Goal: Task Accomplishment & Management: Manage account settings

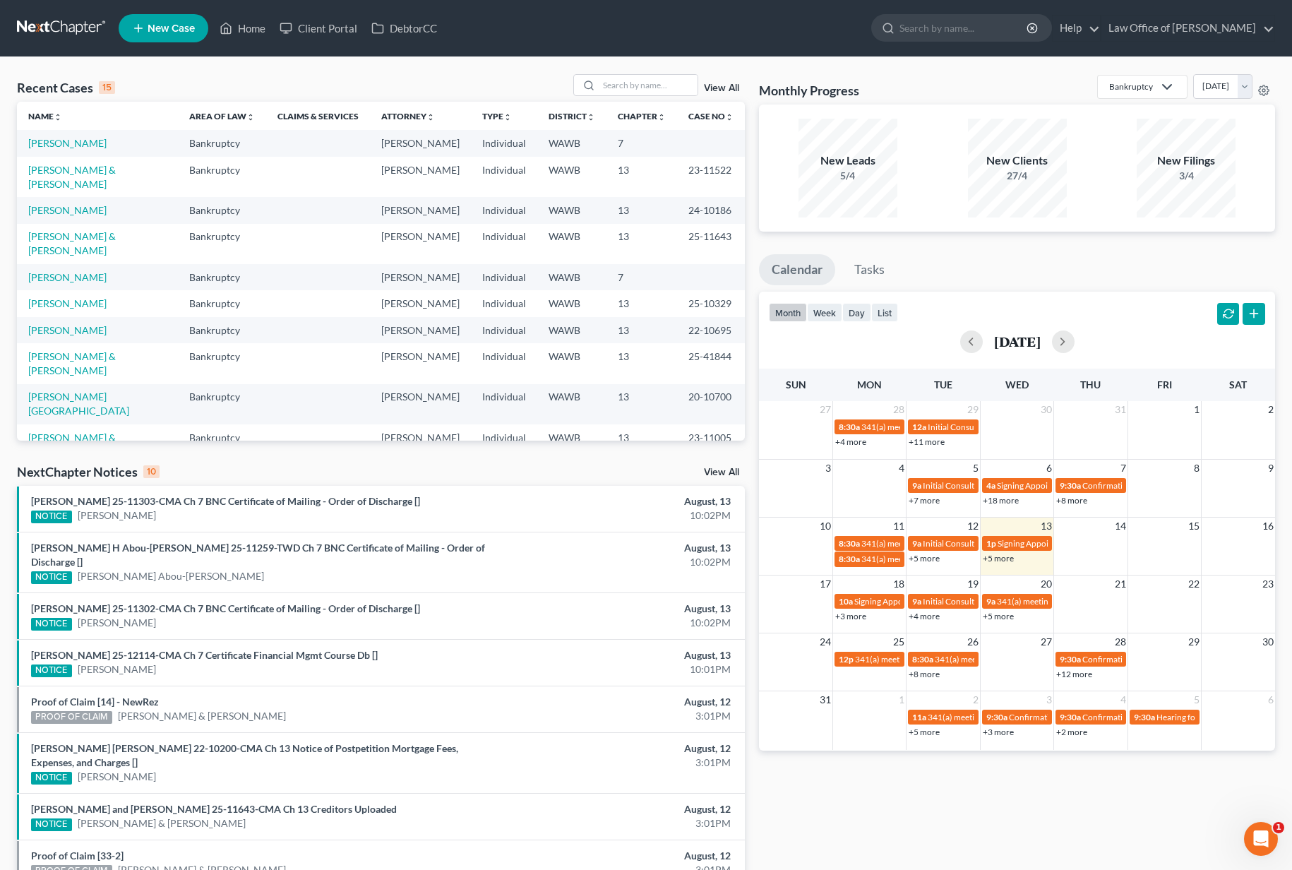
click at [725, 472] on link "View All" at bounding box center [721, 472] width 35 height 10
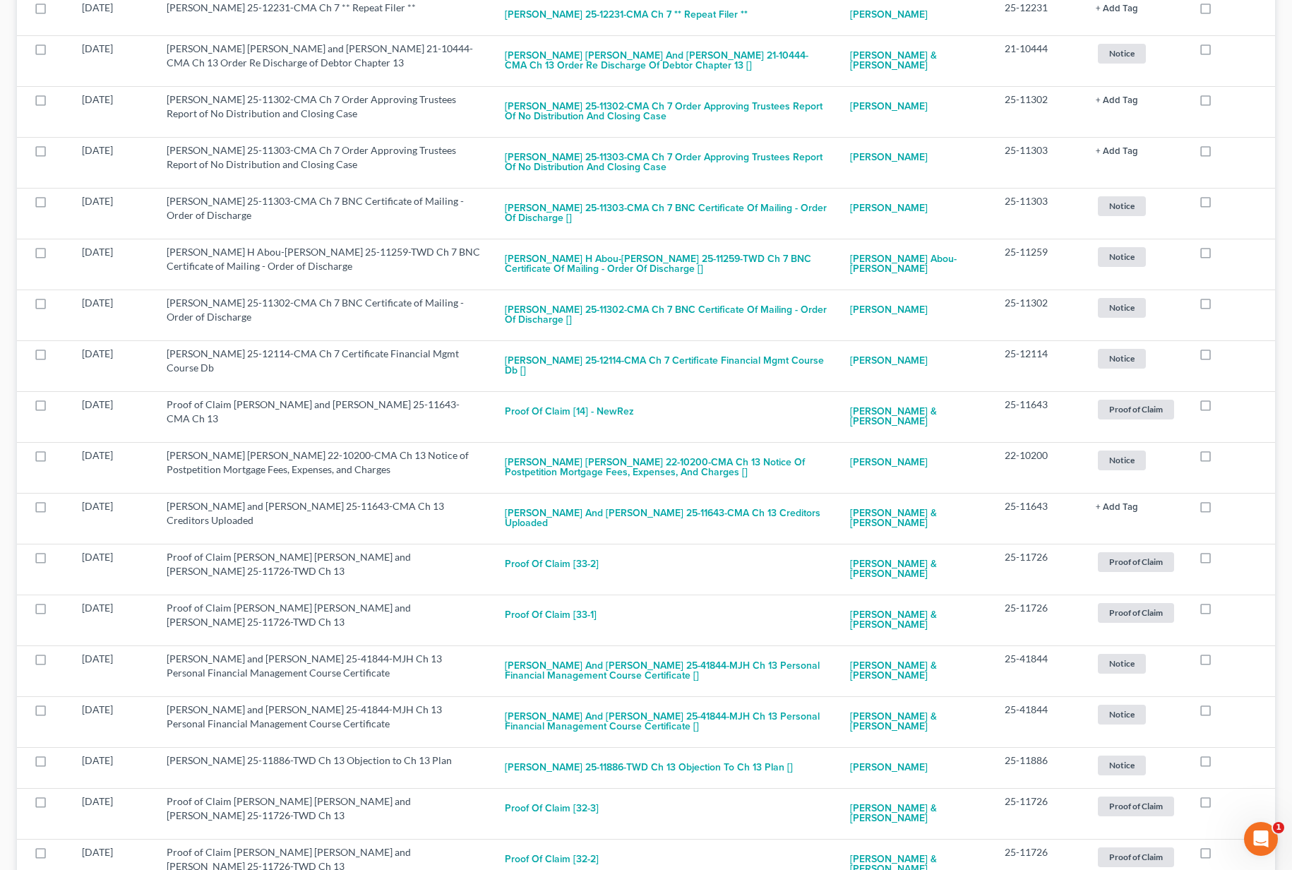
scroll to position [489, 0]
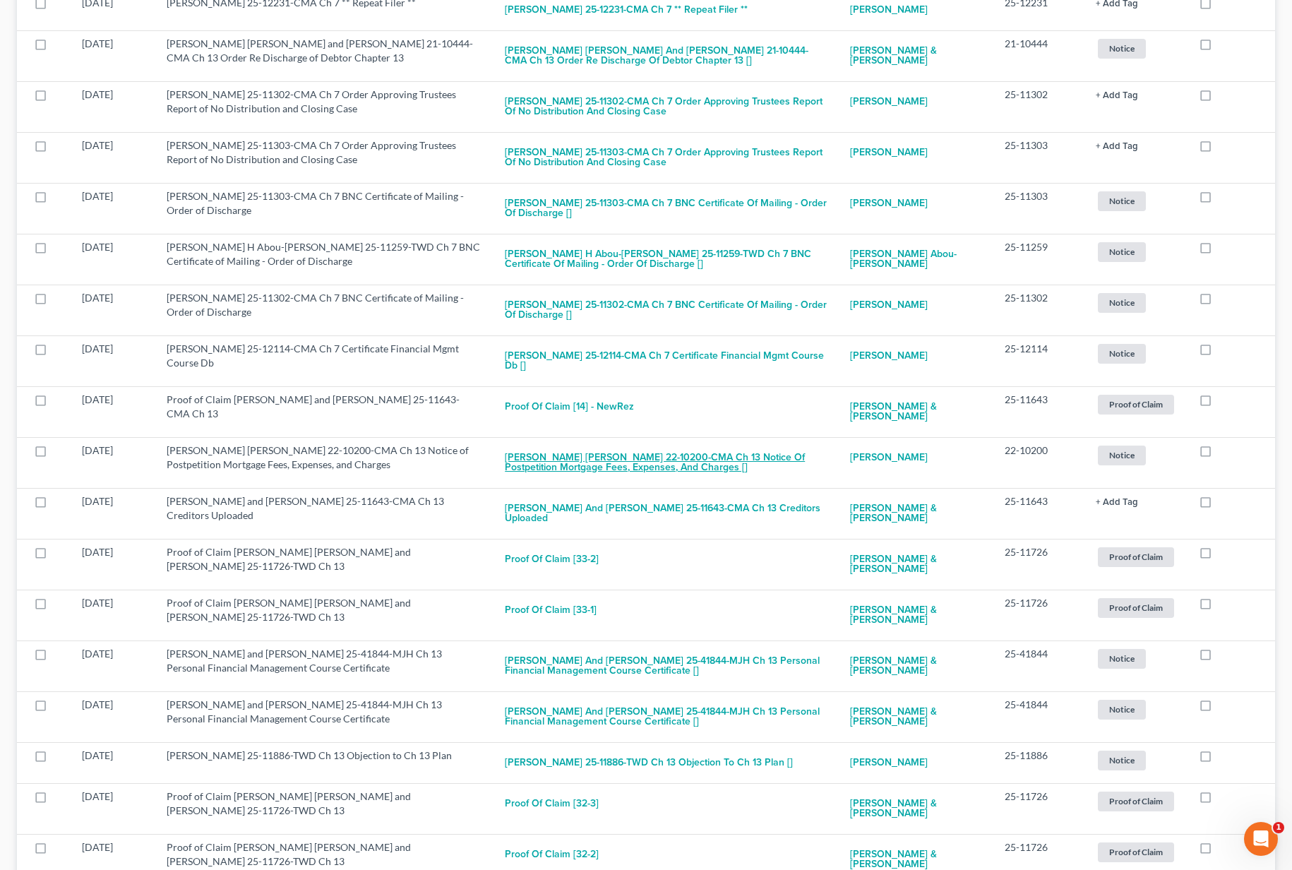
click at [713, 458] on button "Frederick Thomas Campbell 22-10200-CMA Ch 13 Notice of Postpetition Mortgage Fe…" at bounding box center [666, 462] width 323 height 38
checkbox input "true"
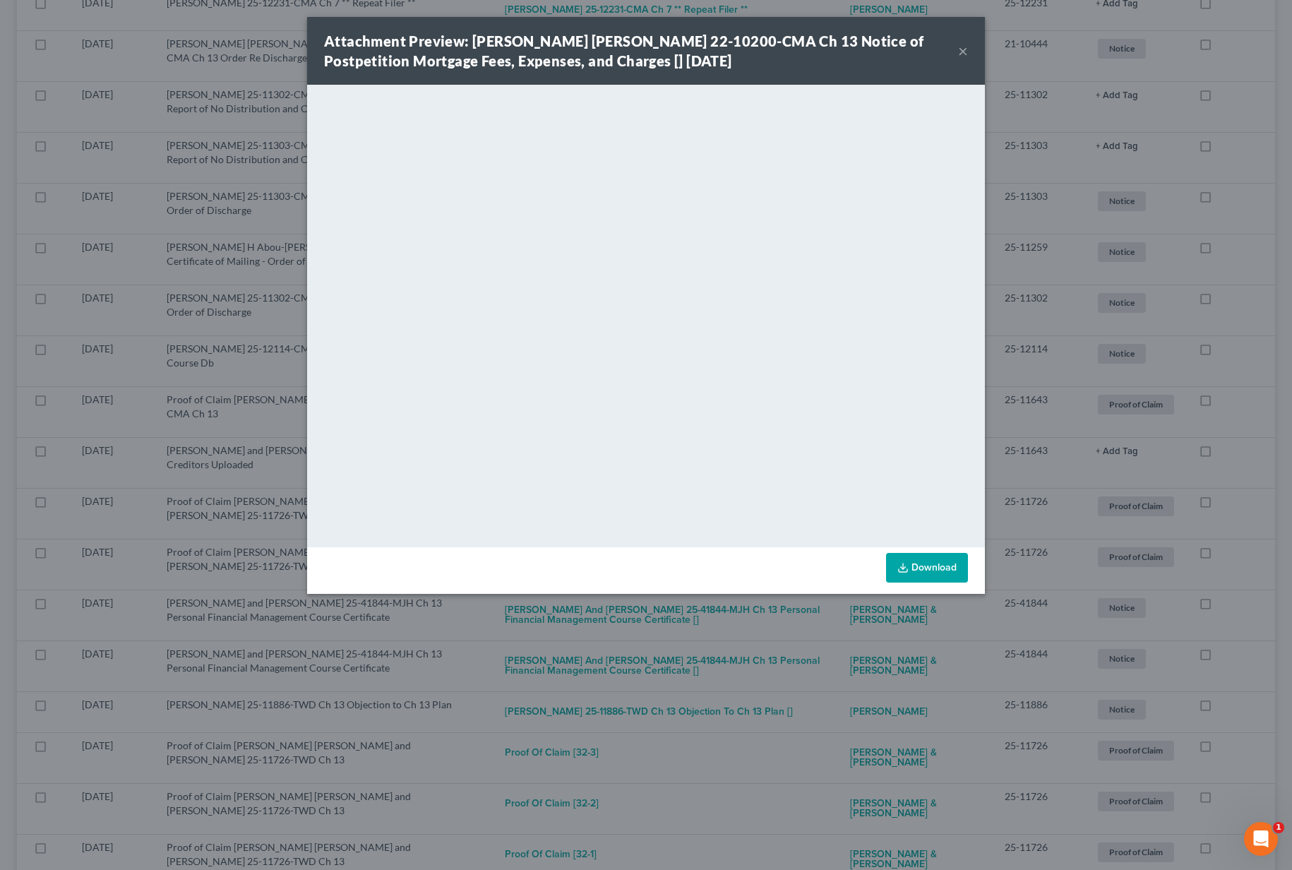
click at [799, 632] on div "Attachment Preview: Frederick Thomas Campbell 22-10200-CMA Ch 13 Notice of Post…" at bounding box center [646, 435] width 1292 height 870
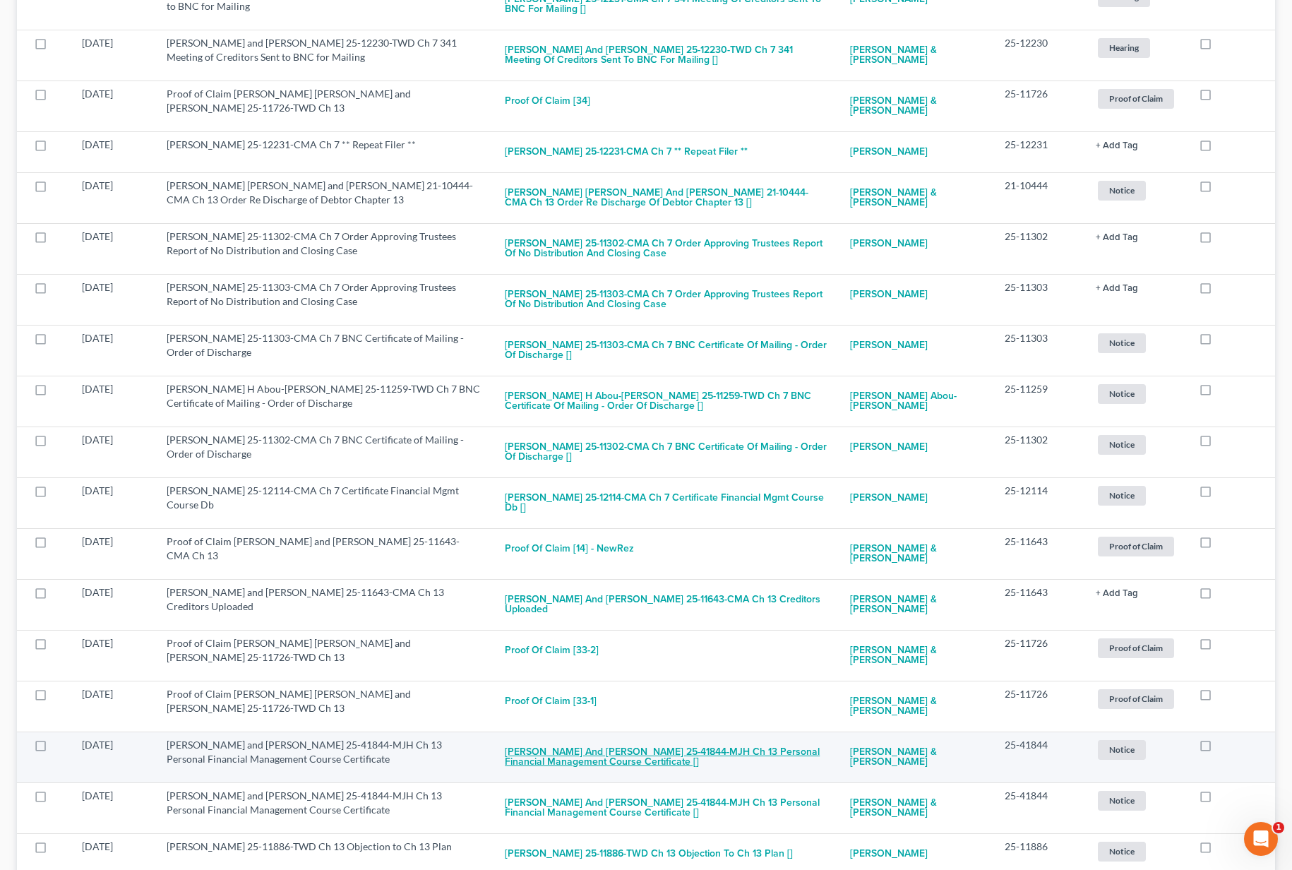
scroll to position [0, 0]
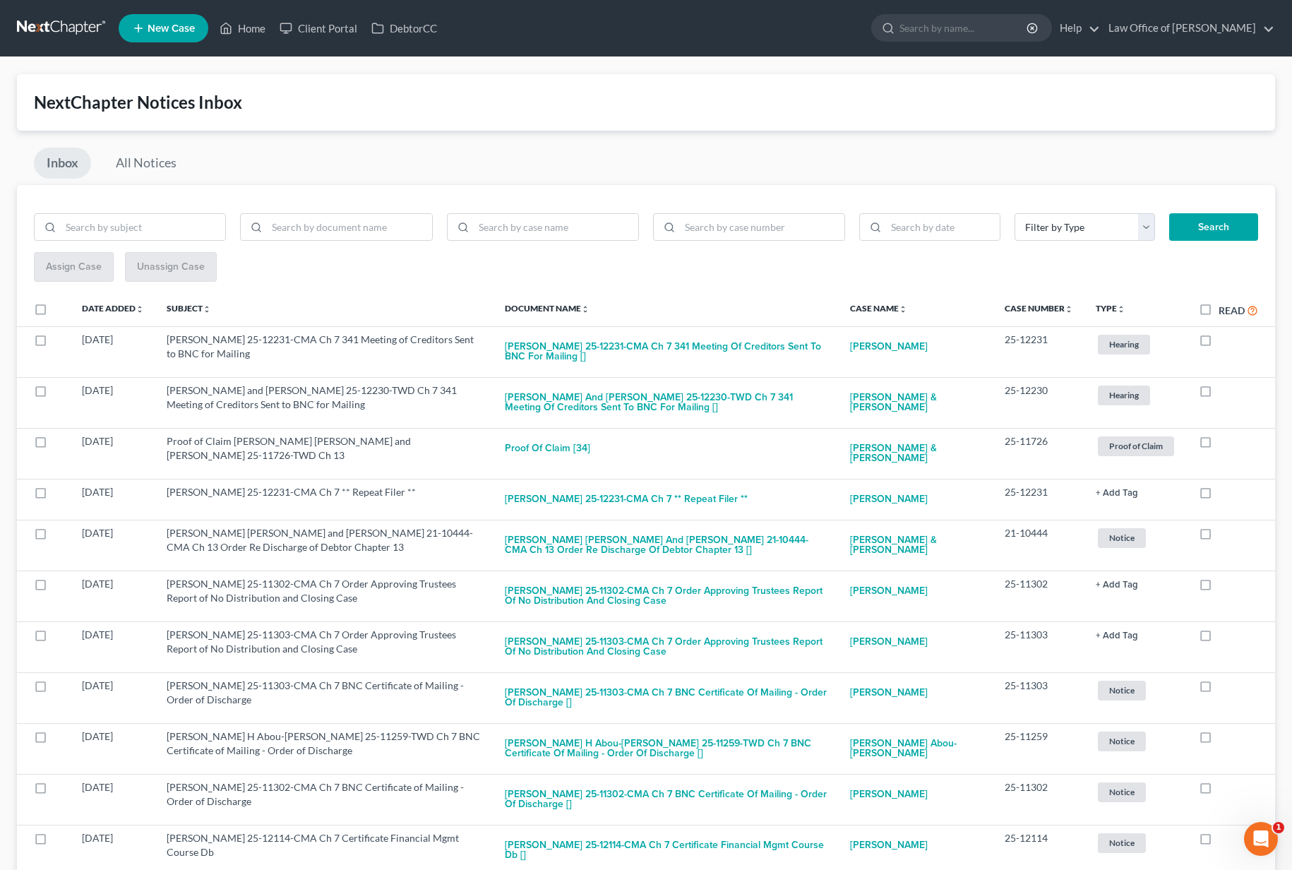
click at [1219, 308] on label "Read" at bounding box center [1239, 310] width 40 height 16
click at [1224, 308] on input "Read" at bounding box center [1228, 306] width 9 height 9
checkbox input "true"
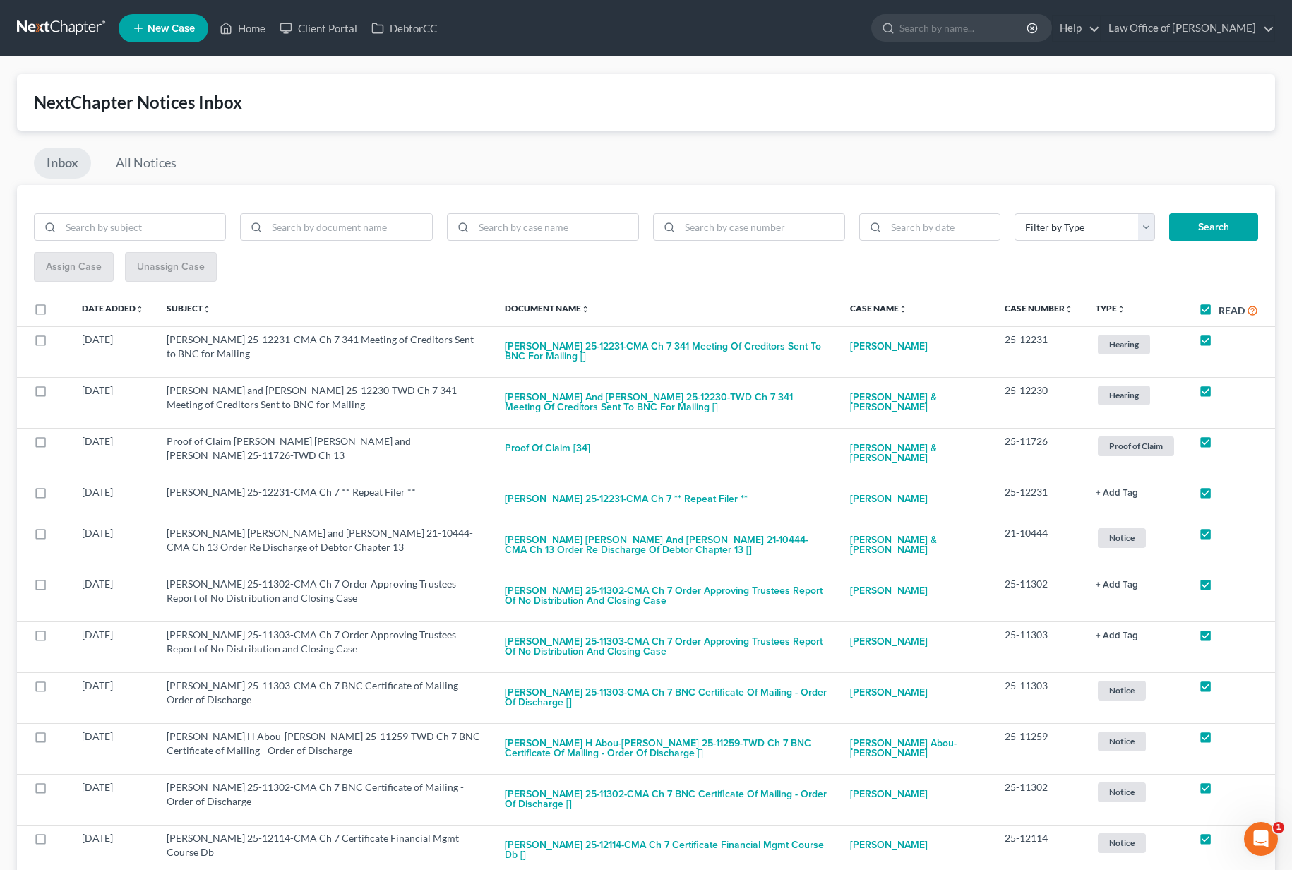
checkbox input "true"
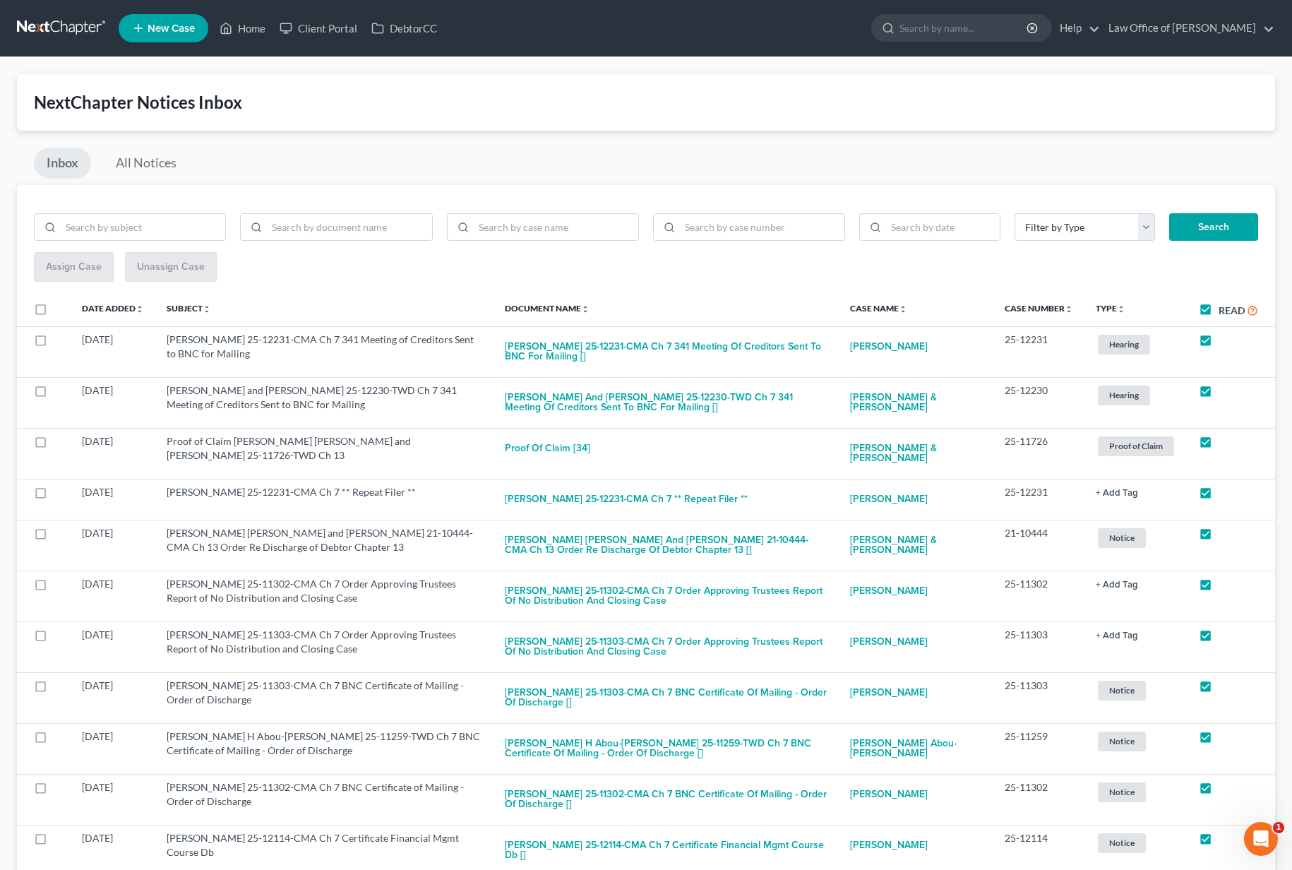
checkbox input "true"
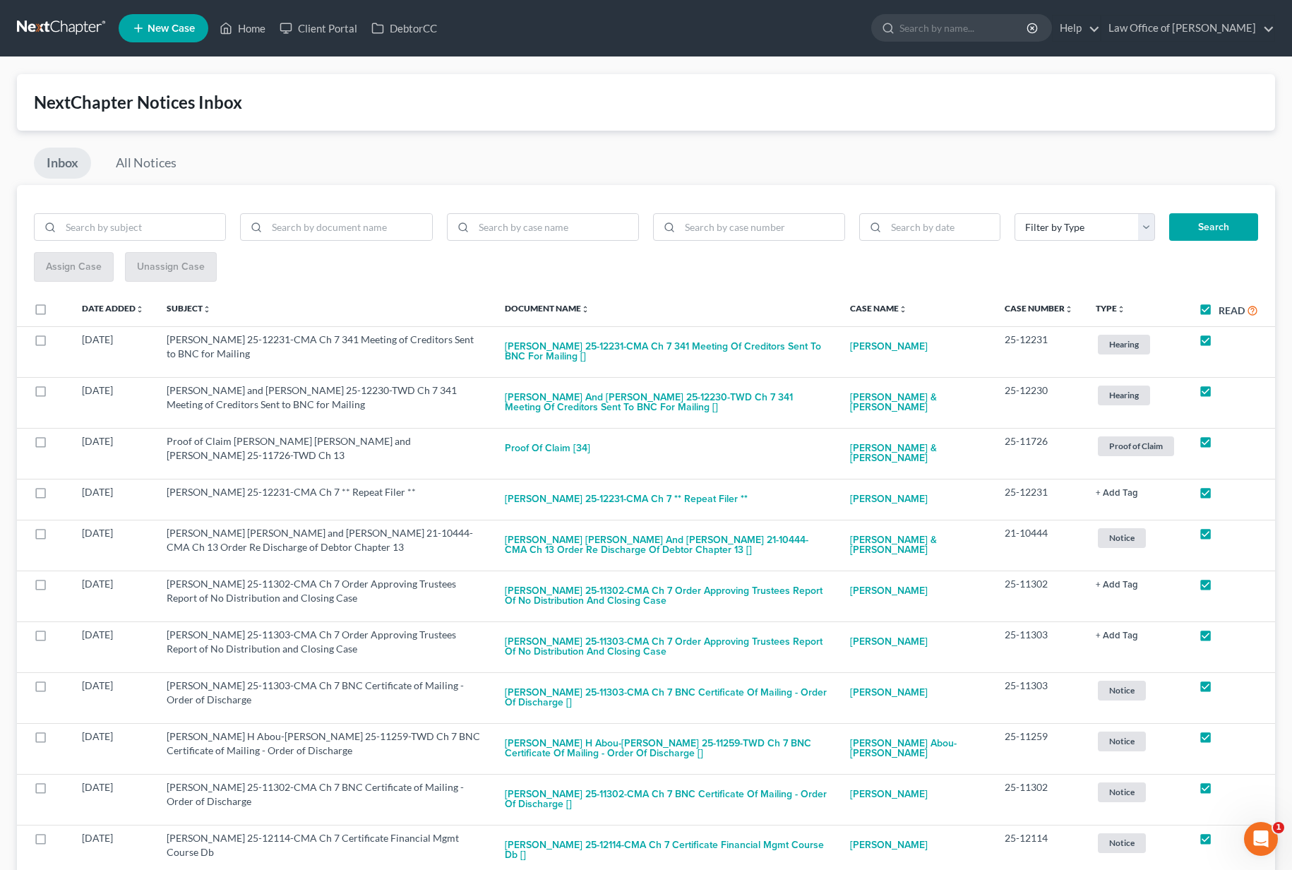
checkbox input "true"
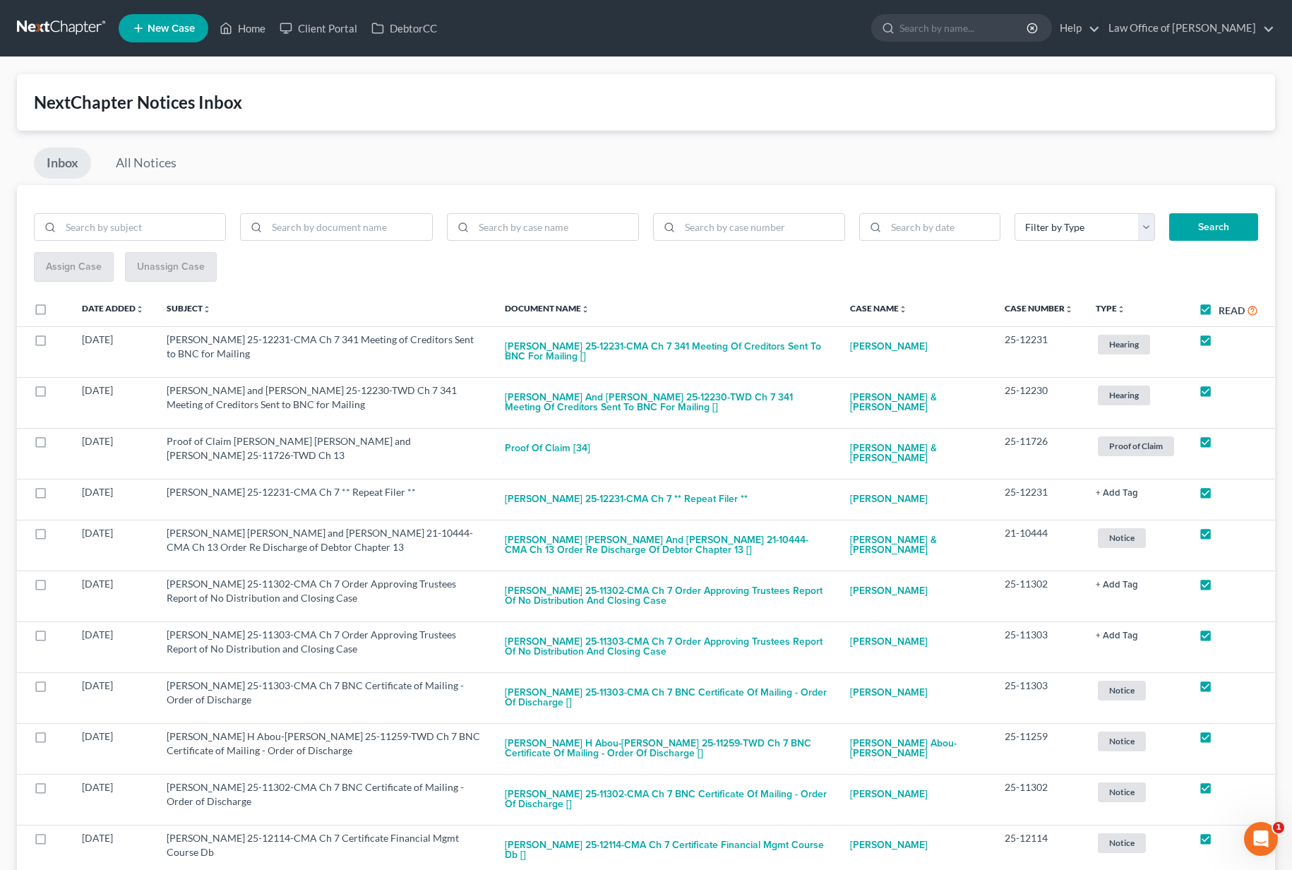
checkbox input "true"
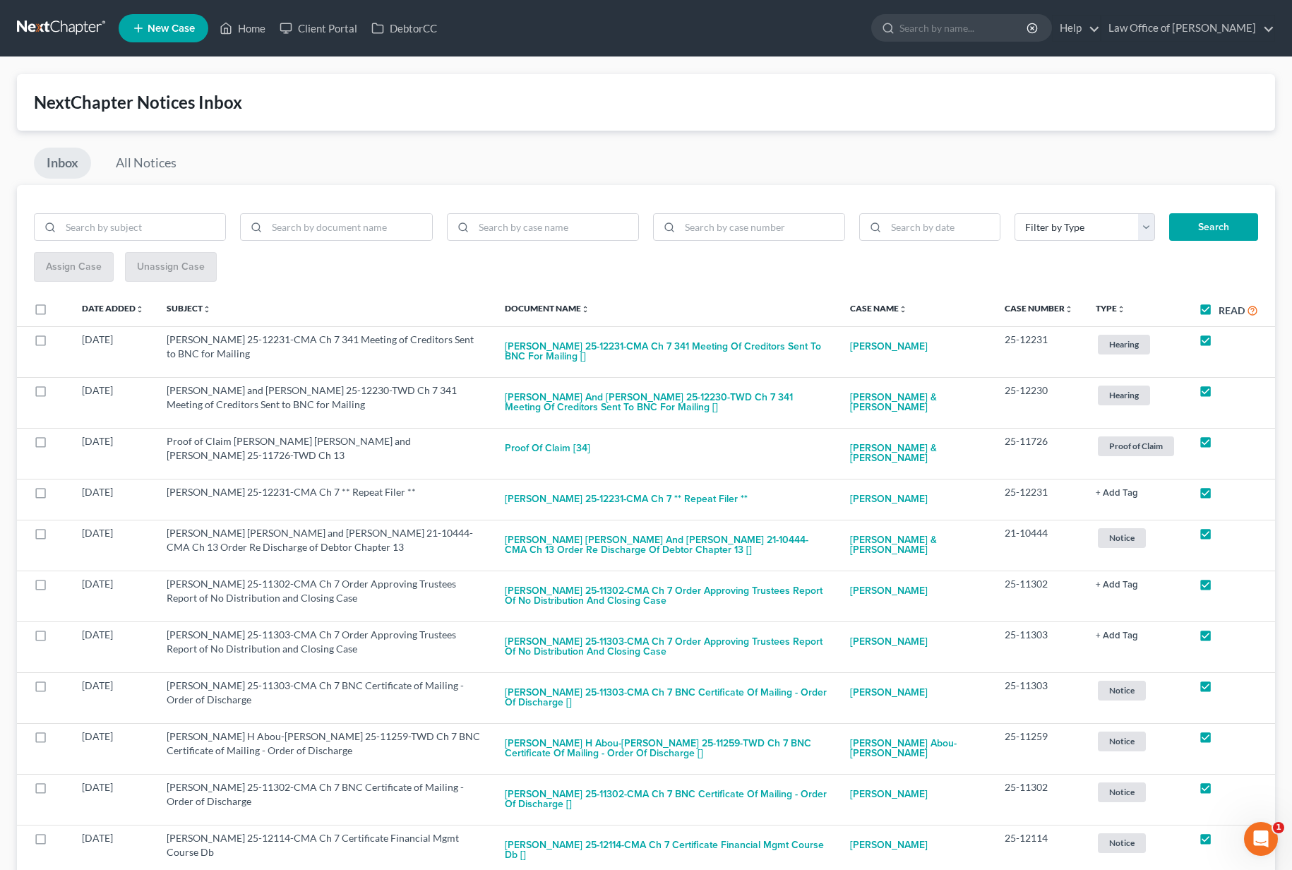
checkbox input "true"
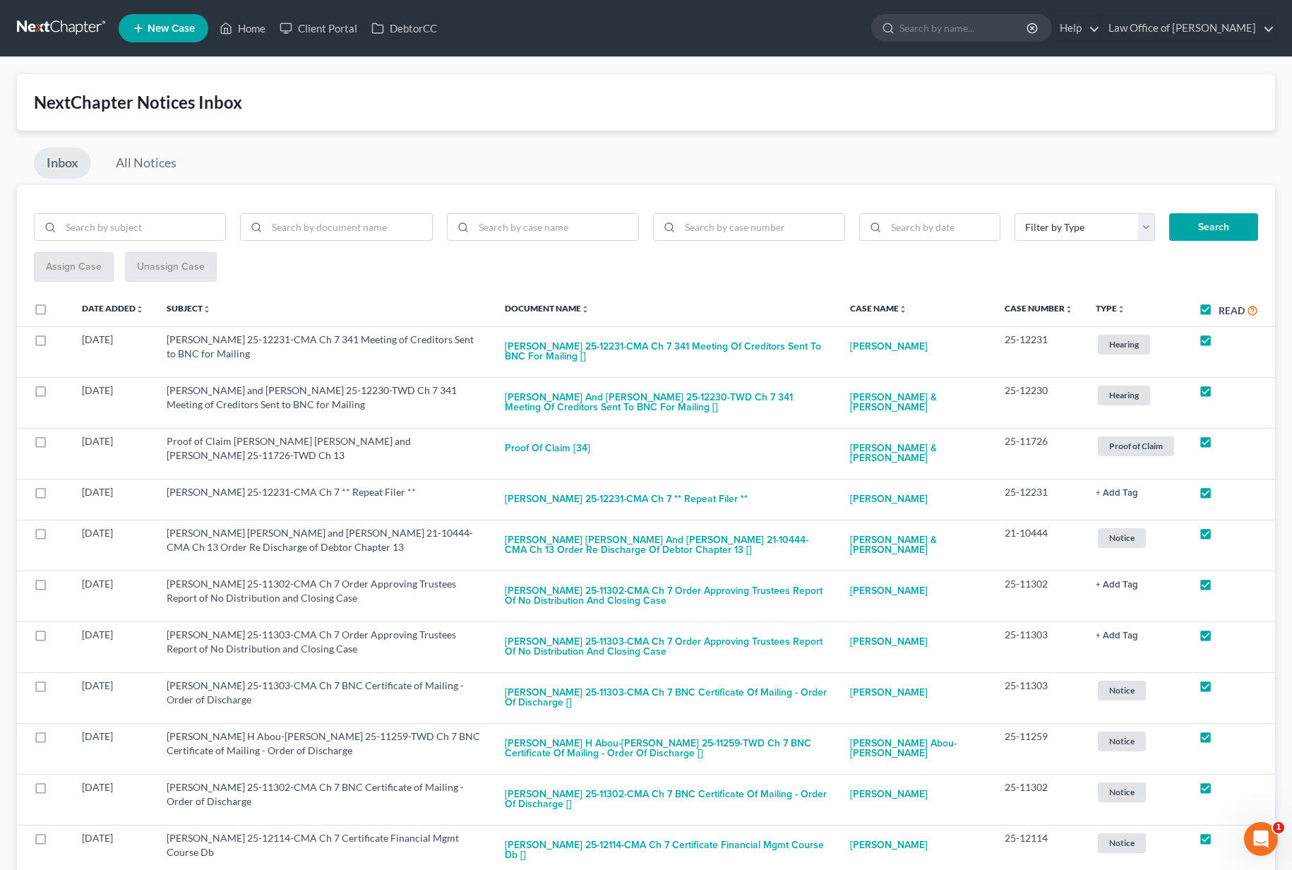
checkbox input "true"
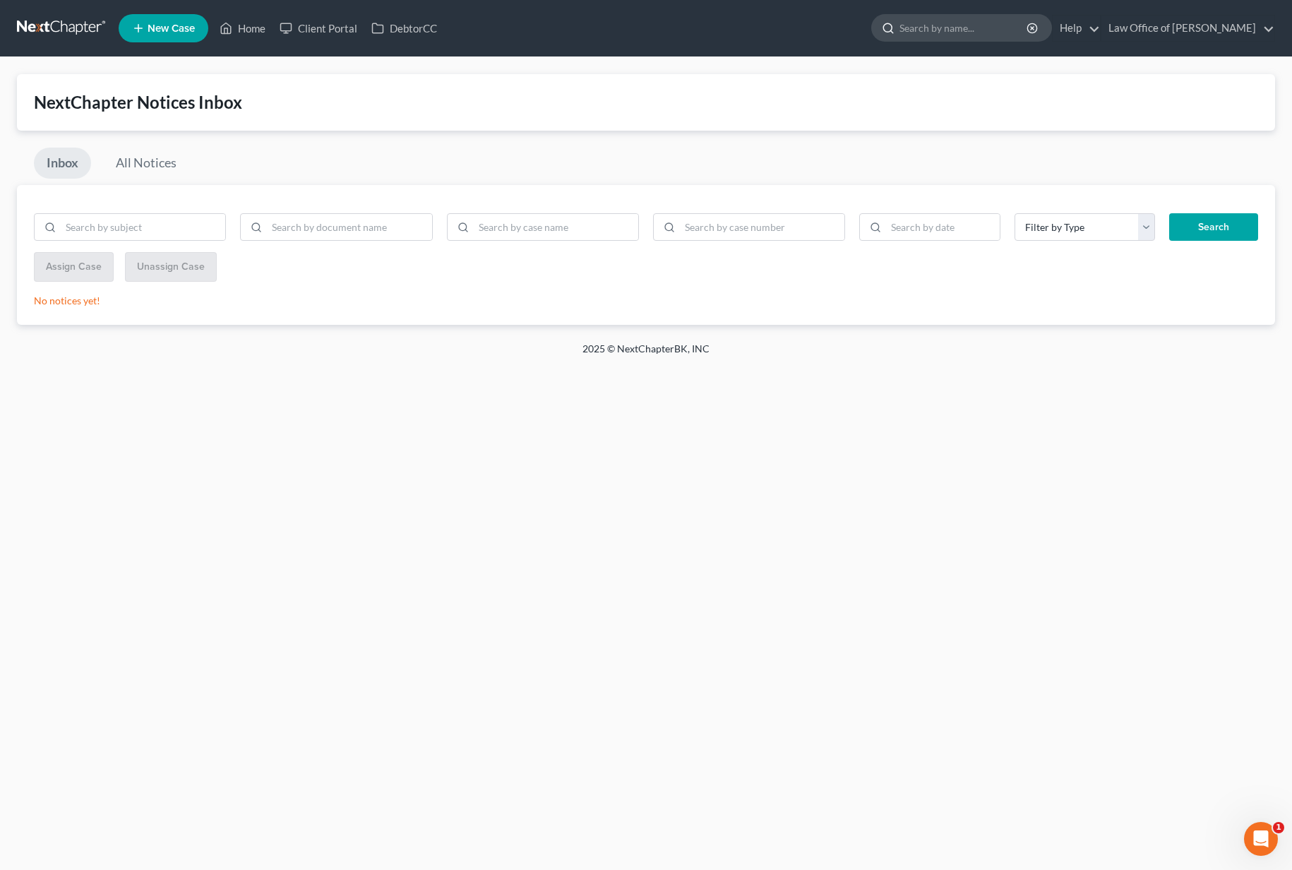
click at [962, 37] on input "search" at bounding box center [963, 28] width 129 height 26
type input "borland"
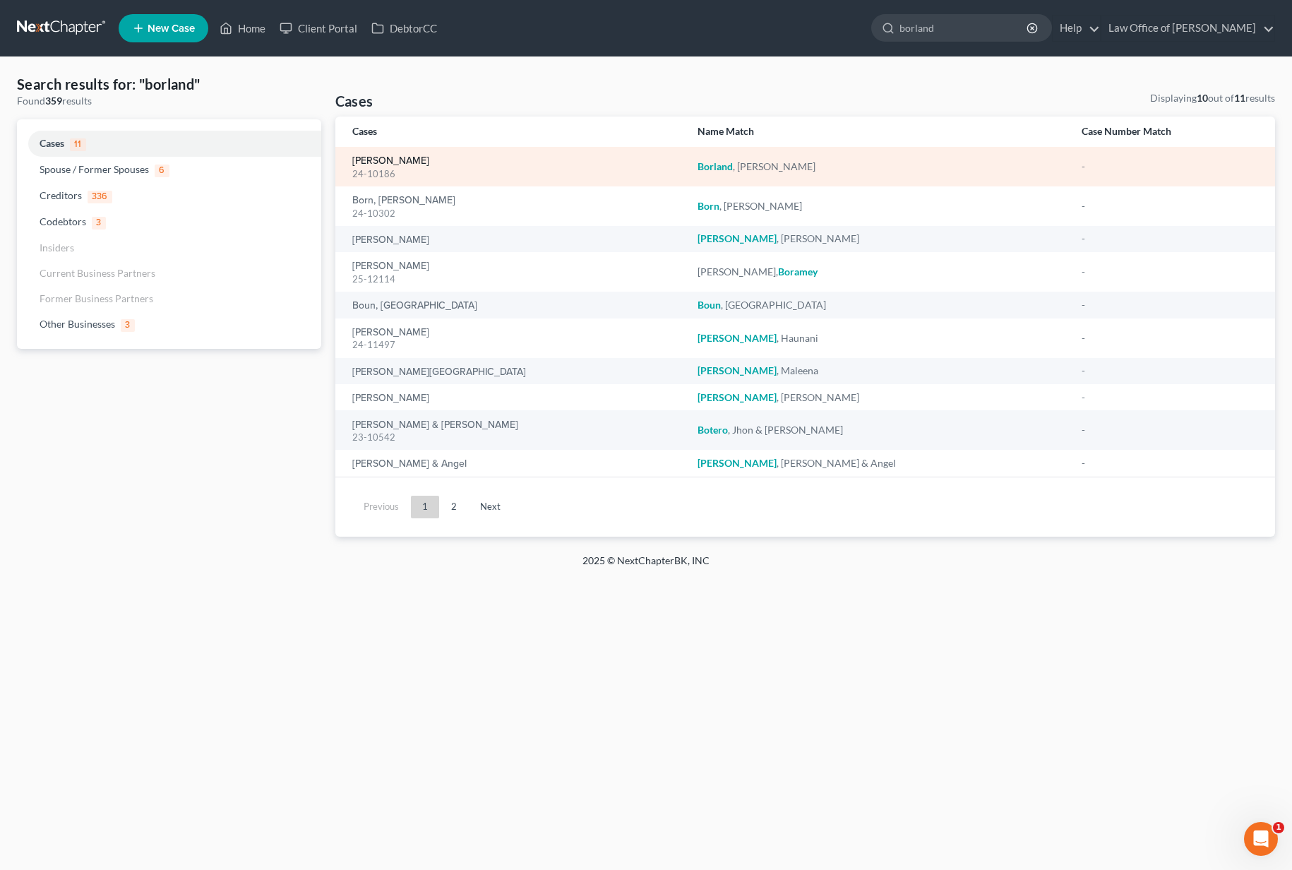
click at [419, 165] on link "[PERSON_NAME]" at bounding box center [390, 161] width 77 height 10
select select "6"
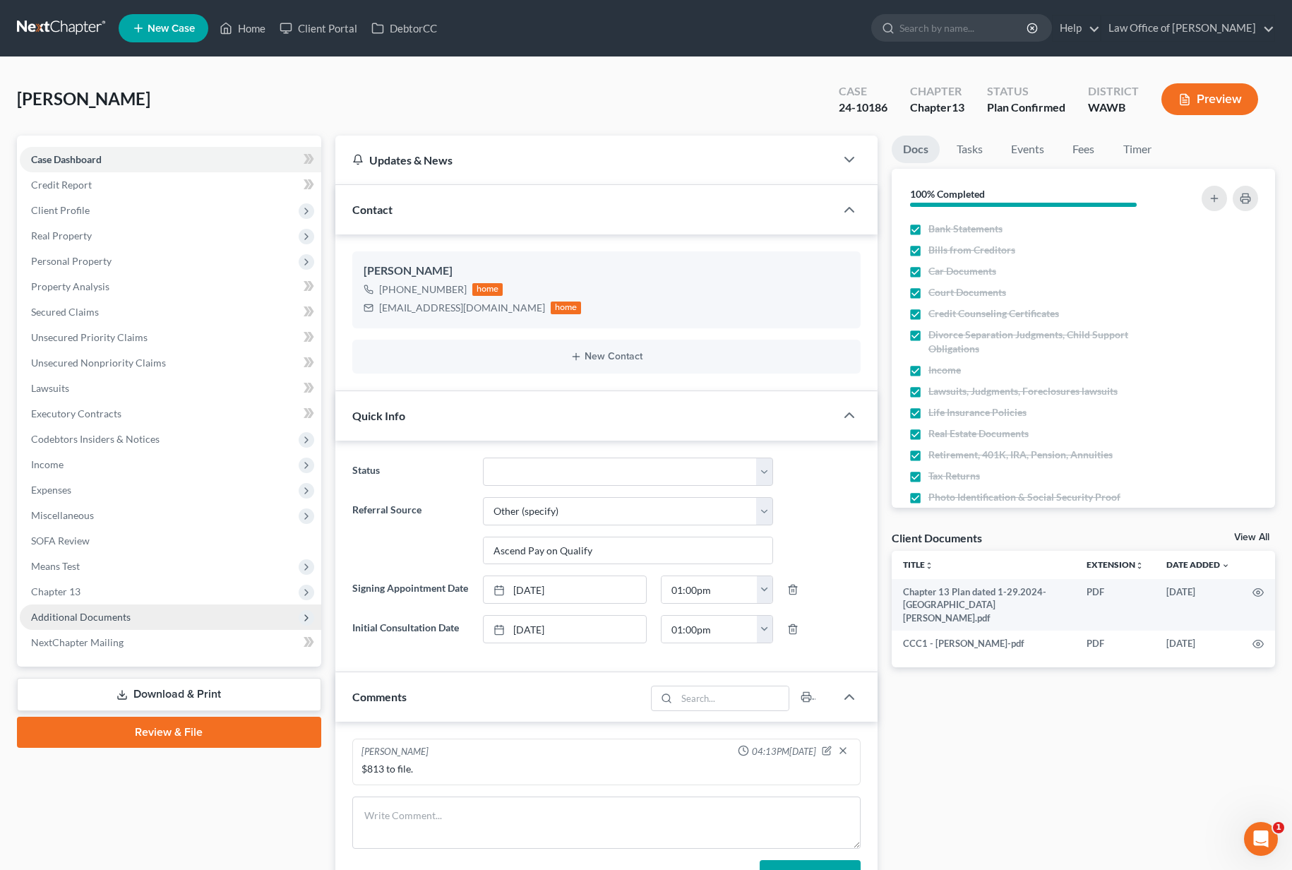
click at [160, 618] on span "Additional Documents" at bounding box center [170, 616] width 301 height 25
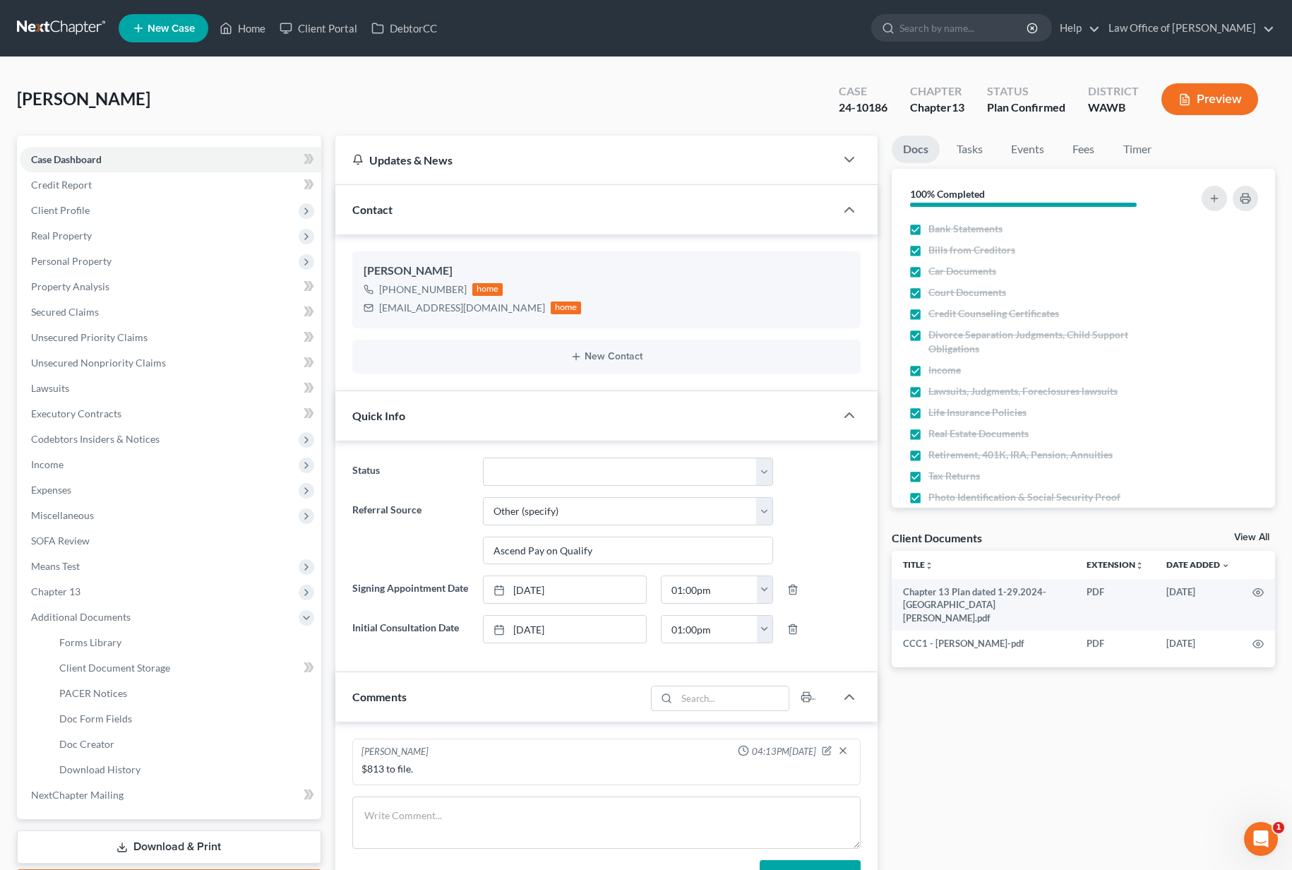
drag, startPoint x: 160, startPoint y: 618, endPoint x: 325, endPoint y: 619, distance: 165.2
click at [323, 621] on div "Case Dashboard Payments Invoices Payments Payments Credit Report Client Profile" at bounding box center [169, 621] width 318 height 970
drag, startPoint x: 477, startPoint y: 311, endPoint x: 378, endPoint y: 311, distance: 98.8
click at [378, 311] on div "tb28@protonmail.com home" at bounding box center [473, 308] width 218 height 18
copy div "tb28@protonmail.com"
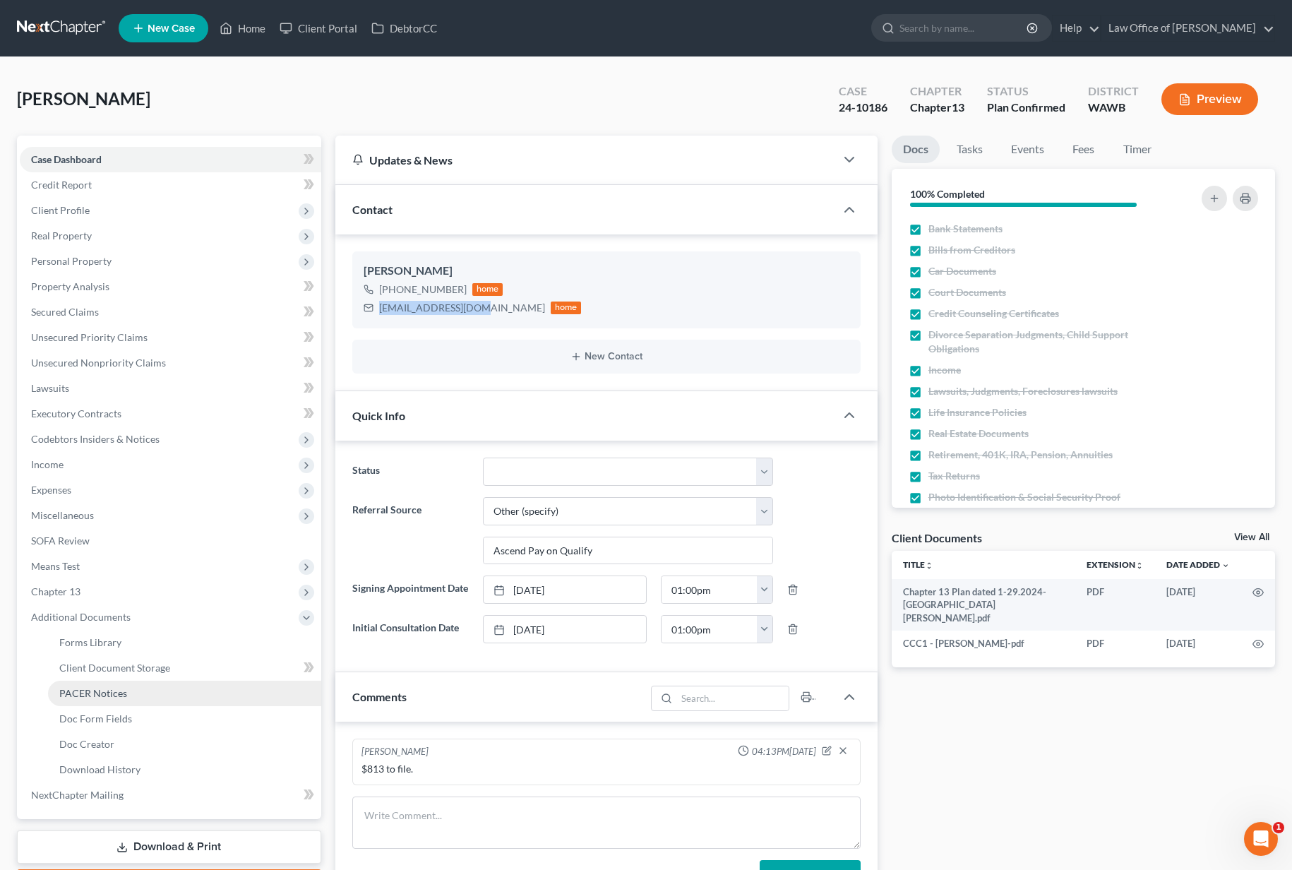
click at [128, 698] on link "PACER Notices" at bounding box center [184, 693] width 273 height 25
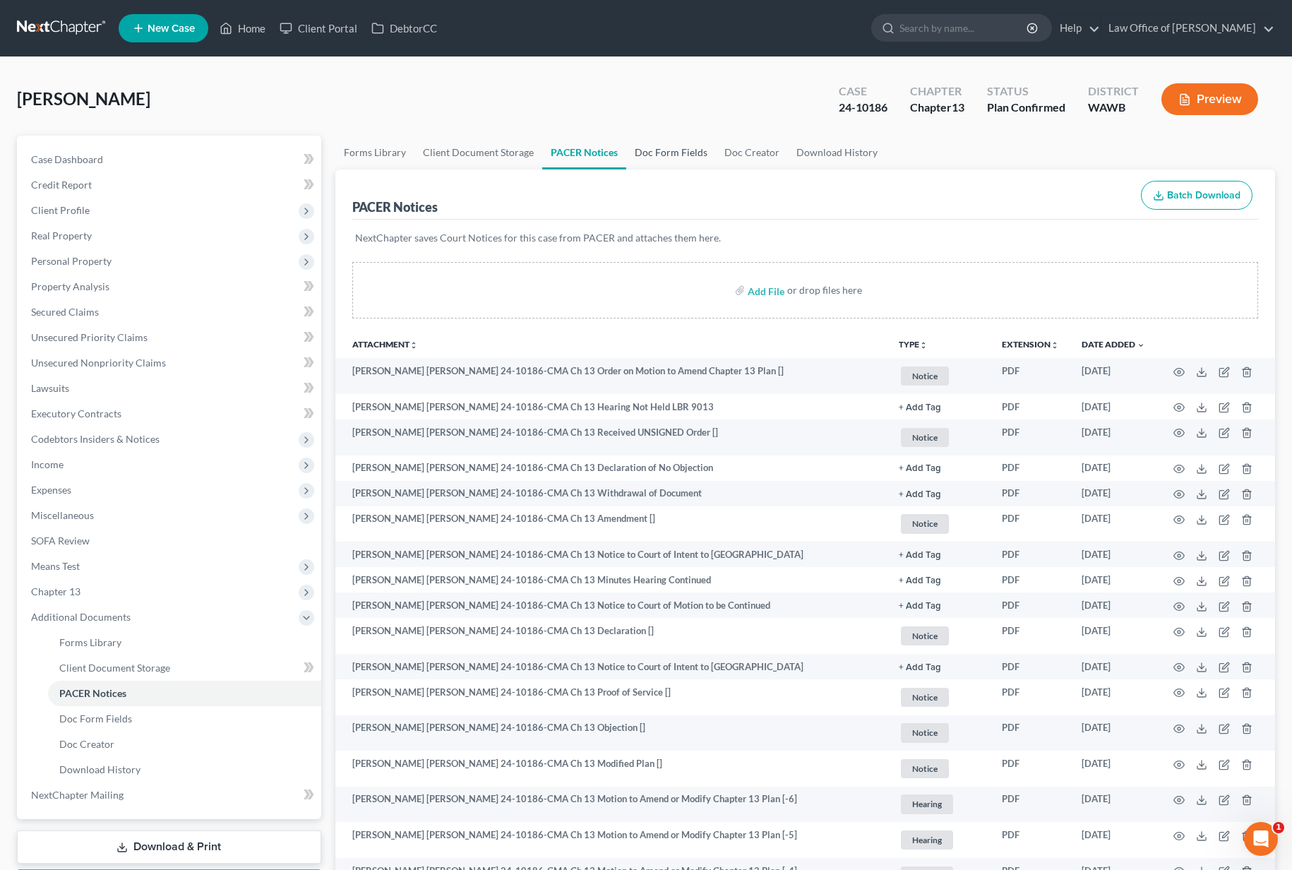
click at [661, 158] on link "Doc Form Fields" at bounding box center [671, 153] width 90 height 34
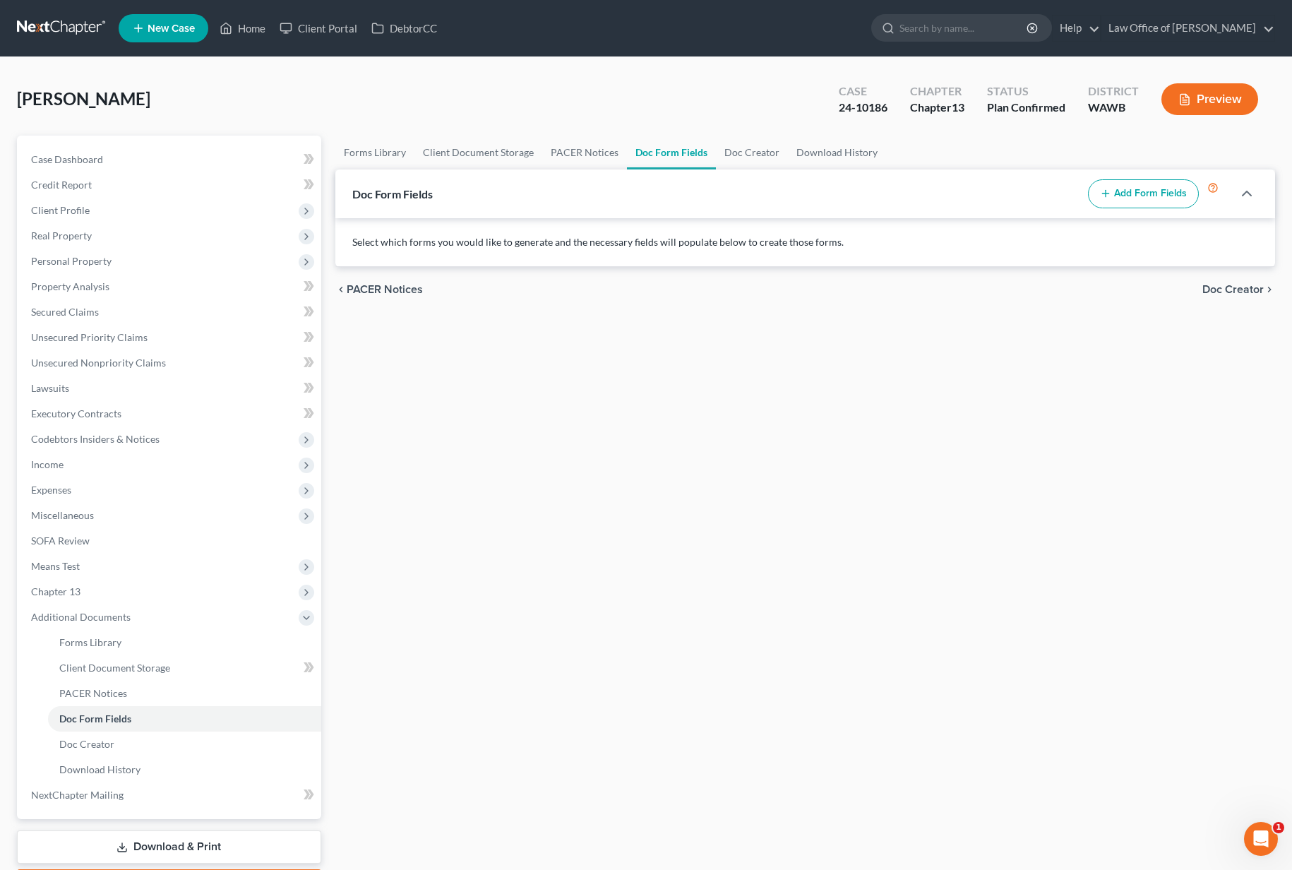
click at [1149, 195] on button "Add Form Fields" at bounding box center [1143, 194] width 111 height 30
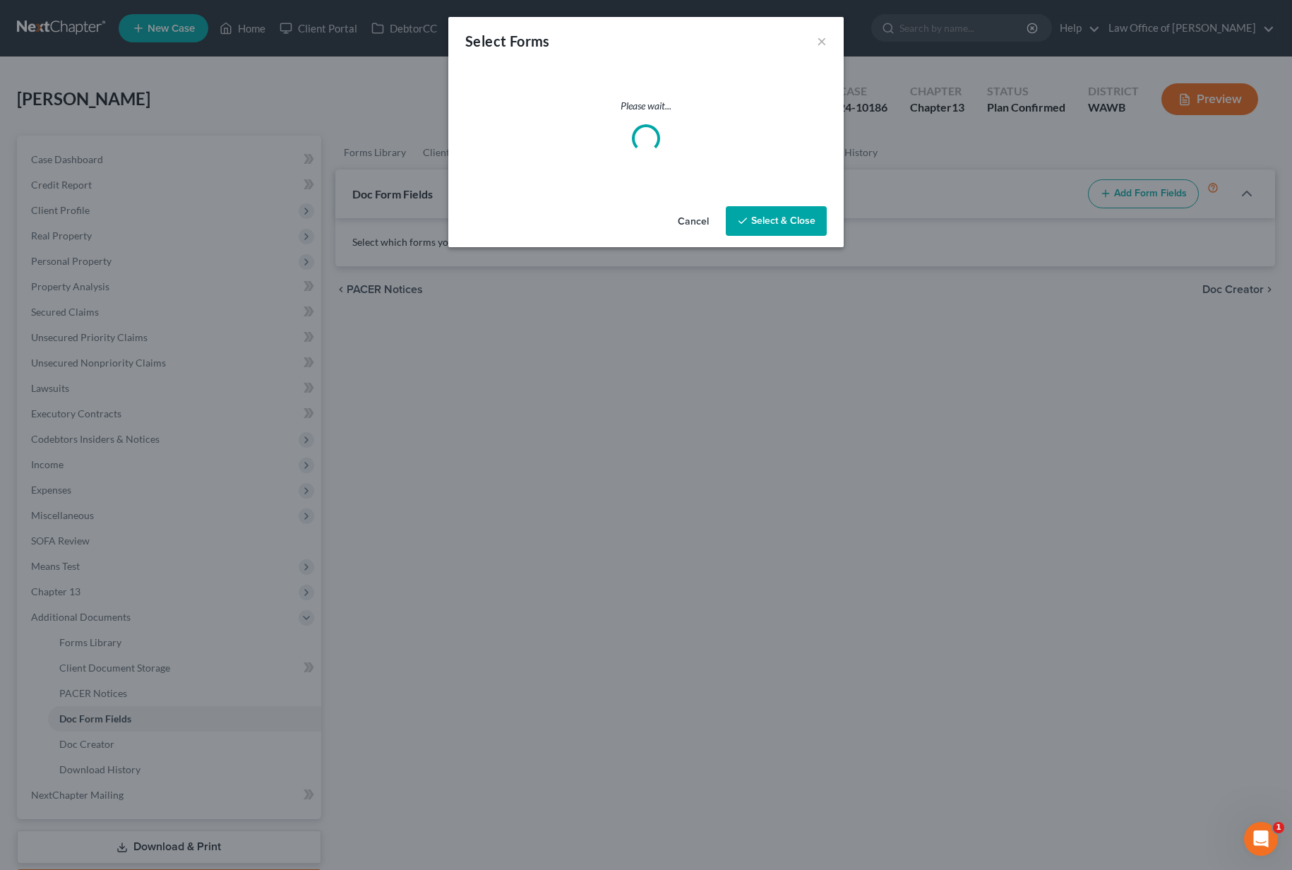
select select
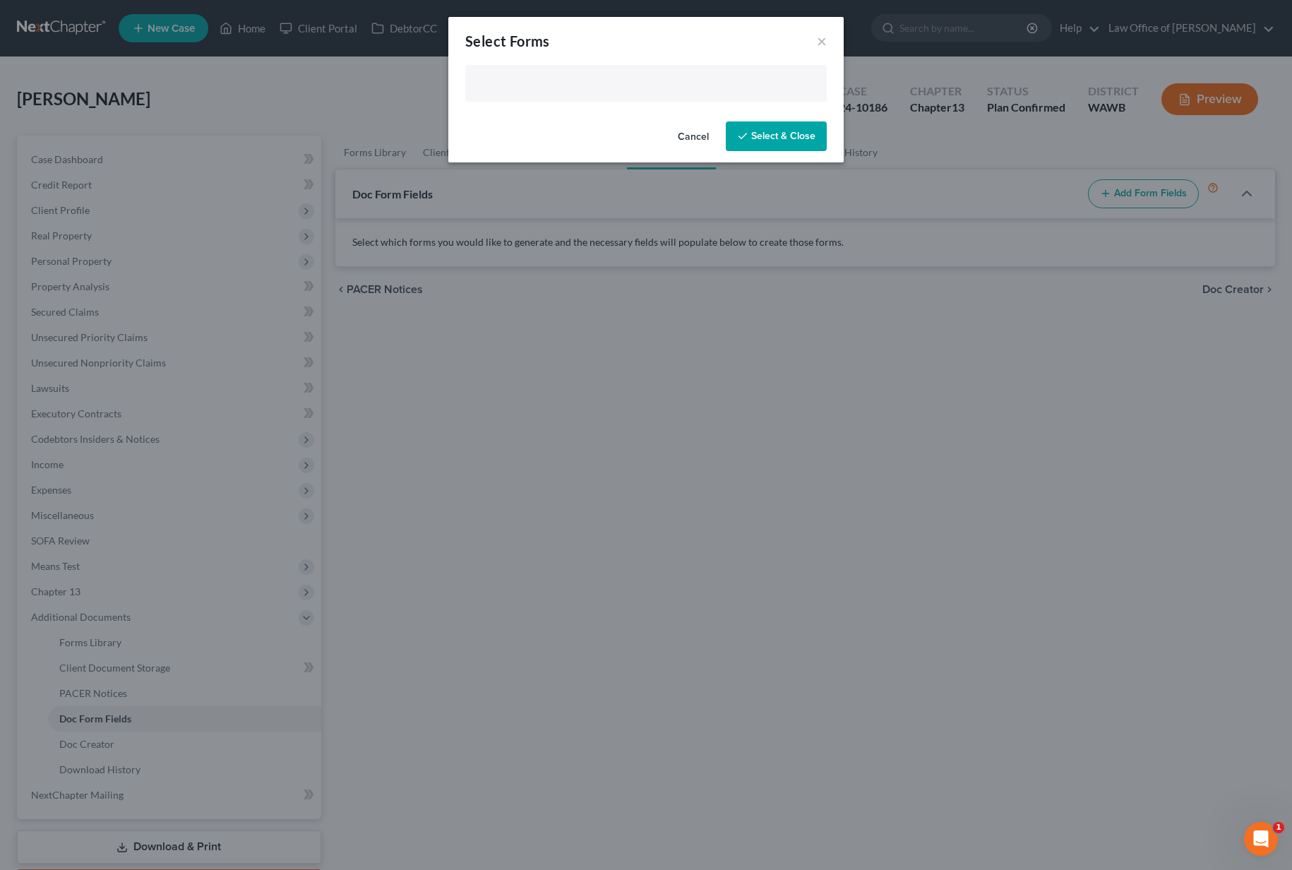
click at [628, 87] on input "text" at bounding box center [645, 84] width 342 height 21
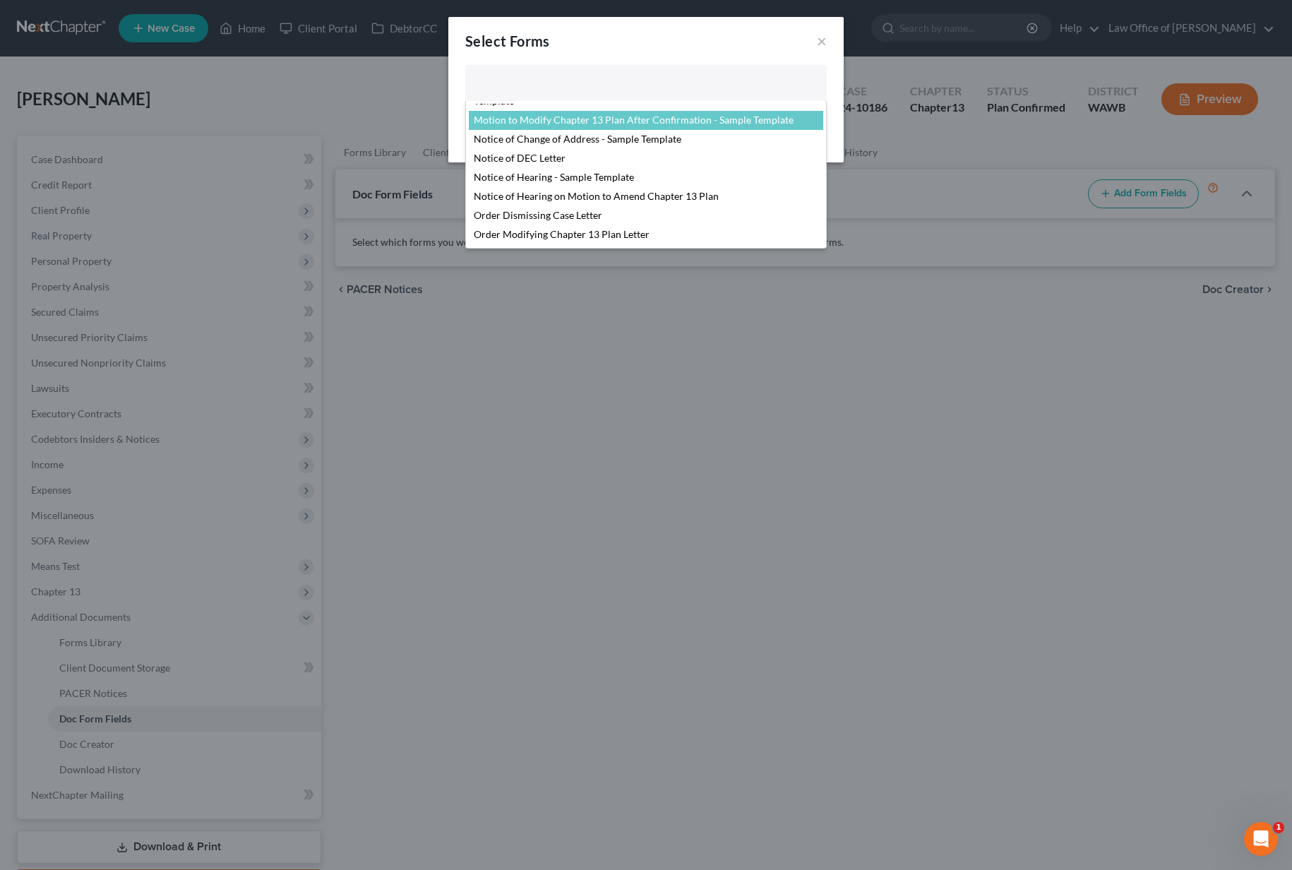
scroll to position [483, 0]
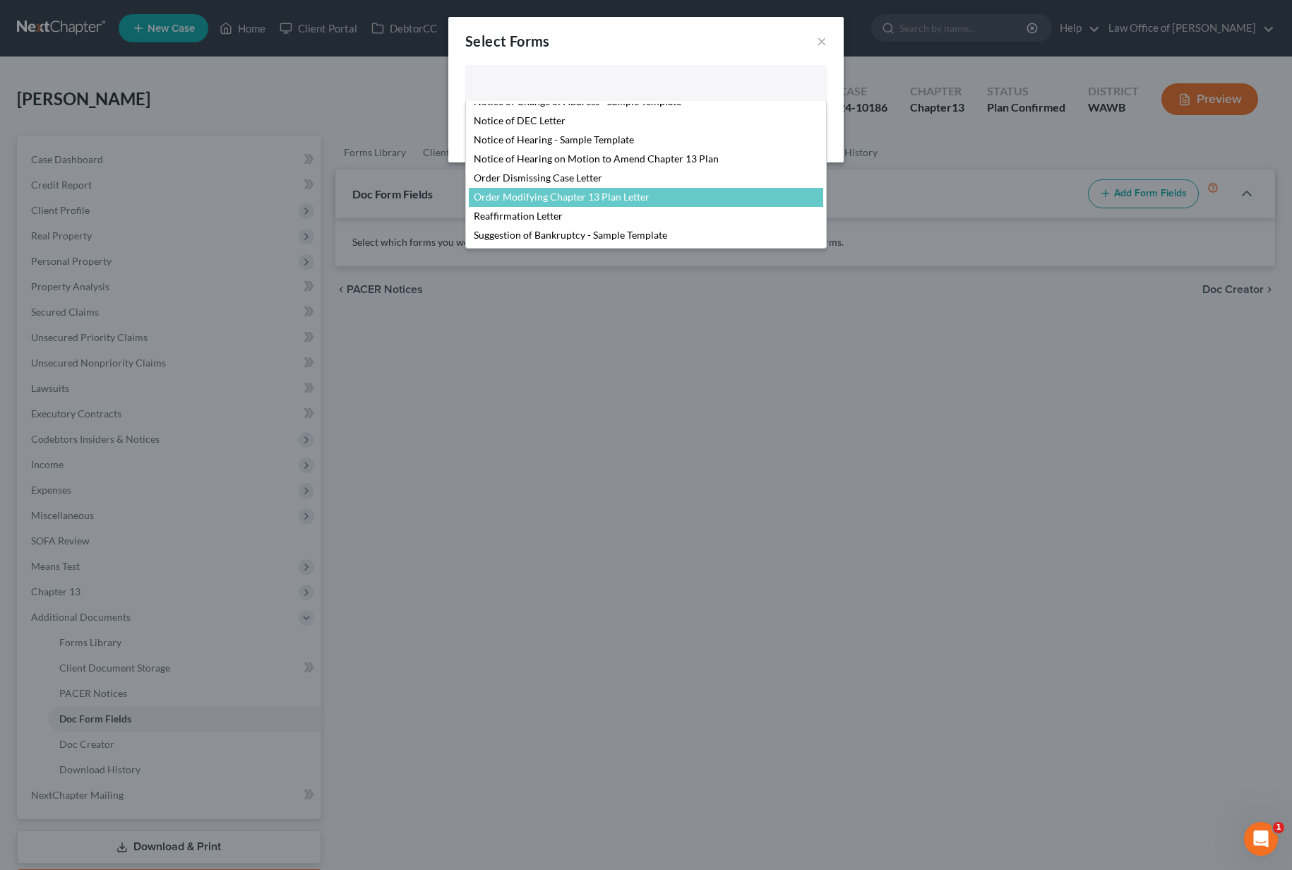
select select "105012"
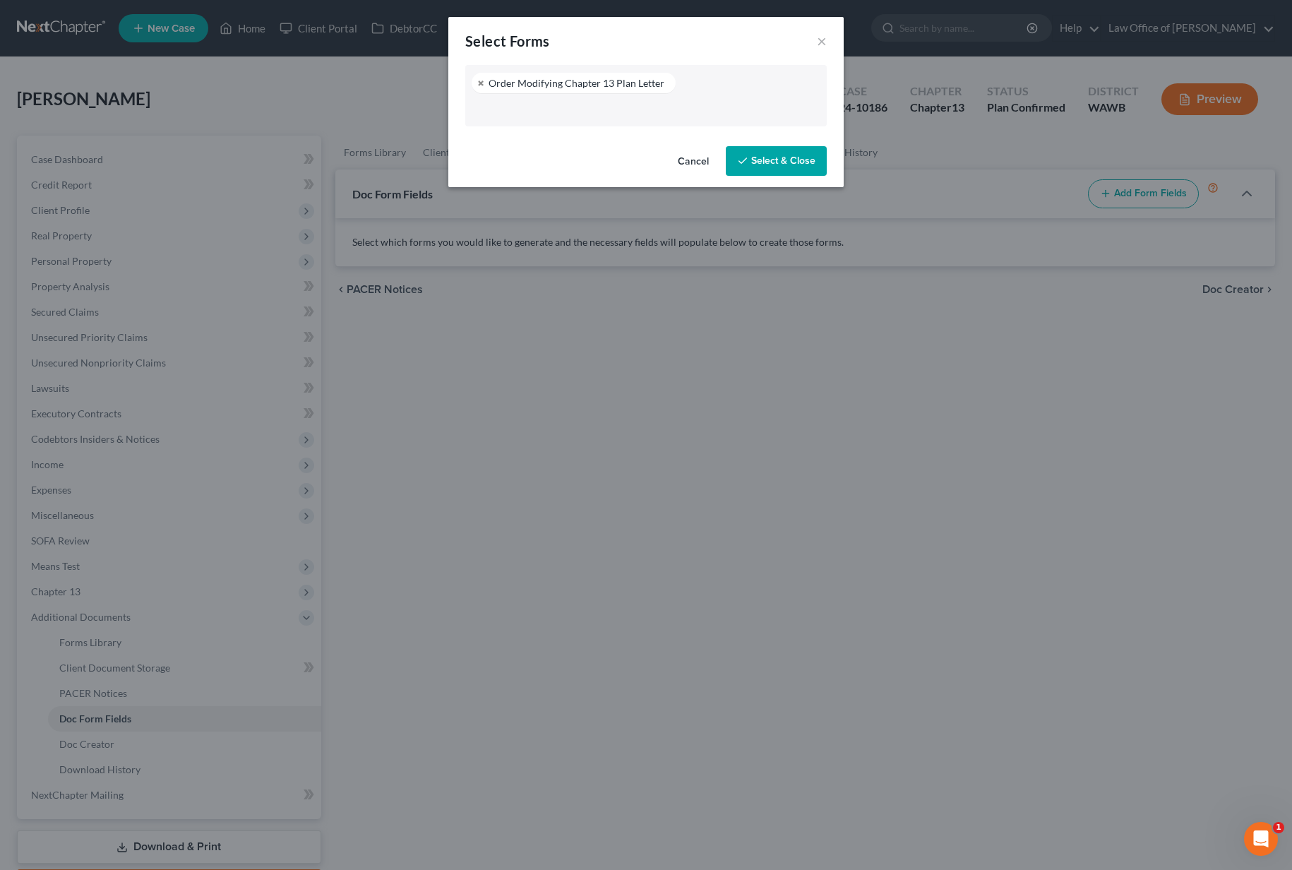
click at [765, 161] on button "Select & Close" at bounding box center [776, 161] width 101 height 30
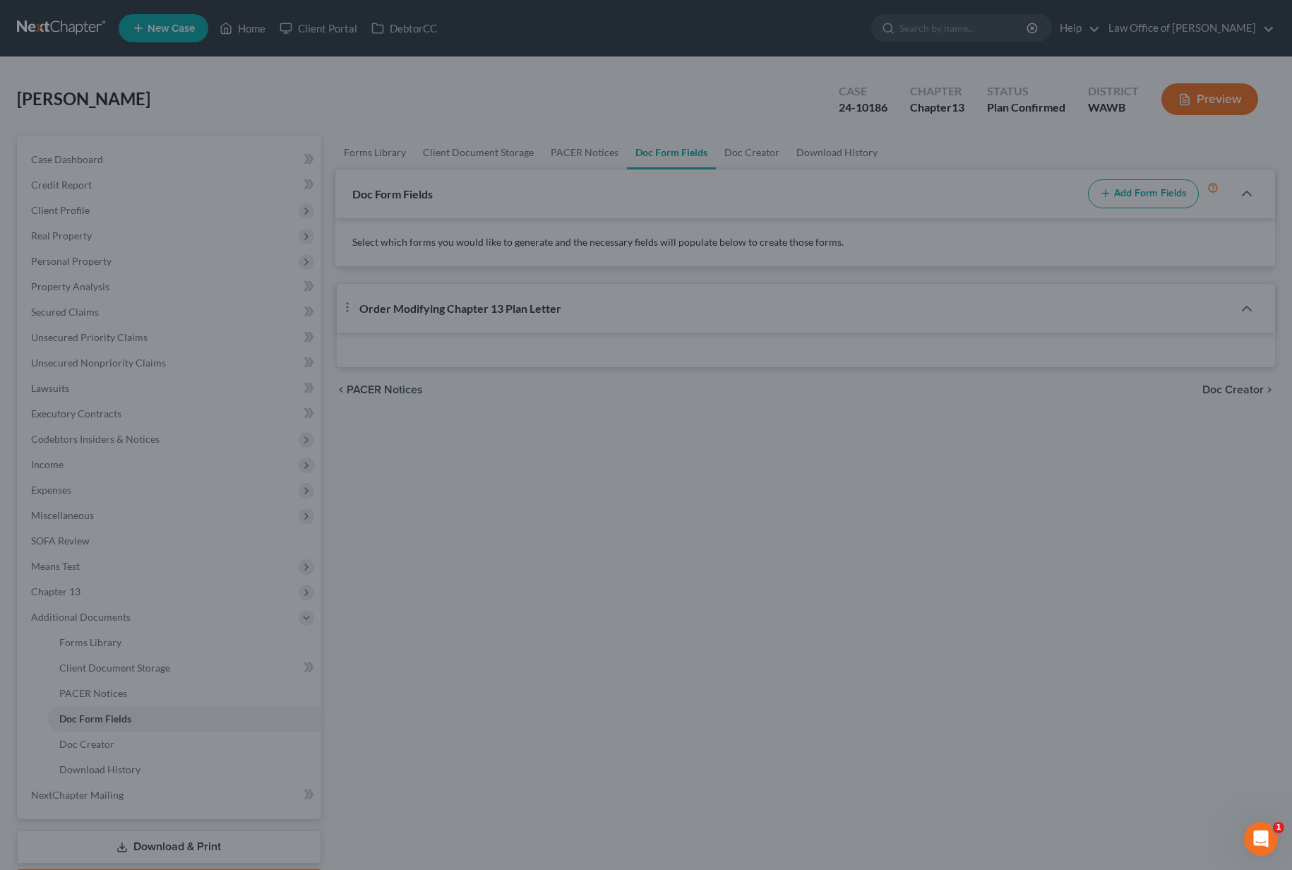
select select "3"
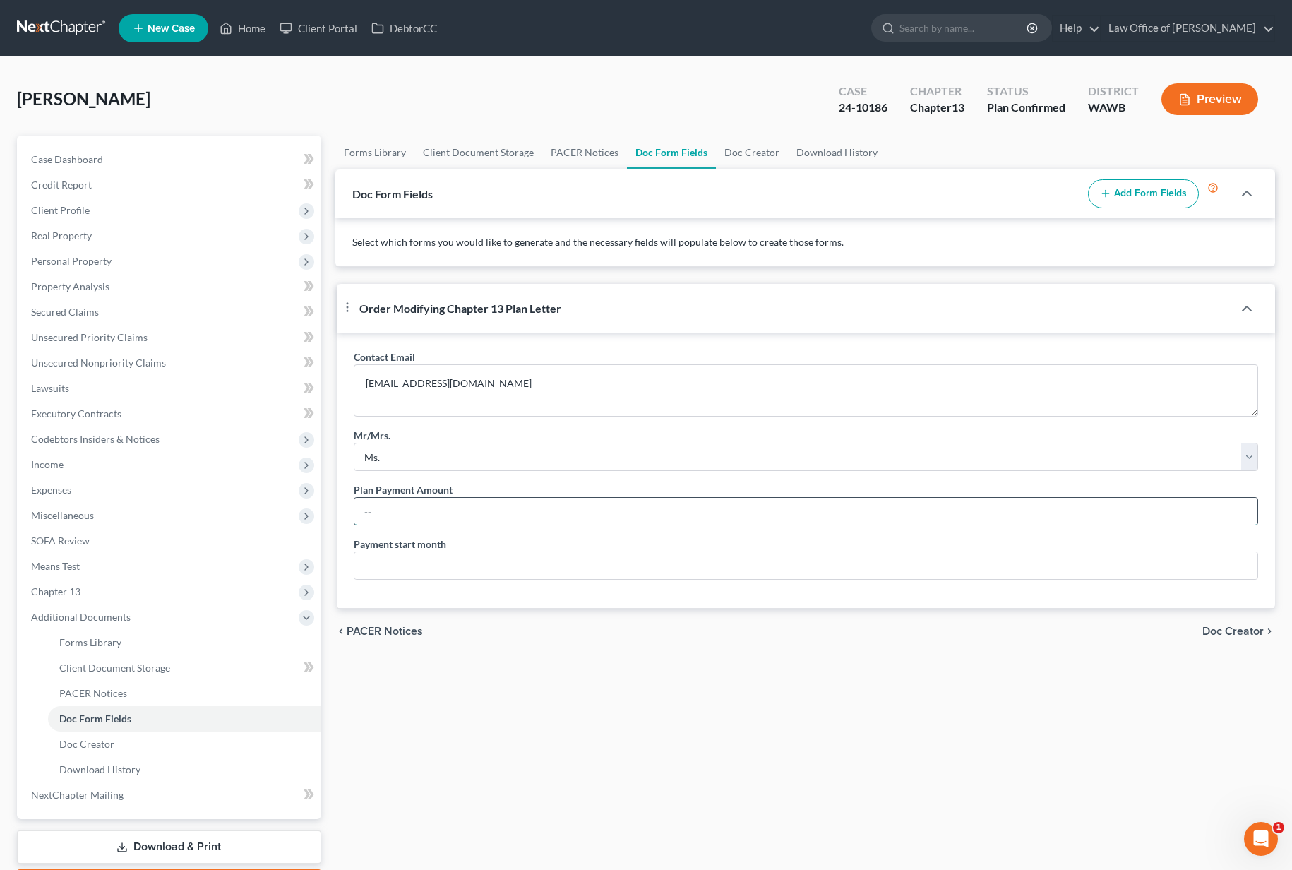
click at [407, 507] on input "text" at bounding box center [806, 511] width 904 height 27
type input "$500.00"
type input "August"
click at [1231, 627] on span "Doc Creator" at bounding box center [1232, 631] width 61 height 11
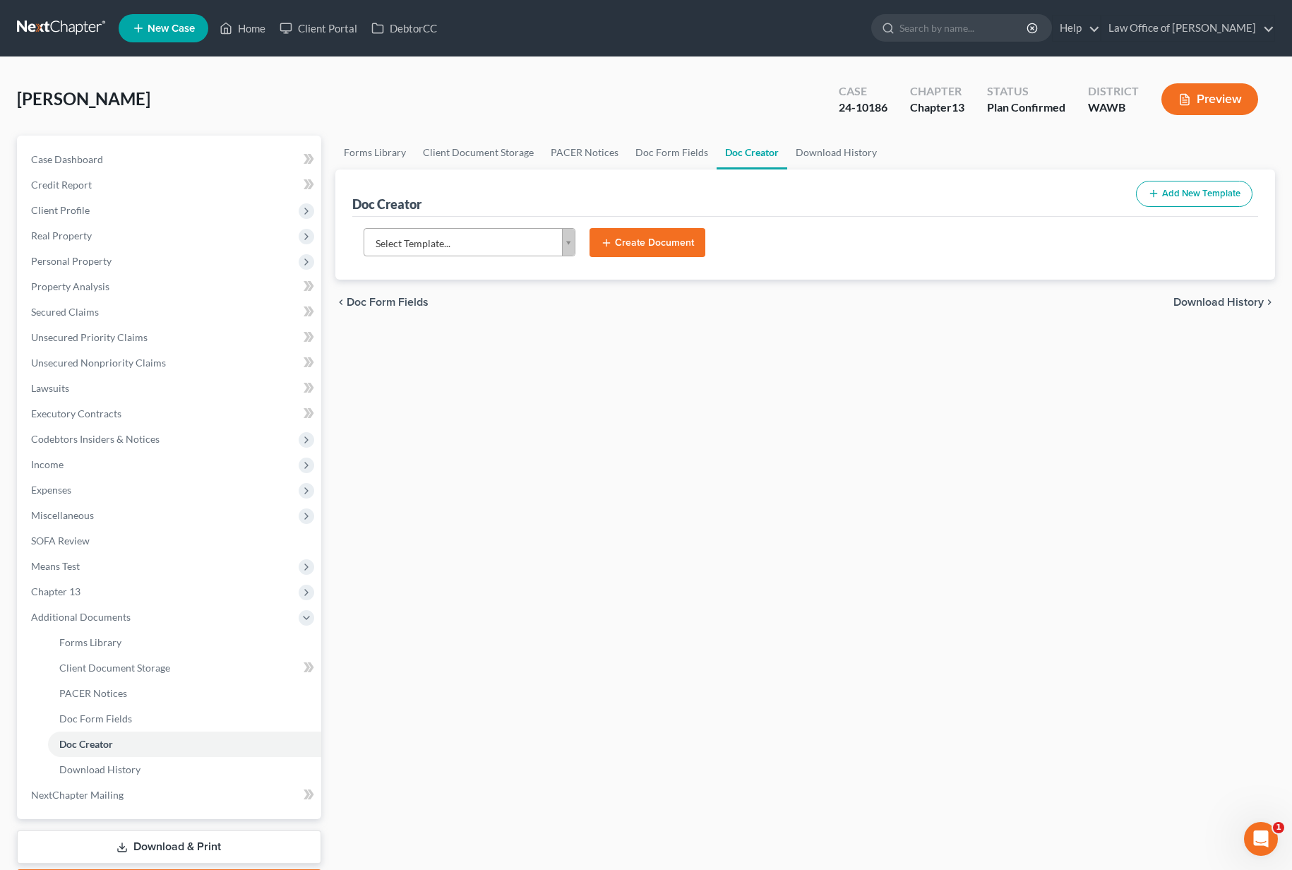
click at [460, 235] on body "Home New Case Client Portal DebtorCC Law Office of Lisa S. Tse lisa@lisatselaw.…" at bounding box center [646, 477] width 1292 height 954
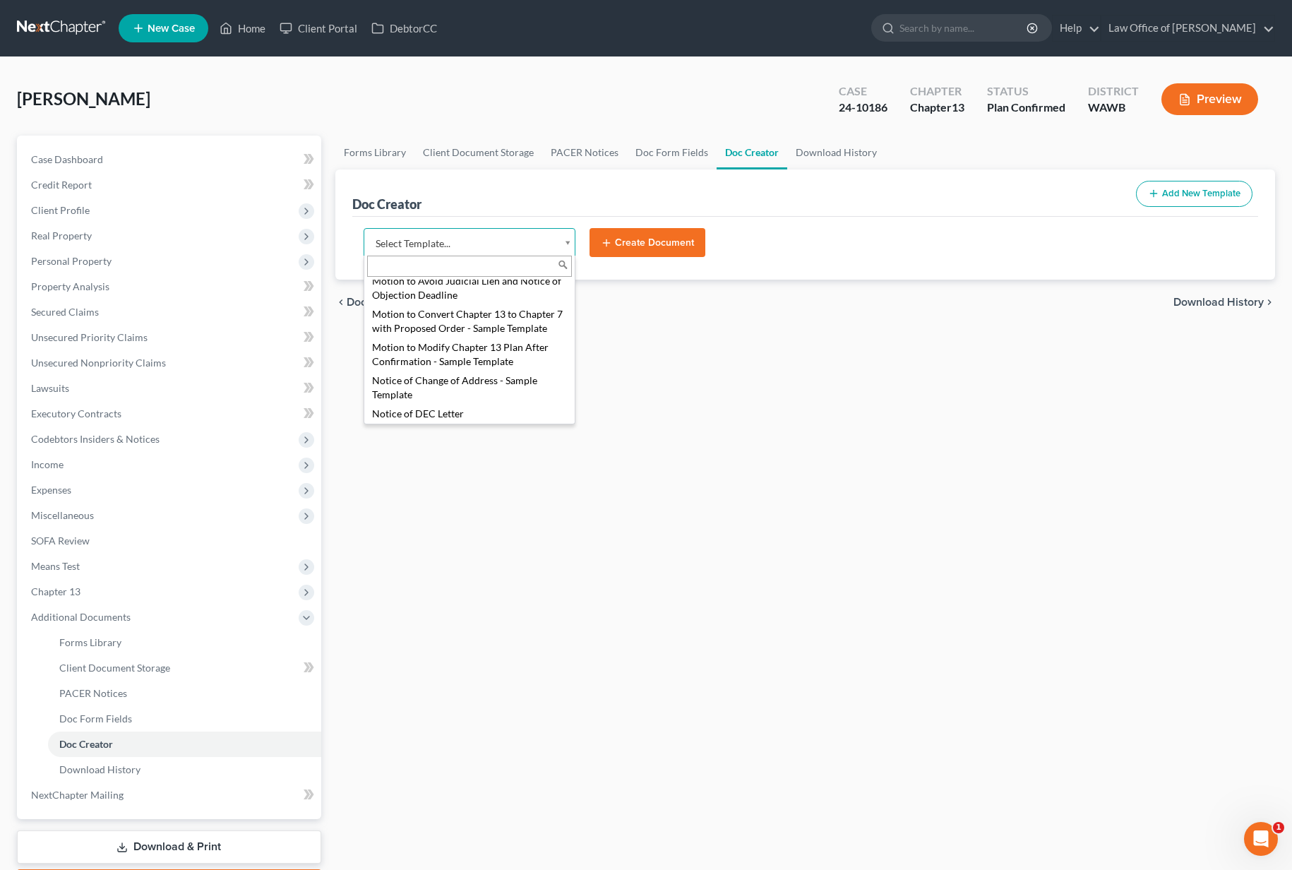
scroll to position [629, 0]
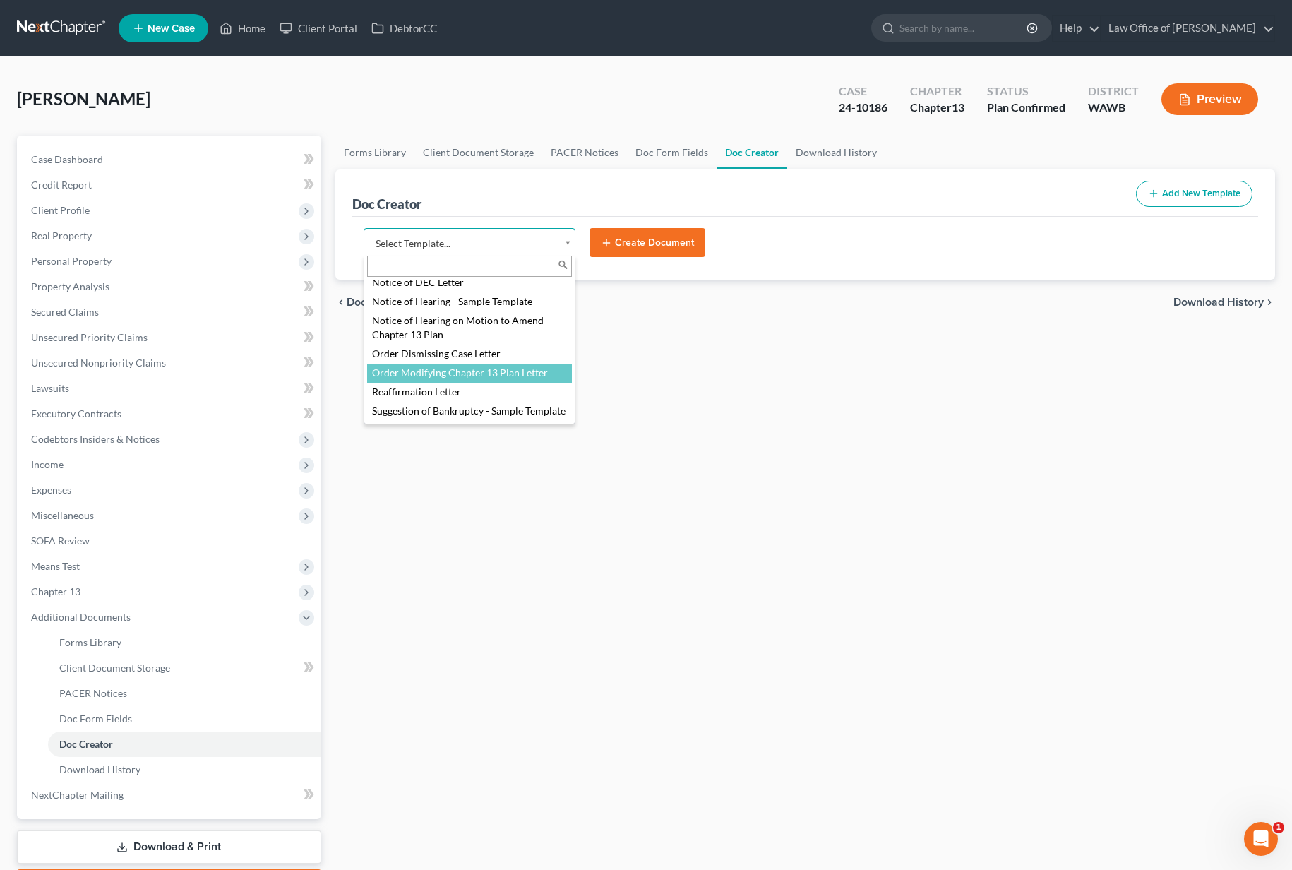
select select "105012"
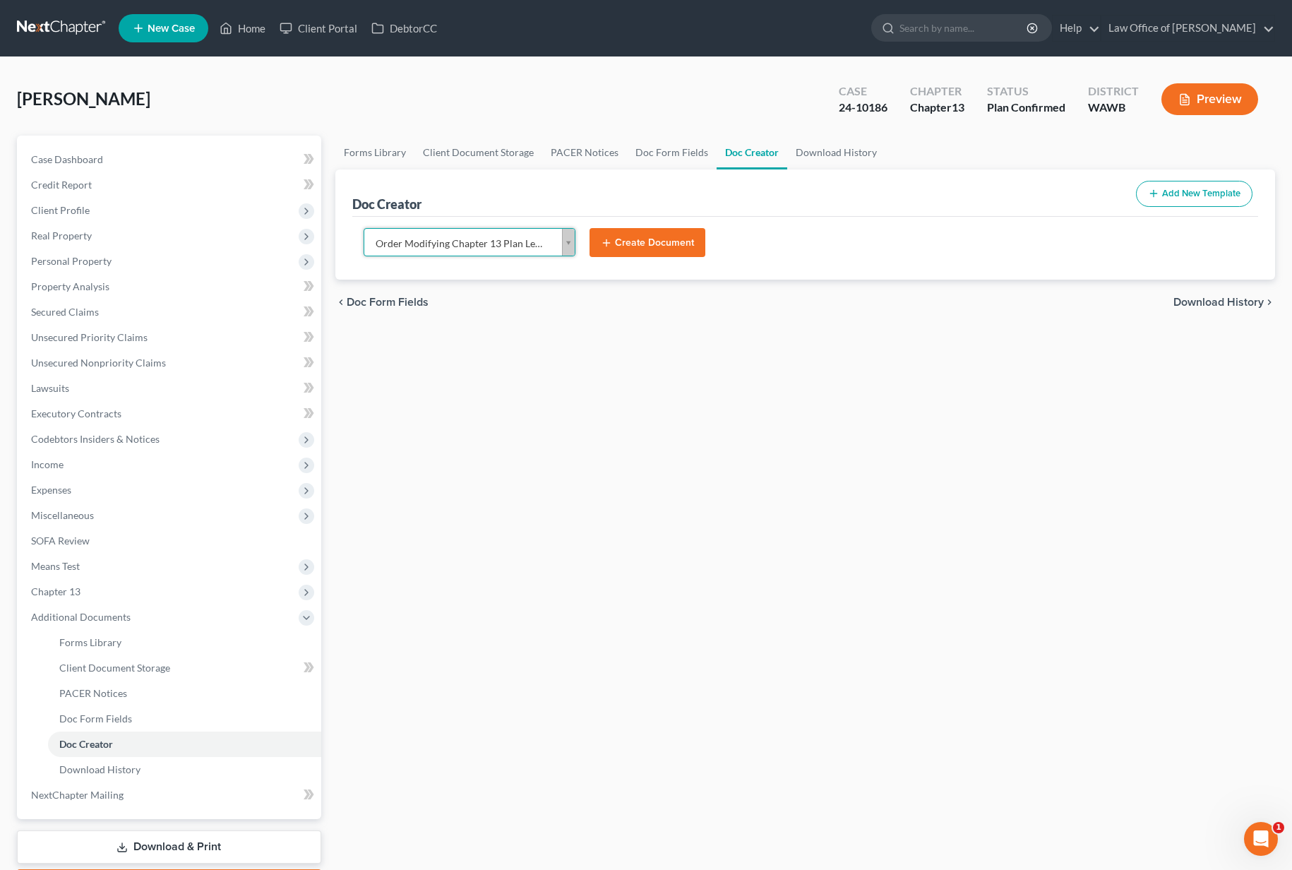
click at [644, 244] on button "Create Document" at bounding box center [648, 243] width 116 height 30
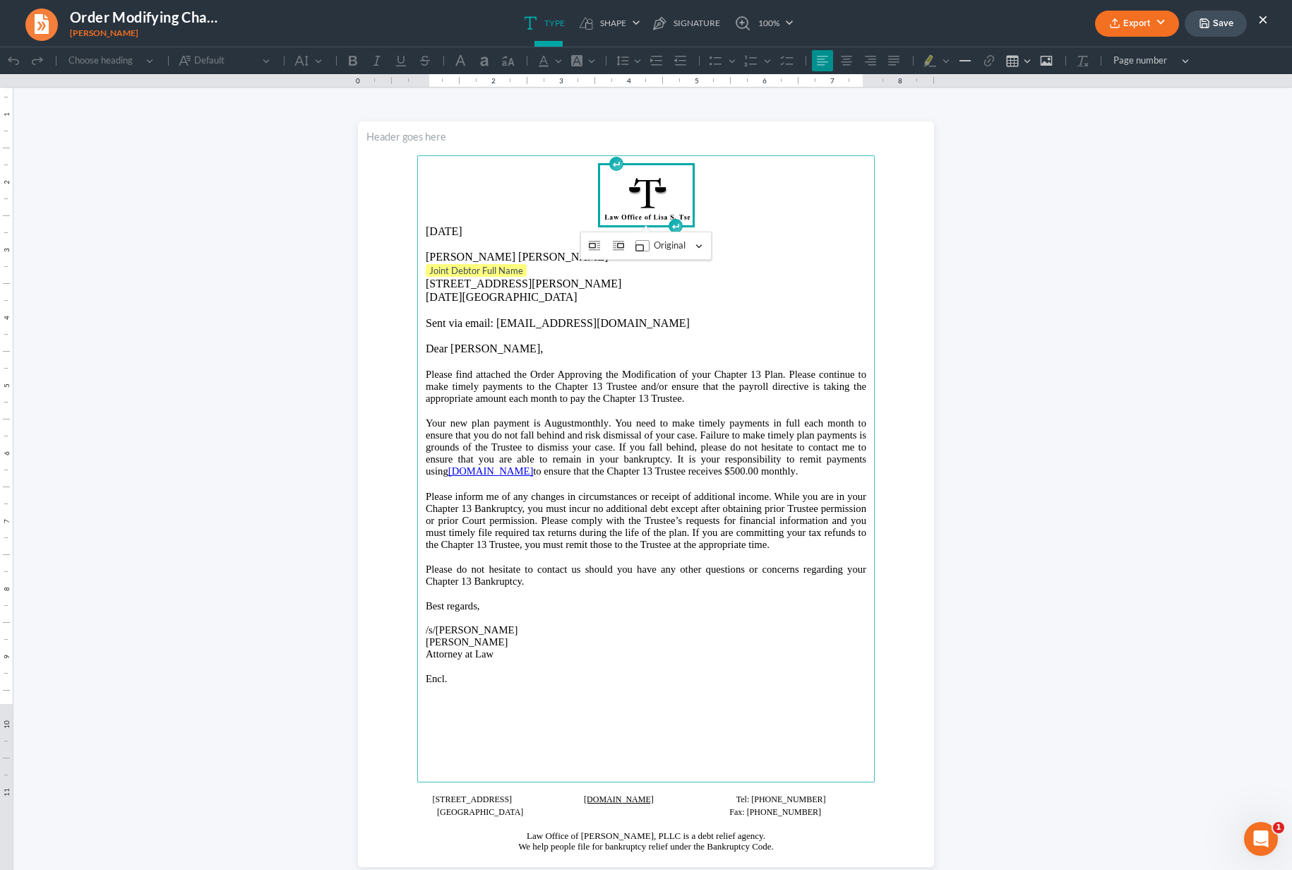
scroll to position [0, 0]
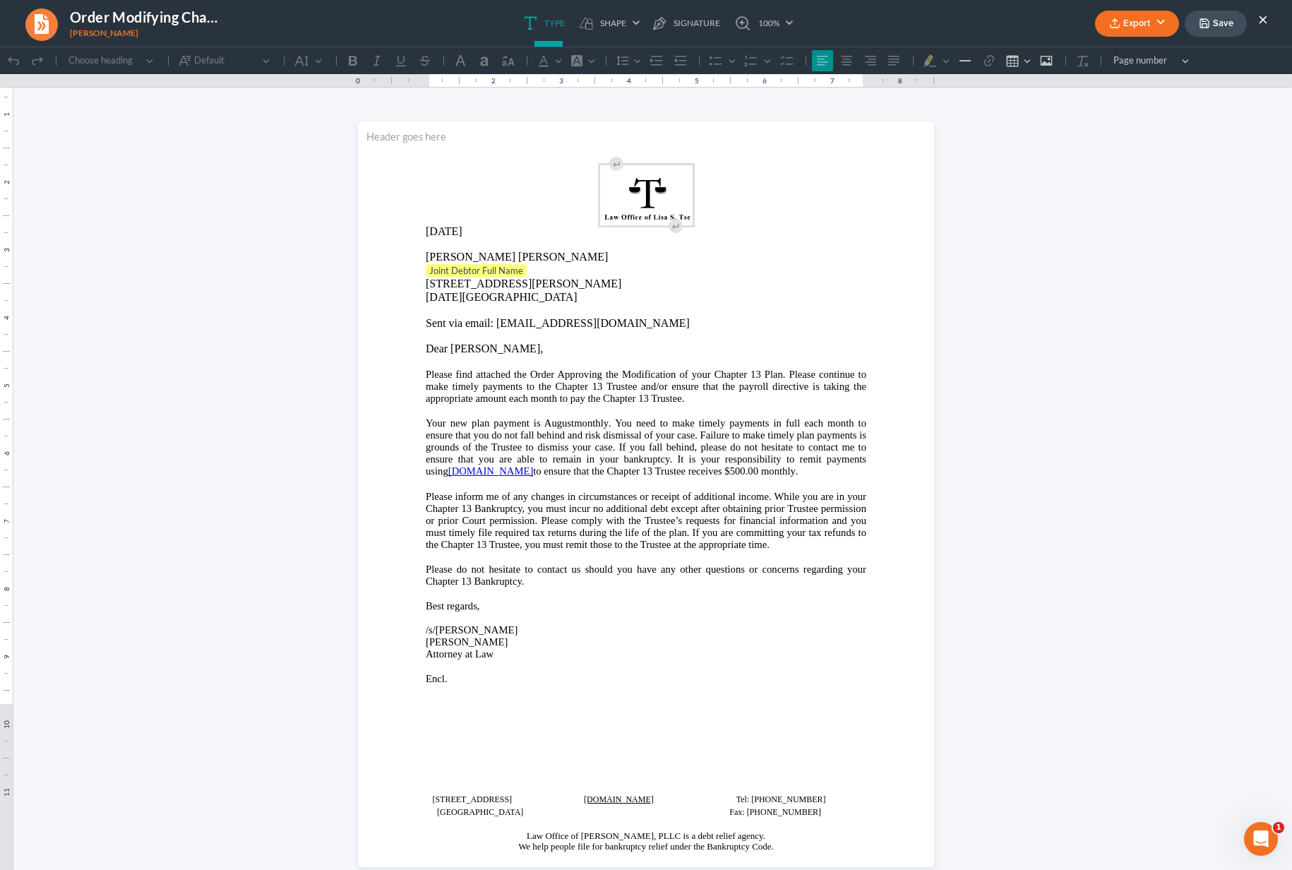
click at [1216, 20] on button "Save" at bounding box center [1216, 24] width 62 height 26
click at [1156, 25] on button "Export" at bounding box center [1137, 24] width 84 height 26
click at [1110, 71] on link "Word" at bounding box center [1135, 80] width 109 height 24
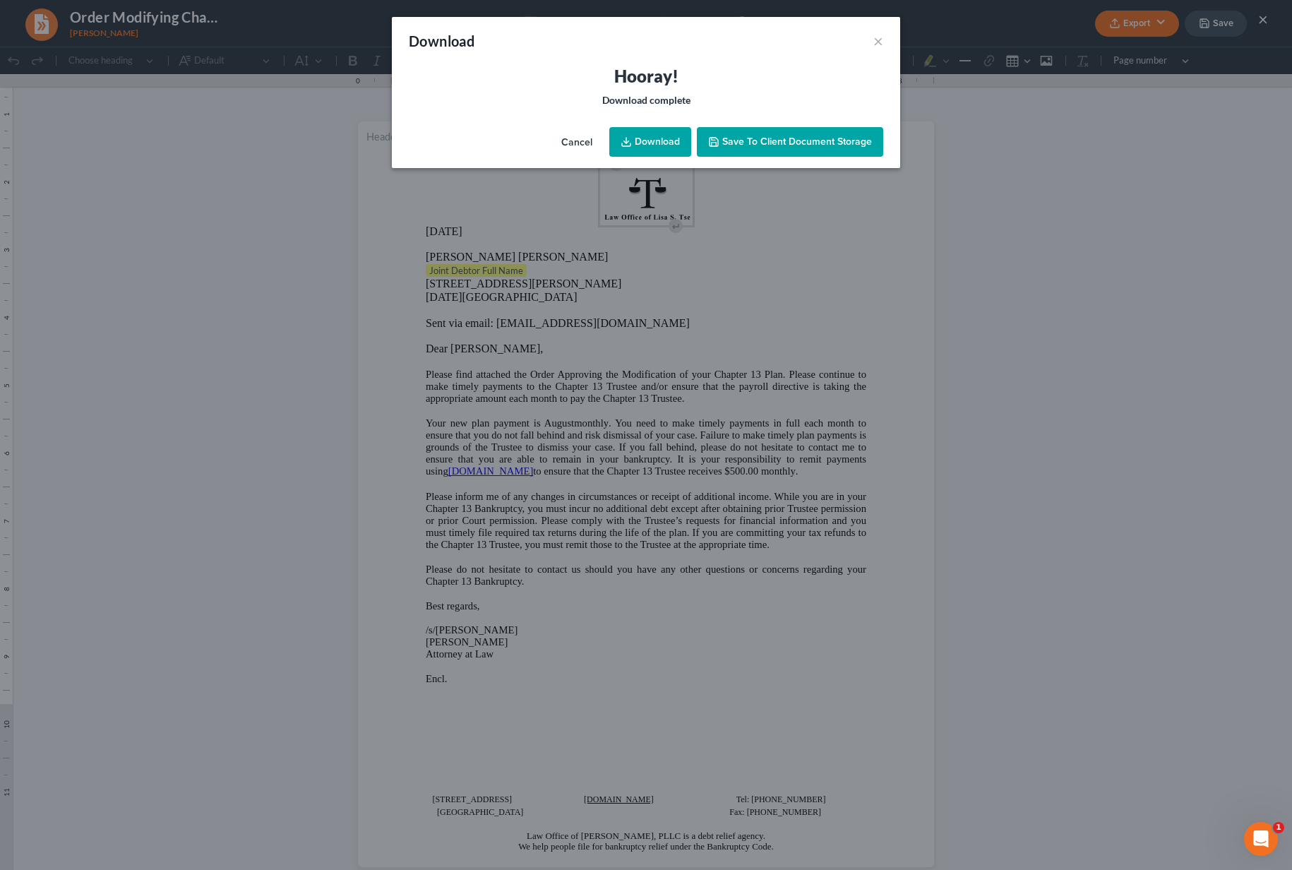
click at [635, 140] on link "Download" at bounding box center [650, 142] width 82 height 30
click at [881, 32] on button "×" at bounding box center [878, 40] width 10 height 17
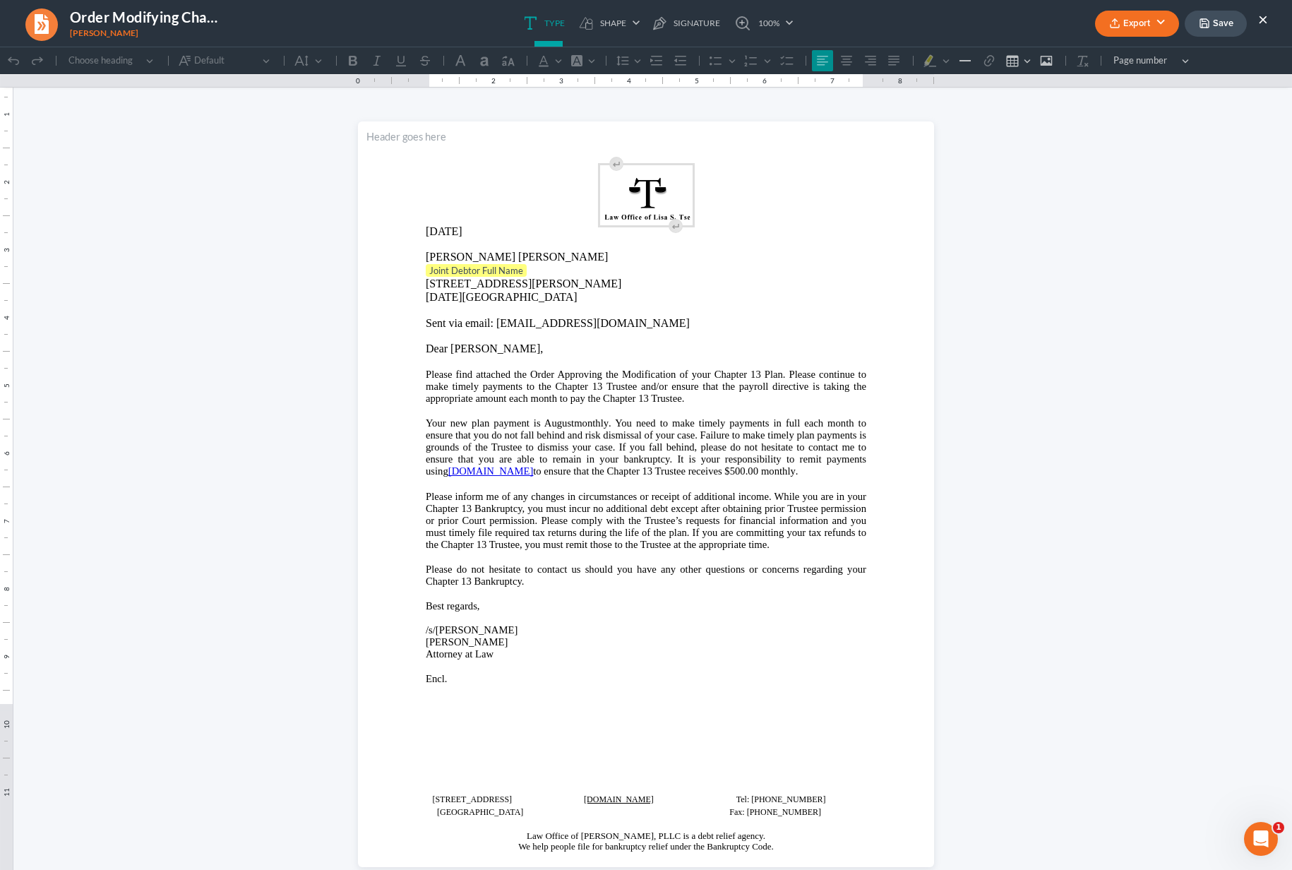
click at [1264, 18] on button "×" at bounding box center [1263, 19] width 10 height 17
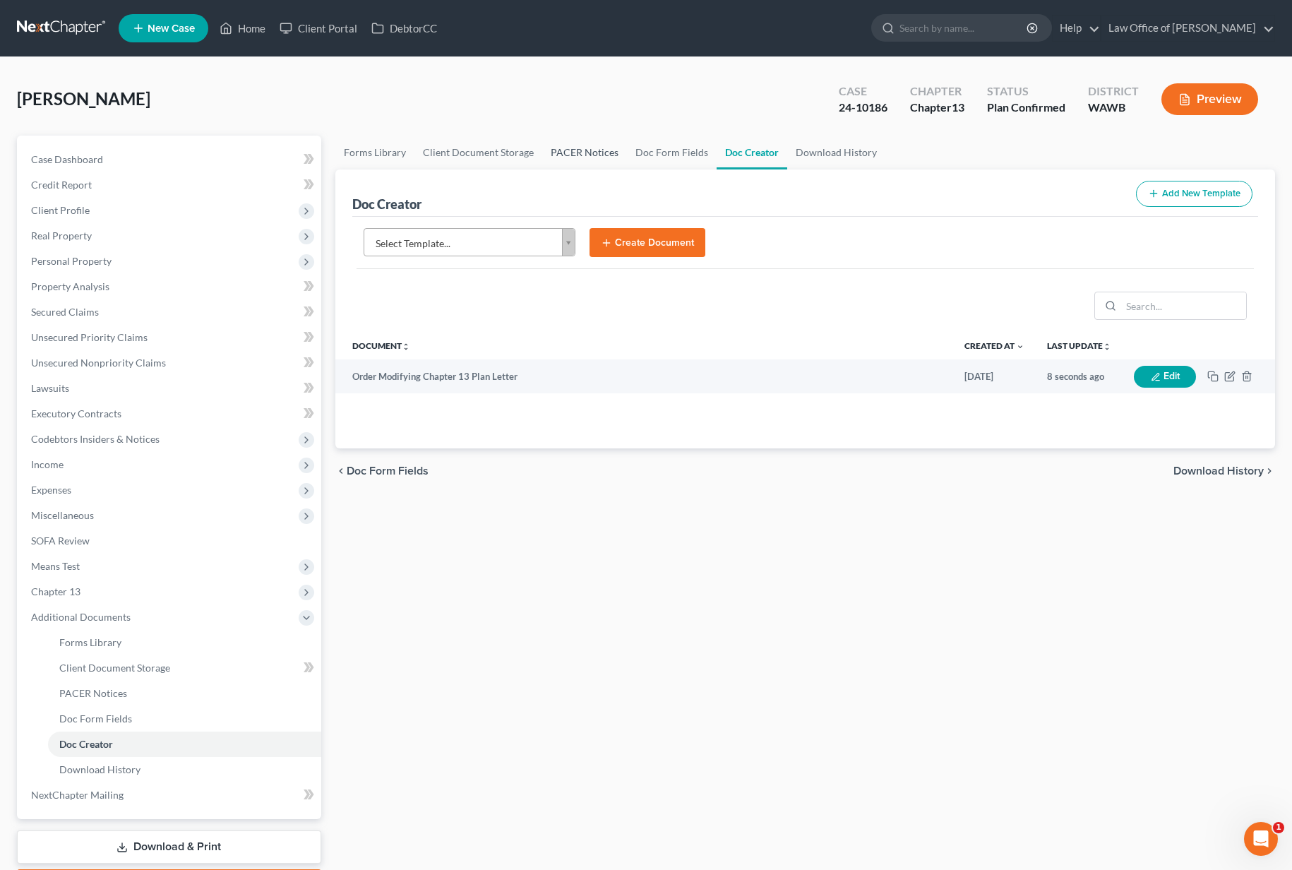
click at [563, 151] on link "PACER Notices" at bounding box center [584, 153] width 85 height 34
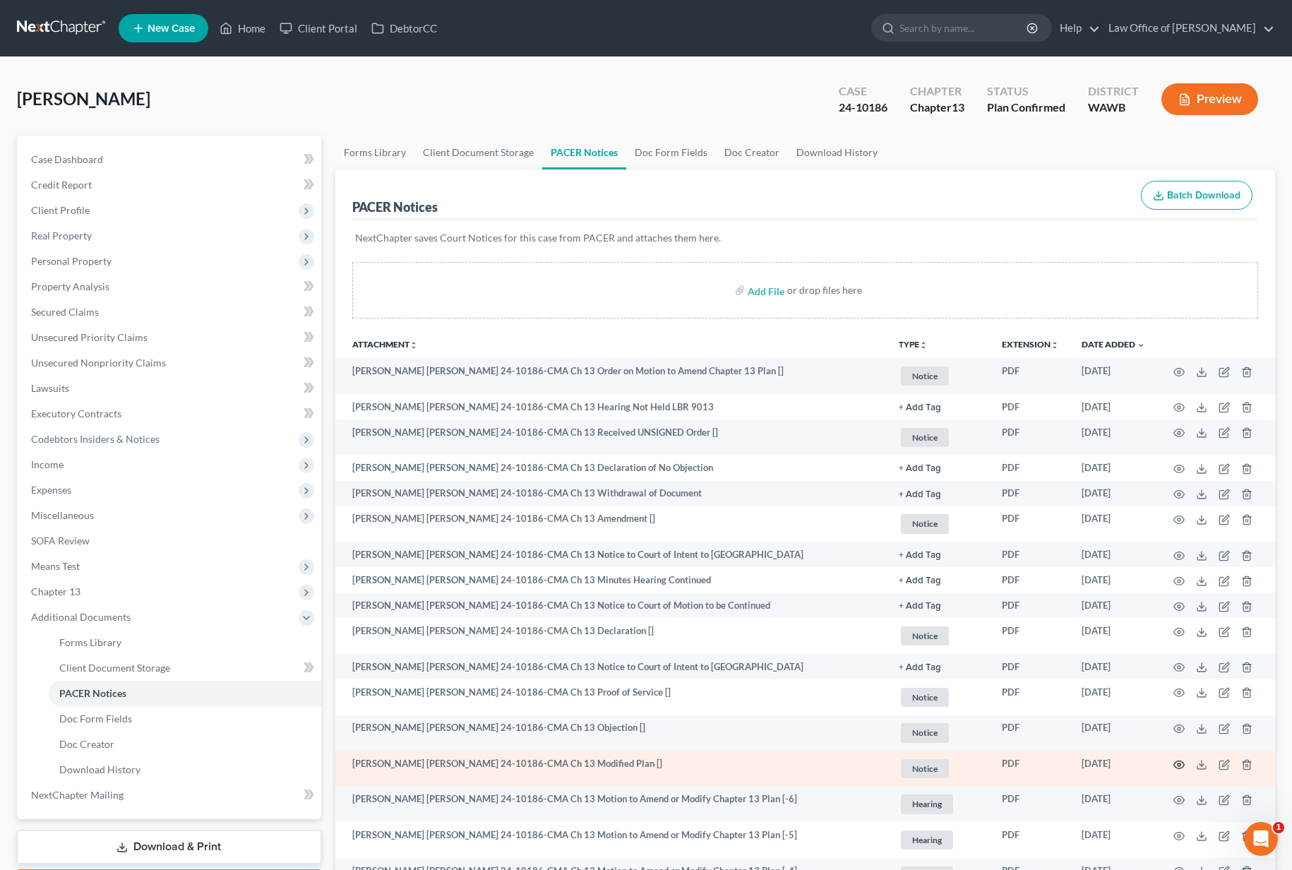
click at [1183, 765] on icon "button" at bounding box center [1179, 764] width 11 height 8
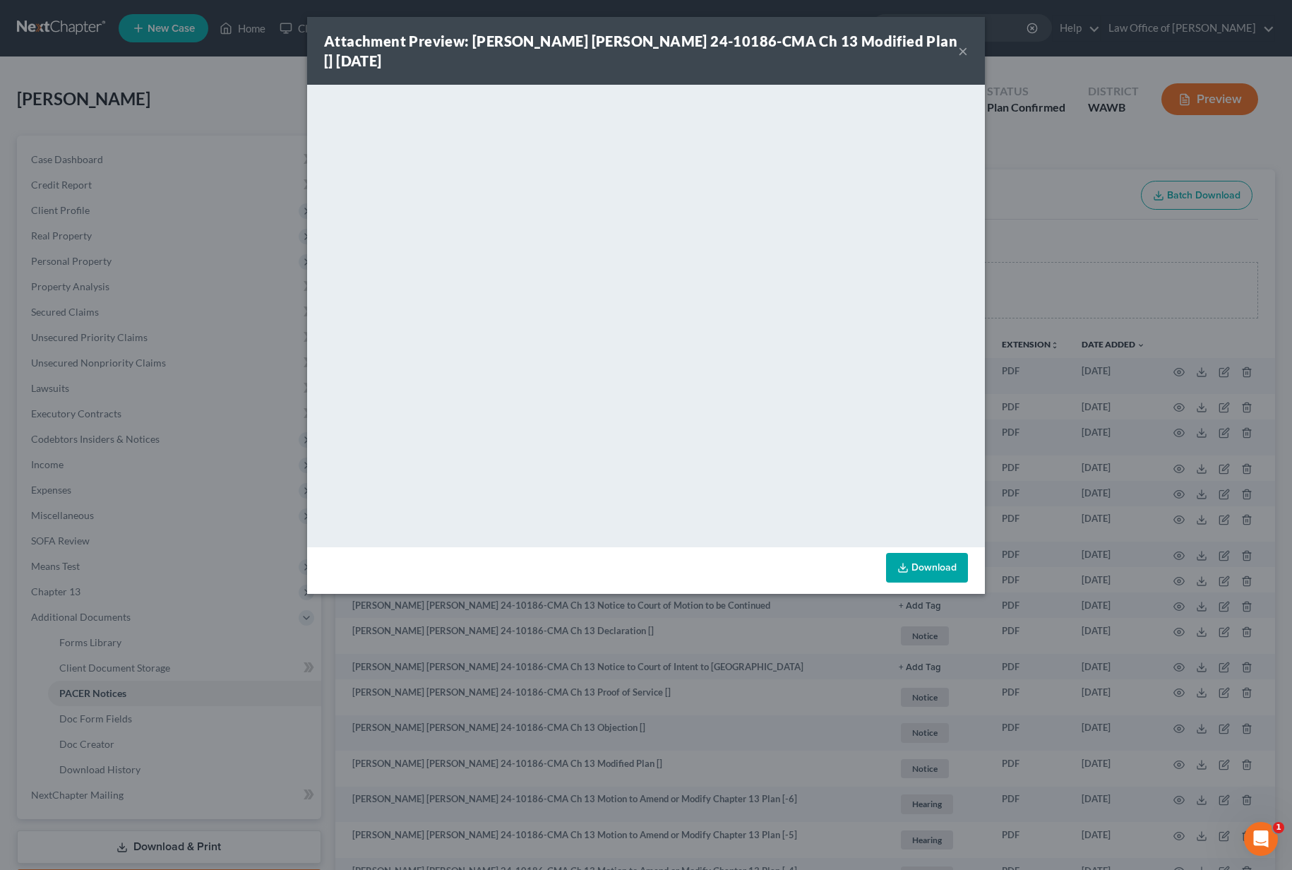
click at [964, 42] on button "×" at bounding box center [963, 50] width 10 height 17
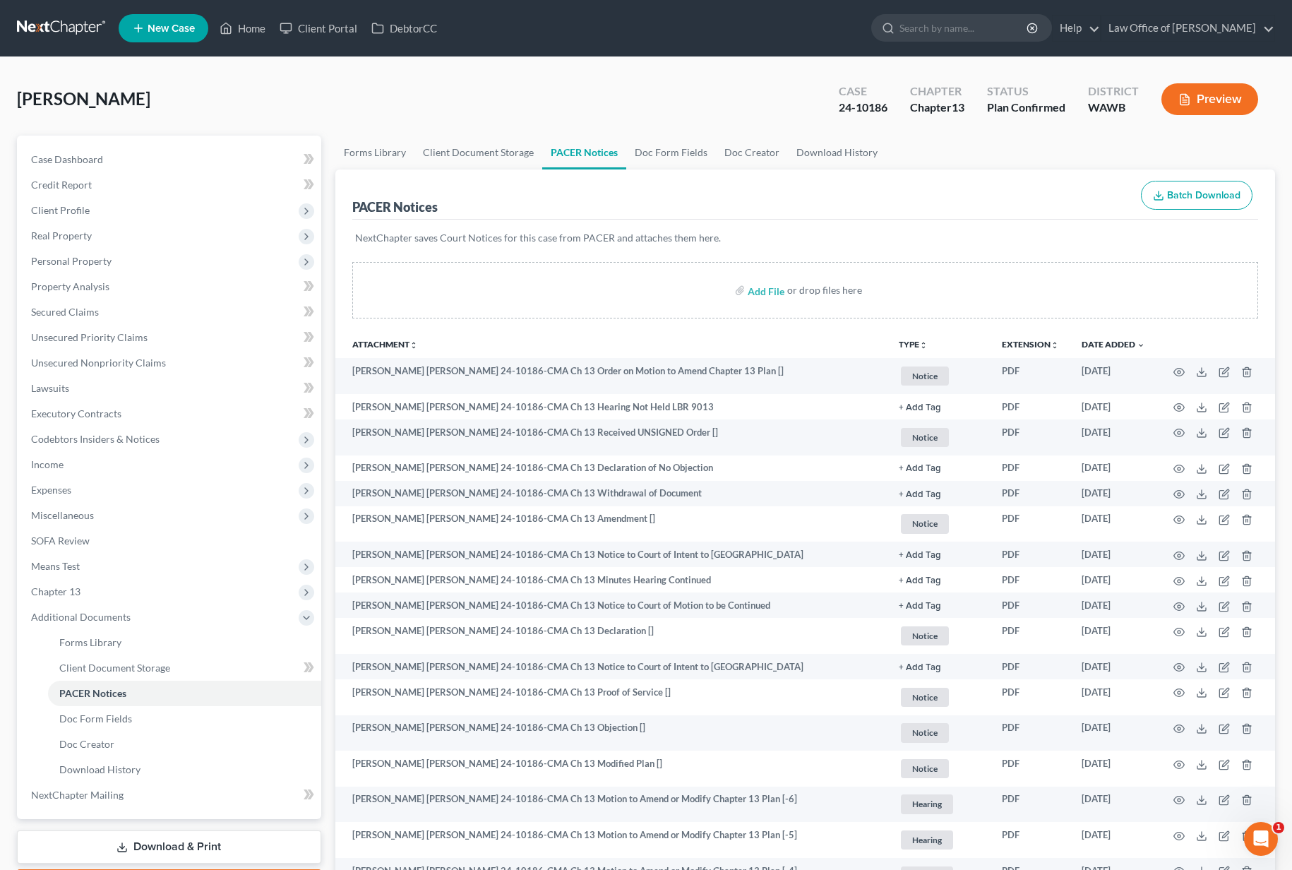
click at [66, 34] on link at bounding box center [62, 28] width 90 height 25
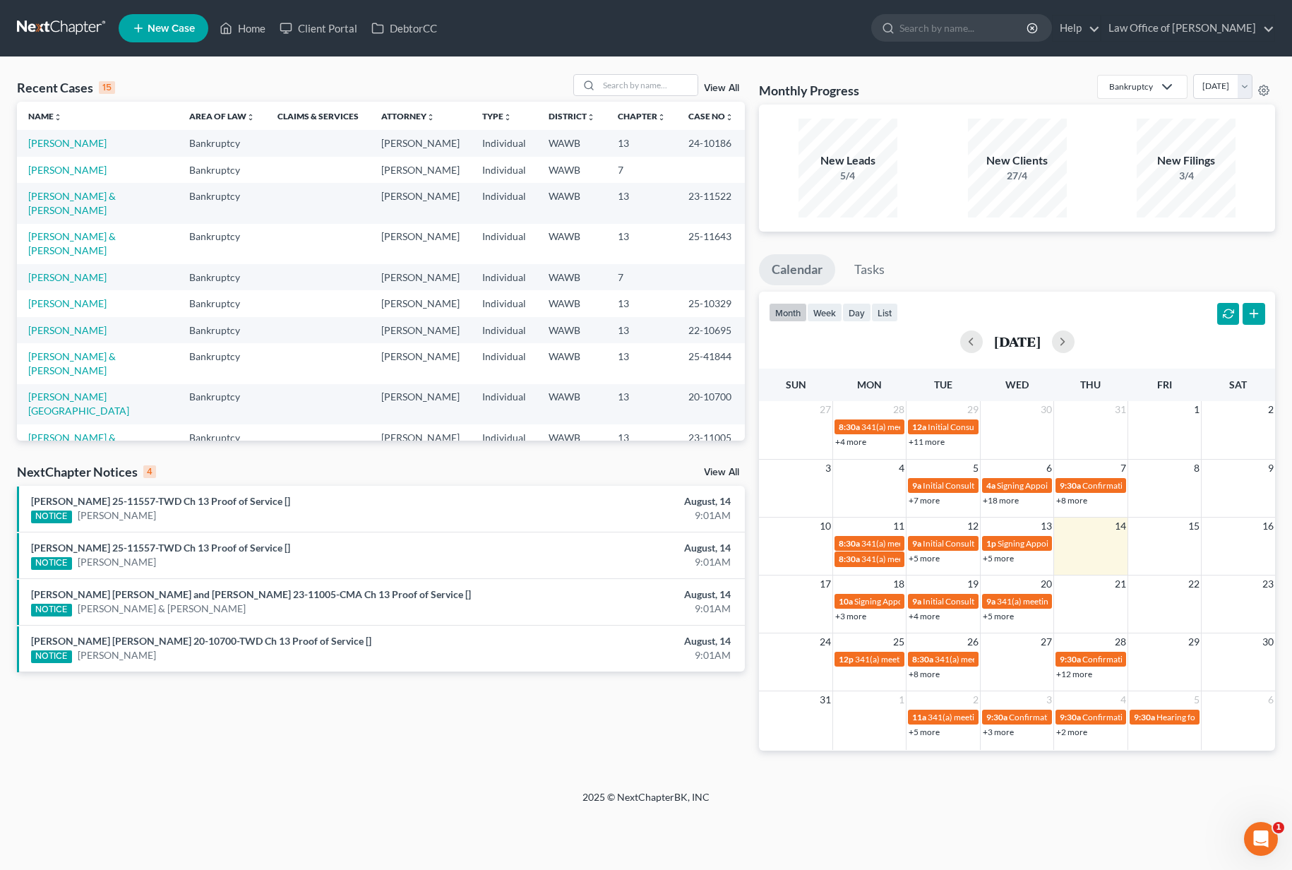
click at [714, 474] on link "View All" at bounding box center [721, 472] width 35 height 10
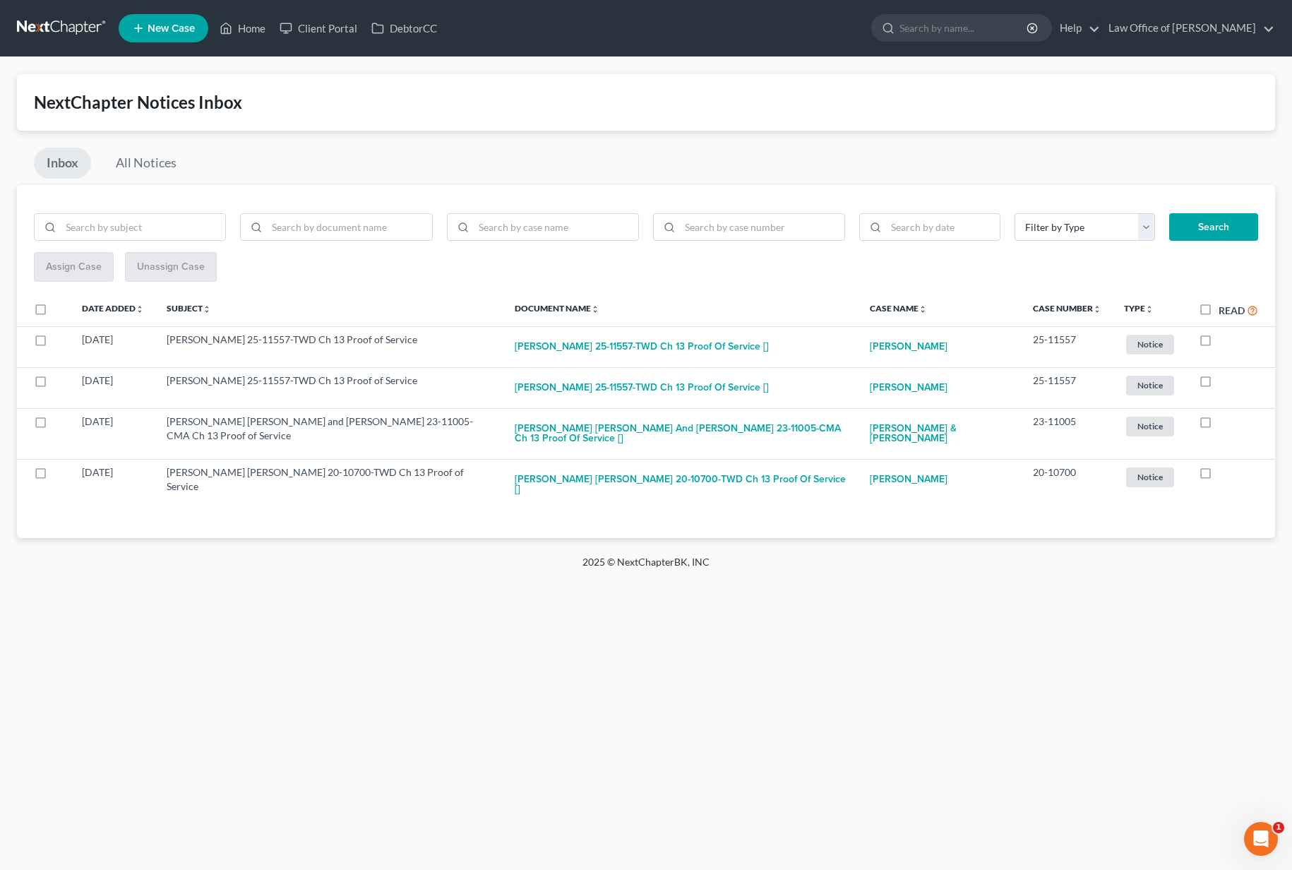
click at [1219, 305] on label "Read" at bounding box center [1239, 310] width 40 height 16
click at [1224, 305] on input "Read" at bounding box center [1228, 306] width 9 height 9
checkbox input "true"
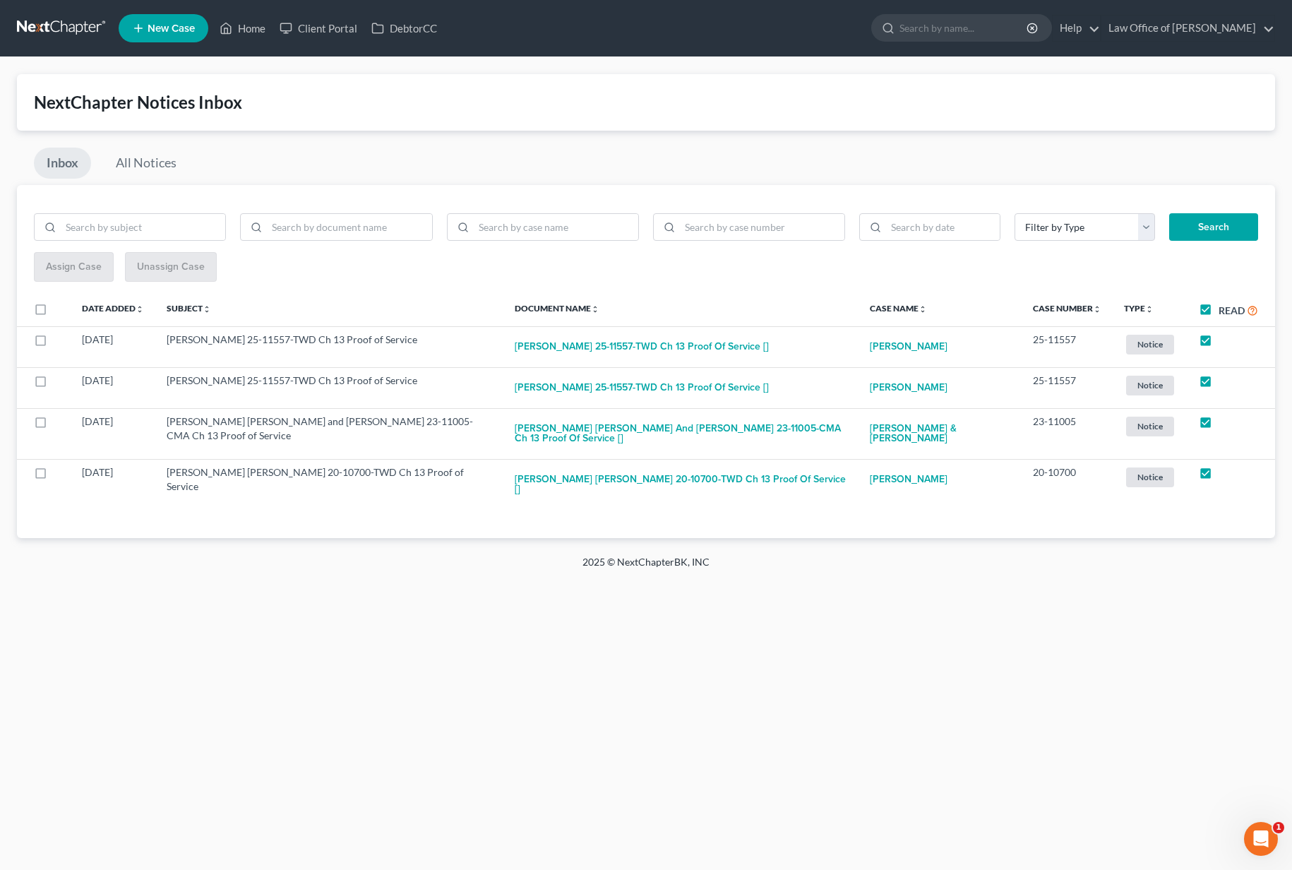
checkbox input "true"
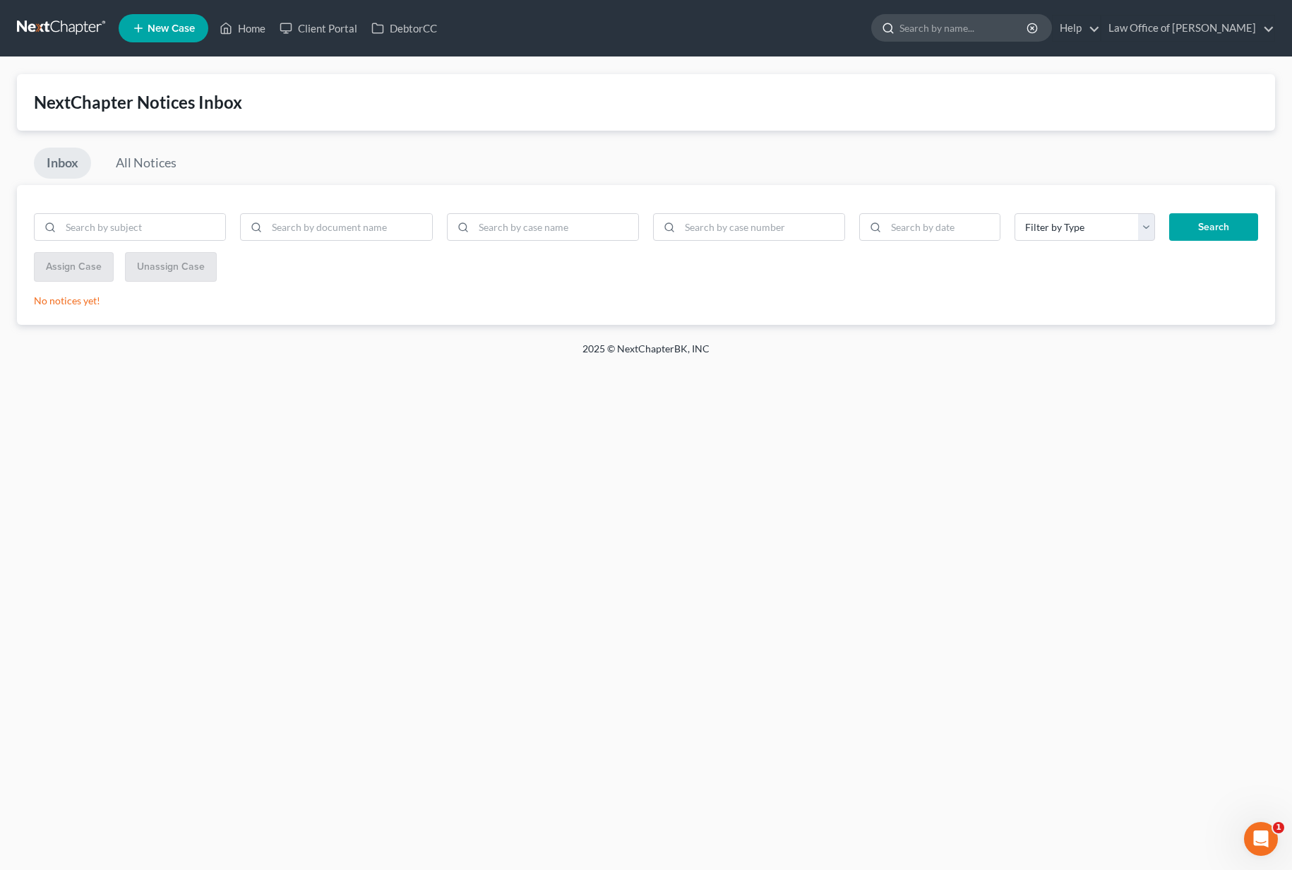
click at [993, 21] on input "search" at bounding box center [963, 28] width 129 height 26
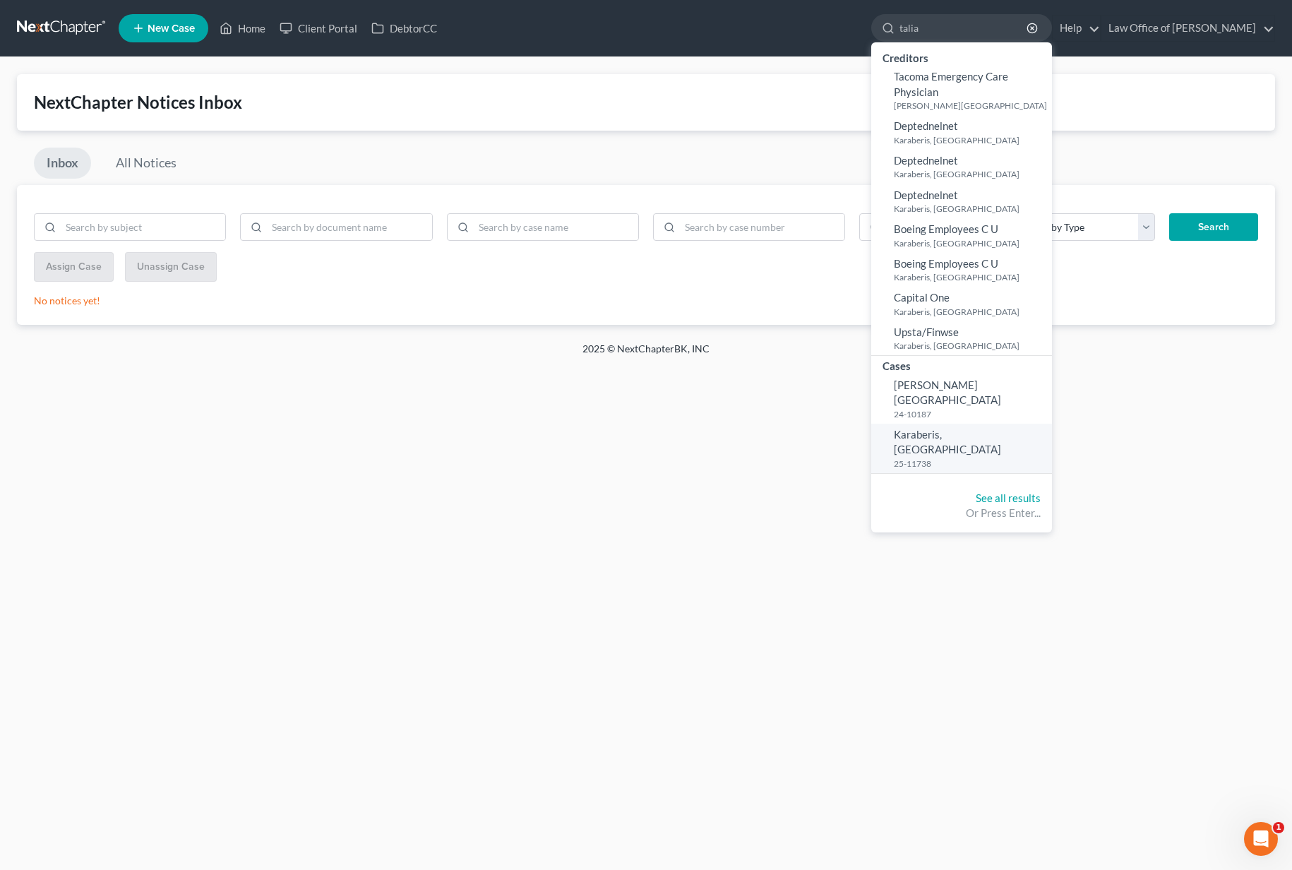
type input "talia"
click at [960, 428] on span "Karaberis, [GEOGRAPHIC_DATA]" at bounding box center [947, 442] width 107 height 28
select select "6"
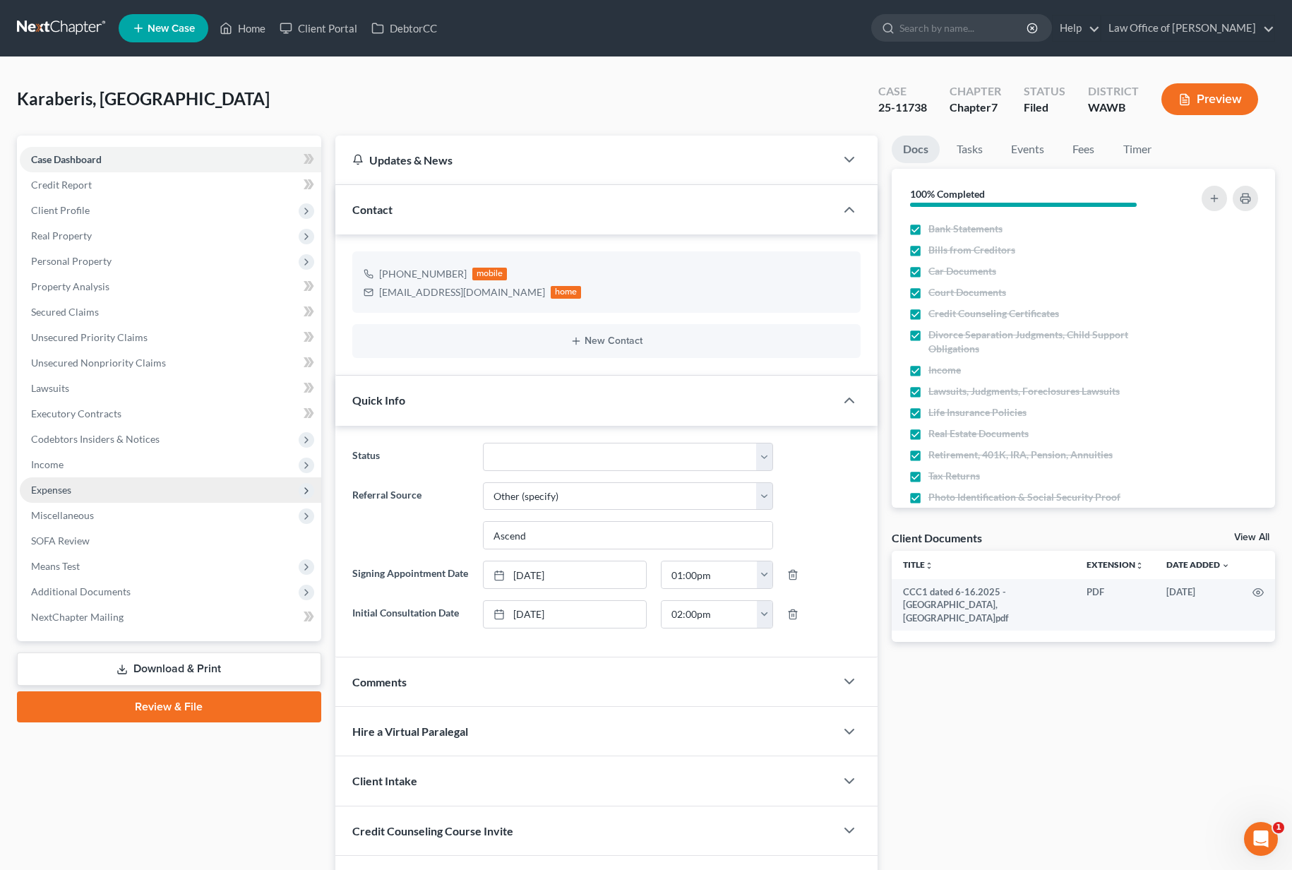
click at [80, 494] on span "Expenses" at bounding box center [170, 489] width 301 height 25
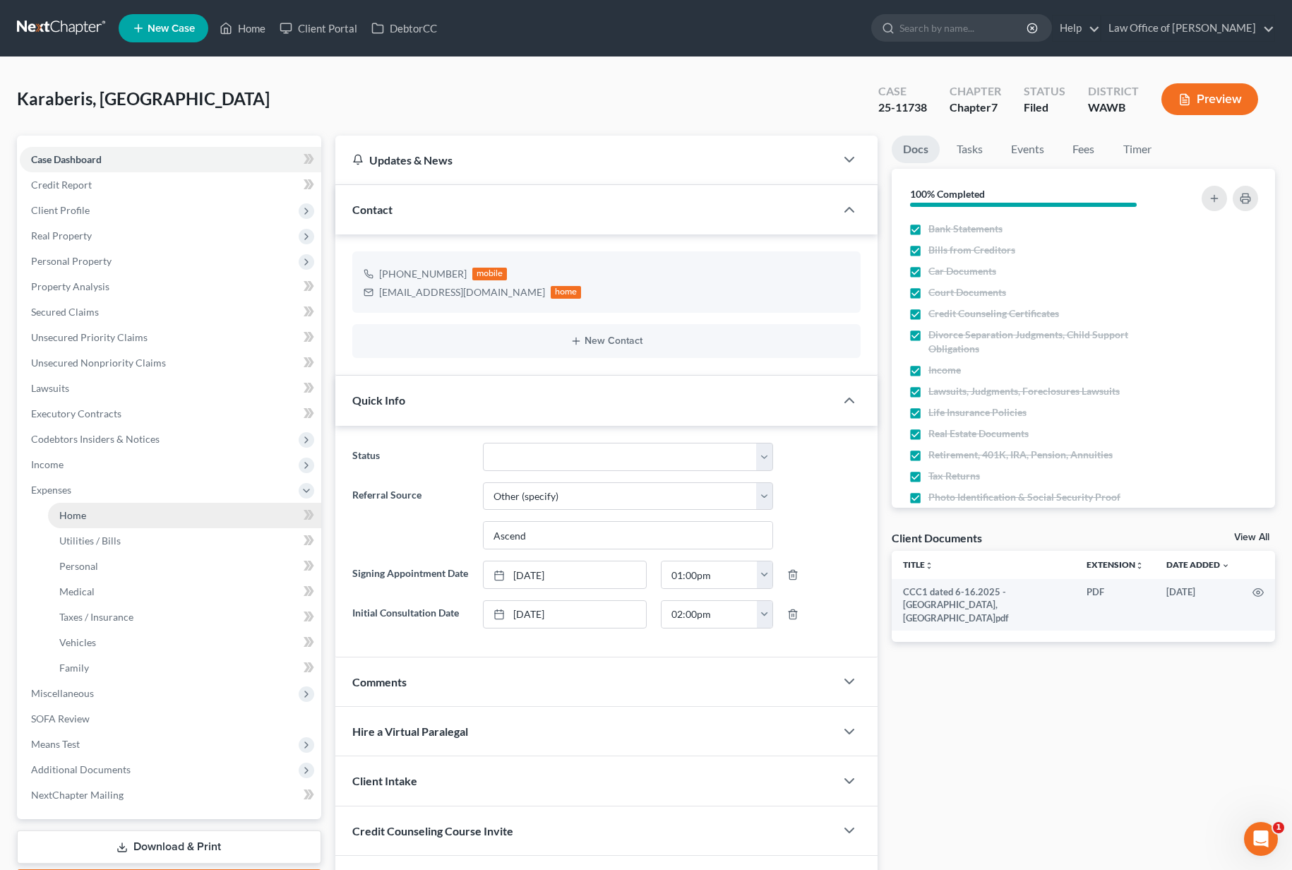
click at [79, 513] on span "Home" at bounding box center [72, 515] width 27 height 12
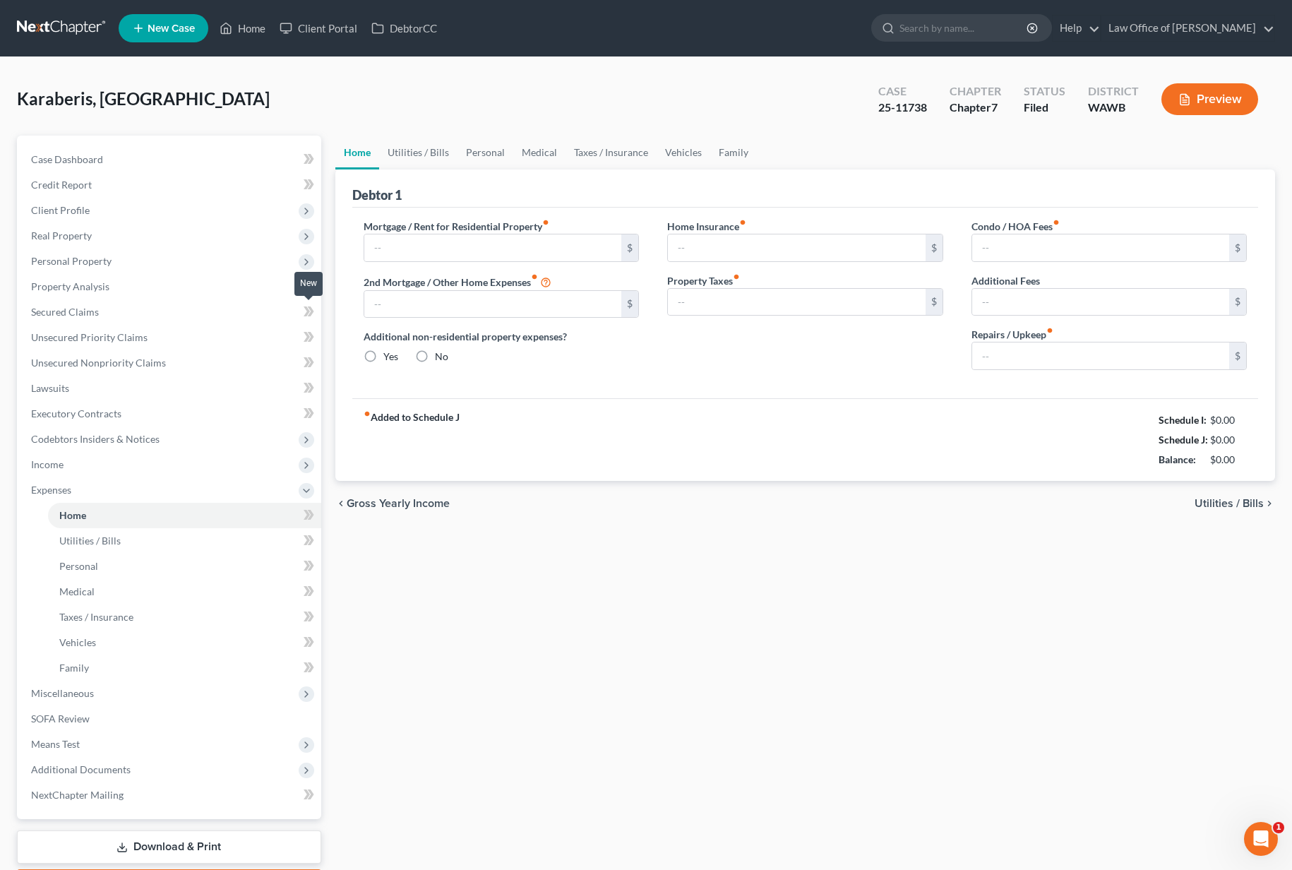
type input "2,640.00"
type input "0.00"
radio input "true"
type input "0.00"
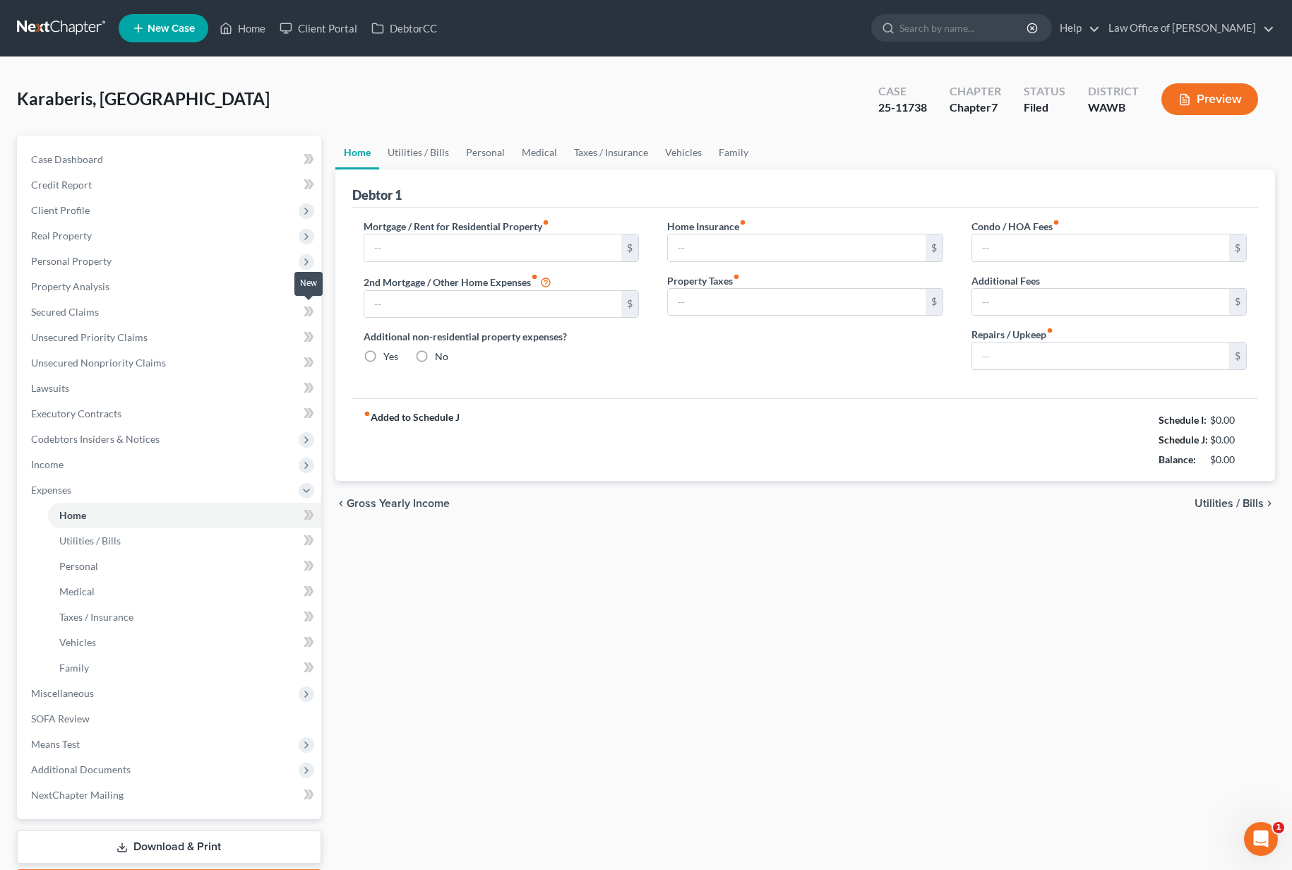
type input "0.00"
click at [698, 155] on link "Vehicles" at bounding box center [684, 153] width 54 height 34
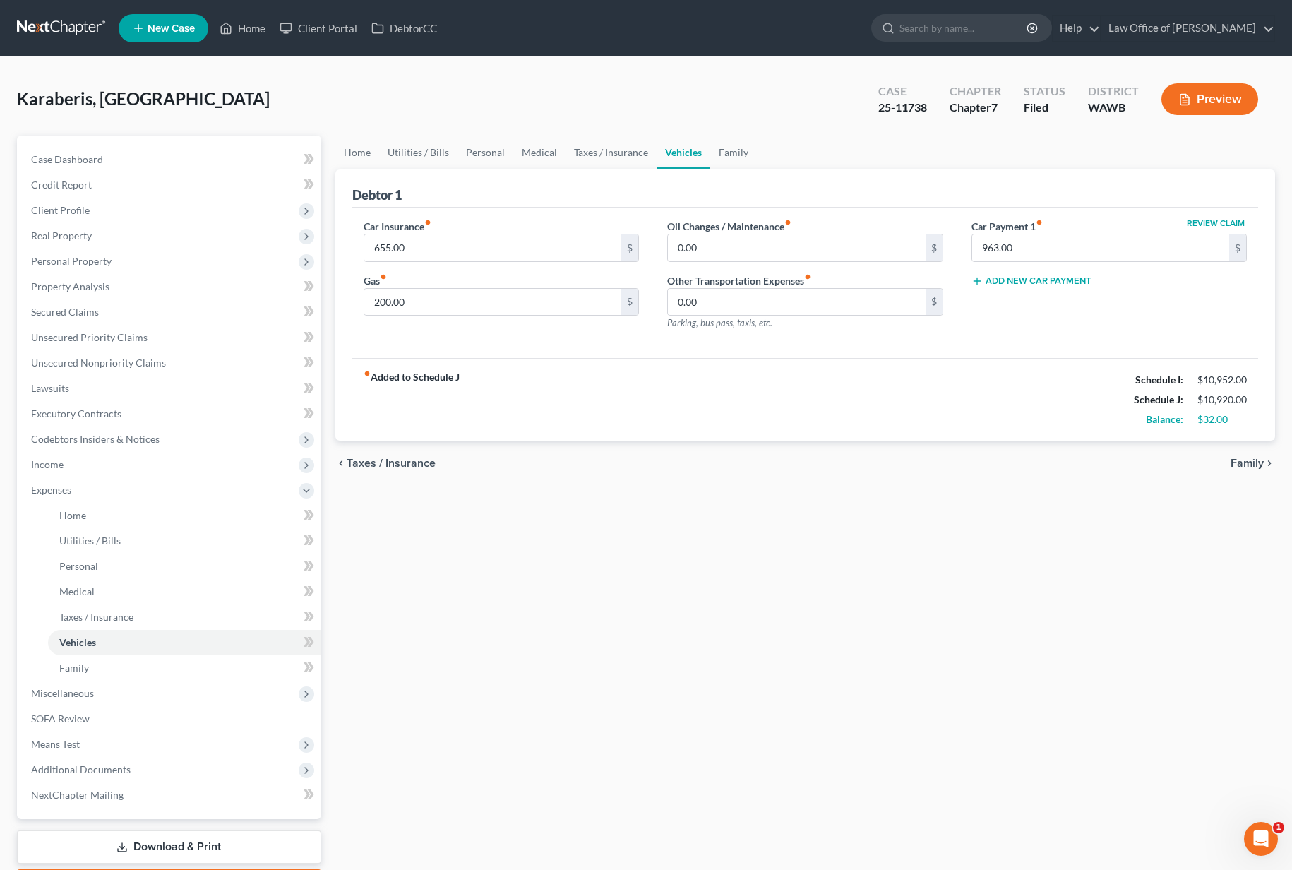
click at [67, 30] on link at bounding box center [62, 28] width 90 height 25
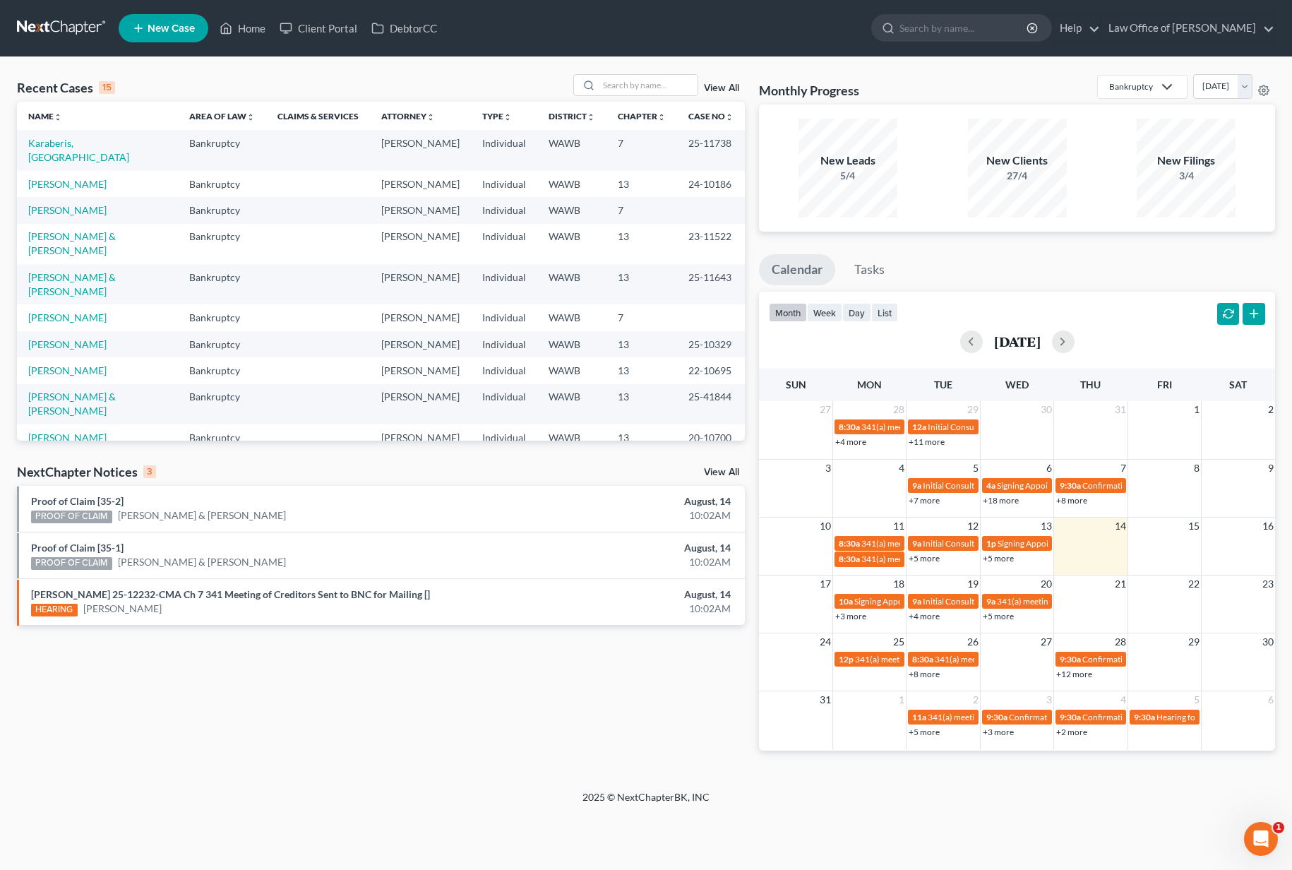
click at [721, 469] on link "View All" at bounding box center [721, 472] width 35 height 10
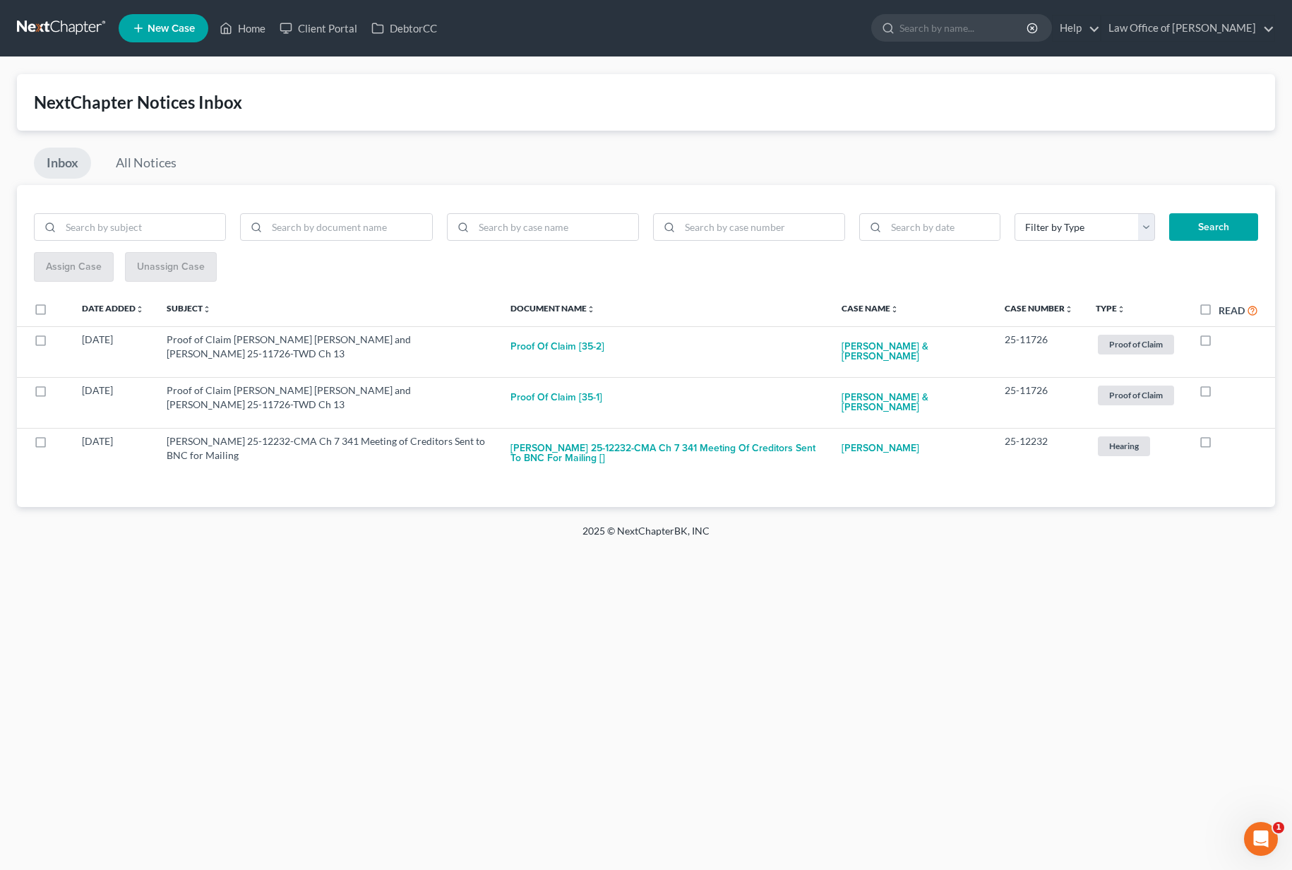
click at [1219, 309] on label "Read" at bounding box center [1239, 310] width 40 height 16
click at [1224, 309] on input "Read" at bounding box center [1228, 306] width 9 height 9
checkbox input "true"
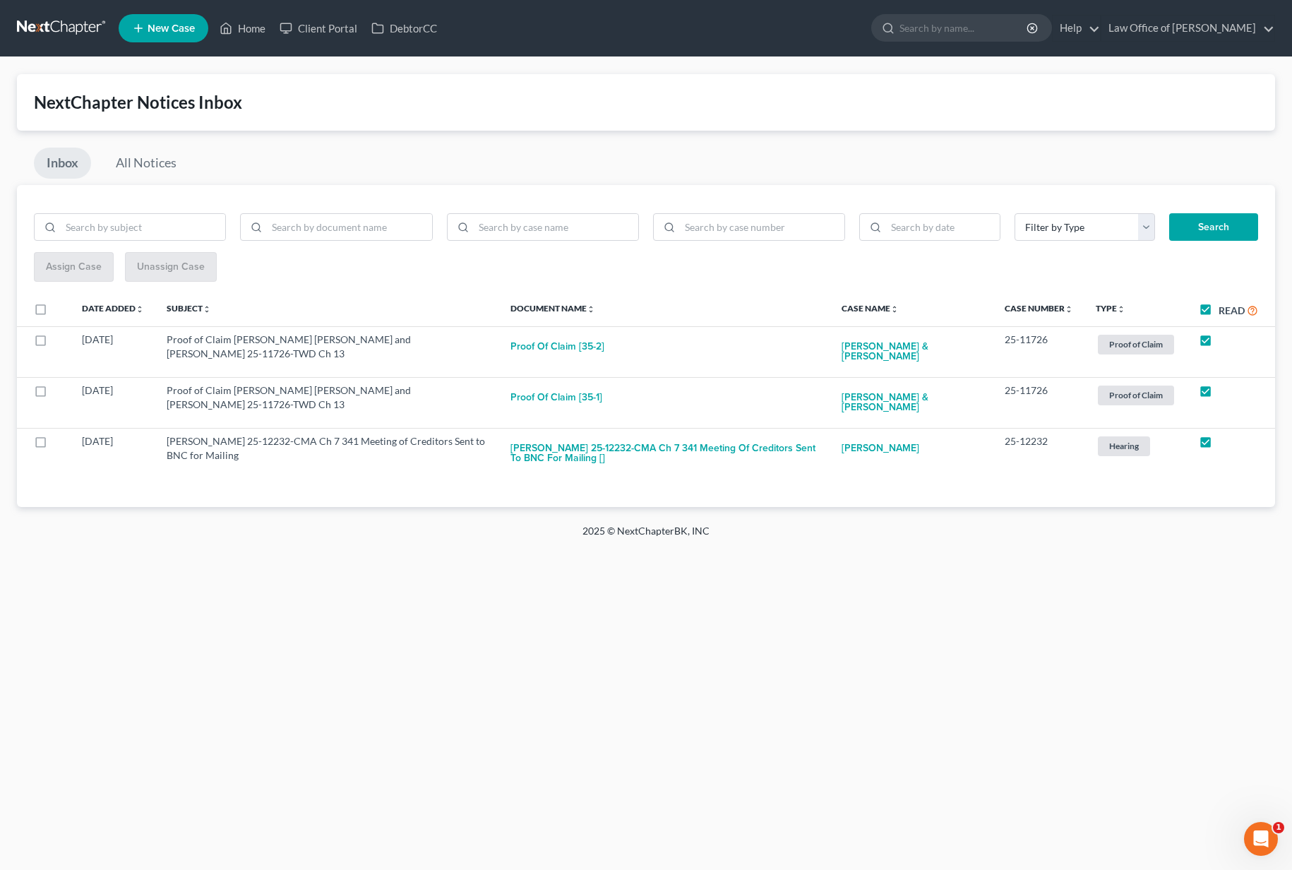
checkbox input "true"
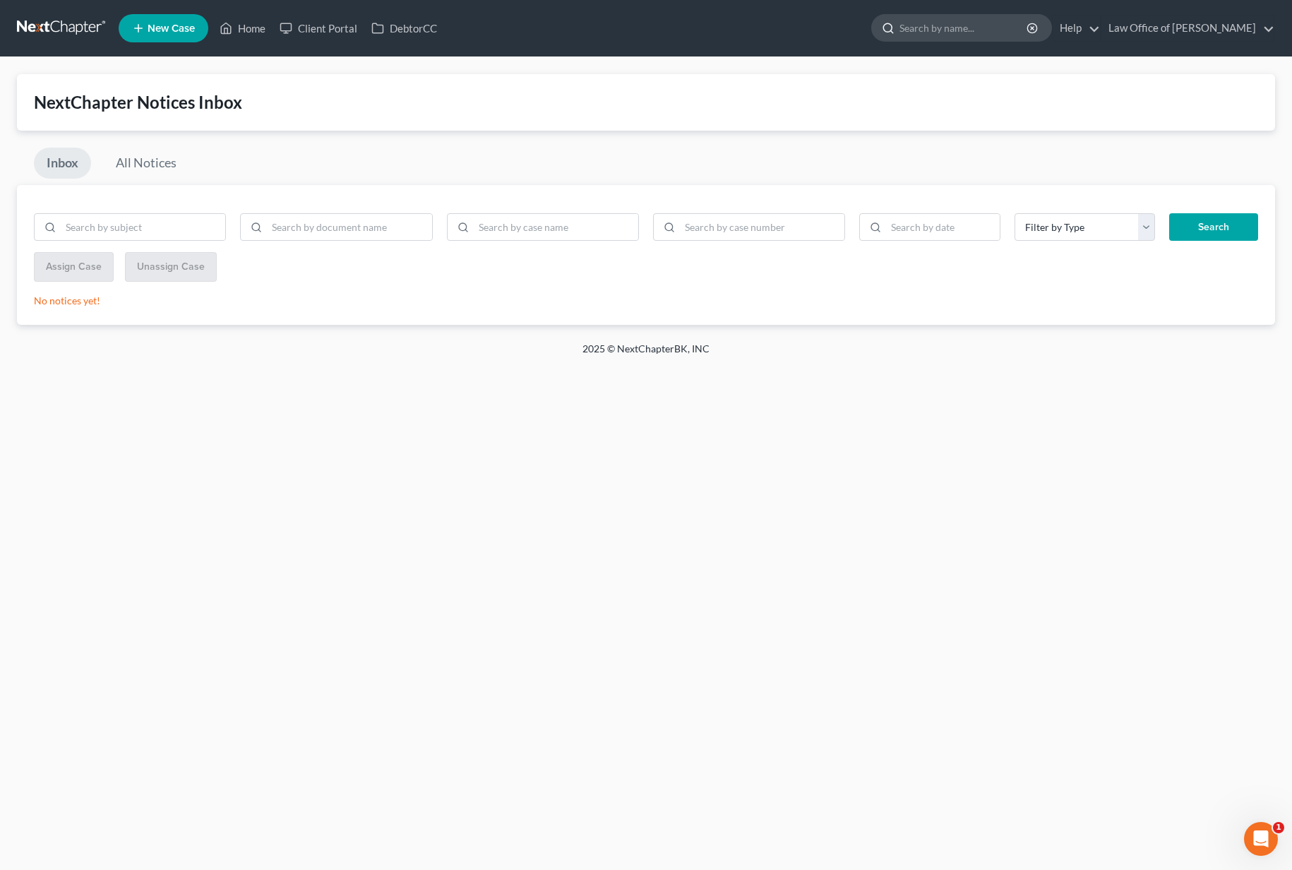
click at [979, 38] on input "search" at bounding box center [963, 28] width 129 height 26
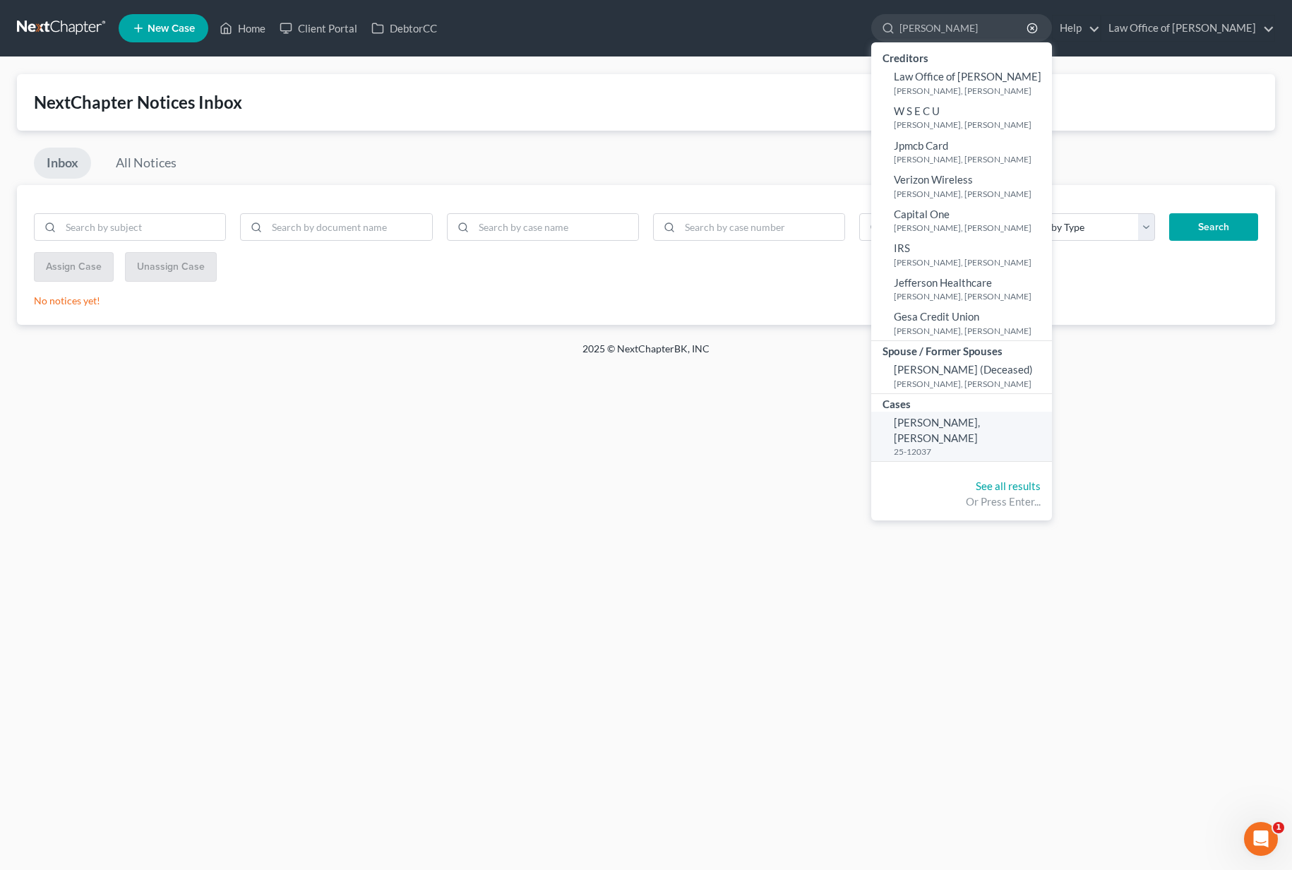
type input "tanner"
click at [974, 421] on span "[PERSON_NAME], [PERSON_NAME]" at bounding box center [937, 430] width 86 height 28
select select "6"
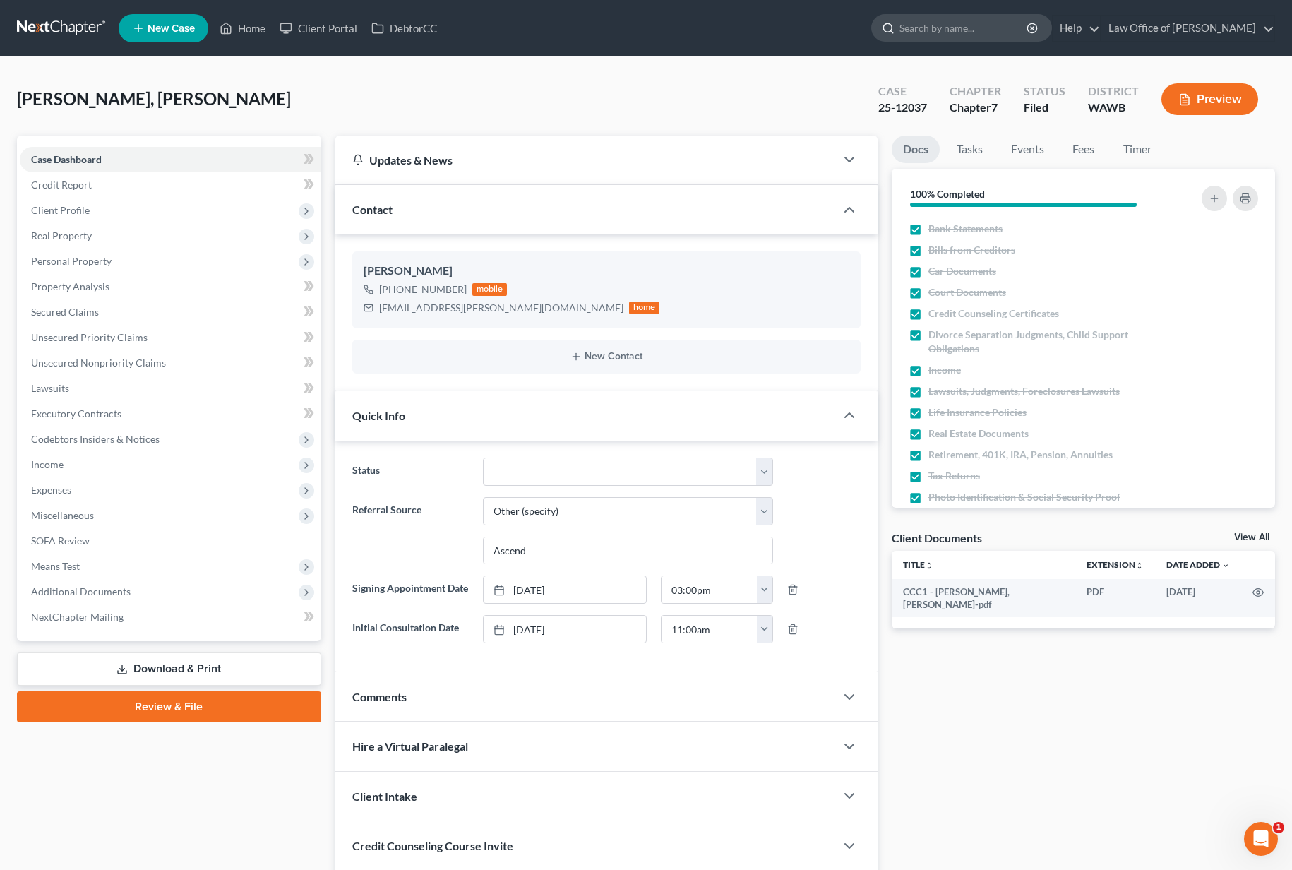
click at [1017, 32] on input "search" at bounding box center [963, 28] width 129 height 26
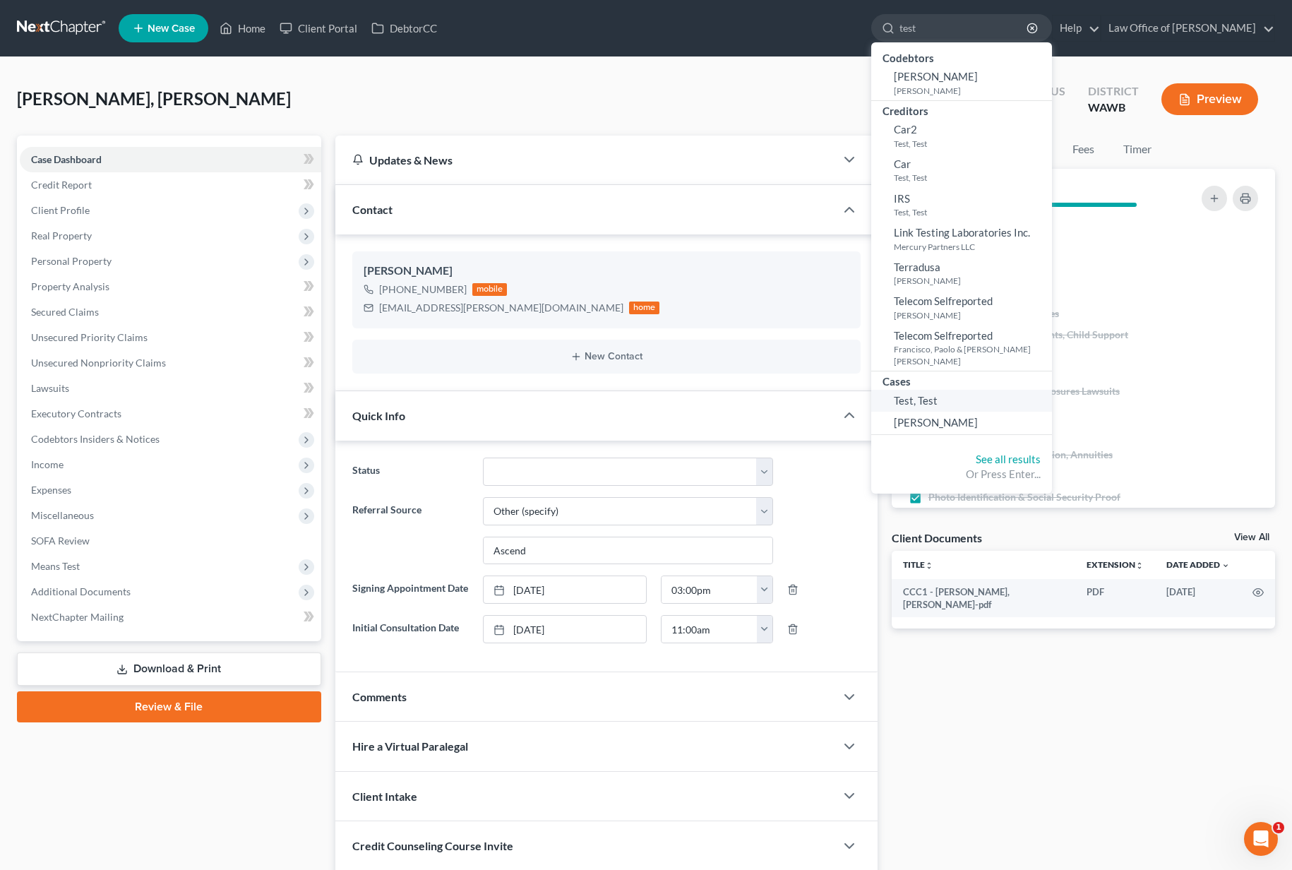
type input "test"
click at [938, 394] on span "Test, Test" at bounding box center [916, 400] width 44 height 13
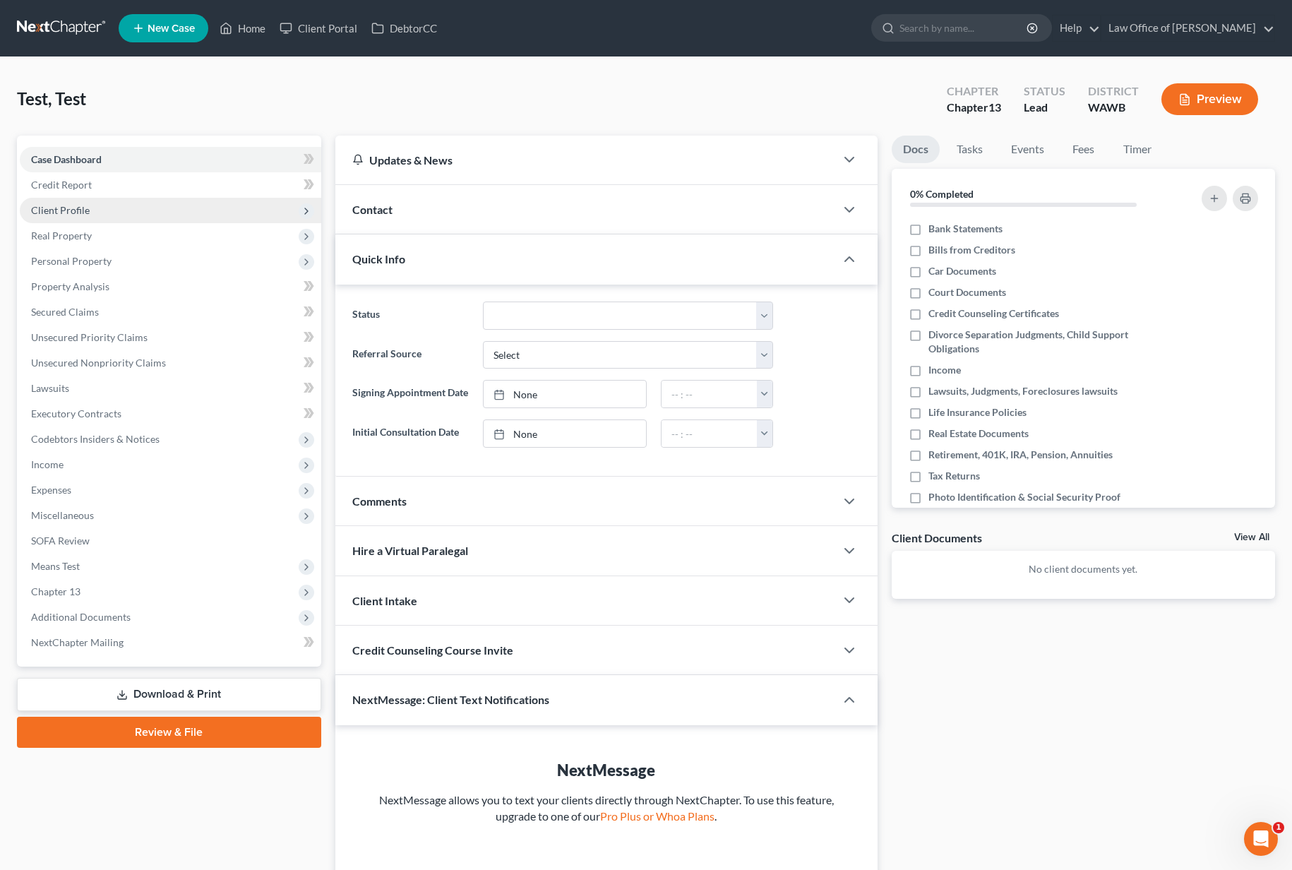
click at [165, 215] on span "Client Profile" at bounding box center [170, 210] width 301 height 25
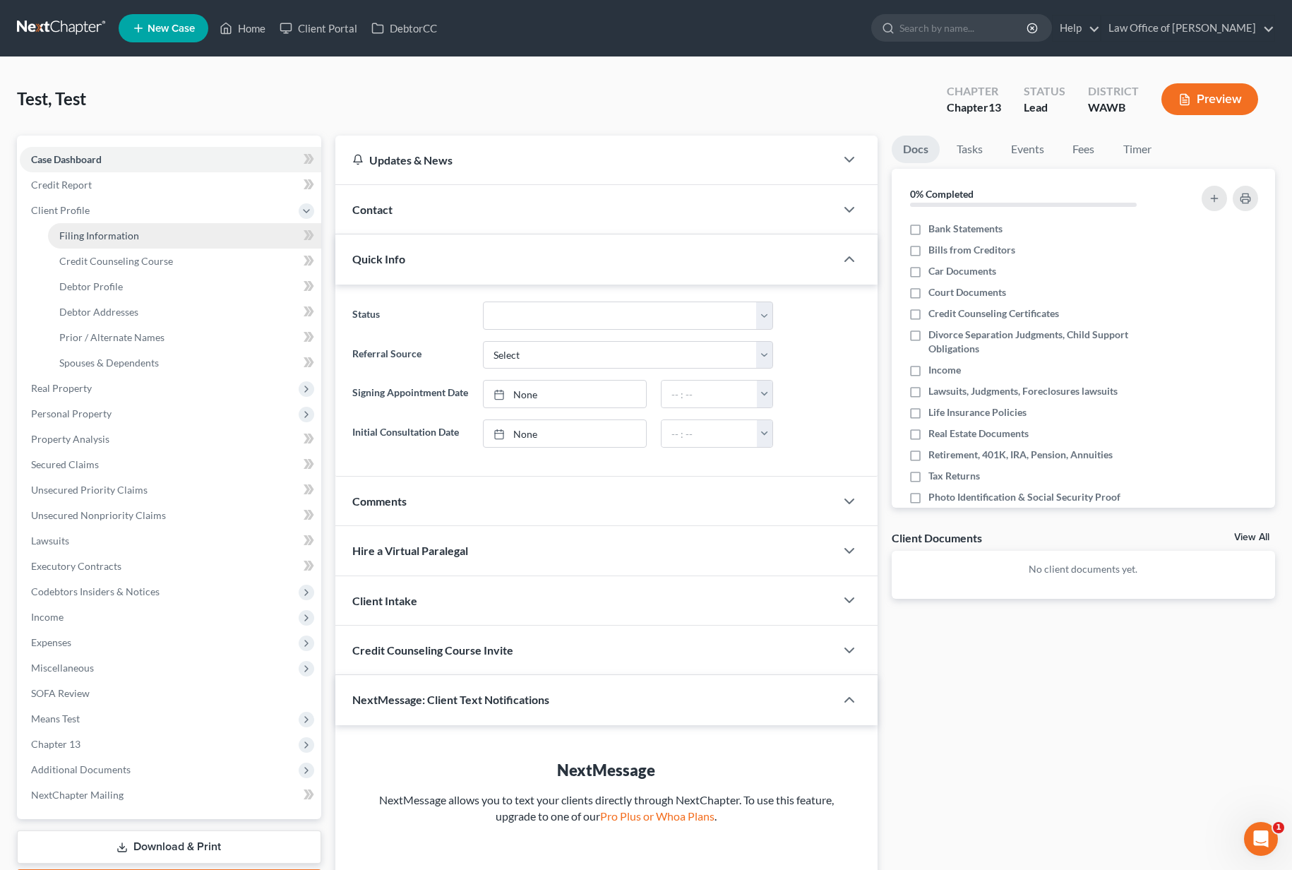
click at [184, 234] on link "Filing Information" at bounding box center [184, 235] width 273 height 25
select select "1"
select select "0"
select select "3"
select select "50"
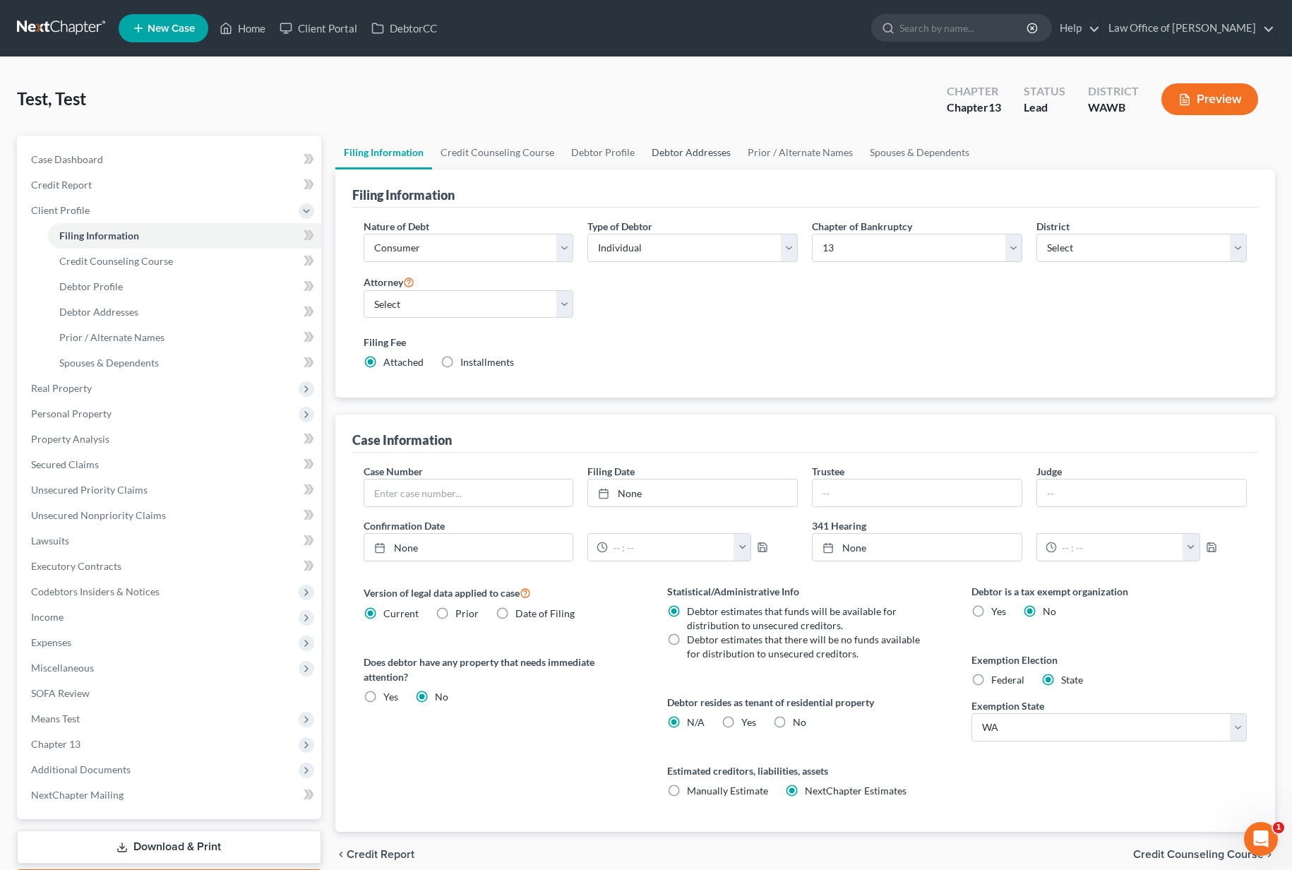
click at [681, 144] on link "Debtor Addresses" at bounding box center [691, 153] width 96 height 34
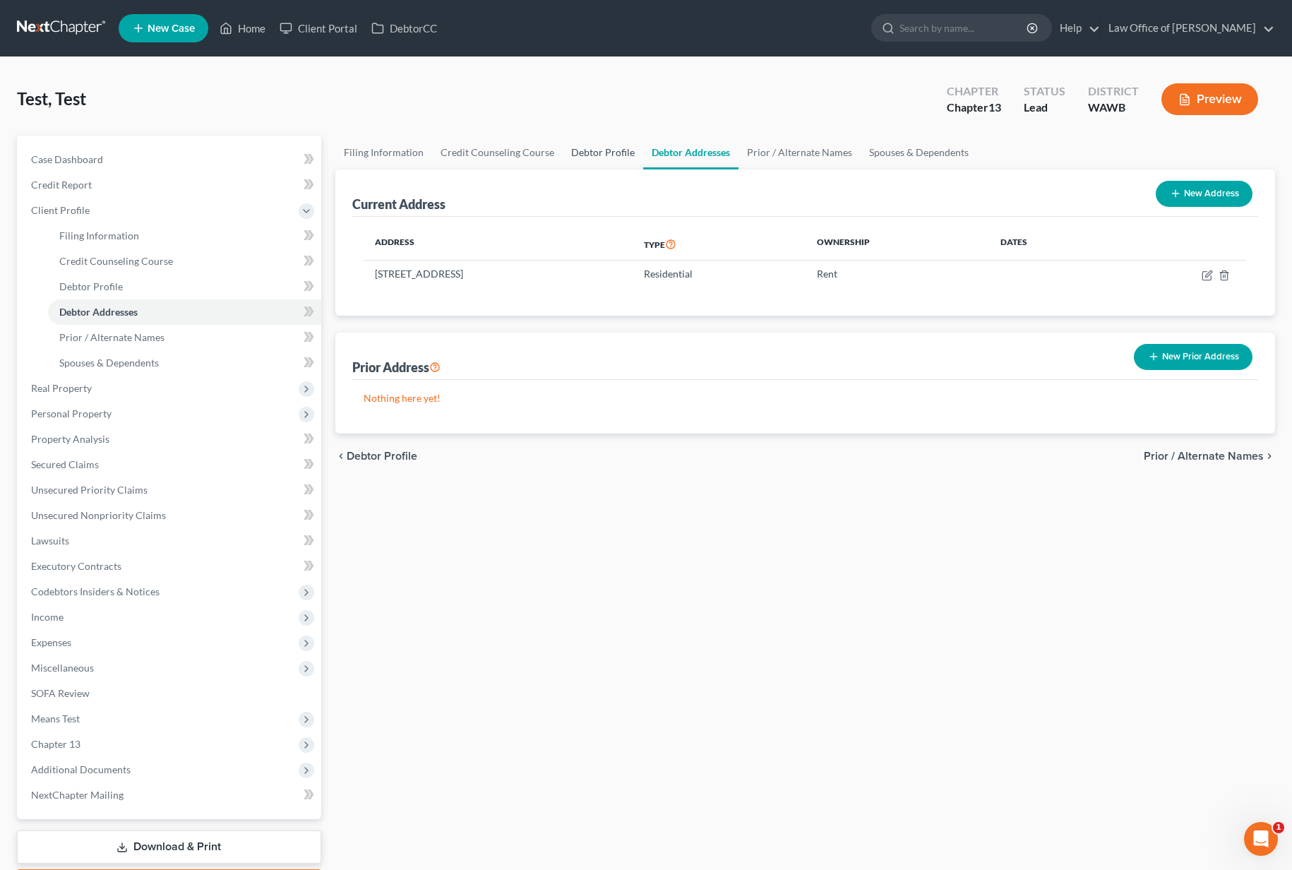
click at [616, 150] on link "Debtor Profile" at bounding box center [603, 153] width 80 height 34
select select "1"
select select "4"
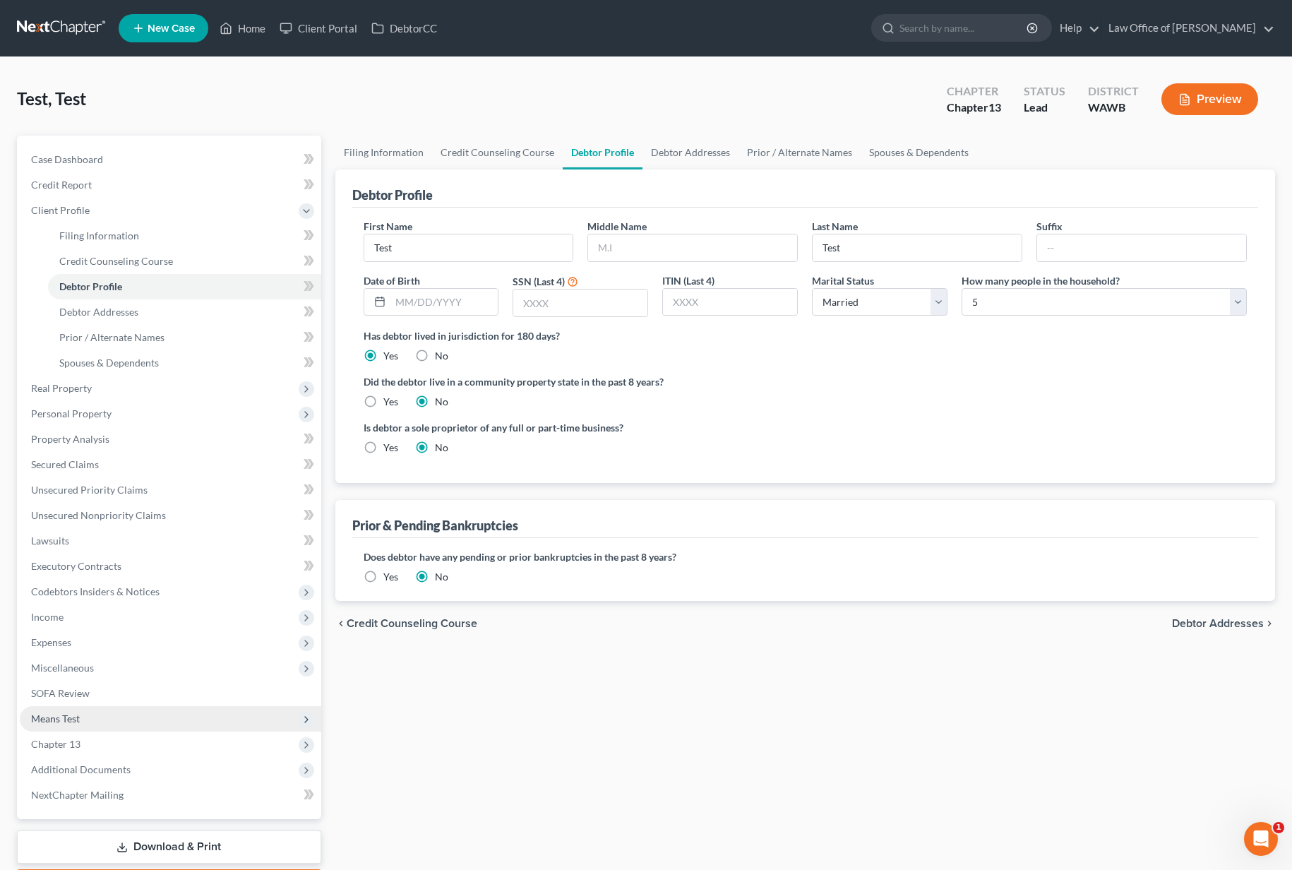
click at [174, 724] on span "Means Test" at bounding box center [170, 718] width 301 height 25
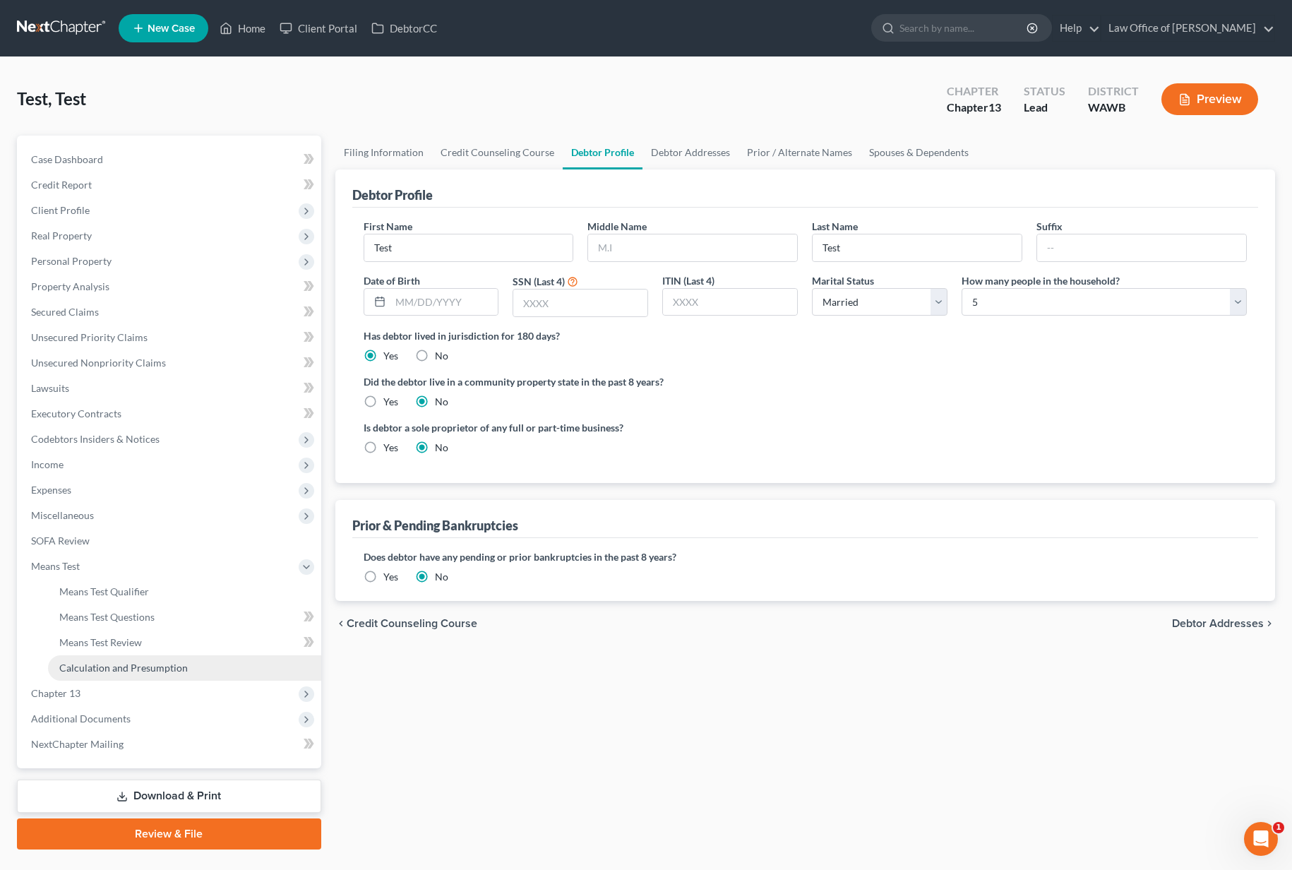
click at [146, 671] on span "Calculation and Presumption" at bounding box center [123, 668] width 128 height 12
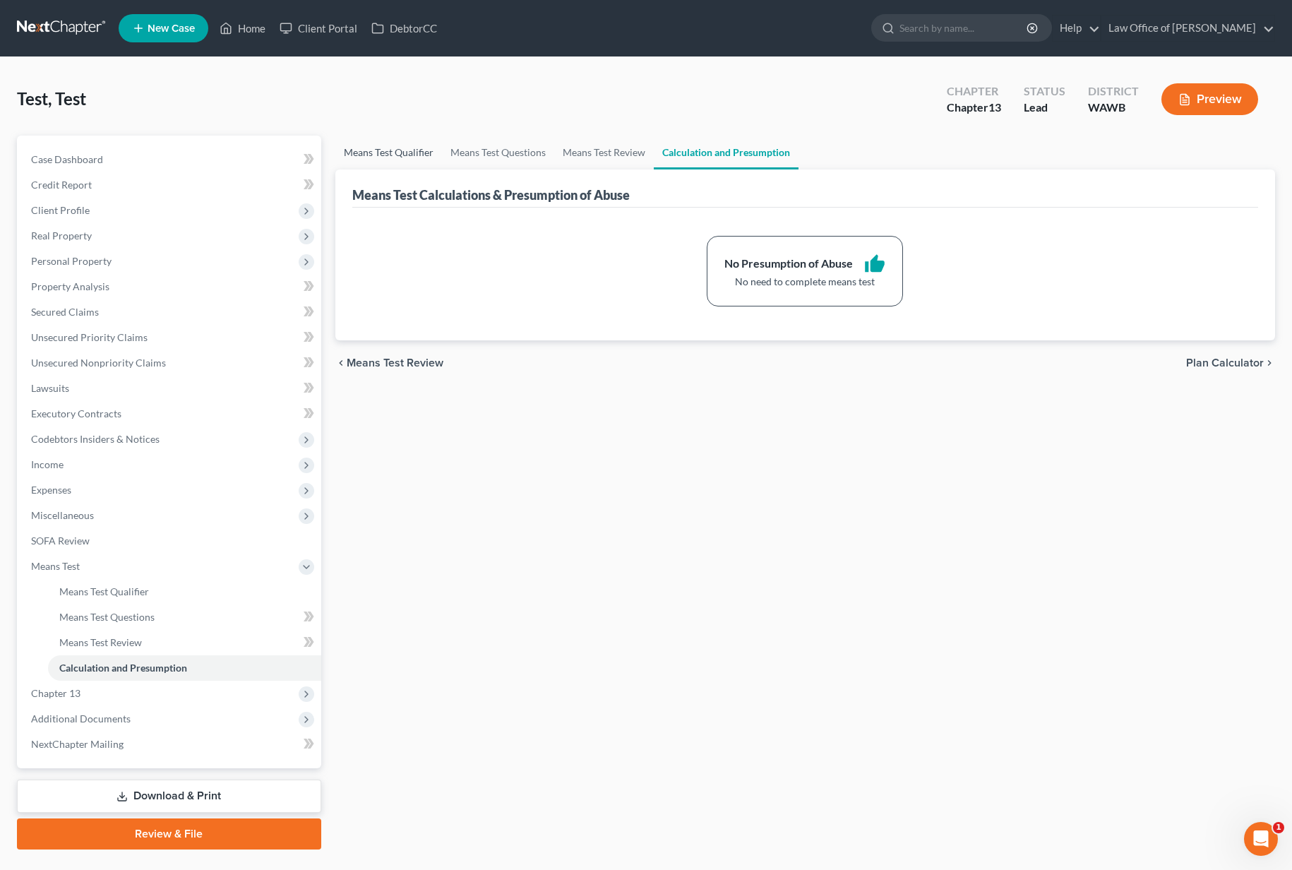
click at [388, 153] on link "Means Test Qualifier" at bounding box center [388, 153] width 107 height 34
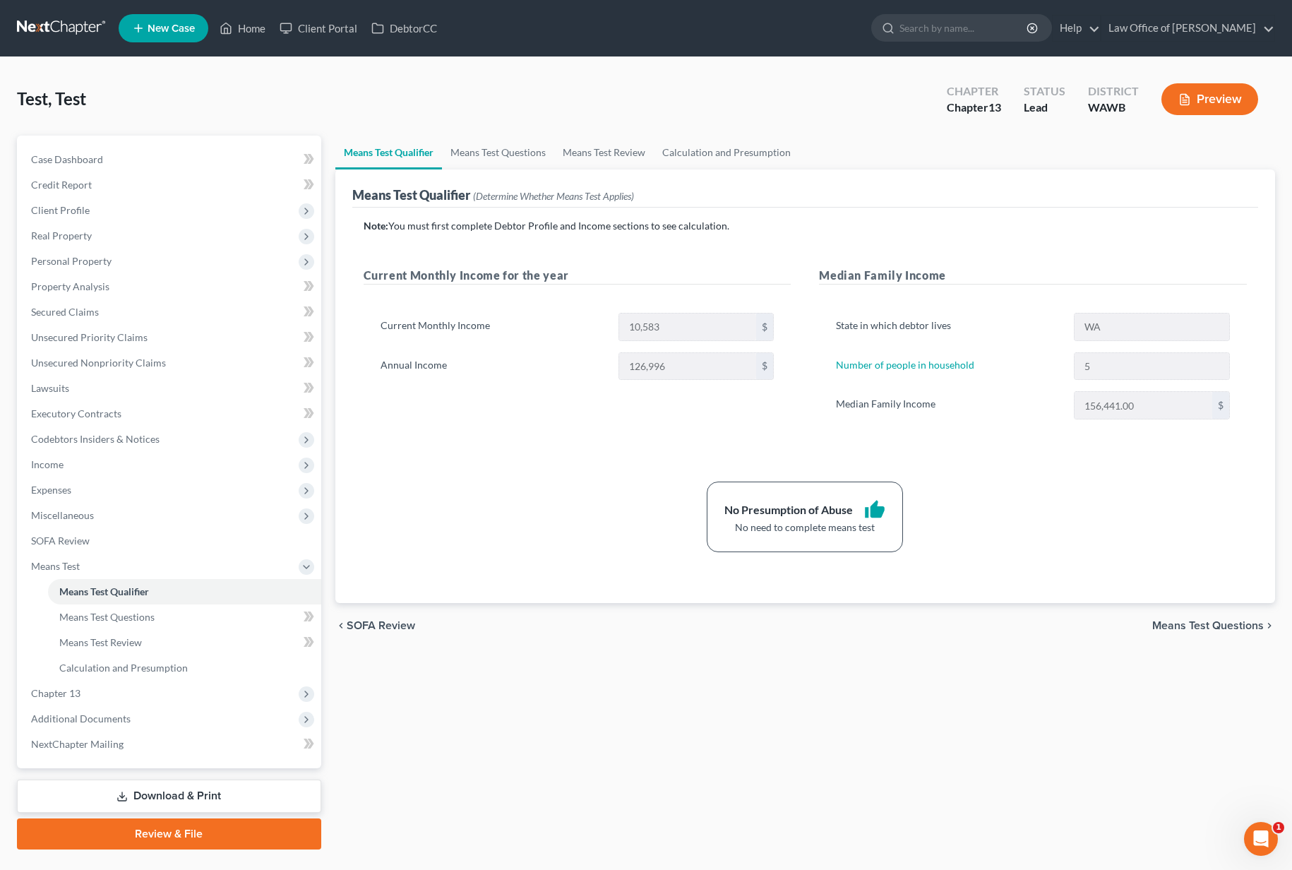
click at [388, 153] on link "Means Test Qualifier" at bounding box center [388, 153] width 107 height 34
click at [968, 37] on input "search" at bounding box center [963, 28] width 129 height 26
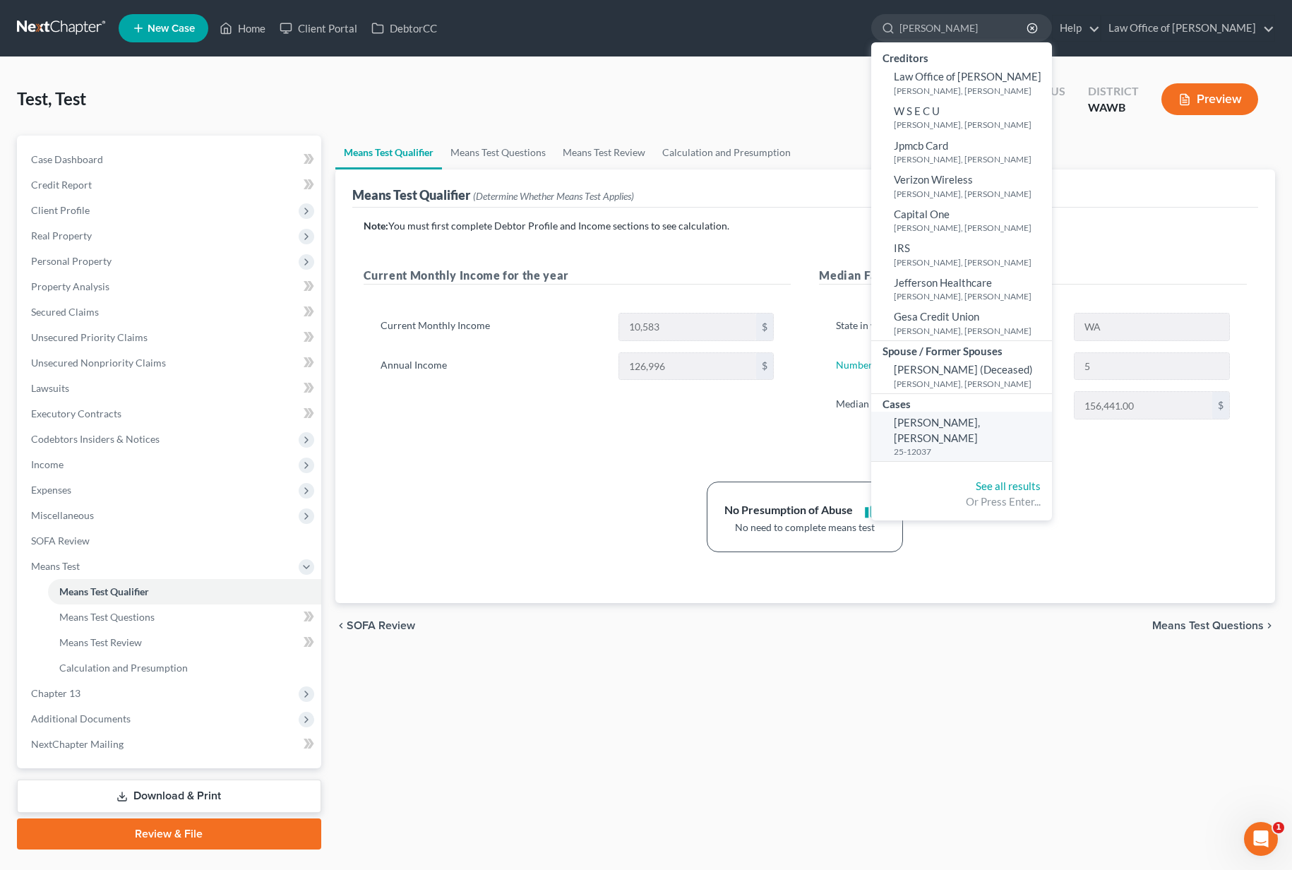
type input "tanner"
click at [963, 446] on small "25-12037" at bounding box center [971, 452] width 155 height 12
select select "6"
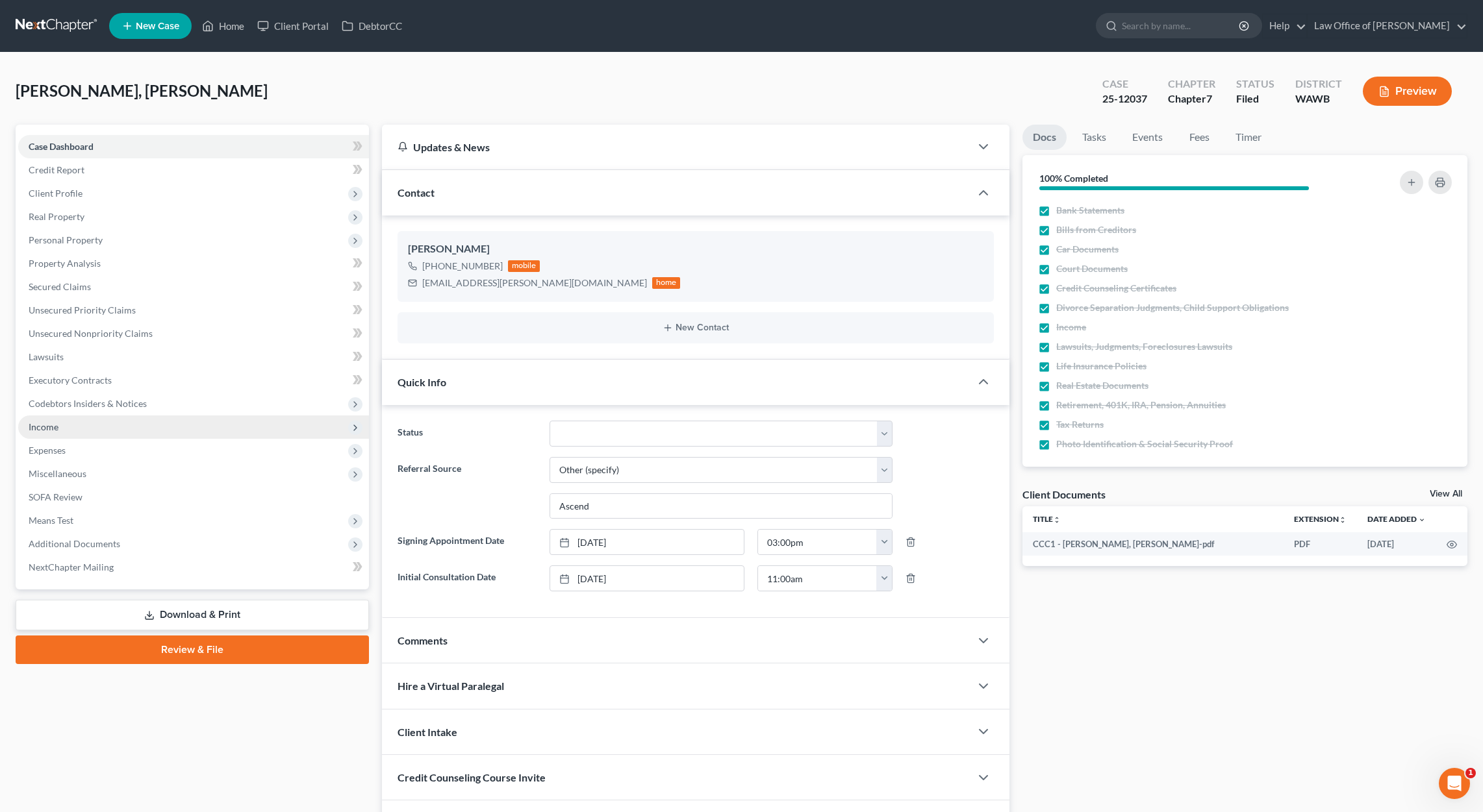
click at [103, 434] on span "Income" at bounding box center [193, 427] width 351 height 23
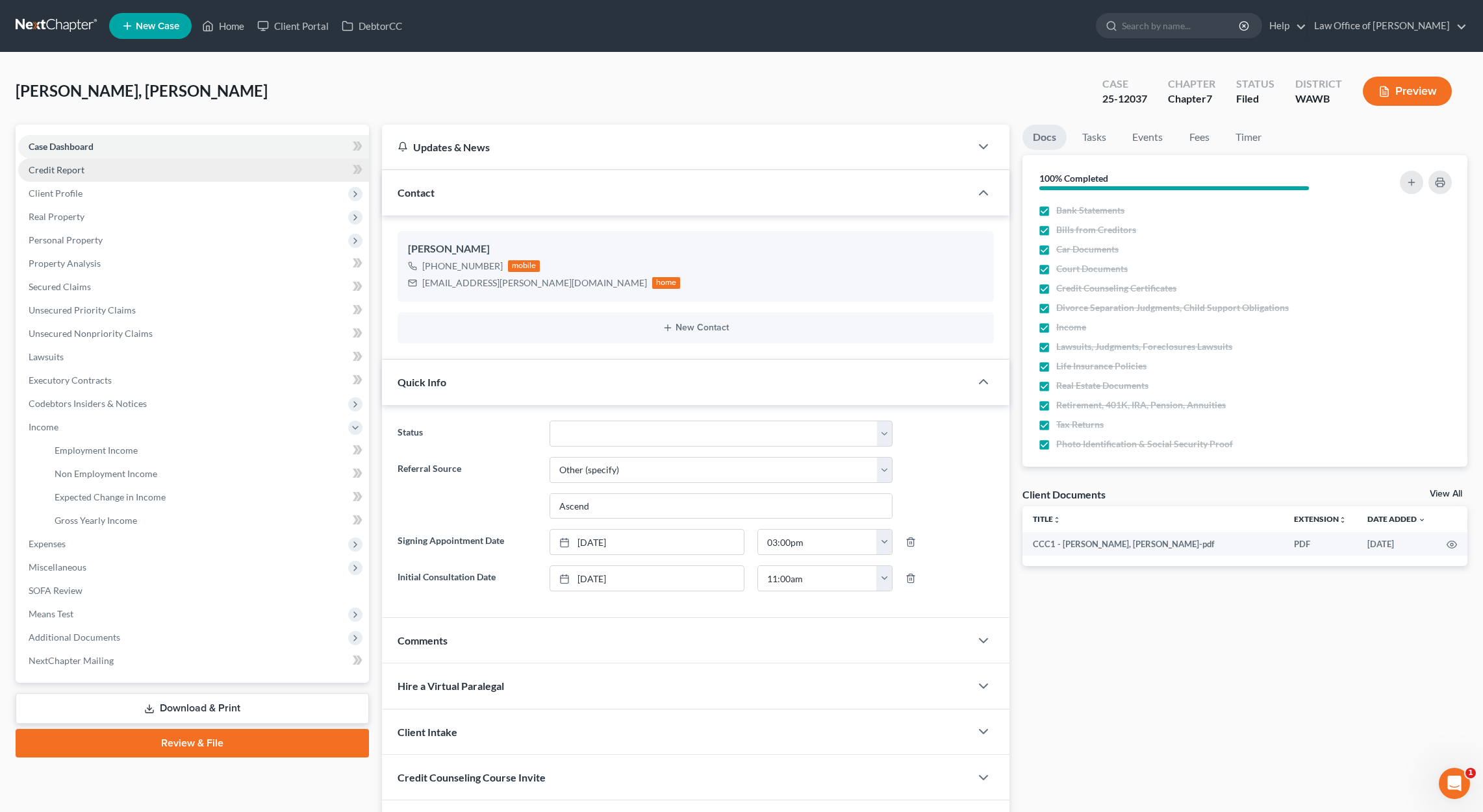
click at [175, 171] on link "Credit Report" at bounding box center [193, 169] width 351 height 23
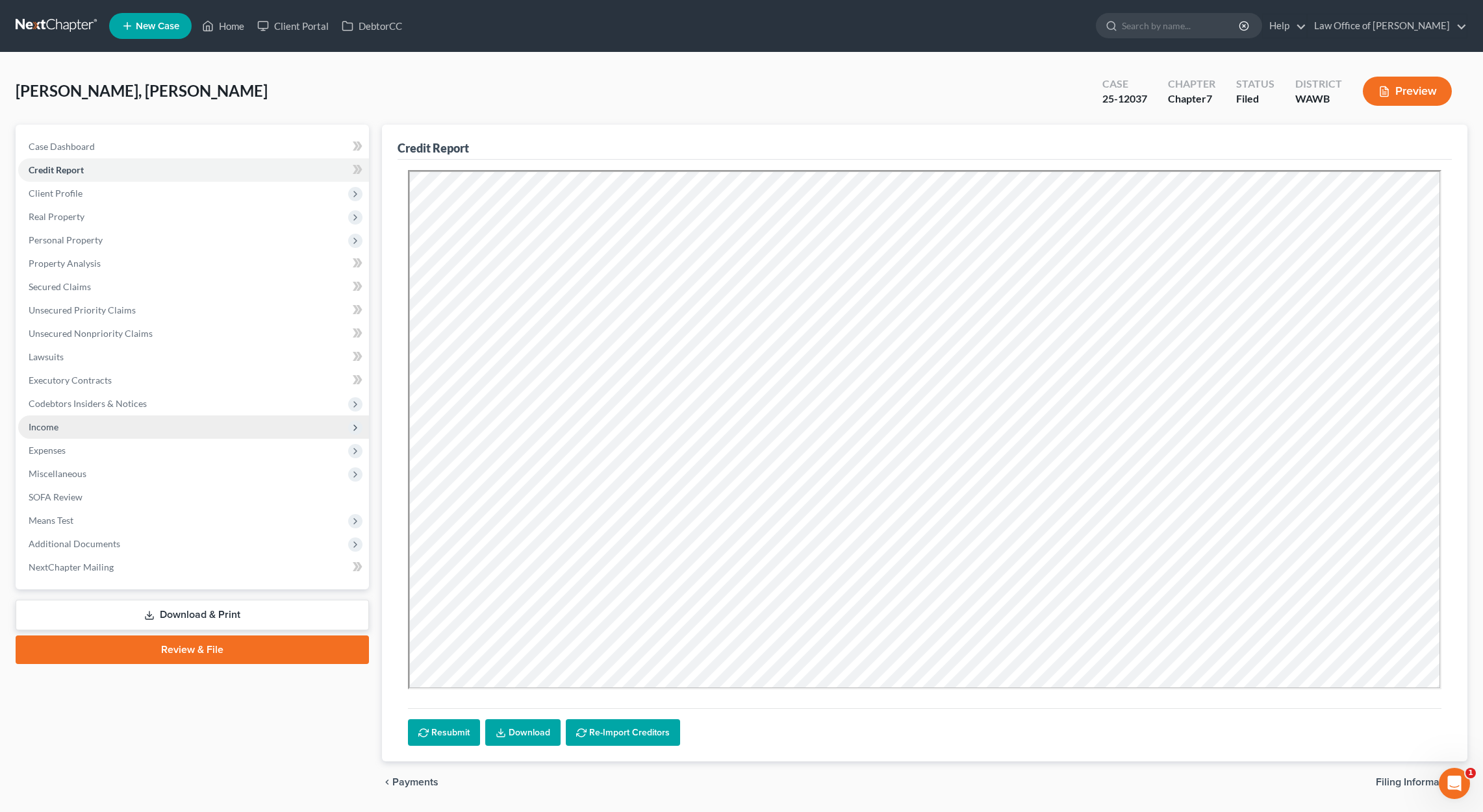
click at [141, 431] on span "Income" at bounding box center [193, 427] width 351 height 23
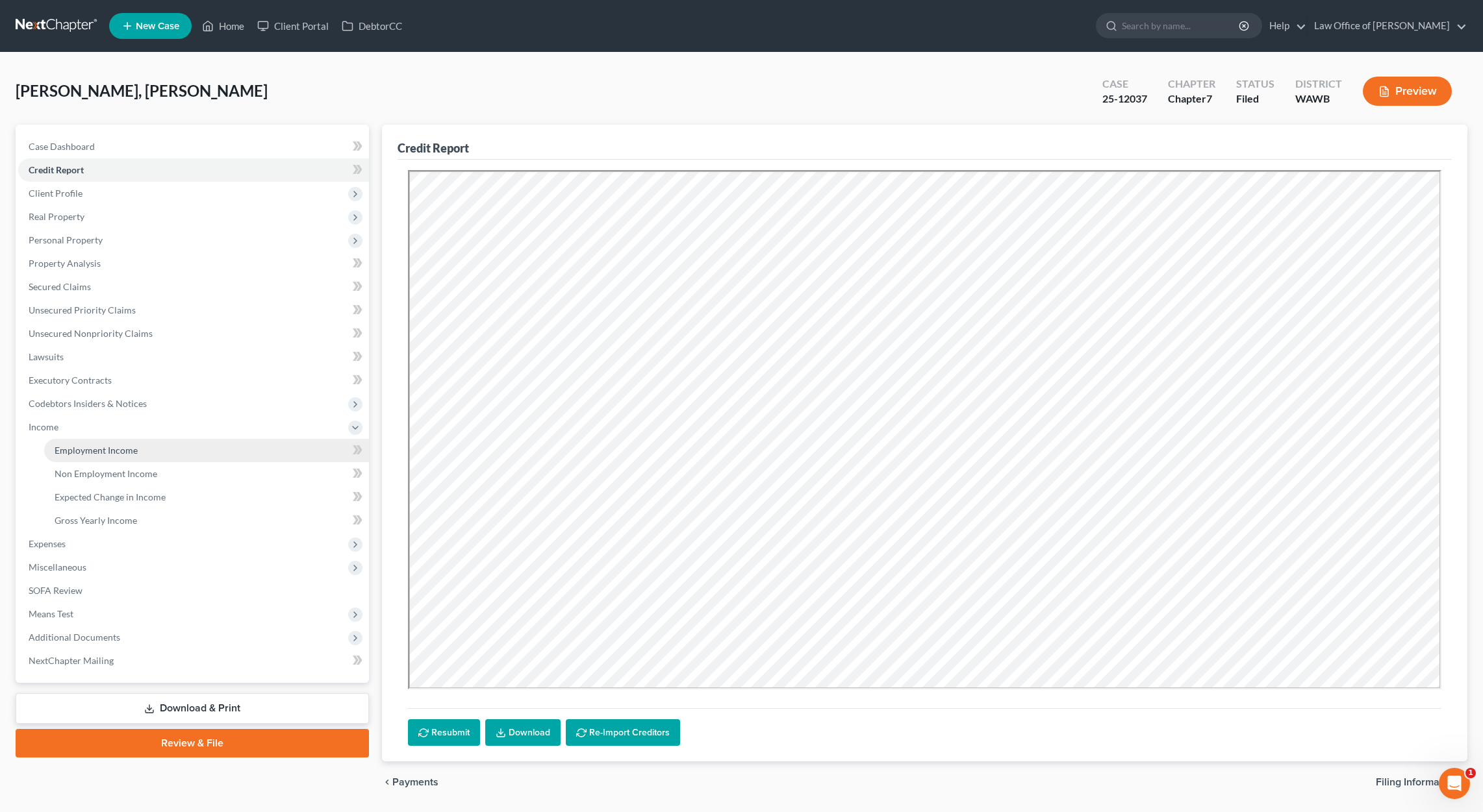
click at [129, 450] on span "Employment Income" at bounding box center [96, 451] width 83 height 11
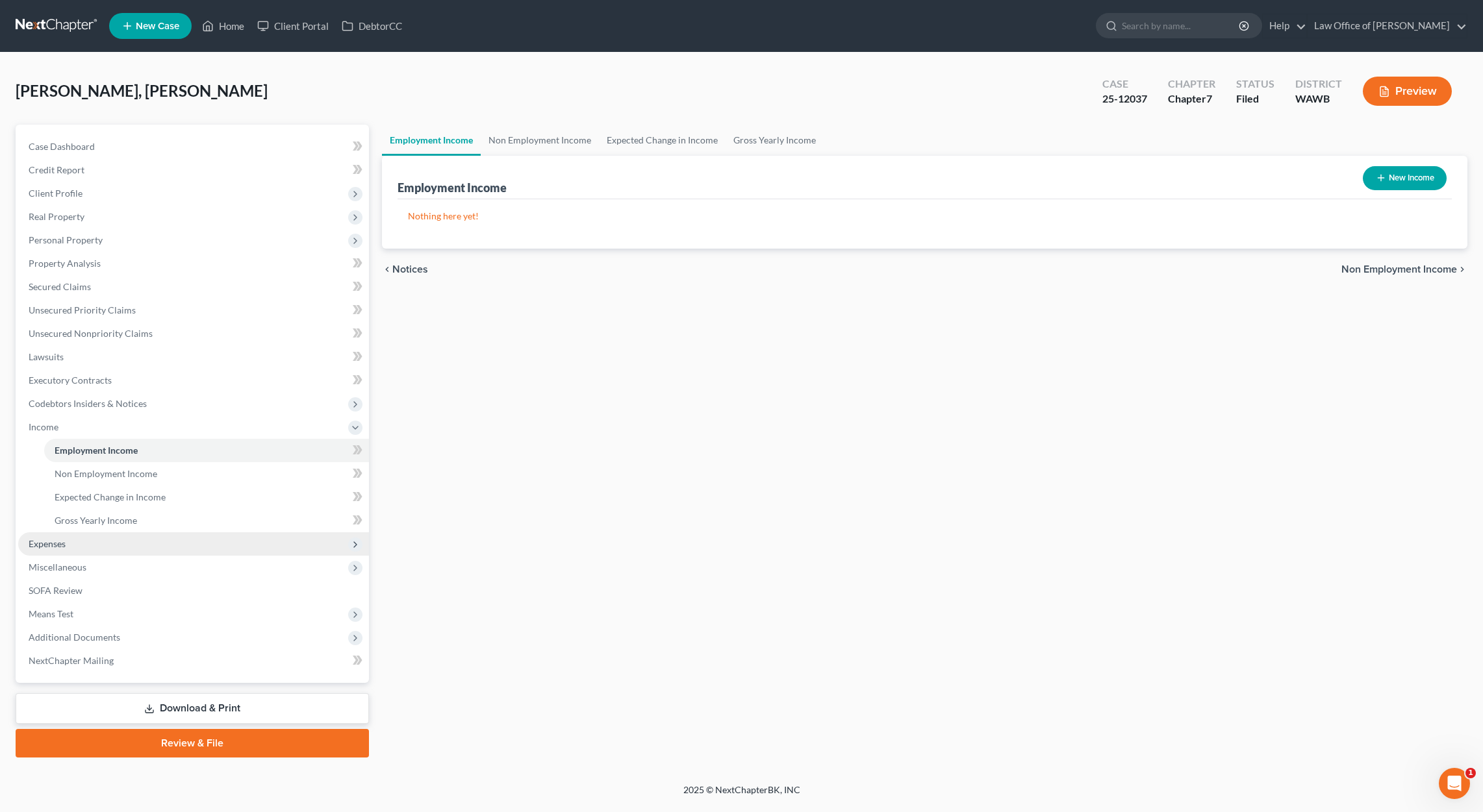
click at [106, 548] on span "Expenses" at bounding box center [193, 543] width 351 height 23
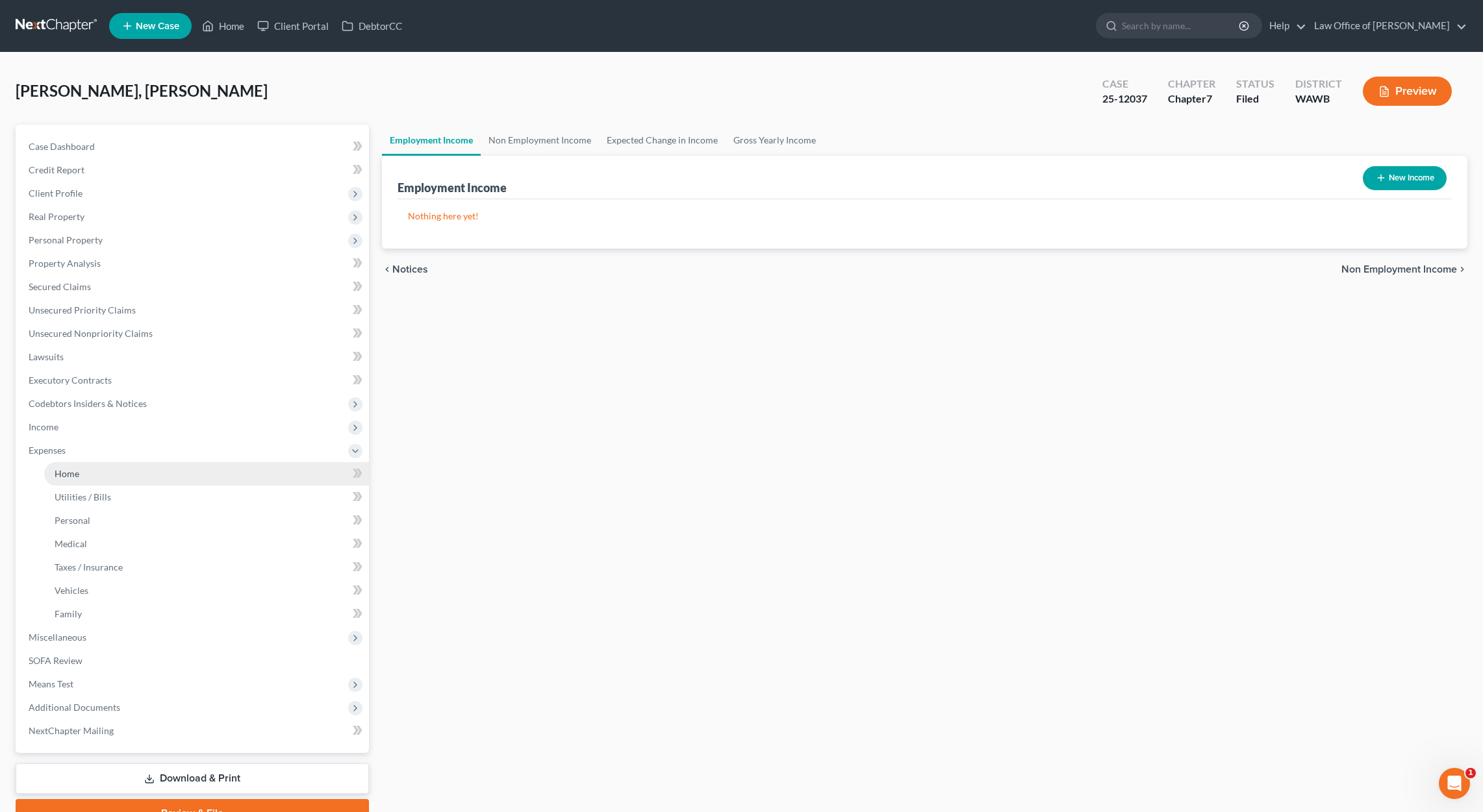
click at [75, 482] on link "Home" at bounding box center [206, 474] width 325 height 23
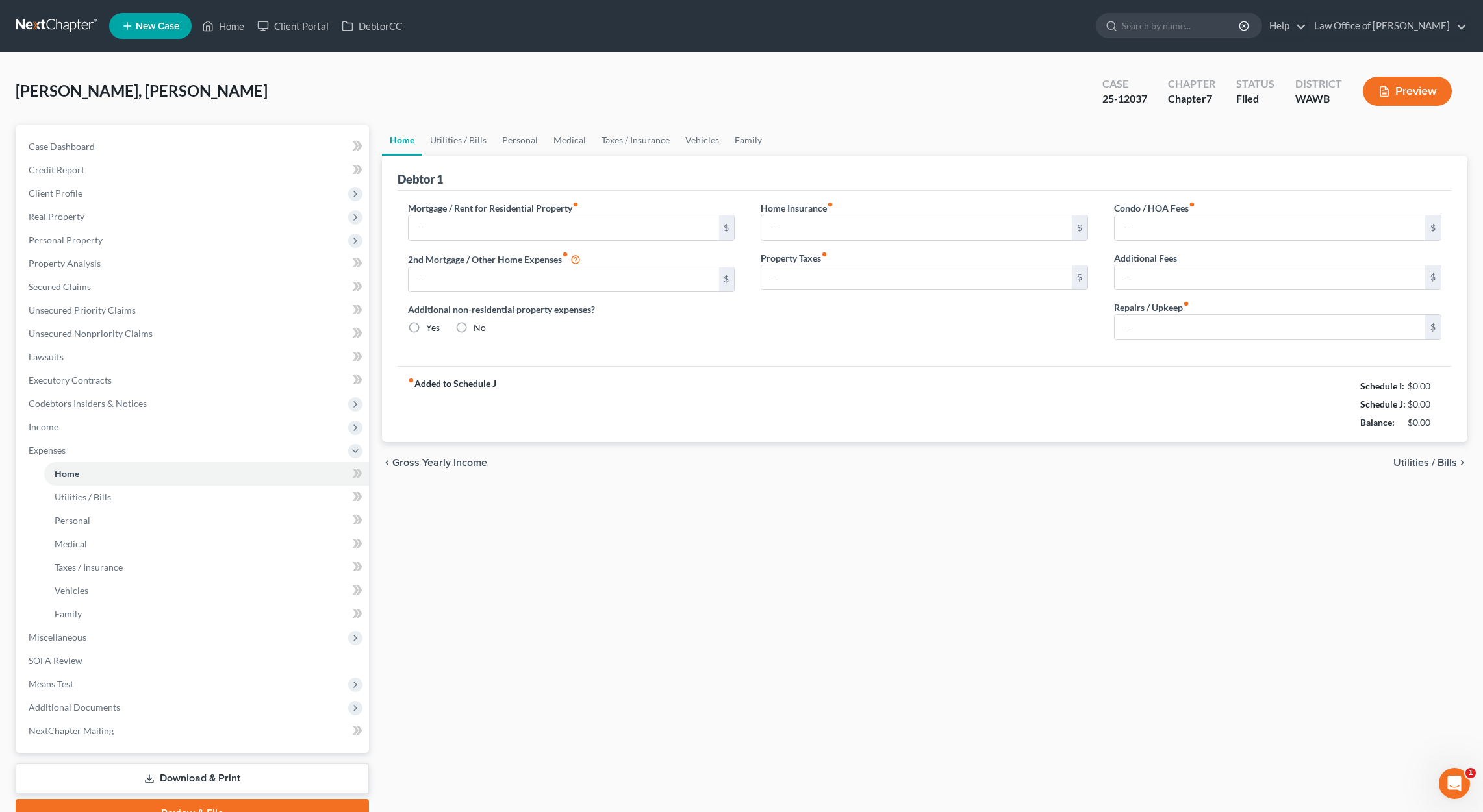
type input "0.00"
radio input "true"
type input "0.00"
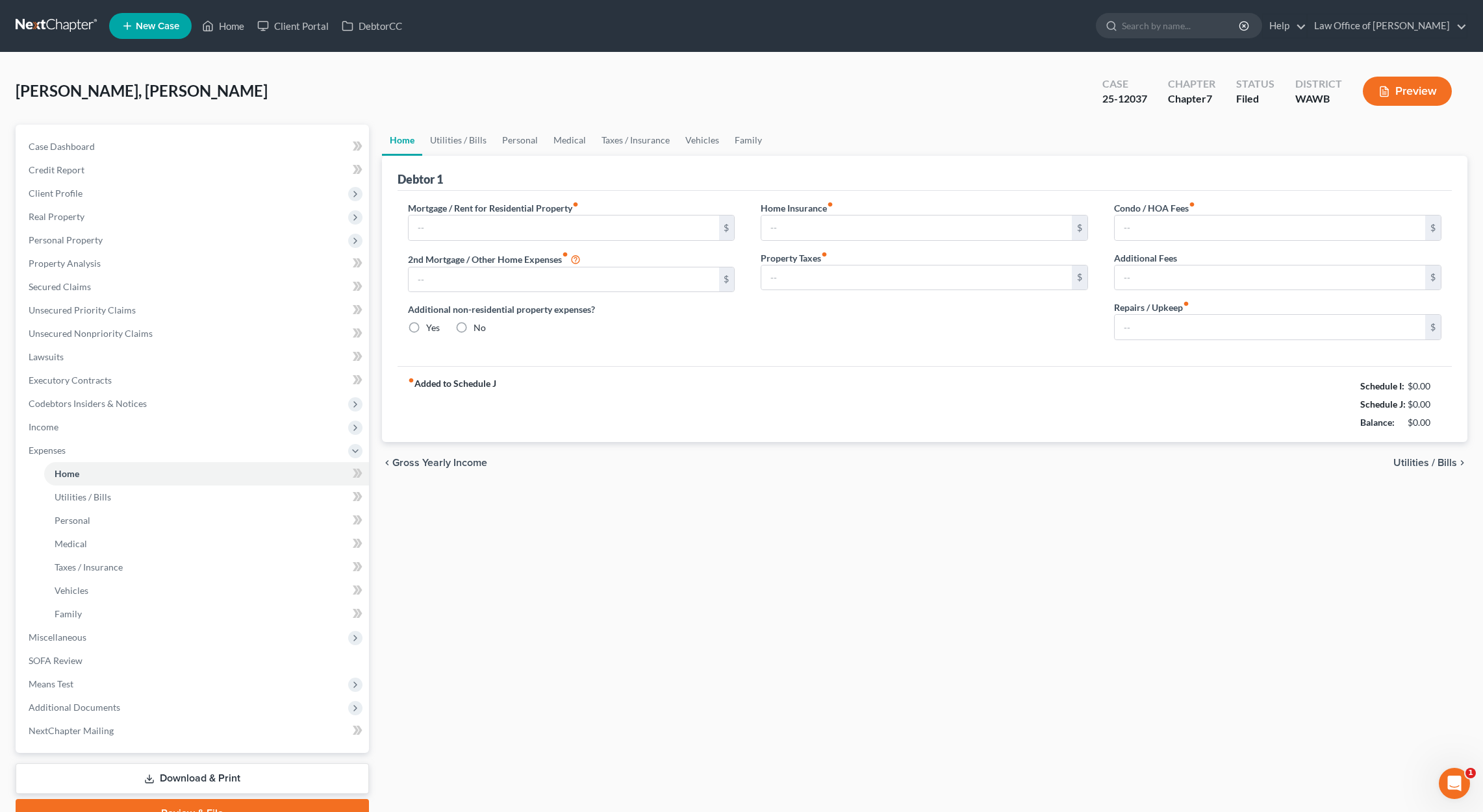
type input "0.00"
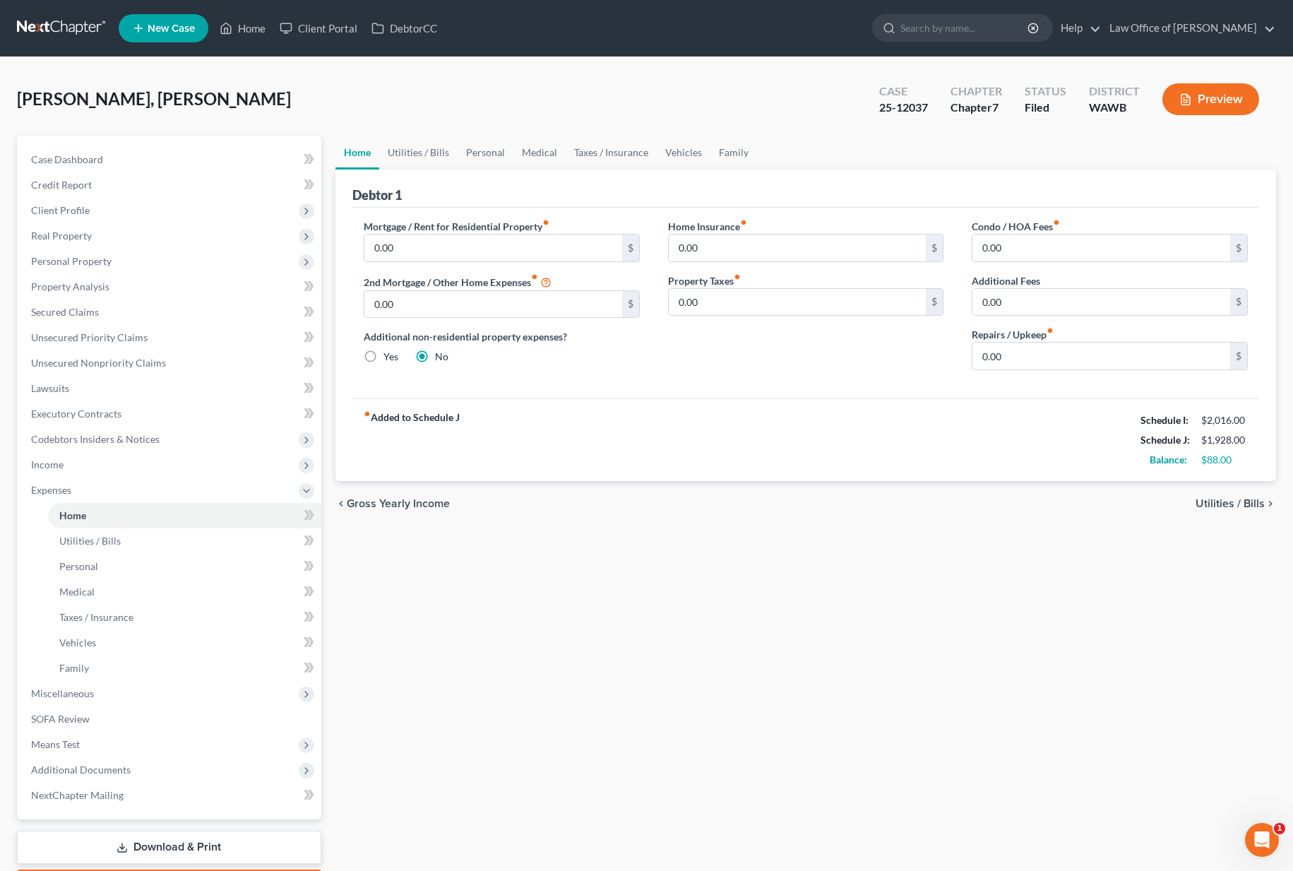
click at [56, 27] on link at bounding box center [62, 28] width 90 height 25
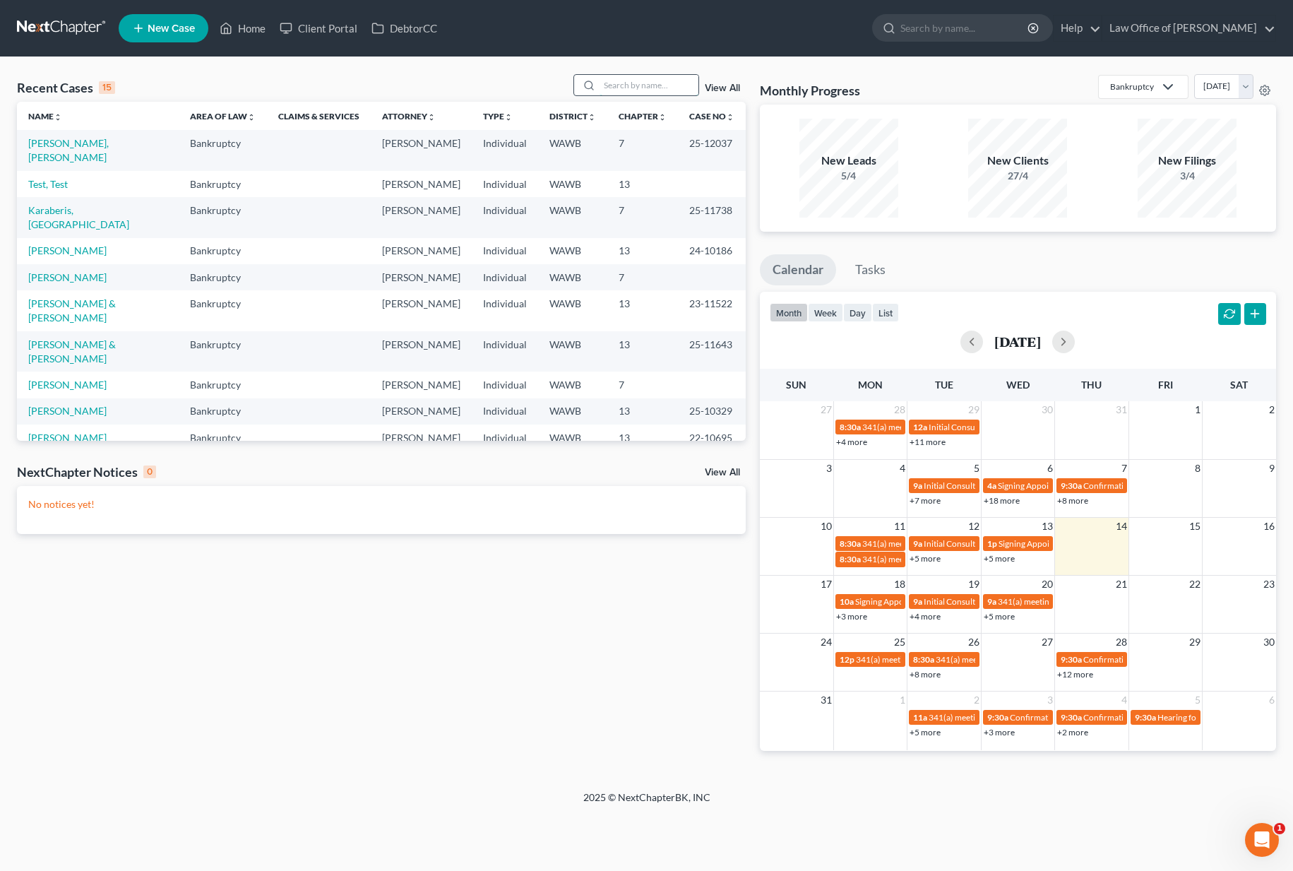
click at [631, 91] on input "search" at bounding box center [648, 85] width 99 height 20
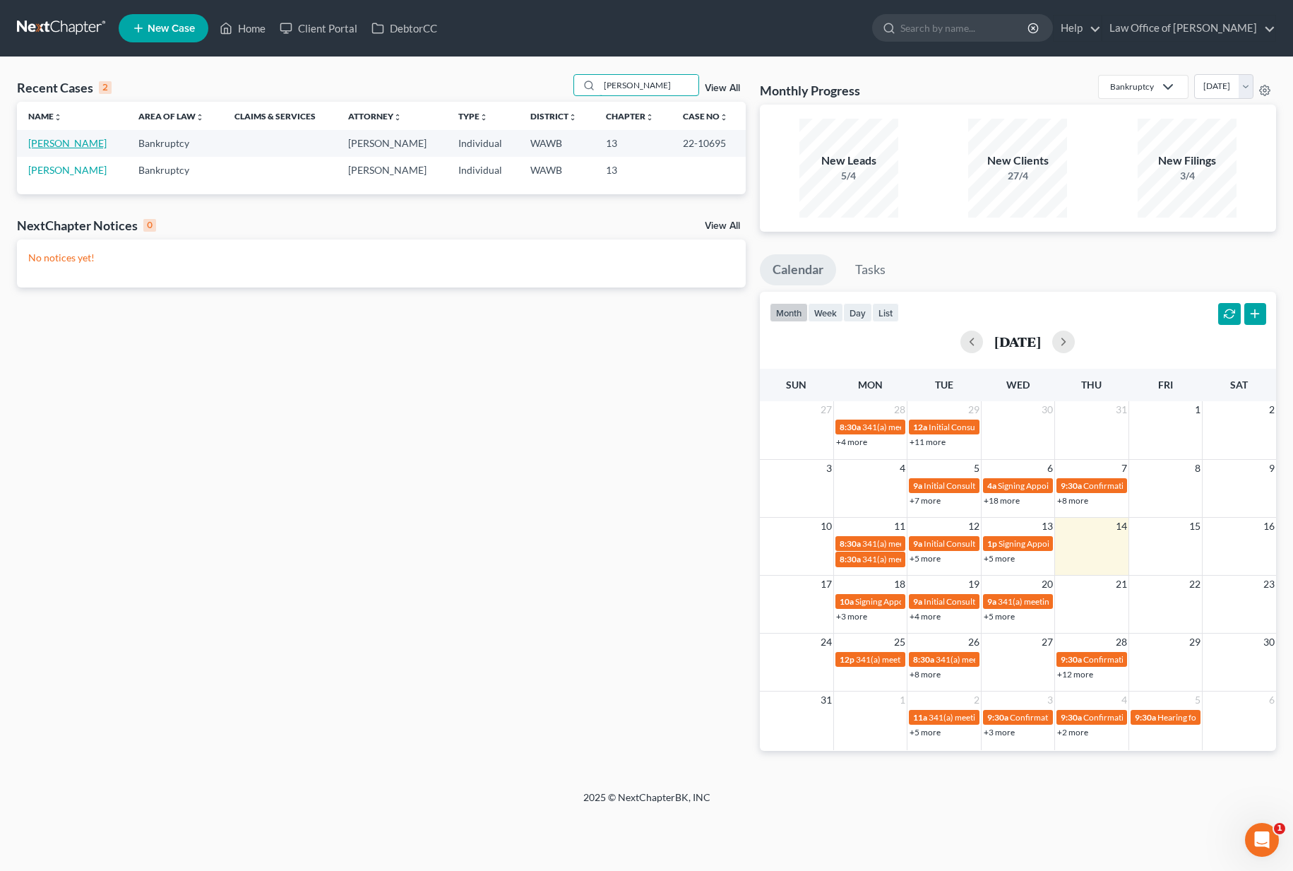
type input "jorge"
click at [64, 145] on link "[PERSON_NAME]" at bounding box center [67, 143] width 78 height 12
select select "6"
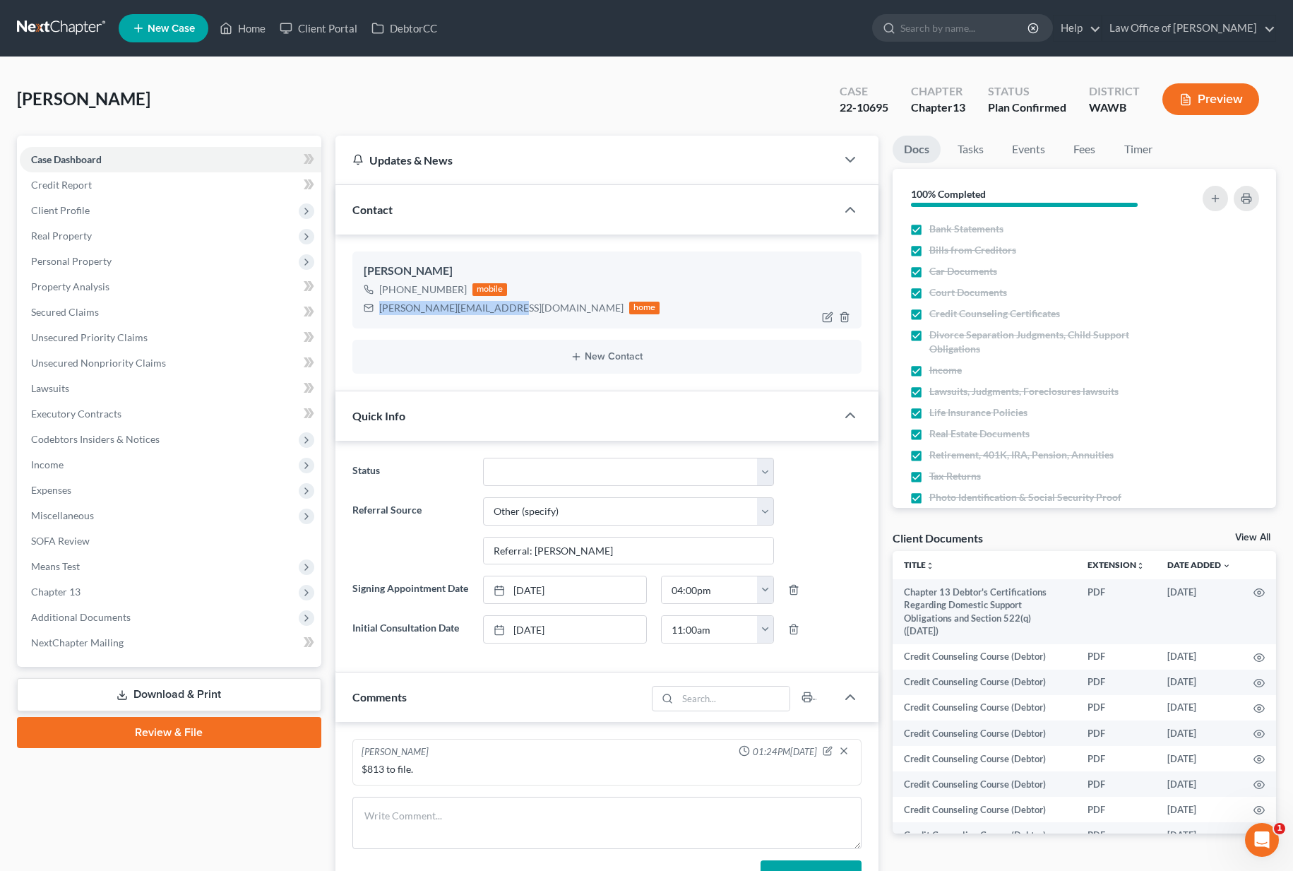
drag, startPoint x: 503, startPoint y: 309, endPoint x: 378, endPoint y: 312, distance: 125.7
click at [378, 312] on div "jorge.cabrera01@yahoo.com home" at bounding box center [512, 308] width 297 height 18
copy div "jorge.cabrera01@yahoo.com"
click at [81, 29] on link at bounding box center [62, 28] width 90 height 25
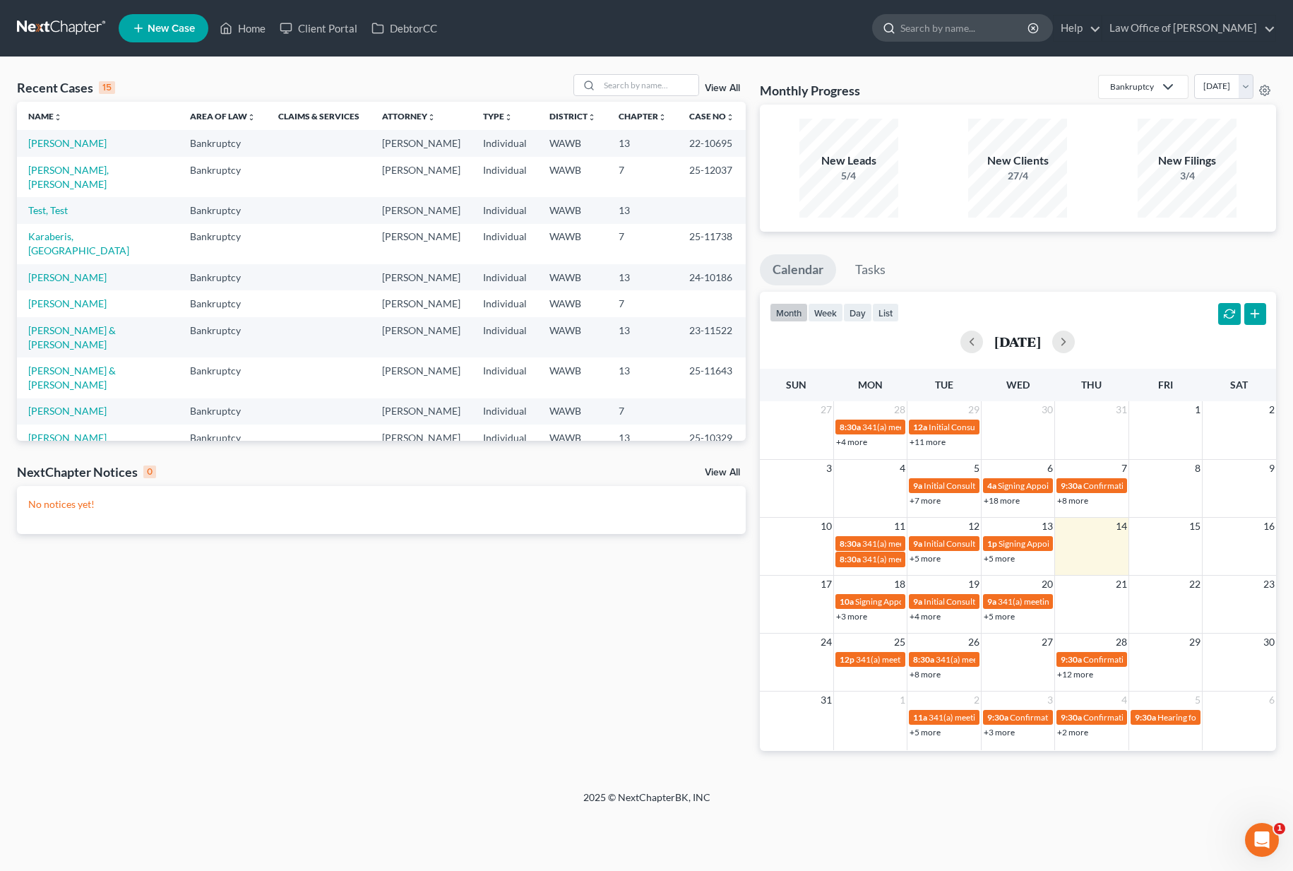
click at [952, 25] on input "search" at bounding box center [964, 28] width 129 height 26
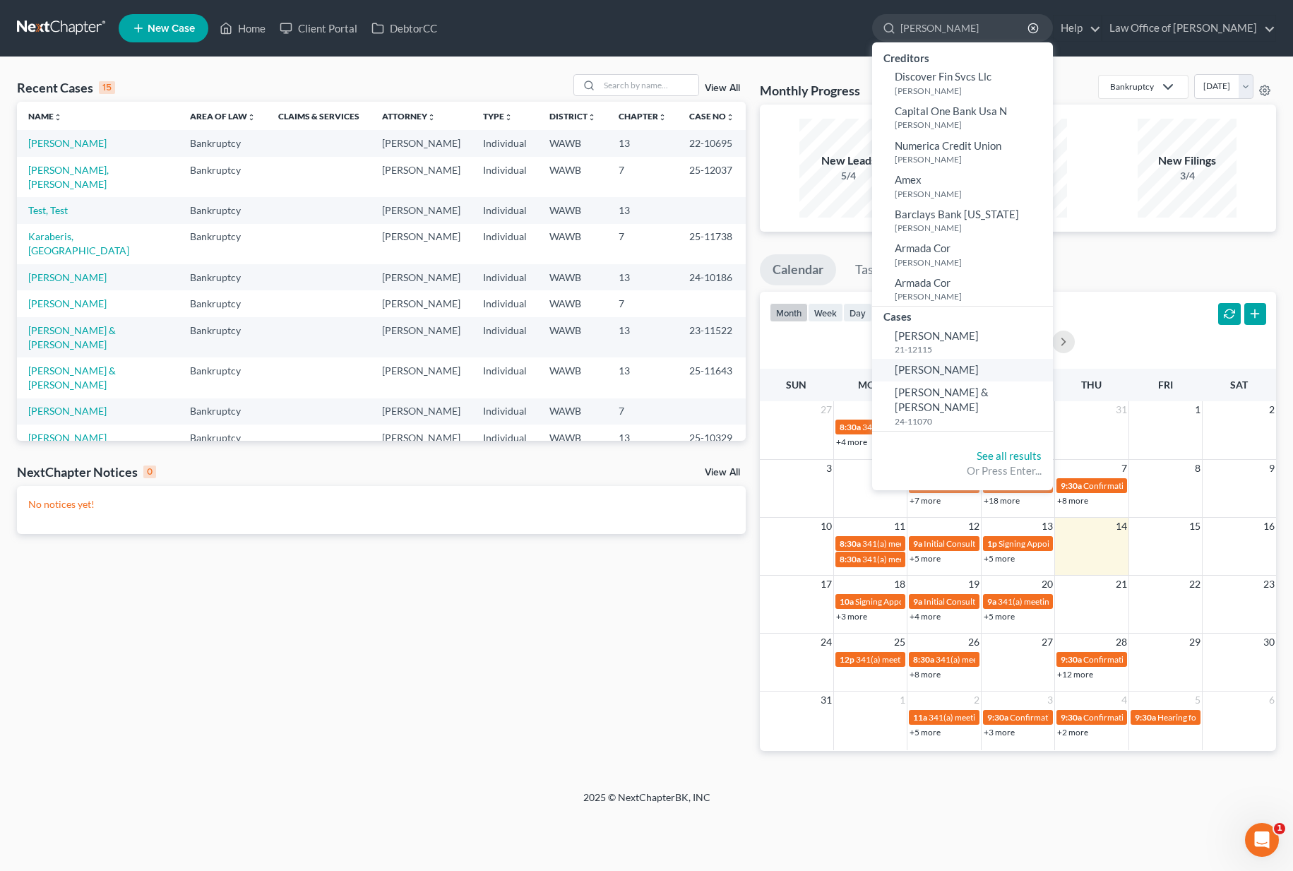
type input "[PERSON_NAME]"
click at [952, 363] on span "[PERSON_NAME]" at bounding box center [937, 369] width 84 height 13
select select "6"
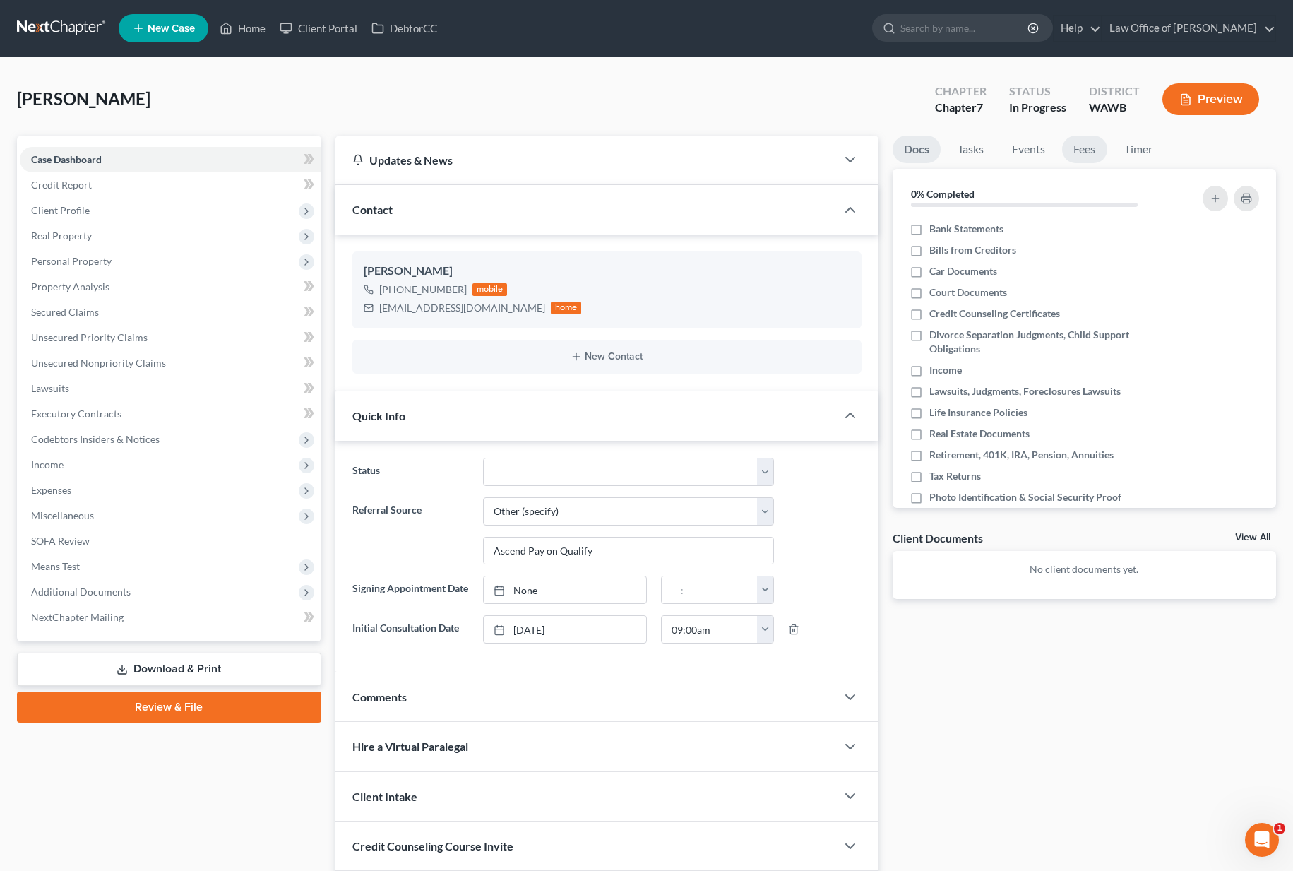
click at [1098, 157] on link "Fees" at bounding box center [1084, 150] width 45 height 28
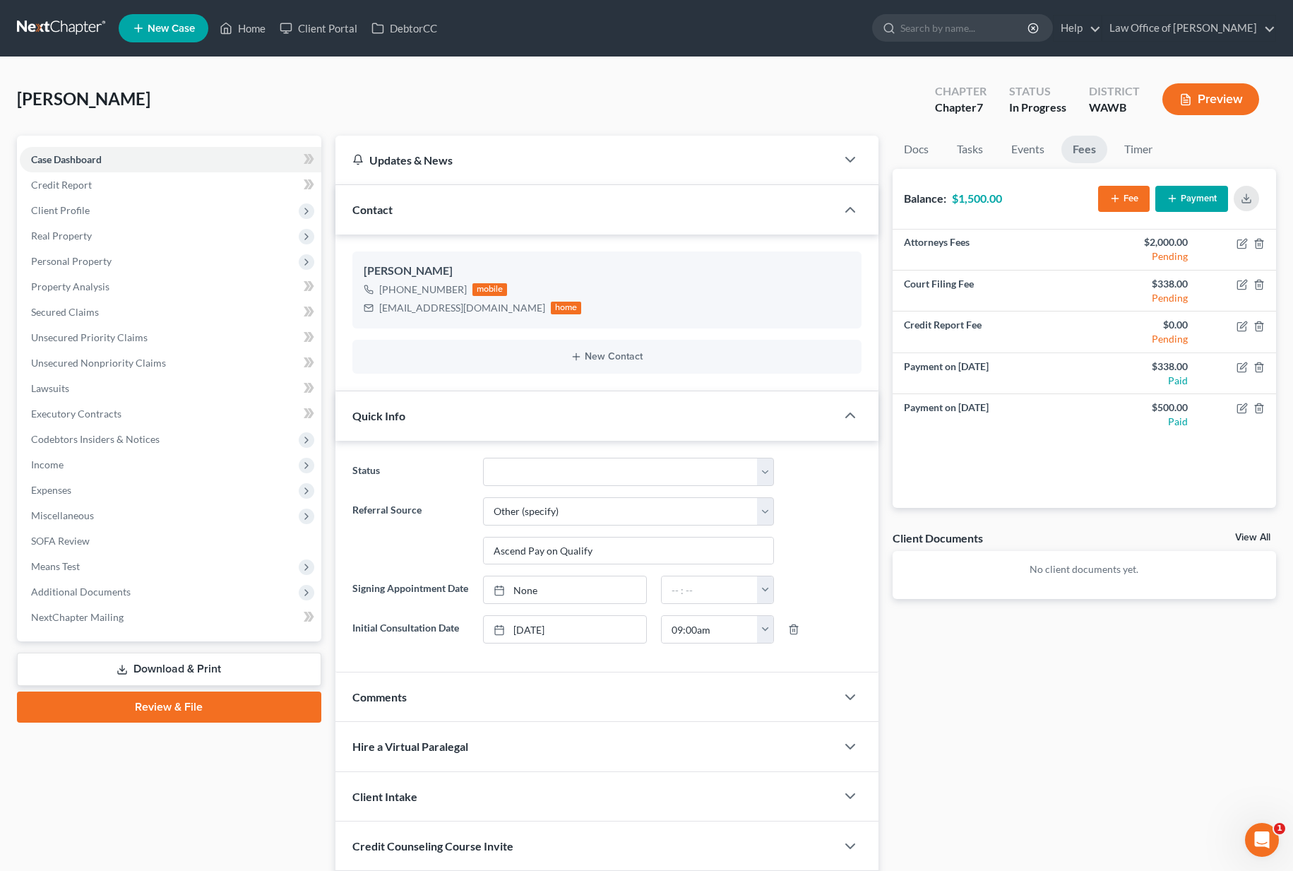
click at [58, 11] on nav "Home New Case Client Portal DebtorCC Law Office of [PERSON_NAME] Tse [EMAIL_ADD…" at bounding box center [646, 28] width 1293 height 56
click at [59, 25] on link at bounding box center [62, 28] width 90 height 25
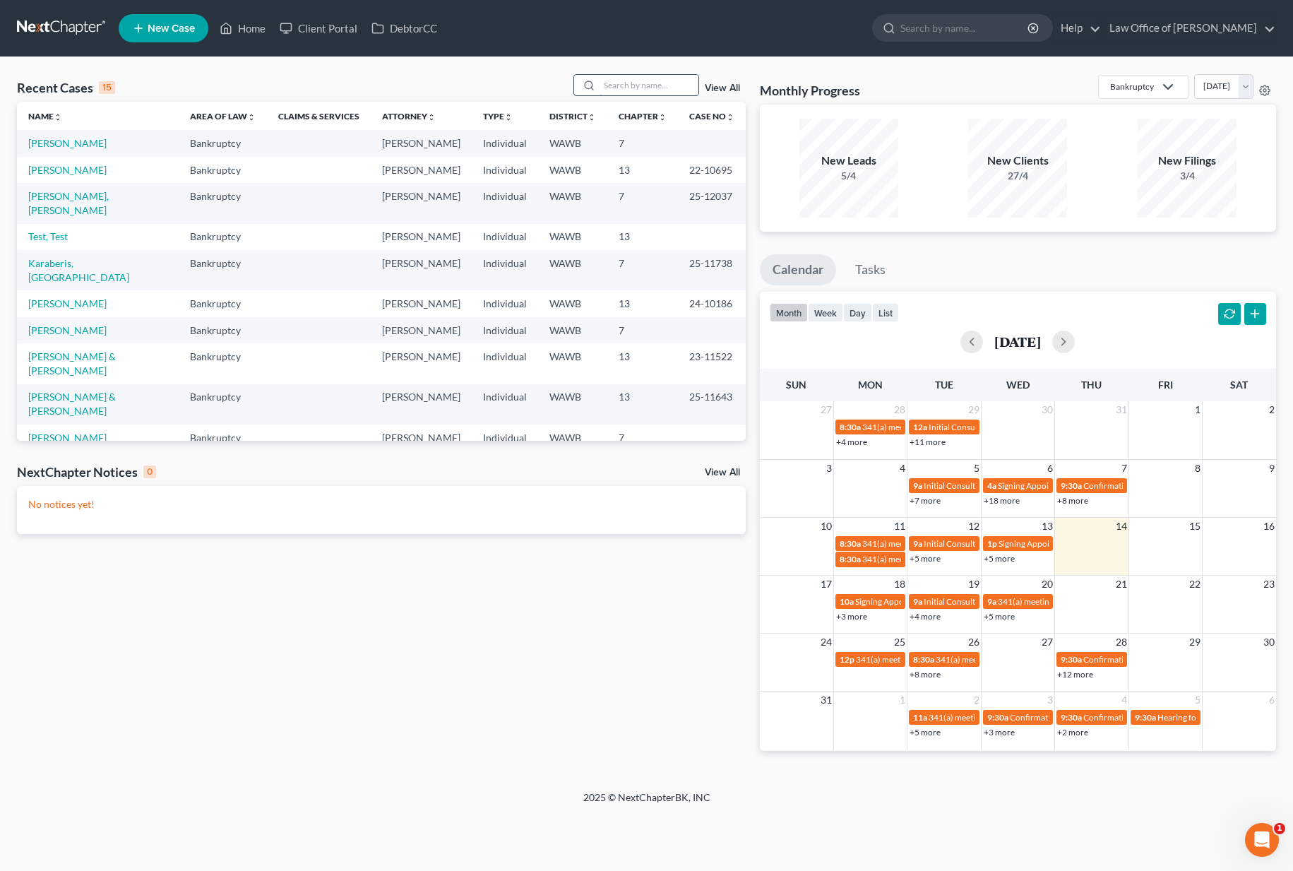
click at [638, 83] on input "search" at bounding box center [648, 85] width 99 height 20
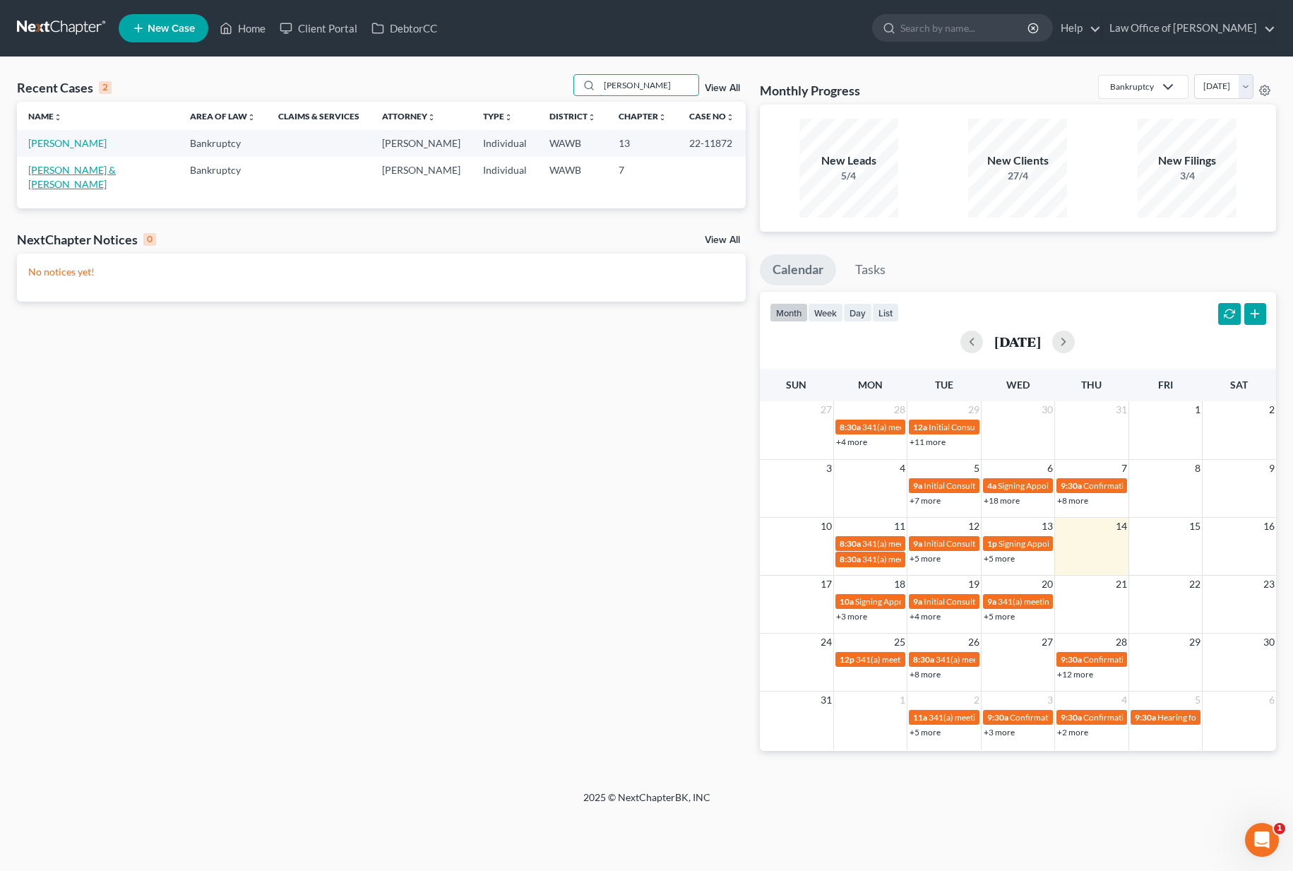
type input "[PERSON_NAME]"
click at [90, 169] on link "[PERSON_NAME] & [PERSON_NAME]" at bounding box center [72, 177] width 88 height 26
select select "6"
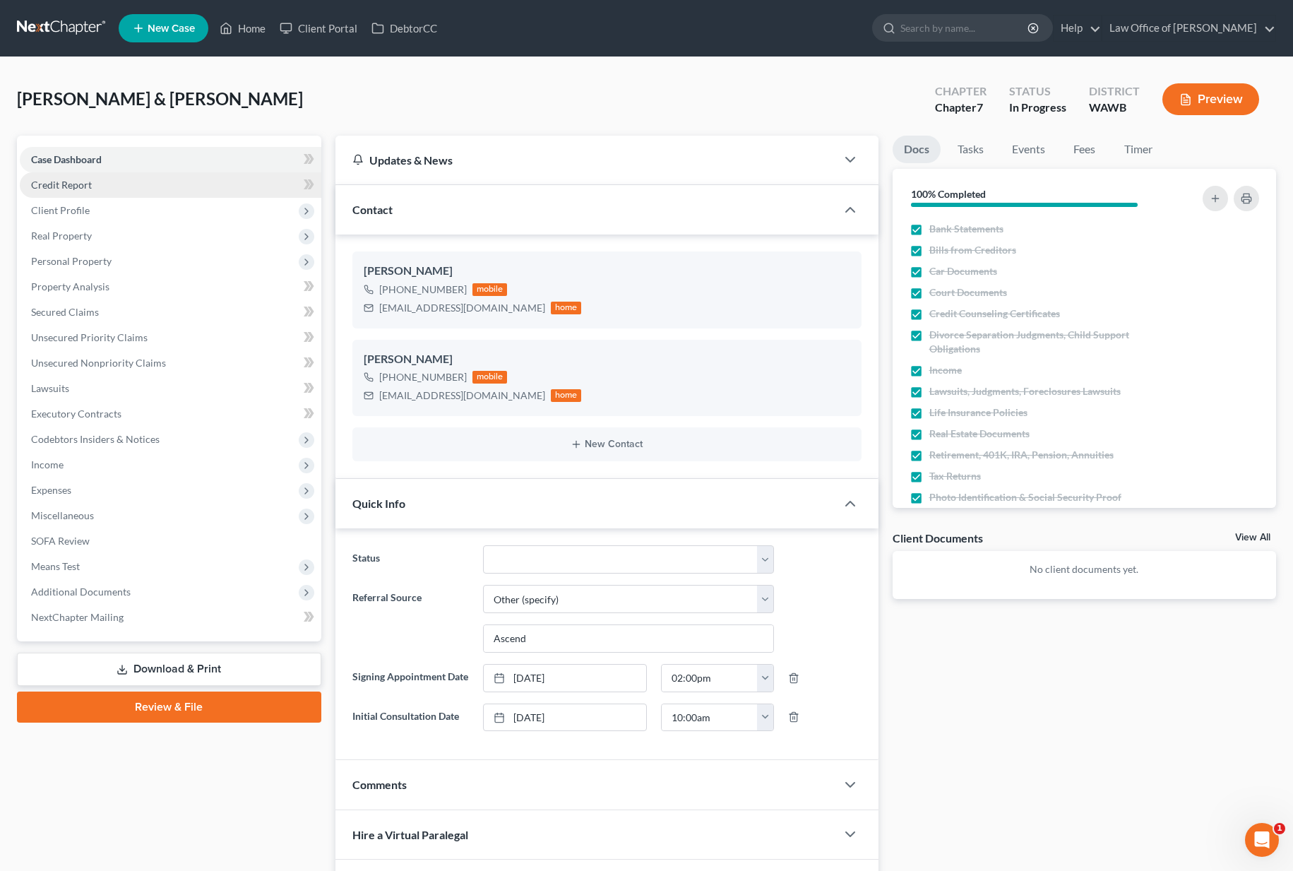
click at [208, 182] on link "Credit Report" at bounding box center [170, 184] width 301 height 25
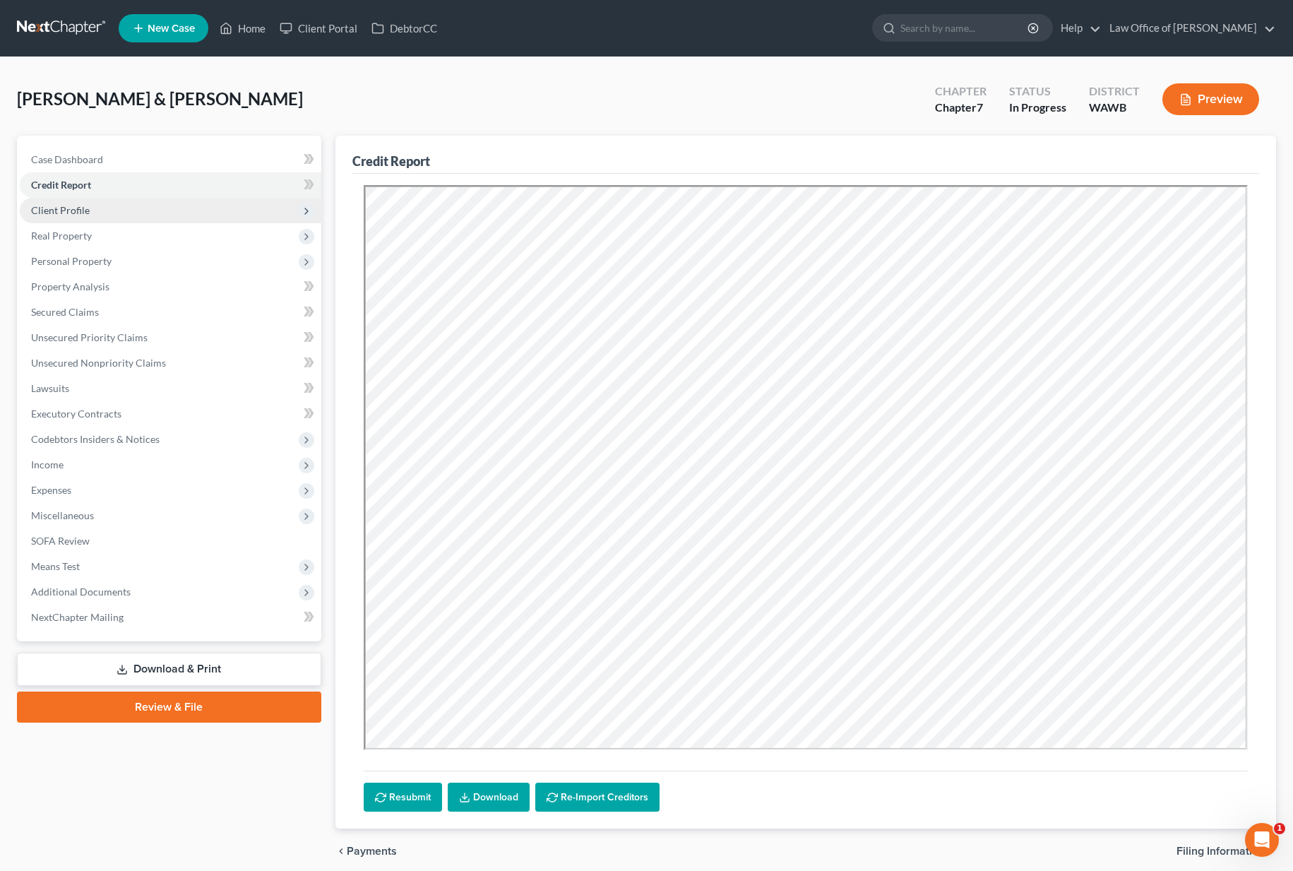
click at [152, 208] on span "Client Profile" at bounding box center [170, 210] width 301 height 25
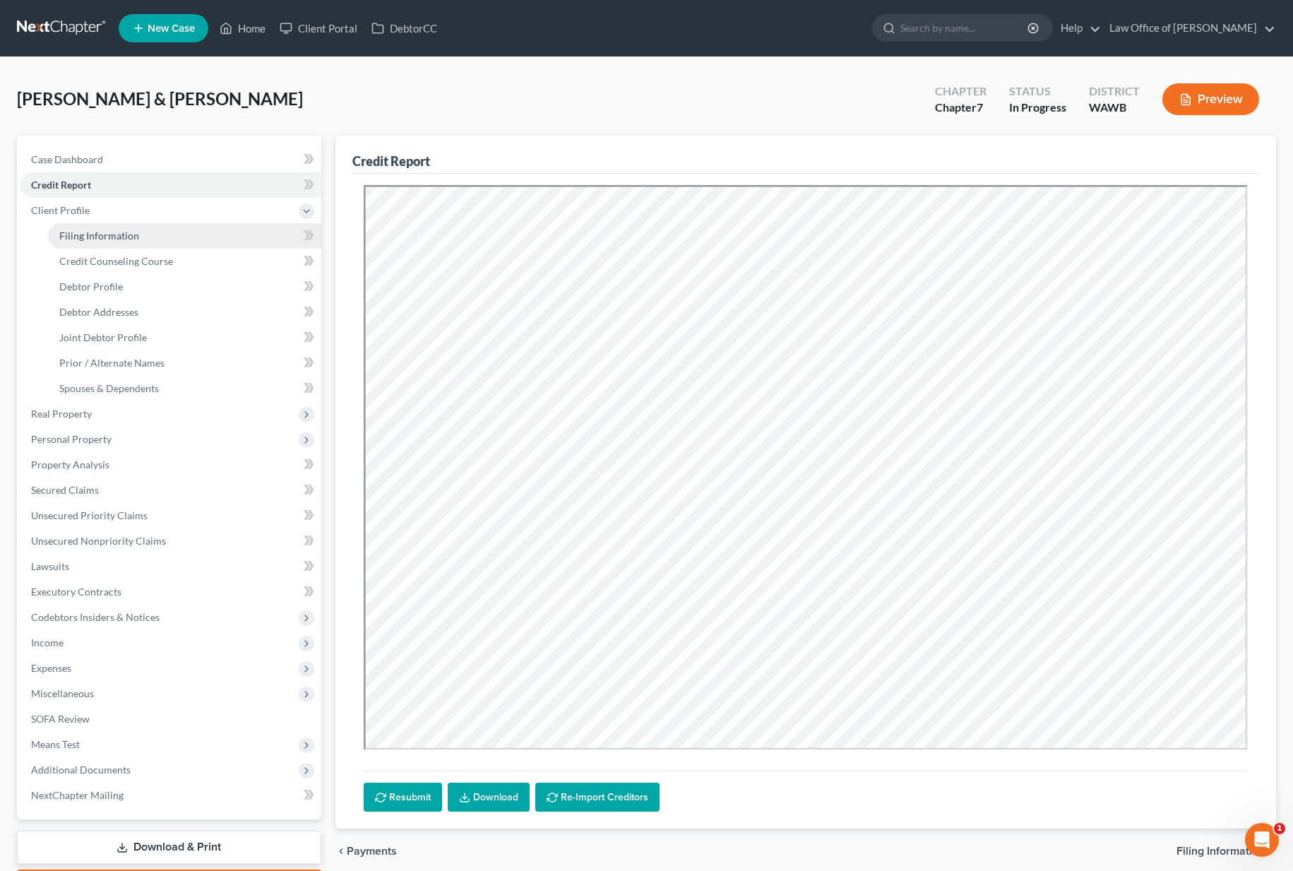
click at [146, 234] on link "Filing Information" at bounding box center [184, 235] width 273 height 25
select select "1"
select select "0"
select select "50"
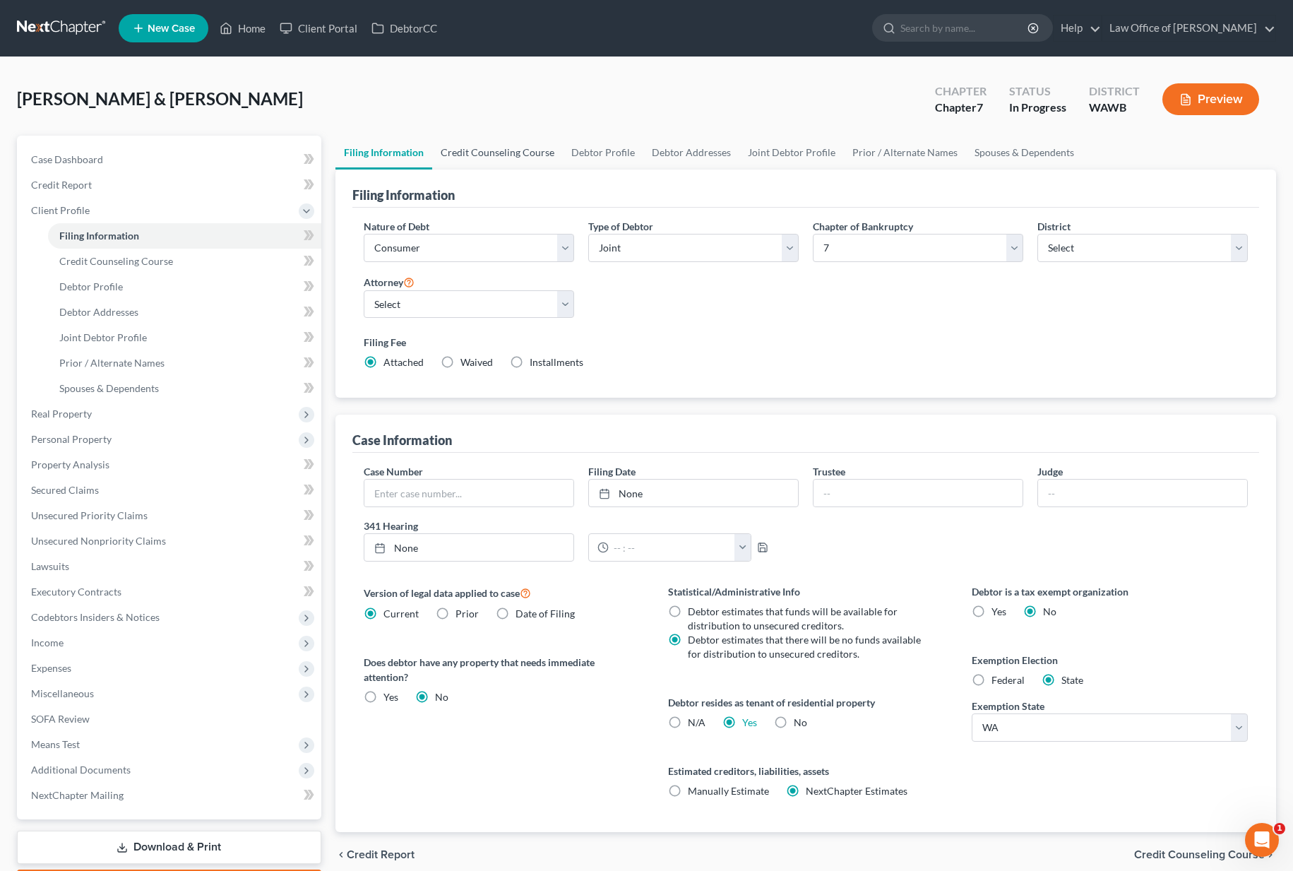
click at [483, 161] on link "Credit Counseling Course" at bounding box center [497, 153] width 131 height 34
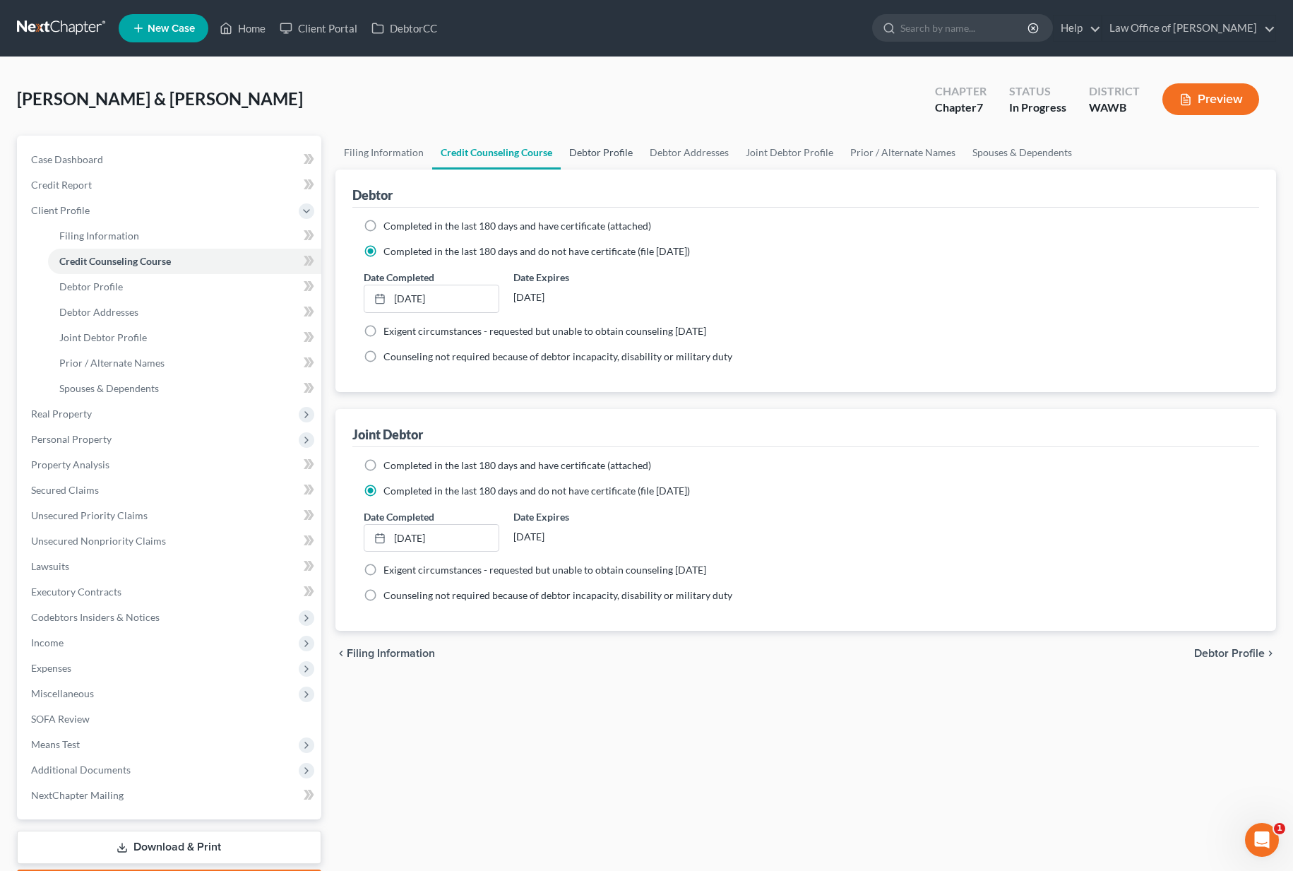
click at [612, 155] on link "Debtor Profile" at bounding box center [601, 153] width 80 height 34
select select "1"
select select "3"
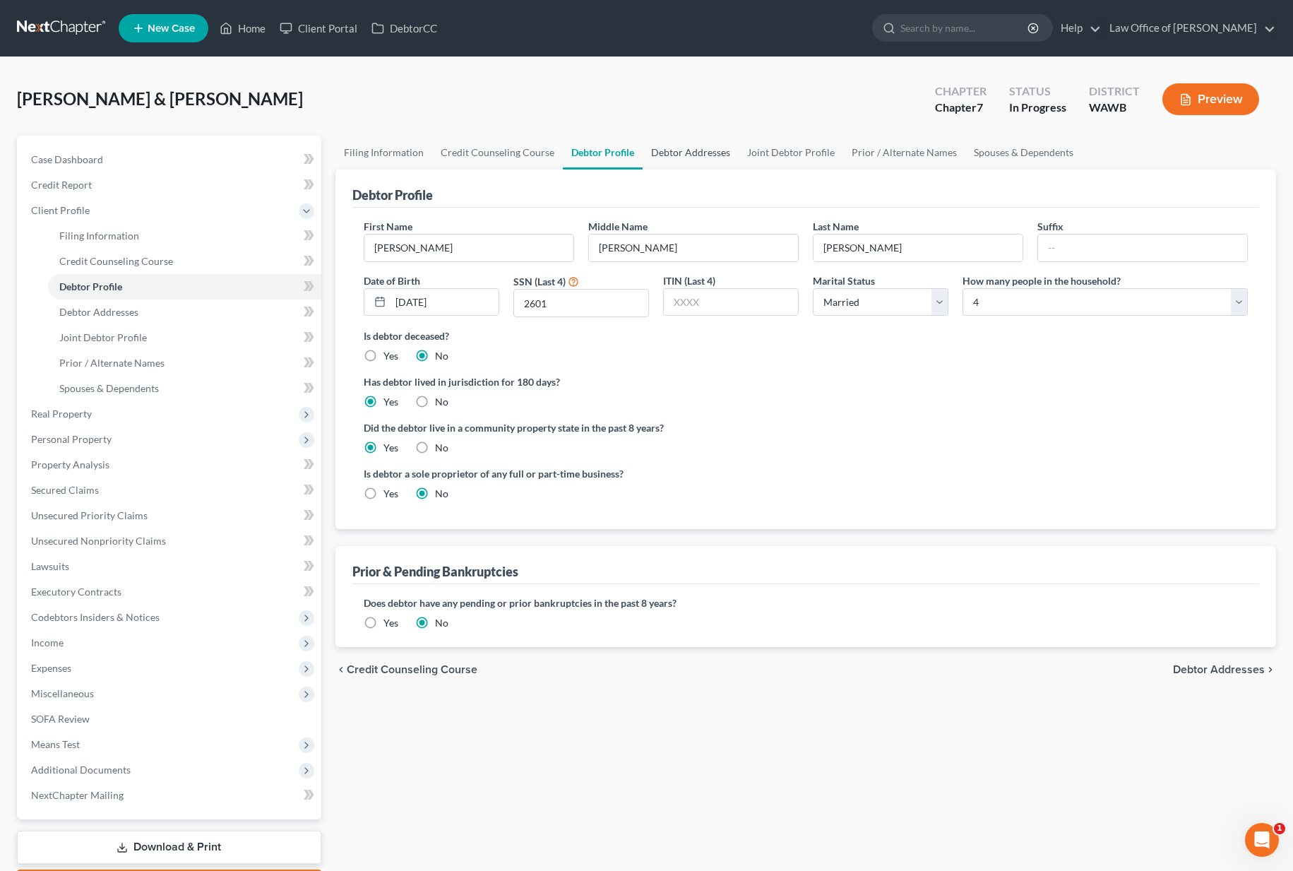
click at [673, 159] on link "Debtor Addresses" at bounding box center [690, 153] width 96 height 34
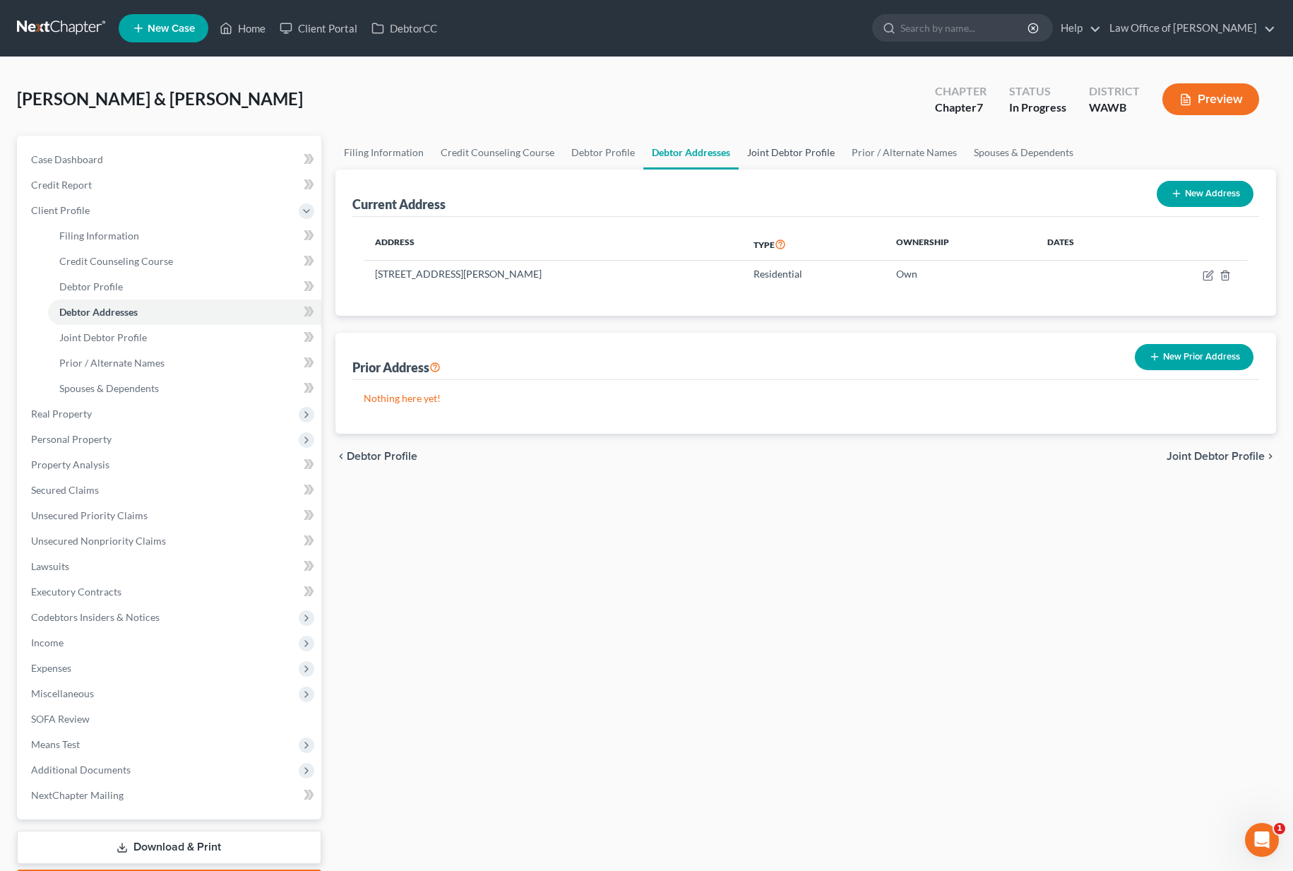
click at [782, 162] on link "Joint Debtor Profile" at bounding box center [791, 153] width 104 height 34
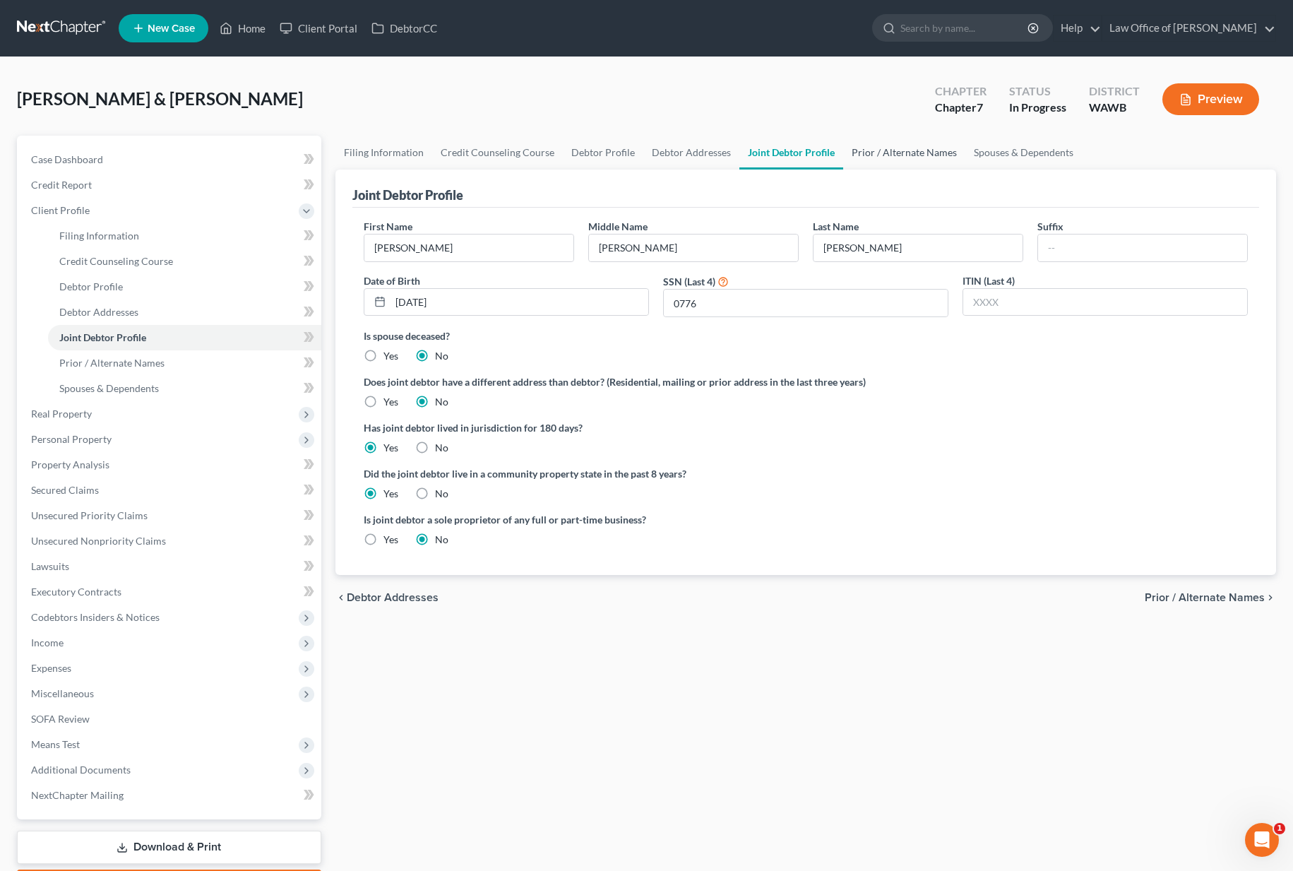
click at [885, 165] on link "Prior / Alternate Names" at bounding box center [904, 153] width 122 height 34
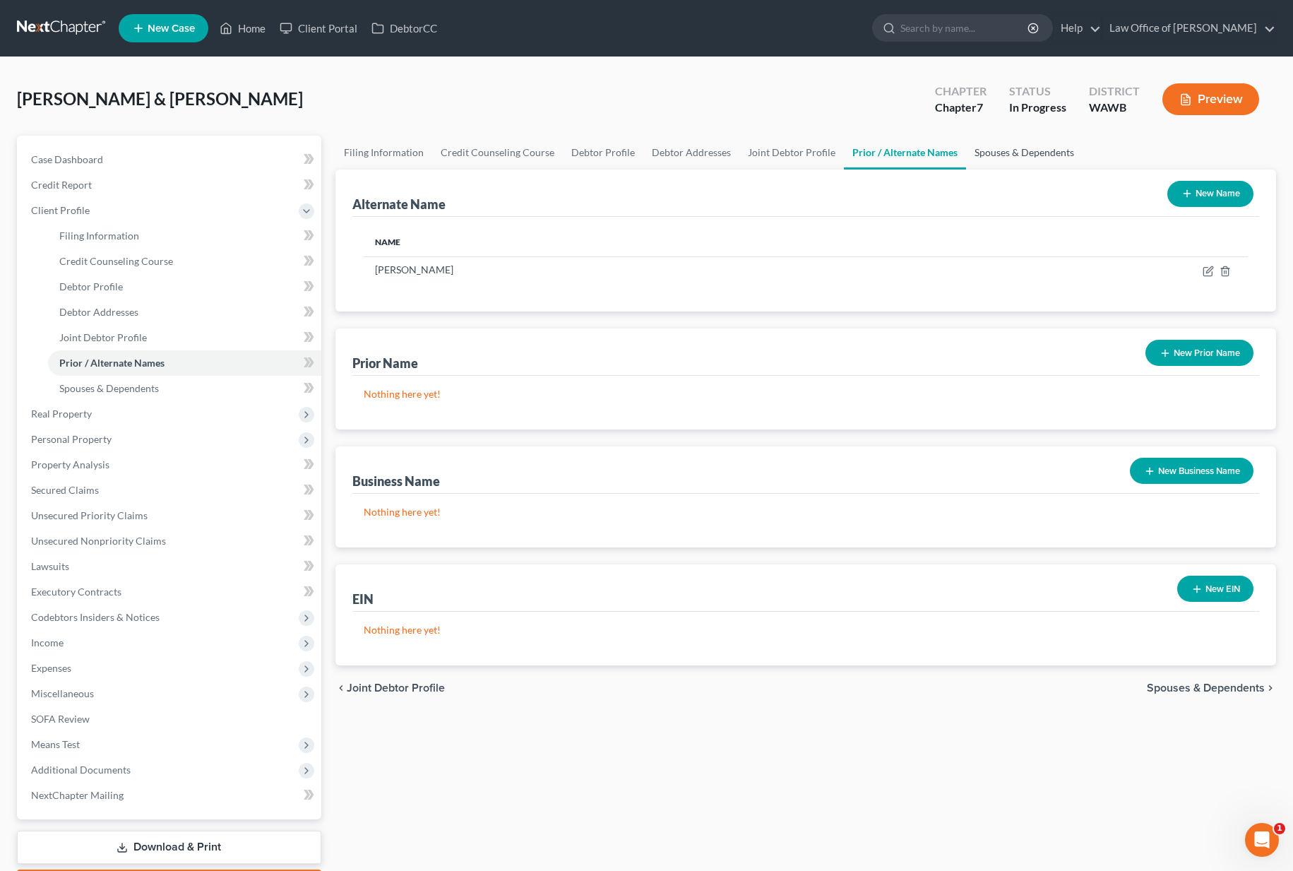
click at [997, 166] on link "Spouses & Dependents" at bounding box center [1024, 153] width 116 height 34
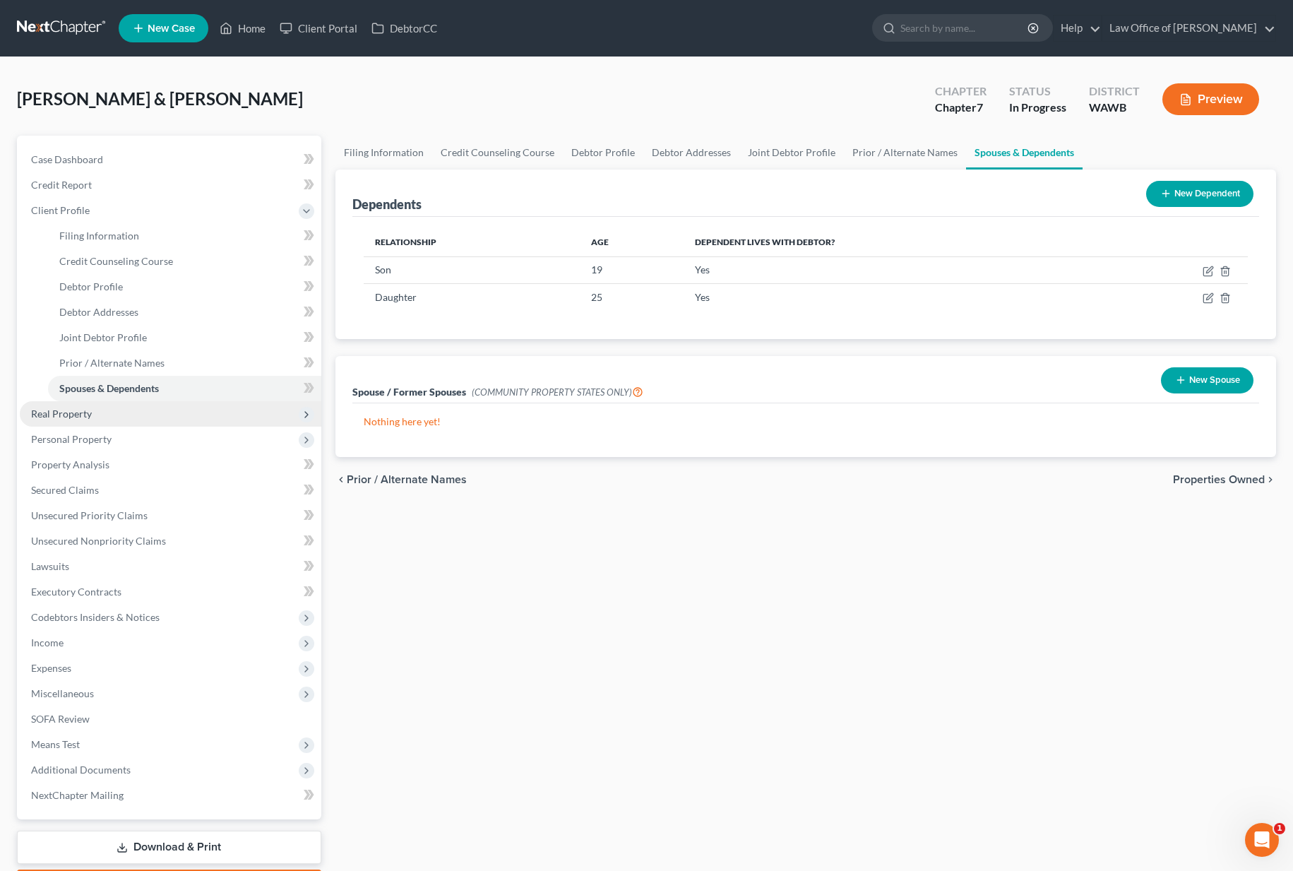
click at [164, 414] on span "Real Property" at bounding box center [170, 413] width 301 height 25
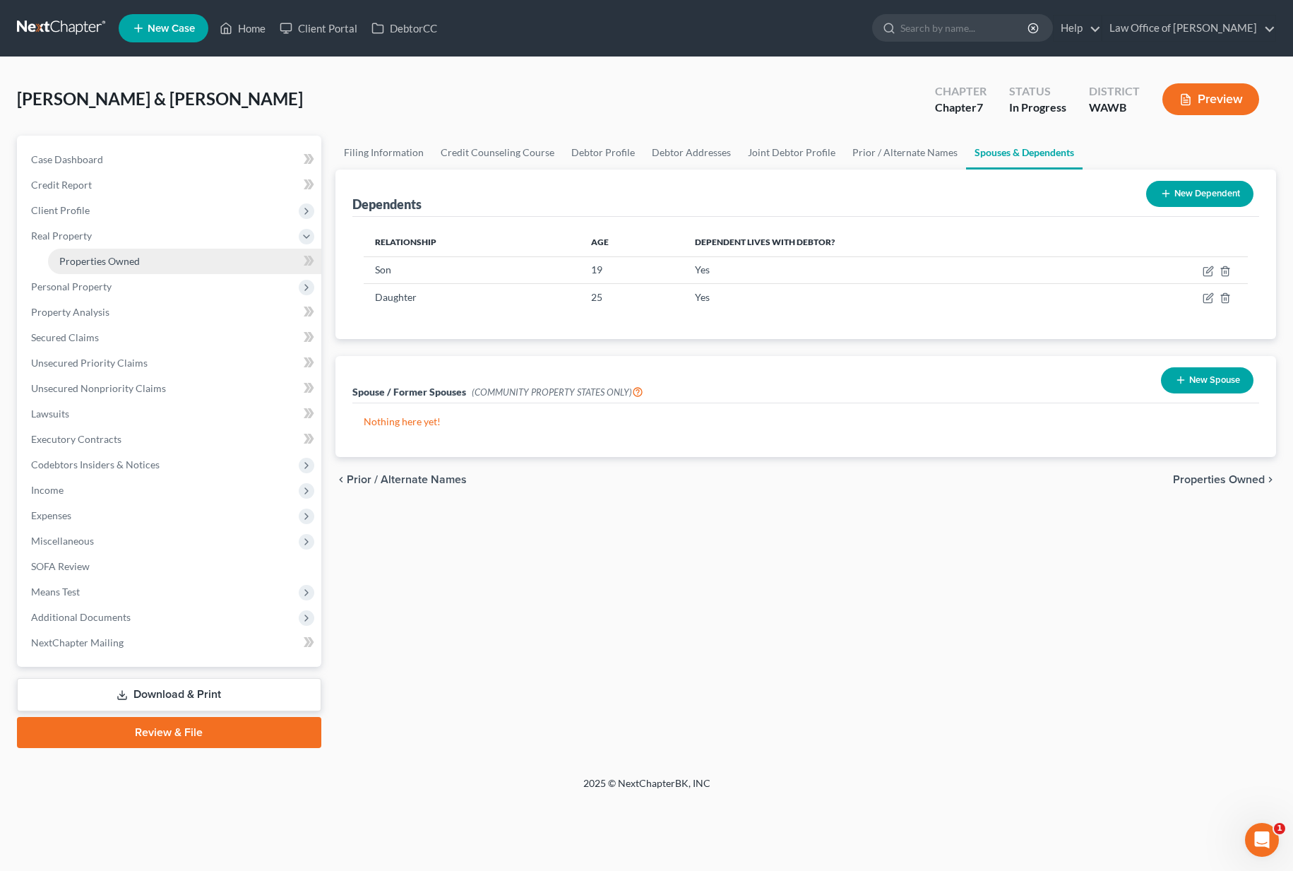
click at [165, 258] on link "Properties Owned" at bounding box center [184, 261] width 273 height 25
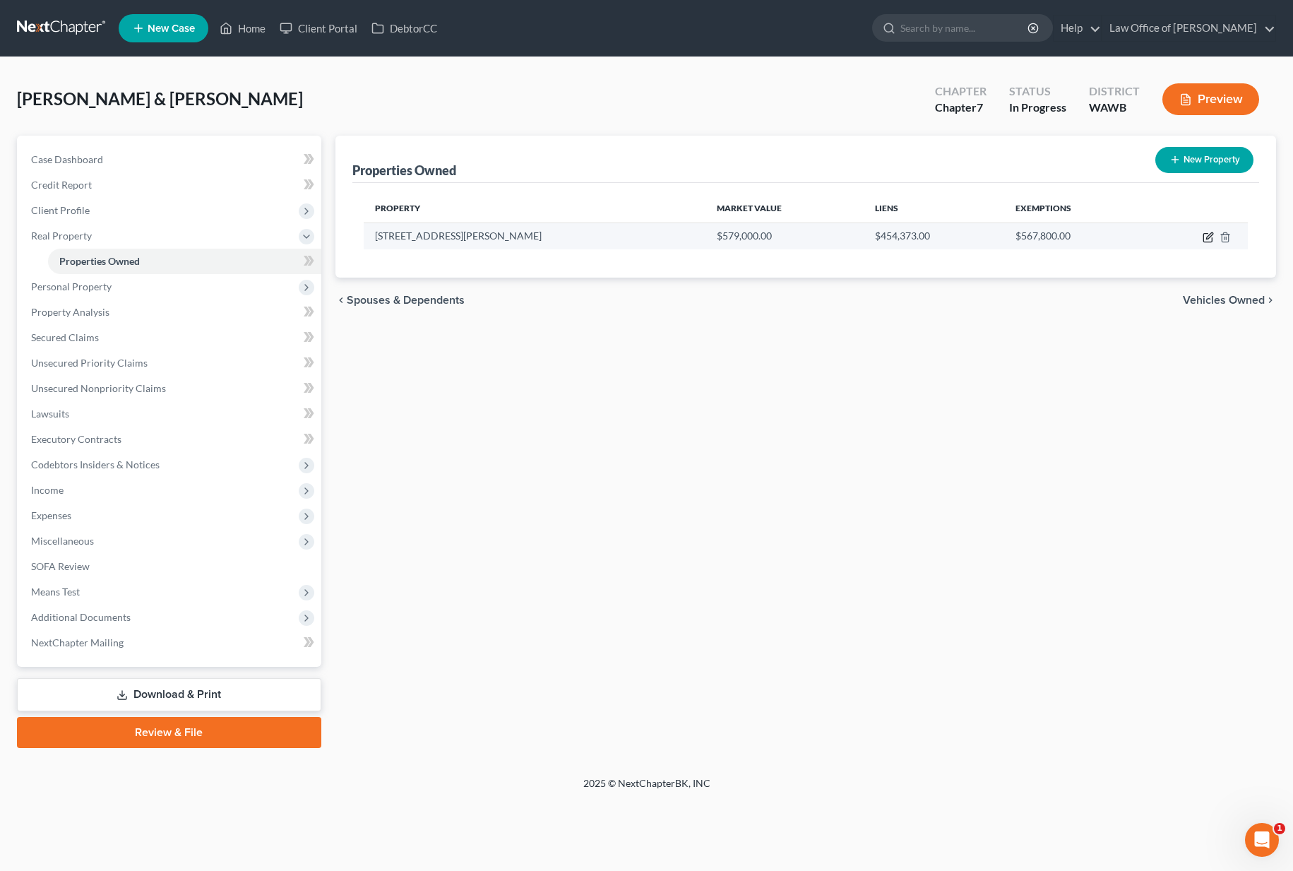
click at [1205, 237] on icon "button" at bounding box center [1207, 237] width 11 height 11
select select "50"
select select "2"
select select "0"
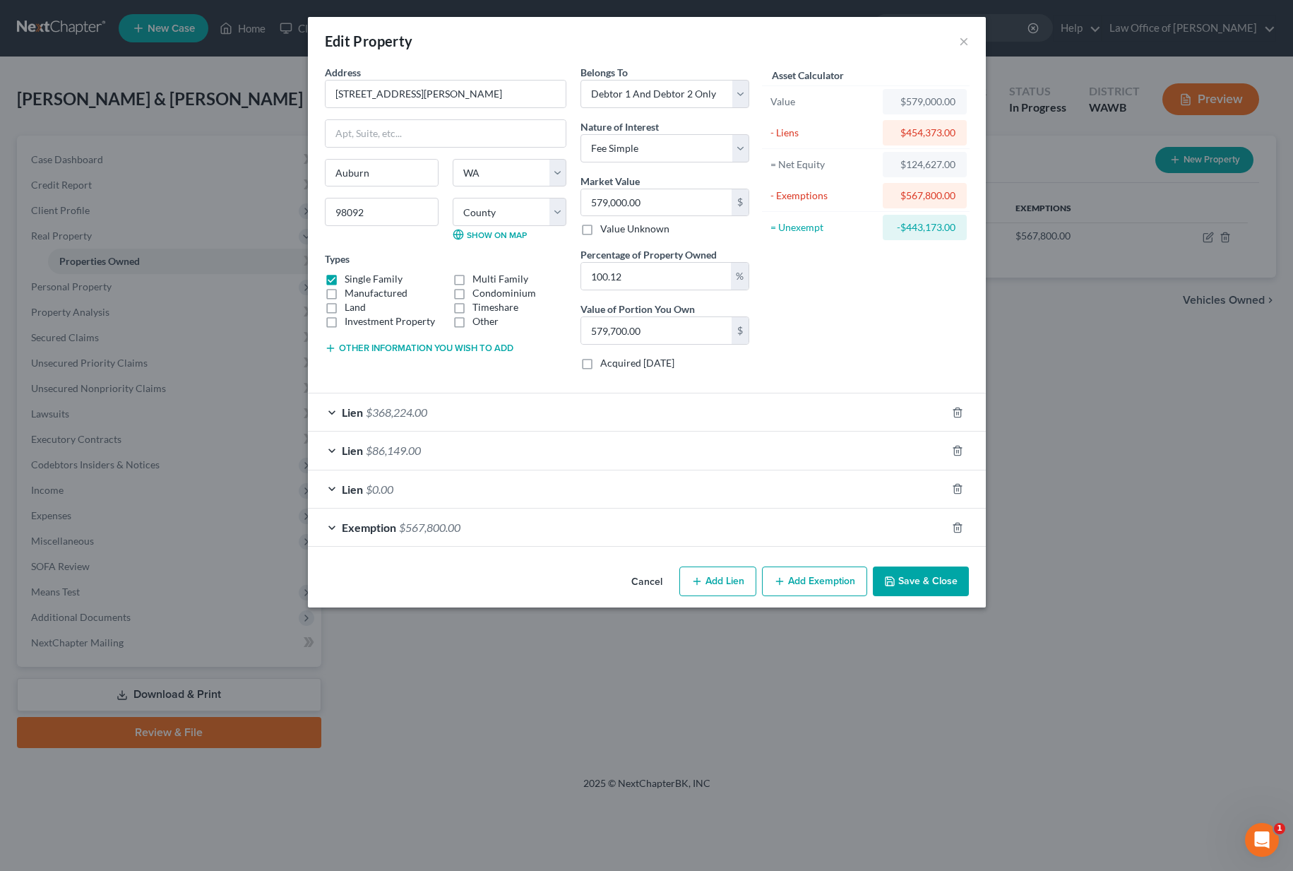
click at [856, 489] on div "Lien $0.00" at bounding box center [627, 488] width 638 height 37
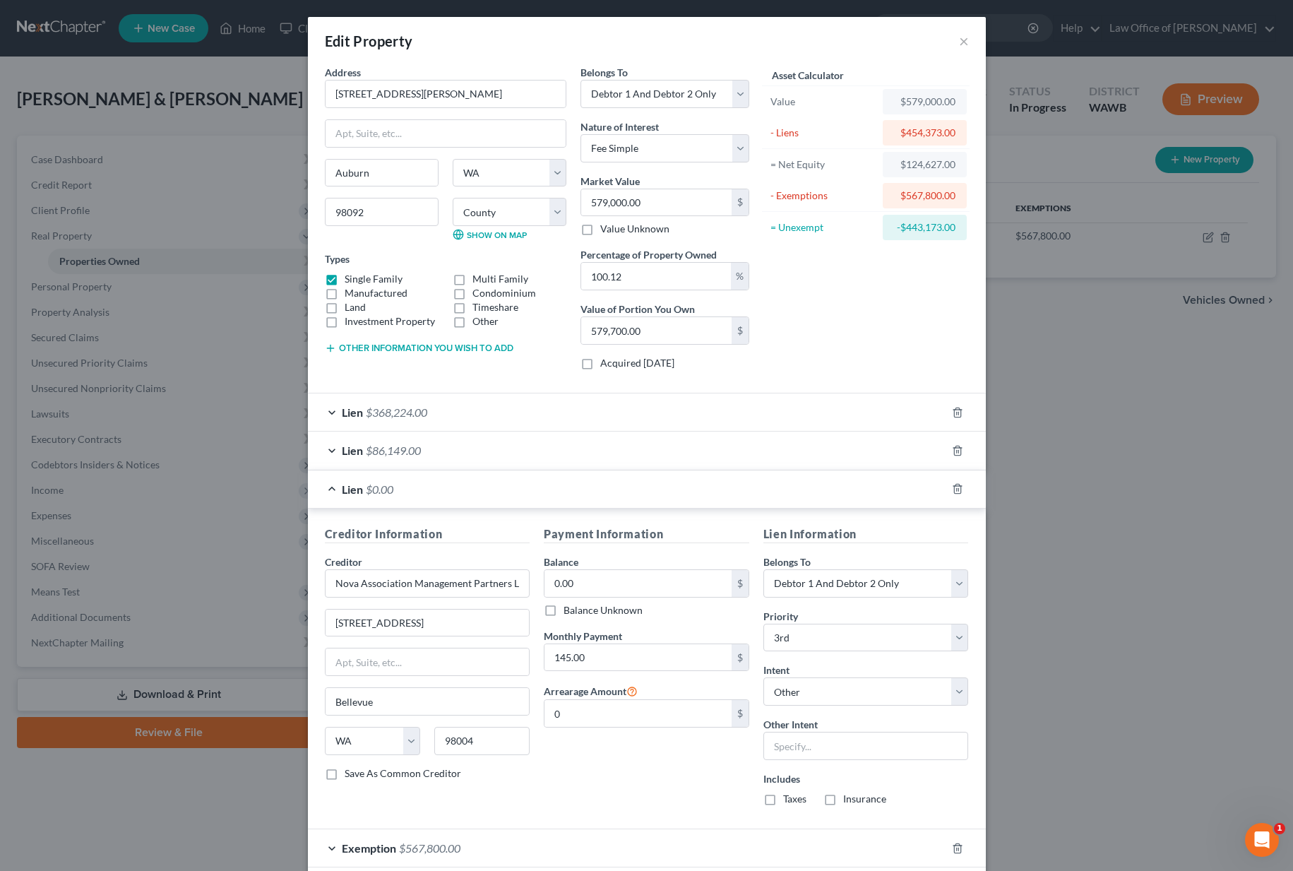
click at [825, 446] on div "Lien $86,149.00" at bounding box center [627, 449] width 638 height 37
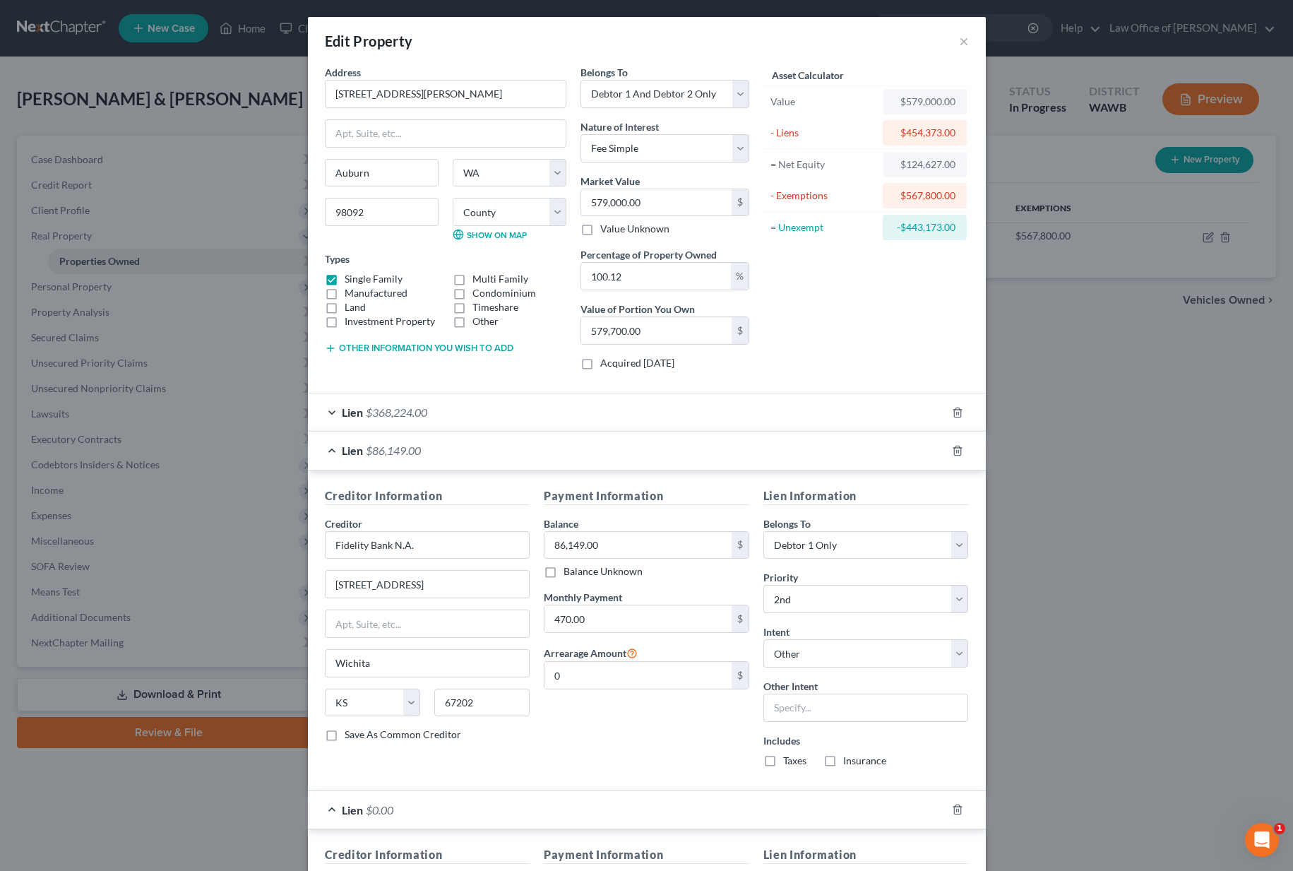
click at [820, 413] on div "Lien $368,224.00" at bounding box center [627, 411] width 638 height 37
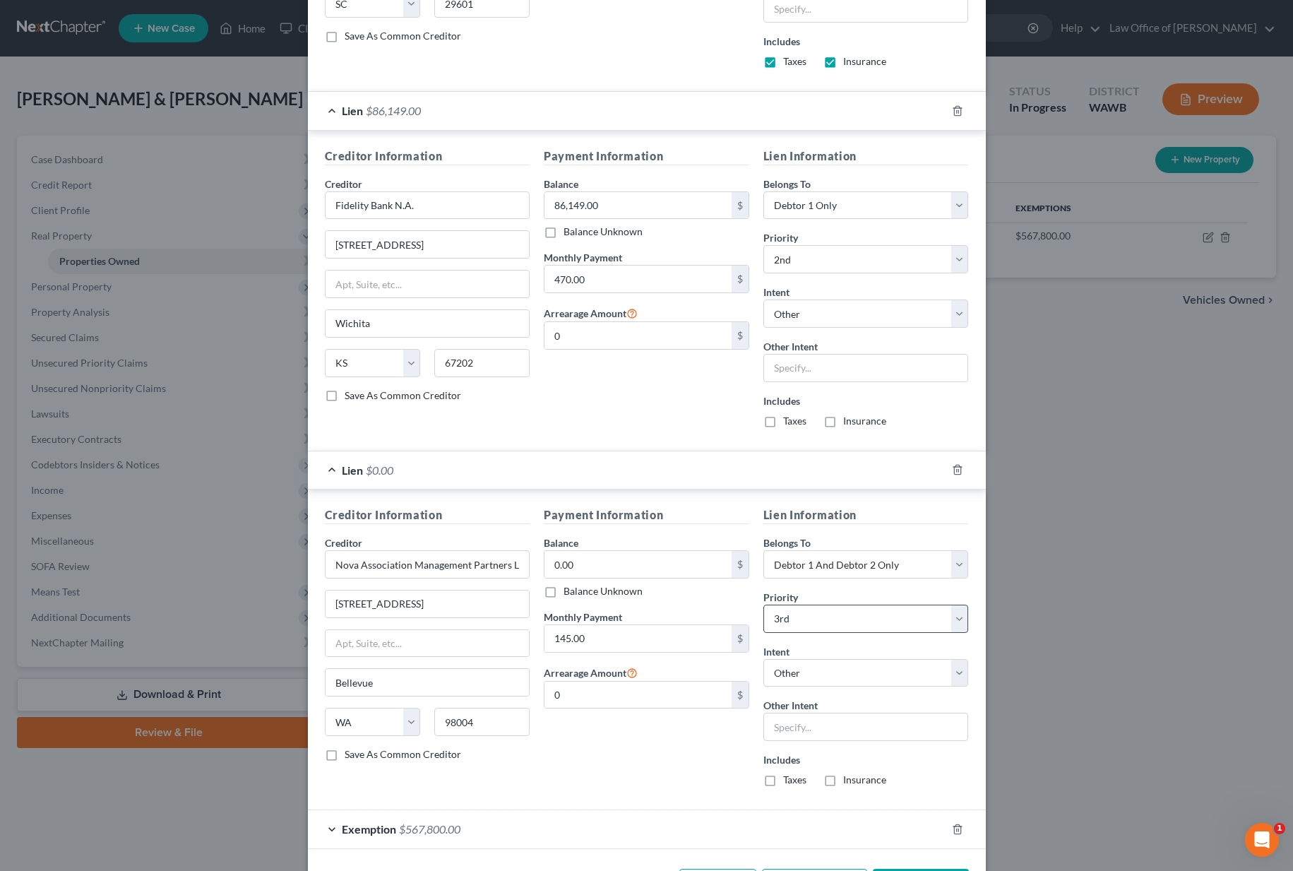
scroll to position [715, 0]
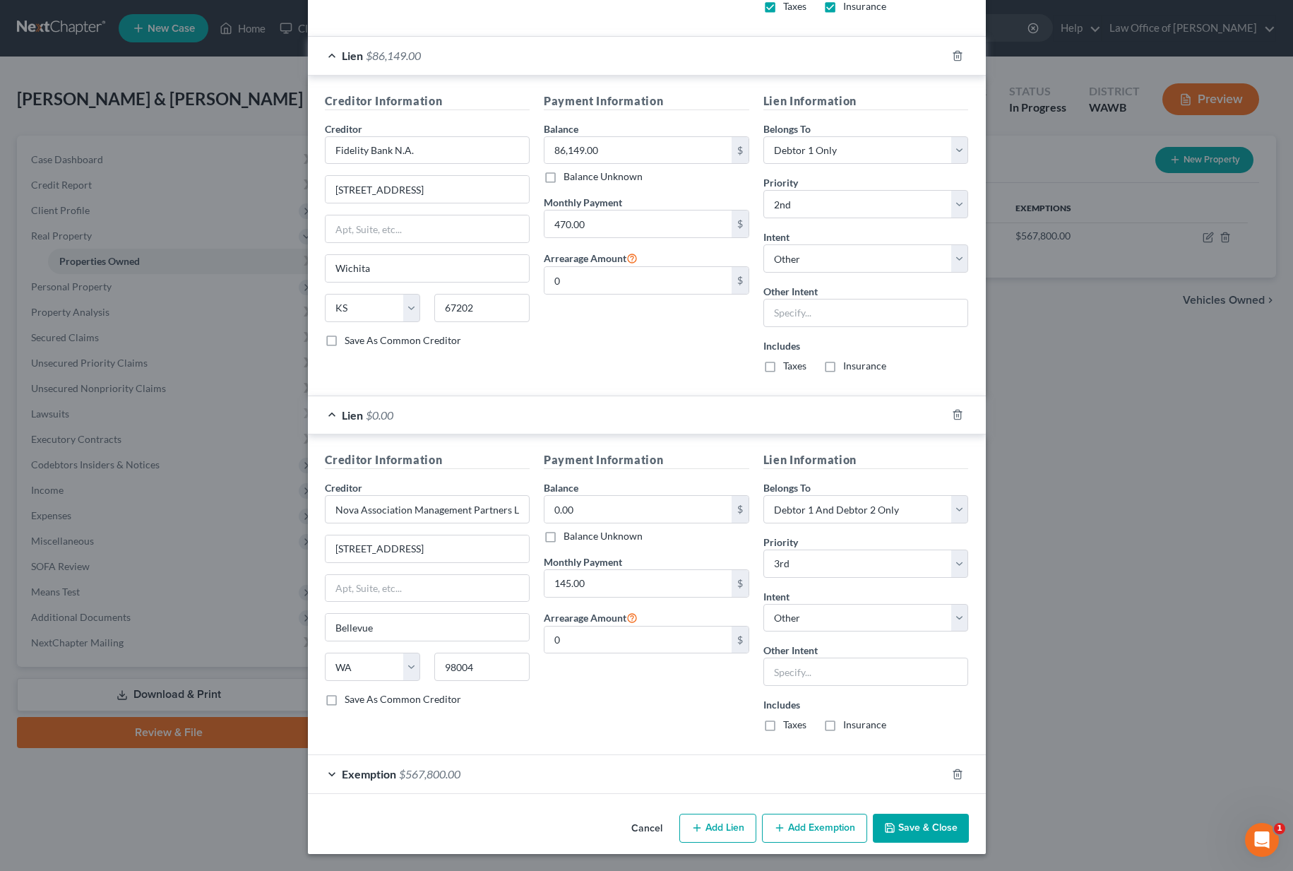
click at [913, 826] on button "Save & Close" at bounding box center [921, 828] width 96 height 30
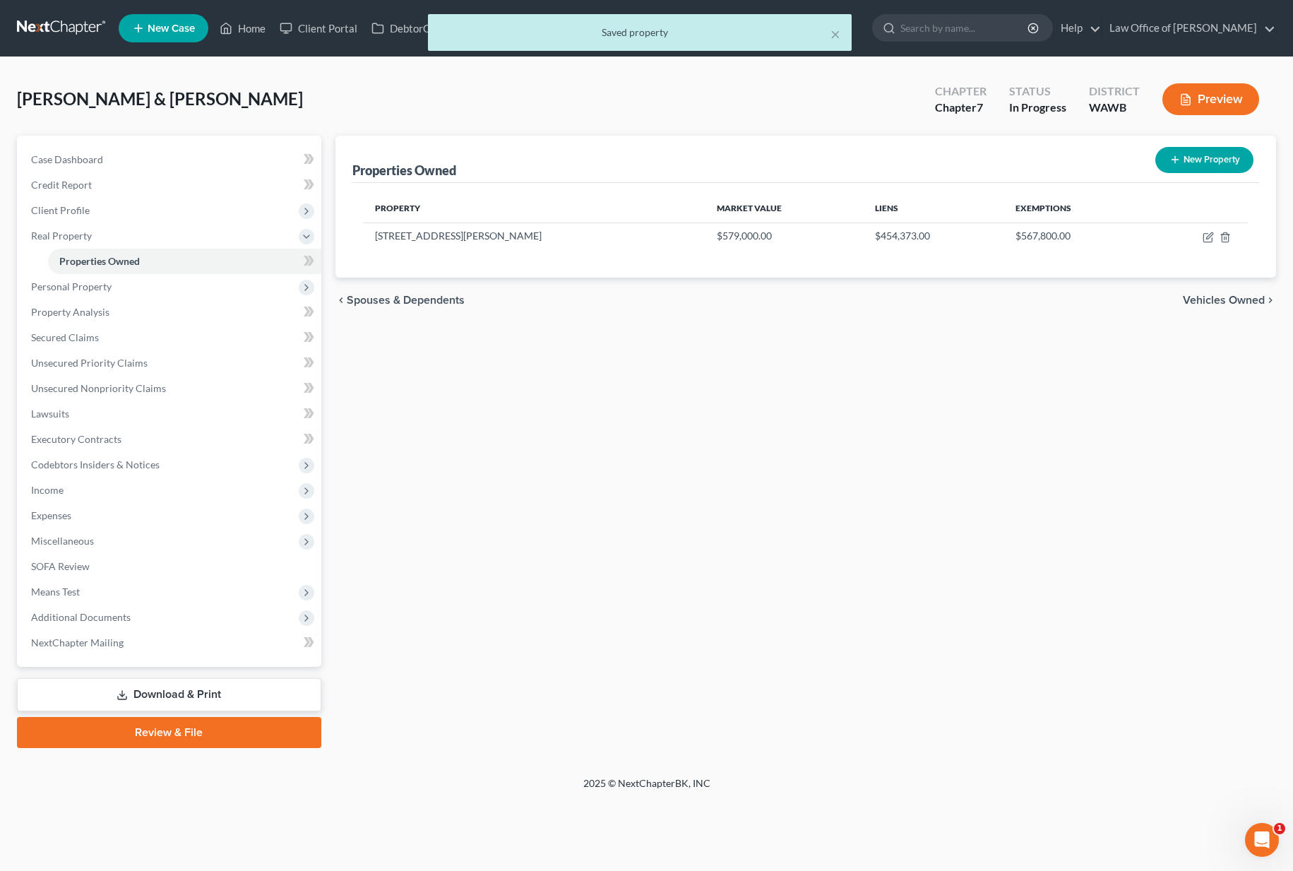
click at [1217, 304] on span "Vehicles Owned" at bounding box center [1224, 299] width 82 height 11
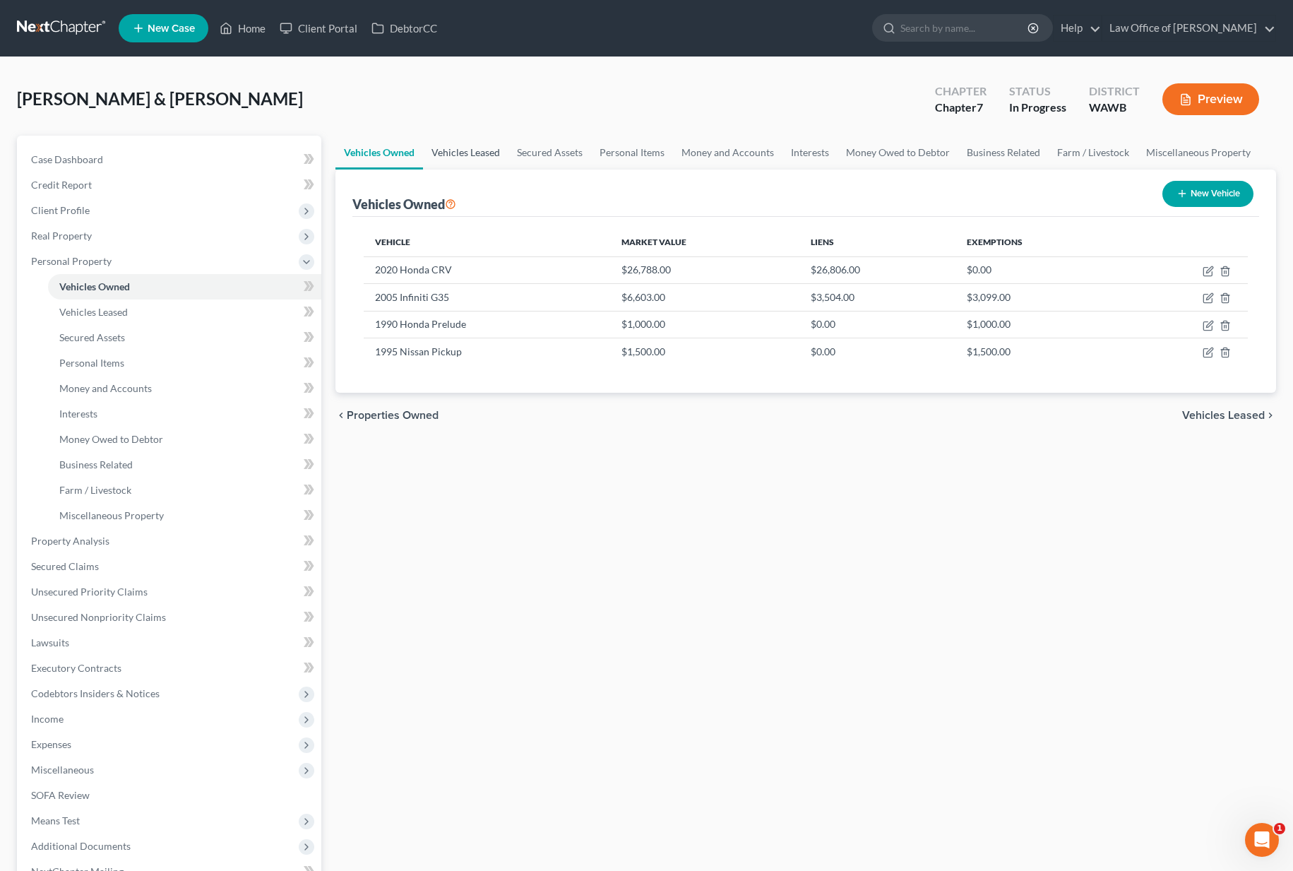
click at [474, 157] on link "Vehicles Leased" at bounding box center [465, 153] width 85 height 34
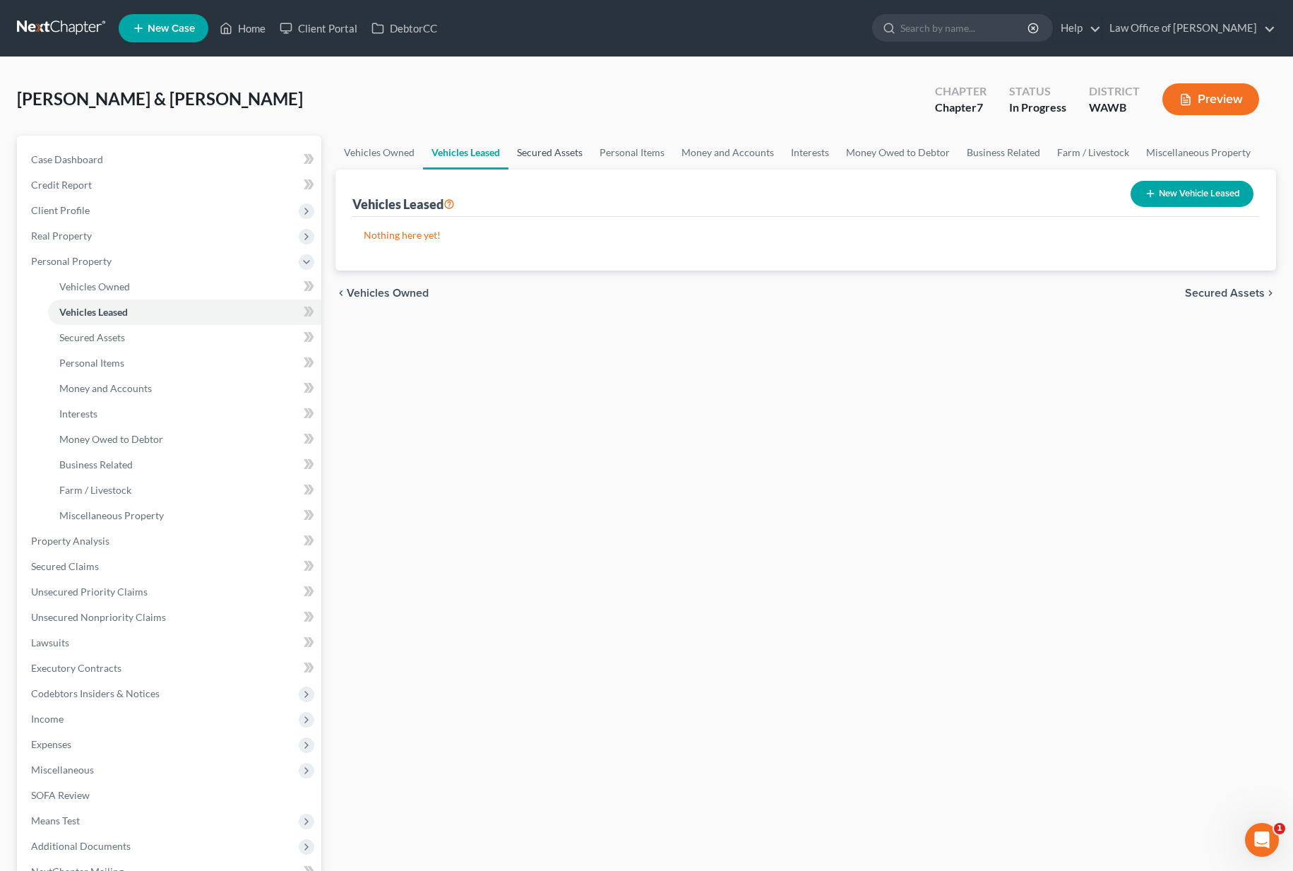
click at [513, 155] on link "Secured Assets" at bounding box center [549, 153] width 83 height 34
click at [612, 159] on link "Personal Items" at bounding box center [633, 153] width 82 height 34
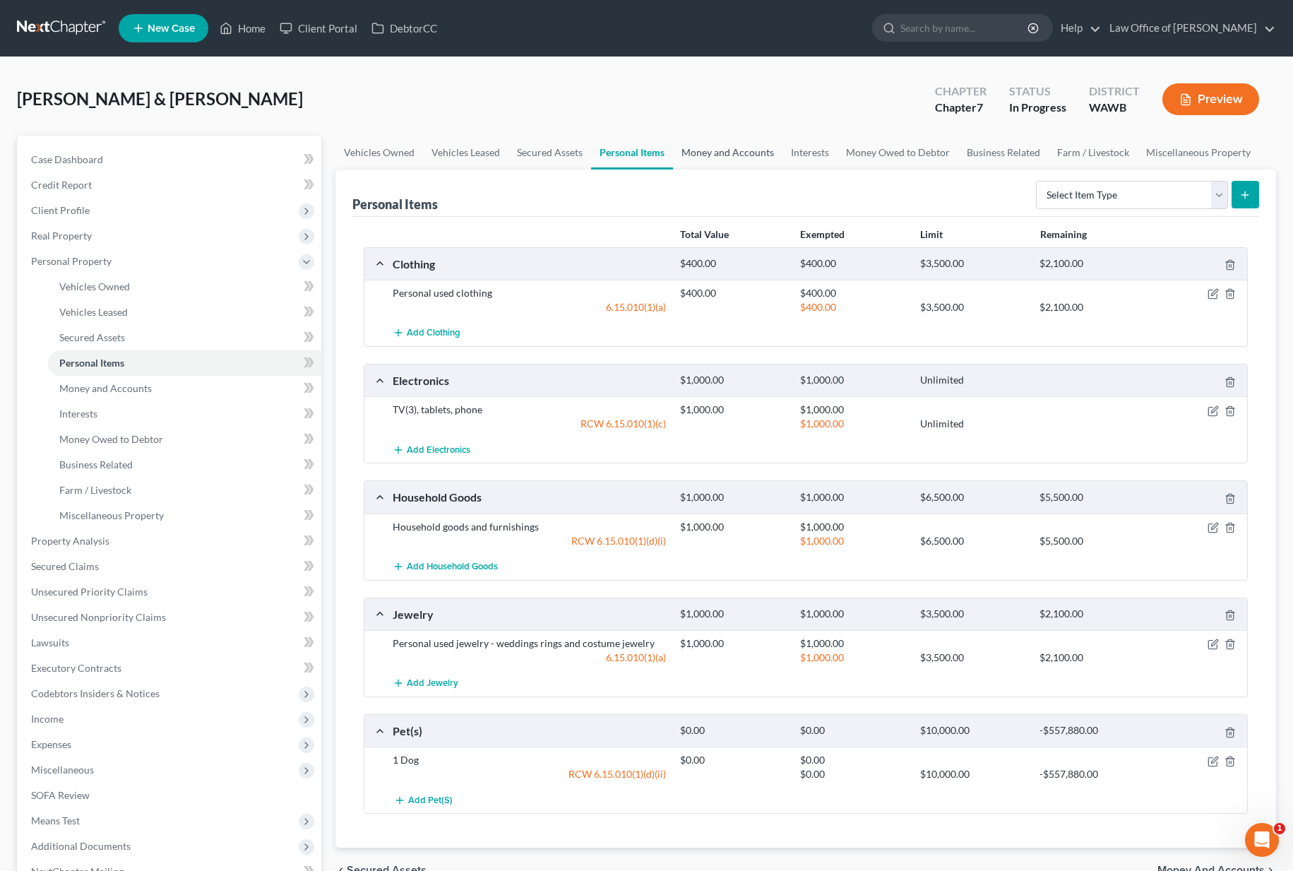
click at [694, 164] on link "Money and Accounts" at bounding box center [727, 153] width 109 height 34
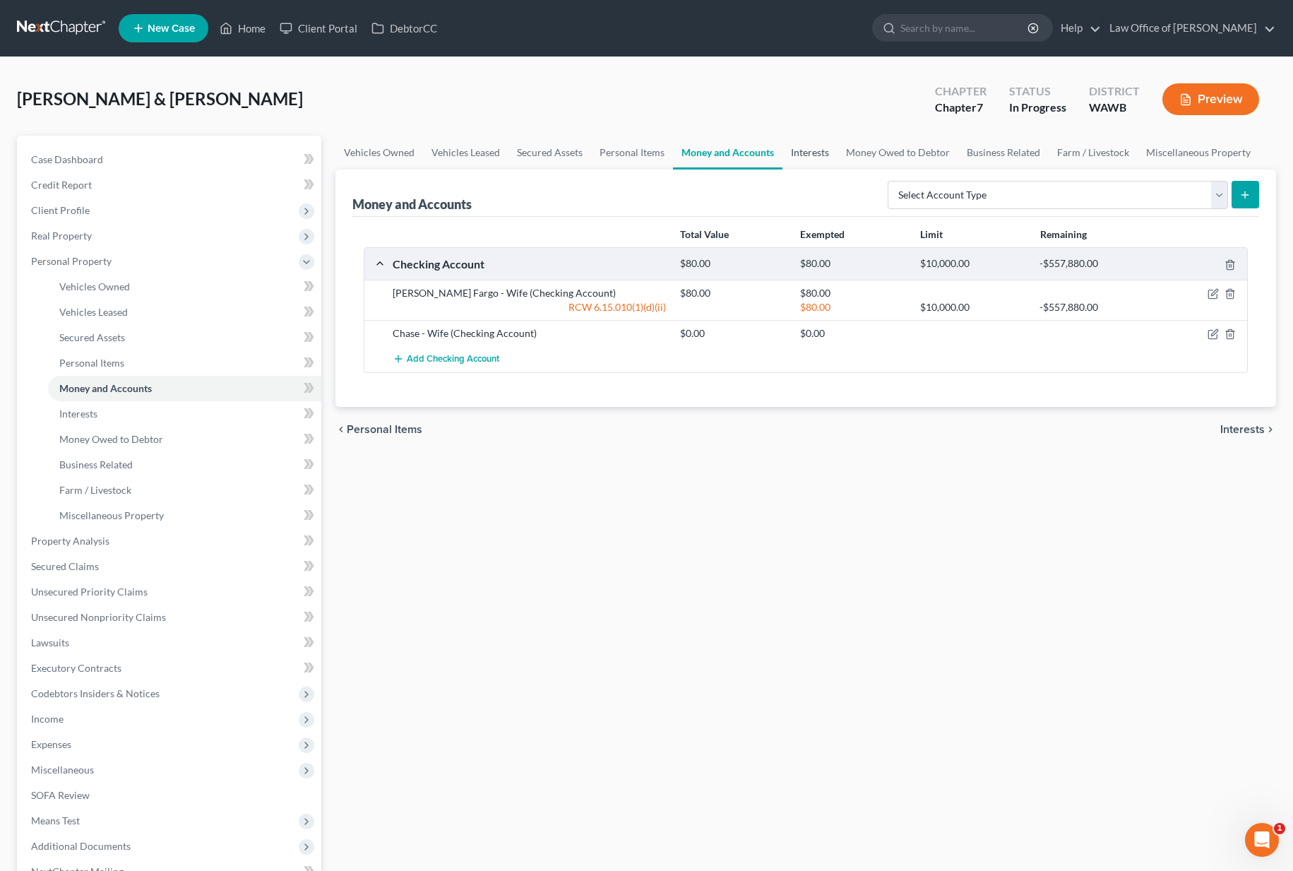
click at [788, 159] on link "Interests" at bounding box center [809, 153] width 55 height 34
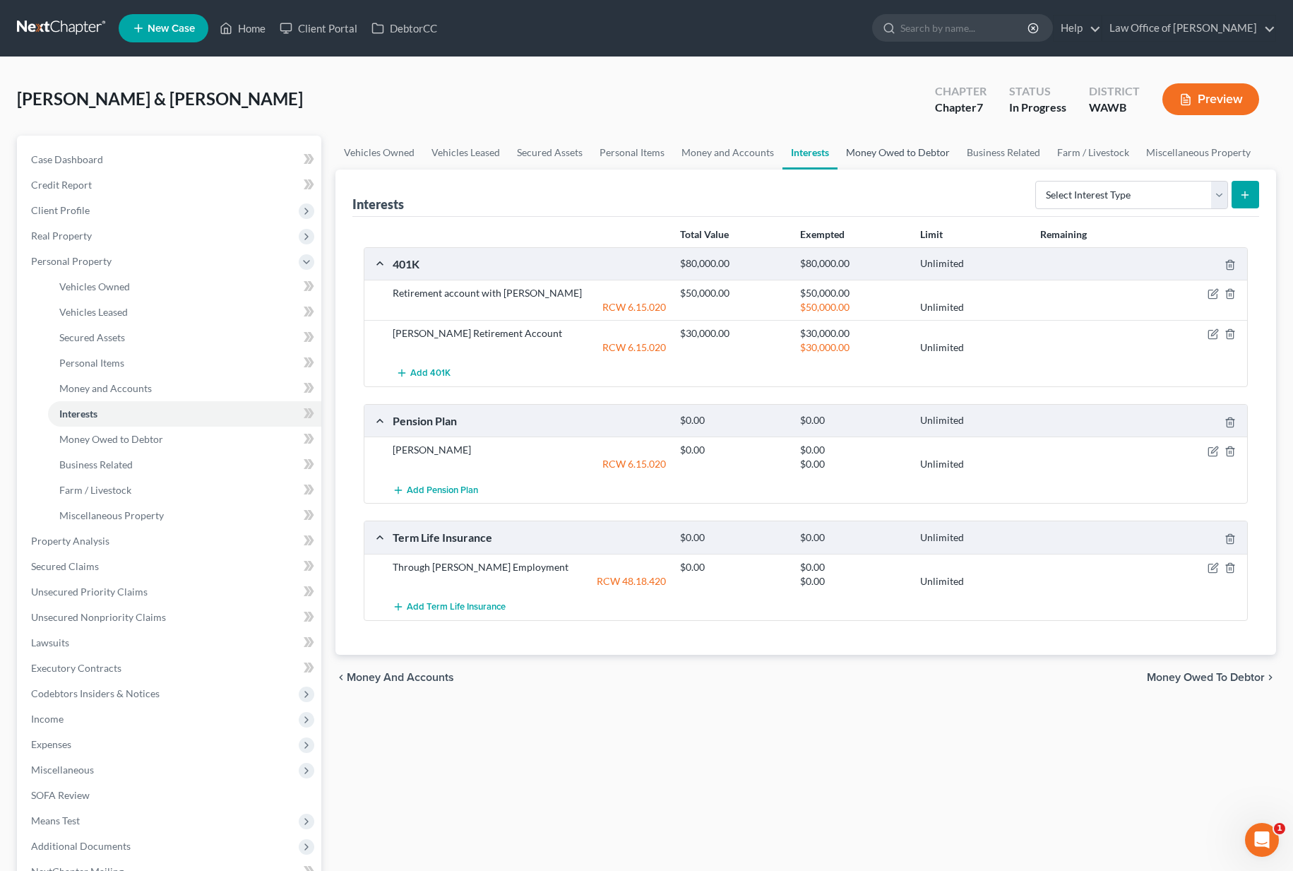
click at [864, 157] on link "Money Owed to Debtor" at bounding box center [897, 153] width 121 height 34
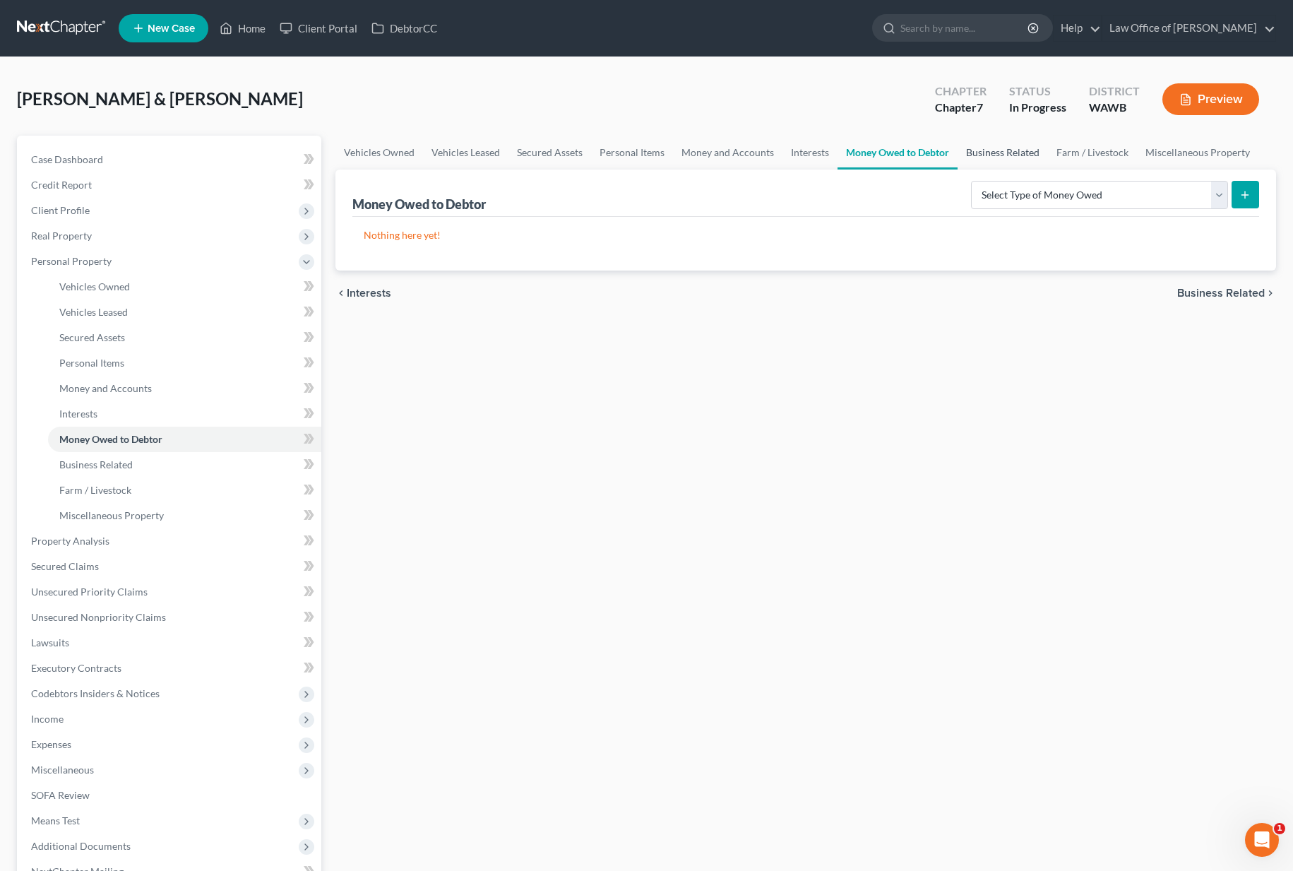
click at [983, 160] on link "Business Related" at bounding box center [1002, 153] width 90 height 34
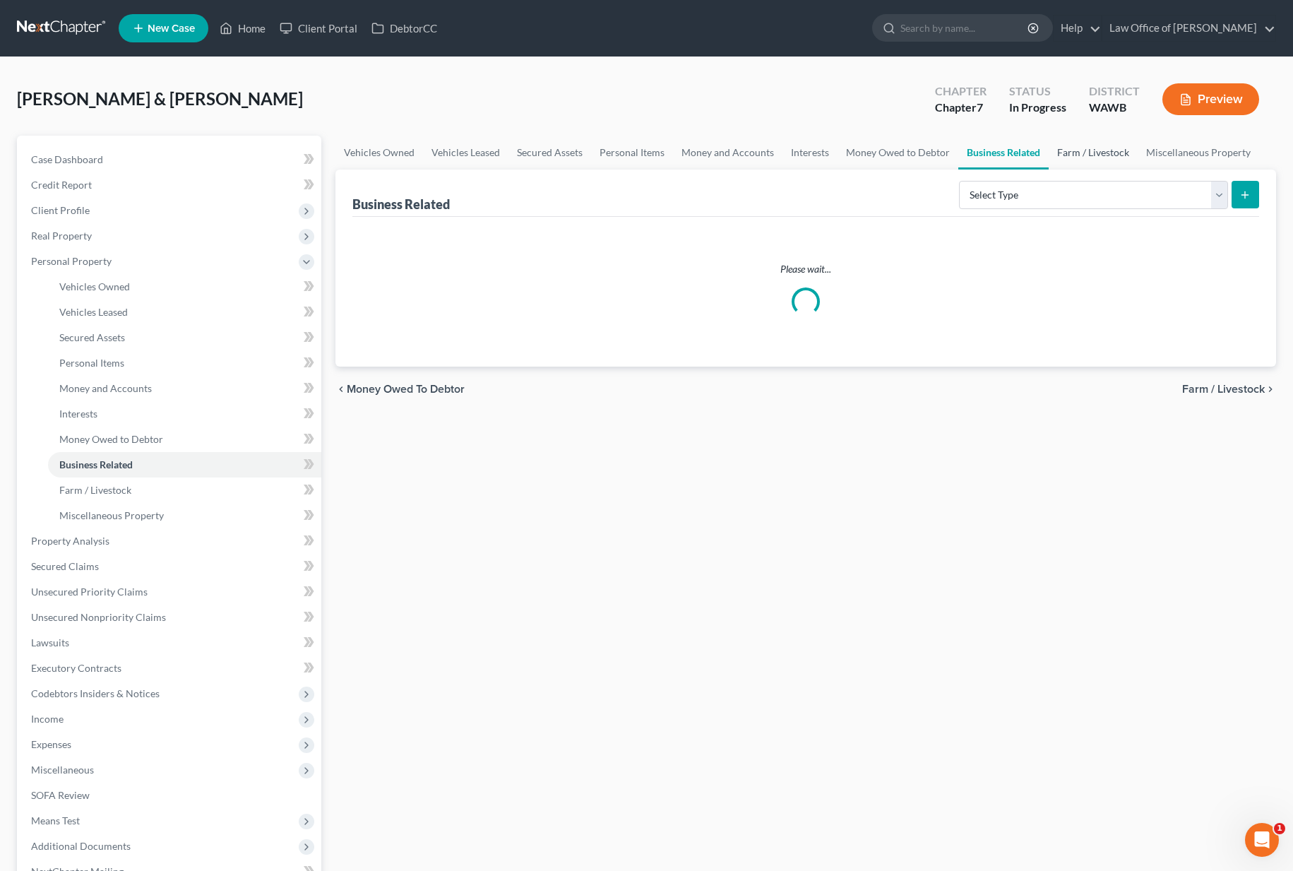
click at [1087, 159] on link "Farm / Livestock" at bounding box center [1092, 153] width 89 height 34
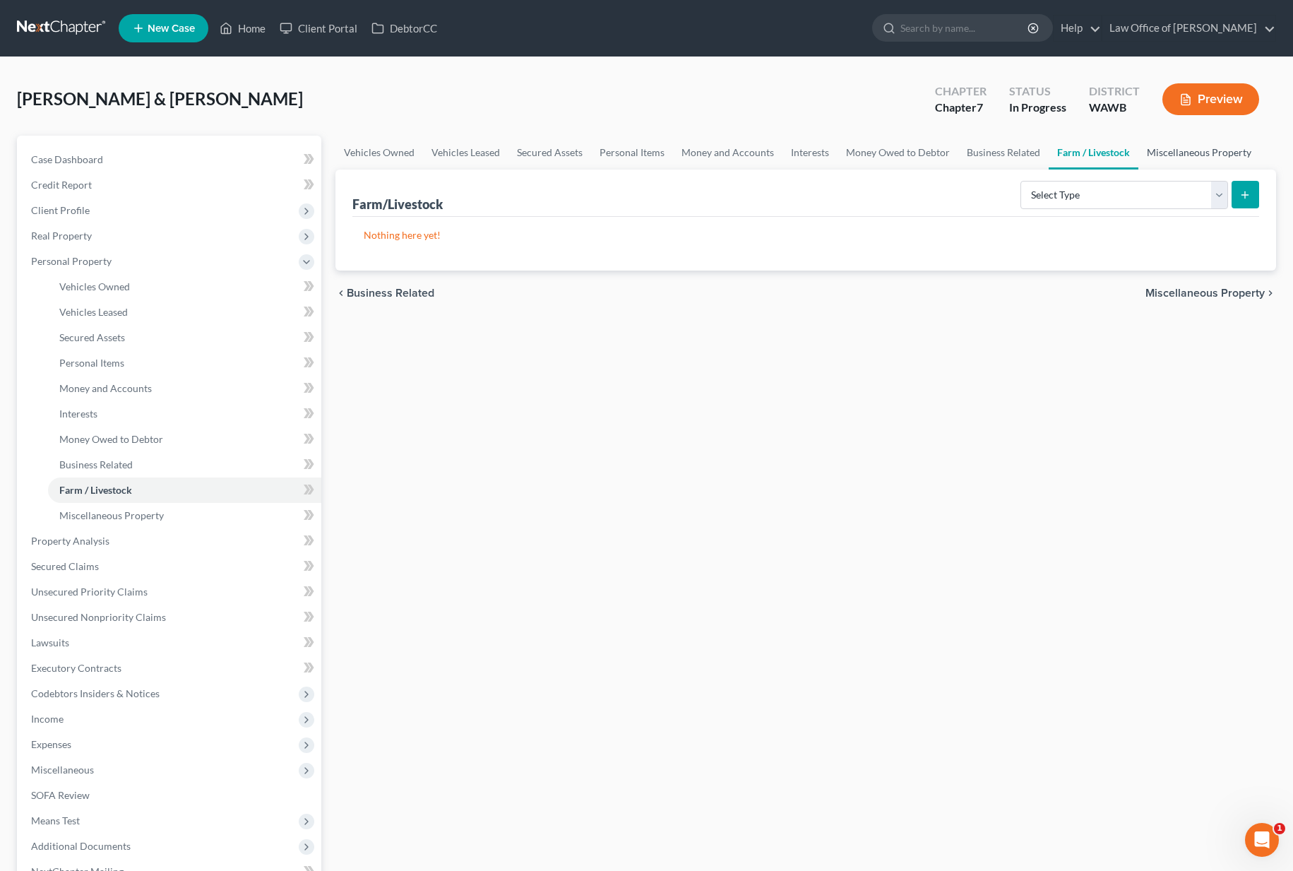
click at [1171, 154] on link "Miscellaneous Property" at bounding box center [1198, 153] width 121 height 34
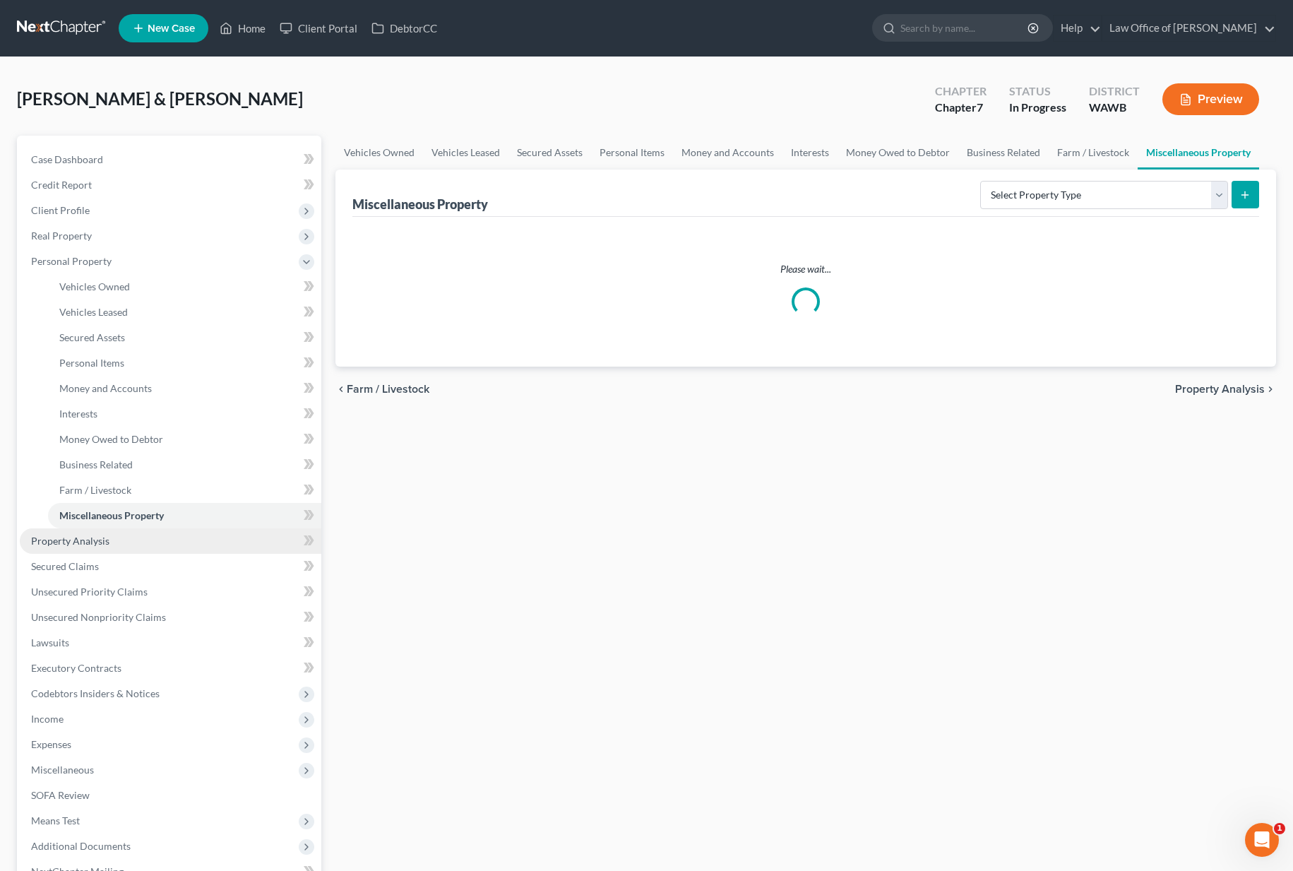
click at [106, 537] on span "Property Analysis" at bounding box center [70, 540] width 78 height 12
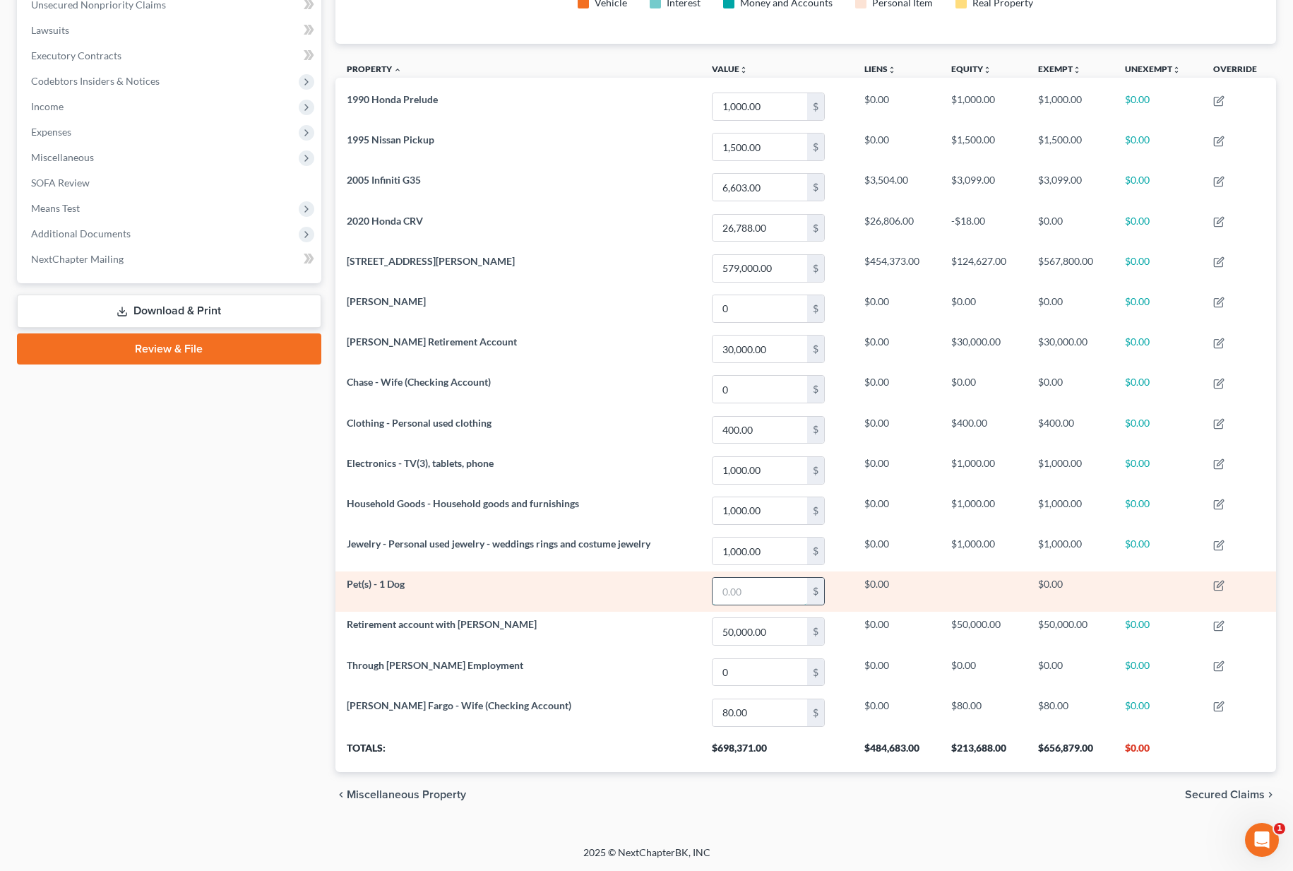
click at [749, 590] on input "text" at bounding box center [759, 591] width 95 height 27
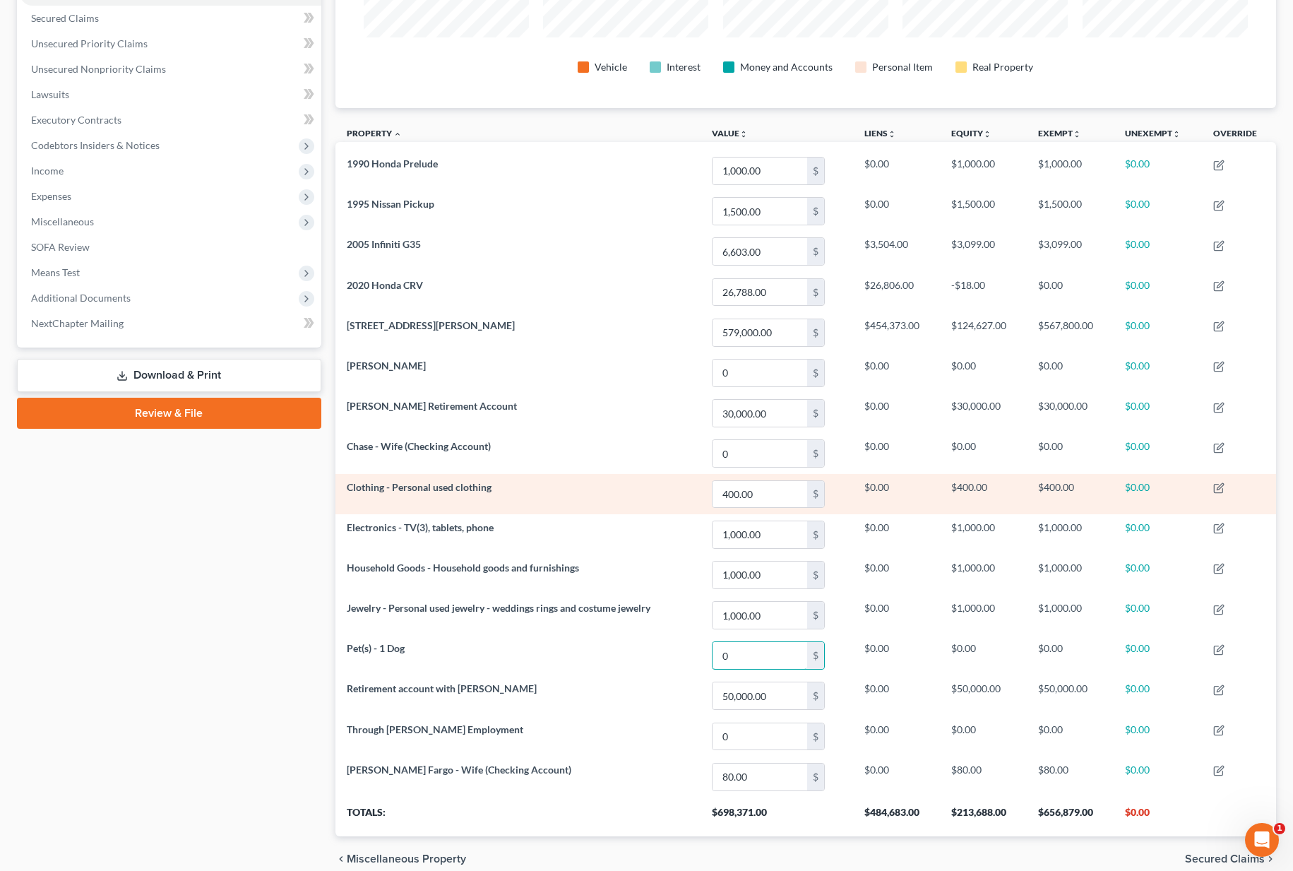
scroll to position [259, 0]
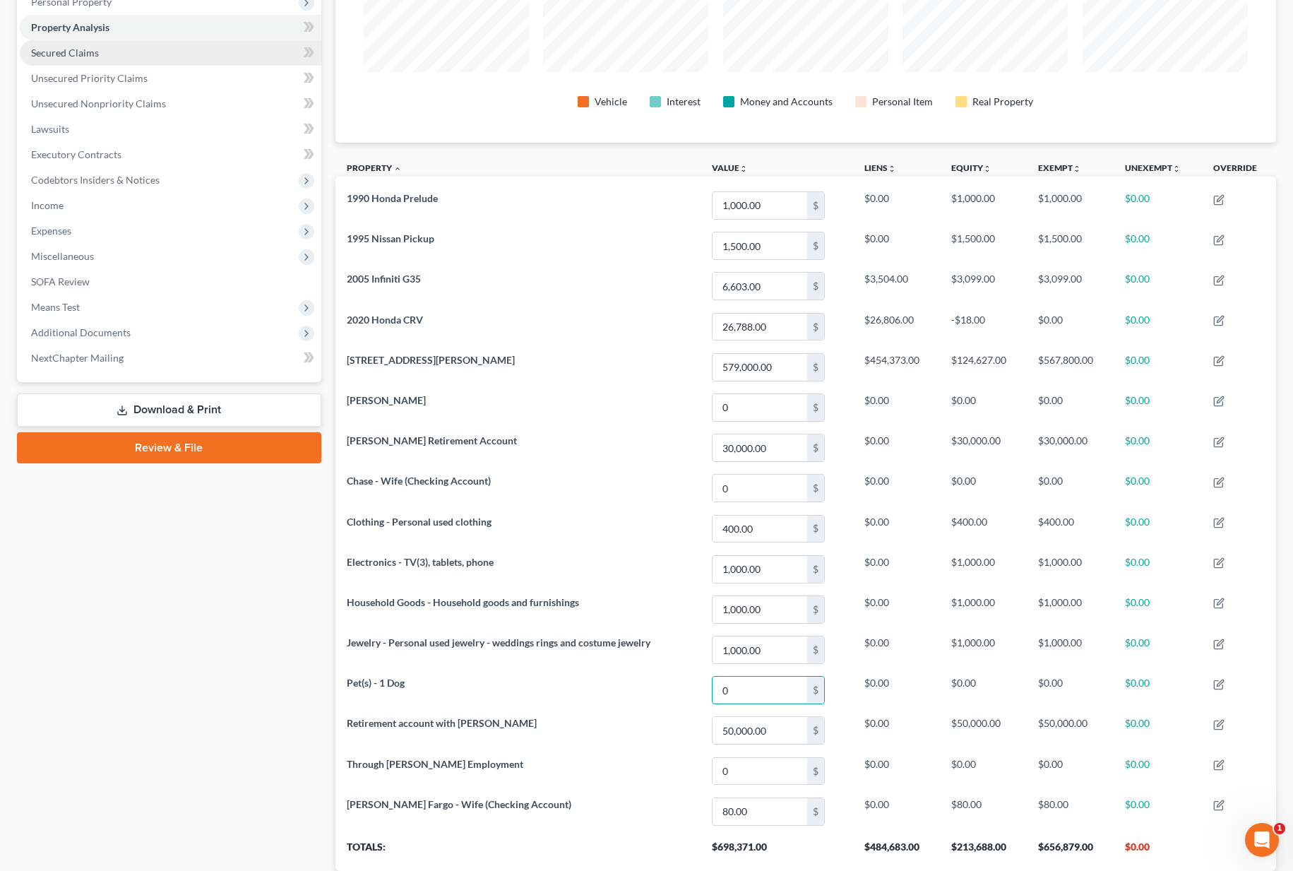
type input "0"
click at [147, 49] on link "Secured Claims" at bounding box center [170, 52] width 301 height 25
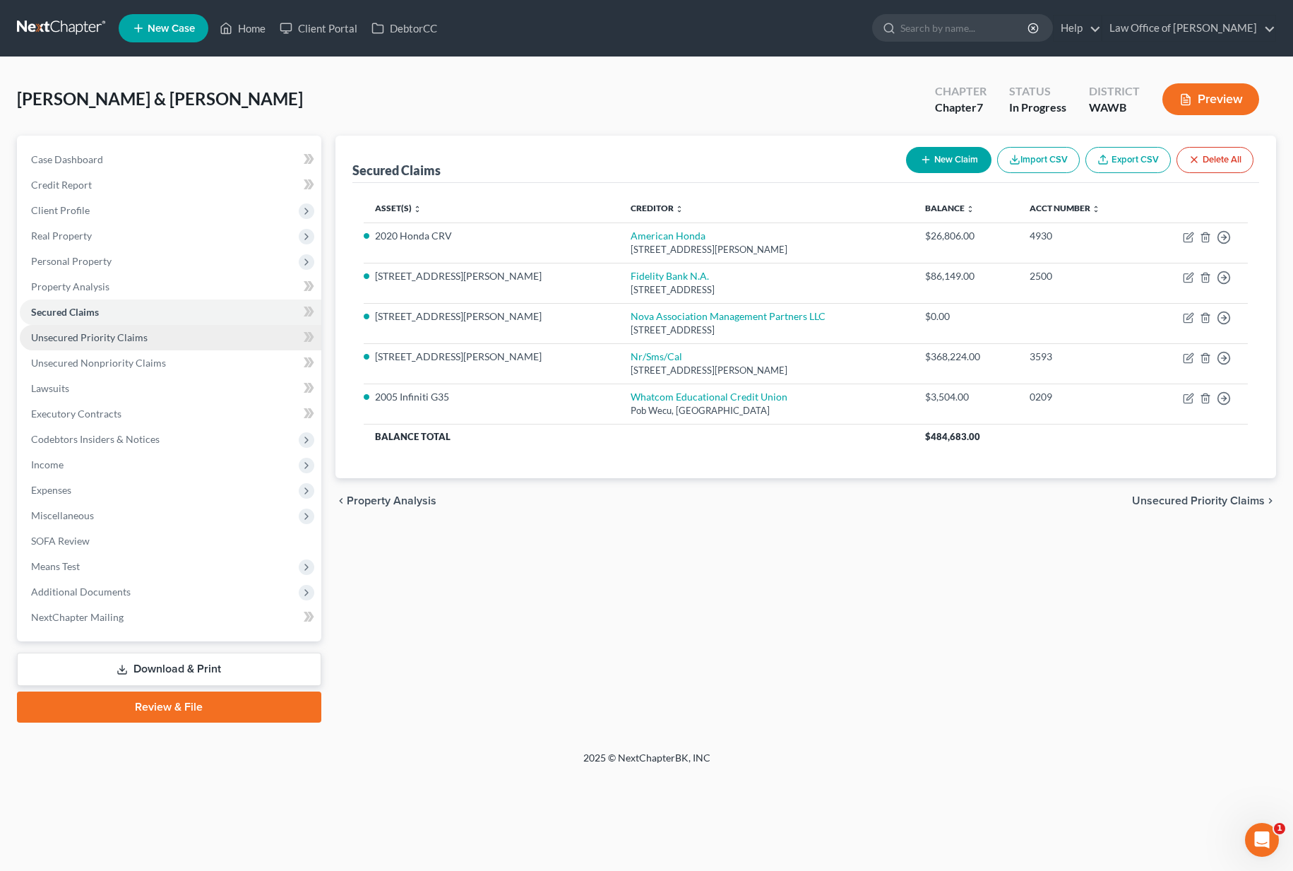
click at [128, 342] on span "Unsecured Priority Claims" at bounding box center [89, 337] width 116 height 12
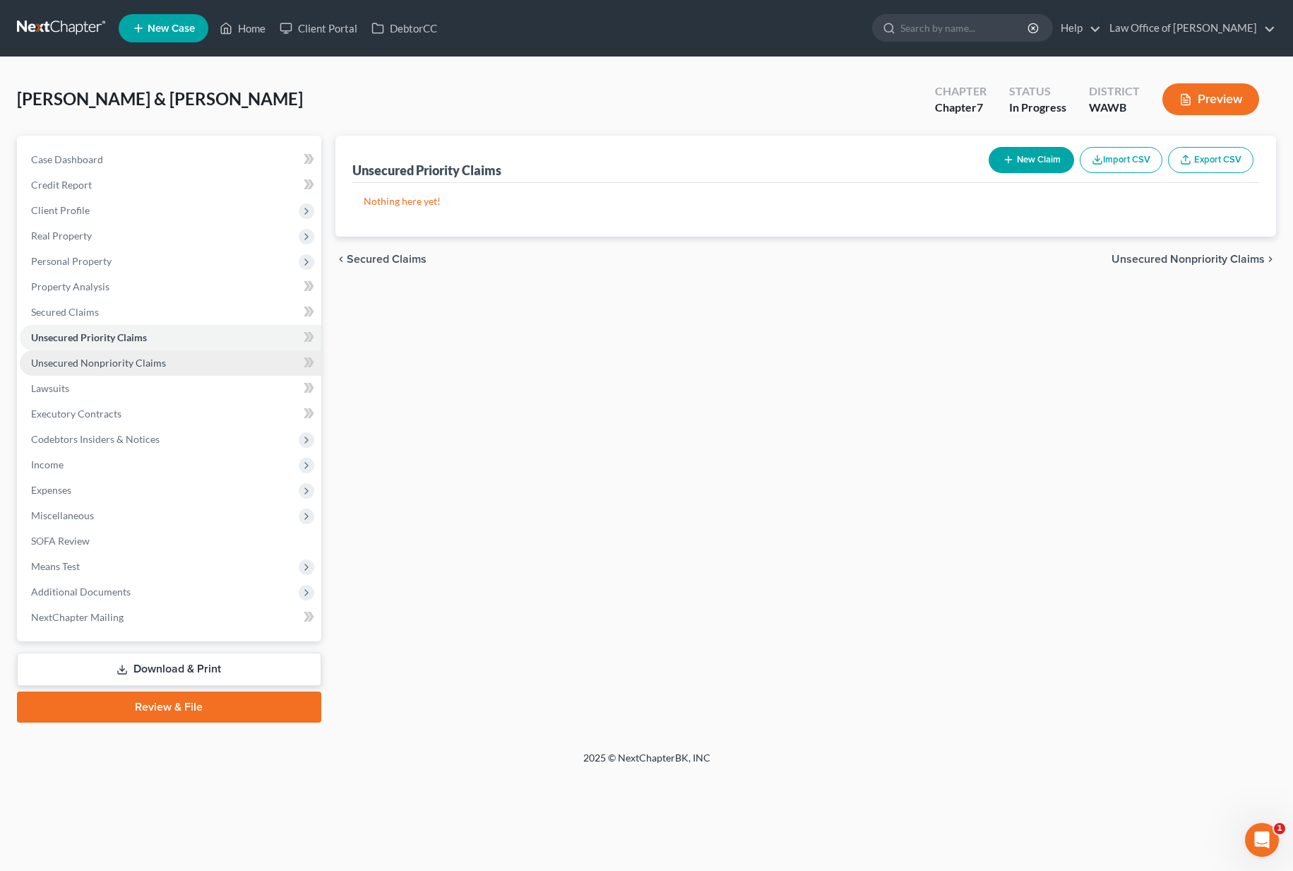
click at [128, 364] on span "Unsecured Nonpriority Claims" at bounding box center [98, 363] width 135 height 12
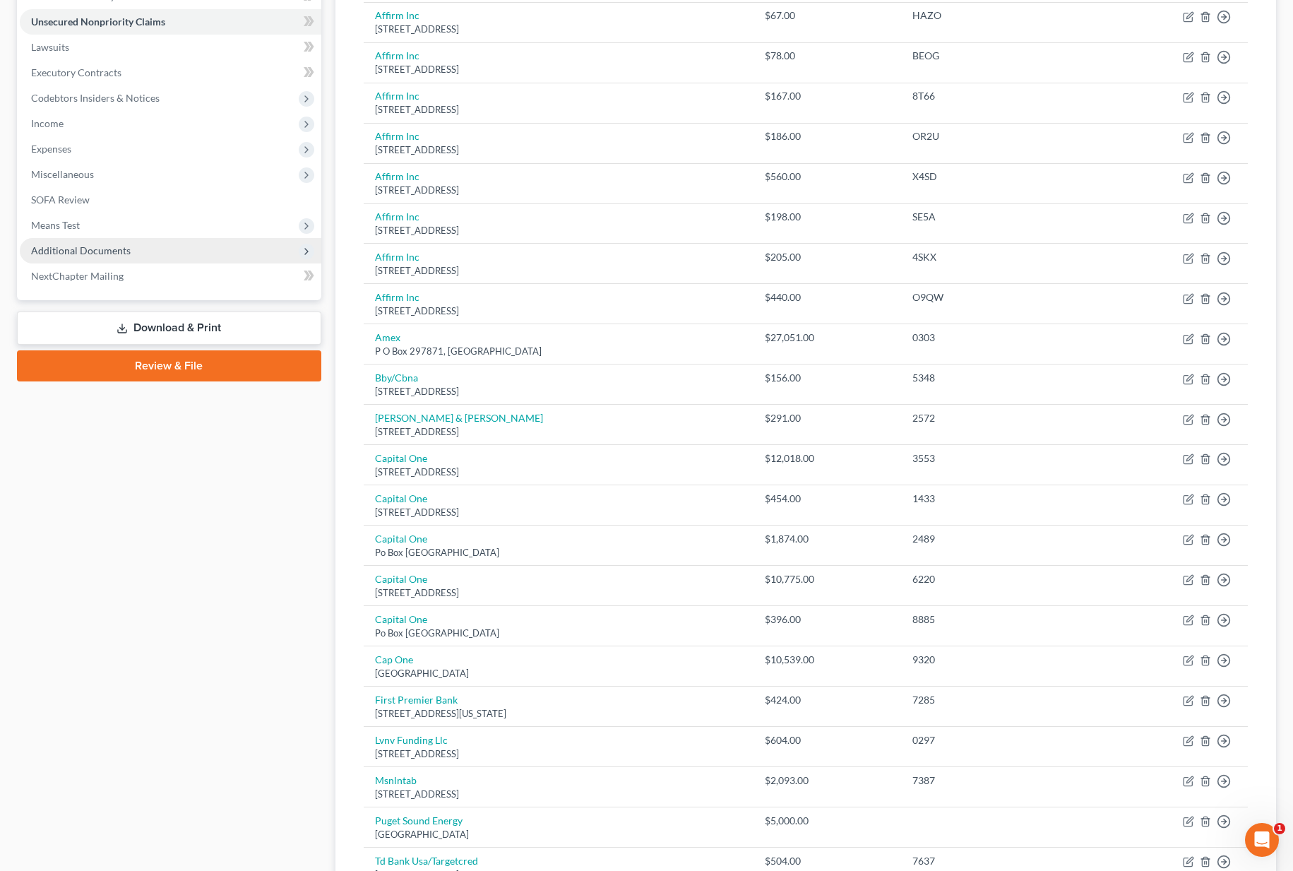
scroll to position [336, 0]
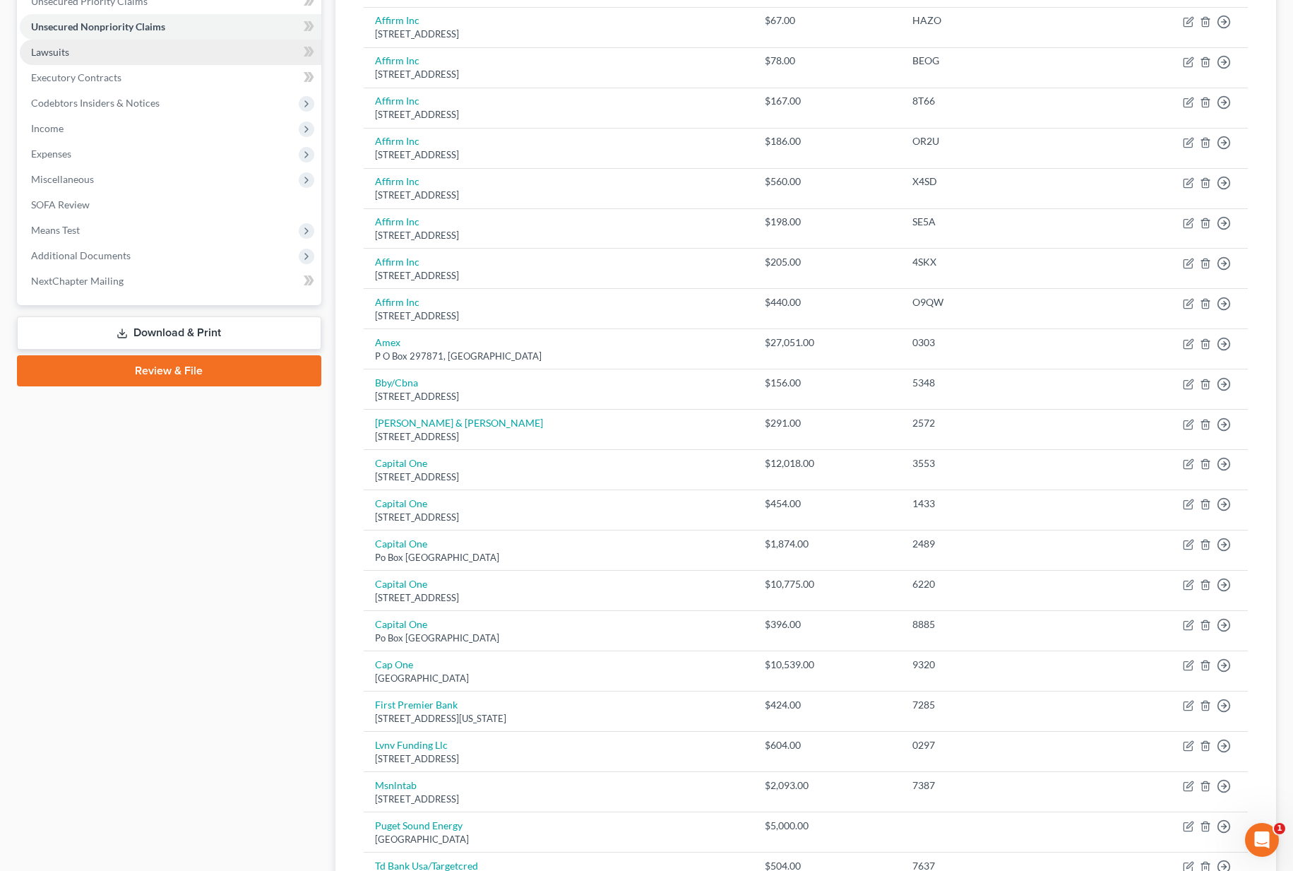
click at [92, 44] on link "Lawsuits" at bounding box center [170, 52] width 301 height 25
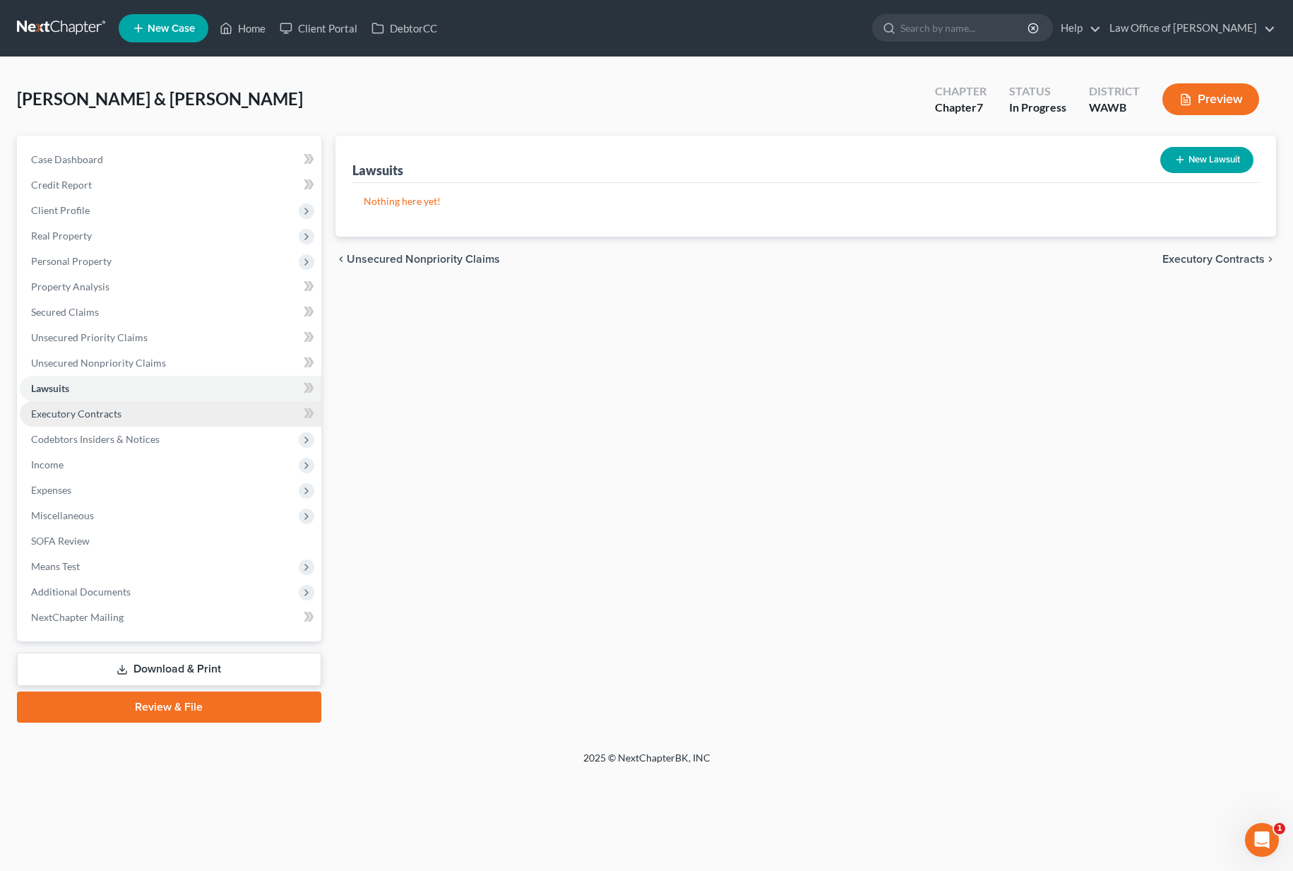
click at [73, 409] on span "Executory Contracts" at bounding box center [76, 413] width 90 height 12
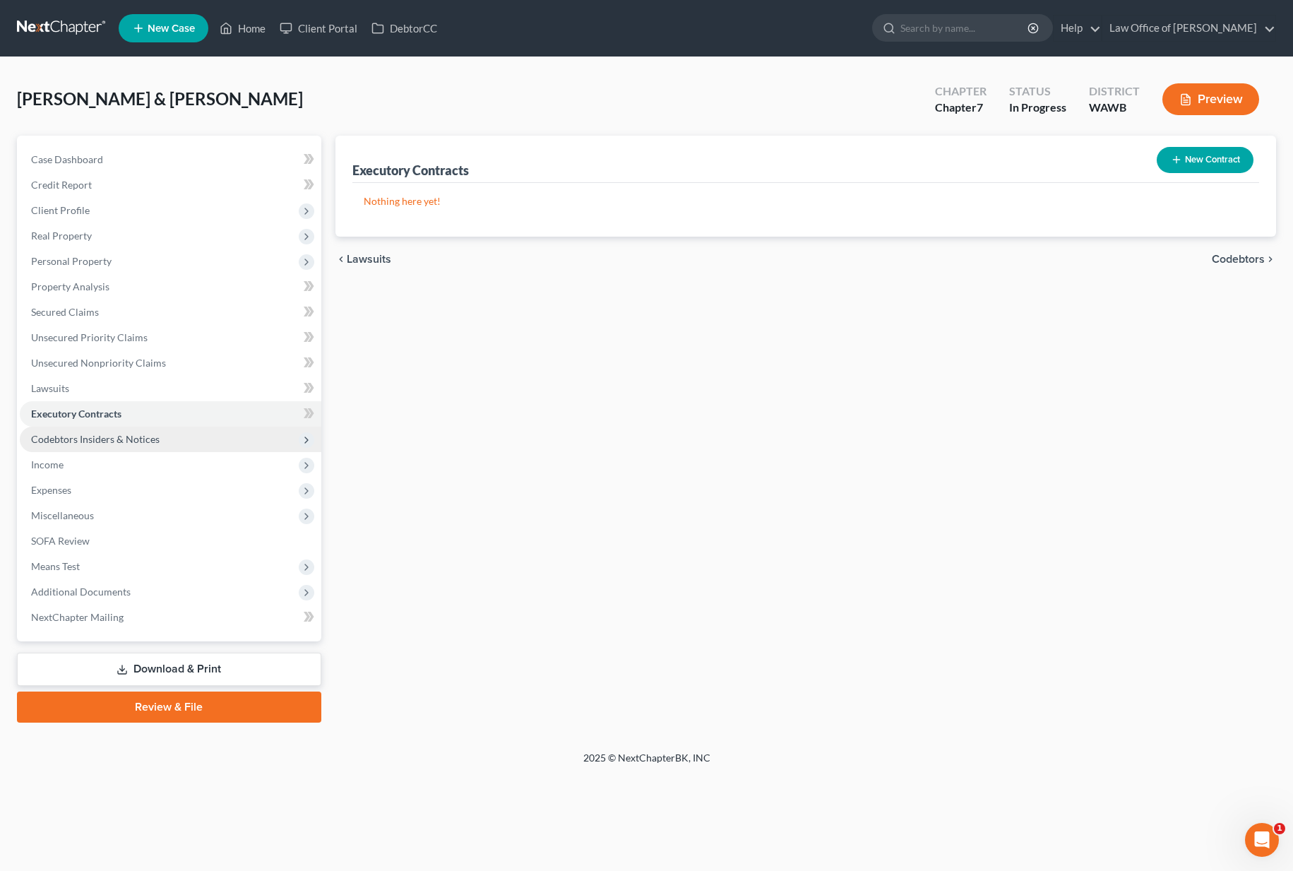
click at [71, 431] on span "Codebtors Insiders & Notices" at bounding box center [170, 438] width 301 height 25
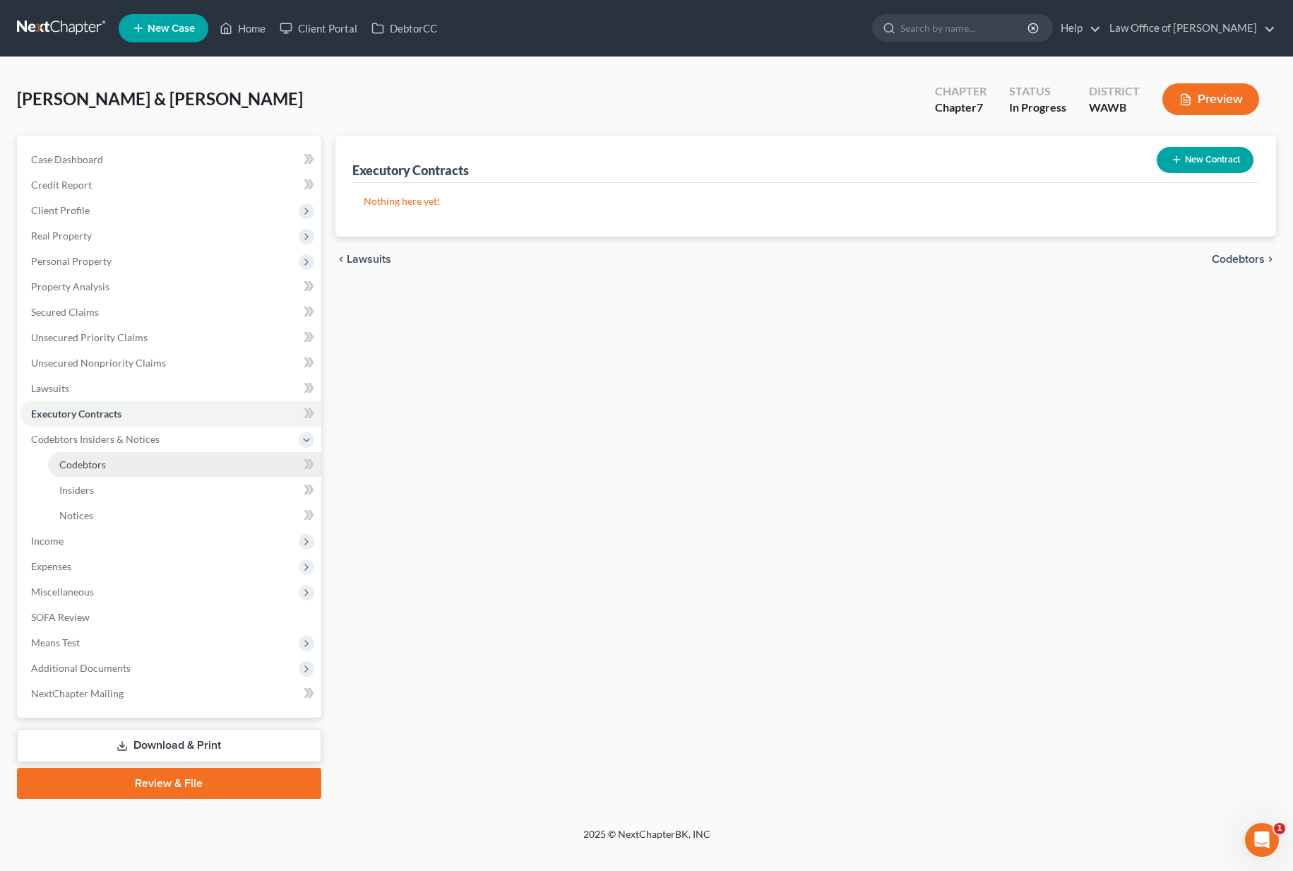
click at [72, 461] on span "Codebtors" at bounding box center [82, 464] width 47 height 12
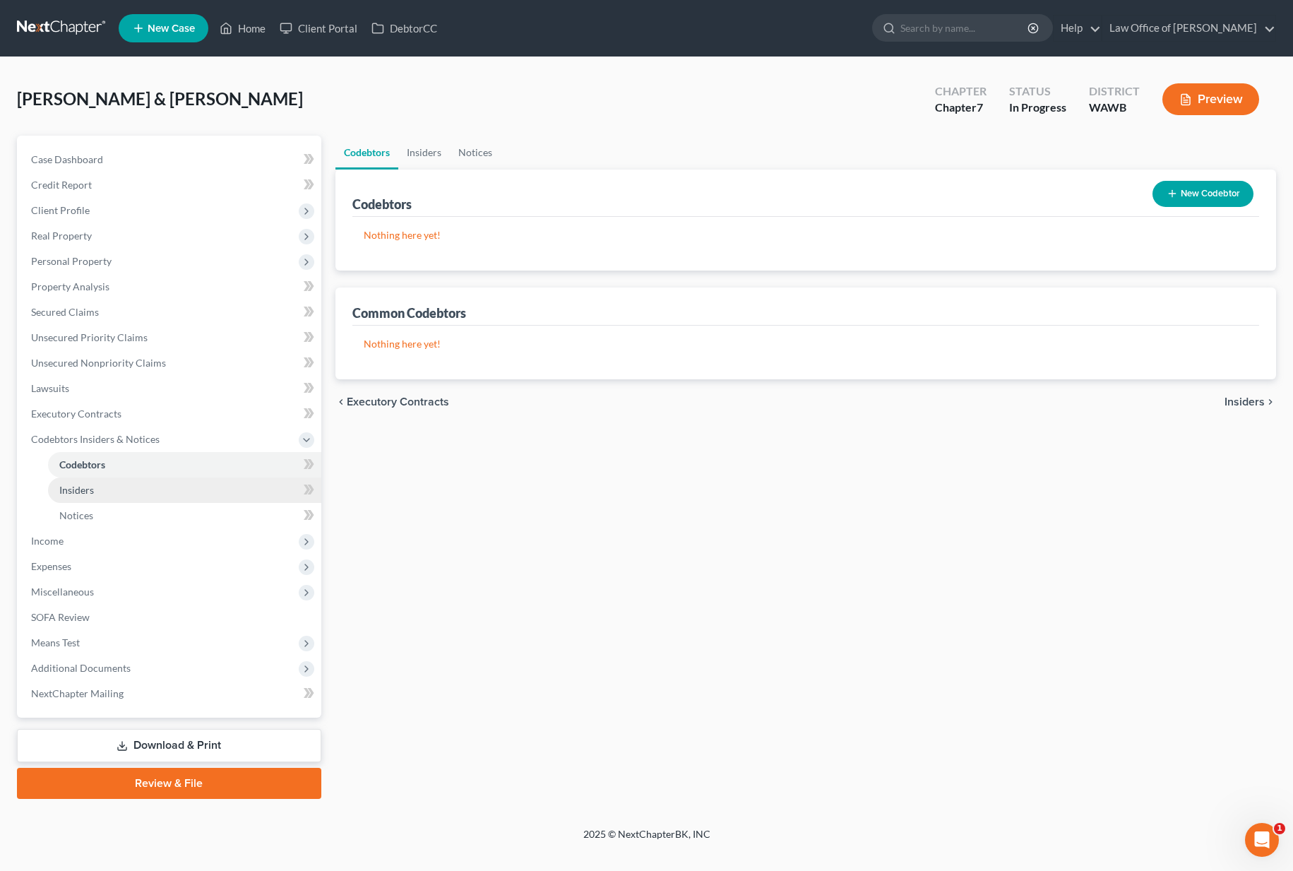
click at [73, 488] on span "Insiders" at bounding box center [76, 490] width 35 height 12
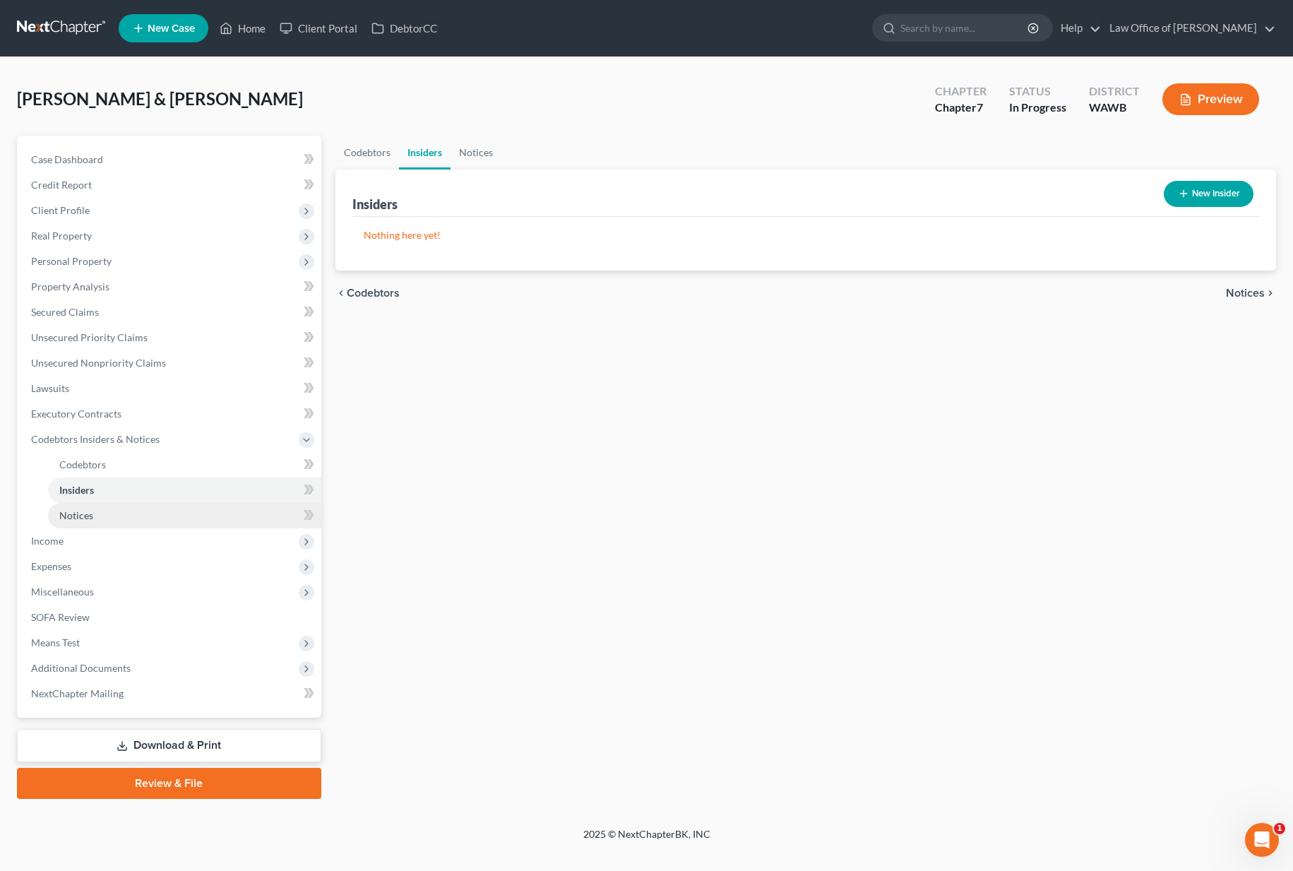
click at [73, 520] on span "Notices" at bounding box center [76, 515] width 34 height 12
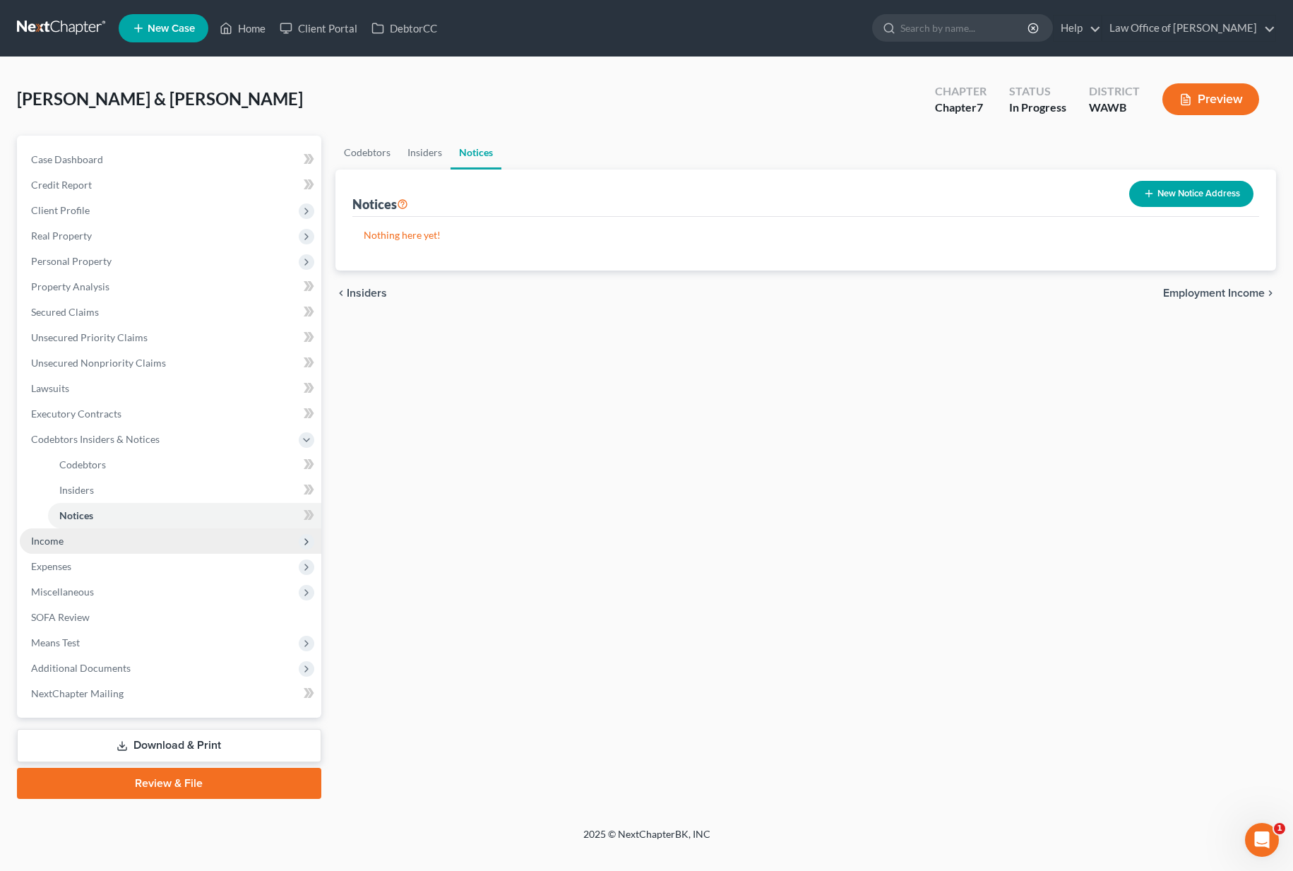
click at [62, 541] on span "Income" at bounding box center [47, 540] width 32 height 12
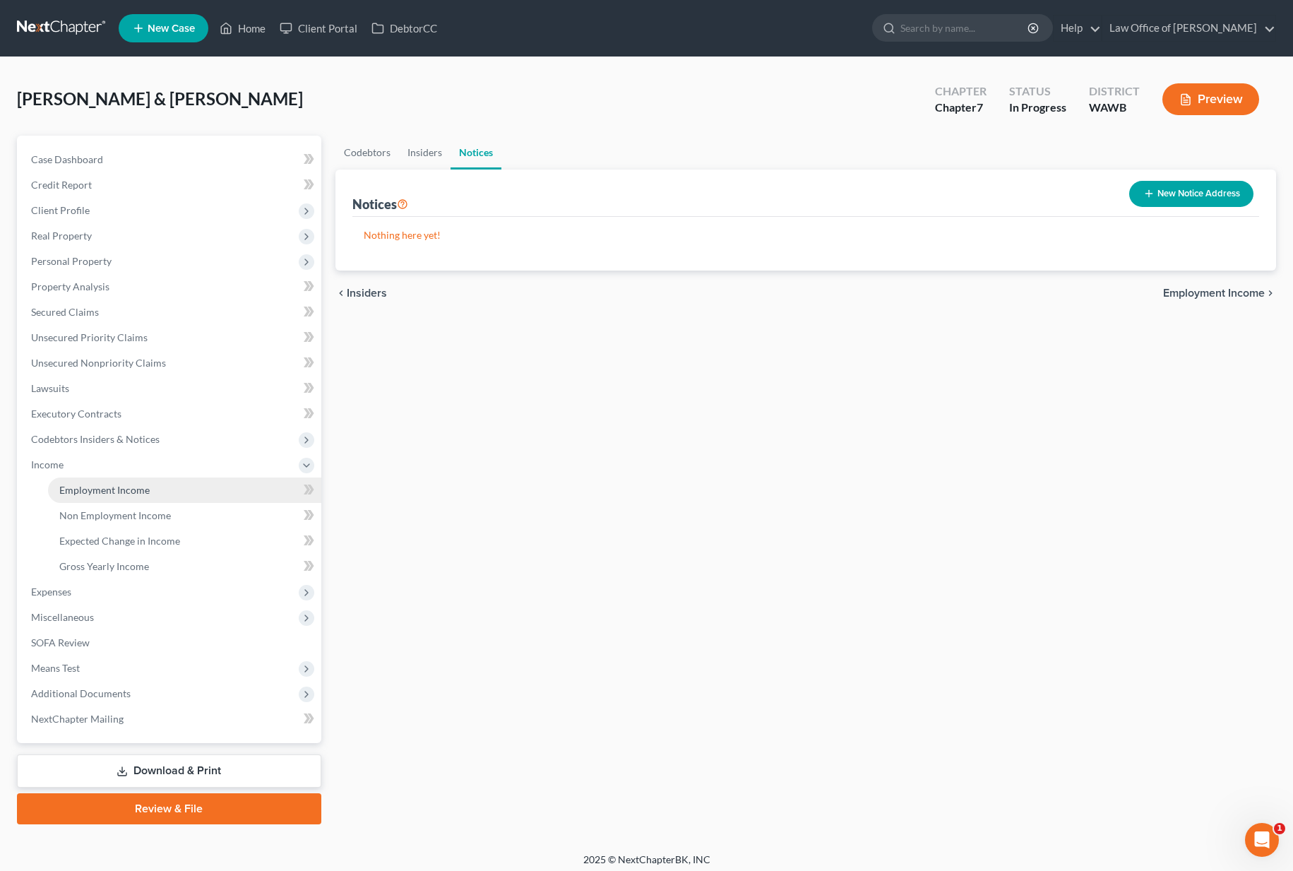
click at [107, 492] on span "Employment Income" at bounding box center [104, 490] width 90 height 12
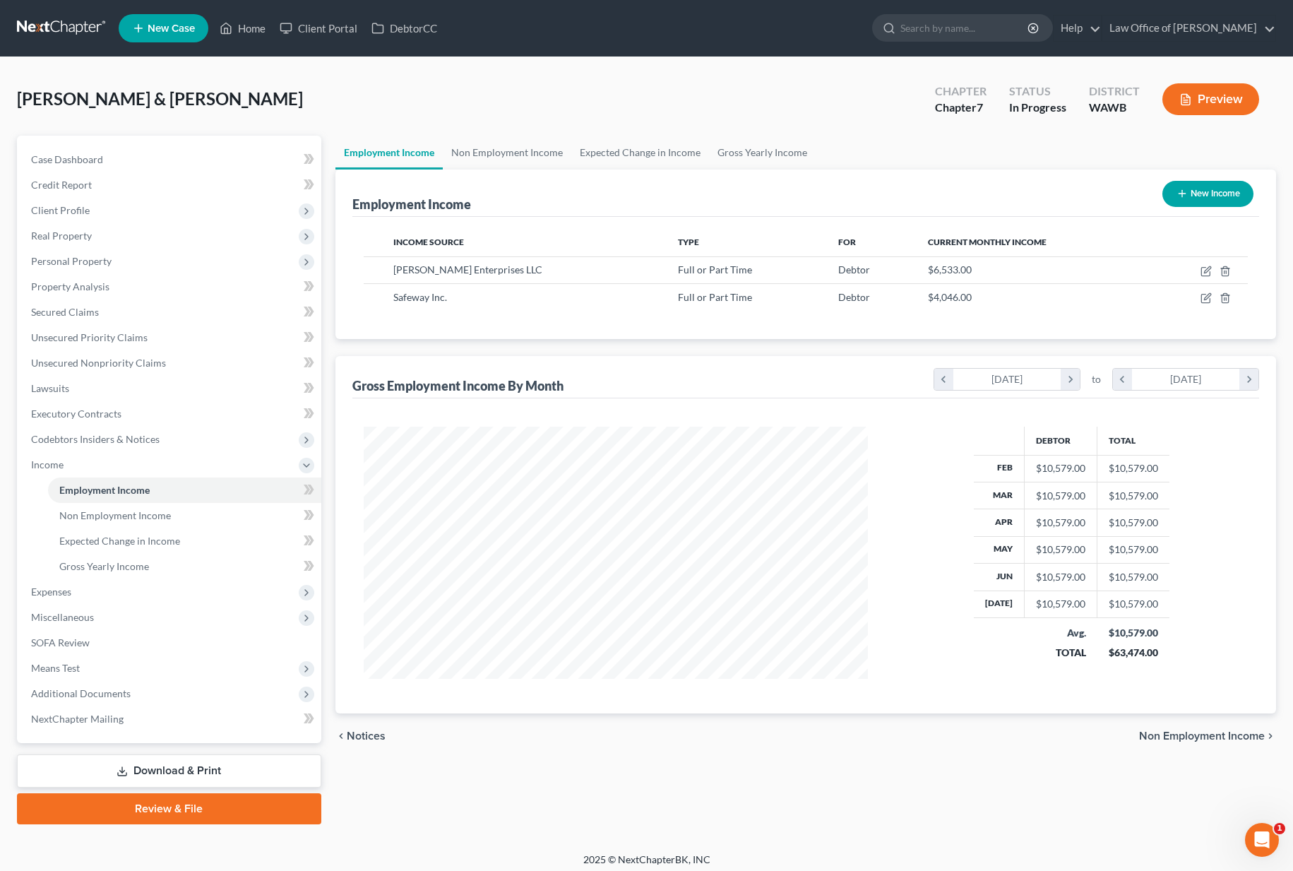
scroll to position [253, 532]
click at [126, 363] on span "Unsecured Nonpriority Claims" at bounding box center [98, 363] width 135 height 12
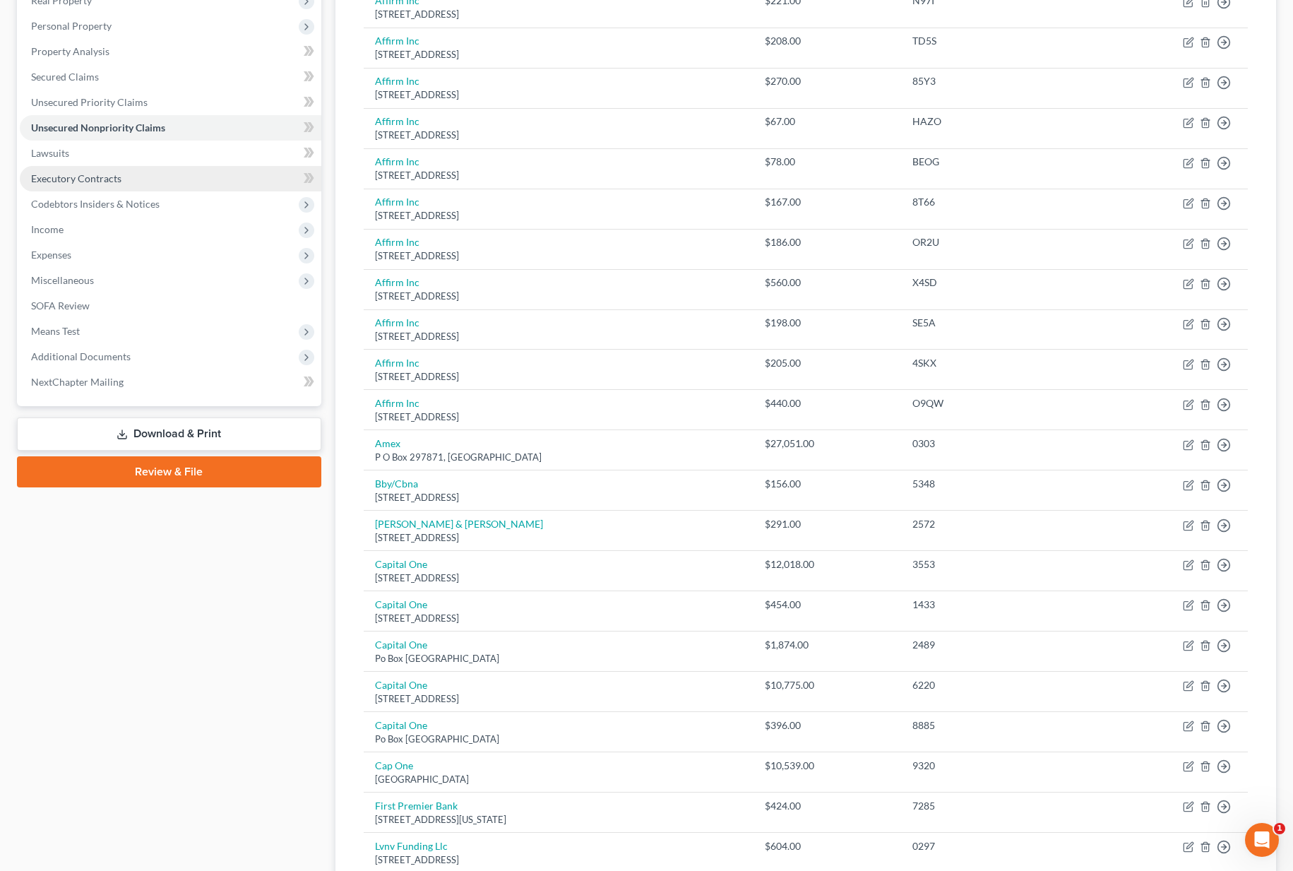
scroll to position [227, 0]
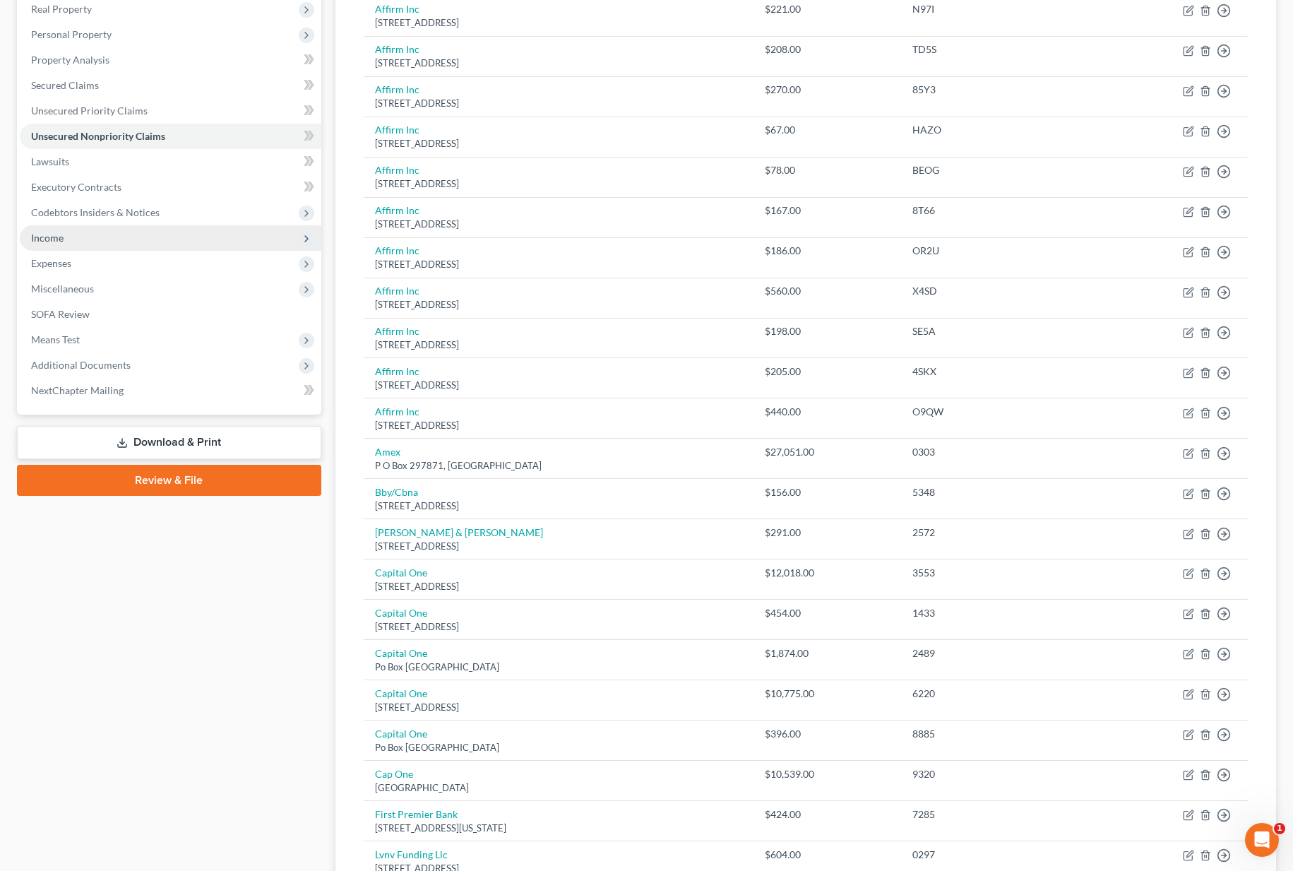
click at [92, 241] on span "Income" at bounding box center [170, 237] width 301 height 25
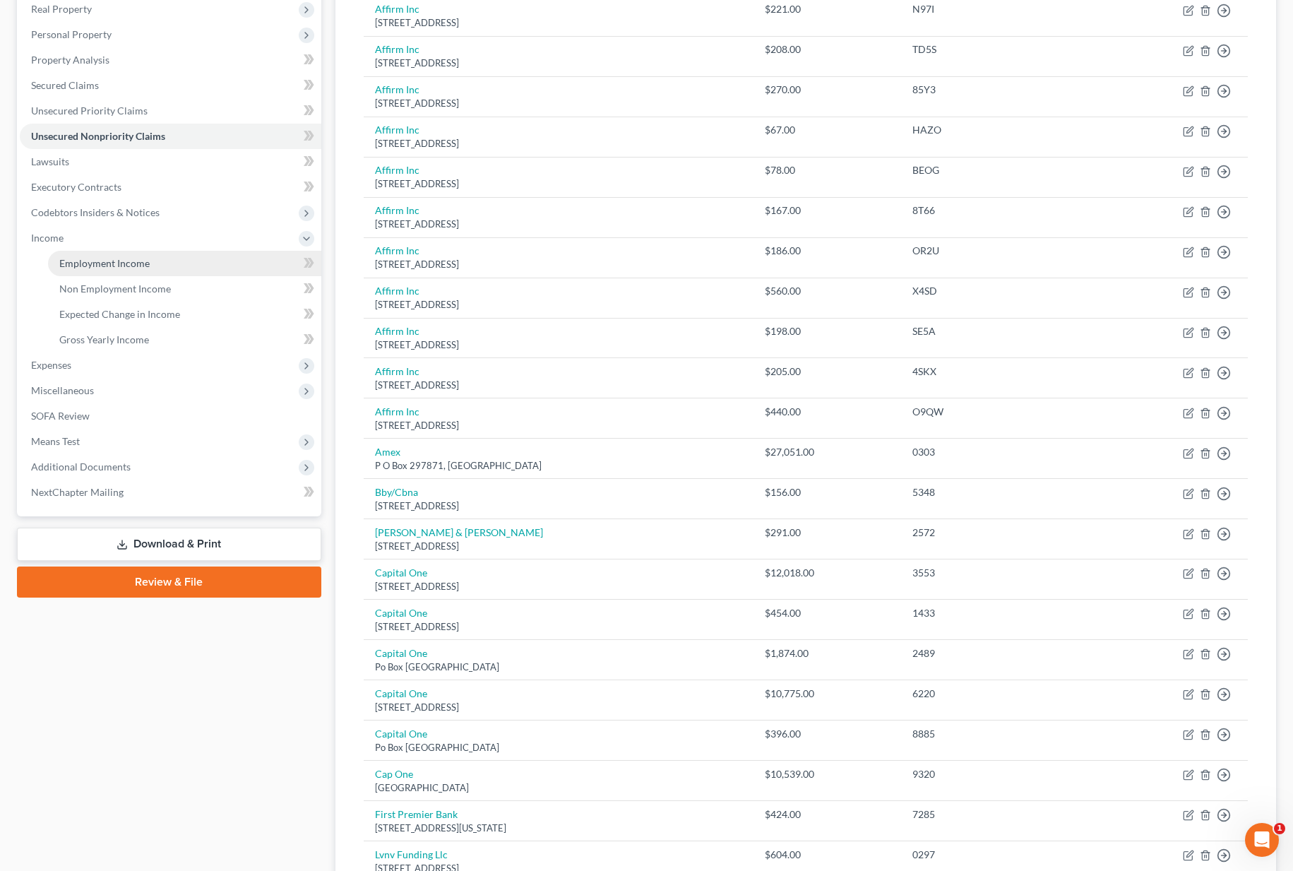
click at [97, 263] on span "Employment Income" at bounding box center [104, 263] width 90 height 12
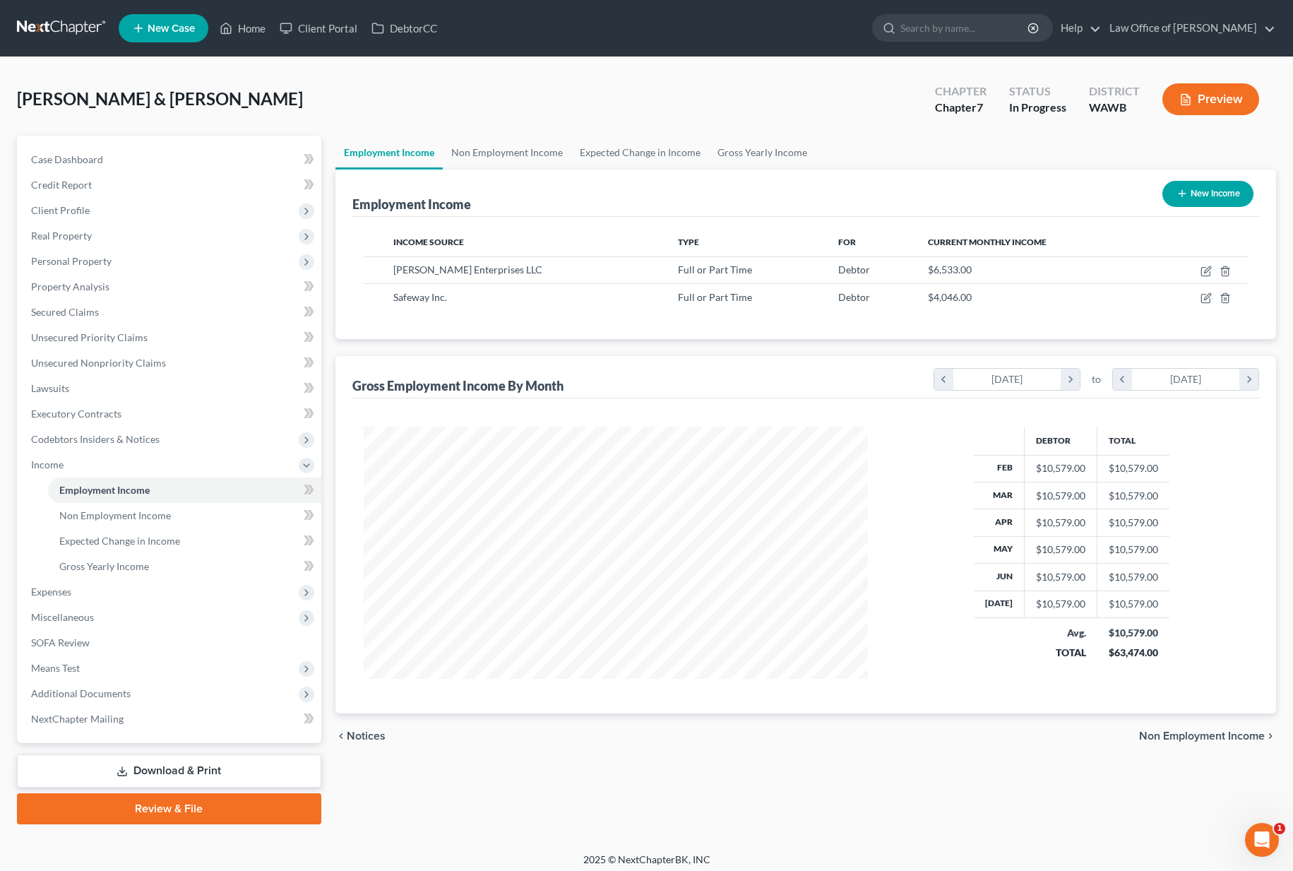
scroll to position [253, 532]
click at [1203, 268] on icon "button" at bounding box center [1205, 270] width 11 height 11
select select "0"
select select "50"
select select "0"
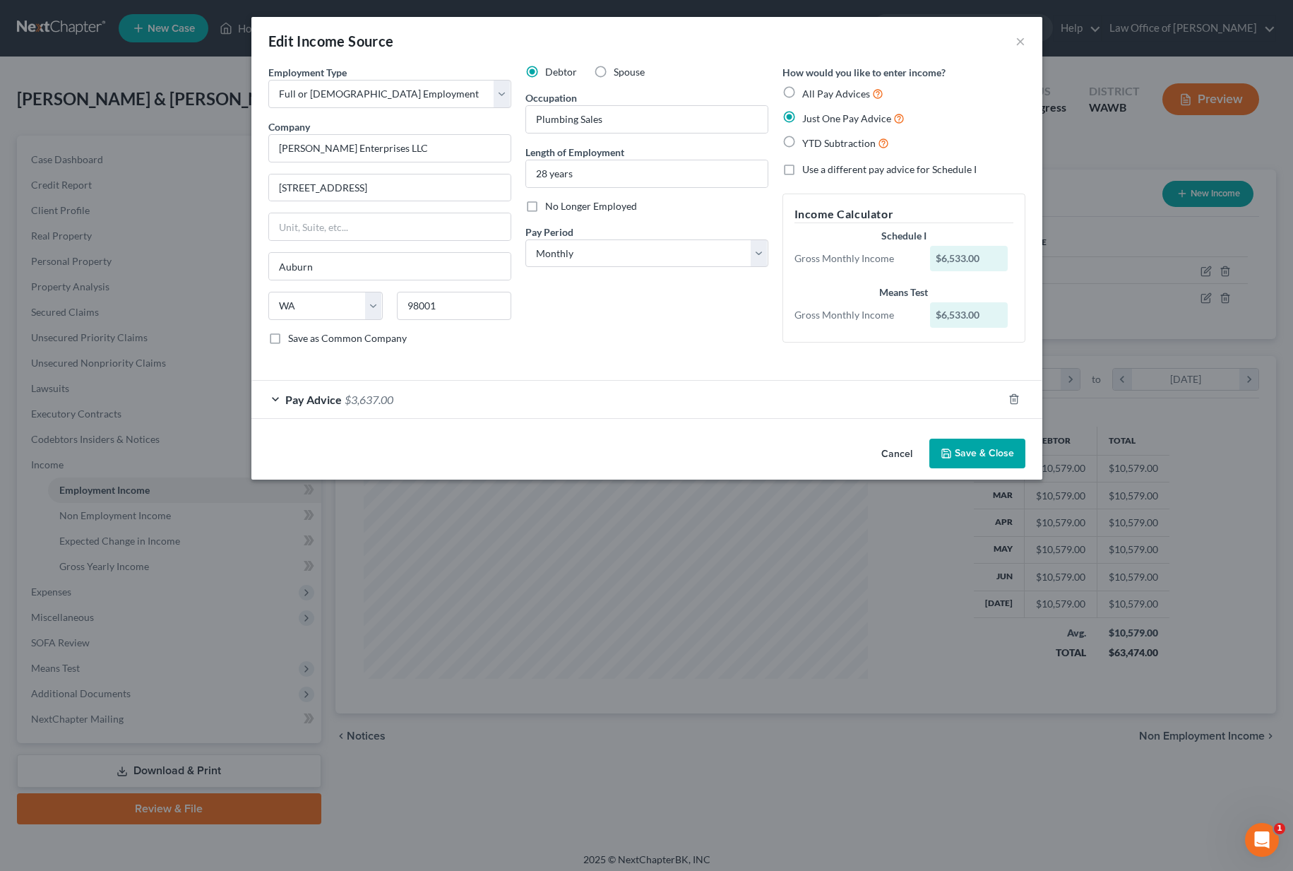
click at [415, 399] on div "Pay Advice $3,637.00" at bounding box center [626, 399] width 751 height 37
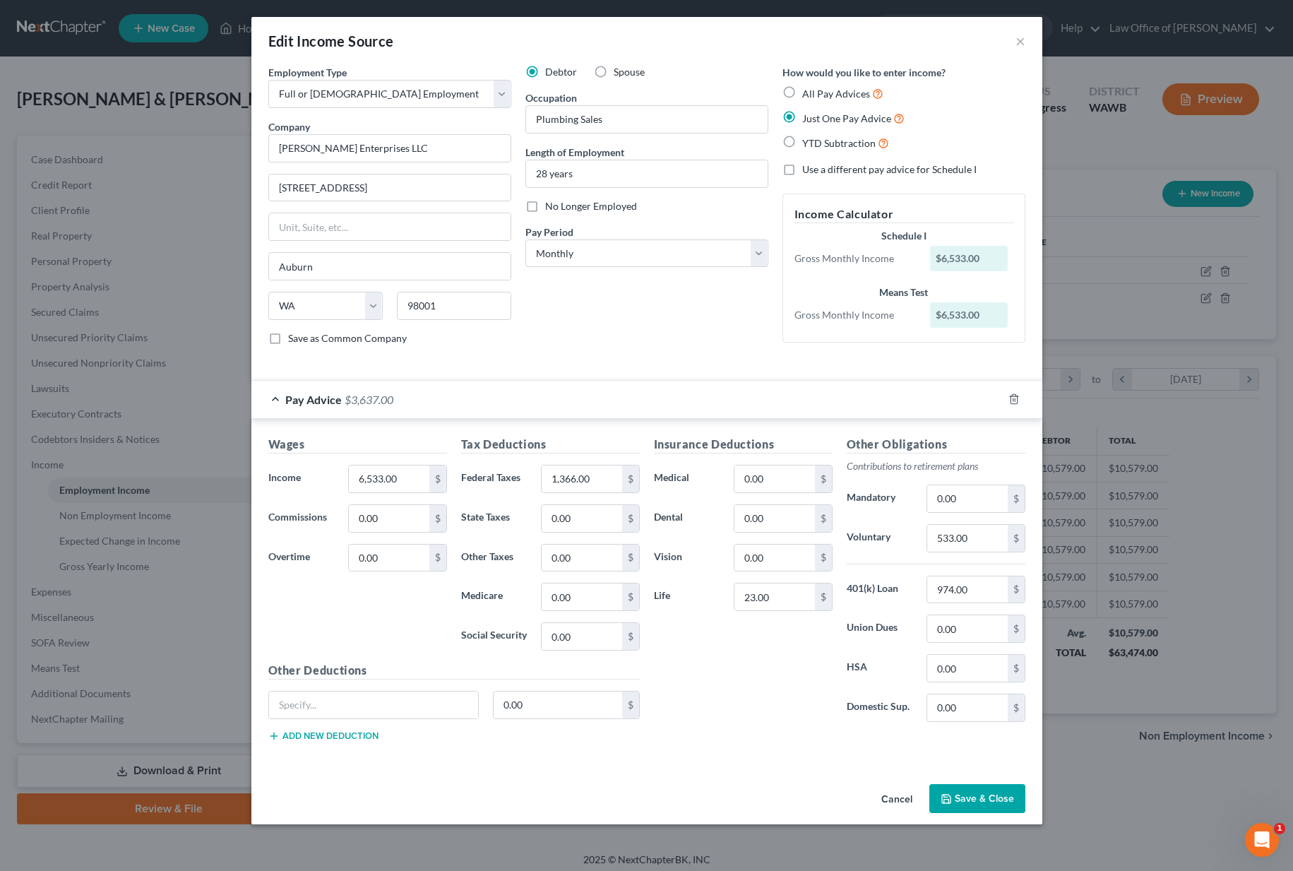
click at [992, 787] on button "Save & Close" at bounding box center [977, 799] width 96 height 30
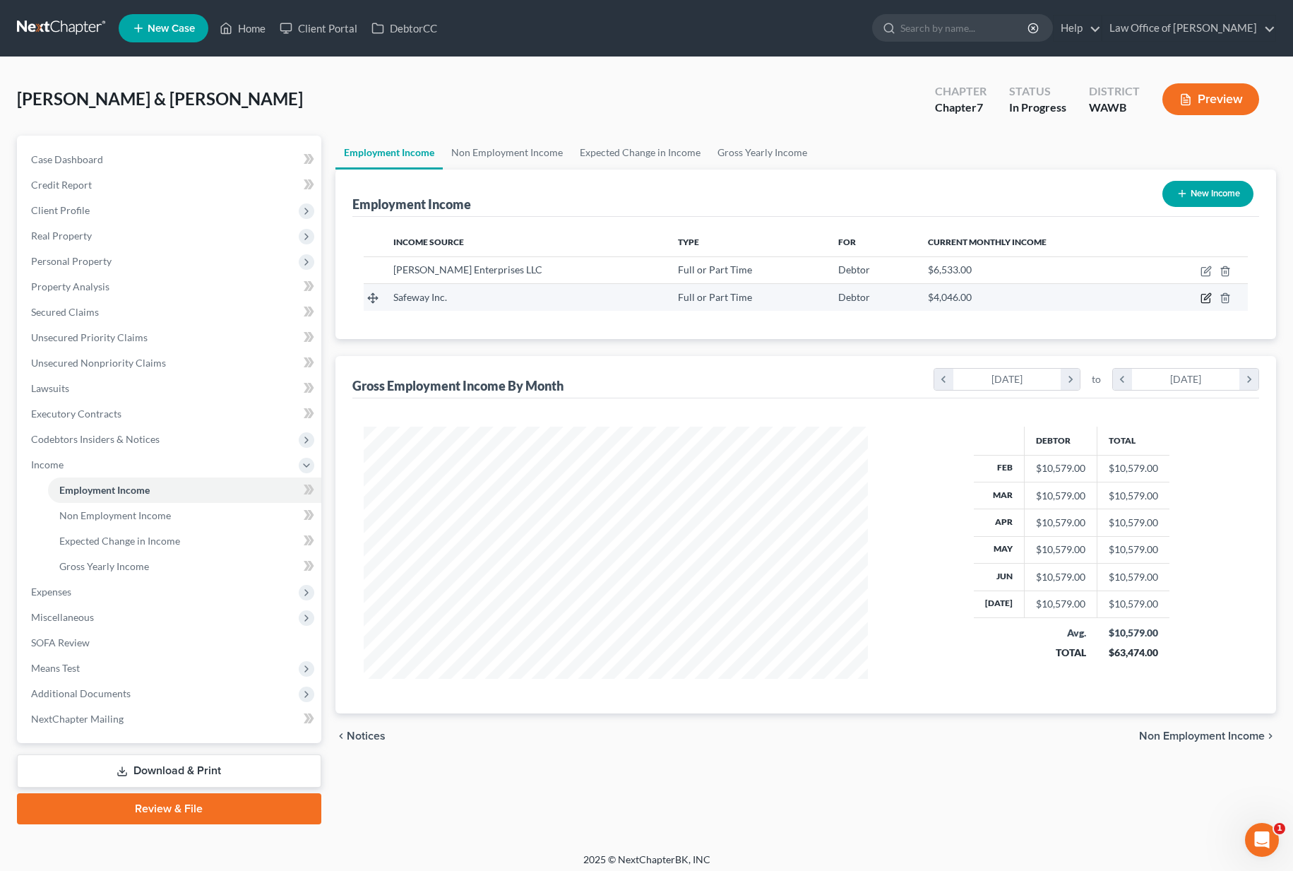
click at [1206, 297] on icon "button" at bounding box center [1205, 297] width 11 height 11
select select "0"
select select "50"
select select "0"
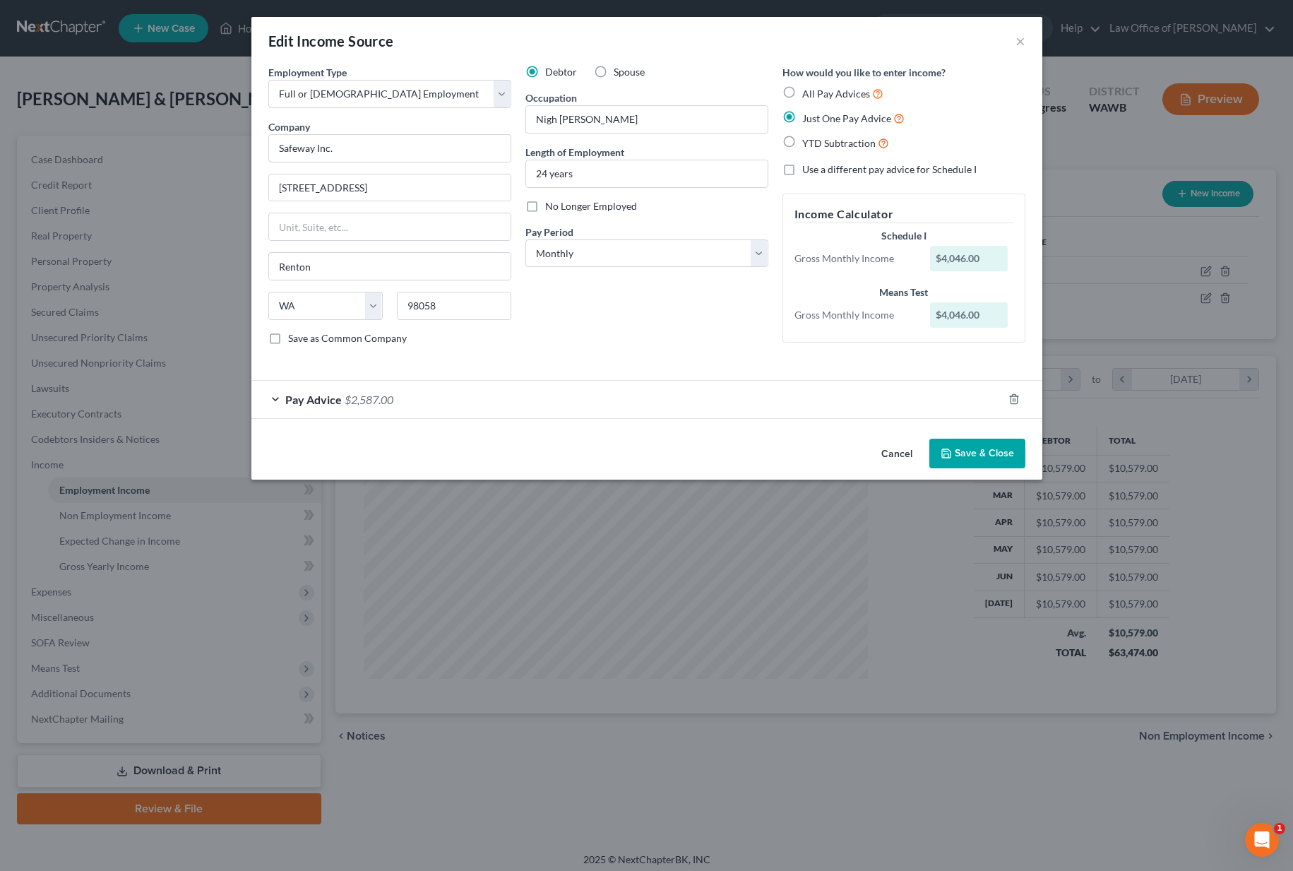
click at [369, 393] on span "$2,587.00" at bounding box center [369, 399] width 49 height 13
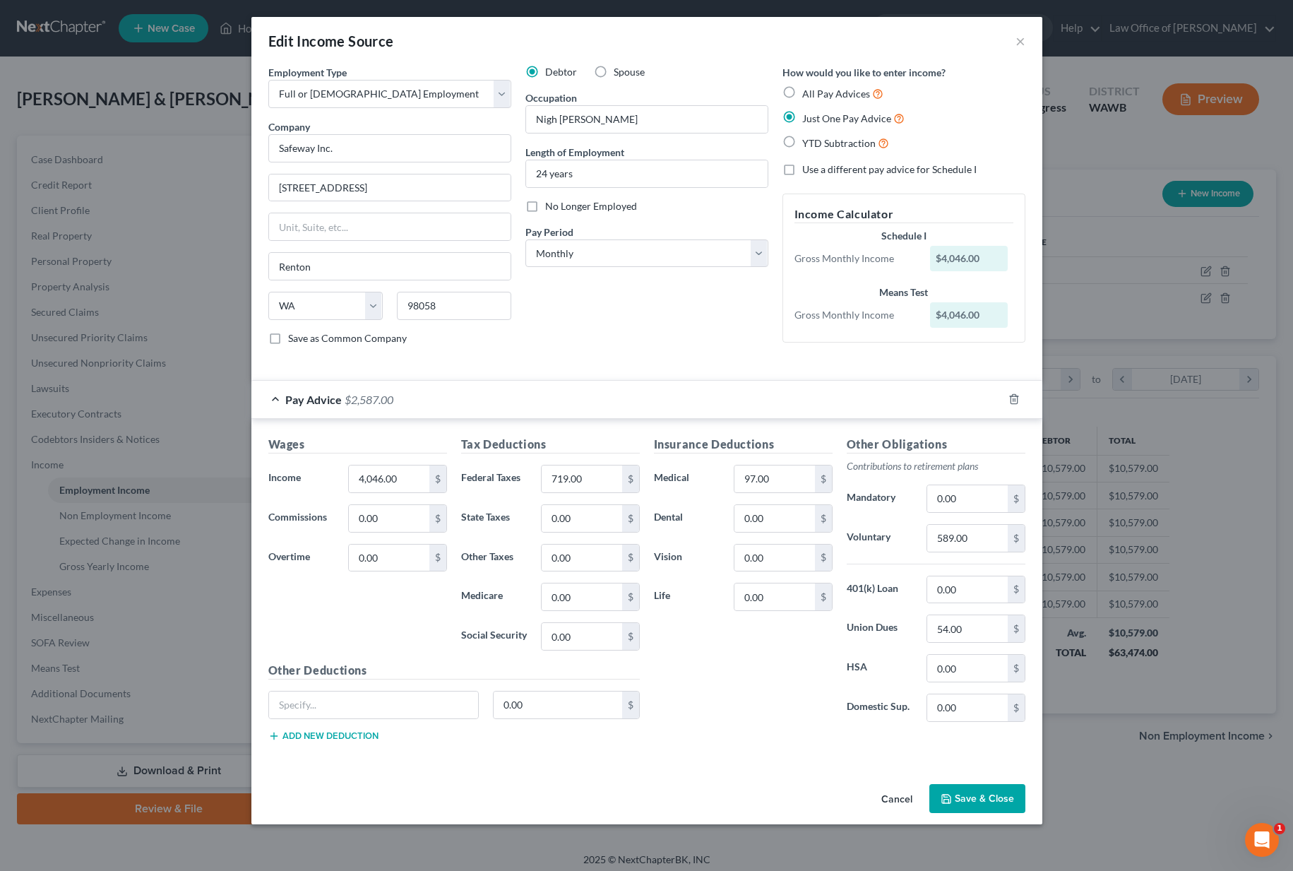
click at [959, 801] on button "Save & Close" at bounding box center [977, 799] width 96 height 30
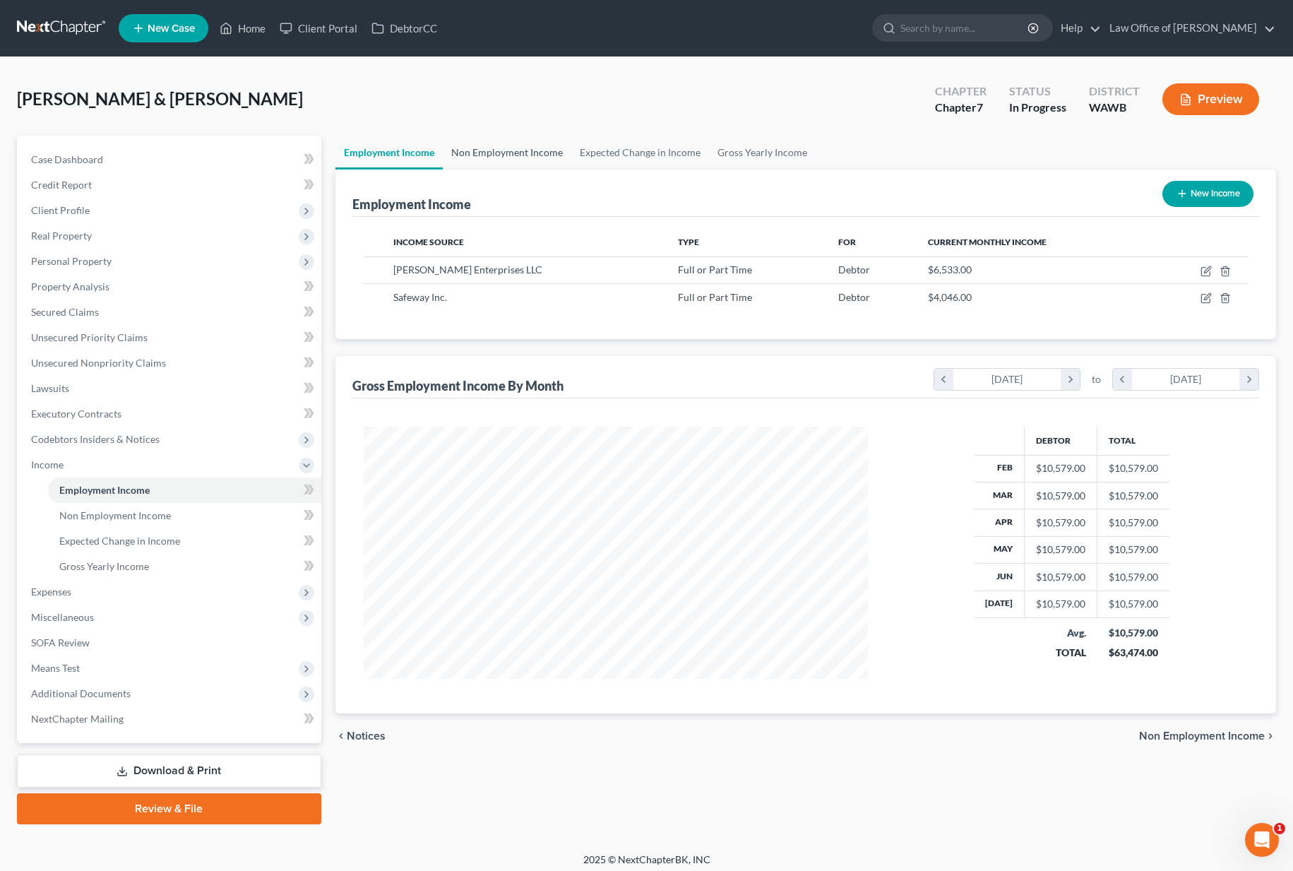
click at [510, 157] on link "Non Employment Income" at bounding box center [507, 153] width 128 height 34
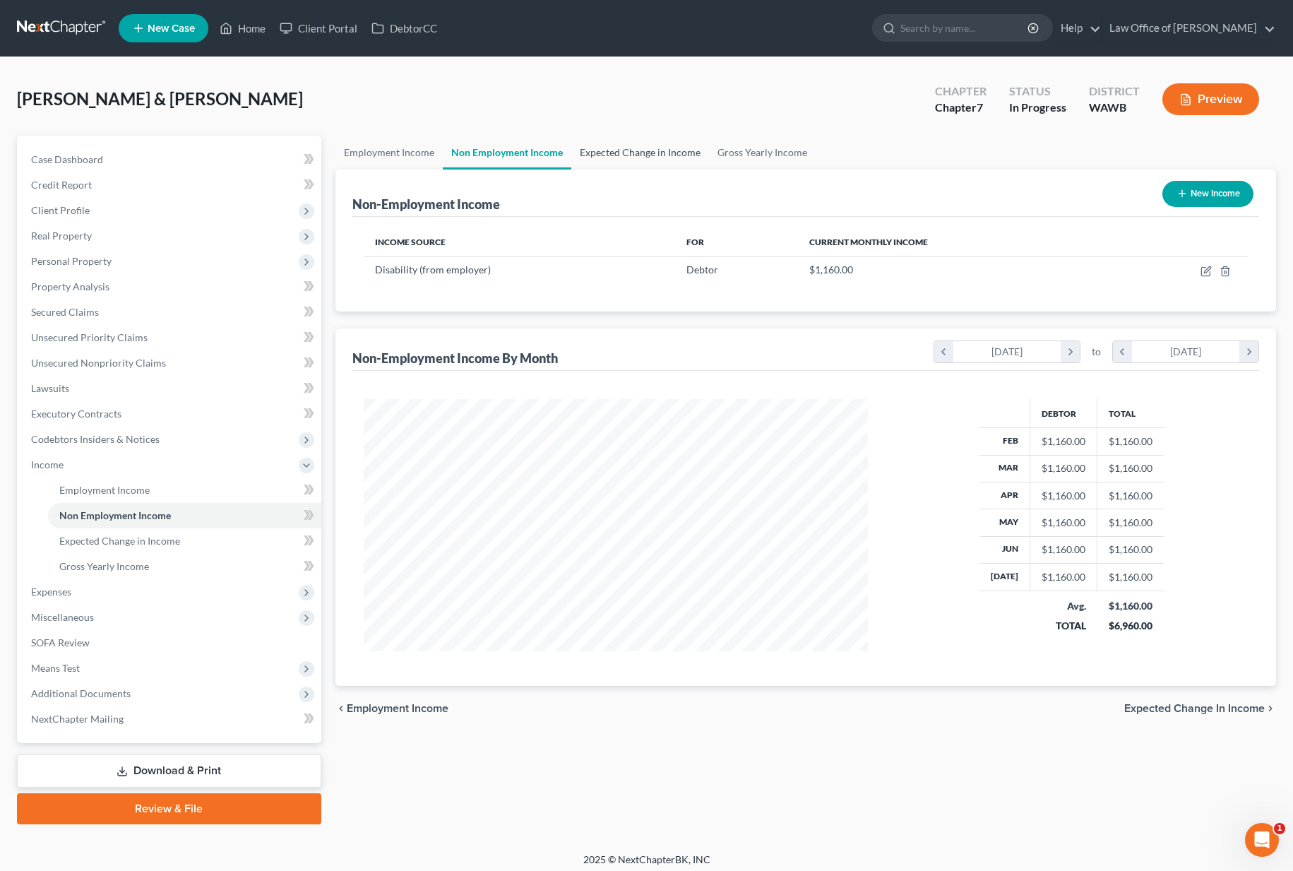
scroll to position [253, 532]
click at [623, 156] on link "Expected Change in Income" at bounding box center [640, 153] width 138 height 34
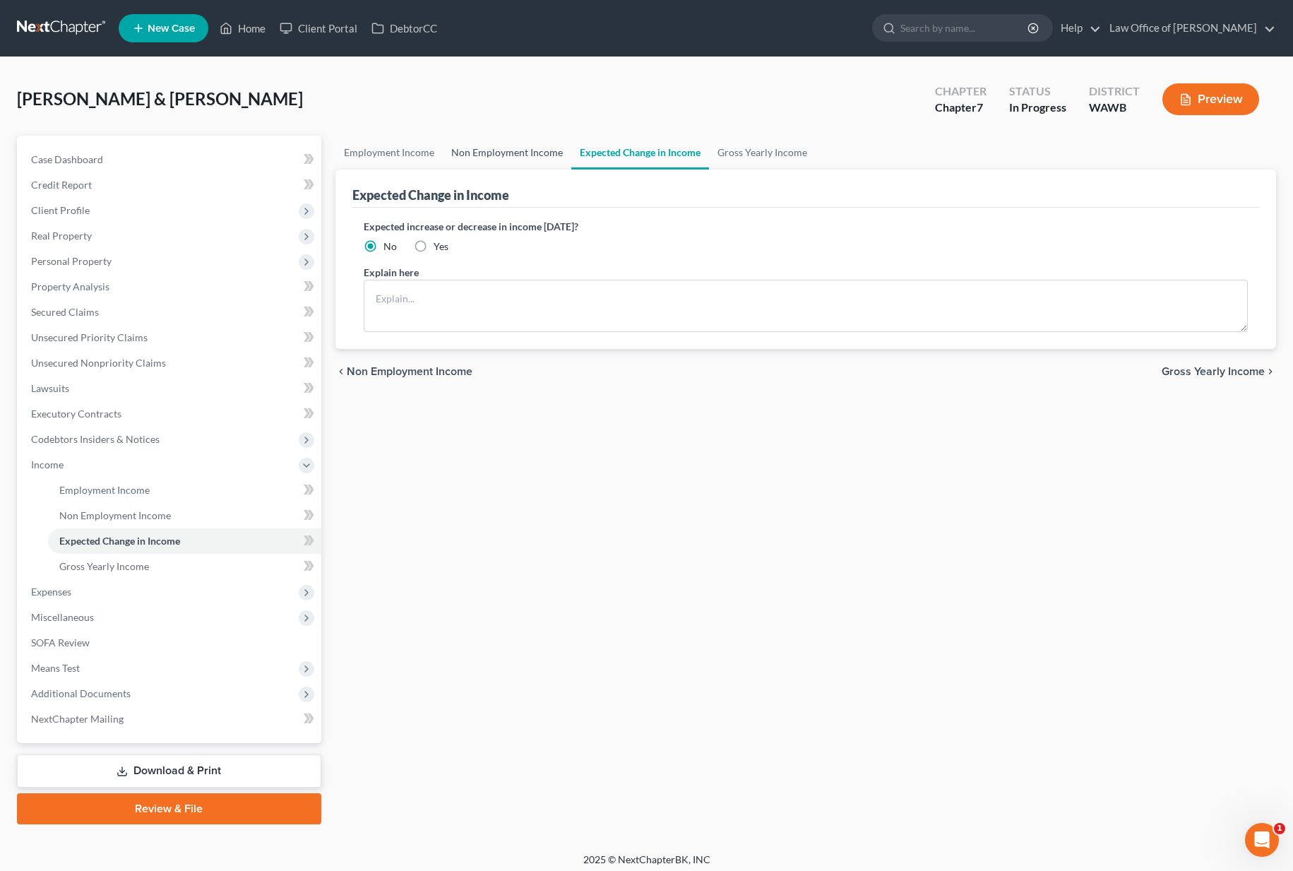
click at [522, 158] on link "Non Employment Income" at bounding box center [507, 153] width 128 height 34
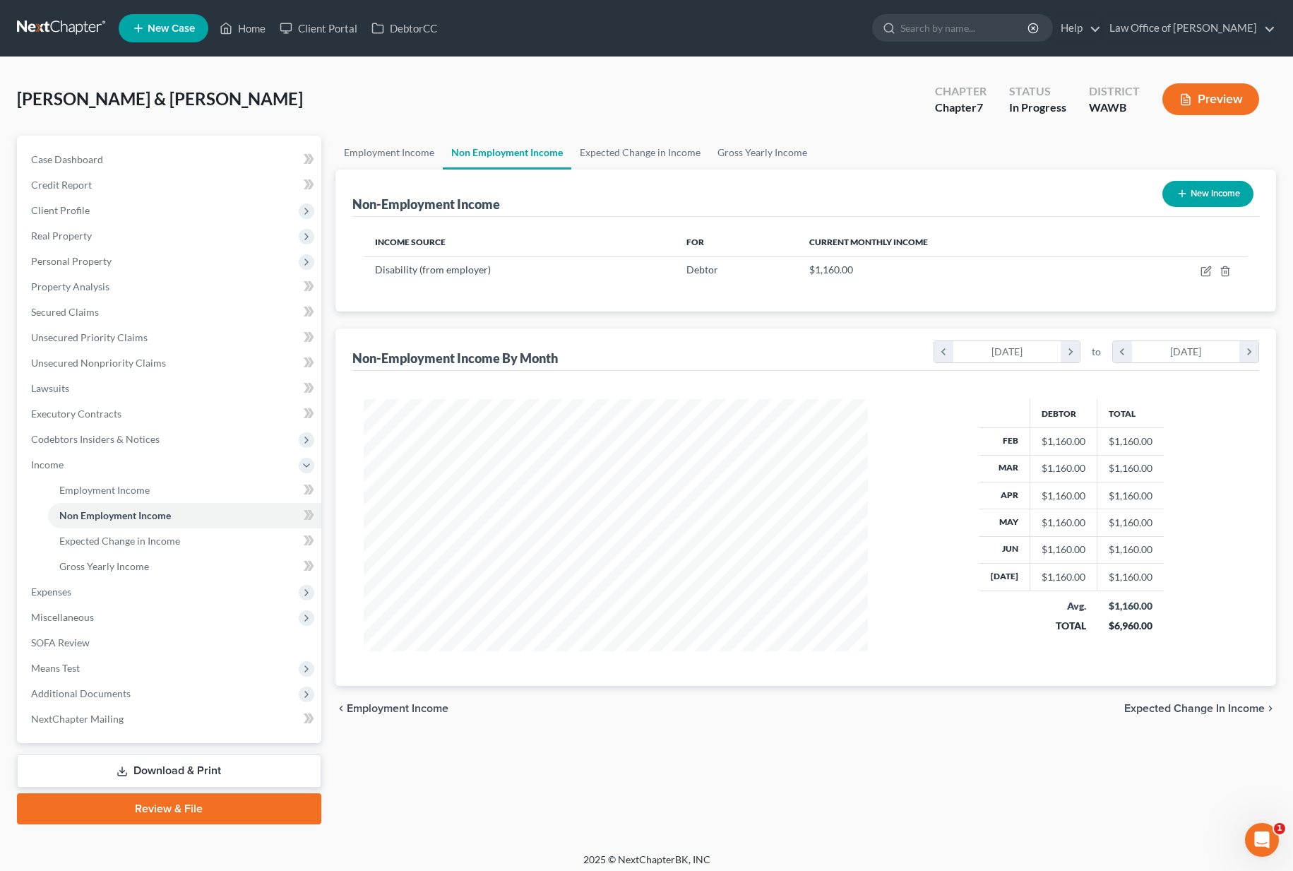
scroll to position [253, 532]
click at [1204, 270] on icon "button" at bounding box center [1205, 270] width 11 height 11
select select "1"
select select "0"
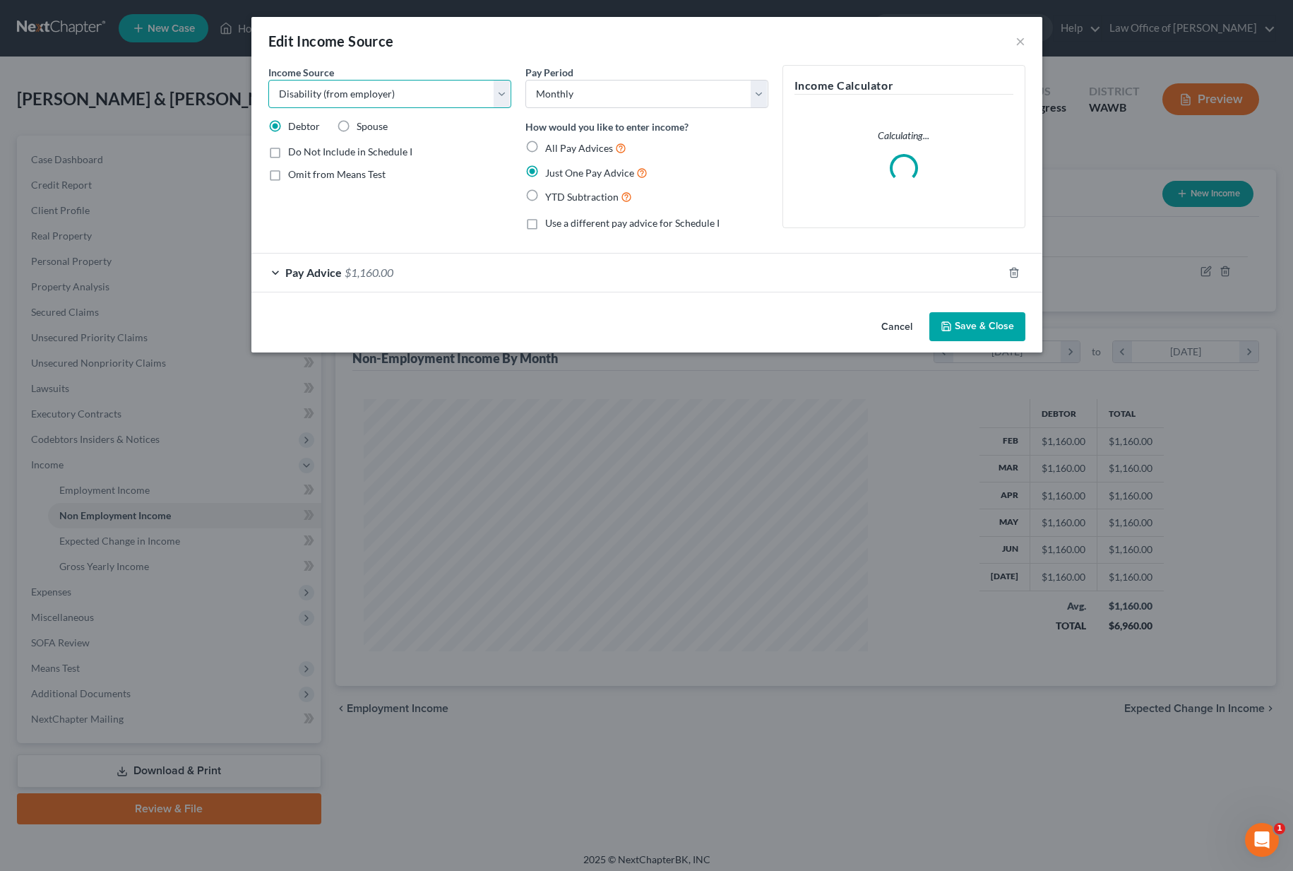
click at [441, 99] on select "Select Unemployment Disability (from employer) Pension Retirement Social Securi…" at bounding box center [389, 94] width 243 height 28
select select "4"
click at [966, 327] on button "Save & Close" at bounding box center [977, 327] width 96 height 30
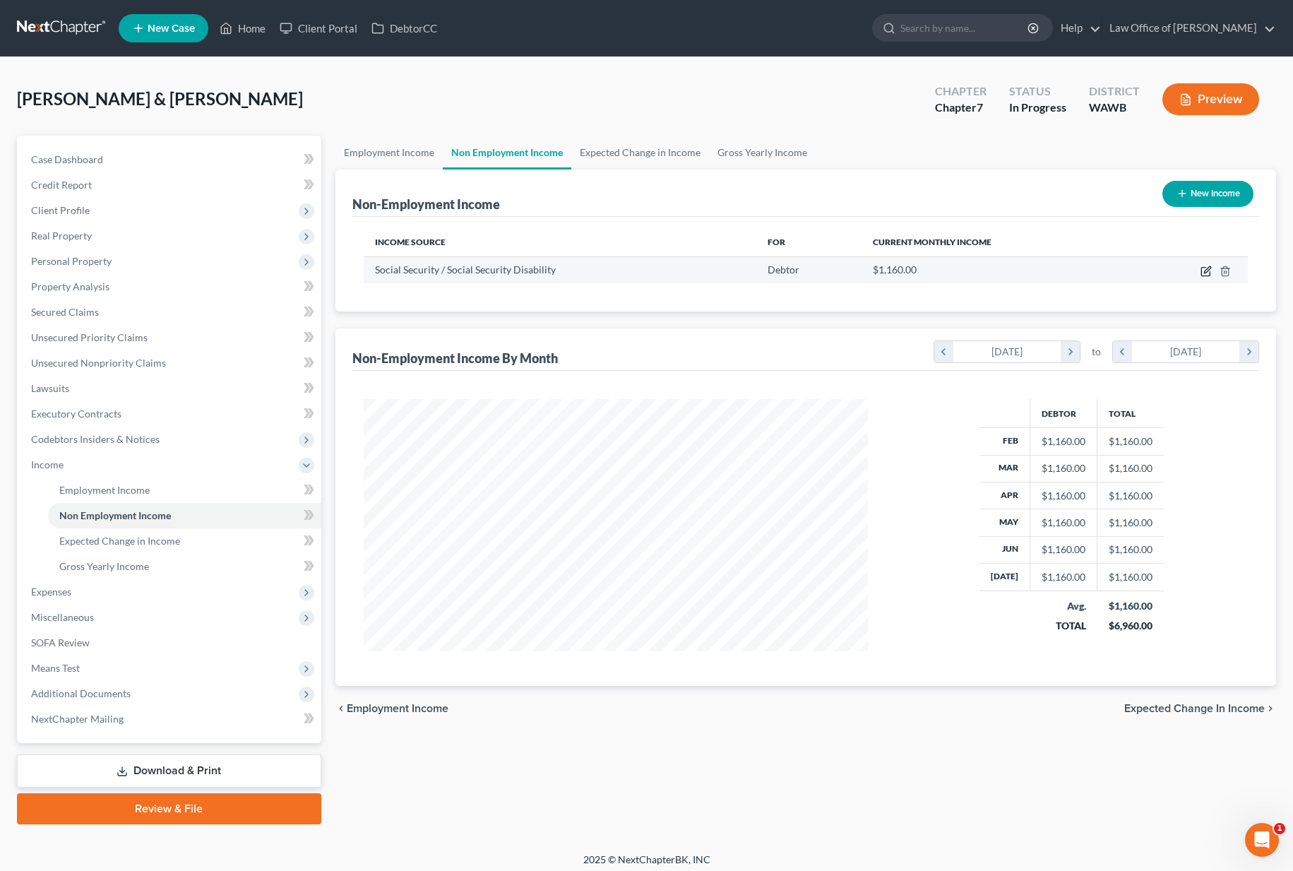
click at [1203, 268] on icon "button" at bounding box center [1205, 270] width 11 height 11
select select "4"
select select "0"
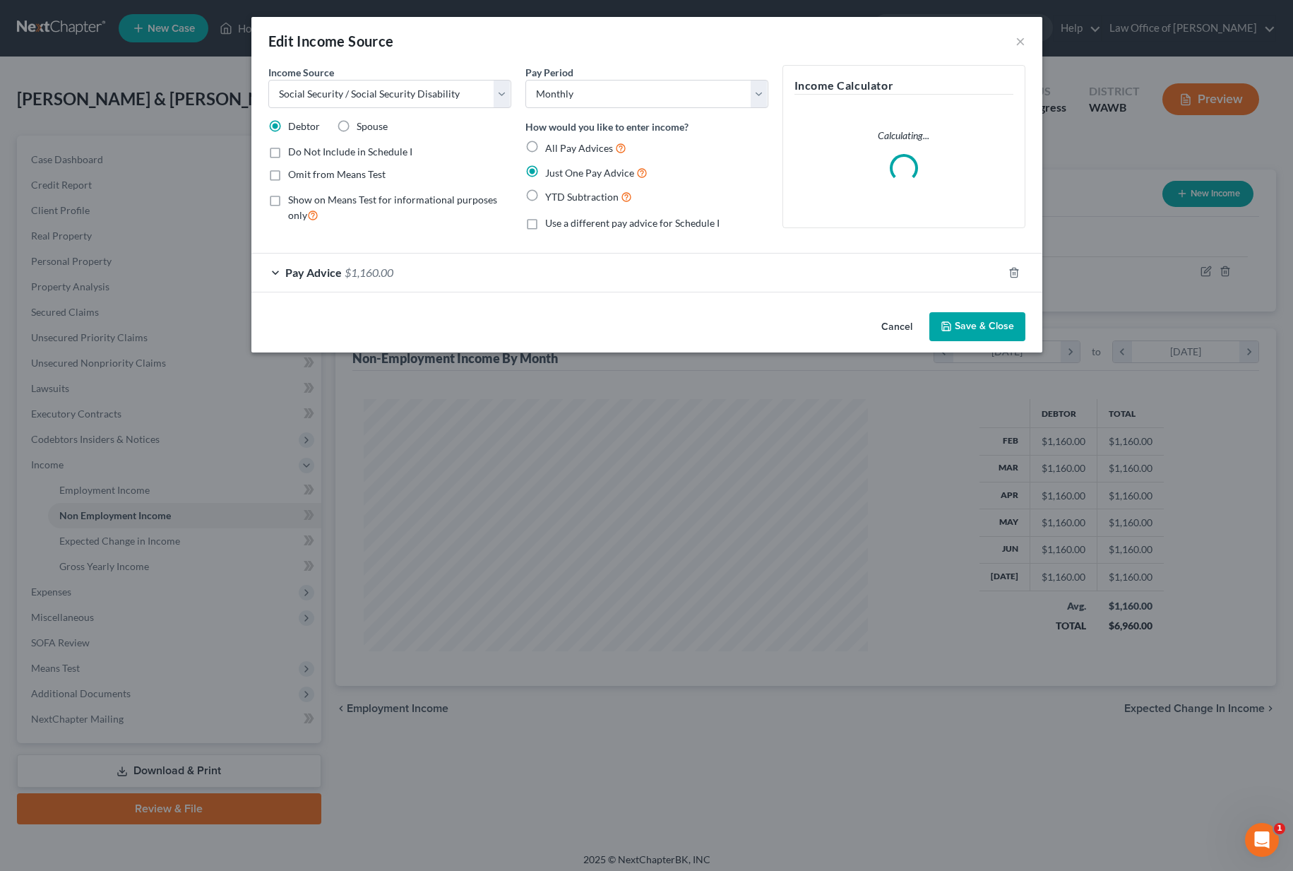
click at [357, 131] on span "Spouse" at bounding box center [372, 126] width 31 height 12
click at [362, 128] on input "Spouse" at bounding box center [366, 123] width 9 height 9
radio input "true"
click at [1007, 328] on button "Save & Close" at bounding box center [977, 327] width 96 height 30
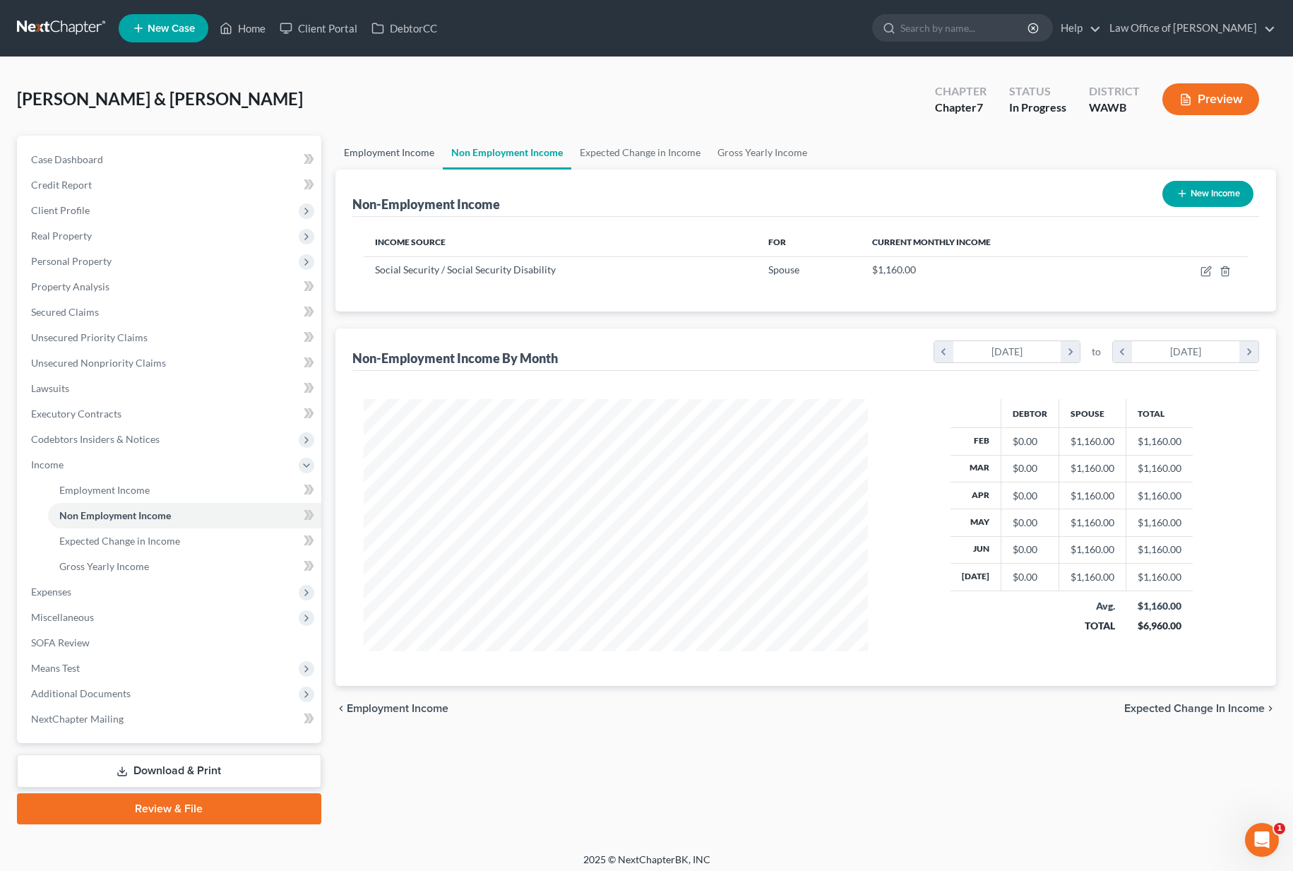
click at [399, 147] on link "Employment Income" at bounding box center [388, 153] width 107 height 34
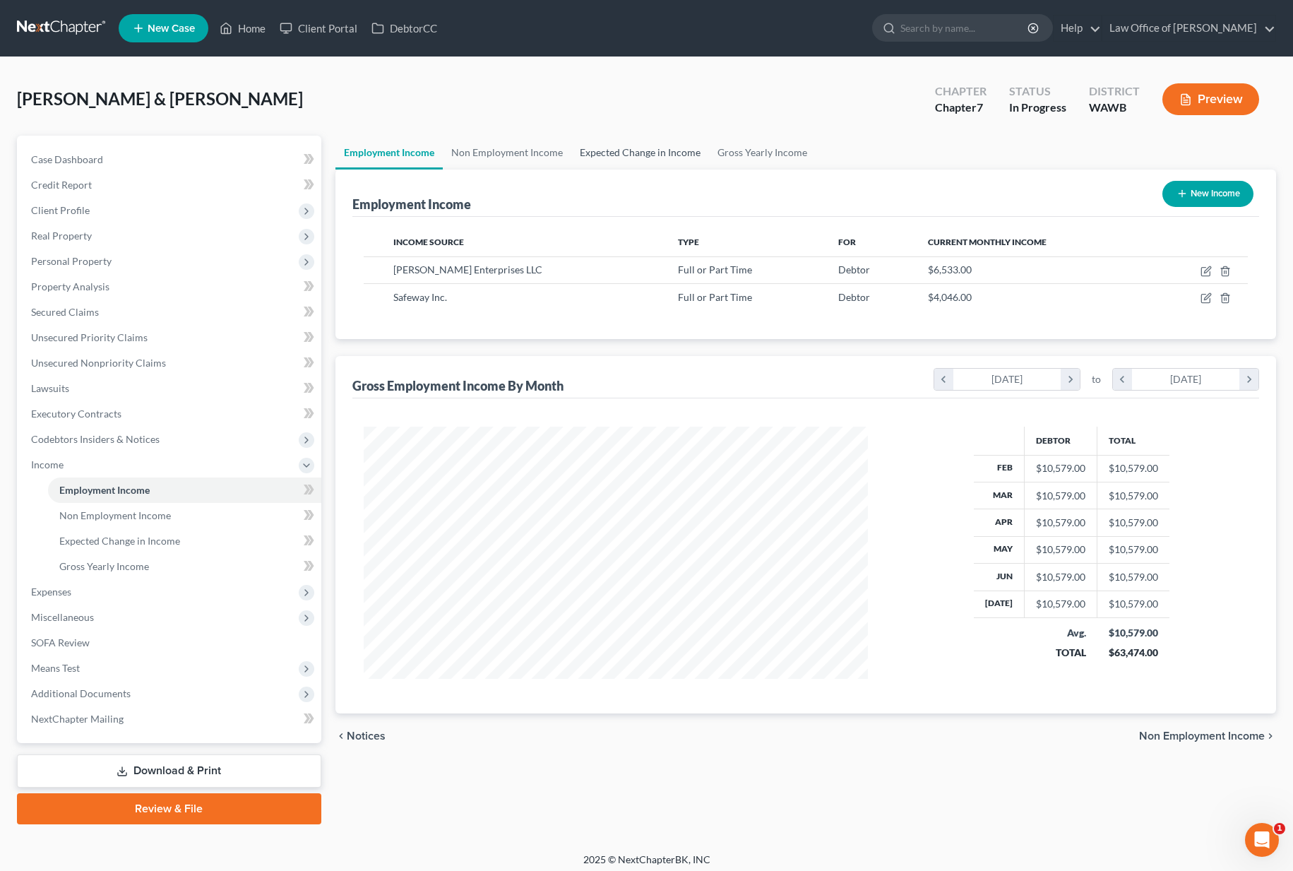
scroll to position [253, 532]
click at [633, 151] on link "Expected Change in Income" at bounding box center [640, 153] width 138 height 34
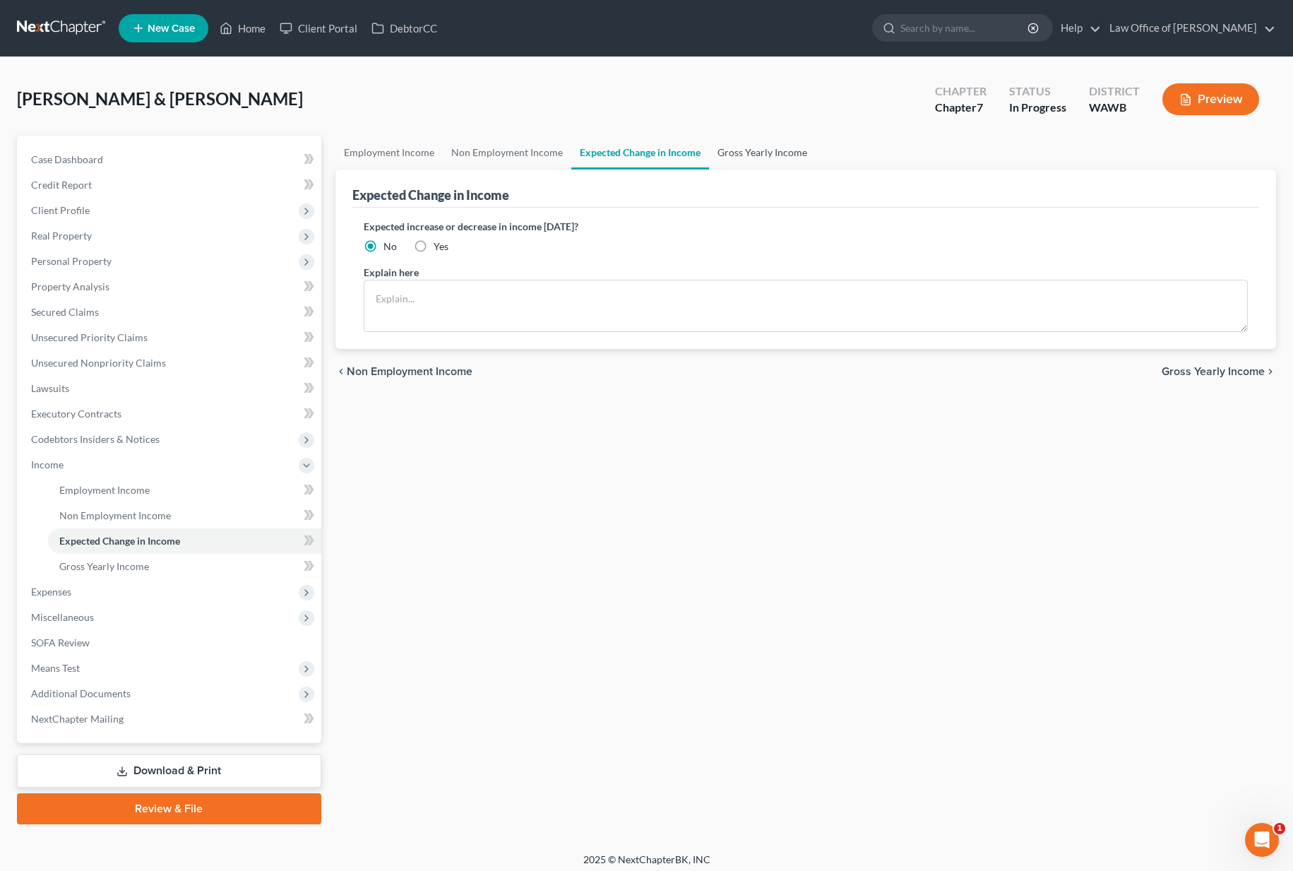
click at [739, 151] on link "Gross Yearly Income" at bounding box center [762, 153] width 107 height 34
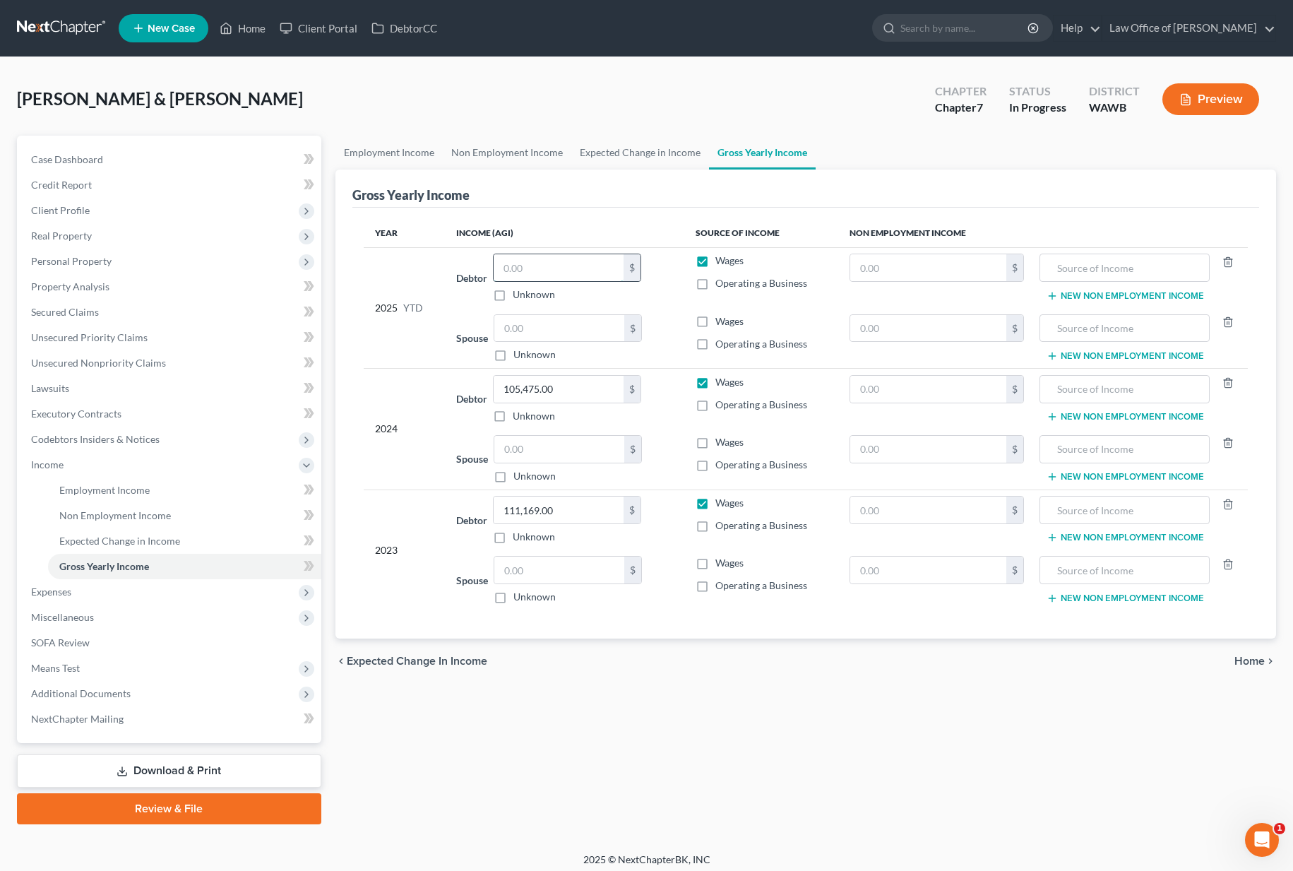
click at [530, 273] on input "text" at bounding box center [559, 267] width 130 height 27
click at [562, 271] on input "text" at bounding box center [559, 267] width 130 height 27
type input "64,132.00"
click at [948, 256] on input "text" at bounding box center [927, 267] width 155 height 27
type input "8,928"
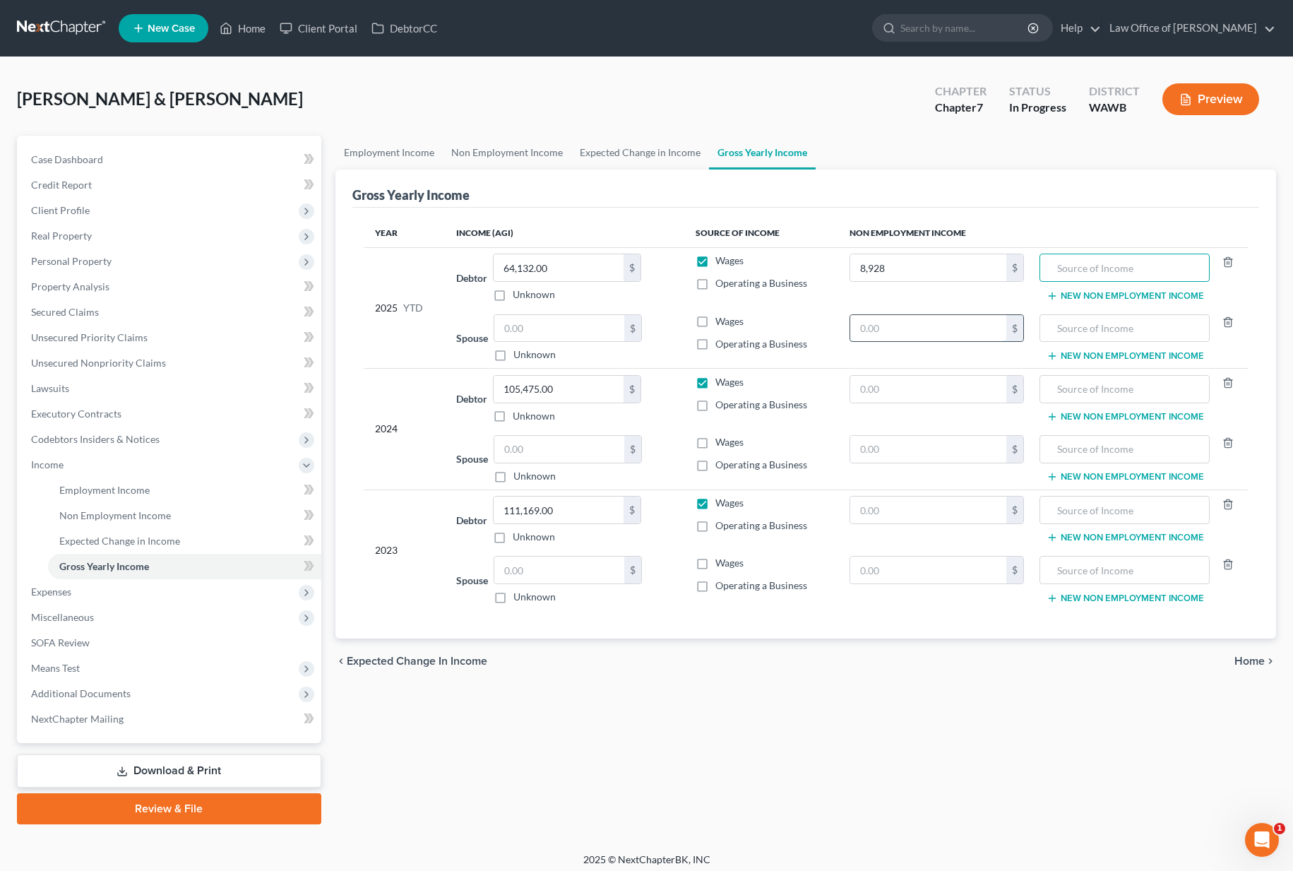
click at [937, 333] on input "text" at bounding box center [927, 328] width 155 height 27
type input "8,928"
type input "Social Security Disability Income"
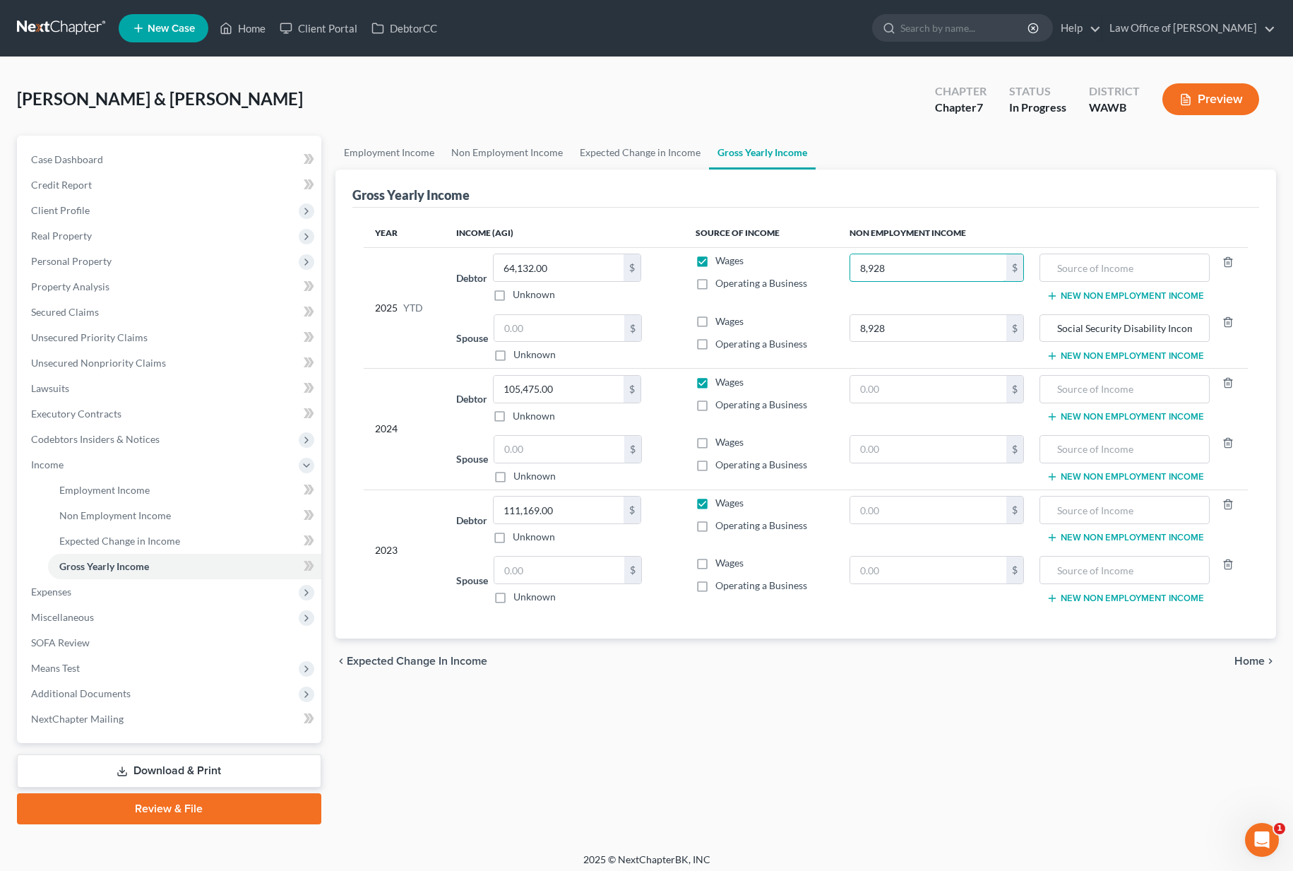
drag, startPoint x: 947, startPoint y: 271, endPoint x: 730, endPoint y: 267, distance: 216.8
click at [737, 267] on tr "2025 YTD Debtor 64,132.00 $ Unknown Balance Undetermined 64,132.00 $ Unknown Wa…" at bounding box center [806, 277] width 884 height 61
drag, startPoint x: 917, startPoint y: 268, endPoint x: 738, endPoint y: 254, distance: 179.8
click at [738, 254] on tr "2025 YTD Debtor 64,132.00 $ Unknown Balance Undetermined 64,132.00 $ Unknown Wa…" at bounding box center [806, 277] width 884 height 61
click at [167, 590] on span "Expenses" at bounding box center [170, 591] width 301 height 25
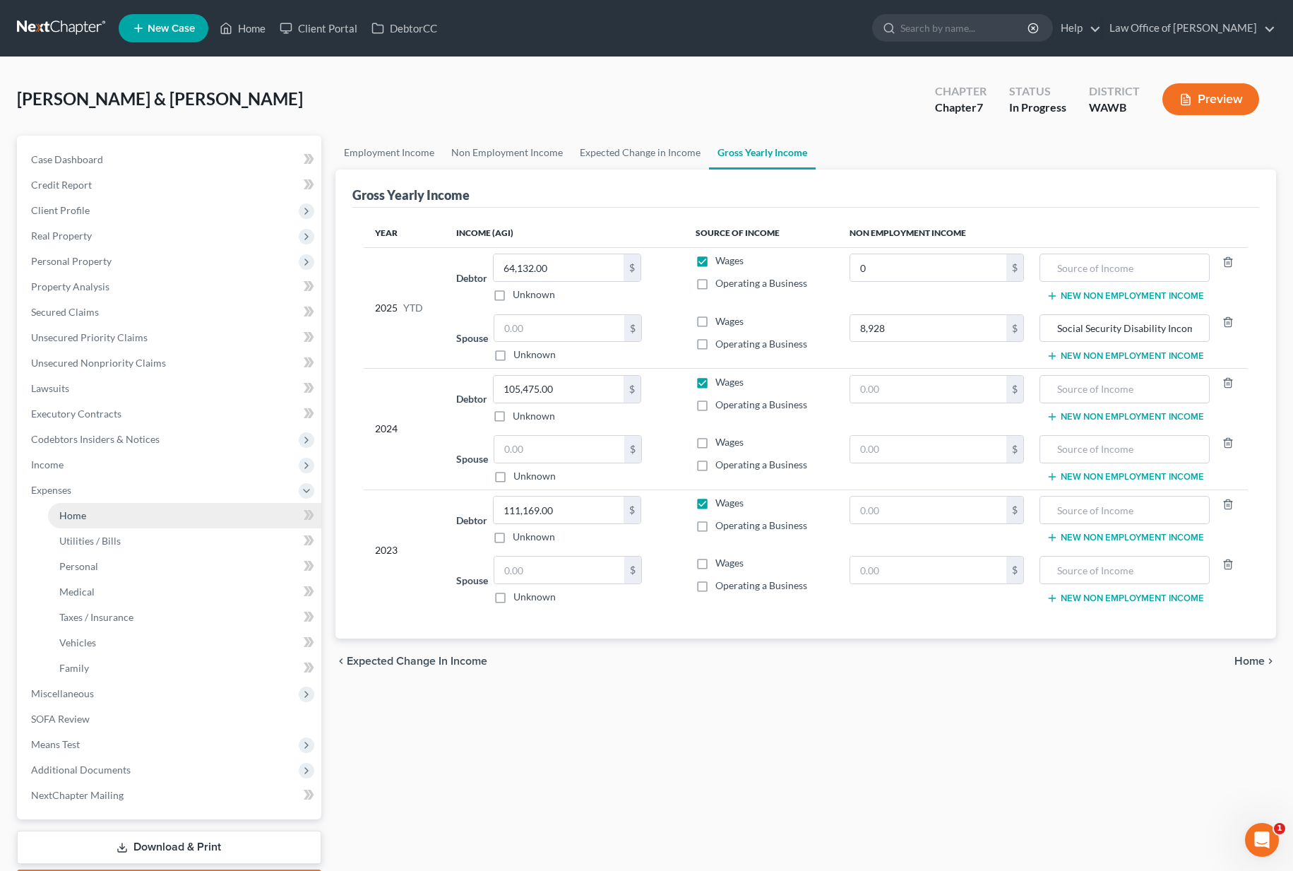
click at [160, 509] on link "Home" at bounding box center [184, 515] width 273 height 25
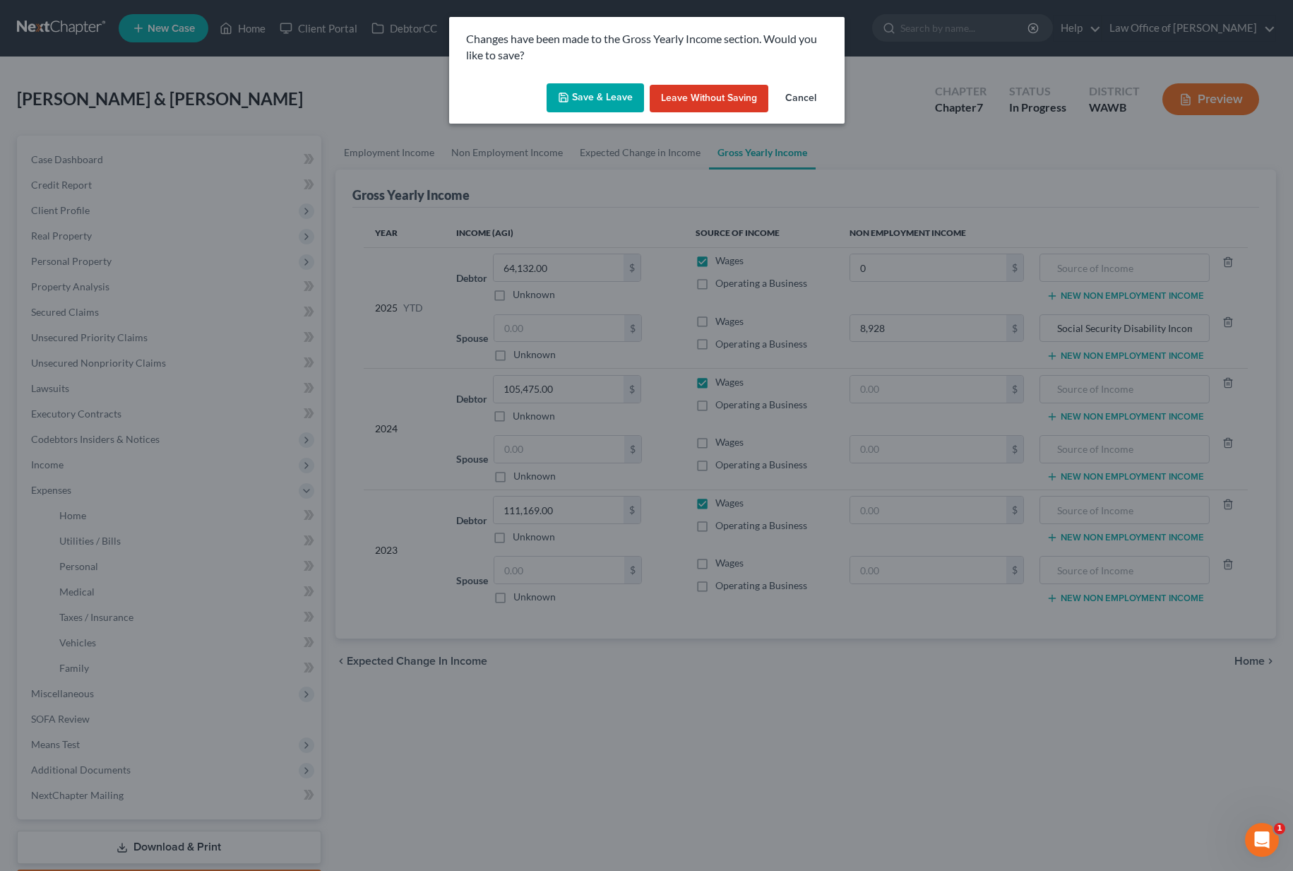
click at [575, 101] on button "Save & Leave" at bounding box center [594, 98] width 97 height 30
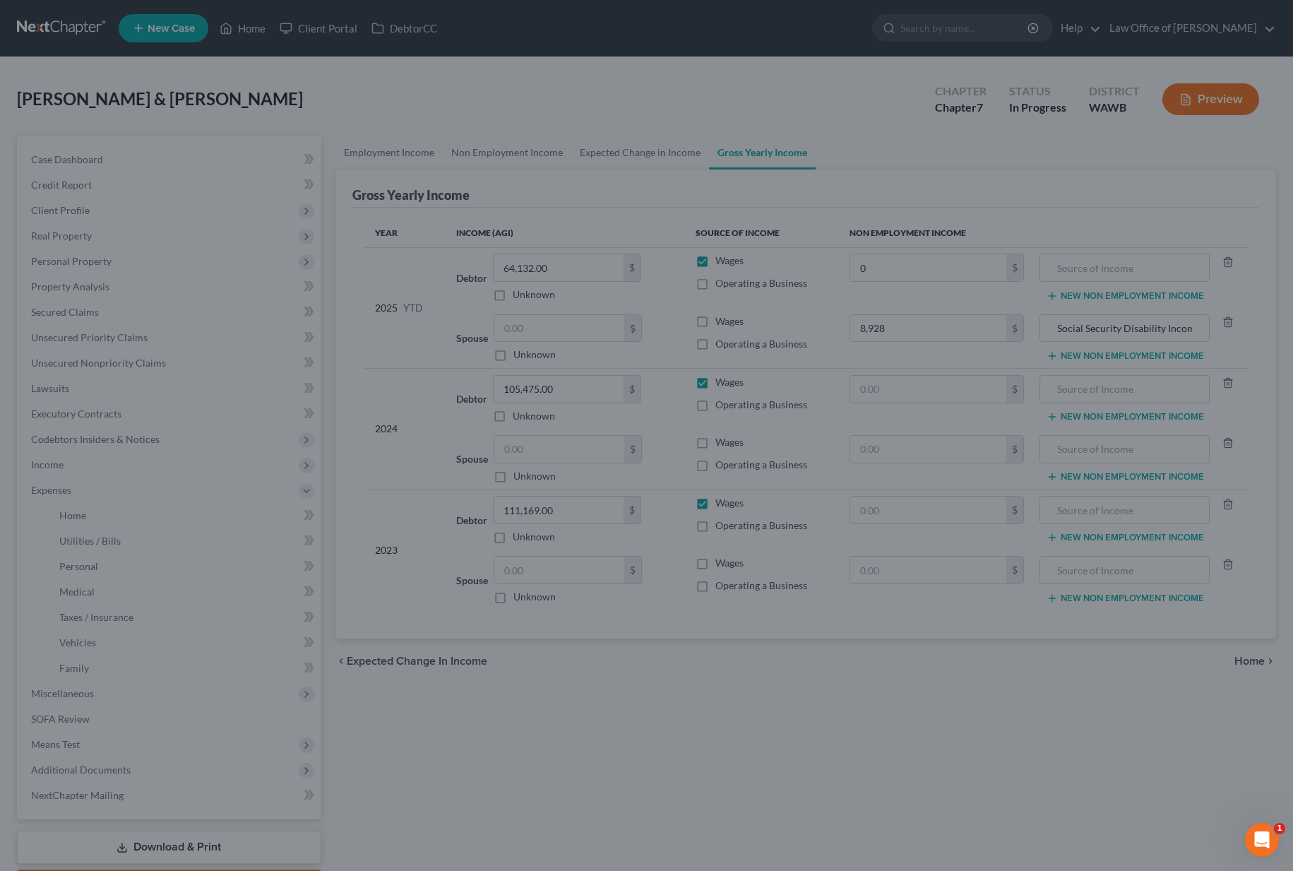
type input "0.00"
type input "8,928.00"
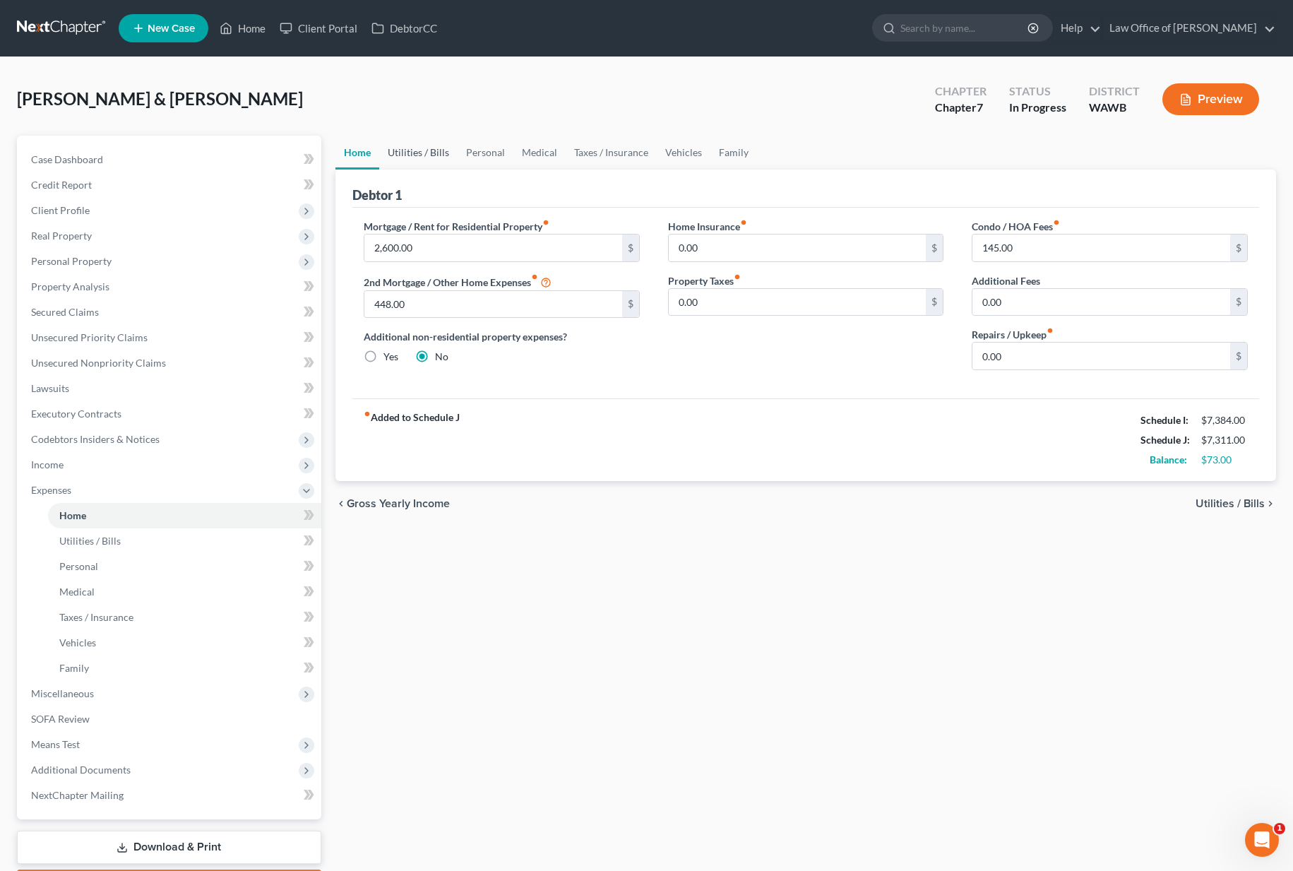
click at [438, 153] on link "Utilities / Bills" at bounding box center [418, 153] width 78 height 34
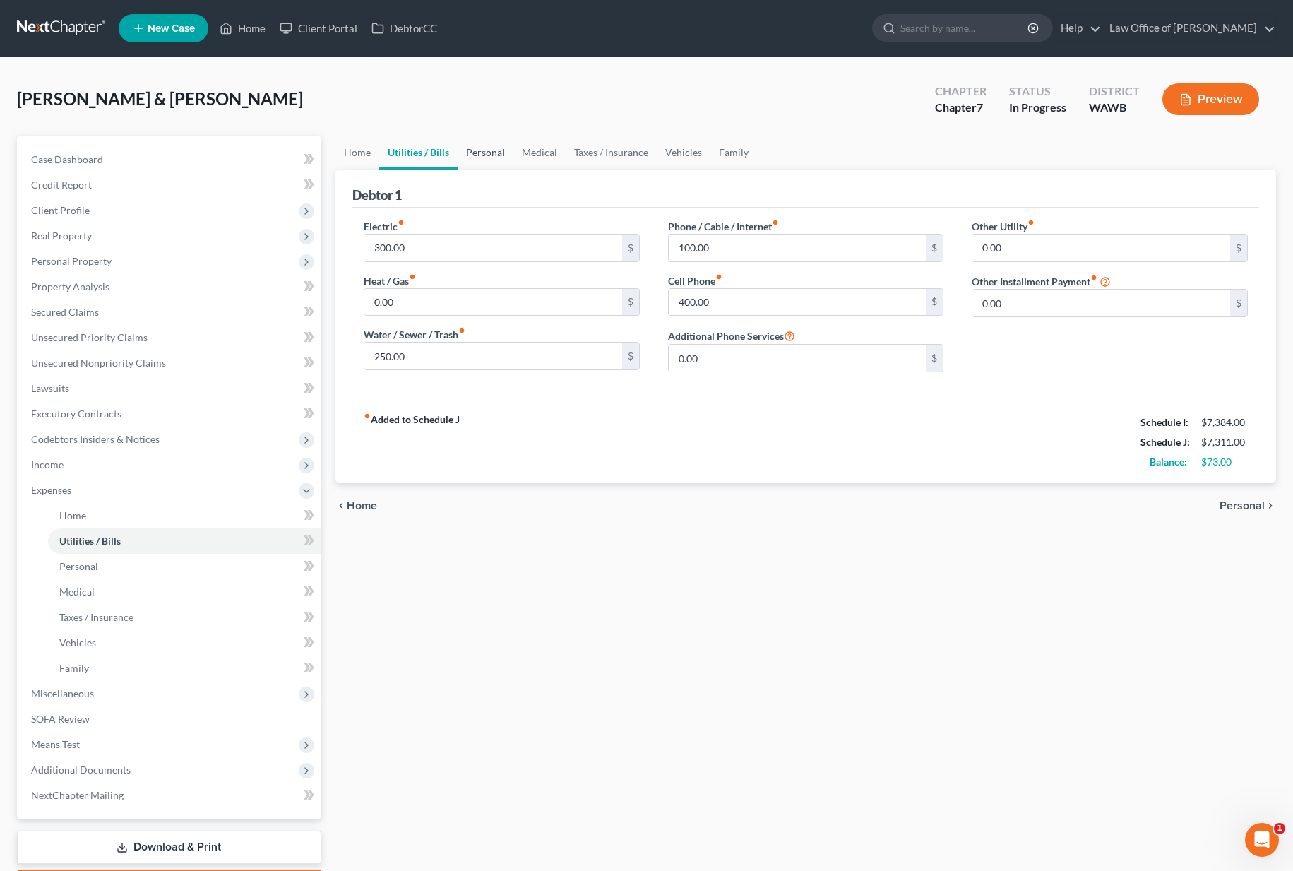
click at [474, 156] on link "Personal" at bounding box center [486, 153] width 56 height 34
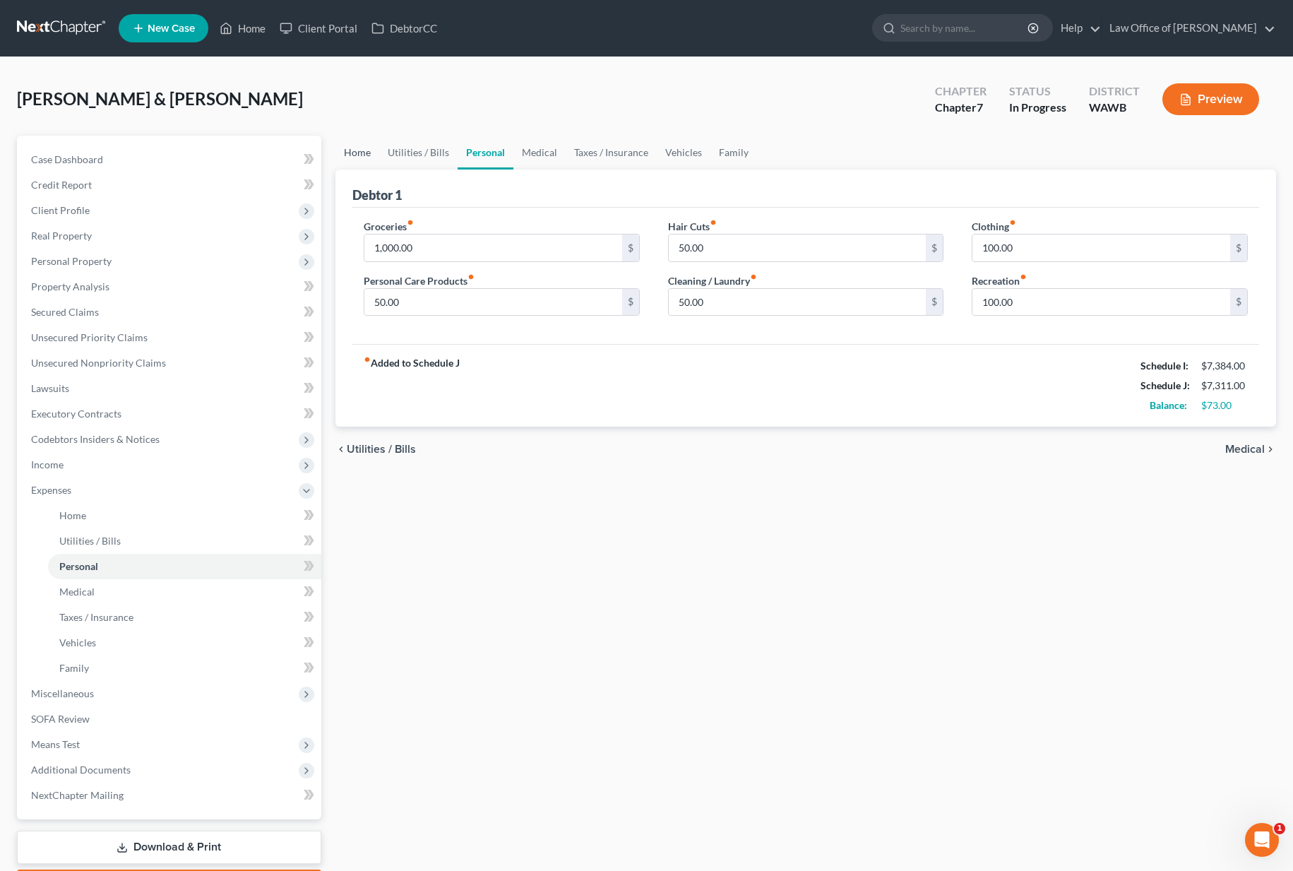
click at [354, 152] on link "Home" at bounding box center [357, 153] width 44 height 34
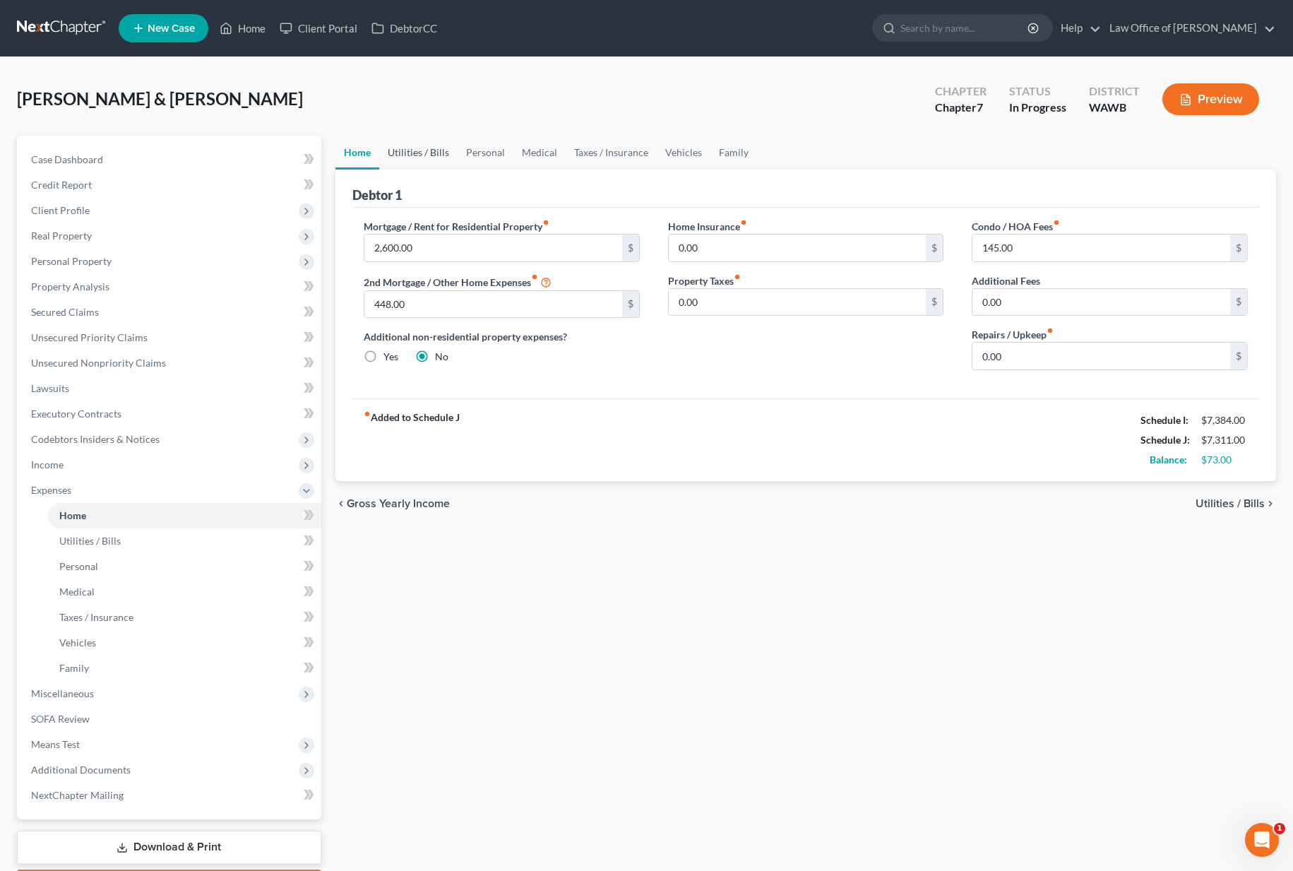
click at [410, 156] on link "Utilities / Bills" at bounding box center [418, 153] width 78 height 34
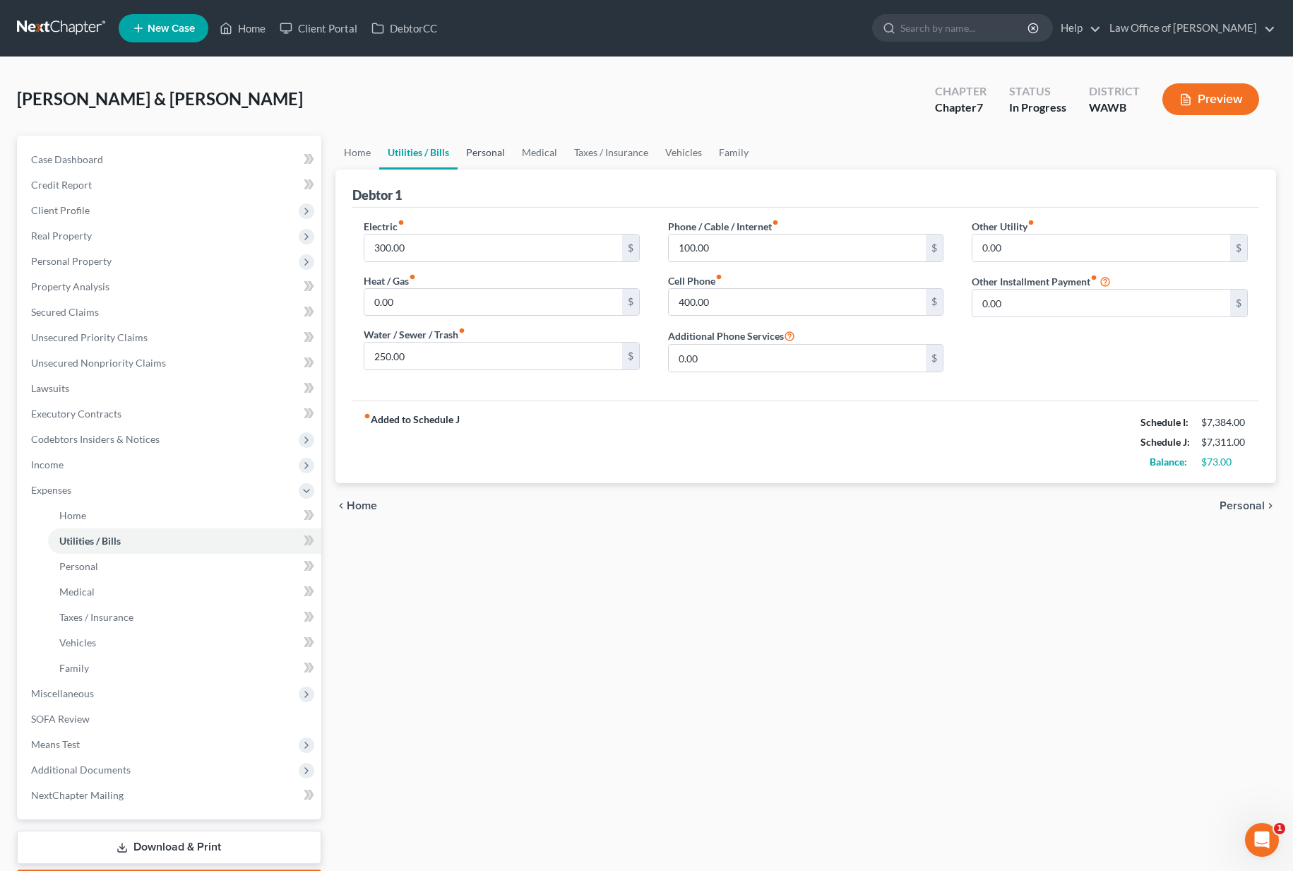
click at [500, 153] on link "Personal" at bounding box center [486, 153] width 56 height 34
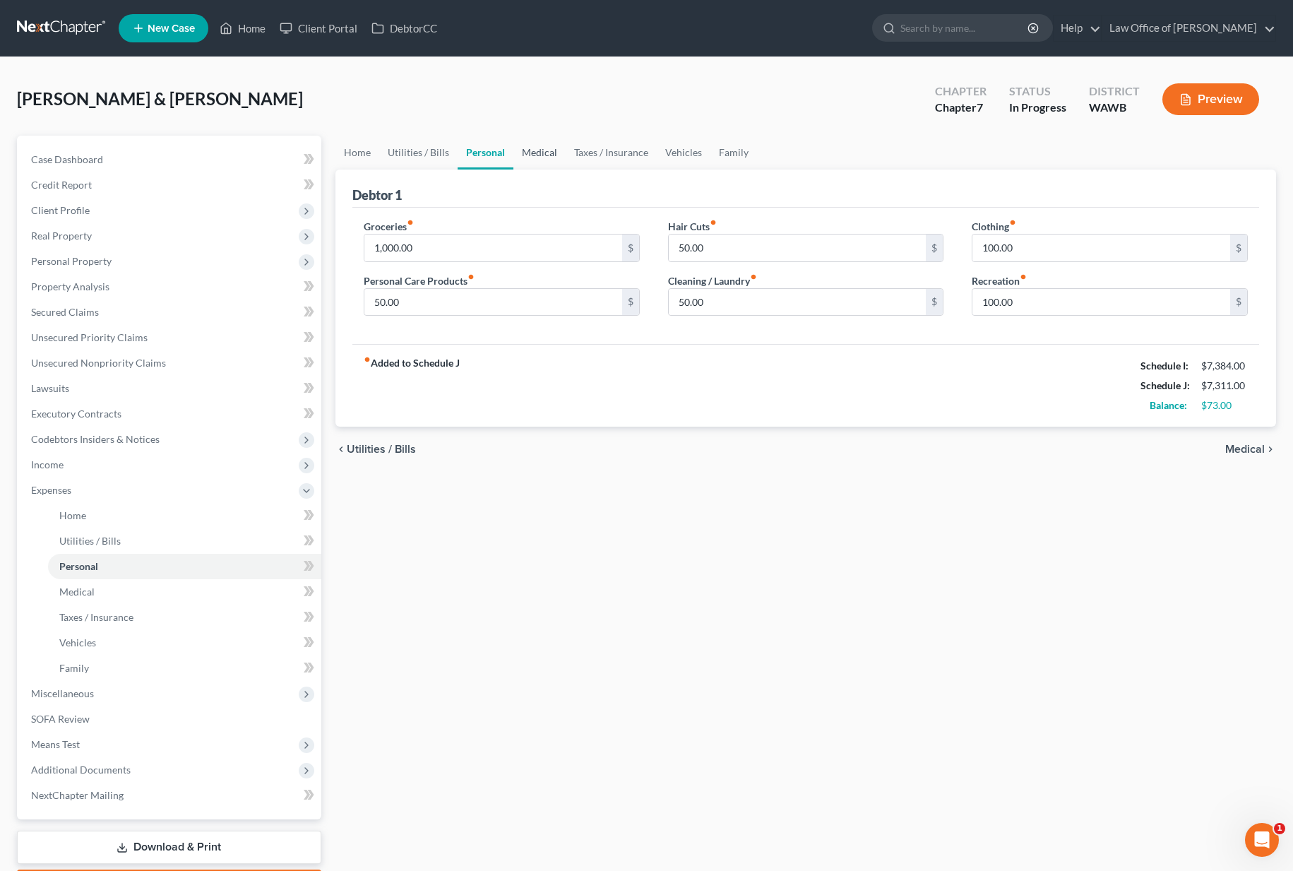
click at [540, 154] on link "Medical" at bounding box center [539, 153] width 52 height 34
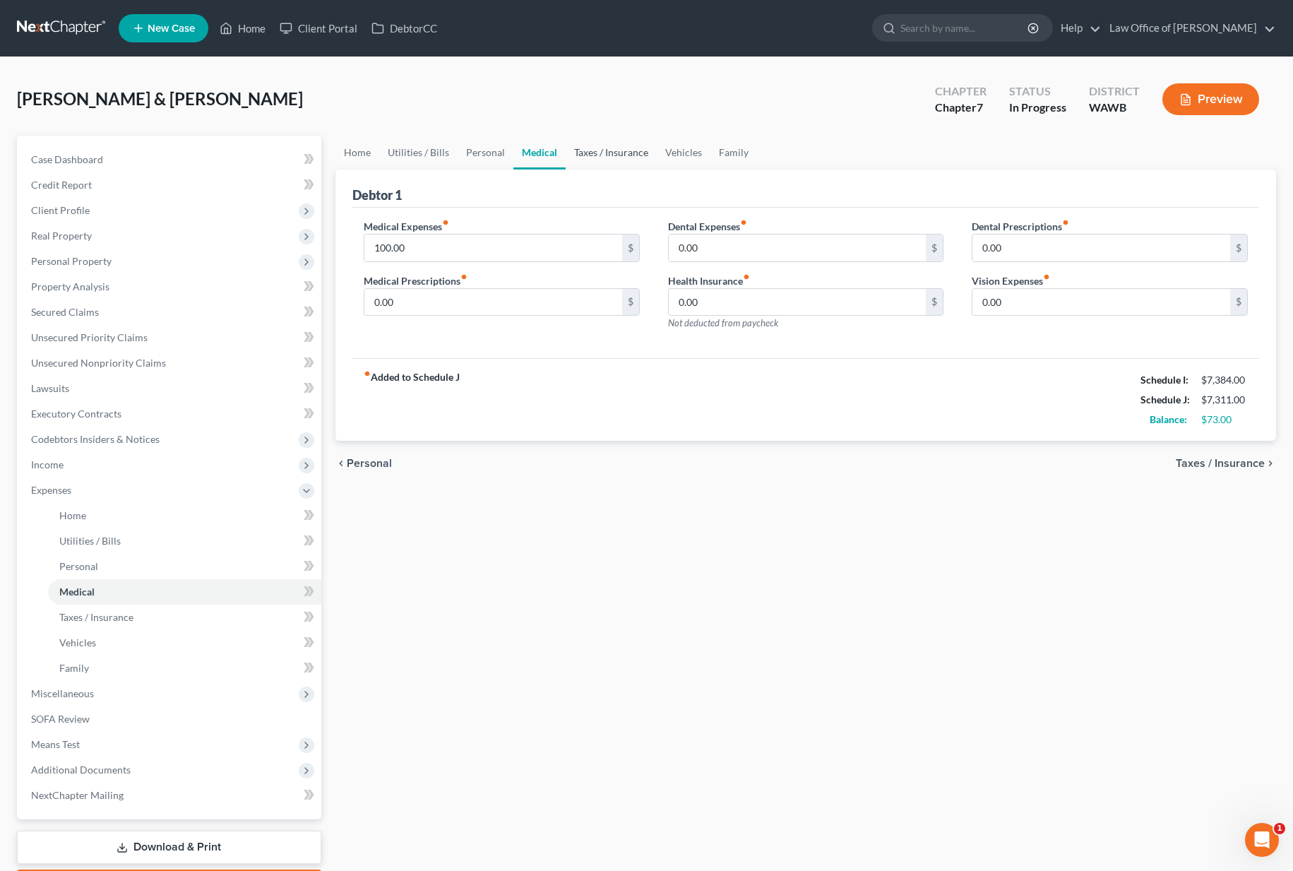
click at [611, 153] on link "Taxes / Insurance" at bounding box center [611, 153] width 91 height 34
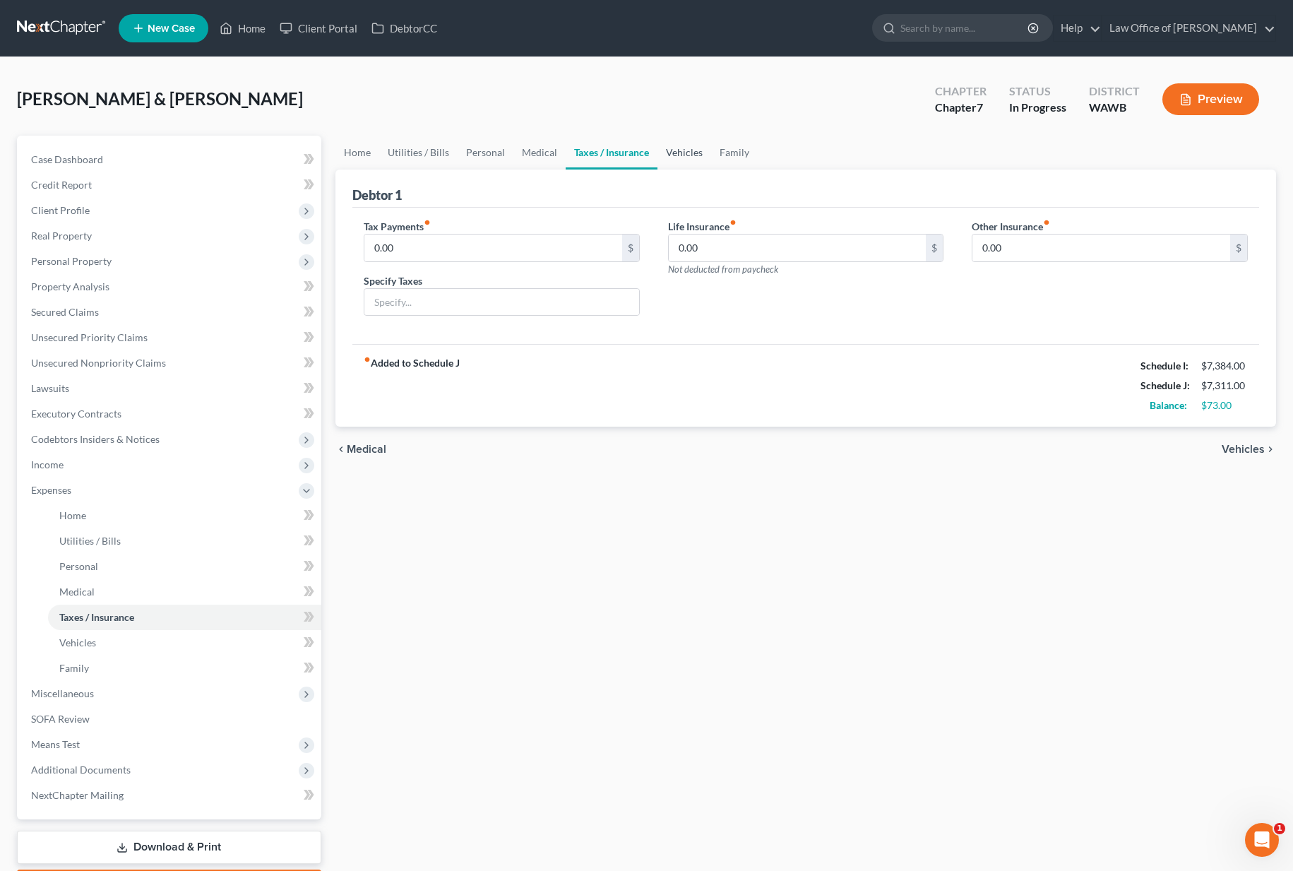
click at [676, 156] on link "Vehicles" at bounding box center [684, 153] width 54 height 34
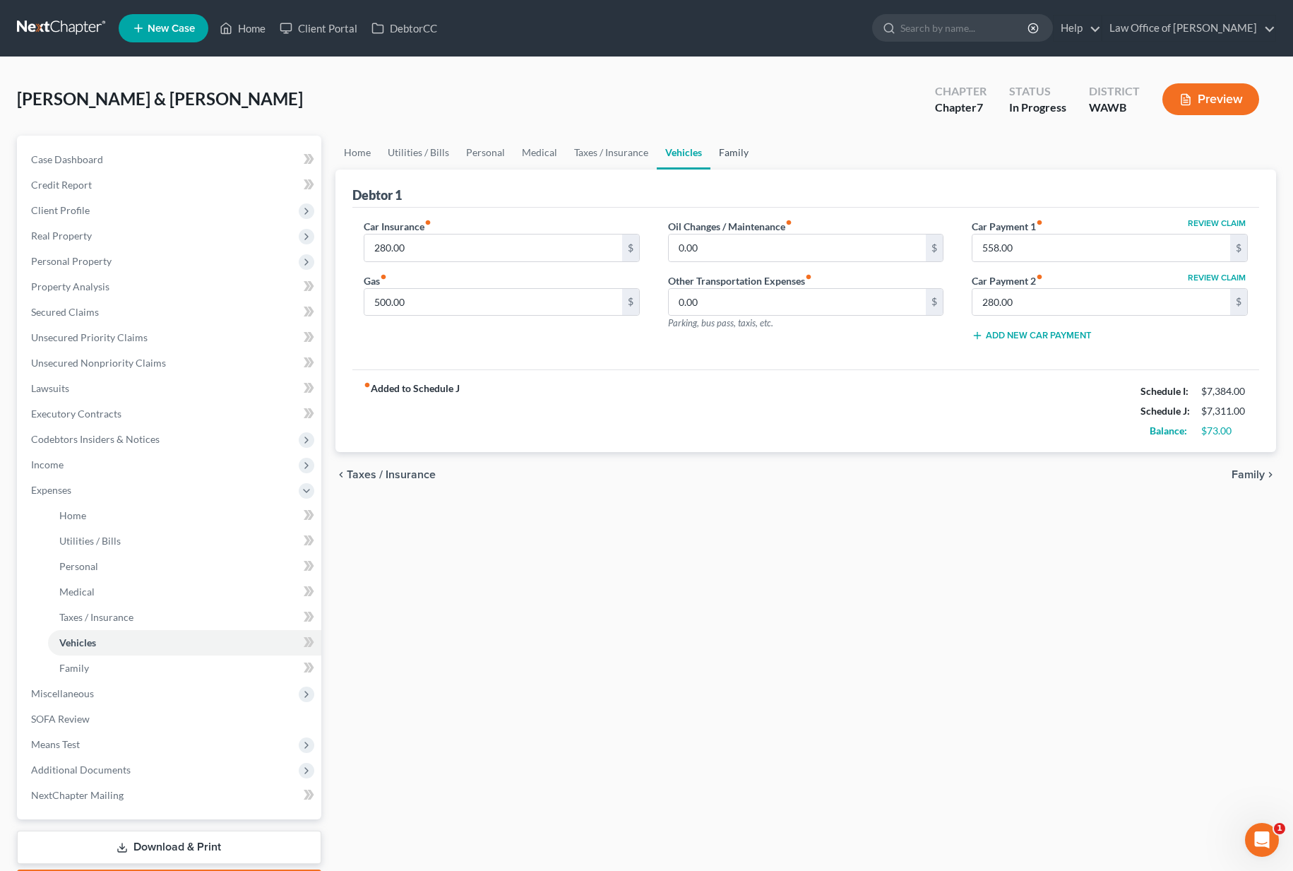
click at [741, 153] on link "Family" at bounding box center [733, 153] width 47 height 34
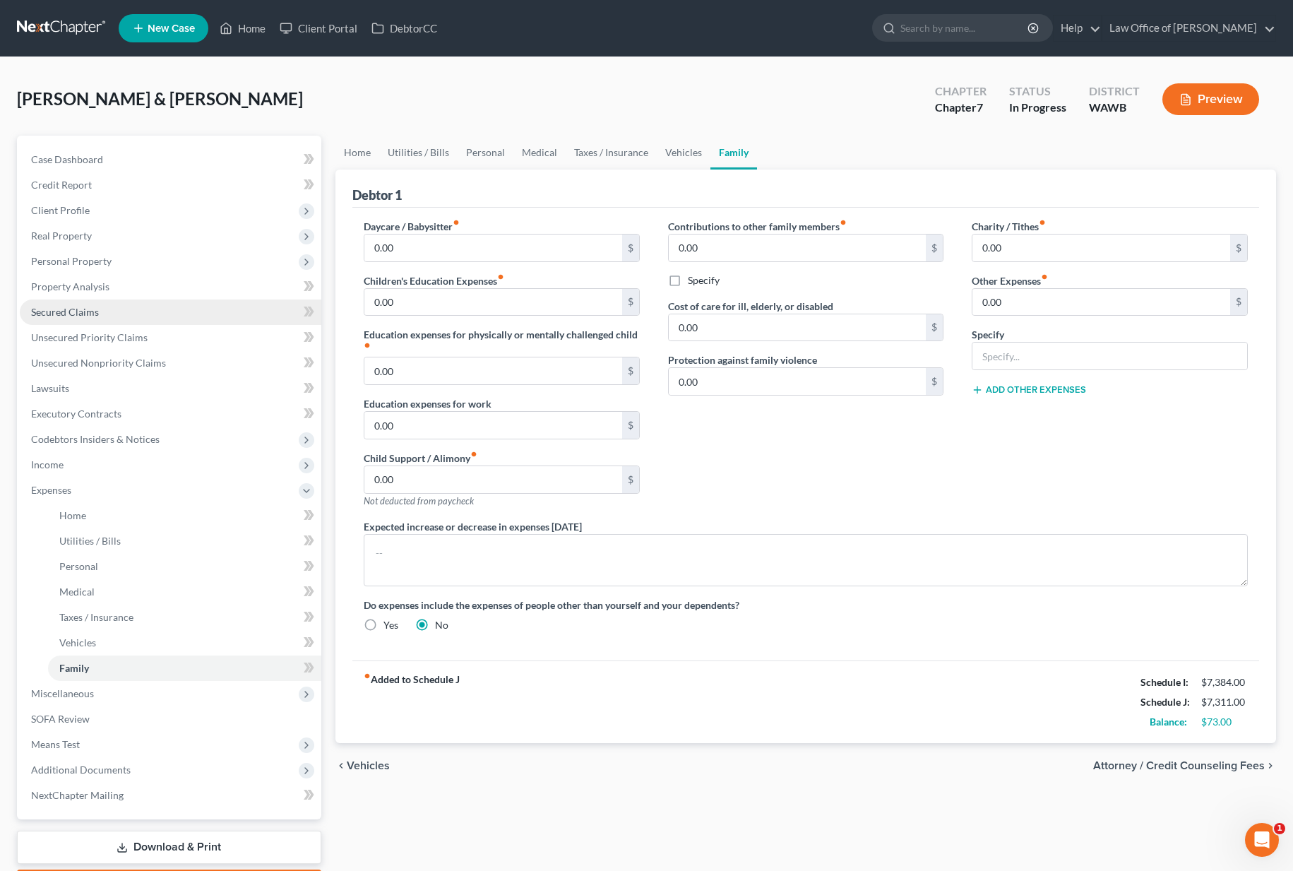
click at [165, 314] on link "Secured Claims" at bounding box center [170, 311] width 301 height 25
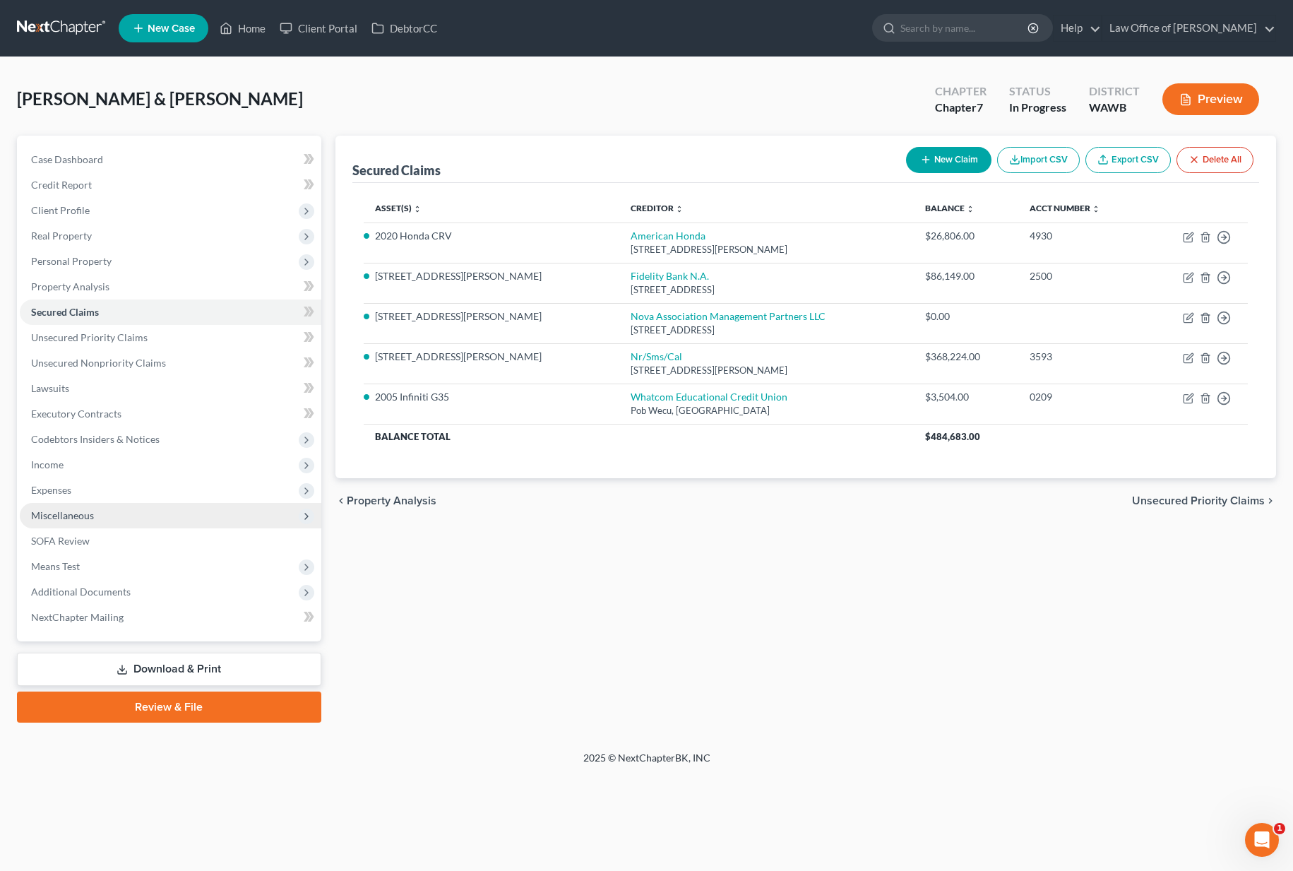
drag, startPoint x: 99, startPoint y: 491, endPoint x: 101, endPoint y: 503, distance: 12.2
click at [101, 504] on ul "Case Dashboard Payments Invoices Payments Payments Credit Report Client Profile" at bounding box center [170, 388] width 301 height 483
click at [95, 520] on span "Miscellaneous" at bounding box center [170, 515] width 301 height 25
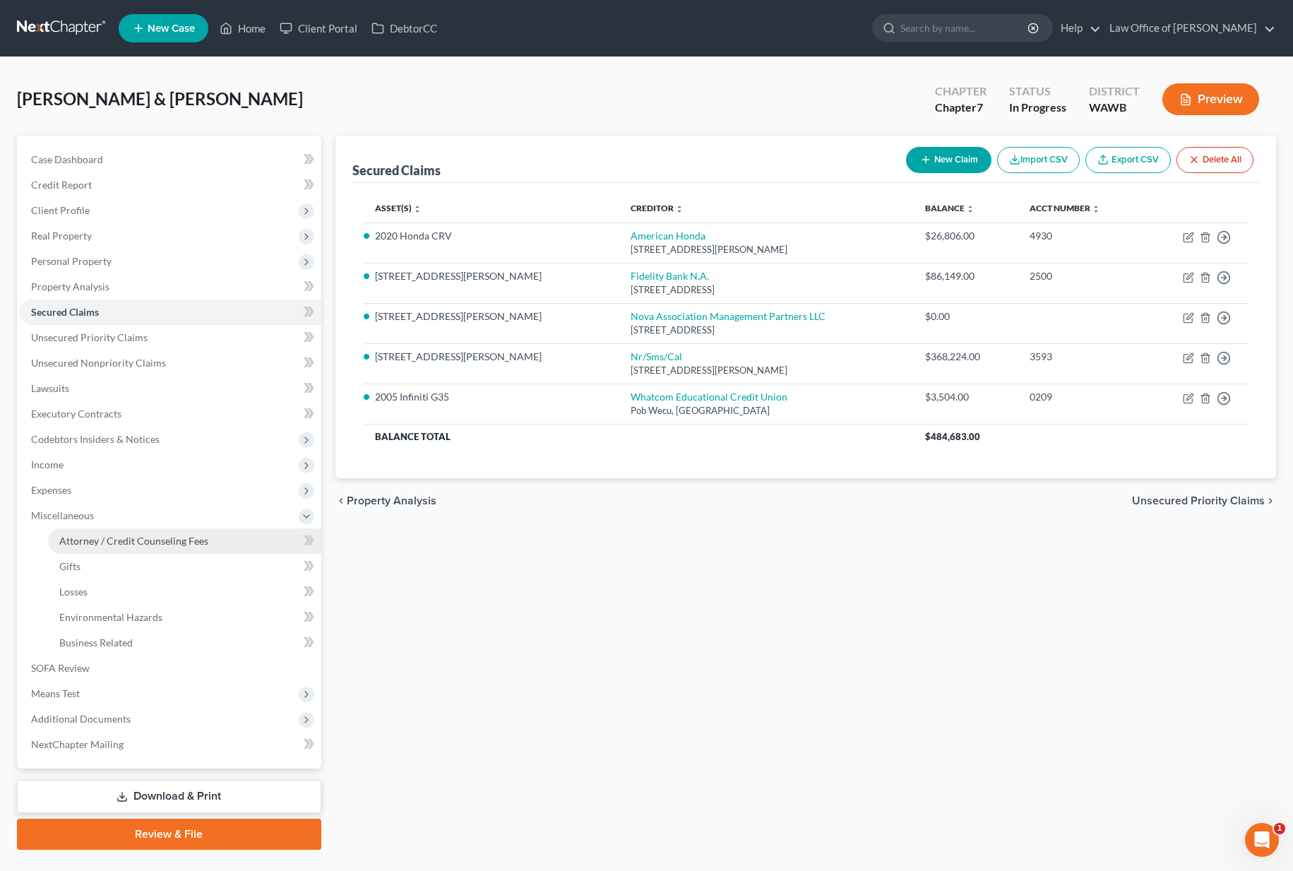
click at [153, 539] on span "Attorney / Credit Counseling Fees" at bounding box center [133, 540] width 149 height 12
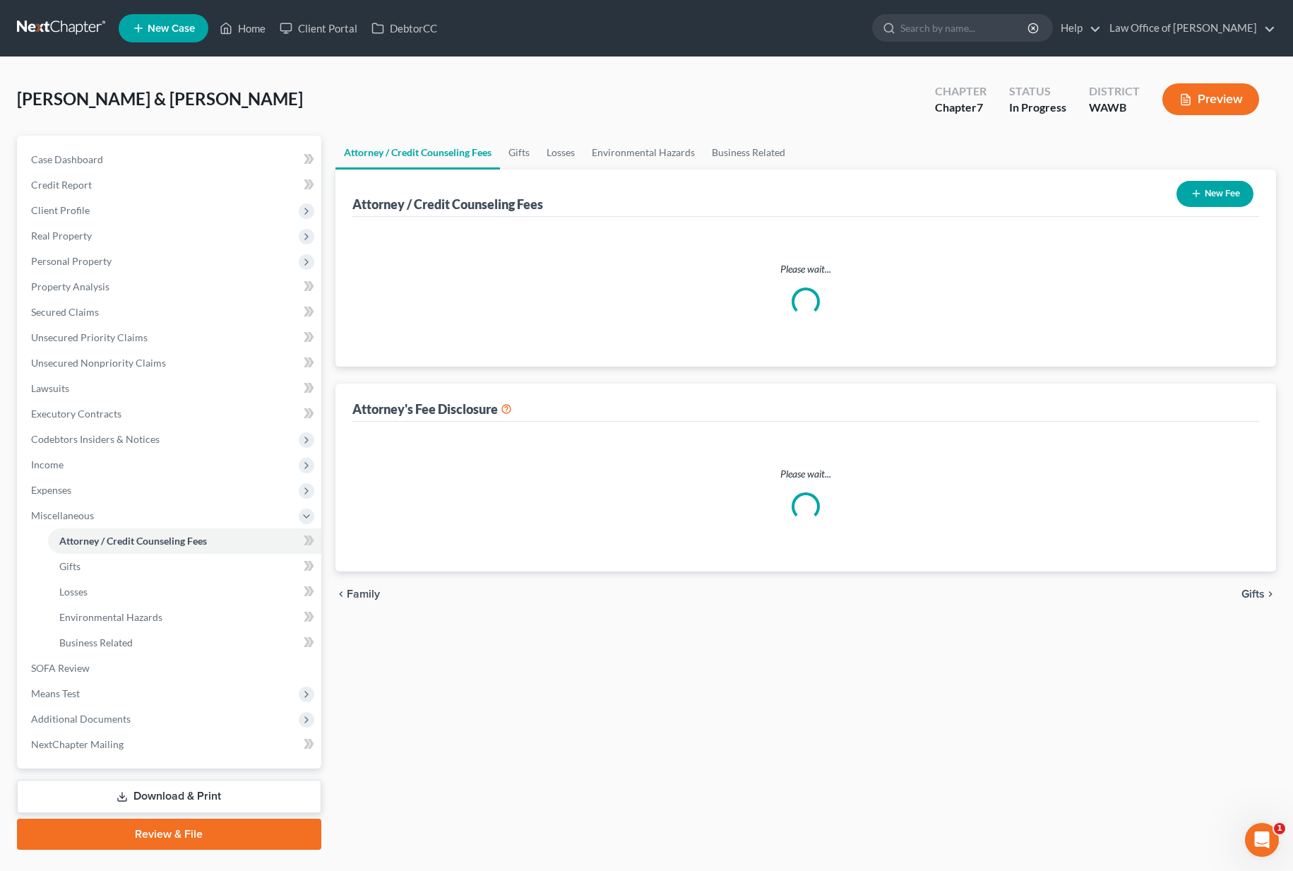
select select "0"
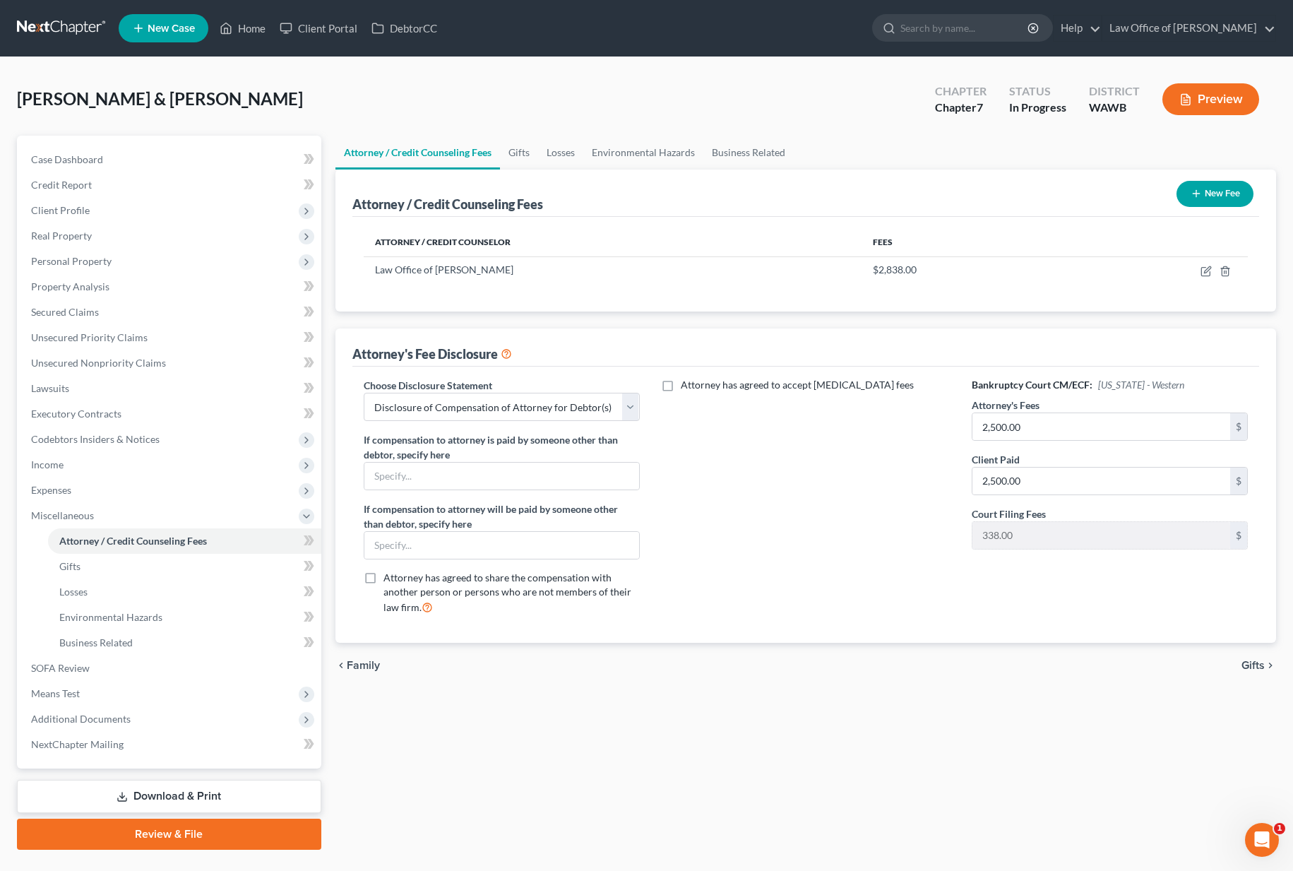
click at [546, 247] on th "Attorney / Credit Counselor" at bounding box center [613, 242] width 498 height 28
click at [515, 157] on link "Gifts" at bounding box center [519, 153] width 38 height 34
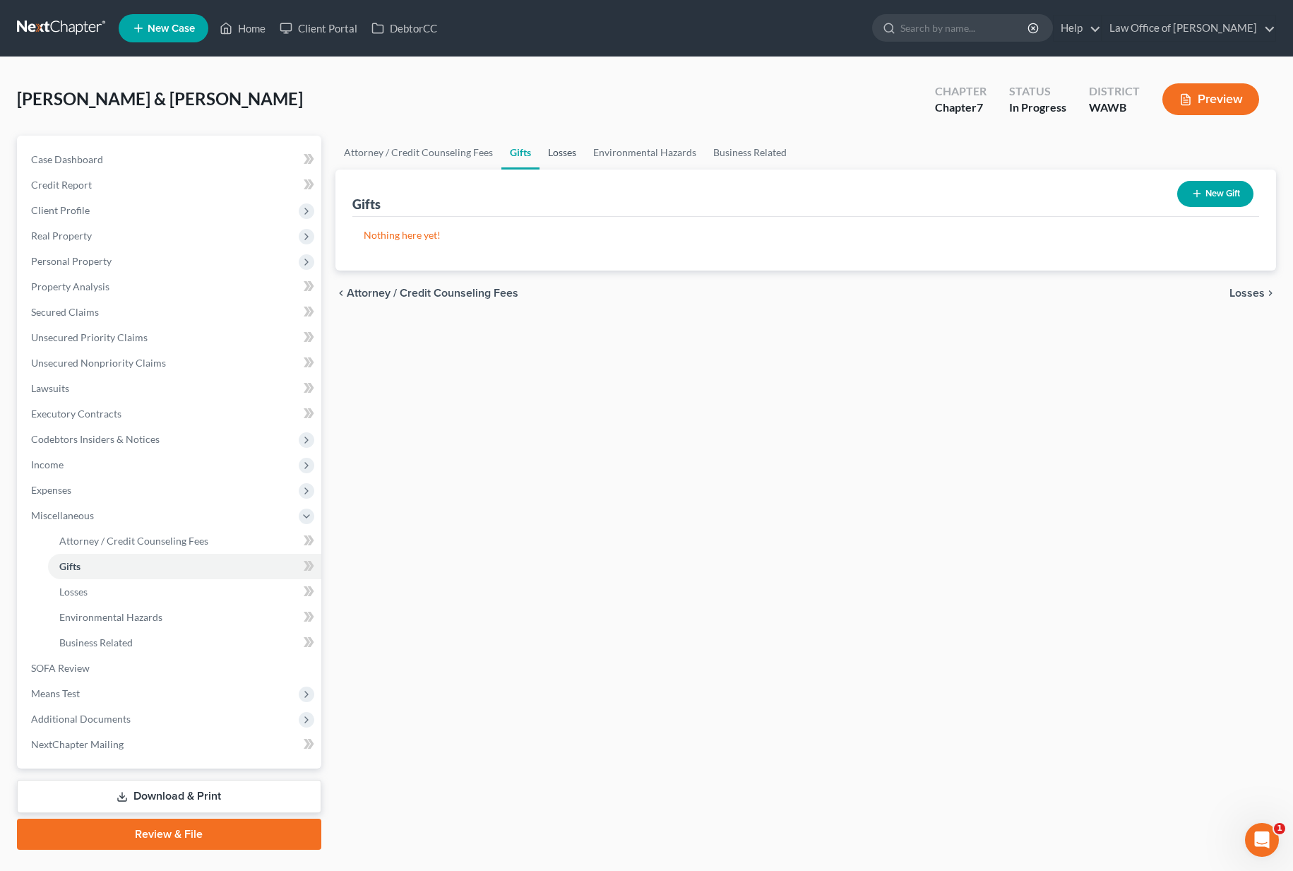
click at [562, 157] on link "Losses" at bounding box center [561, 153] width 45 height 34
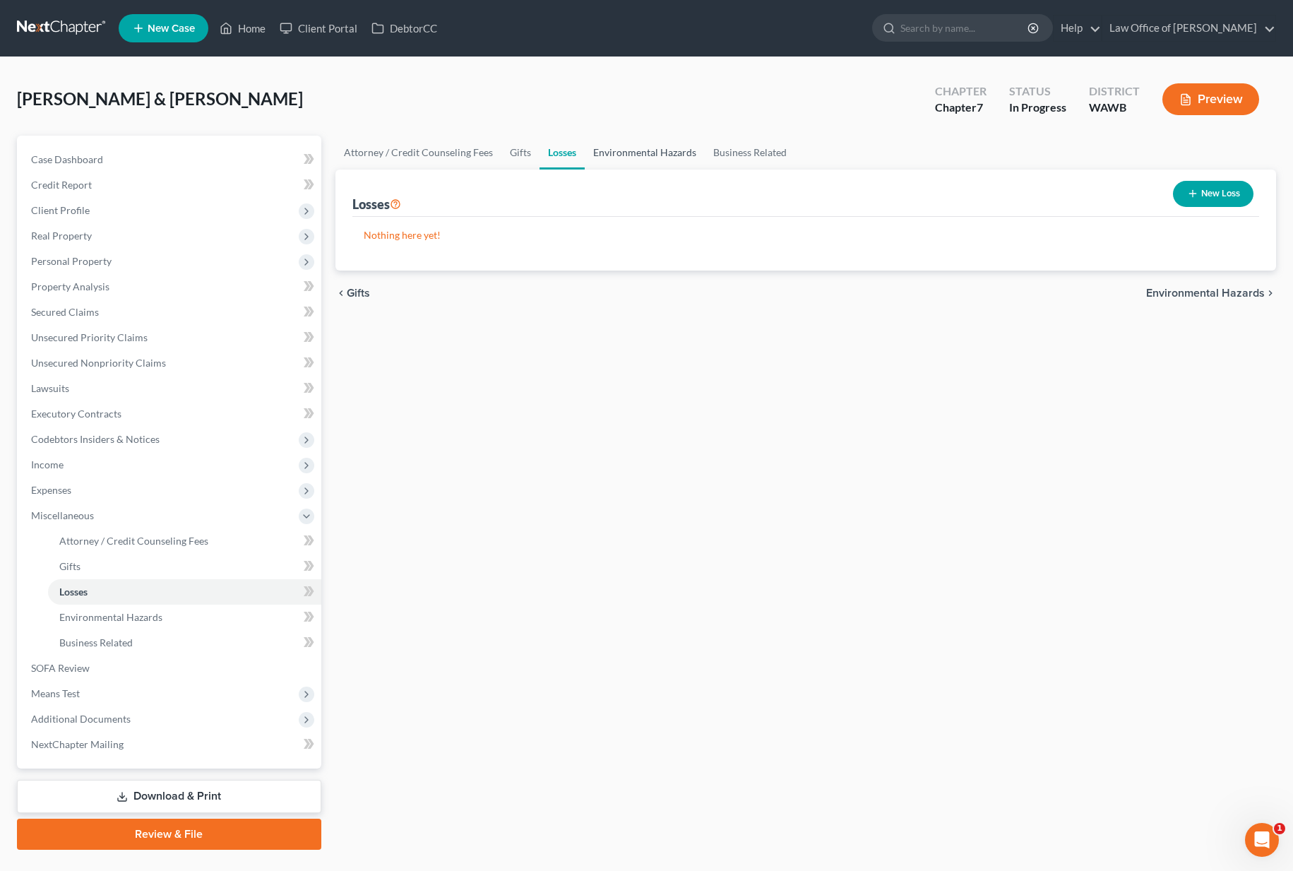
click at [614, 156] on link "Environmental Hazards" at bounding box center [645, 153] width 120 height 34
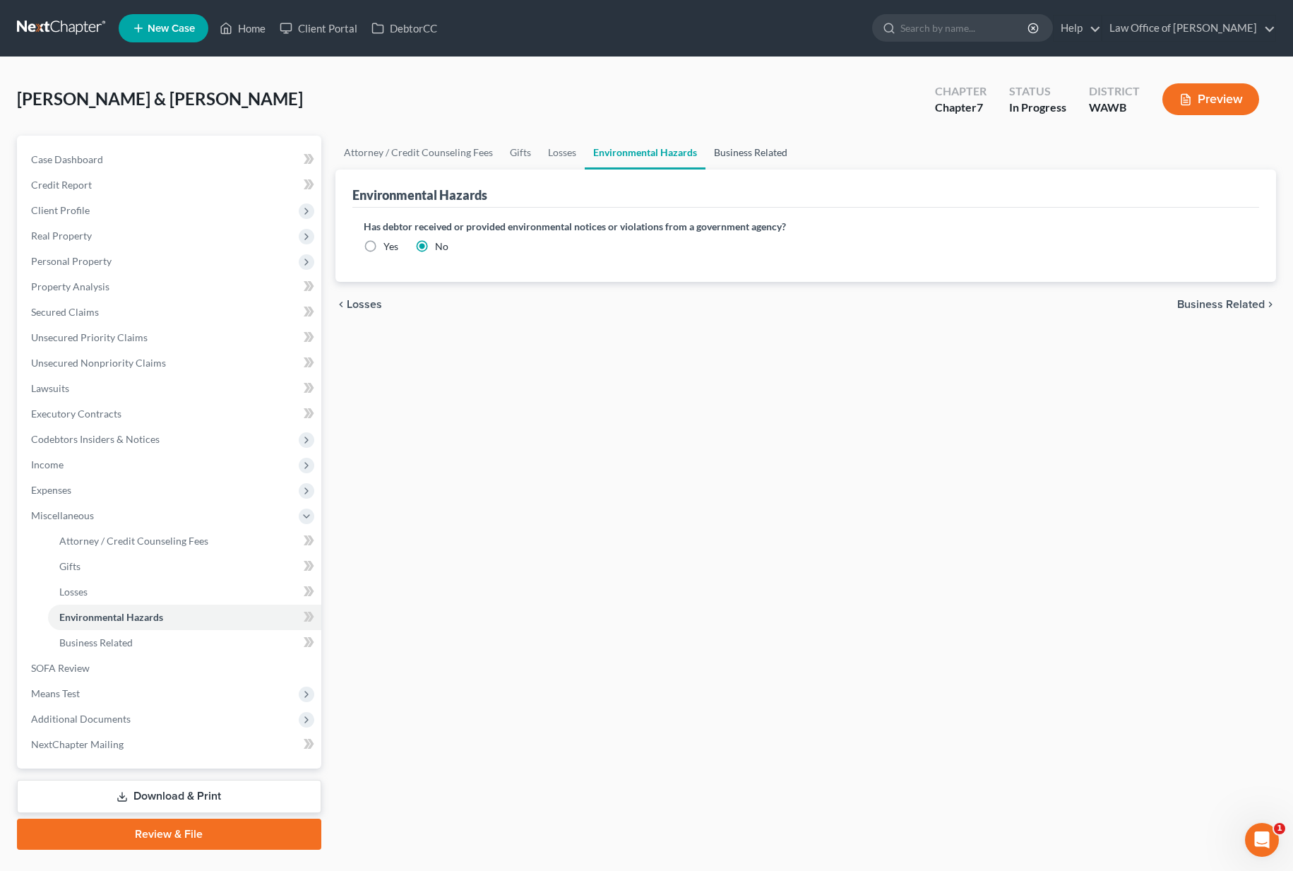
click at [731, 155] on link "Business Related" at bounding box center [750, 153] width 90 height 34
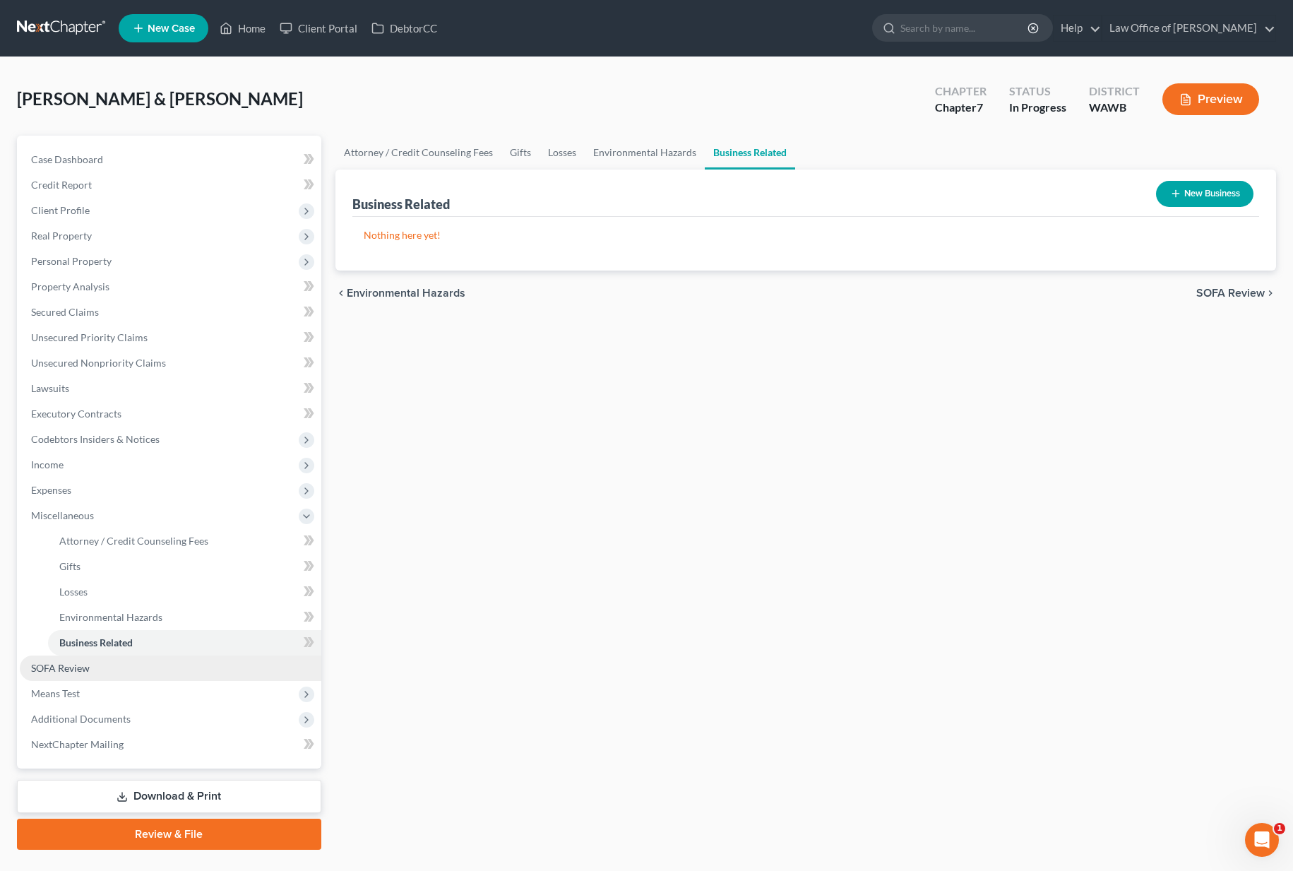
click at [172, 676] on link "SOFA Review" at bounding box center [170, 667] width 301 height 25
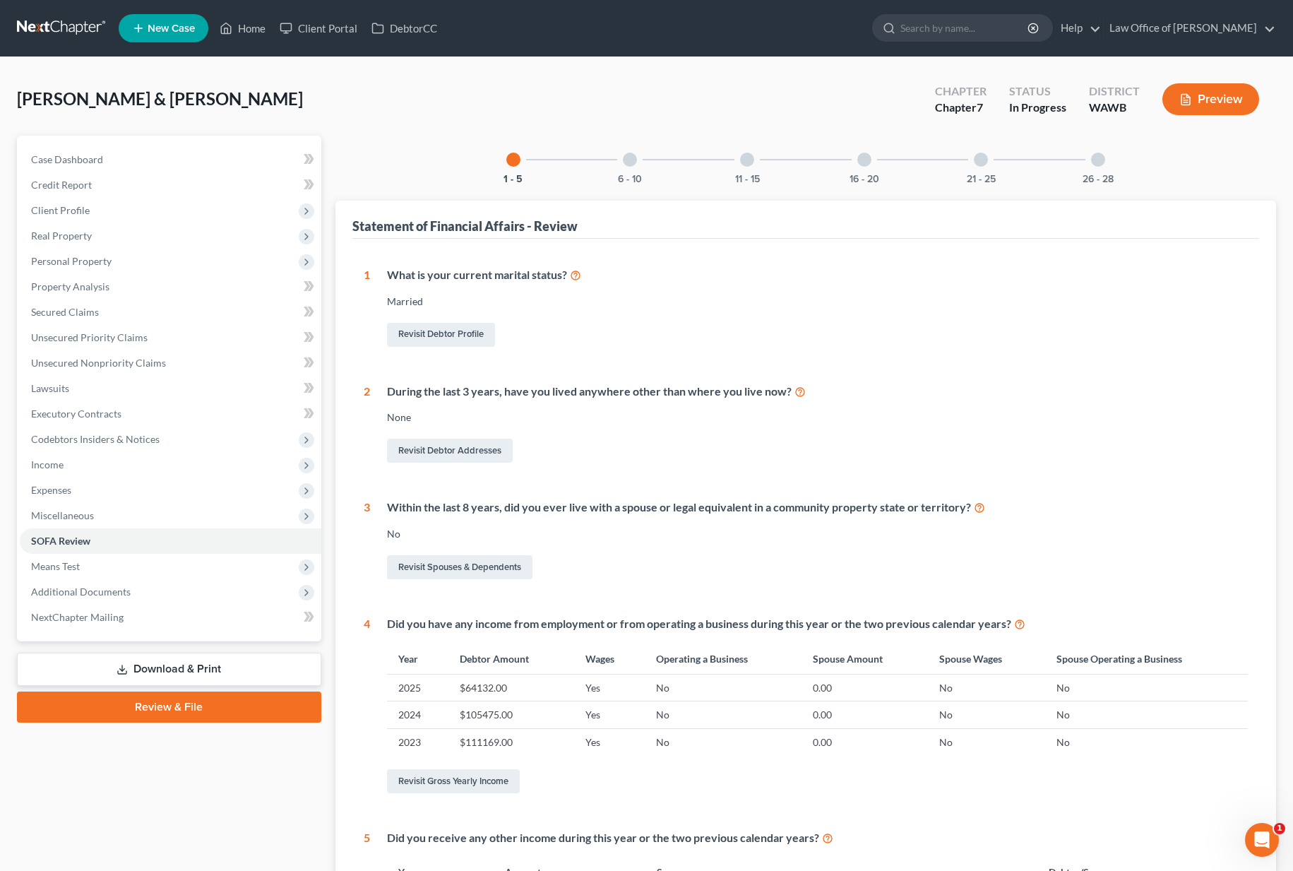
click at [629, 167] on div "6 - 10" at bounding box center [630, 160] width 48 height 48
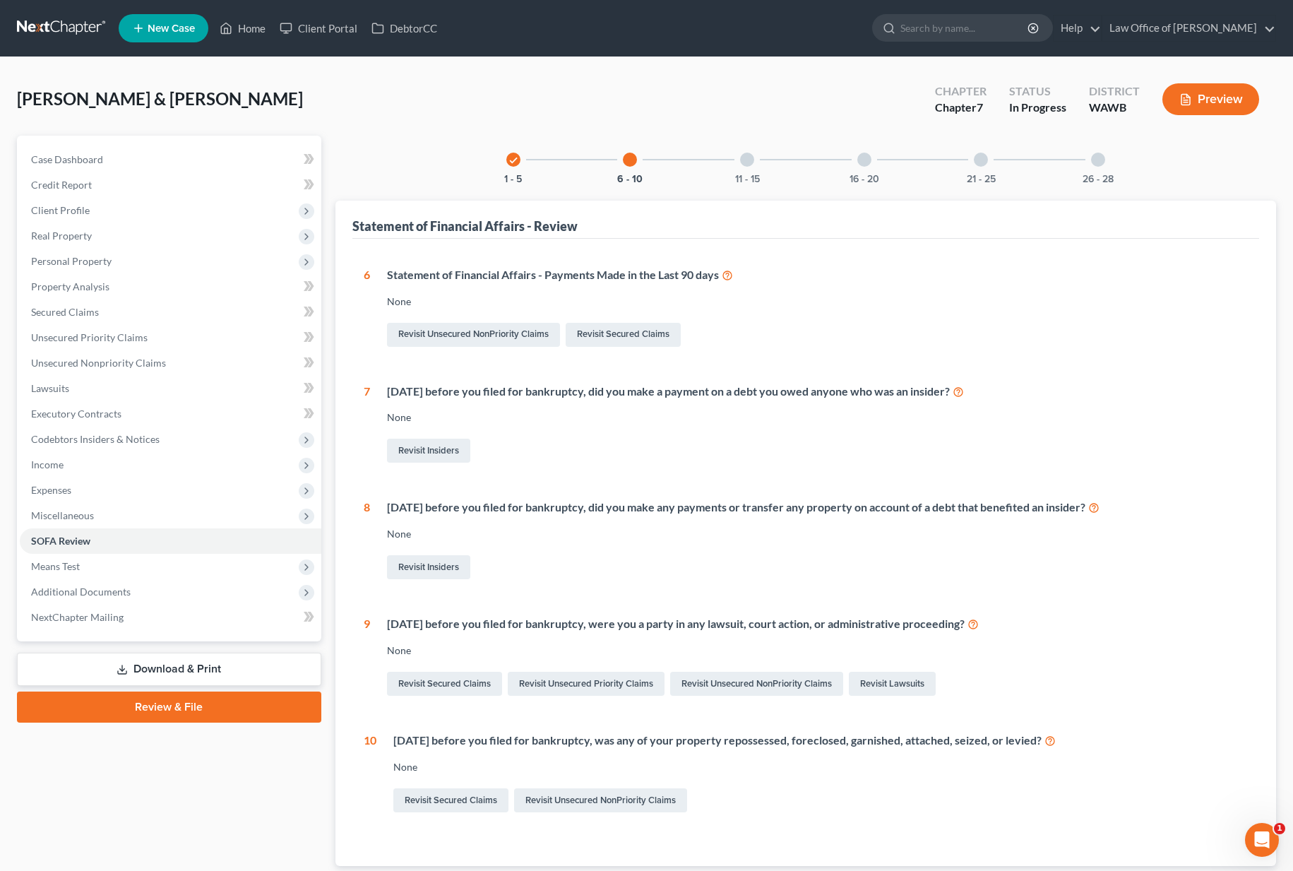
click at [721, 171] on div "check 1 - 5 6 - 10 11 - 15 16 - 20 21 - 25 26 - 28" at bounding box center [805, 160] width 633 height 48
click at [748, 174] on button "11 - 15" at bounding box center [747, 179] width 25 height 10
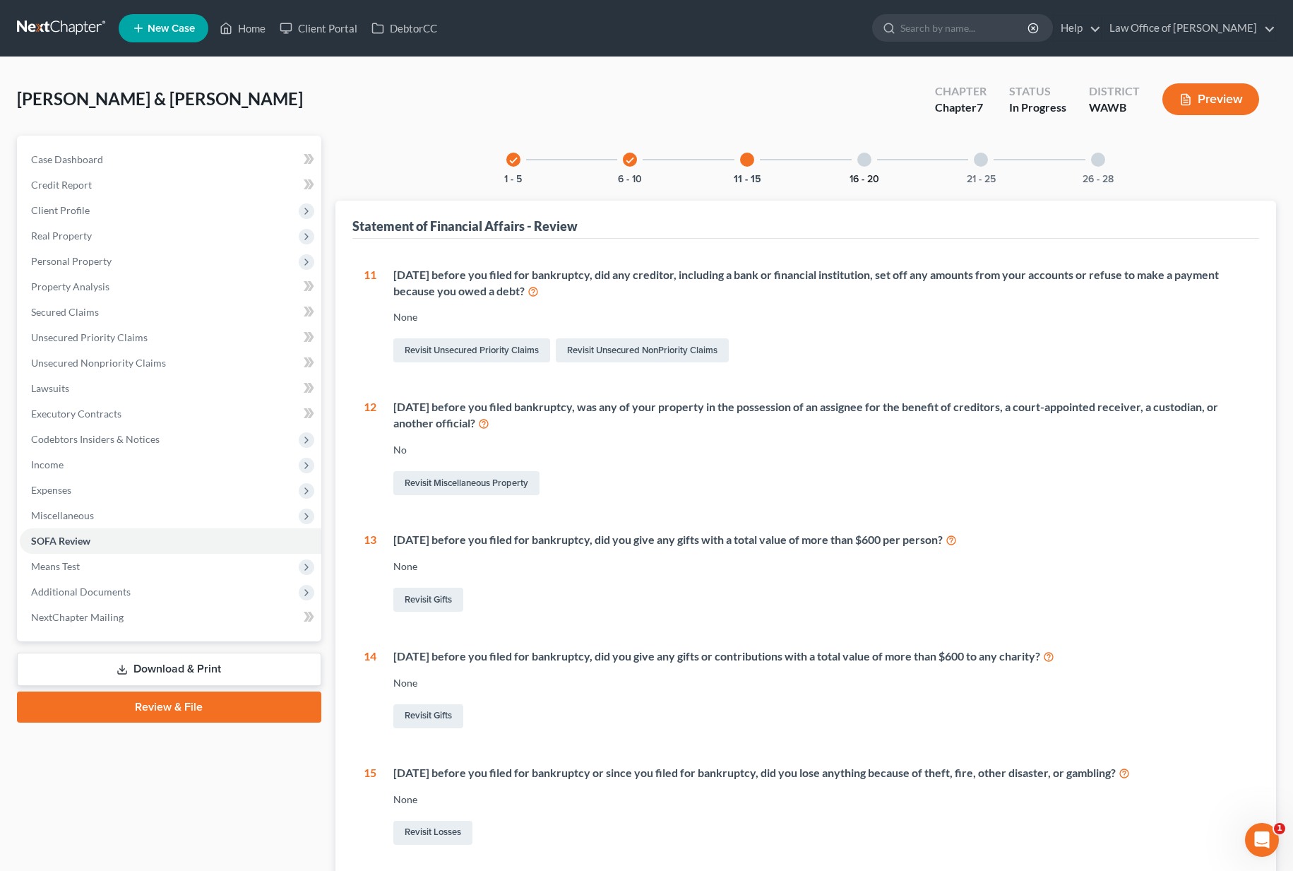
click at [854, 182] on button "16 - 20" at bounding box center [864, 179] width 30 height 10
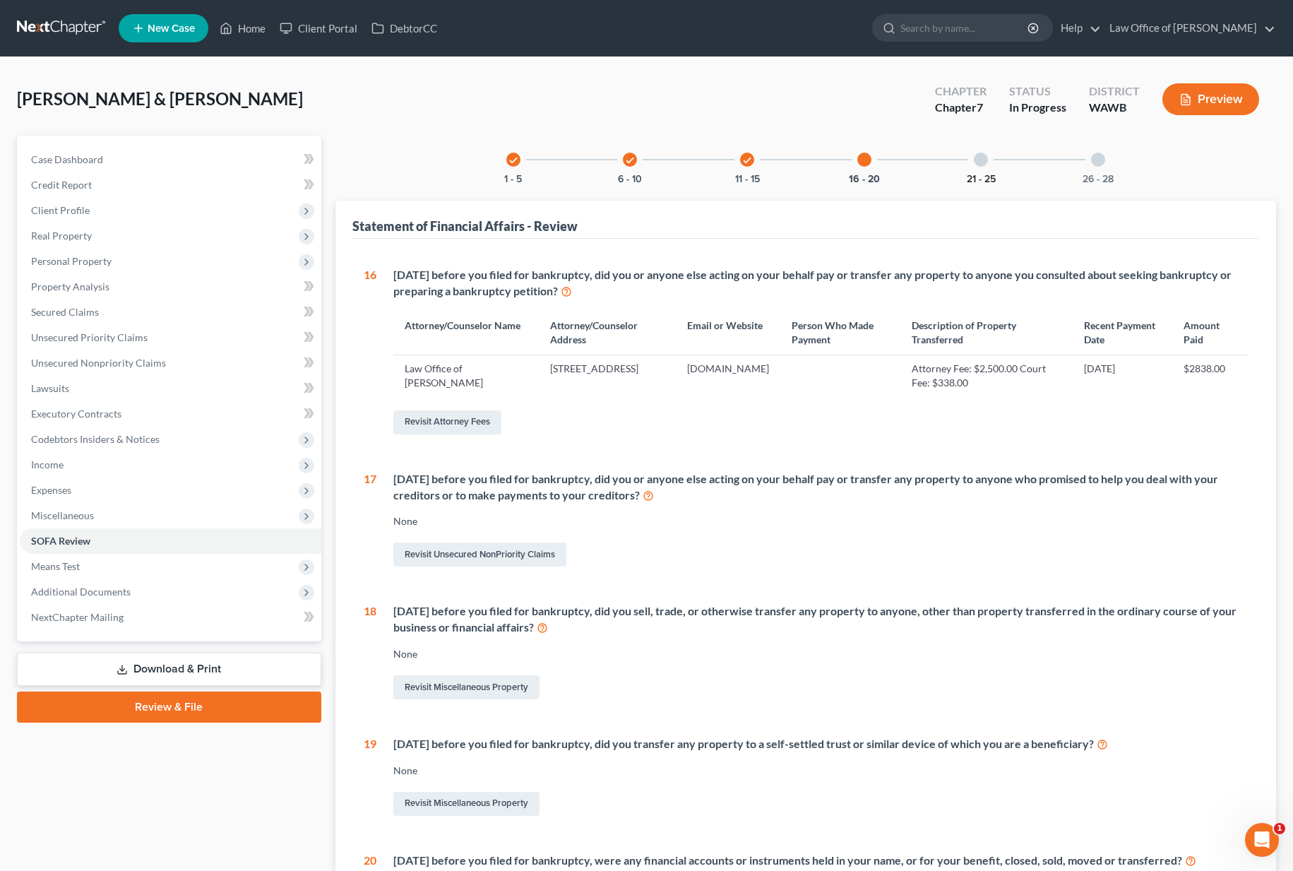
click at [967, 174] on button "21 - 25" at bounding box center [981, 179] width 29 height 10
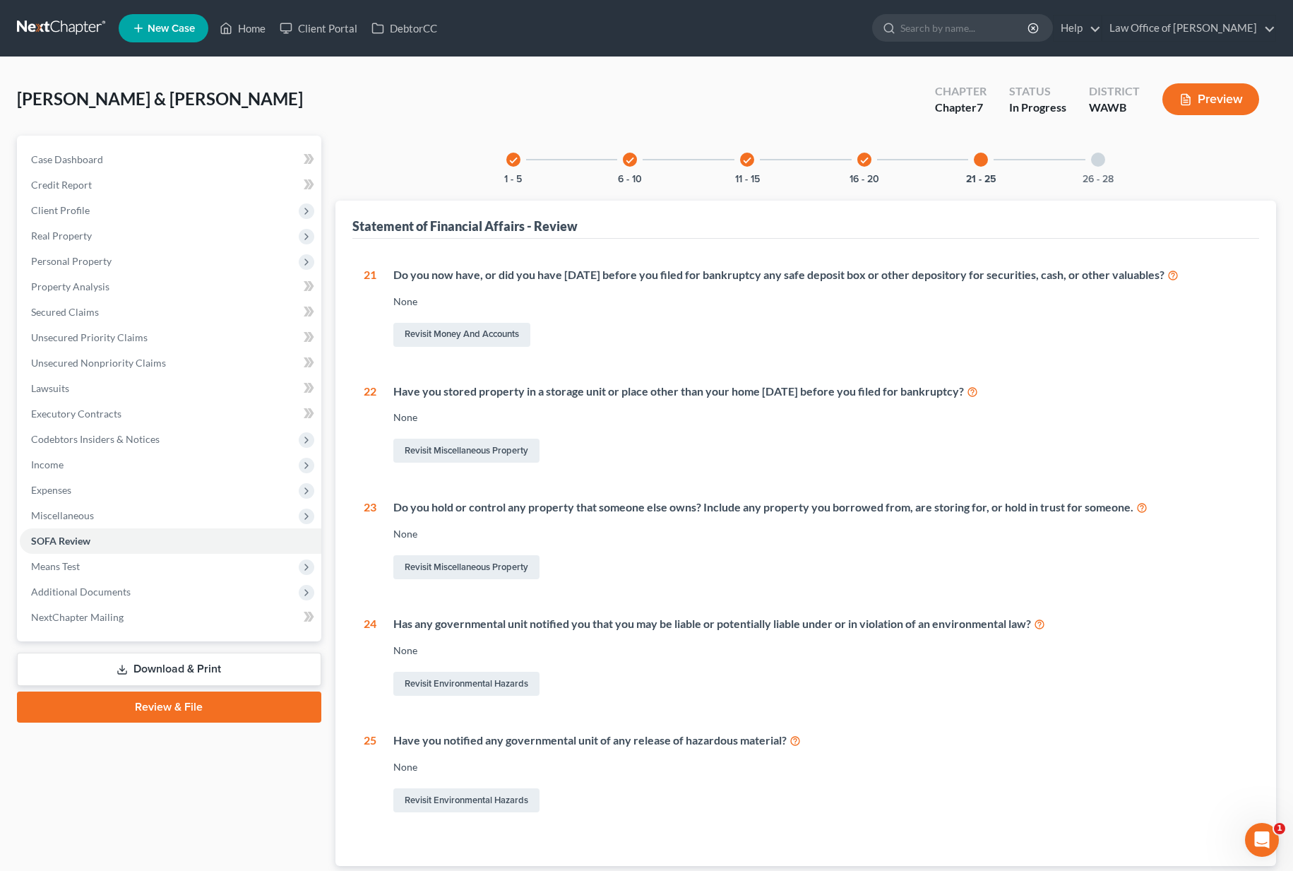
click at [1092, 171] on div "26 - 28" at bounding box center [1098, 160] width 48 height 48
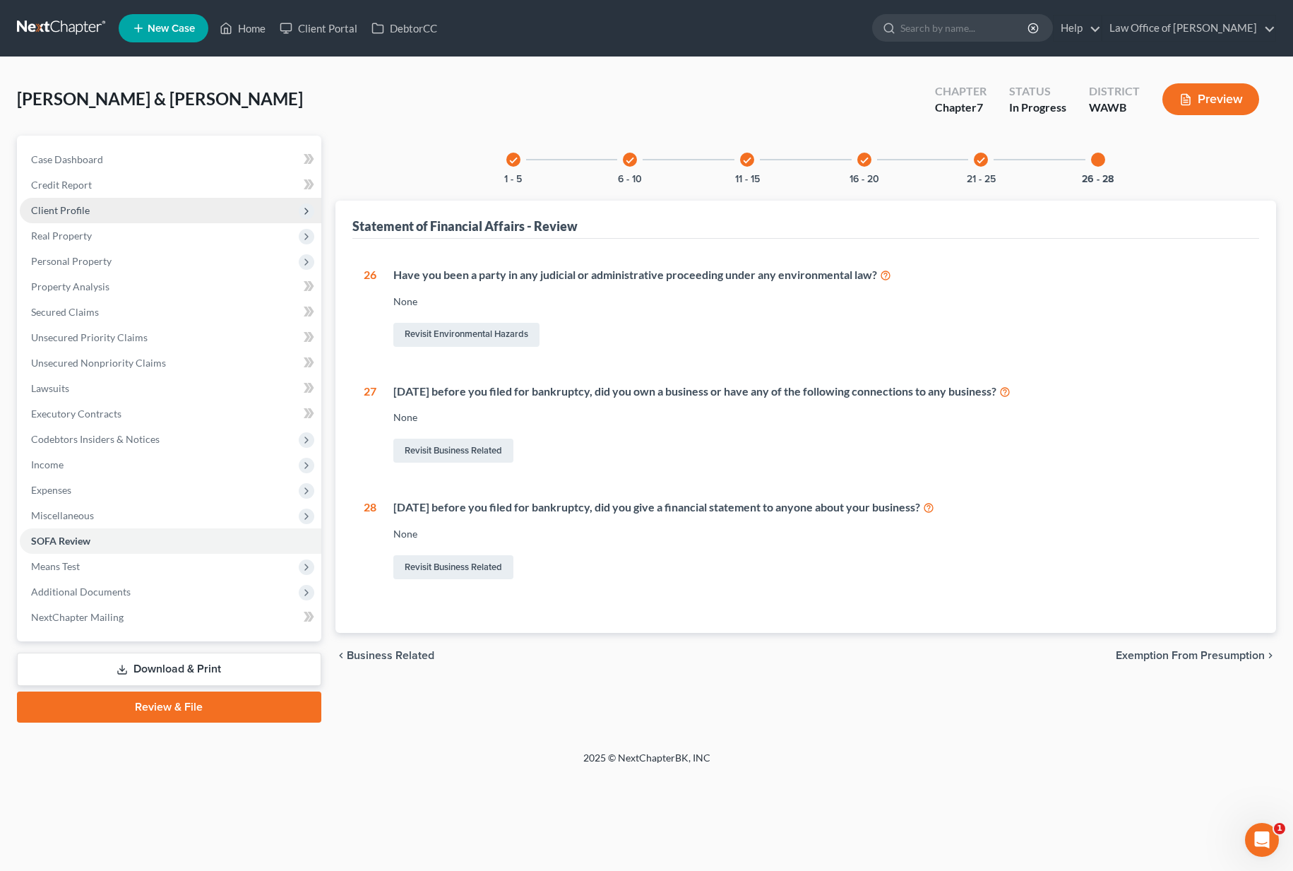
click at [205, 210] on span "Client Profile" at bounding box center [170, 210] width 301 height 25
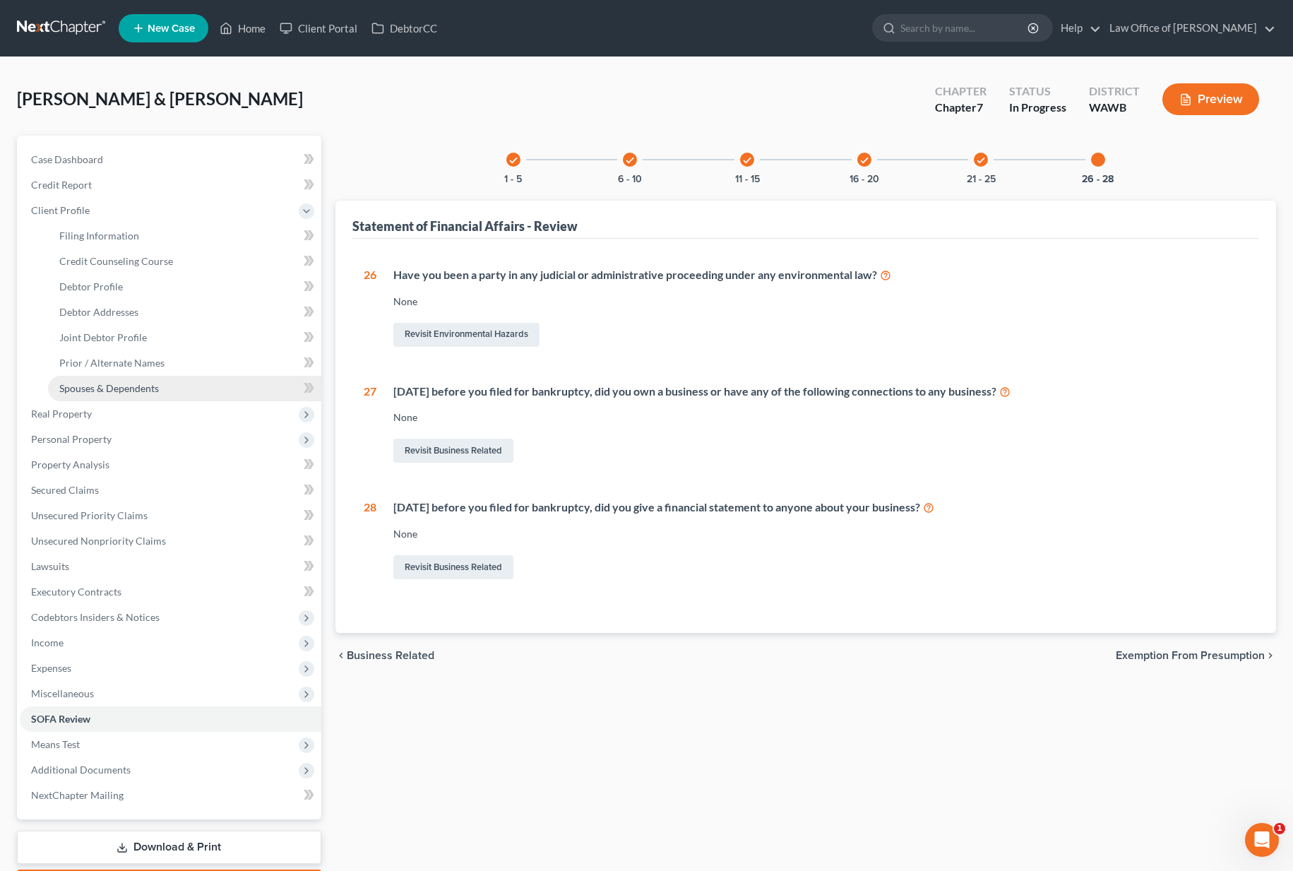
click at [144, 376] on link "Spouses & Dependents" at bounding box center [184, 388] width 273 height 25
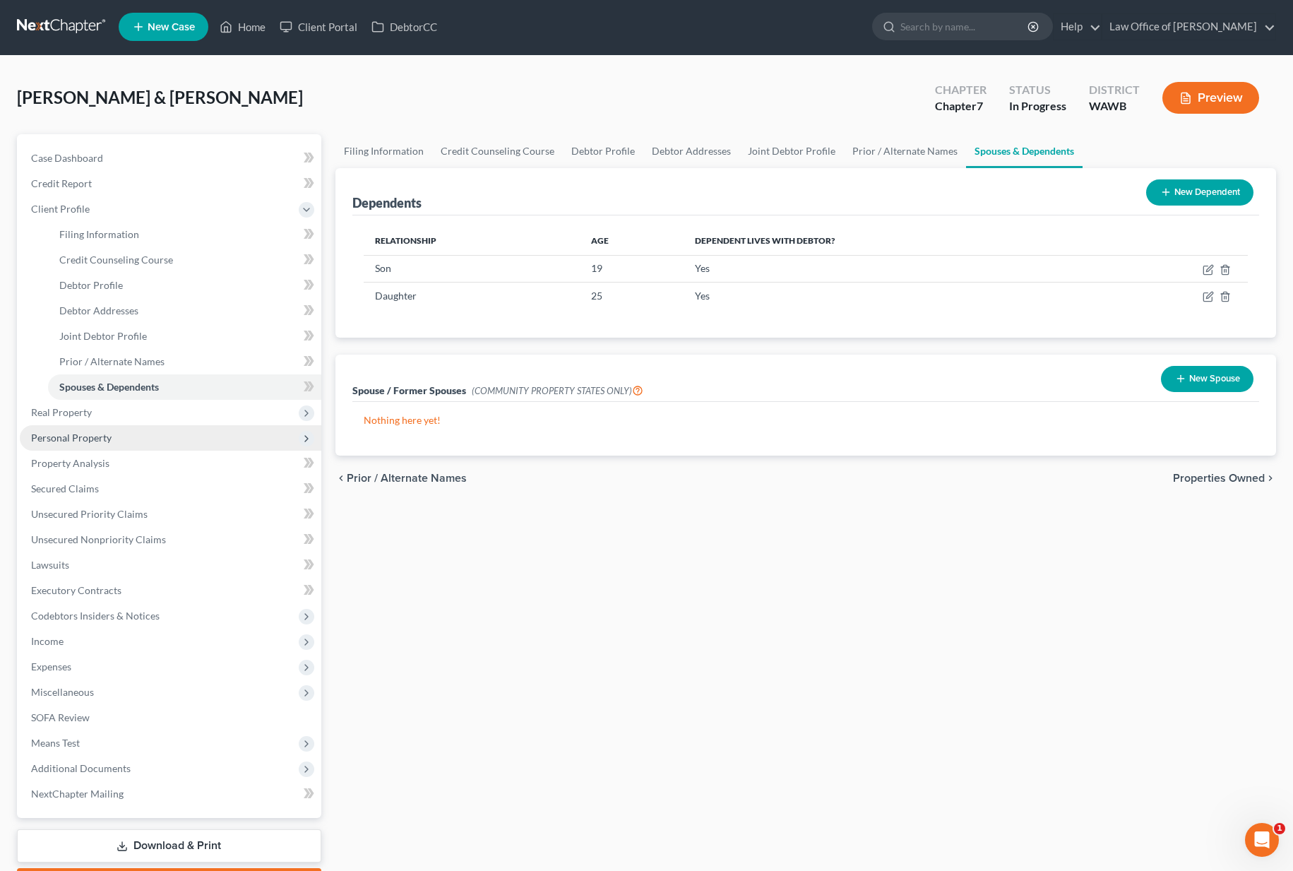
scroll to position [83, 0]
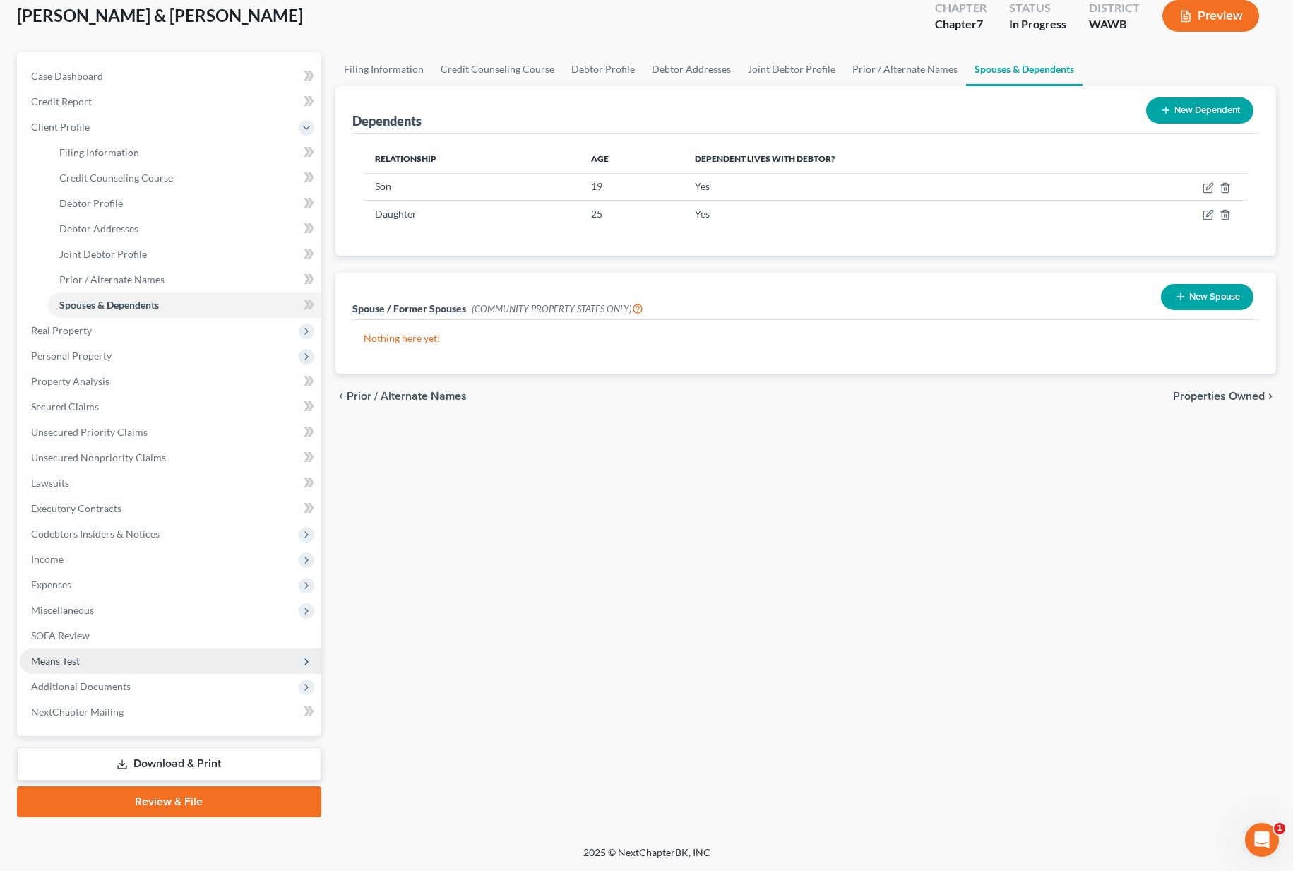
click at [88, 662] on span "Means Test" at bounding box center [170, 660] width 301 height 25
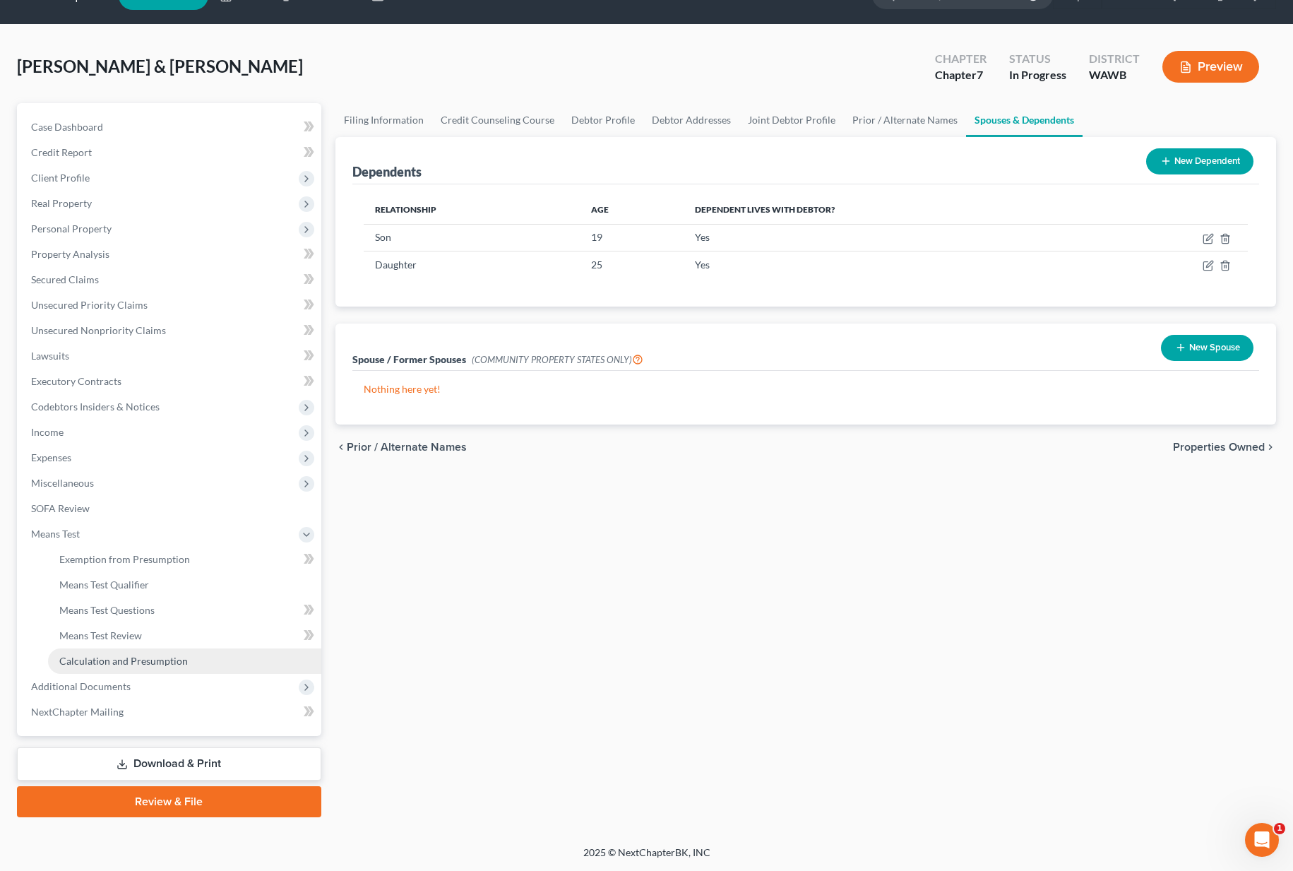
scroll to position [32, 0]
click at [110, 560] on span "Exemption from Presumption" at bounding box center [124, 559] width 131 height 12
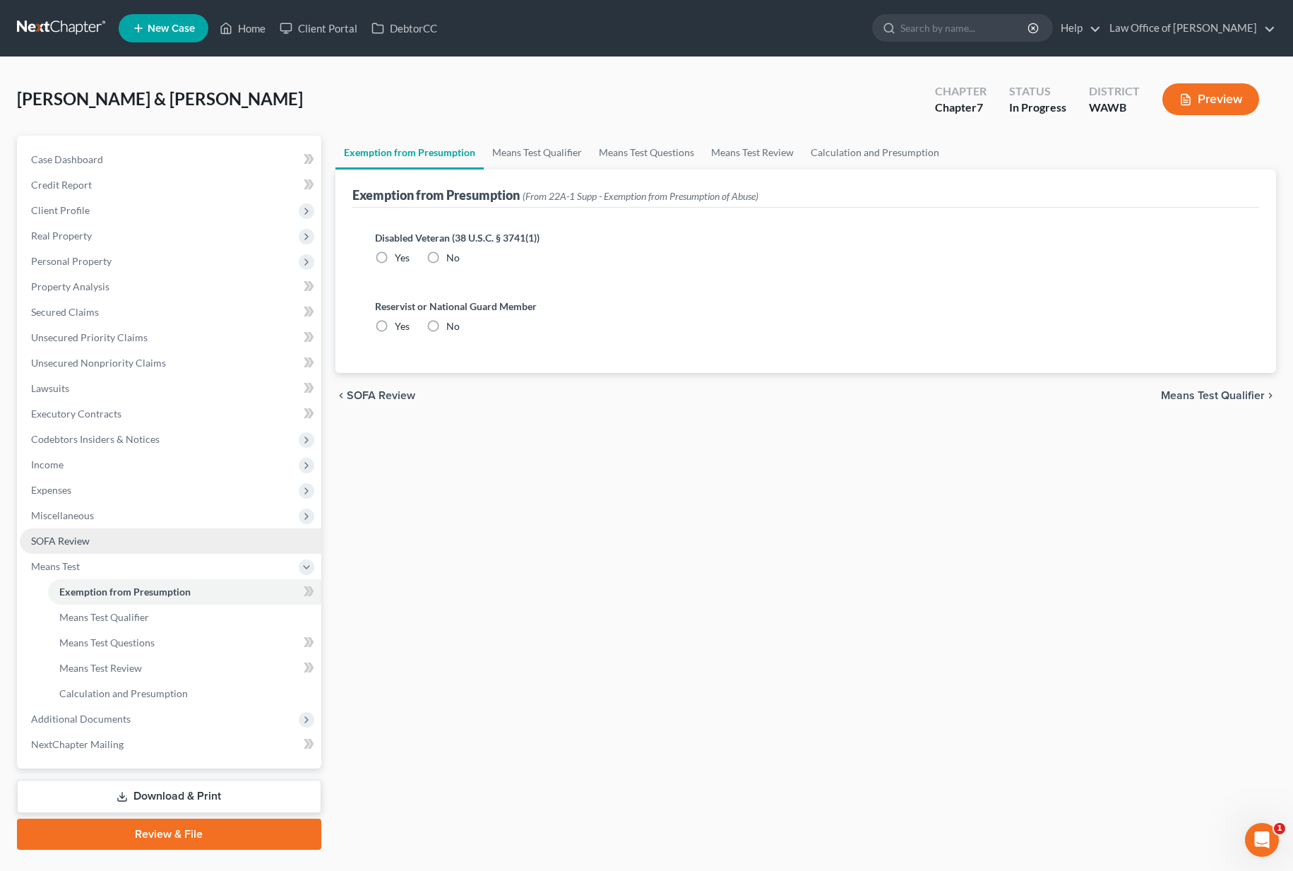
radio input "true"
click at [825, 160] on link "Calculation and Presumption" at bounding box center [874, 153] width 145 height 34
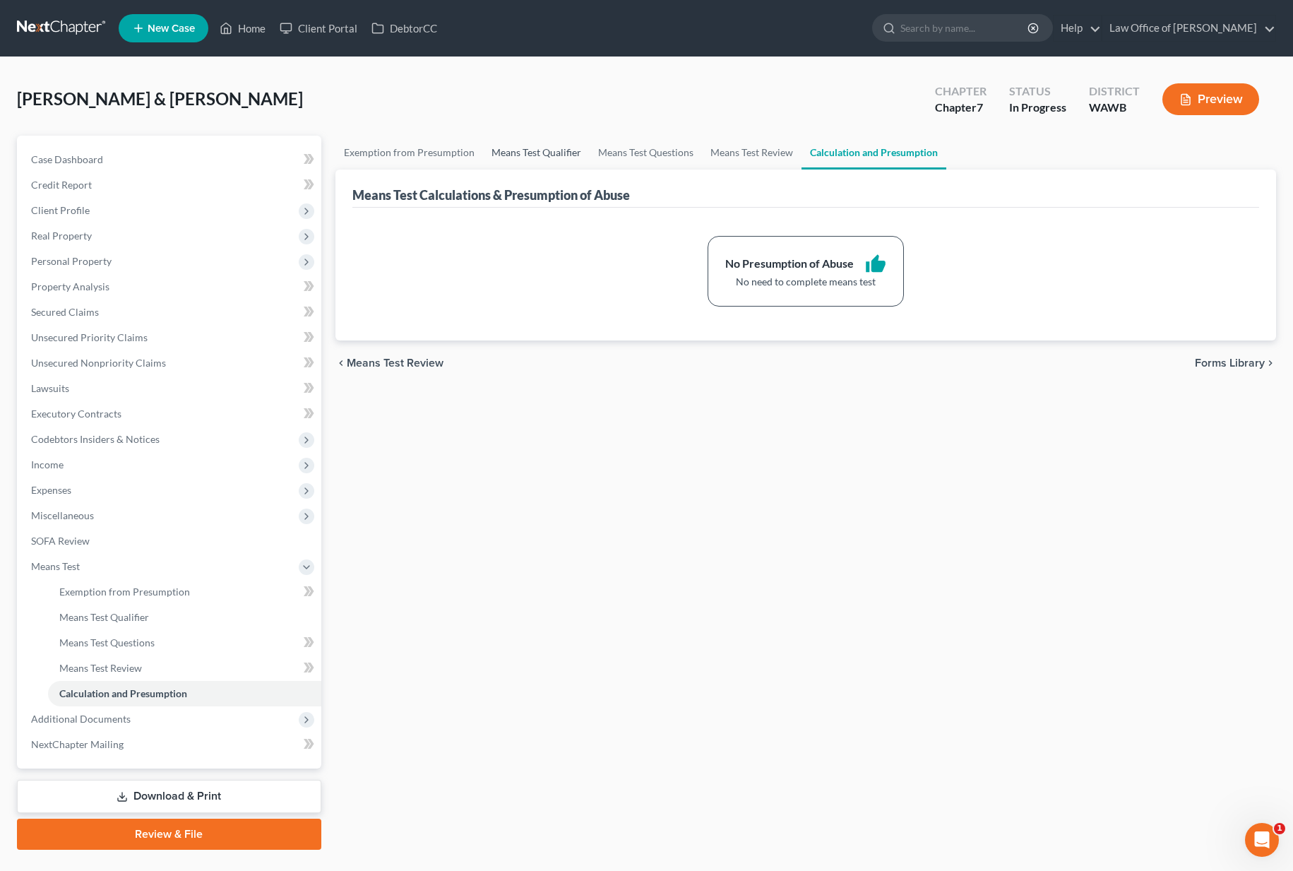
click at [544, 153] on link "Means Test Qualifier" at bounding box center [536, 153] width 107 height 34
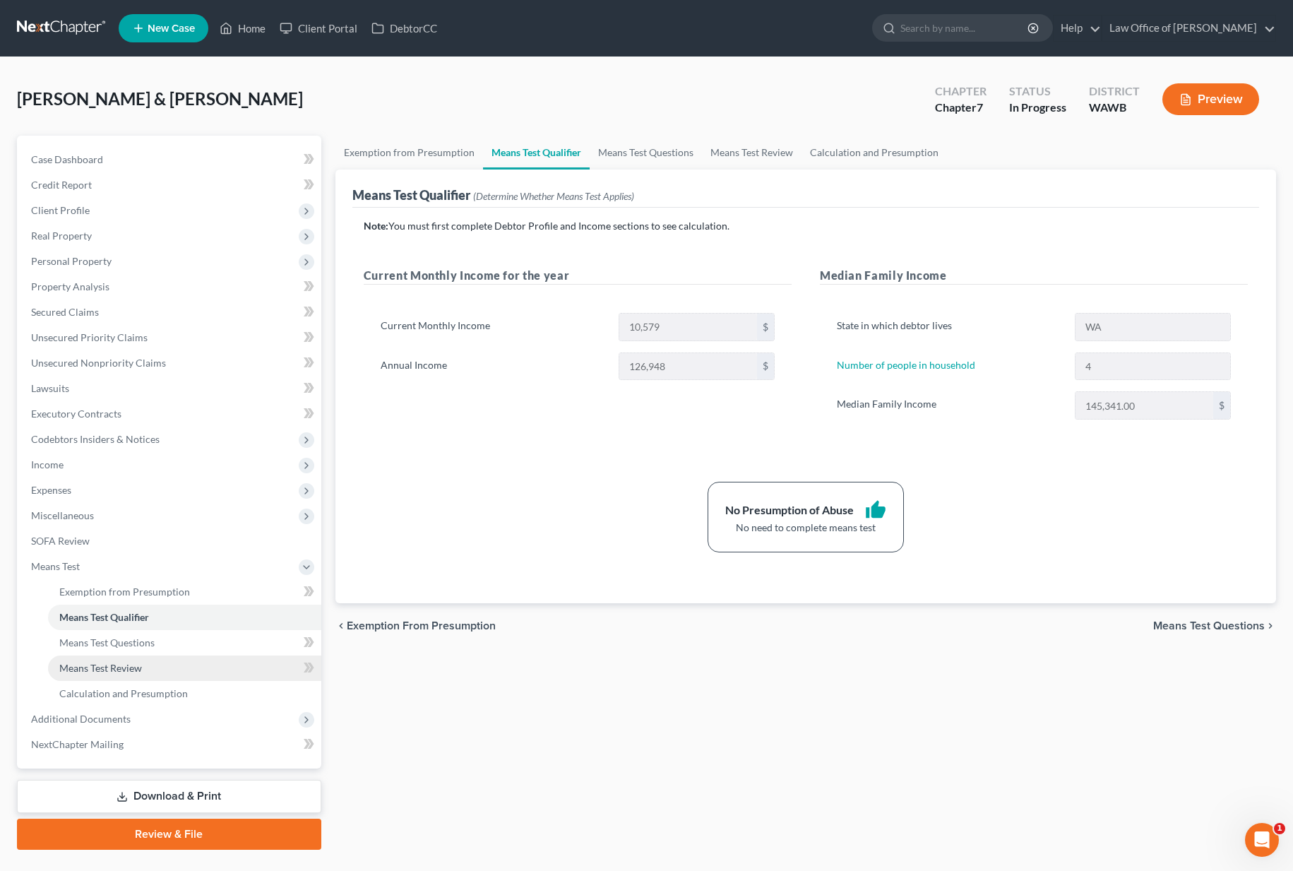
scroll to position [32, 0]
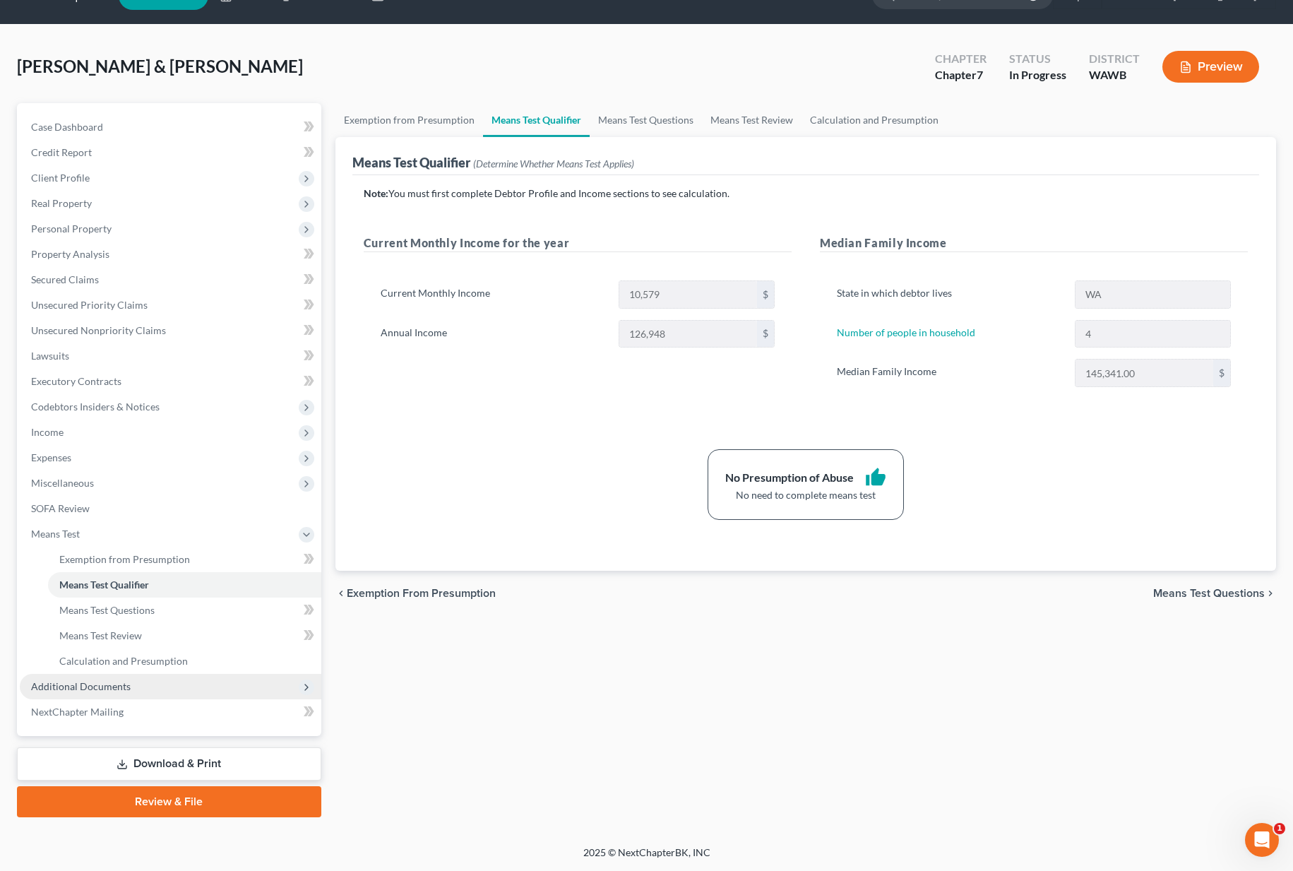
click at [131, 683] on span "Additional Documents" at bounding box center [170, 686] width 301 height 25
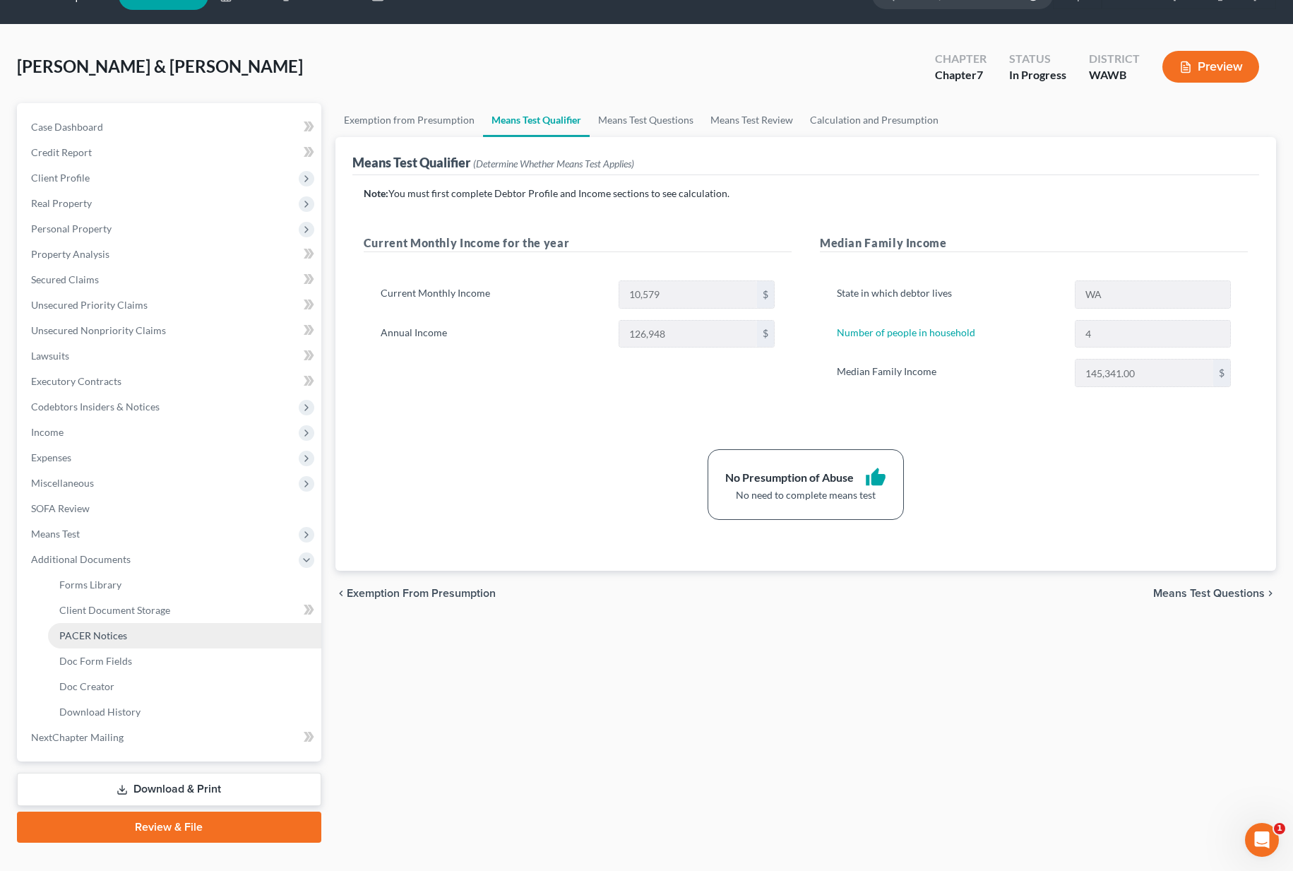
click at [109, 633] on span "PACER Notices" at bounding box center [93, 635] width 68 height 12
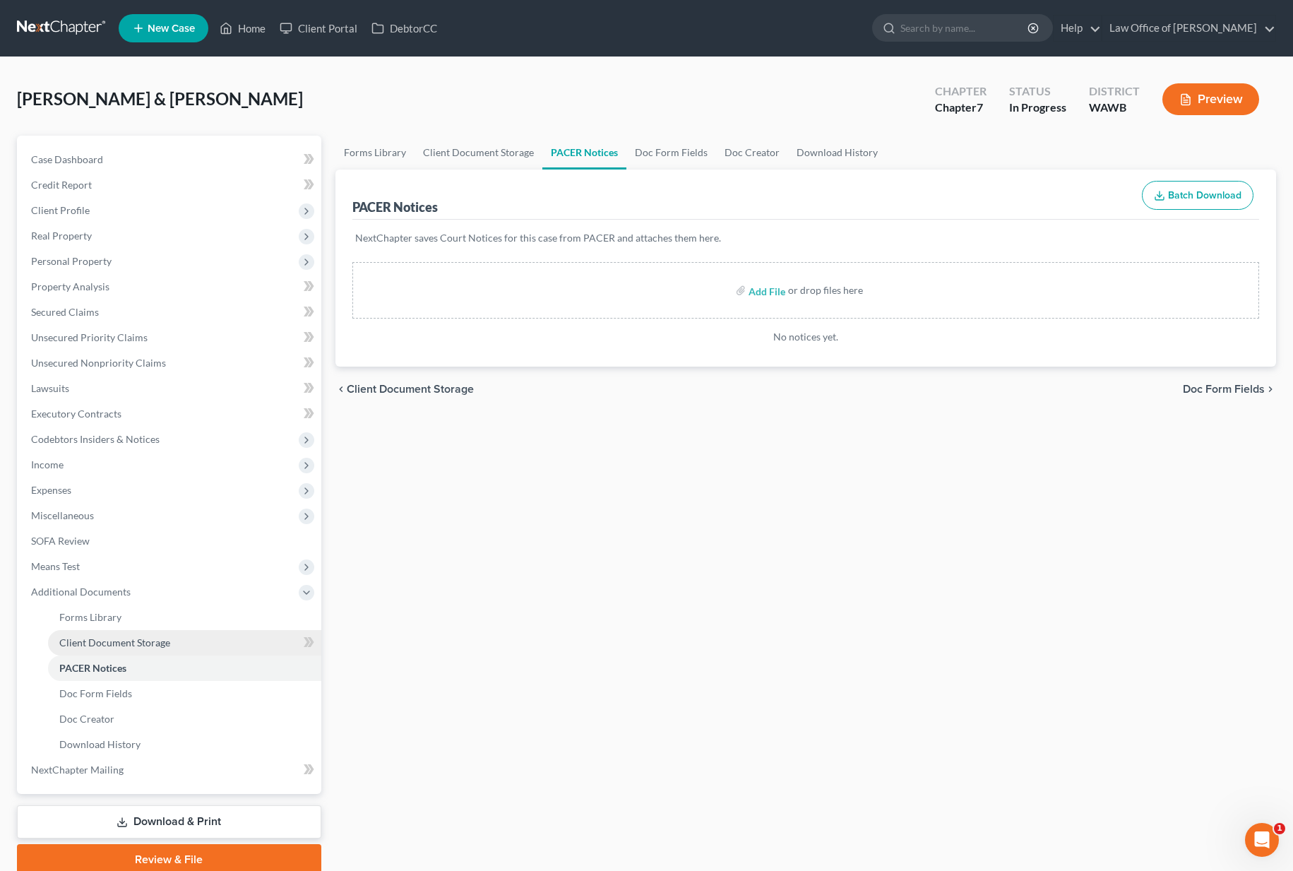
click at [109, 642] on span "Client Document Storage" at bounding box center [114, 642] width 111 height 12
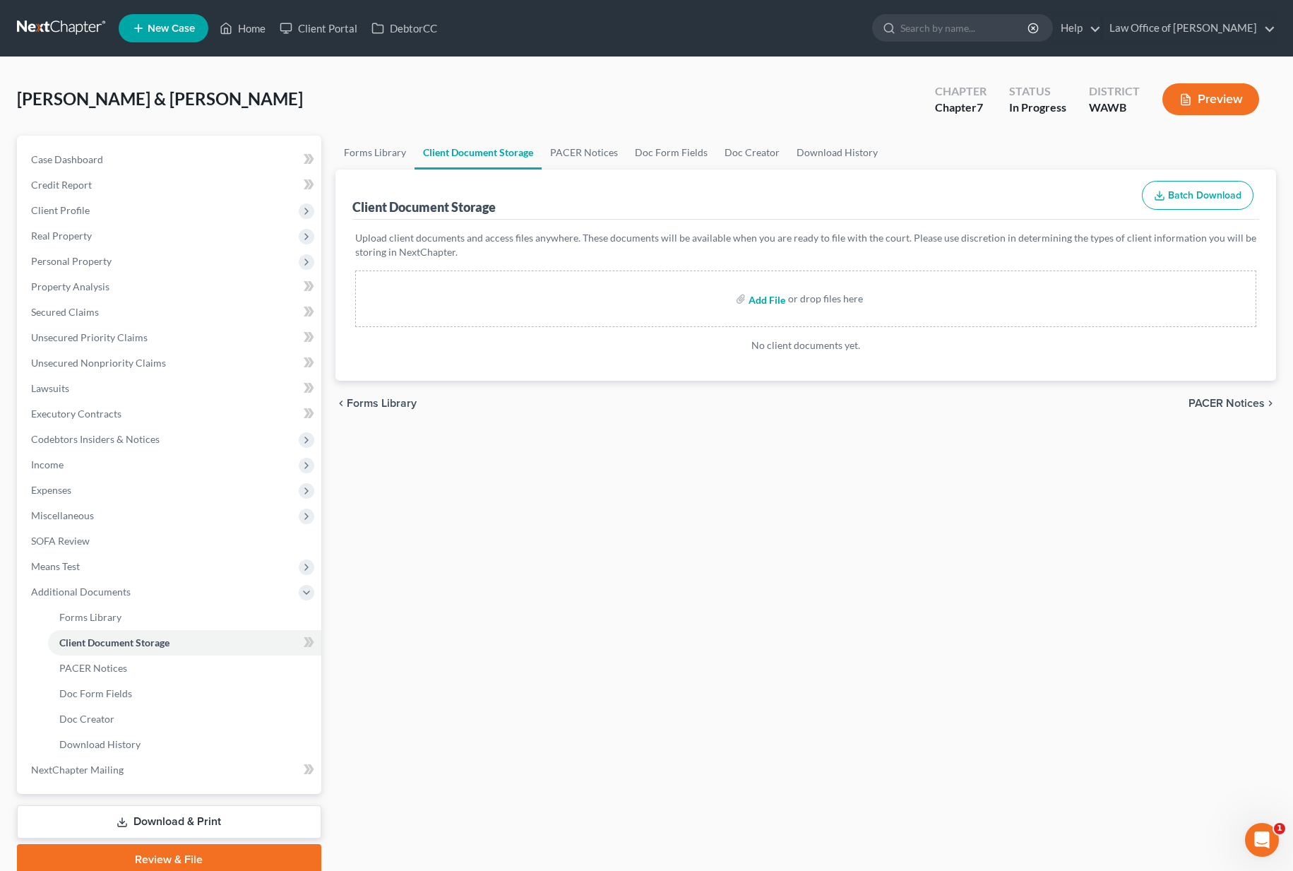
click at [763, 297] on input "file" at bounding box center [765, 298] width 34 height 25
type input "C:\fakepath\CCC1 - Rankin, Jeff.pdf"
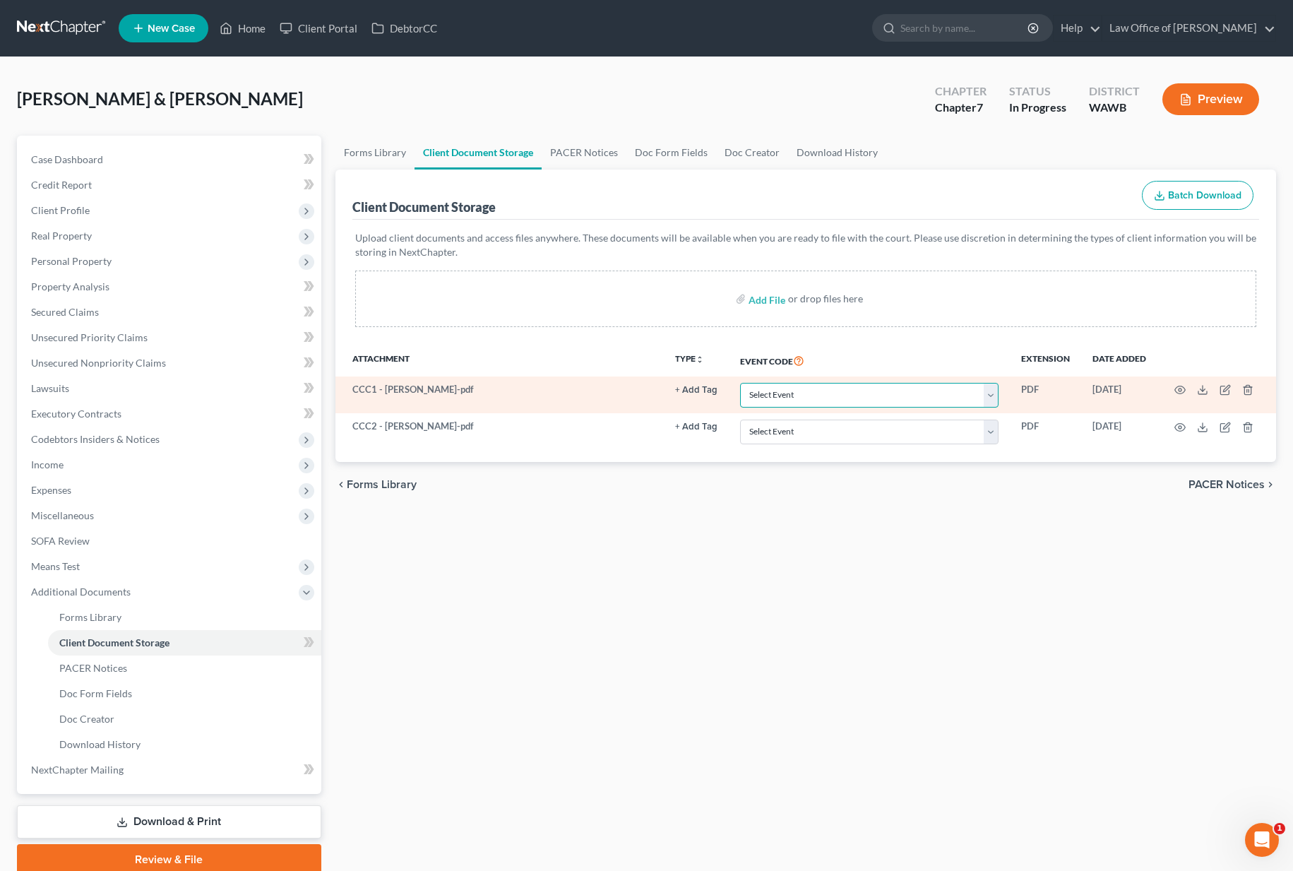
click at [864, 400] on select "Select Event Certificate of Credit Counseling for Debtor Certificate of Credit …" at bounding box center [869, 395] width 258 height 25
select select "0"
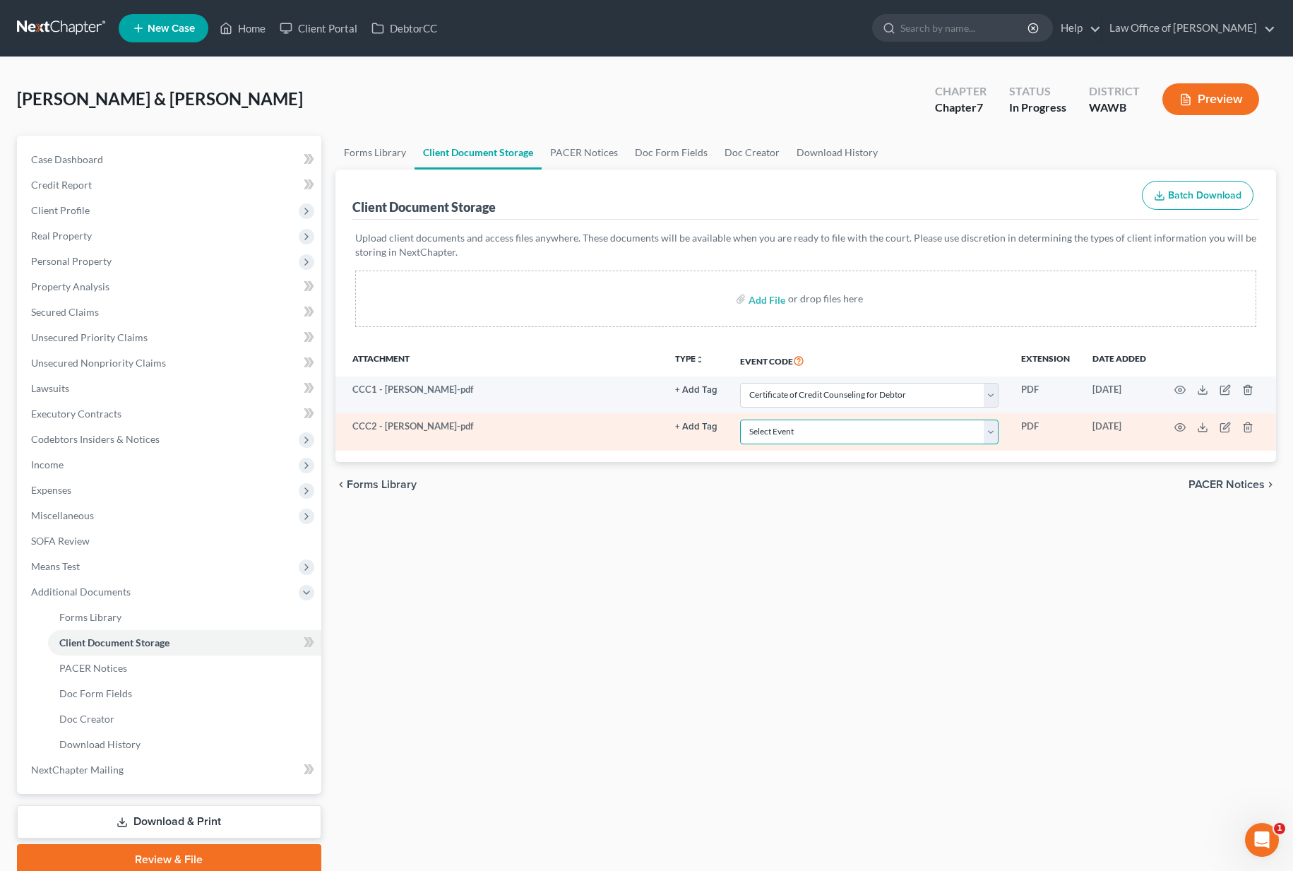
click at [852, 435] on select "Select Event Certificate of Credit Counseling for Debtor Certificate of Credit …" at bounding box center [869, 431] width 258 height 25
select select "1"
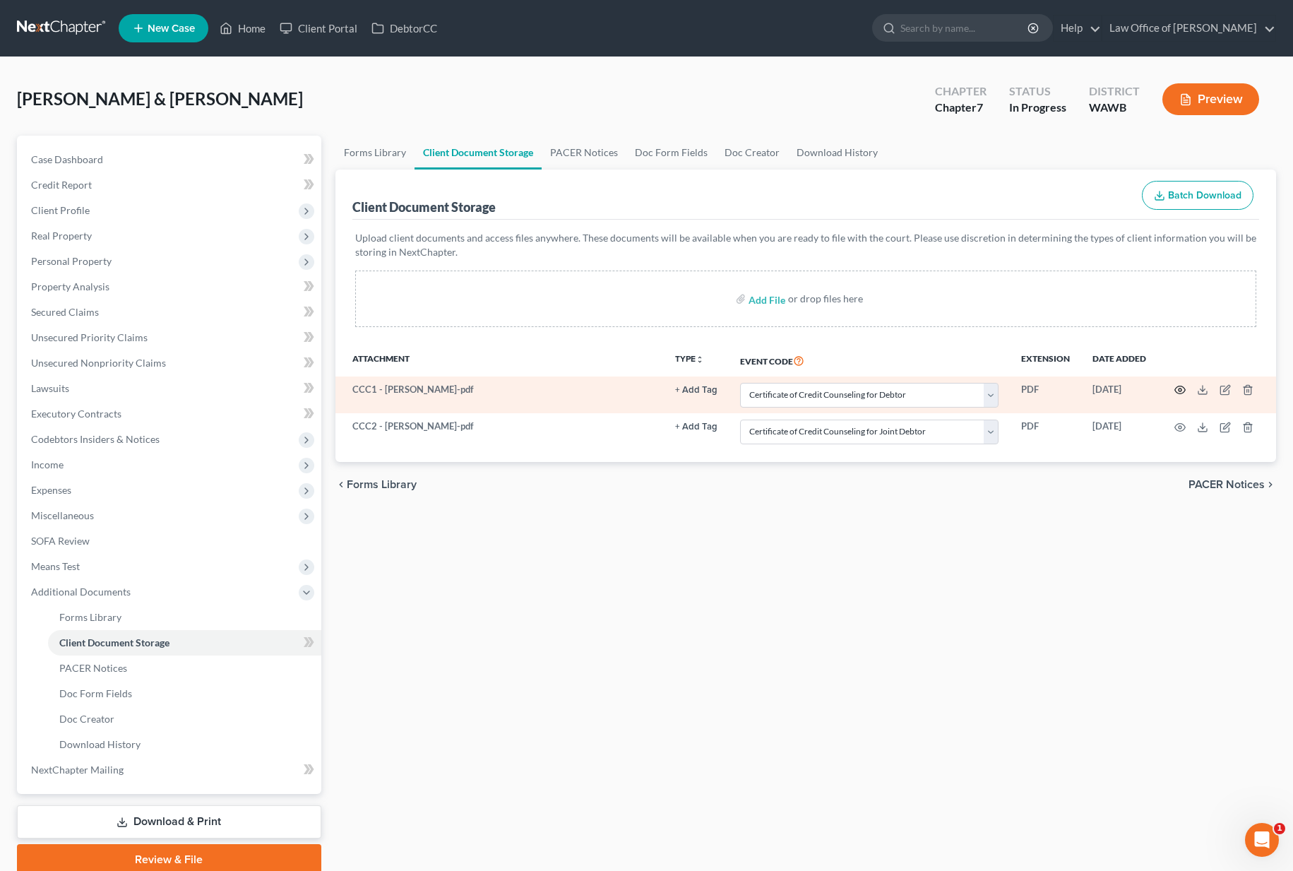
click at [1181, 390] on circle "button" at bounding box center [1179, 389] width 3 height 3
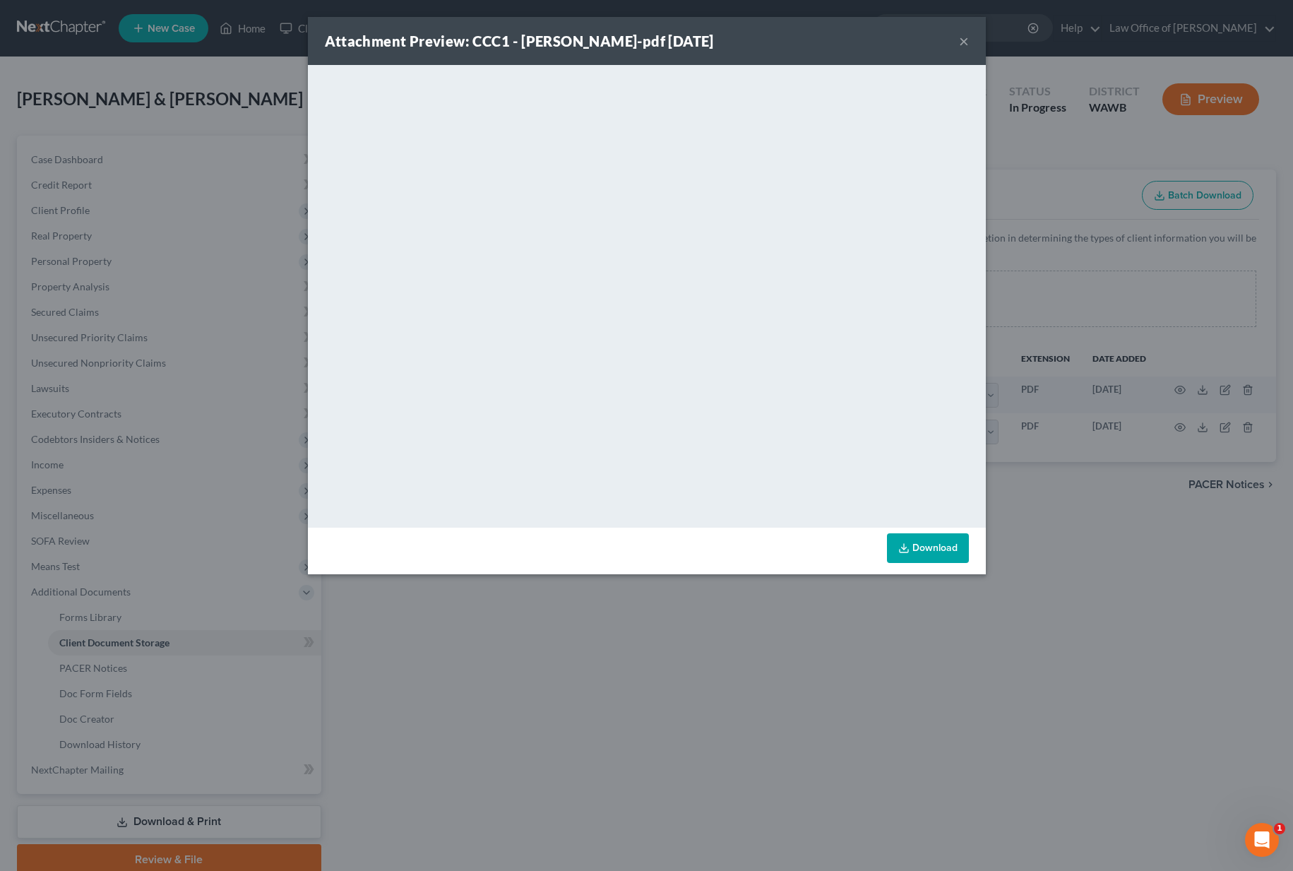
click at [1178, 425] on div "Attachment Preview: CCC1 - Rankin, Jeff-pdf 08/14/2025 × <object ng-attr-data='…" at bounding box center [646, 435] width 1293 height 871
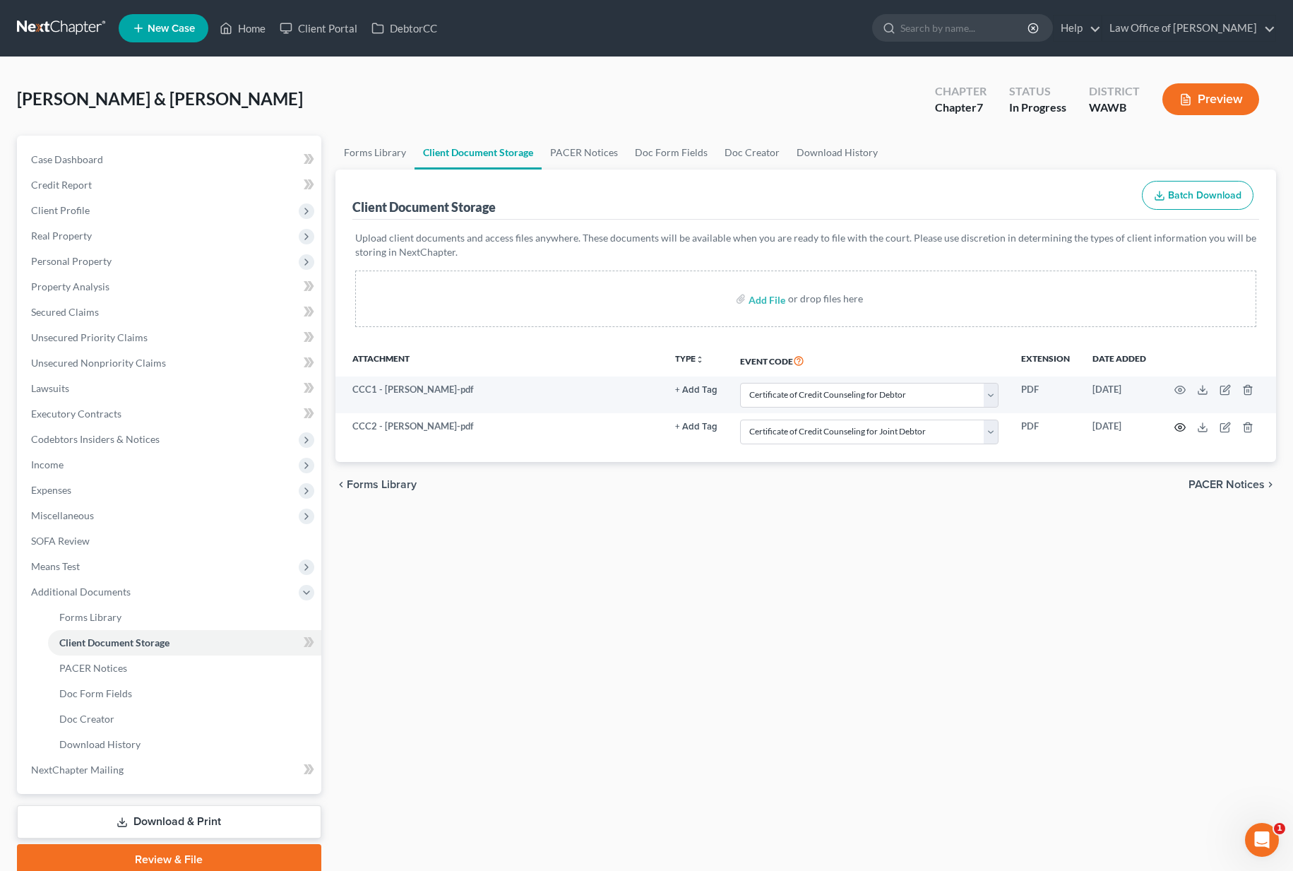
click at [1178, 425] on icon "button" at bounding box center [1179, 426] width 11 height 11
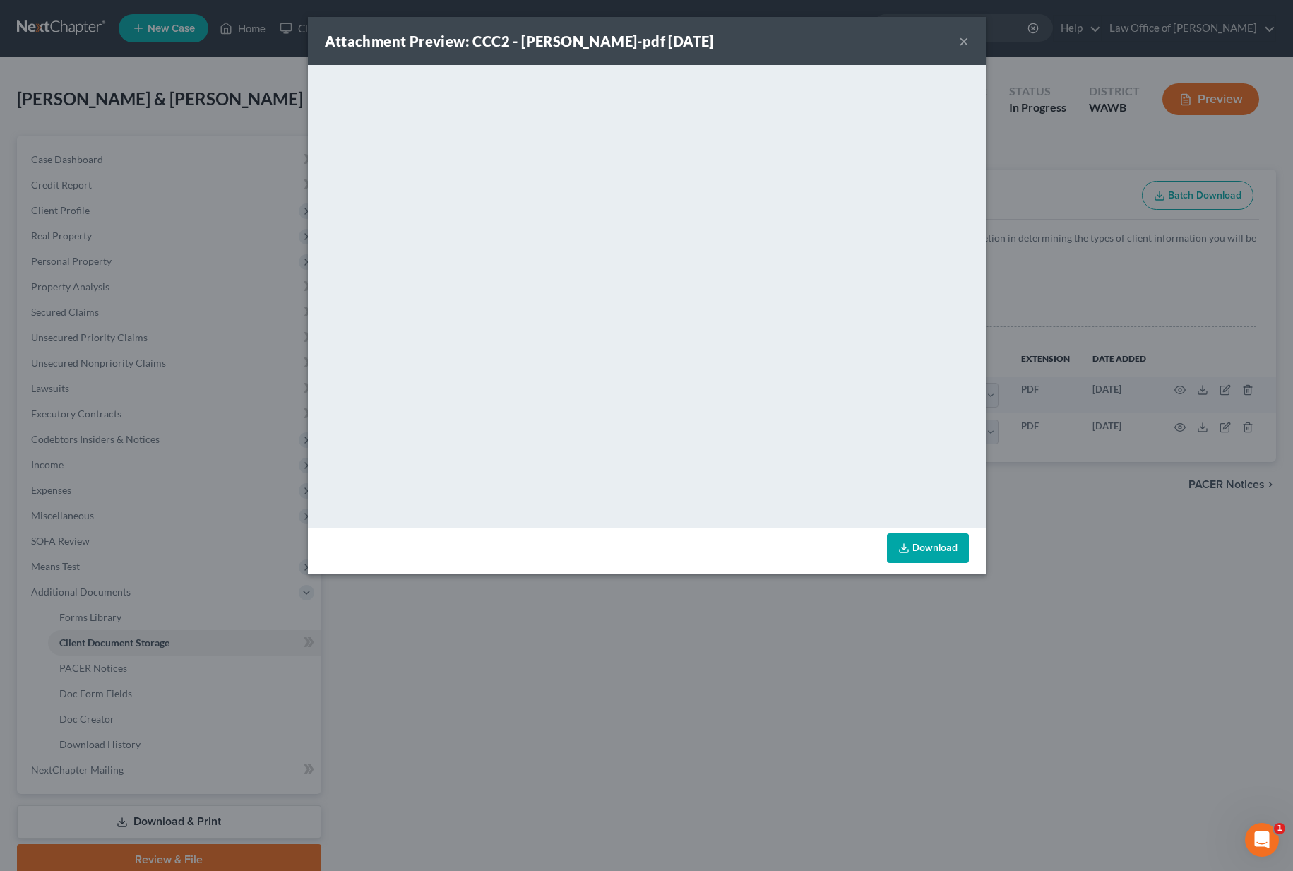
click at [1155, 434] on div "Attachment Preview: CCC2 - Nunez, Julia-pdf 08/14/2025 × <object ng-attr-data='…" at bounding box center [646, 435] width 1293 height 871
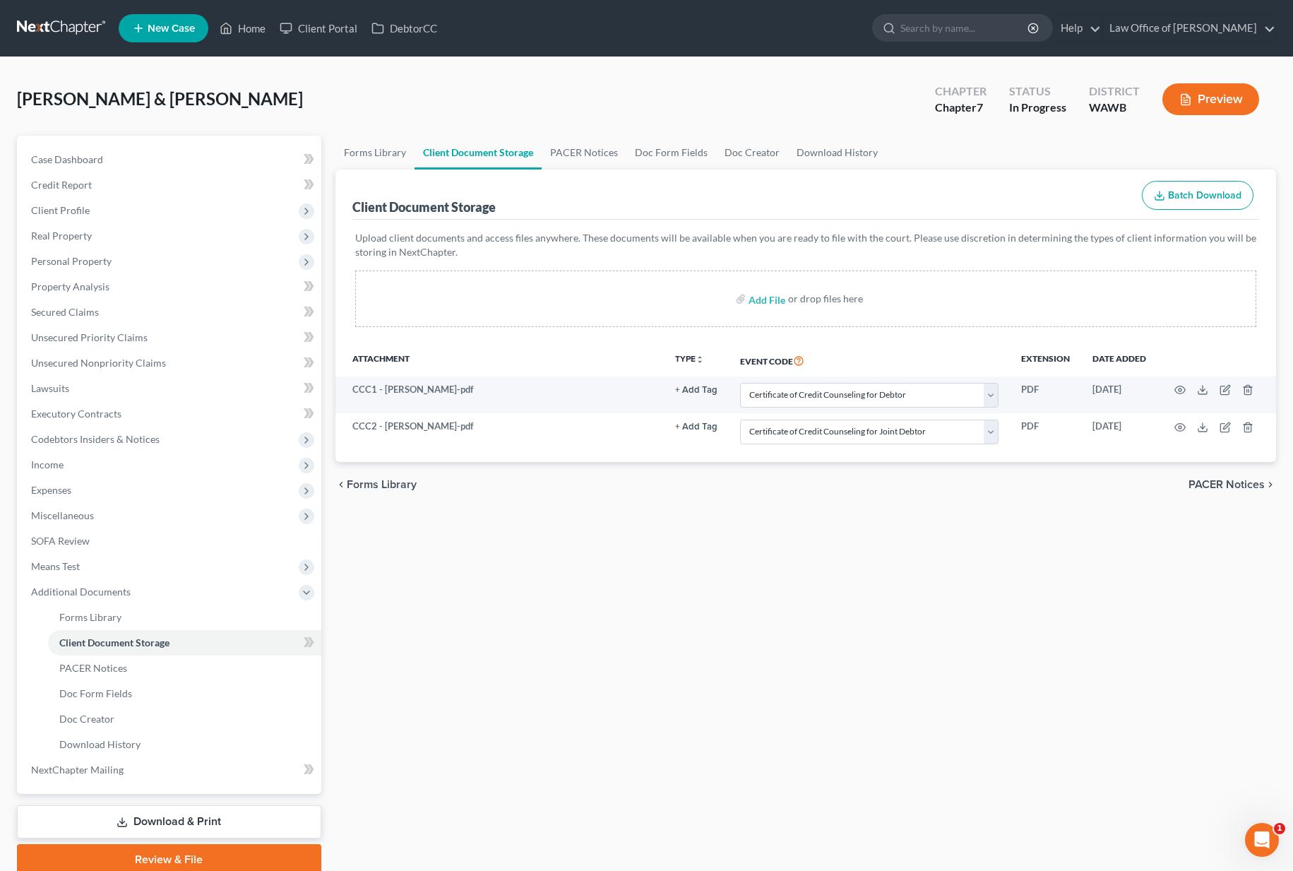
click at [1224, 91] on button "Preview" at bounding box center [1210, 99] width 97 height 32
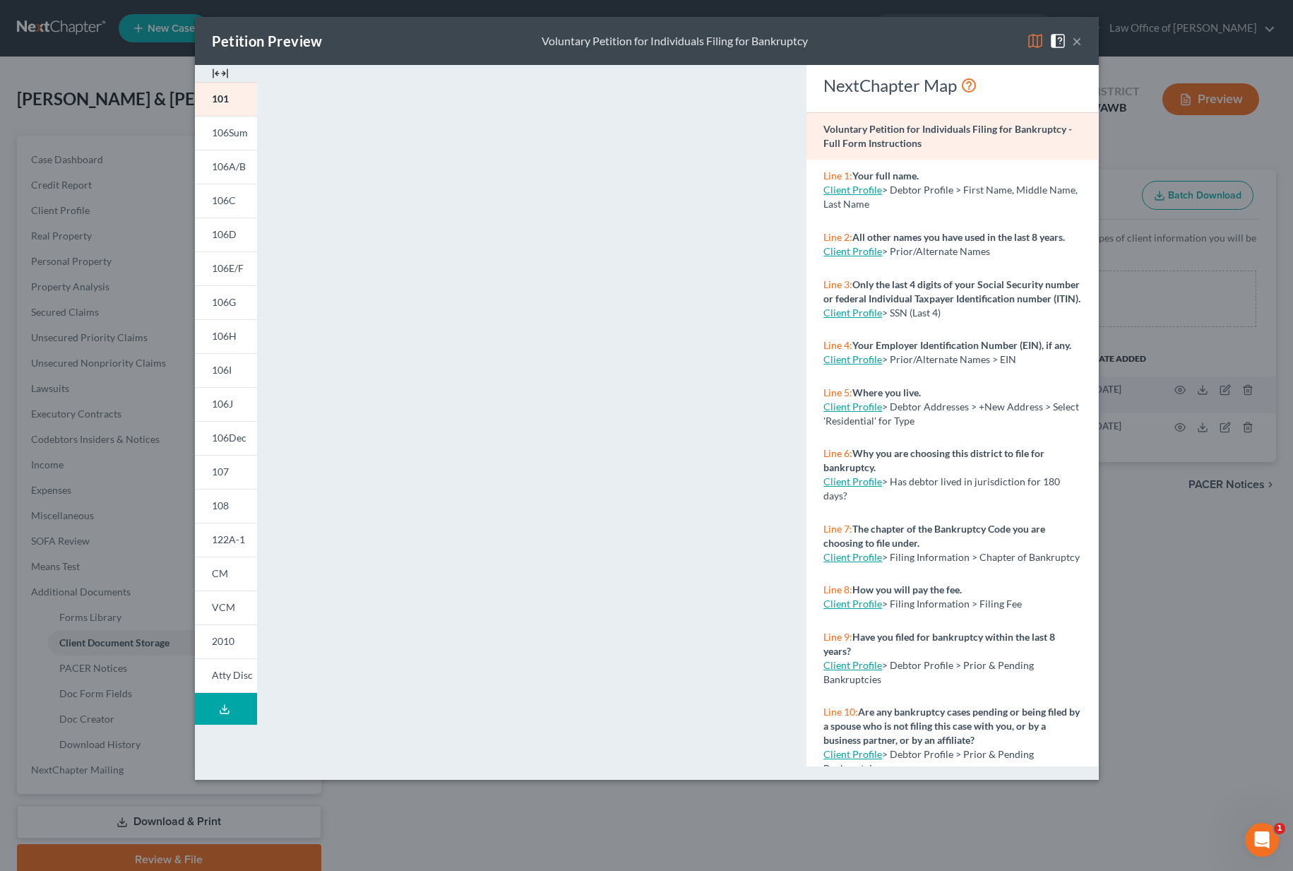
click at [1039, 40] on img at bounding box center [1035, 40] width 17 height 17
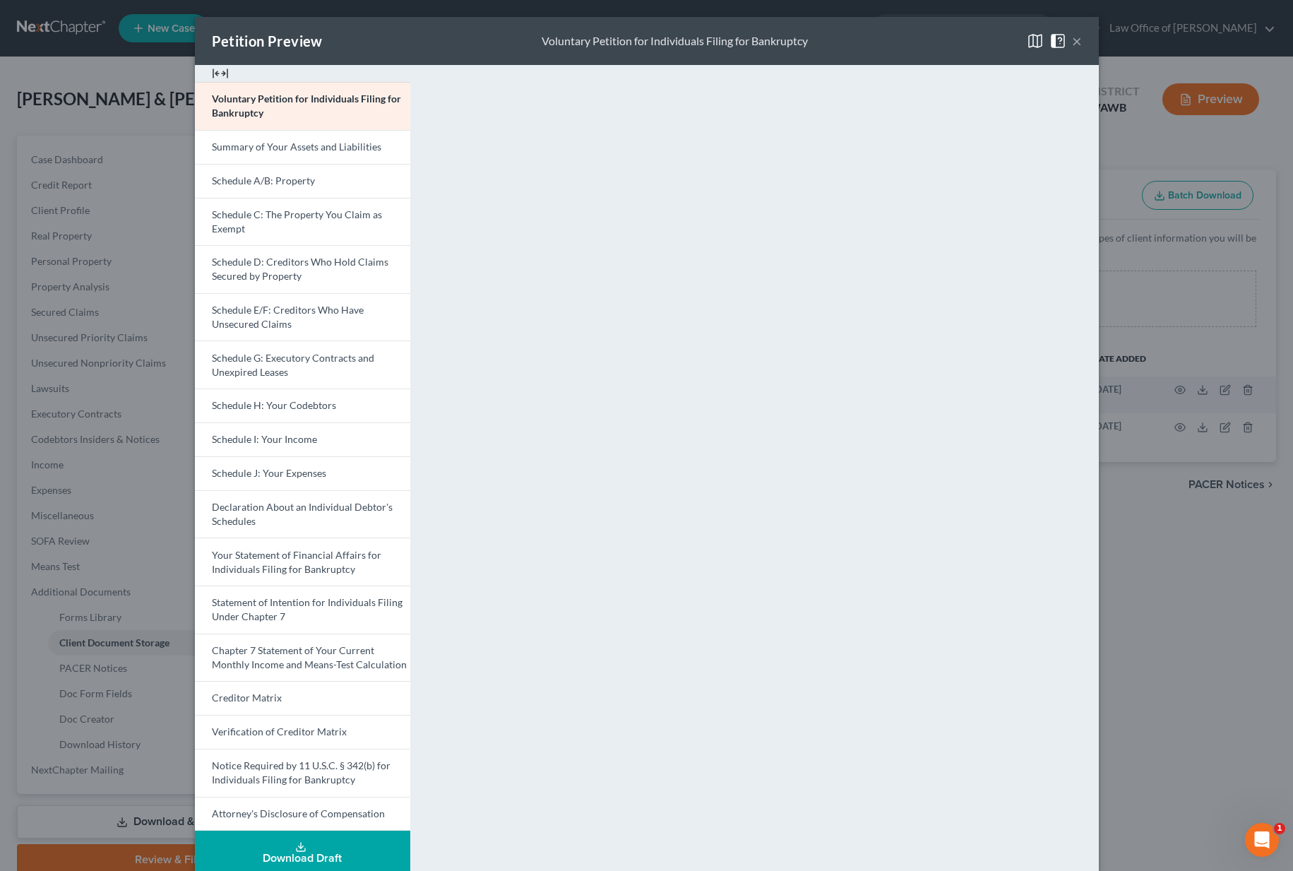
scroll to position [7, 0]
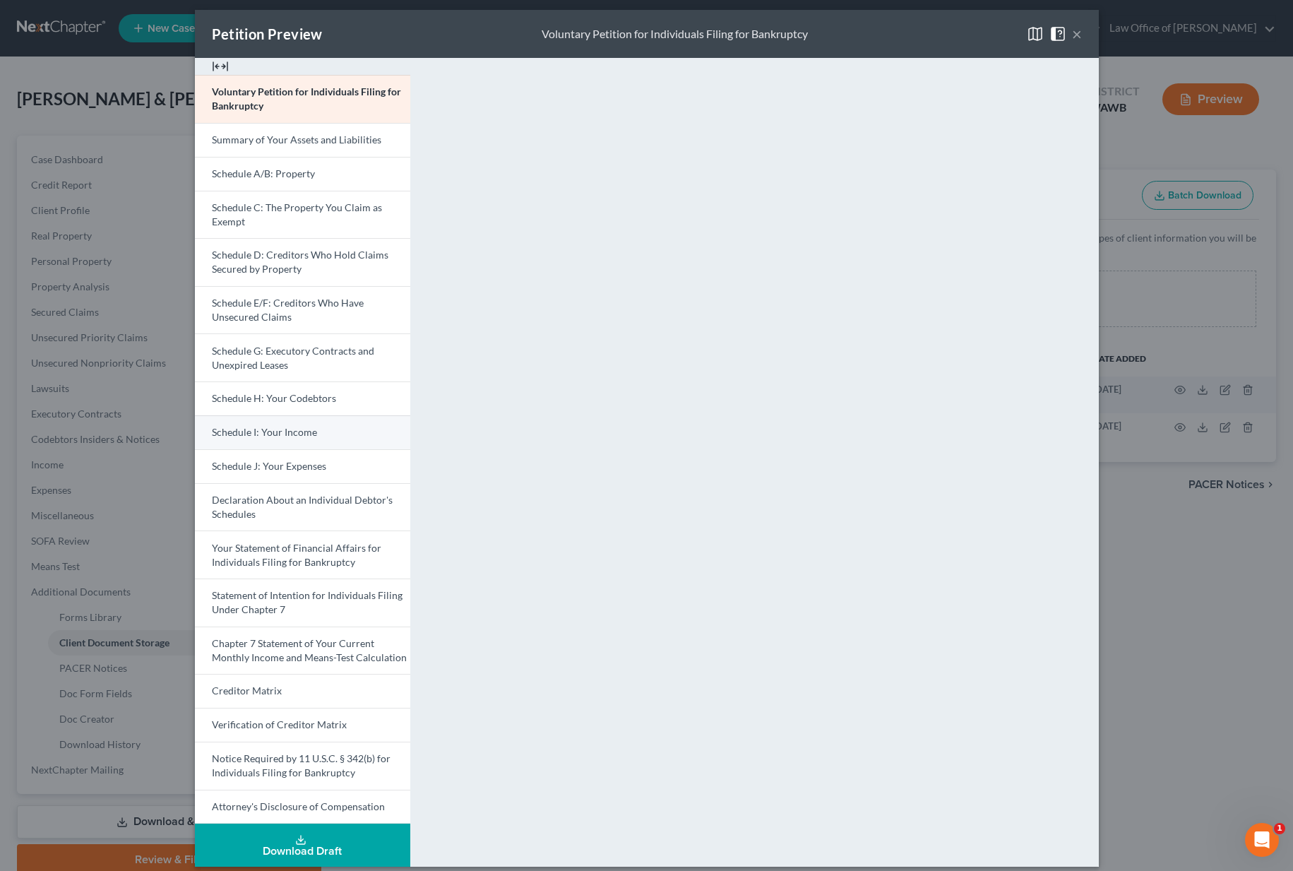
click at [260, 431] on span "Schedule I: Your Income" at bounding box center [264, 432] width 105 height 12
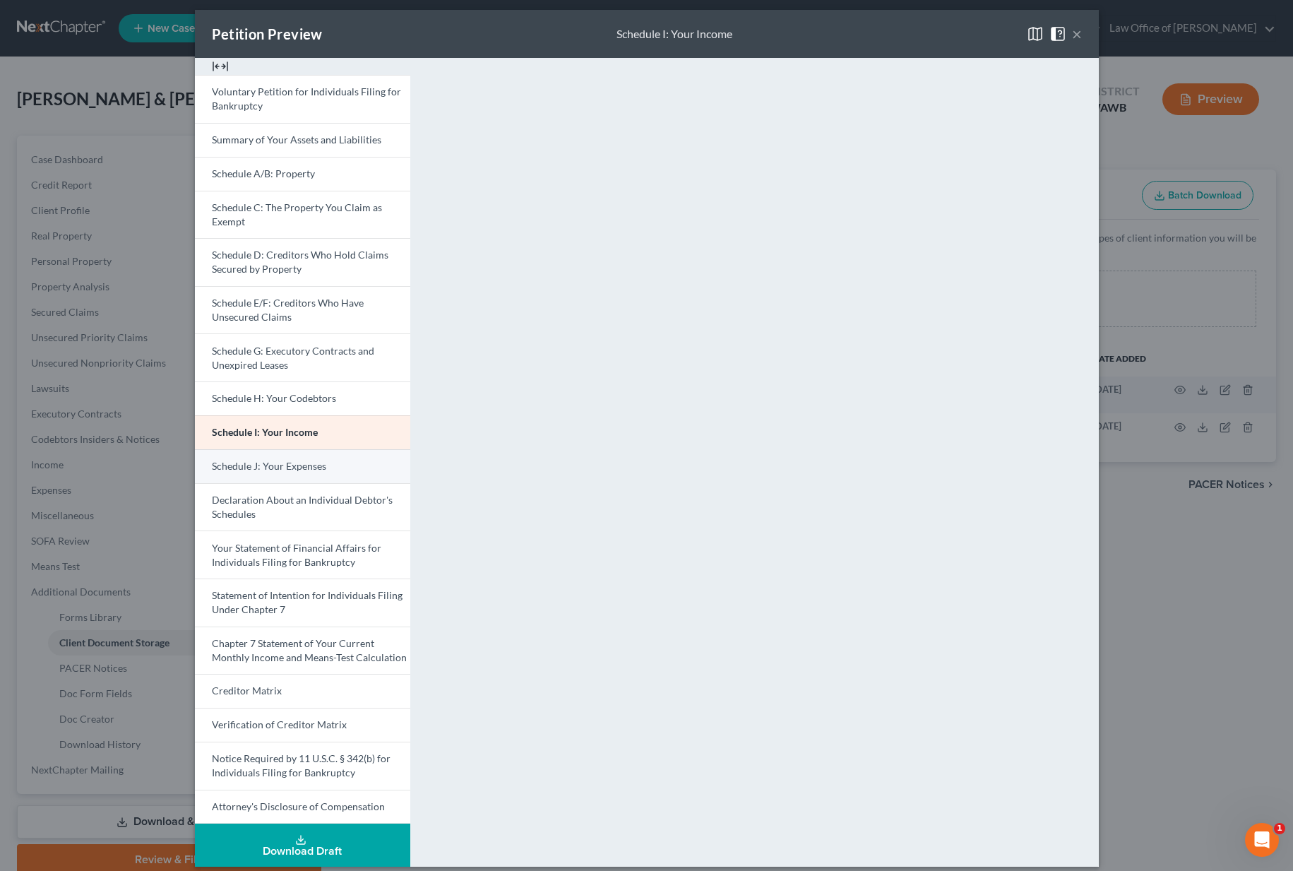
click at [284, 470] on span "Schedule J: Your Expenses" at bounding box center [269, 466] width 114 height 12
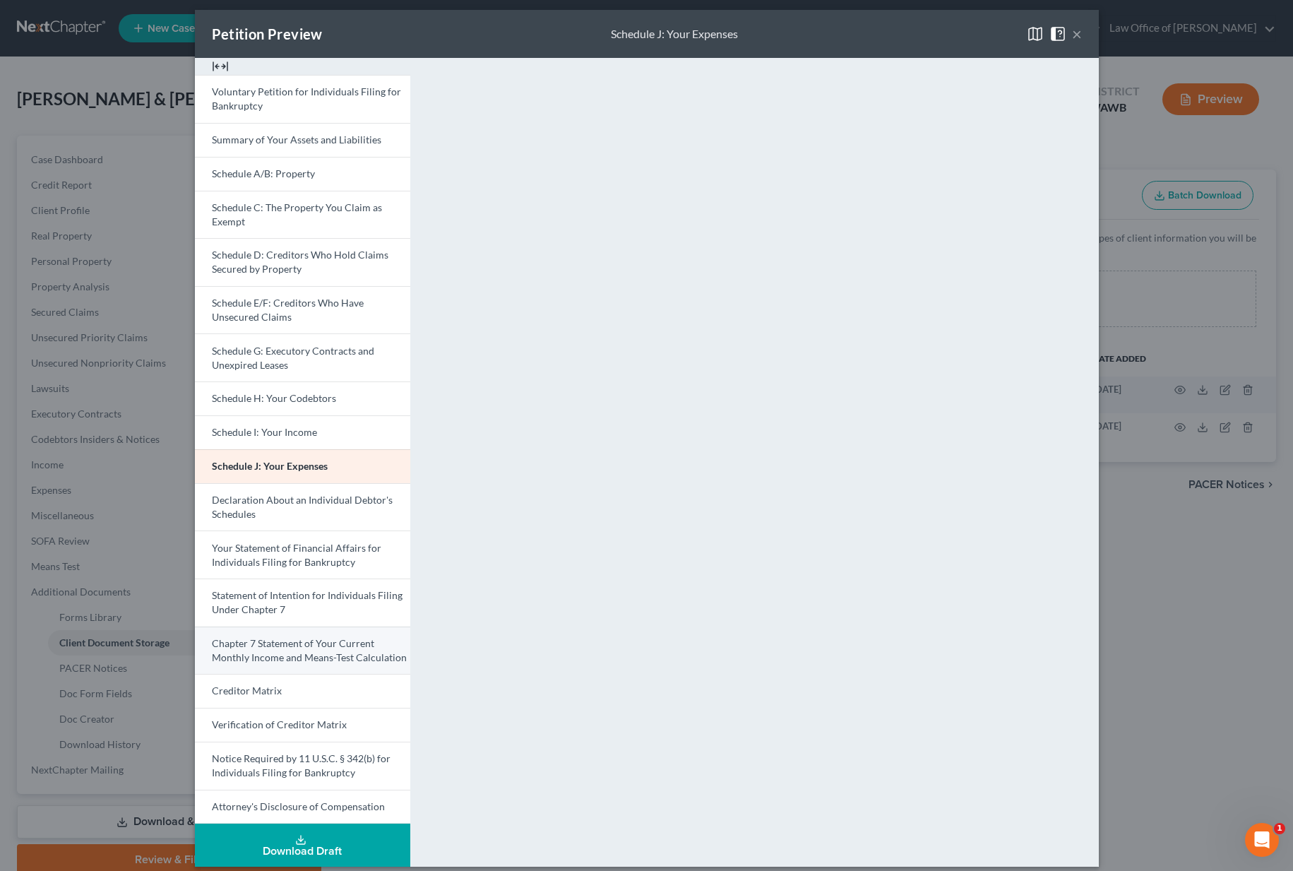
click at [269, 642] on span "Chapter 7 Statement of Your Current Monthly Income and Means-Test Calculation" at bounding box center [309, 650] width 195 height 26
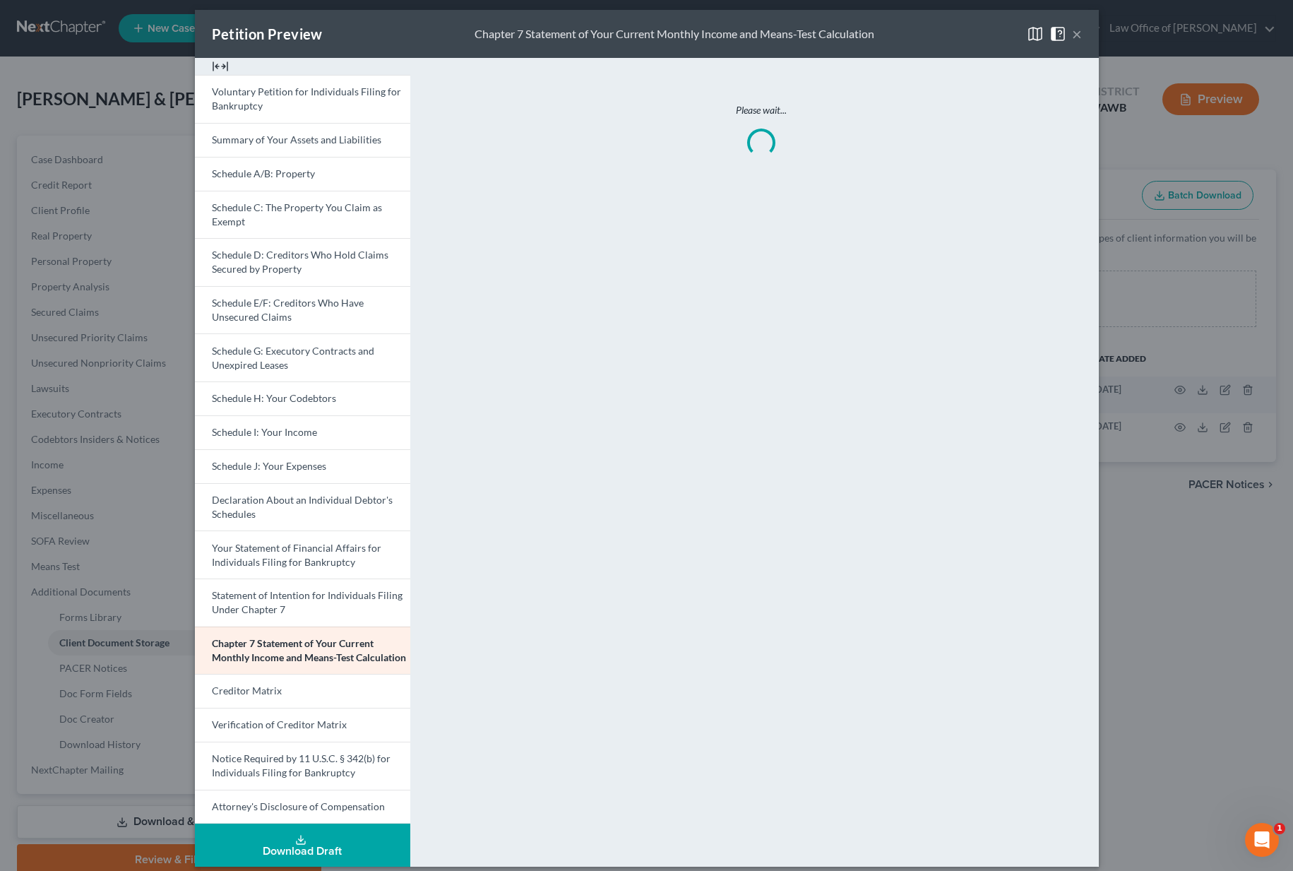
click at [1077, 33] on button "×" at bounding box center [1077, 33] width 10 height 17
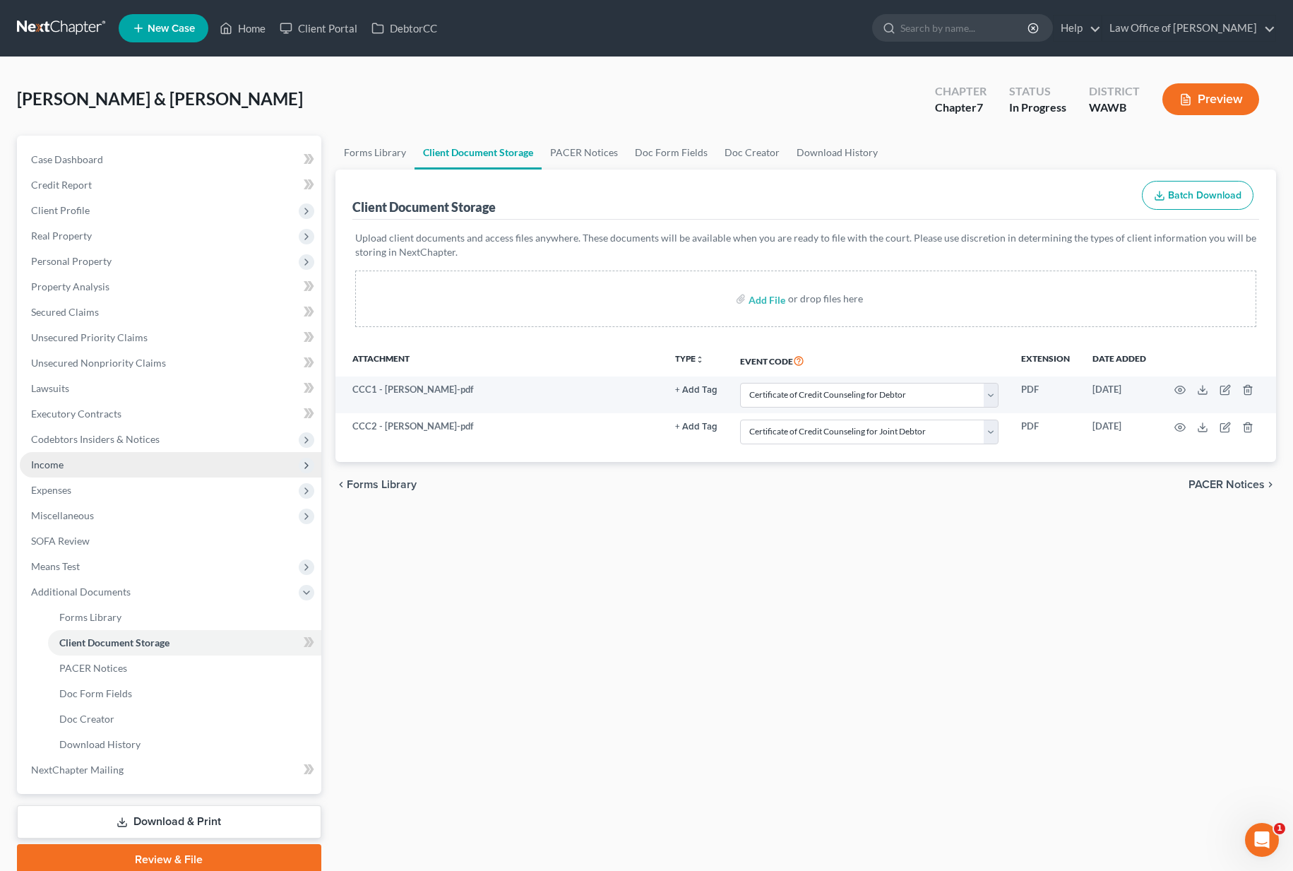
click at [208, 465] on span "Income" at bounding box center [170, 464] width 301 height 25
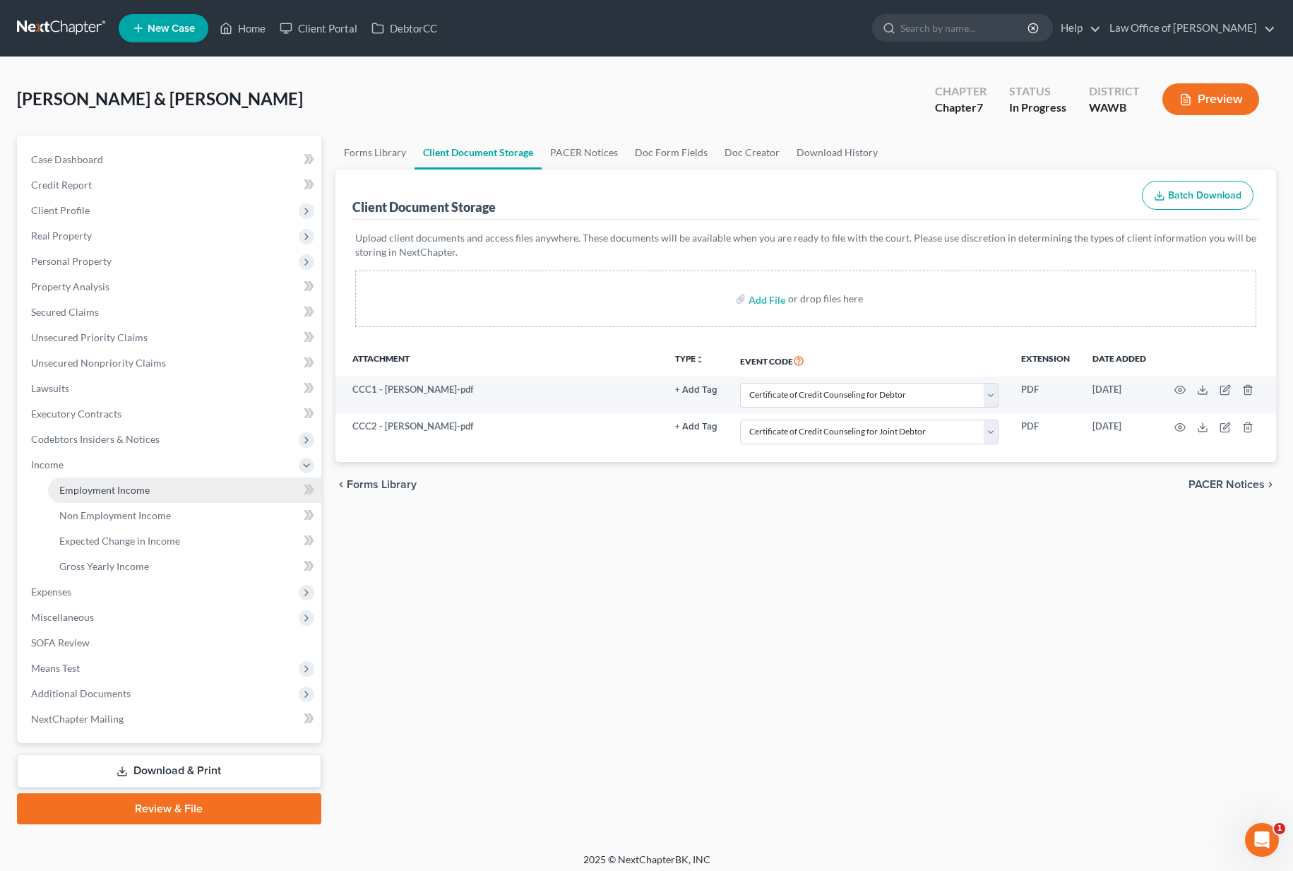
click at [196, 479] on link "Employment Income" at bounding box center [184, 489] width 273 height 25
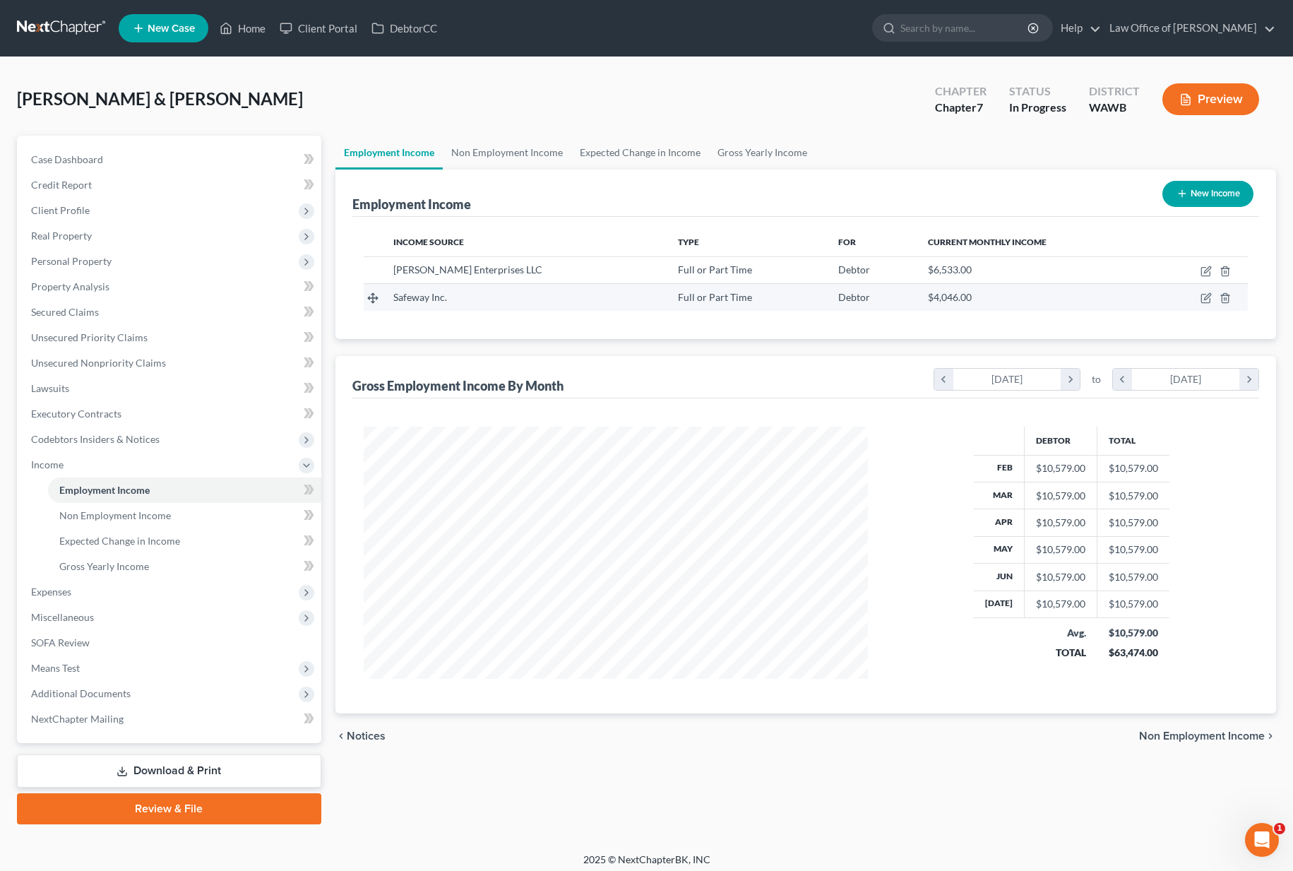
scroll to position [253, 532]
click at [1202, 299] on icon "button" at bounding box center [1205, 297] width 11 height 11
select select "0"
select select "50"
select select "0"
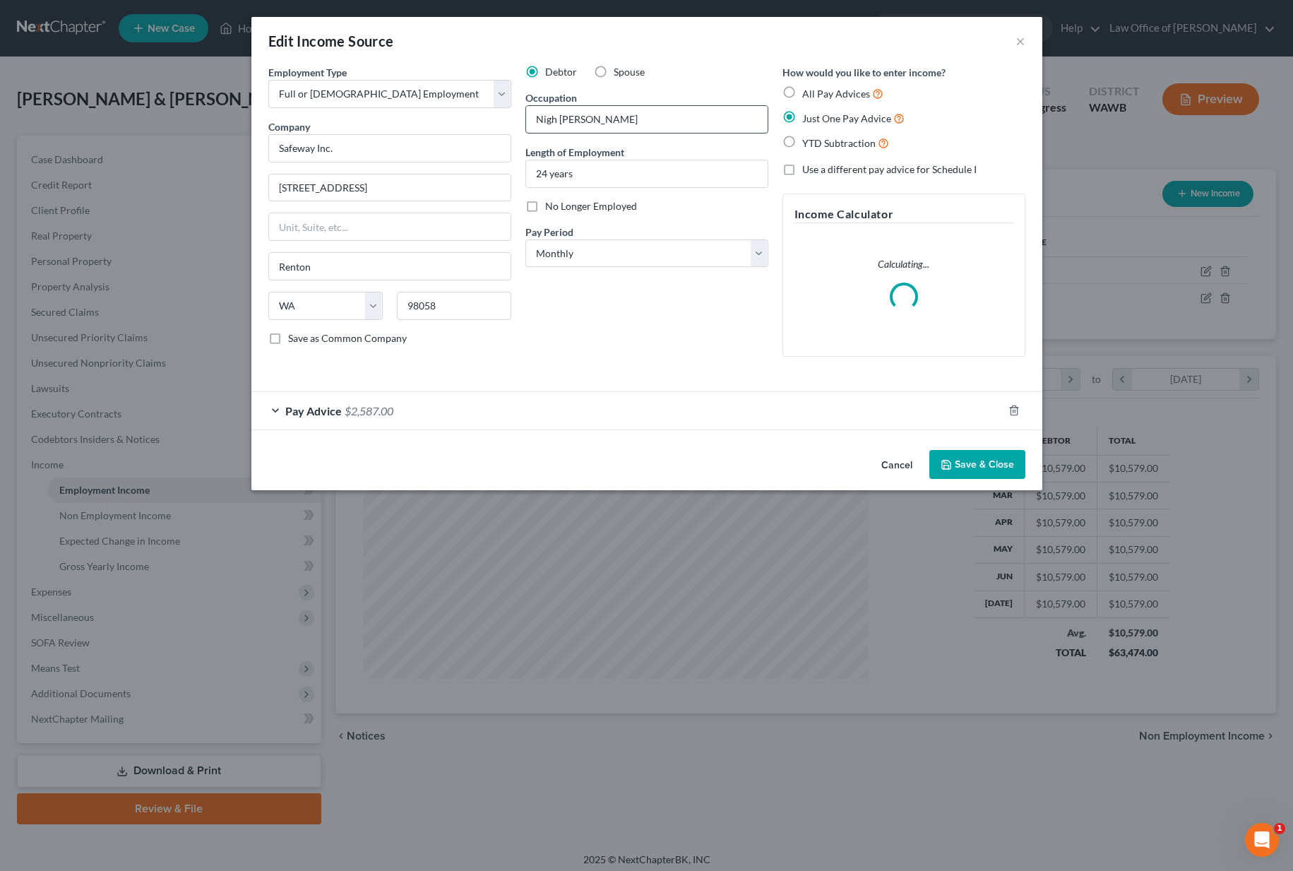
click at [557, 118] on input "Nigh Stocker" at bounding box center [646, 119] width 241 height 27
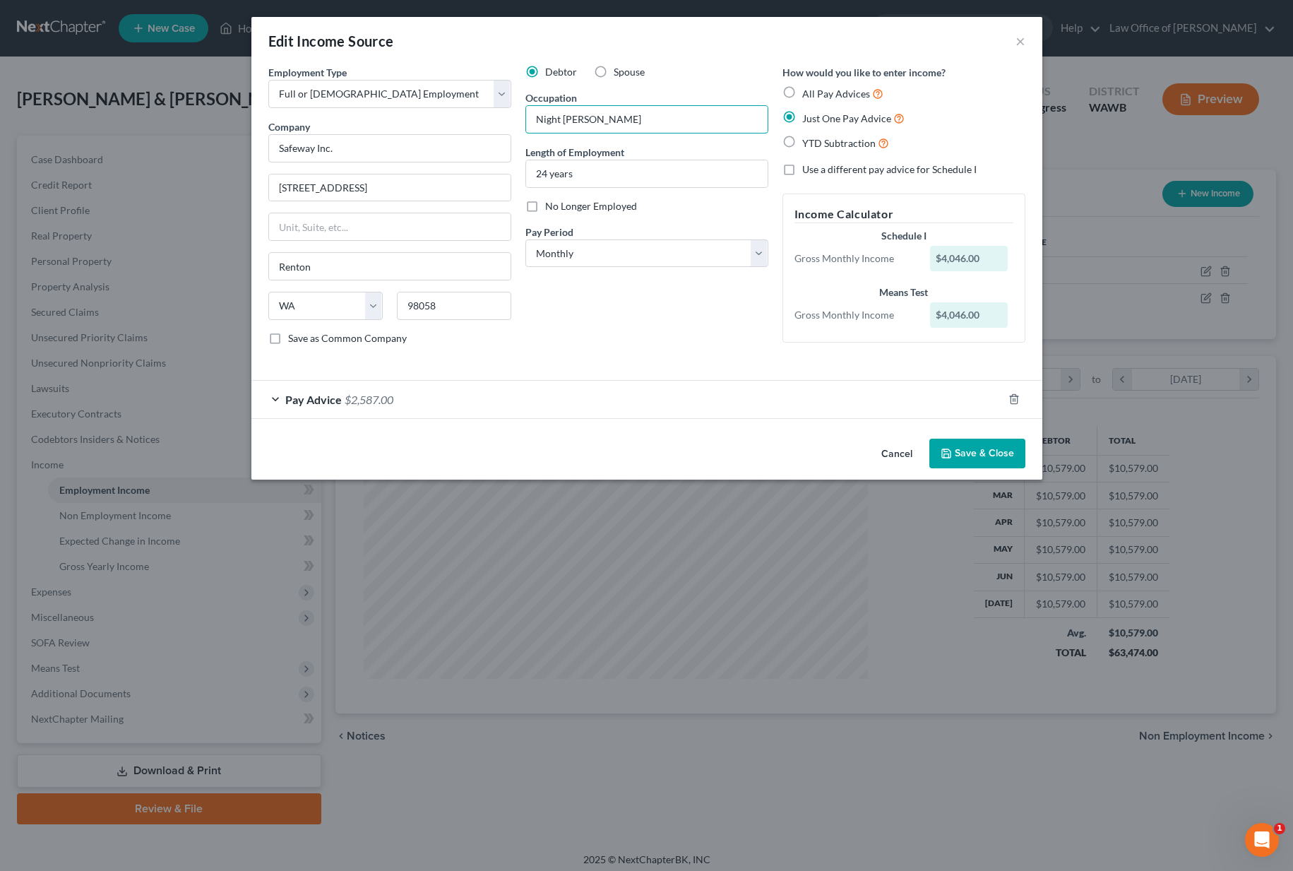
type input "Night Stocker"
click at [979, 446] on button "Save & Close" at bounding box center [977, 453] width 96 height 30
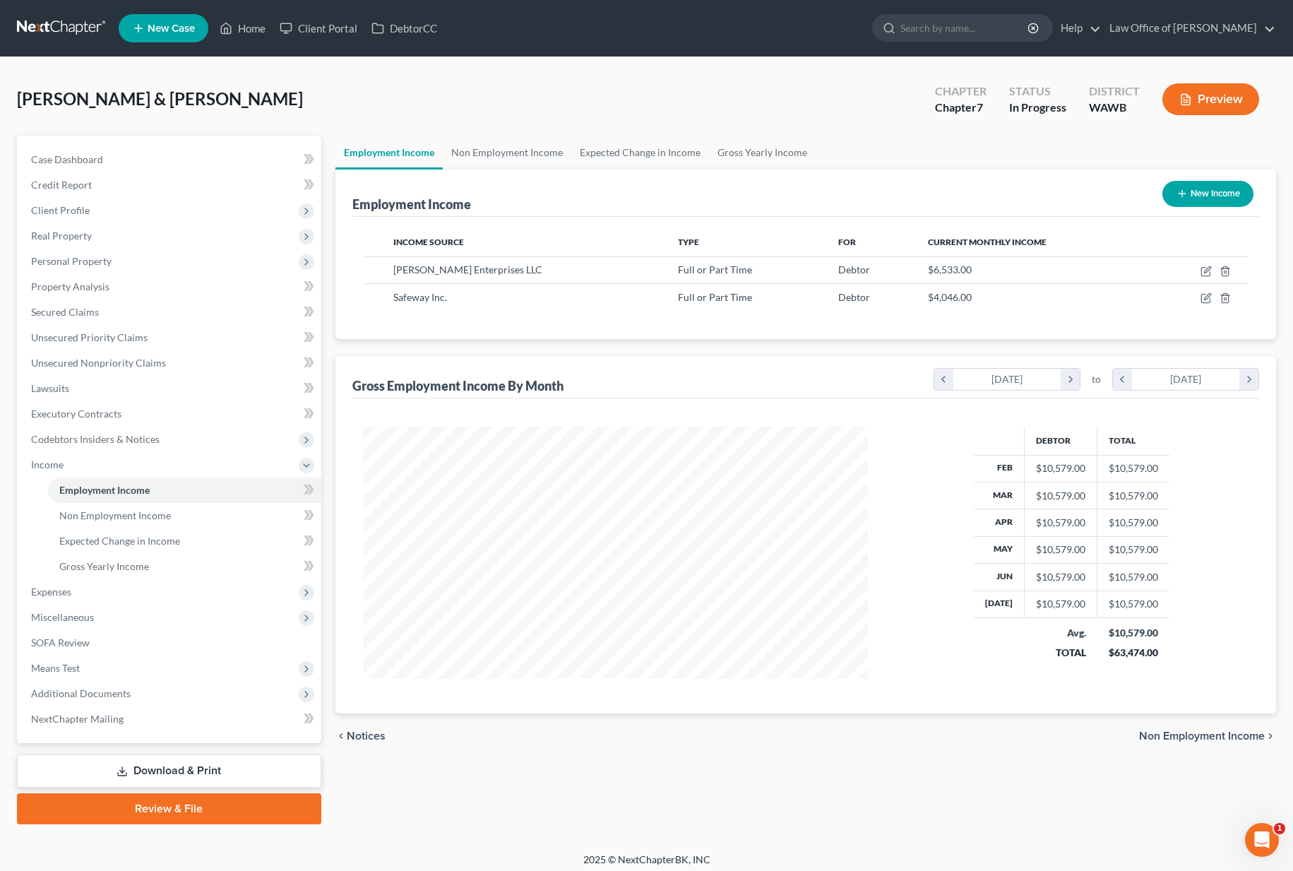
click at [175, 761] on link "Download & Print" at bounding box center [169, 770] width 304 height 33
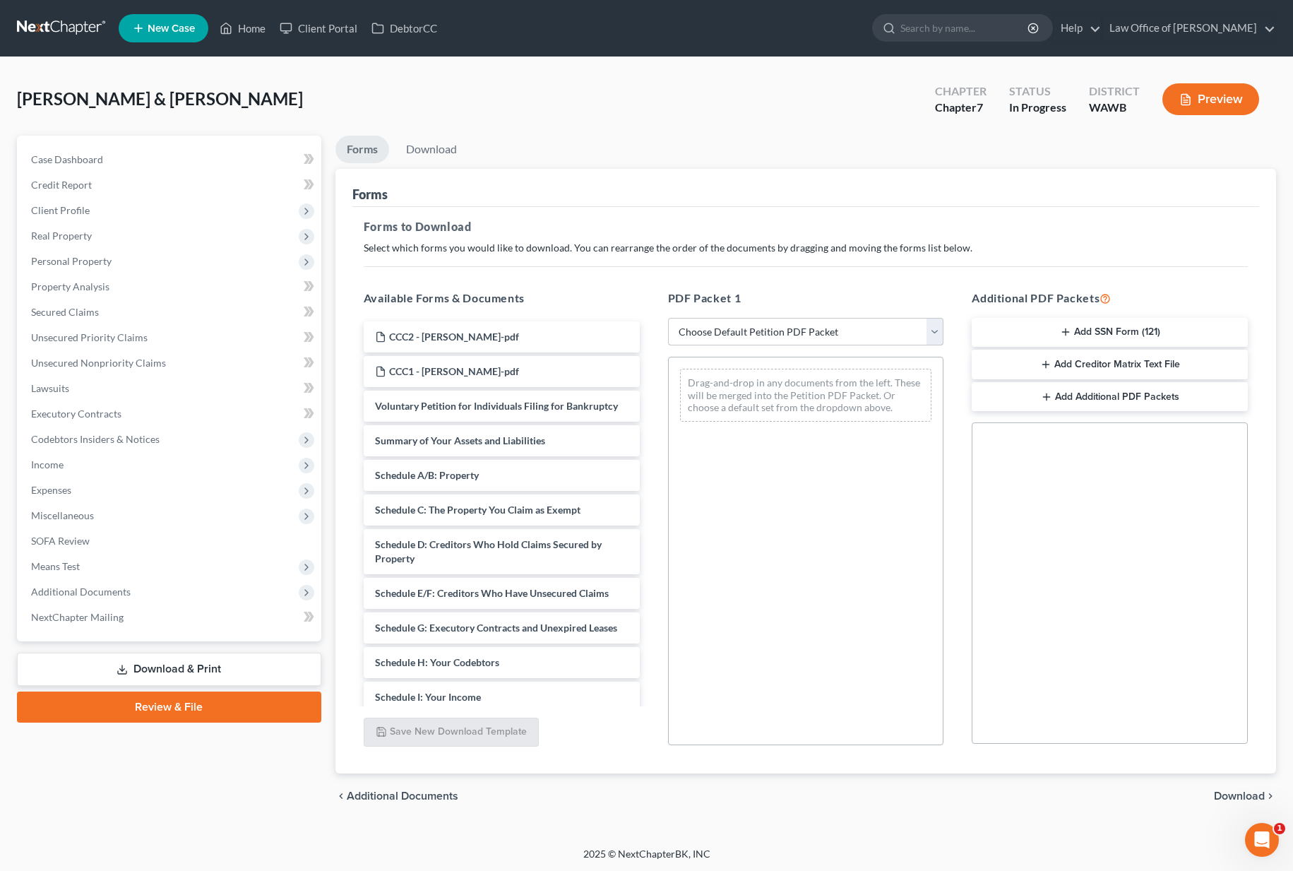
click at [765, 336] on select "Choose Default Petition PDF Packet Complete Bankruptcy Petition (all forms and …" at bounding box center [806, 332] width 276 height 28
select select "0"
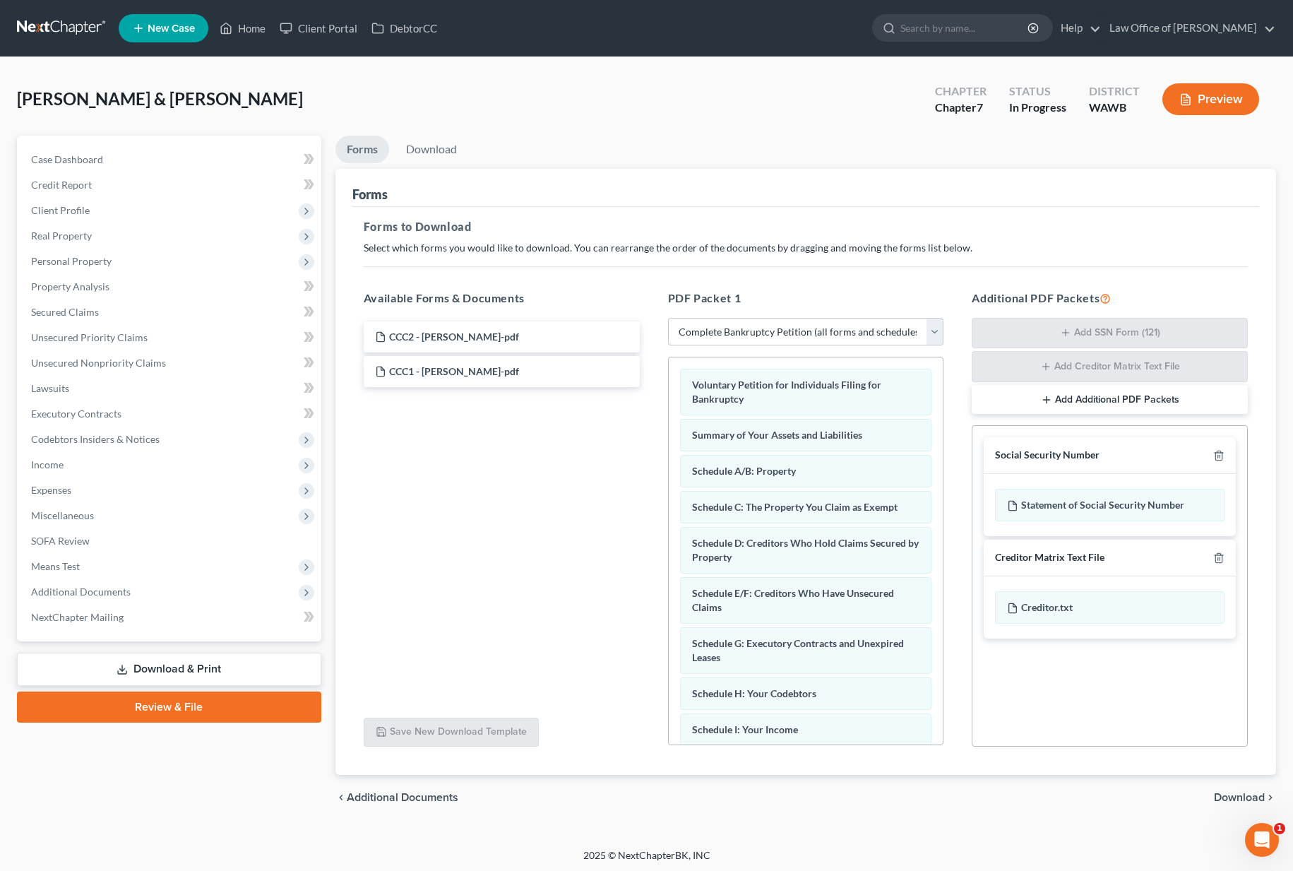
click at [1233, 794] on span "Download" at bounding box center [1239, 796] width 51 height 11
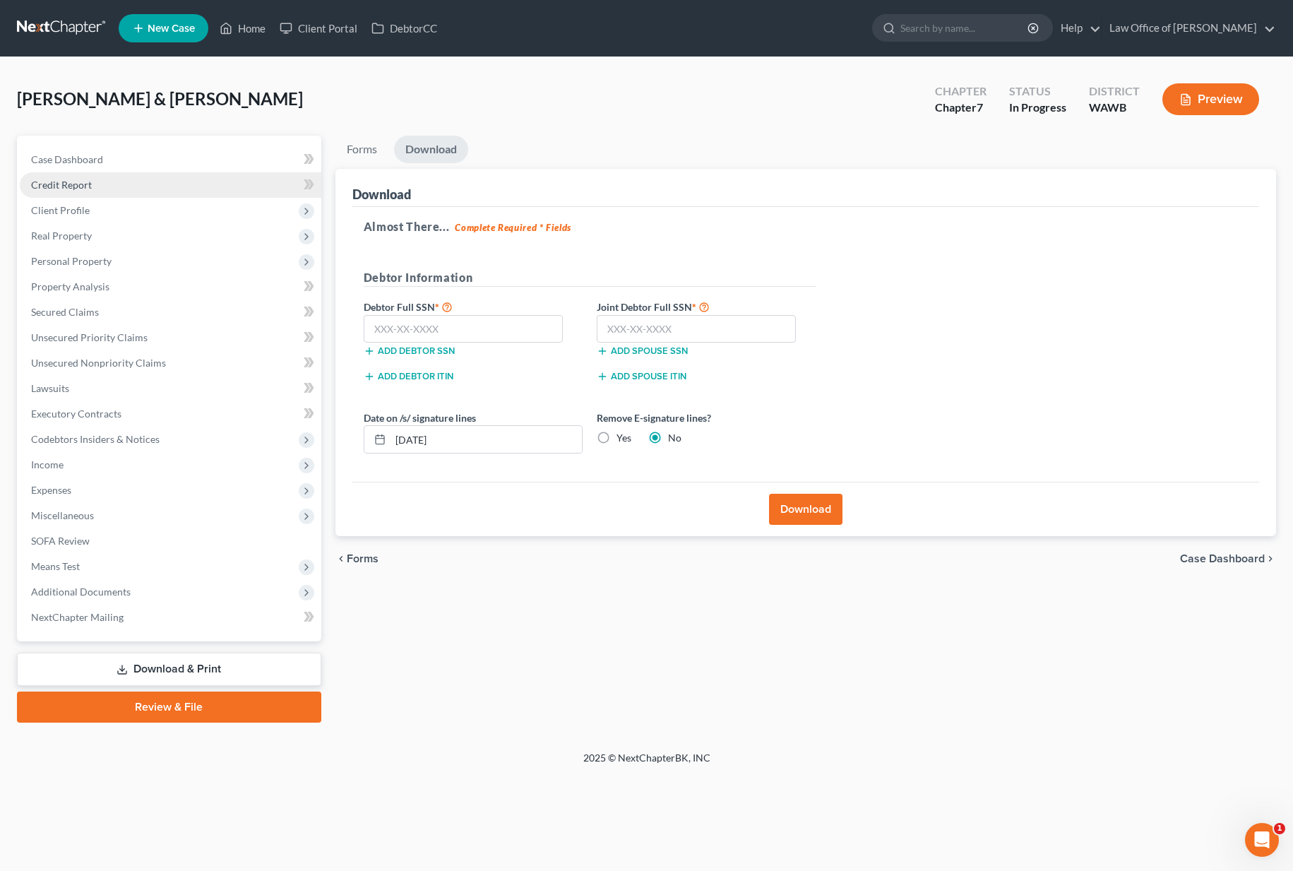
click at [156, 191] on link "Credit Report" at bounding box center [170, 184] width 301 height 25
click at [150, 213] on span "Client Profile" at bounding box center [170, 210] width 301 height 25
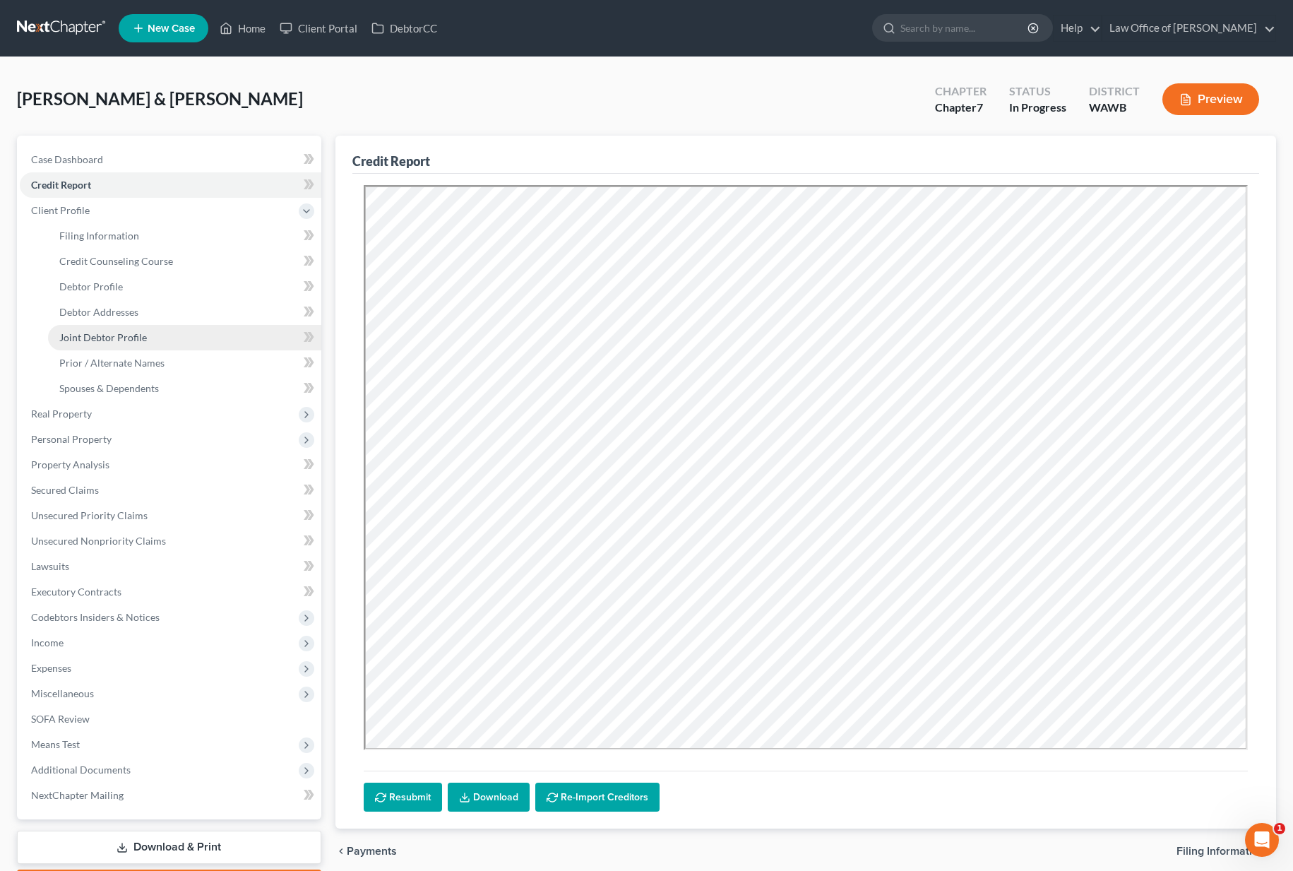
click at [153, 340] on link "Joint Debtor Profile" at bounding box center [184, 337] width 273 height 25
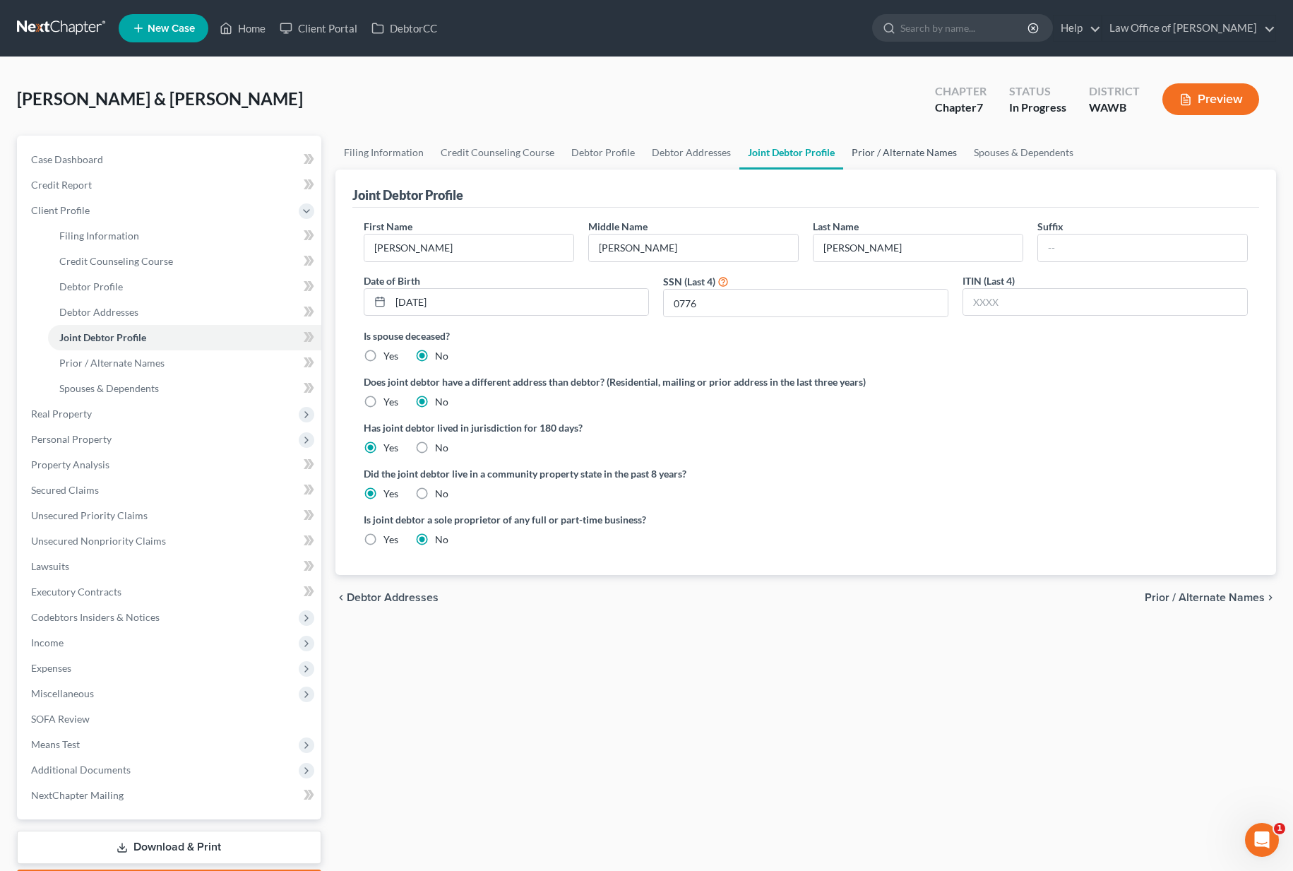
click at [916, 156] on link "Prior / Alternate Names" at bounding box center [904, 153] width 122 height 34
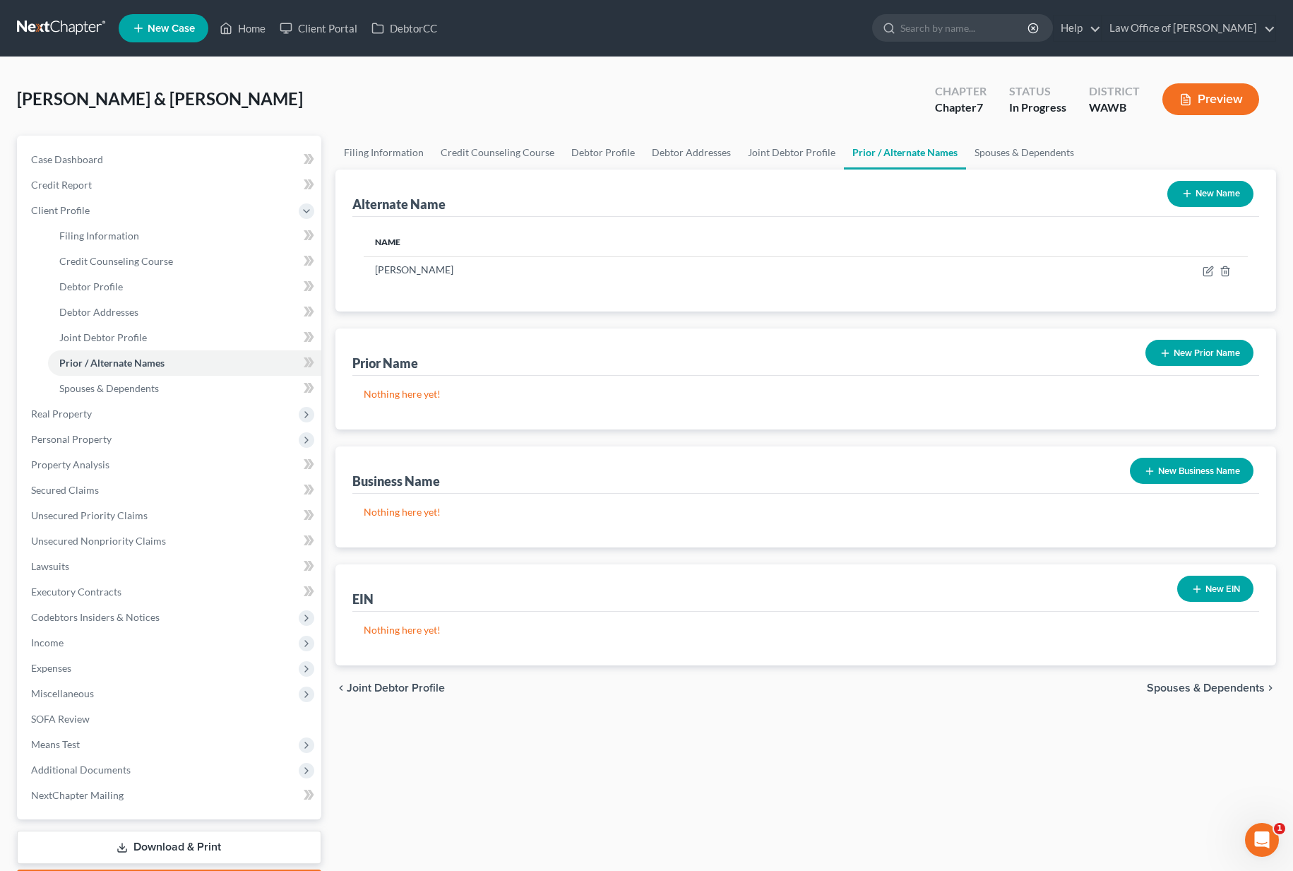
click at [165, 840] on link "Download & Print" at bounding box center [169, 846] width 304 height 33
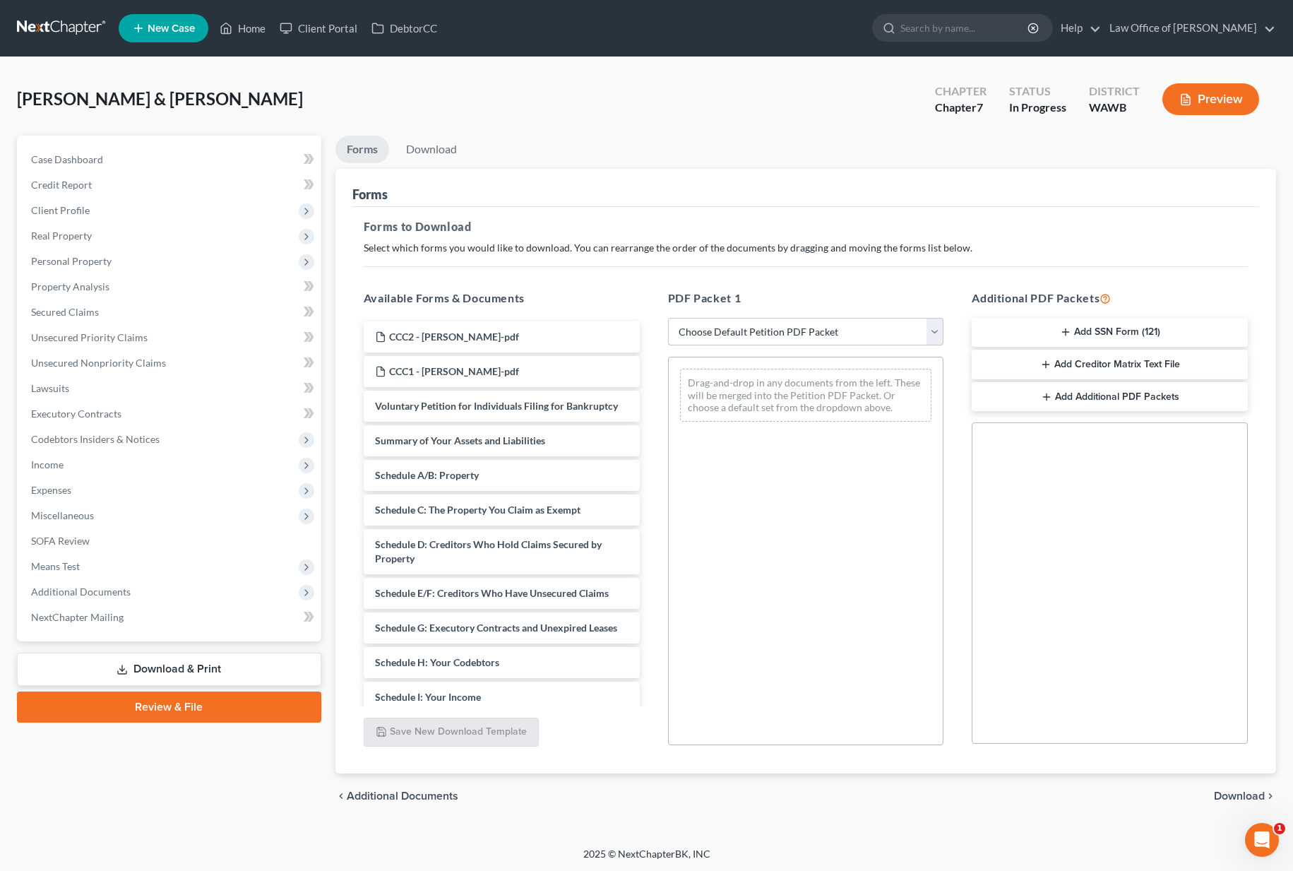
click at [789, 330] on select "Choose Default Petition PDF Packet Complete Bankruptcy Petition (all forms and …" at bounding box center [806, 332] width 276 height 28
select select "0"
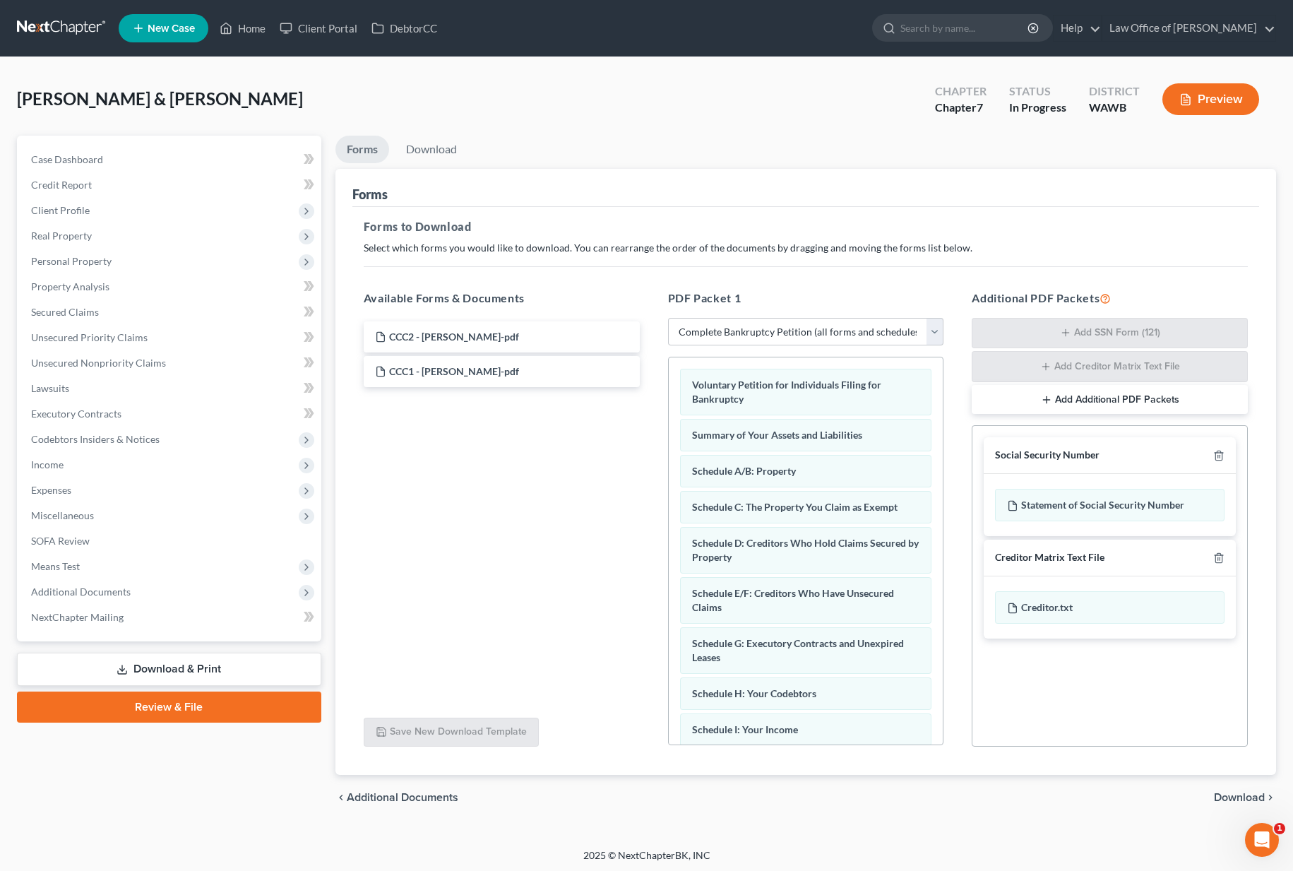
click at [1221, 788] on div "chevron_left Additional Documents Download chevron_right" at bounding box center [805, 797] width 940 height 45
click at [1222, 796] on span "Download" at bounding box center [1239, 796] width 51 height 11
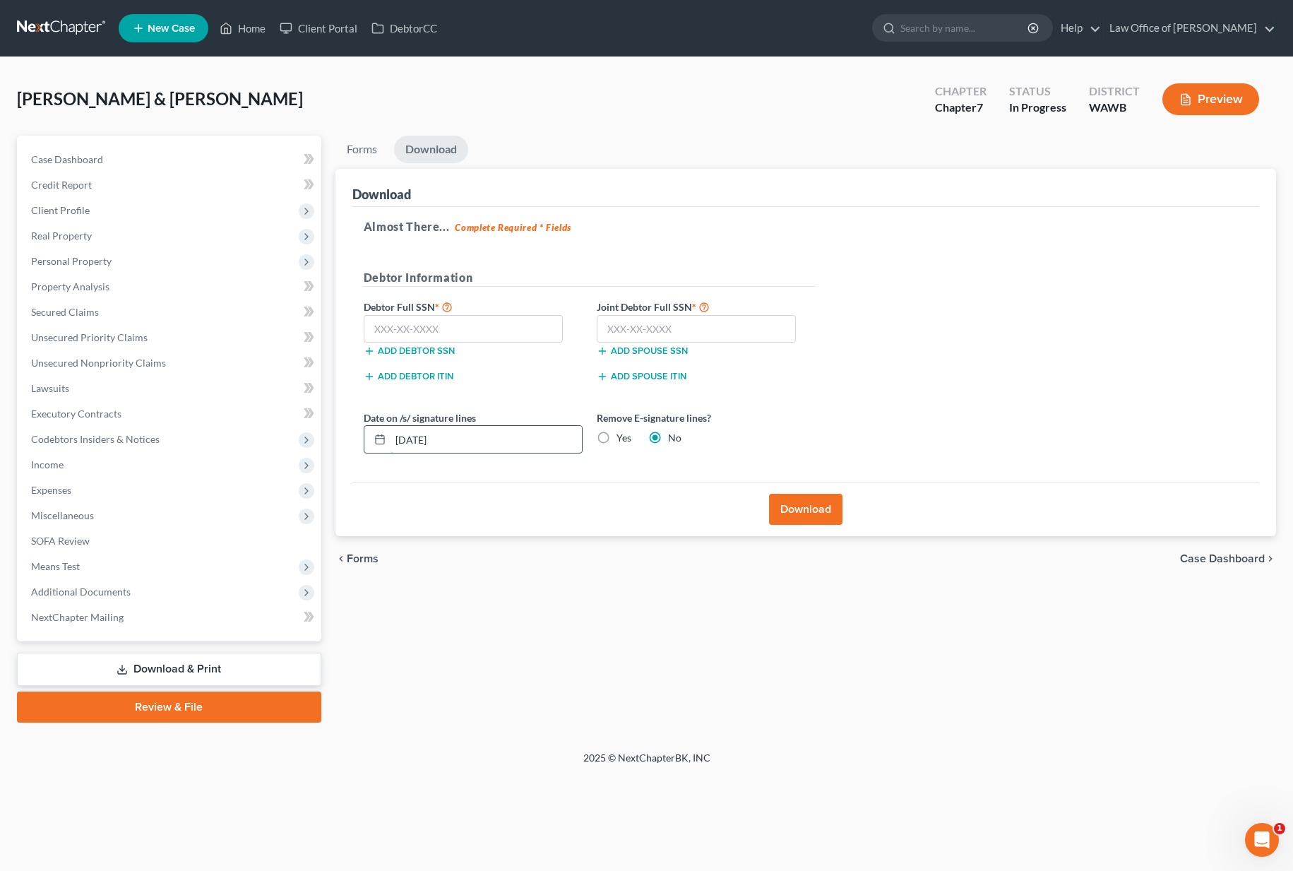
click at [467, 452] on input "[DATE]" at bounding box center [485, 439] width 191 height 27
drag, startPoint x: 468, startPoint y: 448, endPoint x: 231, endPoint y: 401, distance: 241.9
click at [231, 401] on div "Petition Navigation Case Dashboard Payments Invoices Payments Payments Credit R…" at bounding box center [646, 429] width 1273 height 587
click at [616, 441] on label "Yes" at bounding box center [623, 438] width 15 height 14
click at [622, 440] on input "Yes" at bounding box center [626, 435] width 9 height 9
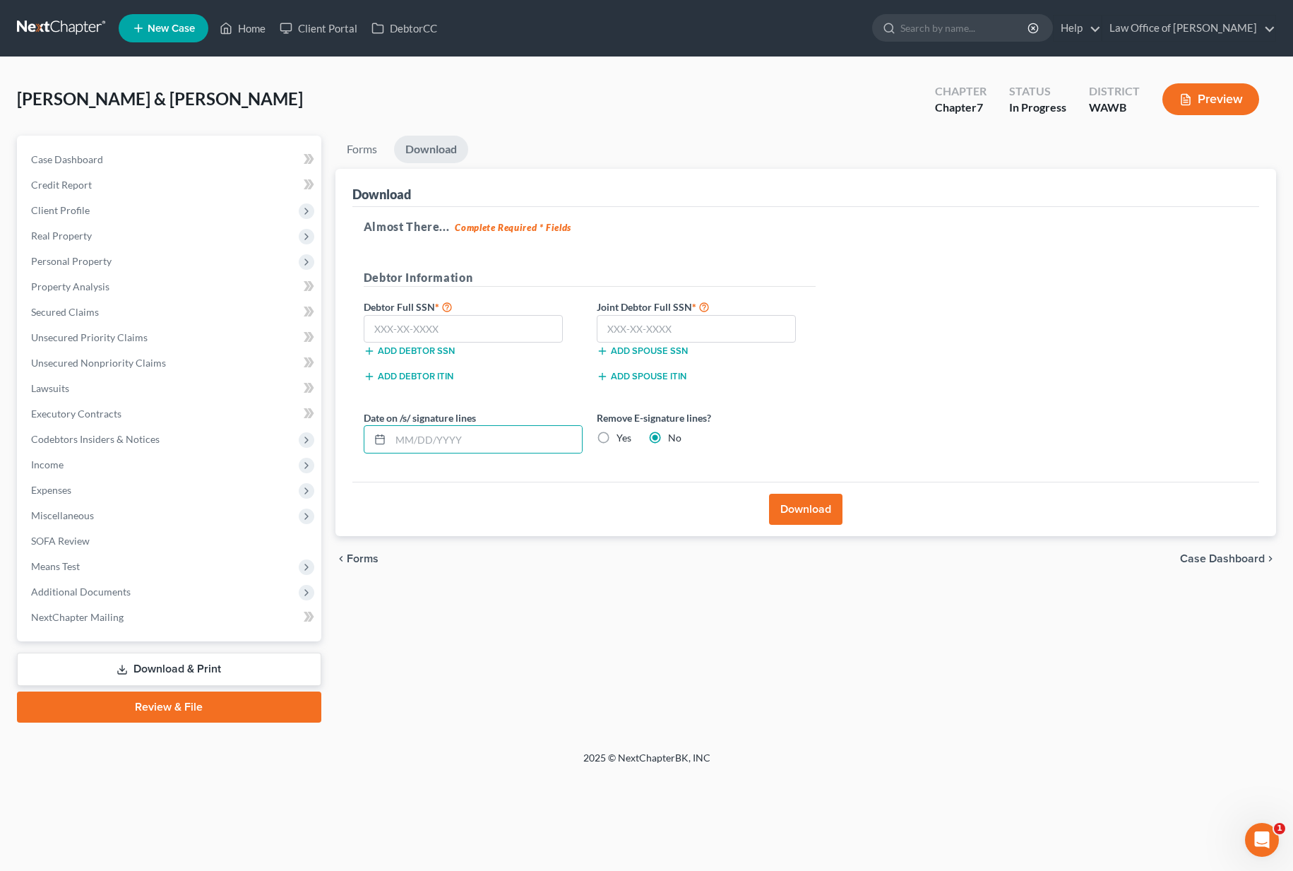
radio input "true"
radio input "false"
click at [639, 325] on input "text" at bounding box center [697, 329] width 200 height 28
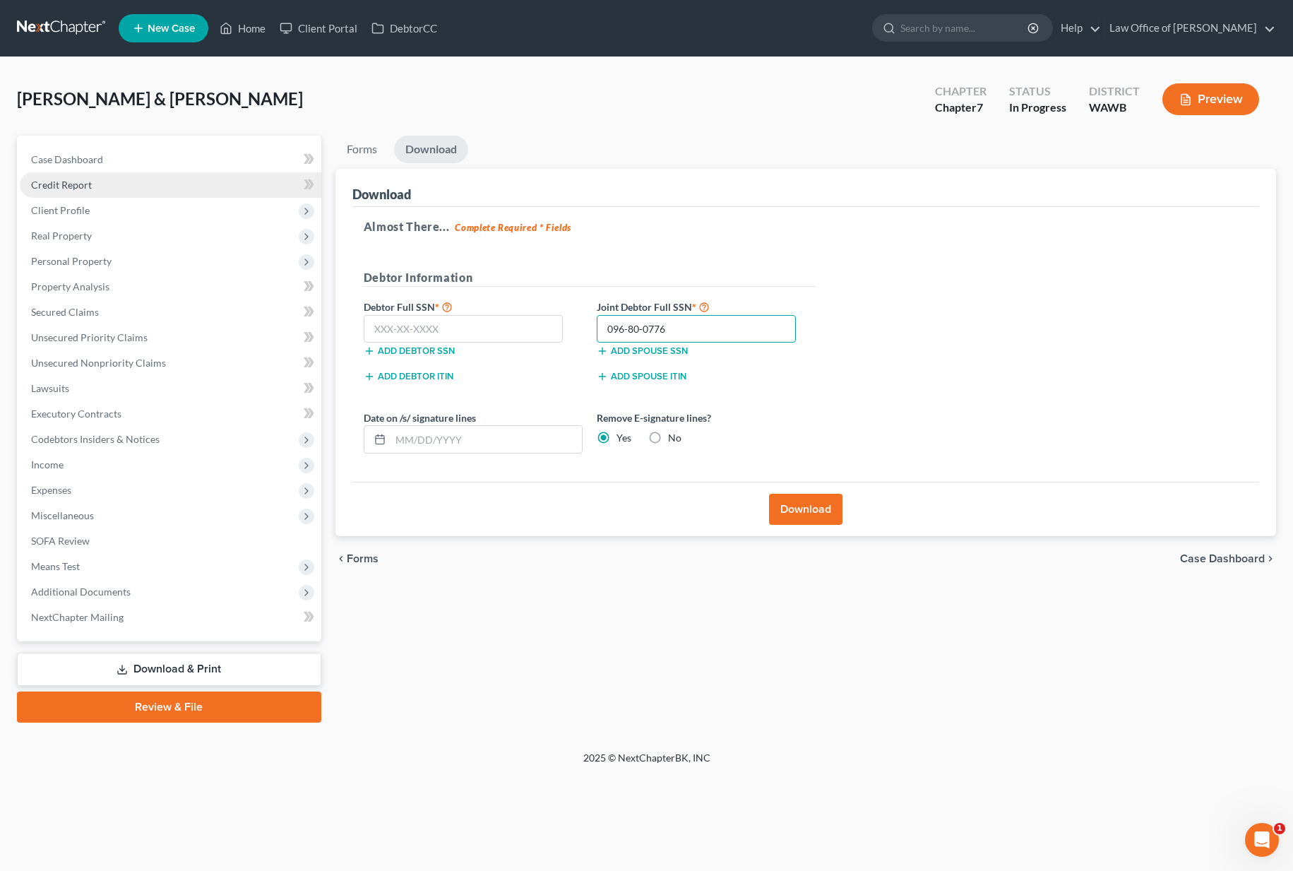
type input "096-80-0776"
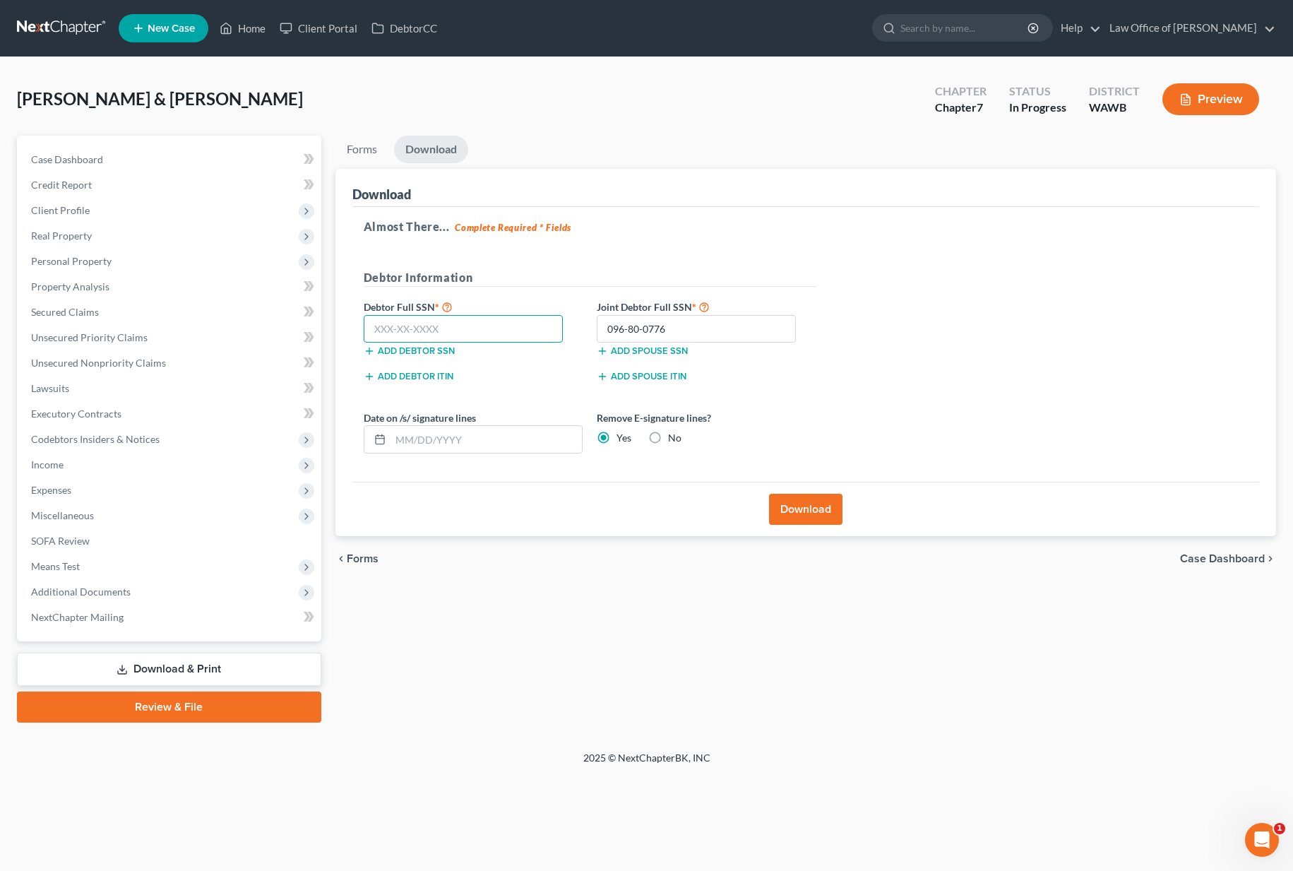
click at [418, 330] on input "text" at bounding box center [464, 329] width 200 height 28
type input "537-86-2601"
click at [822, 513] on button "Download" at bounding box center [805, 509] width 73 height 31
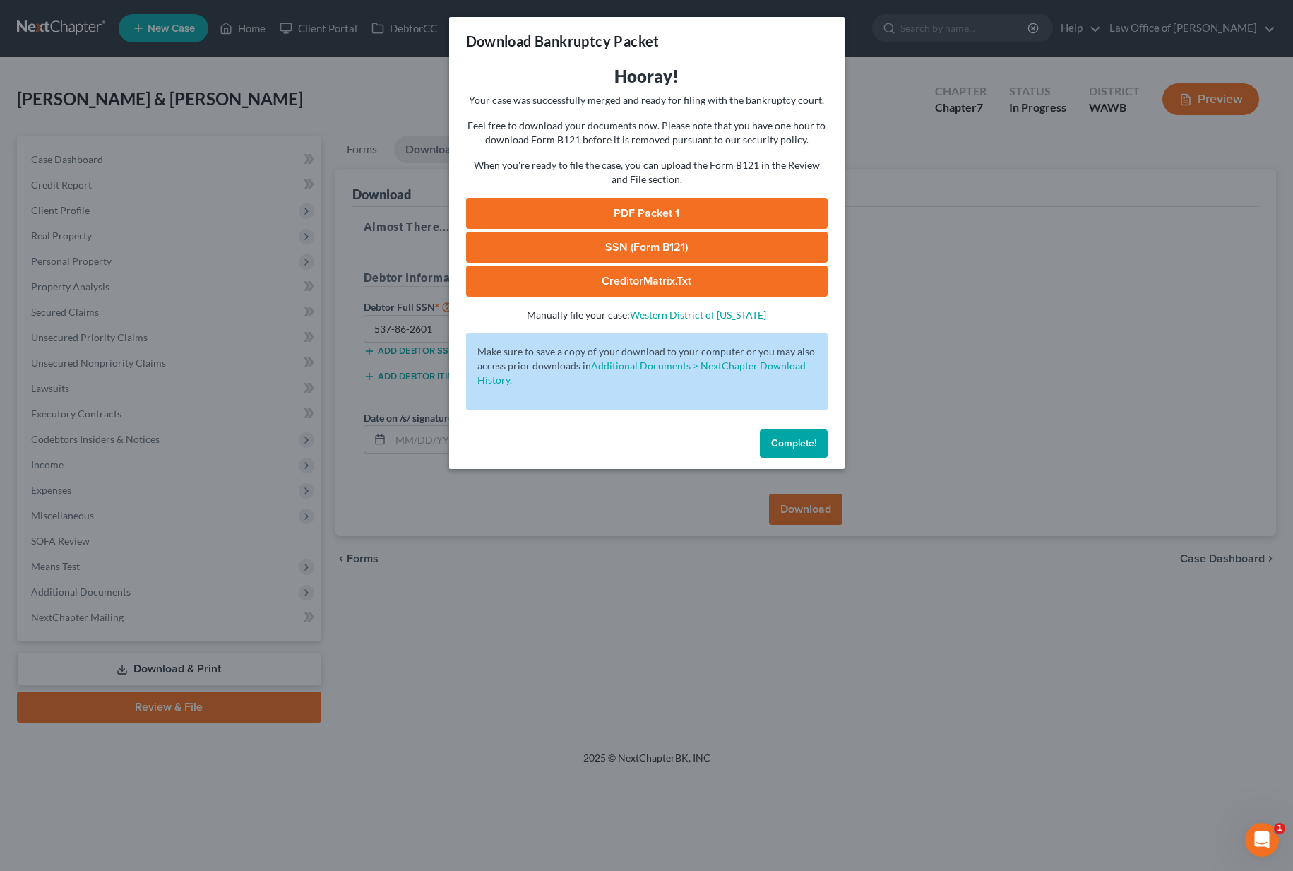
click at [647, 209] on link "PDF Packet 1" at bounding box center [646, 213] width 361 height 31
click at [554, 244] on link "SSN (Form B121)" at bounding box center [646, 247] width 361 height 31
click at [546, 282] on link "CreditorMatrix.txt" at bounding box center [646, 280] width 361 height 31
click at [803, 449] on button "Complete!" at bounding box center [794, 443] width 68 height 28
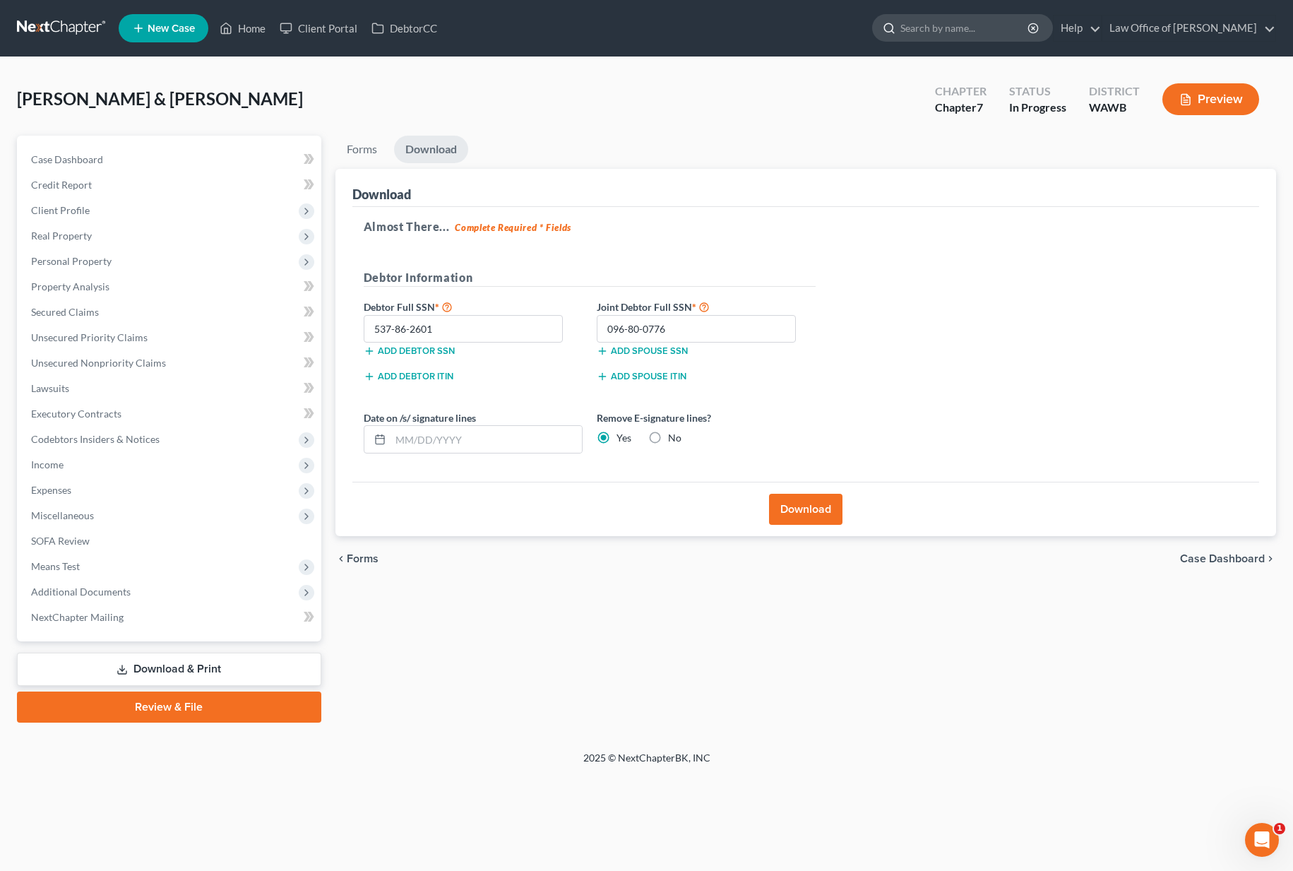
click at [967, 39] on input "search" at bounding box center [964, 28] width 129 height 26
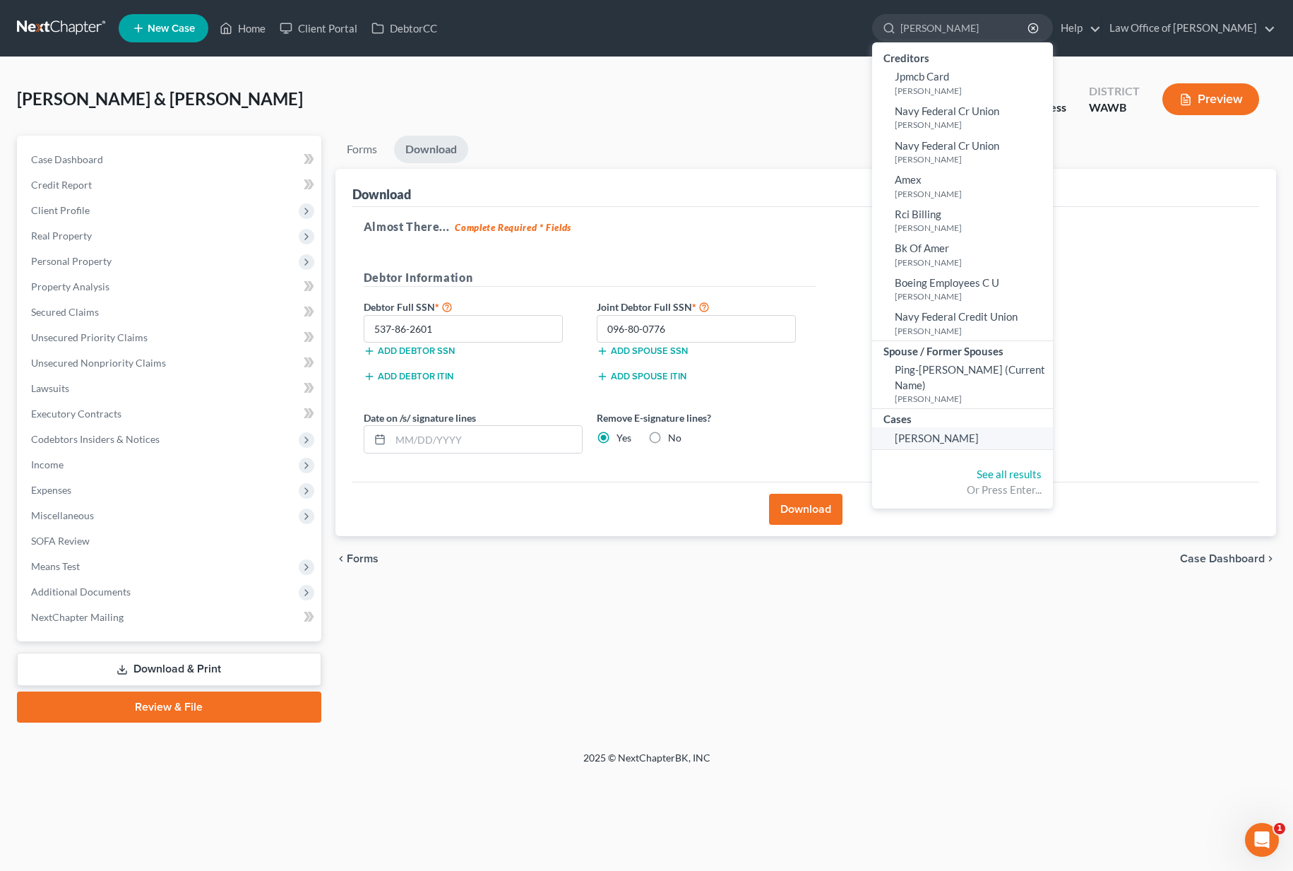
type input "clance"
click at [974, 431] on span "Hoskin, Clance" at bounding box center [937, 437] width 84 height 13
select select "3"
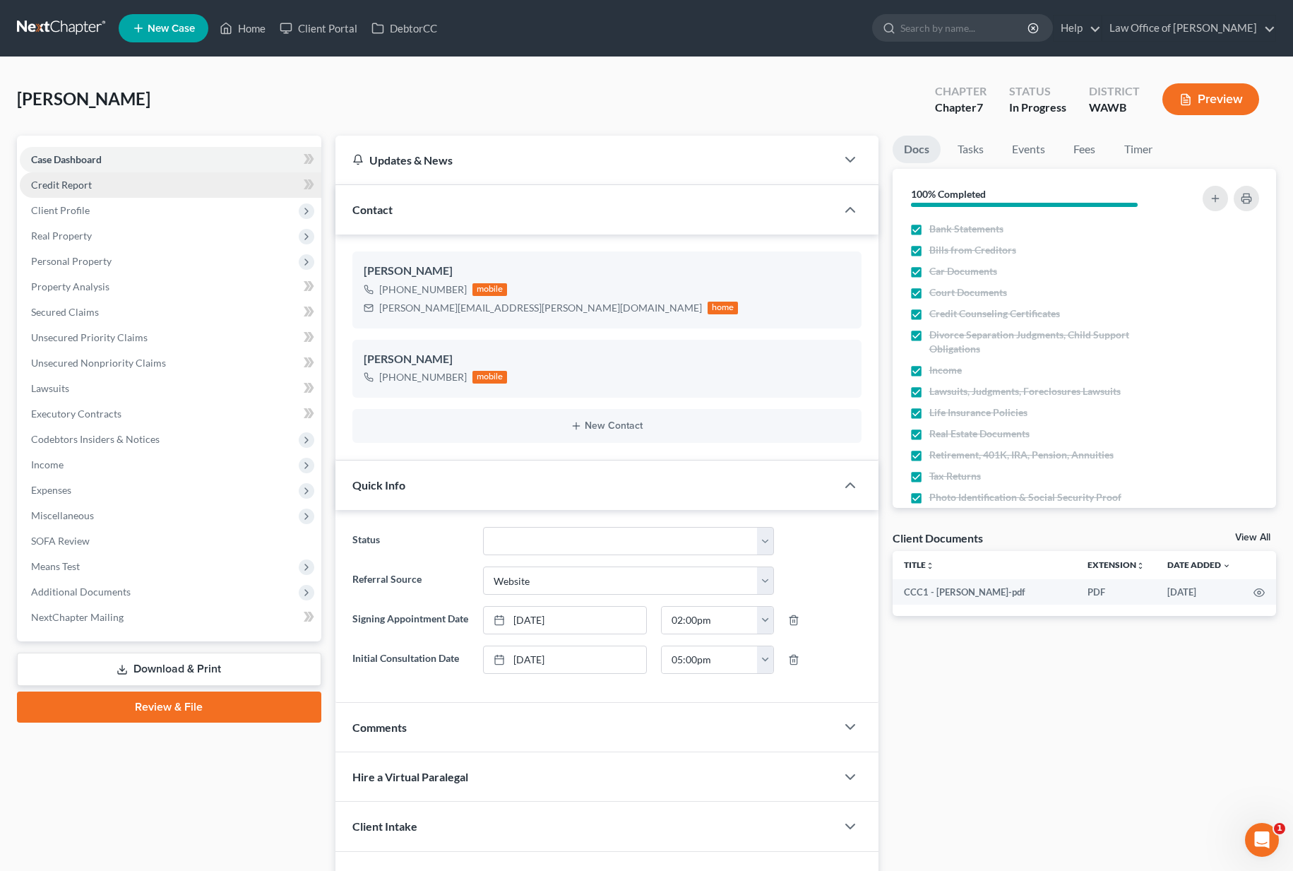
click at [204, 185] on link "Credit Report" at bounding box center [170, 184] width 301 height 25
click at [197, 211] on span "Client Profile" at bounding box center [170, 210] width 301 height 25
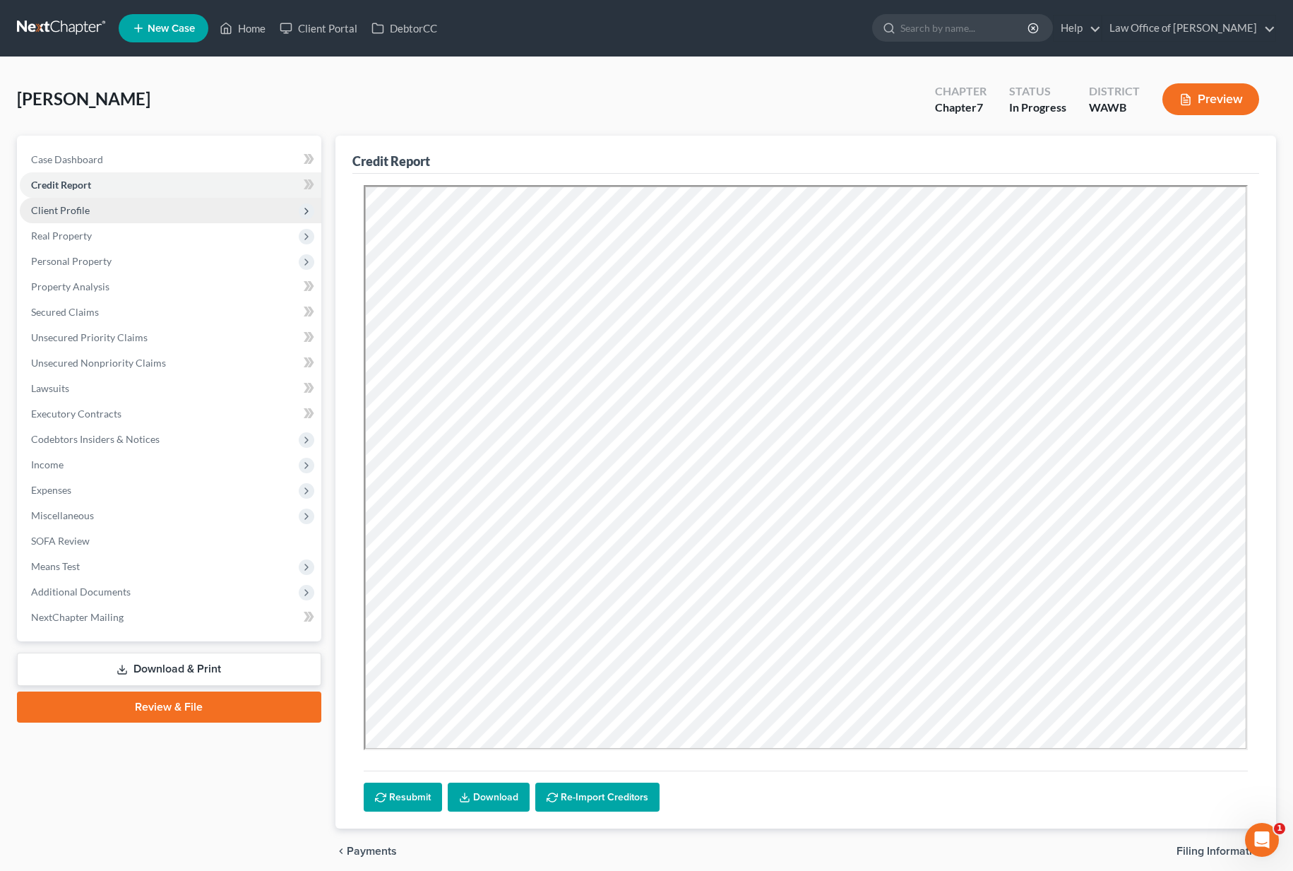
click at [213, 217] on span "Client Profile" at bounding box center [170, 210] width 301 height 25
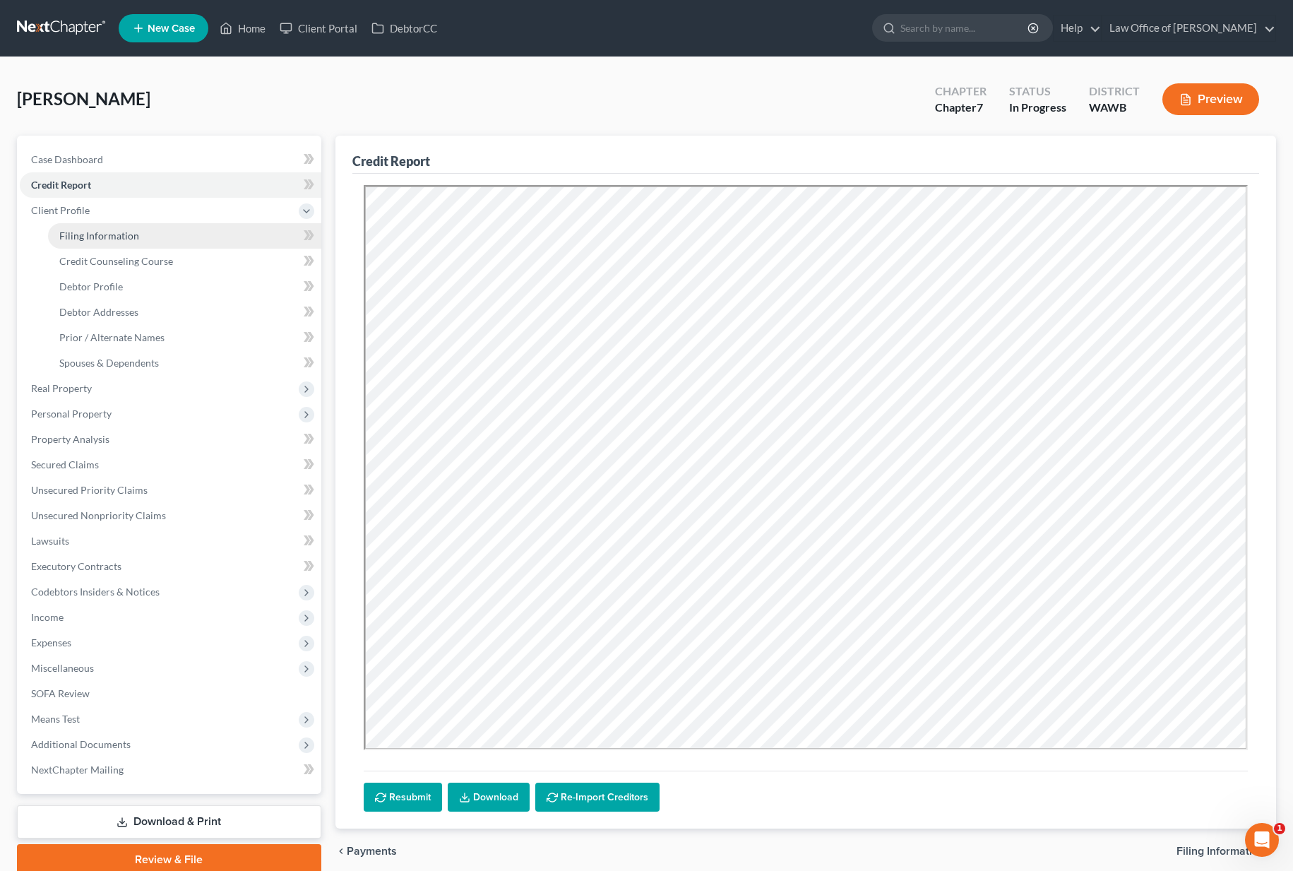
click at [222, 228] on link "Filing Information" at bounding box center [184, 235] width 273 height 25
select select "1"
select select "0"
select select "87"
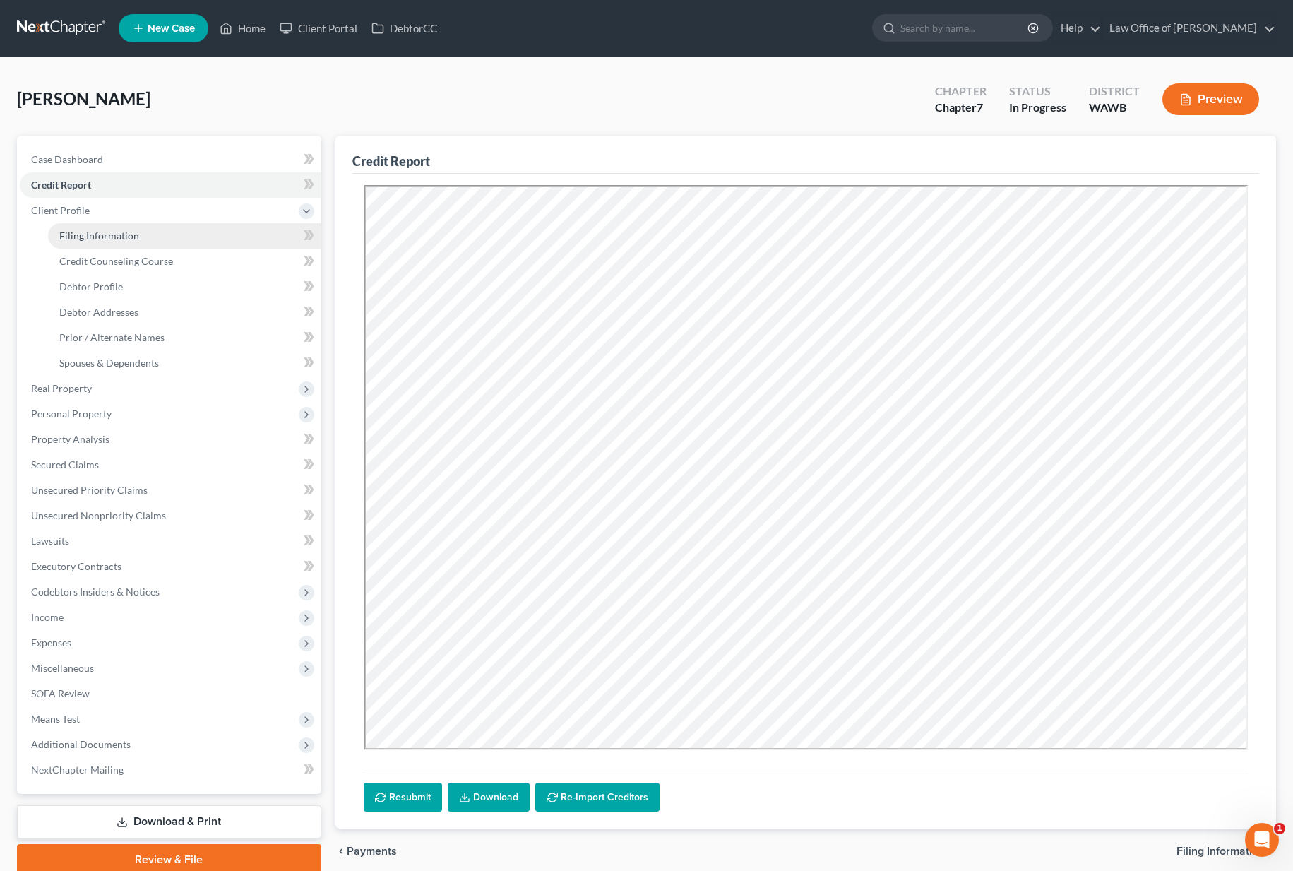
select select "0"
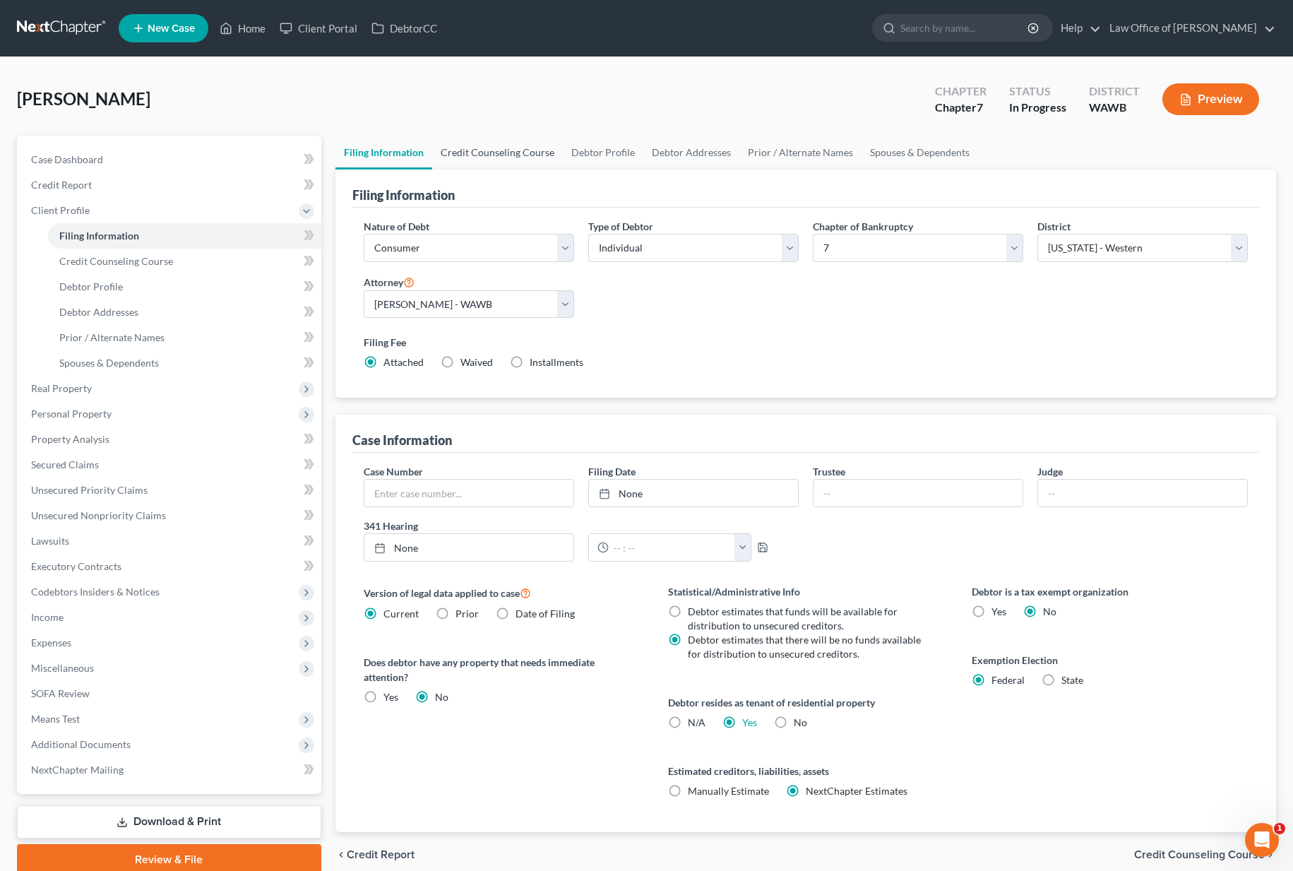
click at [503, 157] on link "Credit Counseling Course" at bounding box center [497, 153] width 131 height 34
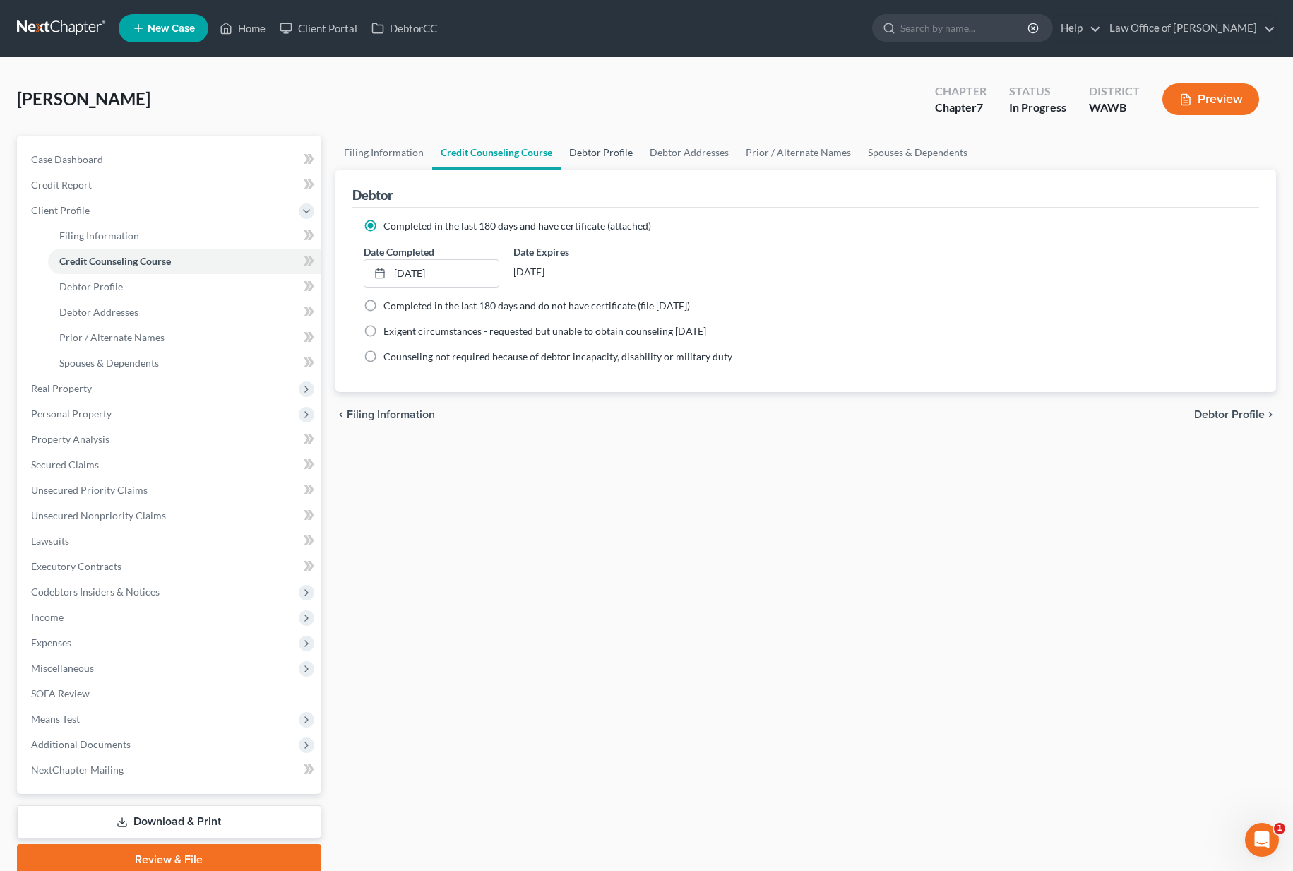
click at [587, 155] on link "Debtor Profile" at bounding box center [601, 153] width 80 height 34
select select "1"
select select "3"
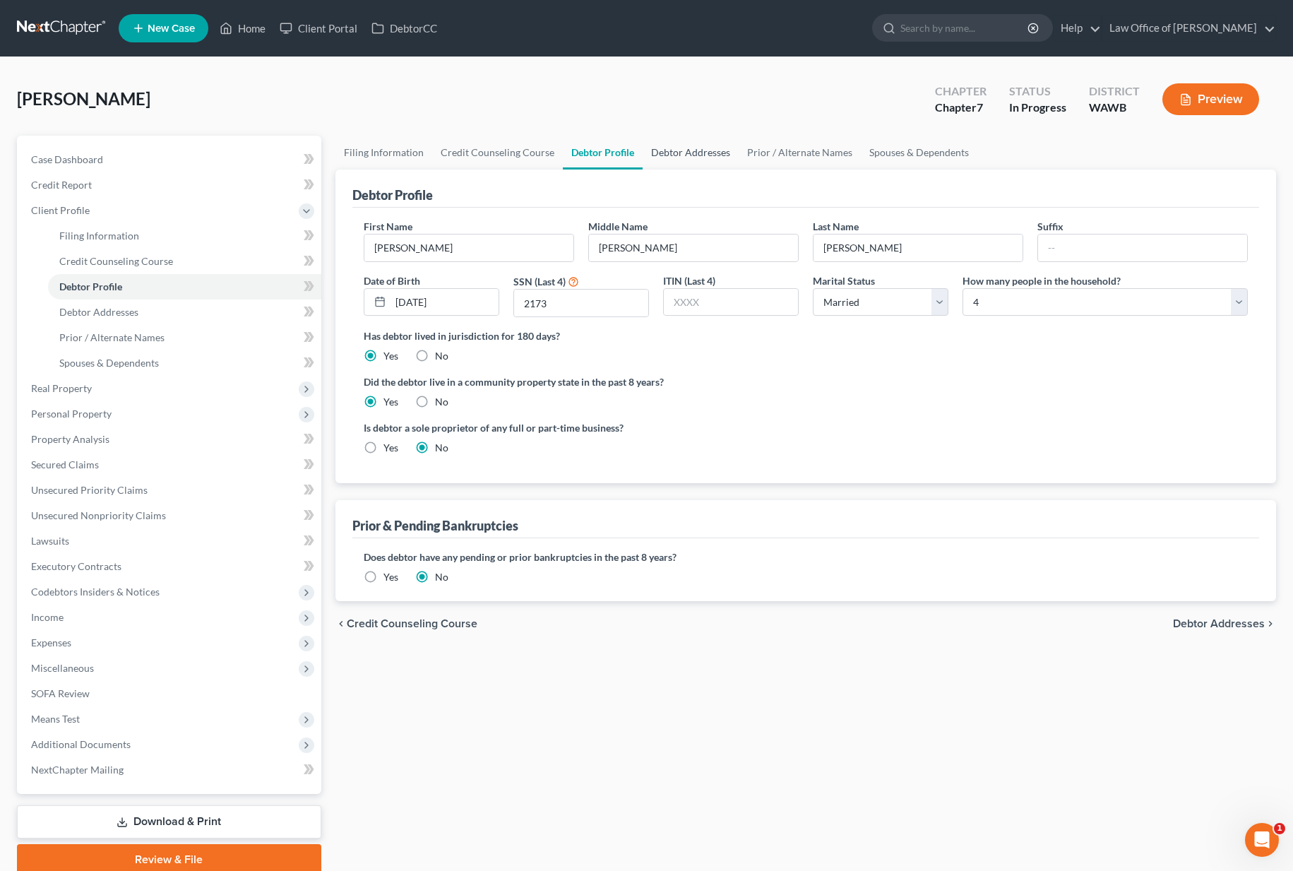
click at [678, 157] on link "Debtor Addresses" at bounding box center [690, 153] width 96 height 34
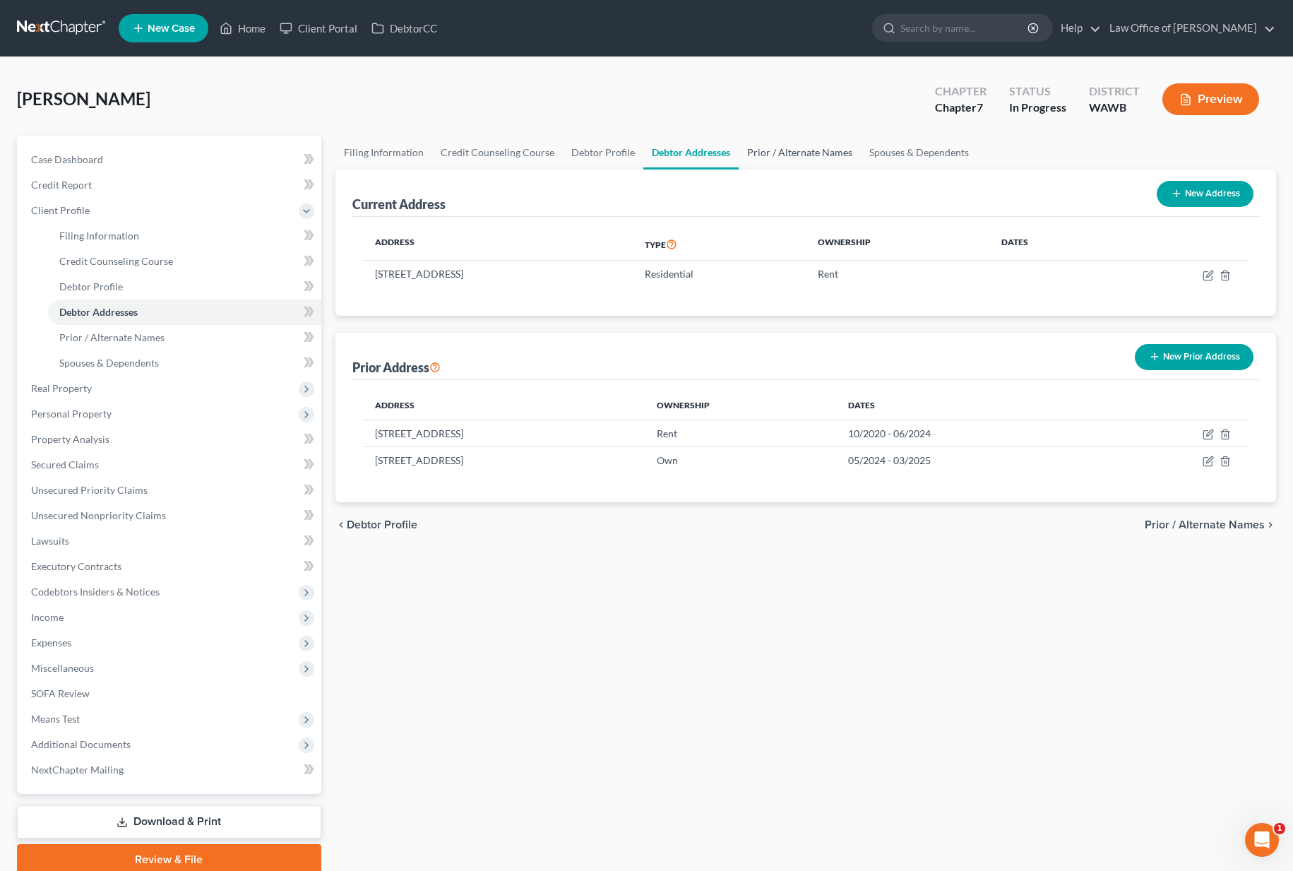
click at [767, 161] on link "Prior / Alternate Names" at bounding box center [800, 153] width 122 height 34
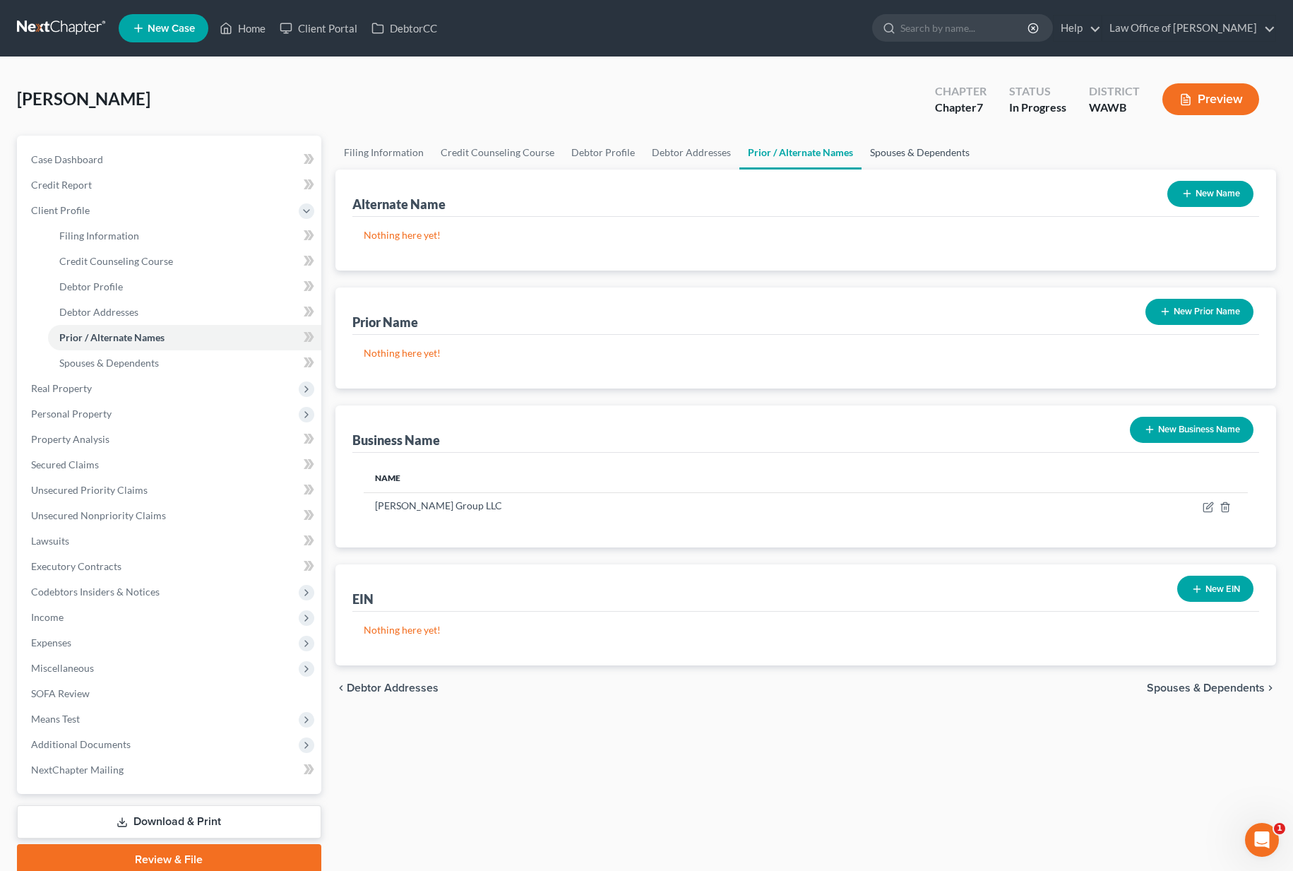
click at [901, 153] on link "Spouses & Dependents" at bounding box center [919, 153] width 116 height 34
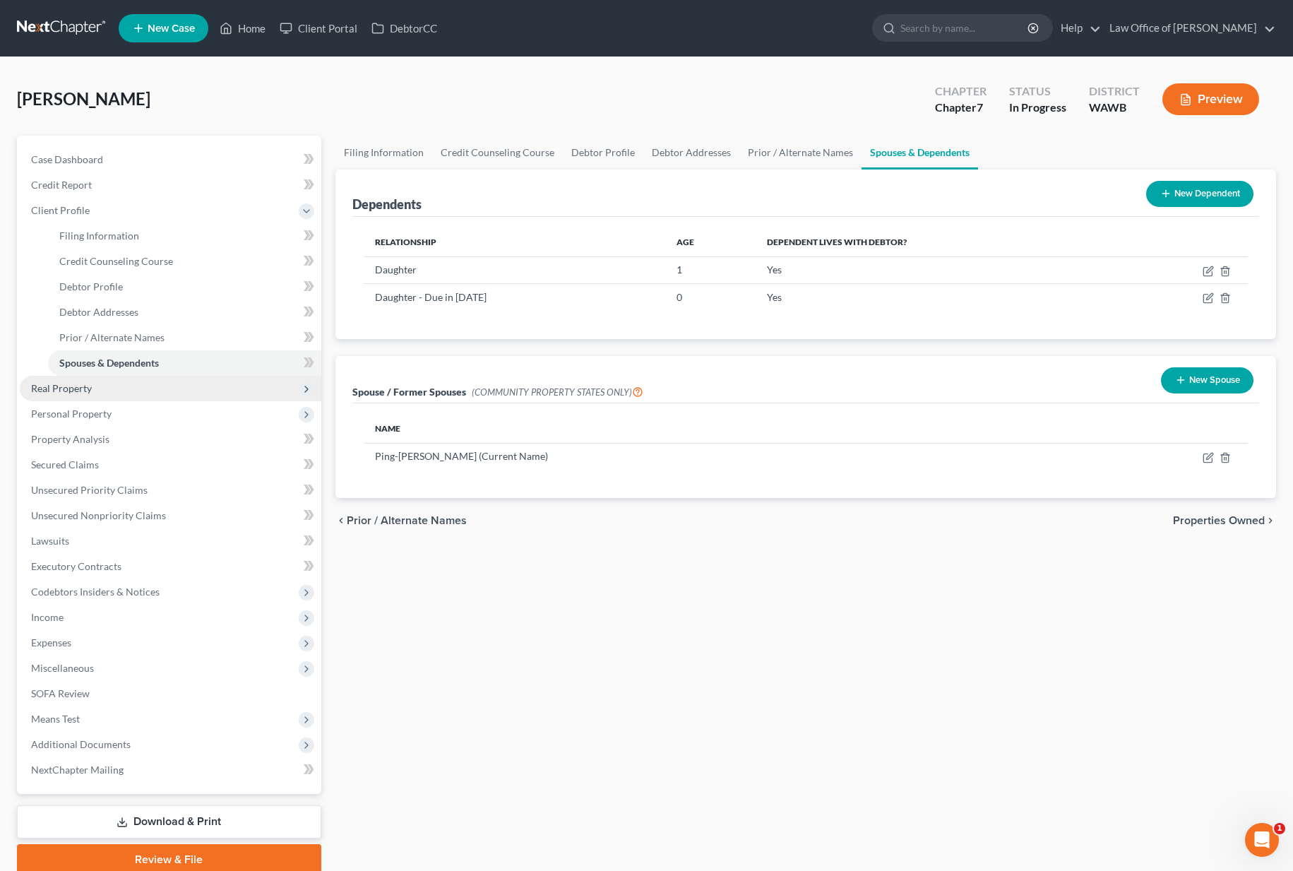
click at [229, 384] on span "Real Property" at bounding box center [170, 388] width 301 height 25
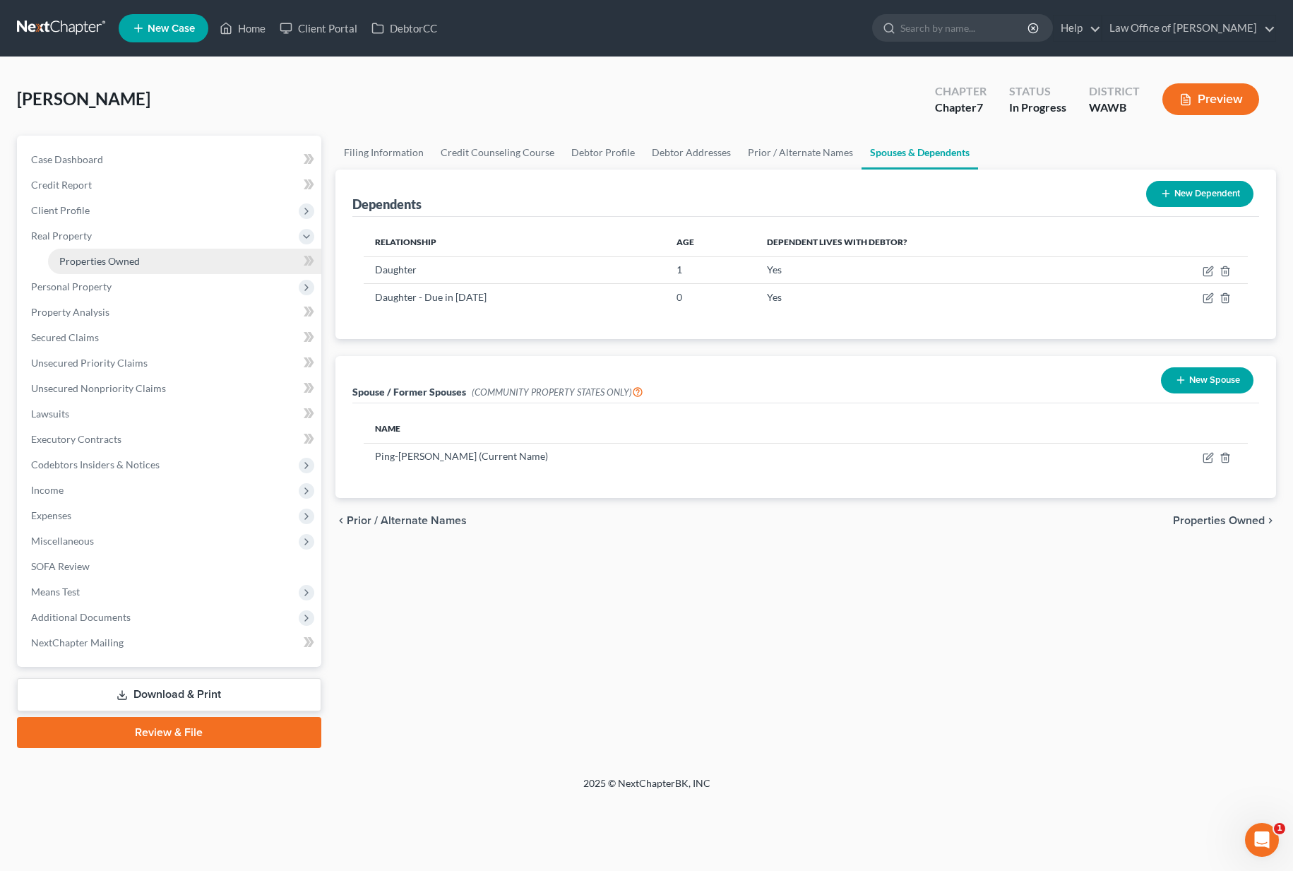
click at [211, 269] on link "Properties Owned" at bounding box center [184, 261] width 273 height 25
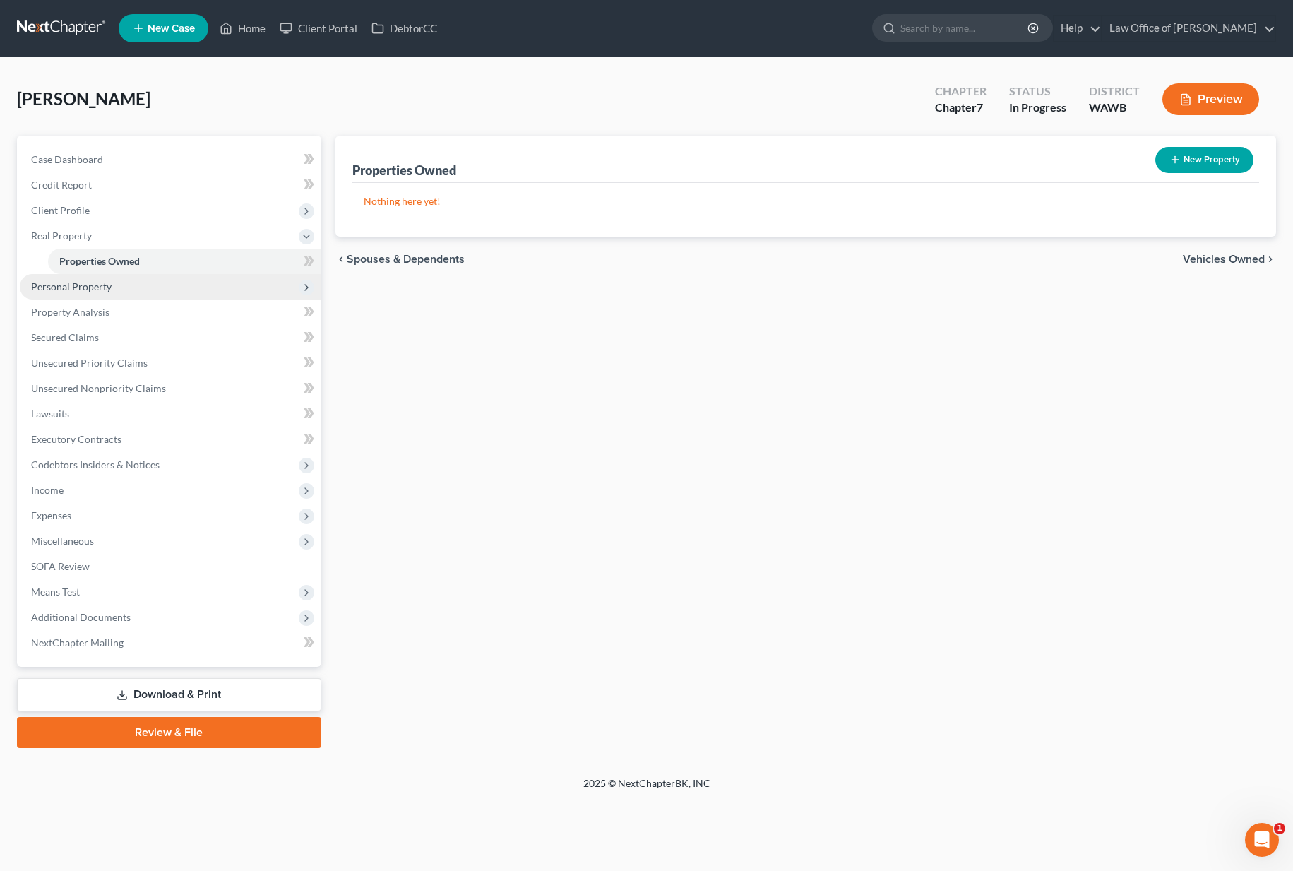
click at [201, 291] on span "Personal Property" at bounding box center [170, 286] width 301 height 25
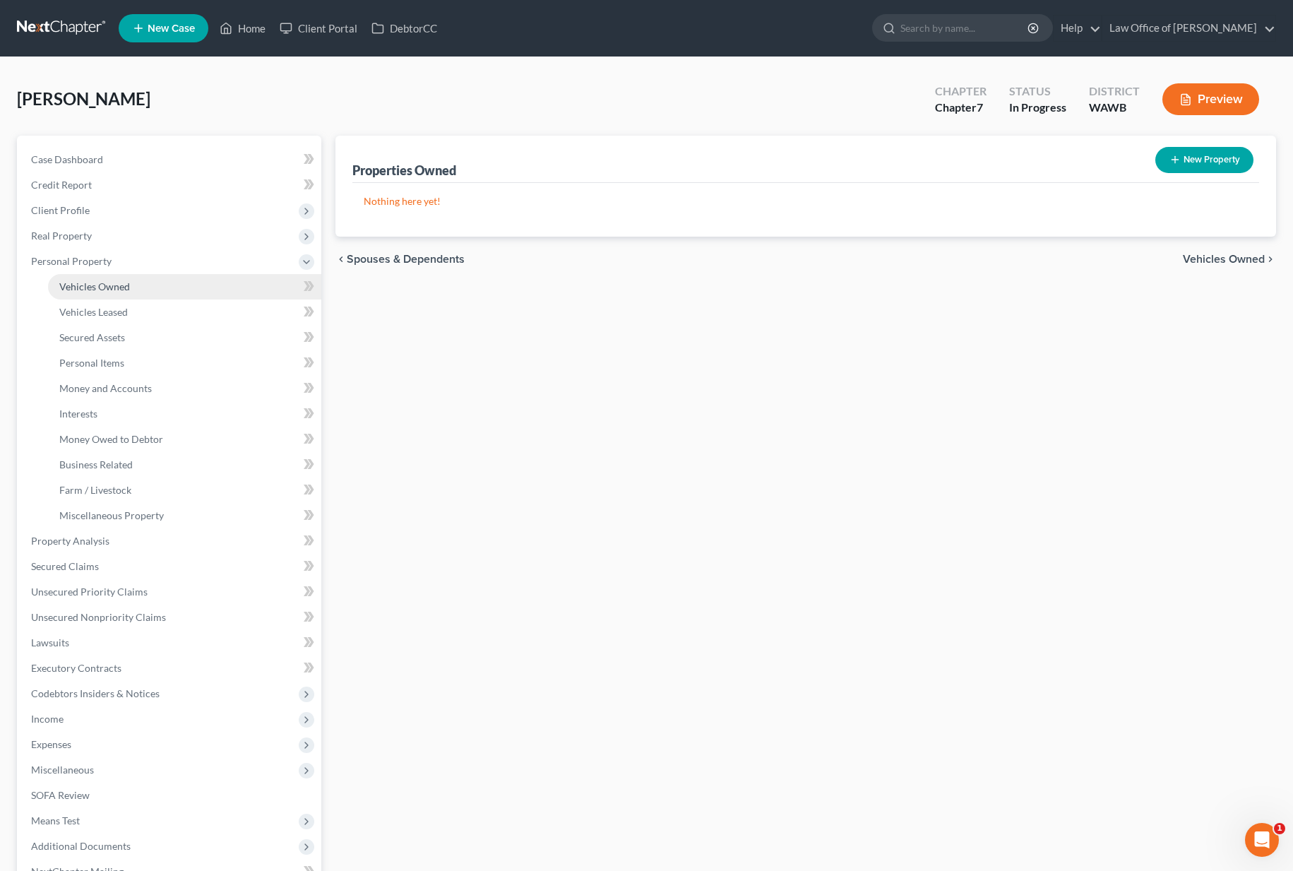
click at [193, 294] on link "Vehicles Owned" at bounding box center [184, 286] width 273 height 25
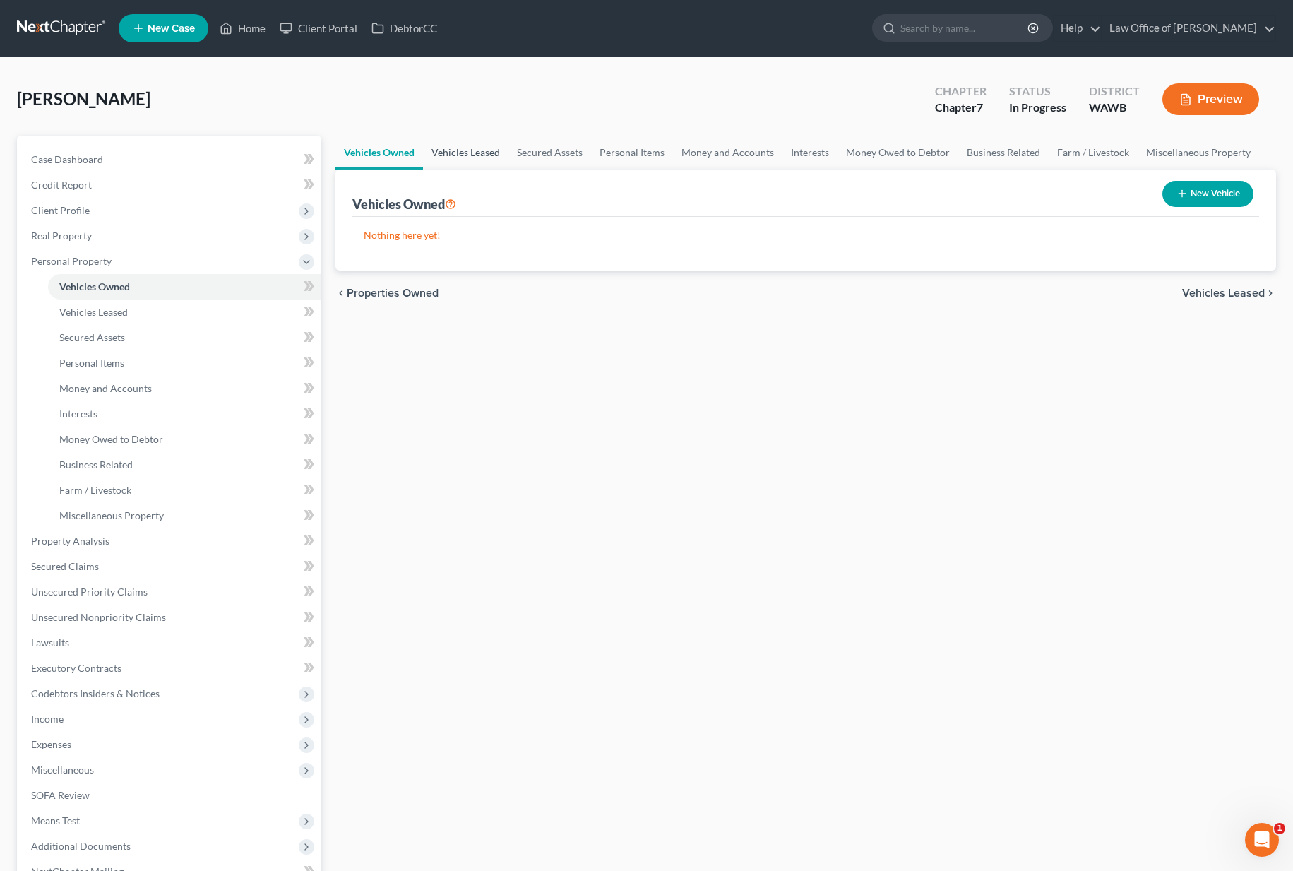
click at [465, 151] on link "Vehicles Leased" at bounding box center [465, 153] width 85 height 34
click at [548, 154] on link "Secured Assets" at bounding box center [549, 153] width 83 height 34
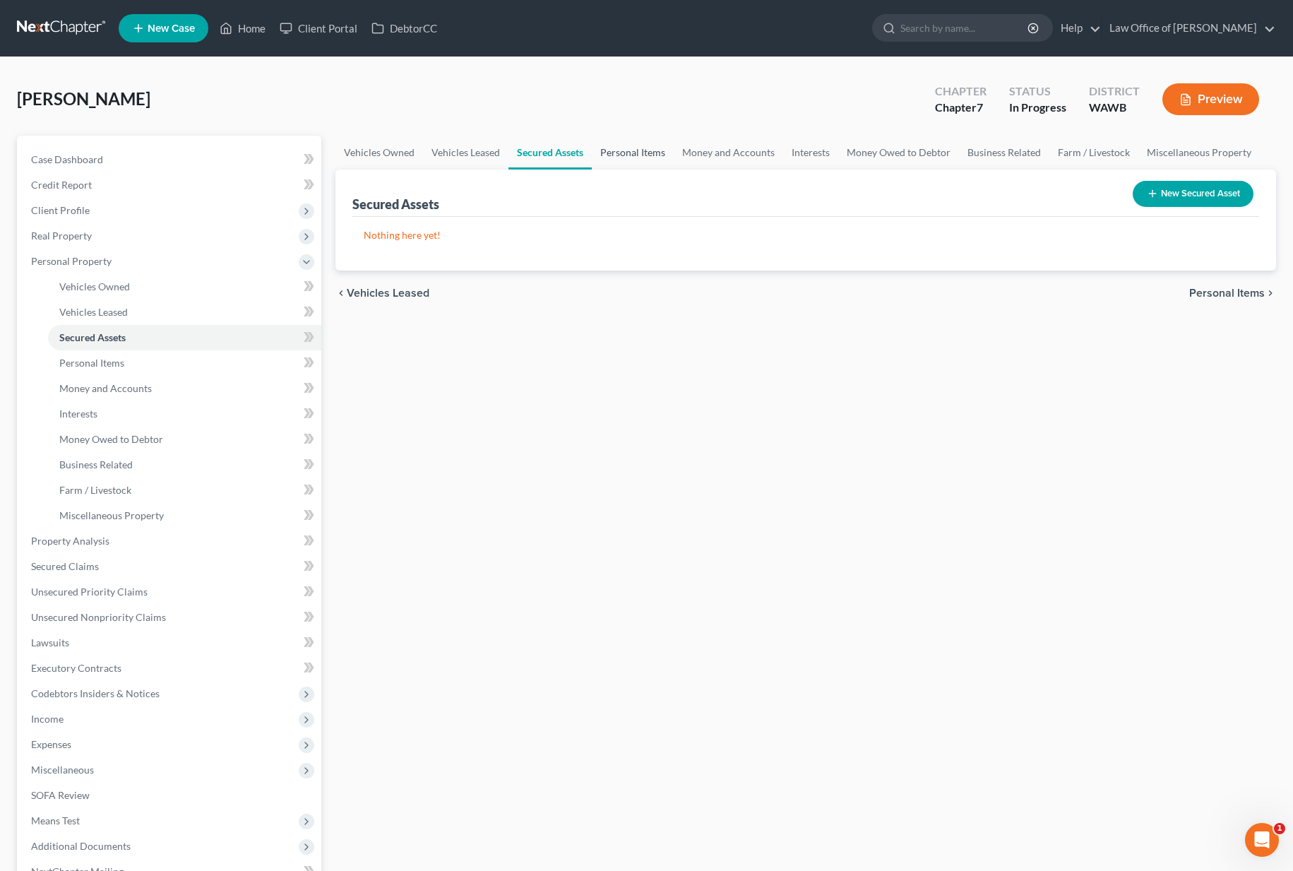
click at [633, 154] on link "Personal Items" at bounding box center [633, 153] width 82 height 34
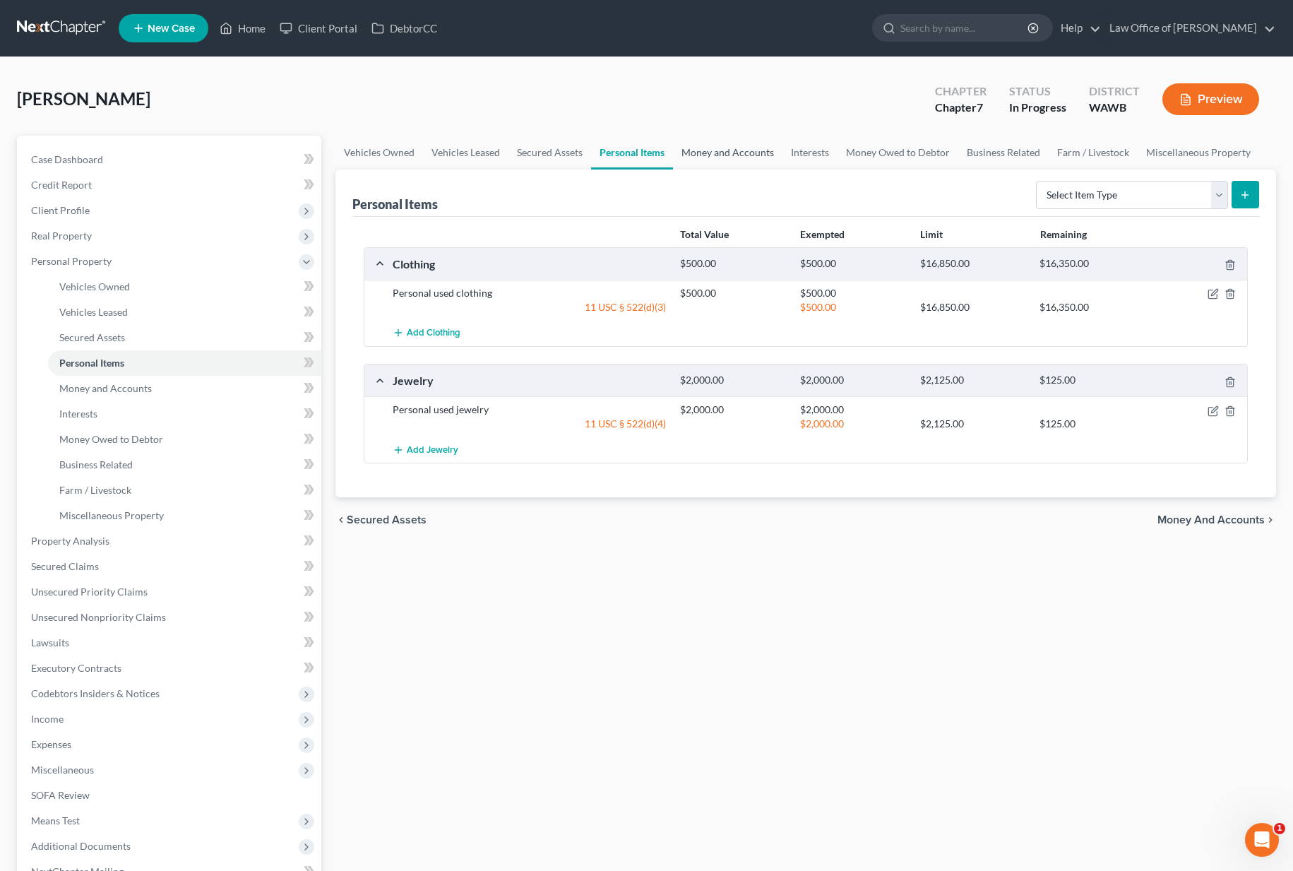
click at [713, 154] on link "Money and Accounts" at bounding box center [727, 153] width 109 height 34
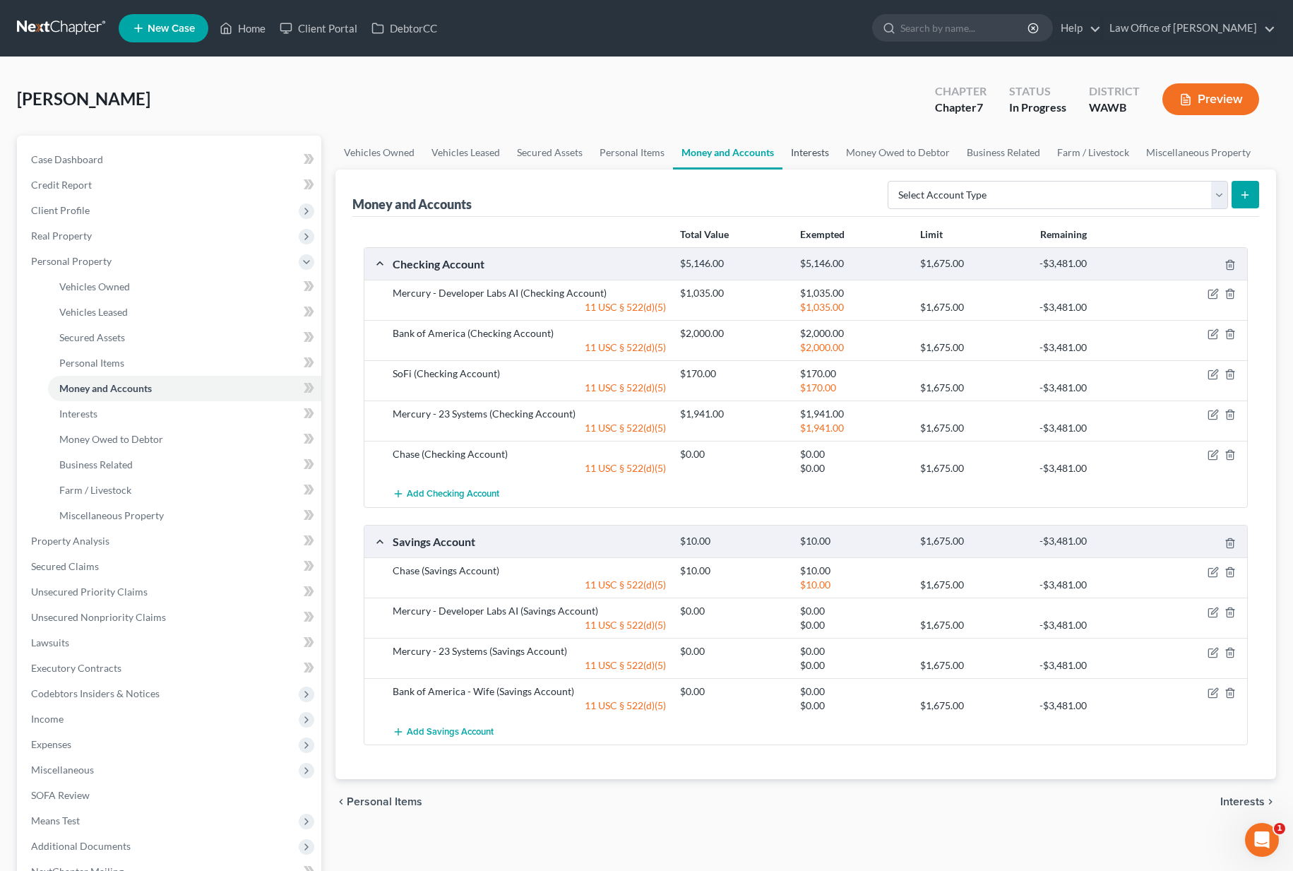
click at [813, 159] on link "Interests" at bounding box center [809, 153] width 55 height 34
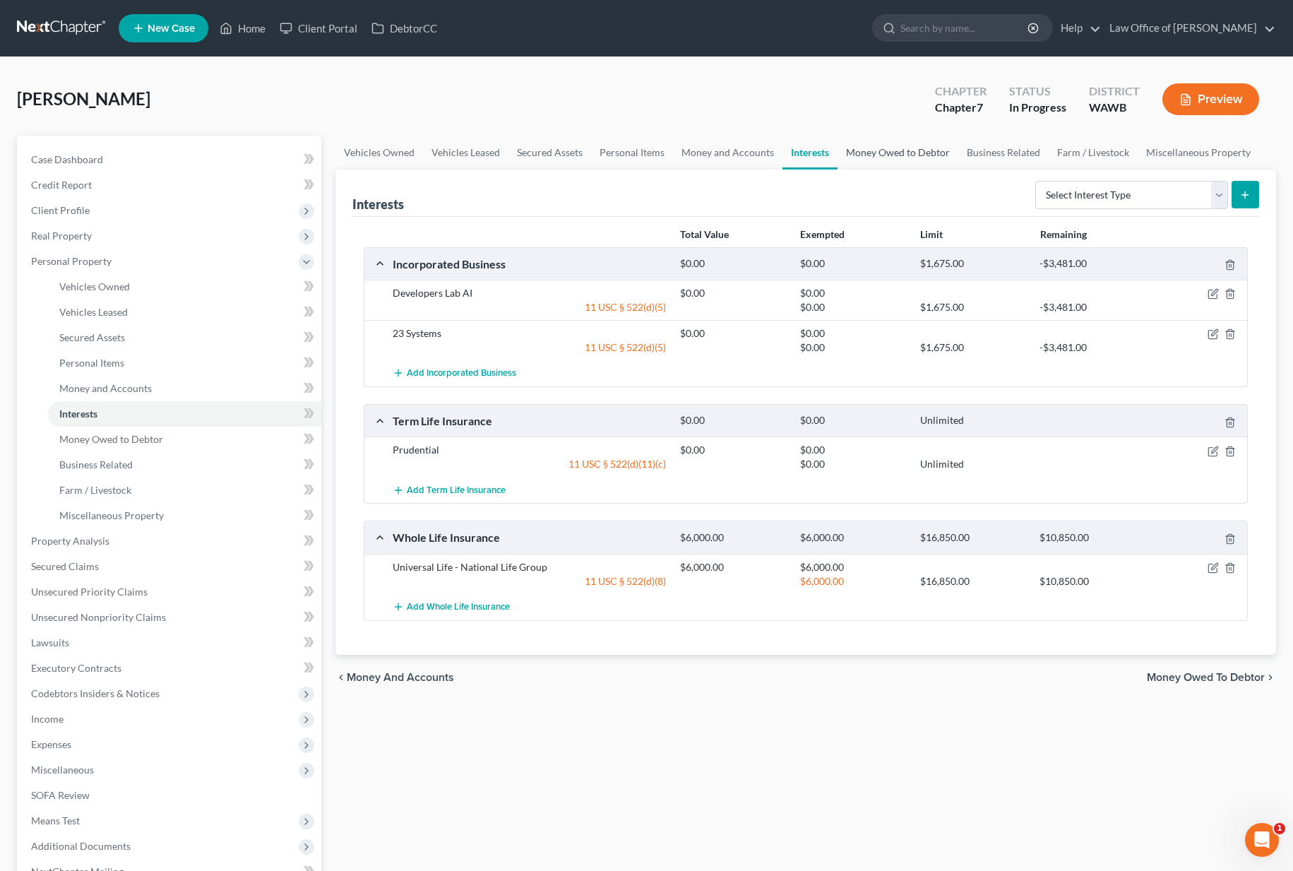
click at [875, 158] on link "Money Owed to Debtor" at bounding box center [897, 153] width 121 height 34
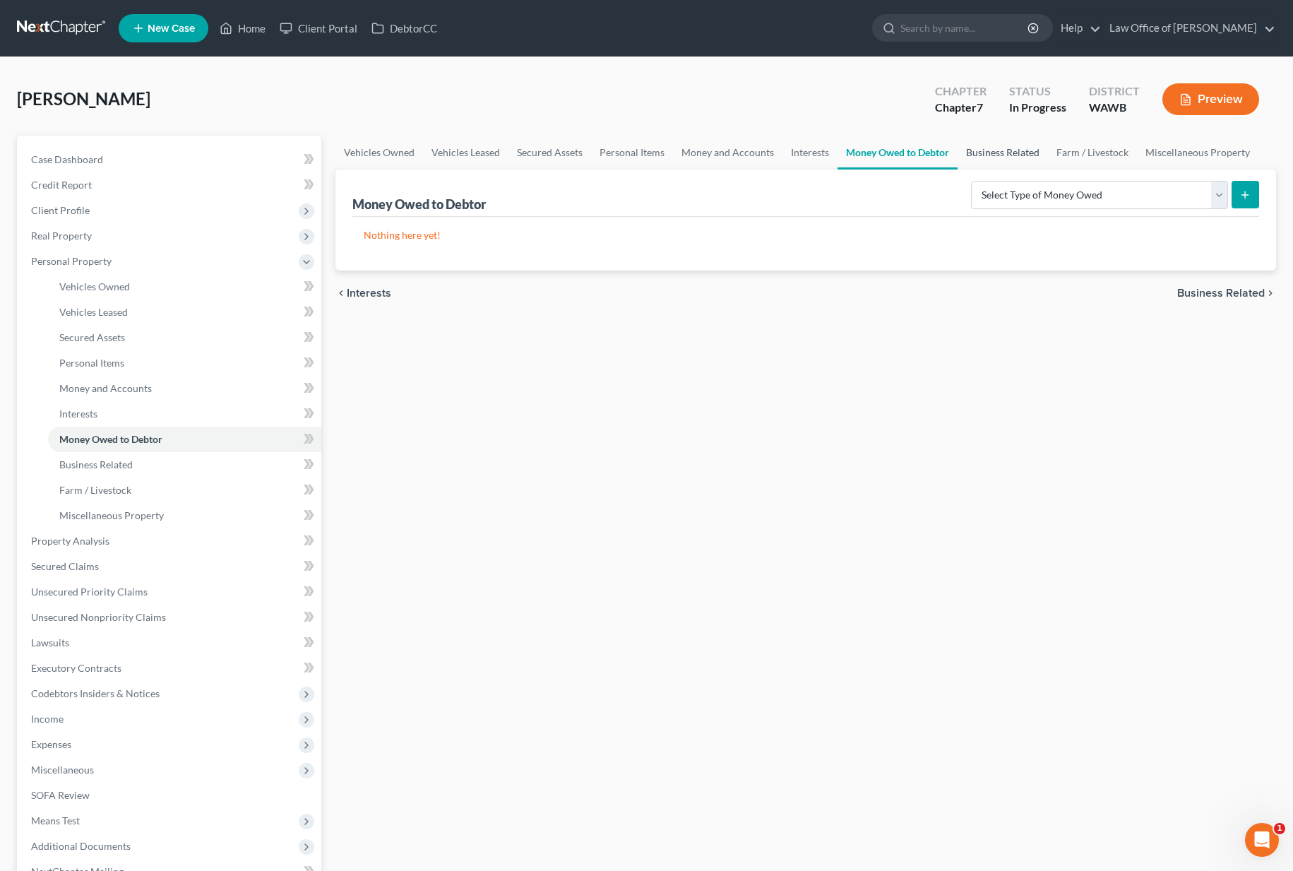
click at [993, 156] on link "Business Related" at bounding box center [1002, 153] width 90 height 34
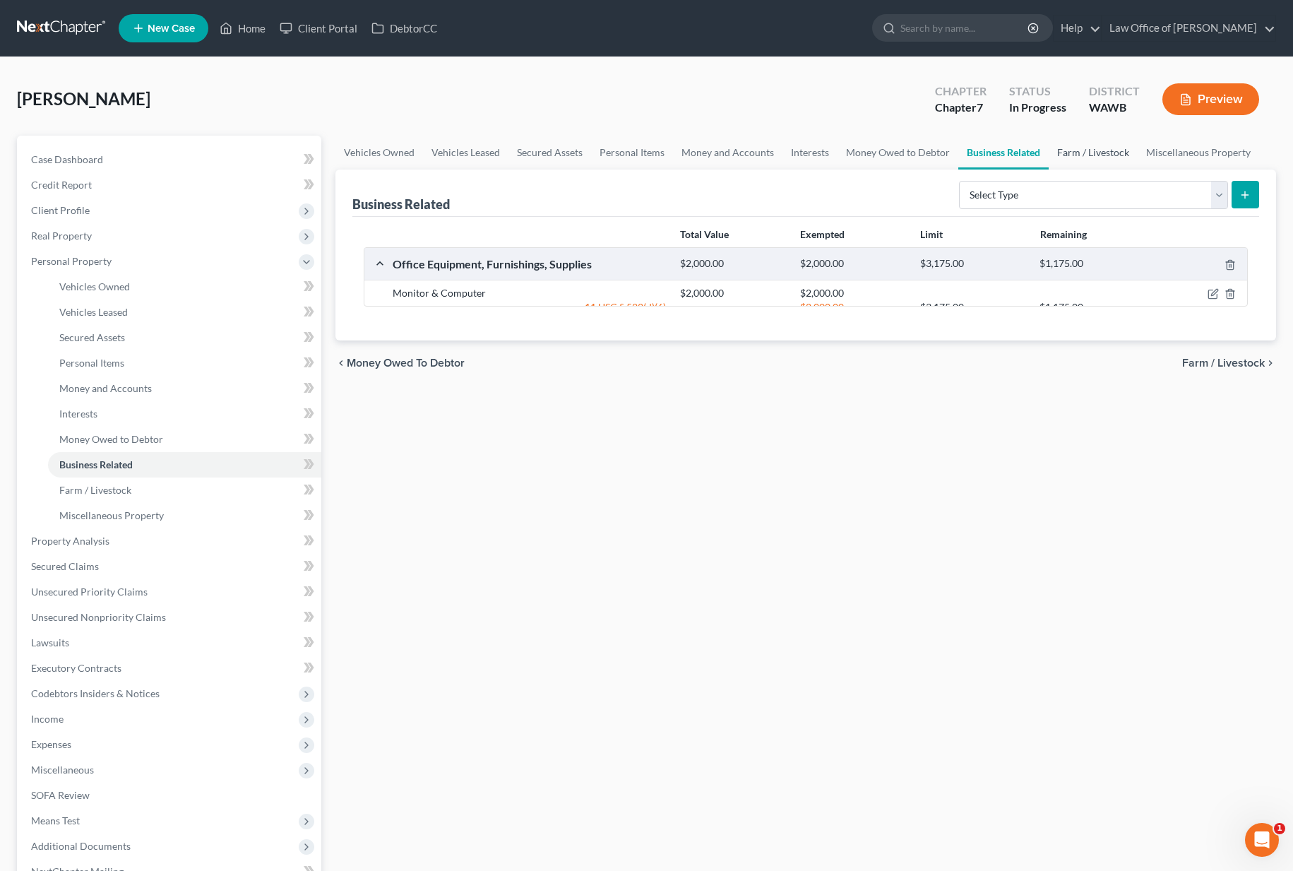
click at [1080, 155] on link "Farm / Livestock" at bounding box center [1092, 153] width 89 height 34
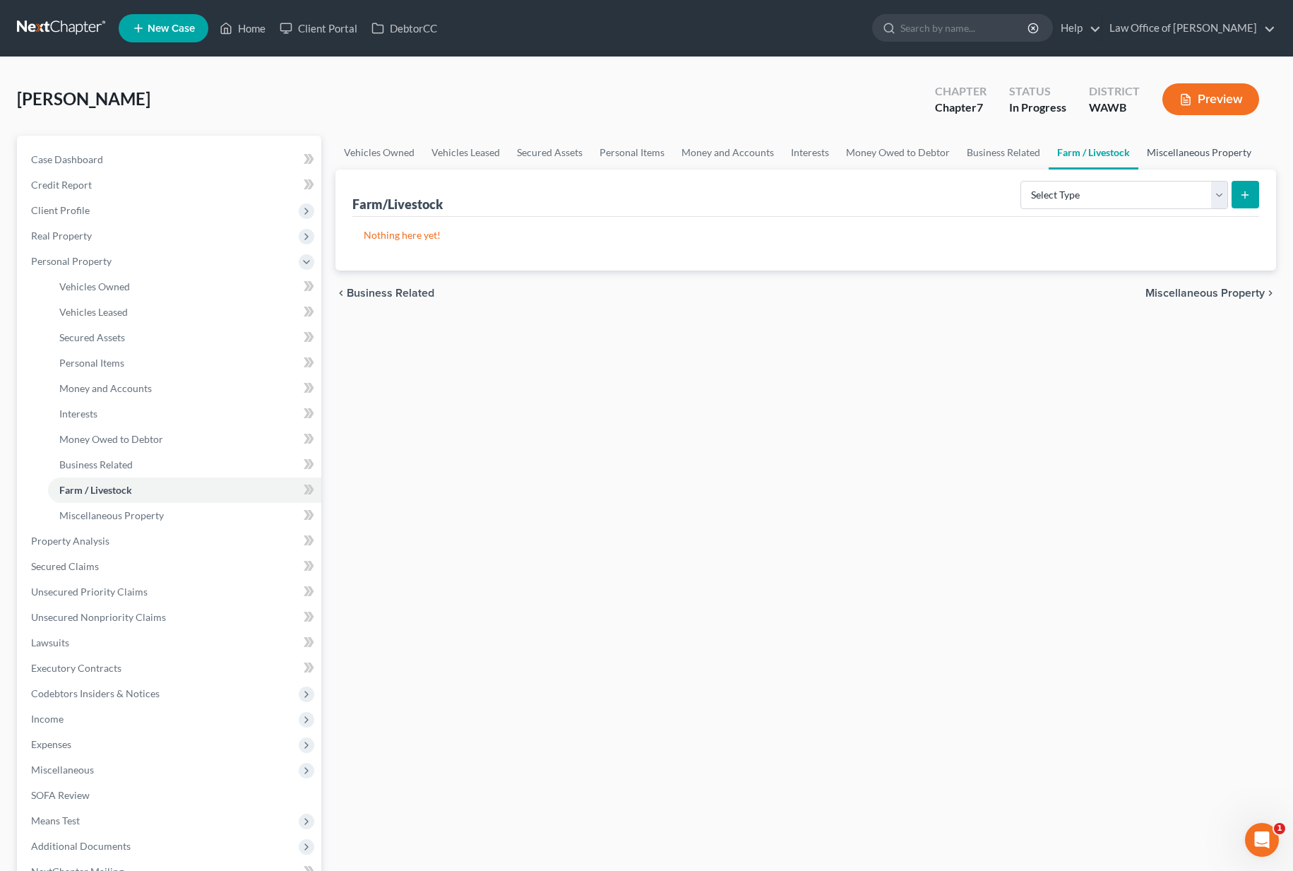
click at [1174, 156] on link "Miscellaneous Property" at bounding box center [1198, 153] width 121 height 34
click at [994, 162] on link "Business Related" at bounding box center [1003, 153] width 90 height 34
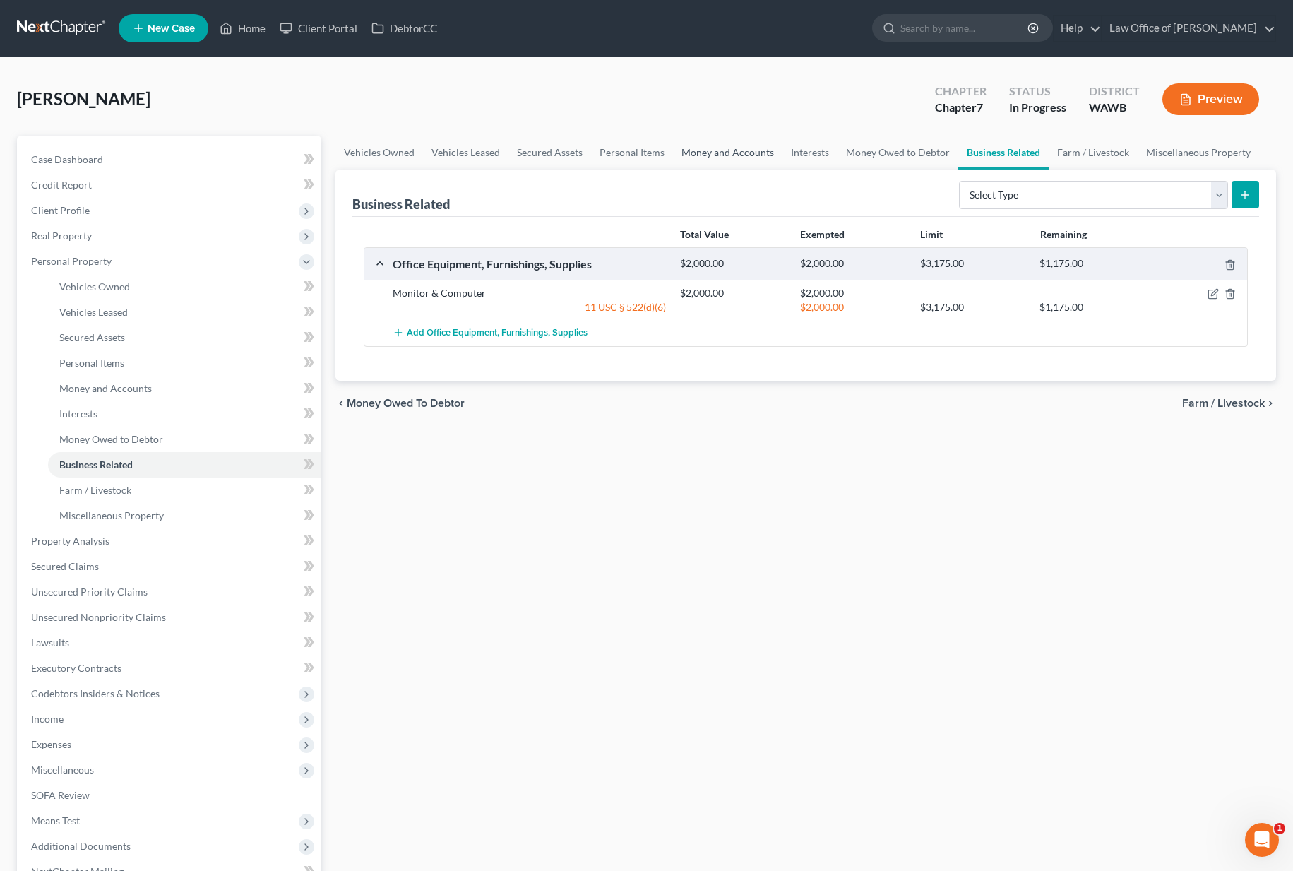
click at [693, 155] on link "Money and Accounts" at bounding box center [727, 153] width 109 height 34
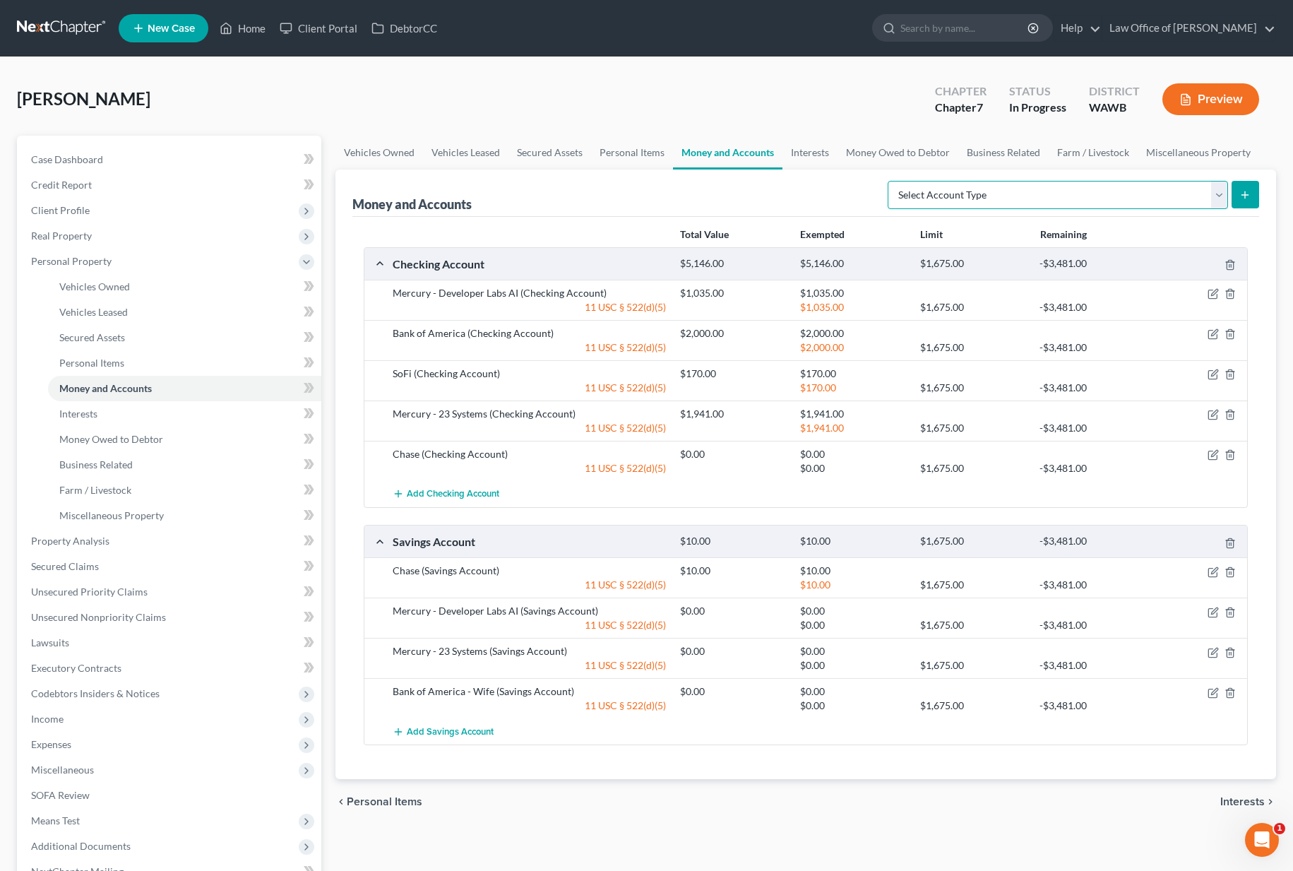
click at [991, 193] on select "Select Account Type Brokerage (A/B: 18, SOFA: 20) Cash on Hand (A/B: 16) Certif…" at bounding box center [1057, 195] width 340 height 28
select select "brokerage"
click at [1245, 196] on line "submit" at bounding box center [1245, 194] width 0 height 6
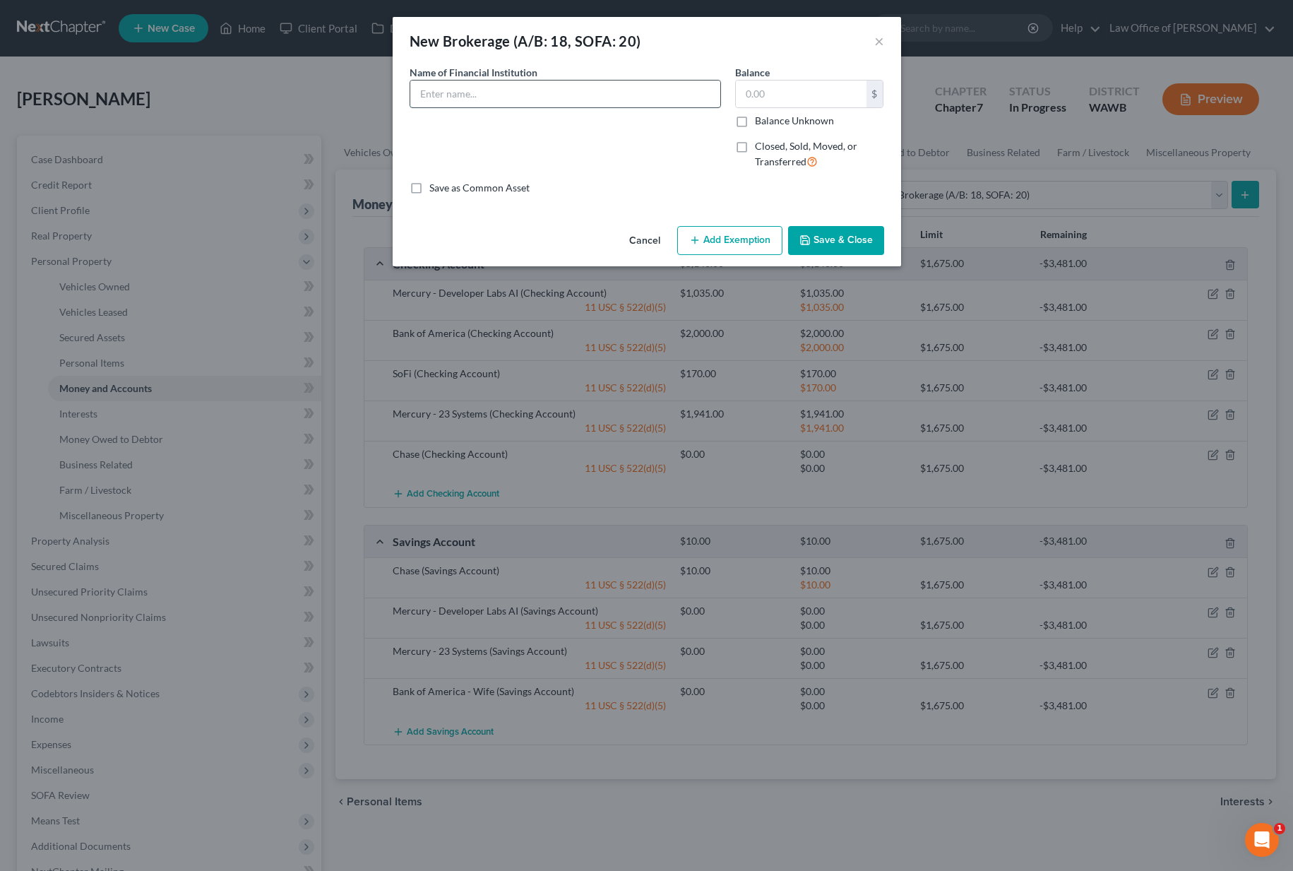
click at [458, 94] on input "text" at bounding box center [565, 93] width 310 height 27
type input "Charles Schwab ending in 9277"
type input "21"
click at [707, 243] on button "Add Exemption" at bounding box center [729, 241] width 105 height 30
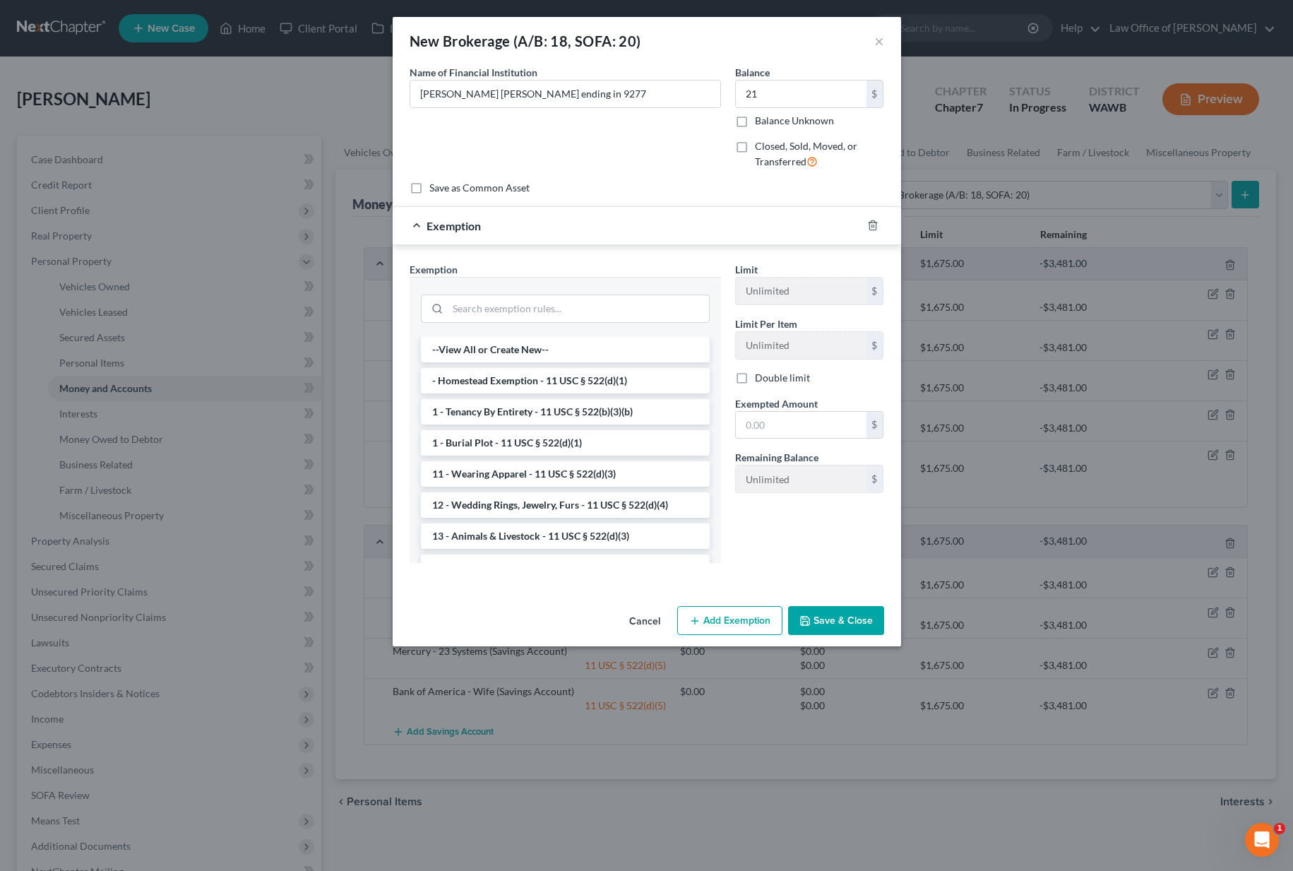
click at [562, 290] on div at bounding box center [565, 307] width 289 height 37
click at [559, 300] on input "search" at bounding box center [578, 308] width 261 height 27
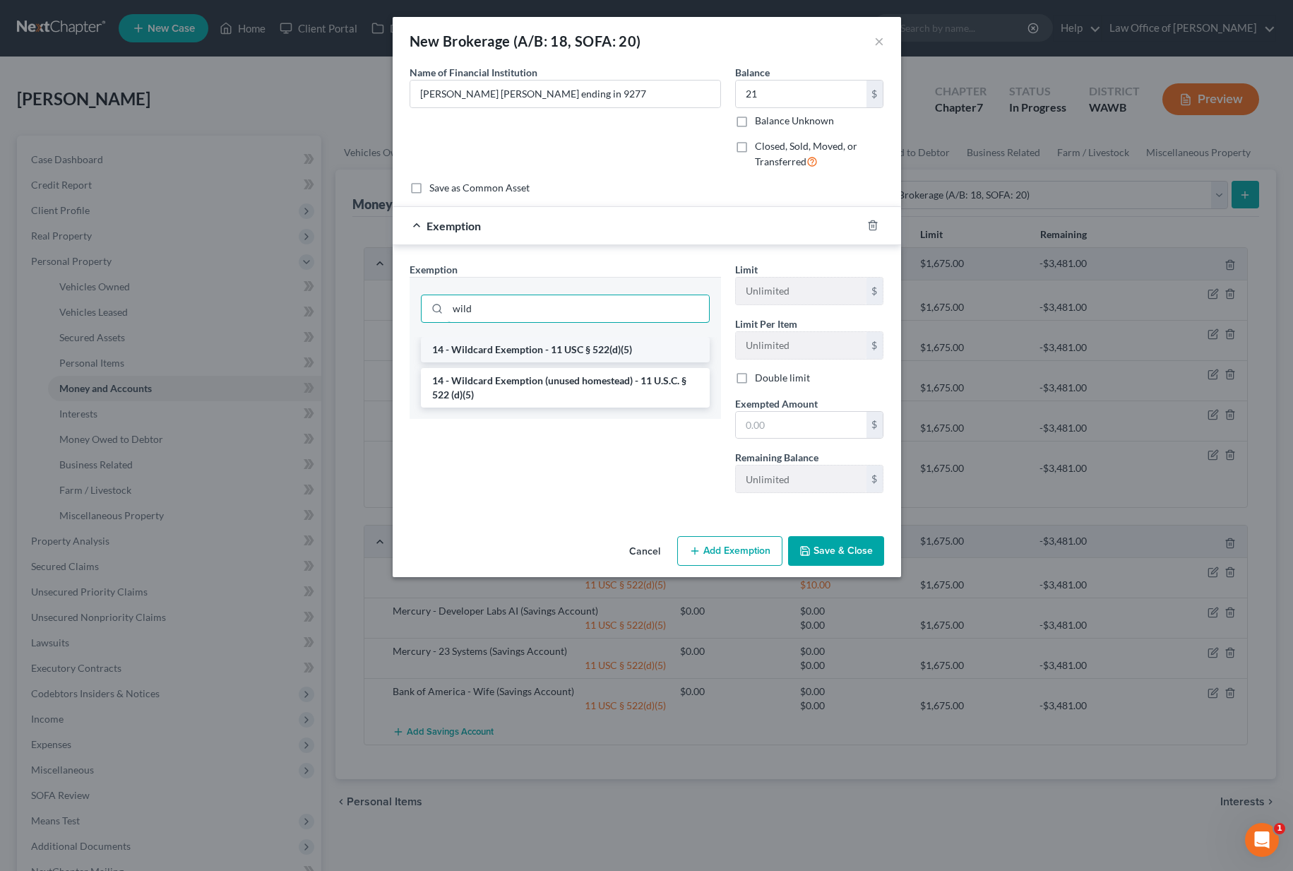
type input "wild"
click at [566, 340] on li "14 - Wildcard Exemption - 11 USC § 522(d)(5)" at bounding box center [565, 349] width 289 height 25
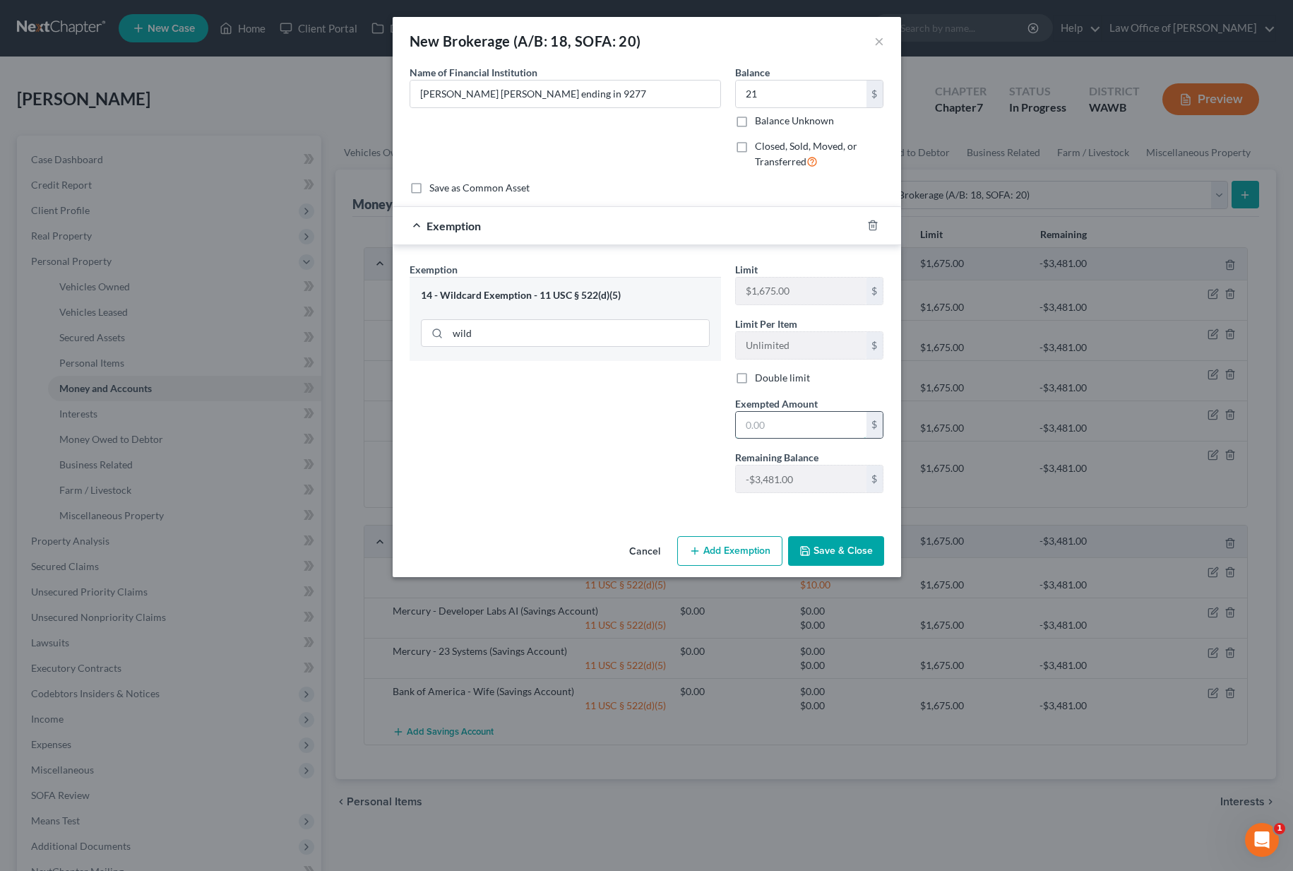
click at [781, 422] on input "text" at bounding box center [801, 425] width 131 height 27
type input "21"
click at [695, 519] on div "An exemption set must first be selected from the Filing Information section. Co…" at bounding box center [647, 297] width 508 height 465
click at [820, 553] on button "Save & Close" at bounding box center [836, 551] width 96 height 30
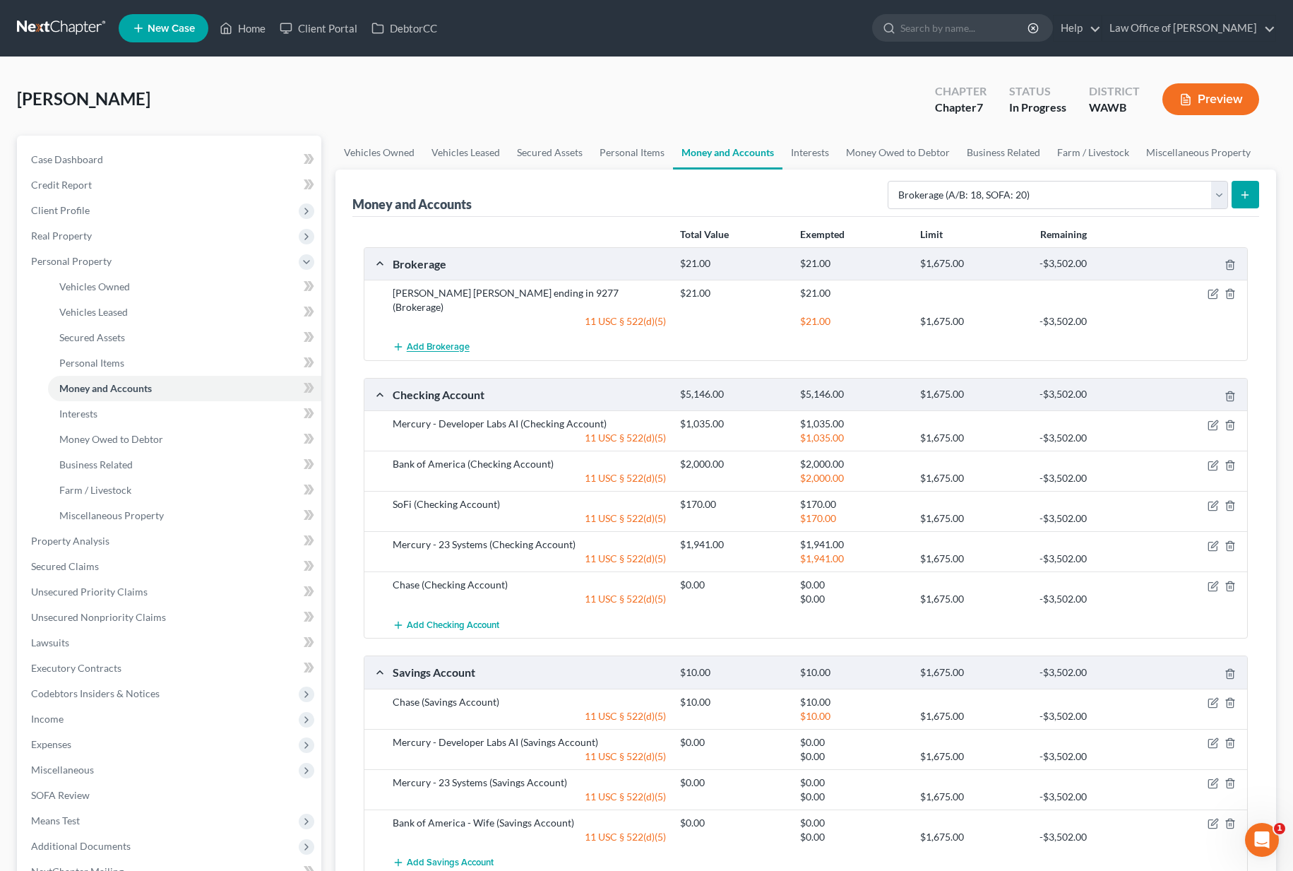
click at [447, 342] on span "Add Brokerage" at bounding box center [438, 347] width 63 height 11
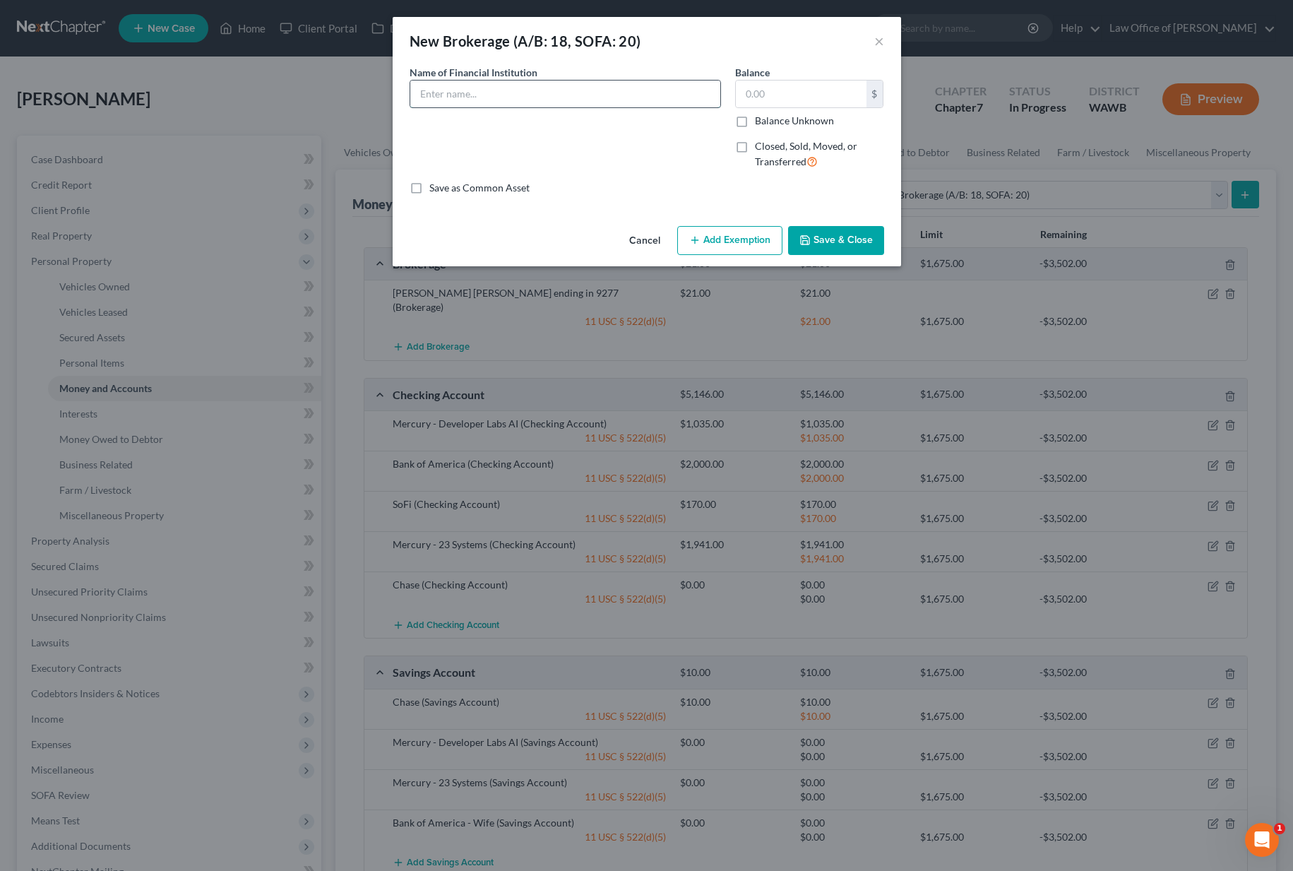
click at [522, 96] on input "text" at bounding box center [565, 93] width 310 height 27
type input "Charles Schwab ending in 5114"
type input "28"
click at [727, 248] on button "Add Exemption" at bounding box center [729, 241] width 105 height 30
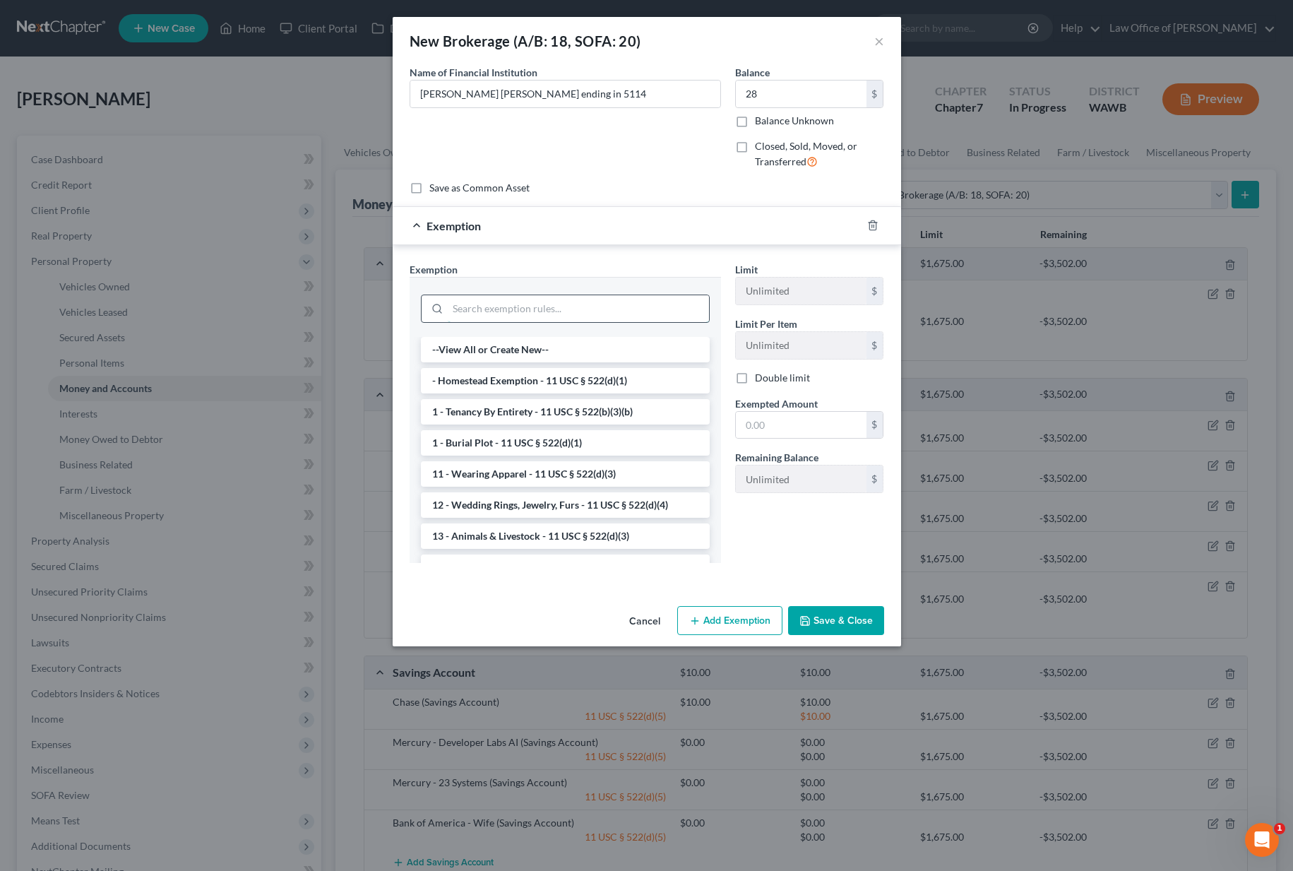
click at [557, 297] on input "search" at bounding box center [578, 308] width 261 height 27
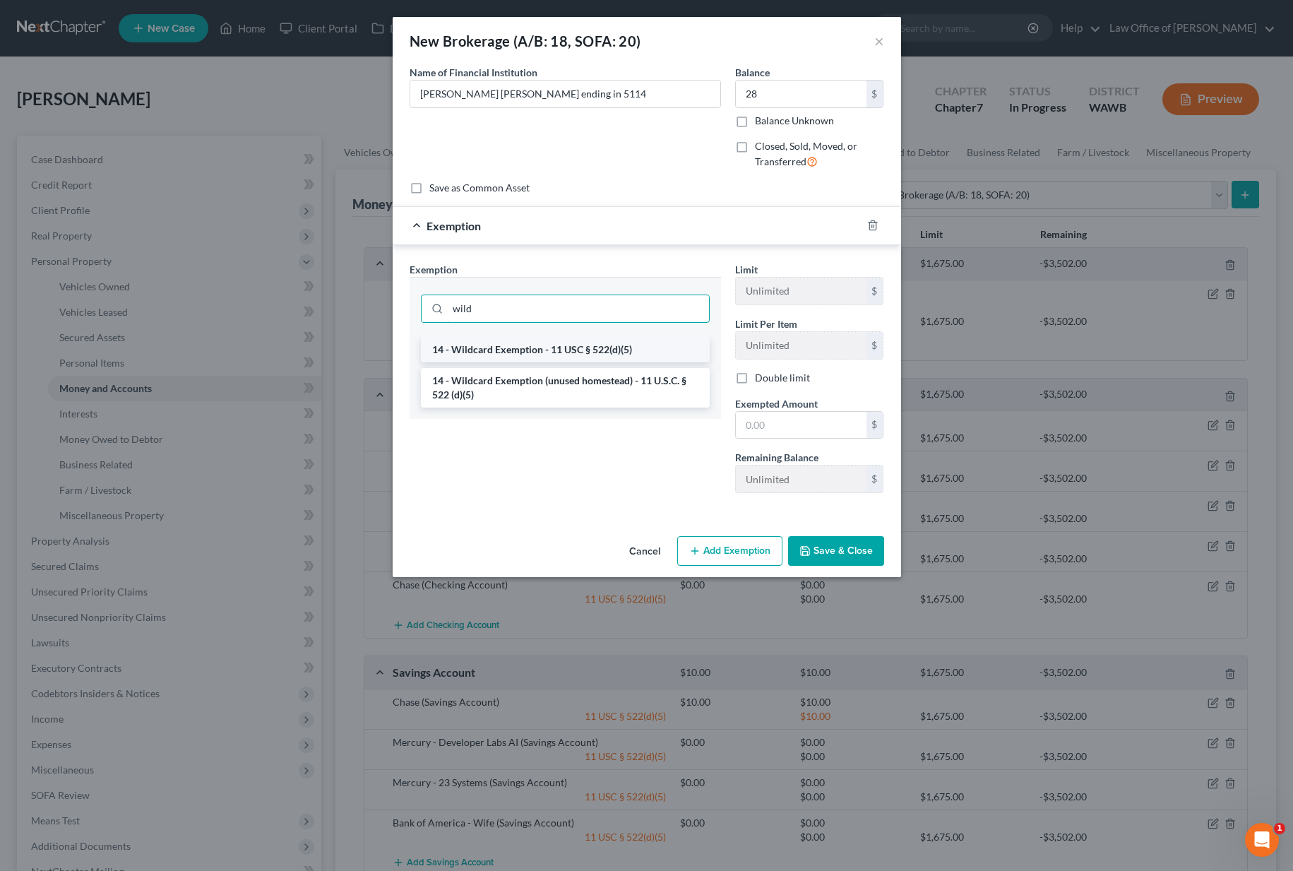
type input "wild"
click at [554, 351] on li "14 - Wildcard Exemption - 11 USC § 522(d)(5)" at bounding box center [565, 349] width 289 height 25
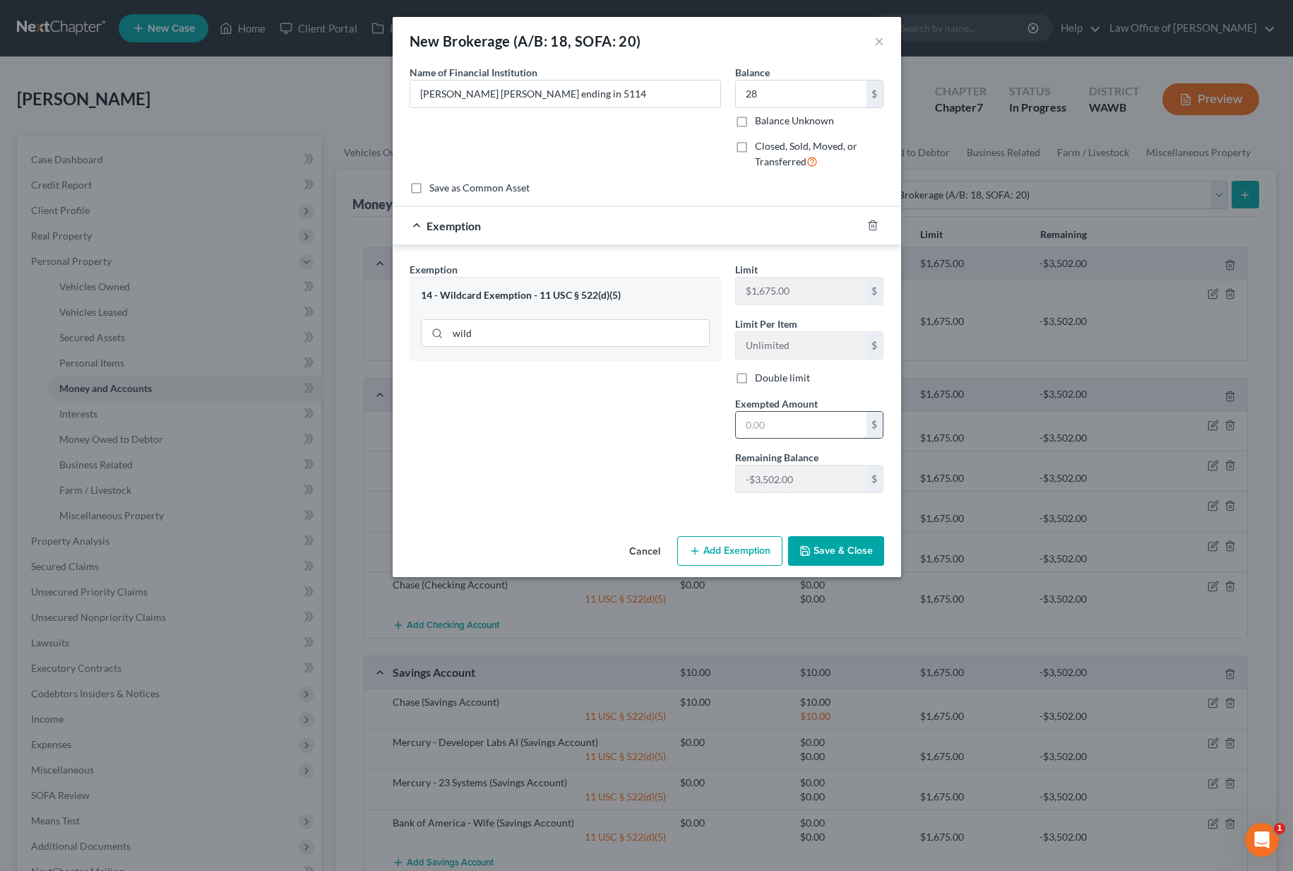
click at [795, 429] on input "text" at bounding box center [801, 425] width 131 height 27
type input "28"
click at [670, 486] on div "Exemption Set must be selected for CA. Exemption * 14 - Wildcard Exemption - 11…" at bounding box center [564, 383] width 325 height 242
click at [818, 562] on button "Save & Close" at bounding box center [836, 551] width 96 height 30
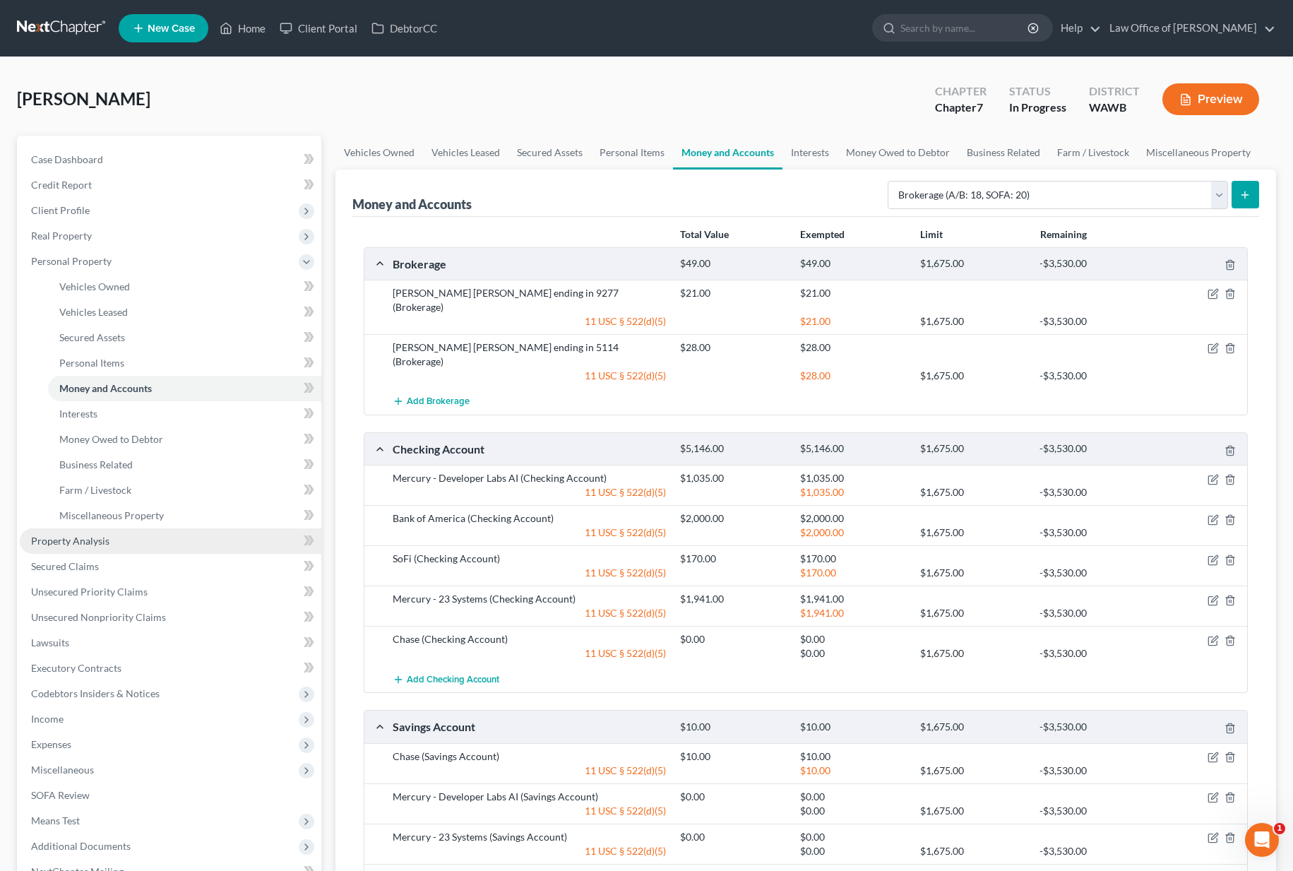
click at [143, 534] on link "Property Analysis" at bounding box center [170, 540] width 301 height 25
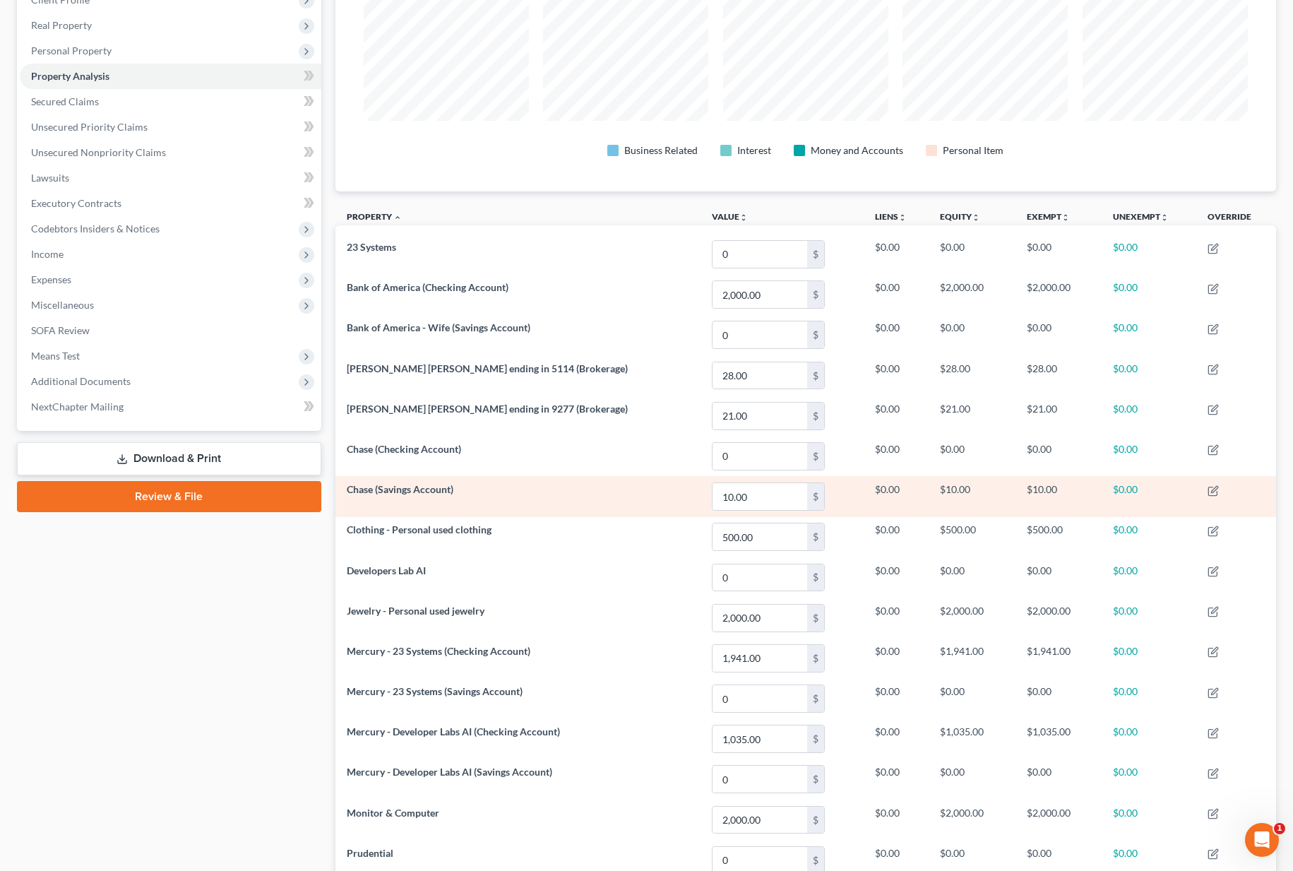
scroll to position [145, 0]
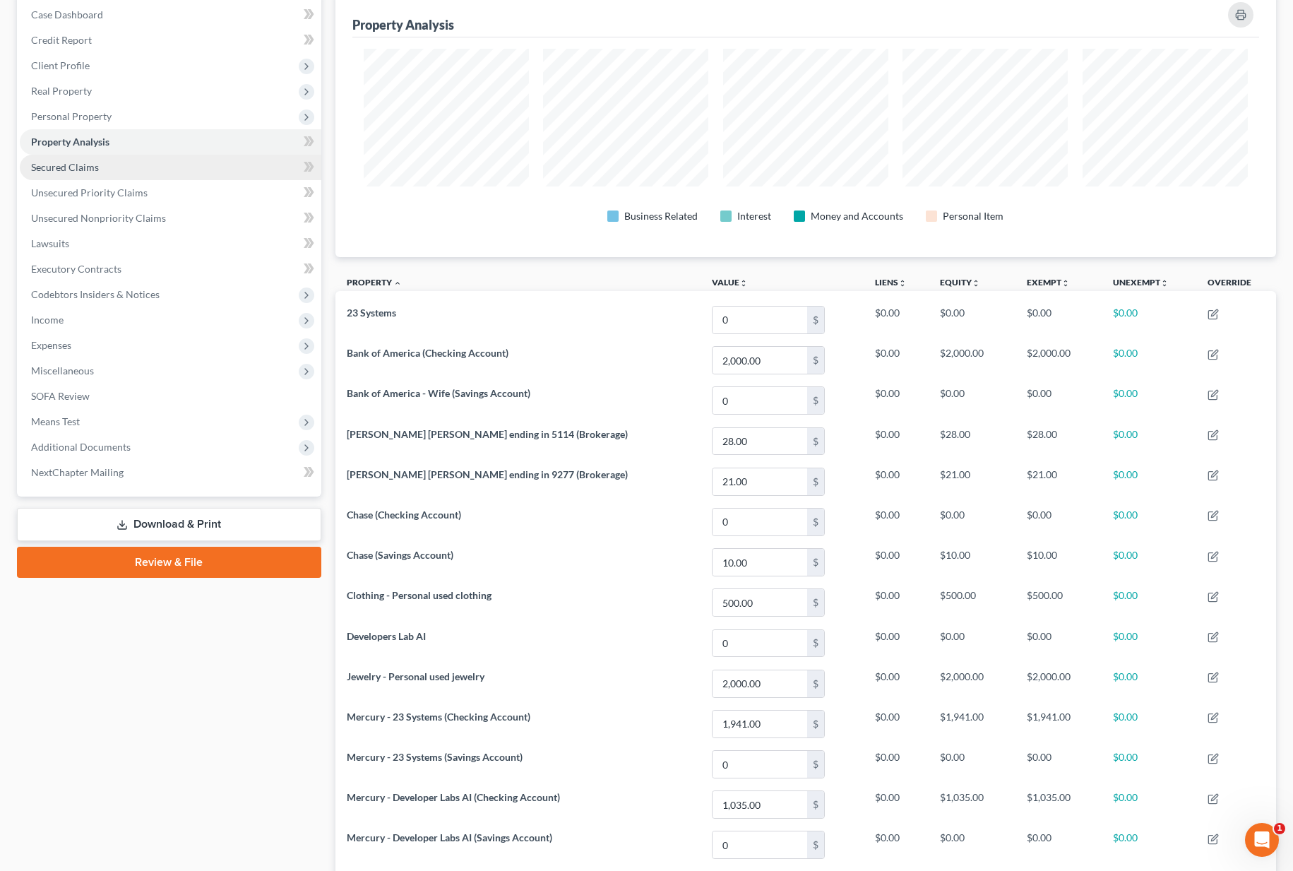
click at [167, 169] on link "Secured Claims" at bounding box center [170, 167] width 301 height 25
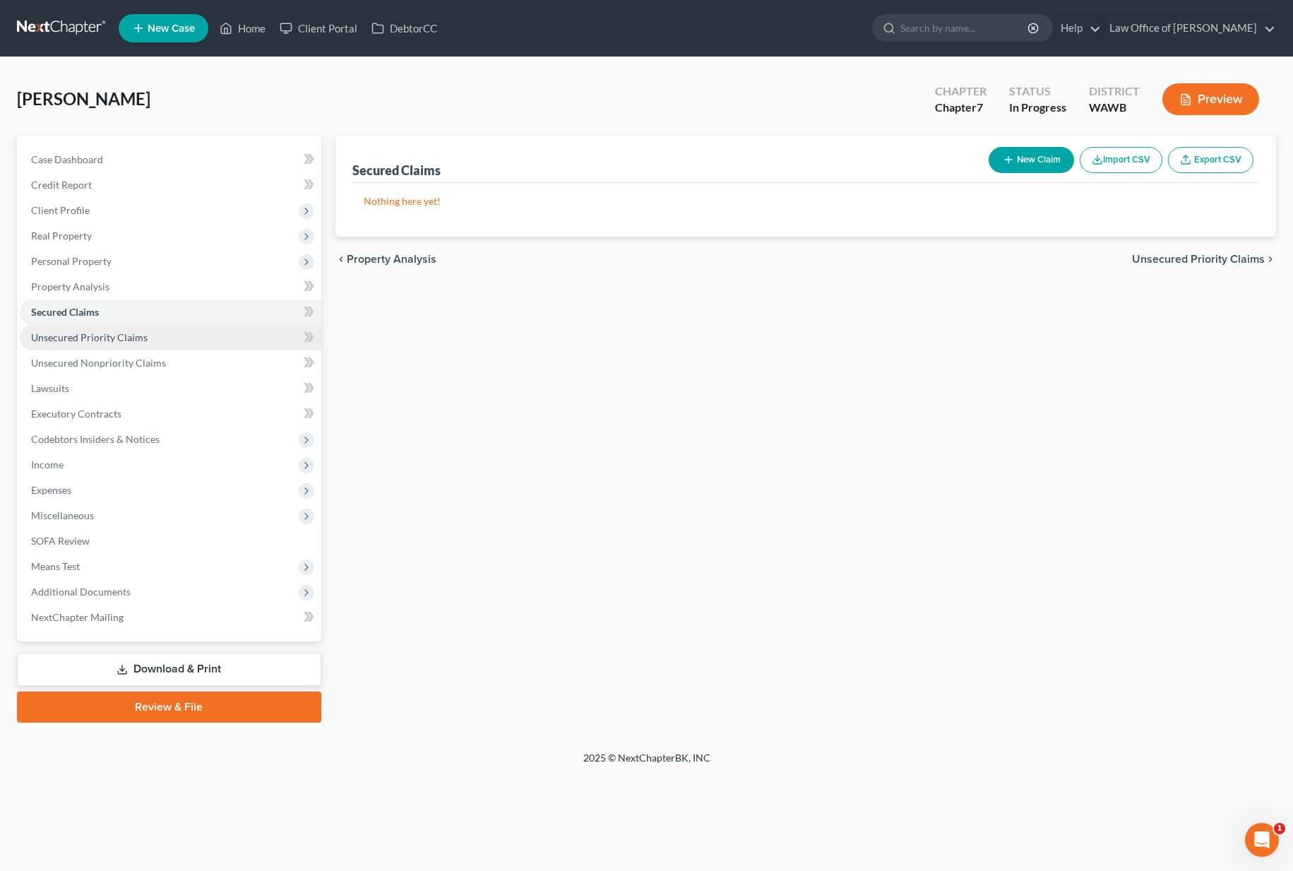
click at [151, 331] on link "Unsecured Priority Claims" at bounding box center [170, 337] width 301 height 25
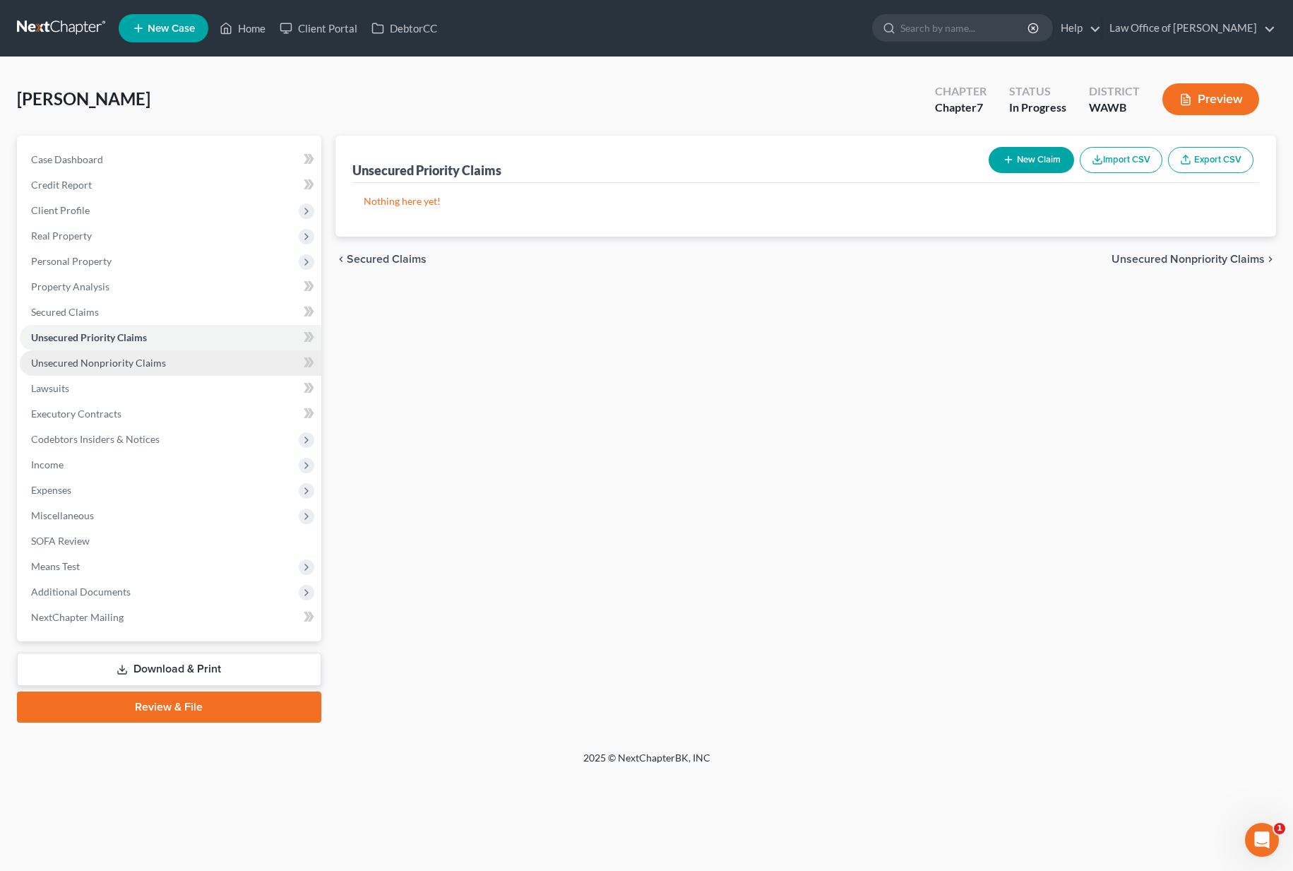
click at [143, 355] on link "Unsecured Nonpriority Claims" at bounding box center [170, 362] width 301 height 25
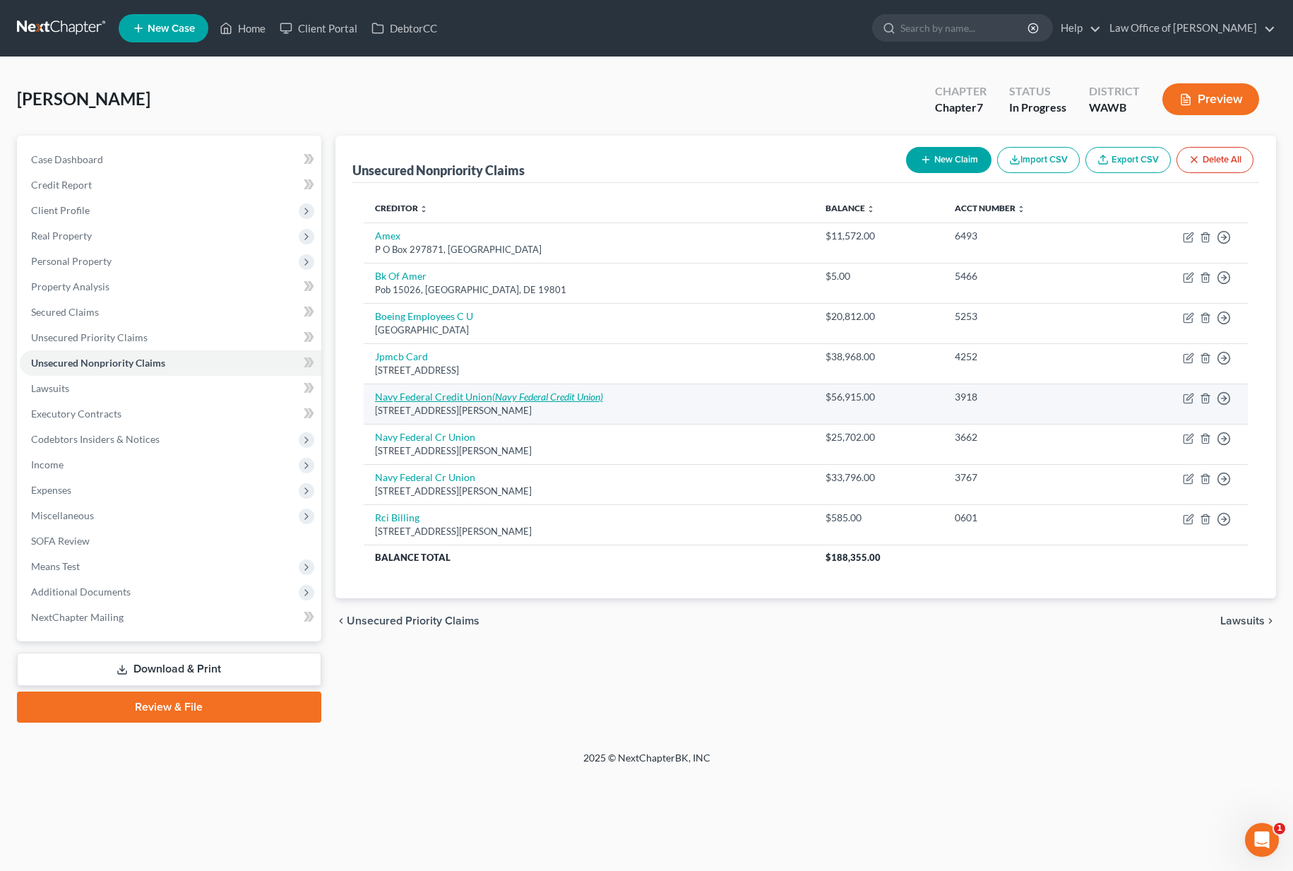
click at [548, 396] on icon "(Navy Federal Credit Union)" at bounding box center [547, 396] width 111 height 12
select select "48"
select select "1"
select select "0"
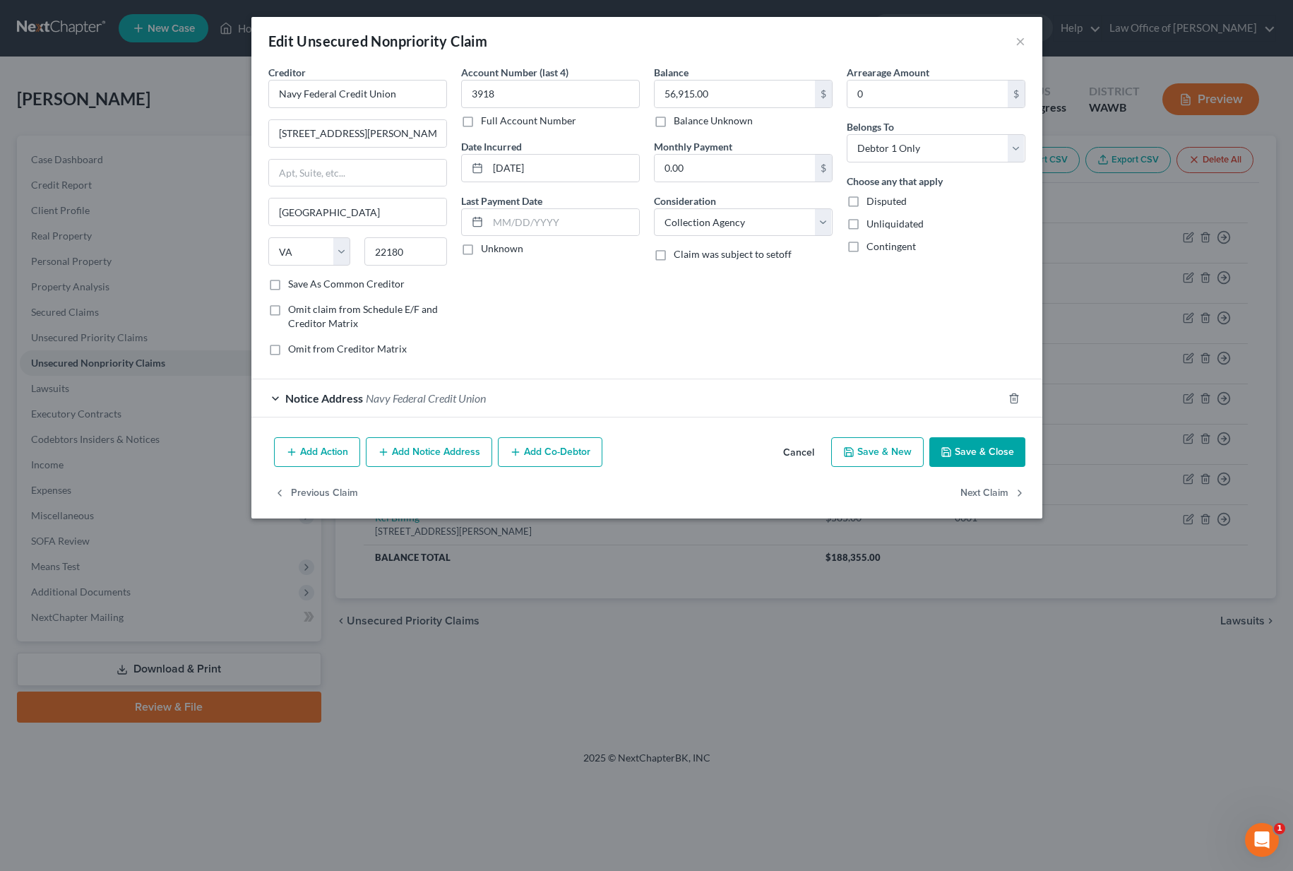
click at [416, 403] on span "Navy Federal Credit Union" at bounding box center [426, 397] width 120 height 13
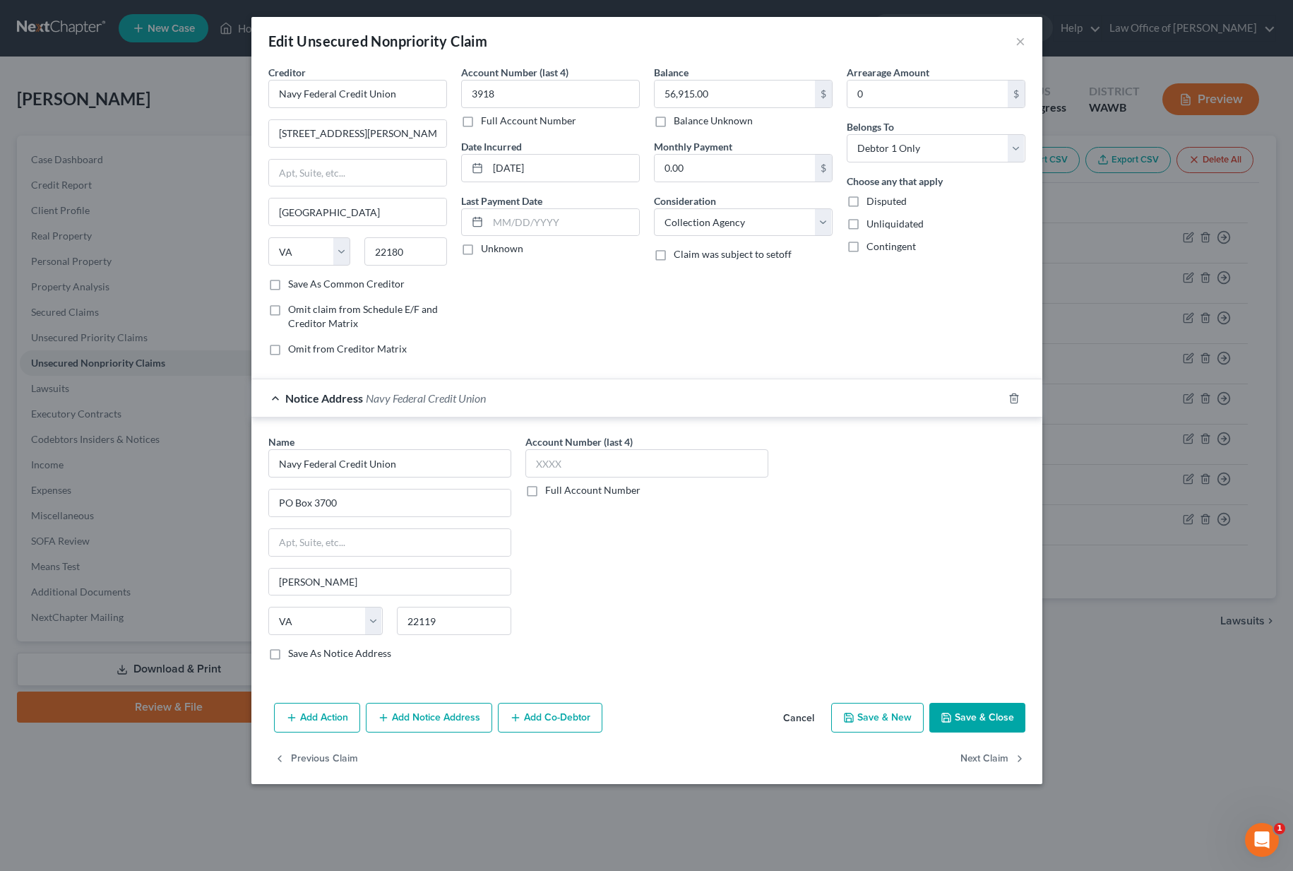
click at [971, 724] on button "Save & Close" at bounding box center [977, 717] width 96 height 30
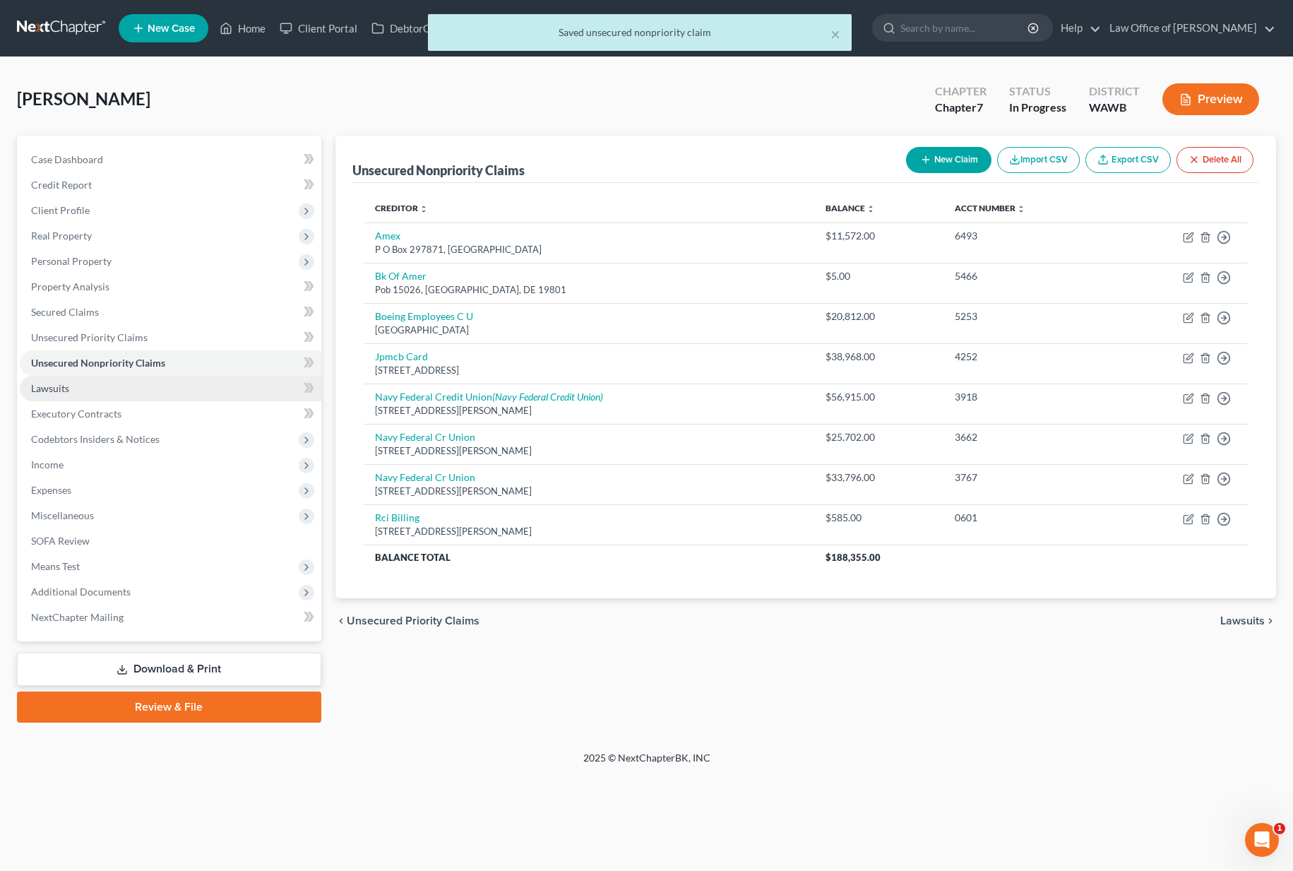
click at [193, 393] on link "Lawsuits" at bounding box center [170, 388] width 301 height 25
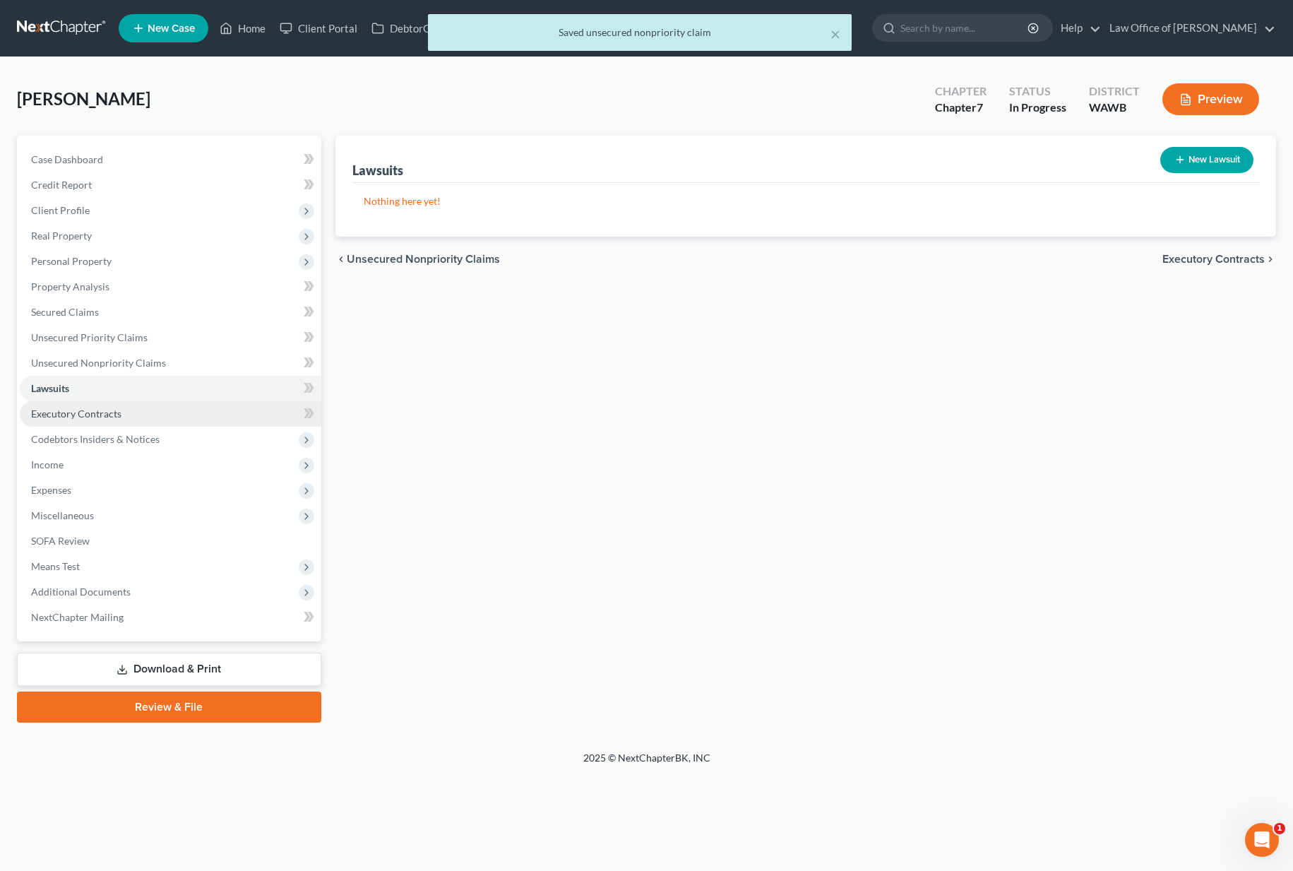
click at [186, 406] on link "Executory Contracts" at bounding box center [170, 413] width 301 height 25
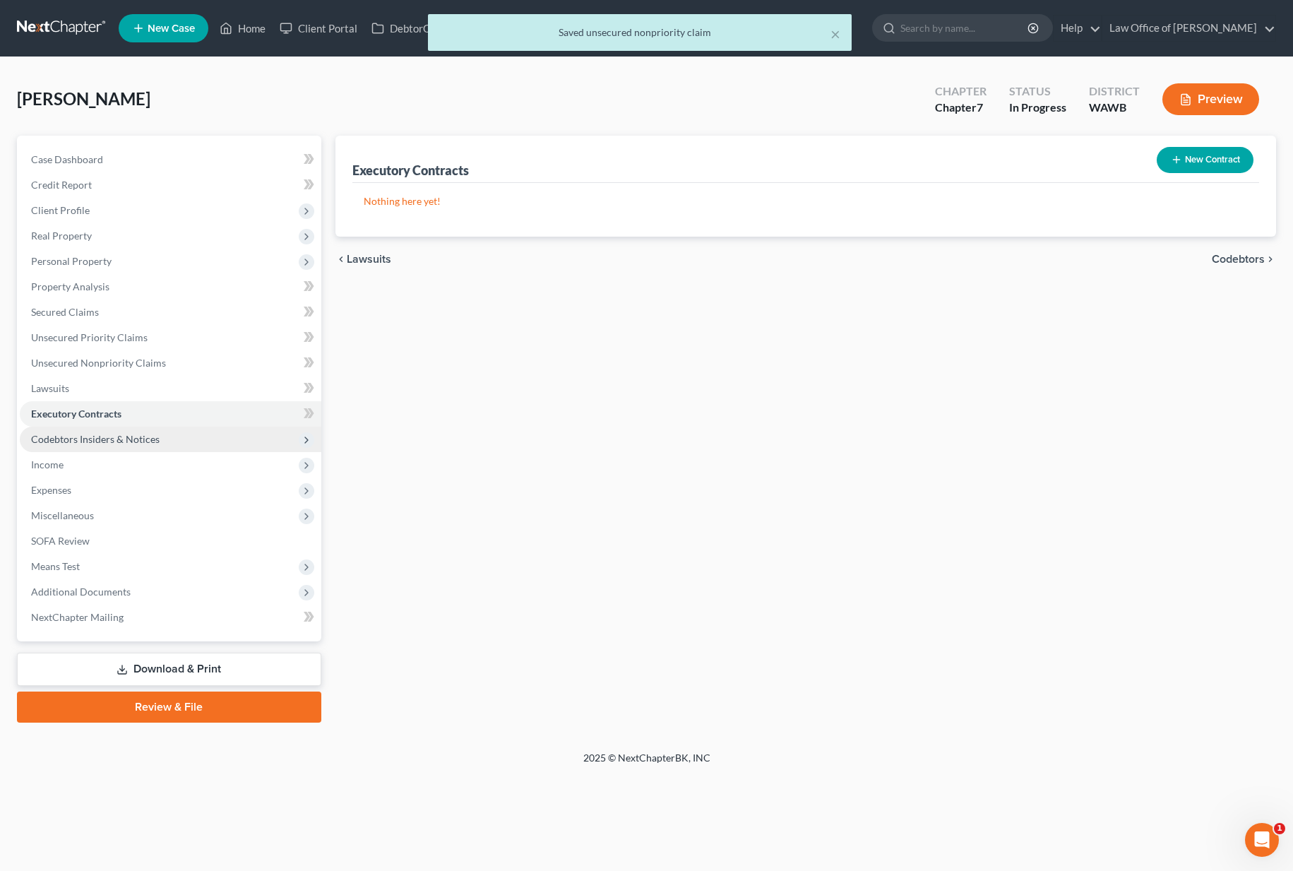
click at [177, 429] on span "Codebtors Insiders & Notices" at bounding box center [170, 438] width 301 height 25
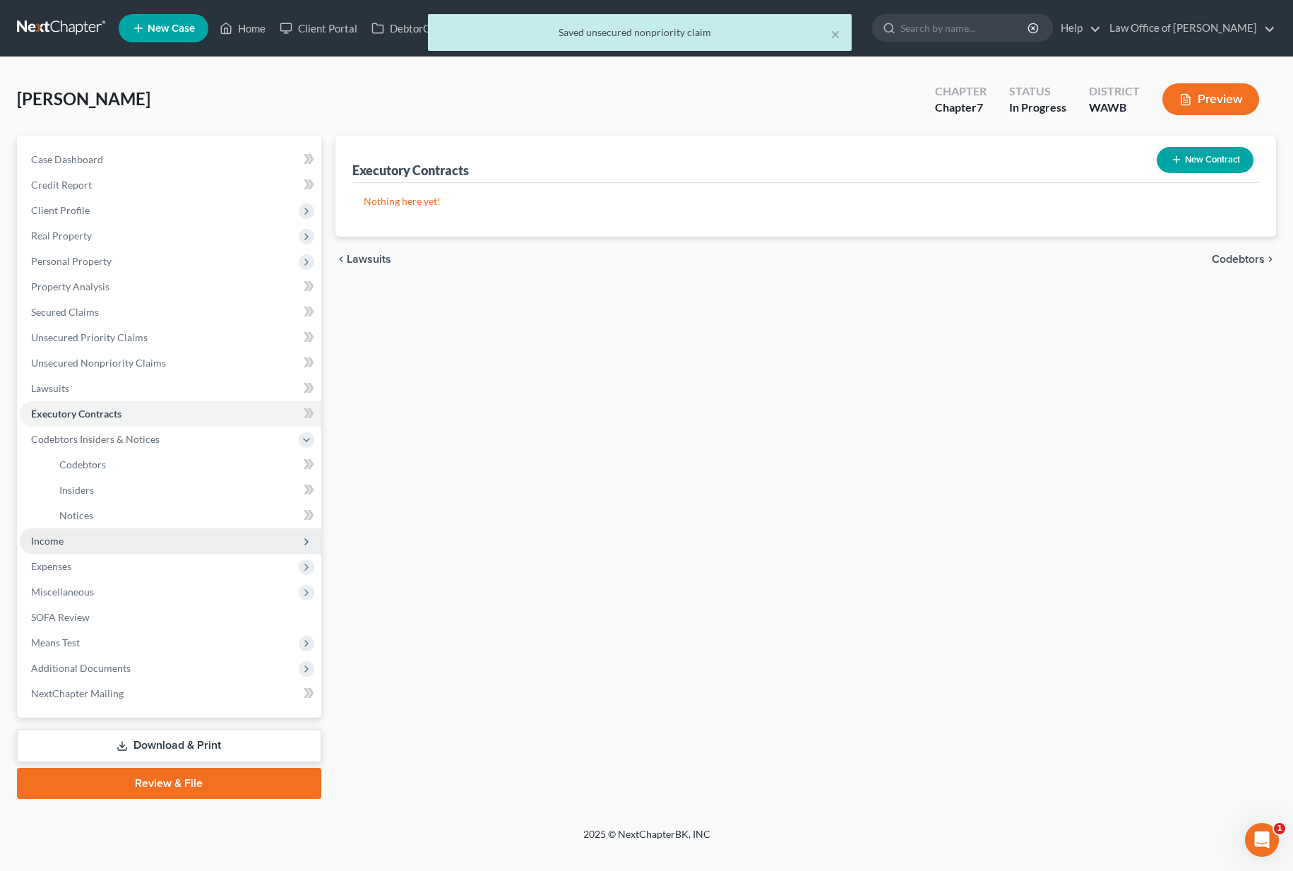
click at [155, 542] on span "Income" at bounding box center [170, 540] width 301 height 25
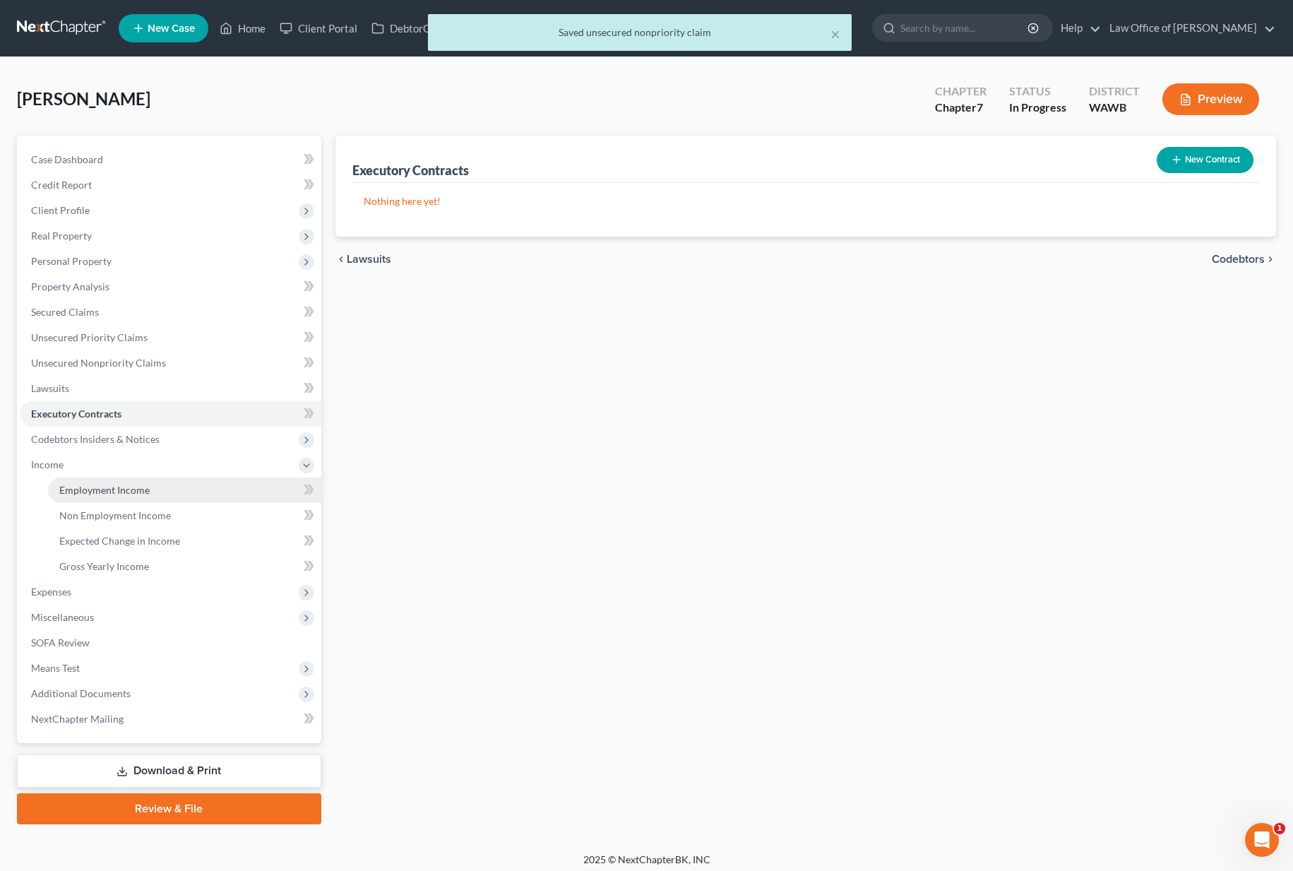
click at [156, 486] on link "Employment Income" at bounding box center [184, 489] width 273 height 25
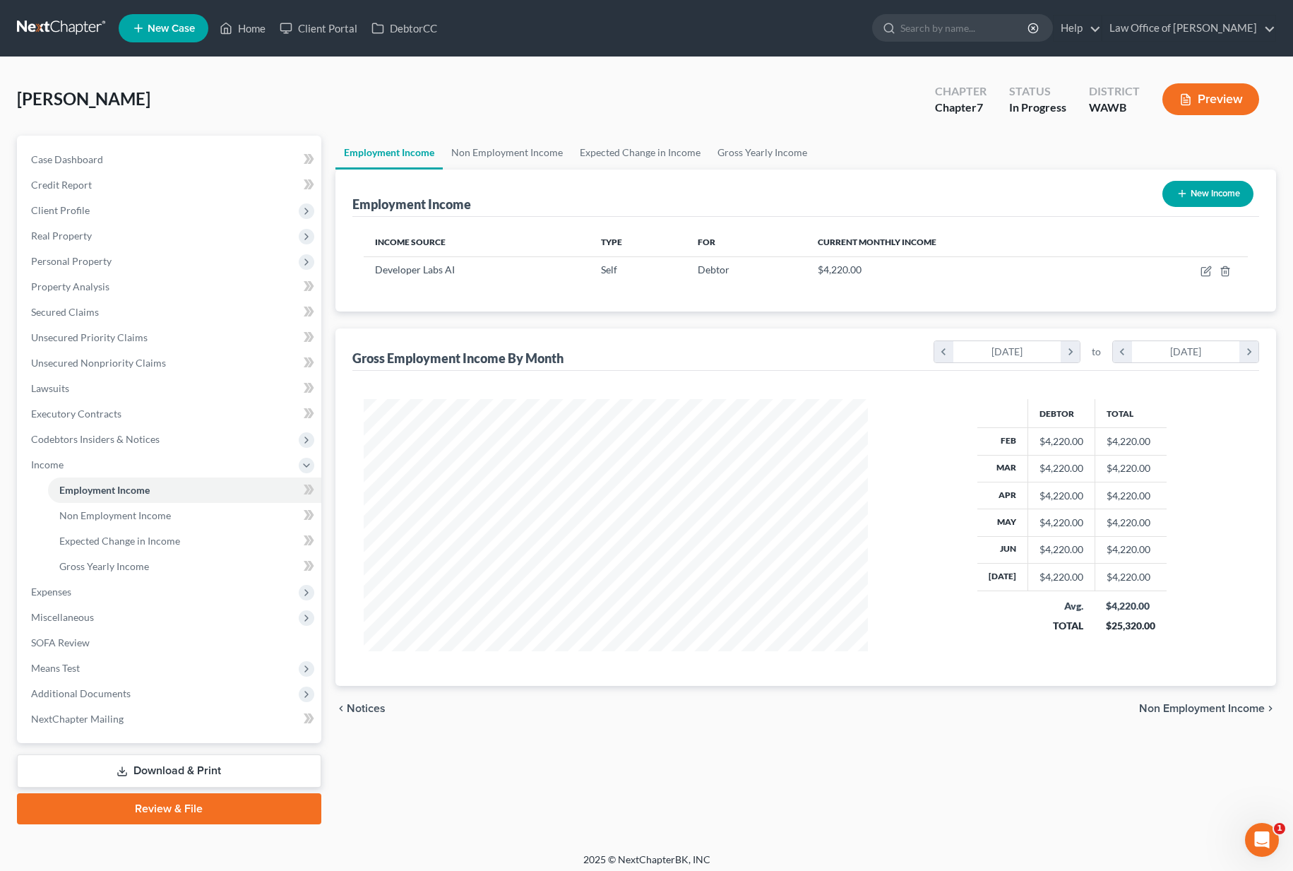
scroll to position [253, 532]
click at [505, 155] on link "Non Employment Income" at bounding box center [507, 153] width 128 height 34
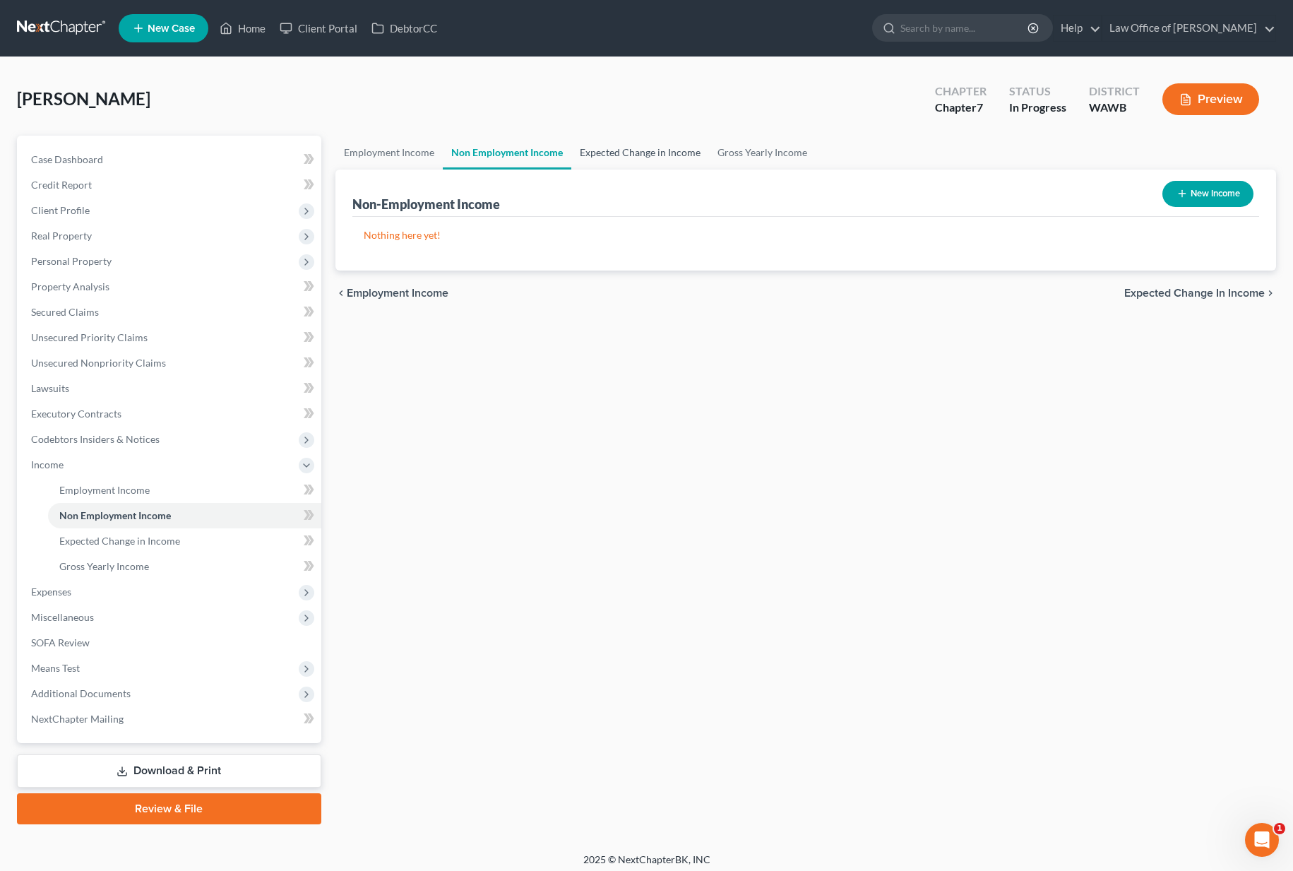
click at [593, 160] on link "Expected Change in Income" at bounding box center [640, 153] width 138 height 34
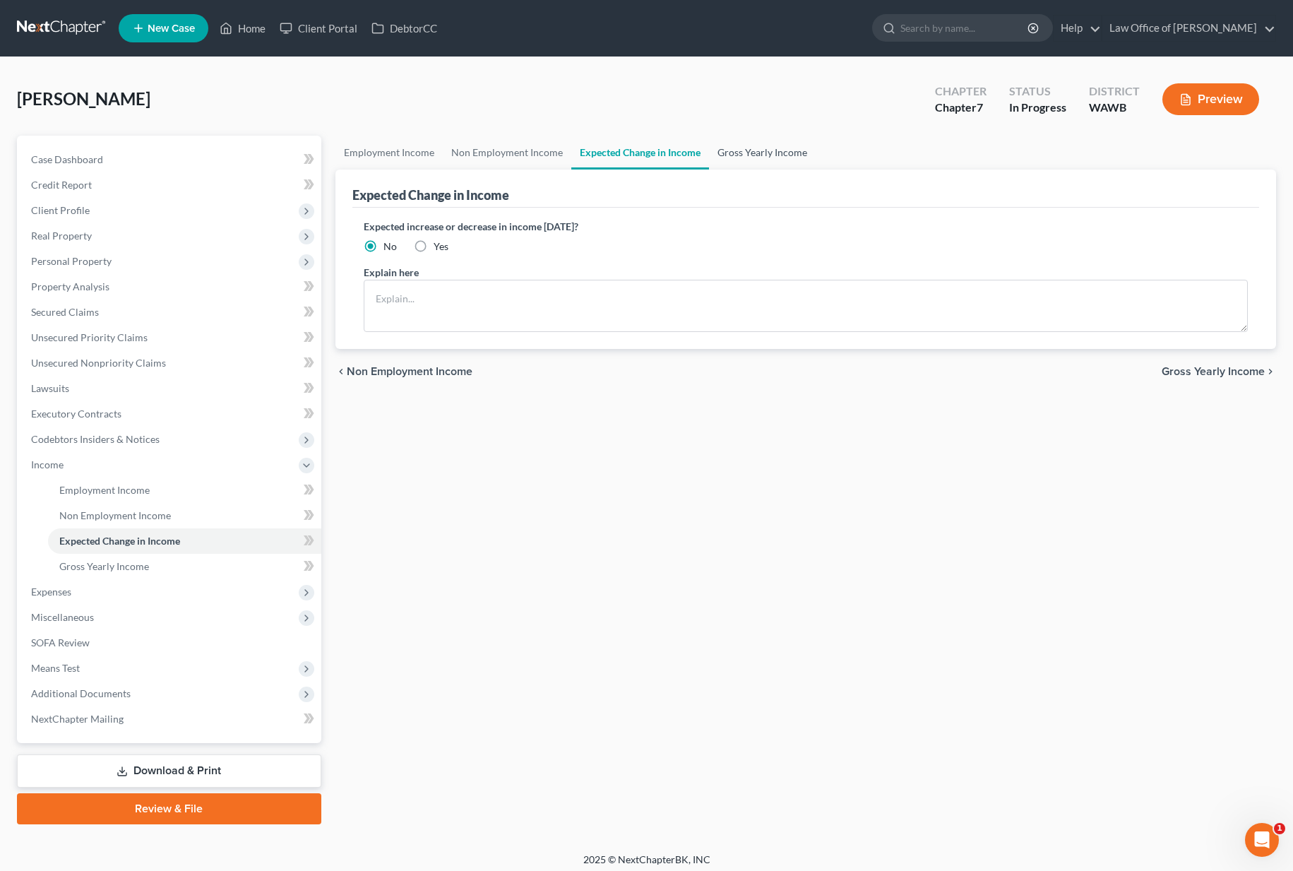
click at [744, 155] on link "Gross Yearly Income" at bounding box center [762, 153] width 107 height 34
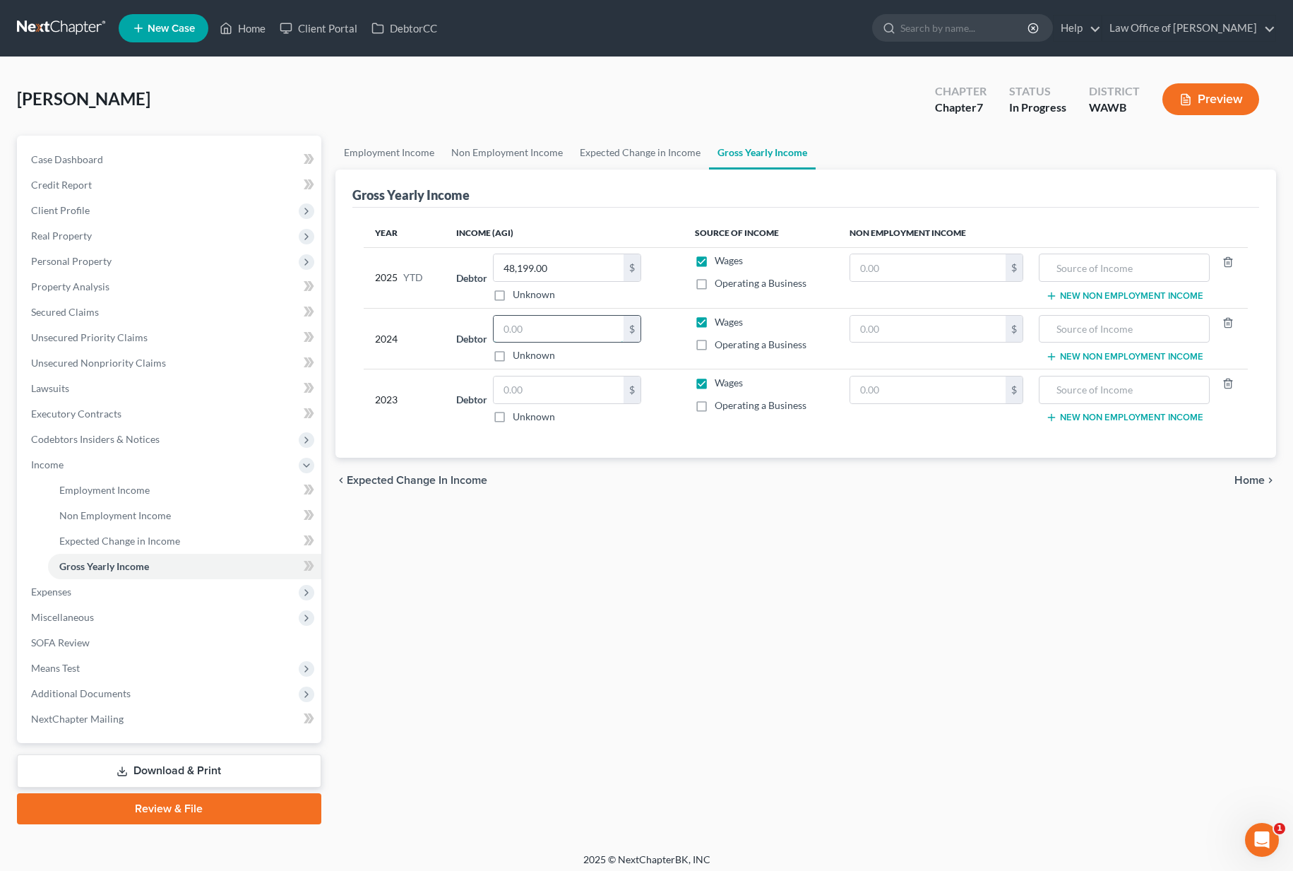
click at [551, 324] on input "text" at bounding box center [559, 329] width 130 height 27
click at [544, 392] on input "text" at bounding box center [559, 389] width 130 height 27
type input "66,132.00"
click at [558, 336] on input "text" at bounding box center [559, 329] width 130 height 27
type input "4,125.00"
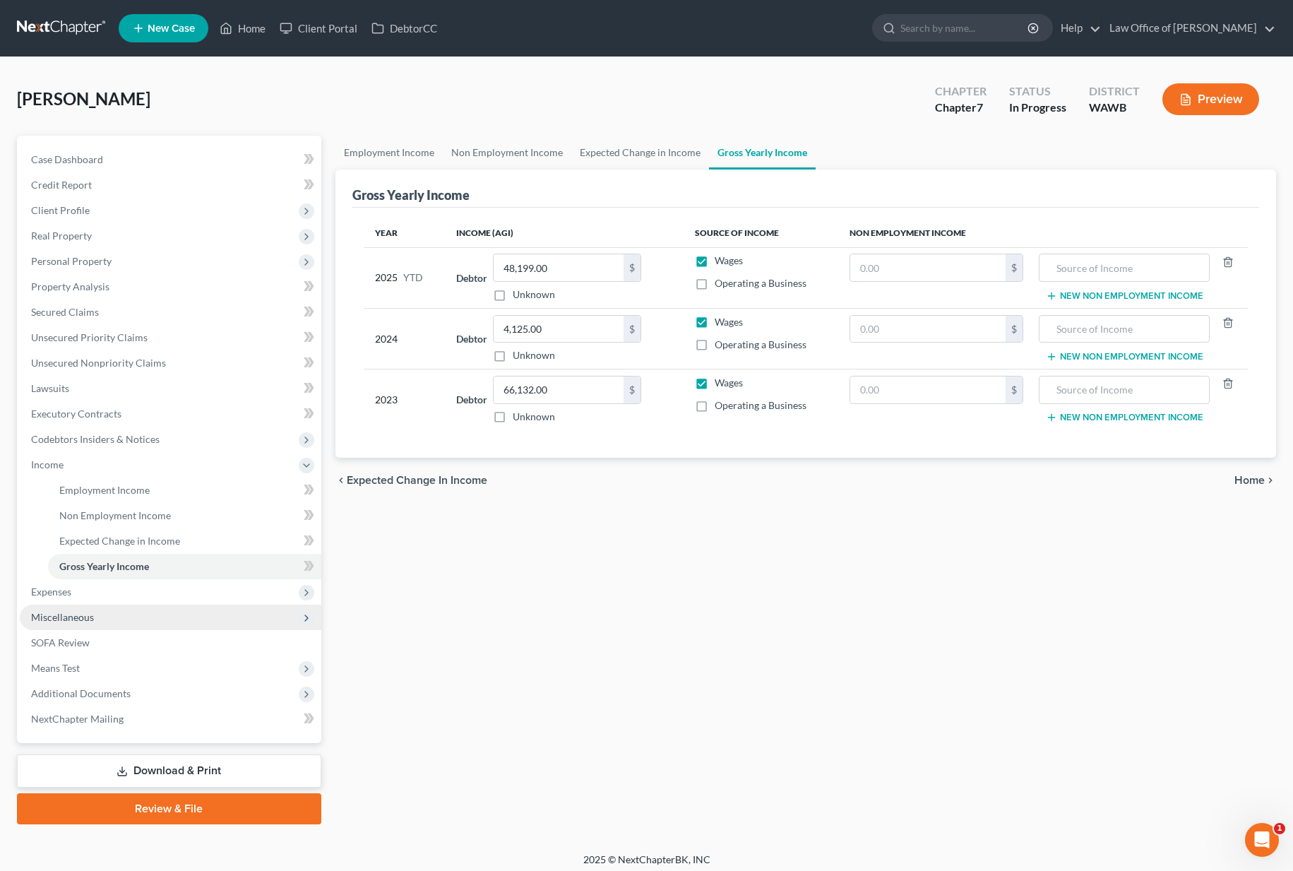
click at [150, 609] on span "Miscellaneous" at bounding box center [170, 616] width 301 height 25
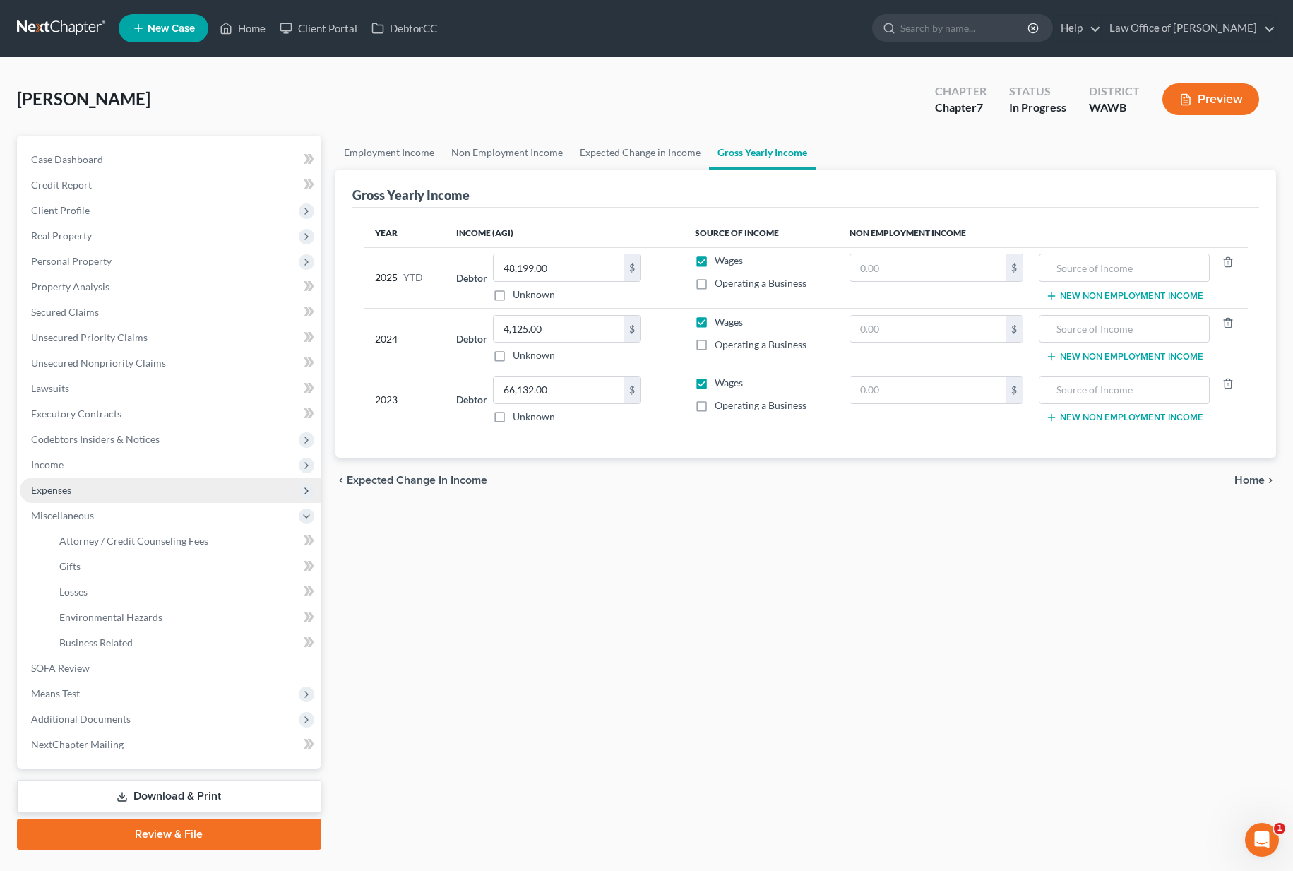
click at [133, 492] on span "Expenses" at bounding box center [170, 489] width 301 height 25
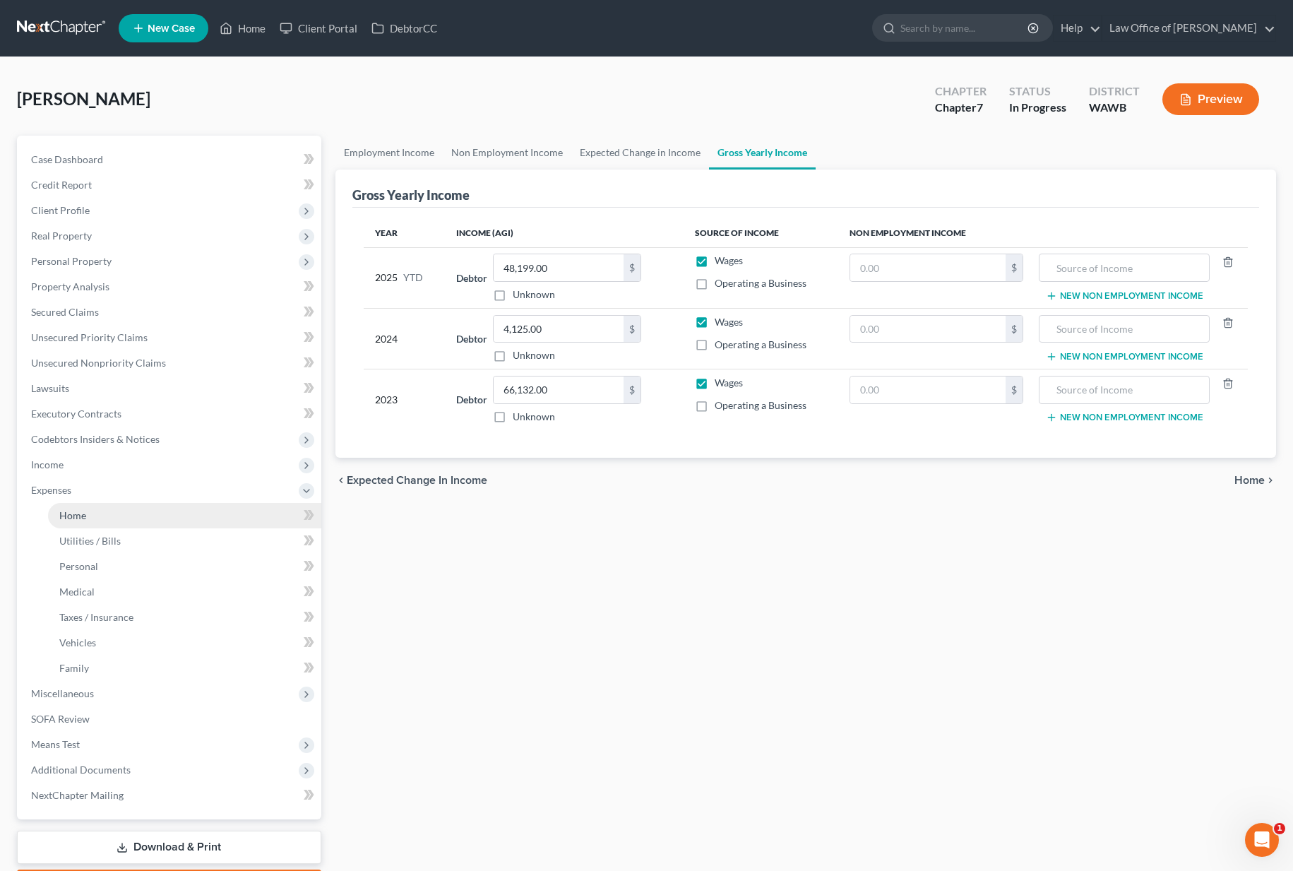
click at [132, 504] on link "Home" at bounding box center [184, 515] width 273 height 25
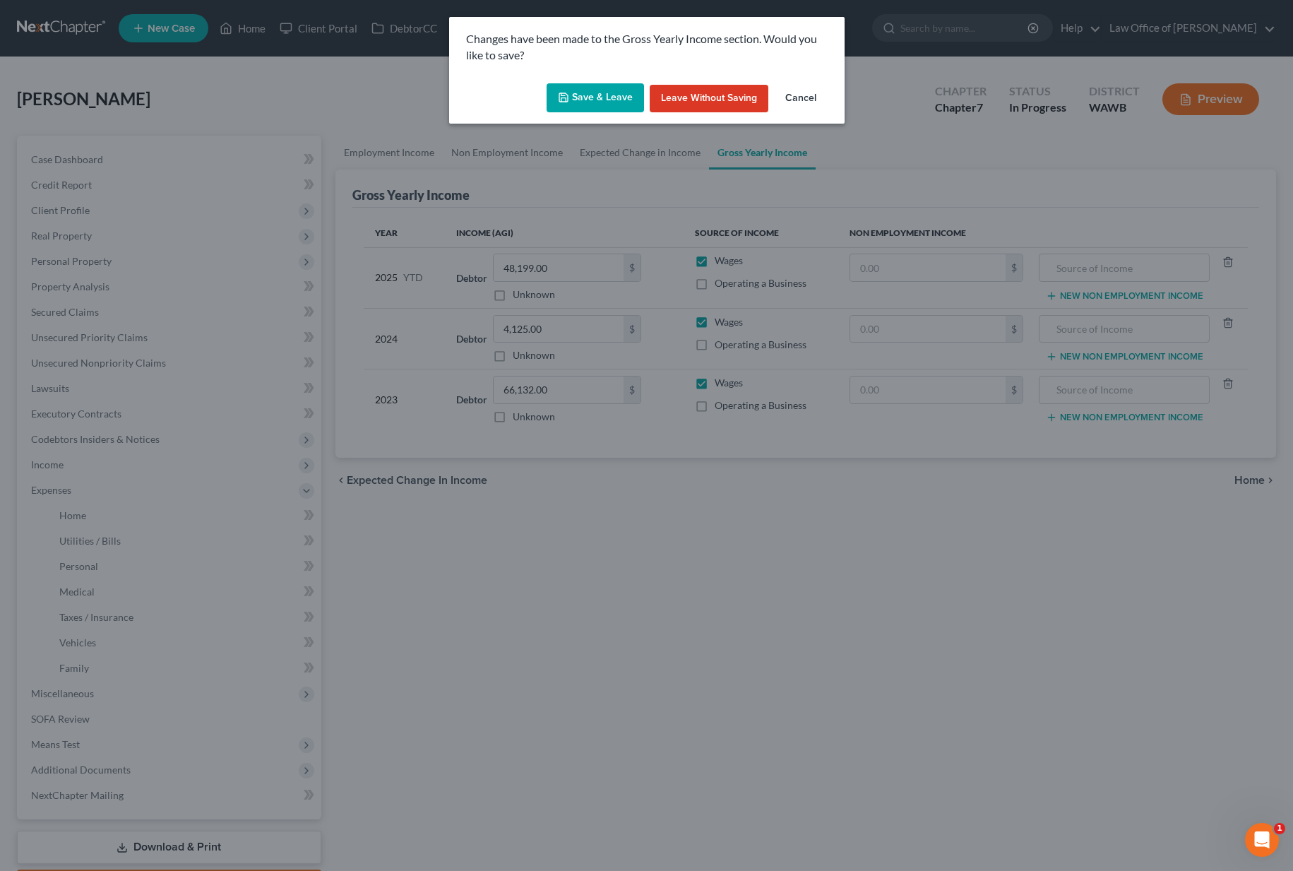
click at [618, 100] on button "Save & Leave" at bounding box center [594, 98] width 97 height 30
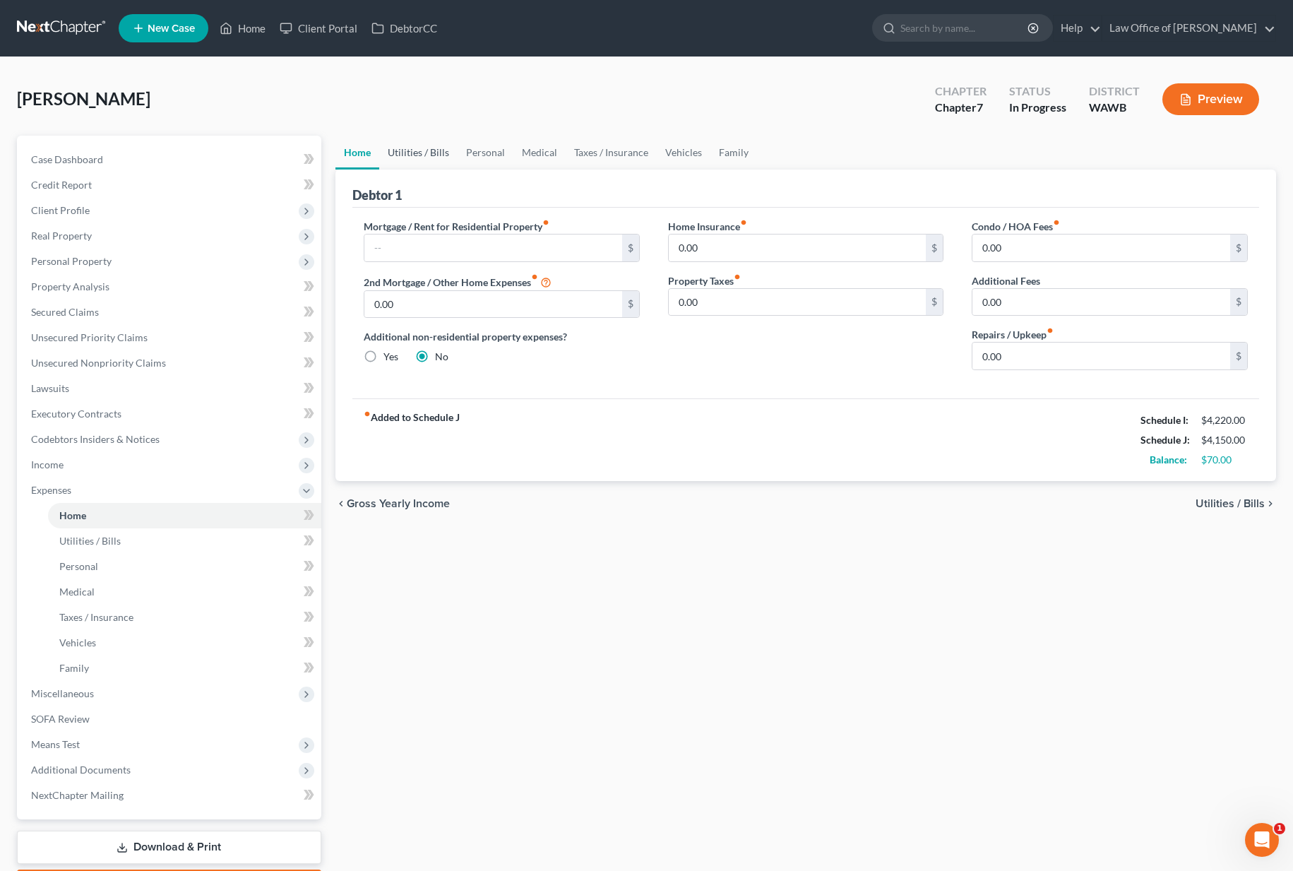
click at [420, 161] on link "Utilities / Bills" at bounding box center [418, 153] width 78 height 34
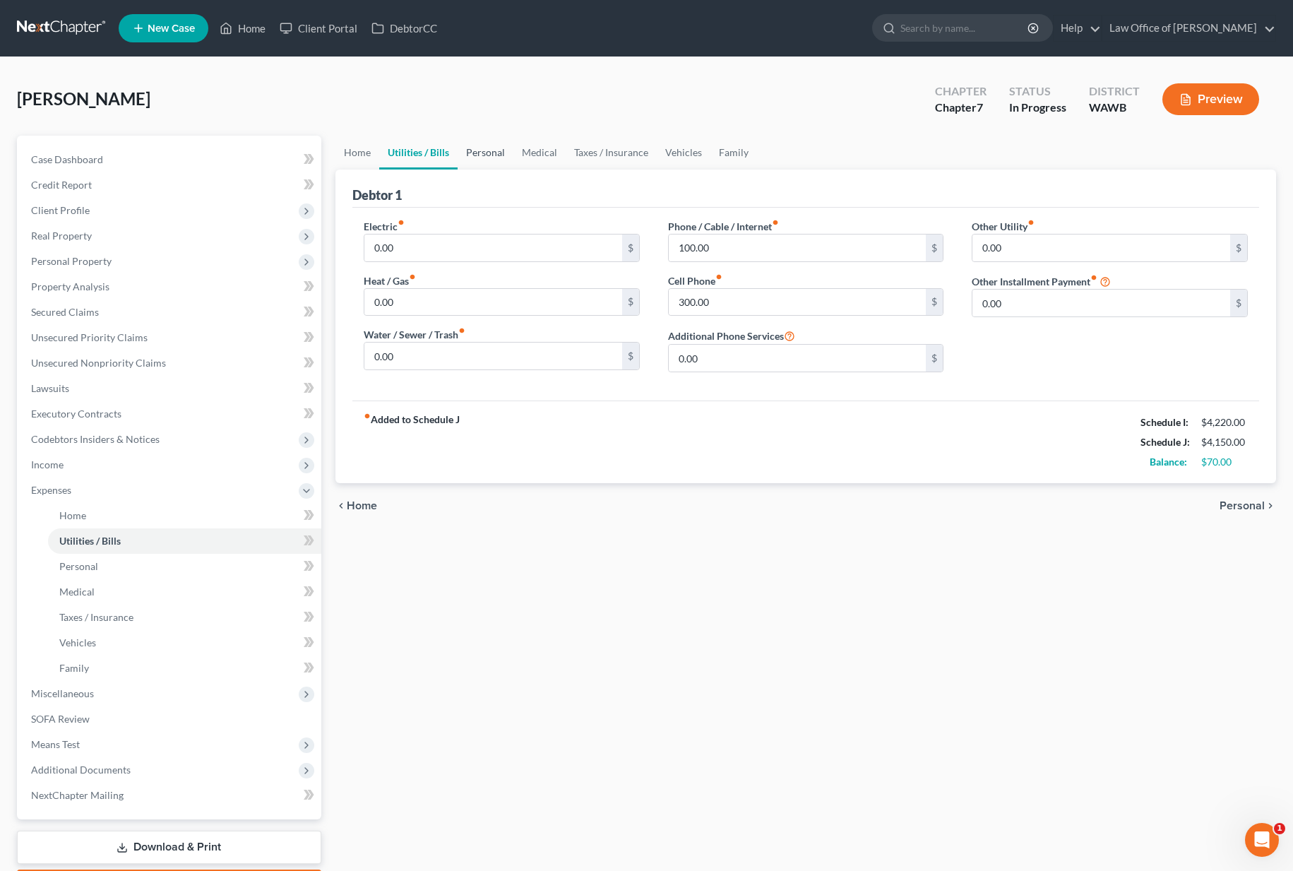
click at [494, 155] on link "Personal" at bounding box center [486, 153] width 56 height 34
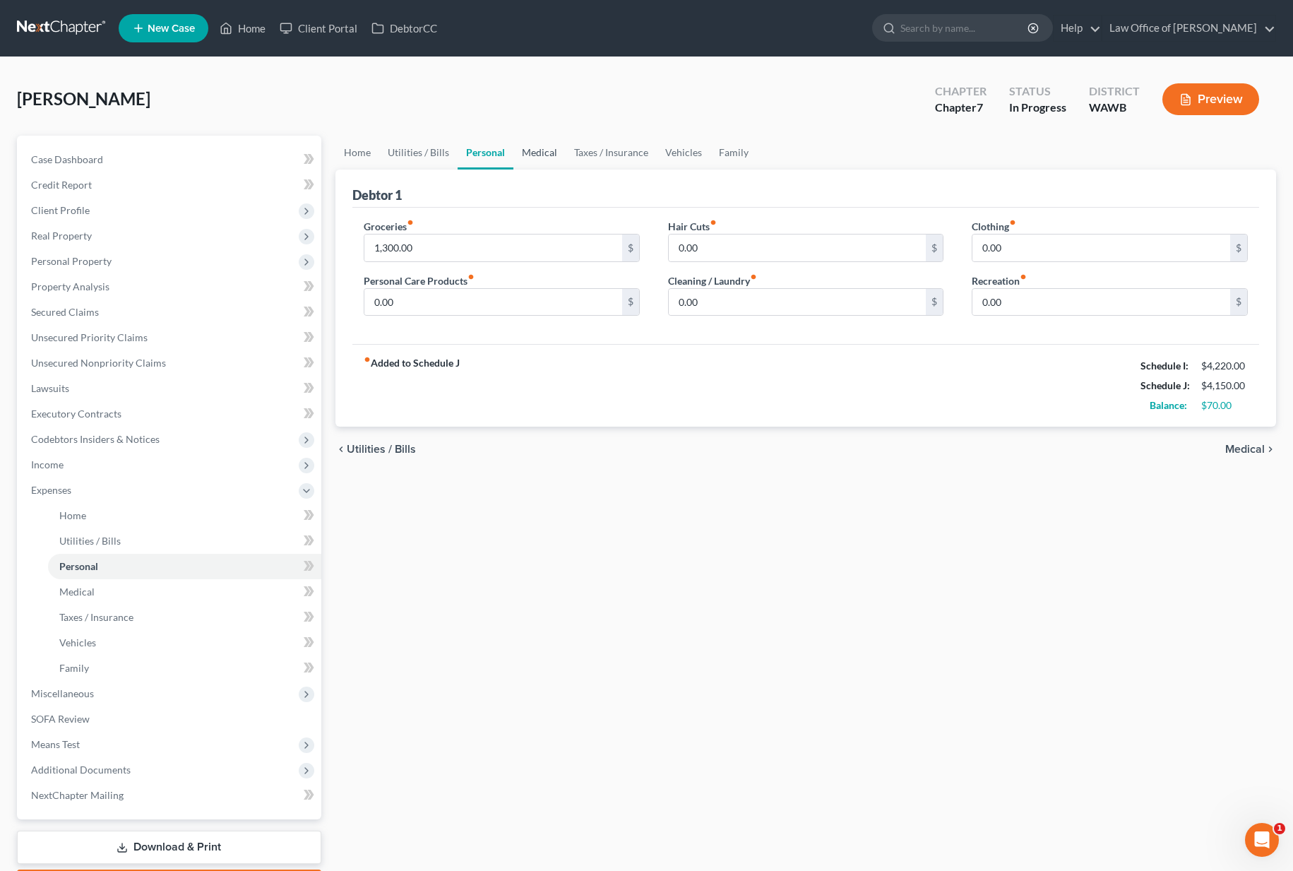
click at [539, 152] on link "Medical" at bounding box center [539, 153] width 52 height 34
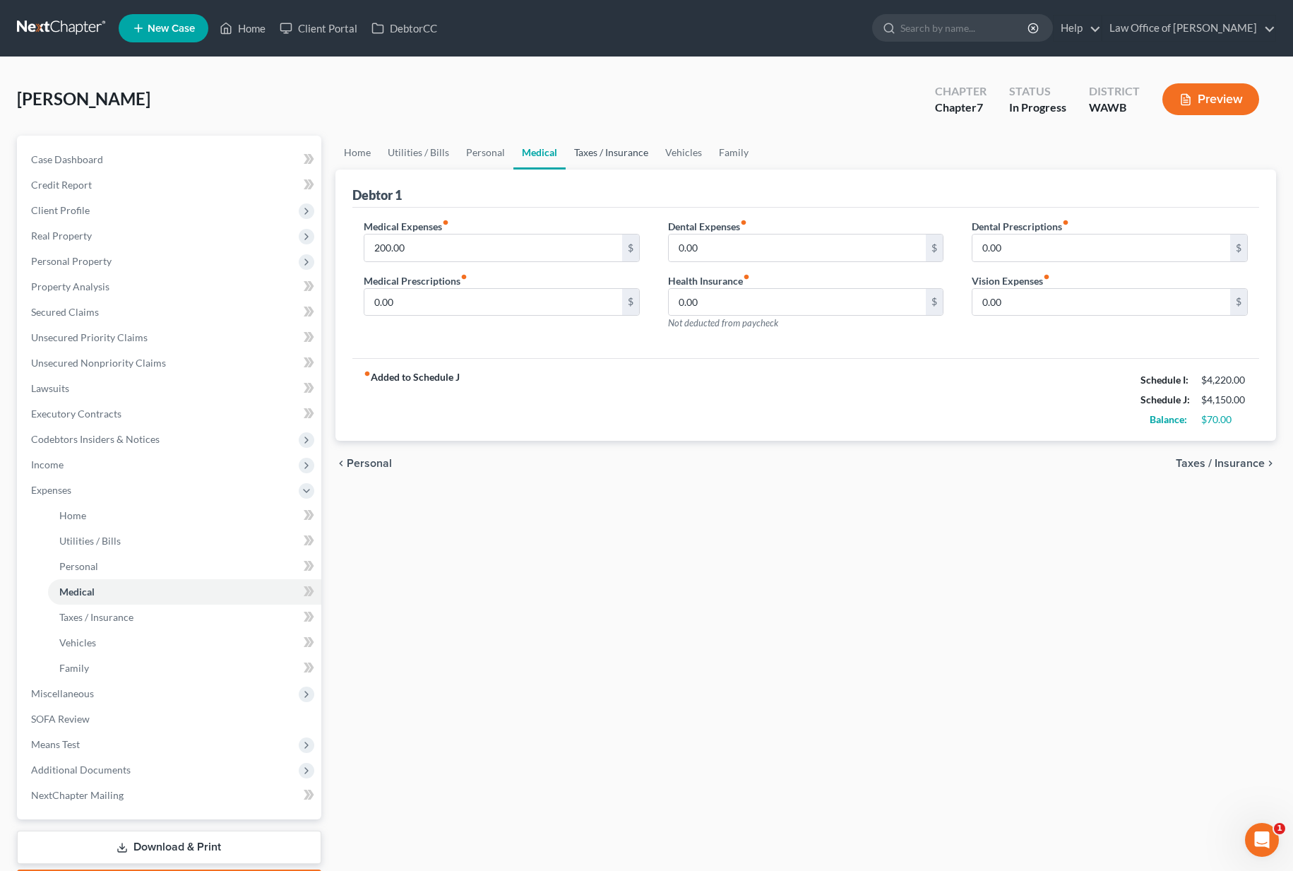
click at [588, 149] on link "Taxes / Insurance" at bounding box center [611, 153] width 91 height 34
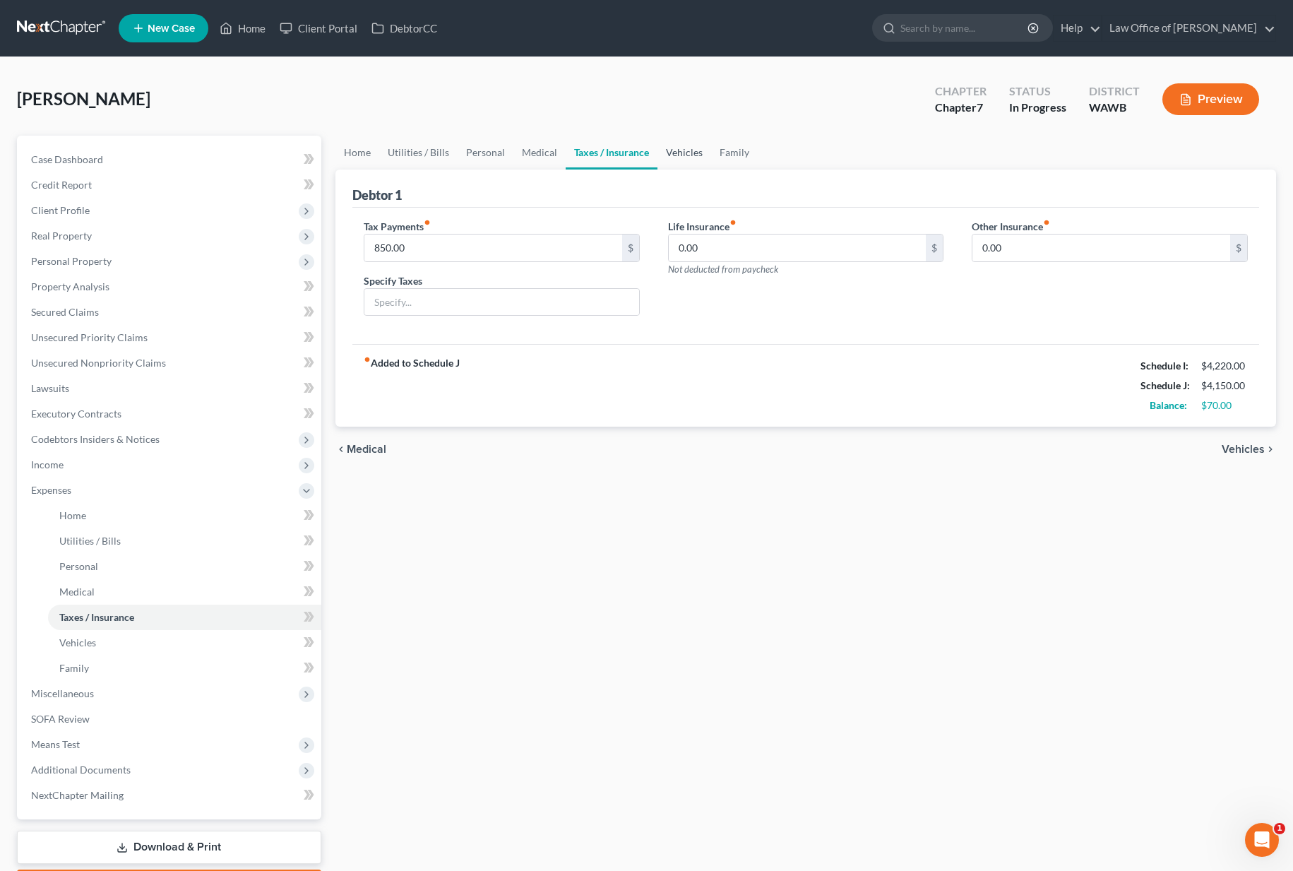
click at [675, 153] on link "Vehicles" at bounding box center [684, 153] width 54 height 34
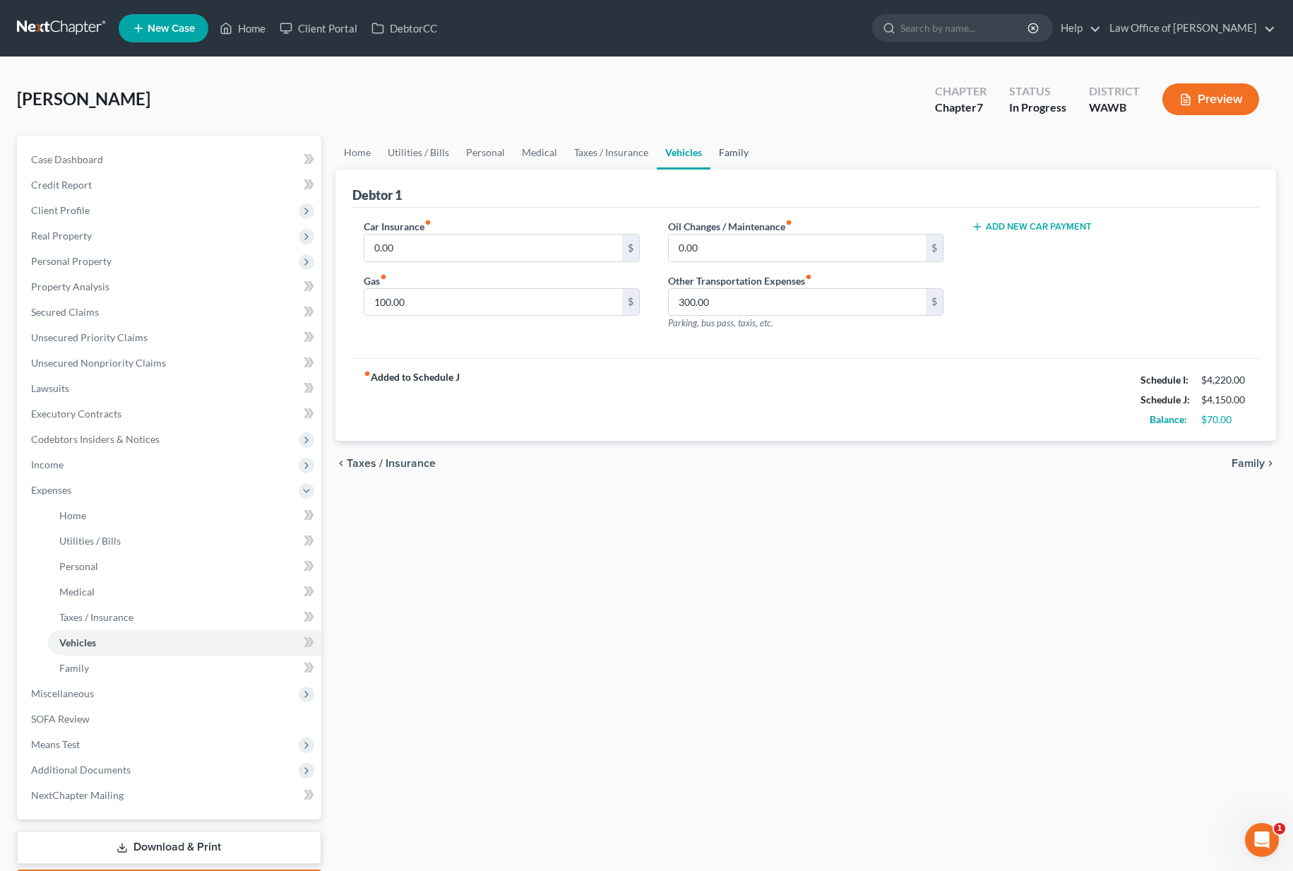
click at [732, 155] on link "Family" at bounding box center [733, 153] width 47 height 34
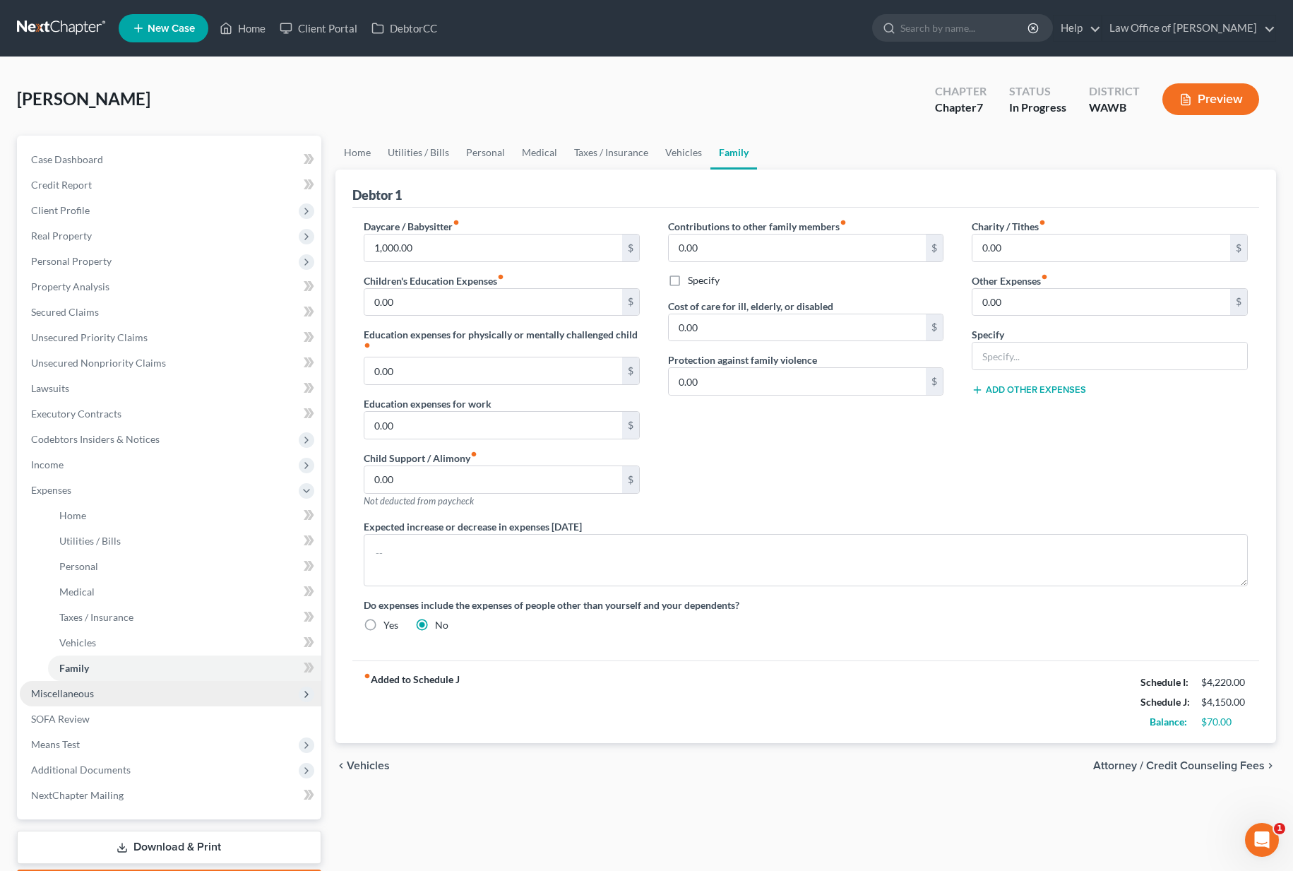
click at [108, 693] on span "Miscellaneous" at bounding box center [170, 693] width 301 height 25
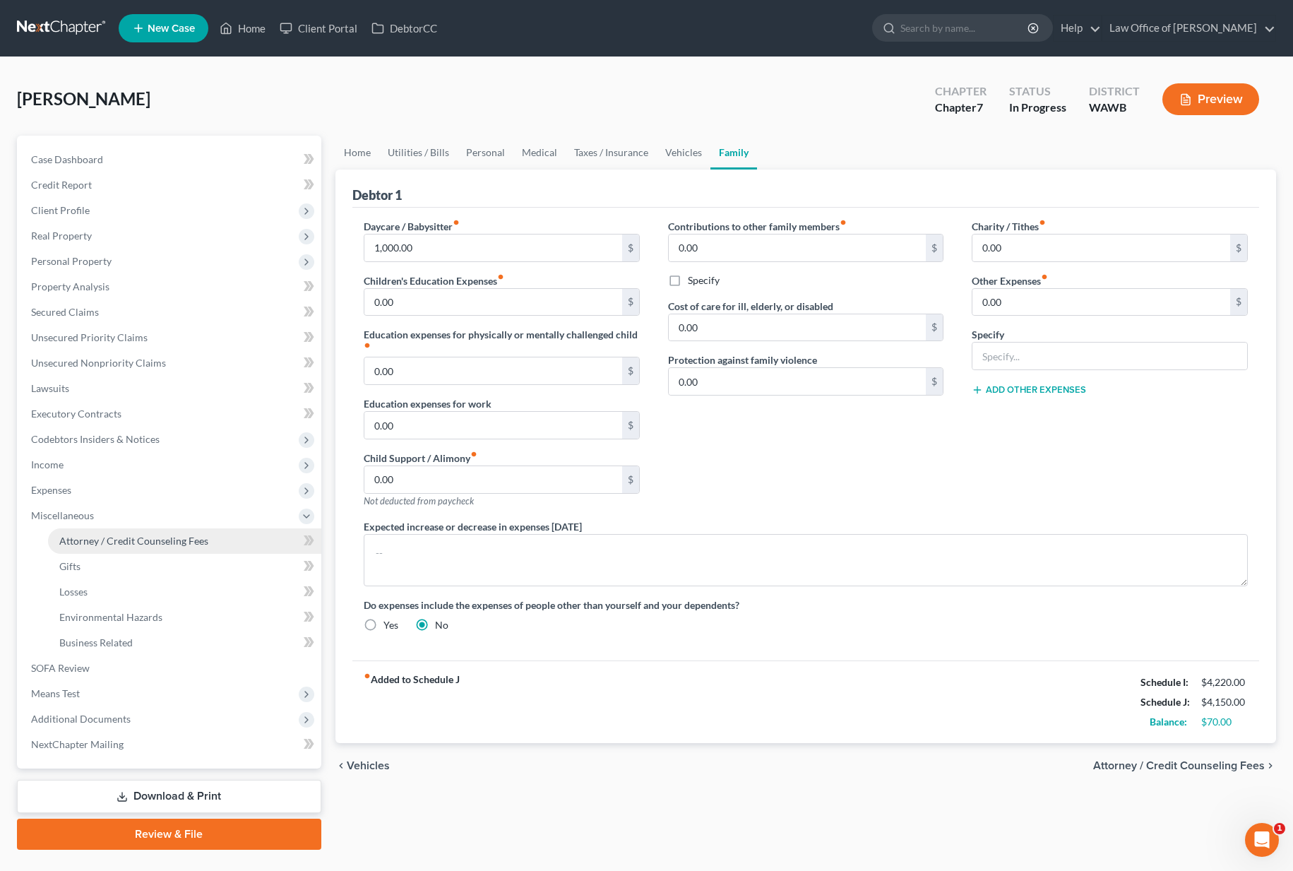
click at [127, 541] on span "Attorney / Credit Counseling Fees" at bounding box center [133, 540] width 149 height 12
select select "0"
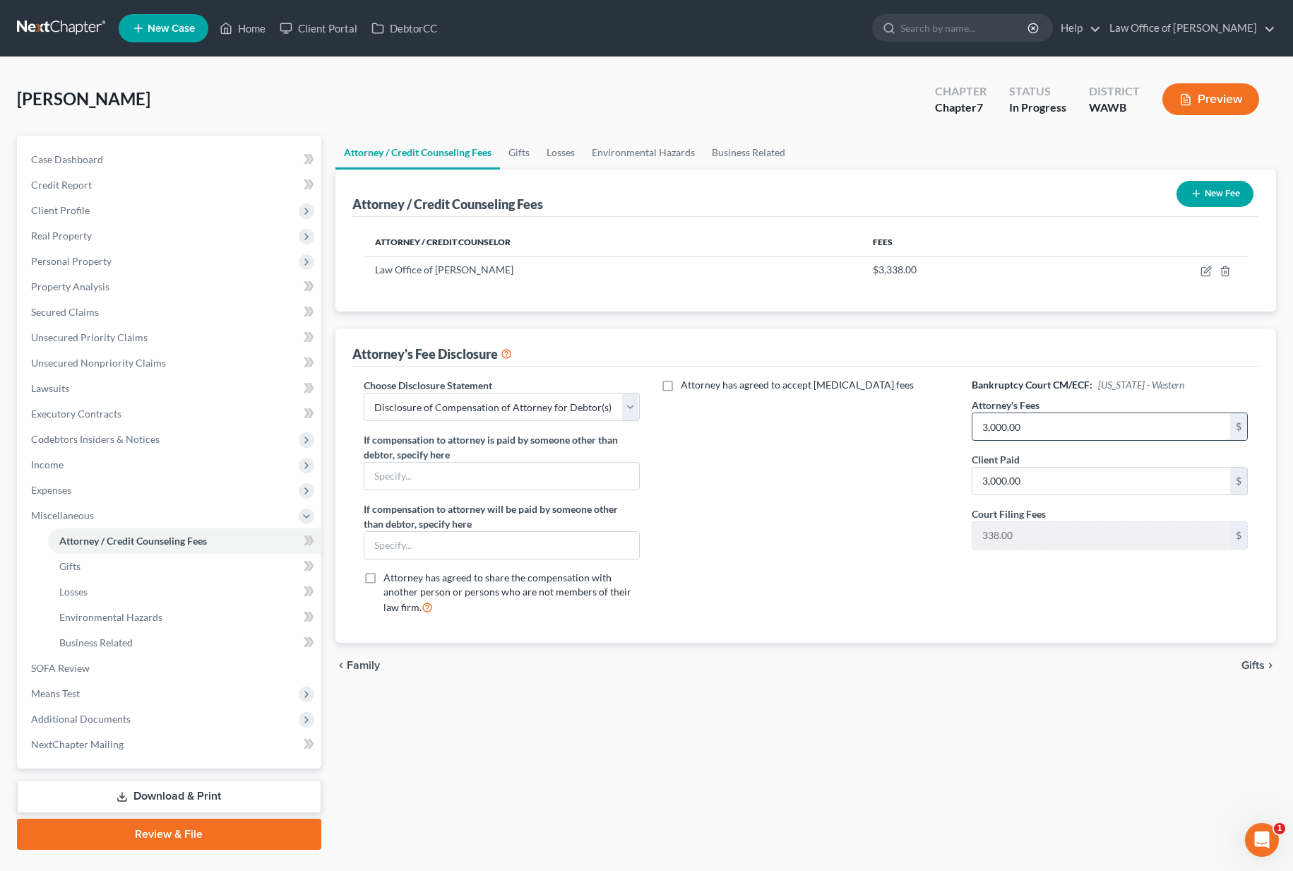
click at [1039, 433] on input "3,000.00" at bounding box center [1101, 426] width 258 height 27
click at [1208, 270] on icon "button" at bounding box center [1207, 269] width 6 height 6
select select "50"
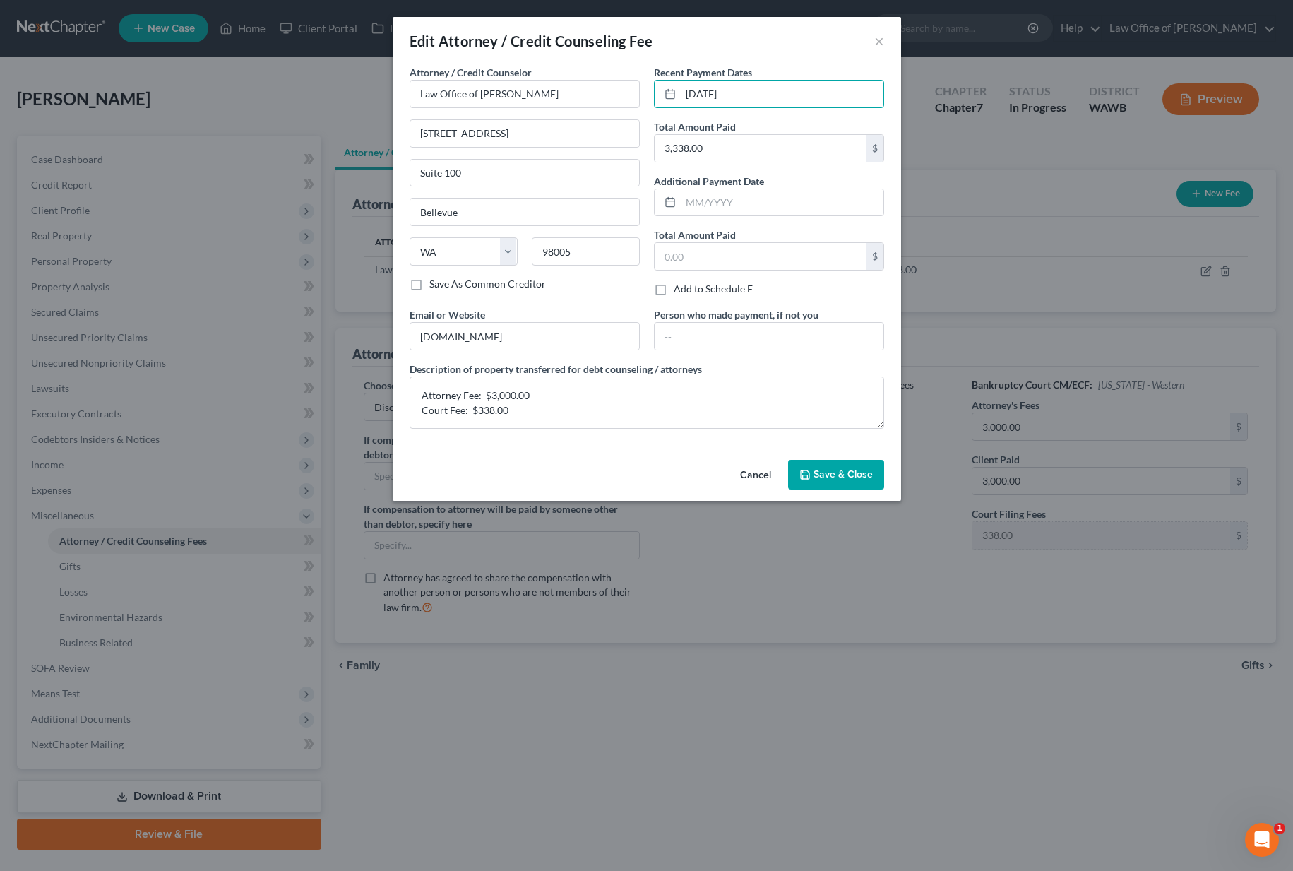
drag, startPoint x: 740, startPoint y: 98, endPoint x: 514, endPoint y: 77, distance: 226.9
click at [514, 77] on div "Attorney / Credit Counselor * Law Office of Lisa S. Tse 40 Lake Bellevue Drive …" at bounding box center [646, 252] width 489 height 375
type input "2024"
click at [833, 477] on span "Save & Close" at bounding box center [842, 474] width 59 height 12
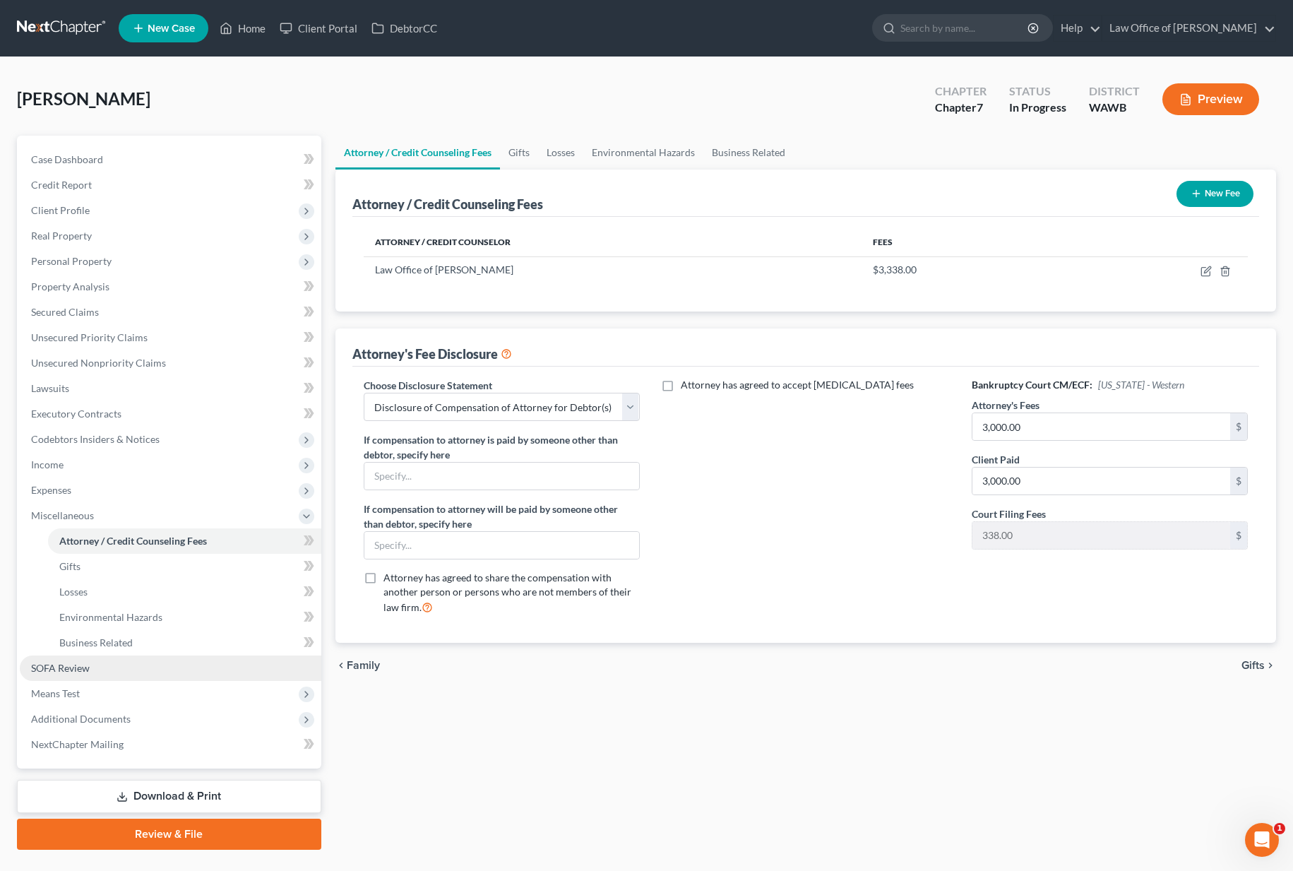
click at [86, 669] on span "SOFA Review" at bounding box center [60, 668] width 59 height 12
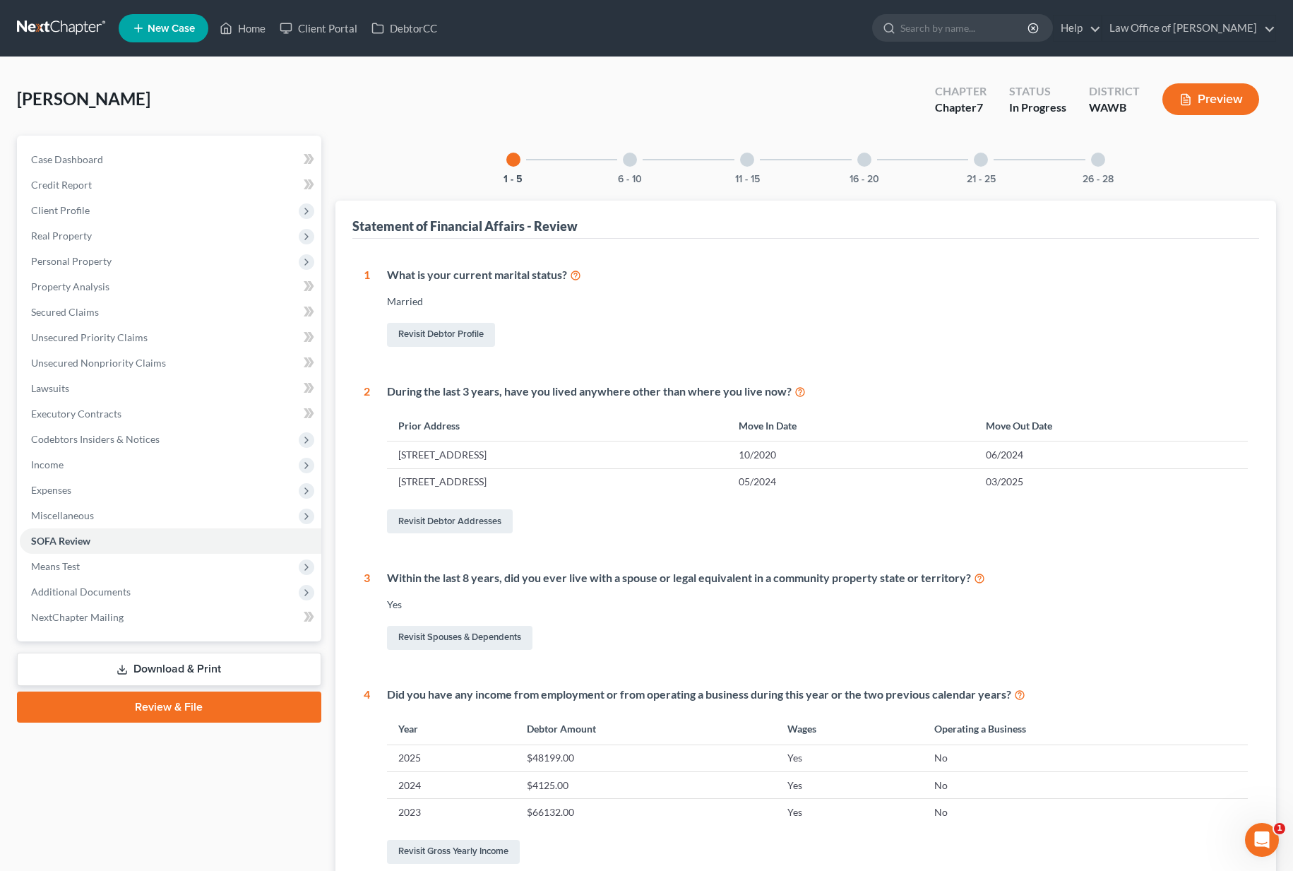
click at [638, 169] on div "6 - 10" at bounding box center [630, 160] width 48 height 48
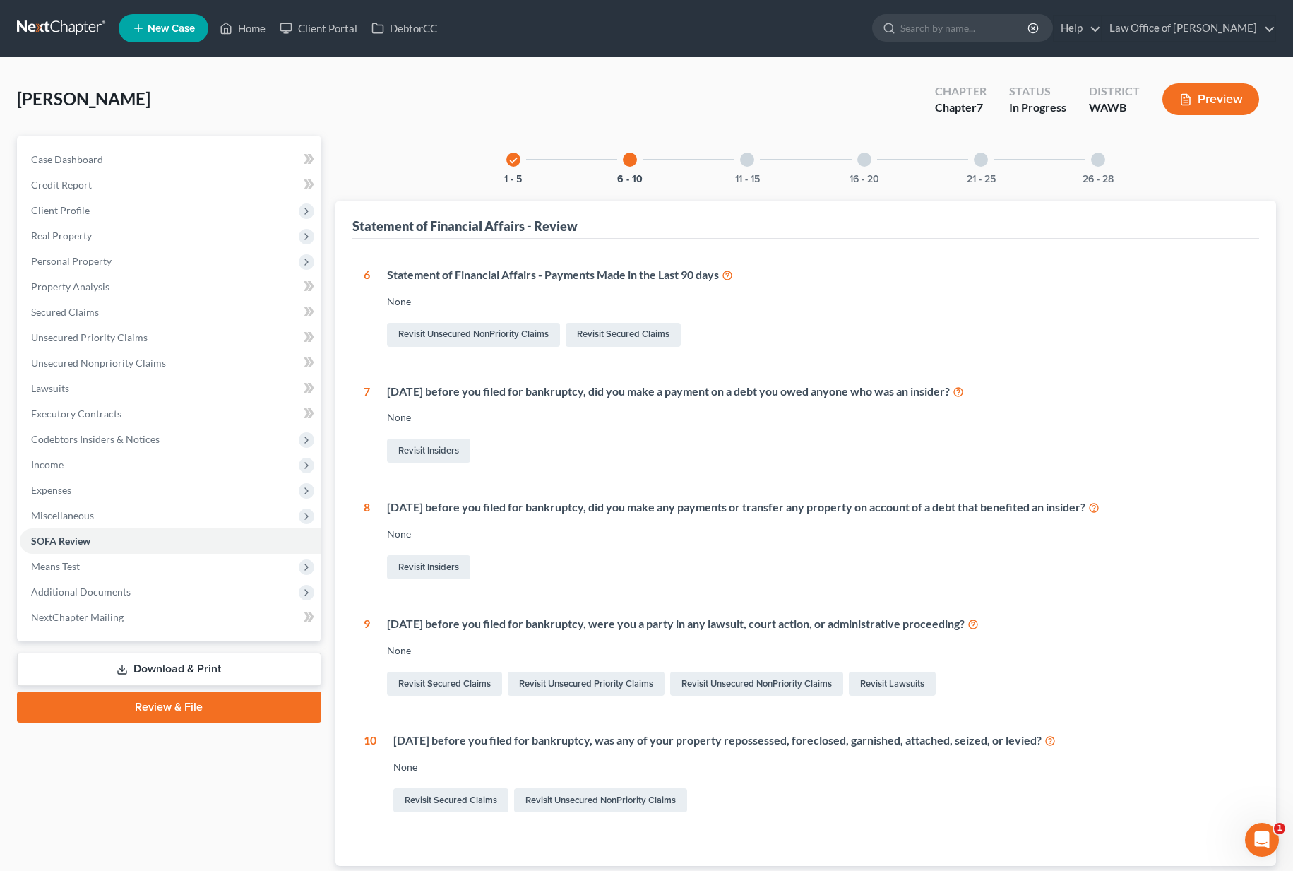
click at [514, 165] on icon "check" at bounding box center [513, 160] width 10 height 10
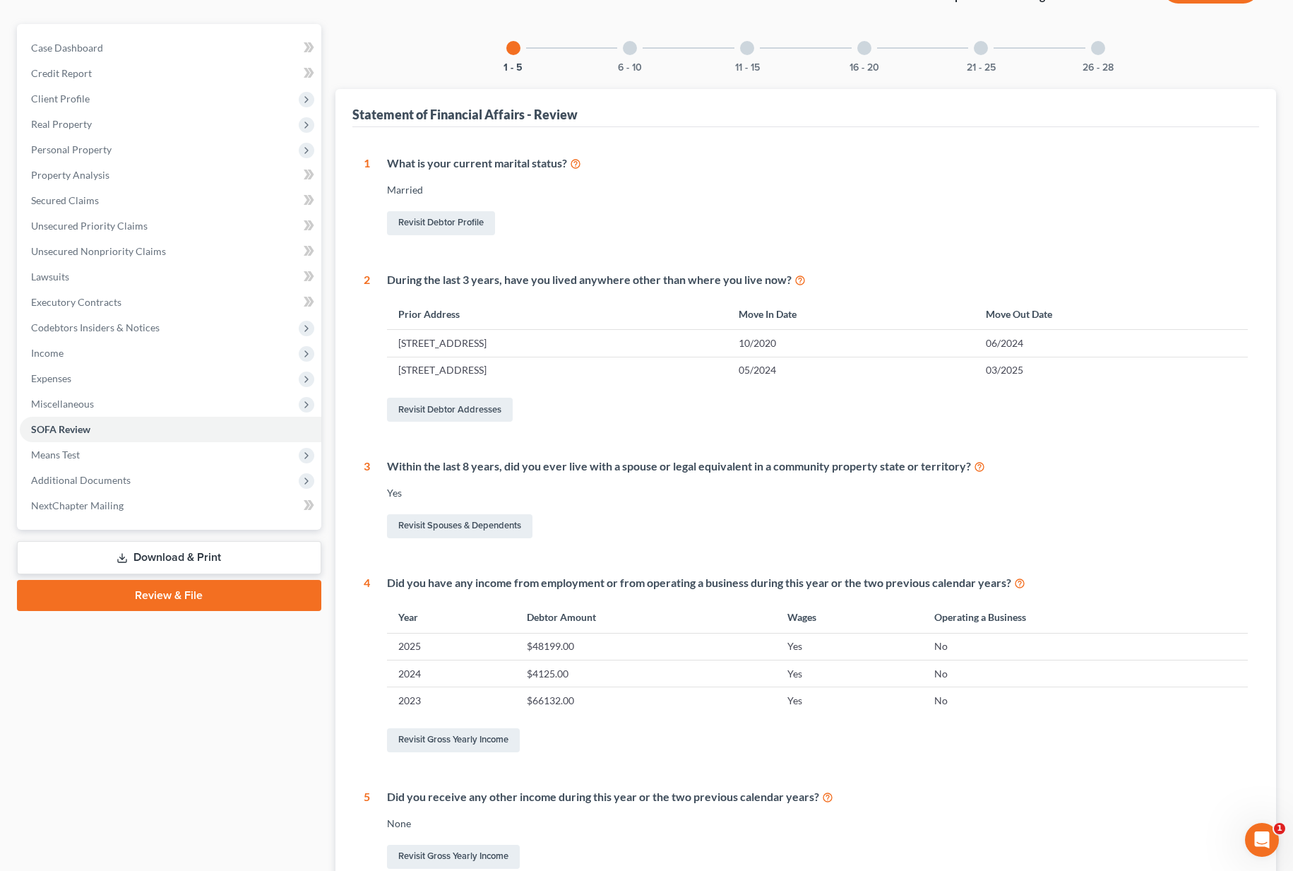
scroll to position [56, 0]
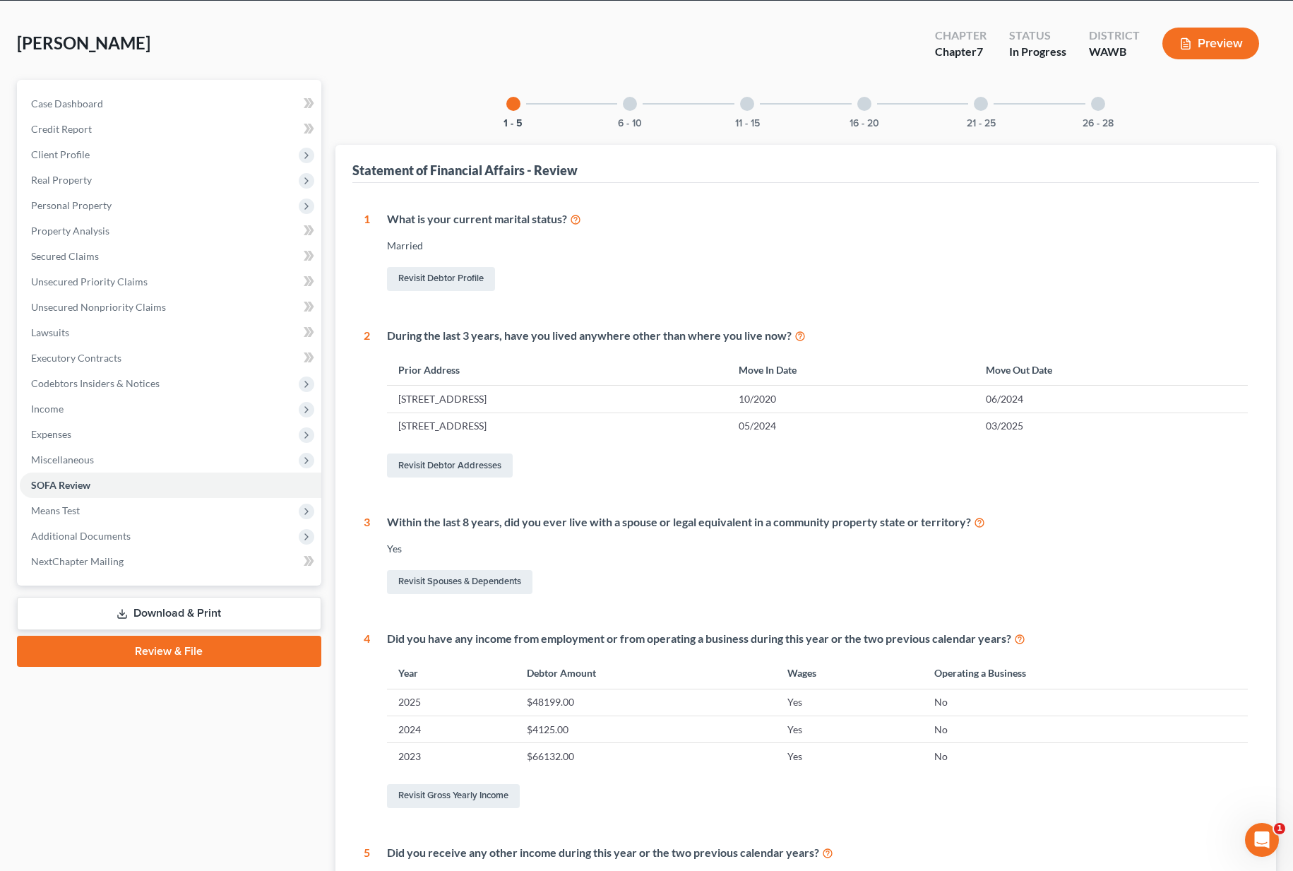
click at [633, 107] on div at bounding box center [630, 104] width 14 height 14
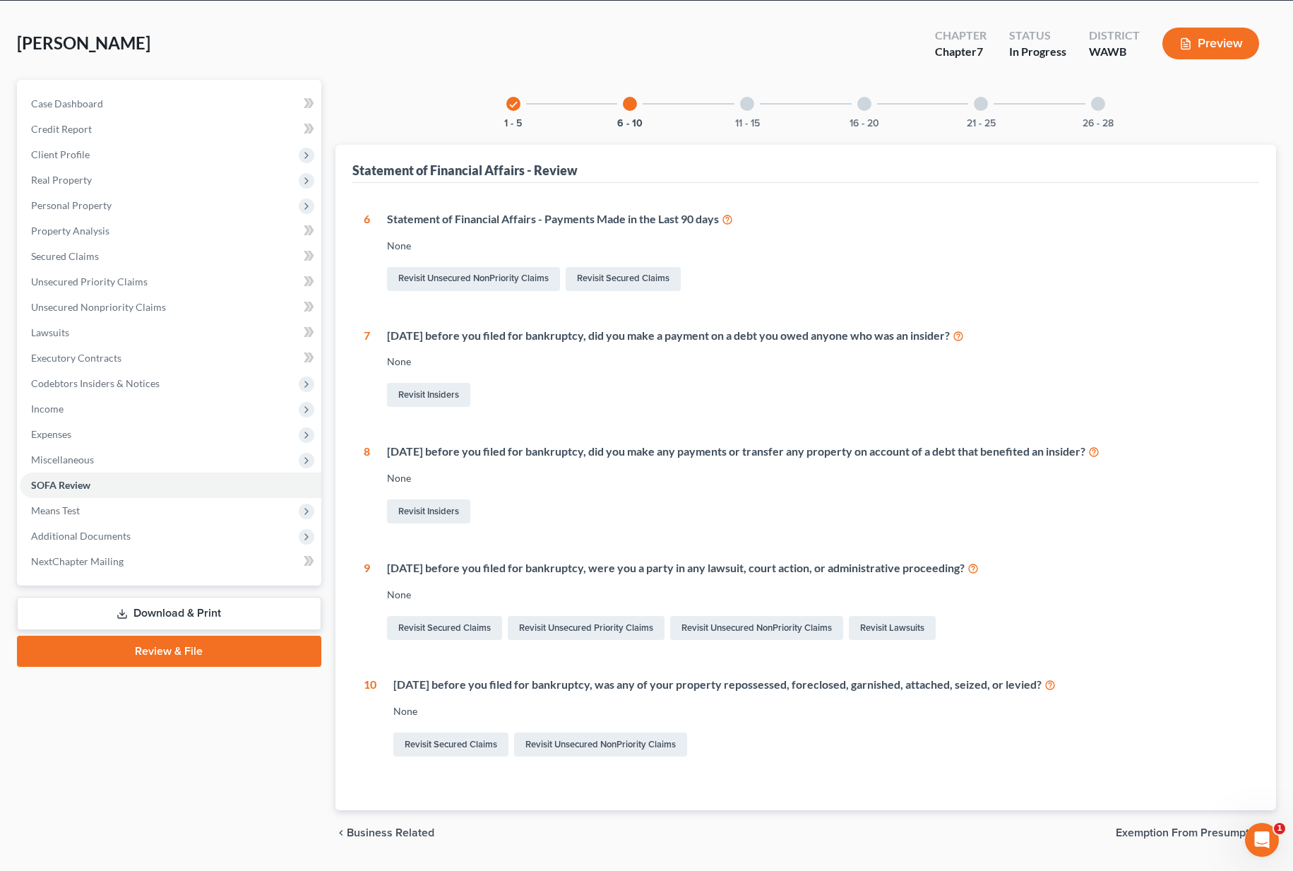
click at [748, 110] on div at bounding box center [747, 104] width 14 height 14
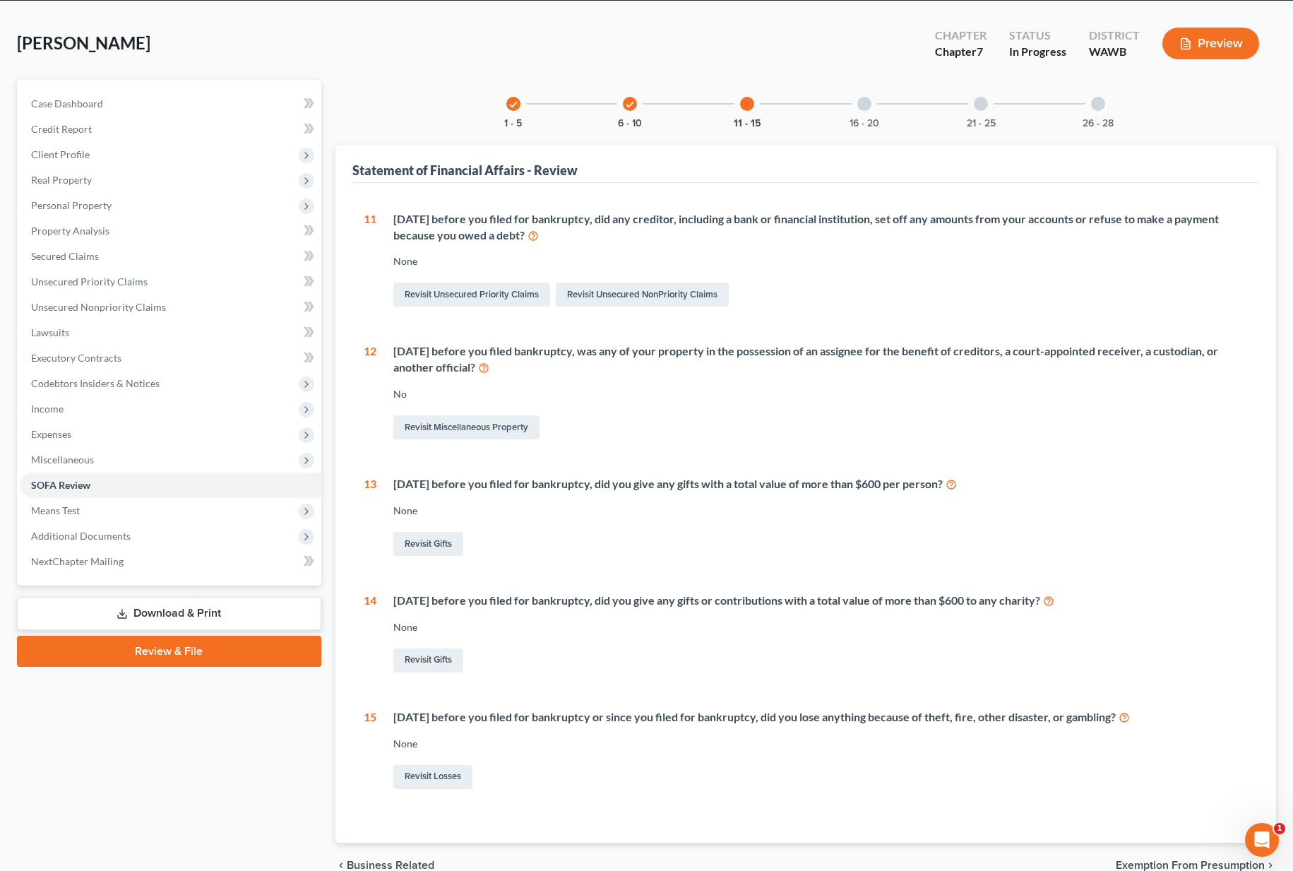
click at [856, 107] on div "16 - 20" at bounding box center [864, 104] width 48 height 48
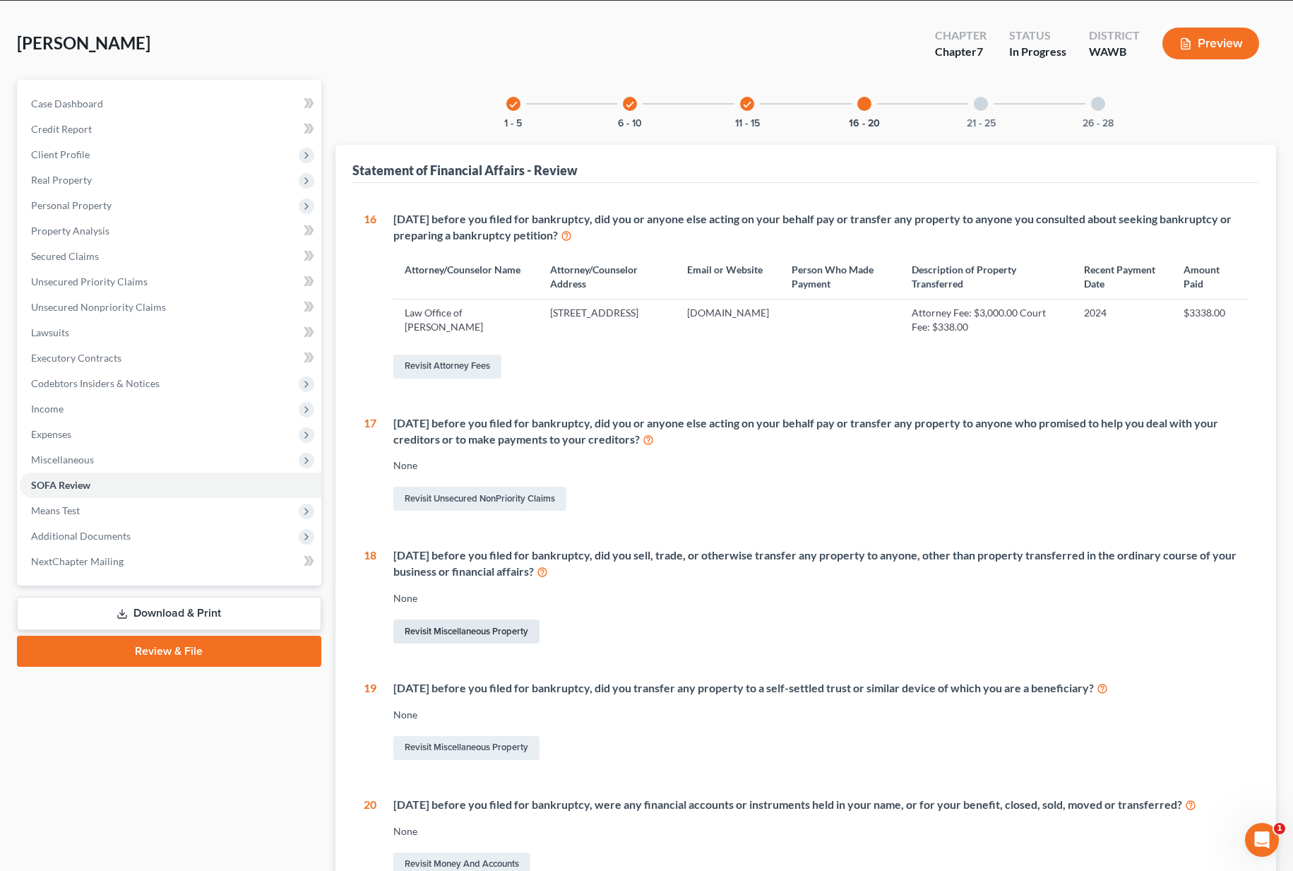
click at [496, 627] on link "Revisit Miscellaneous Property" at bounding box center [466, 631] width 146 height 24
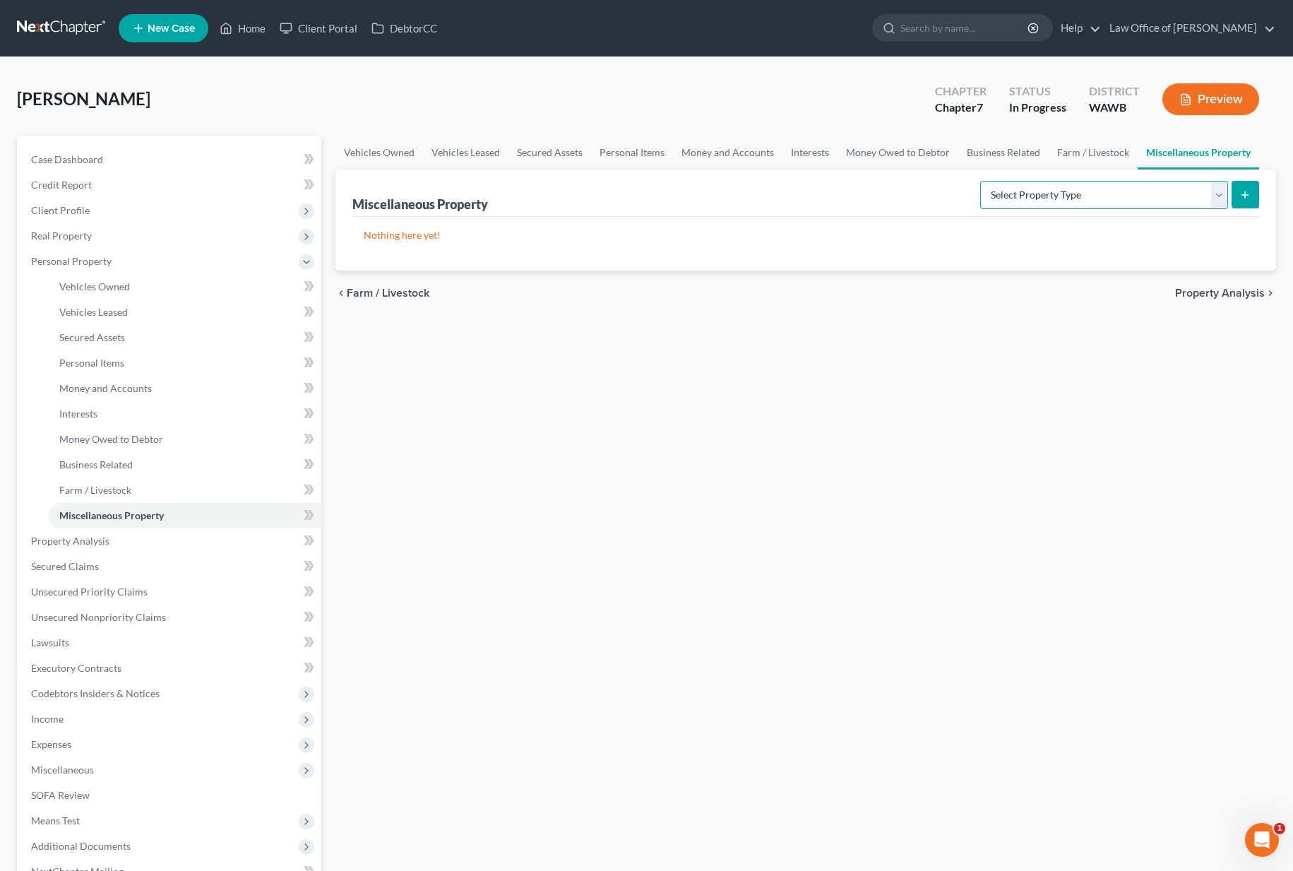
click at [1046, 196] on select "Select Property Type Assigned for Creditor Benefit Within 1 Year (SOFA: 12) Hol…" at bounding box center [1104, 195] width 248 height 28
select select "transferred"
click at [1245, 198] on line "submit" at bounding box center [1245, 194] width 0 height 6
select select "Ordinary (within 2 years)"
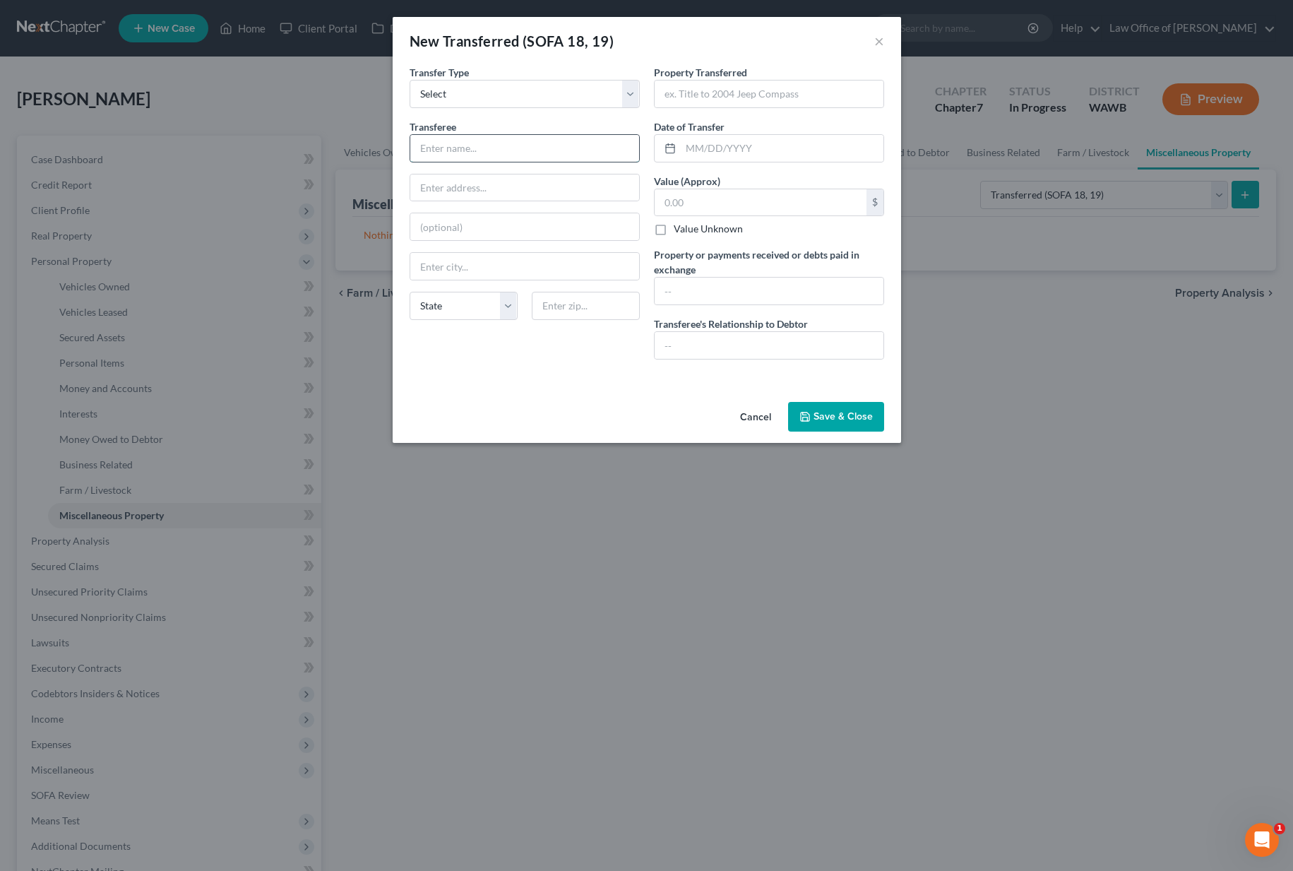
click at [510, 157] on input "text" at bounding box center [524, 148] width 229 height 27
type input "Pedro Neves Do Souto"
type input "1873 272nd CT SE"
type input "98075"
type input "Sammamish"
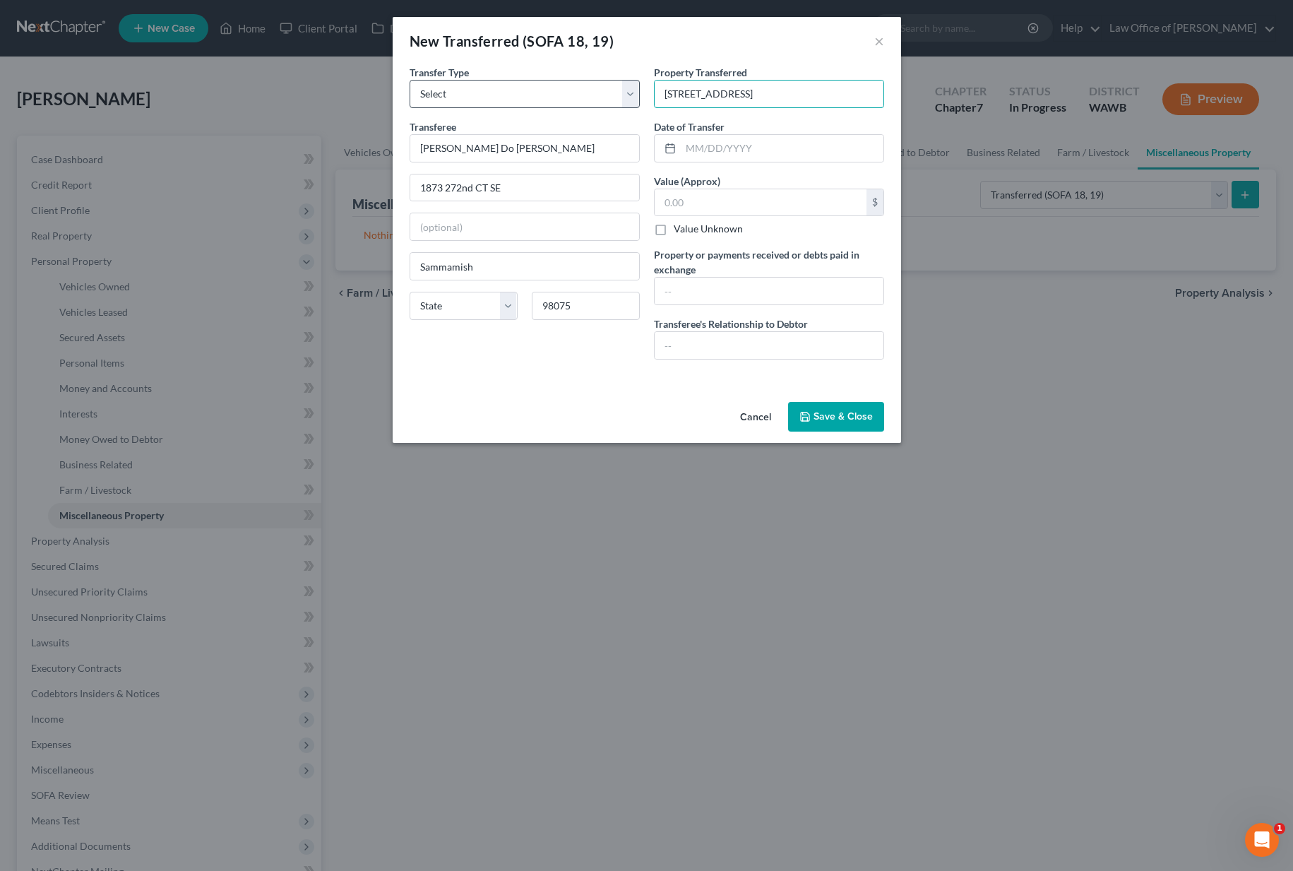
scroll to position [0, 18]
type input "537 225th LN NE Unit C302 Sammamish, WA 98074"
type input "03/14/2025"
type input "305,000"
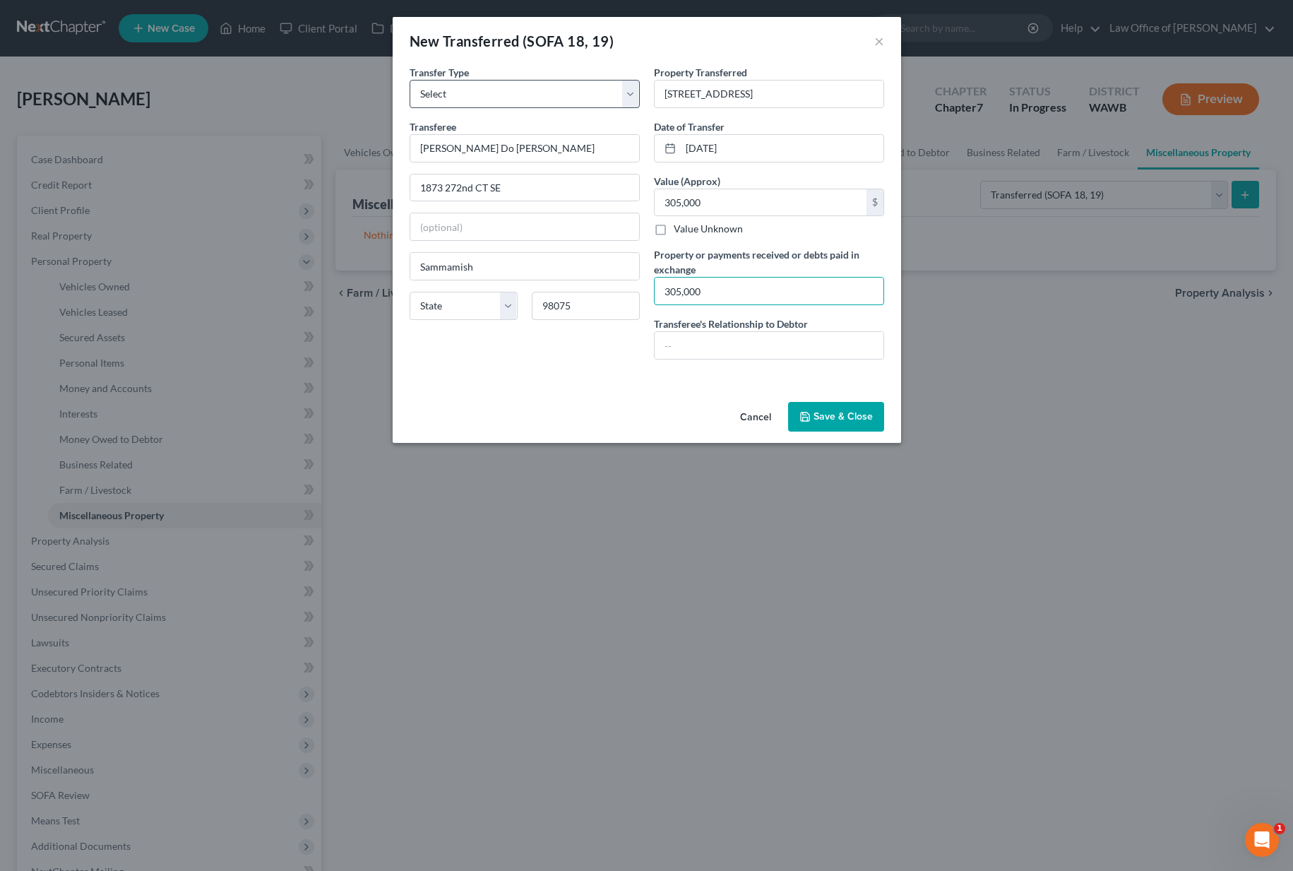
type input "305,000"
type input "None"
click at [818, 419] on button "Save & Close" at bounding box center [836, 417] width 96 height 30
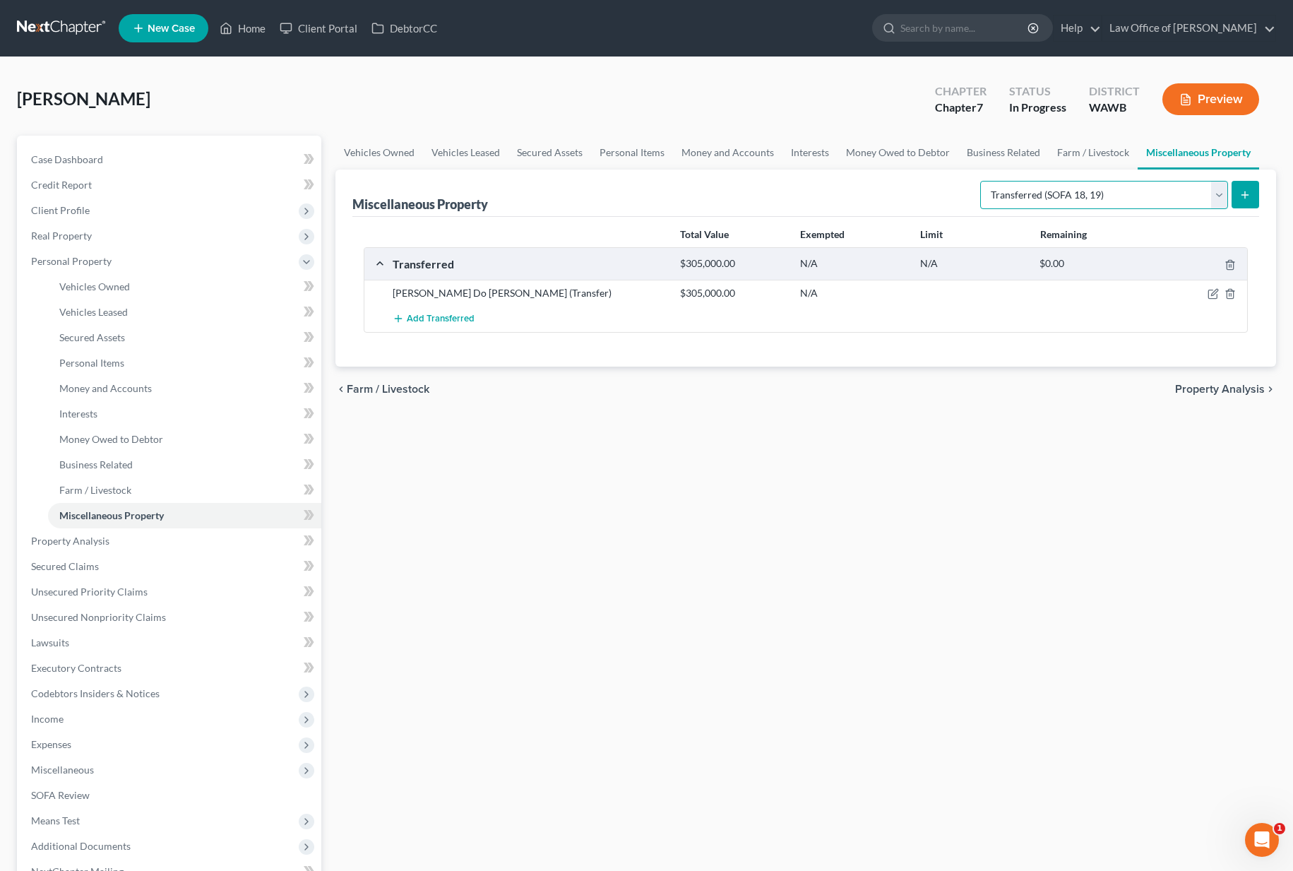
click at [1085, 193] on select "Select Property Type Assigned for Creditor Benefit Within 1 Year (SOFA: 12) Hol…" at bounding box center [1104, 195] width 248 height 28
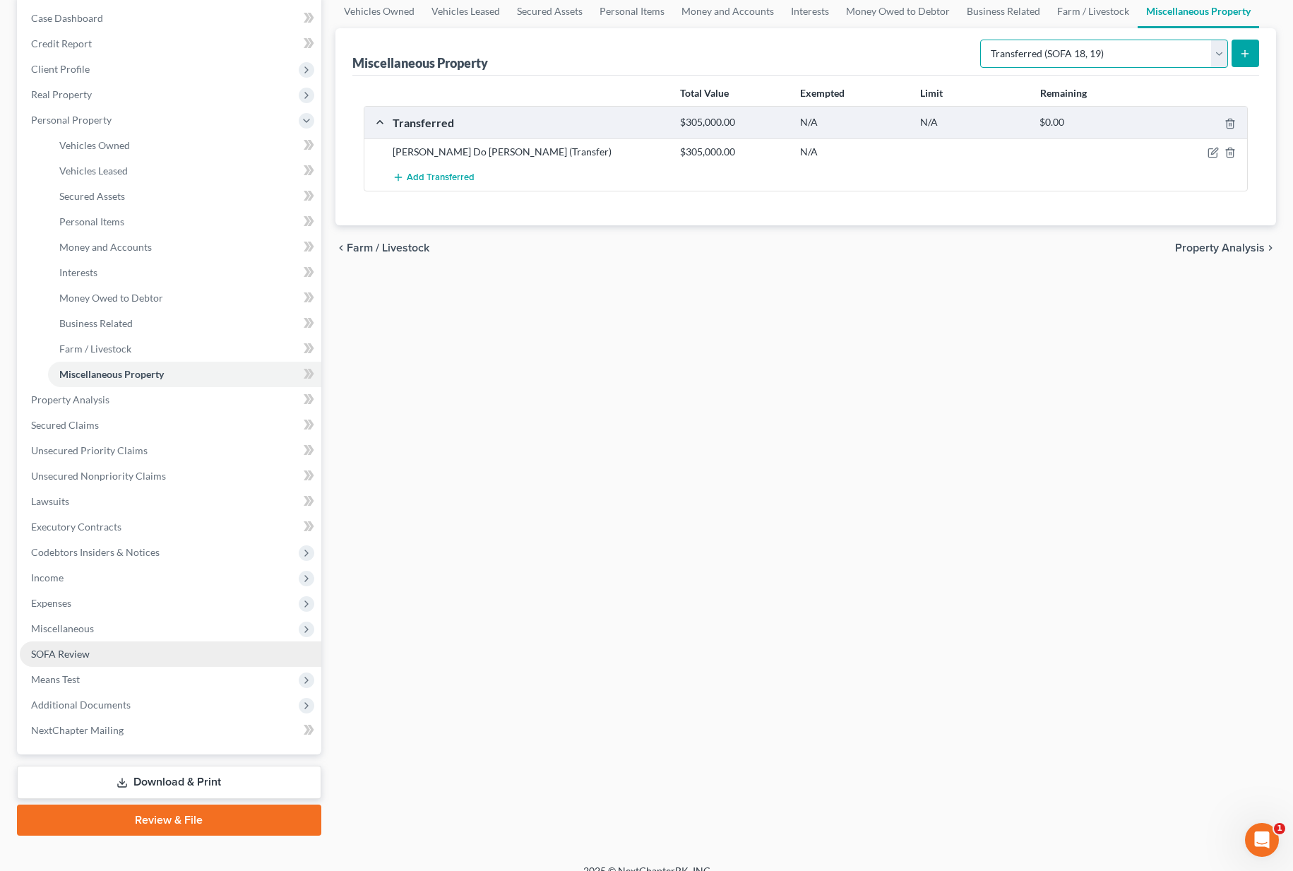
scroll to position [160, 0]
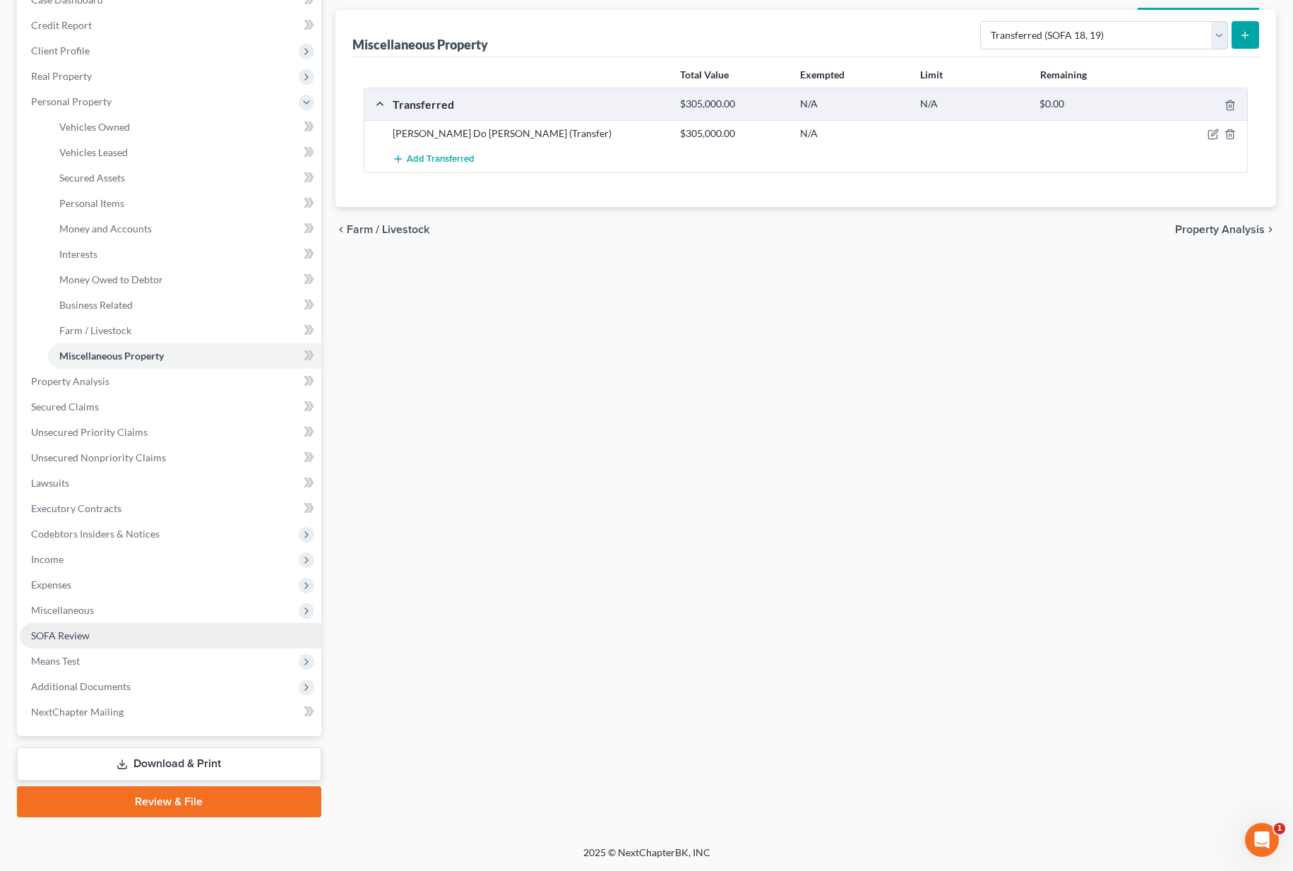
click at [150, 639] on link "SOFA Review" at bounding box center [170, 635] width 301 height 25
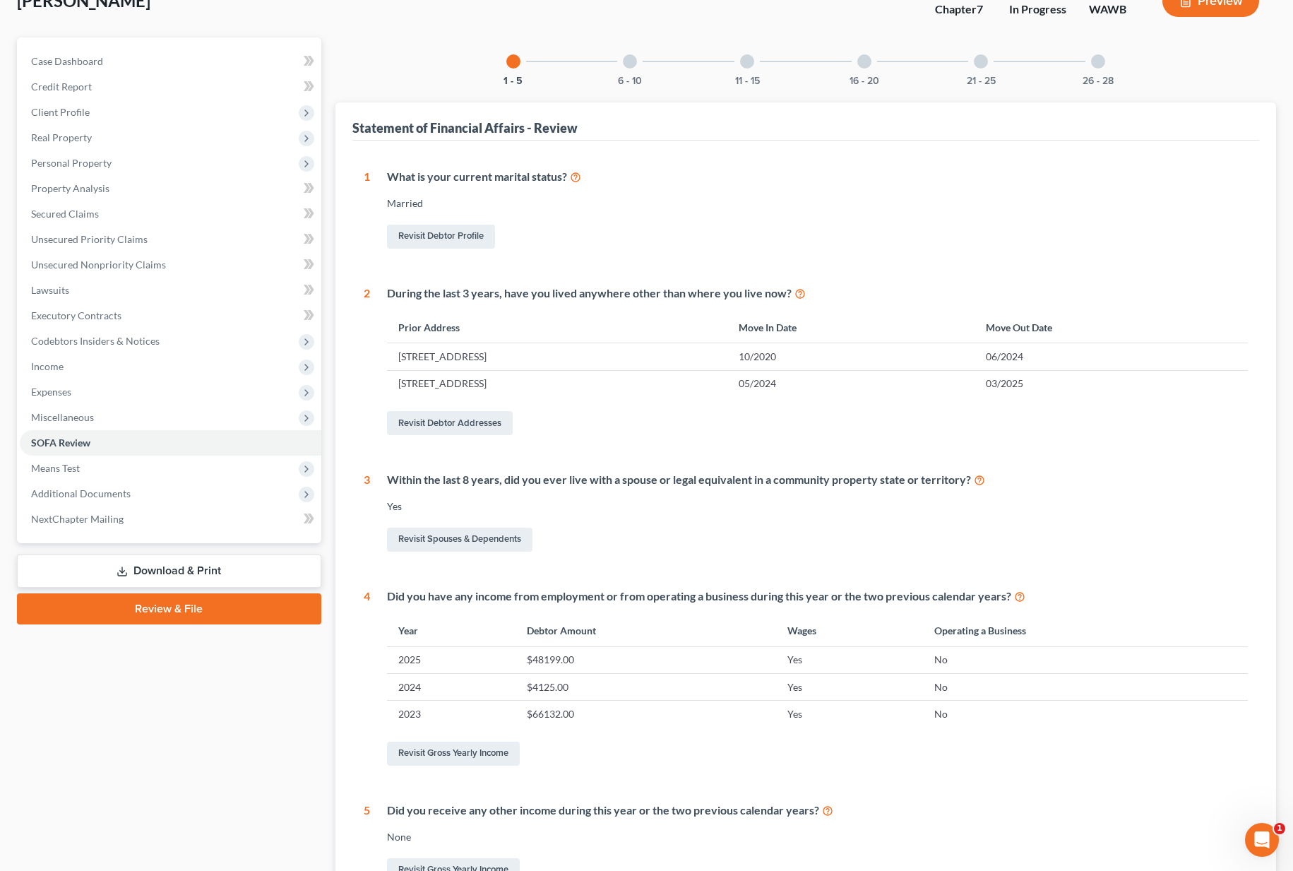
scroll to position [57, 0]
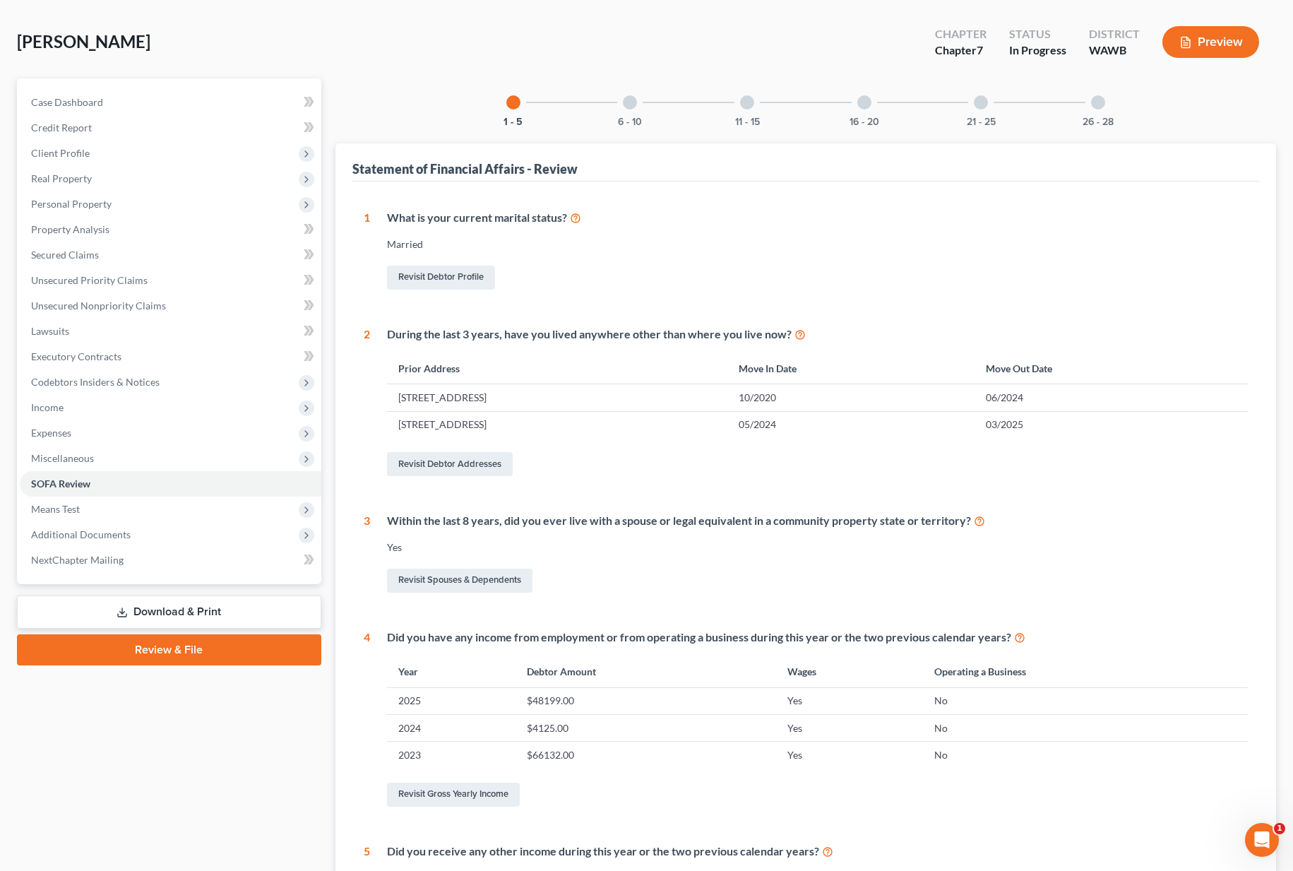
click at [633, 104] on div at bounding box center [630, 102] width 14 height 14
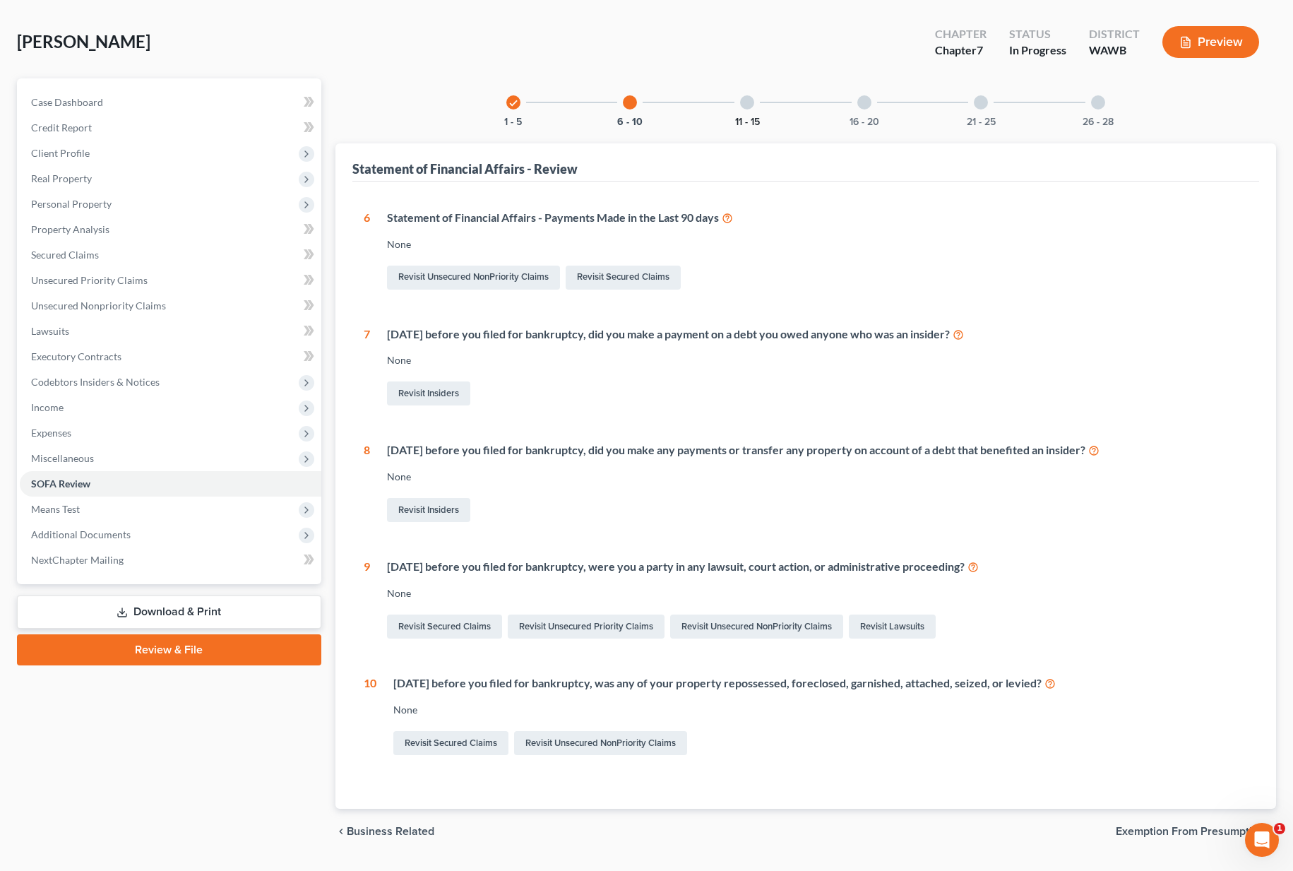
click at [744, 117] on button "11 - 15" at bounding box center [747, 122] width 25 height 10
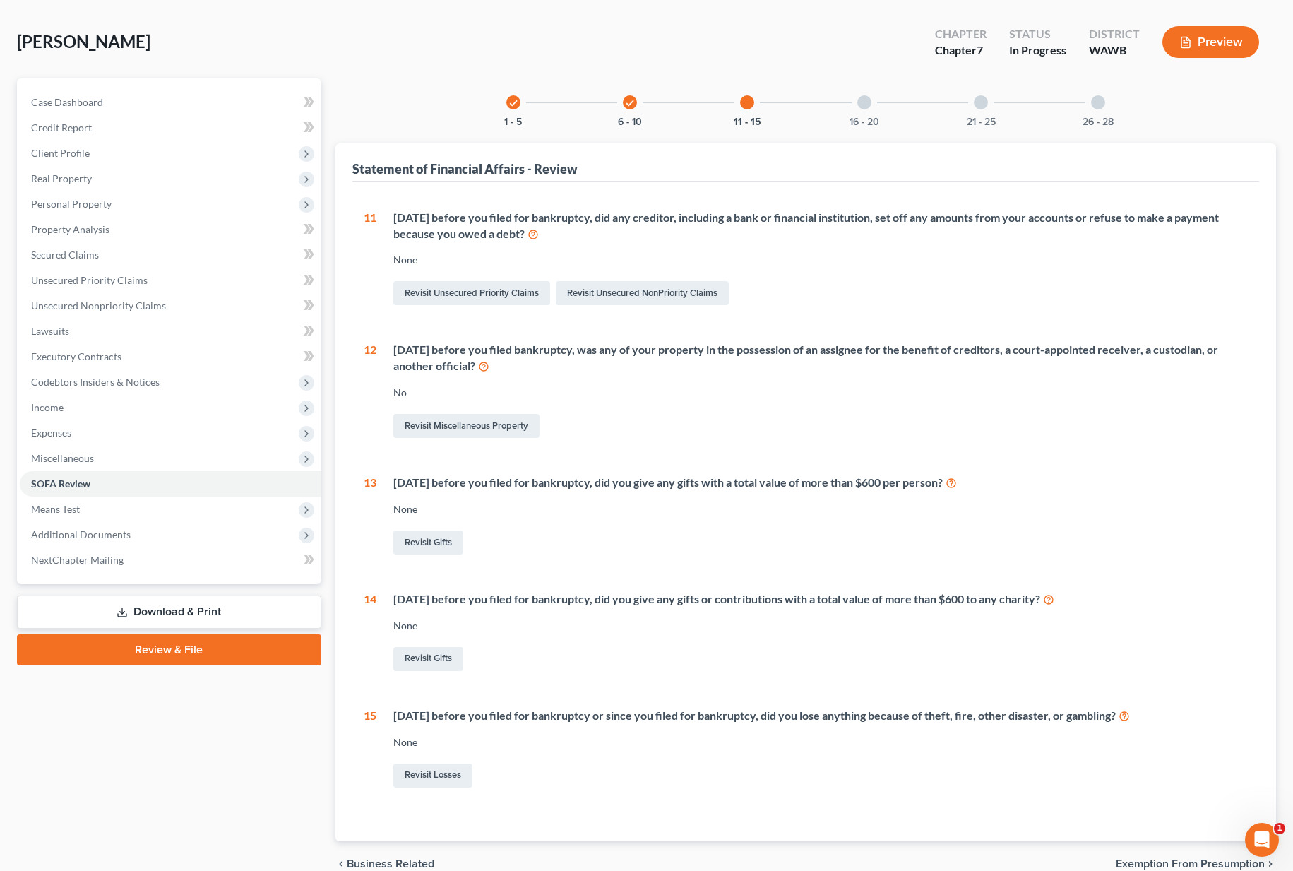
click at [854, 105] on div "16 - 20" at bounding box center [864, 102] width 48 height 48
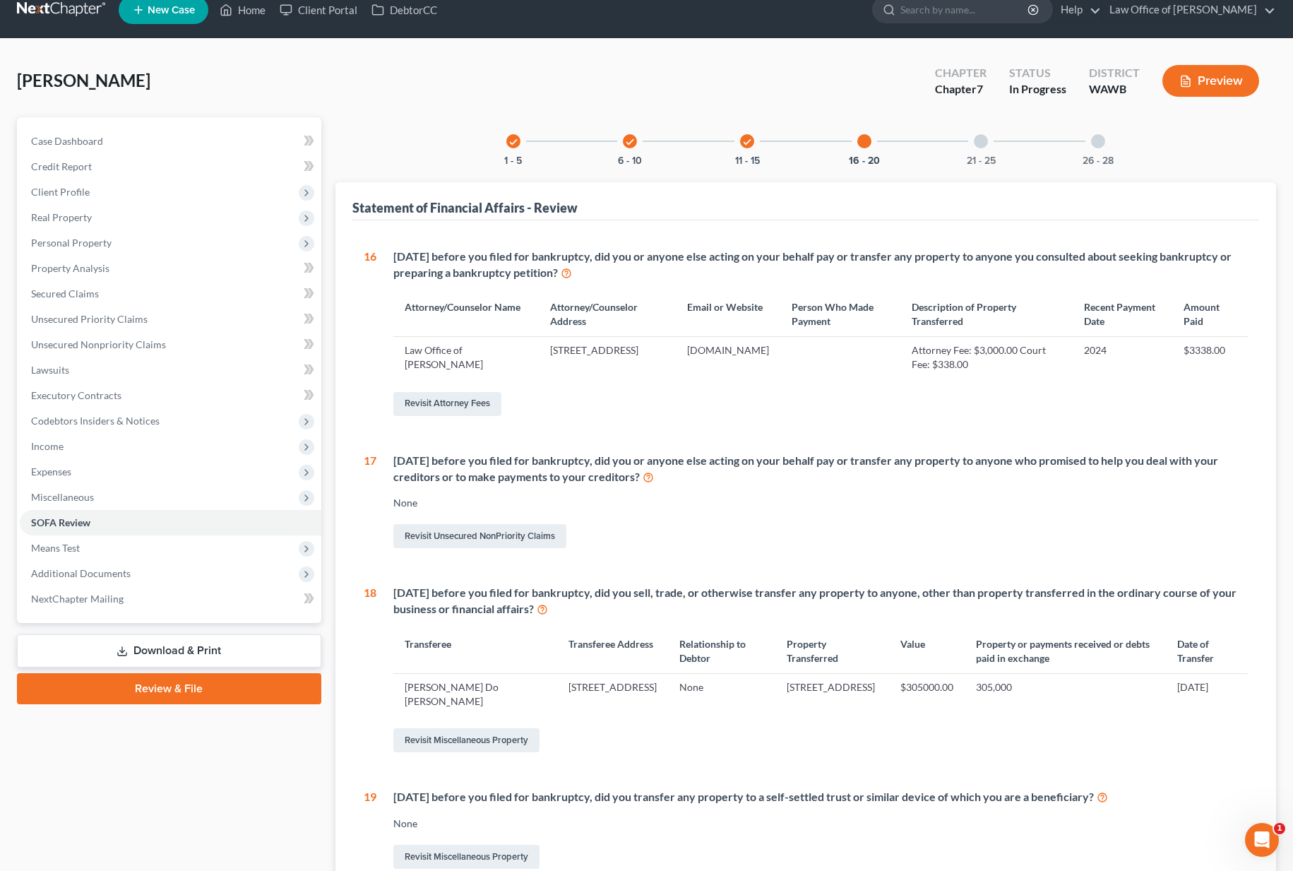
scroll to position [0, 0]
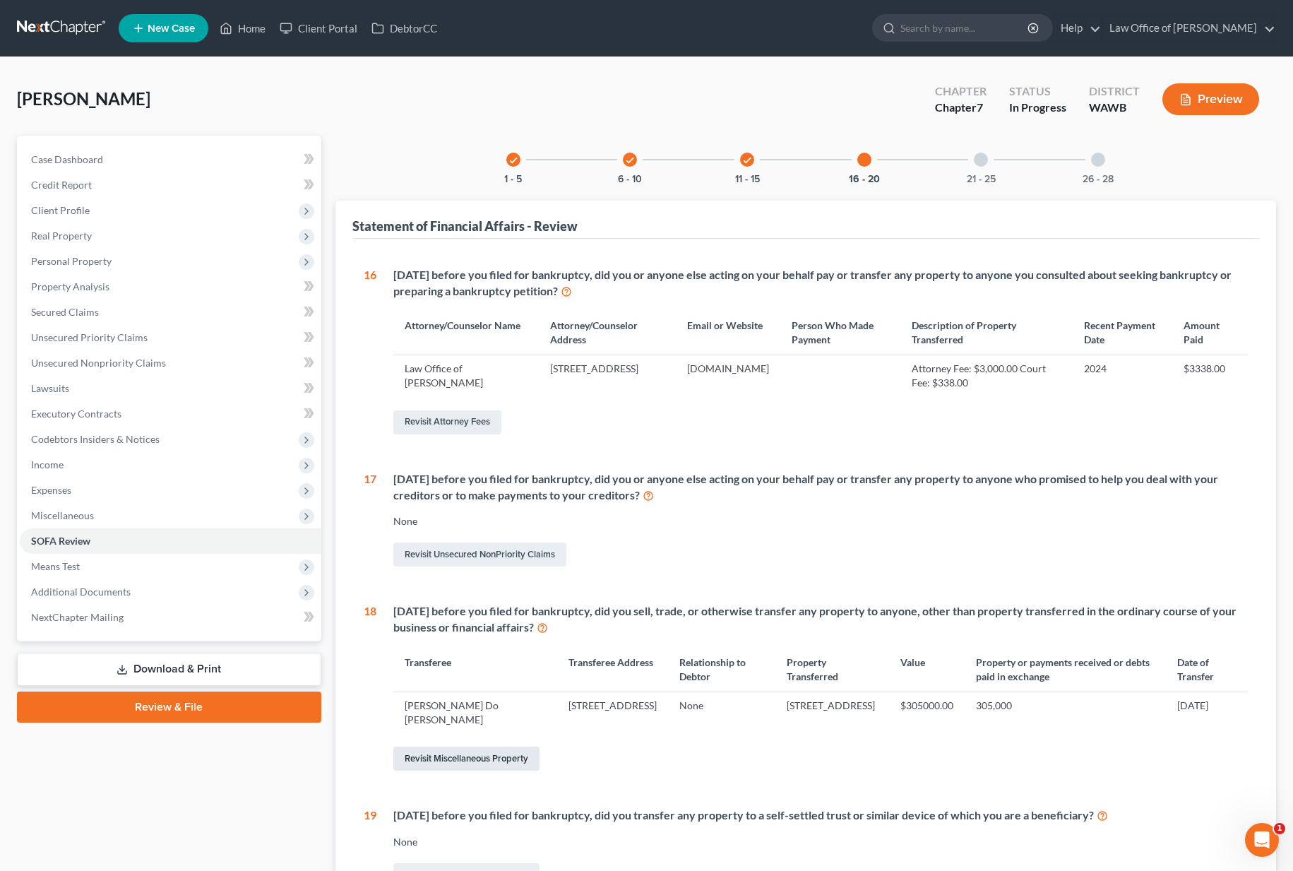
click at [516, 751] on link "Revisit Miscellaneous Property" at bounding box center [466, 758] width 146 height 24
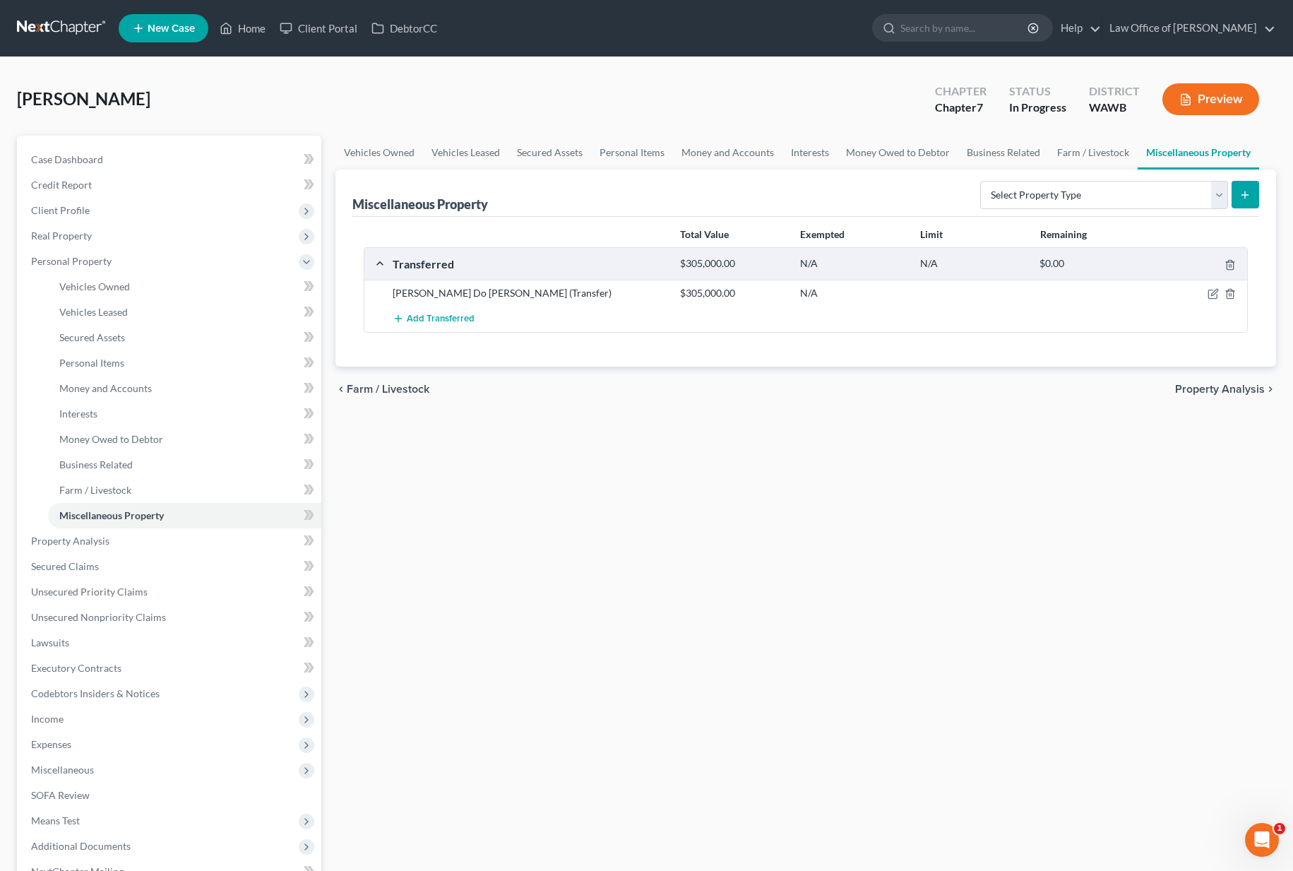
click at [1206, 295] on div at bounding box center [1200, 293] width 96 height 14
click at [1215, 295] on icon "button" at bounding box center [1212, 293] width 11 height 11
select select "Ordinary (within 2 years)"
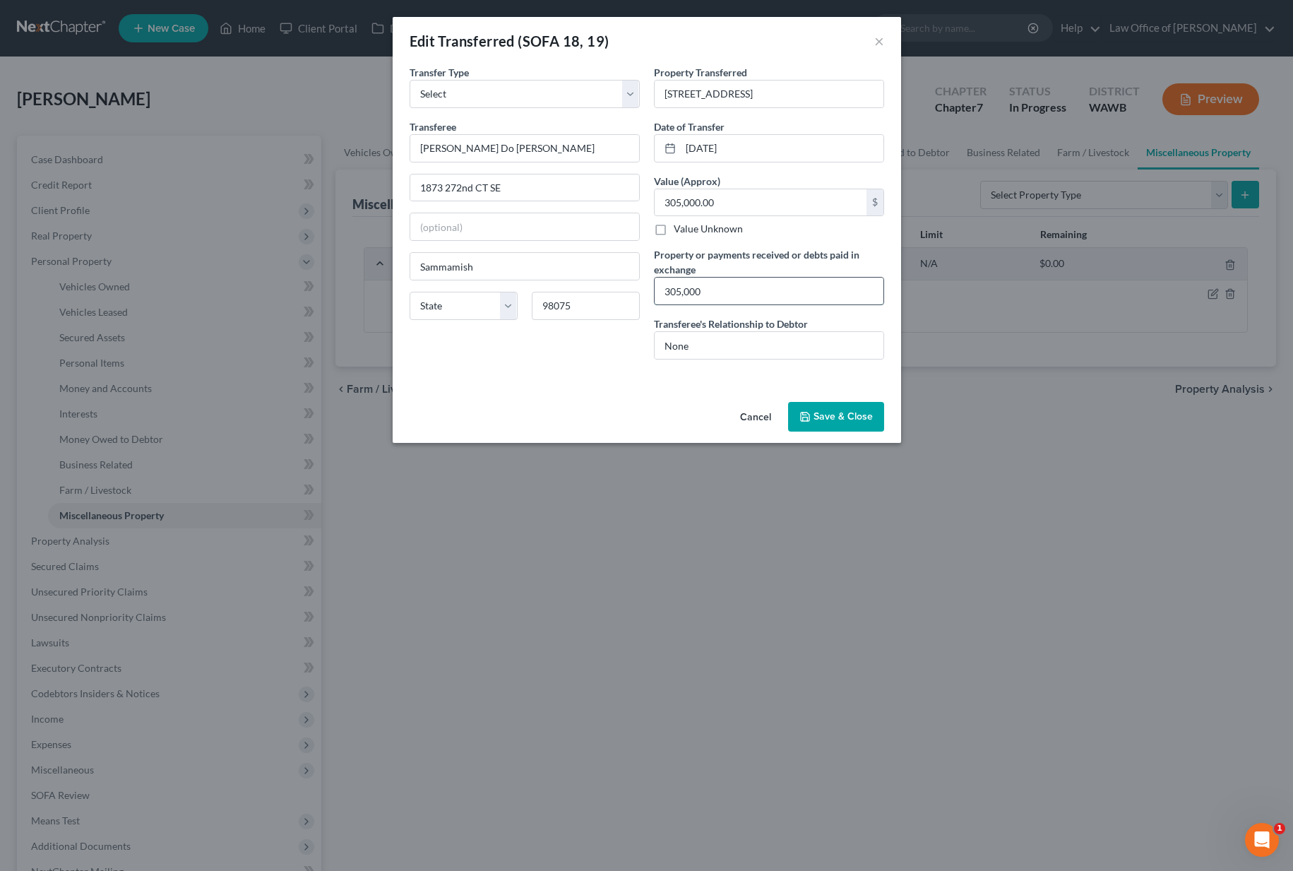
click at [734, 285] on input "305,000" at bounding box center [768, 290] width 229 height 27
click at [734, 289] on input "305,000" at bounding box center [768, 290] width 229 height 27
type input "305,000.00"
click at [832, 417] on button "Save & Close" at bounding box center [836, 417] width 96 height 30
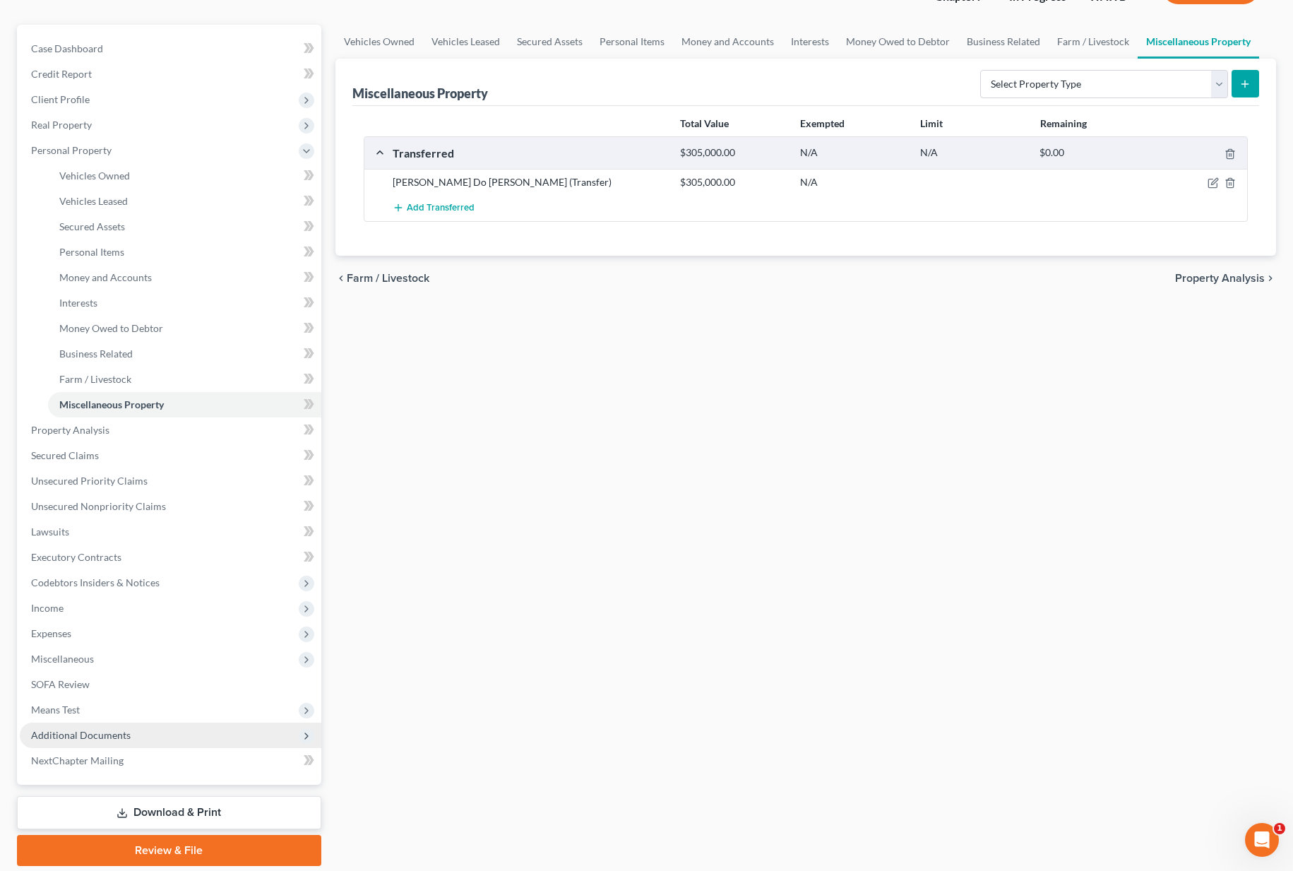
scroll to position [119, 0]
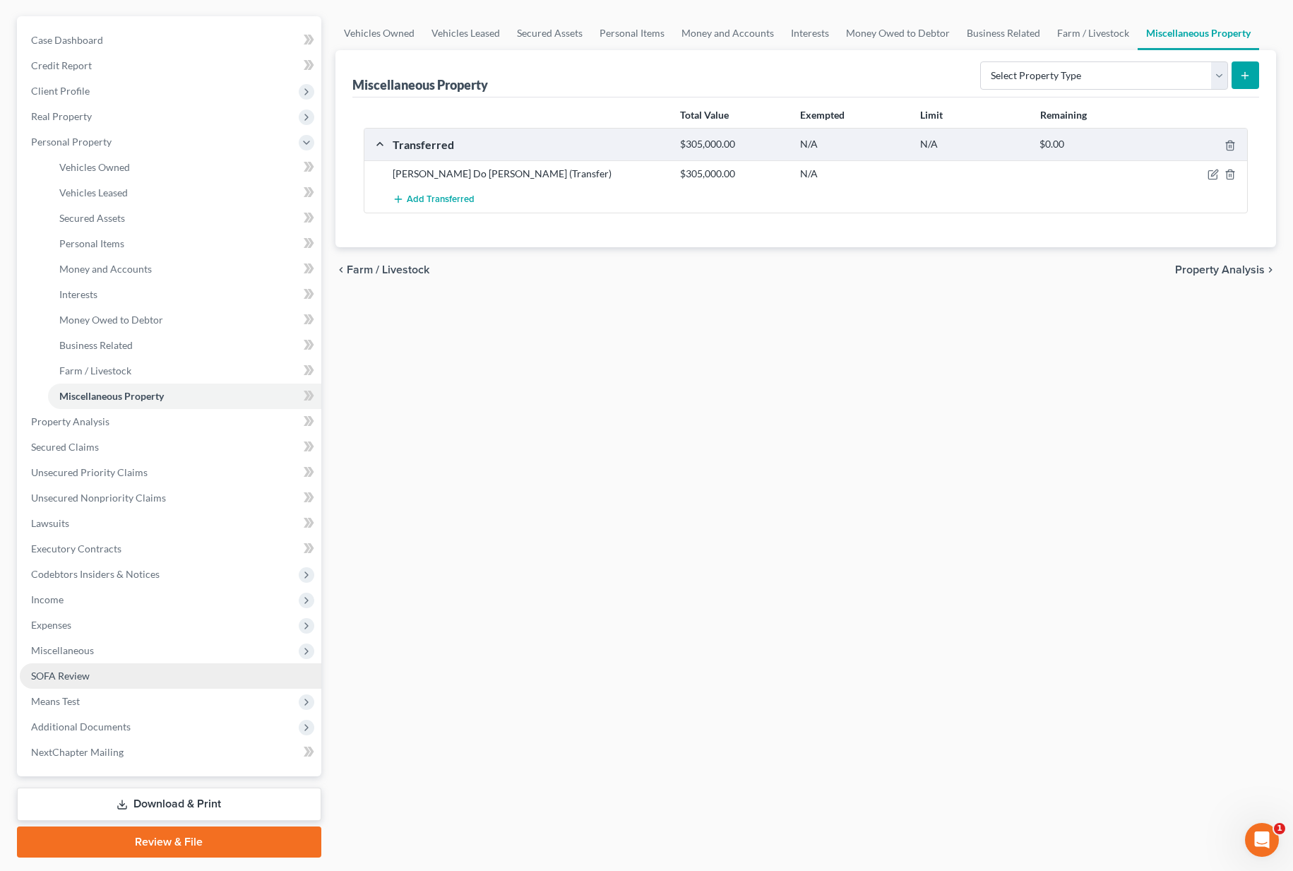
click at [126, 678] on link "SOFA Review" at bounding box center [170, 675] width 301 height 25
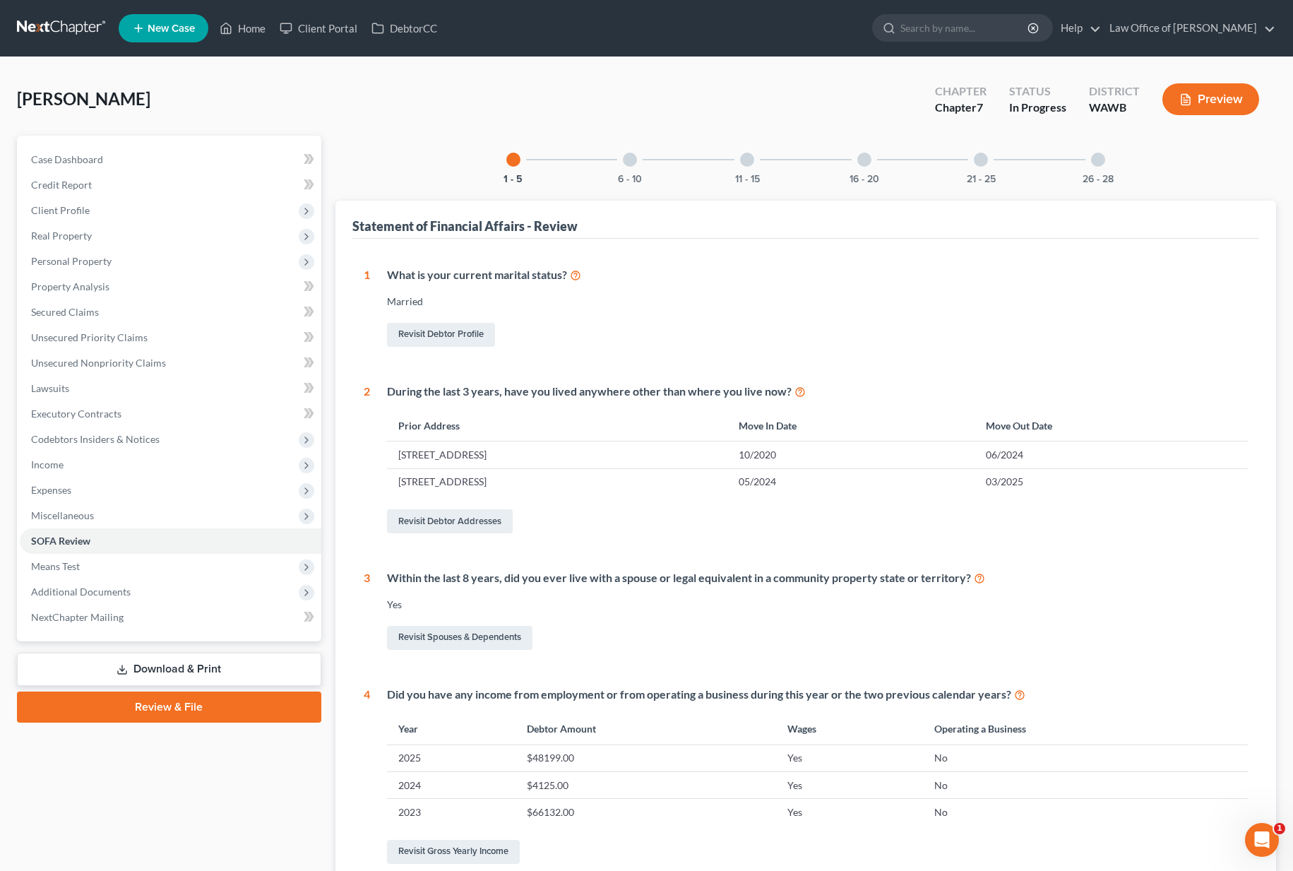
click at [979, 158] on div at bounding box center [981, 160] width 14 height 14
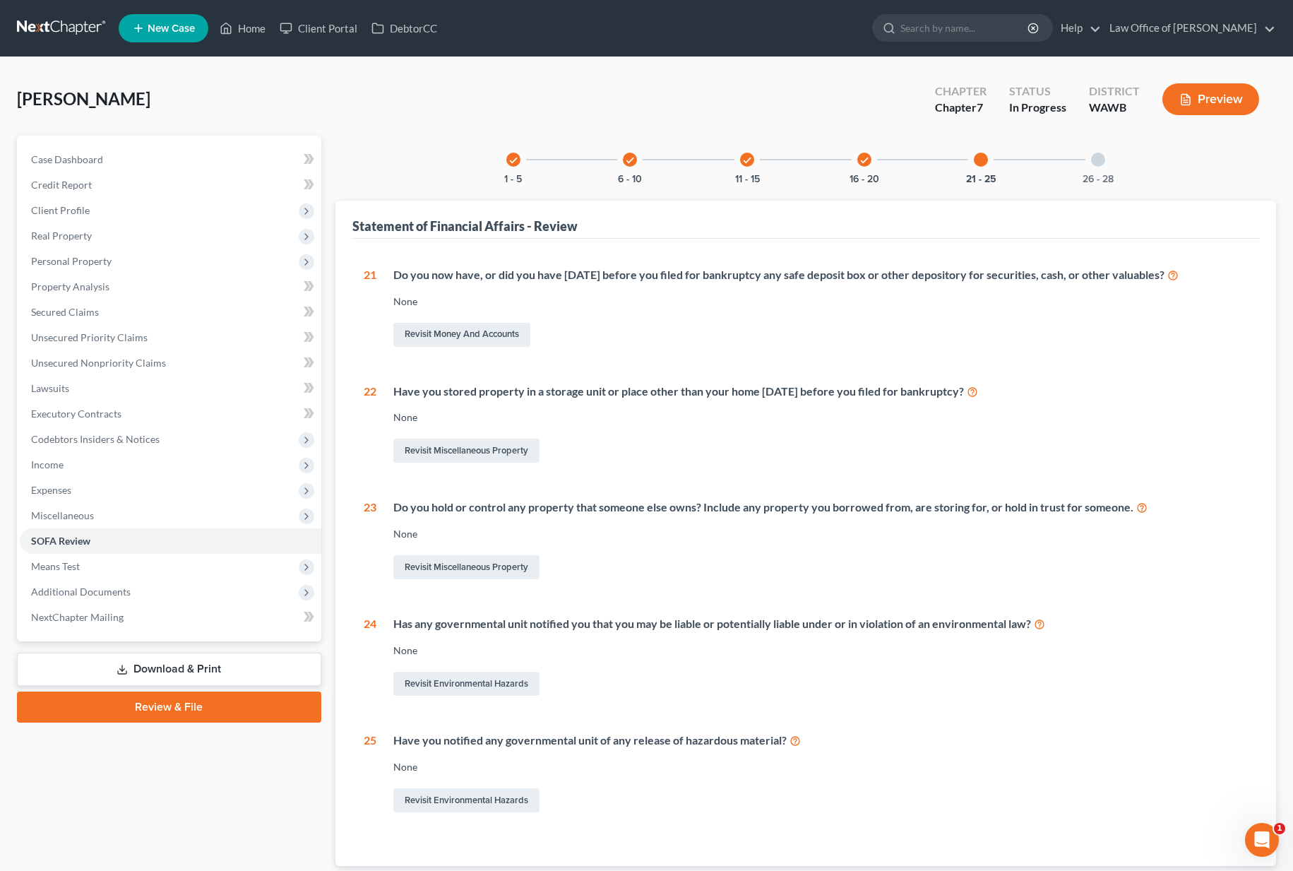
scroll to position [94, 0]
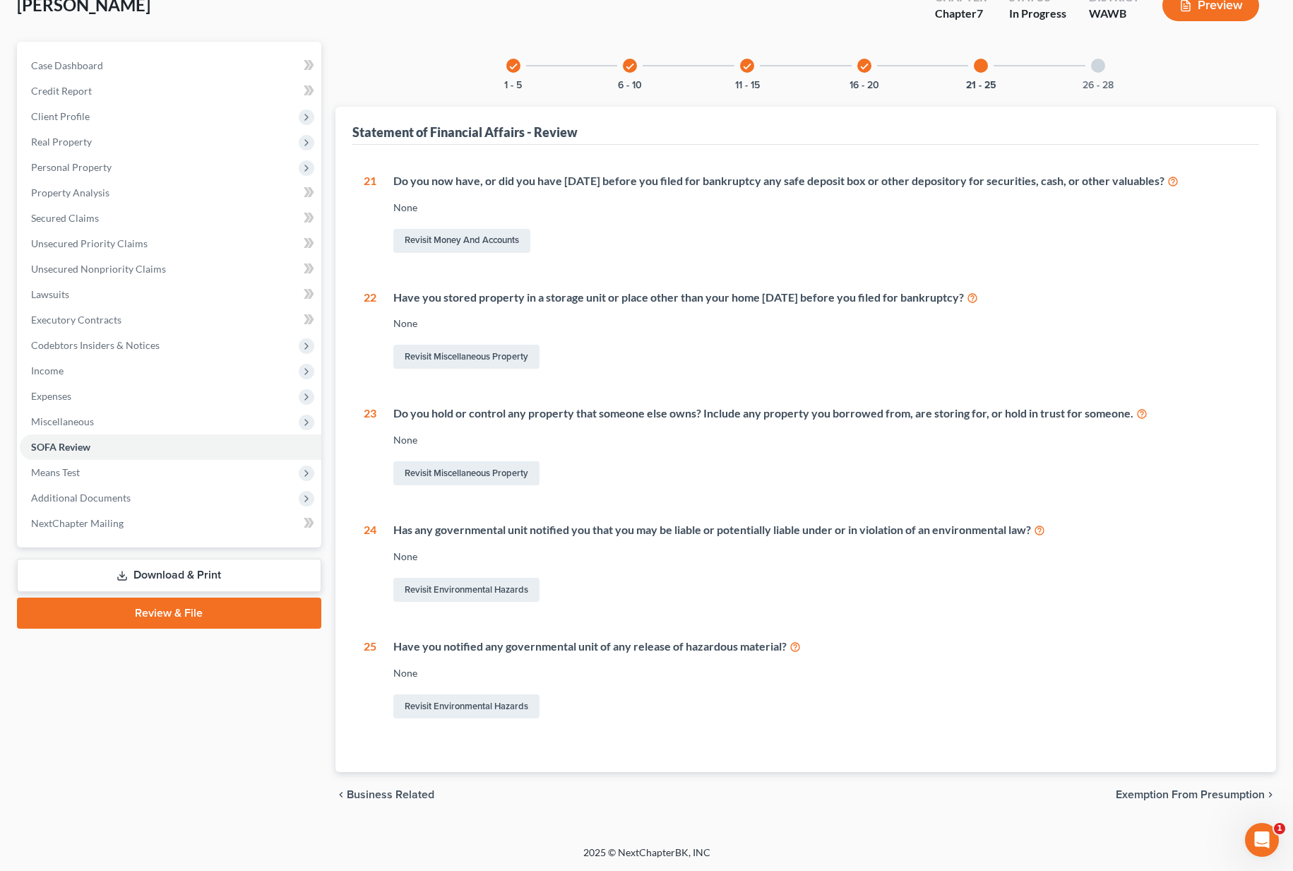
click at [978, 70] on div at bounding box center [981, 66] width 14 height 14
click at [1097, 69] on div at bounding box center [1098, 66] width 14 height 14
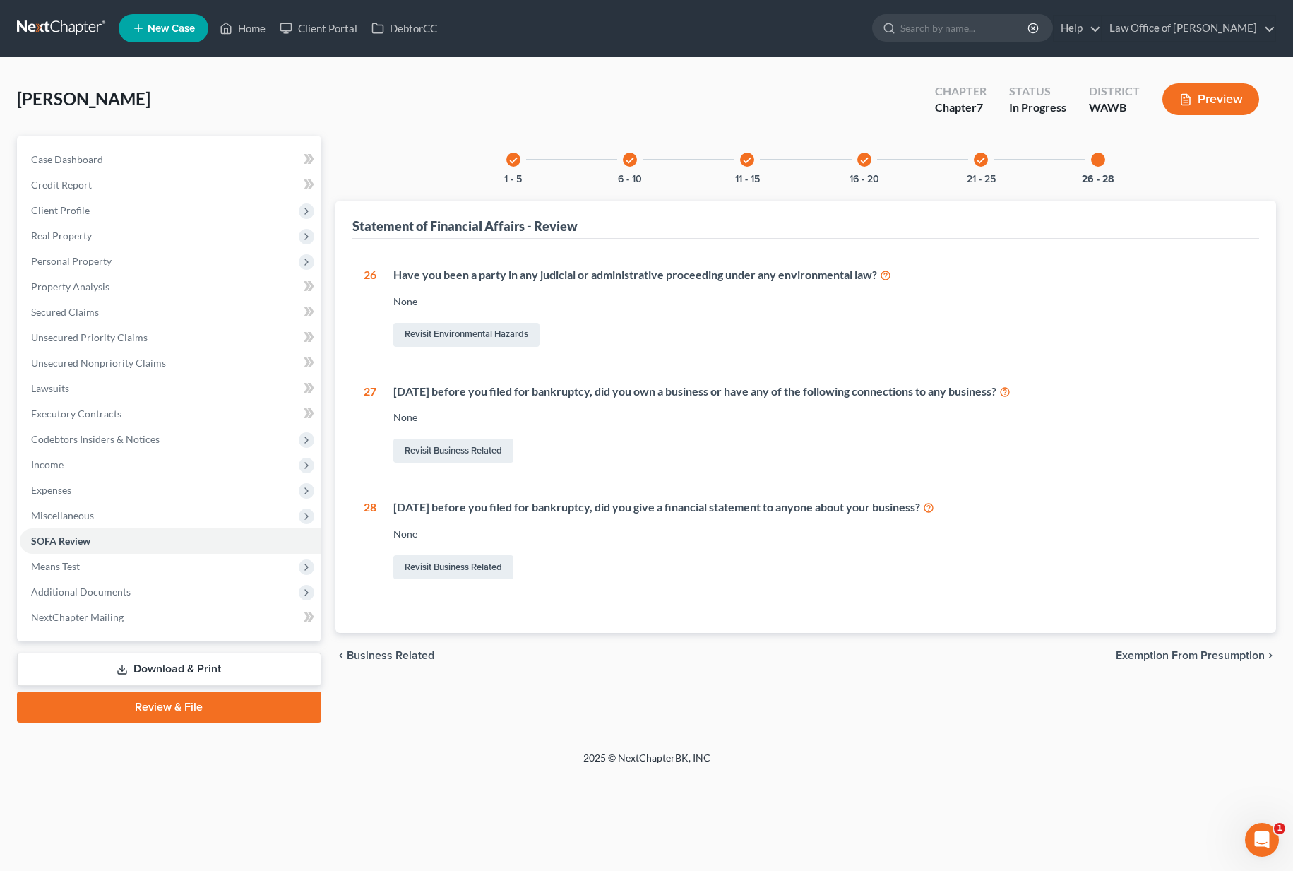
scroll to position [0, 0]
click at [472, 463] on div "Revisit Business Related" at bounding box center [820, 451] width 854 height 30
click at [472, 455] on link "Revisit Business Related" at bounding box center [453, 450] width 120 height 24
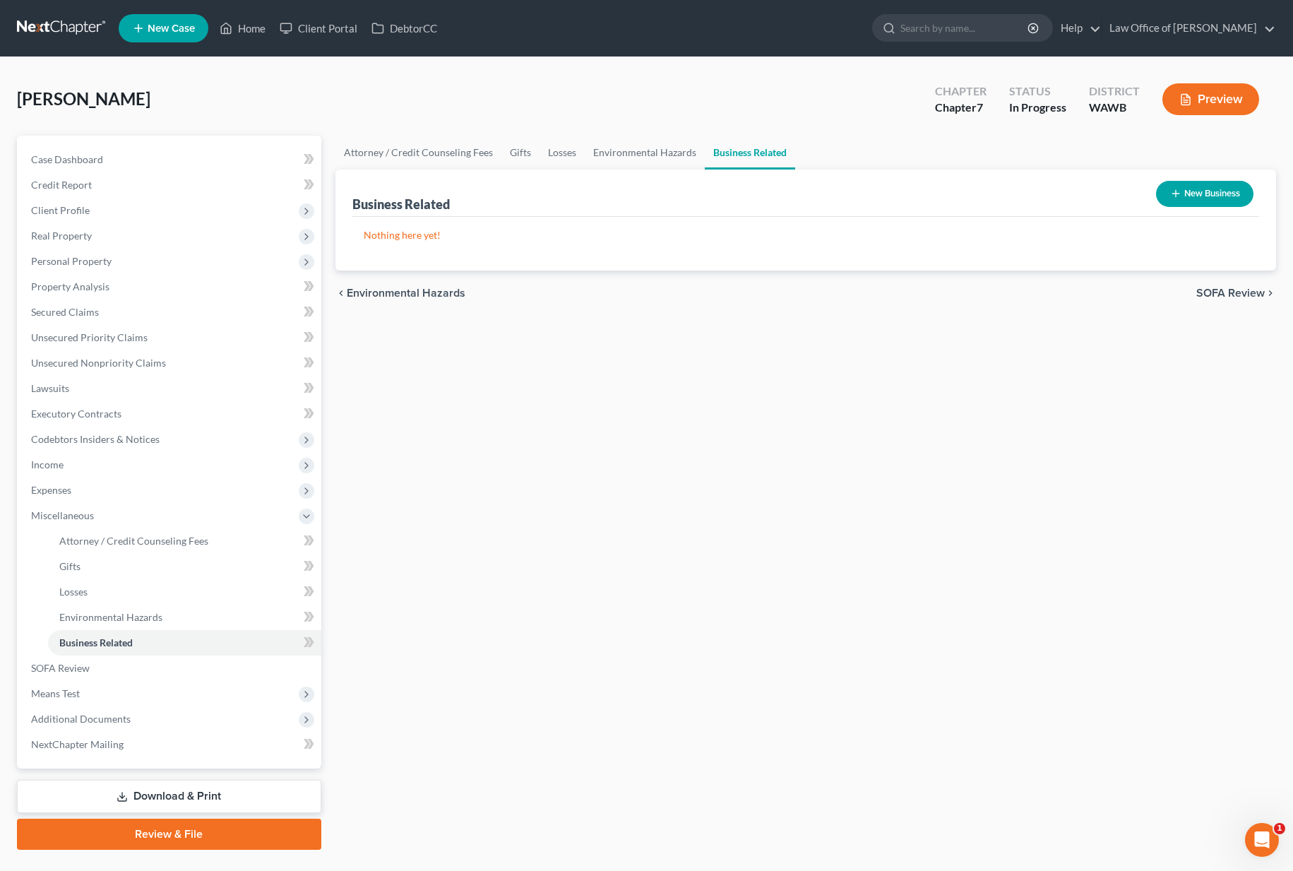
click at [1240, 191] on button "New Business" at bounding box center [1204, 194] width 97 height 26
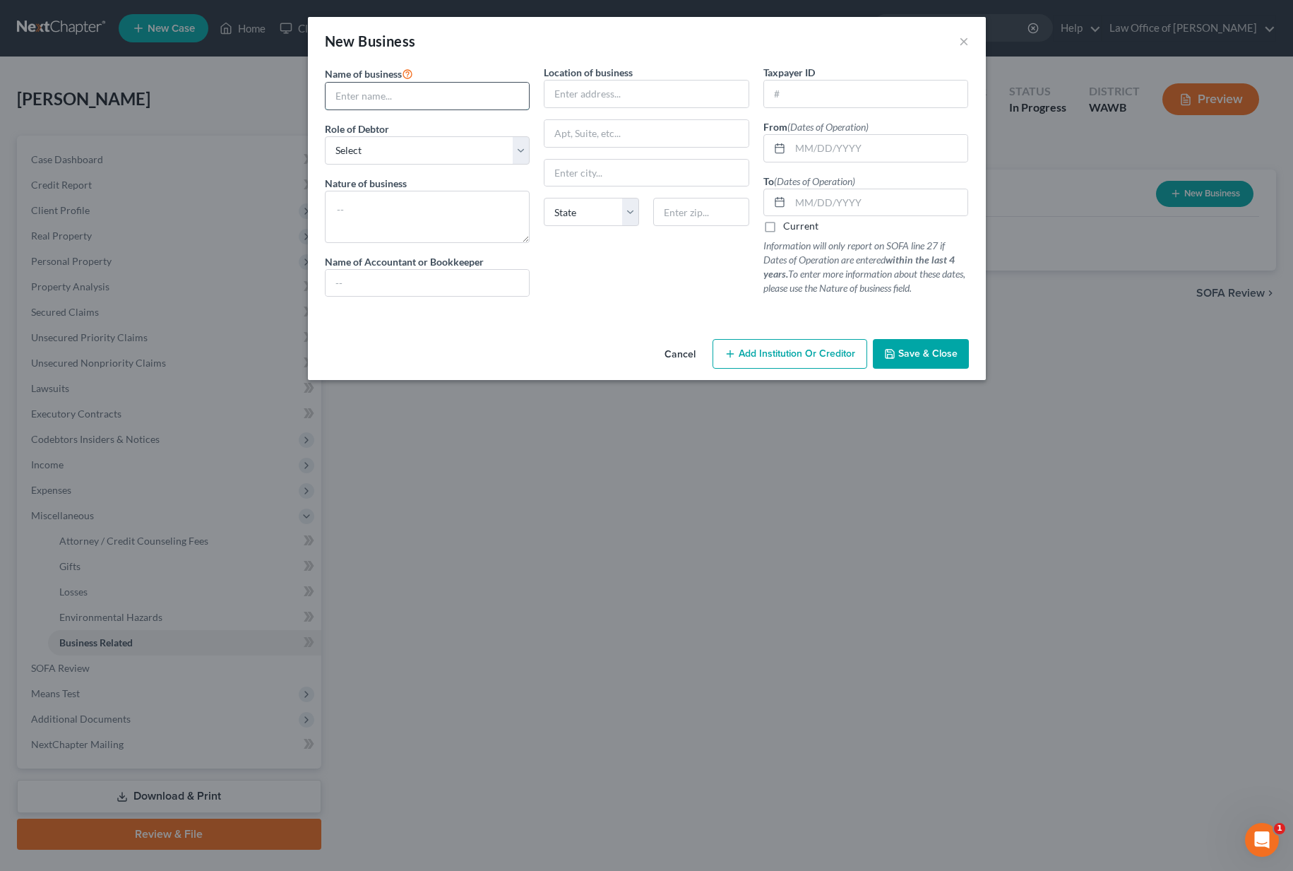
click at [442, 102] on input "text" at bounding box center [427, 96] width 204 height 27
type input "Developer Labs AI"
click at [809, 148] on input "text" at bounding box center [879, 148] width 178 height 27
type input "10/07/2024"
click at [783, 225] on label "Current" at bounding box center [800, 226] width 35 height 14
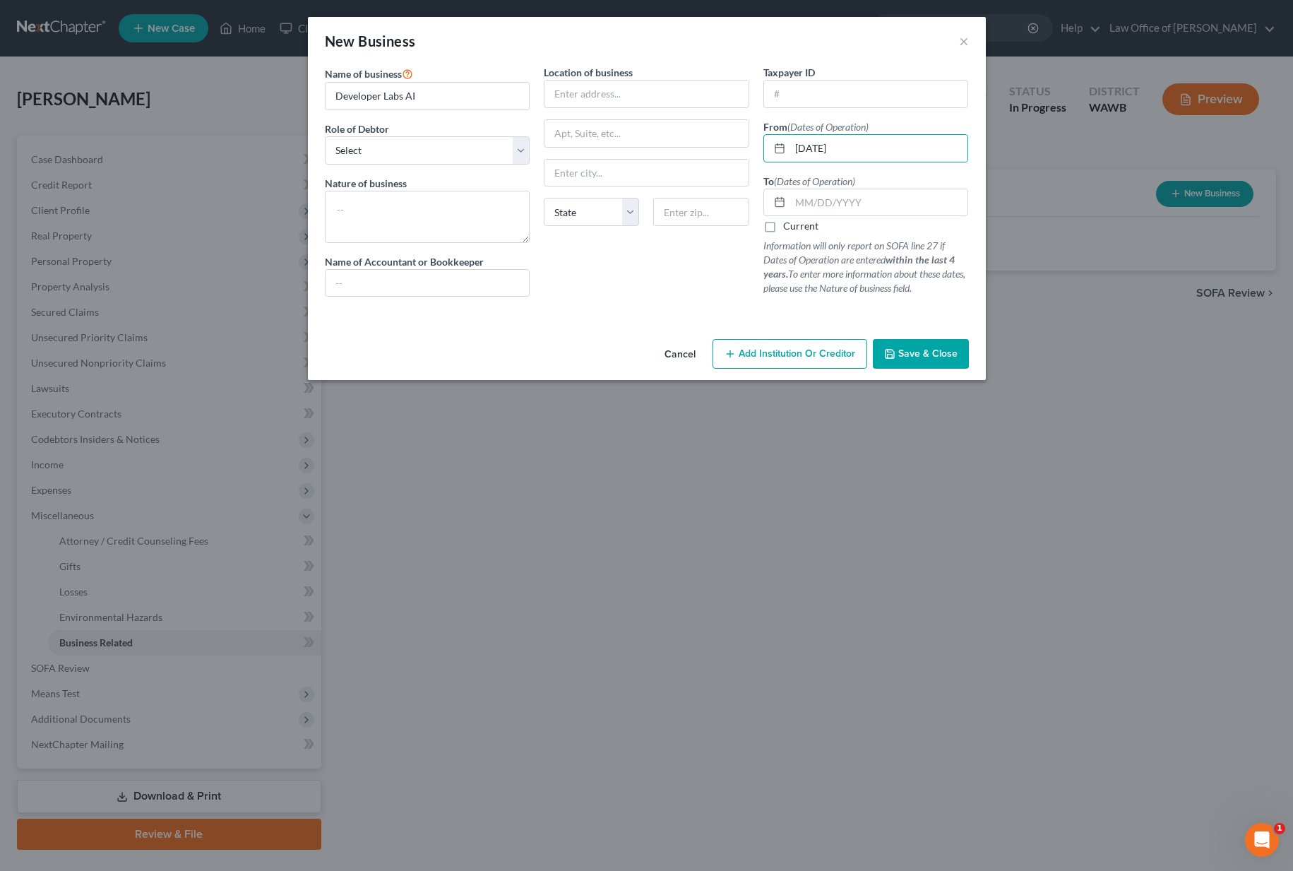
click at [789, 225] on input "Current" at bounding box center [793, 223] width 9 height 9
checkbox input "true"
click at [476, 157] on select "Select A member of a limited liability company (LLC) or limited liability partn…" at bounding box center [427, 150] width 205 height 28
select select "member"
click at [921, 364] on button "Save & Close" at bounding box center [921, 354] width 96 height 30
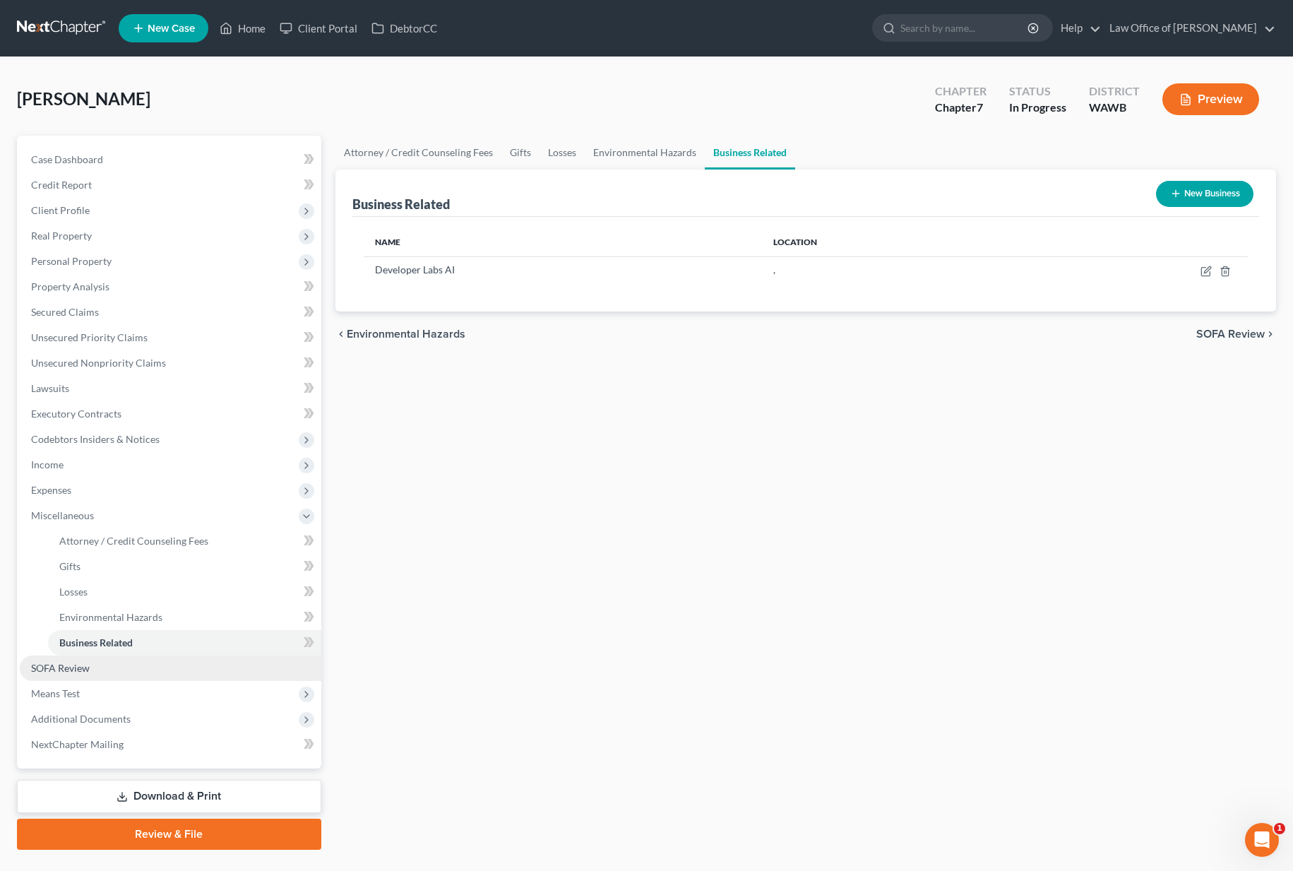
click at [196, 668] on link "SOFA Review" at bounding box center [170, 667] width 301 height 25
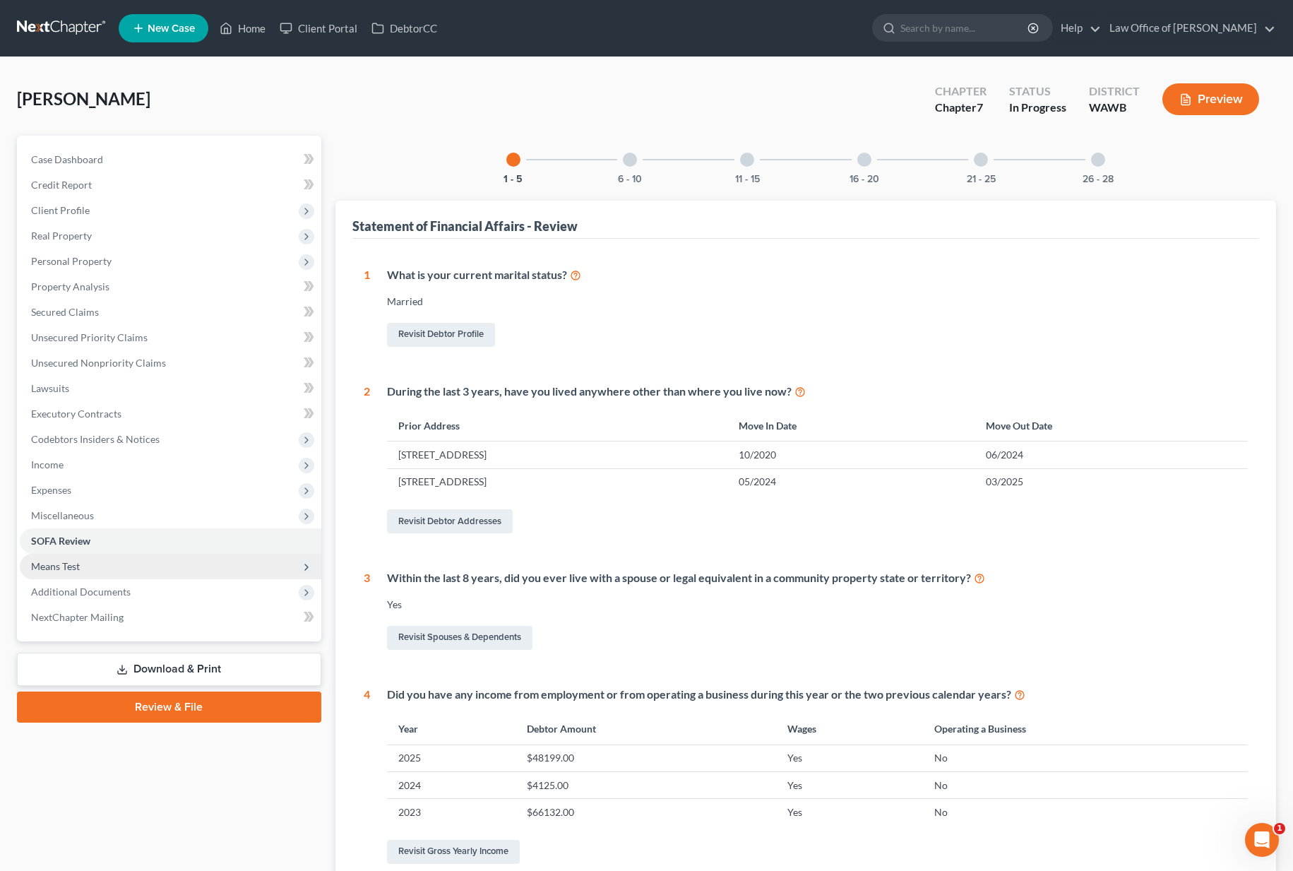
click at [68, 560] on span "Means Test" at bounding box center [55, 566] width 49 height 12
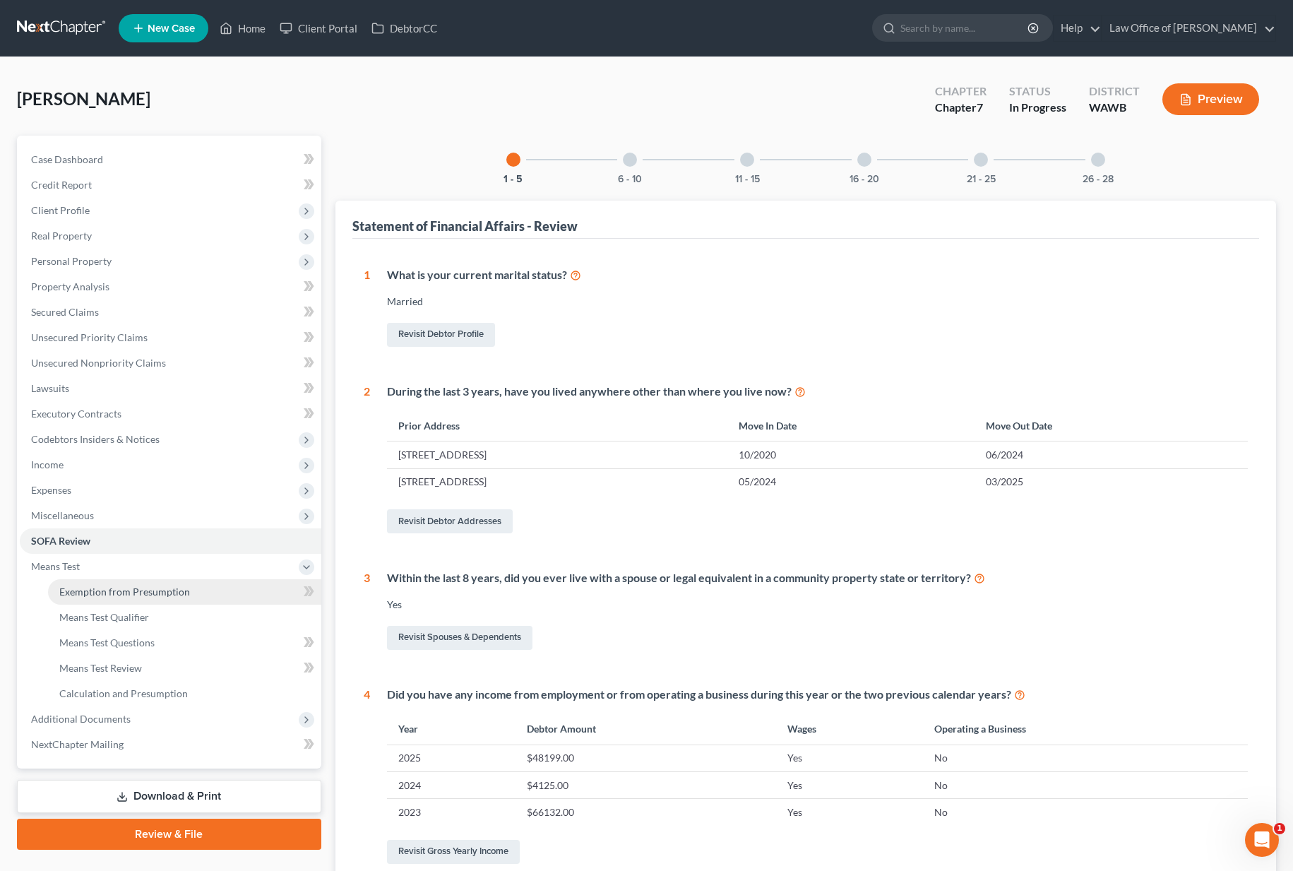
click at [68, 582] on link "Exemption from Presumption" at bounding box center [184, 591] width 273 height 25
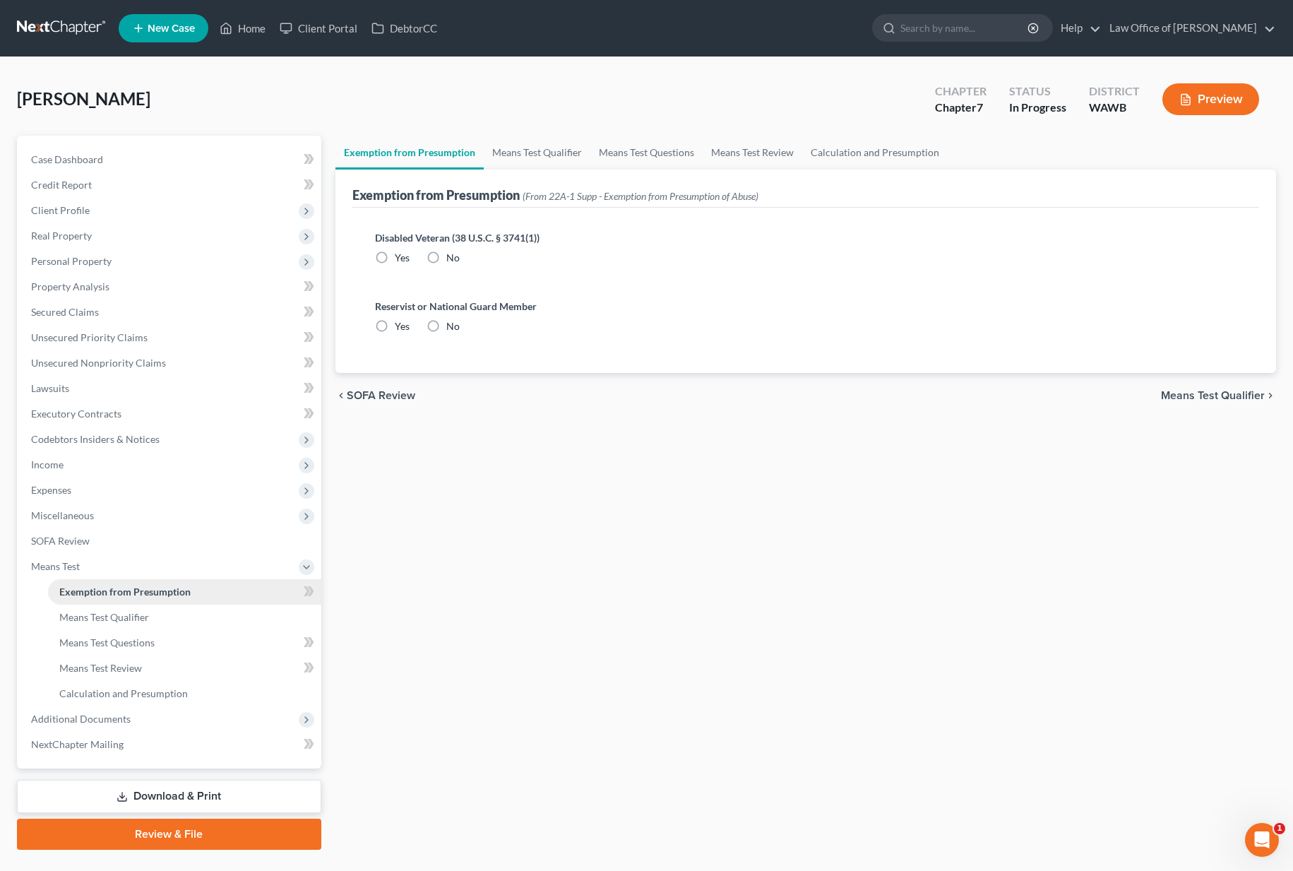
radio input "true"
click at [556, 160] on link "Means Test Qualifier" at bounding box center [537, 153] width 107 height 34
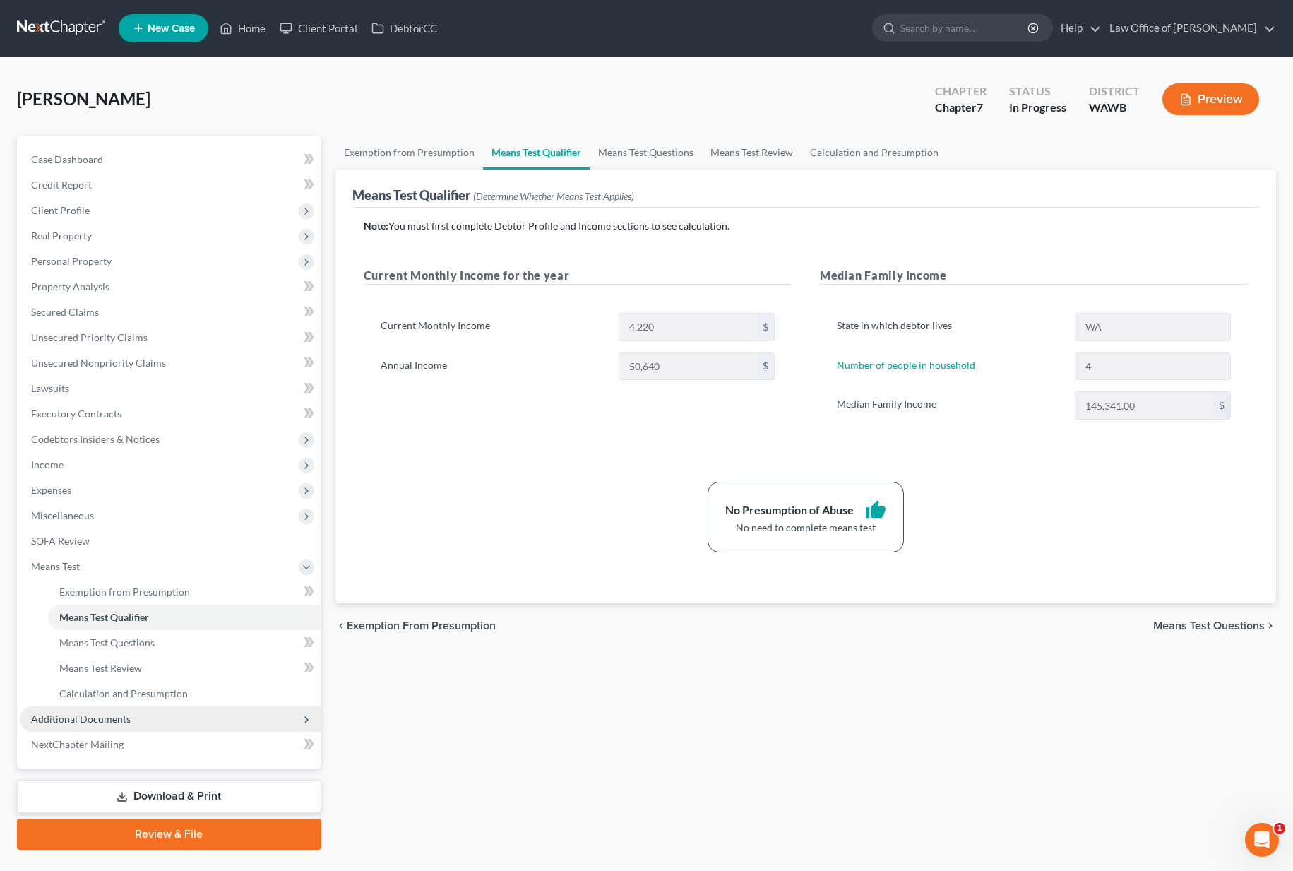
click at [96, 712] on span "Additional Documents" at bounding box center [81, 718] width 100 height 12
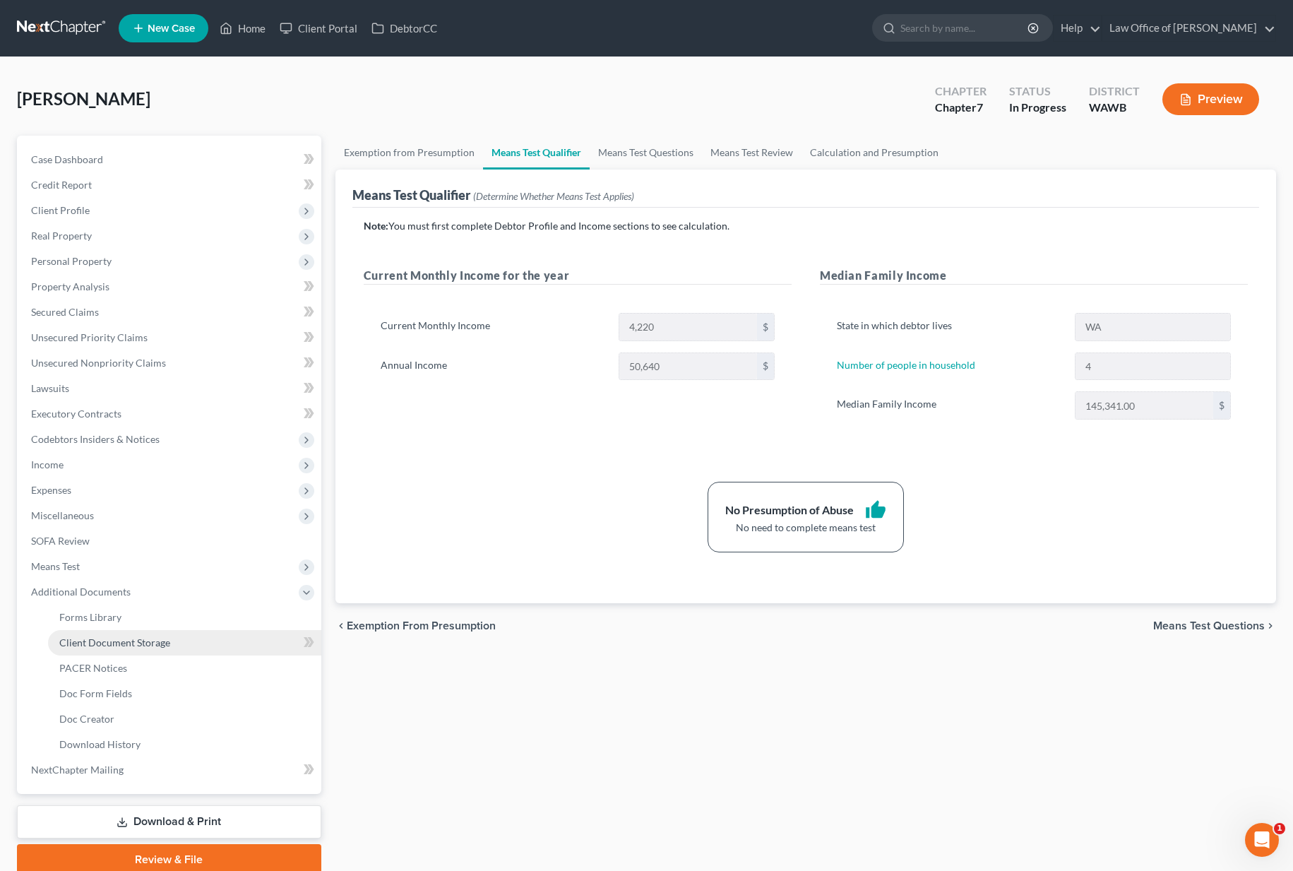
click at [118, 647] on span "Client Document Storage" at bounding box center [114, 642] width 111 height 12
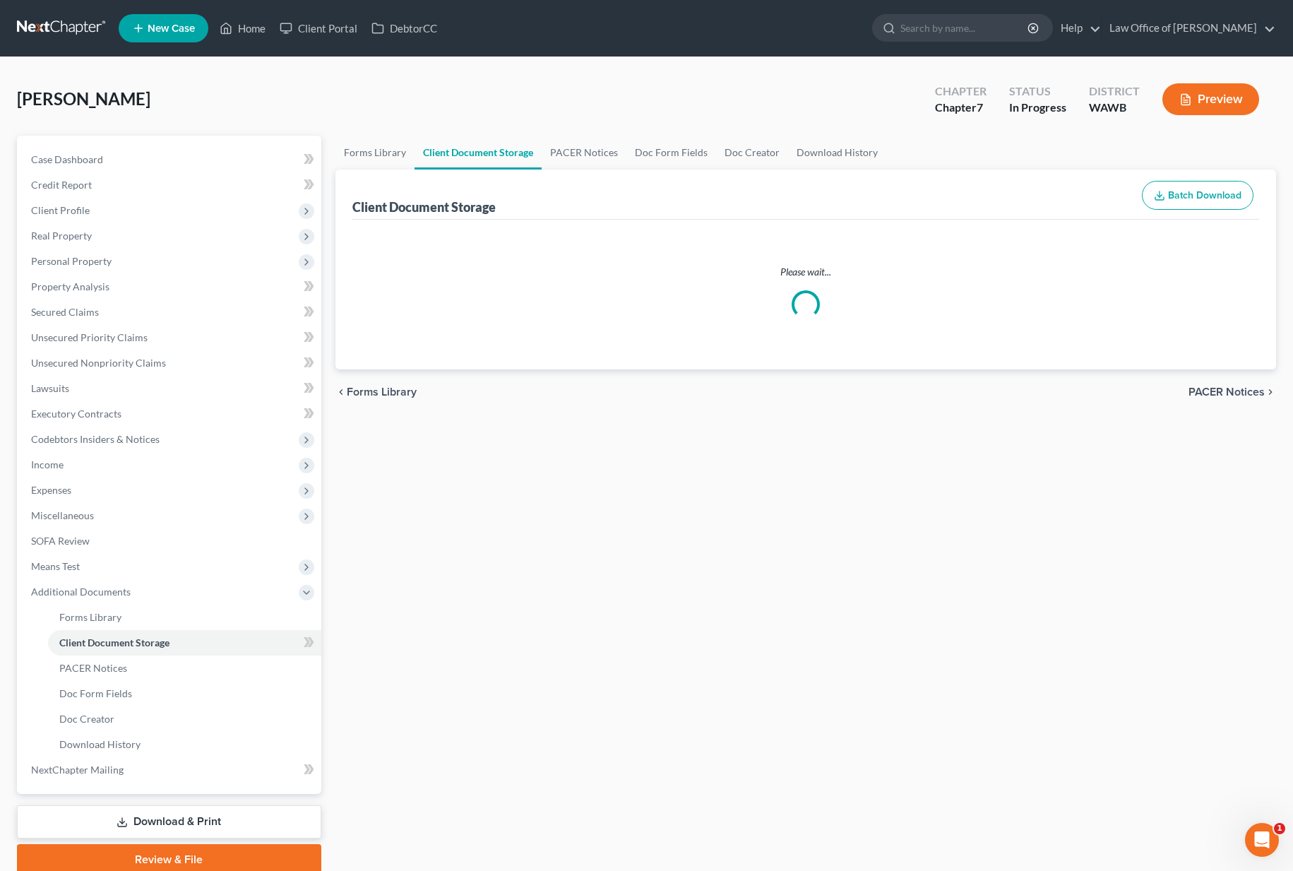
select select "0"
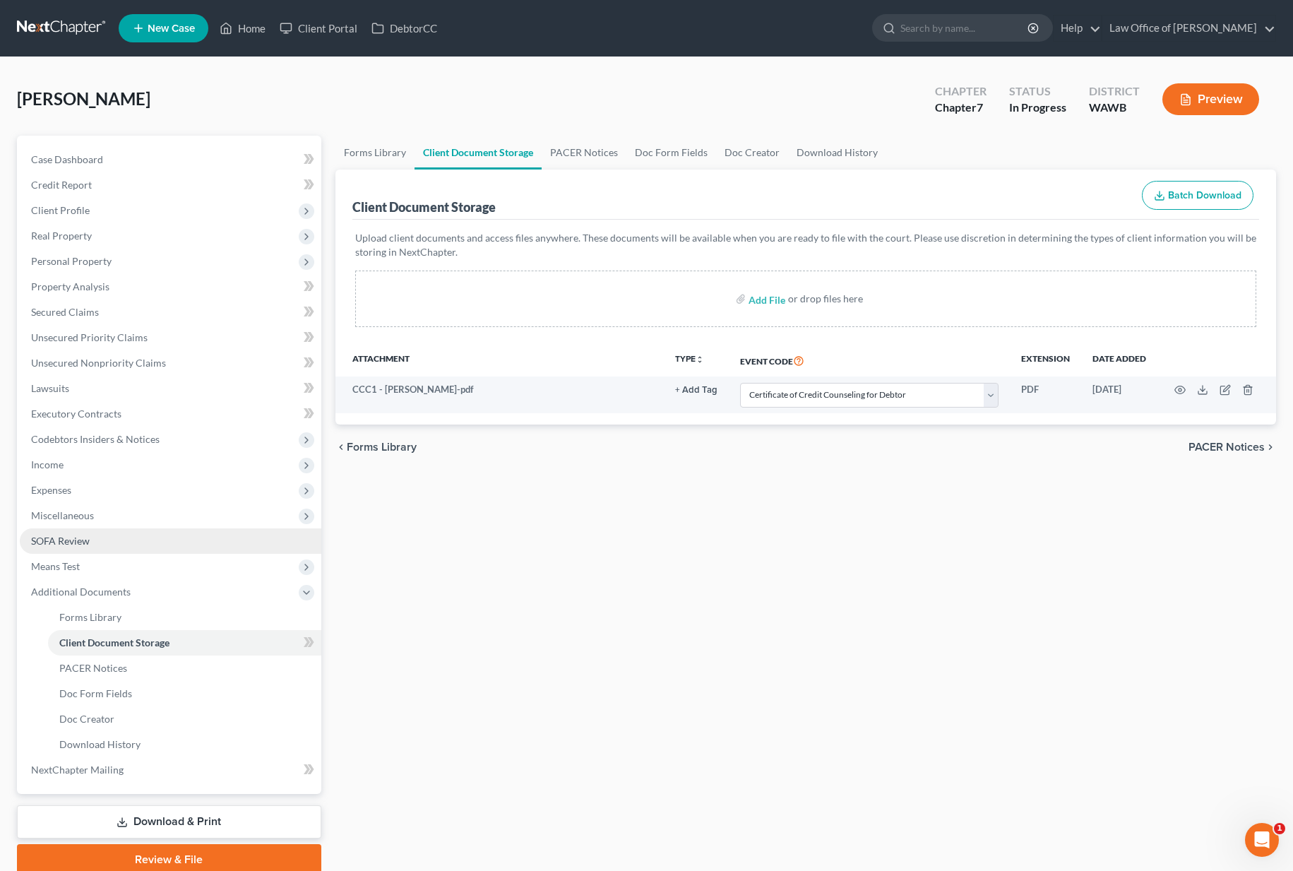
scroll to position [58, 0]
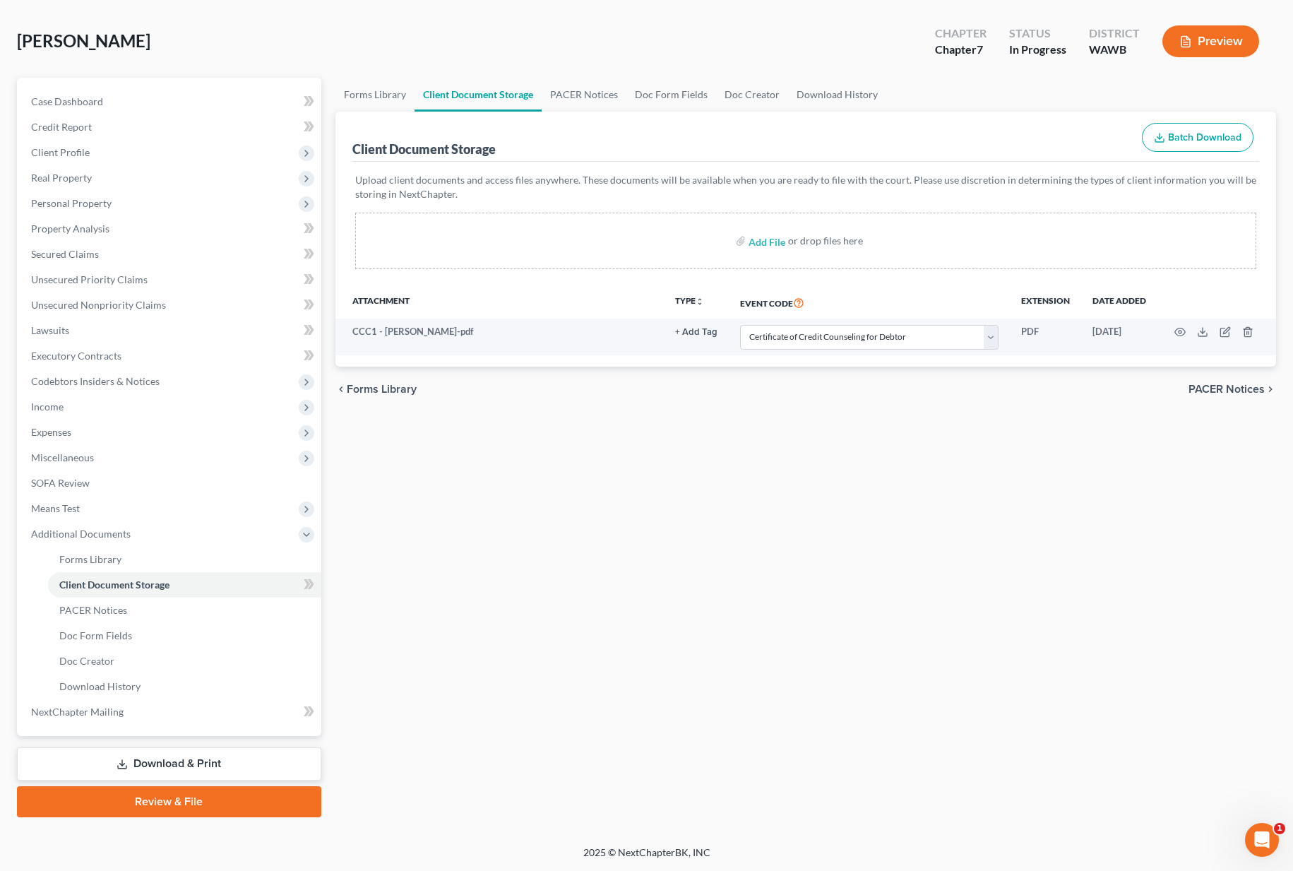
click at [143, 758] on link "Download & Print" at bounding box center [169, 763] width 304 height 33
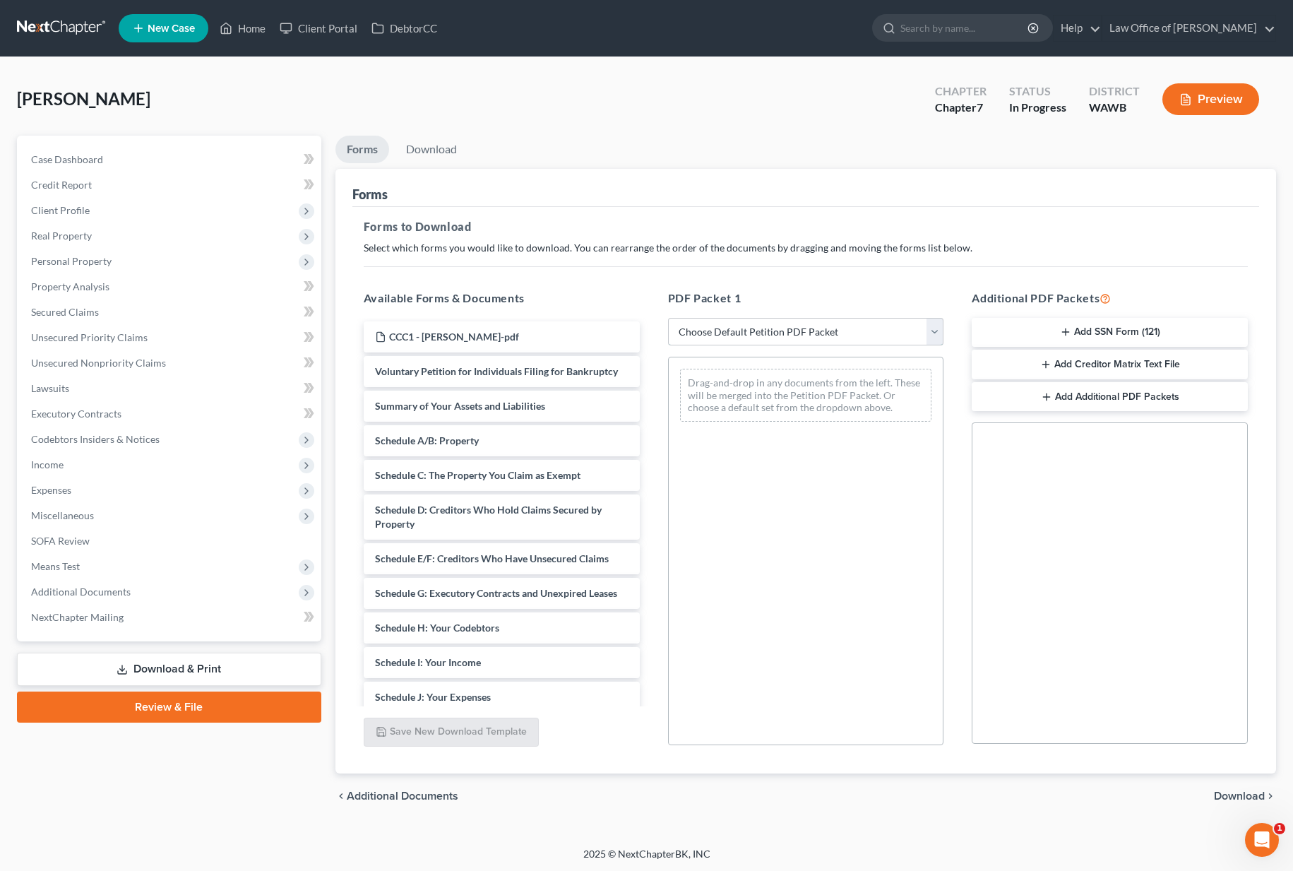
click at [736, 337] on select "Choose Default Petition PDF Packet Complete Bankruptcy Petition (all forms and …" at bounding box center [806, 332] width 276 height 28
select select "0"
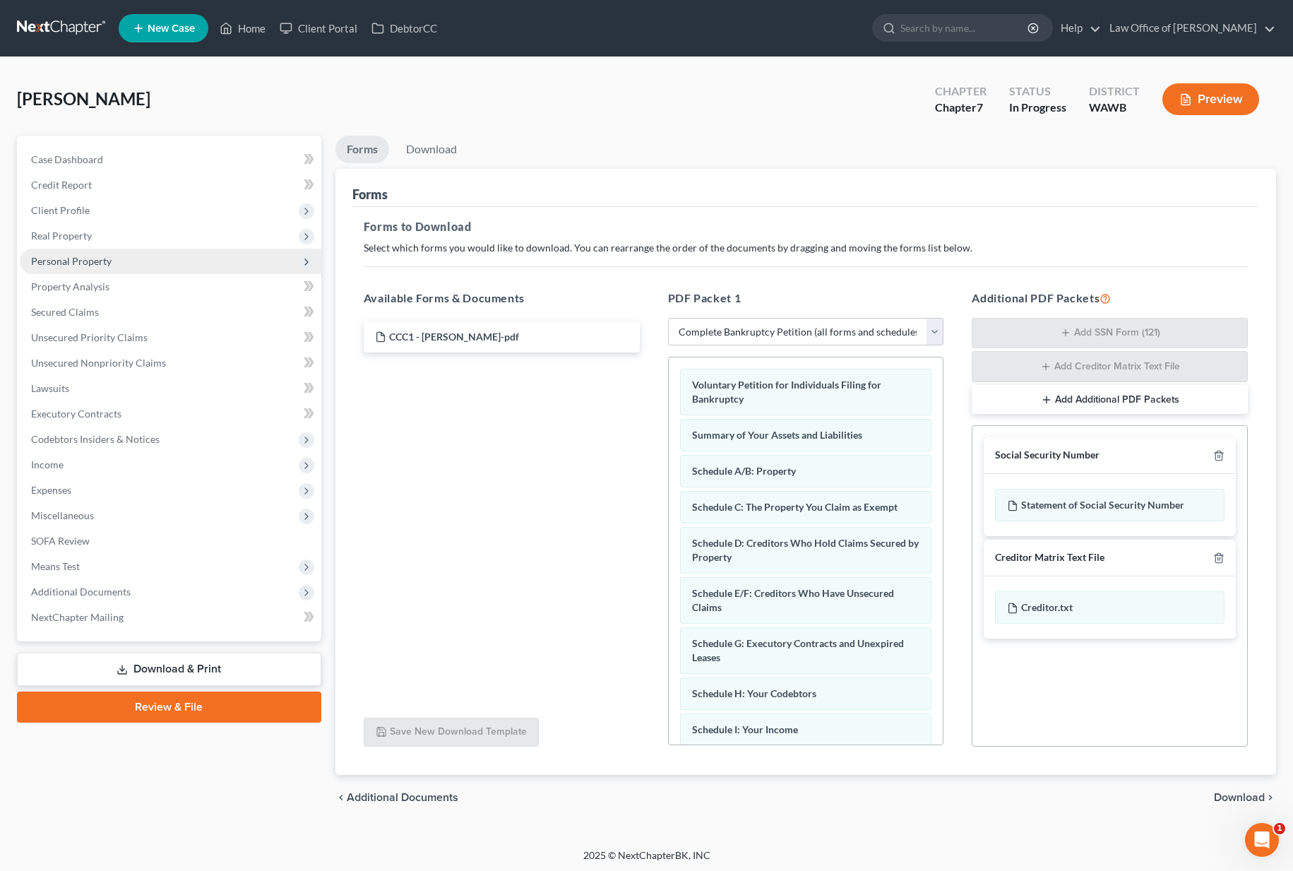
click at [165, 263] on span "Personal Property" at bounding box center [170, 261] width 301 height 25
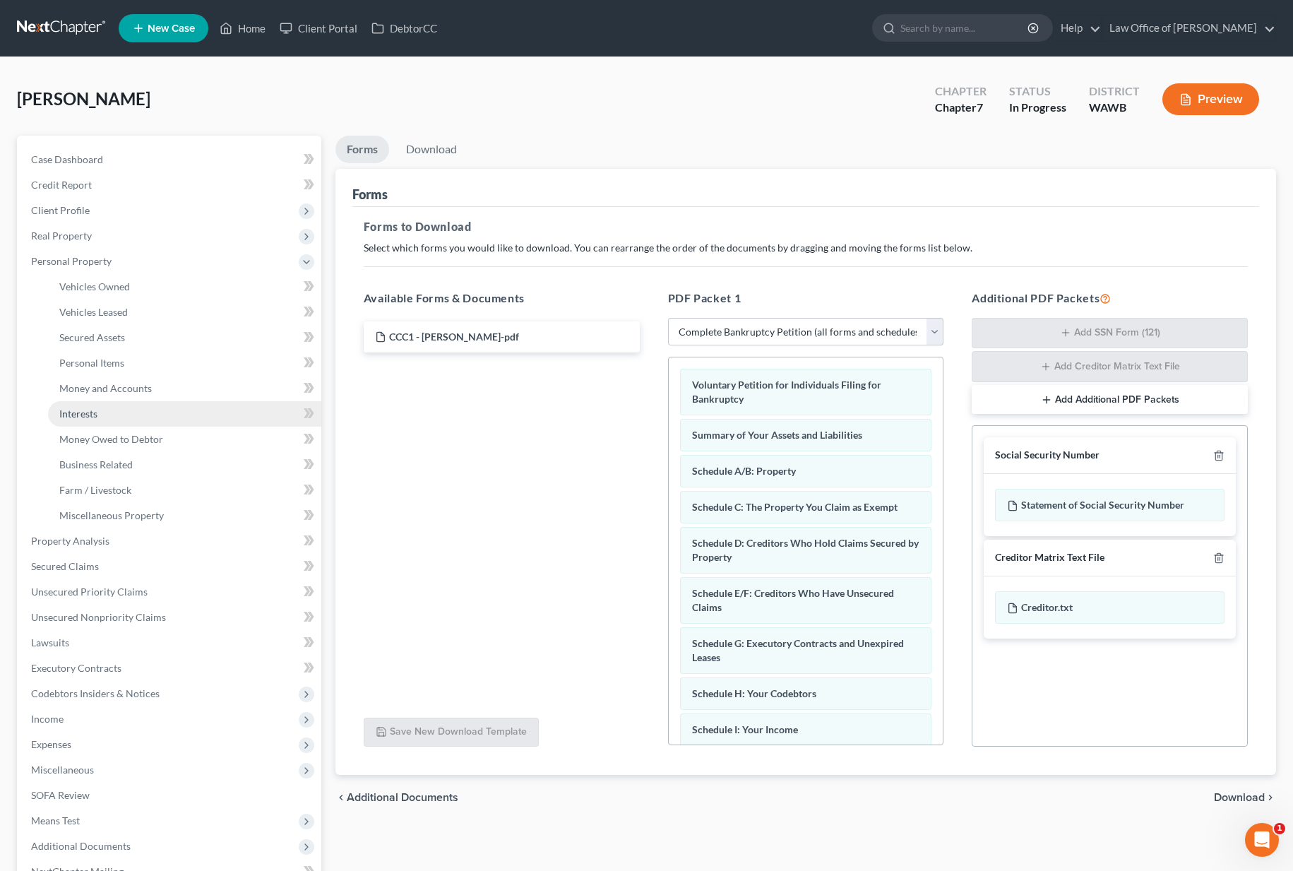
click at [136, 417] on link "Interests" at bounding box center [184, 413] width 273 height 25
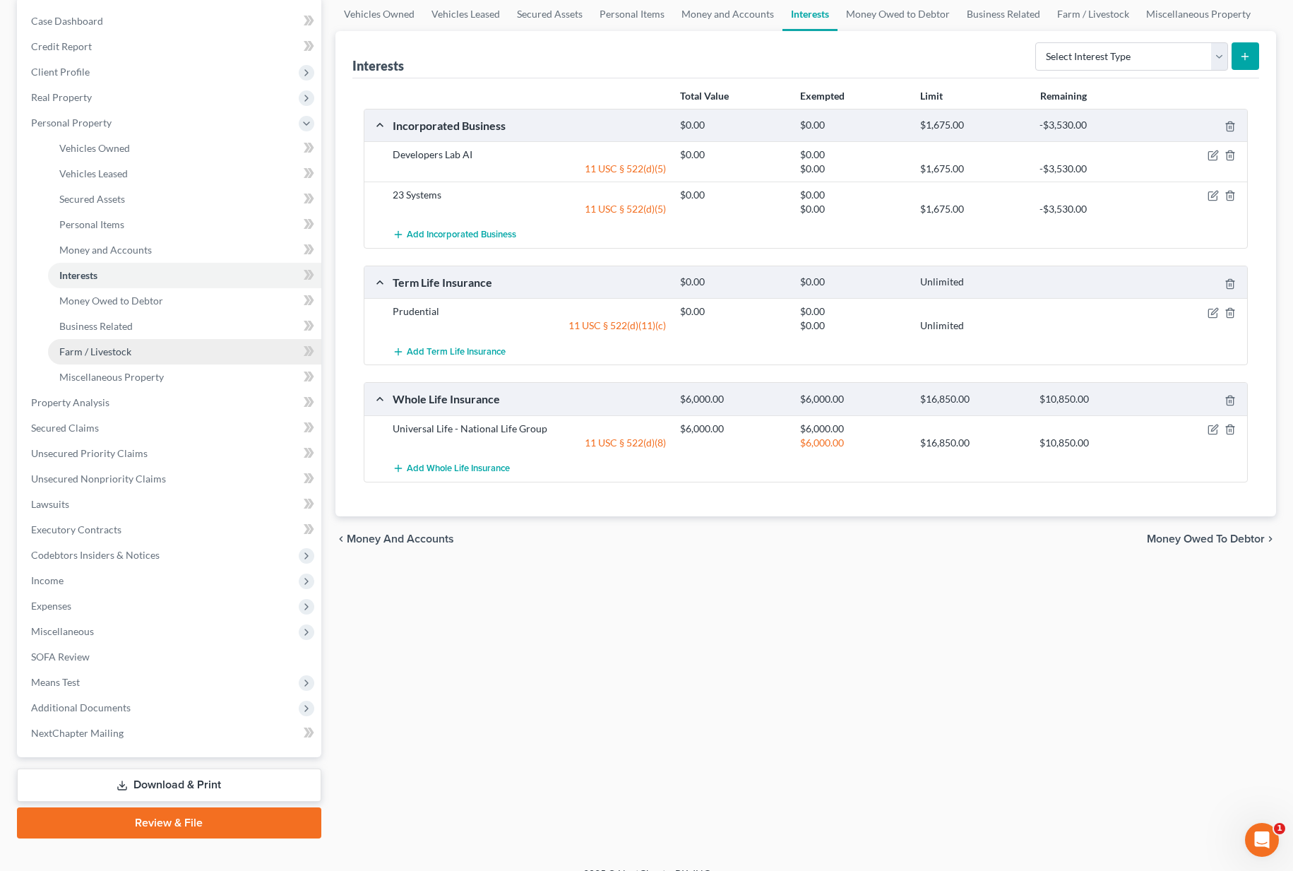
scroll to position [160, 0]
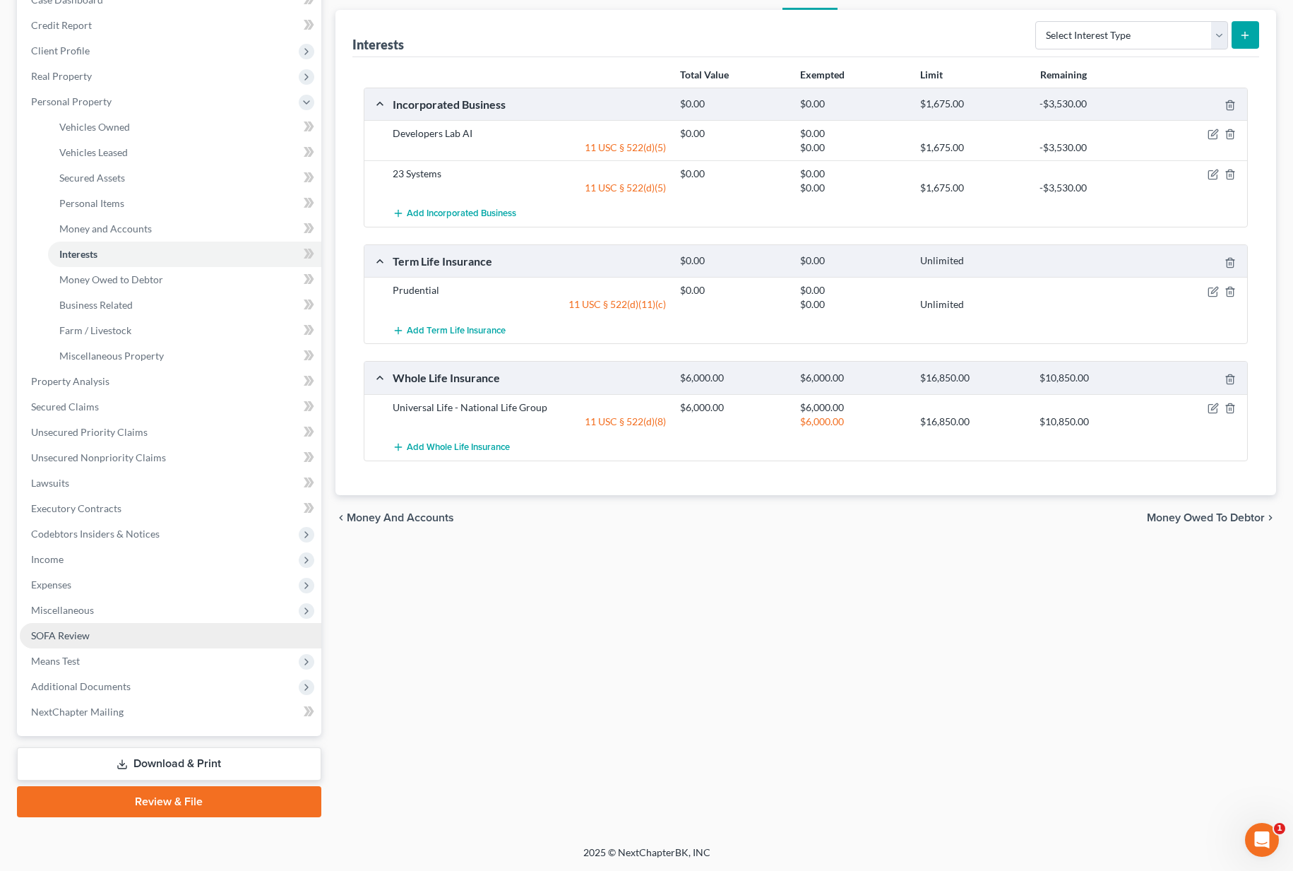
click at [96, 636] on link "SOFA Review" at bounding box center [170, 635] width 301 height 25
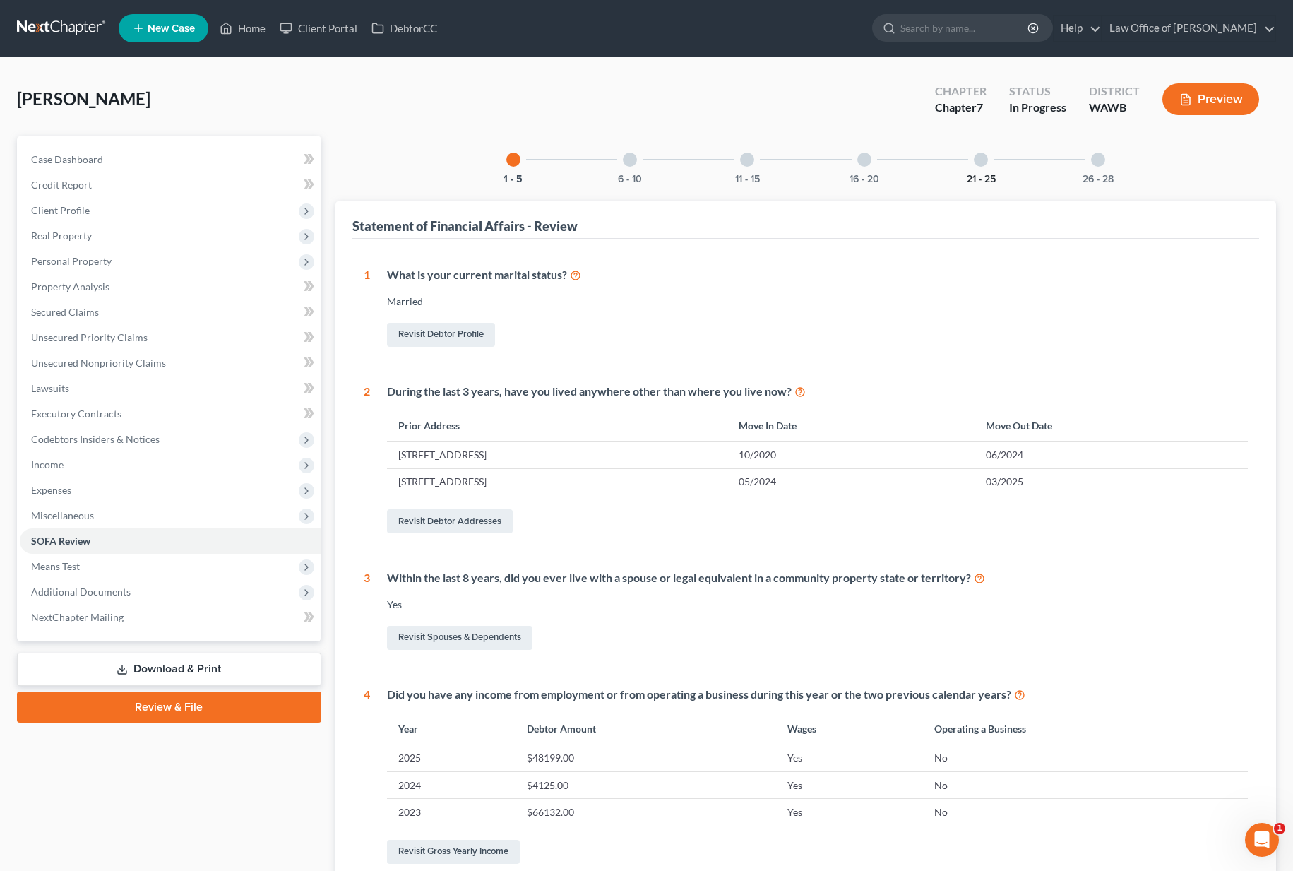
click at [984, 174] on button "21 - 25" at bounding box center [981, 179] width 29 height 10
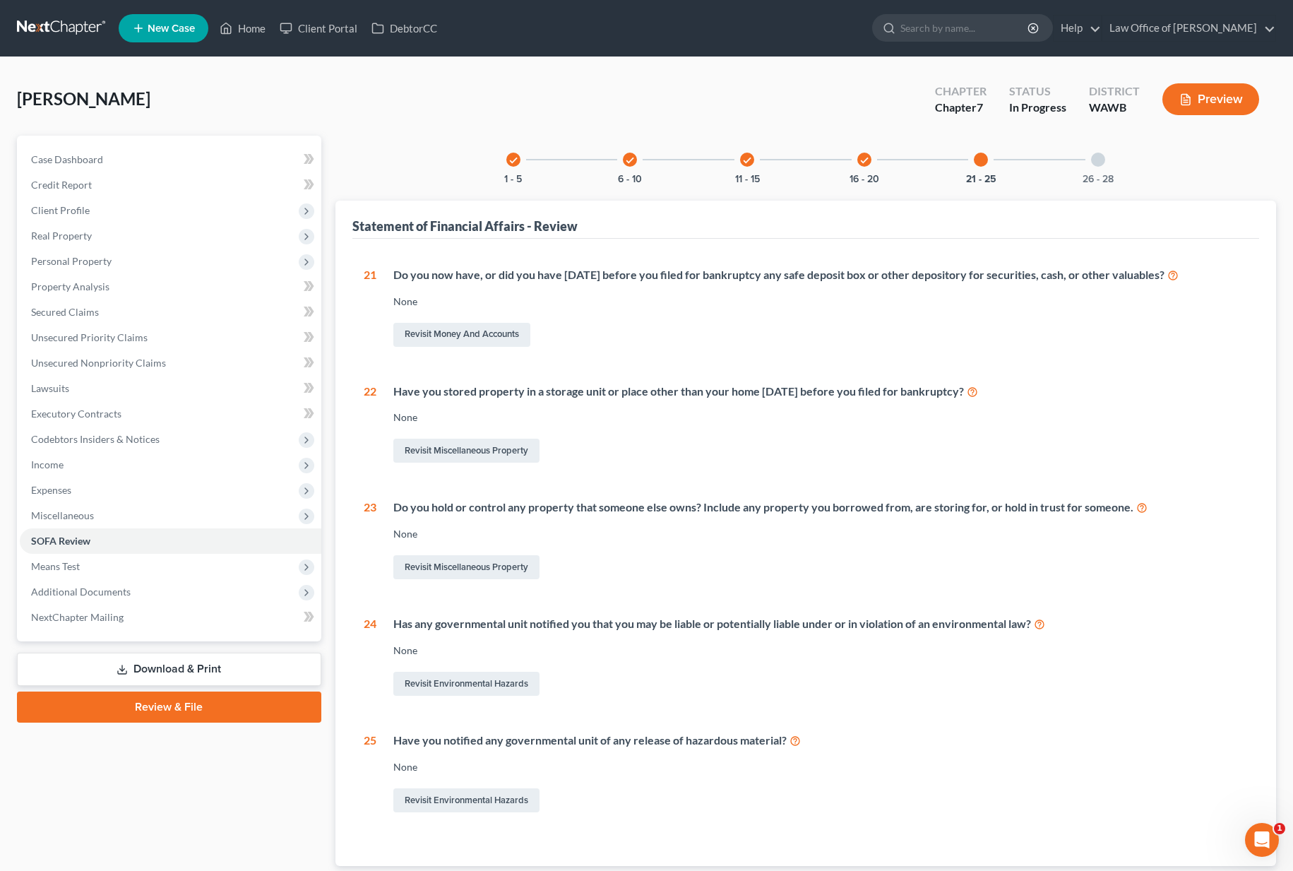
click at [1098, 169] on div "26 - 28" at bounding box center [1098, 160] width 48 height 48
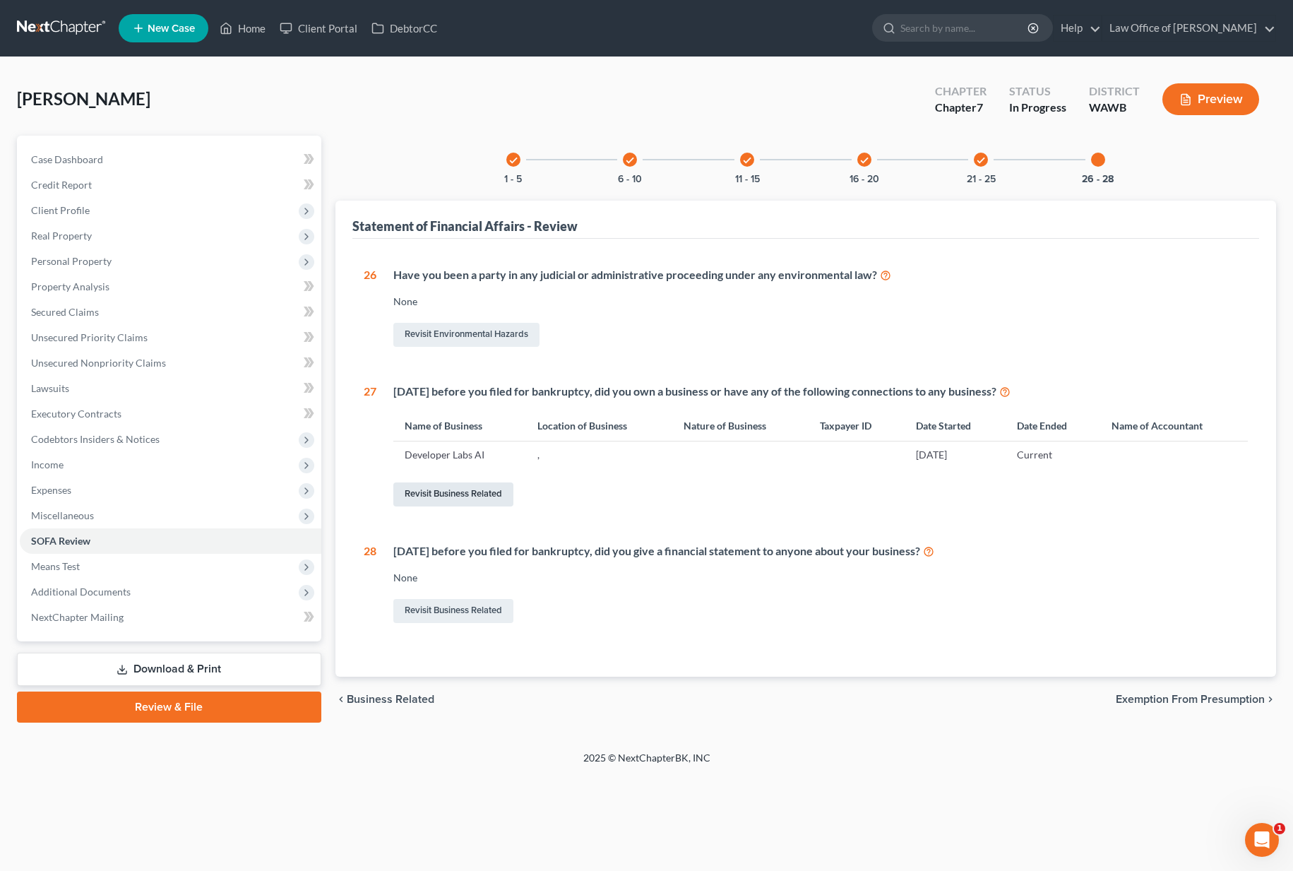
click at [433, 493] on link "Revisit Business Related" at bounding box center [453, 494] width 120 height 24
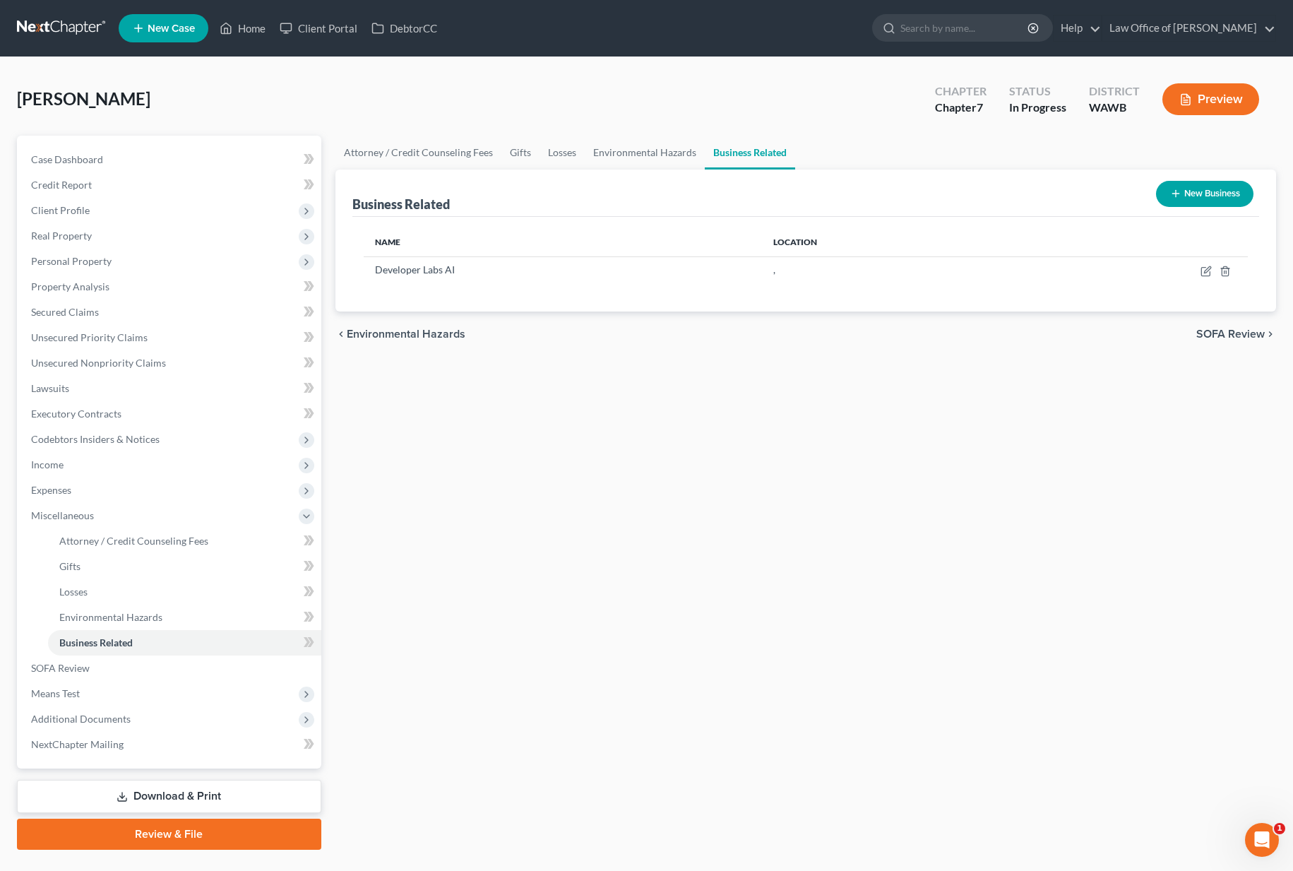
click at [1216, 196] on button "New Business" at bounding box center [1204, 194] width 97 height 26
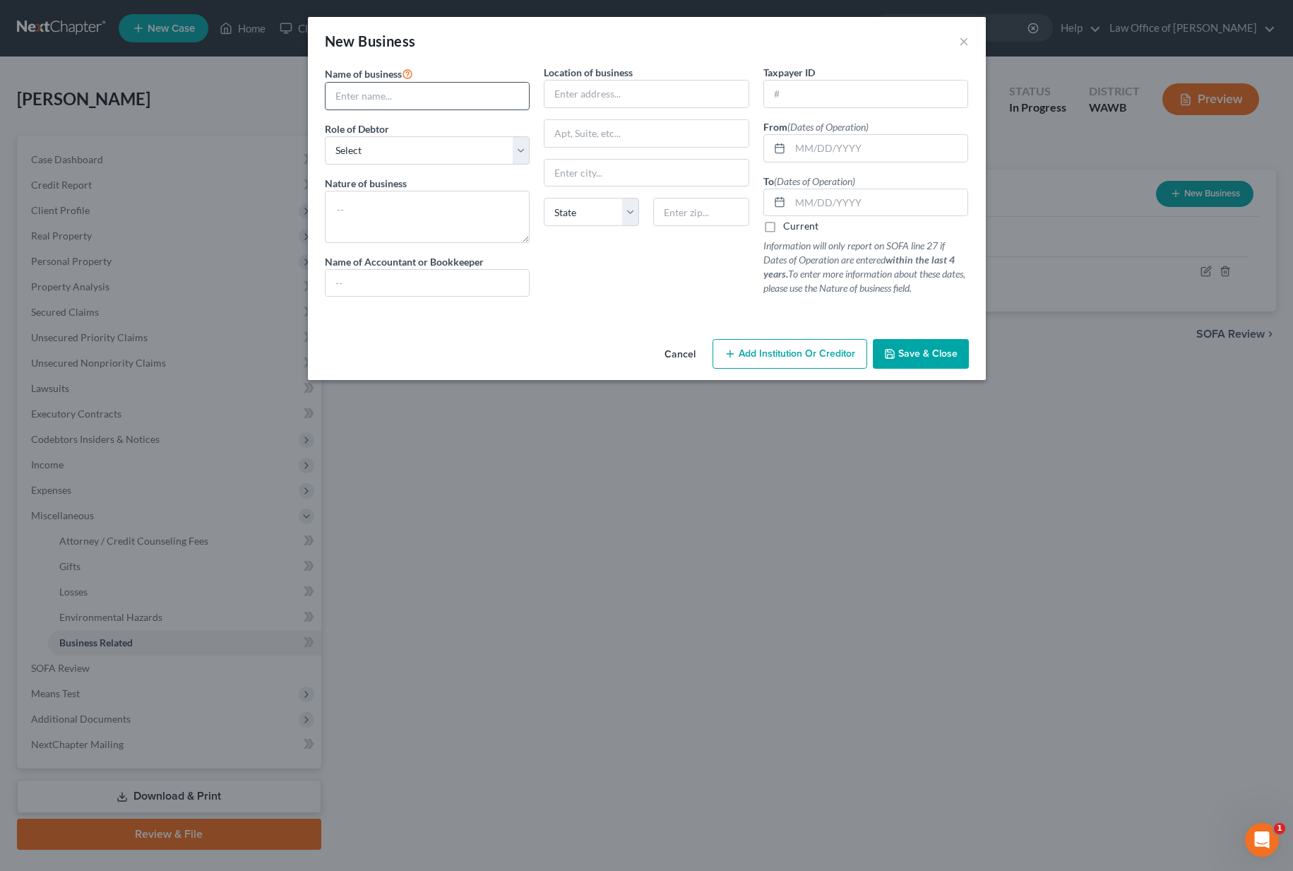
click at [447, 97] on input "text" at bounding box center [427, 96] width 204 height 27
type input "23 Systems"
click at [669, 357] on button "Cancel" at bounding box center [680, 354] width 54 height 28
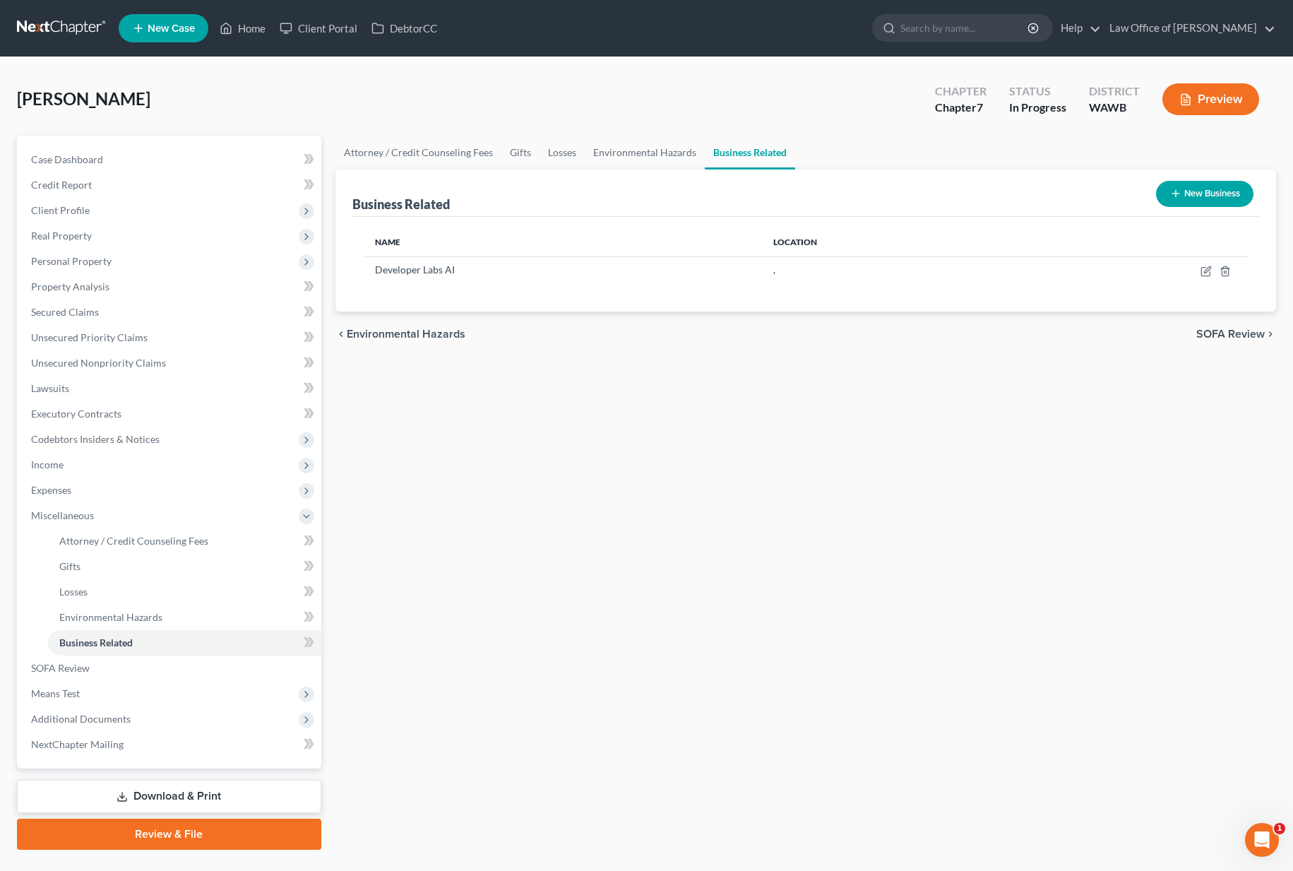
scroll to position [32, 0]
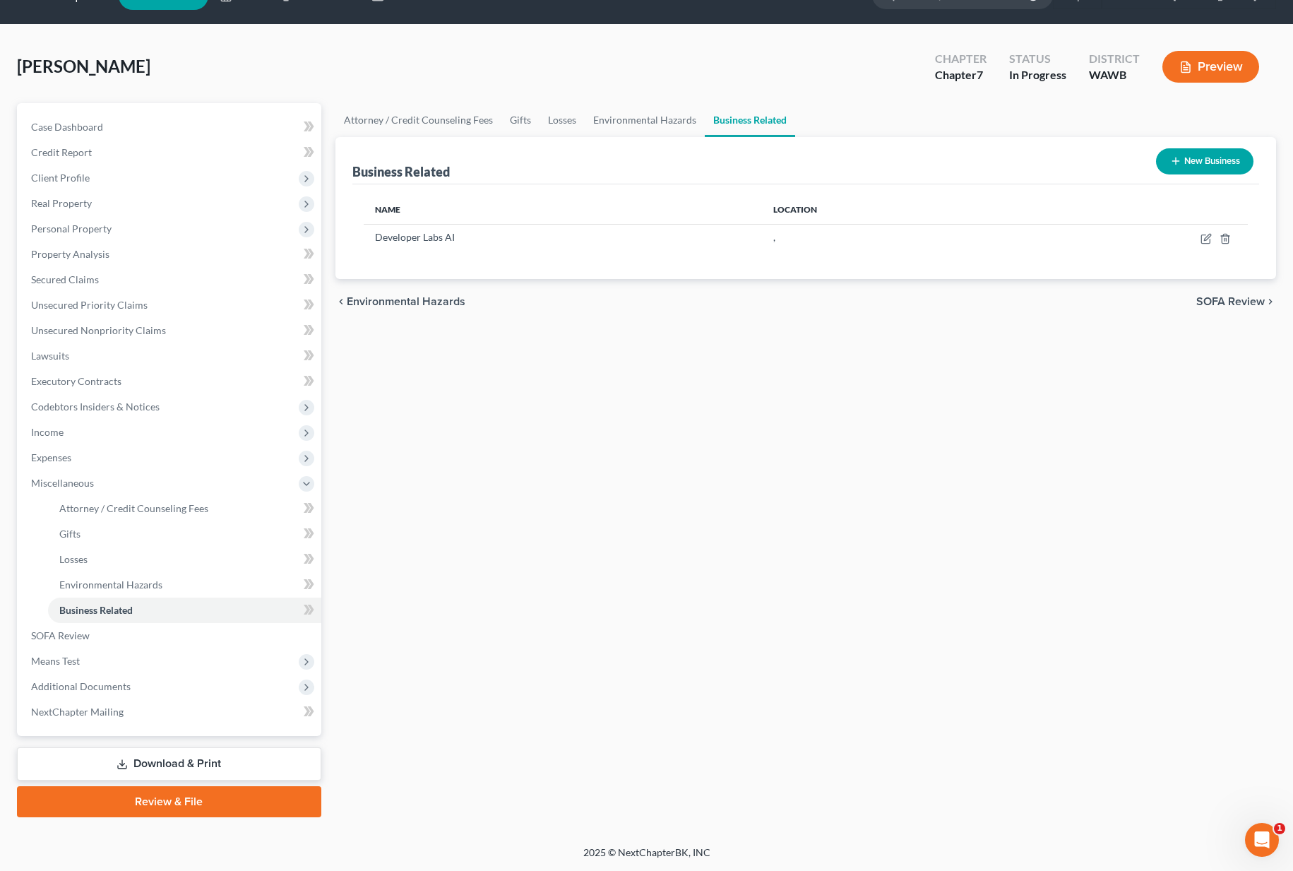
click at [125, 752] on link "Download & Print" at bounding box center [169, 763] width 304 height 33
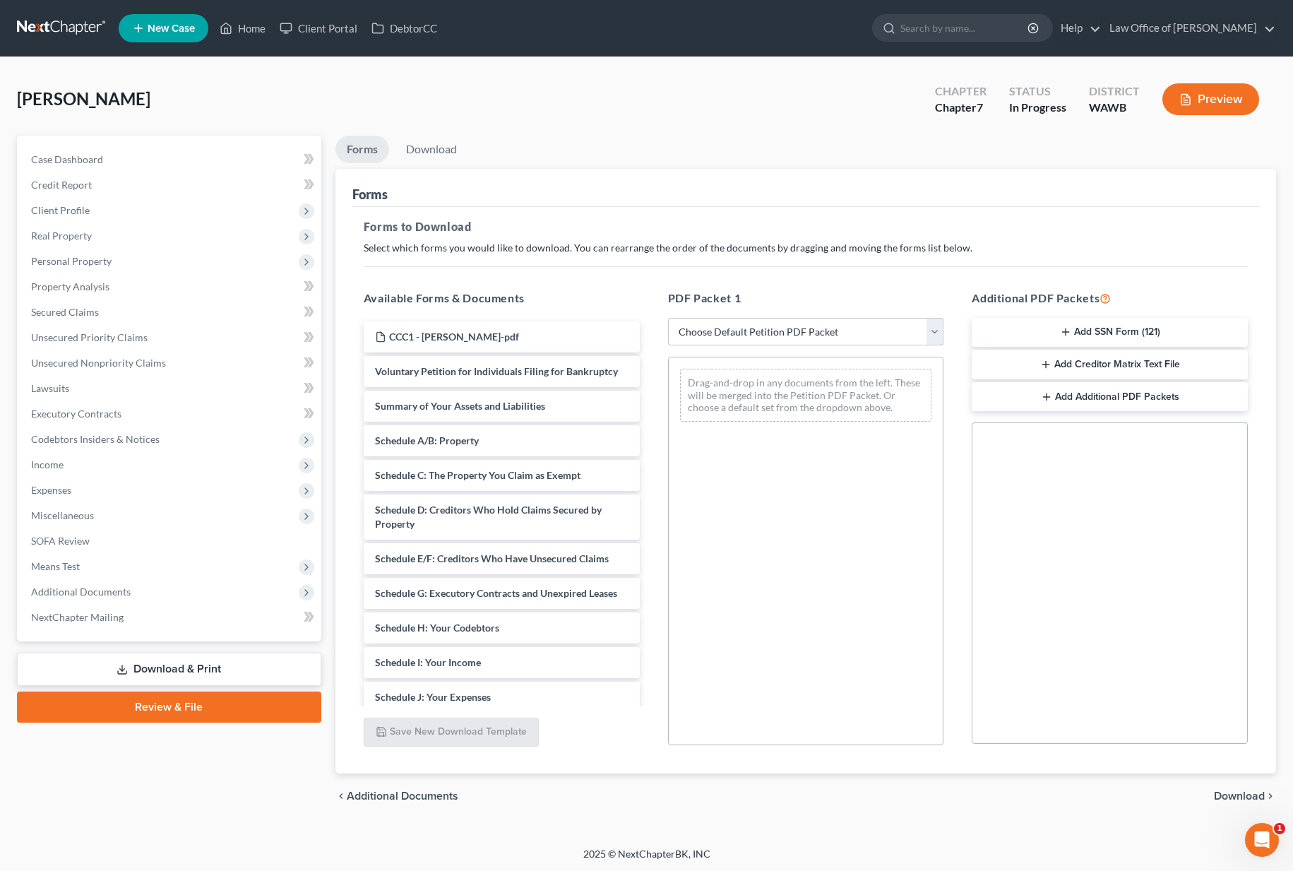
click at [739, 337] on select "Choose Default Petition PDF Packet Complete Bankruptcy Petition (all forms and …" at bounding box center [806, 332] width 276 height 28
select select "0"
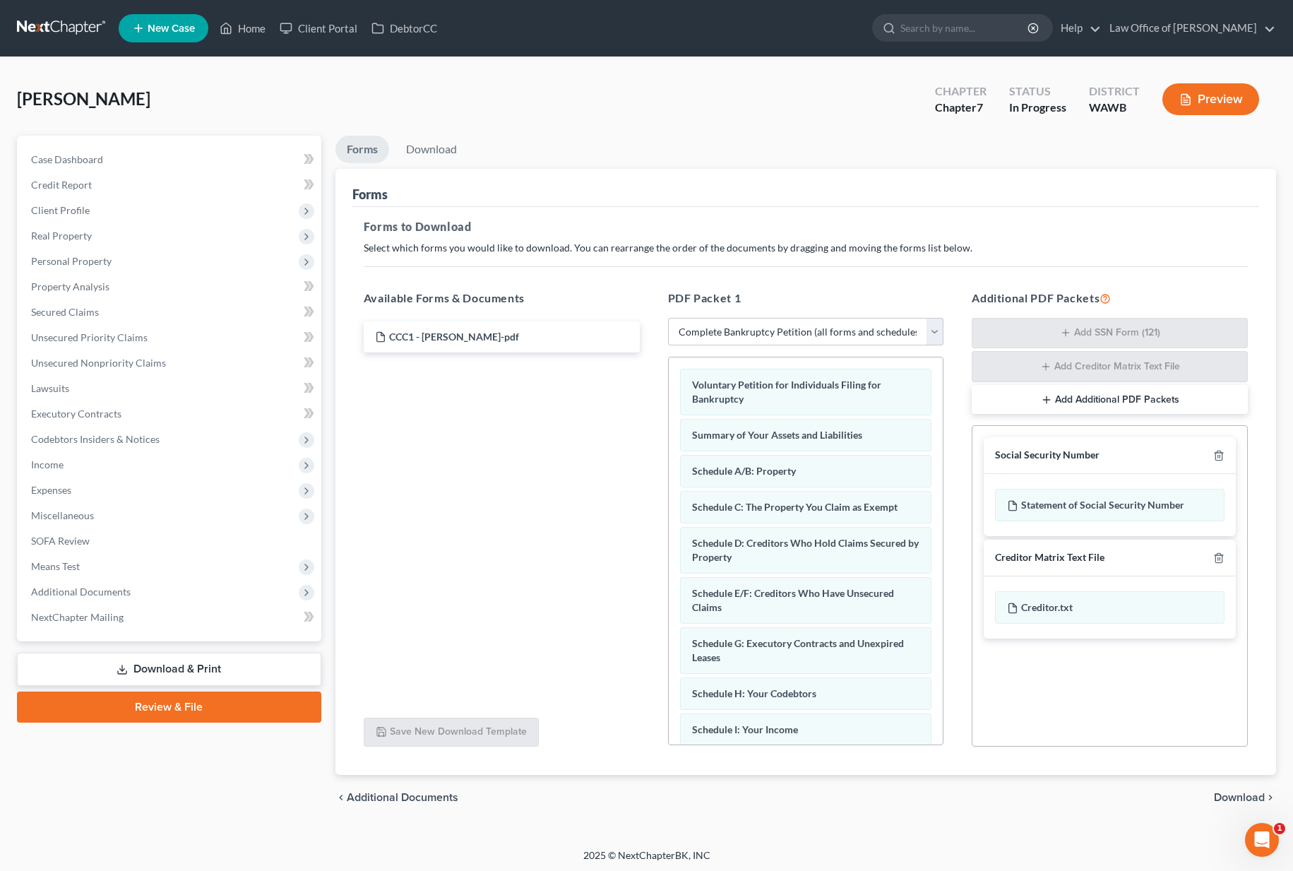
click at [1222, 799] on span "Download" at bounding box center [1239, 796] width 51 height 11
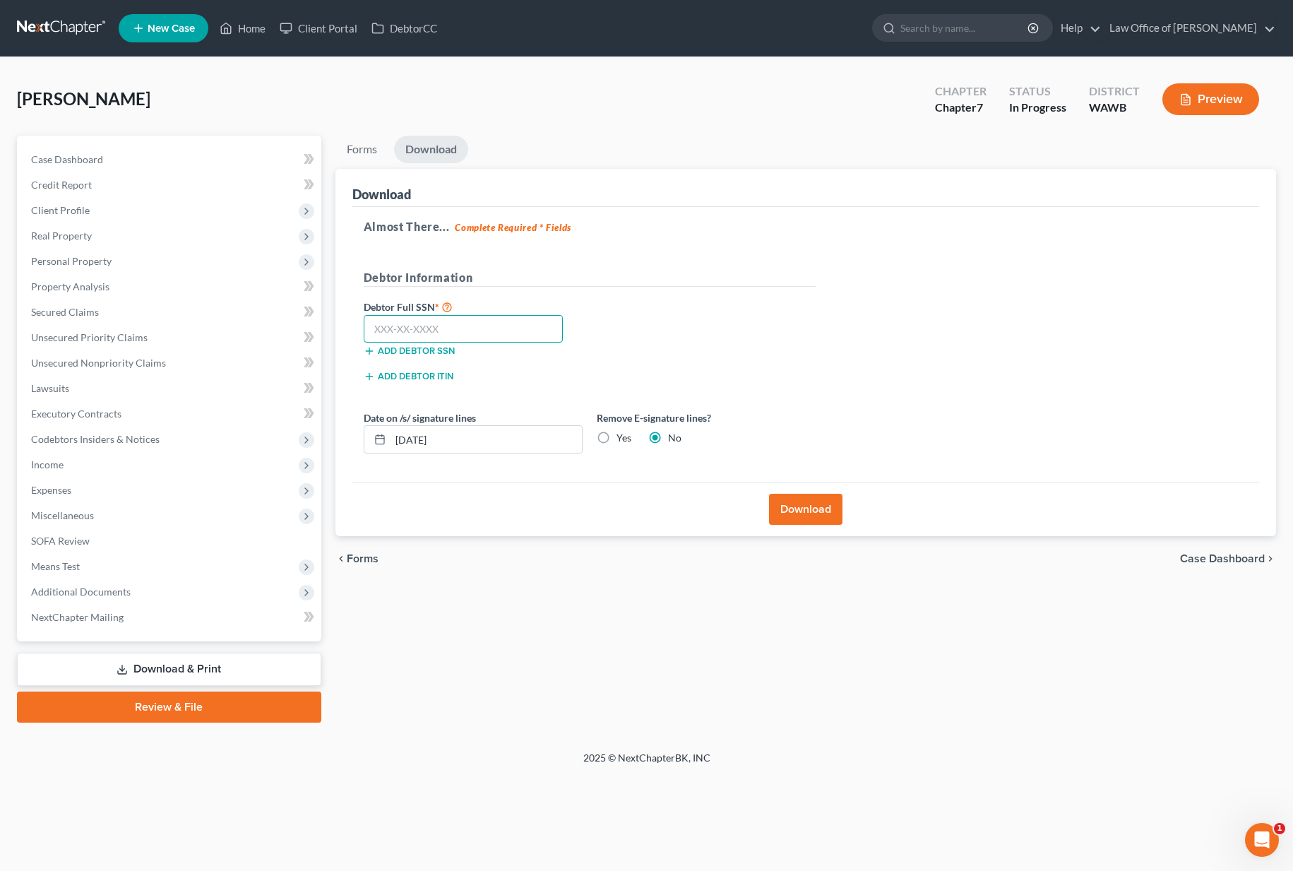
click at [432, 332] on input "text" at bounding box center [464, 329] width 200 height 28
click at [432, 329] on input "text" at bounding box center [464, 329] width 200 height 28
click at [433, 321] on input "text" at bounding box center [464, 329] width 200 height 28
type input "538-17-2173"
drag, startPoint x: 458, startPoint y: 433, endPoint x: 264, endPoint y: 420, distance: 193.9
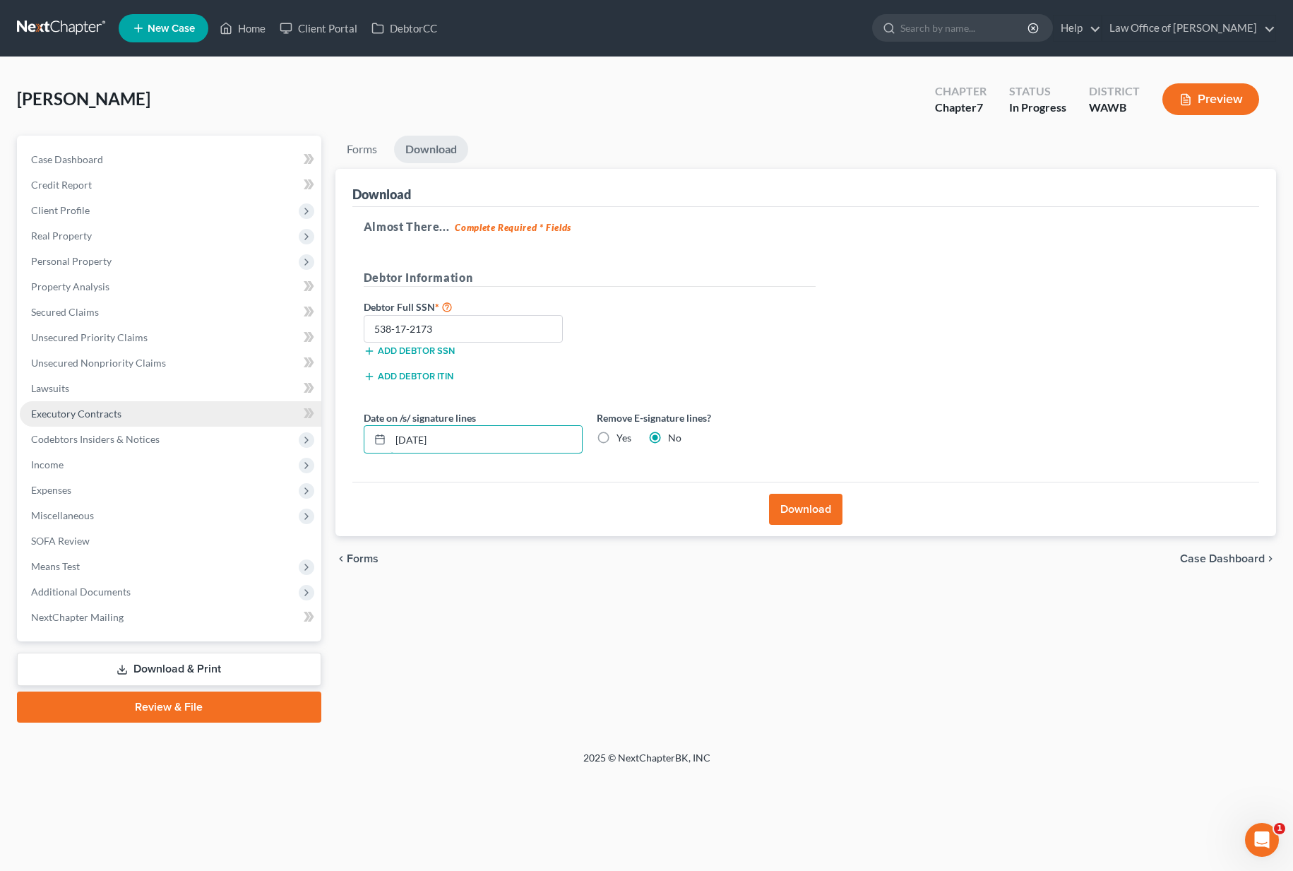
click at [264, 420] on div "Petition Navigation Case Dashboard Payments Invoices Payments Payments Credit R…" at bounding box center [646, 429] width 1273 height 587
drag, startPoint x: 465, startPoint y: 451, endPoint x: 306, endPoint y: 424, distance: 160.4
click at [312, 424] on div "Petition Navigation Case Dashboard Payments Invoices Payments Payments Credit R…" at bounding box center [646, 429] width 1273 height 587
click at [616, 440] on label "Yes" at bounding box center [623, 438] width 15 height 14
click at [622, 440] on input "Yes" at bounding box center [626, 435] width 9 height 9
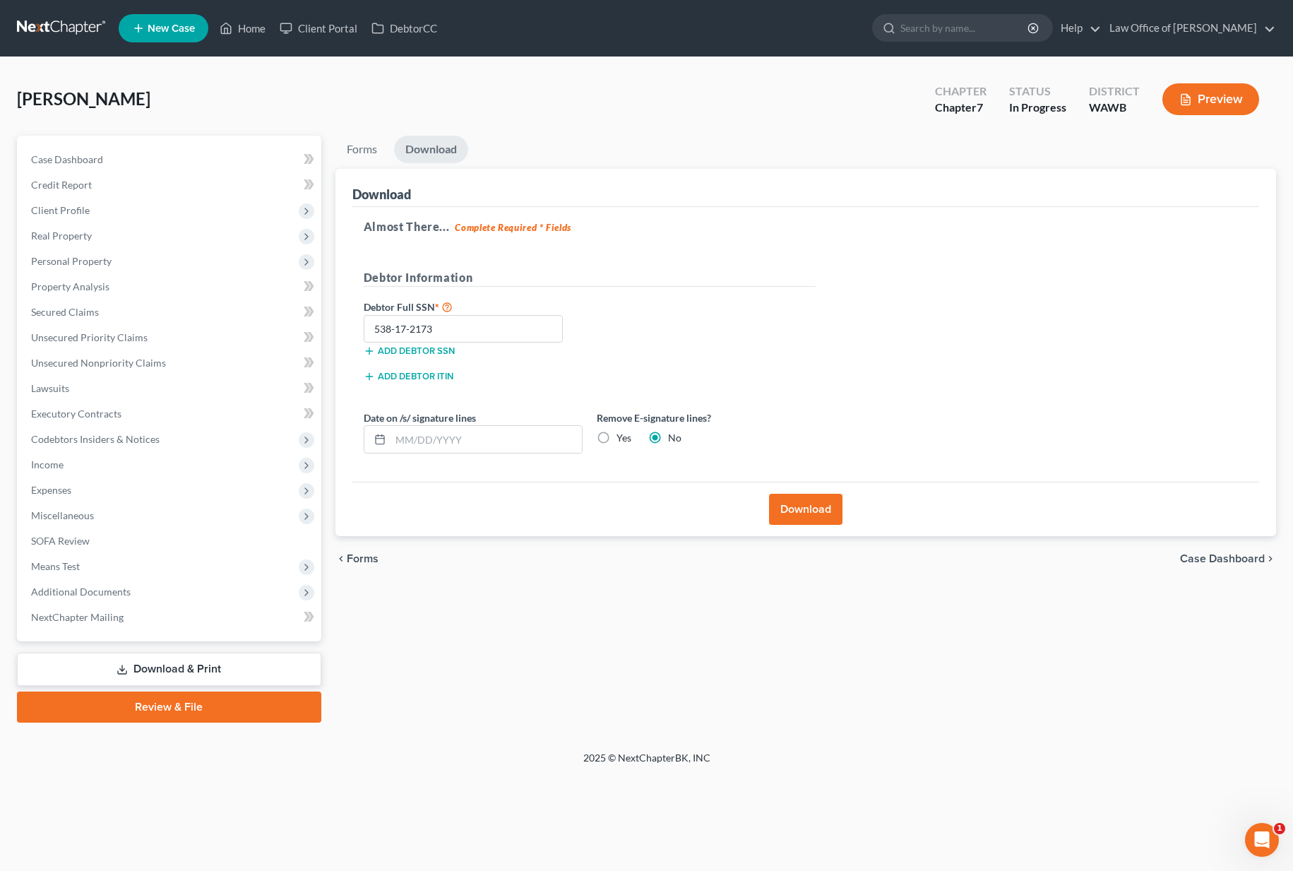
radio input "true"
radio input "false"
click at [813, 520] on button "Download" at bounding box center [805, 509] width 73 height 31
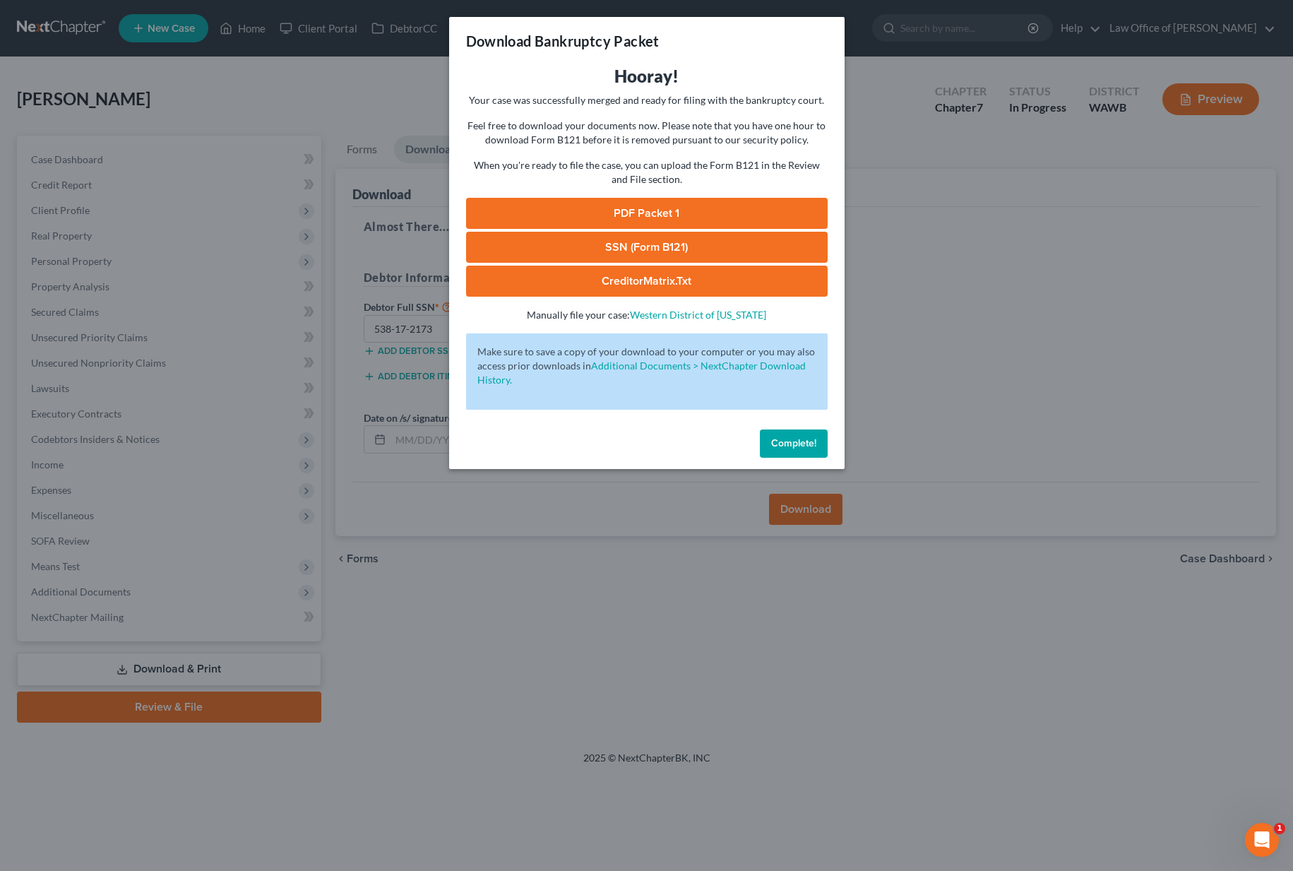
click at [645, 215] on link "PDF Packet 1" at bounding box center [646, 213] width 361 height 31
click at [605, 242] on link "SSN (Form B121)" at bounding box center [646, 247] width 361 height 31
click at [616, 266] on link "CreditorMatrix.txt" at bounding box center [646, 280] width 361 height 31
click at [795, 439] on span "Complete!" at bounding box center [793, 443] width 45 height 12
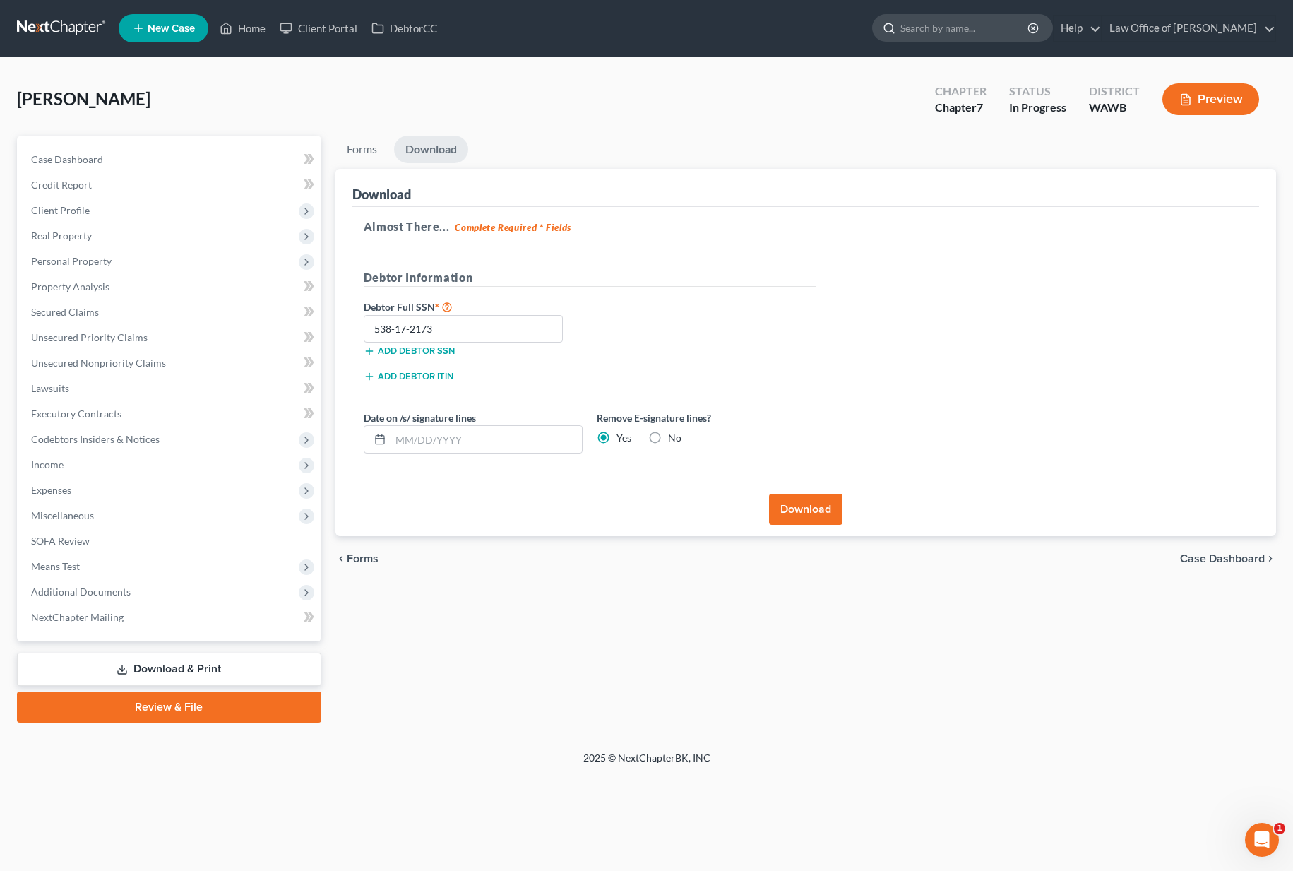
click at [1003, 30] on input "search" at bounding box center [964, 28] width 129 height 26
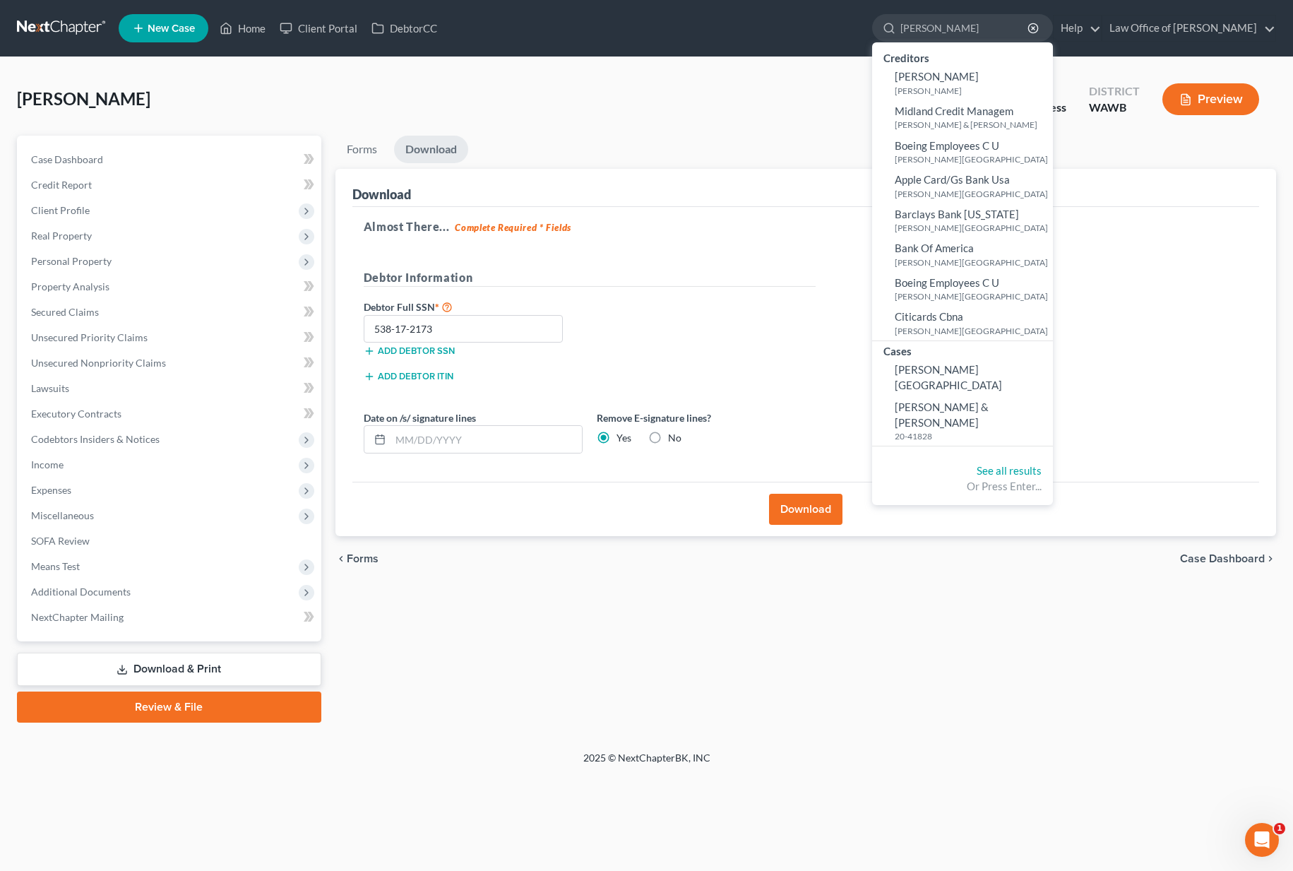
type input "miller"
select select "3"
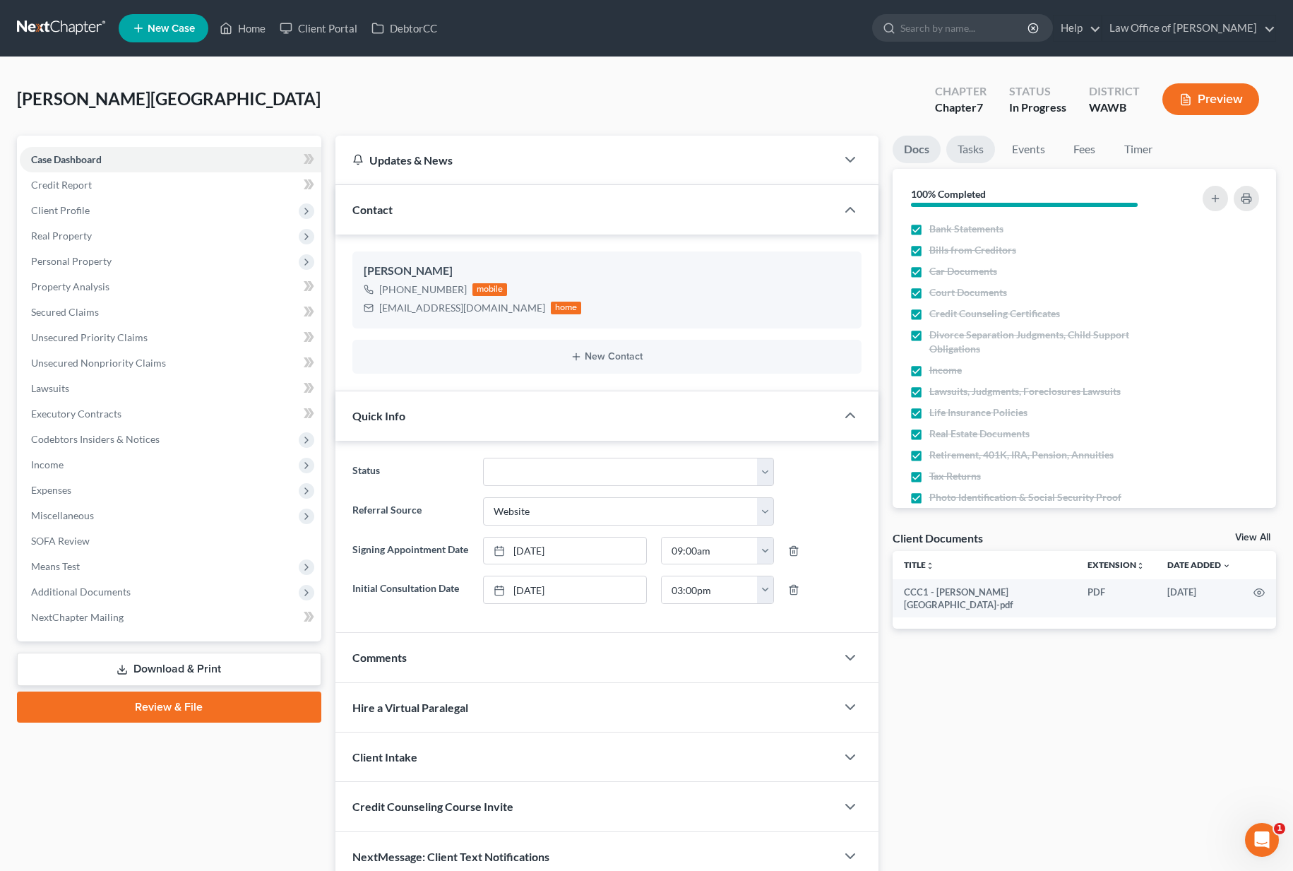
click at [977, 150] on link "Tasks" at bounding box center [970, 150] width 49 height 28
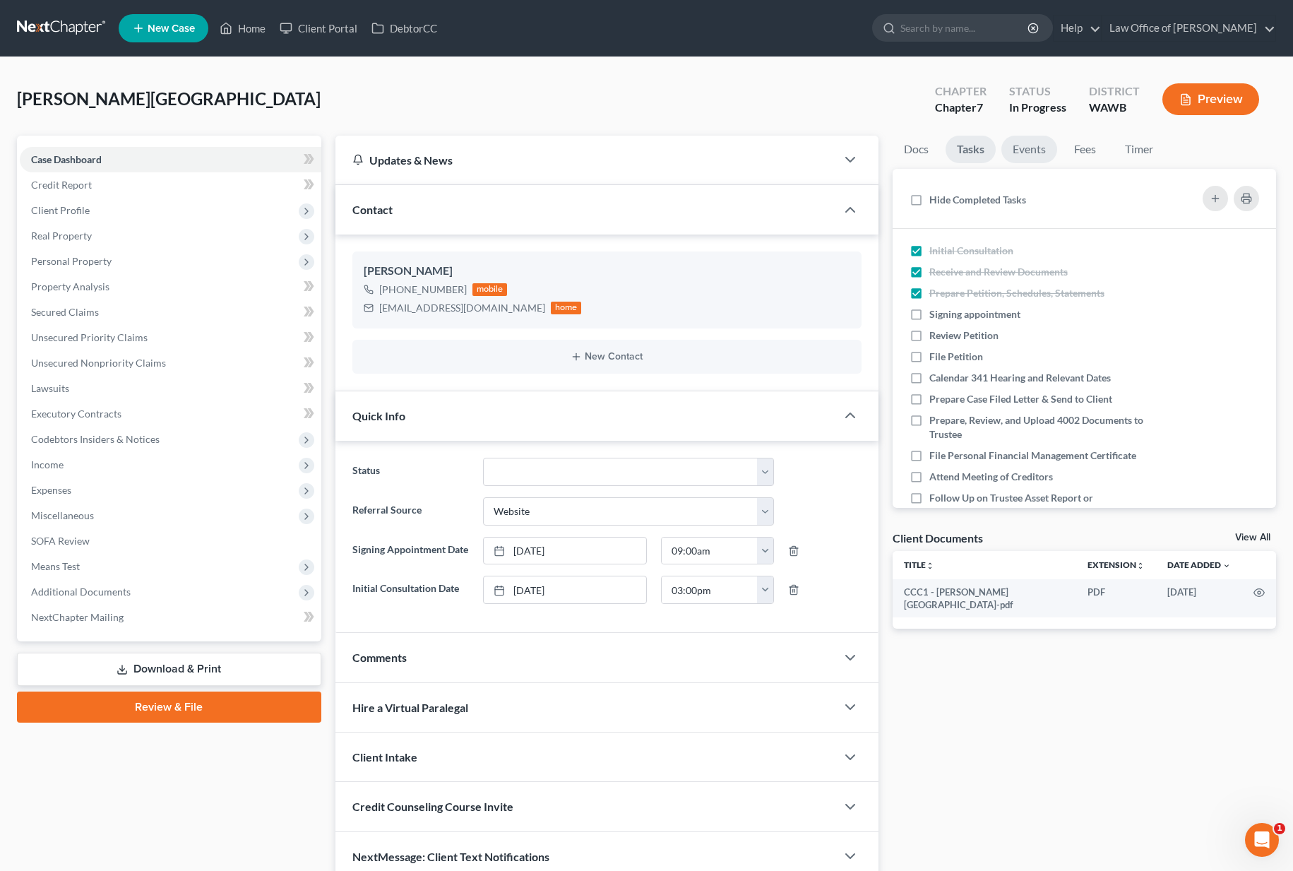
click at [1019, 148] on link "Events" at bounding box center [1029, 150] width 56 height 28
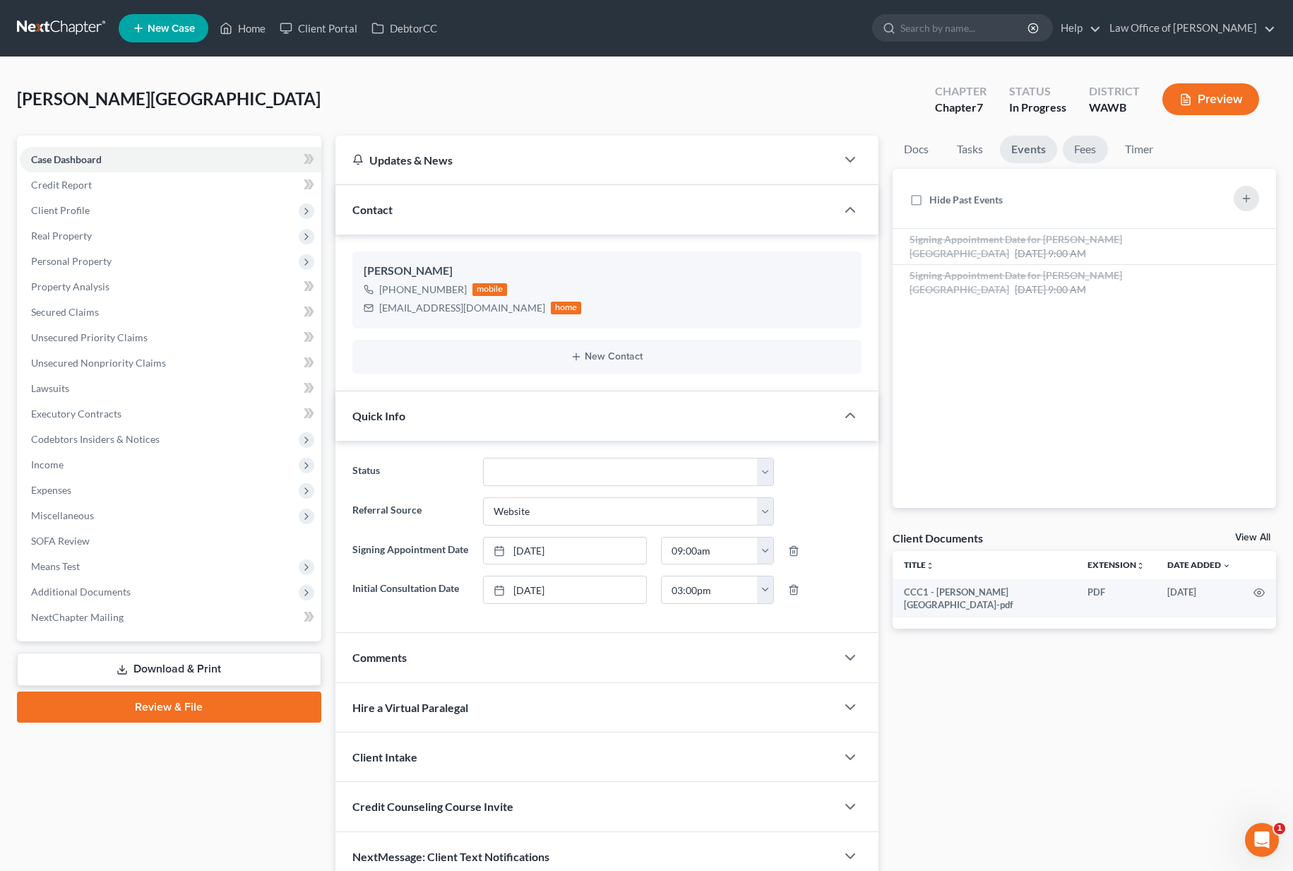
click at [1078, 145] on link "Fees" at bounding box center [1085, 150] width 45 height 28
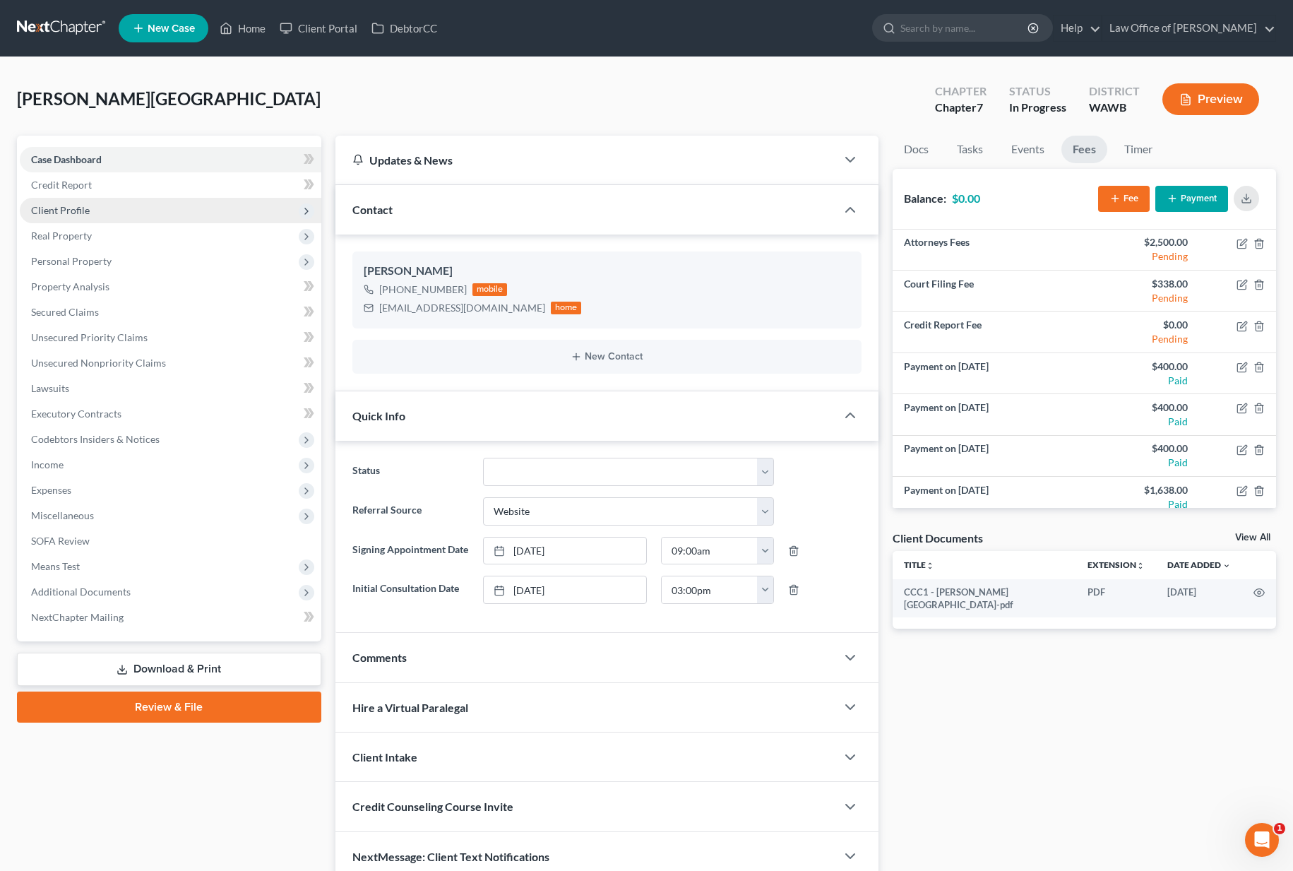
click at [144, 209] on span "Client Profile" at bounding box center [170, 210] width 301 height 25
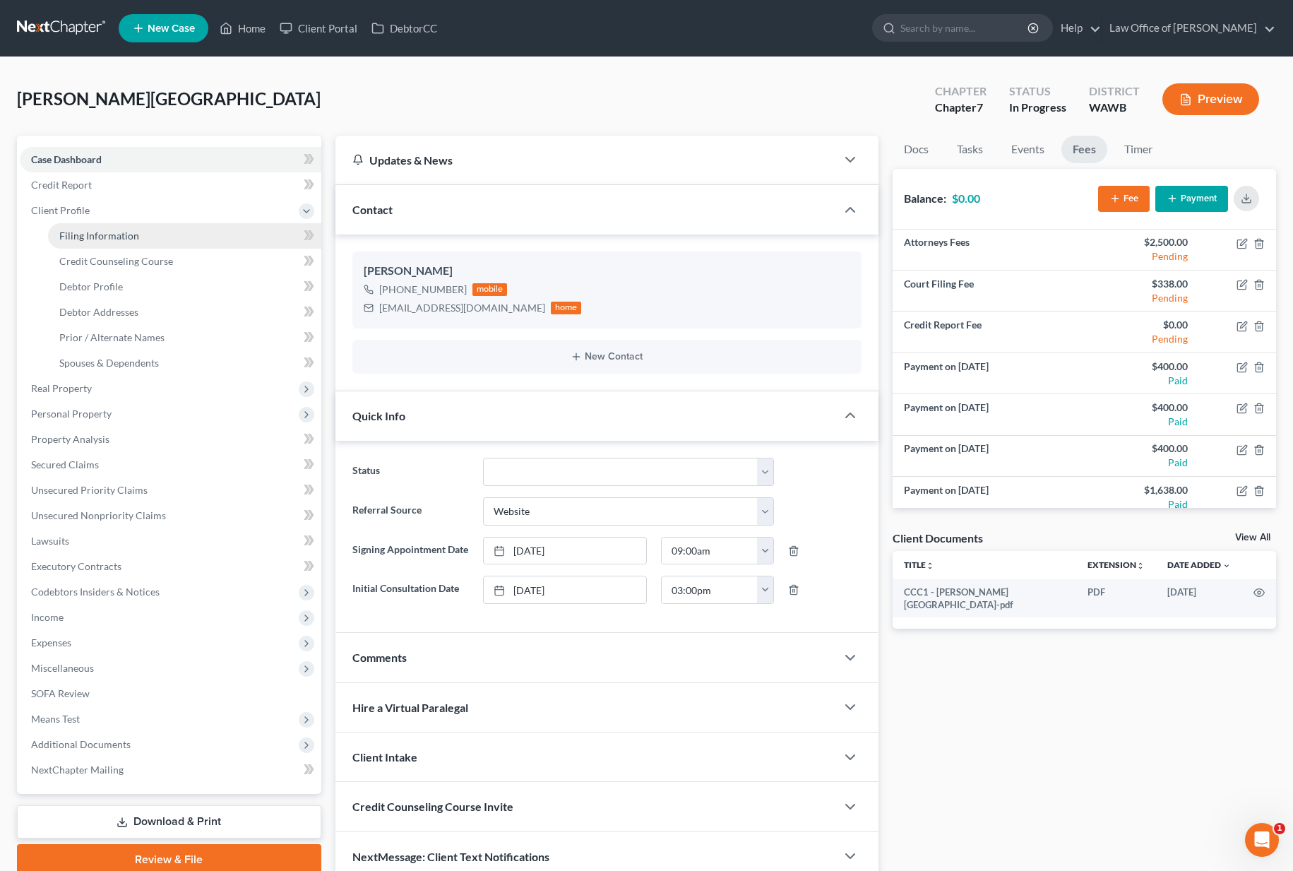
click at [133, 223] on link "Filing Information" at bounding box center [184, 235] width 273 height 25
select select "1"
select select "0"
select select "87"
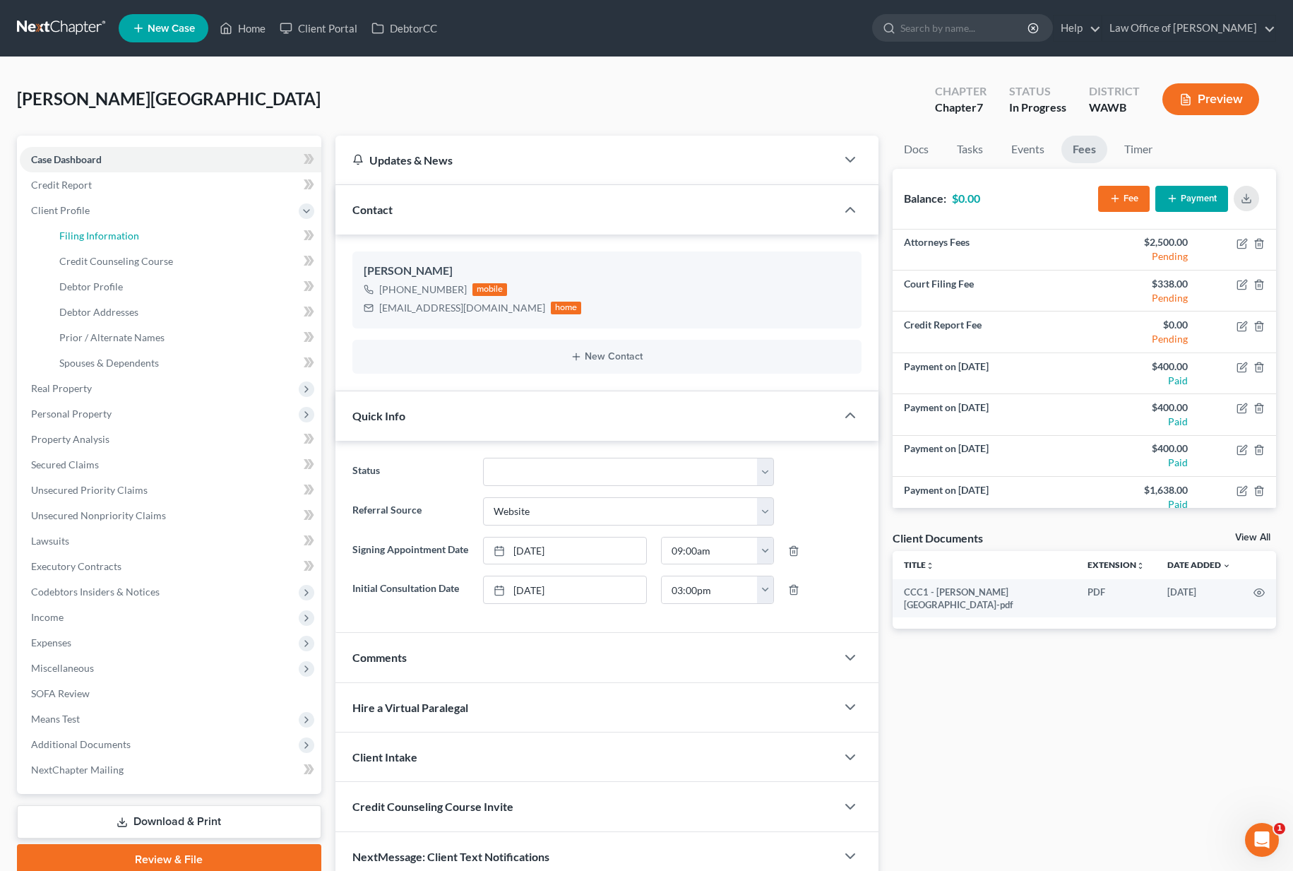
select select "0"
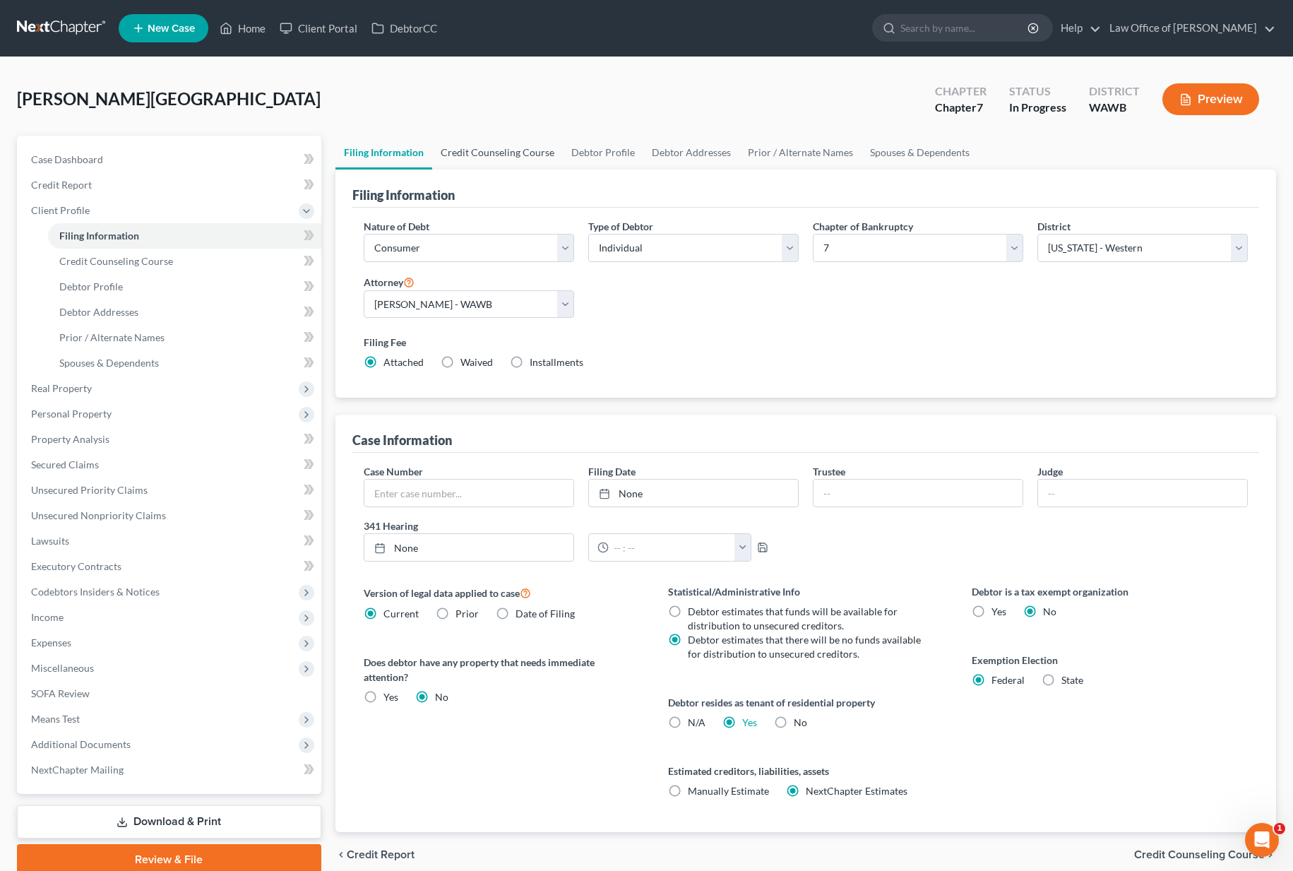
click at [497, 156] on link "Credit Counseling Course" at bounding box center [497, 153] width 131 height 34
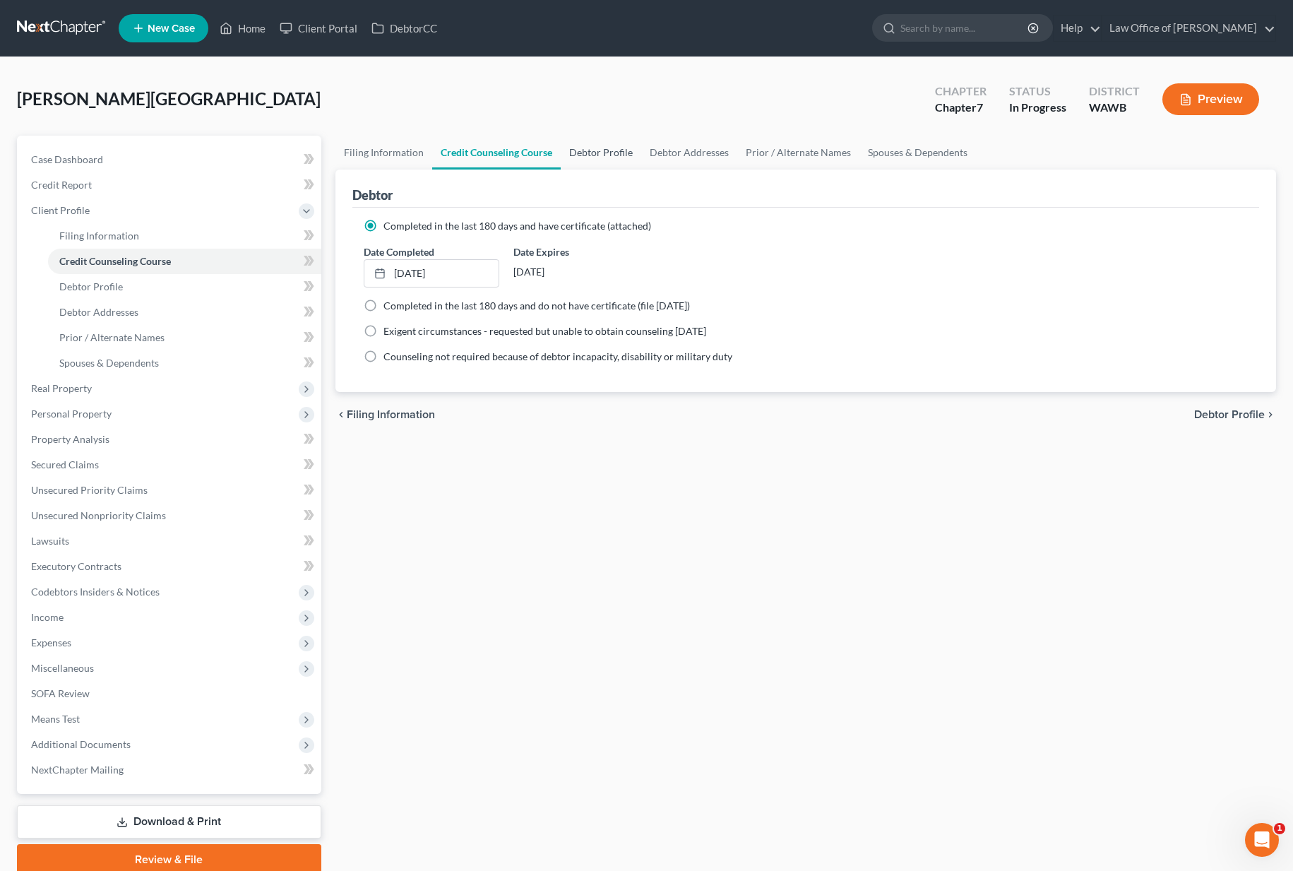
click at [602, 149] on link "Debtor Profile" at bounding box center [601, 153] width 80 height 34
select select "0"
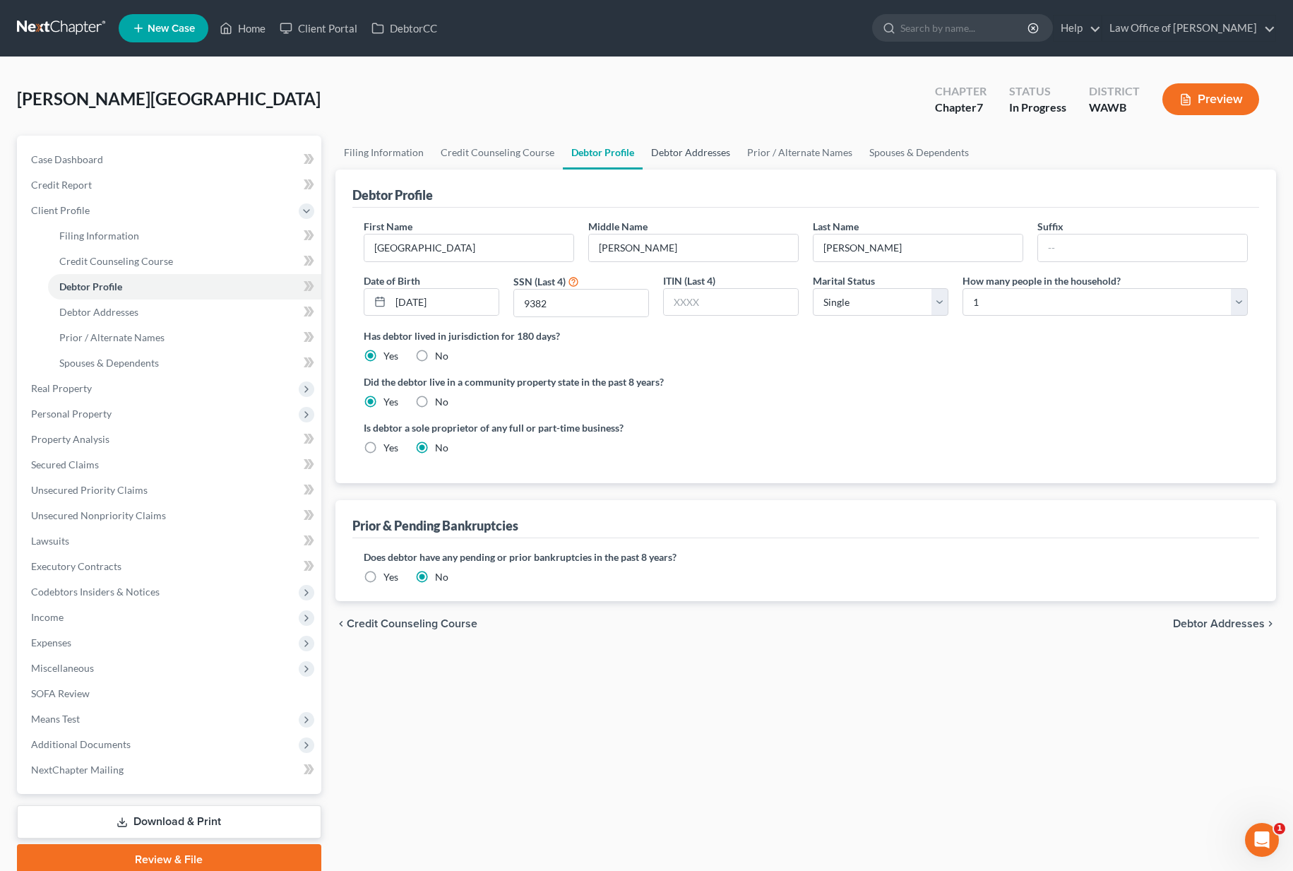
click at [692, 150] on link "Debtor Addresses" at bounding box center [690, 153] width 96 height 34
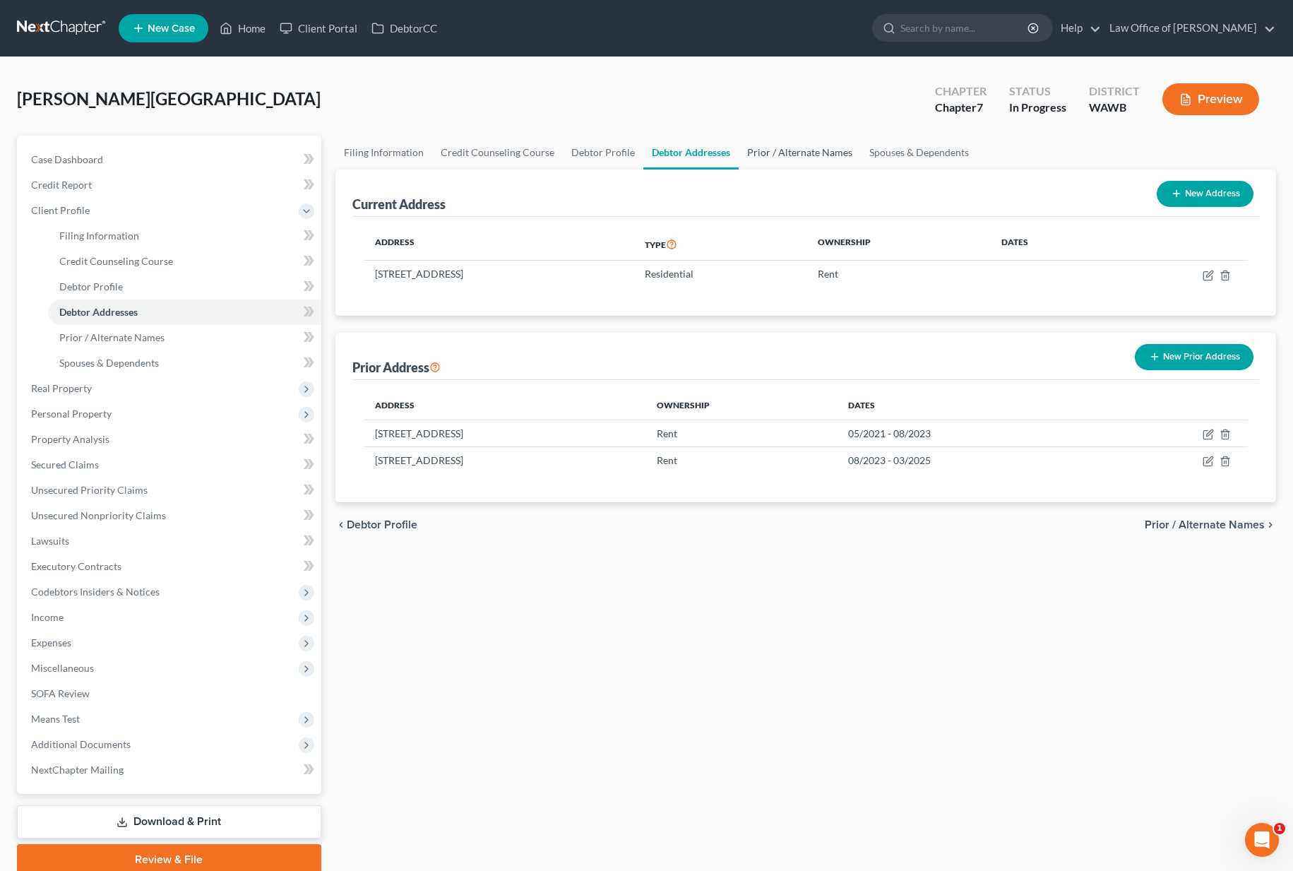
click at [790, 154] on link "Prior / Alternate Names" at bounding box center [800, 153] width 122 height 34
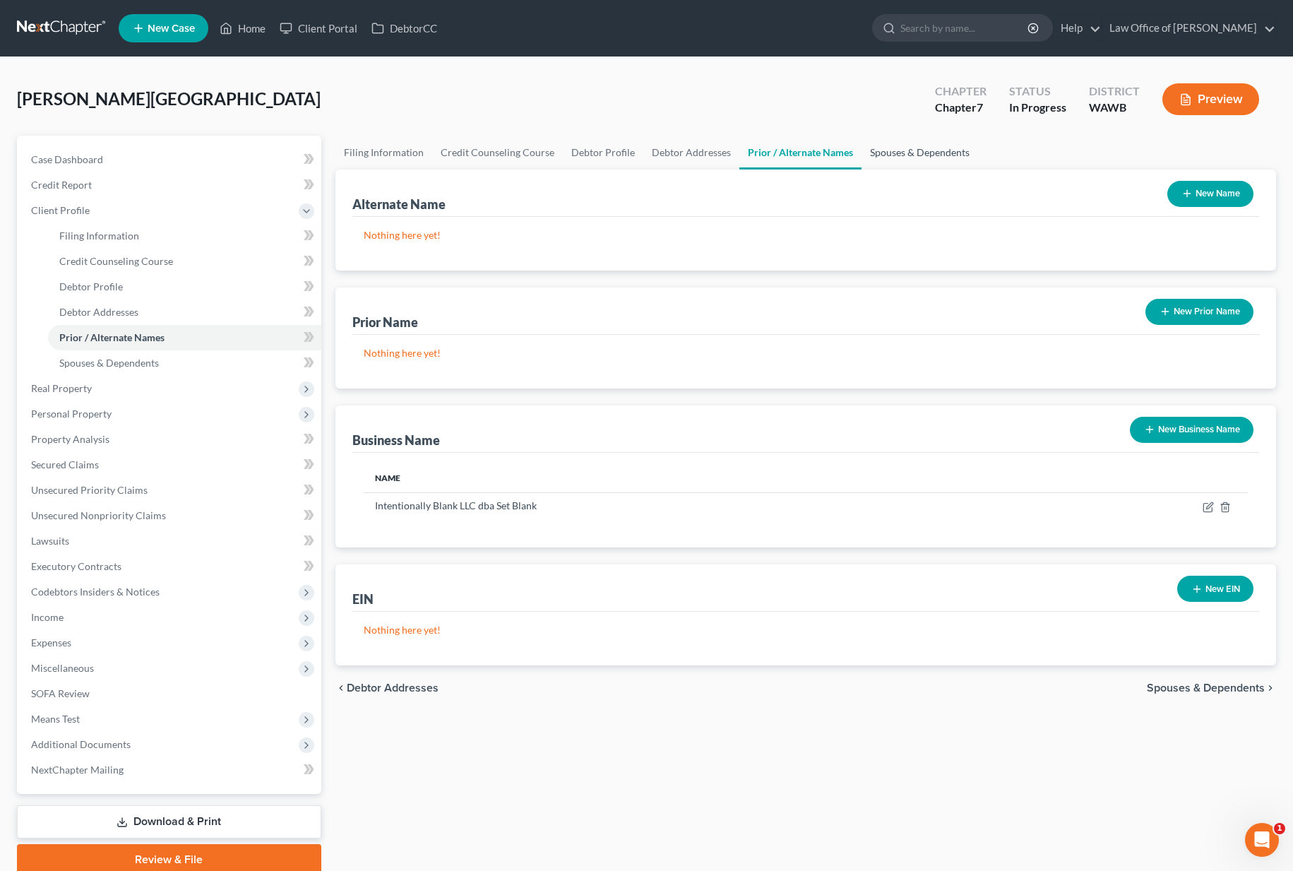
click at [912, 153] on link "Spouses & Dependents" at bounding box center [919, 153] width 116 height 34
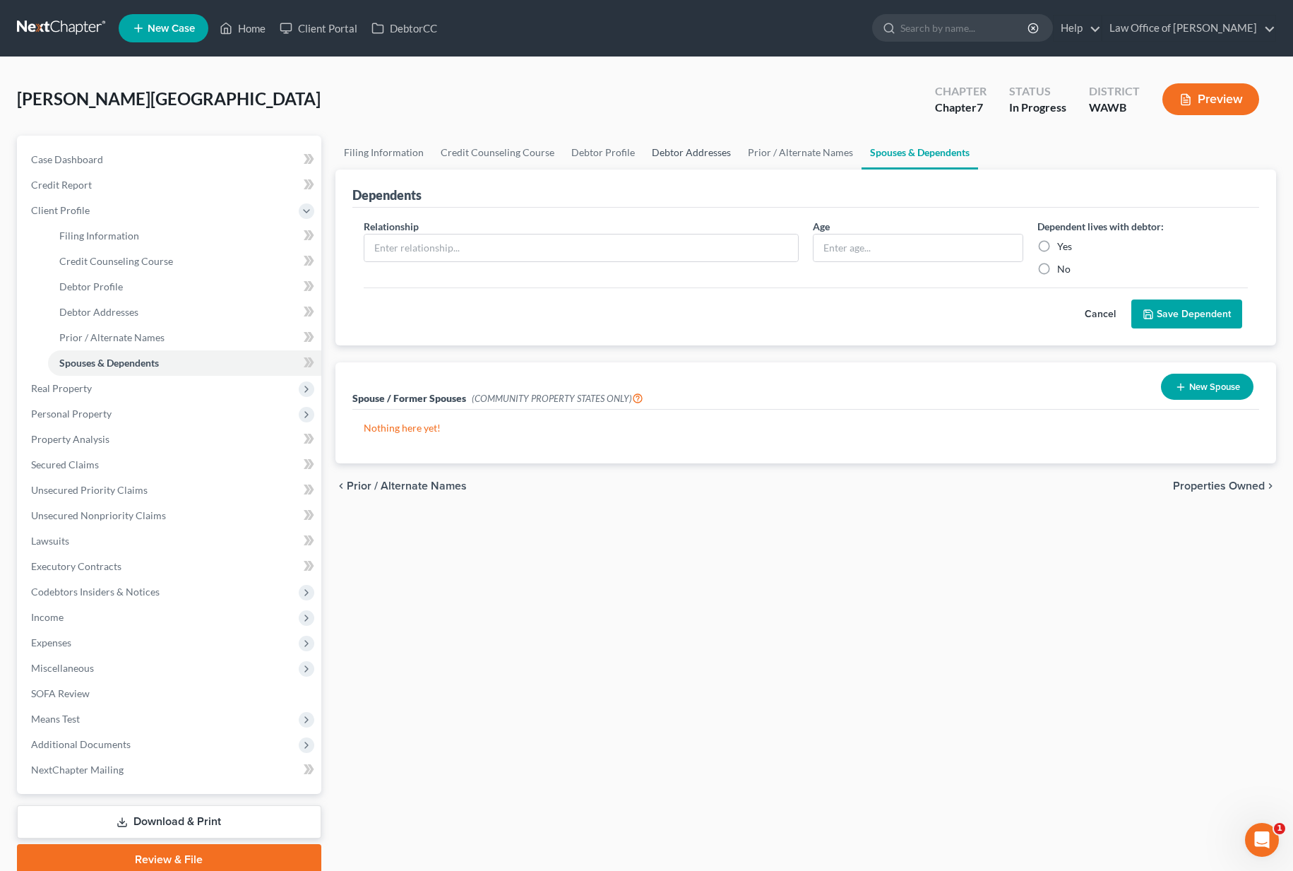
click at [714, 153] on link "Debtor Addresses" at bounding box center [691, 153] width 96 height 34
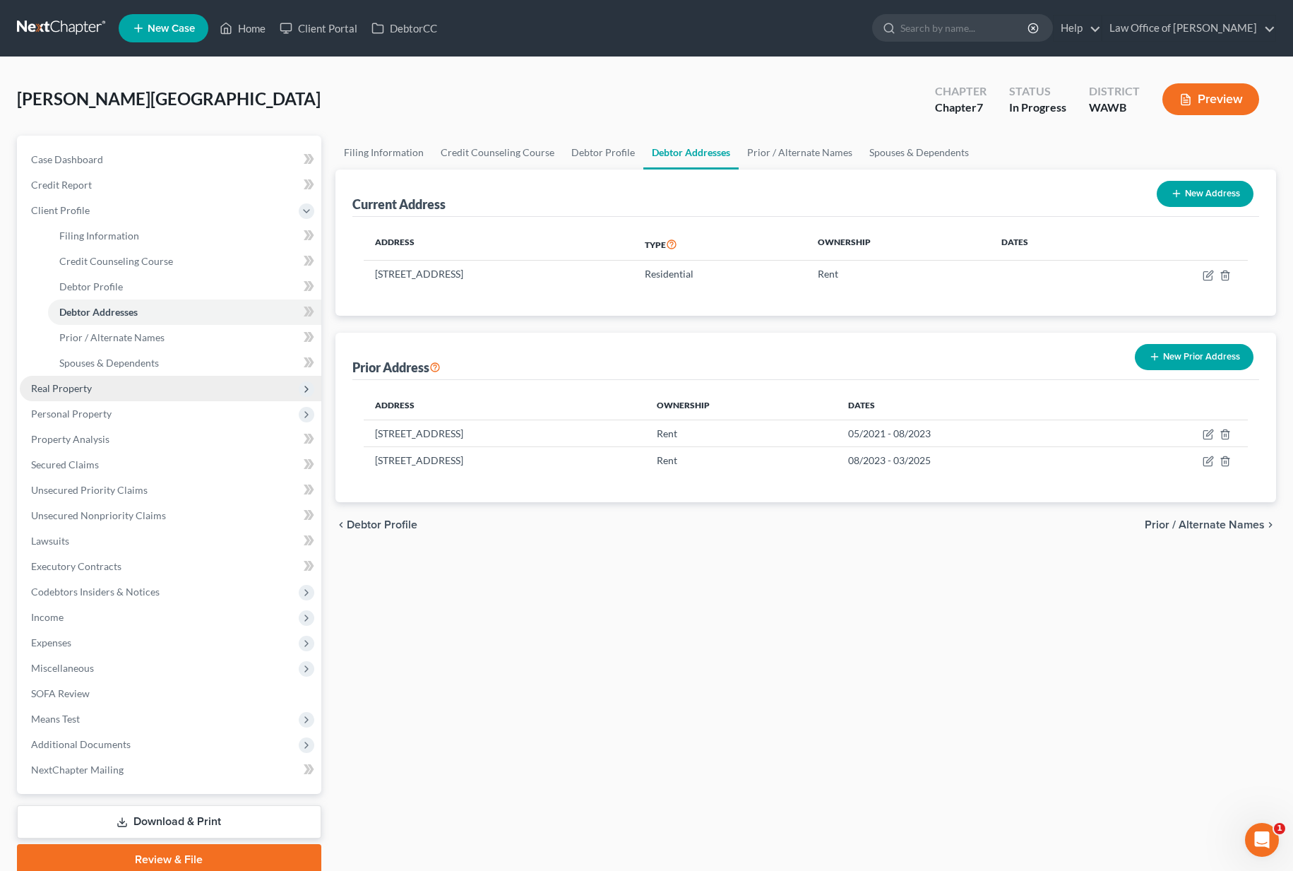
click at [203, 391] on span "Real Property" at bounding box center [170, 388] width 301 height 25
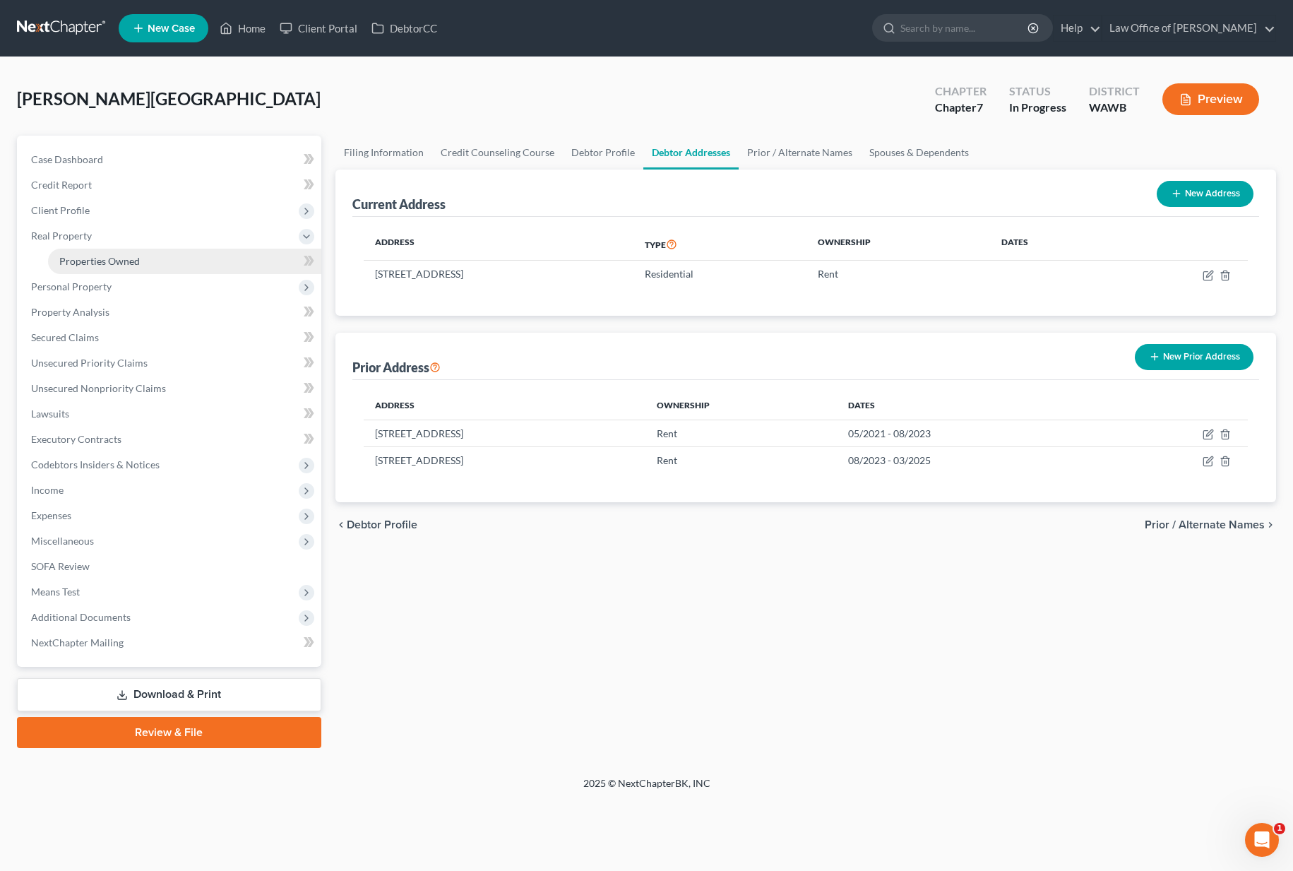
click at [212, 260] on link "Properties Owned" at bounding box center [184, 261] width 273 height 25
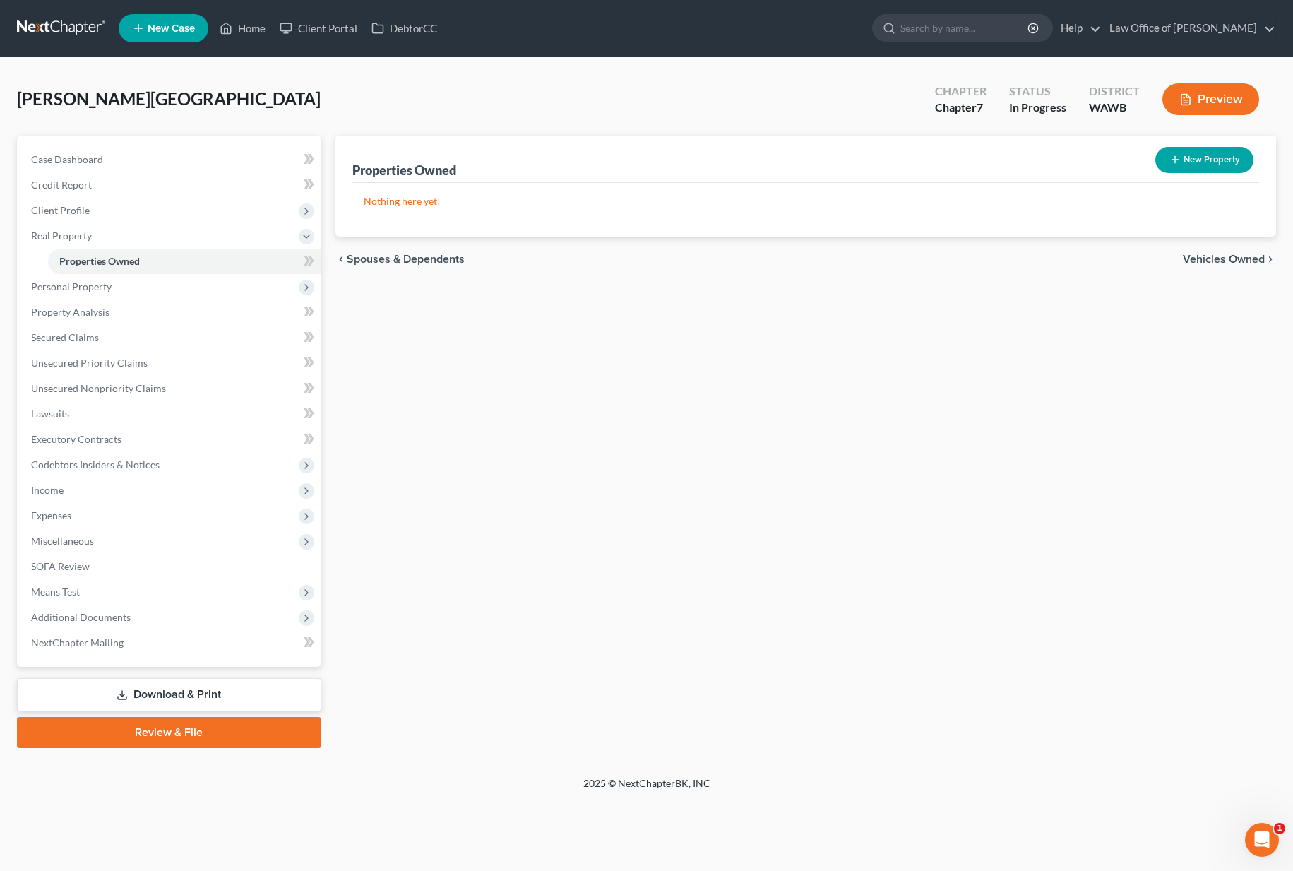
click at [1197, 261] on span "Vehicles Owned" at bounding box center [1224, 258] width 82 height 11
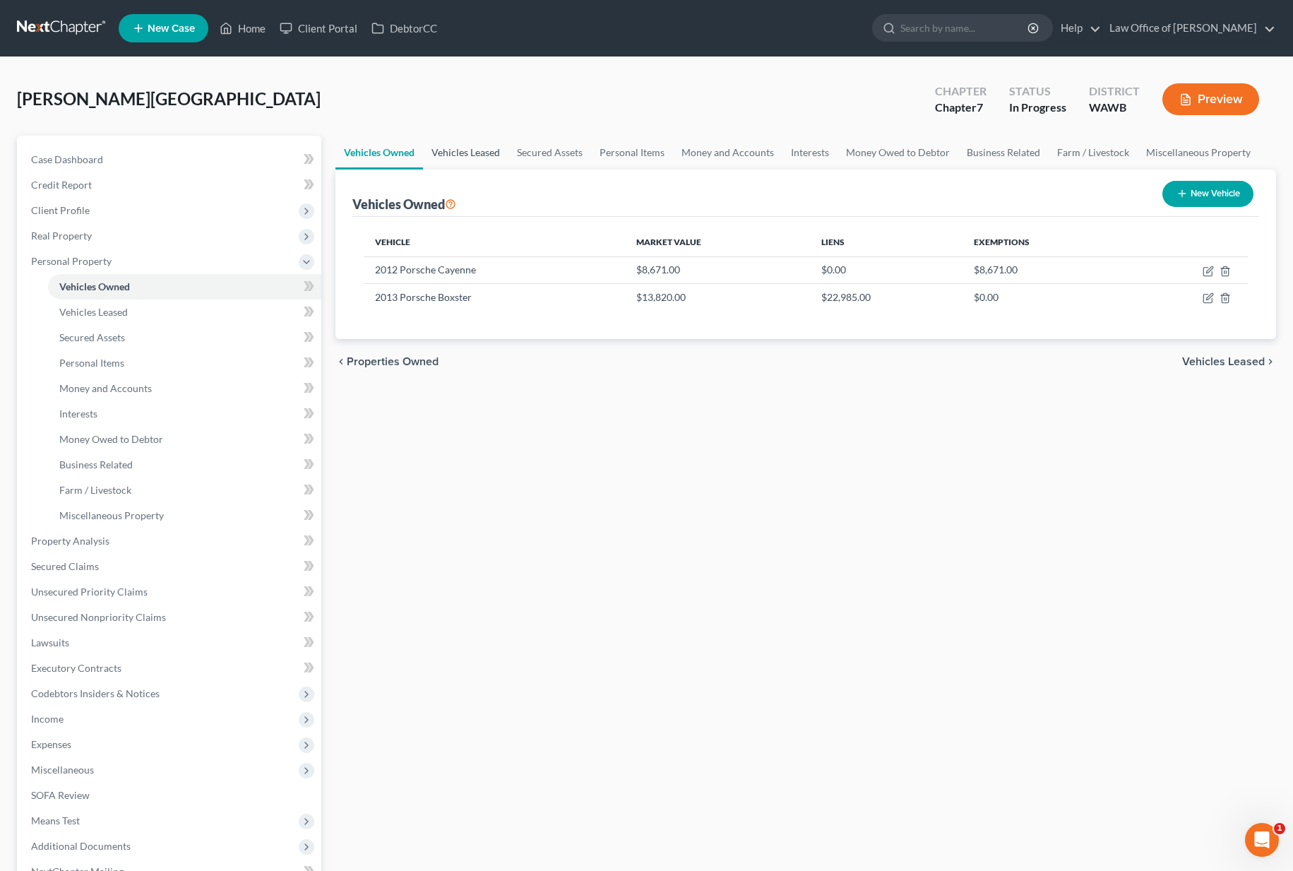
click at [474, 159] on link "Vehicles Leased" at bounding box center [465, 153] width 85 height 34
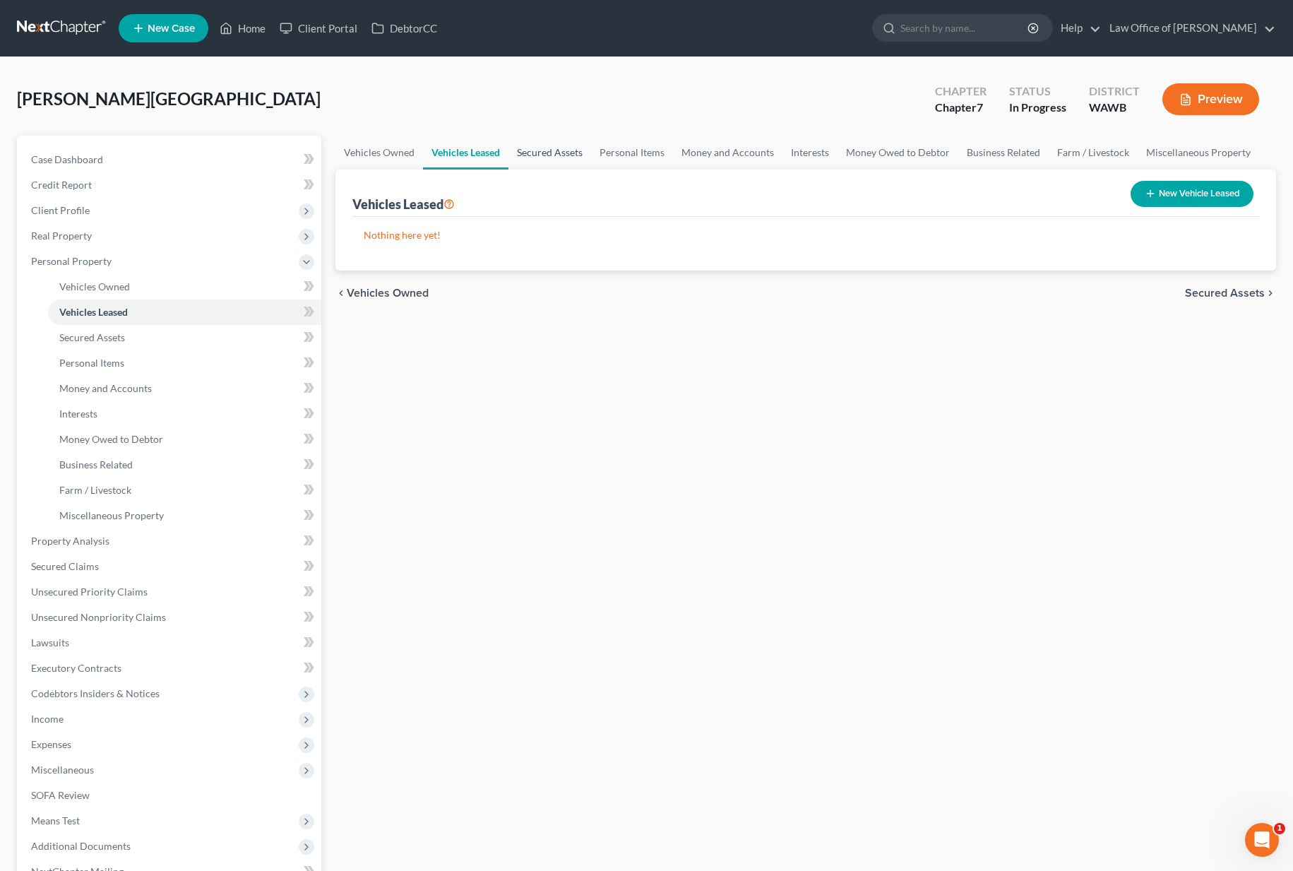
click at [532, 154] on link "Secured Assets" at bounding box center [549, 153] width 83 height 34
click at [598, 155] on link "Personal Items" at bounding box center [633, 153] width 82 height 34
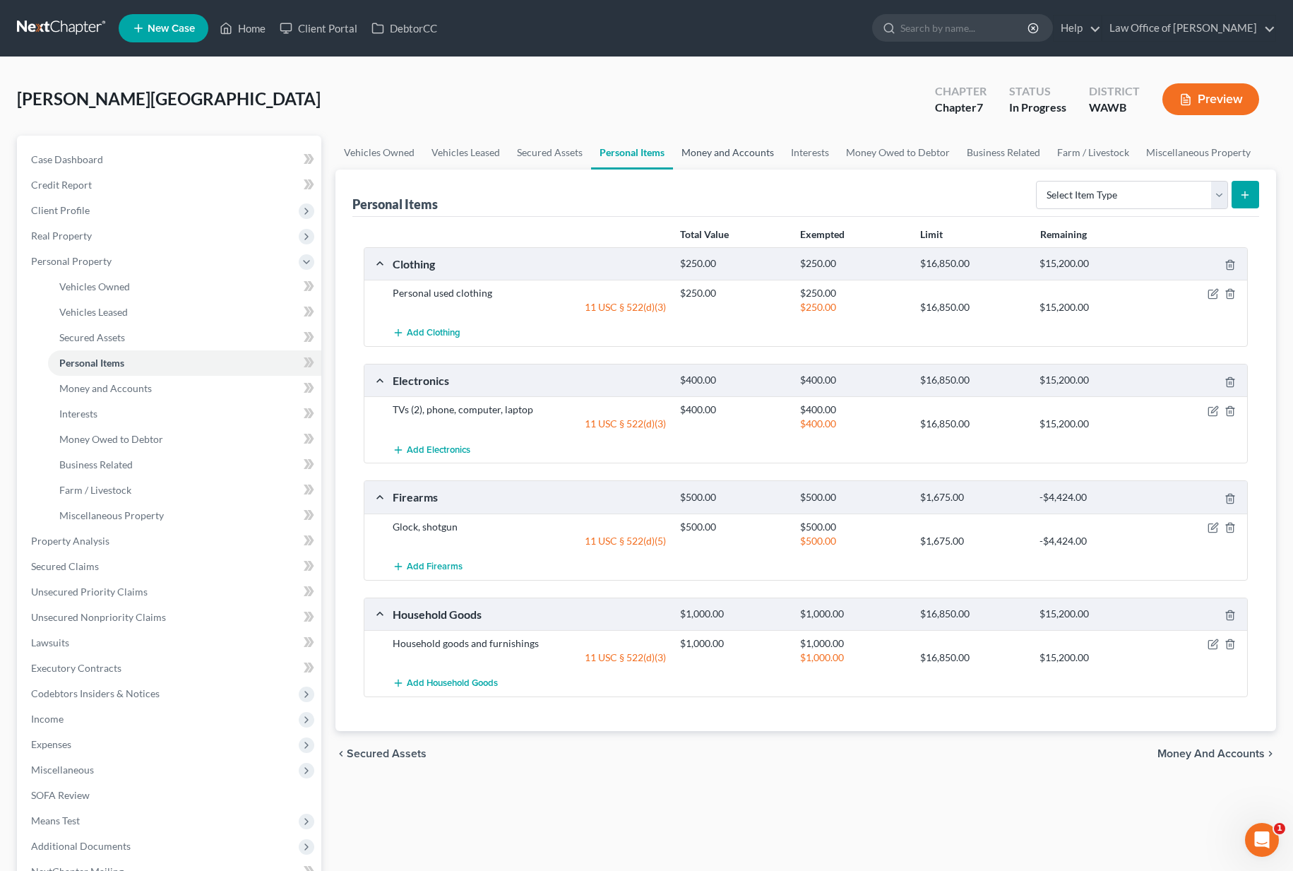
click at [710, 158] on link "Money and Accounts" at bounding box center [727, 153] width 109 height 34
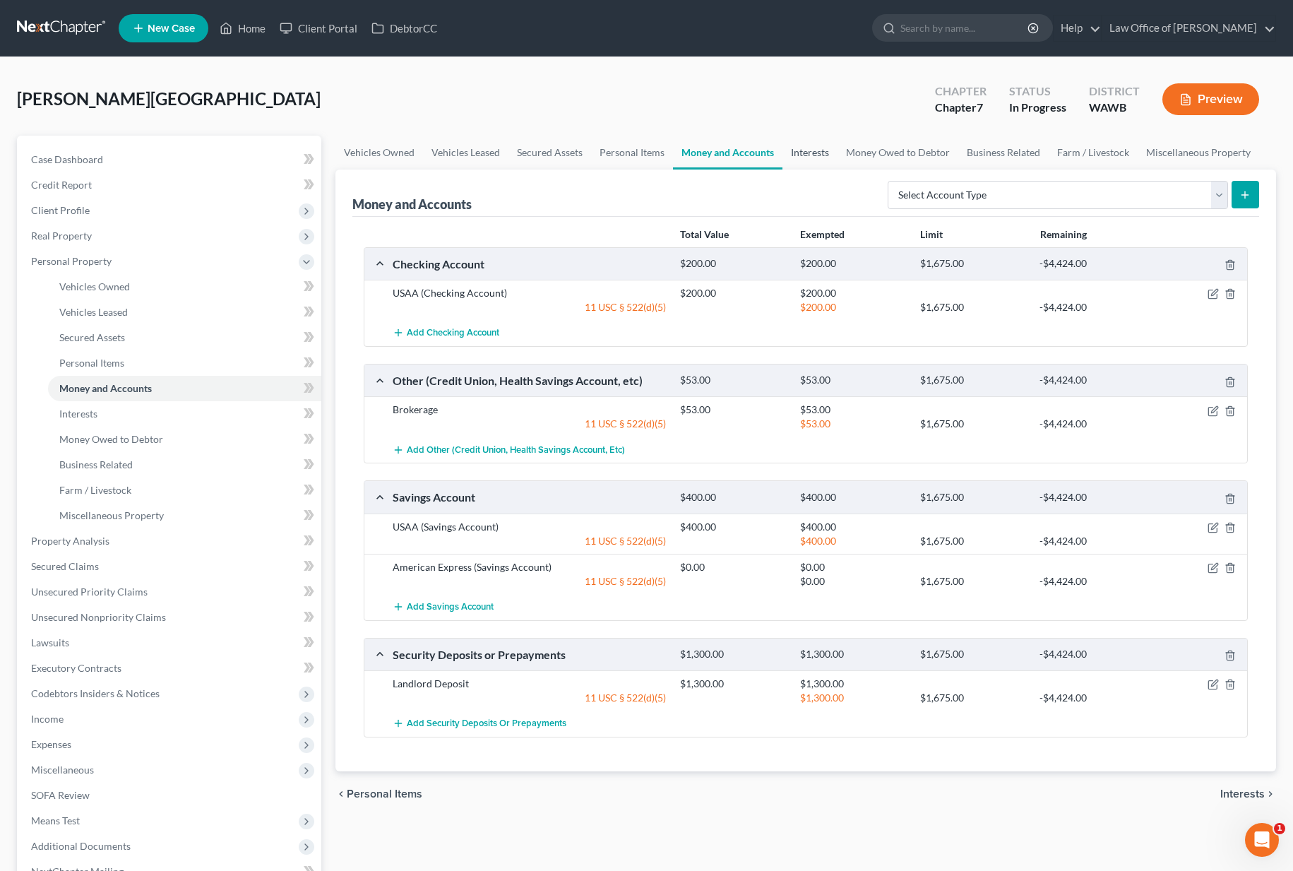
click at [817, 157] on link "Interests" at bounding box center [809, 153] width 55 height 34
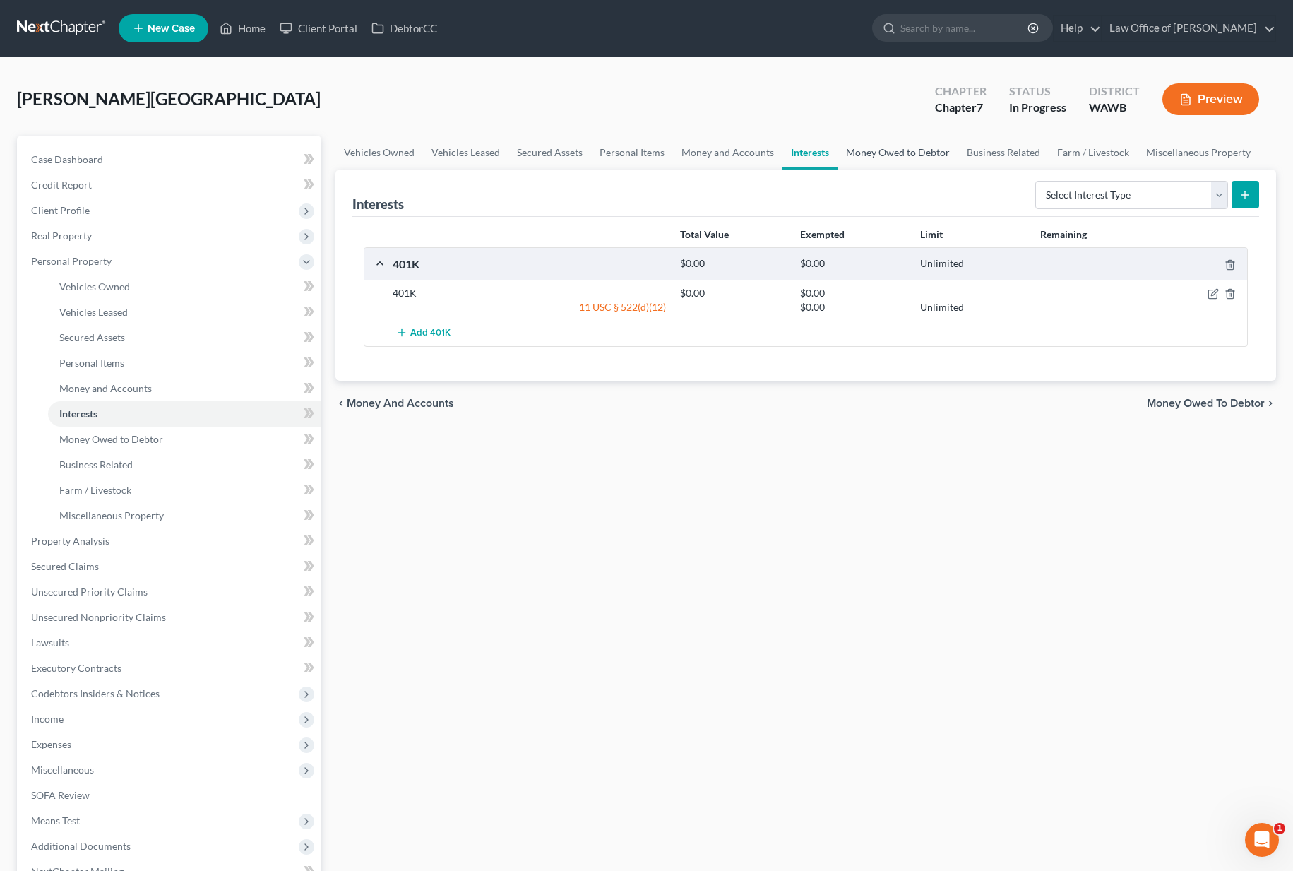
click at [887, 155] on link "Money Owed to Debtor" at bounding box center [897, 153] width 121 height 34
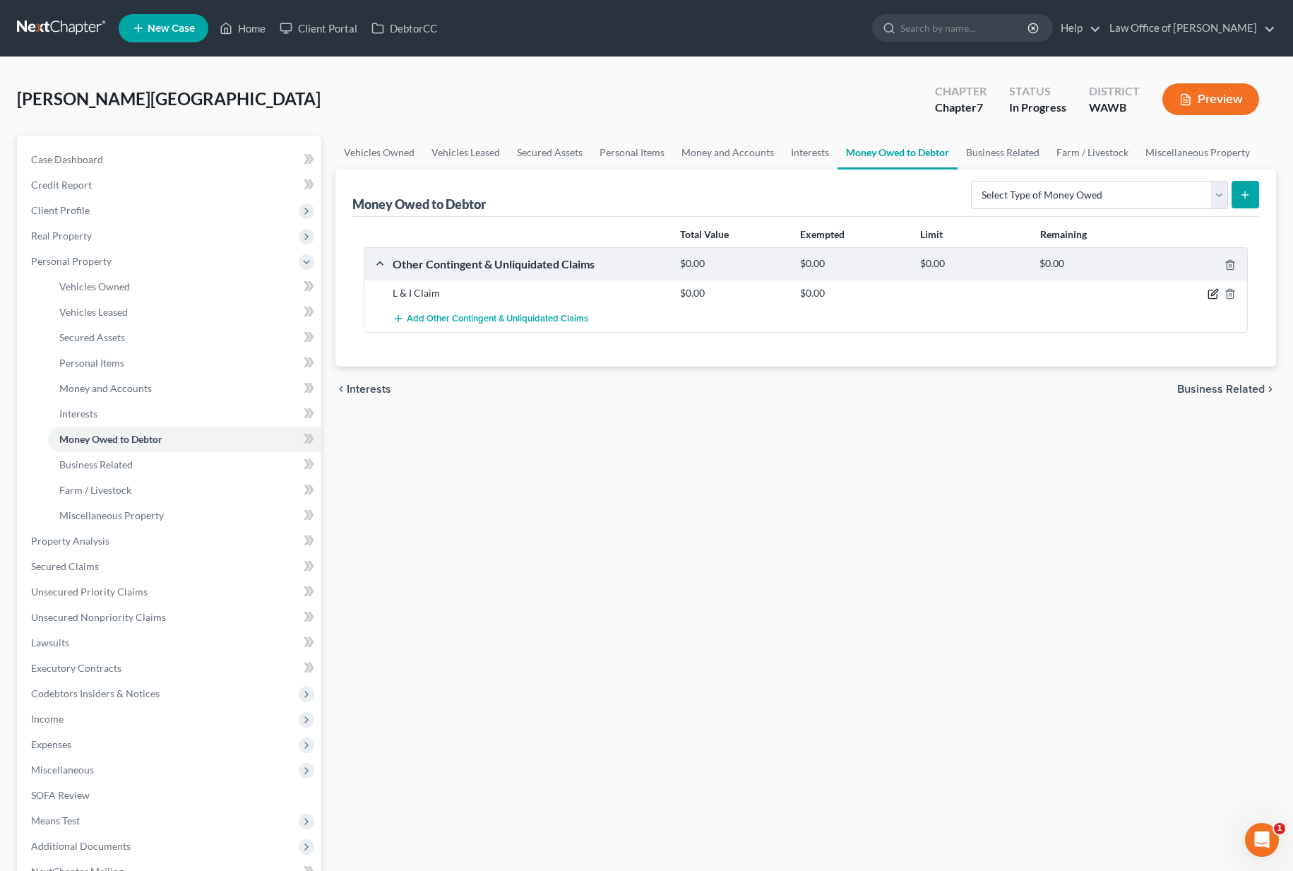
click at [1212, 294] on icon "button" at bounding box center [1212, 293] width 11 height 11
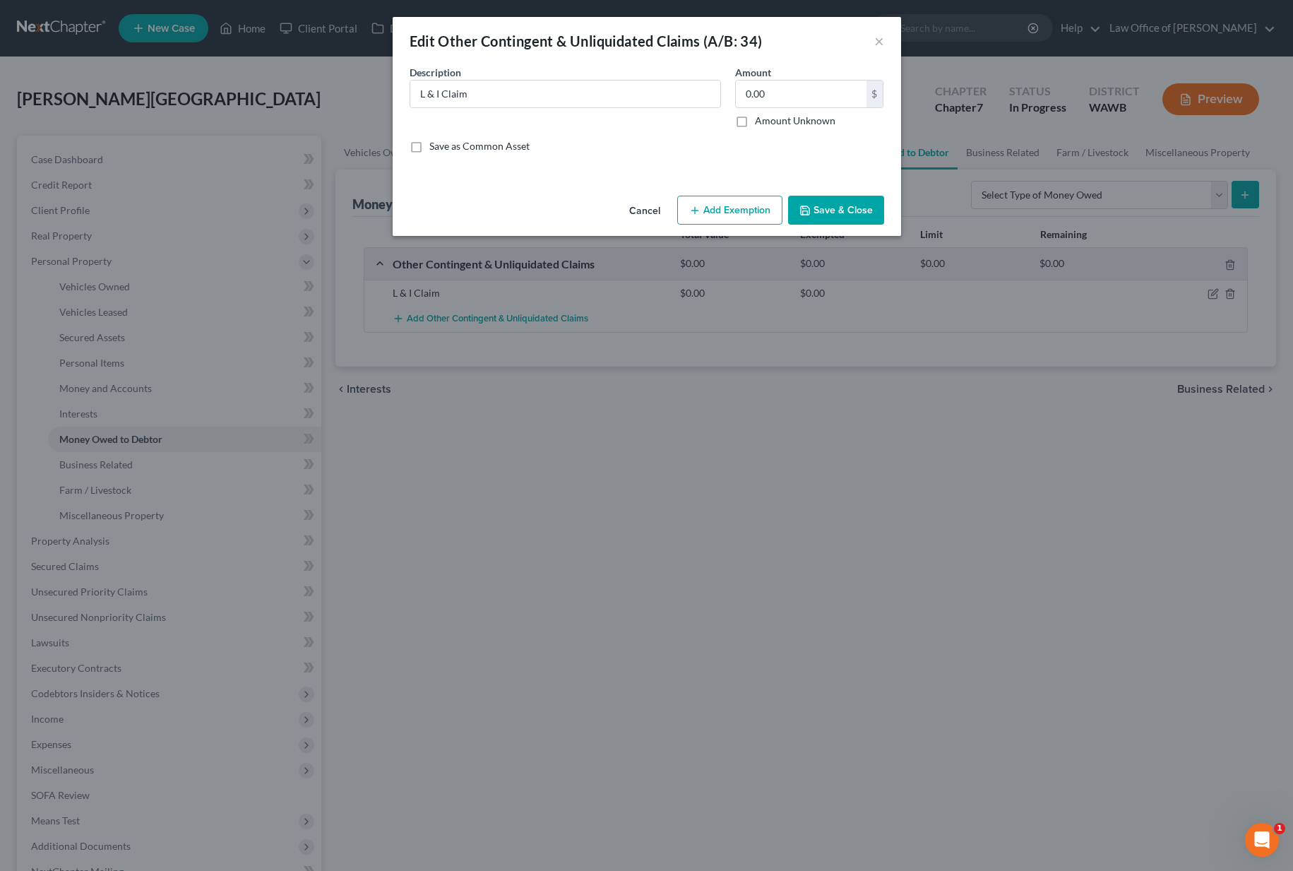
click at [757, 210] on button "Add Exemption" at bounding box center [729, 211] width 105 height 30
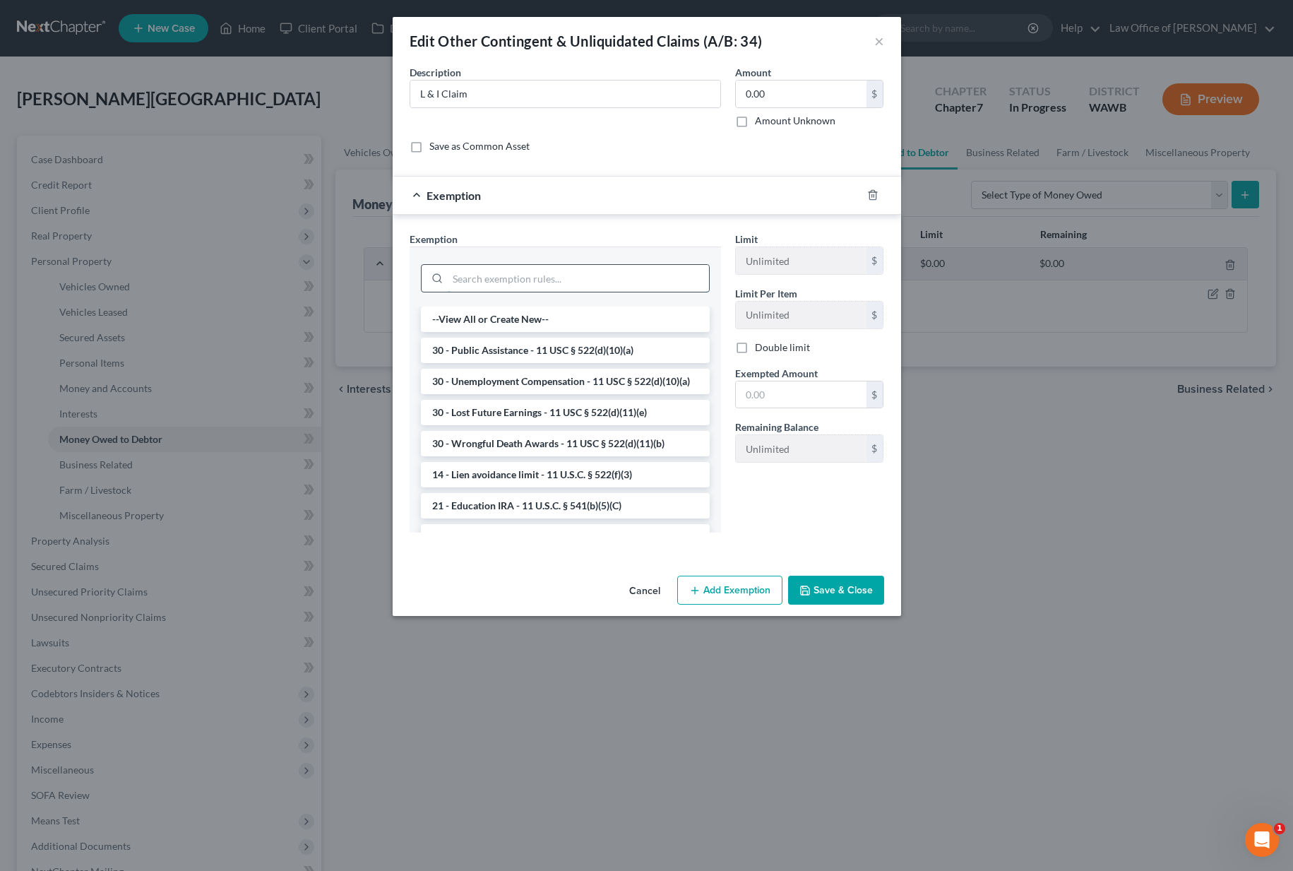
click at [594, 275] on input "search" at bounding box center [578, 278] width 261 height 27
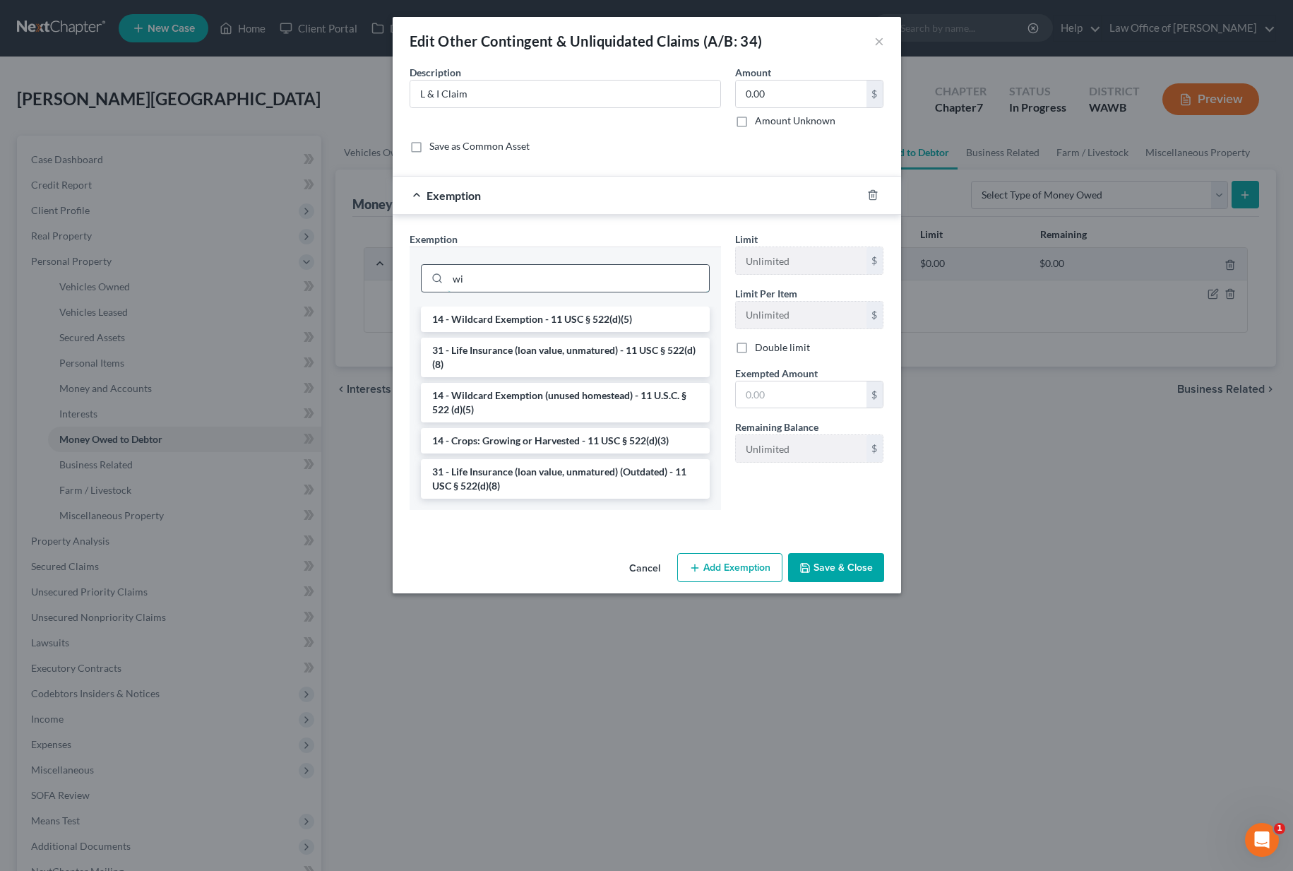
type input "w"
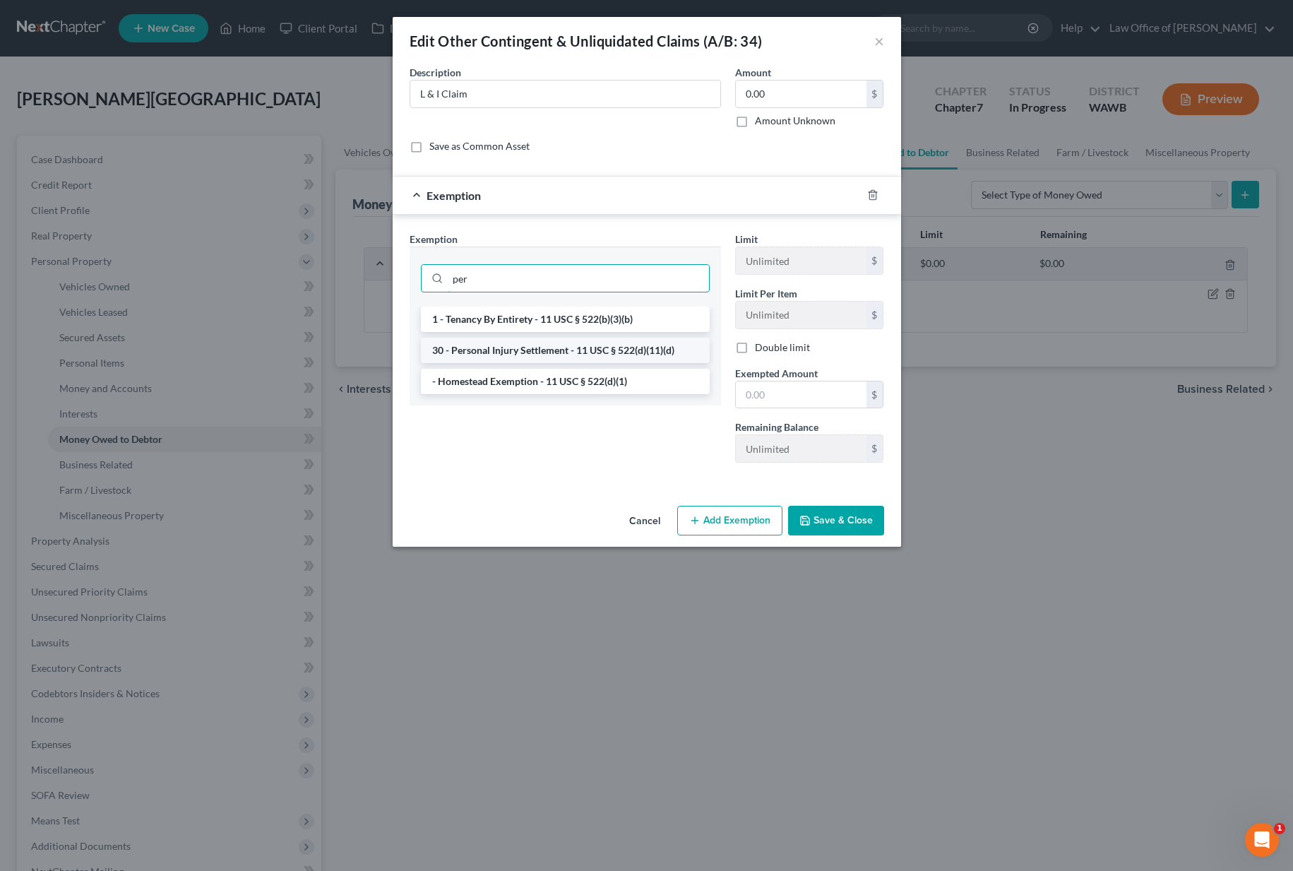
type input "per"
click at [585, 352] on li "30 - Personal Injury Settlement - 11 USC § 522(d)(11)(d)" at bounding box center [565, 349] width 289 height 25
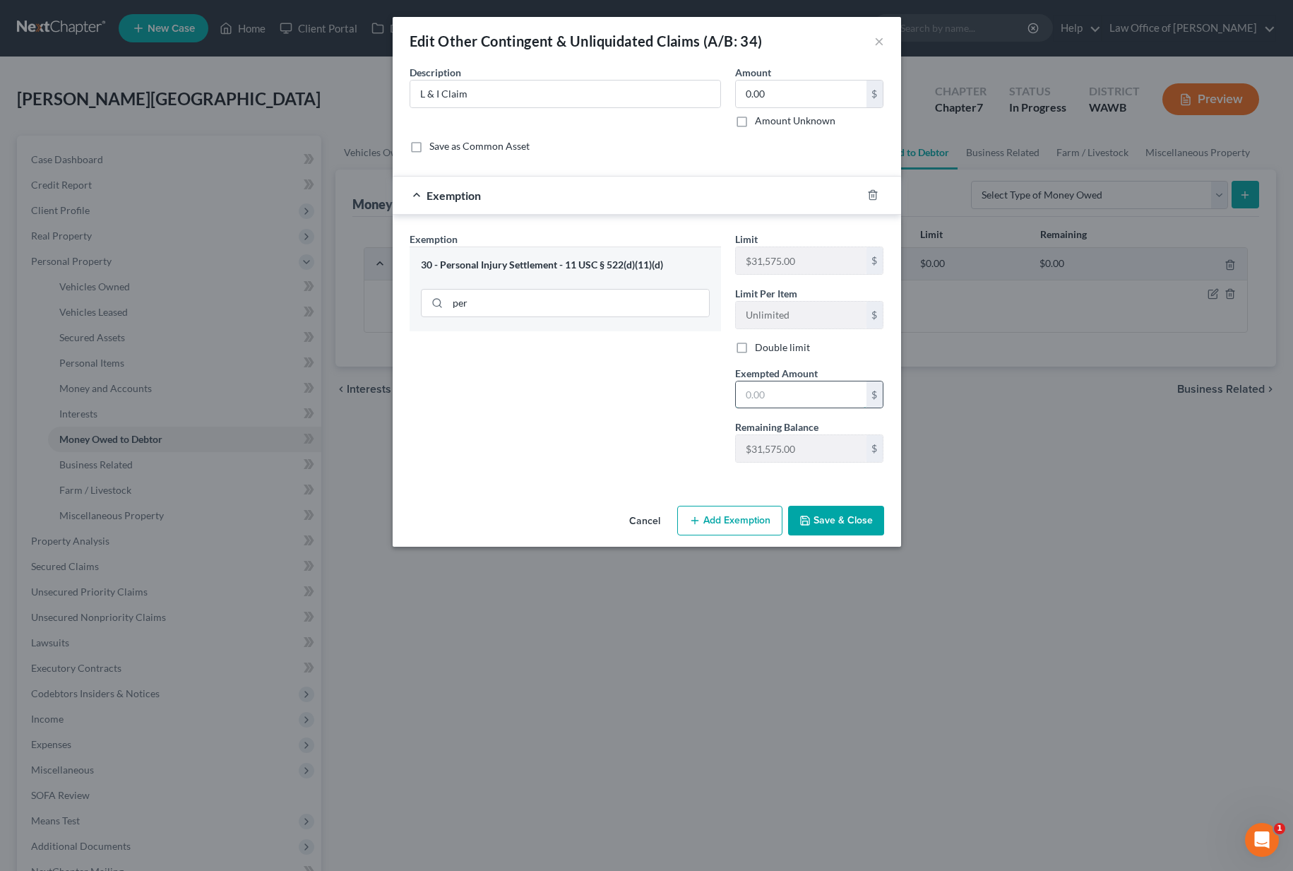
click at [779, 395] on input "text" at bounding box center [801, 394] width 131 height 27
type input "31,575.00"
click at [806, 513] on button "Save & Close" at bounding box center [836, 521] width 96 height 30
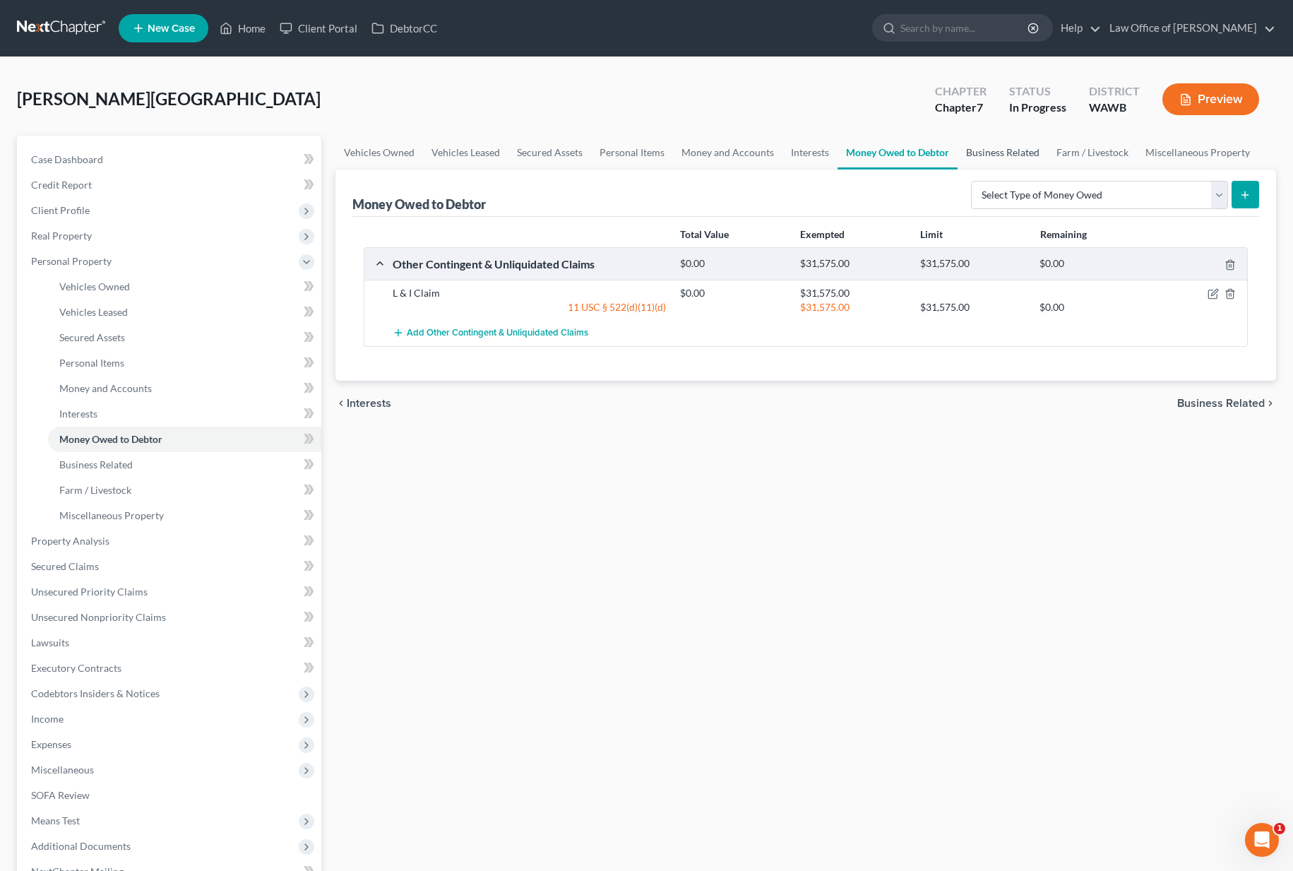
click at [983, 160] on link "Business Related" at bounding box center [1002, 153] width 90 height 34
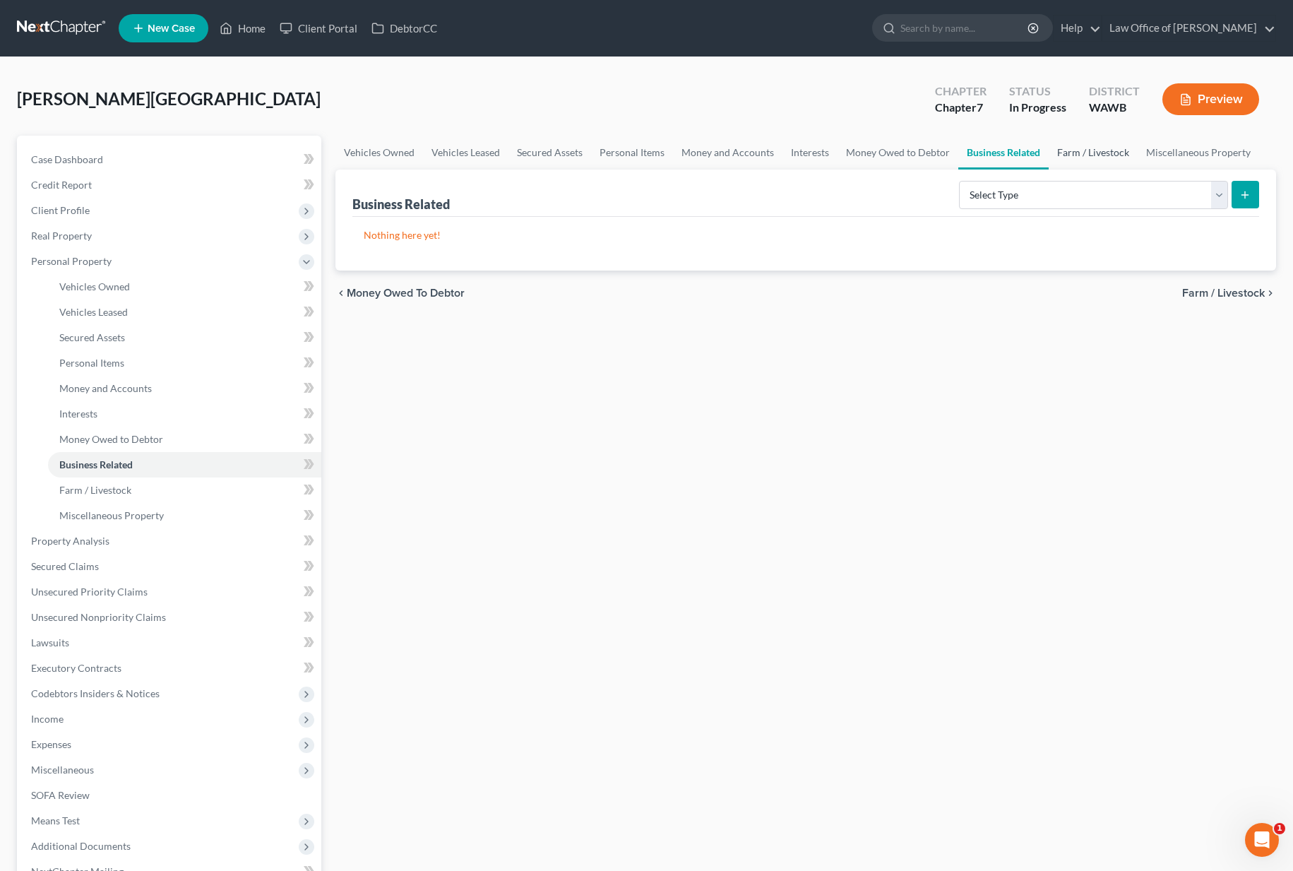
click at [1083, 157] on link "Farm / Livestock" at bounding box center [1092, 153] width 89 height 34
click at [1195, 153] on link "Miscellaneous Property" at bounding box center [1198, 153] width 121 height 34
click at [878, 152] on link "Money Owed to Debtor" at bounding box center [897, 153] width 121 height 34
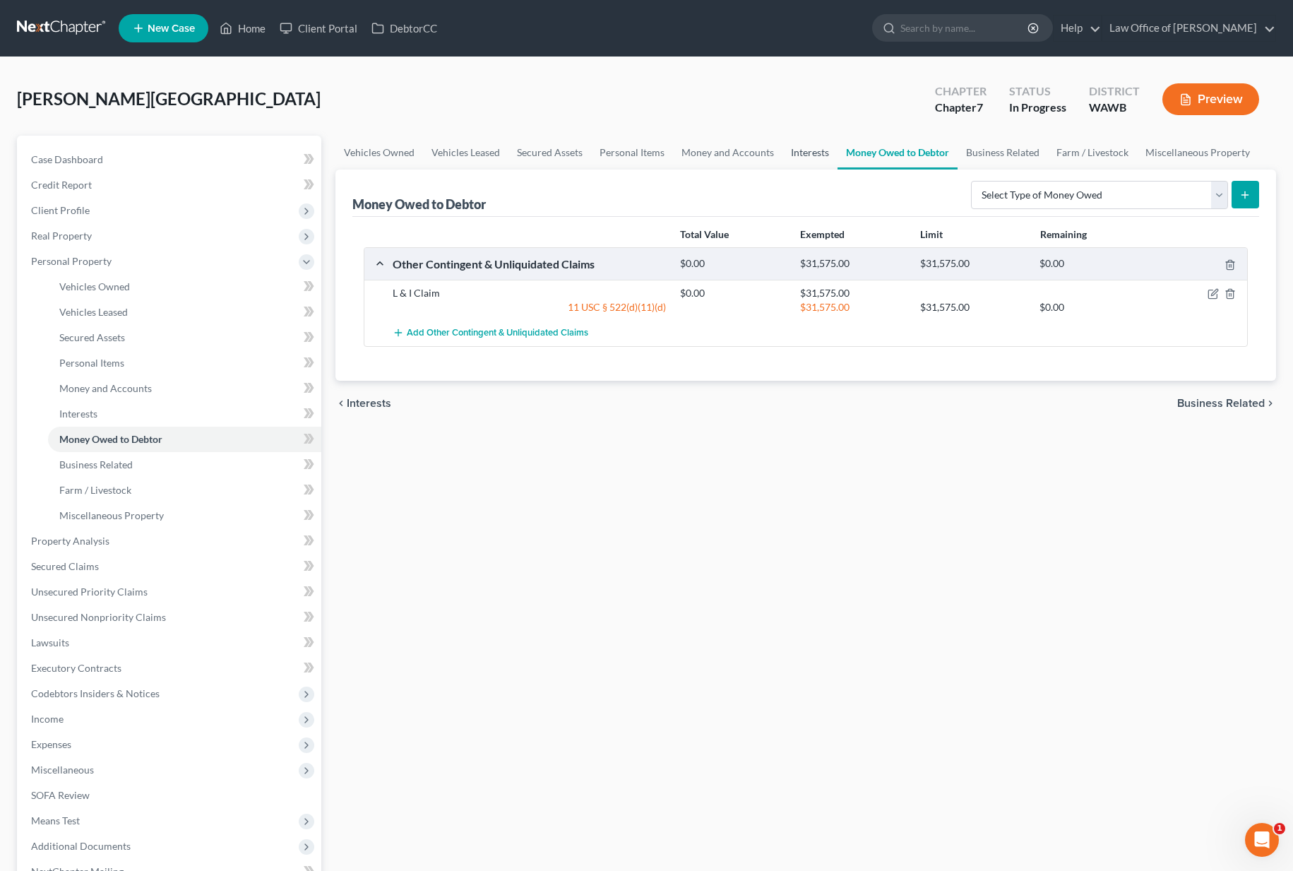
click at [794, 148] on link "Interests" at bounding box center [809, 153] width 55 height 34
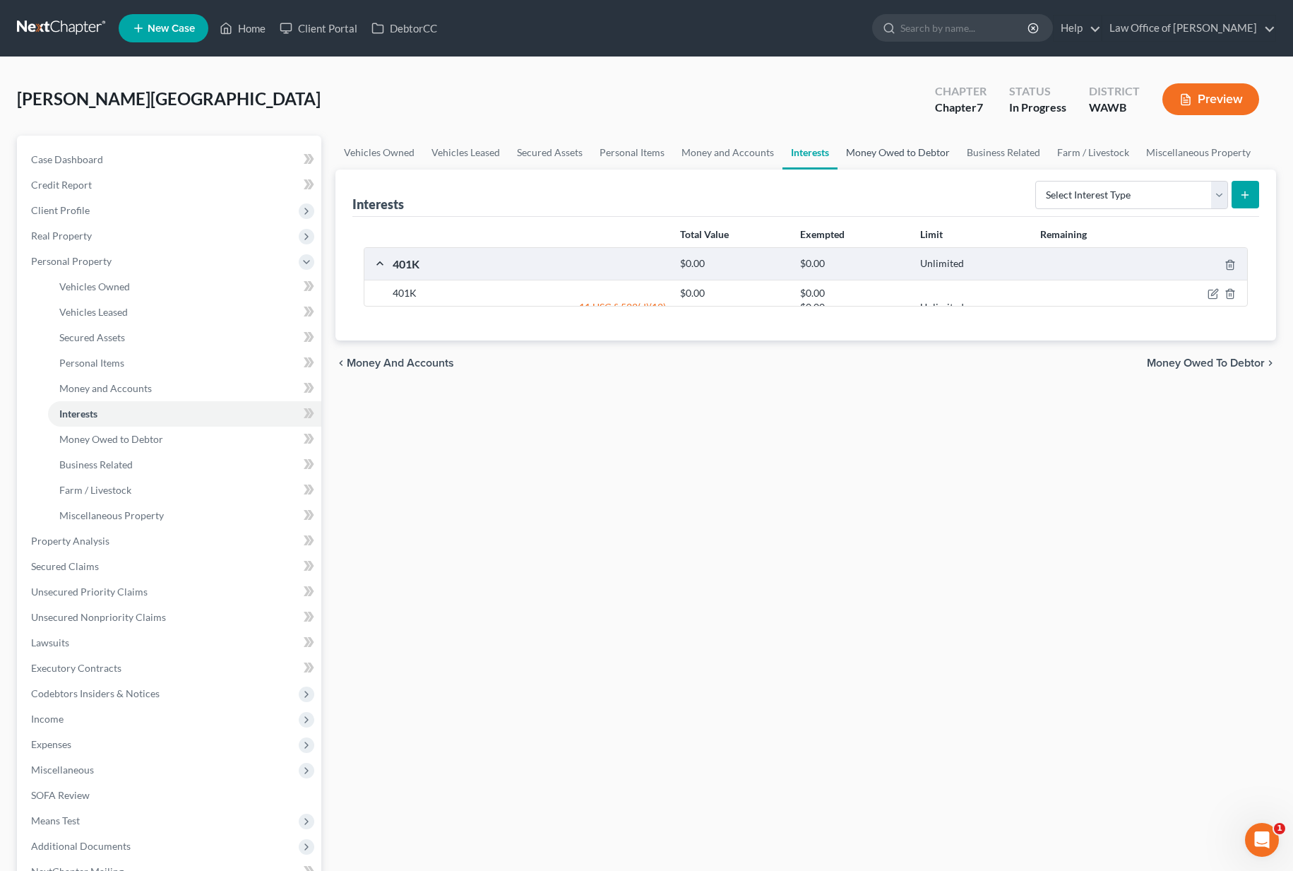
click at [861, 159] on link "Money Owed to Debtor" at bounding box center [897, 153] width 121 height 34
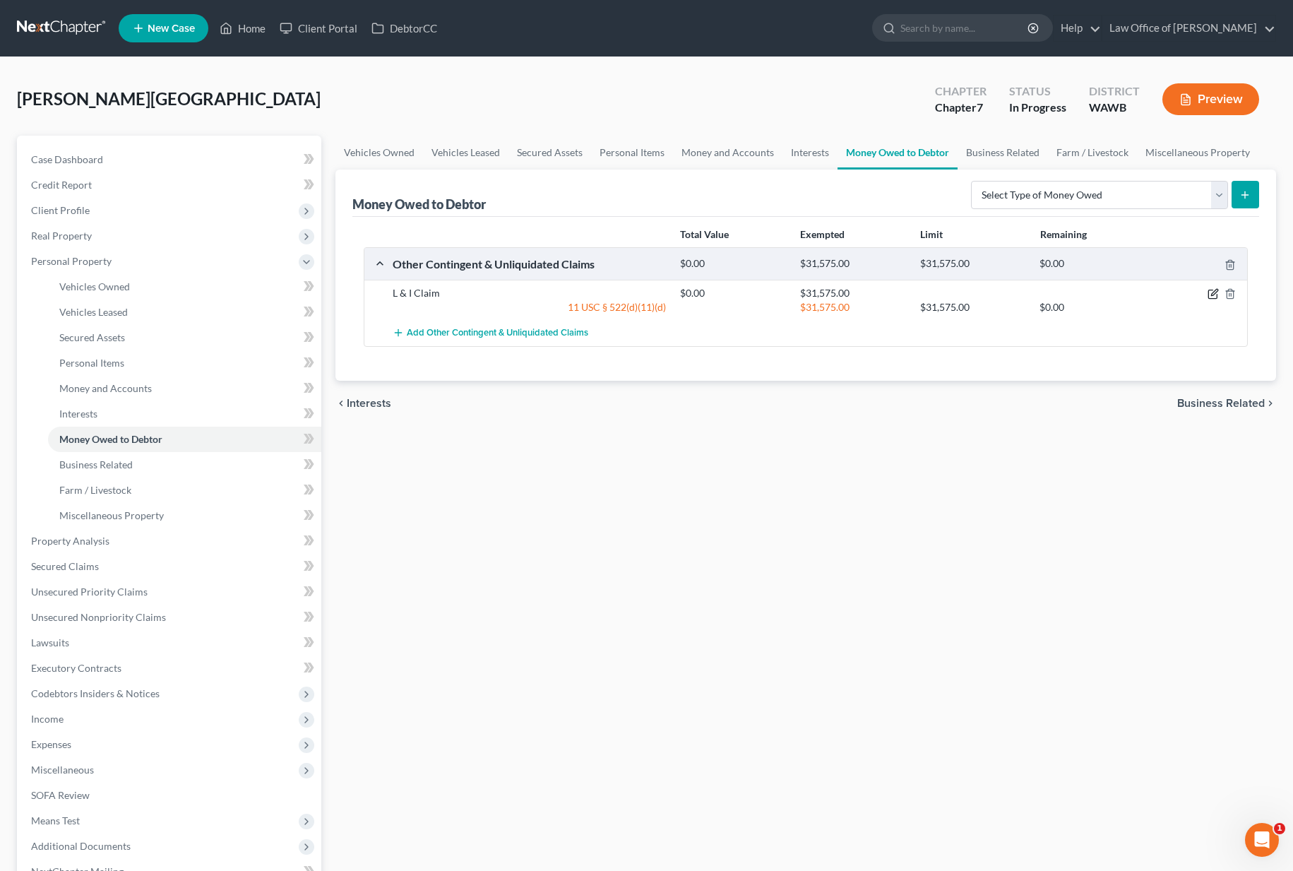
click at [1210, 293] on icon "button" at bounding box center [1212, 293] width 11 height 11
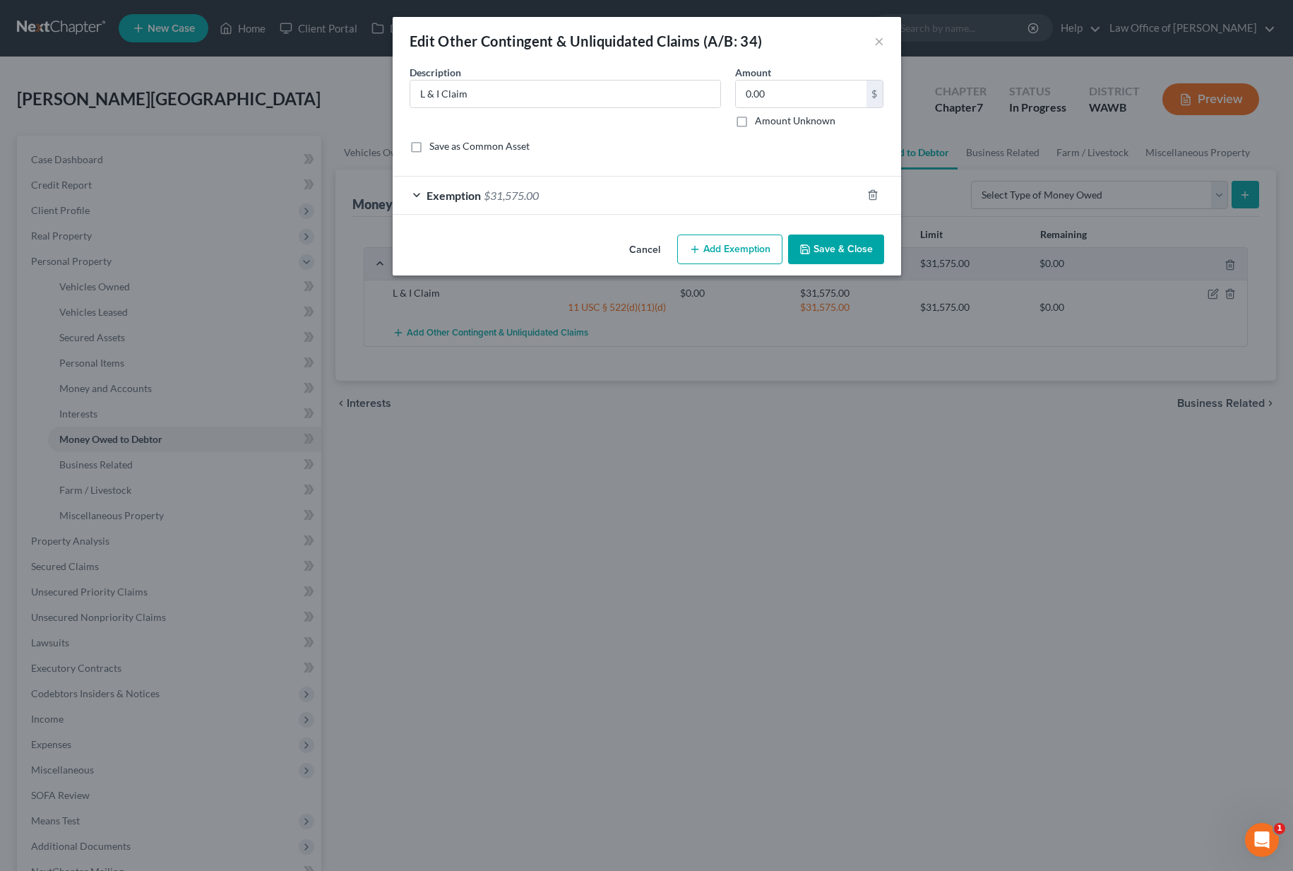
click at [755, 124] on label "Amount Unknown" at bounding box center [795, 121] width 80 height 14
click at [760, 123] on input "Amount Unknown" at bounding box center [764, 118] width 9 height 9
checkbox input "true"
click at [839, 252] on button "Save & Close" at bounding box center [836, 249] width 96 height 30
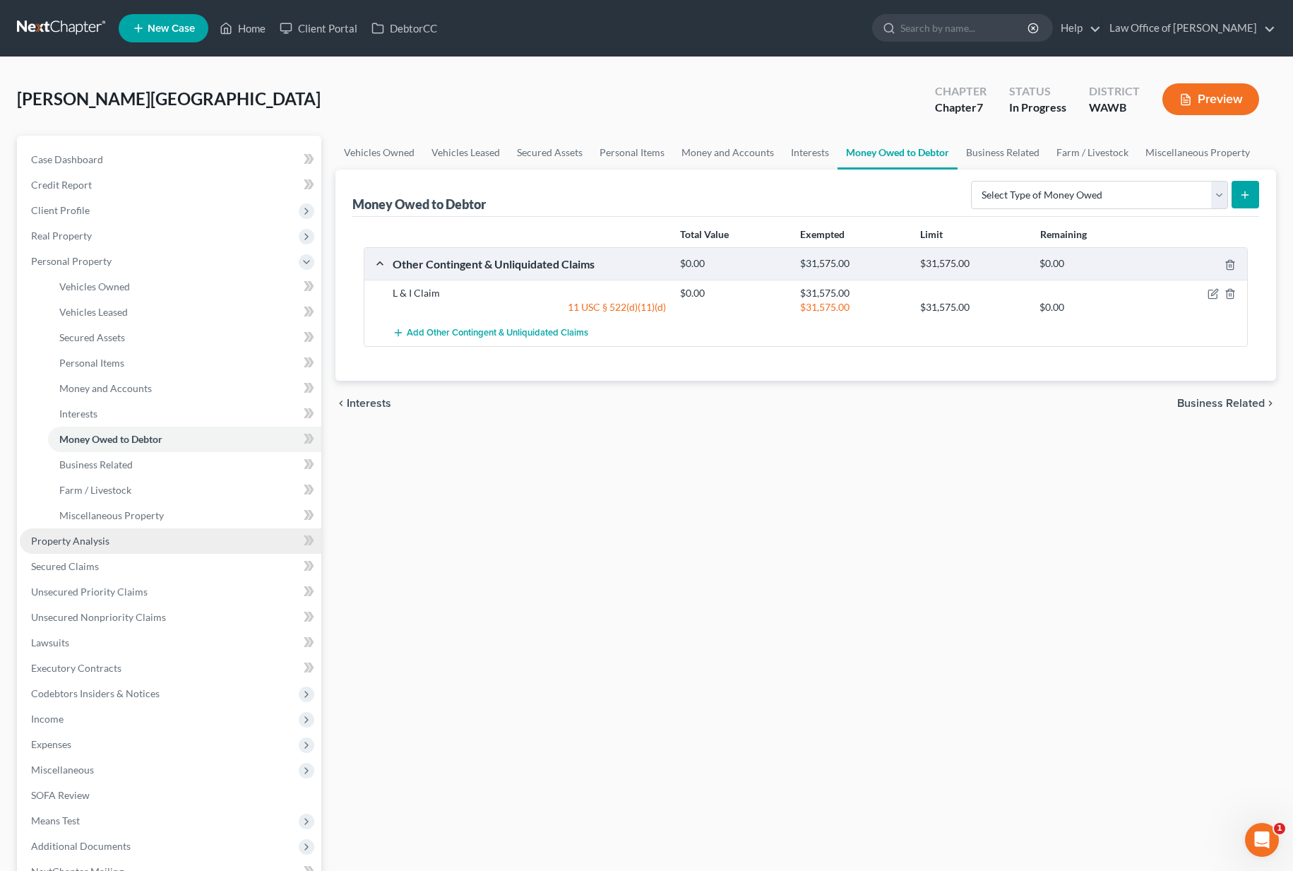
click at [133, 539] on link "Property Analysis" at bounding box center [170, 540] width 301 height 25
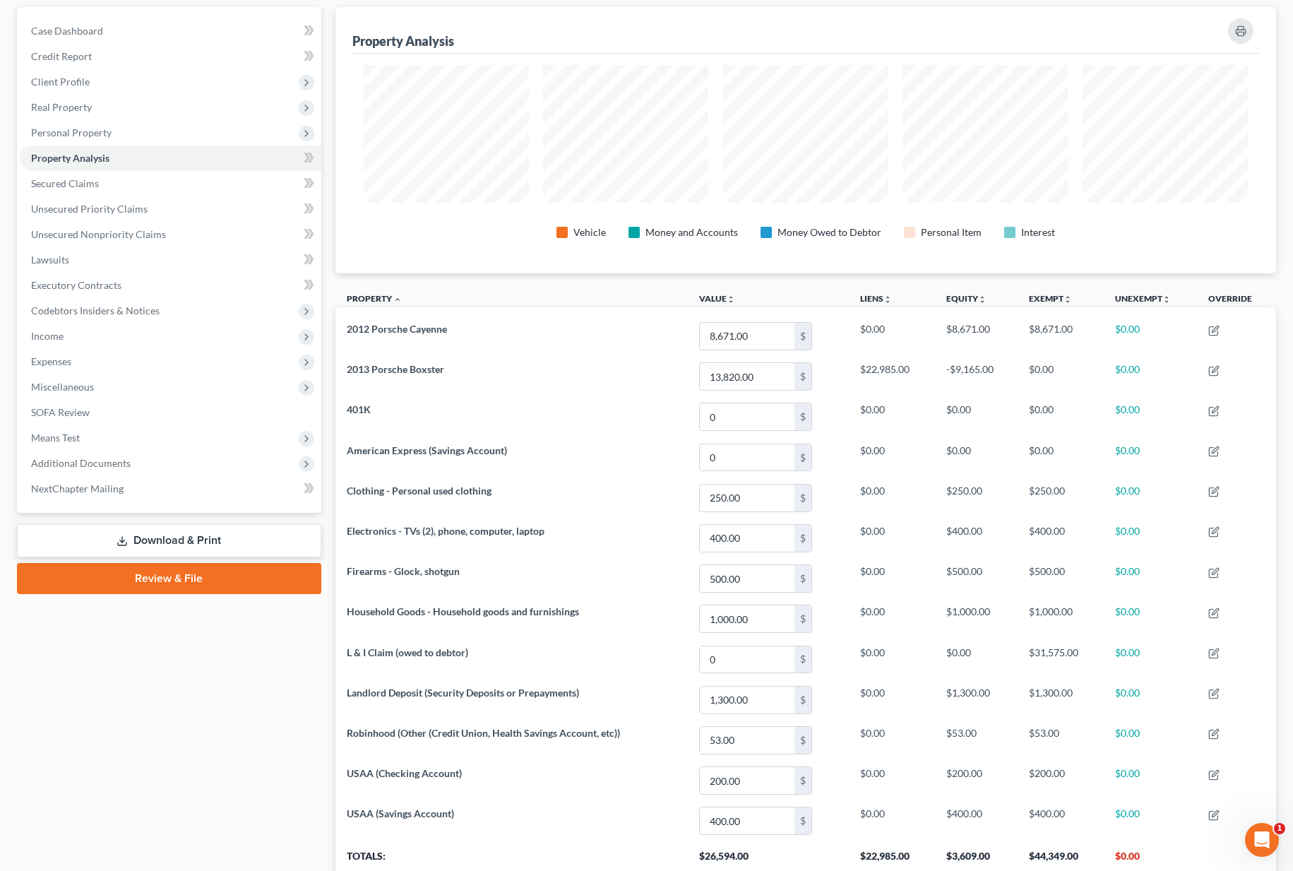
scroll to position [93, 0]
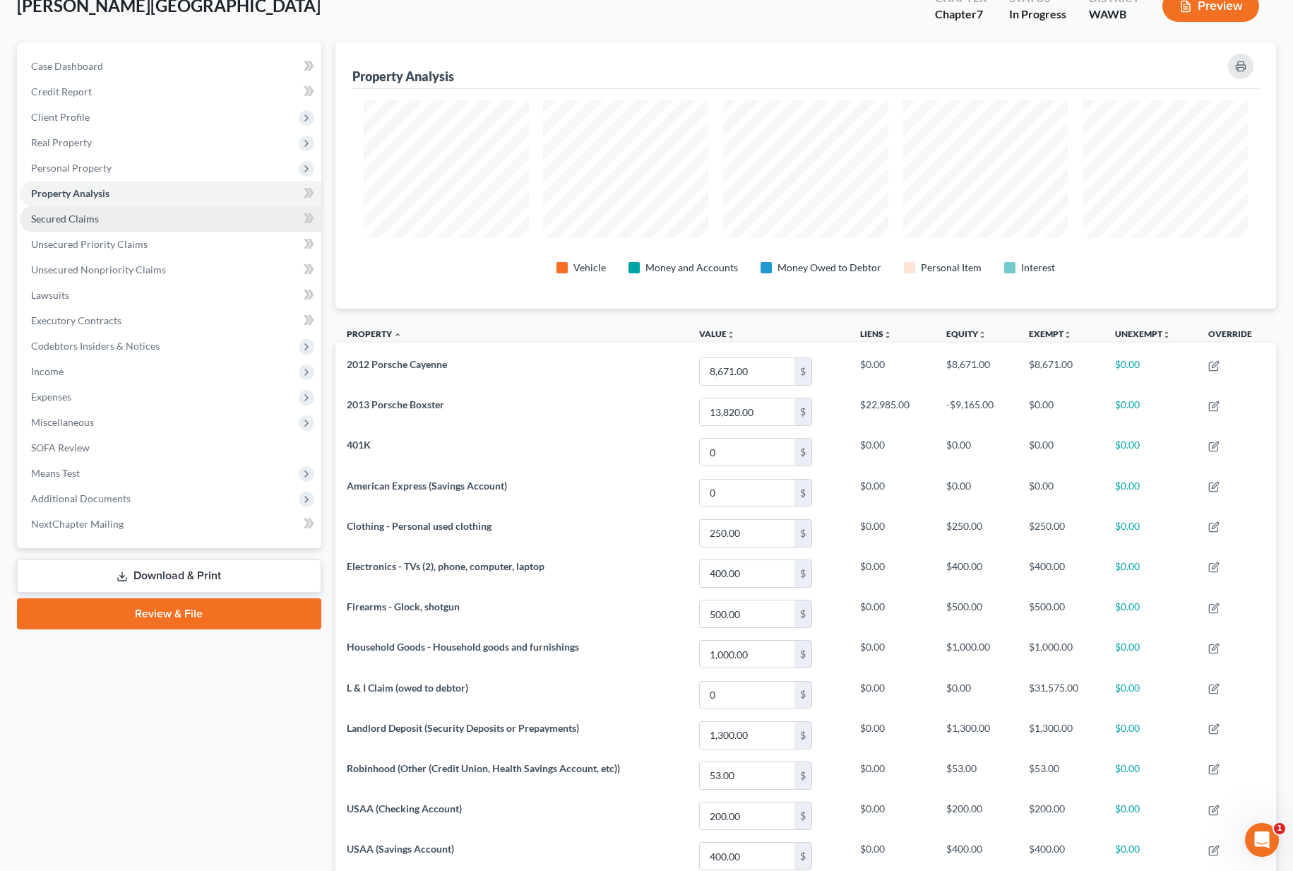
click at [183, 217] on link "Secured Claims" at bounding box center [170, 218] width 301 height 25
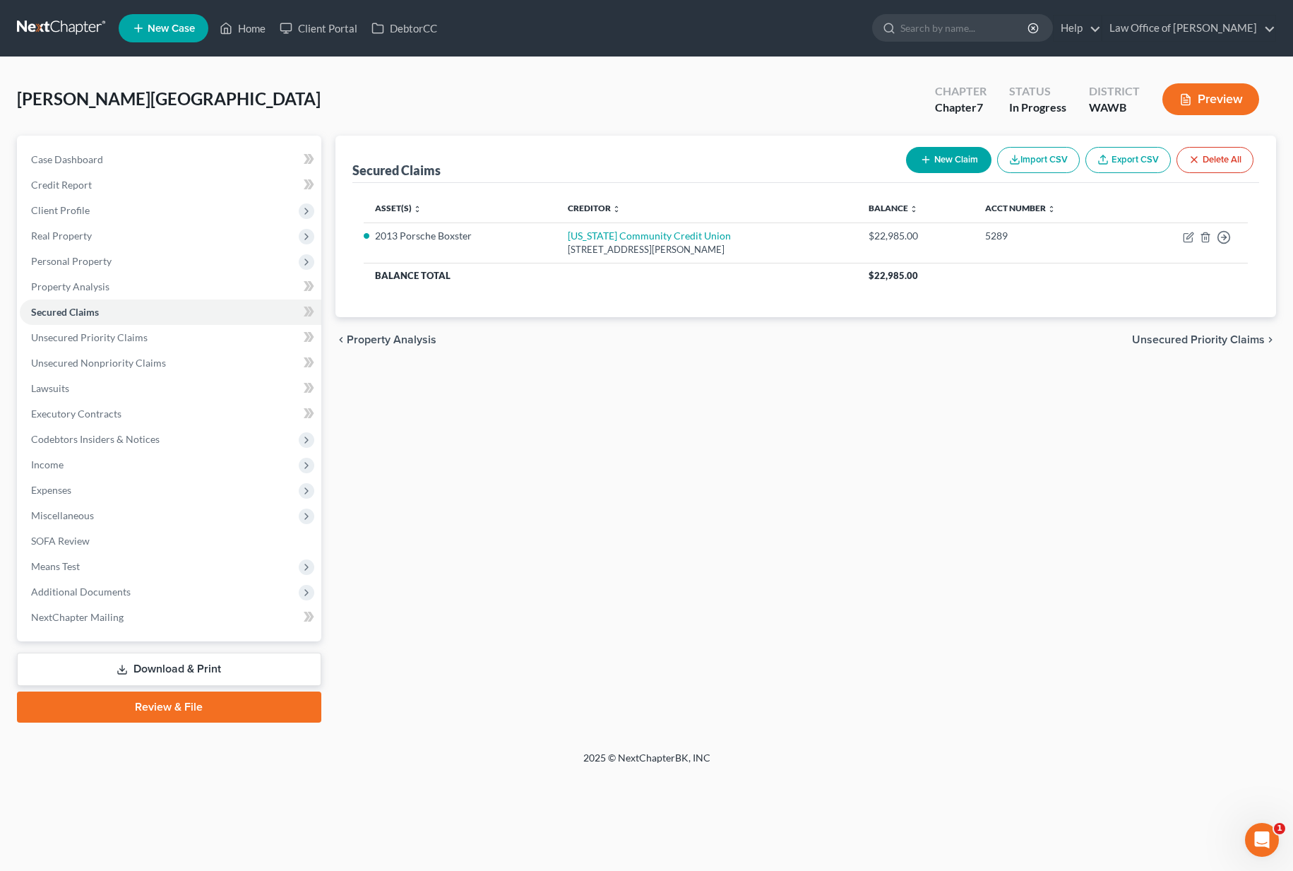
drag, startPoint x: 1165, startPoint y: 340, endPoint x: 921, endPoint y: 293, distance: 248.1
click at [921, 293] on ui-view "Secured Claims New Claim Import CSV Export CSV Delete All Asset(s) expand_more …" at bounding box center [805, 249] width 940 height 227
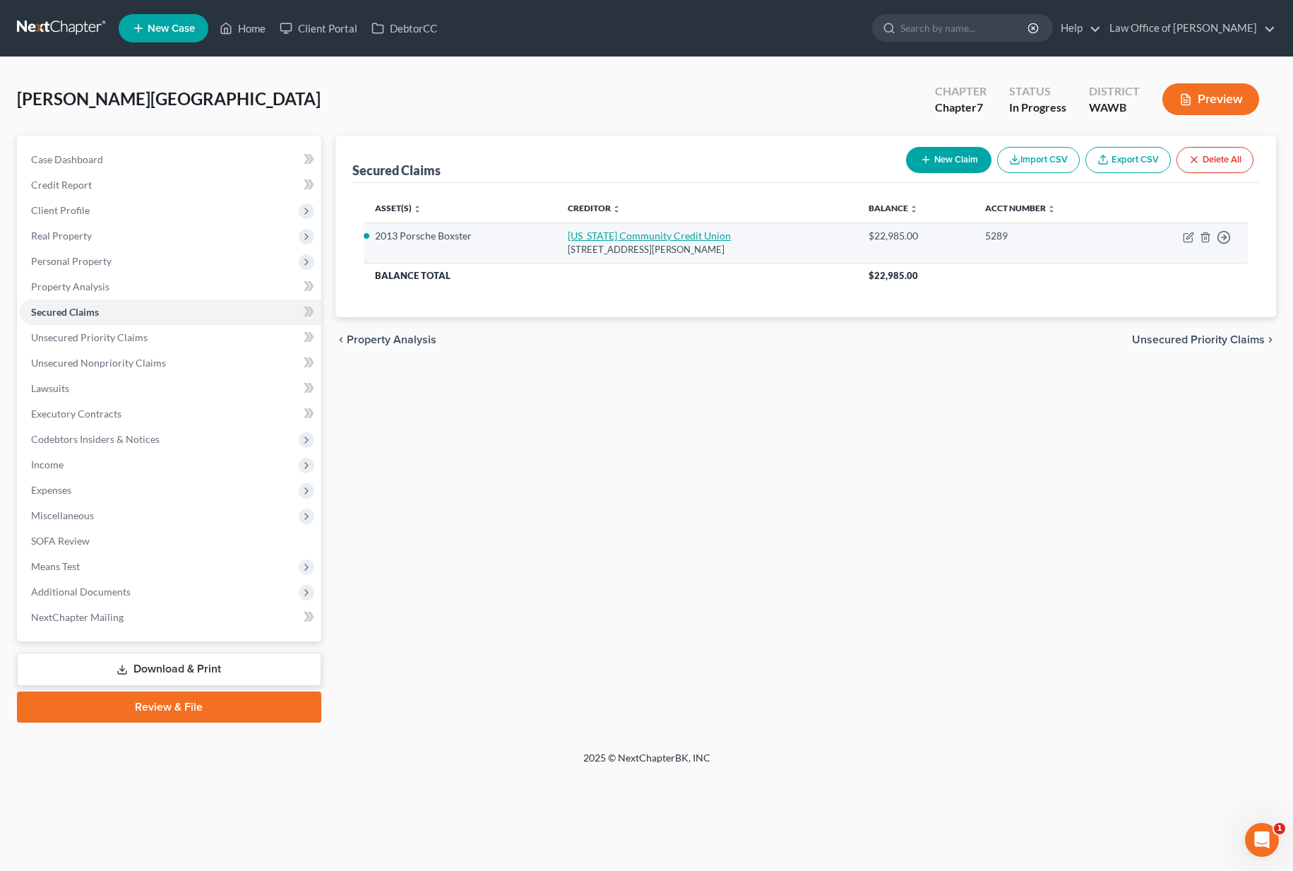
click at [678, 234] on link "Oregon Community Credit Union" at bounding box center [649, 235] width 163 height 12
select select "38"
select select "8"
select select "2"
select select "0"
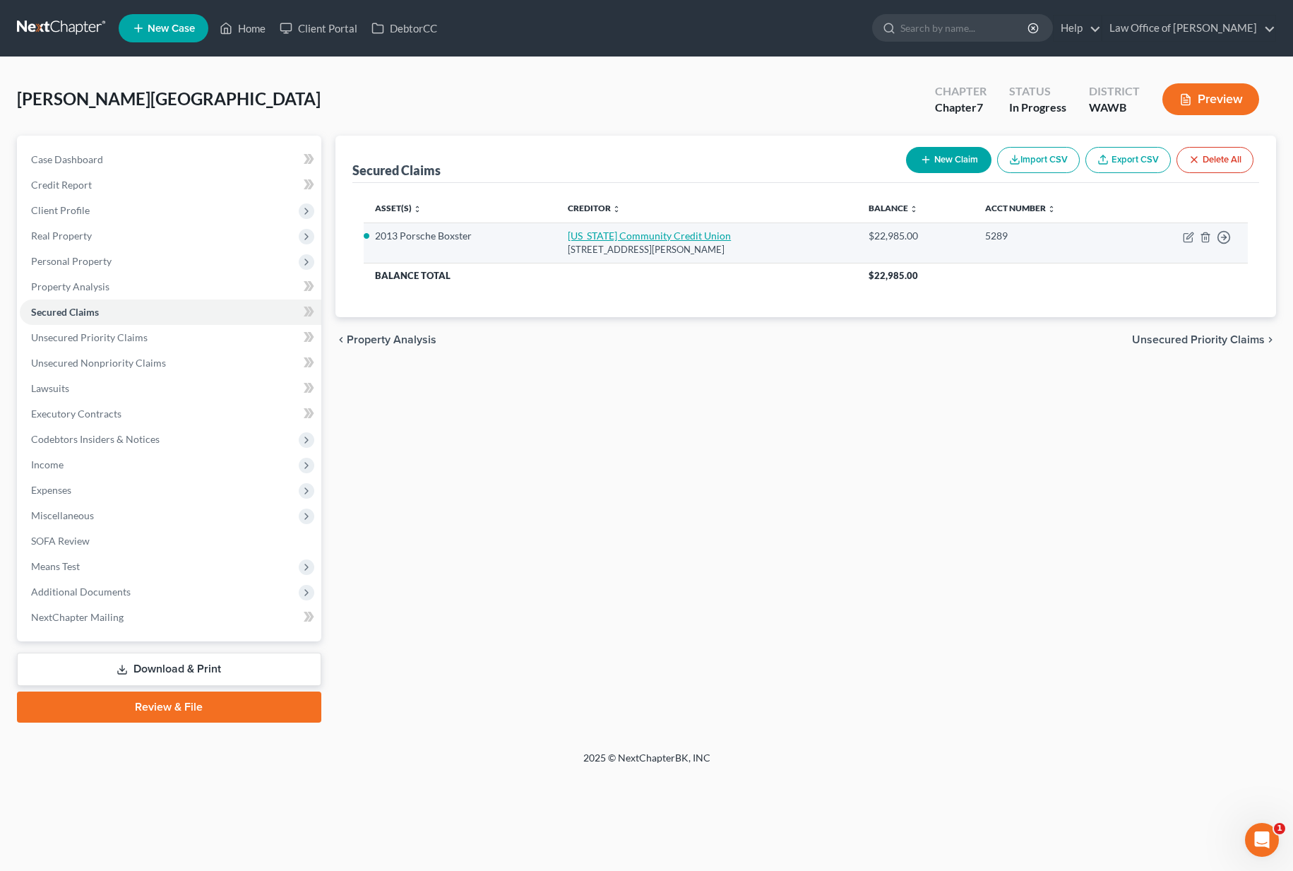
select select "0"
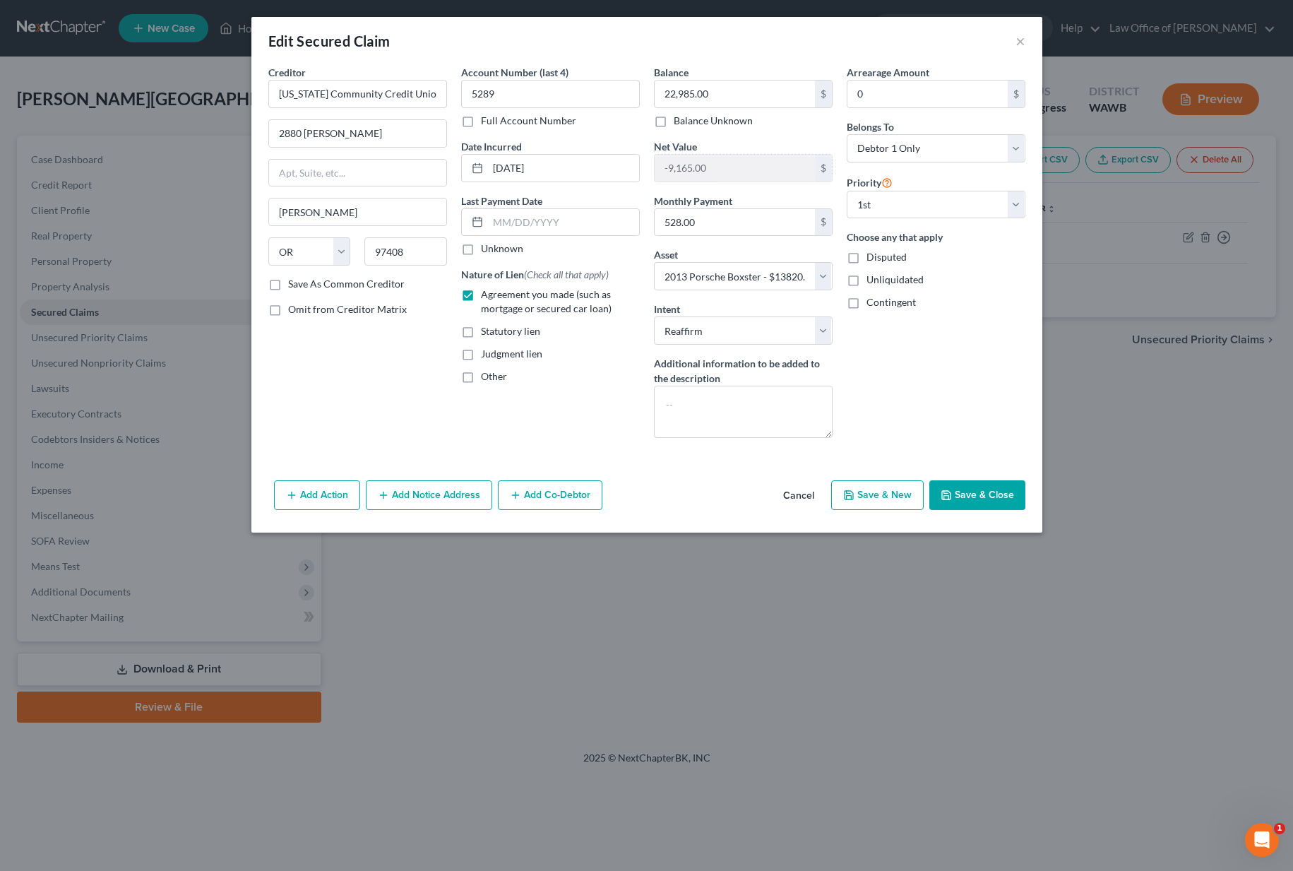
click at [950, 488] on button "Save & Close" at bounding box center [977, 495] width 96 height 30
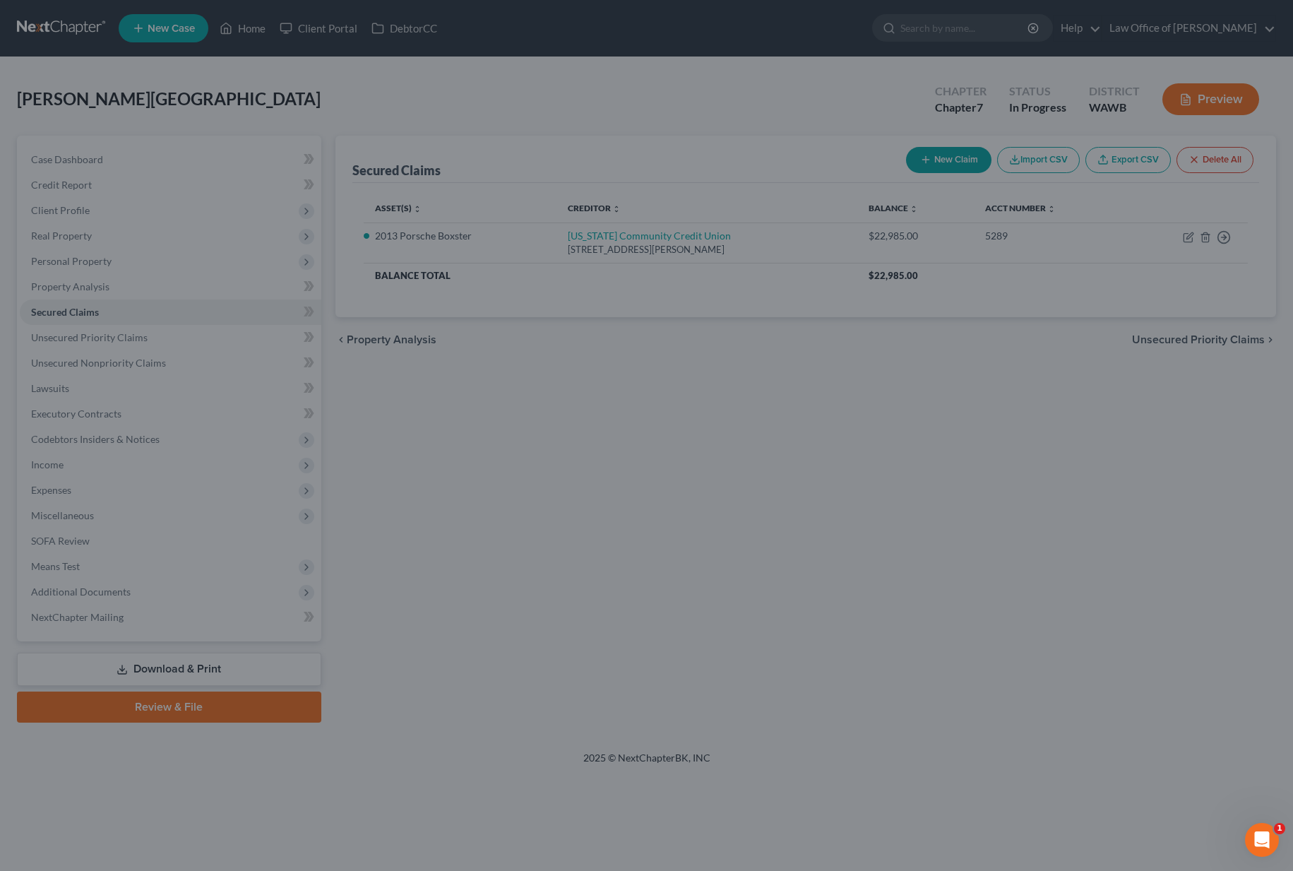
select select "8"
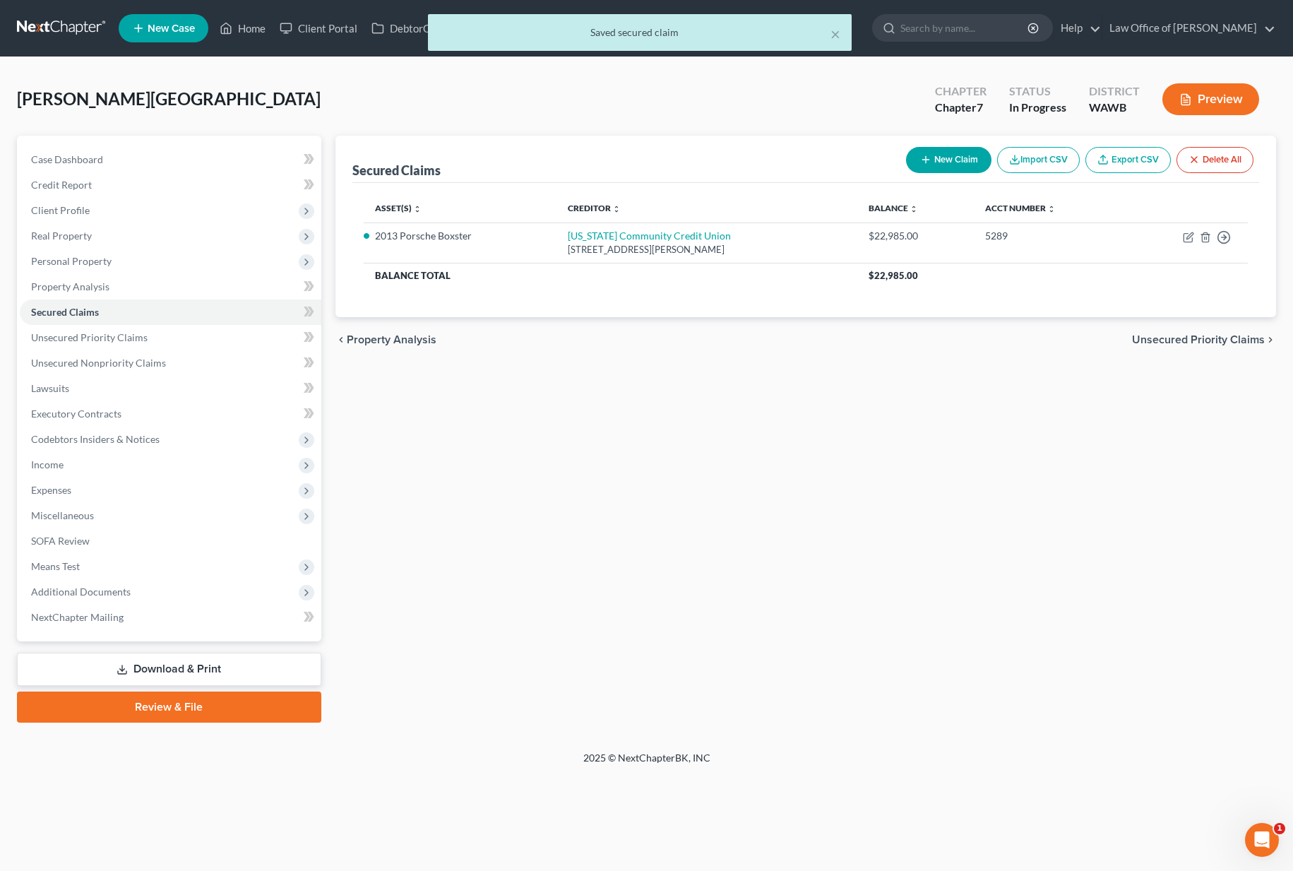
click at [1202, 342] on span "Unsecured Priority Claims" at bounding box center [1198, 339] width 133 height 11
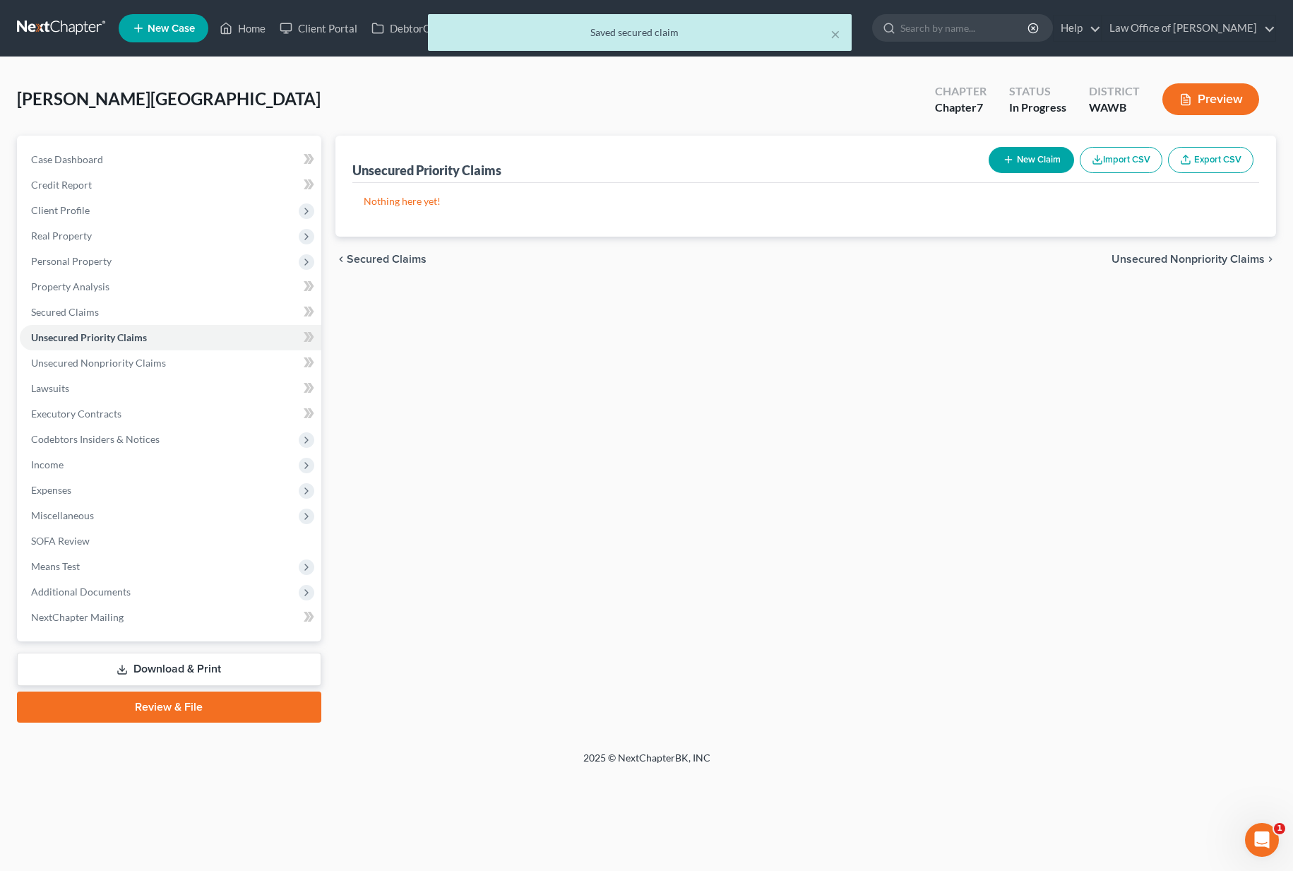
click at [1208, 250] on div "chevron_left Secured Claims Unsecured Nonpriority Claims chevron_right" at bounding box center [805, 259] width 940 height 45
click at [1209, 259] on span "Unsecured Nonpriority Claims" at bounding box center [1187, 258] width 153 height 11
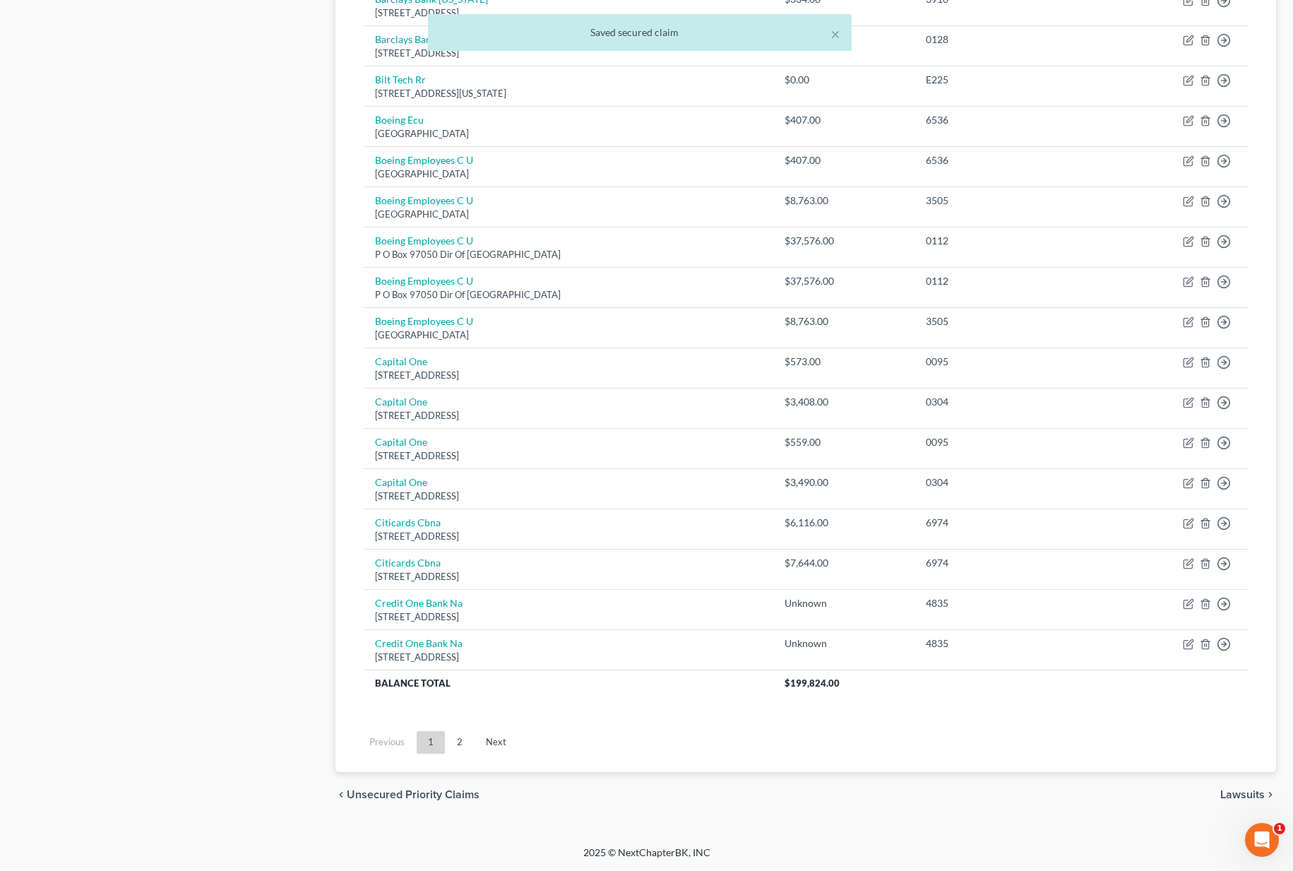
scroll to position [756, 0]
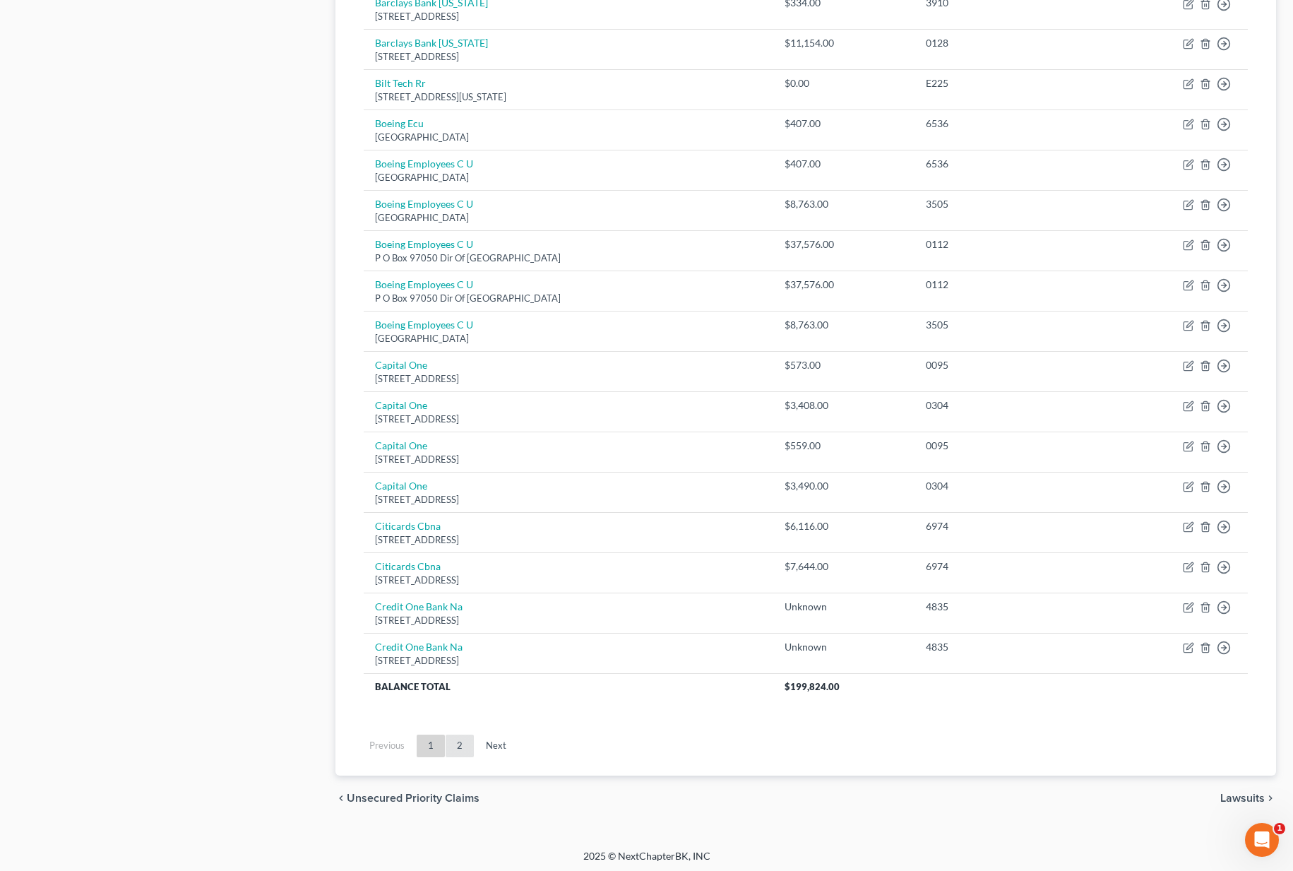
click at [462, 748] on link "2" at bounding box center [460, 745] width 28 height 23
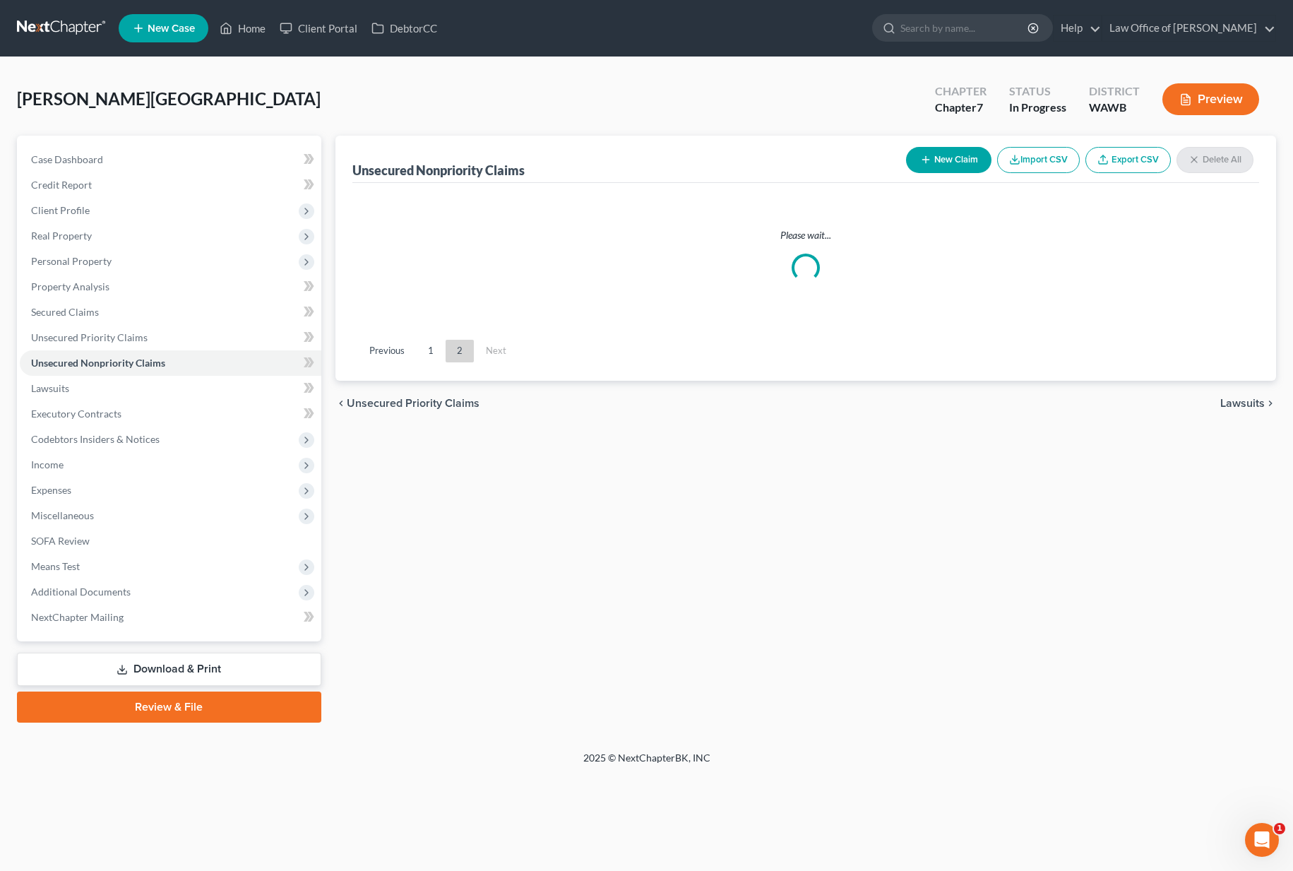
scroll to position [0, 0]
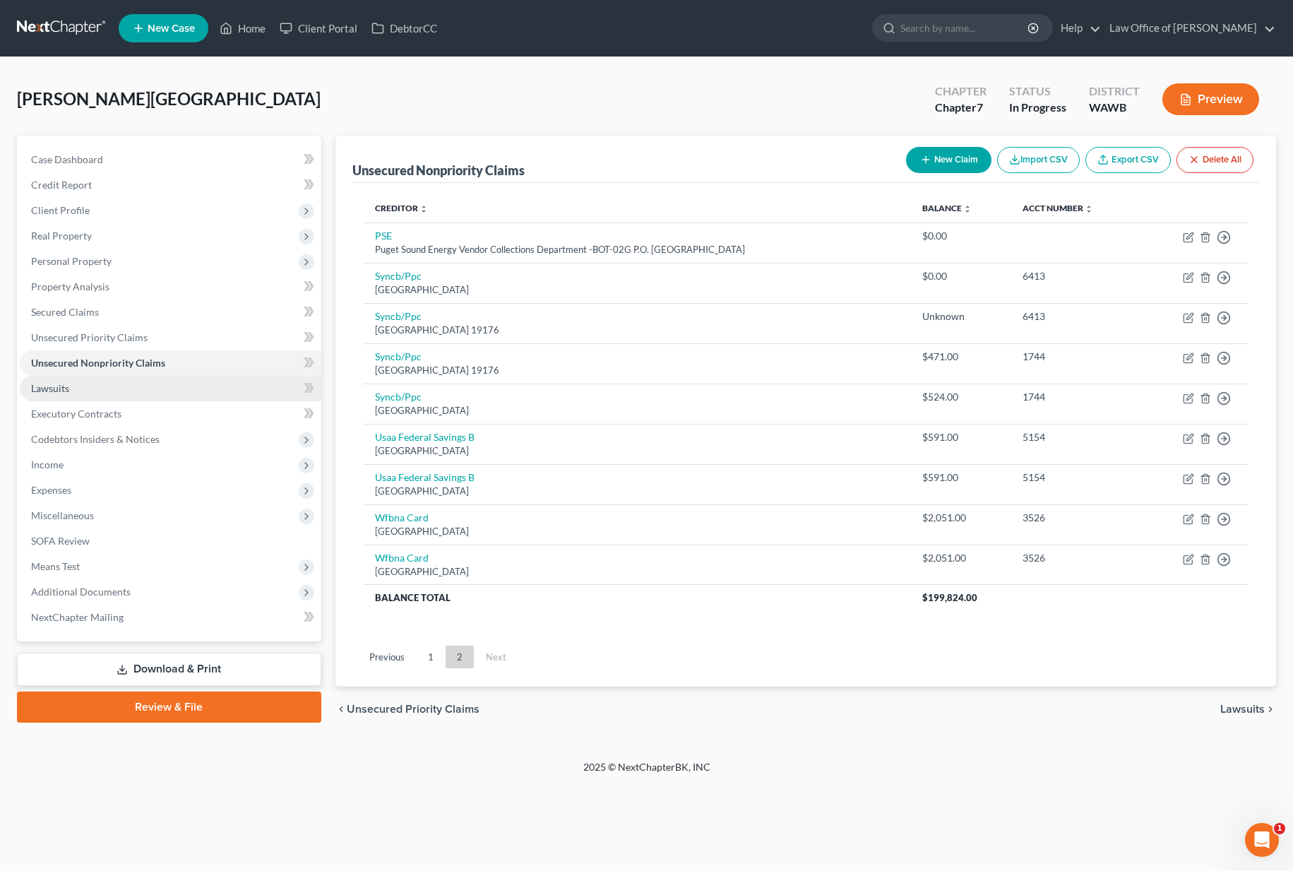
click at [157, 389] on link "Lawsuits" at bounding box center [170, 388] width 301 height 25
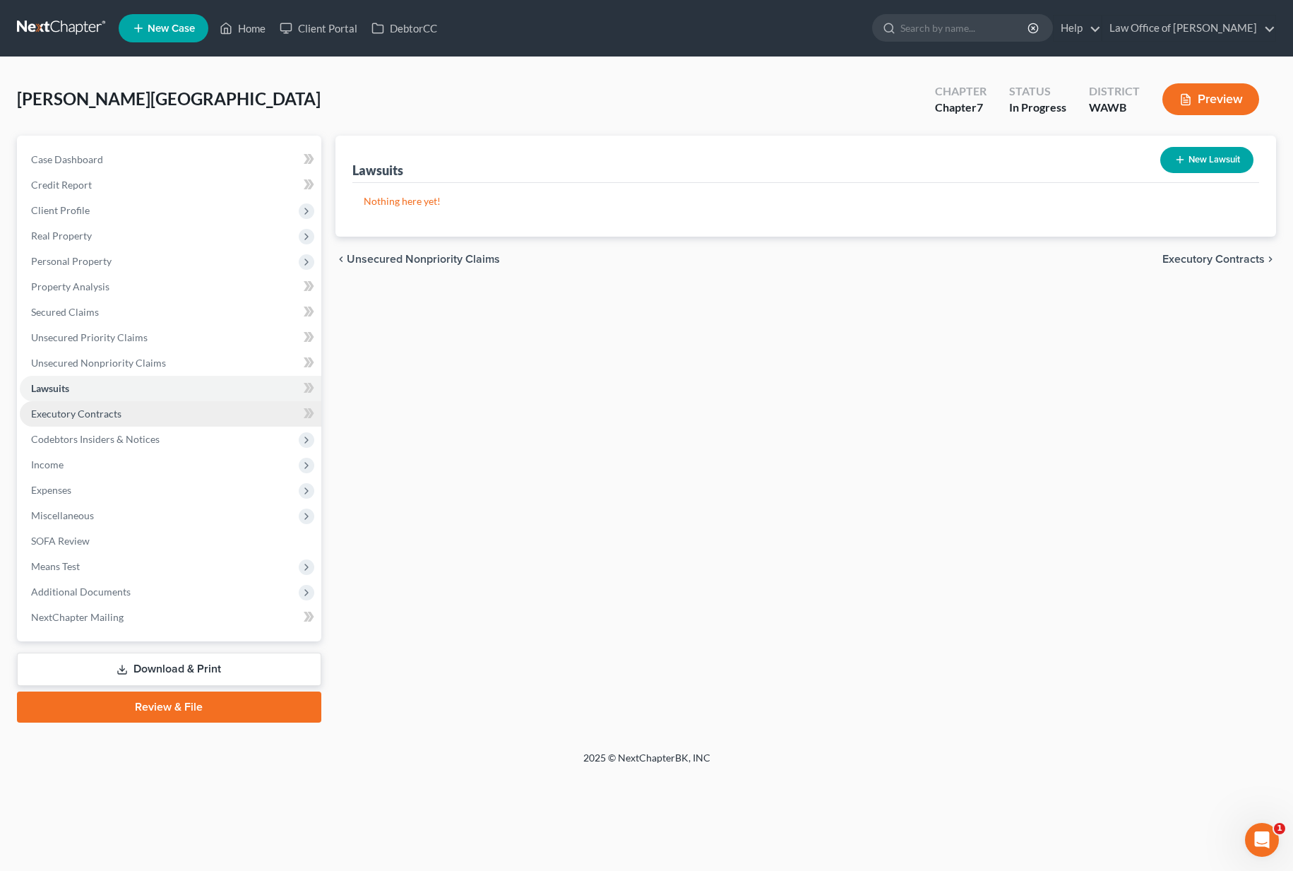
click at [147, 401] on link "Executory Contracts" at bounding box center [170, 413] width 301 height 25
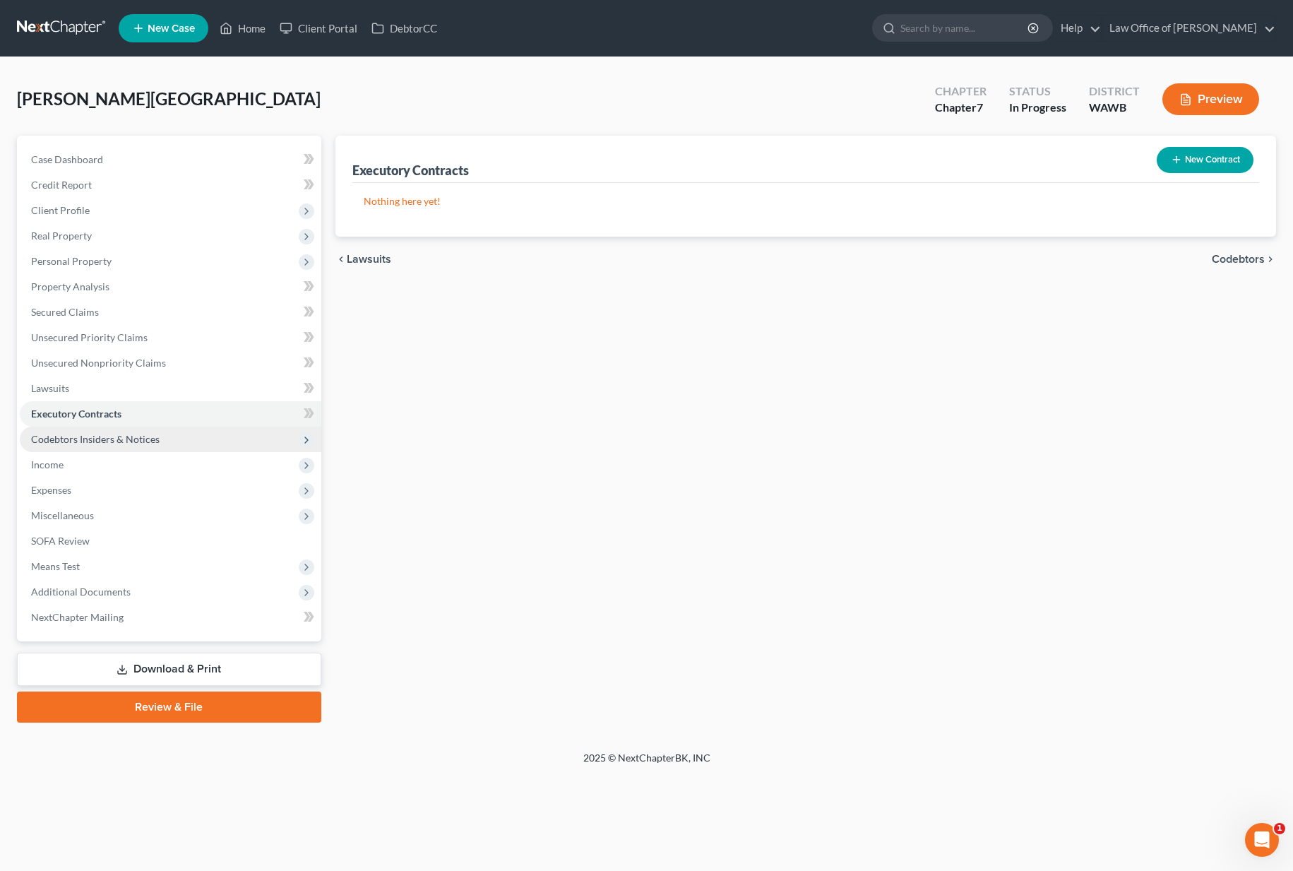
click at [142, 433] on span "Codebtors Insiders & Notices" at bounding box center [95, 439] width 128 height 12
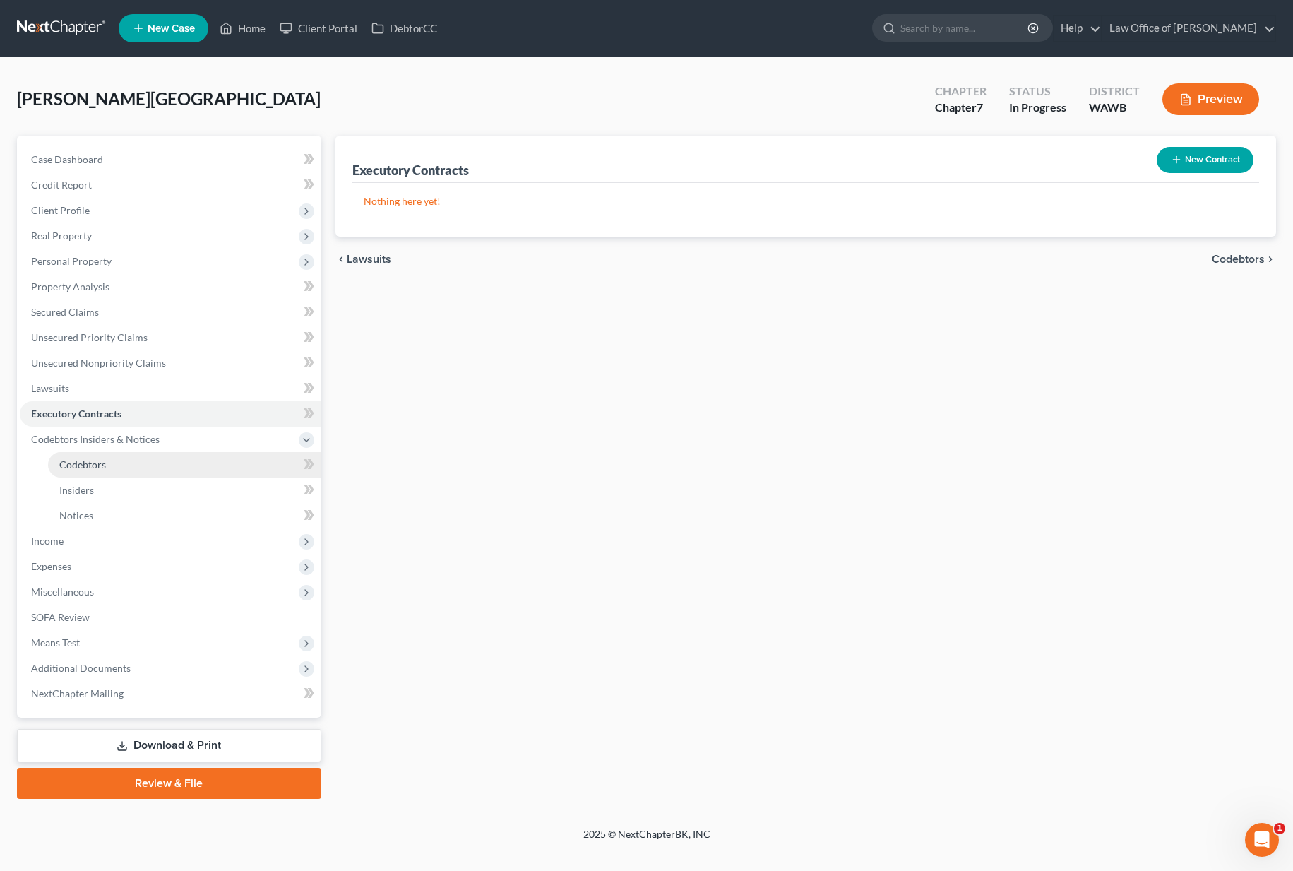
click at [135, 456] on link "Codebtors" at bounding box center [184, 464] width 273 height 25
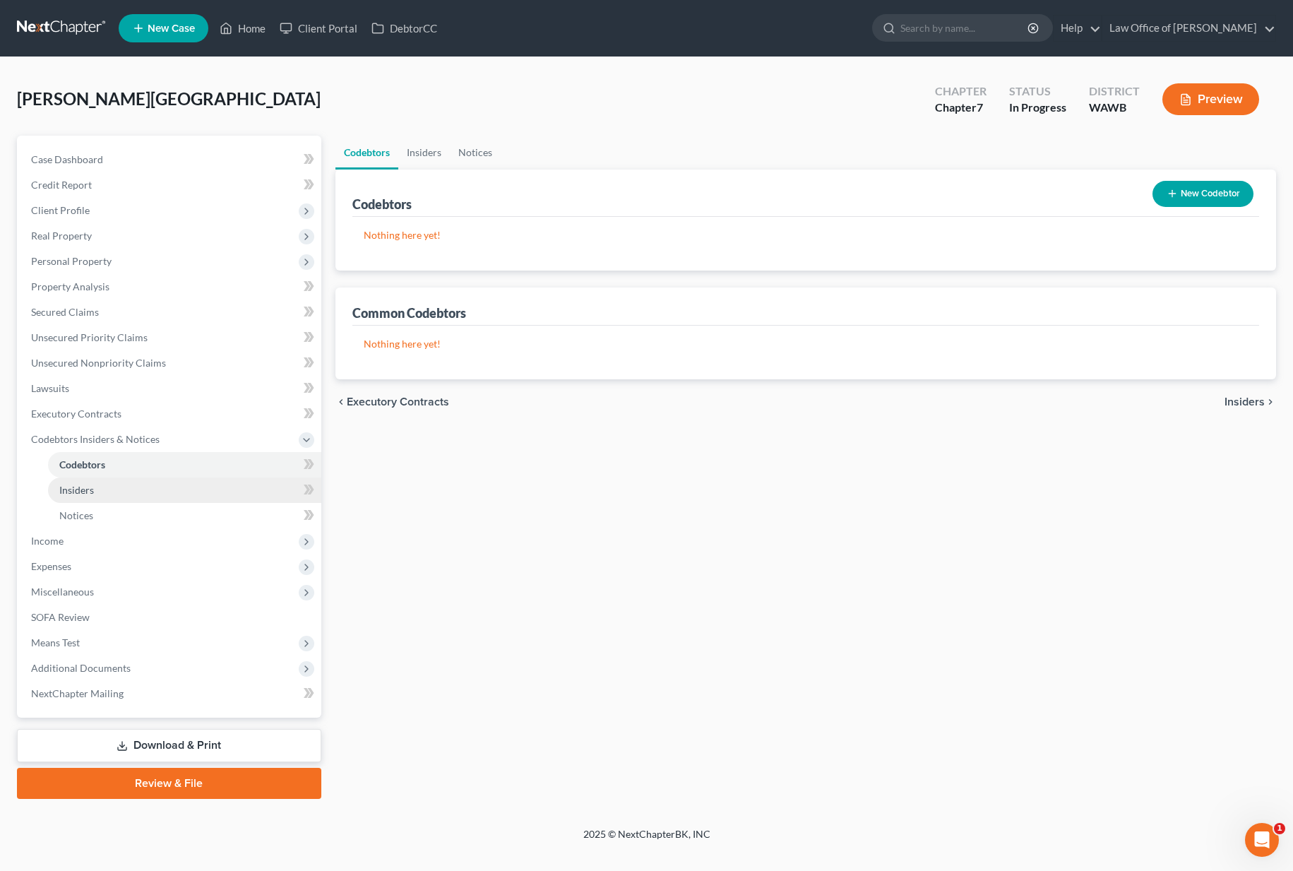
click at [130, 481] on link "Insiders" at bounding box center [184, 489] width 273 height 25
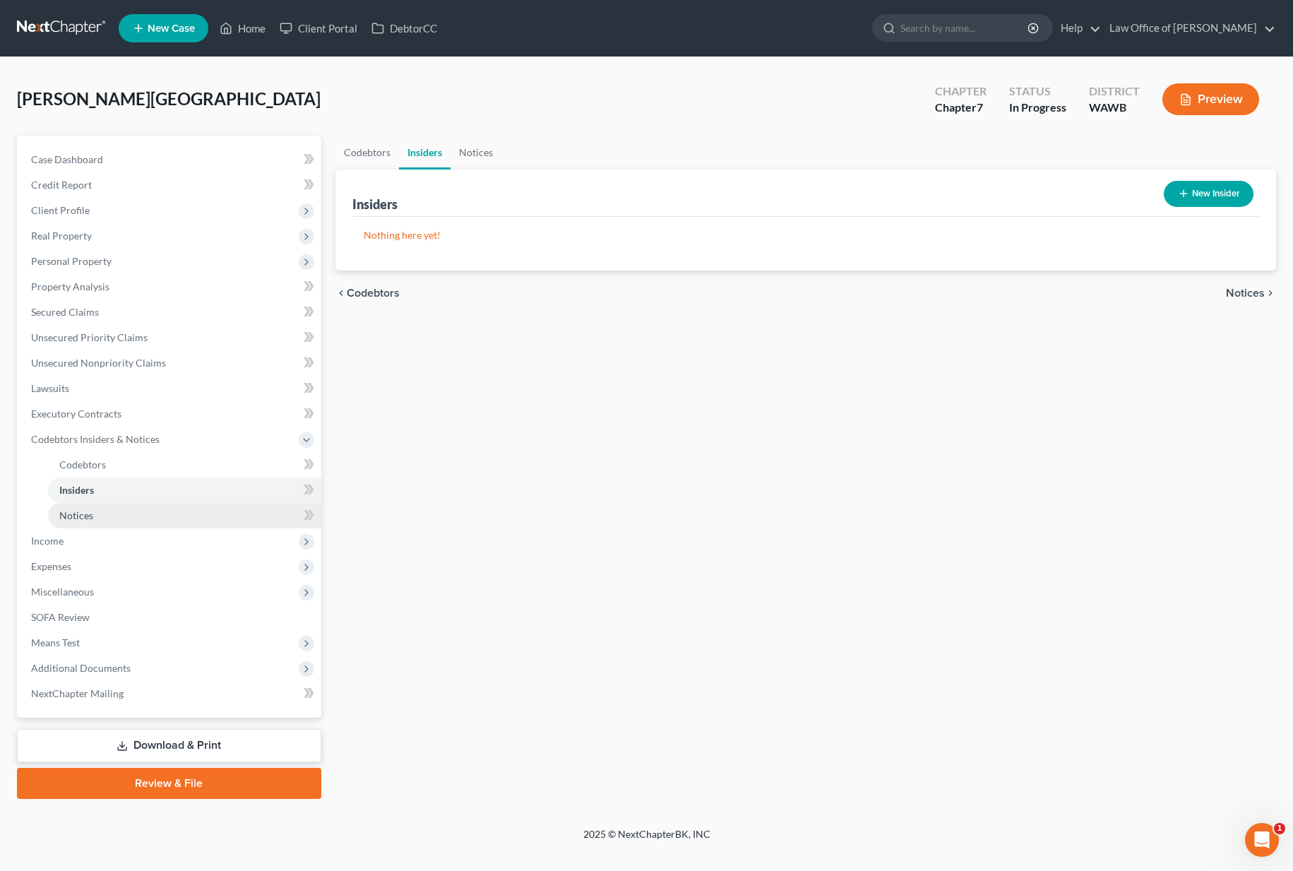
click at [126, 507] on link "Notices" at bounding box center [184, 515] width 273 height 25
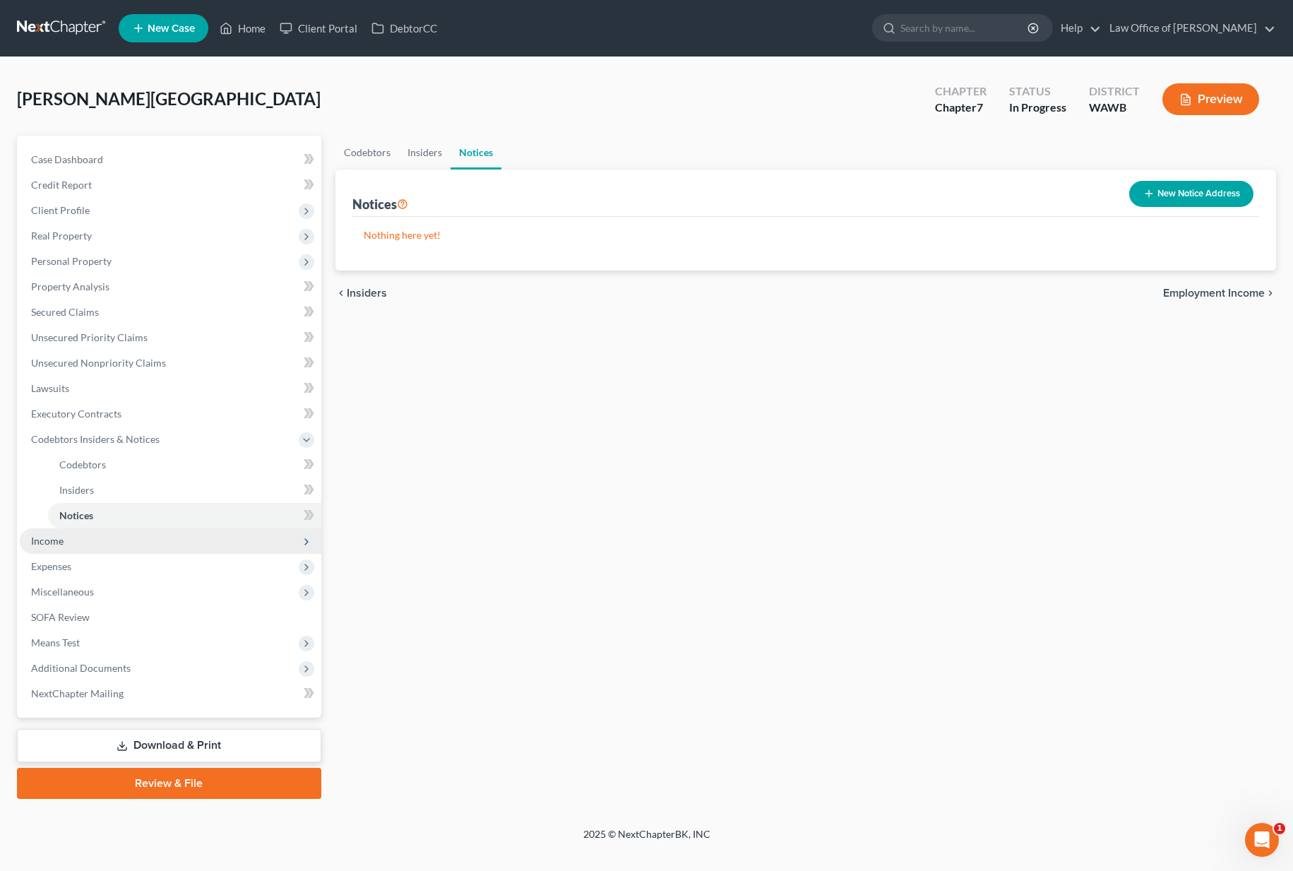
click at [122, 539] on span "Income" at bounding box center [170, 540] width 301 height 25
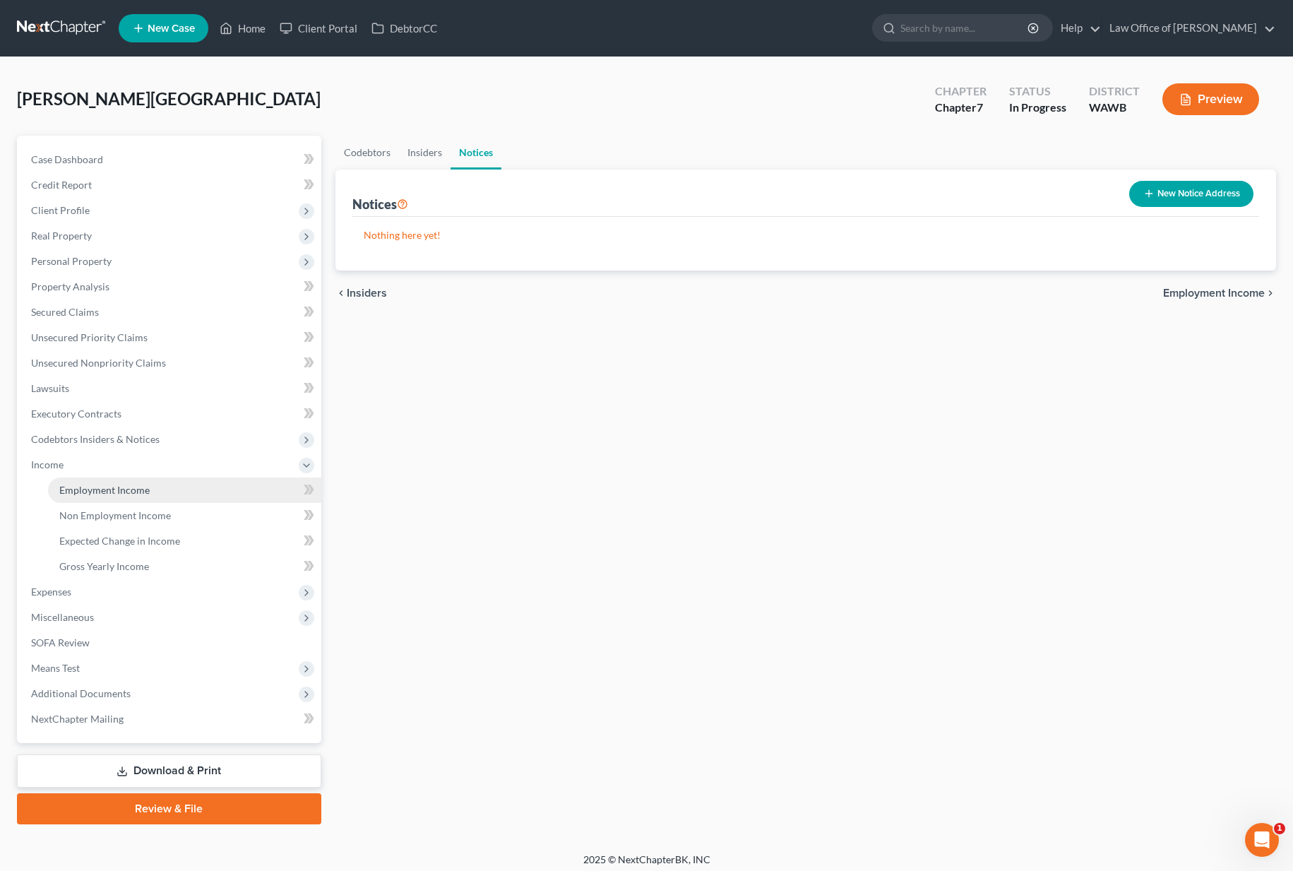
click at [131, 494] on span "Employment Income" at bounding box center [104, 490] width 90 height 12
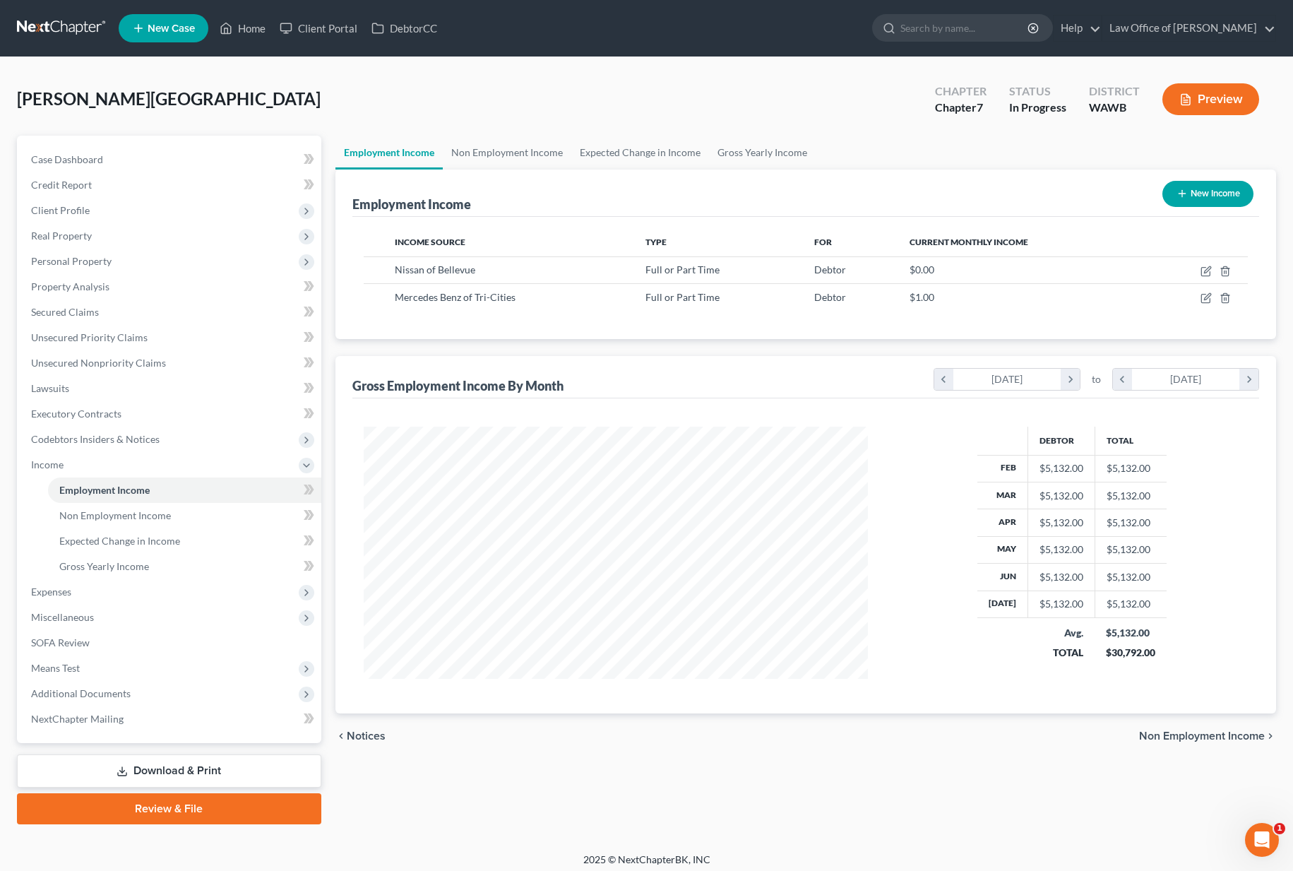
scroll to position [253, 532]
click at [1210, 270] on icon "button" at bounding box center [1205, 270] width 11 height 11
select select "0"
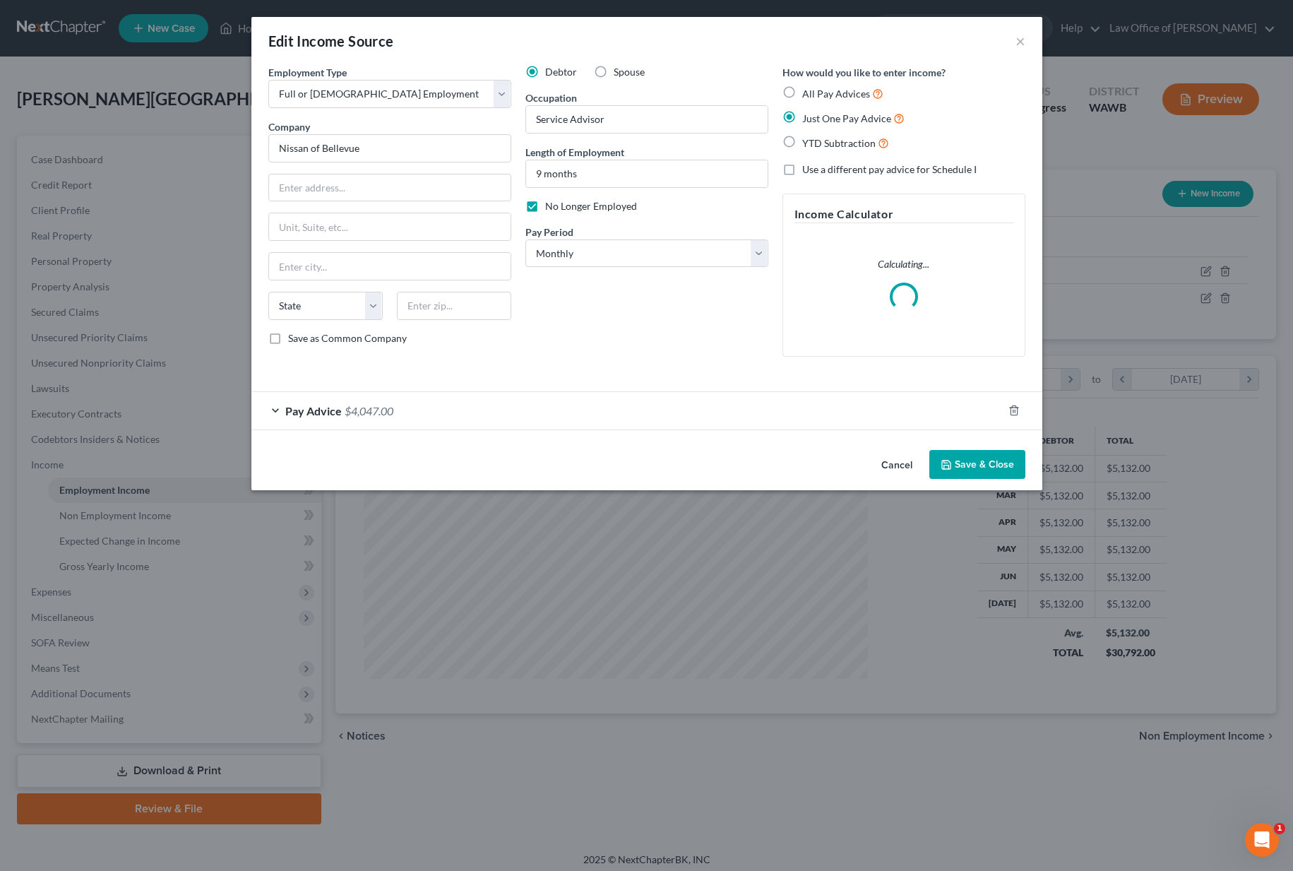
click at [973, 462] on button "Save & Close" at bounding box center [977, 465] width 96 height 30
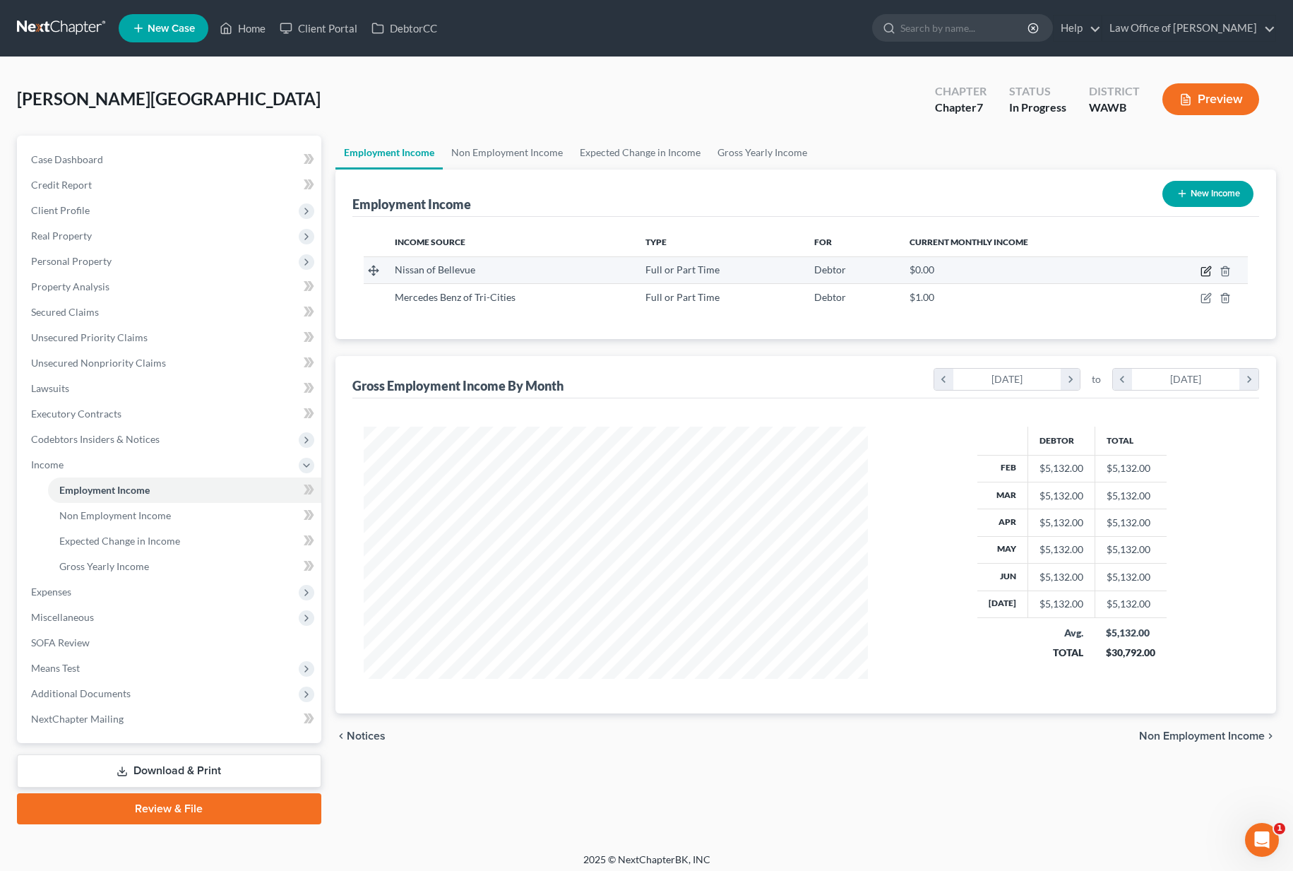
click at [1208, 270] on icon "button" at bounding box center [1205, 270] width 11 height 11
select select "0"
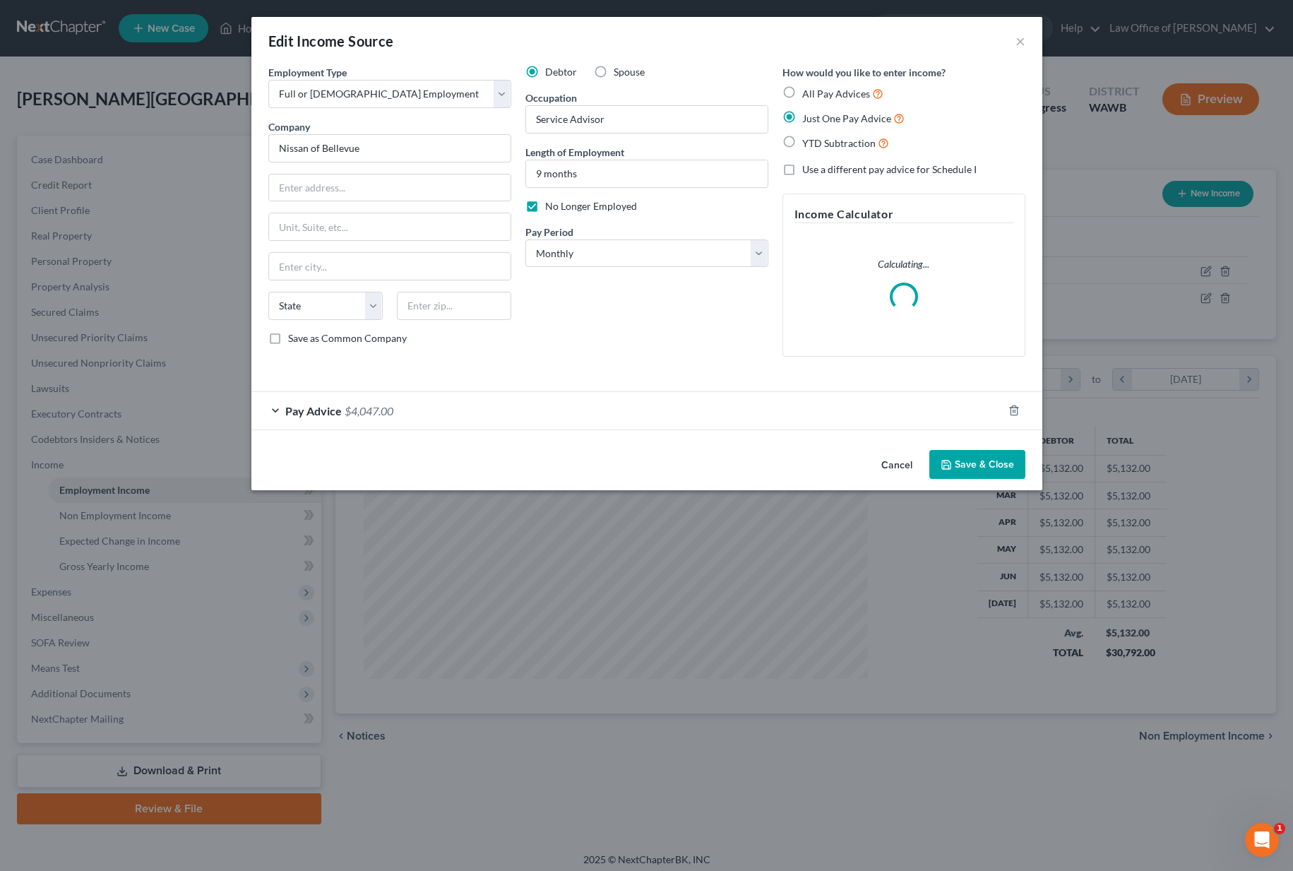
click at [963, 465] on button "Save & Close" at bounding box center [977, 465] width 96 height 30
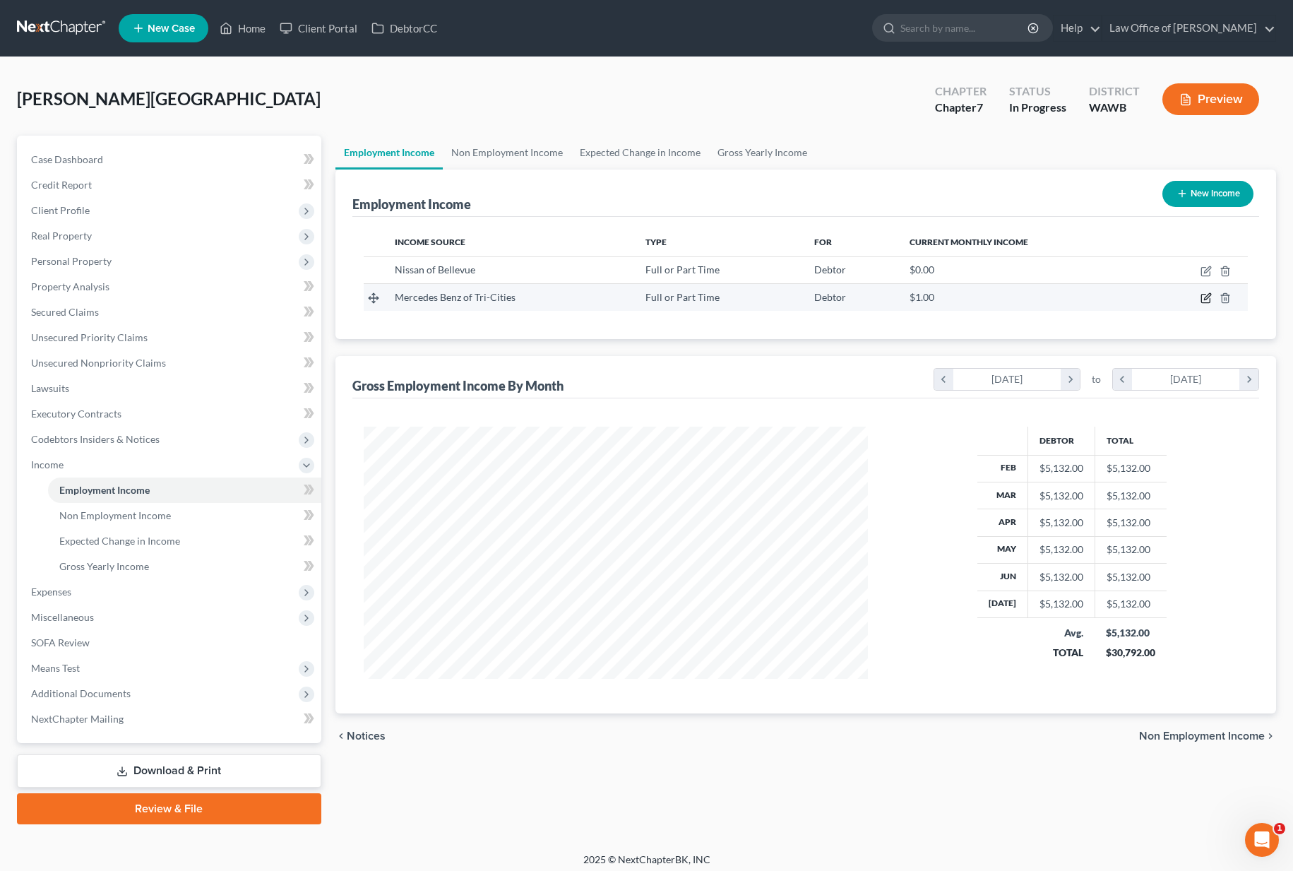
click at [1209, 299] on icon "button" at bounding box center [1205, 297] width 11 height 11
select select "0"
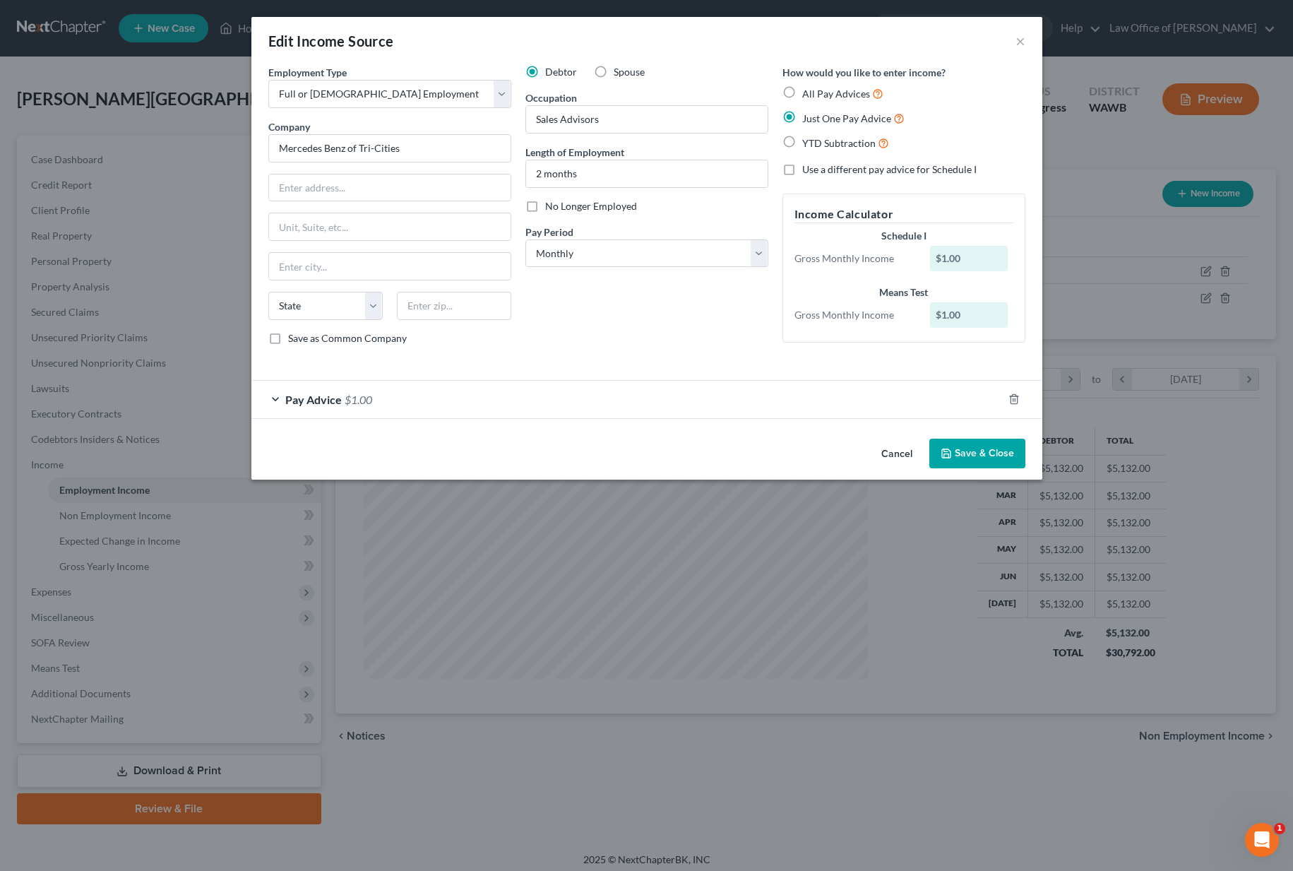
click at [639, 419] on div "Employment Type * Select Full or Part Time Employment Self Employment Company *…" at bounding box center [646, 249] width 791 height 368
click at [626, 399] on div "Pay Advice $1.00" at bounding box center [626, 399] width 751 height 37
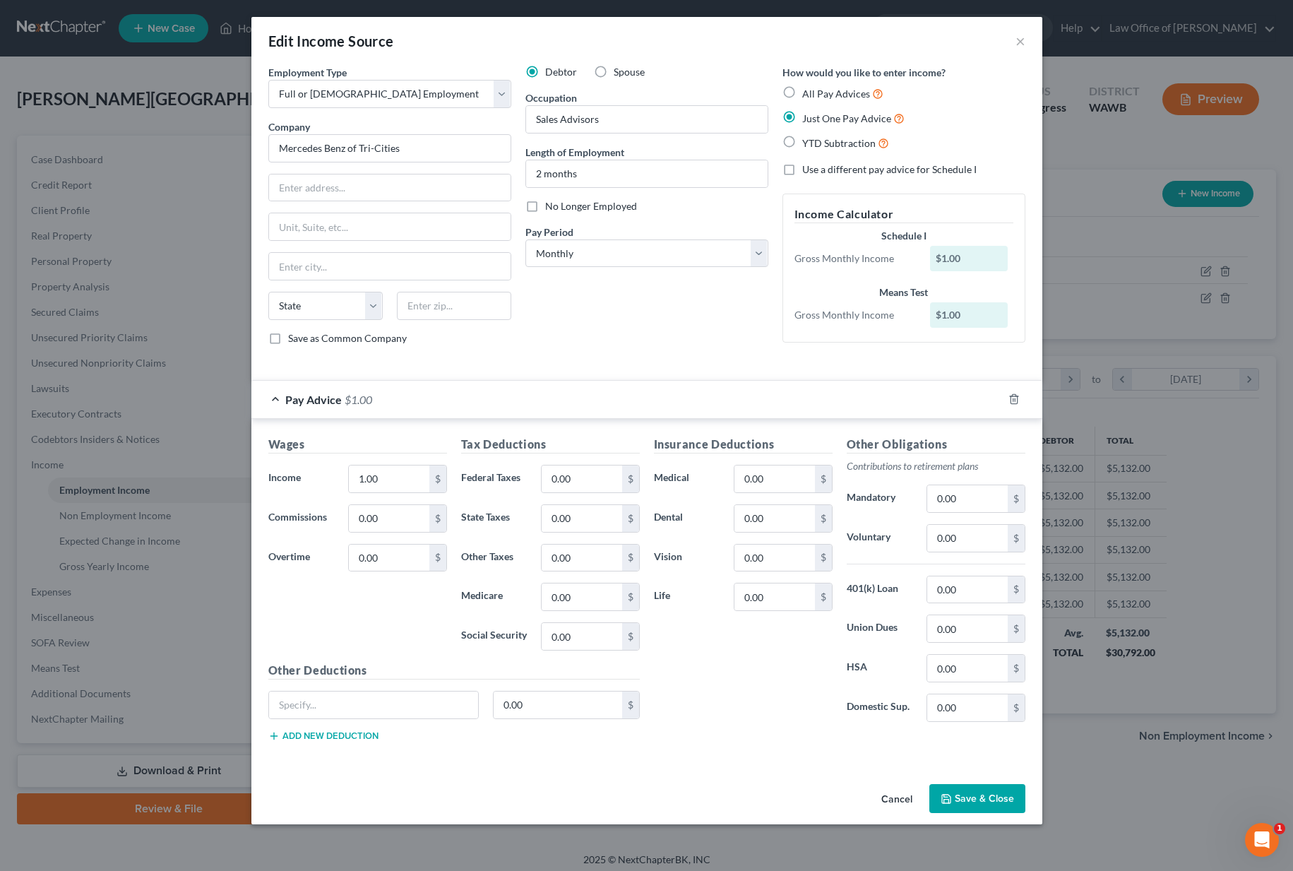
click at [820, 138] on span "YTD Subtraction" at bounding box center [838, 143] width 73 height 12
click at [817, 138] on input "YTD Subtraction" at bounding box center [812, 139] width 9 height 9
radio input "true"
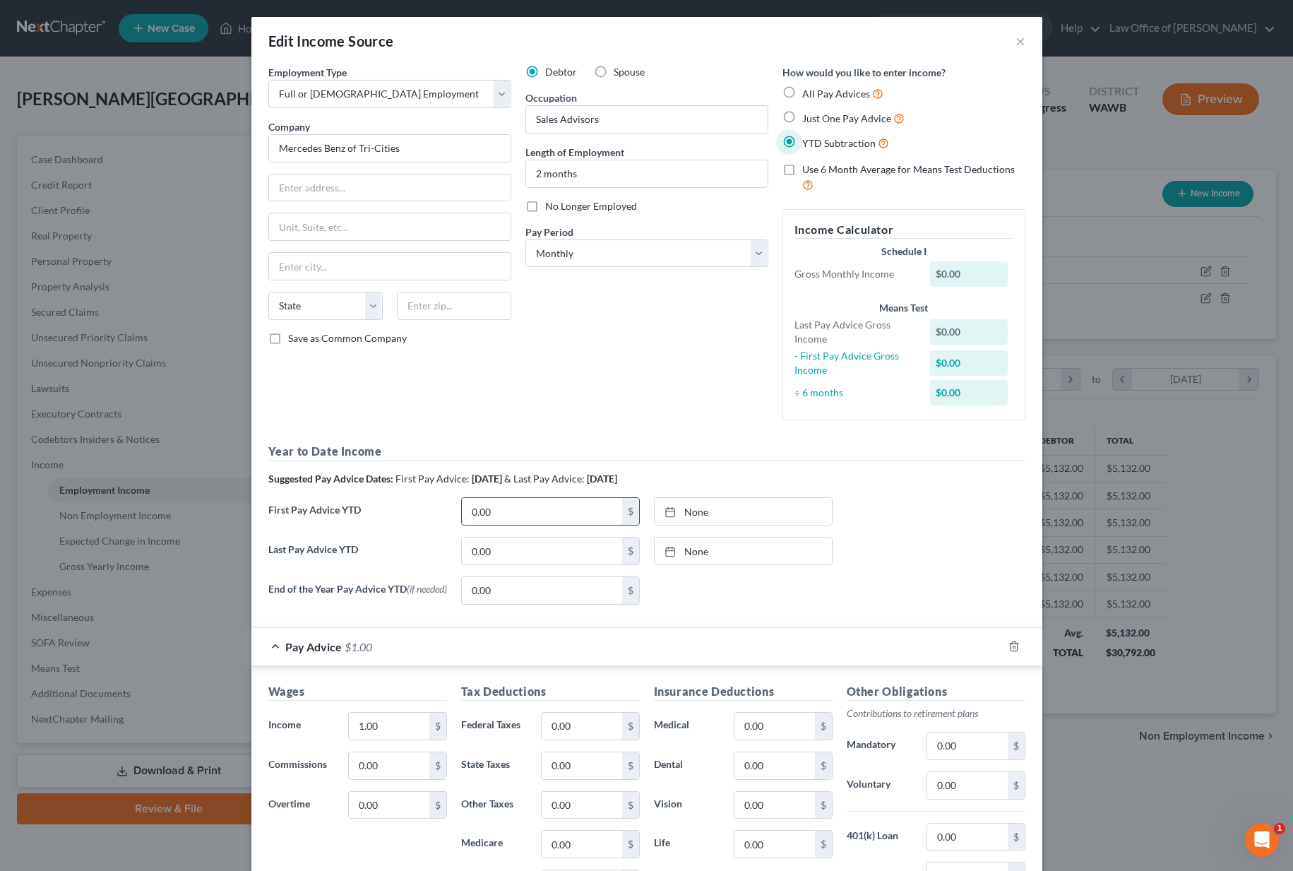
click at [523, 511] on input "0.00" at bounding box center [542, 511] width 160 height 27
type input "866.00"
type input "8/14/2025"
click at [694, 513] on link "None" at bounding box center [742, 511] width 177 height 27
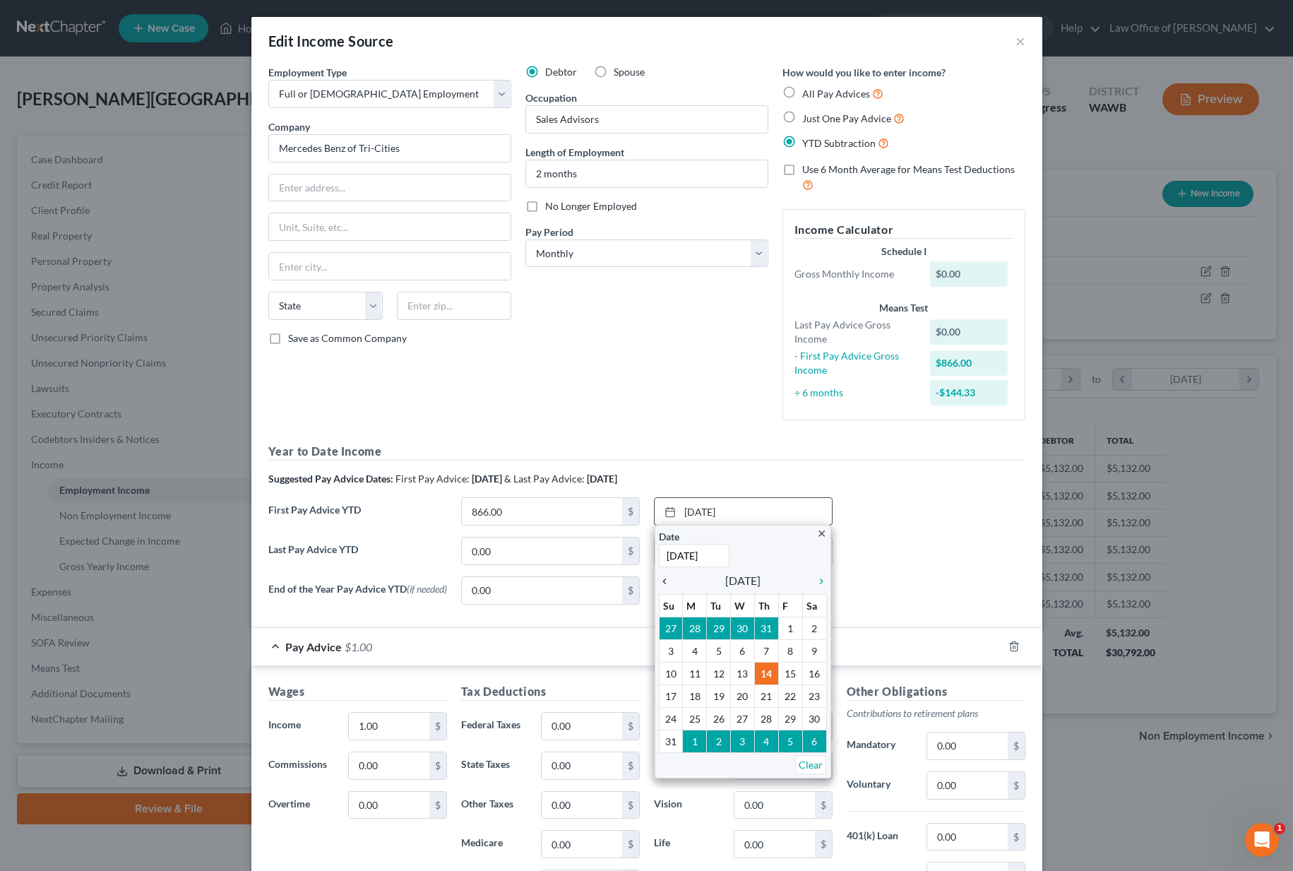
click at [663, 578] on icon "chevron_left" at bounding box center [668, 580] width 18 height 11
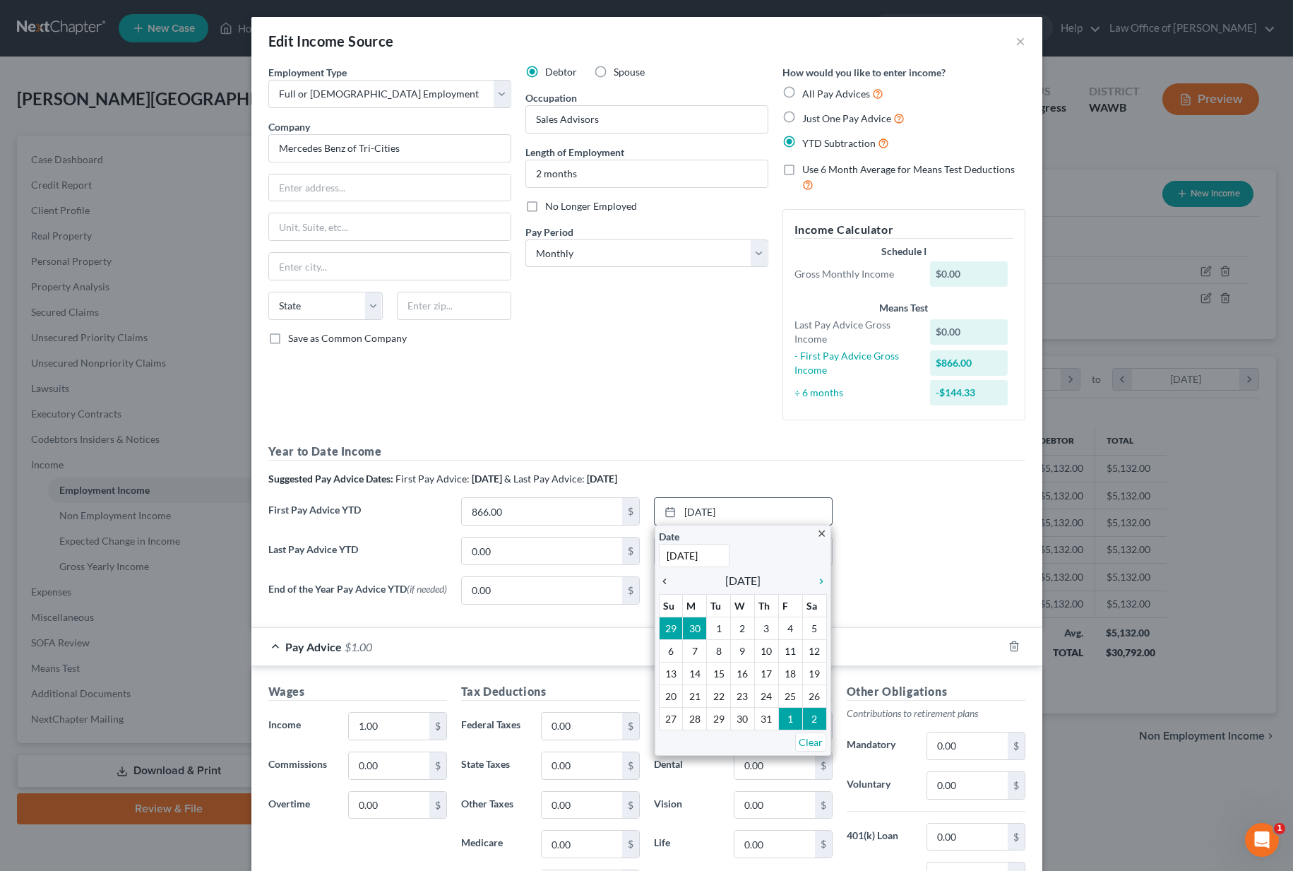
click at [663, 578] on icon "chevron_left" at bounding box center [668, 580] width 18 height 11
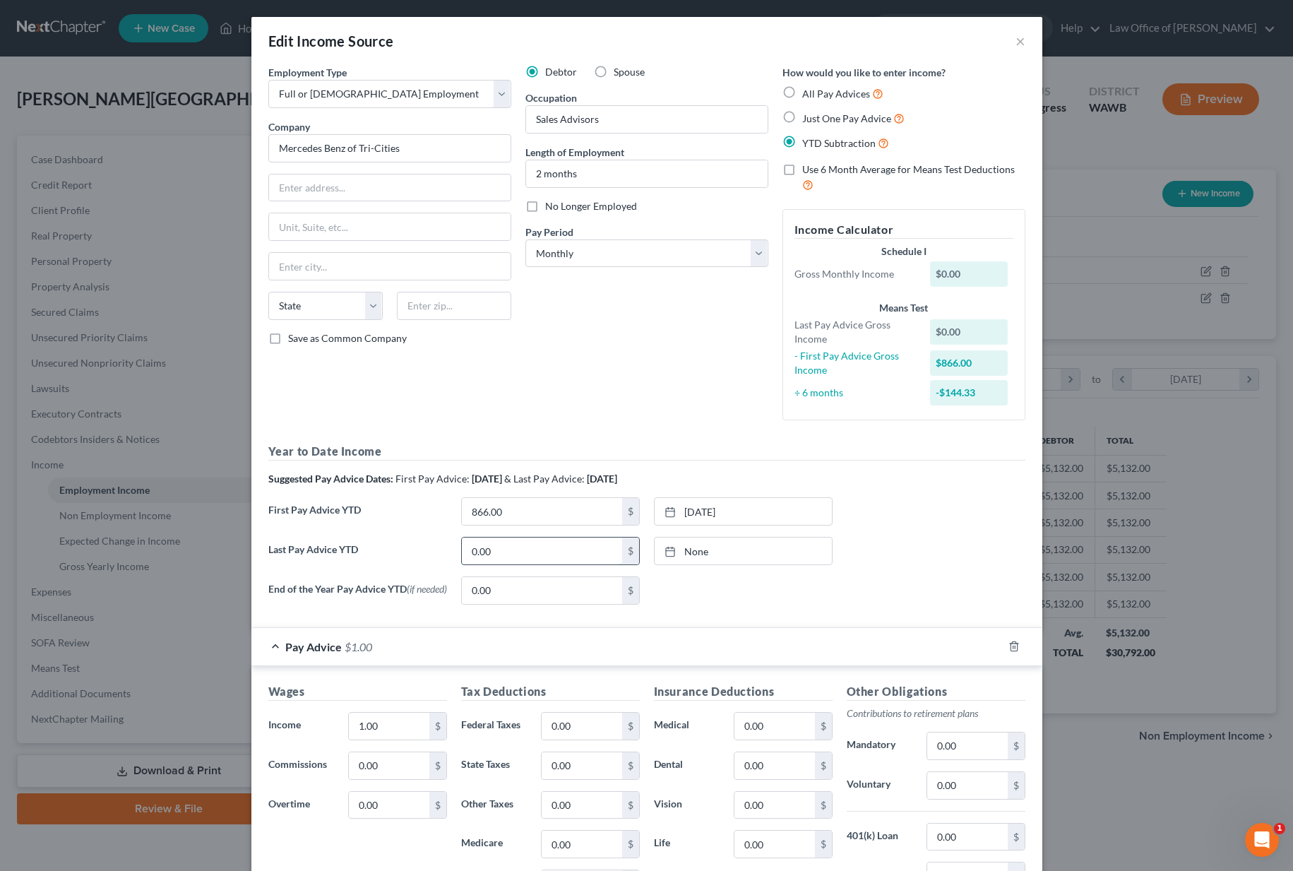
click at [489, 558] on input "0.00" at bounding box center [542, 550] width 160 height 27
type input "4,692"
type input "8/14/2025"
click at [689, 549] on link "8/14/2025" at bounding box center [742, 550] width 177 height 27
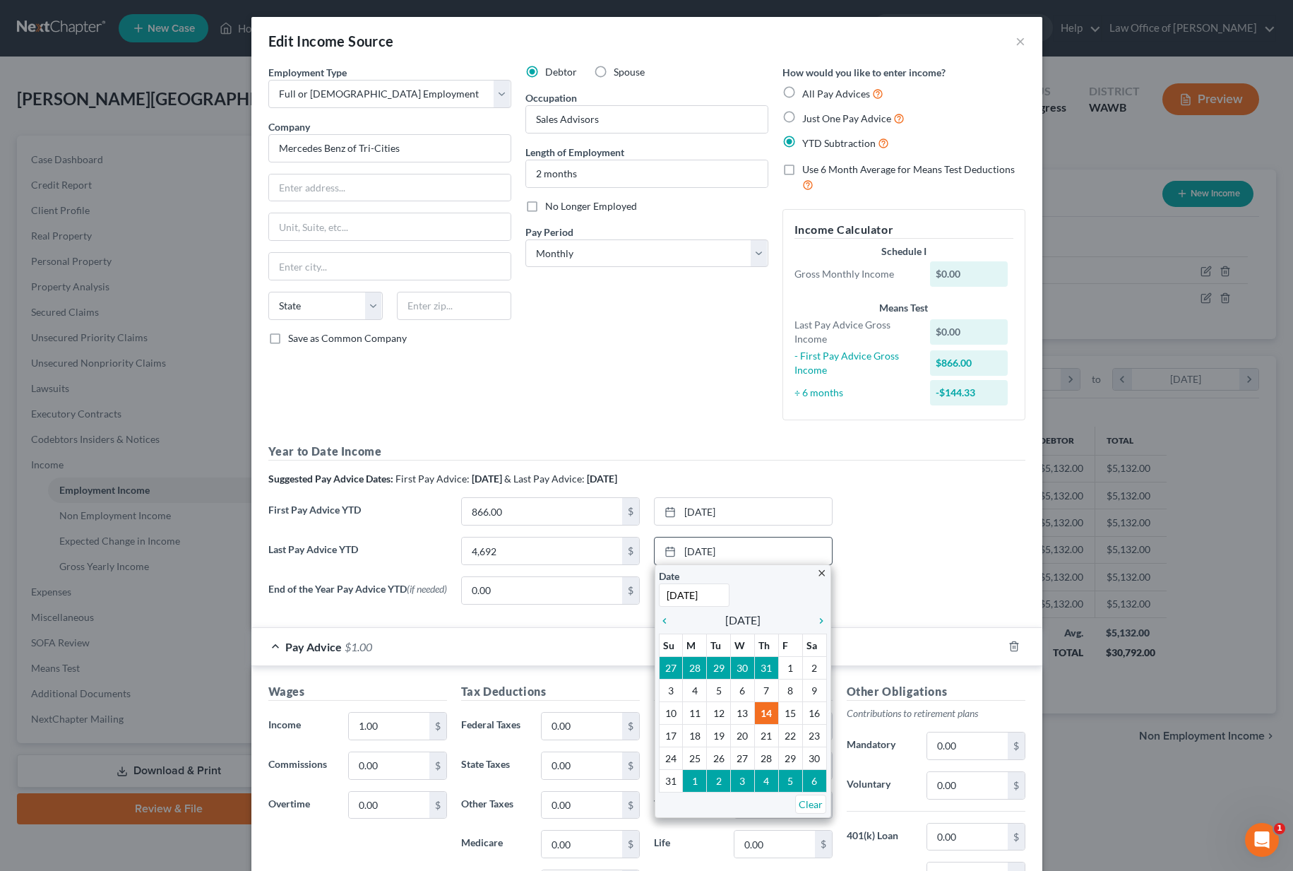
click at [657, 621] on div "close Date 8/14/2025 Time 12:00 AM chevron_left August 2025 chevron_right Su M …" at bounding box center [742, 690] width 177 height 253
click at [666, 621] on icon "chevron_left" at bounding box center [668, 620] width 18 height 11
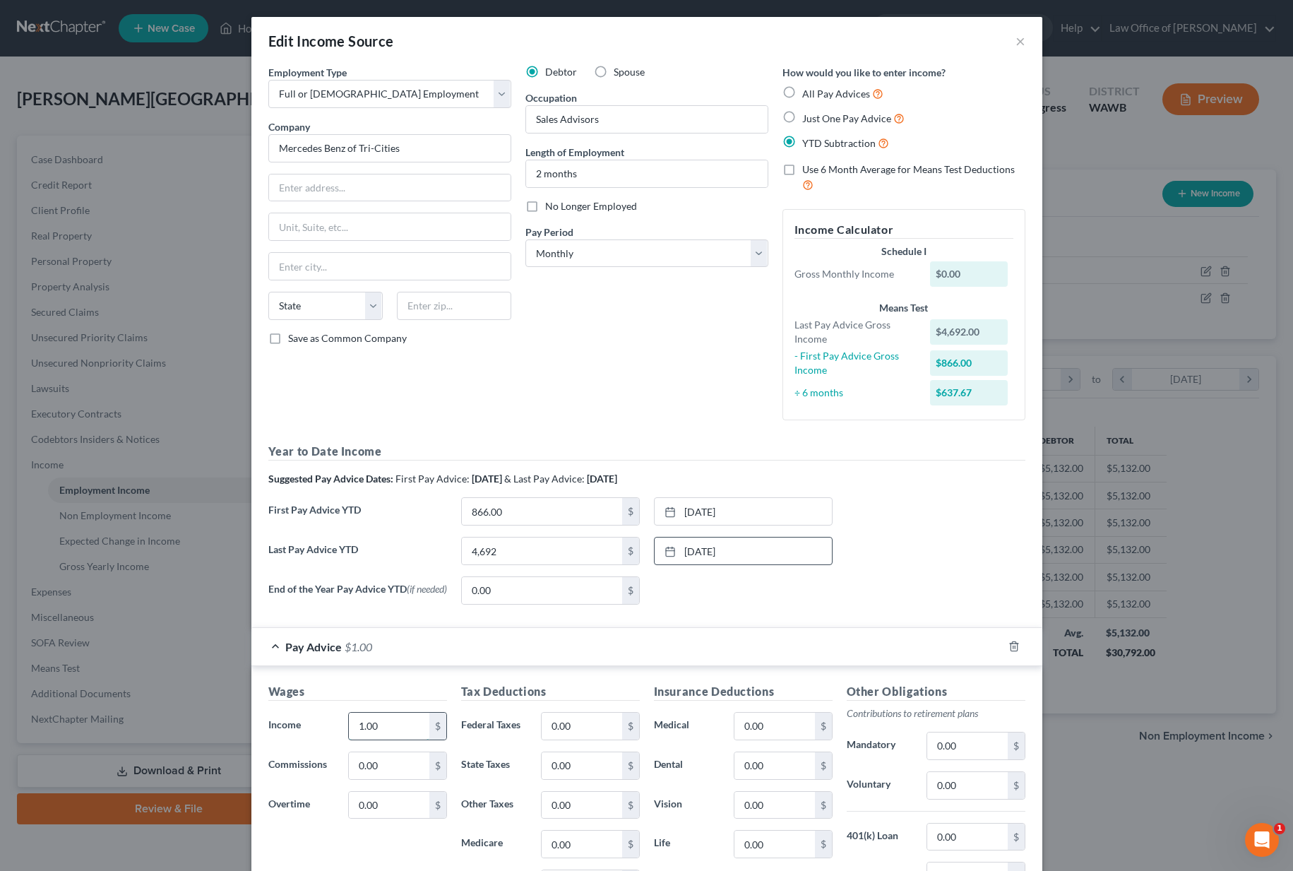
click at [388, 734] on input "1.00" at bounding box center [389, 725] width 80 height 27
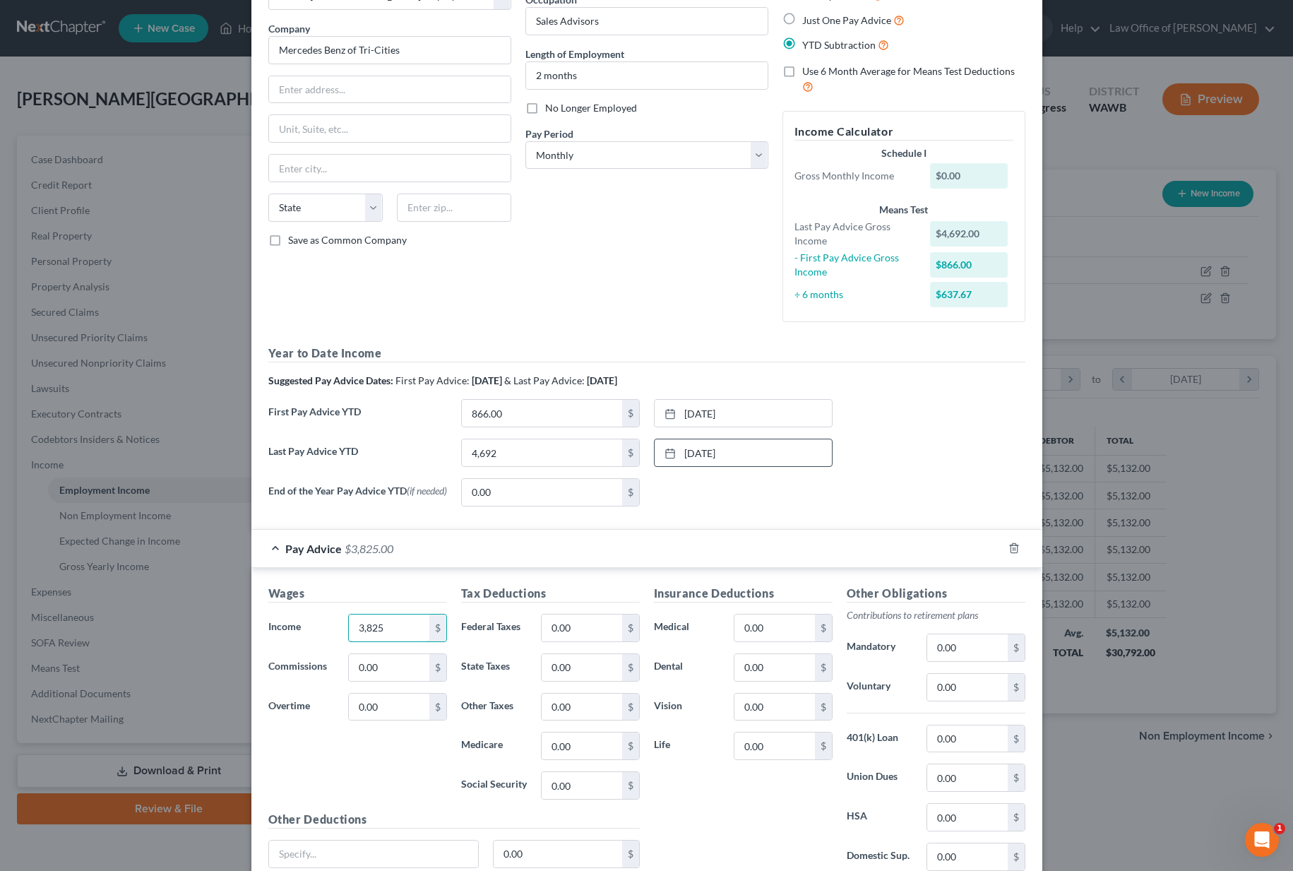
scroll to position [221, 0]
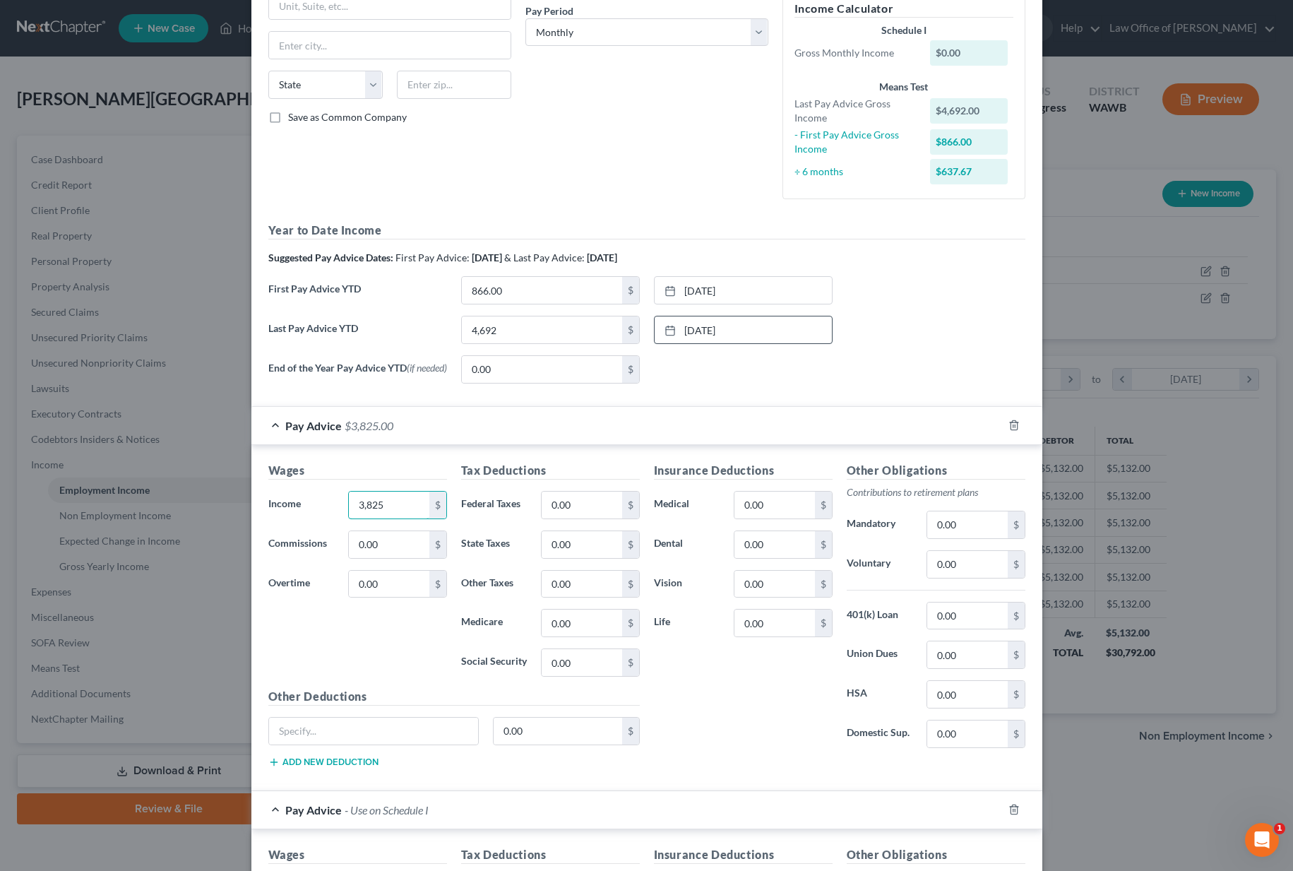
type input "3,825"
click at [588, 506] on input "0.00" at bounding box center [582, 504] width 80 height 27
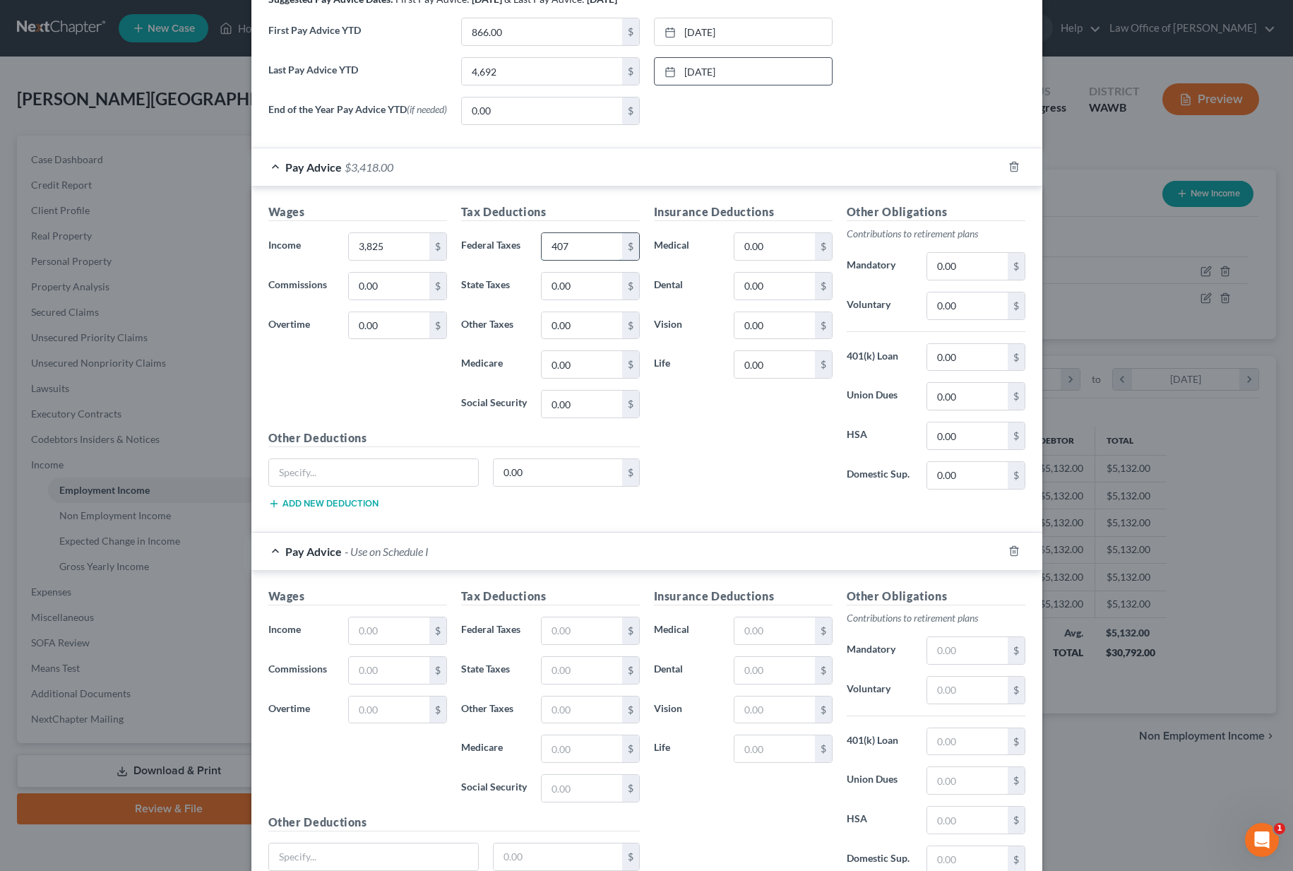
scroll to position [565, 0]
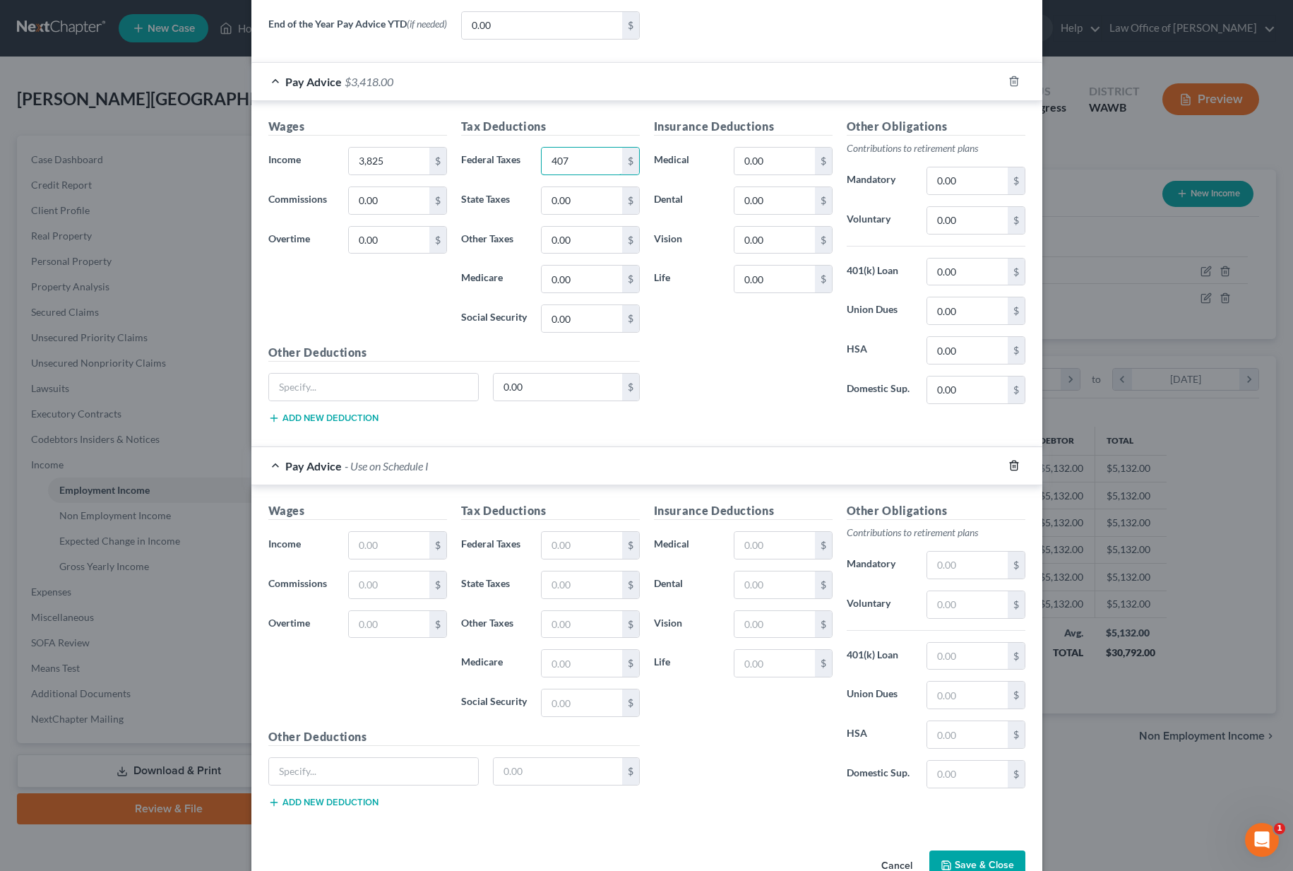
type input "407"
click at [1015, 470] on icon "button" at bounding box center [1013, 465] width 11 height 11
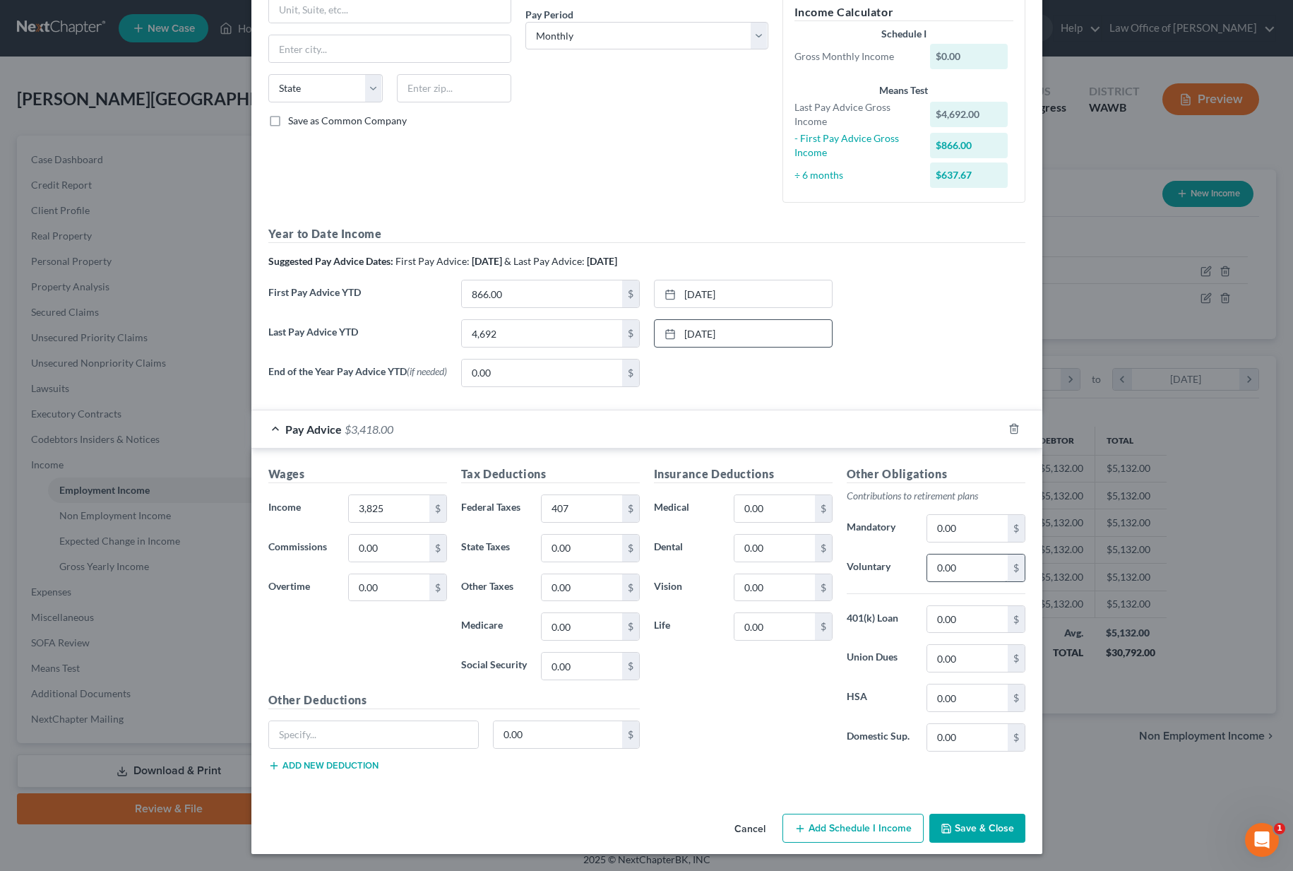
scroll to position [221, 0]
click at [969, 828] on button "Save & Close" at bounding box center [977, 828] width 96 height 30
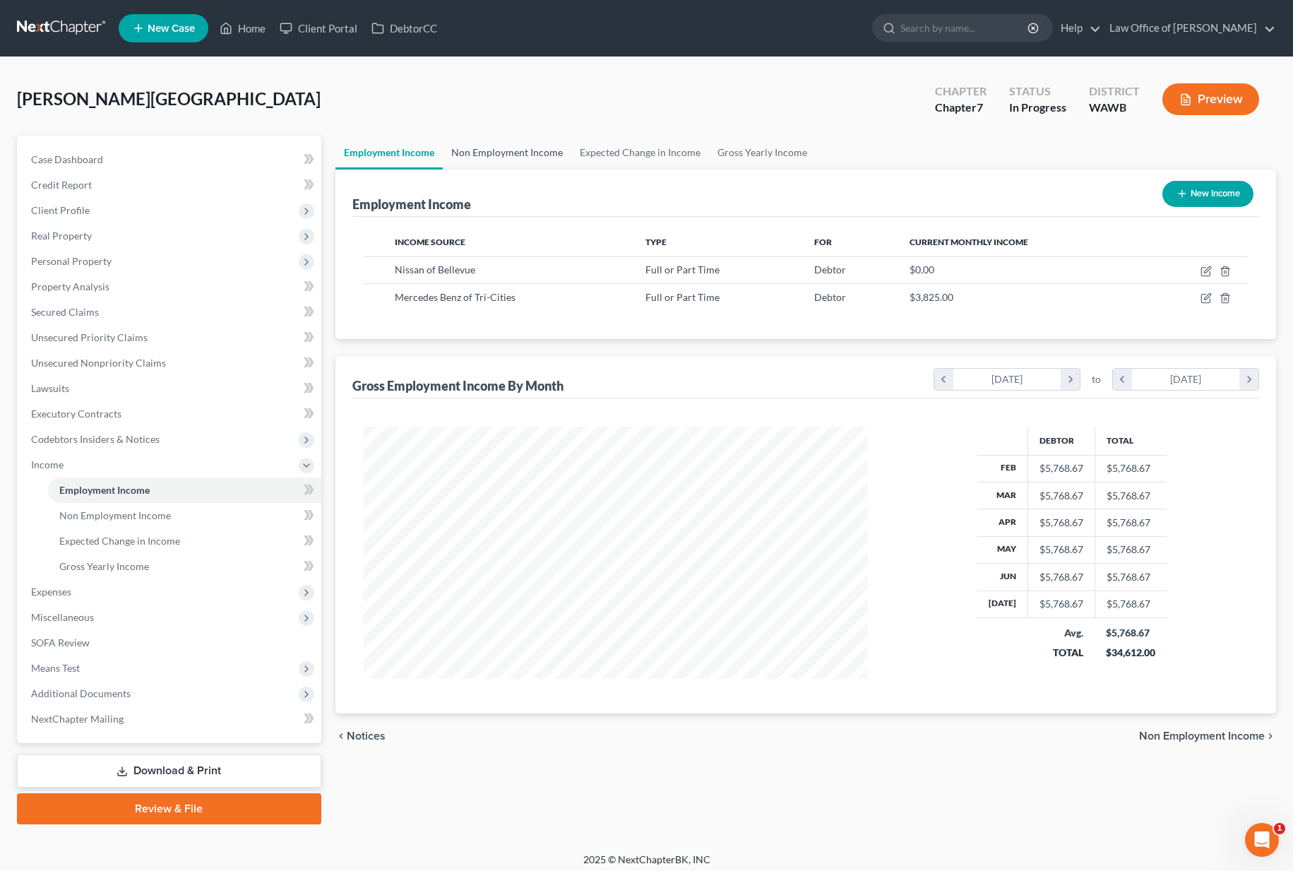
click at [522, 154] on link "Non Employment Income" at bounding box center [507, 153] width 128 height 34
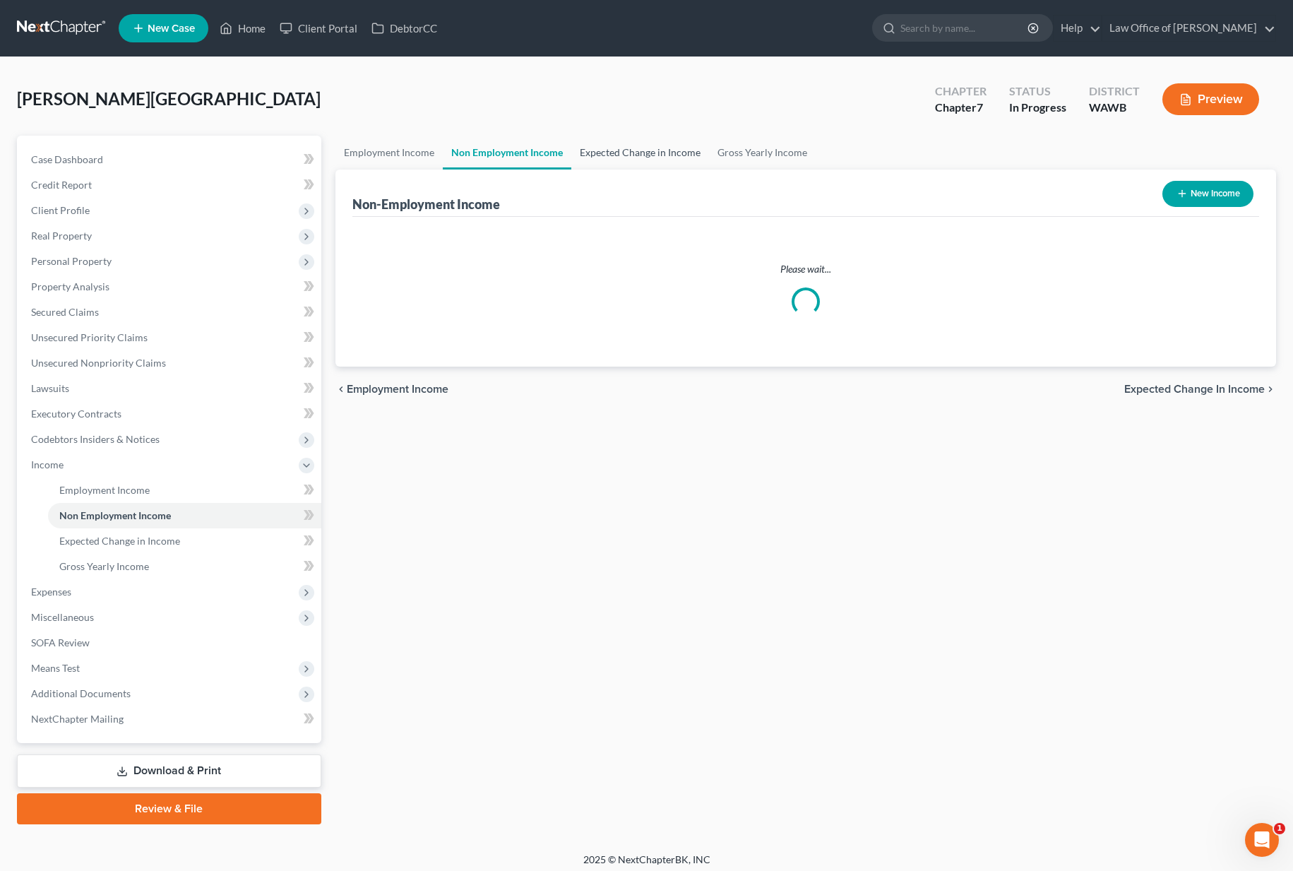
click at [604, 154] on link "Expected Change in Income" at bounding box center [640, 153] width 138 height 34
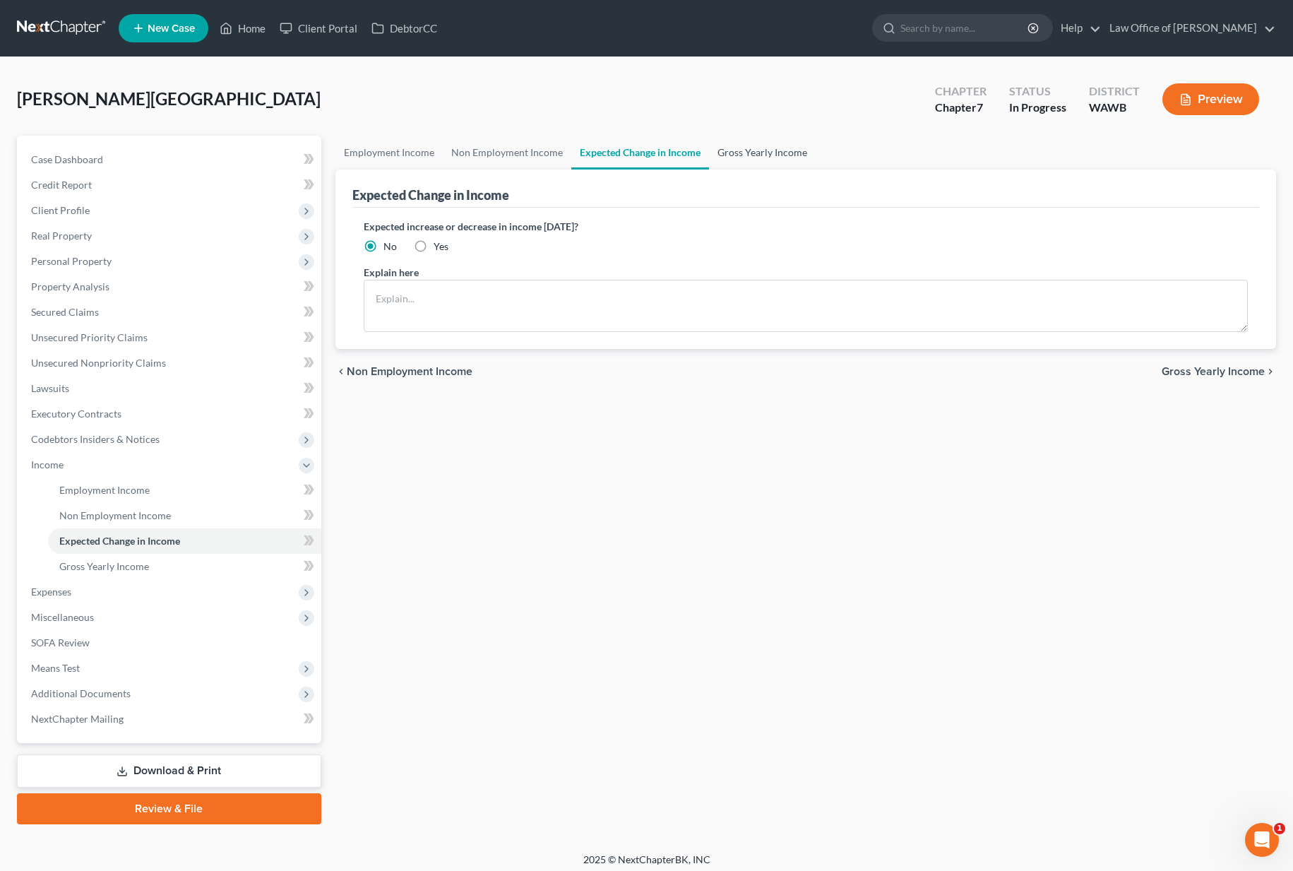
click at [753, 158] on link "Gross Yearly Income" at bounding box center [762, 153] width 107 height 34
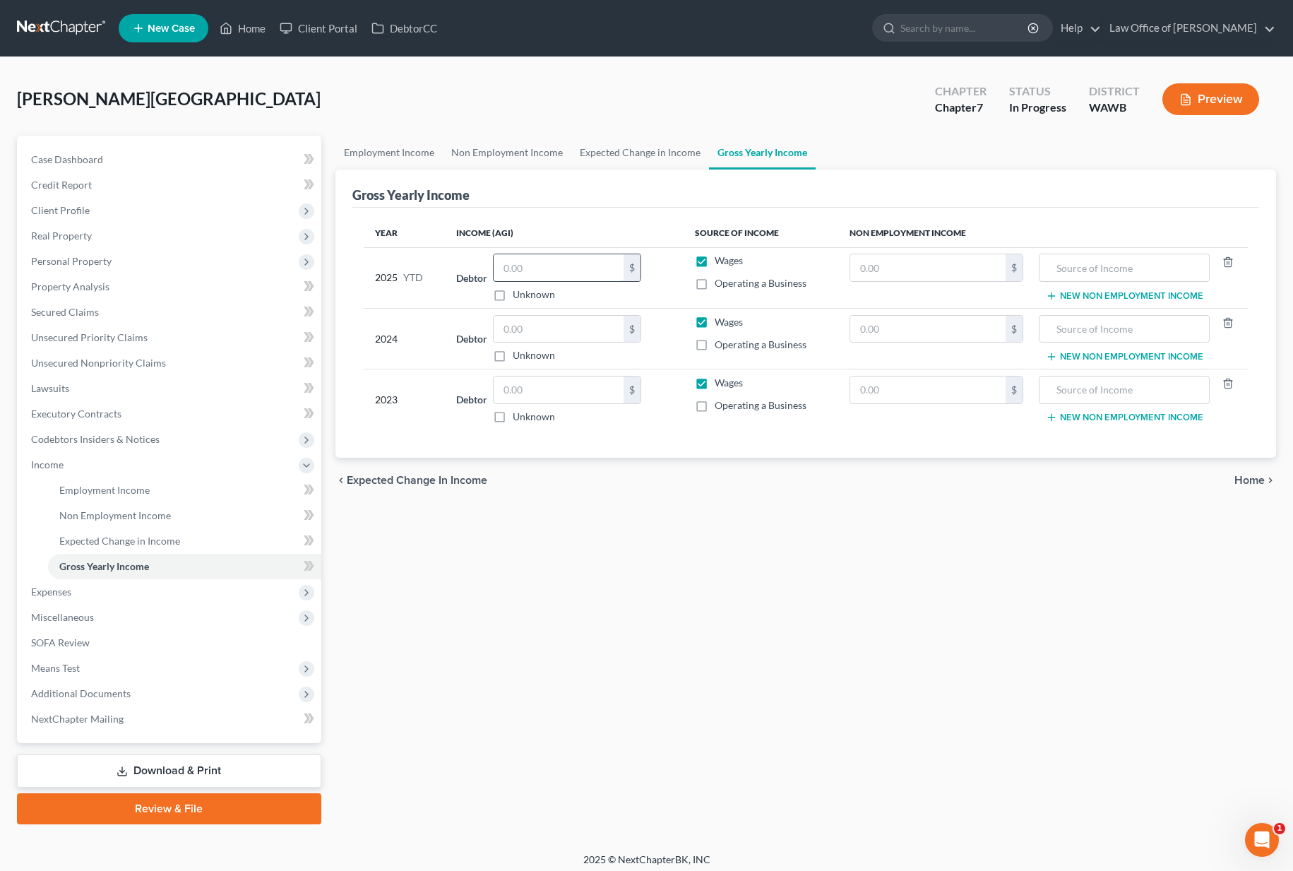
click at [558, 265] on input "text" at bounding box center [559, 267] width 130 height 27
type input "32,523.00"
click at [566, 340] on input "text" at bounding box center [559, 329] width 130 height 27
type input "87,269.00"
click at [565, 385] on input "text" at bounding box center [559, 389] width 130 height 27
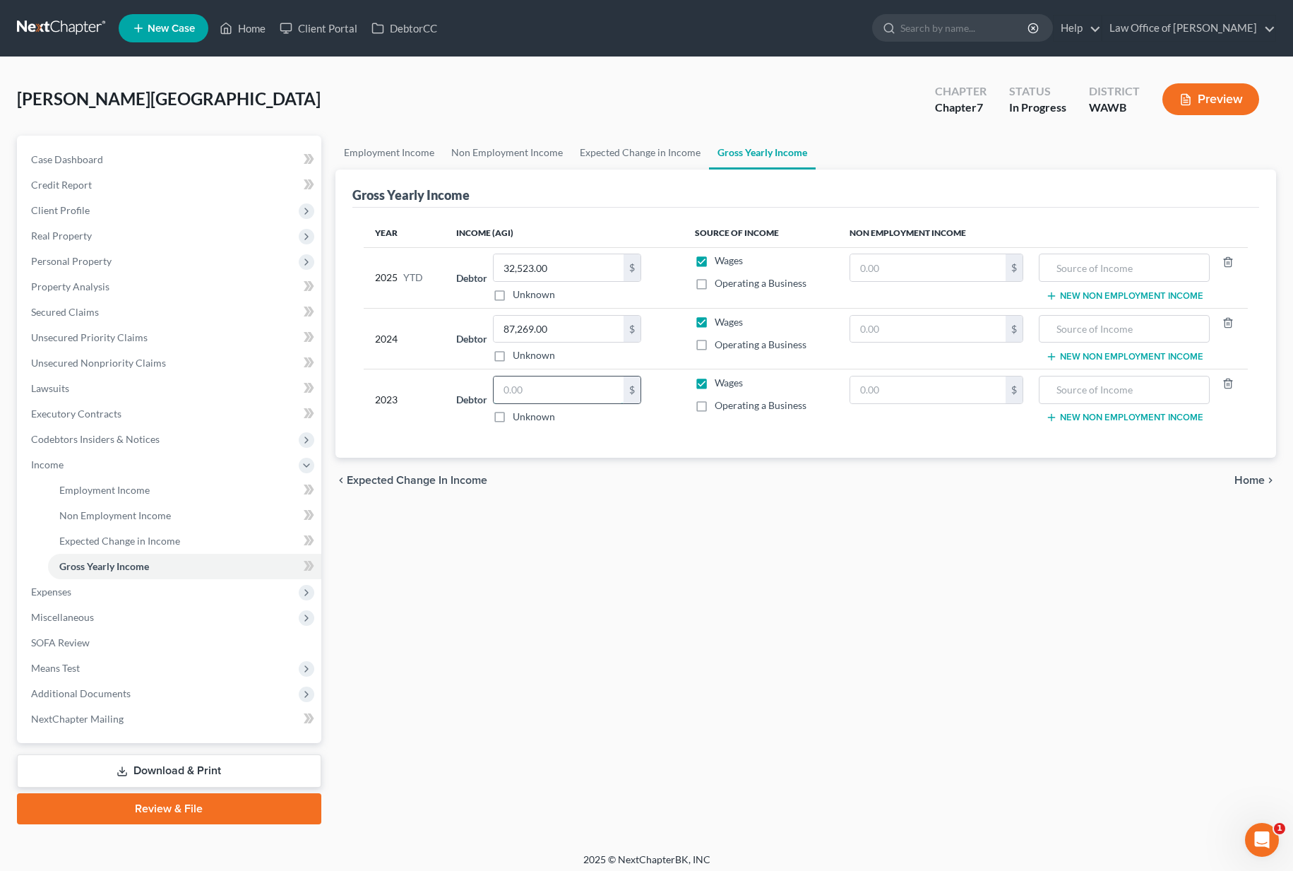
click at [565, 385] on input "text" at bounding box center [559, 389] width 130 height 27
type input "0"
type input "92,800.00"
click at [201, 595] on span "Expenses" at bounding box center [170, 591] width 301 height 25
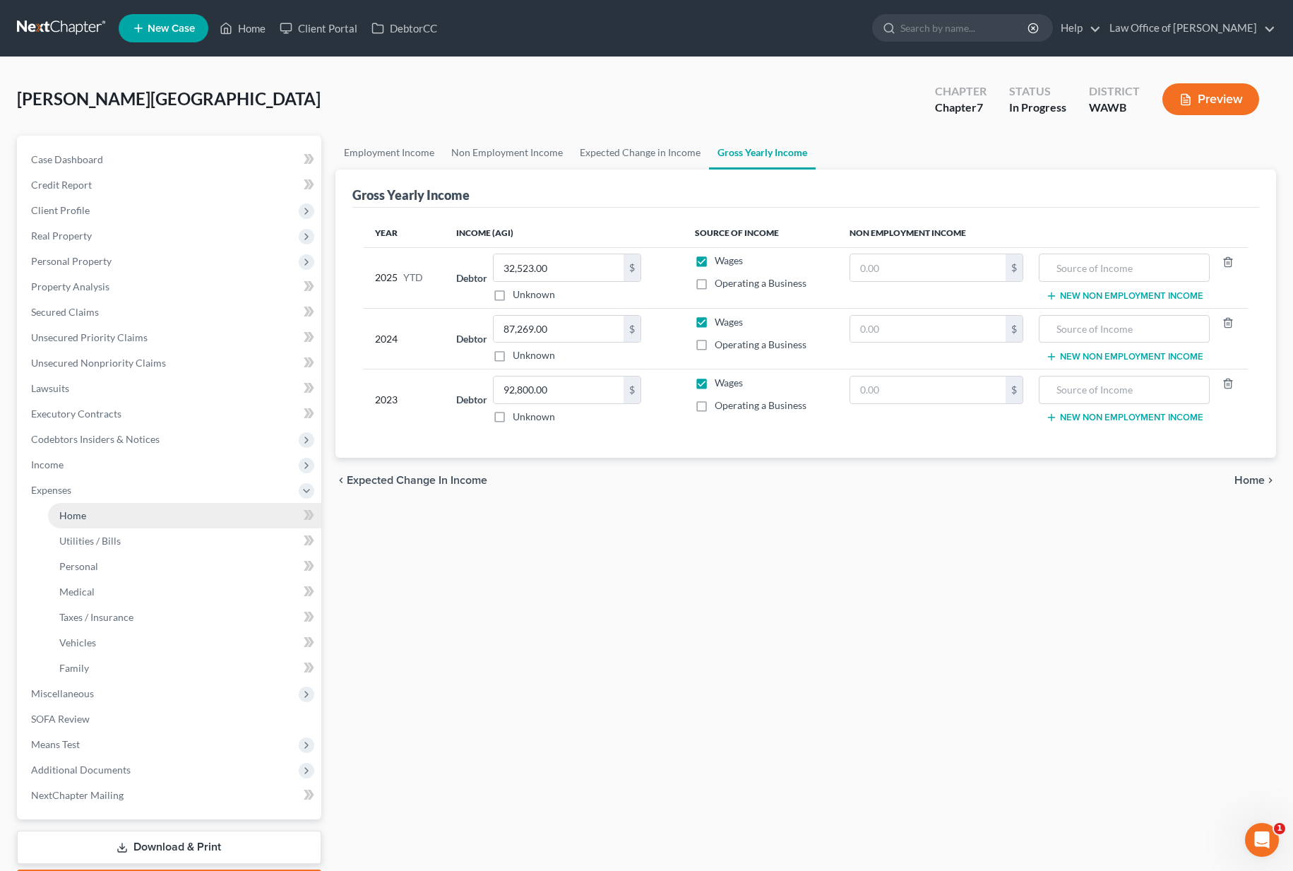
click at [191, 507] on link "Home" at bounding box center [184, 515] width 273 height 25
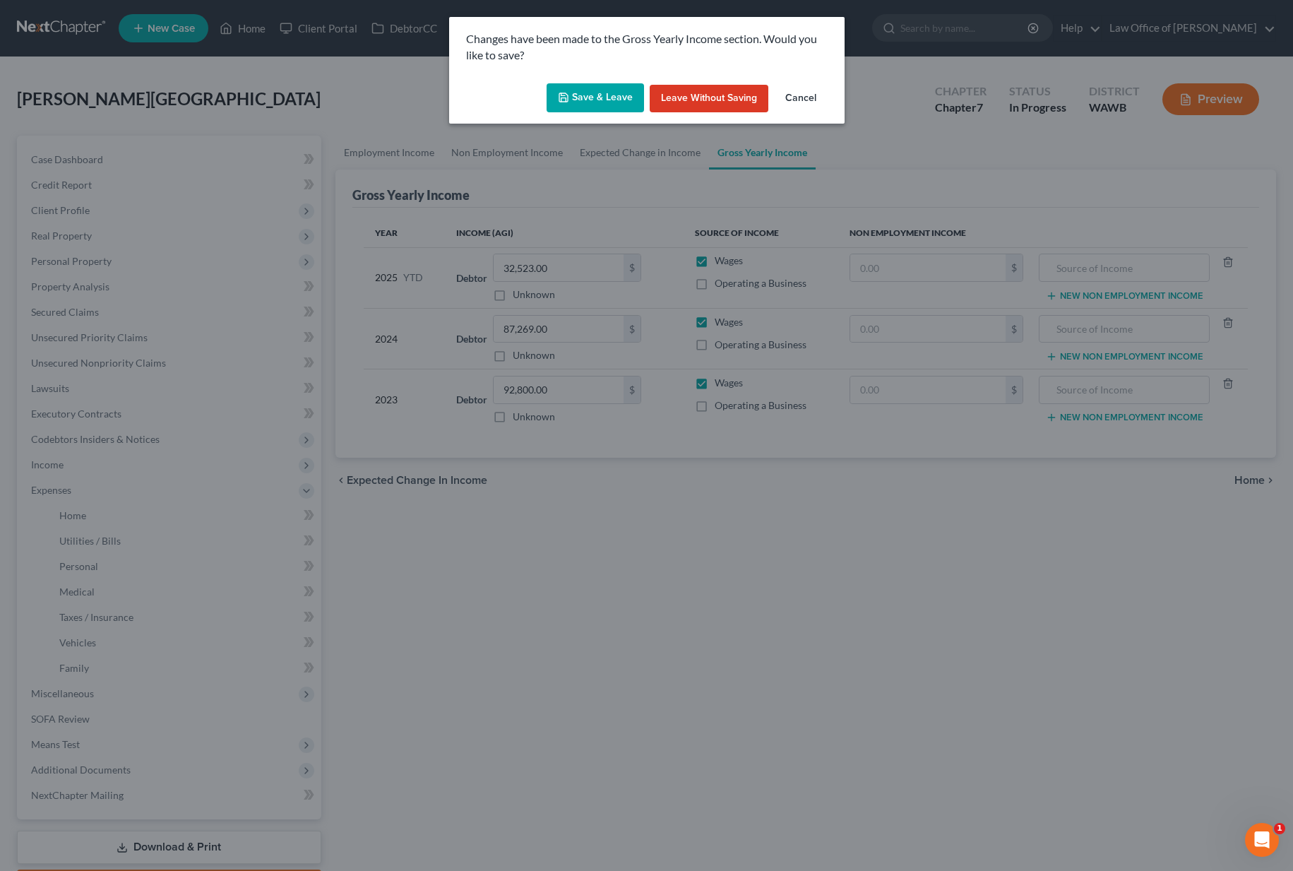
click at [590, 103] on button "Save & Leave" at bounding box center [594, 98] width 97 height 30
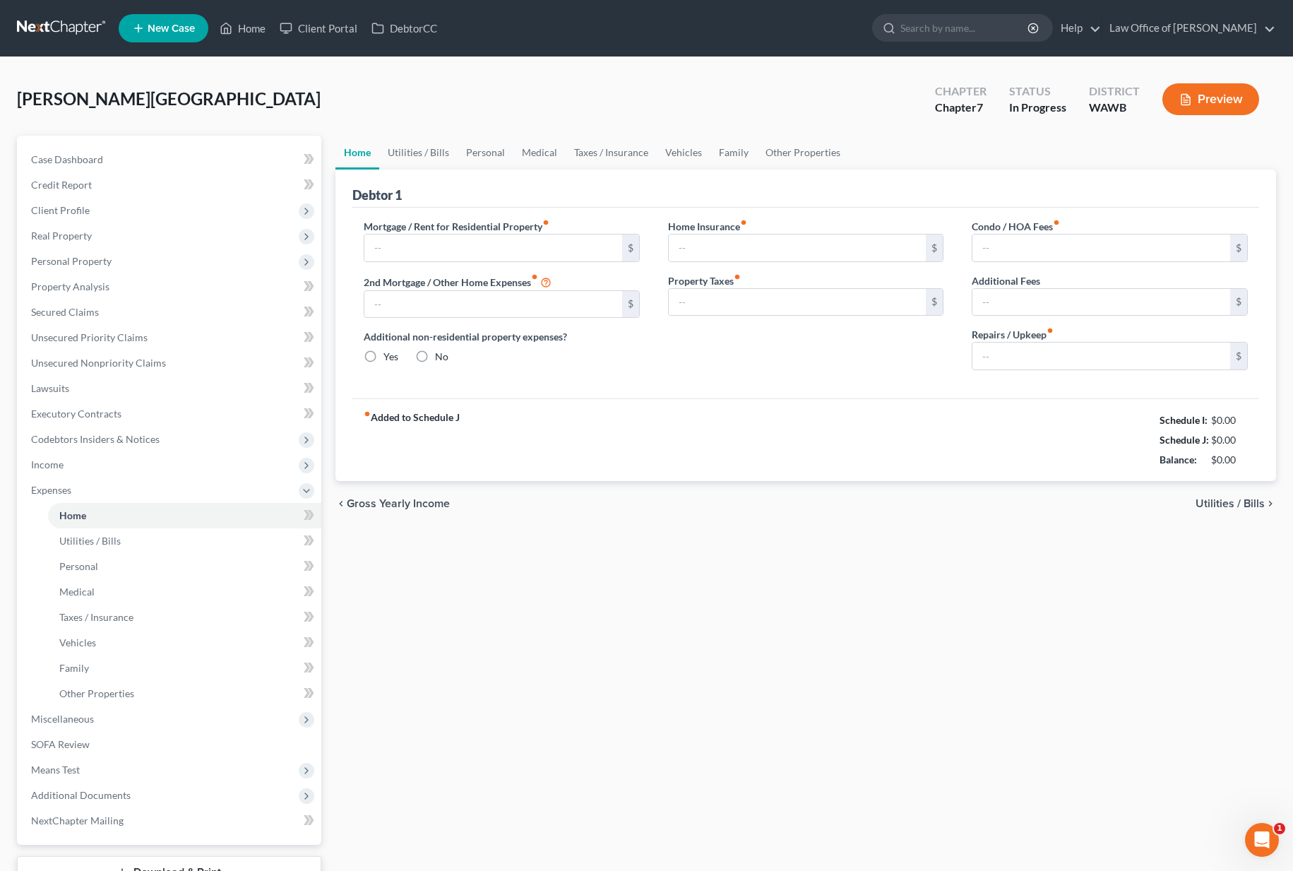
type input "1,500.00"
type input "0.00"
radio input "true"
type input "0.00"
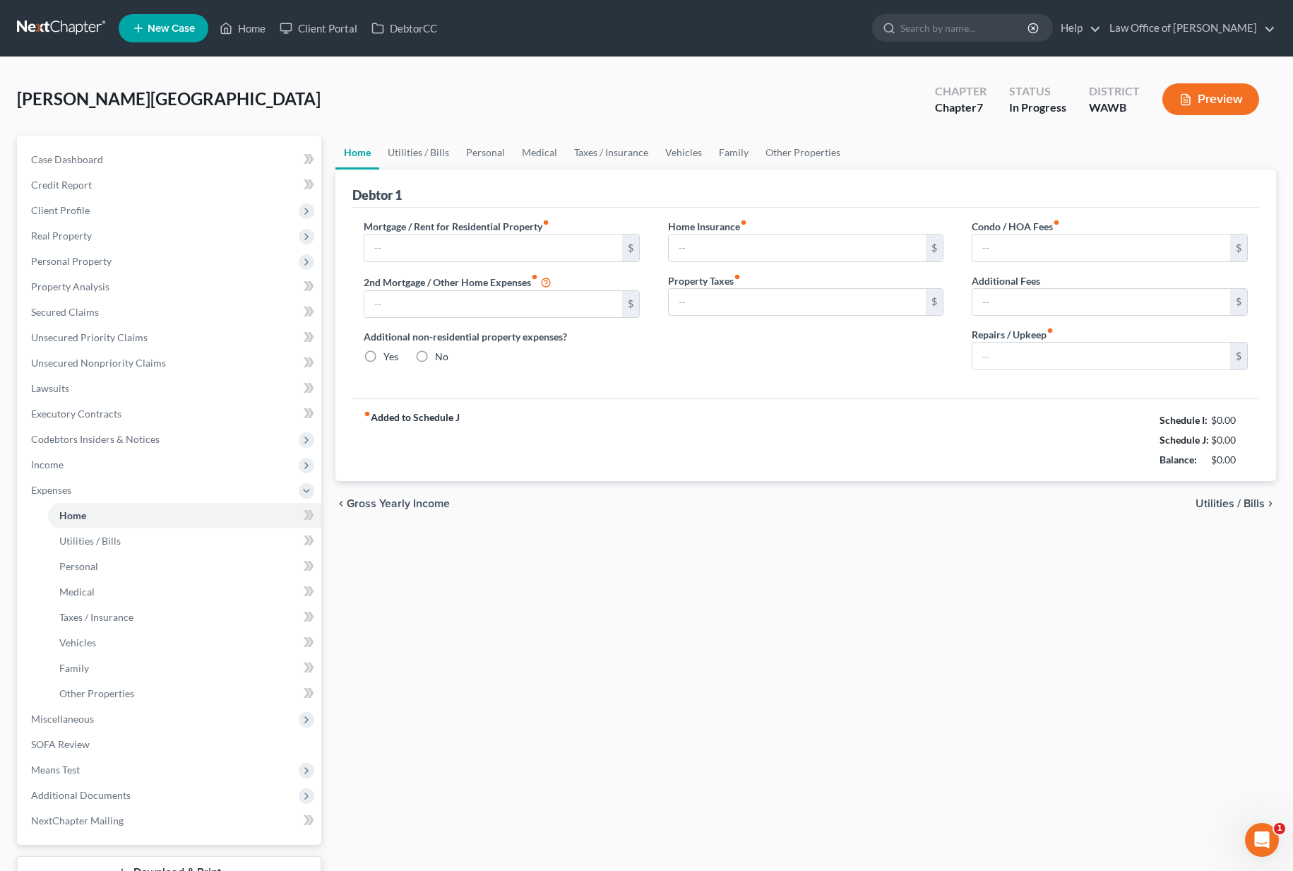
type input "0.00"
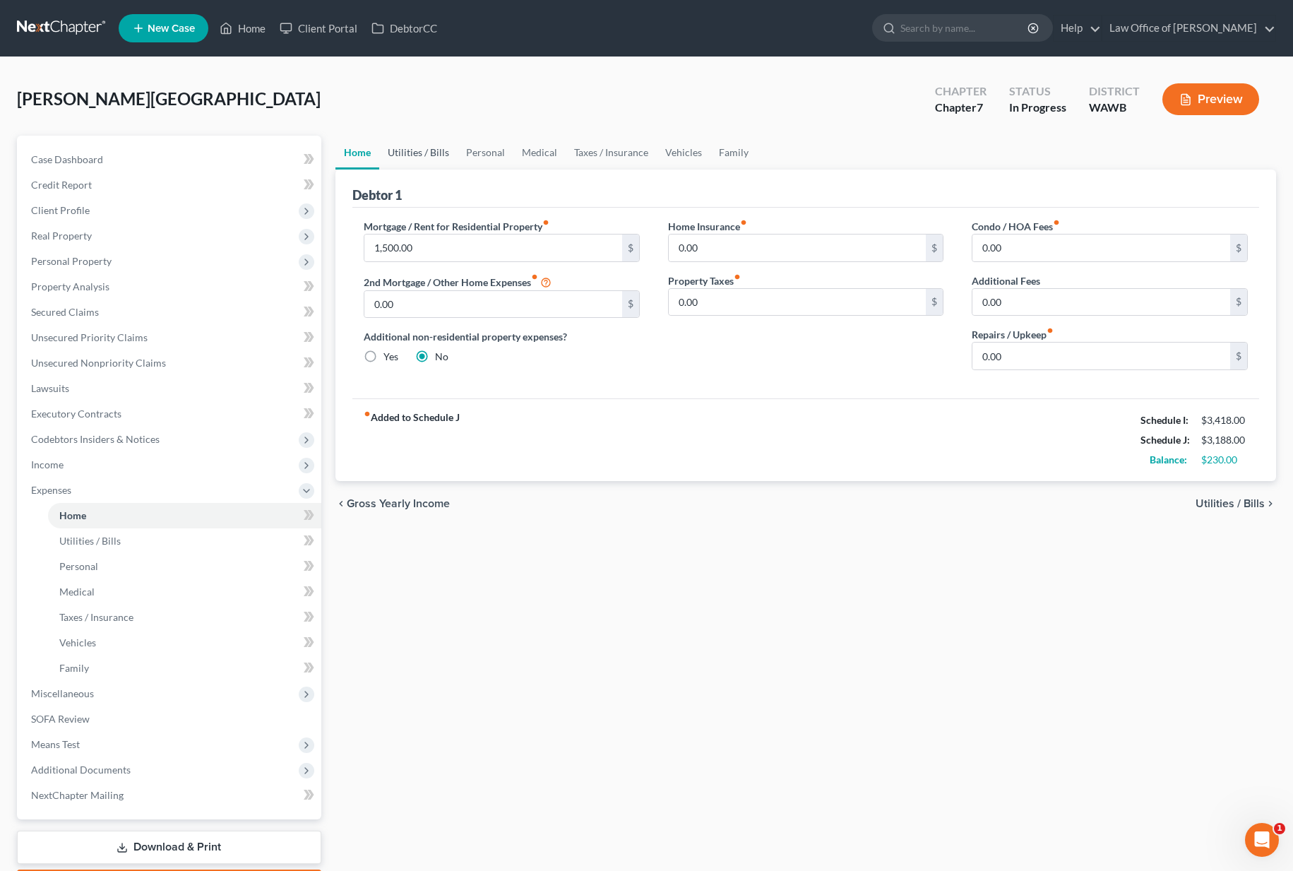
click at [418, 151] on link "Utilities / Bills" at bounding box center [418, 153] width 78 height 34
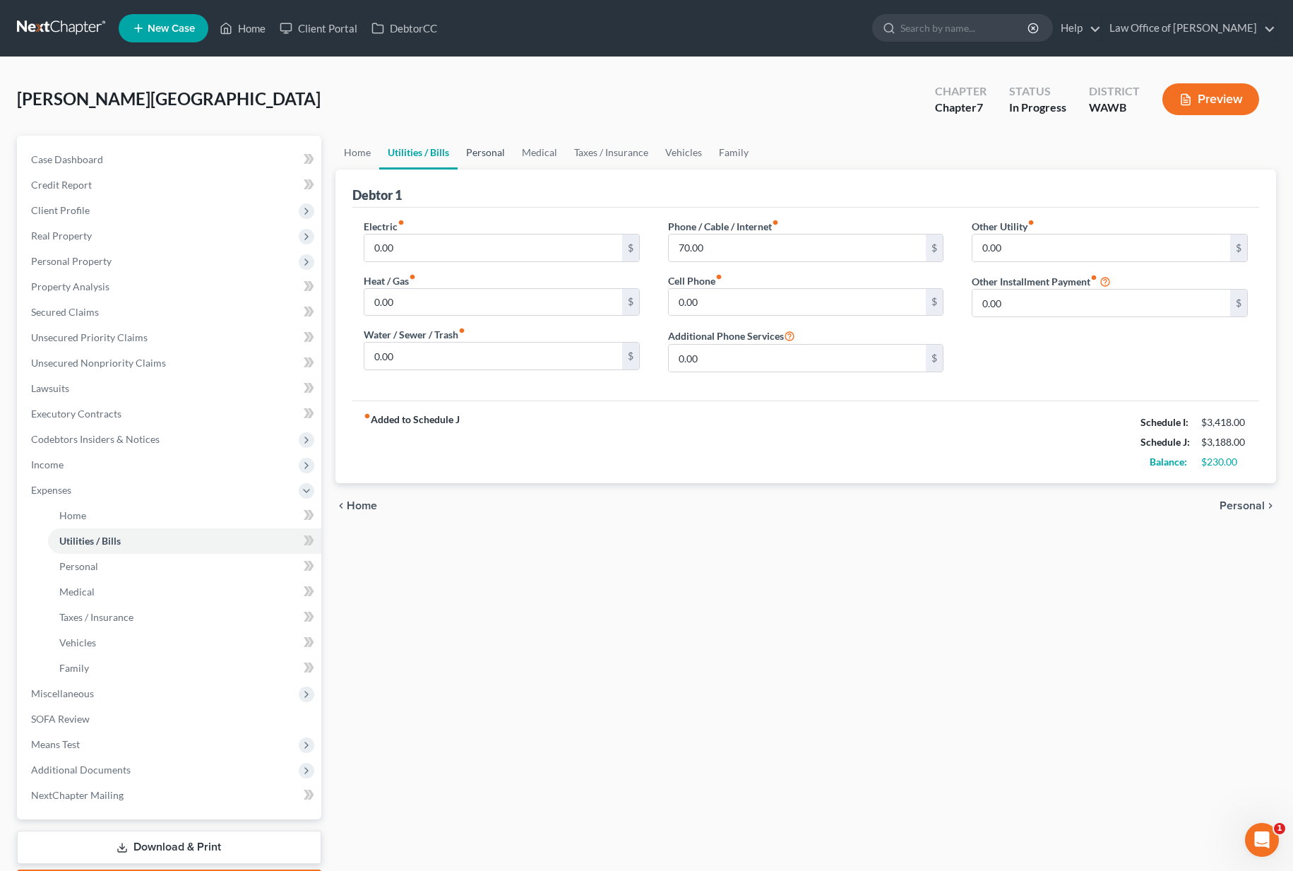
click at [477, 151] on link "Personal" at bounding box center [486, 153] width 56 height 34
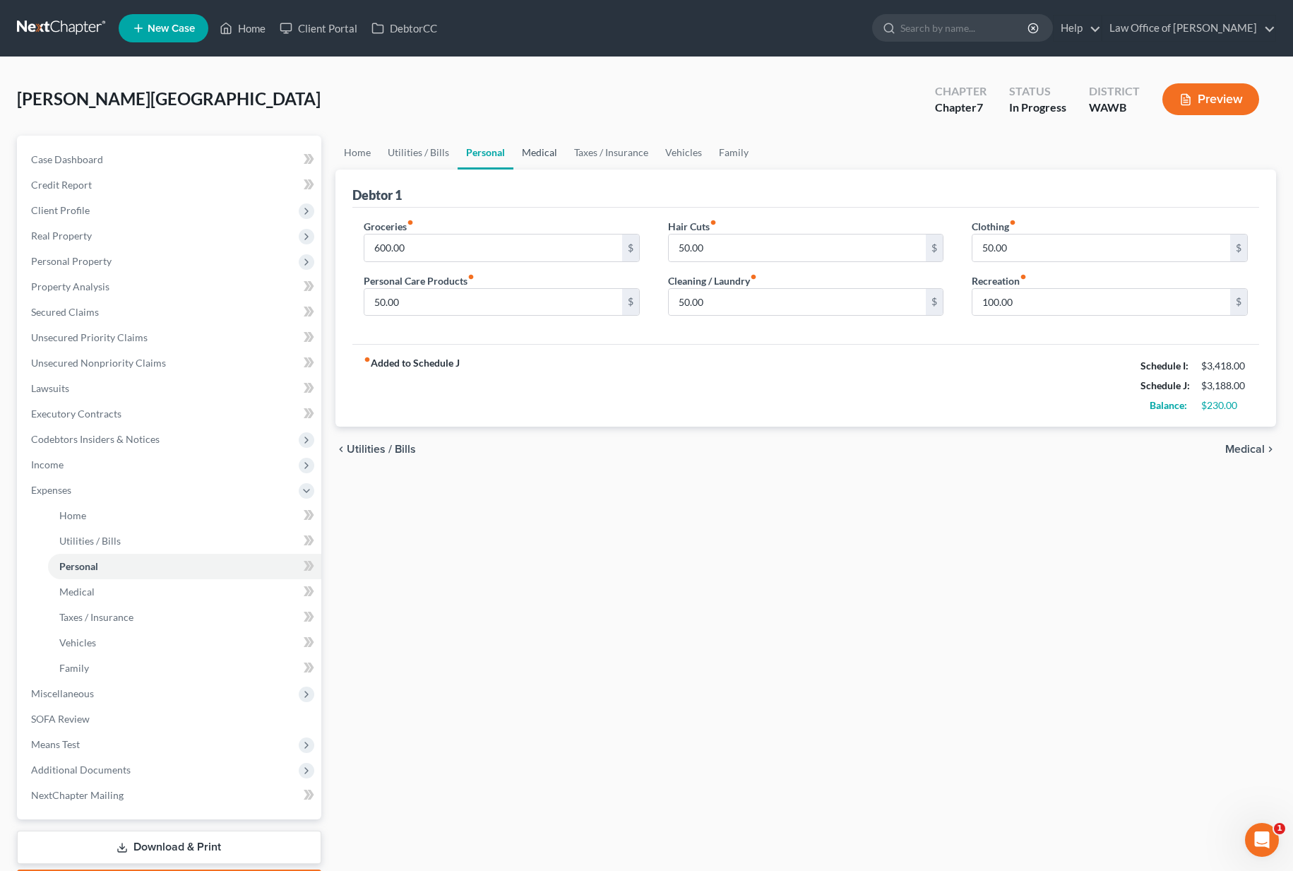
click at [543, 149] on link "Medical" at bounding box center [539, 153] width 52 height 34
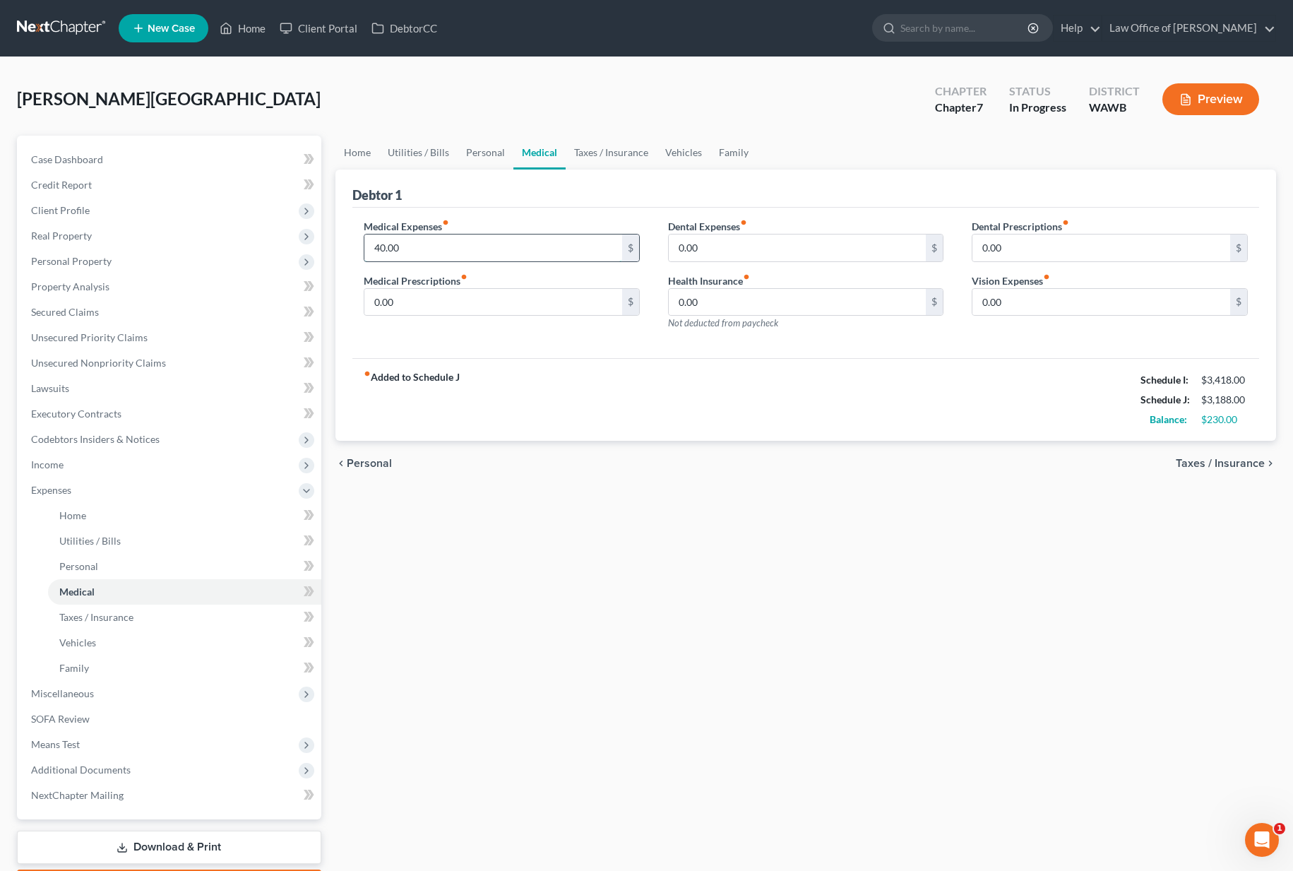
click at [475, 238] on input "40.00" at bounding box center [493, 247] width 258 height 27
drag, startPoint x: 332, startPoint y: 239, endPoint x: 191, endPoint y: 234, distance: 140.6
click at [191, 237] on div "Petition Navigation Case Dashboard Payments Invoices Payments Payments Credit R…" at bounding box center [646, 518] width 1273 height 765
type input "100.00"
click at [591, 149] on link "Taxes / Insurance" at bounding box center [611, 153] width 91 height 34
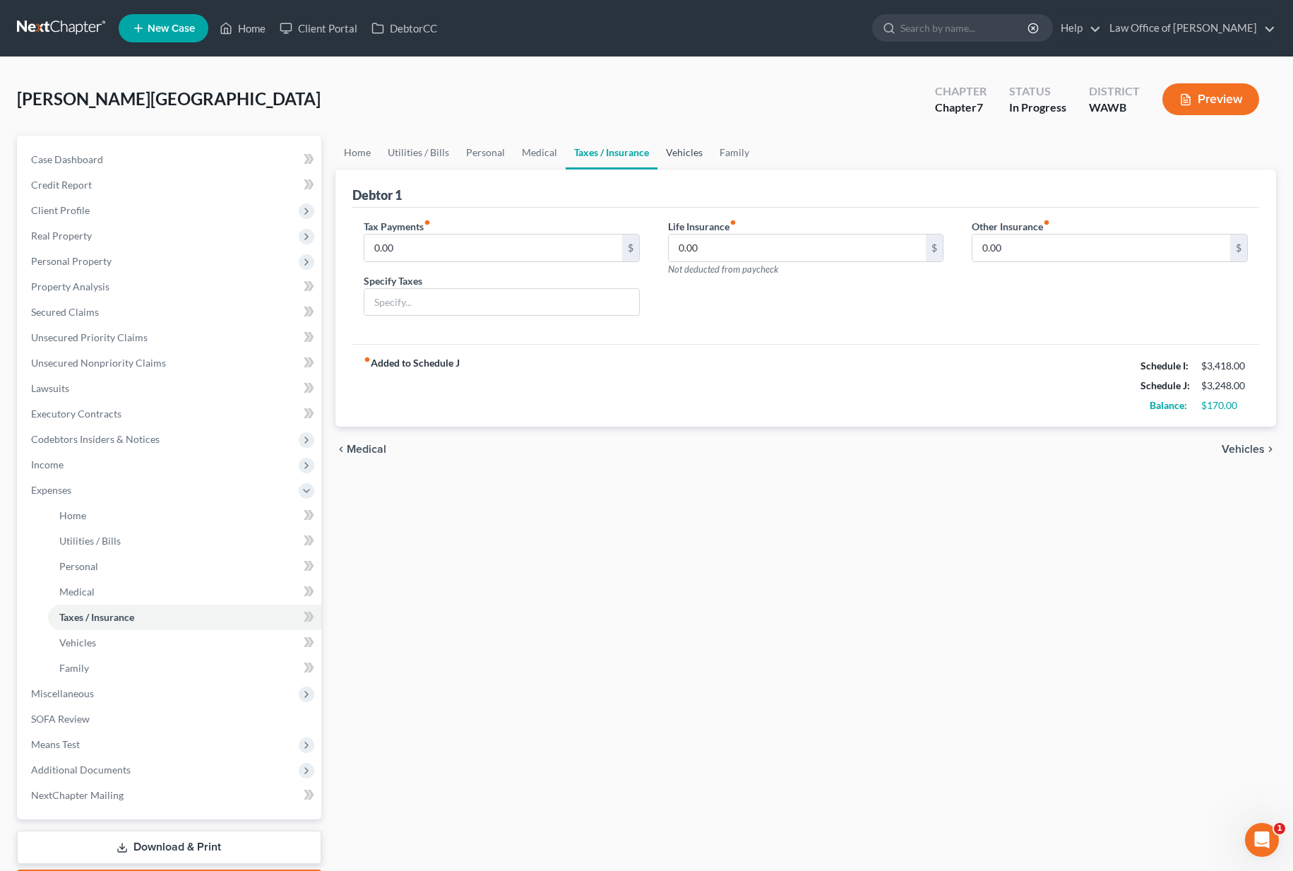
click at [683, 151] on link "Vehicles" at bounding box center [684, 153] width 54 height 34
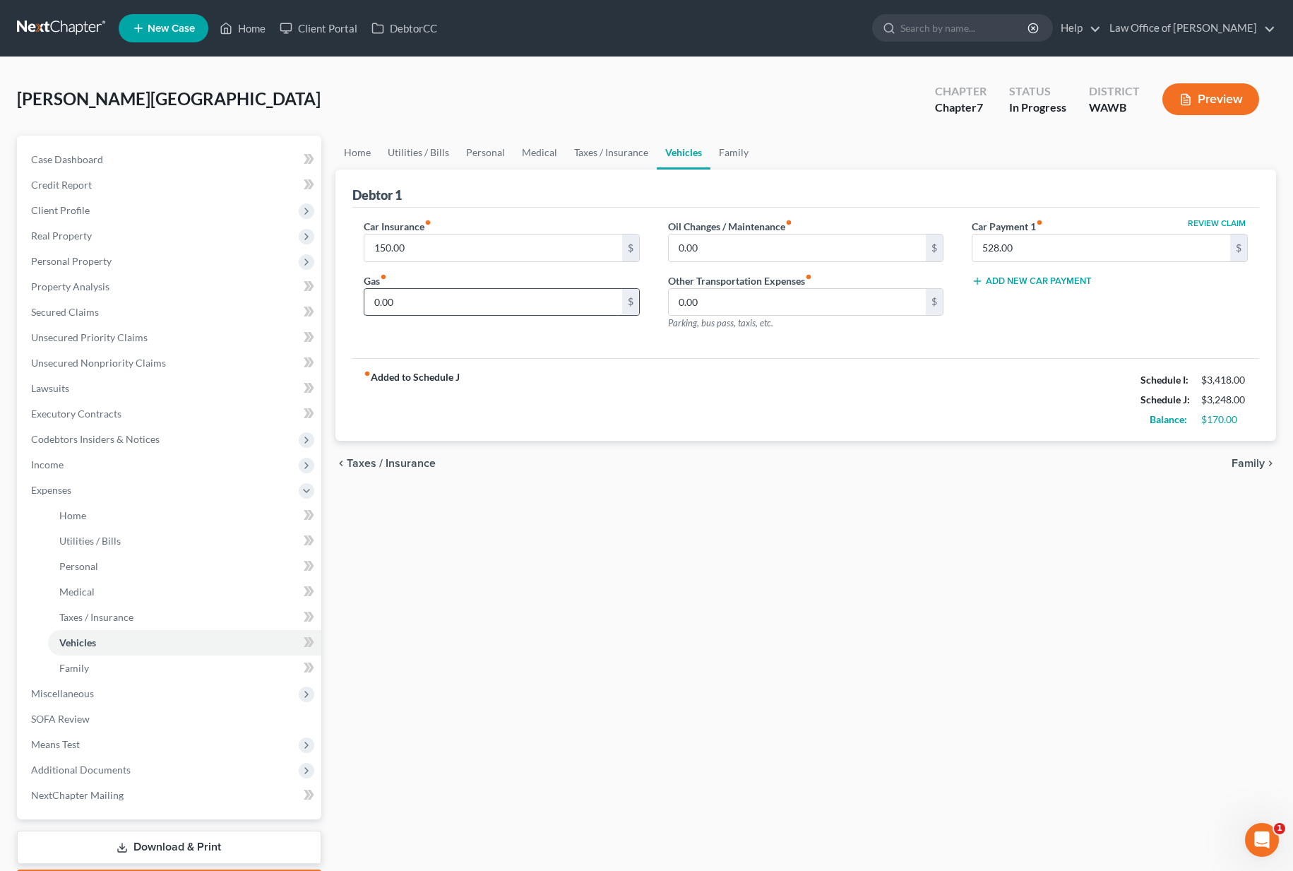
click at [433, 297] on input "0.00" at bounding box center [493, 302] width 258 height 27
type input "100.00"
click at [736, 154] on link "Family" at bounding box center [733, 153] width 47 height 34
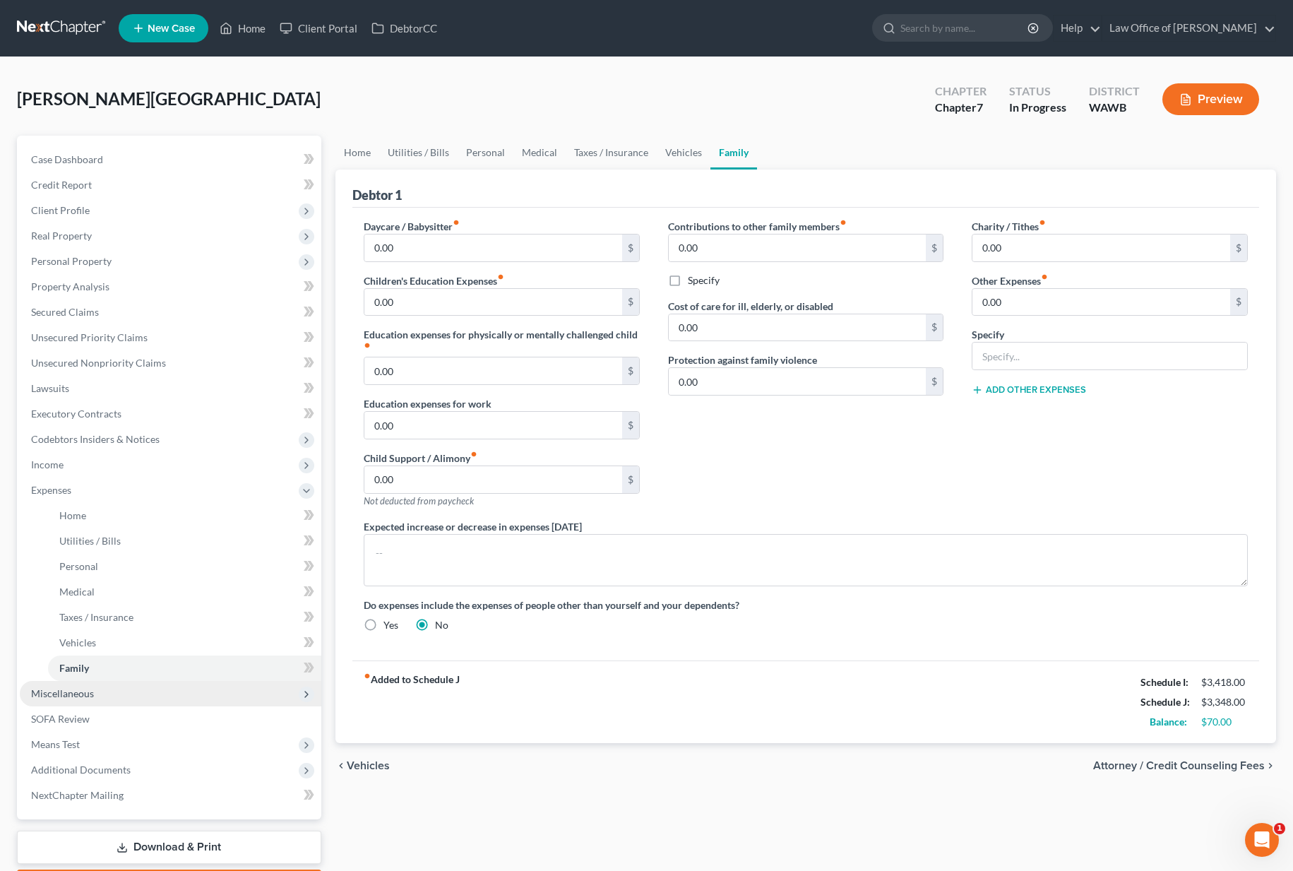
click at [93, 693] on span "Miscellaneous" at bounding box center [170, 693] width 301 height 25
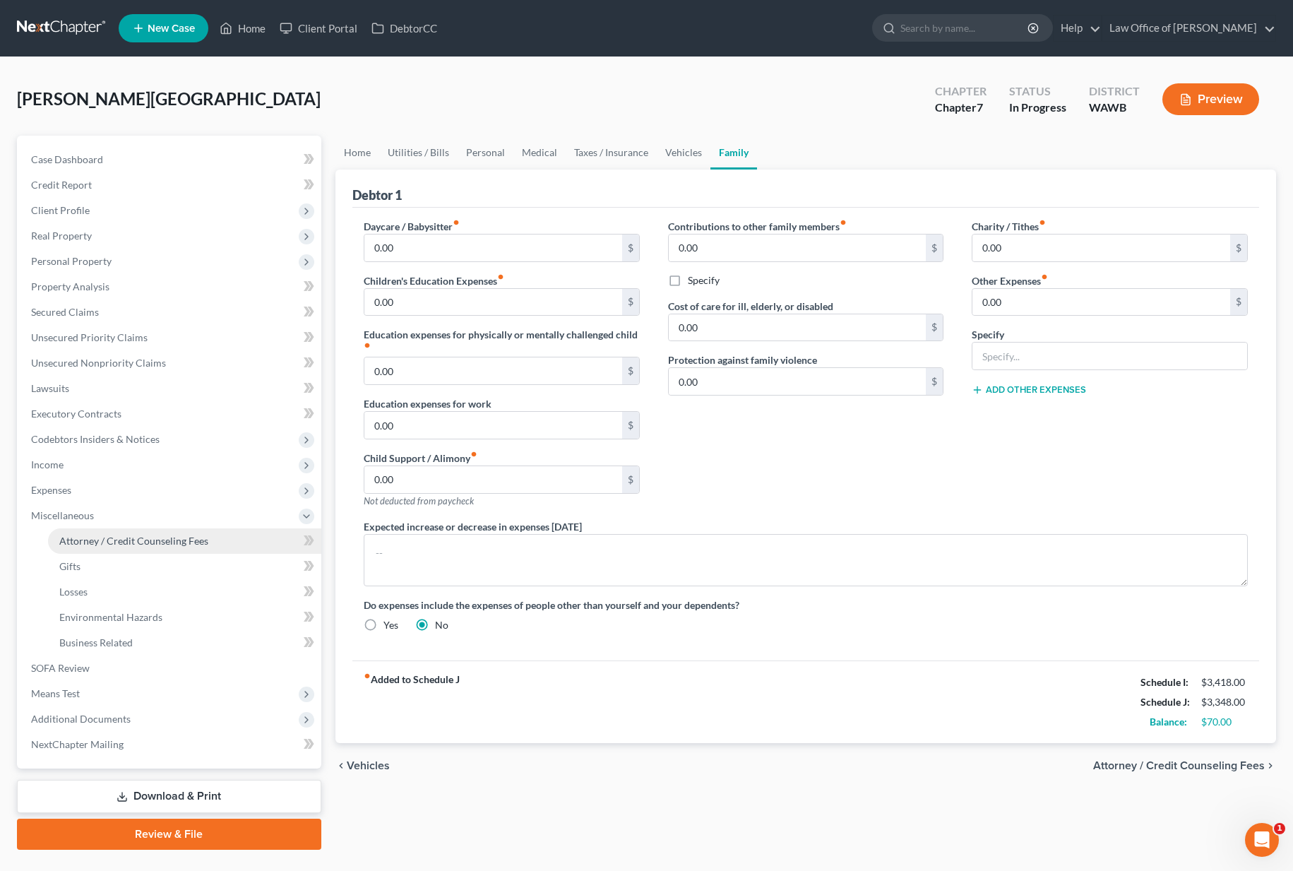
click at [124, 544] on span "Attorney / Credit Counseling Fees" at bounding box center [133, 540] width 149 height 12
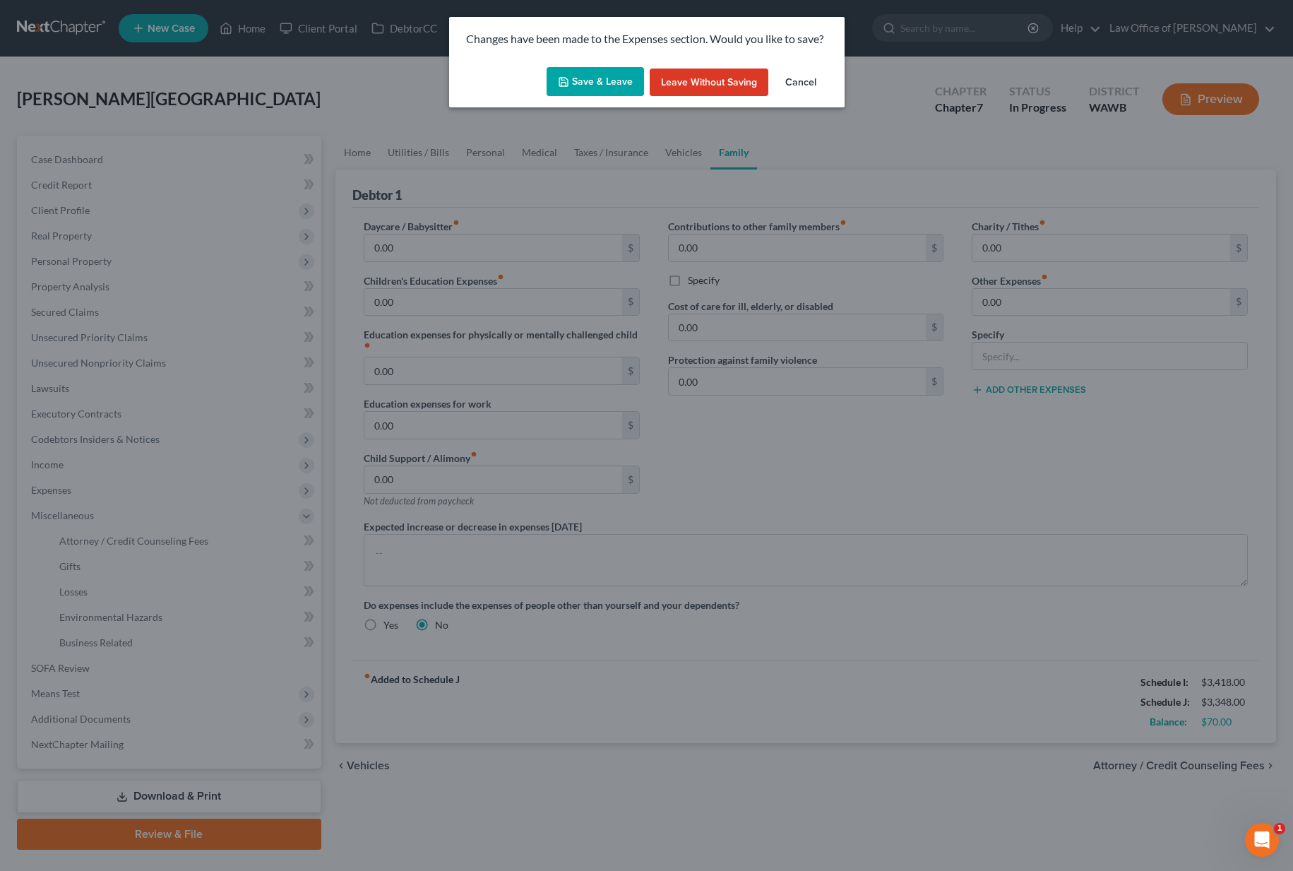
click at [600, 83] on button "Save & Leave" at bounding box center [594, 82] width 97 height 30
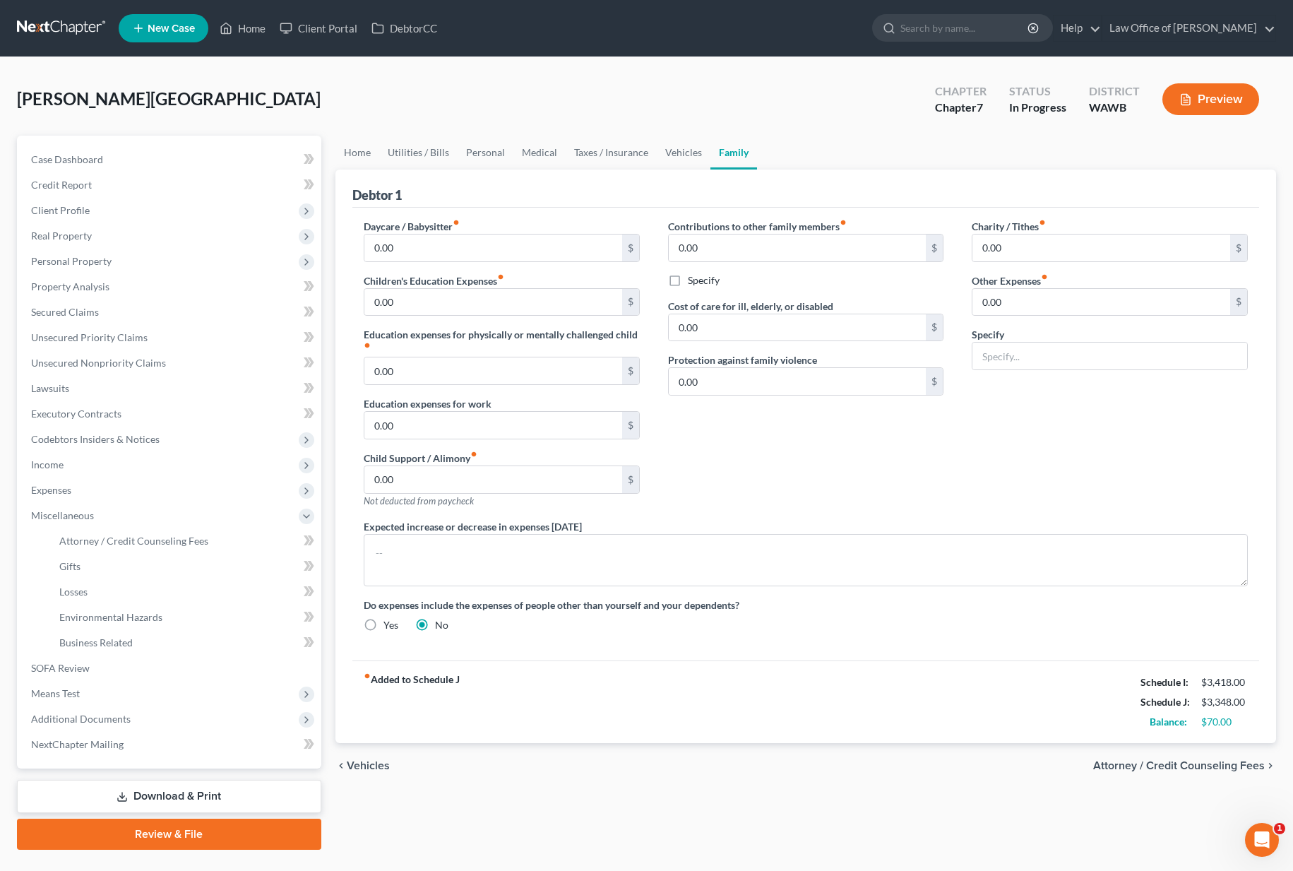
select select "0"
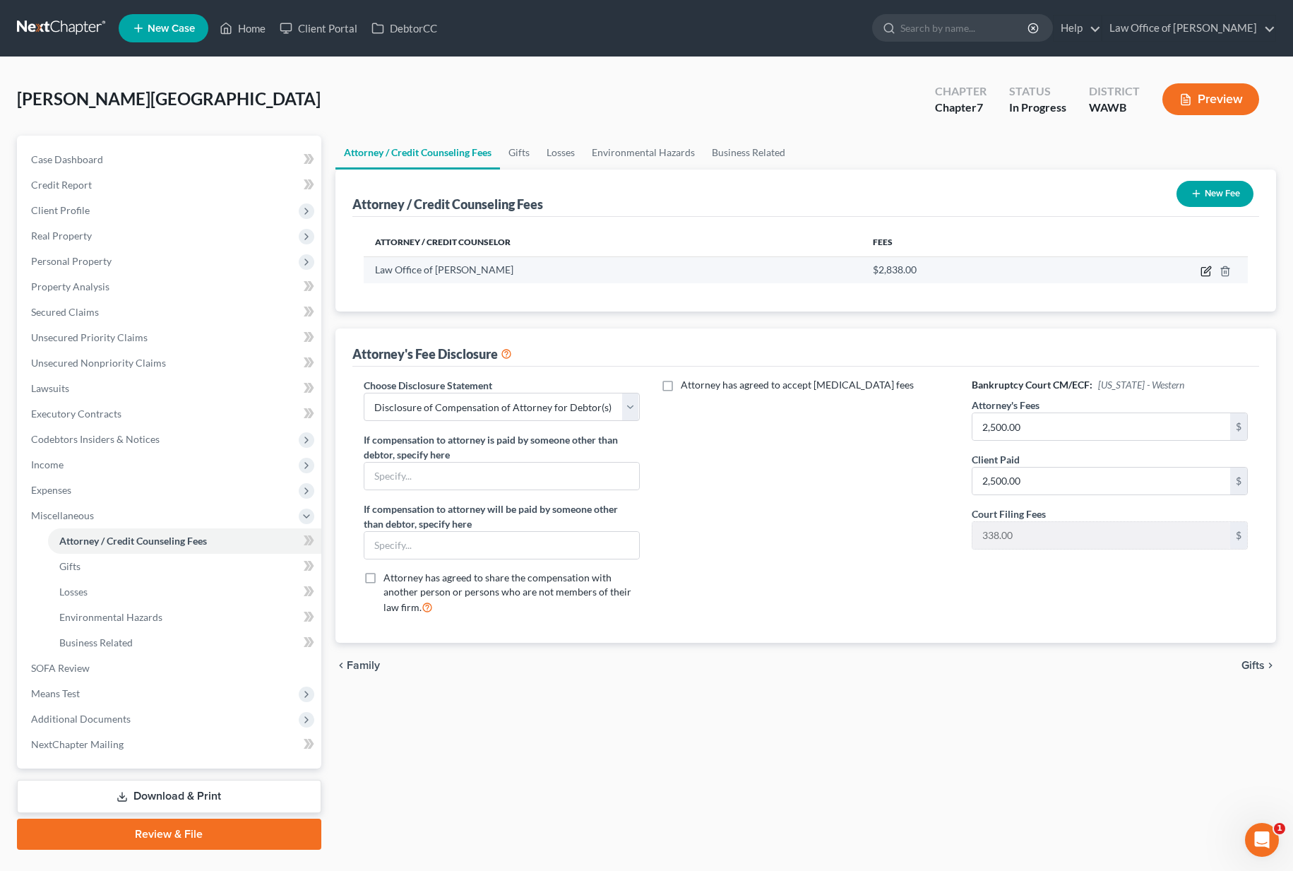
click at [1204, 270] on icon "button" at bounding box center [1207, 269] width 6 height 6
select select "50"
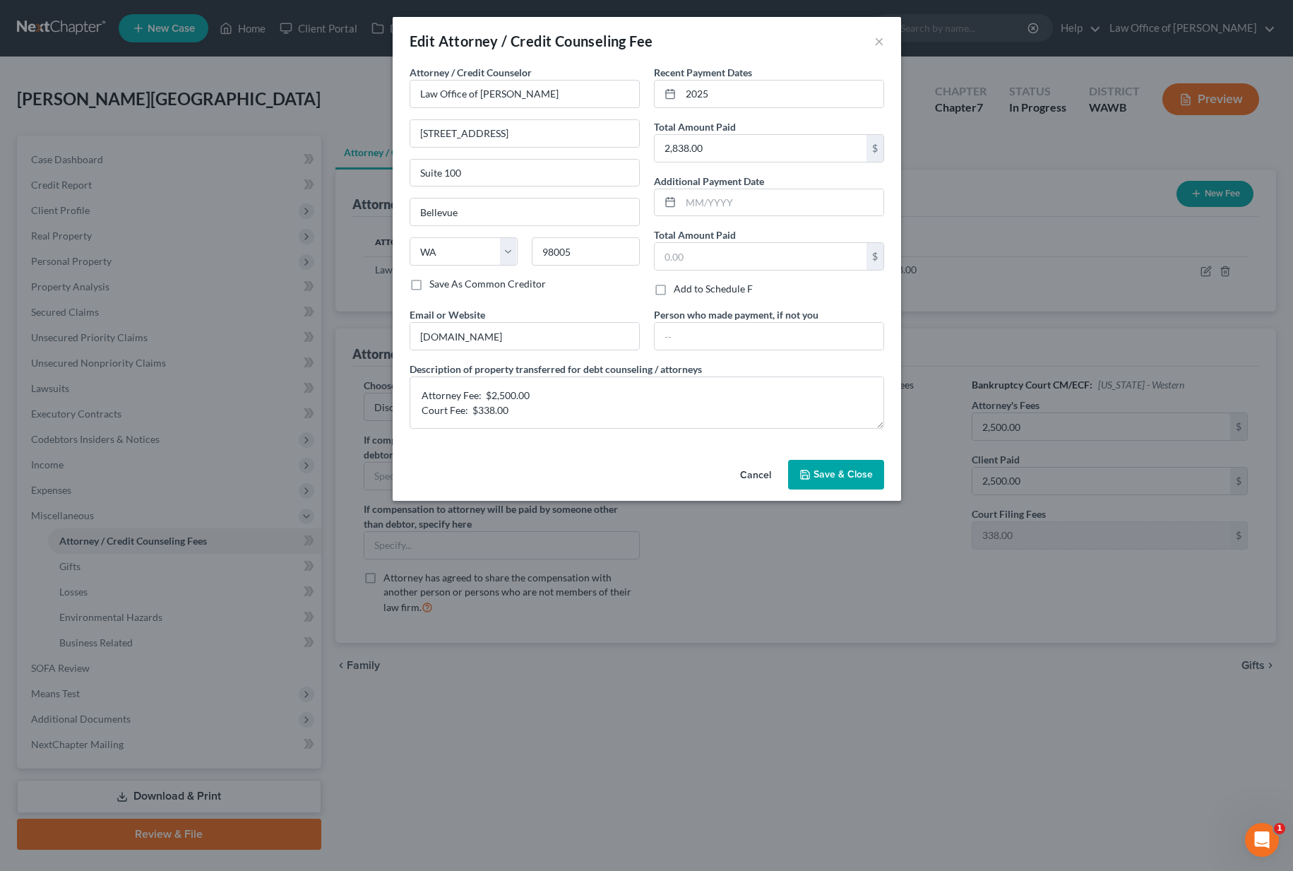
click at [821, 479] on span "Save & Close" at bounding box center [842, 474] width 59 height 12
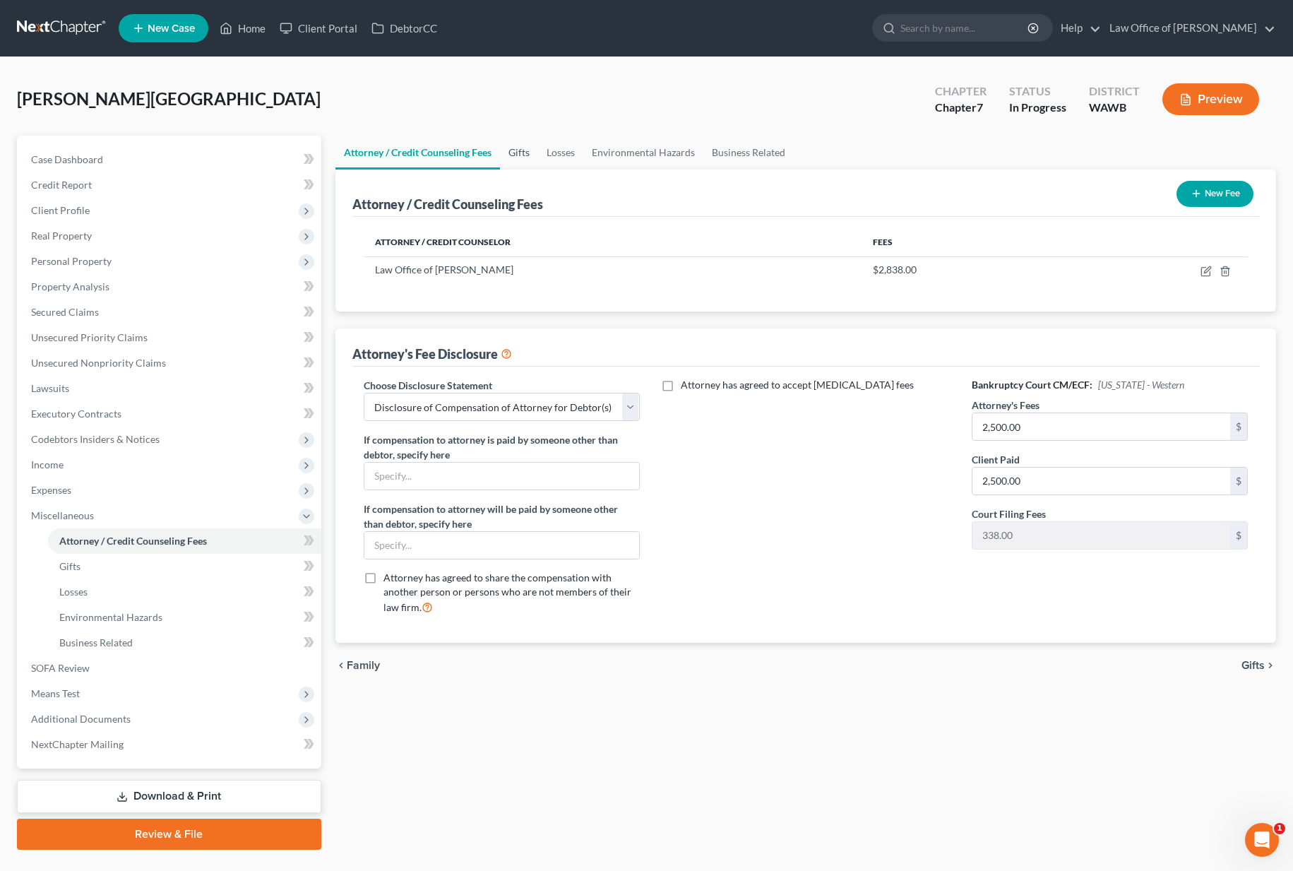
click at [524, 145] on link "Gifts" at bounding box center [519, 153] width 38 height 34
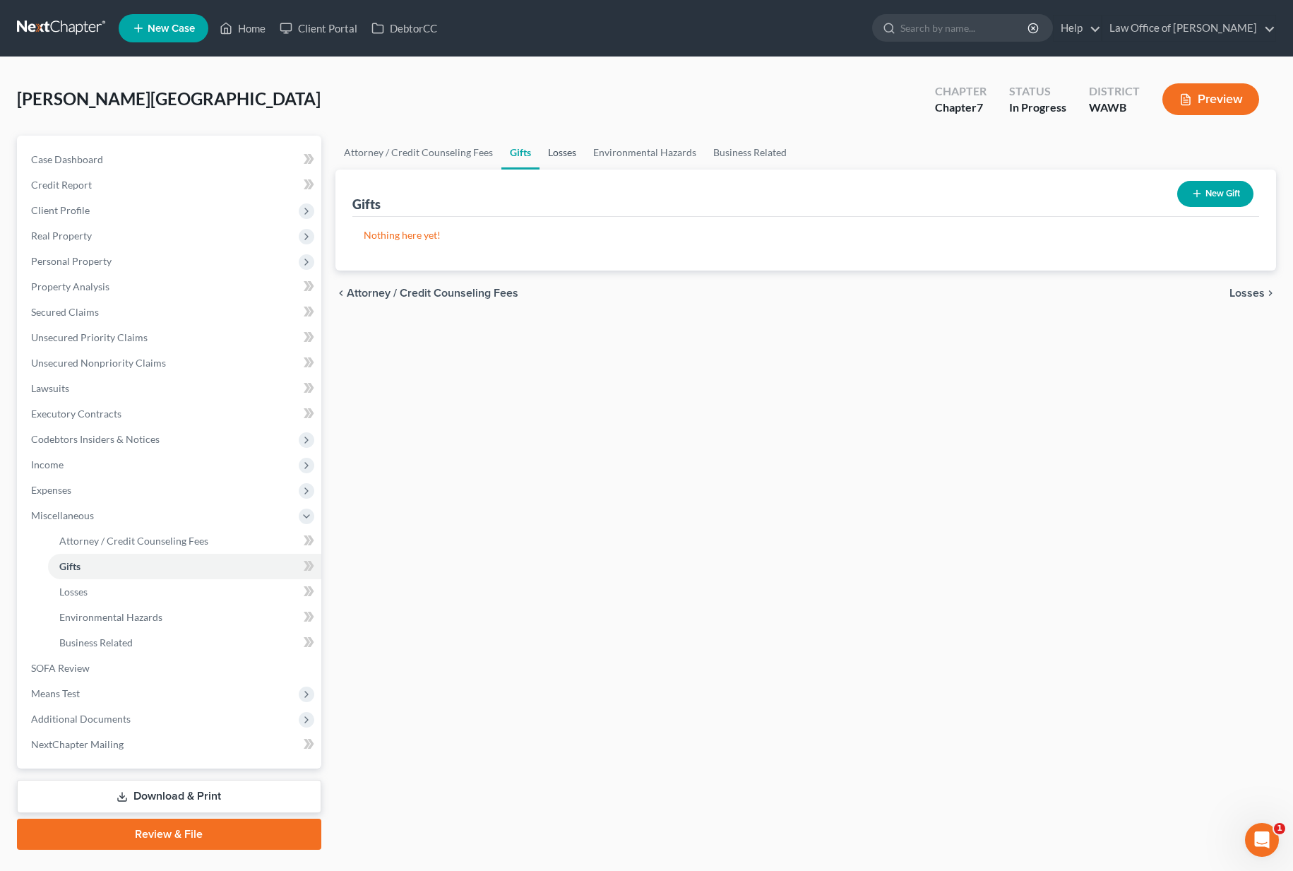
click at [561, 147] on link "Losses" at bounding box center [561, 153] width 45 height 34
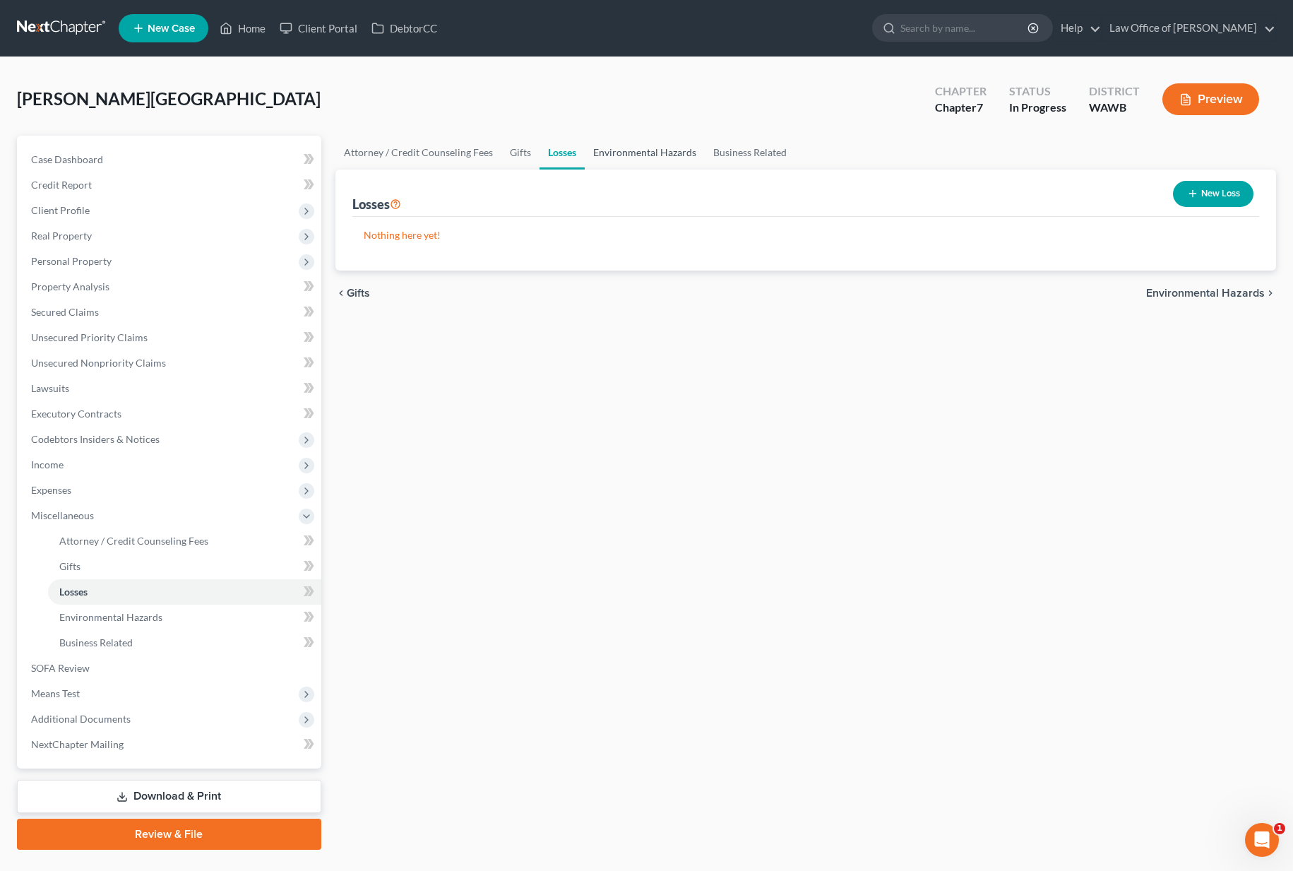
click at [633, 150] on link "Environmental Hazards" at bounding box center [645, 153] width 120 height 34
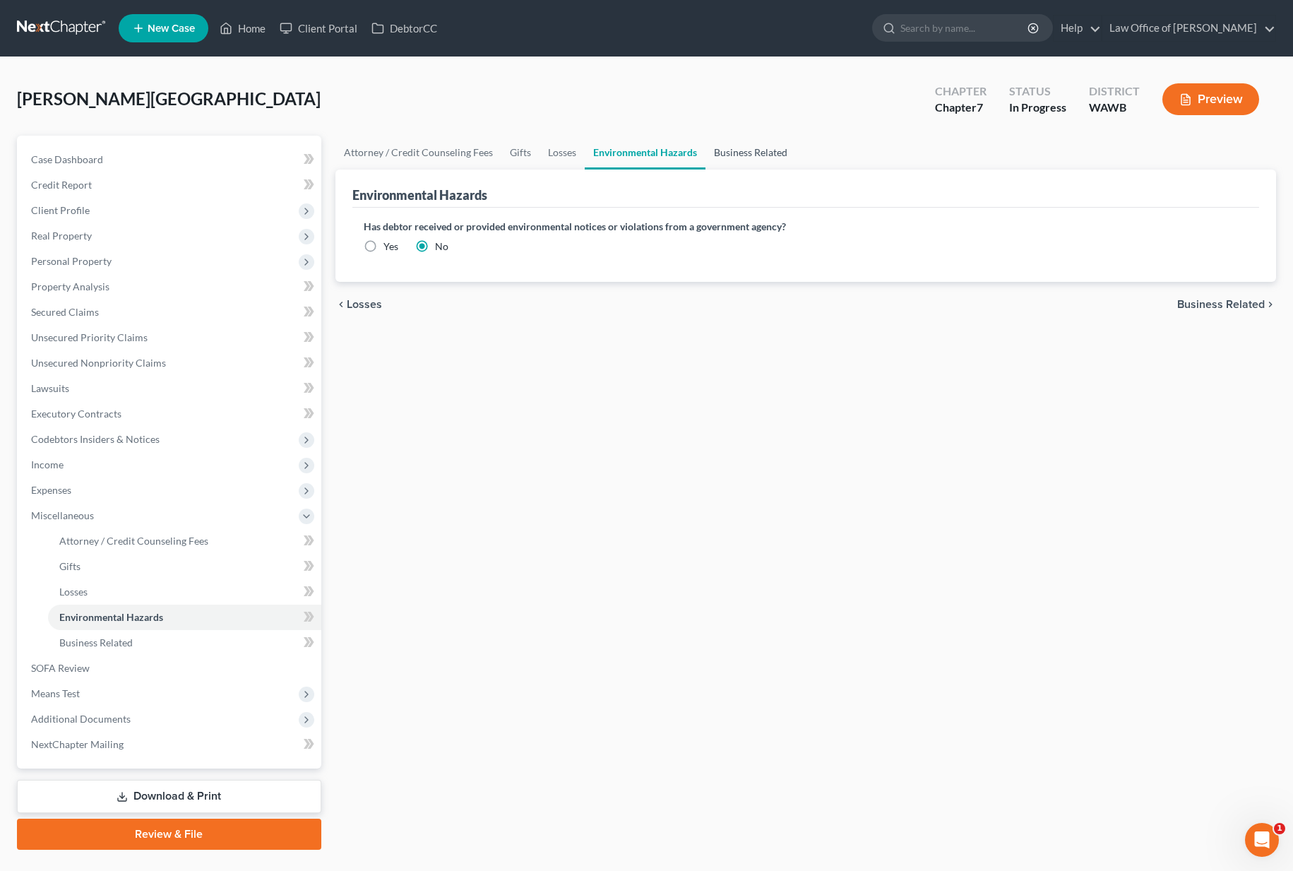
click at [743, 156] on link "Business Related" at bounding box center [750, 153] width 90 height 34
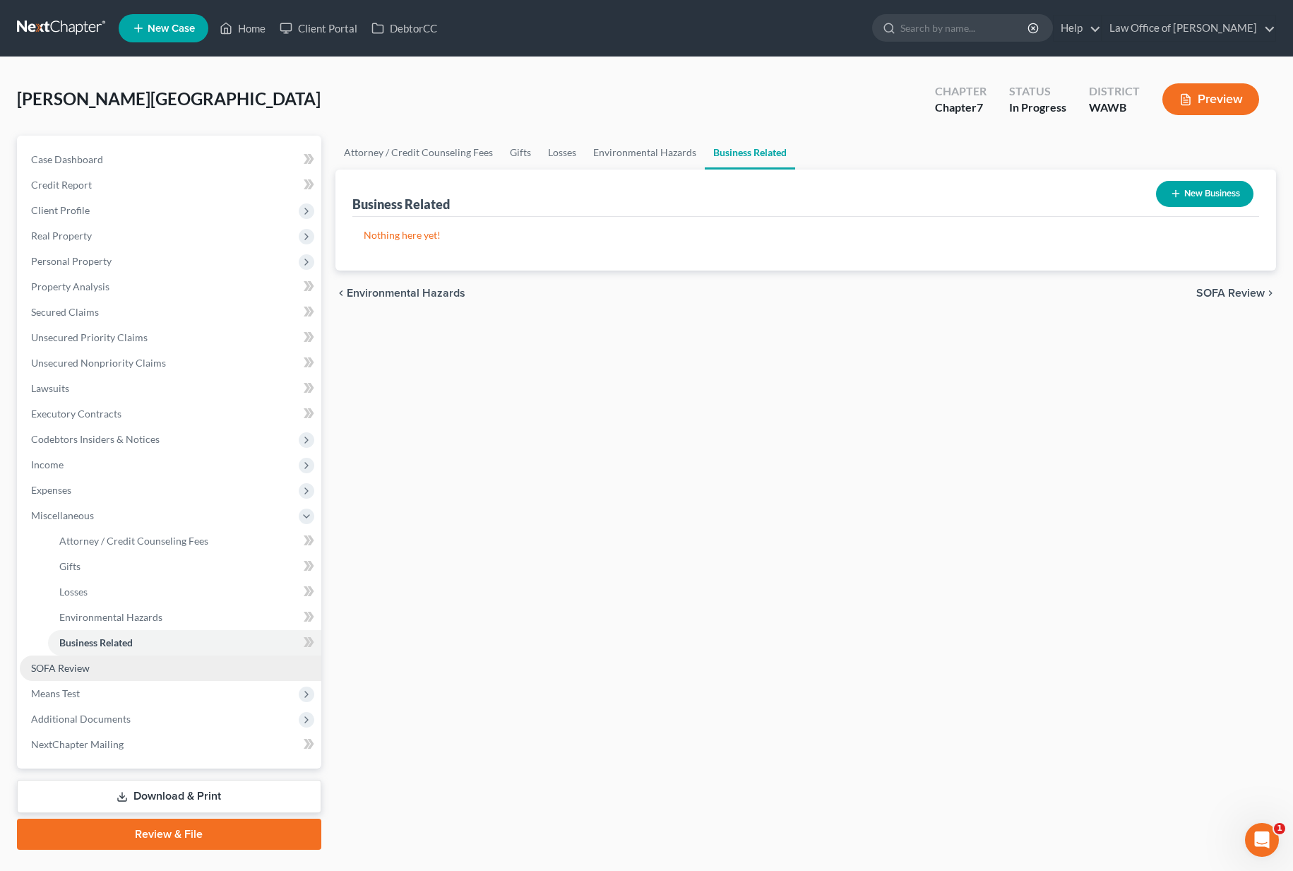
click at [106, 669] on link "SOFA Review" at bounding box center [170, 667] width 301 height 25
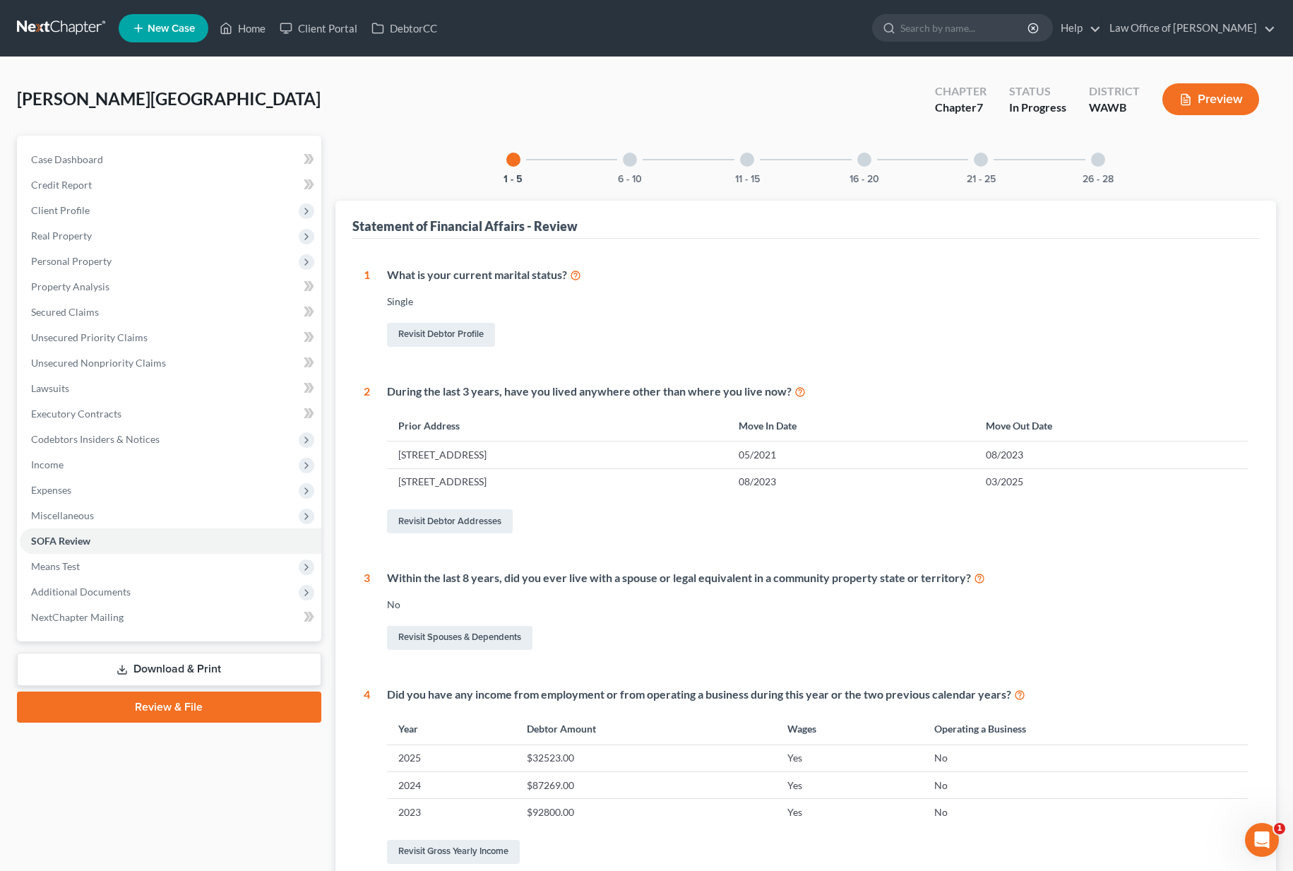
click at [635, 167] on div "6 - 10" at bounding box center [630, 160] width 48 height 48
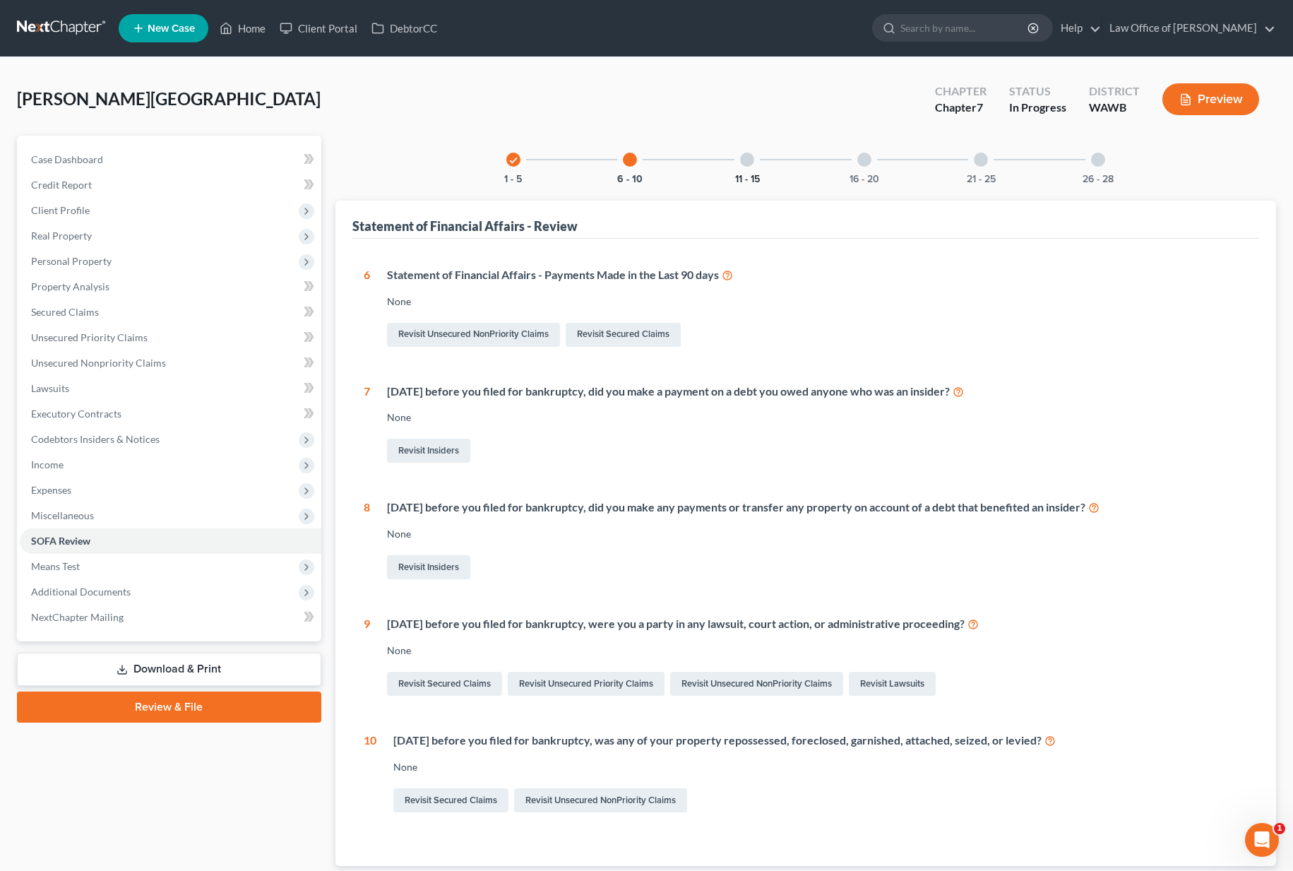
click at [746, 174] on button "11 - 15" at bounding box center [747, 179] width 25 height 10
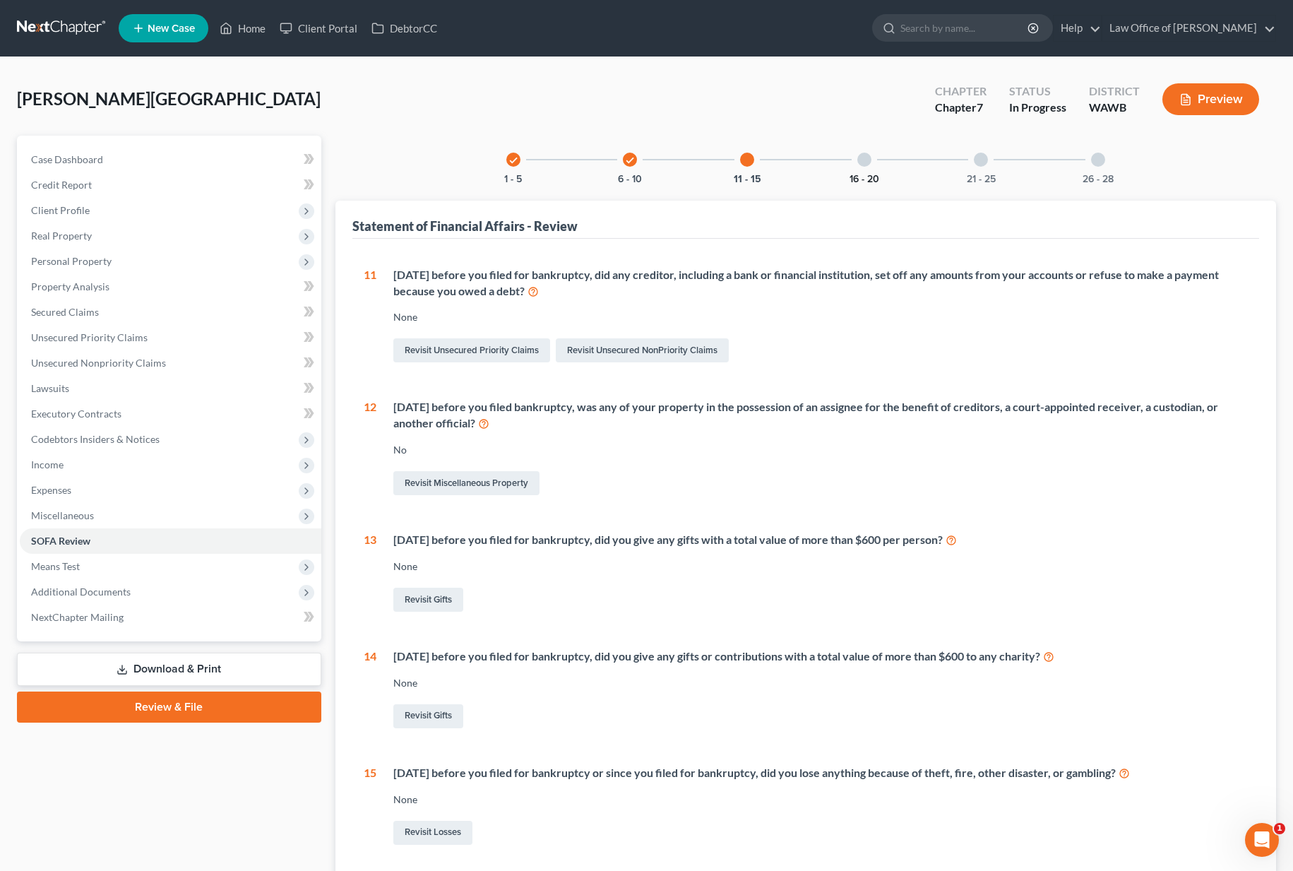
click at [873, 174] on button "16 - 20" at bounding box center [864, 179] width 30 height 10
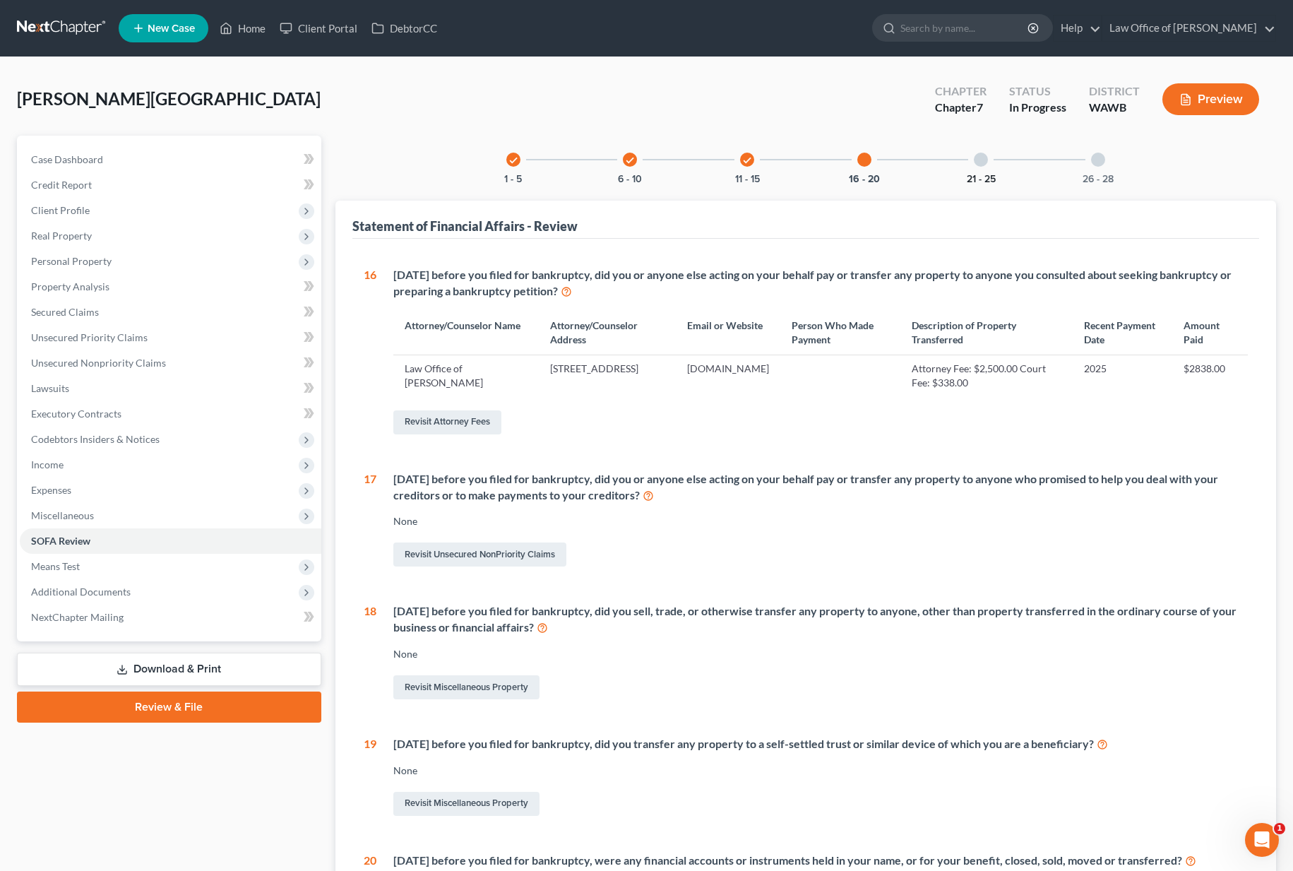
click at [987, 175] on button "21 - 25" at bounding box center [981, 179] width 29 height 10
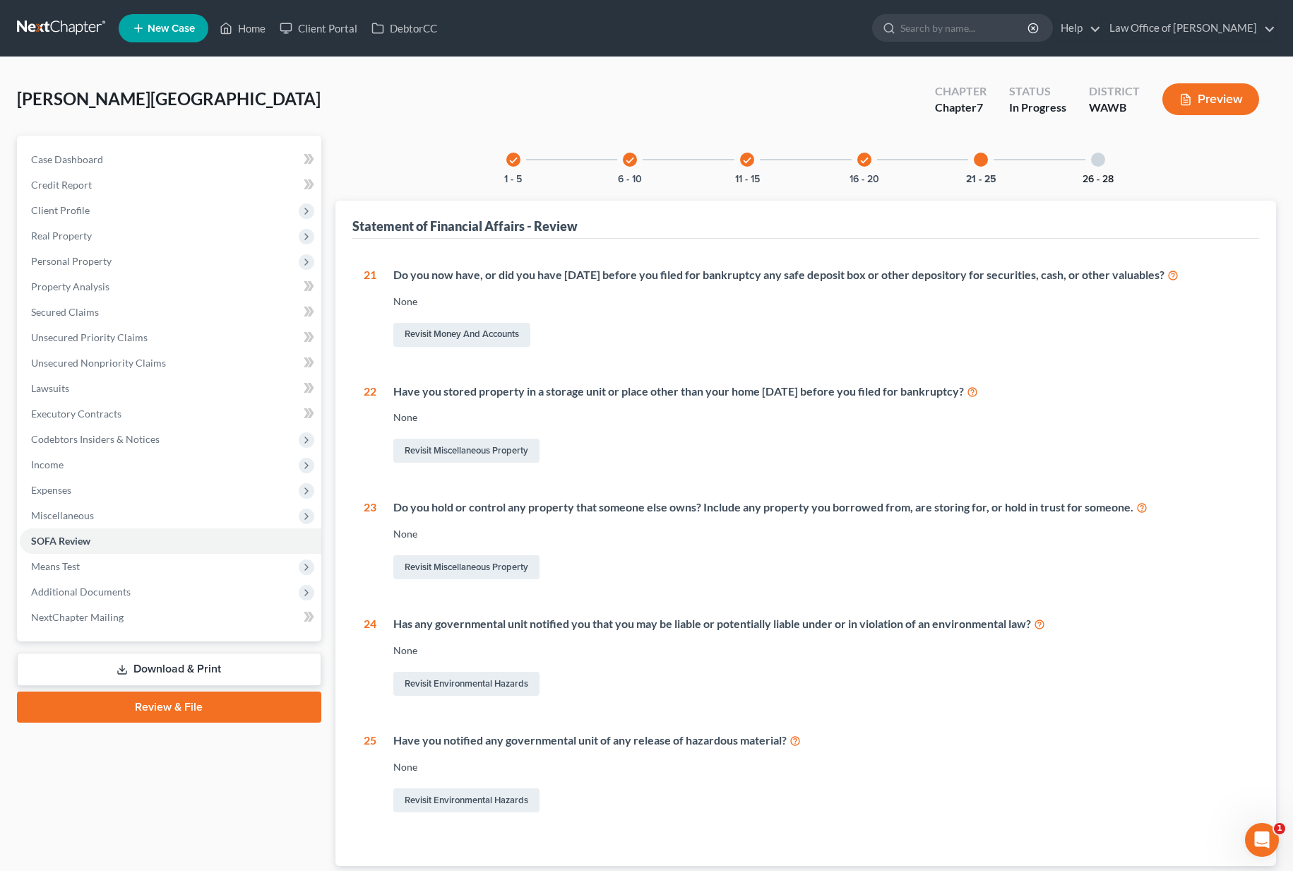
click at [1093, 181] on button "26 - 28" at bounding box center [1097, 179] width 31 height 10
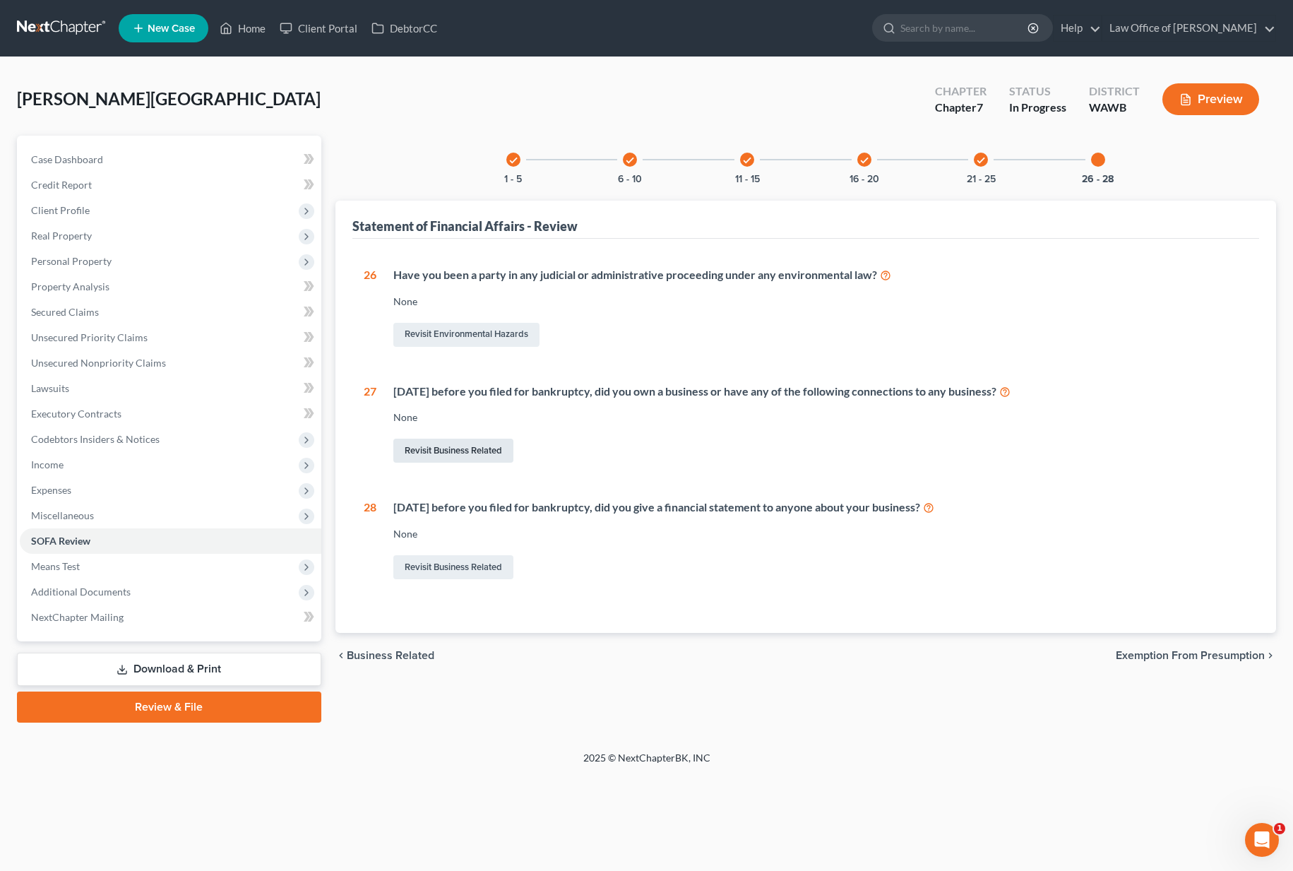
click at [423, 441] on link "Revisit Business Related" at bounding box center [453, 450] width 120 height 24
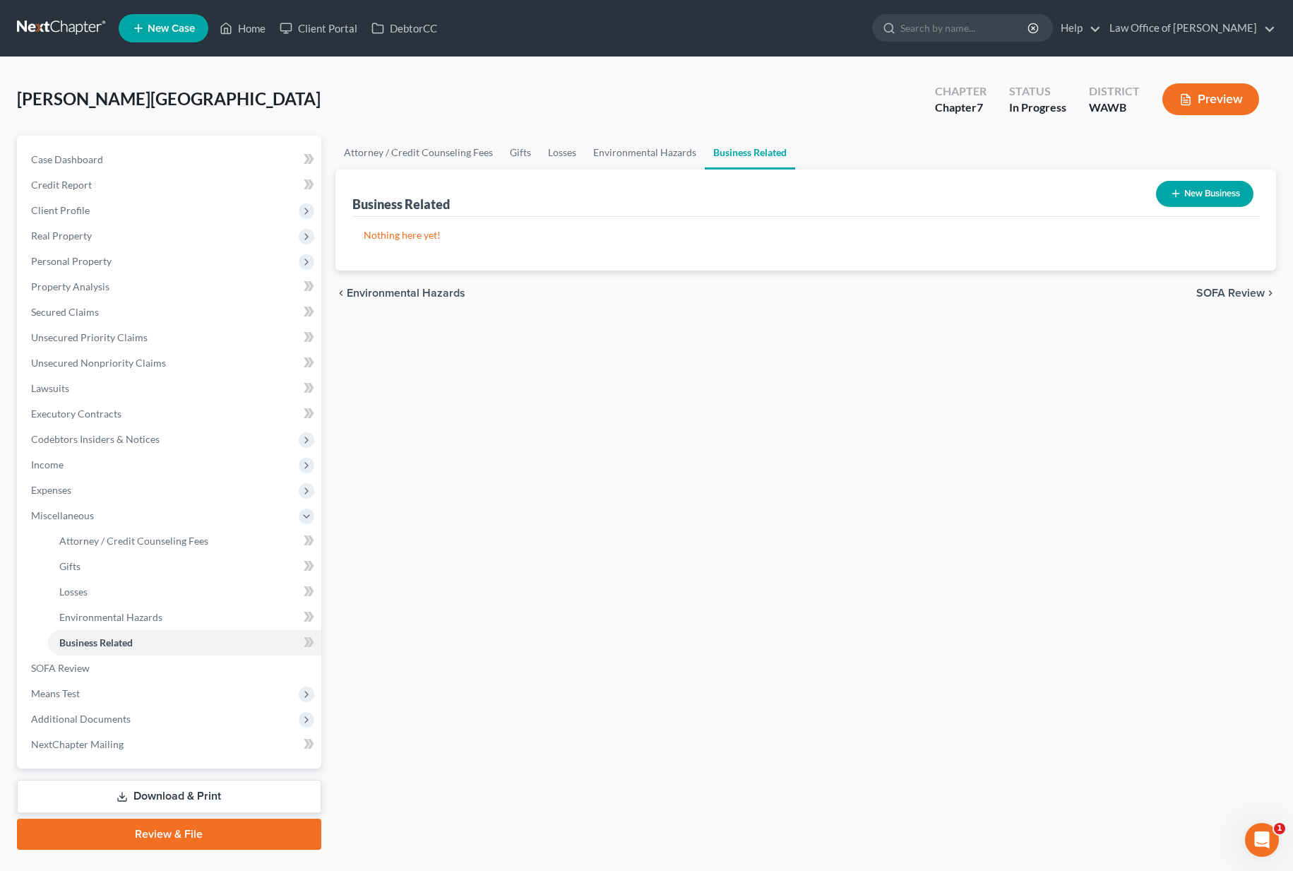
click at [1182, 198] on button "New Business" at bounding box center [1204, 194] width 97 height 26
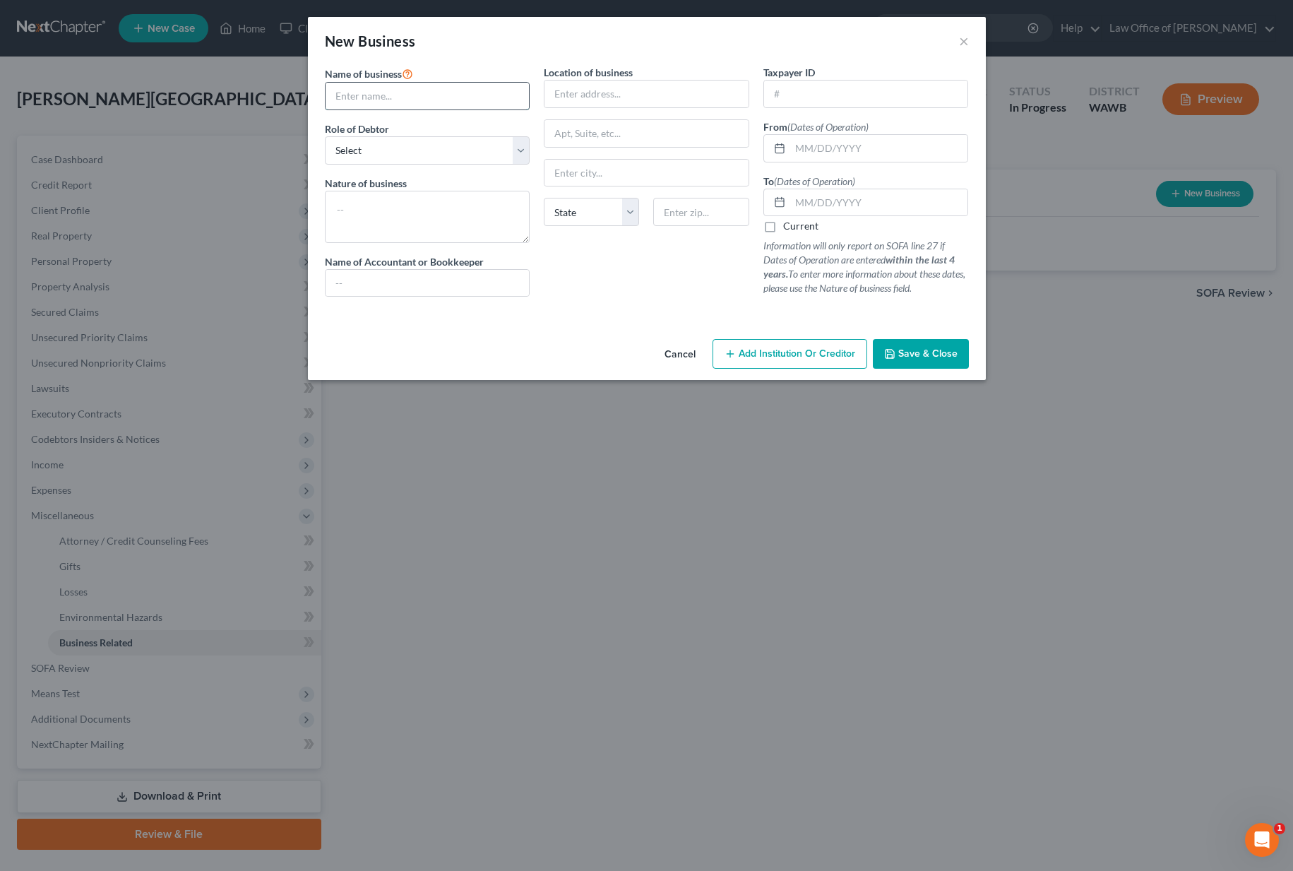
click at [347, 90] on input "text" at bounding box center [427, 96] width 204 height 27
type input "Intentionally Blank LLC dba Set Blank"
click at [357, 151] on select "Select A member of a limited liability company (LLC) or limited liability partn…" at bounding box center [427, 150] width 205 height 28
select select "member"
click at [800, 147] on input "text" at bounding box center [879, 148] width 178 height 27
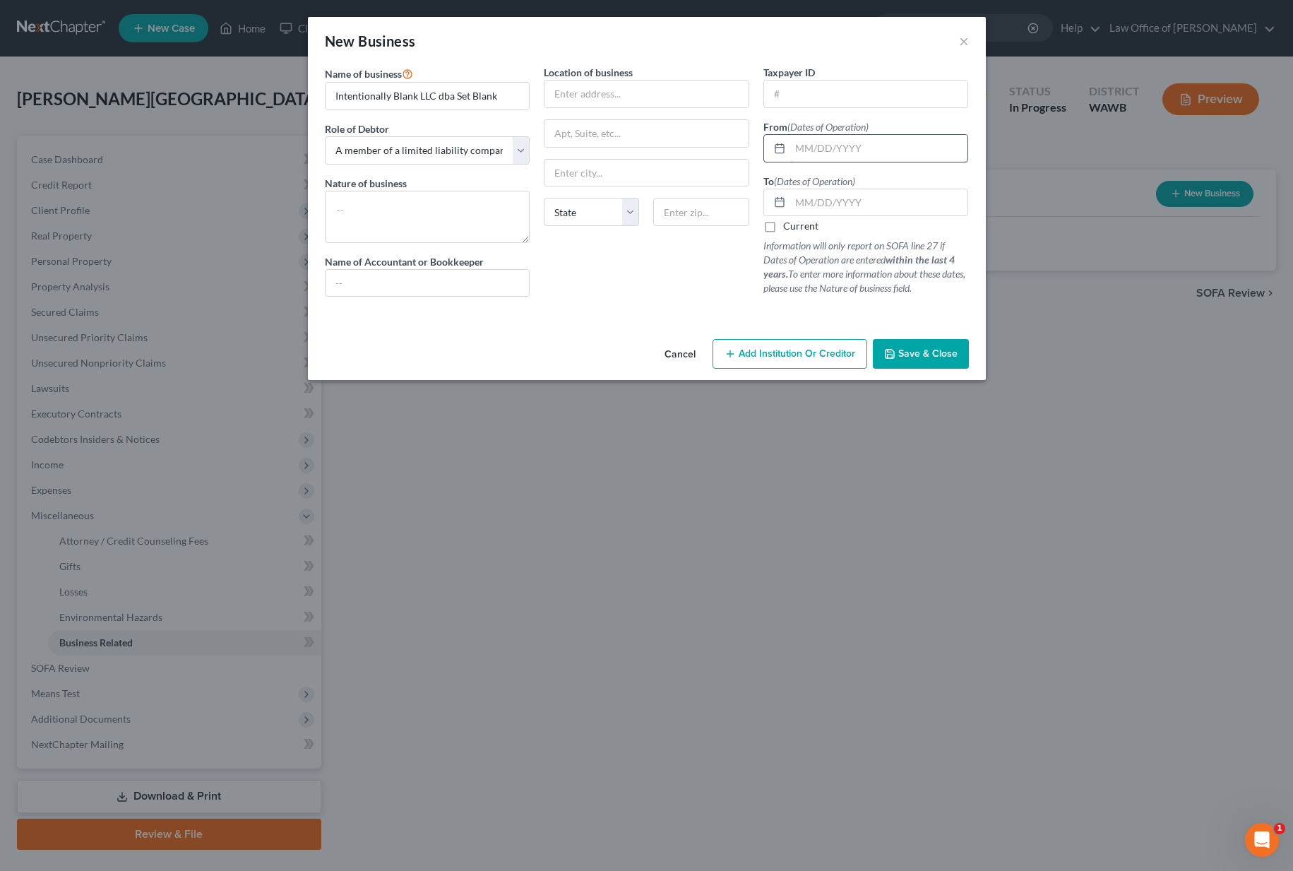
click at [800, 146] on input "text" at bounding box center [879, 148] width 178 height 27
type input "05/01/2024"
click at [859, 188] on div "To (Dates of Operation) Current Information will only report on SOFA line 27 if…" at bounding box center [865, 235] width 205 height 122
click at [856, 198] on input "text" at bounding box center [879, 202] width 178 height 27
type input "09/30/2024"
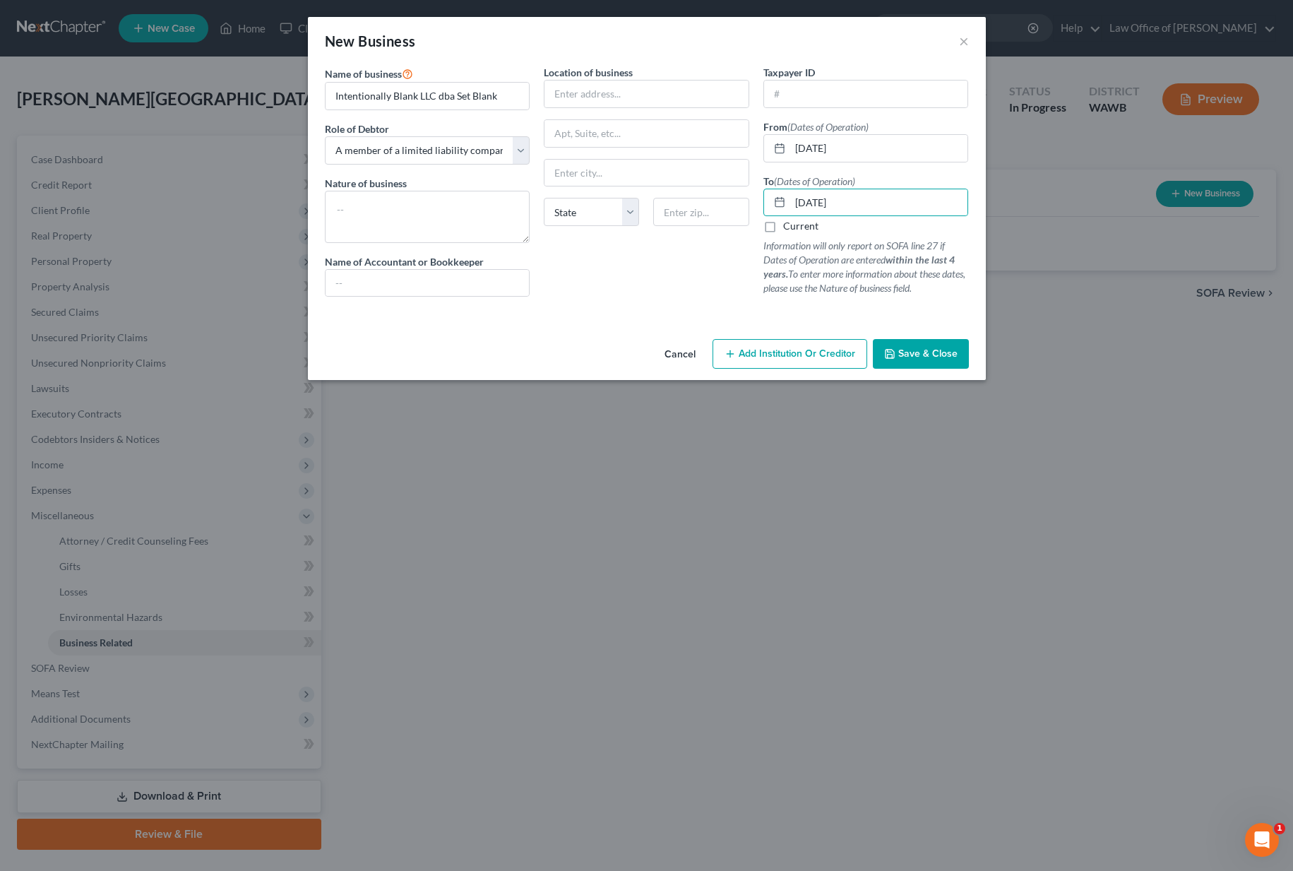
click at [911, 356] on span "Save & Close" at bounding box center [927, 353] width 59 height 12
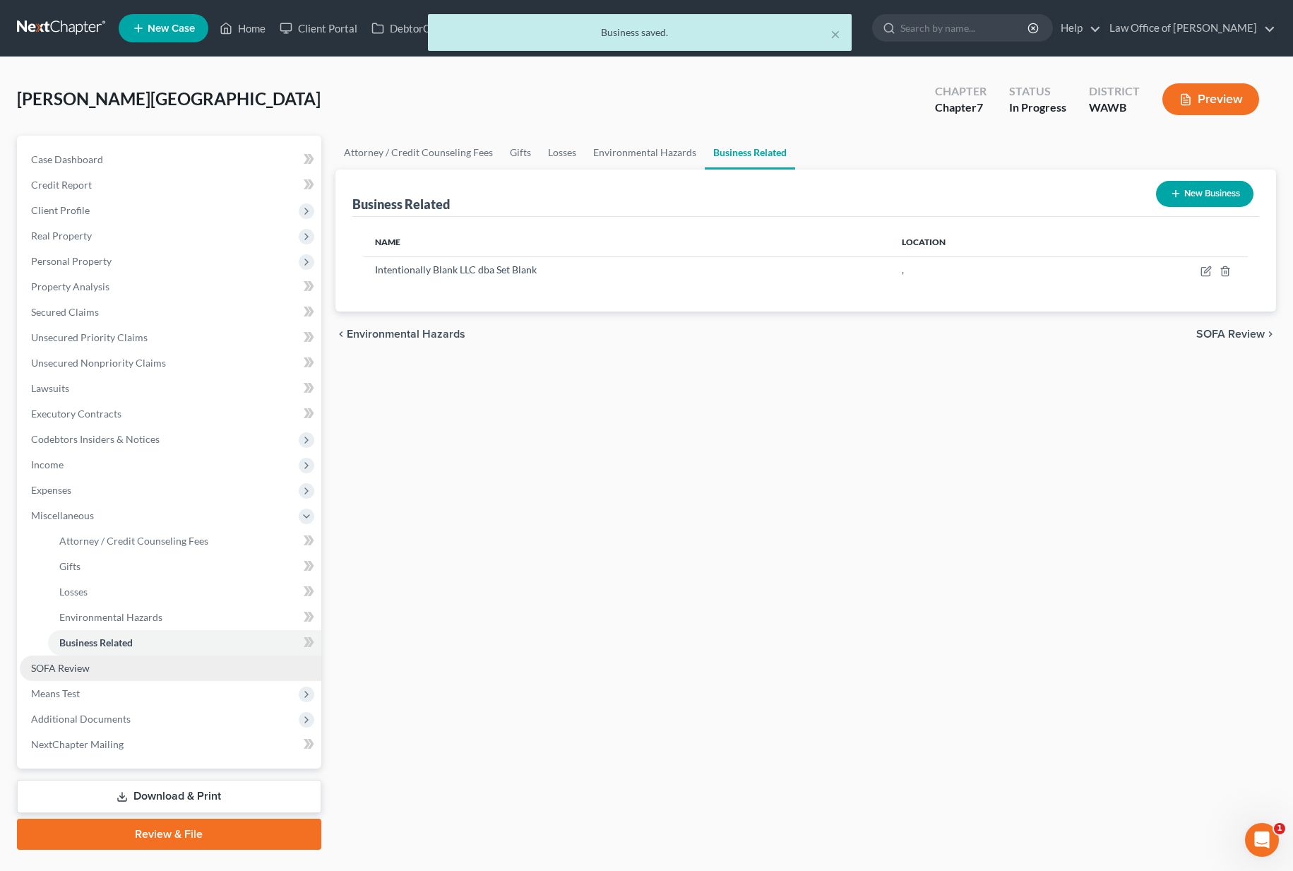
click at [178, 671] on link "SOFA Review" at bounding box center [170, 667] width 301 height 25
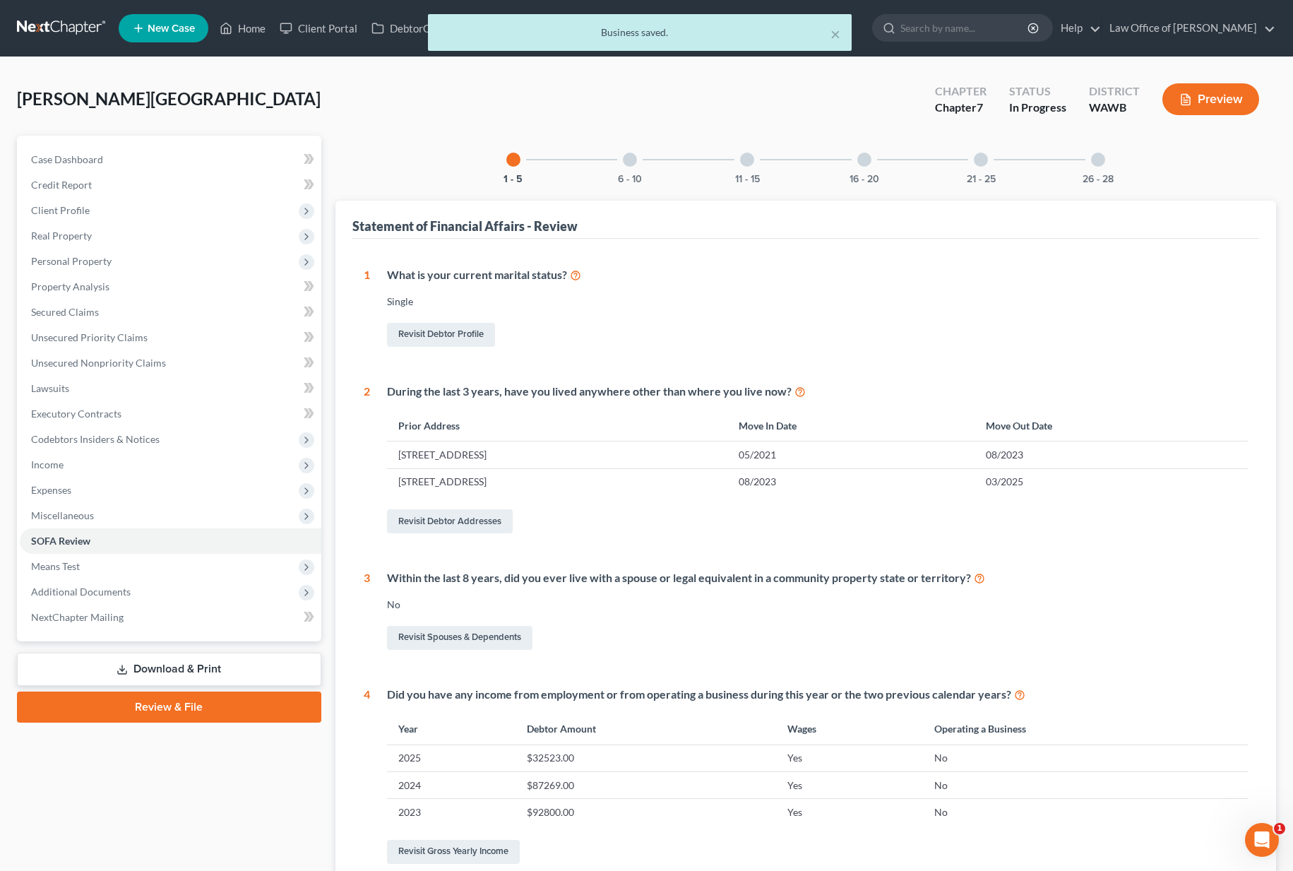
click at [169, 694] on link "Review & File" at bounding box center [169, 706] width 304 height 31
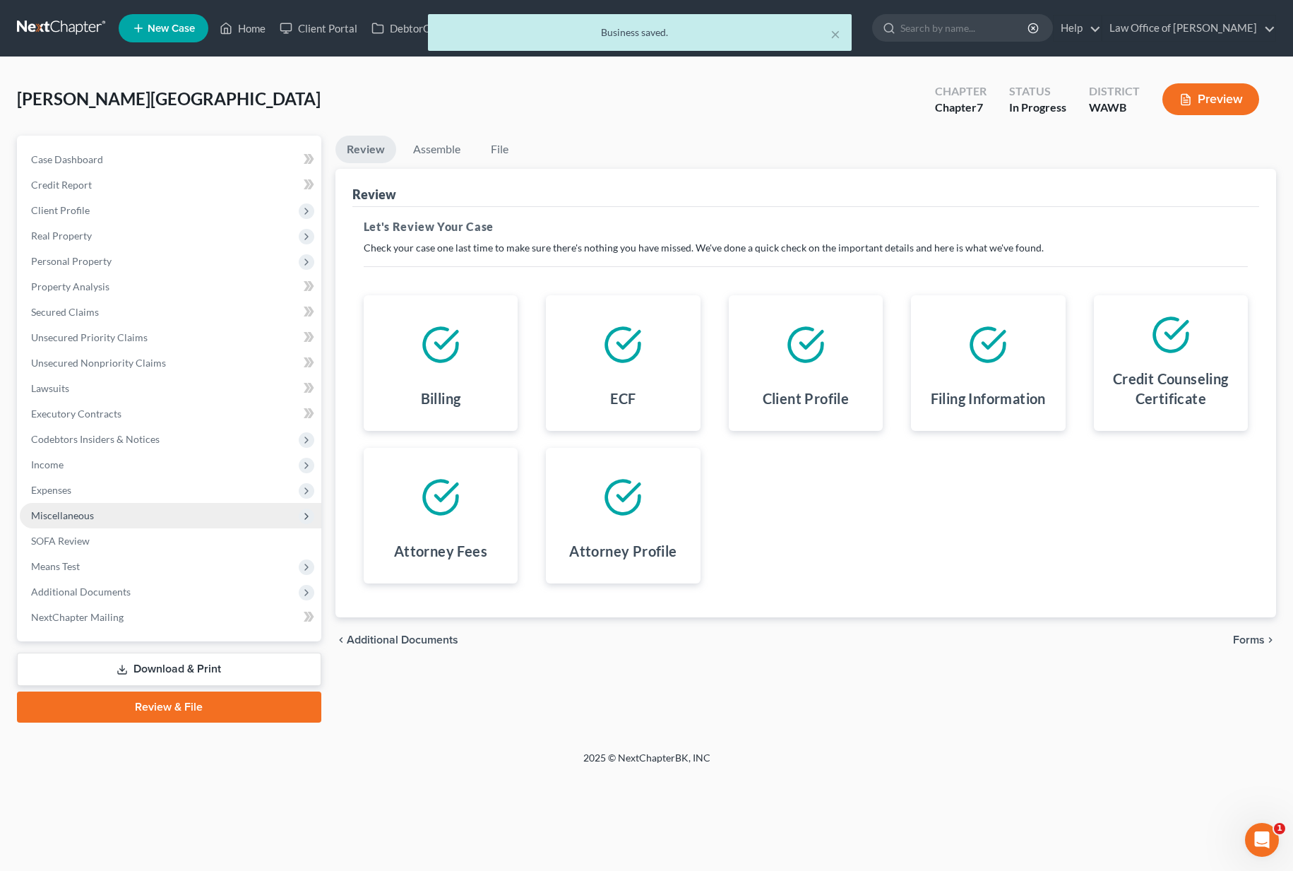
click at [141, 521] on span "Miscellaneous" at bounding box center [170, 515] width 301 height 25
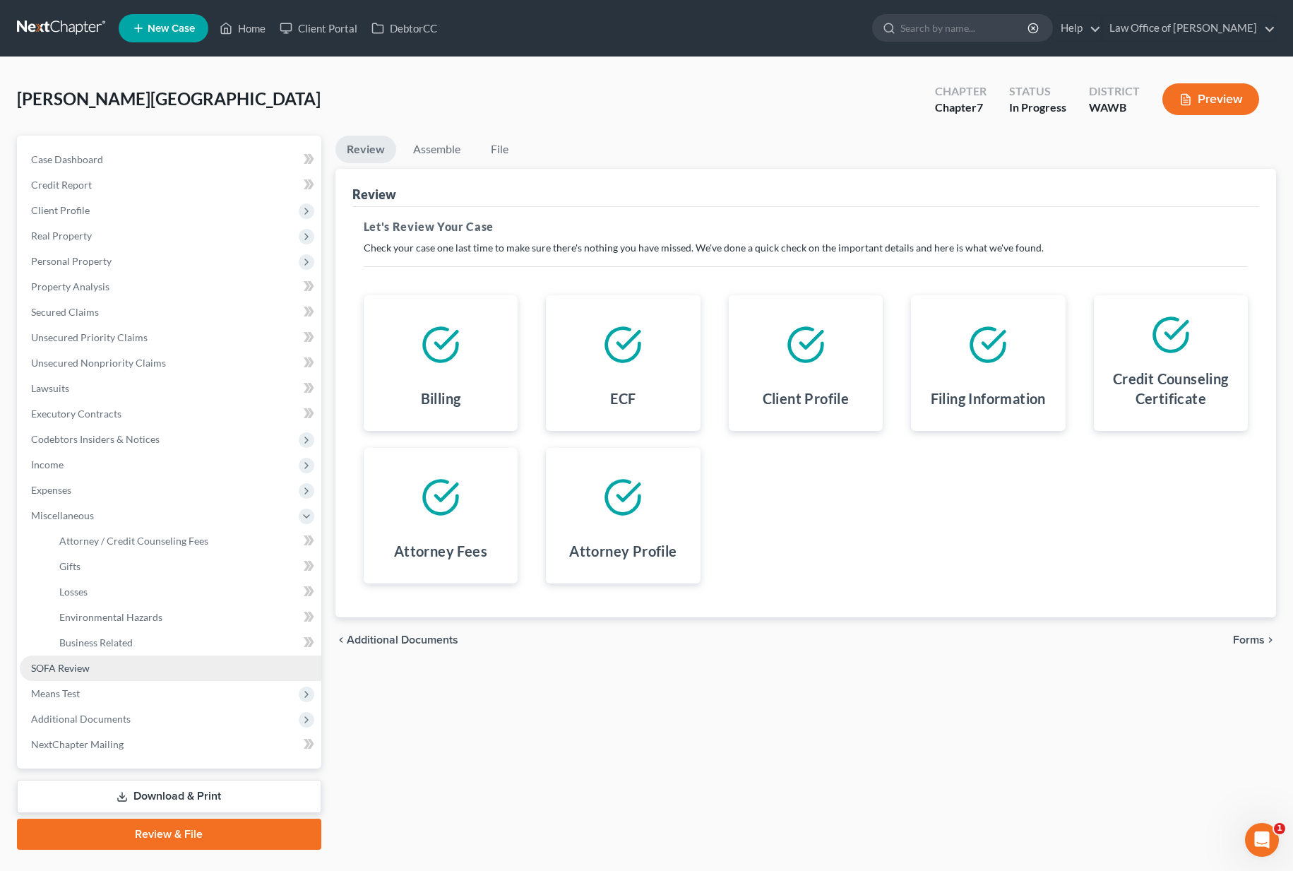
click at [119, 664] on link "SOFA Review" at bounding box center [170, 667] width 301 height 25
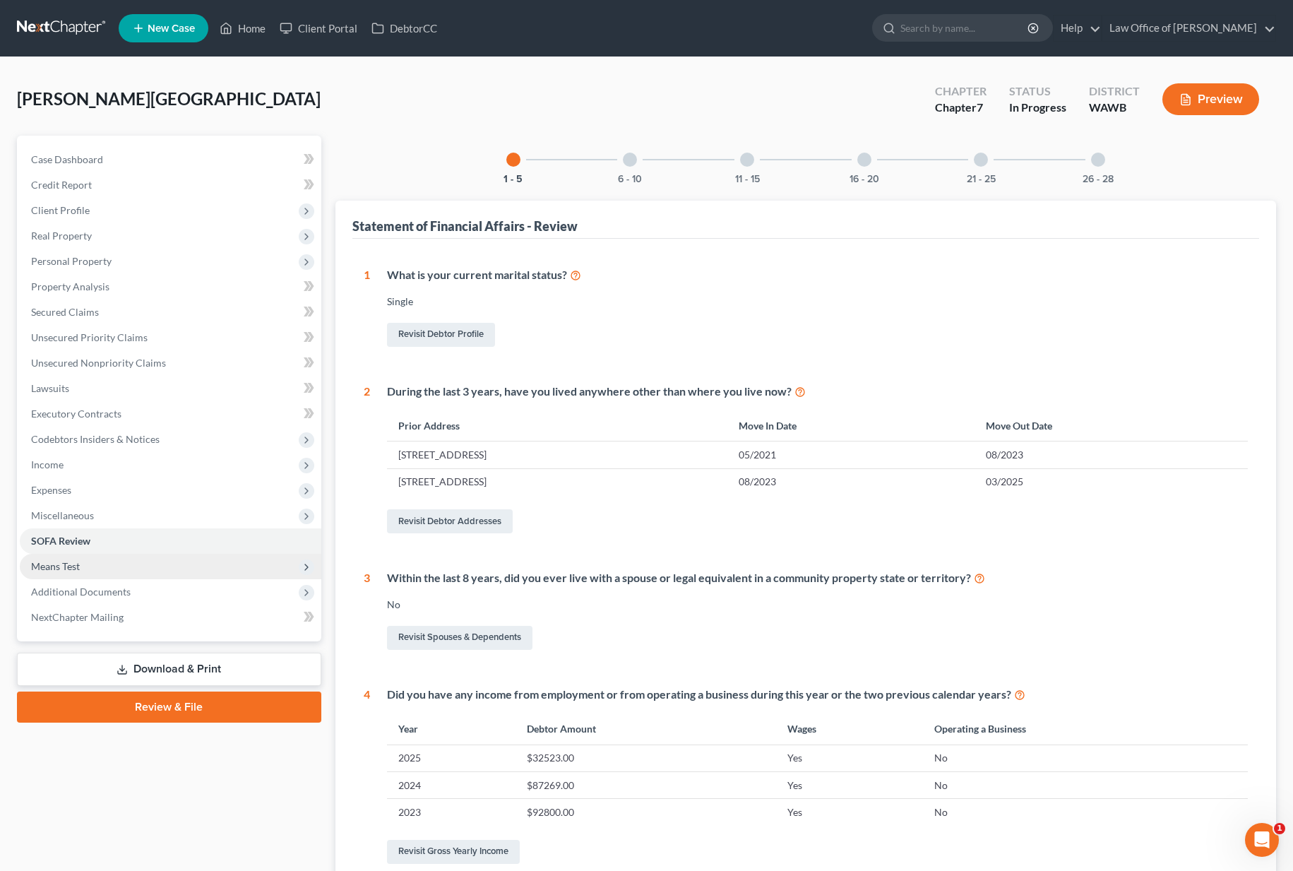
click at [86, 562] on span "Means Test" at bounding box center [170, 566] width 301 height 25
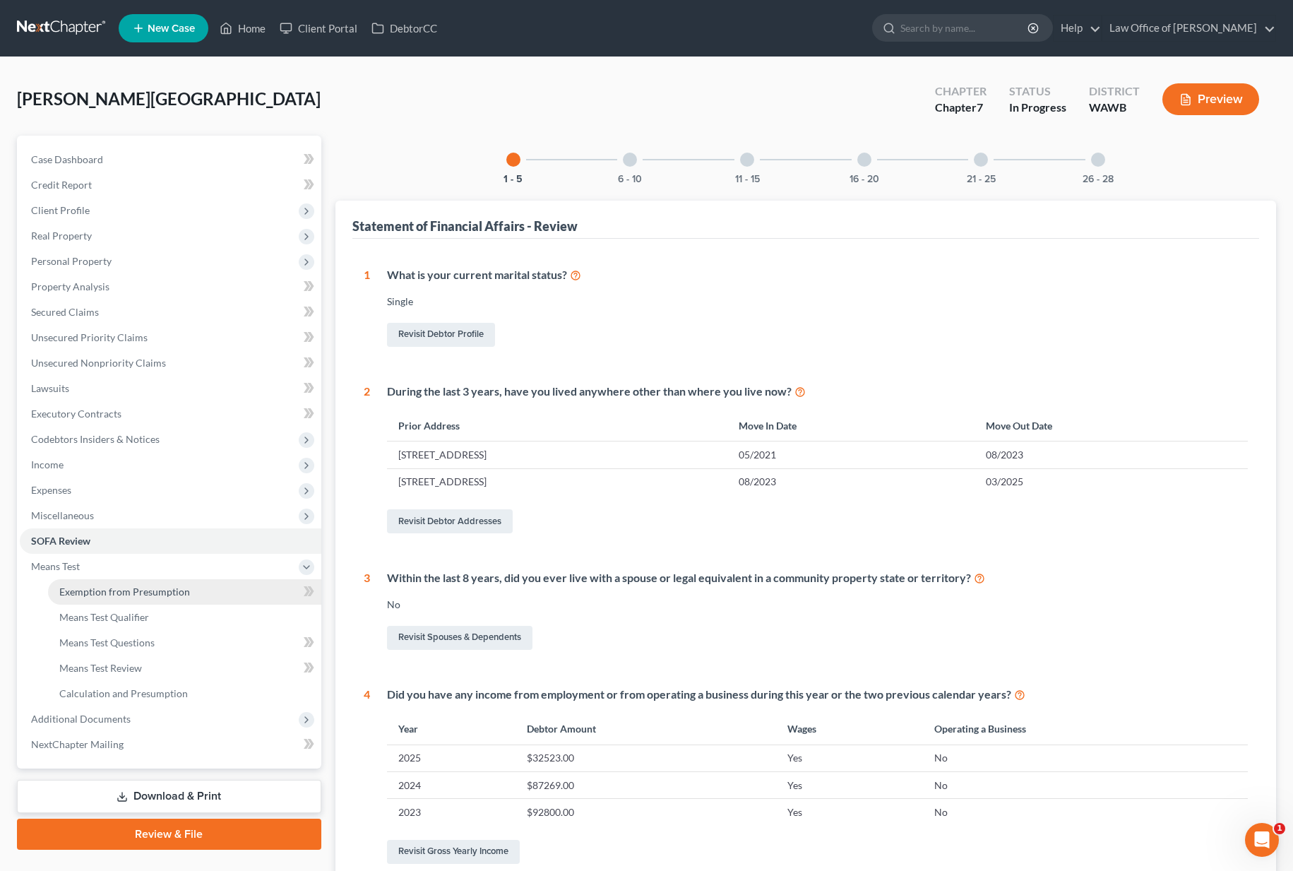
click at [92, 585] on span "Exemption from Presumption" at bounding box center [124, 591] width 131 height 12
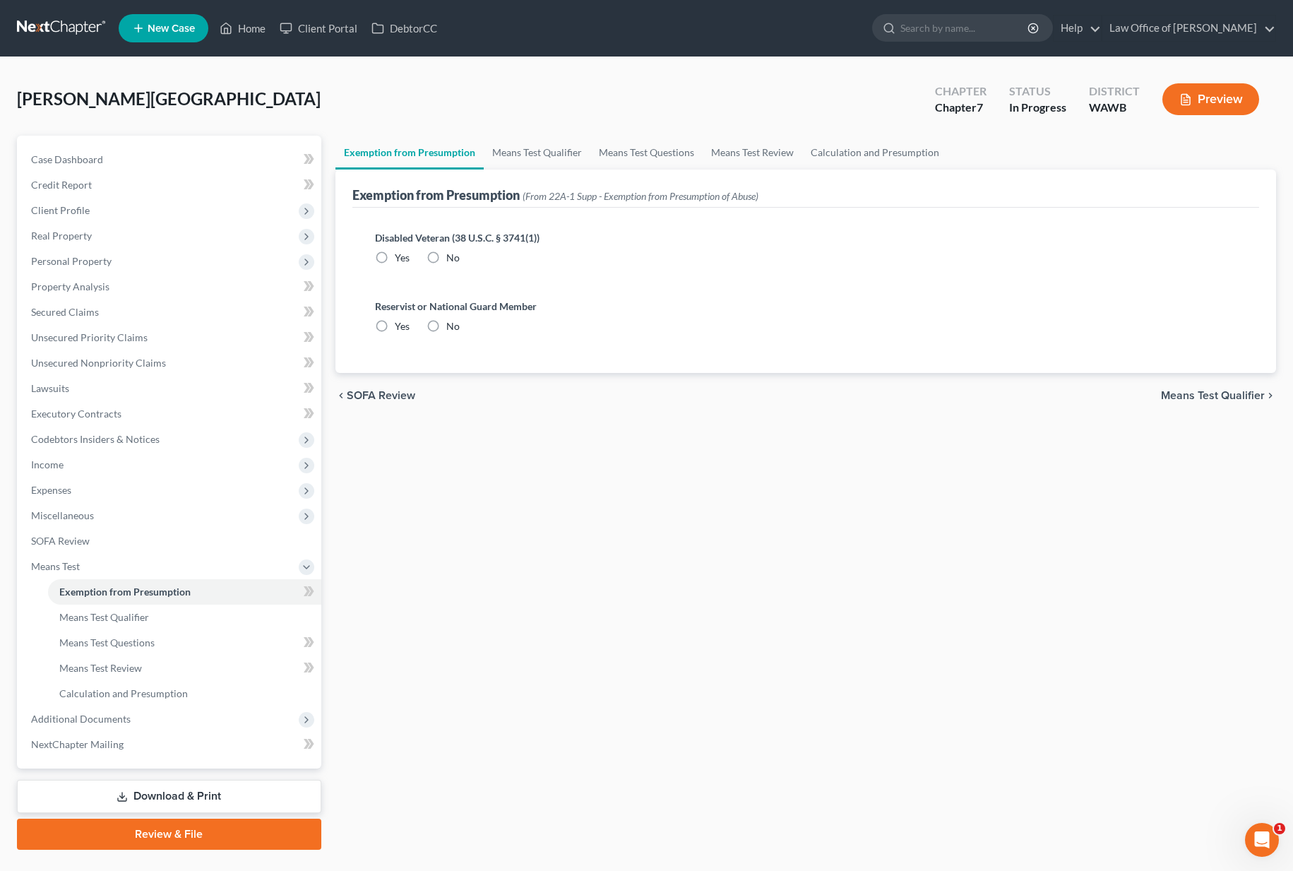
click at [446, 253] on label "No" at bounding box center [452, 258] width 13 height 14
click at [452, 253] on input "No" at bounding box center [456, 255] width 9 height 9
radio input "true"
click at [446, 322] on label "No" at bounding box center [452, 326] width 13 height 14
click at [452, 322] on input "No" at bounding box center [456, 323] width 9 height 9
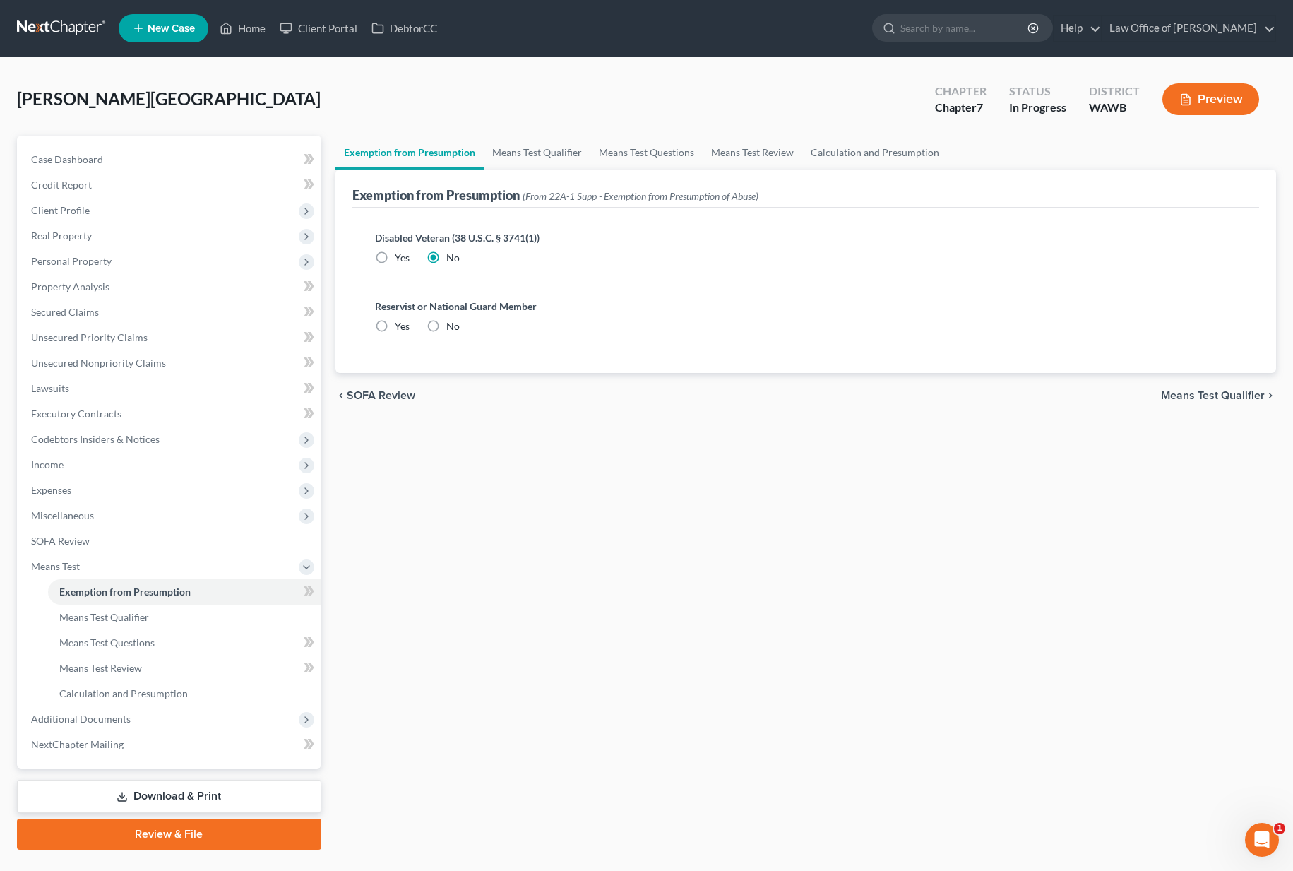
radio input "true"
click at [525, 157] on link "Means Test Qualifier" at bounding box center [537, 153] width 107 height 34
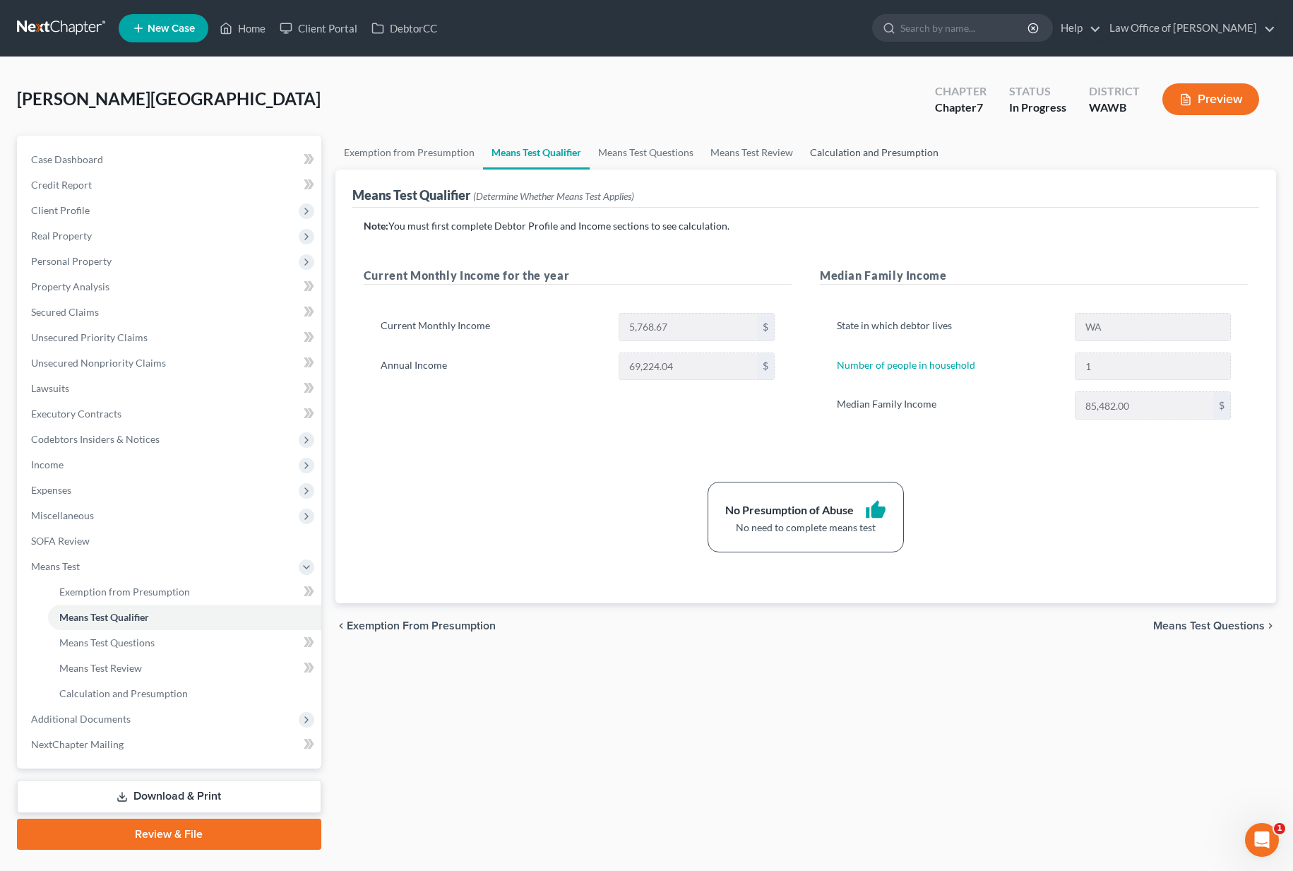
click at [866, 157] on link "Calculation and Presumption" at bounding box center [873, 153] width 145 height 34
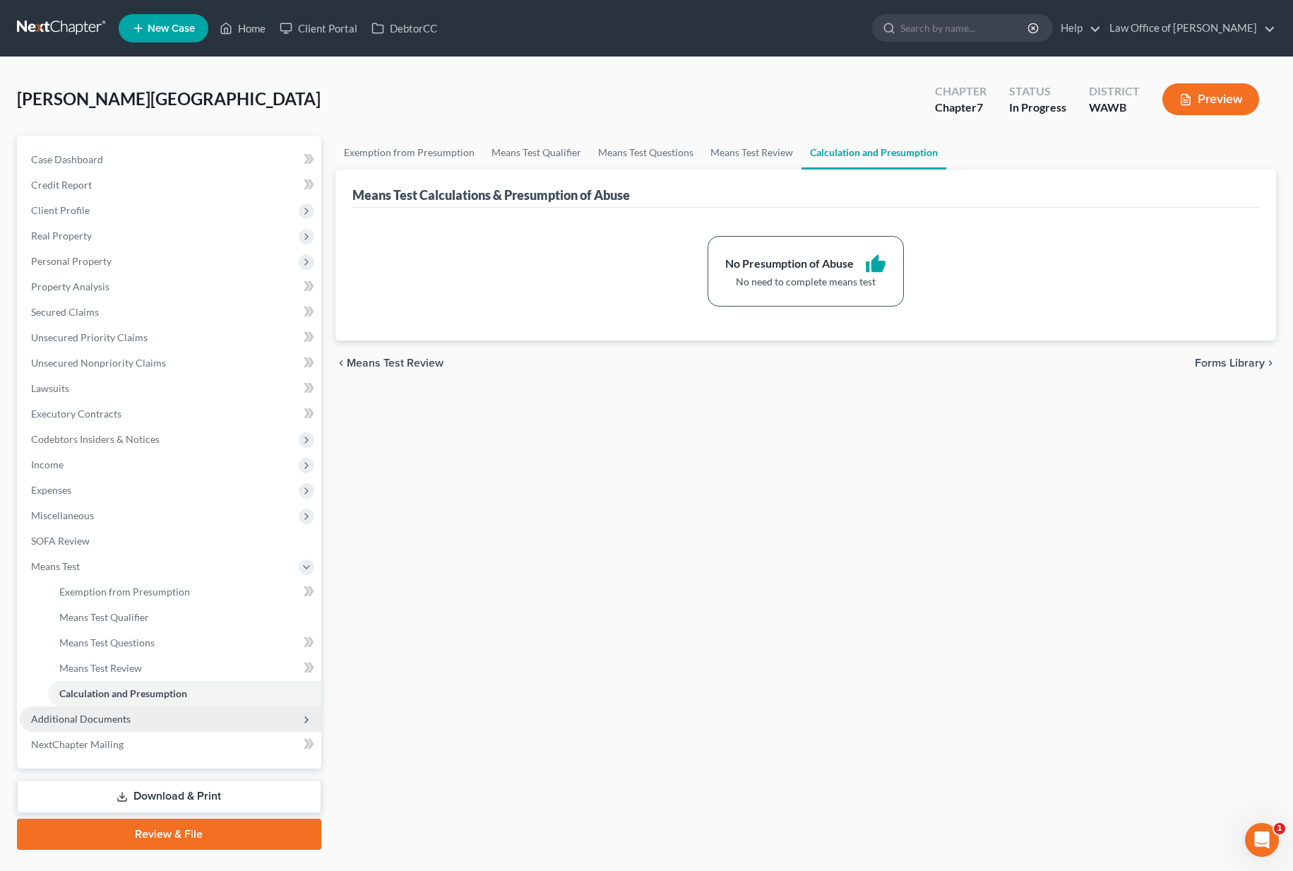
click at [121, 722] on span "Additional Documents" at bounding box center [81, 718] width 100 height 12
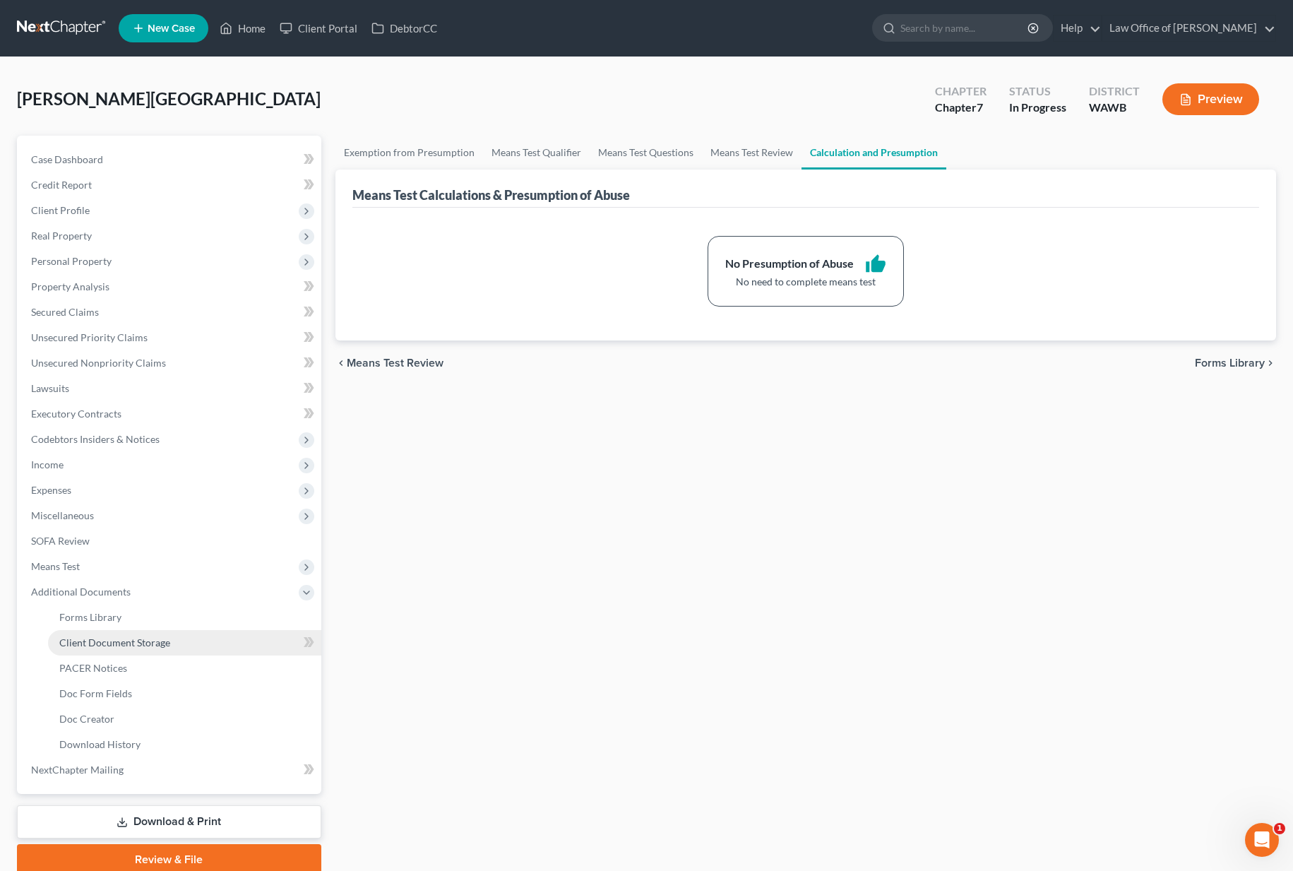
click at [121, 643] on span "Client Document Storage" at bounding box center [114, 642] width 111 height 12
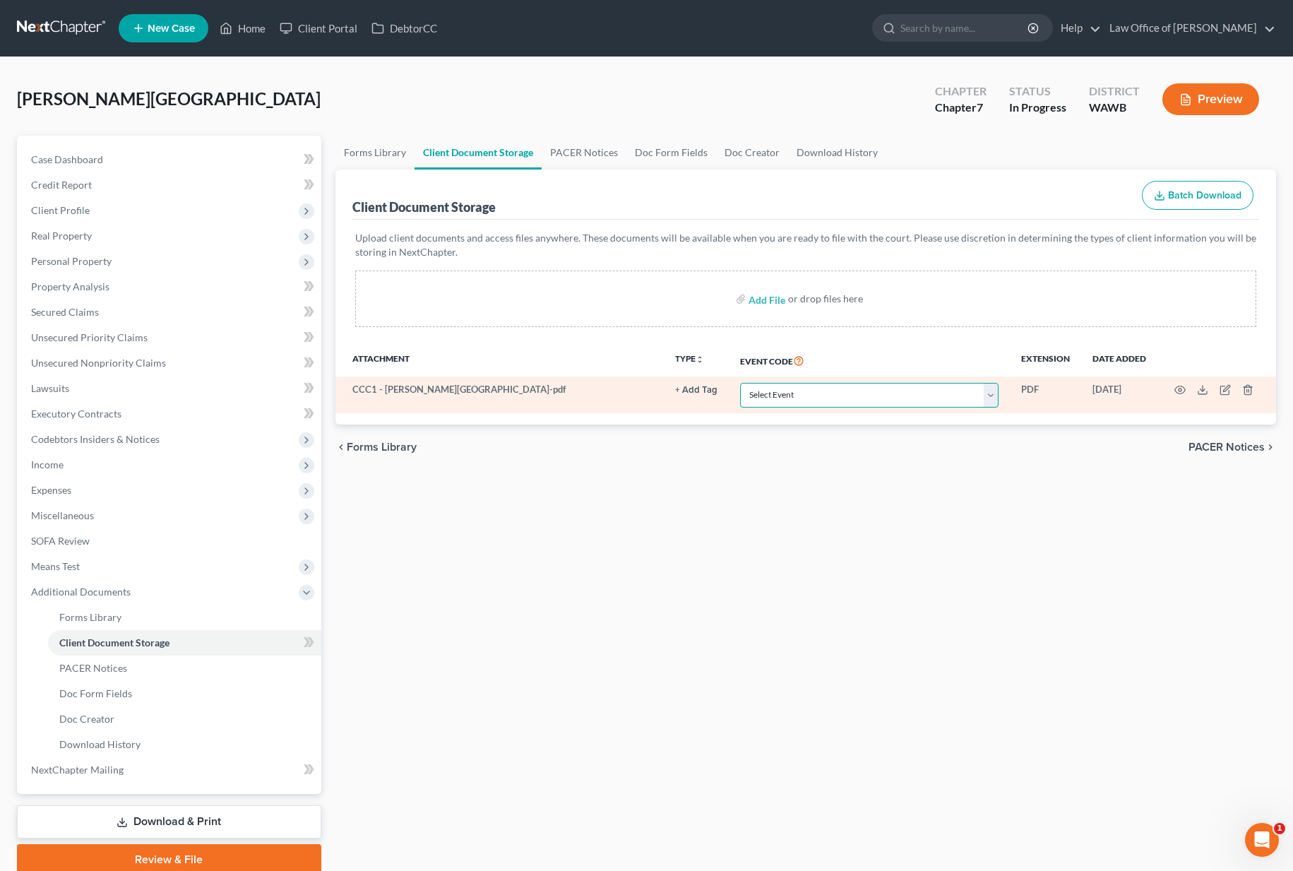
click at [841, 393] on select "Select Event Certificate of Credit Counseling for Debtor Certificate of Credit …" at bounding box center [869, 395] width 258 height 25
select select "0"
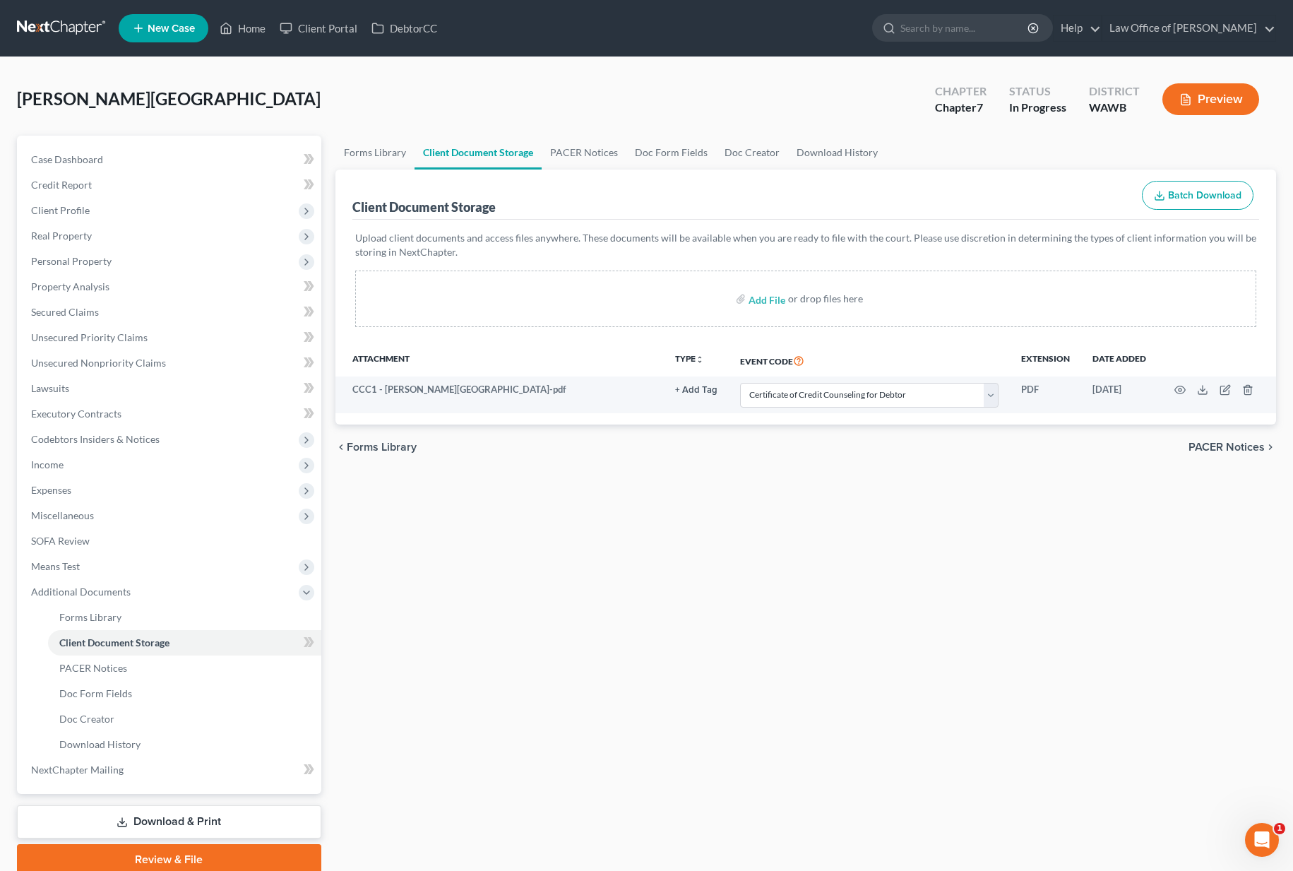
click at [1195, 97] on button "Preview" at bounding box center [1210, 99] width 97 height 32
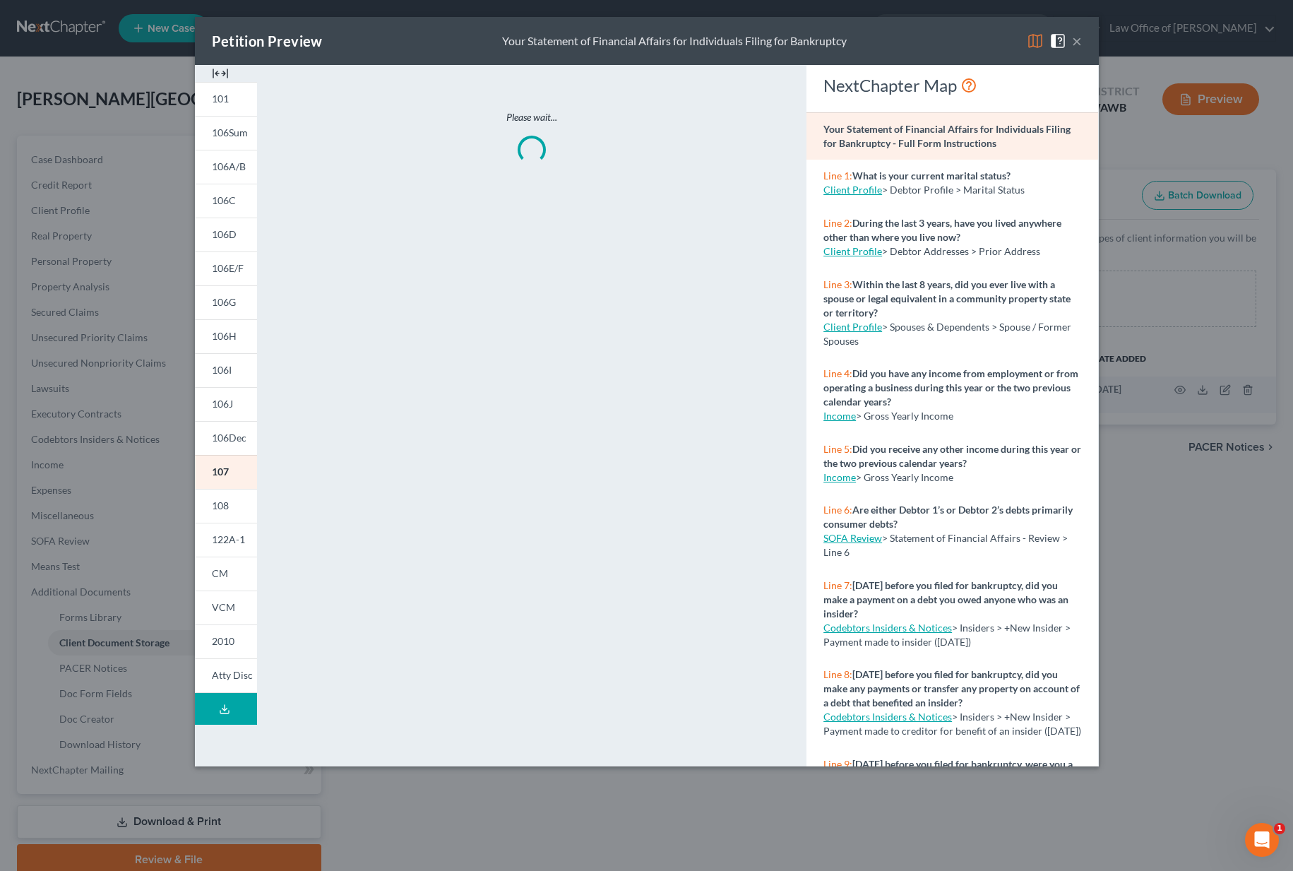
click at [1039, 44] on img at bounding box center [1035, 40] width 17 height 17
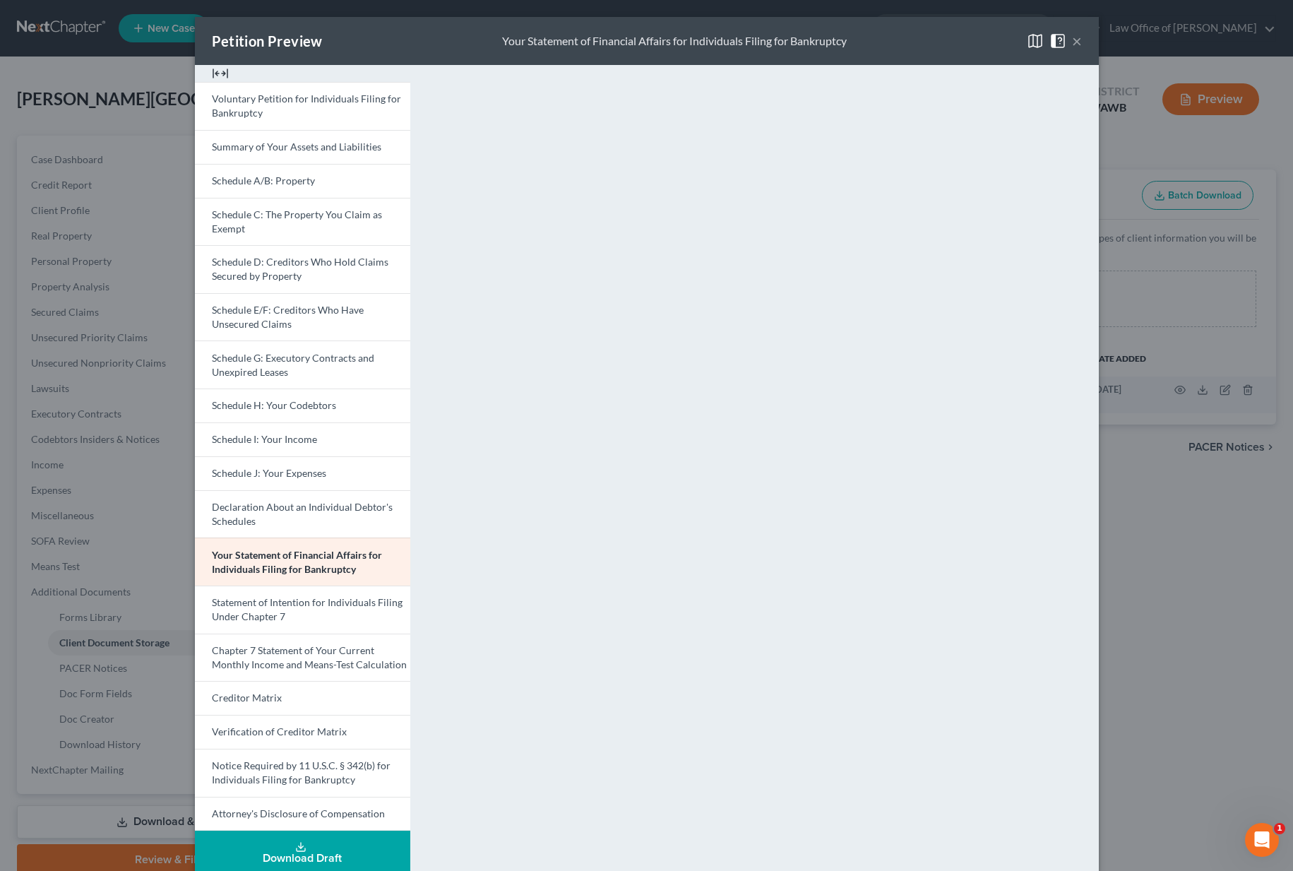
click at [1074, 45] on button "×" at bounding box center [1077, 40] width 10 height 17
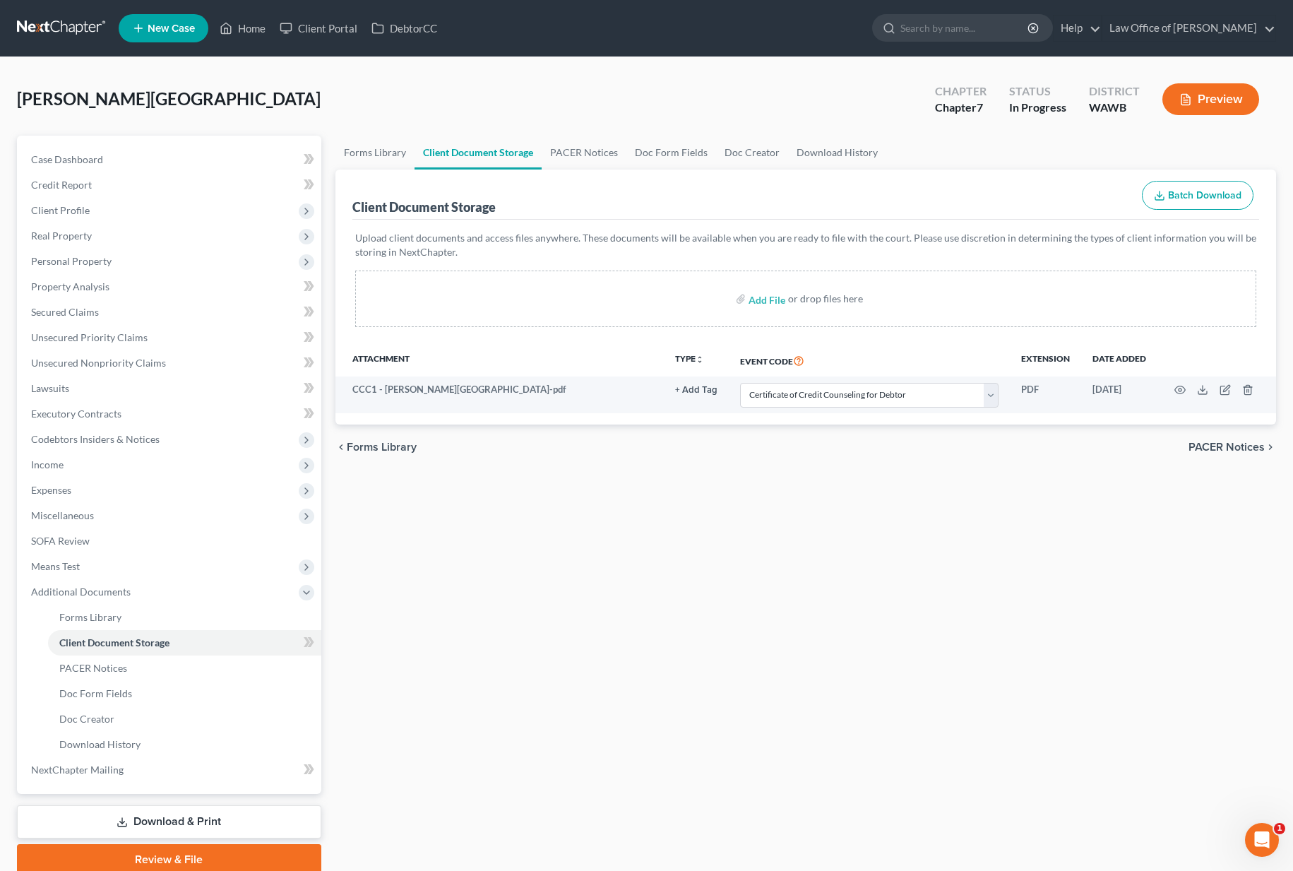
click at [121, 818] on icon at bounding box center [121, 821] width 11 height 11
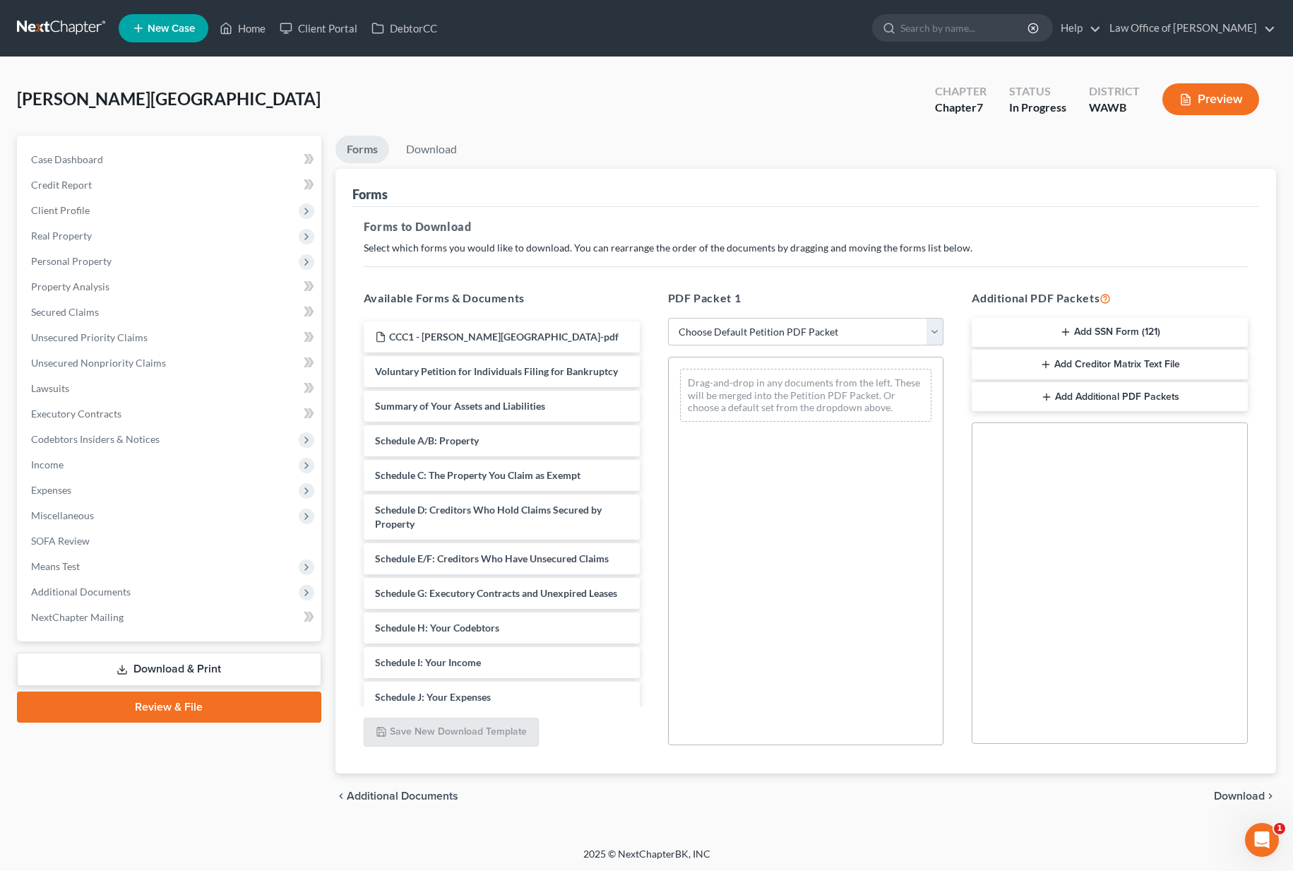
click at [813, 332] on select "Choose Default Petition PDF Packet Complete Bankruptcy Petition (all forms and …" at bounding box center [806, 332] width 276 height 28
select select "0"
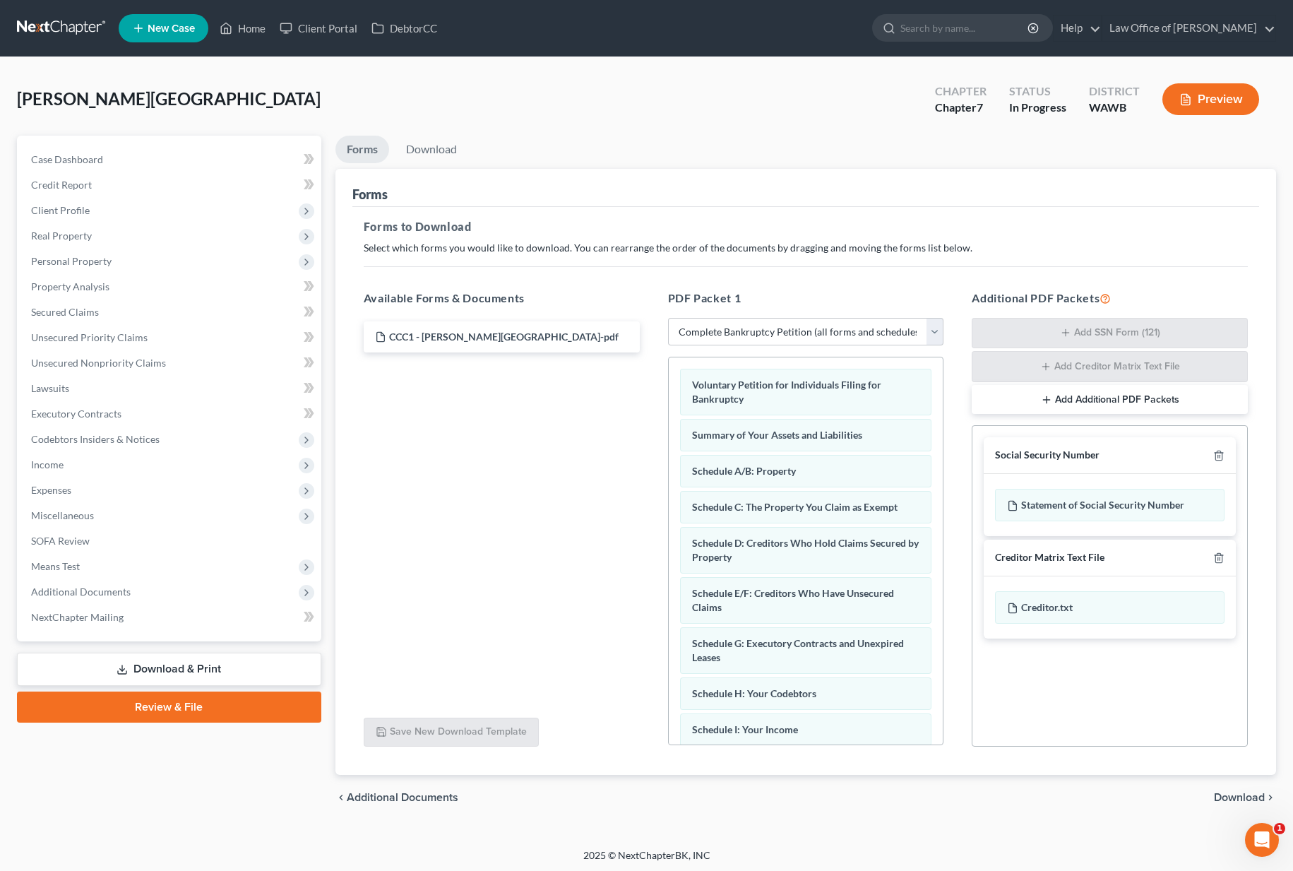
click at [1238, 799] on span "Download" at bounding box center [1239, 796] width 51 height 11
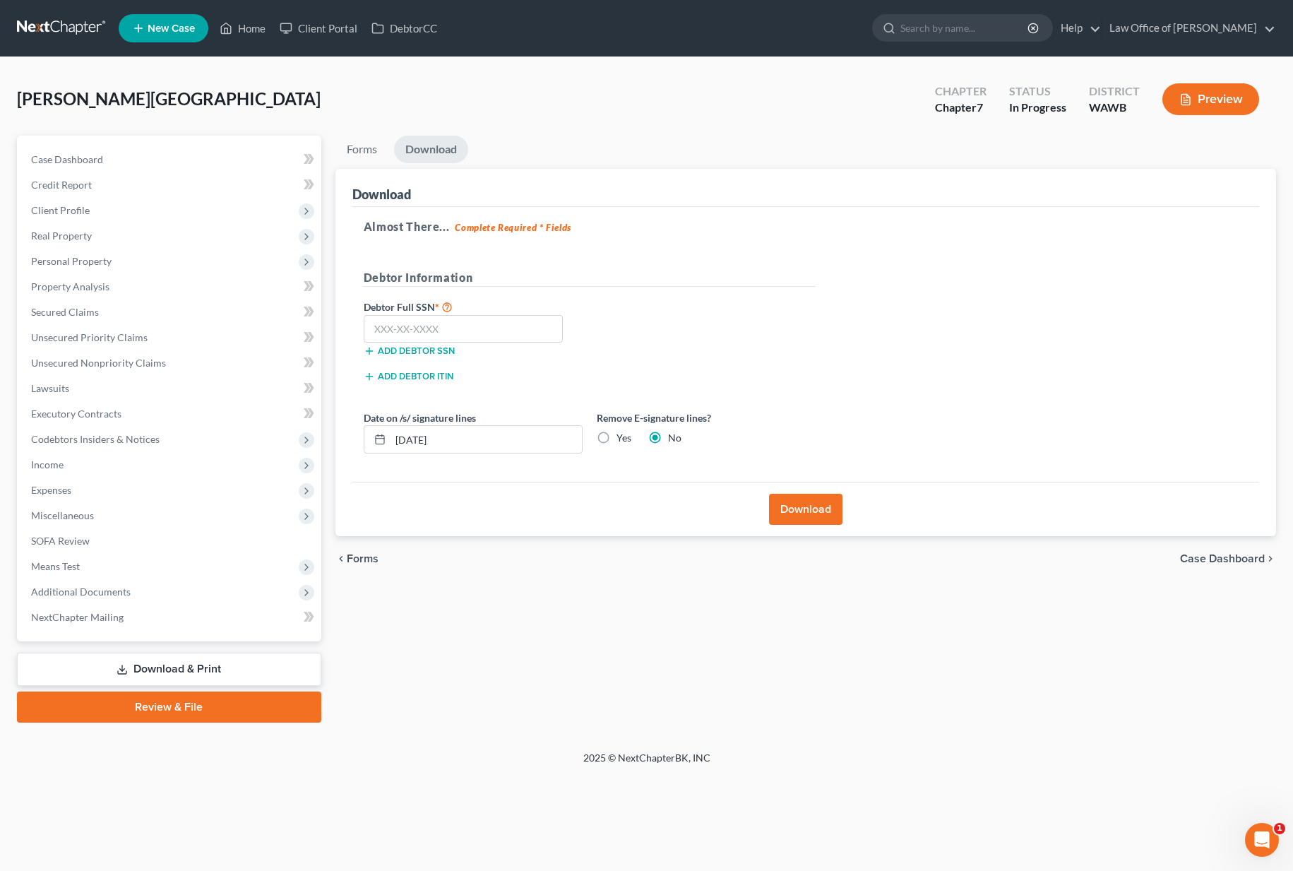
click at [616, 440] on label "Yes" at bounding box center [623, 438] width 15 height 14
click at [622, 440] on input "Yes" at bounding box center [626, 435] width 9 height 9
radio input "true"
radio input "false"
drag, startPoint x: 537, startPoint y: 435, endPoint x: 326, endPoint y: 438, distance: 210.4
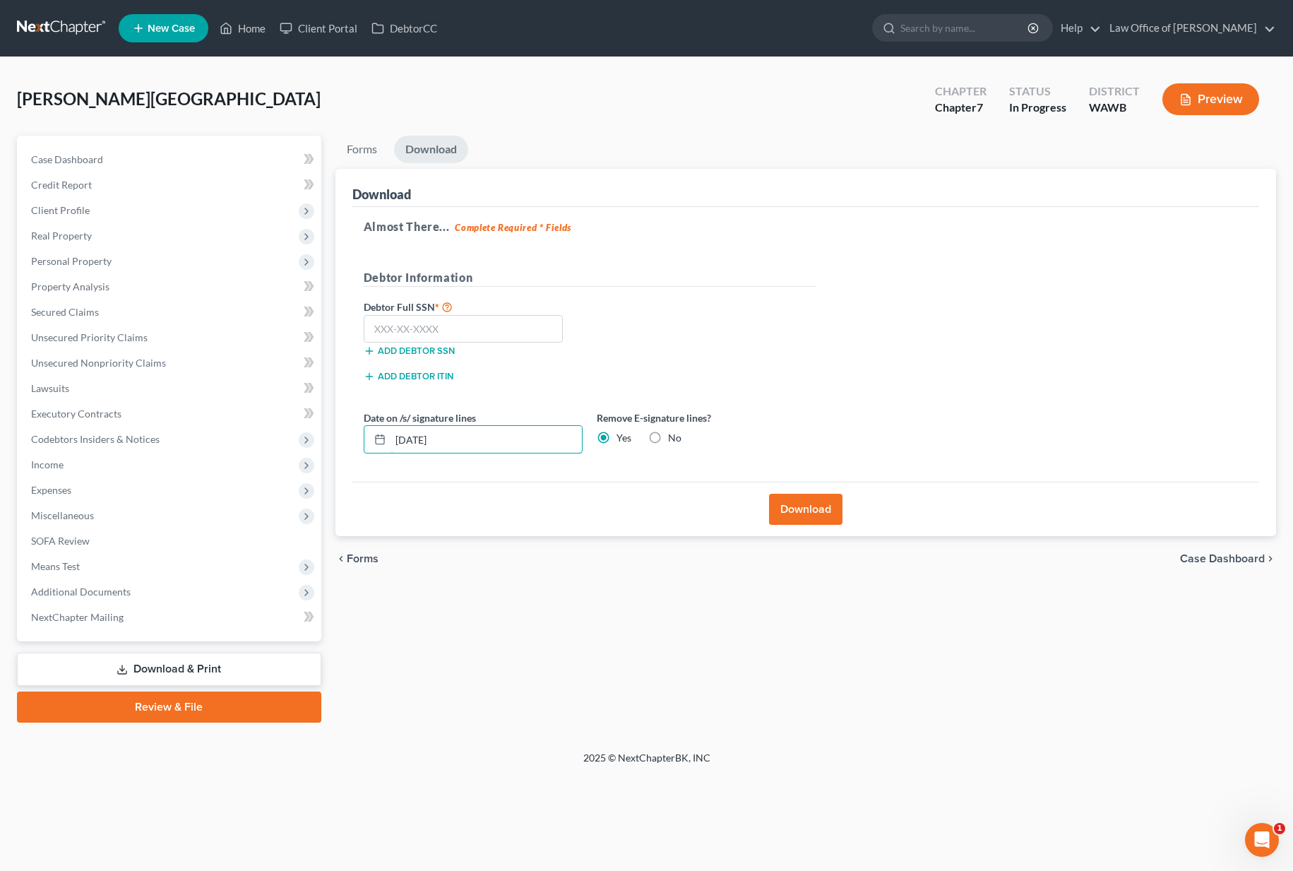
click at [328, 439] on div "Forms Download Forms Forms to Download Select which forms you would like to dow…" at bounding box center [805, 429] width 955 height 587
click at [467, 329] on input "text" at bounding box center [464, 329] width 200 height 28
click at [450, 320] on input "text" at bounding box center [464, 329] width 200 height 28
type input "536-47-9382"
click at [790, 508] on button "Download" at bounding box center [805, 509] width 73 height 31
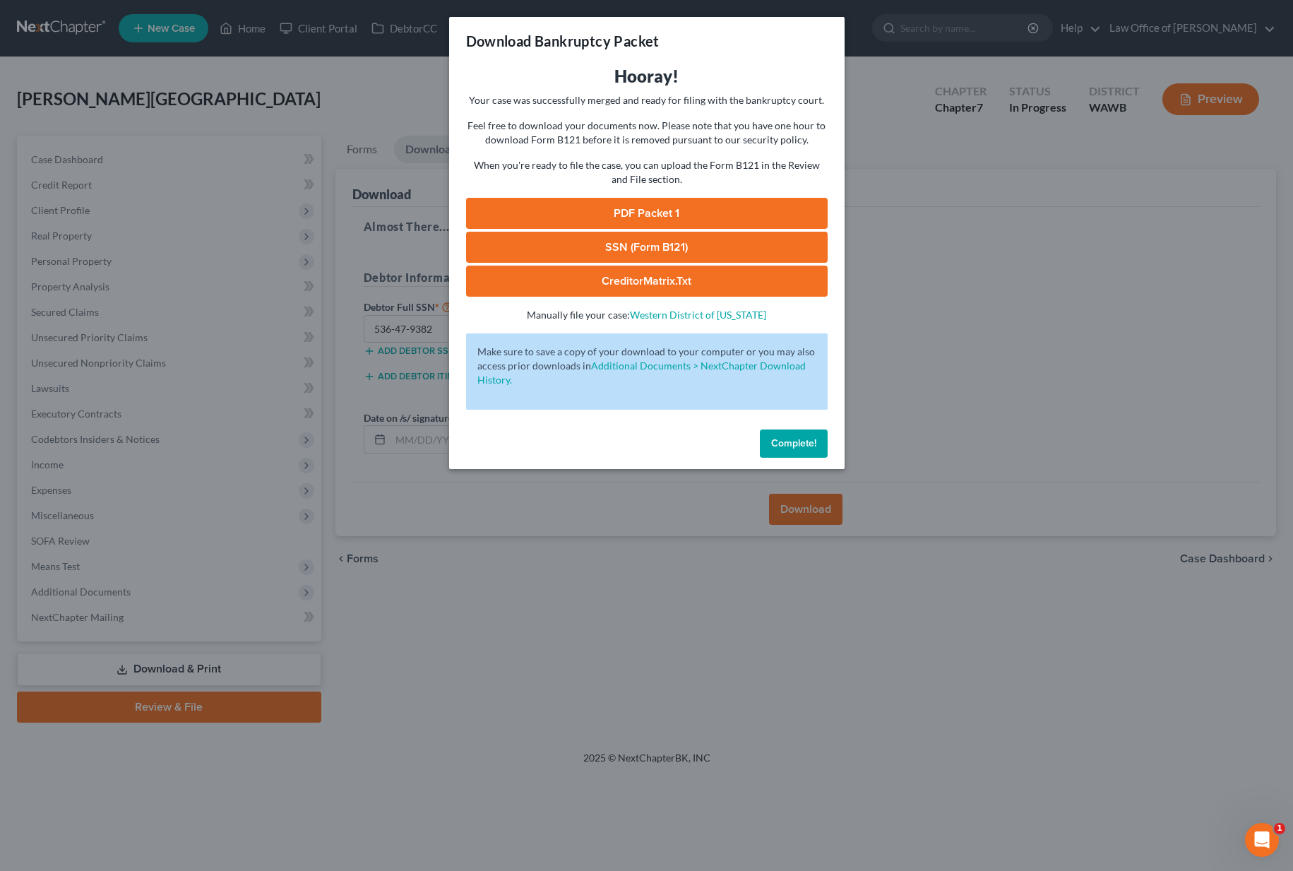
click at [544, 206] on link "PDF Packet 1" at bounding box center [646, 213] width 361 height 31
click at [587, 261] on div "PDF Packet 1 SSN (Form B121) CreditorMatrix.txt -" at bounding box center [646, 247] width 361 height 99
click at [587, 251] on link "SSN (Form B121)" at bounding box center [646, 247] width 361 height 31
click at [621, 278] on link "CreditorMatrix.txt" at bounding box center [646, 280] width 361 height 31
click at [948, 197] on div "Download Bankruptcy Packet Hooray! Your case was successfully merged and ready …" at bounding box center [646, 435] width 1293 height 871
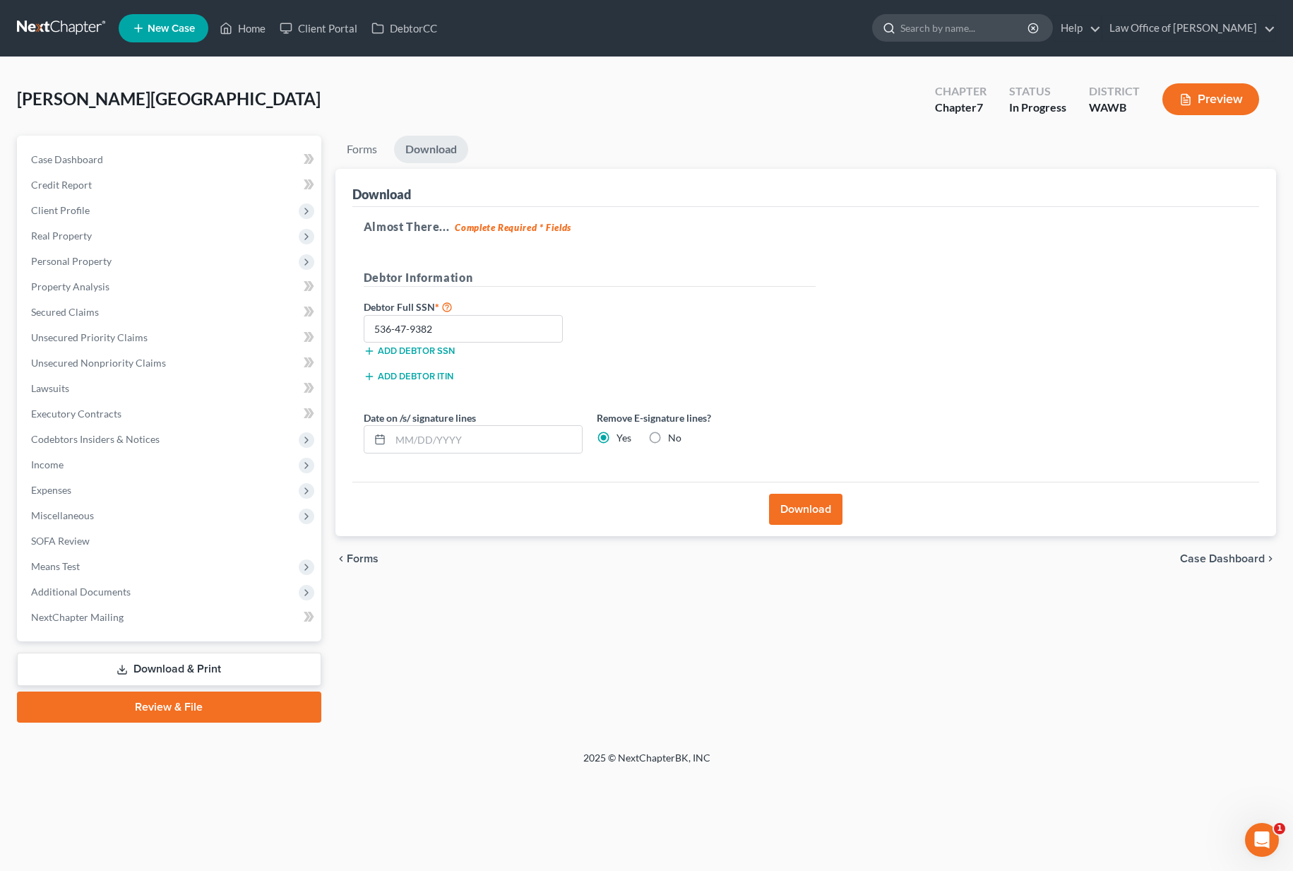
click at [983, 30] on input "search" at bounding box center [964, 28] width 129 height 26
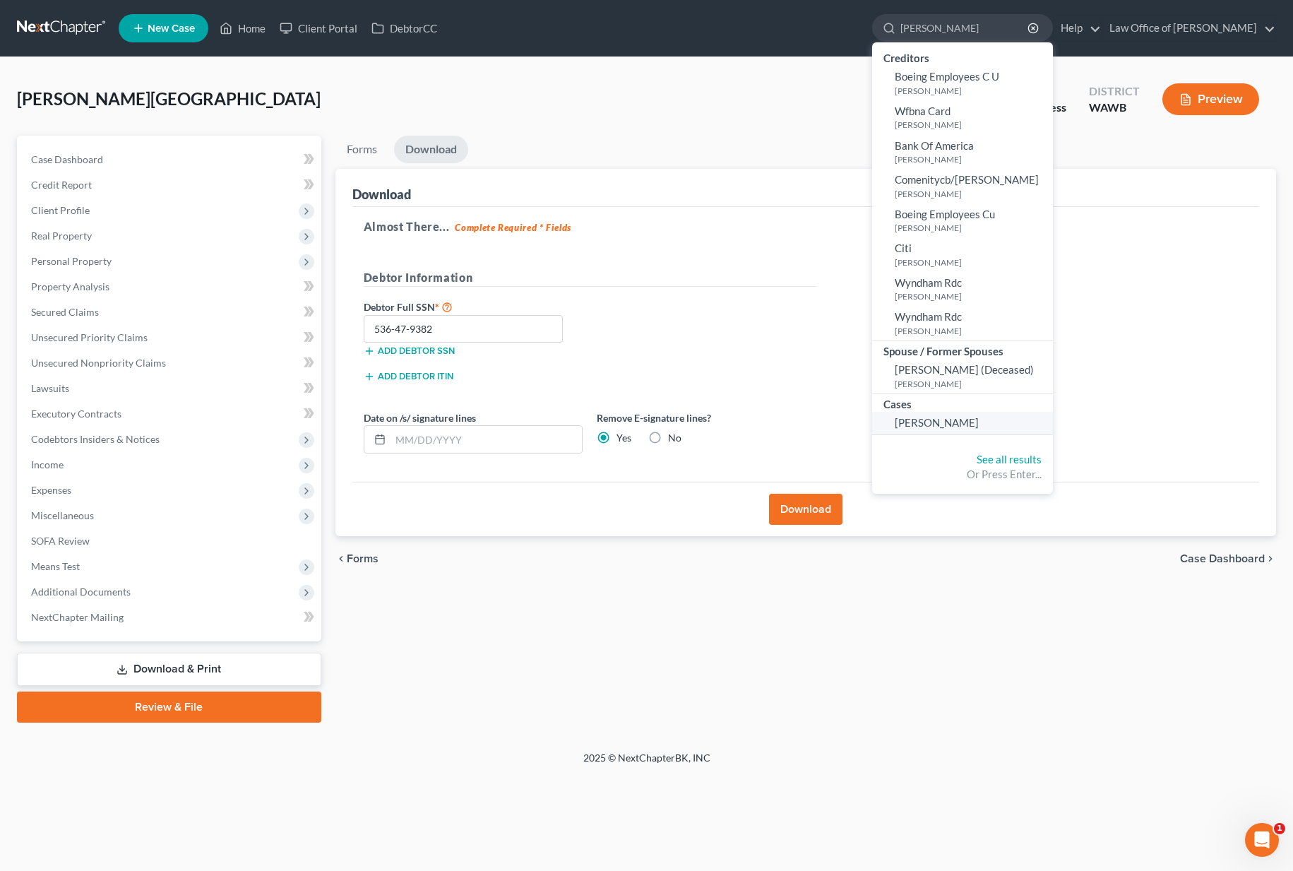
type input "roath"
click at [958, 420] on span "Roath, Patricia" at bounding box center [937, 422] width 84 height 13
select select "6"
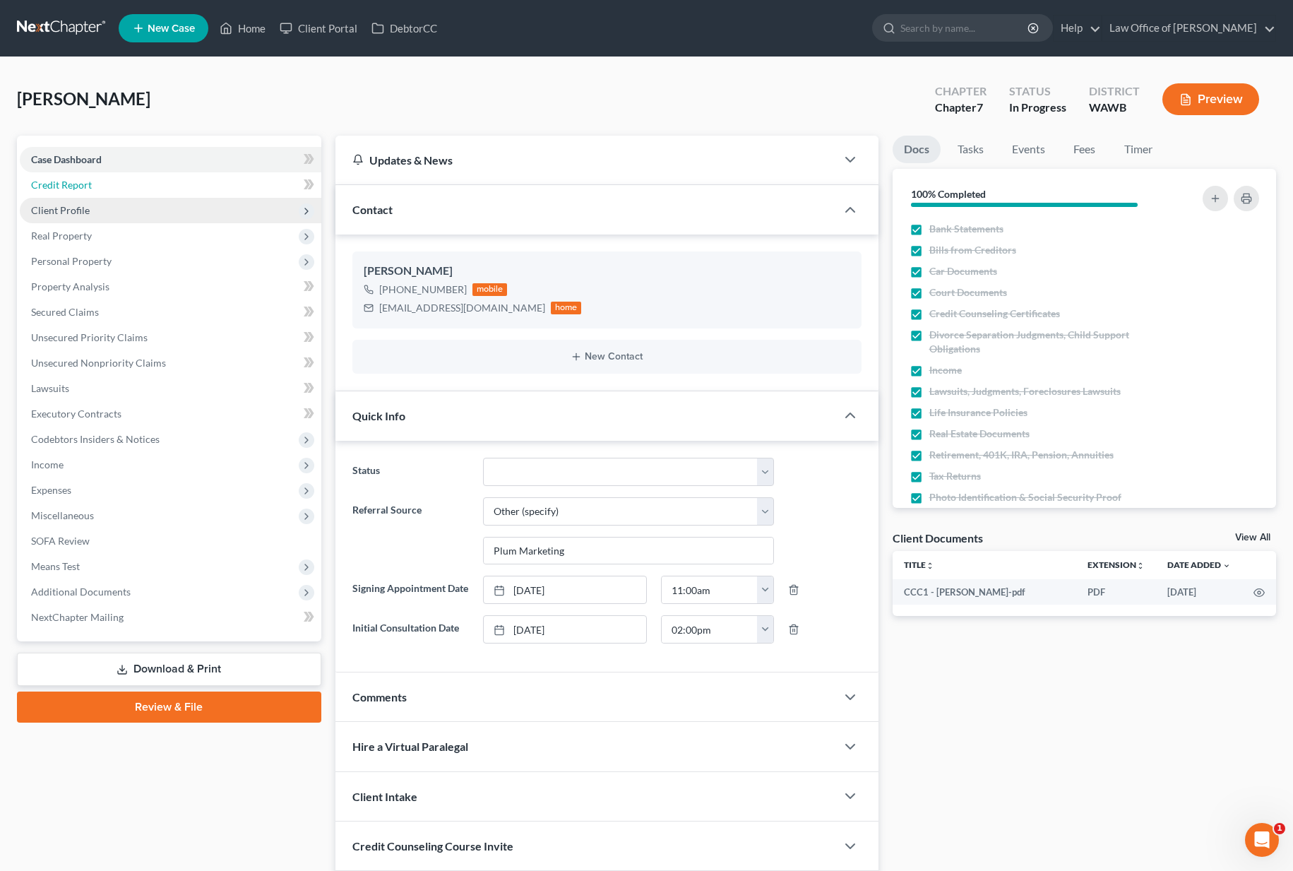
click at [212, 189] on link "Credit Report" at bounding box center [170, 184] width 301 height 25
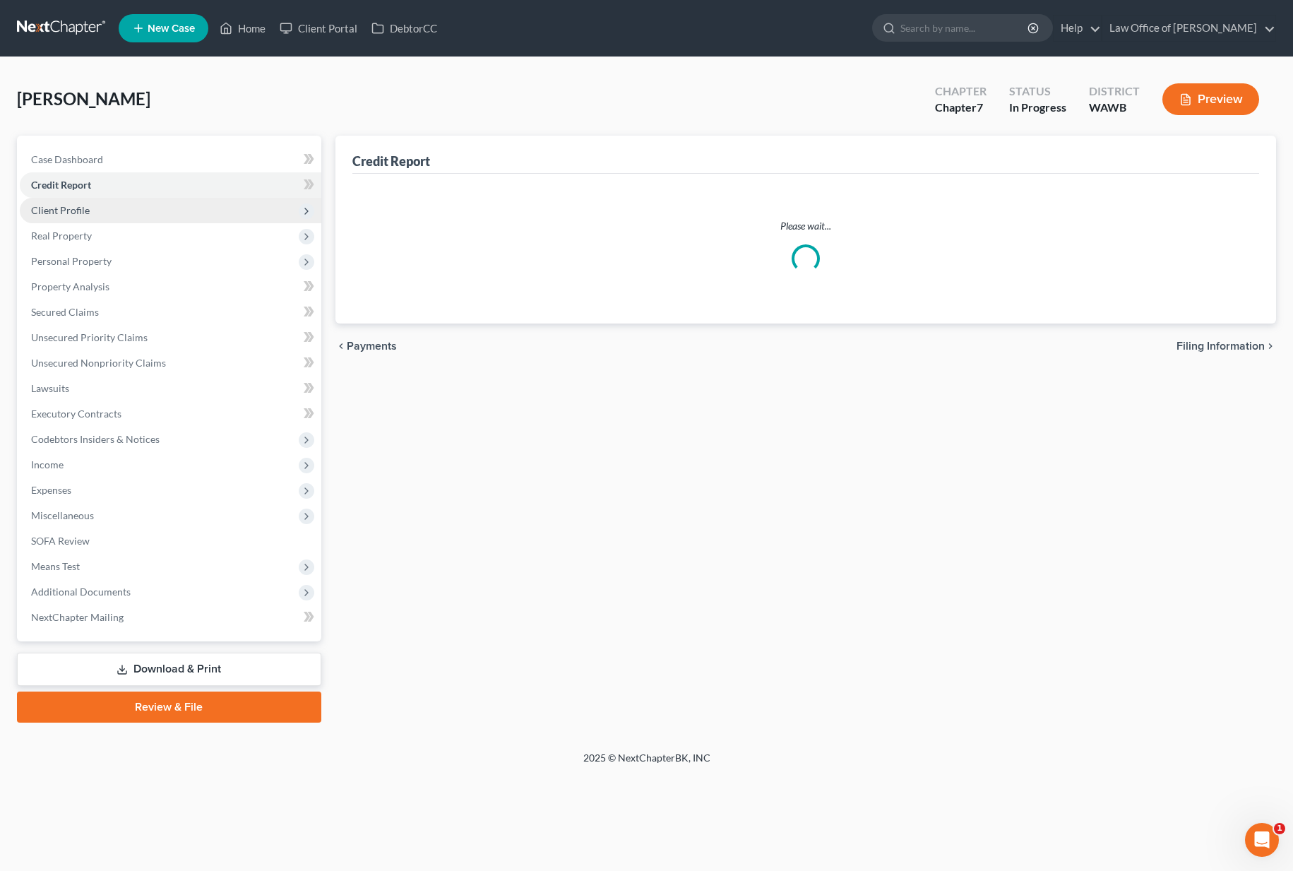
click at [194, 208] on span "Client Profile" at bounding box center [170, 210] width 301 height 25
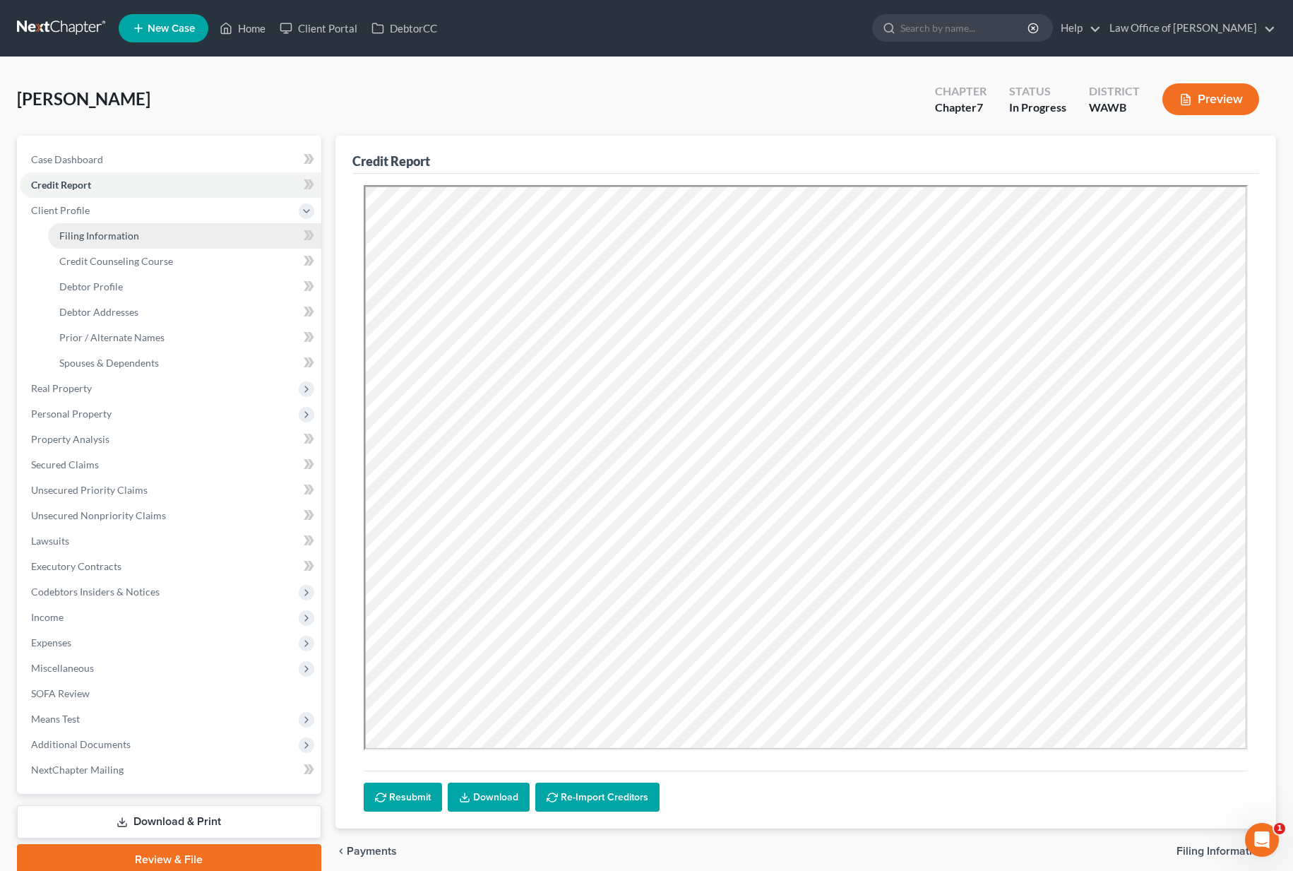
click at [243, 242] on link "Filing Information" at bounding box center [184, 235] width 273 height 25
select select "1"
select select "0"
select select "87"
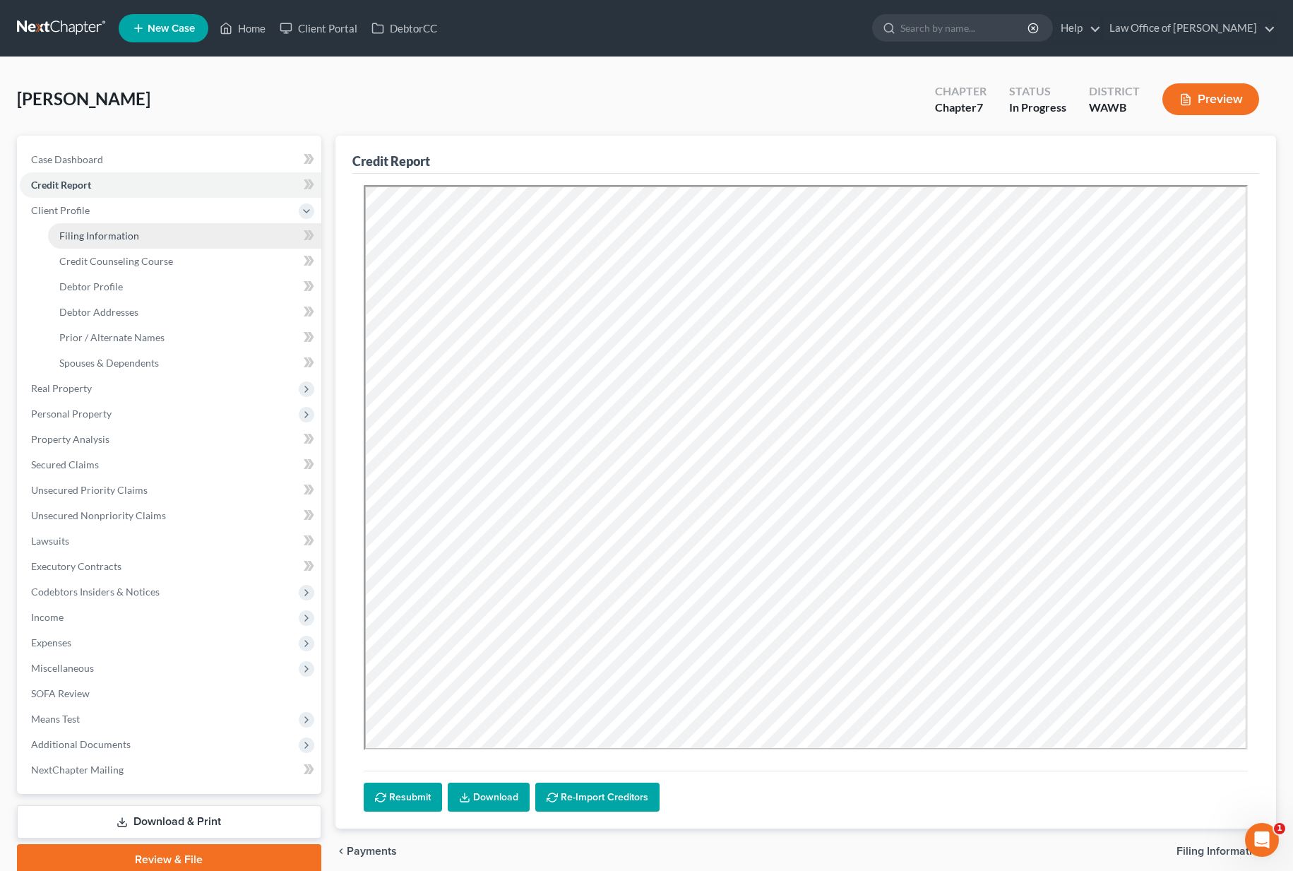
select select "0"
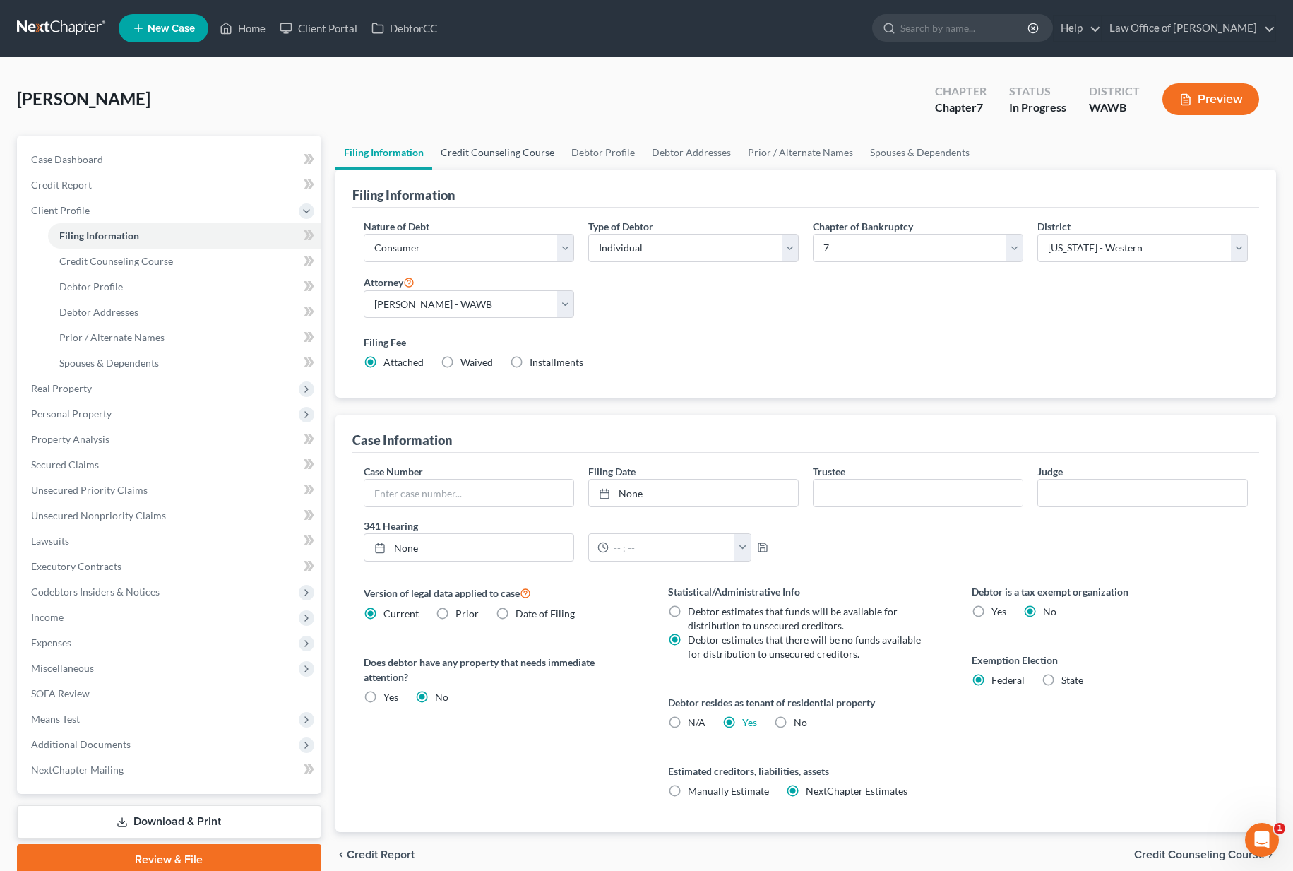
click at [516, 155] on link "Credit Counseling Course" at bounding box center [497, 153] width 131 height 34
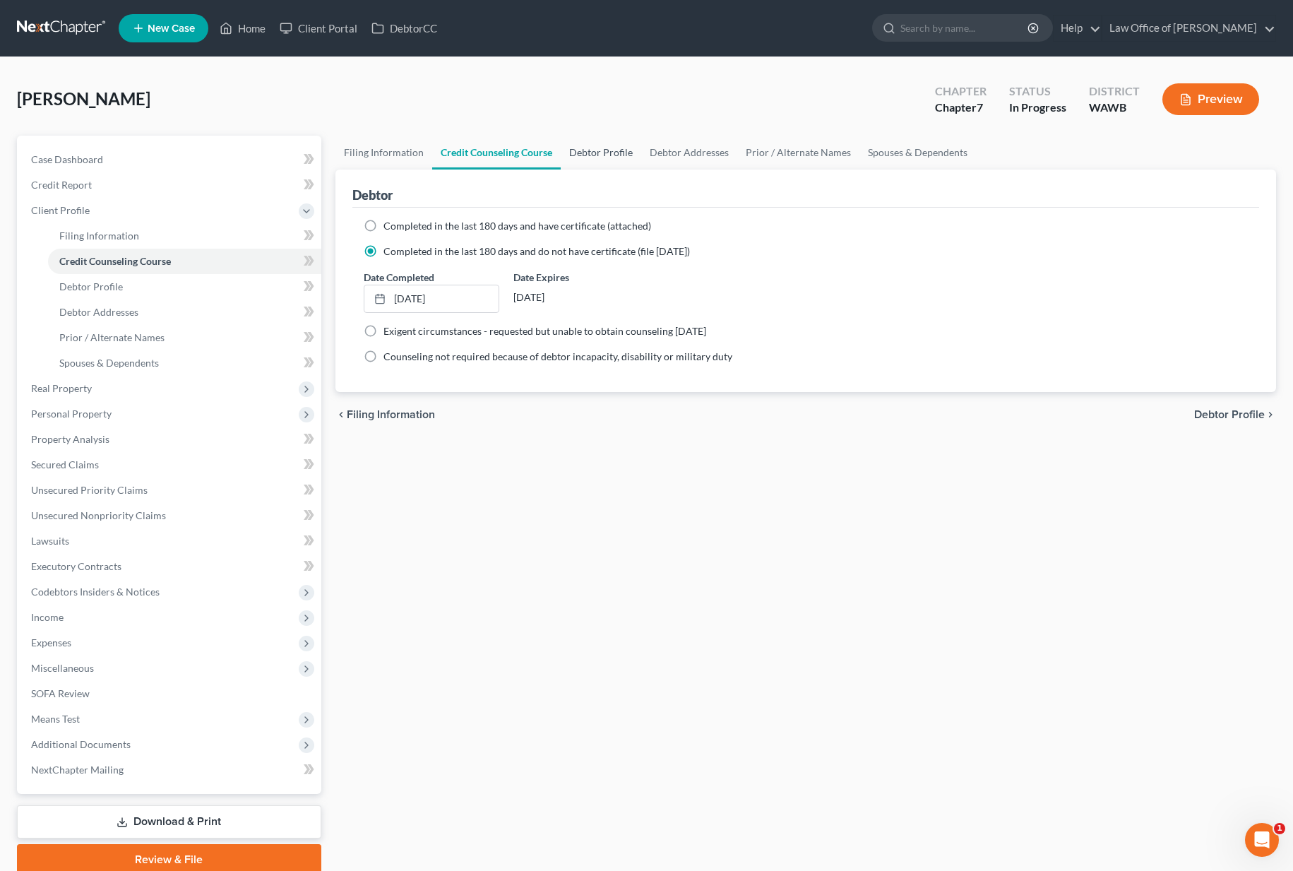
click at [572, 152] on link "Debtor Profile" at bounding box center [601, 153] width 80 height 34
select select "4"
select select "0"
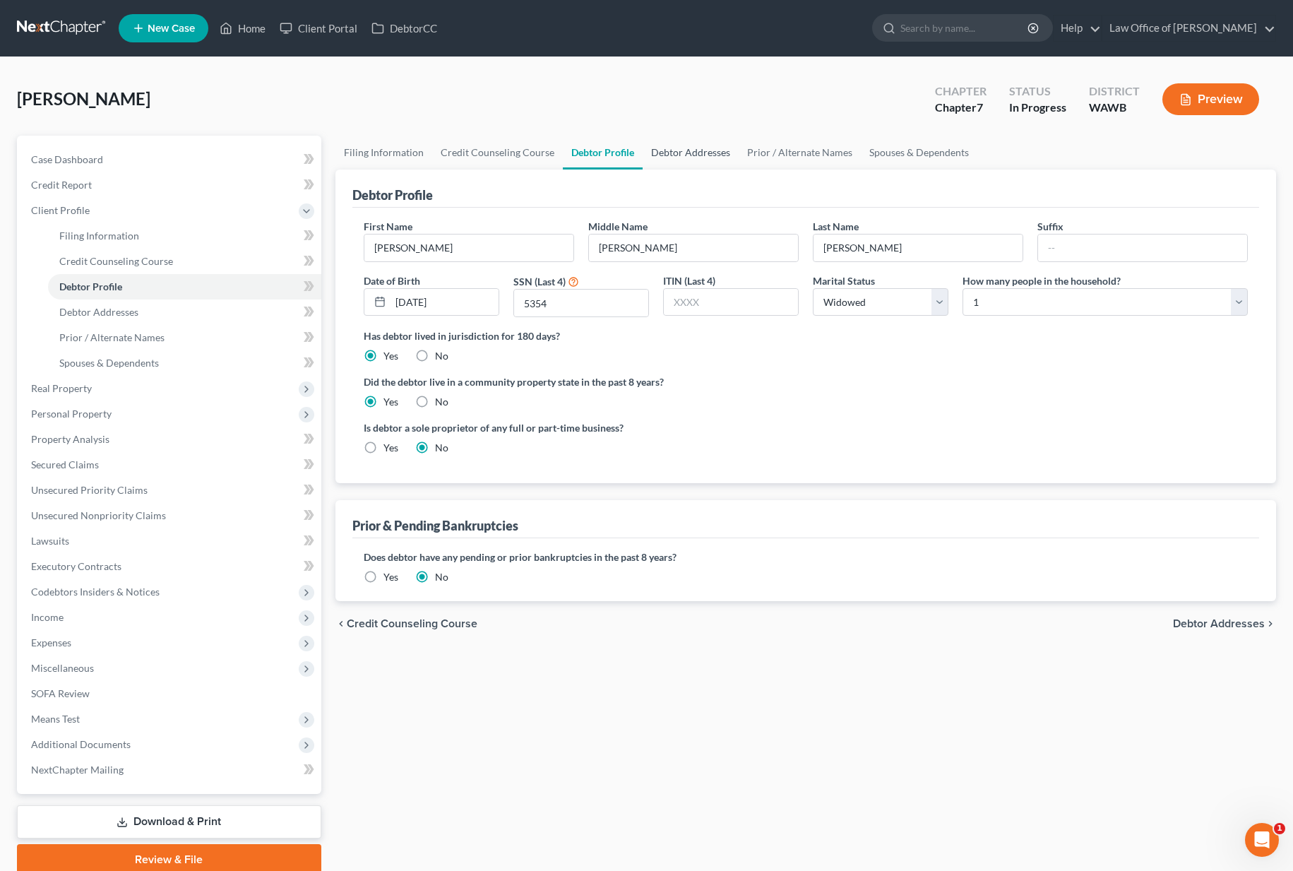
click at [702, 163] on link "Debtor Addresses" at bounding box center [690, 153] width 96 height 34
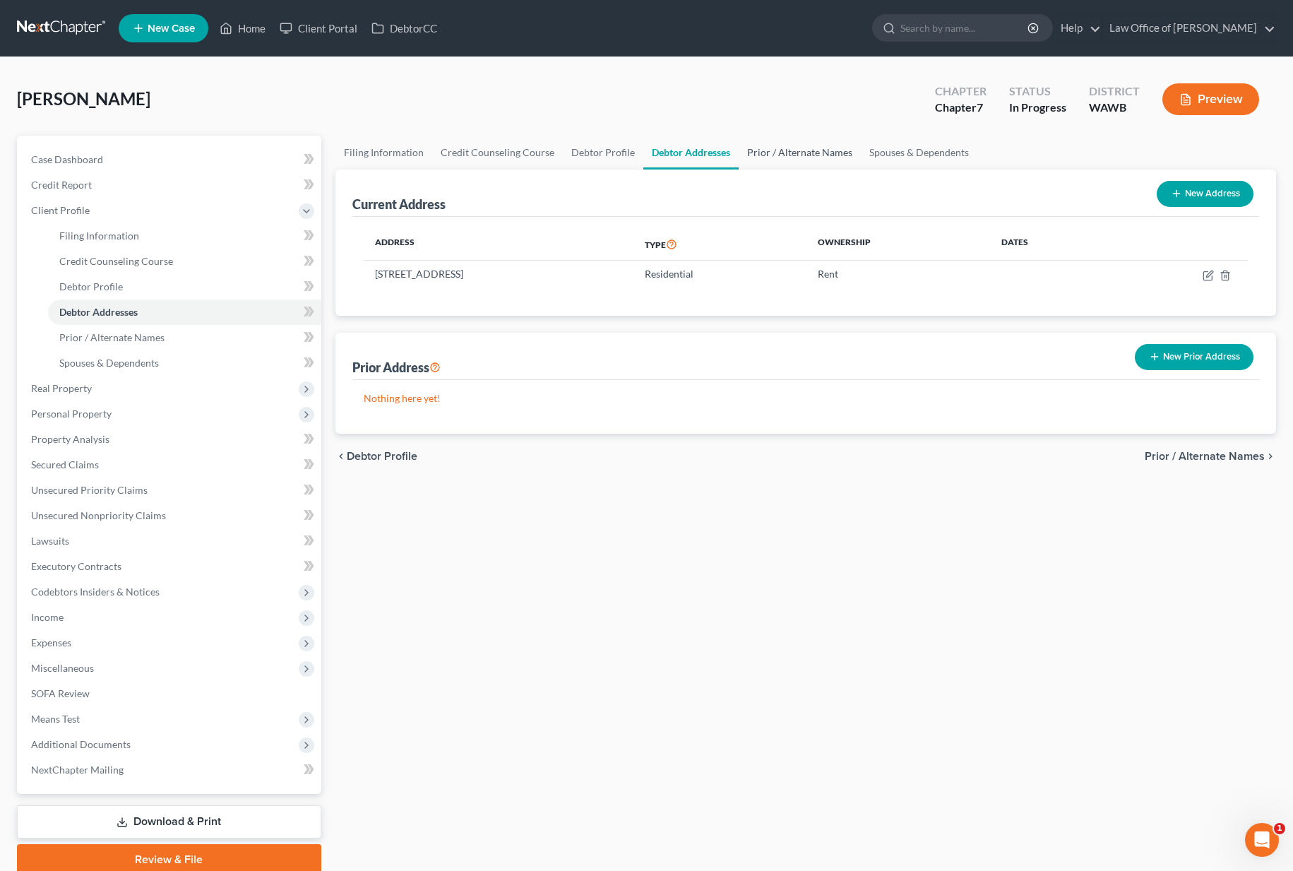
click at [768, 161] on link "Prior / Alternate Names" at bounding box center [800, 153] width 122 height 34
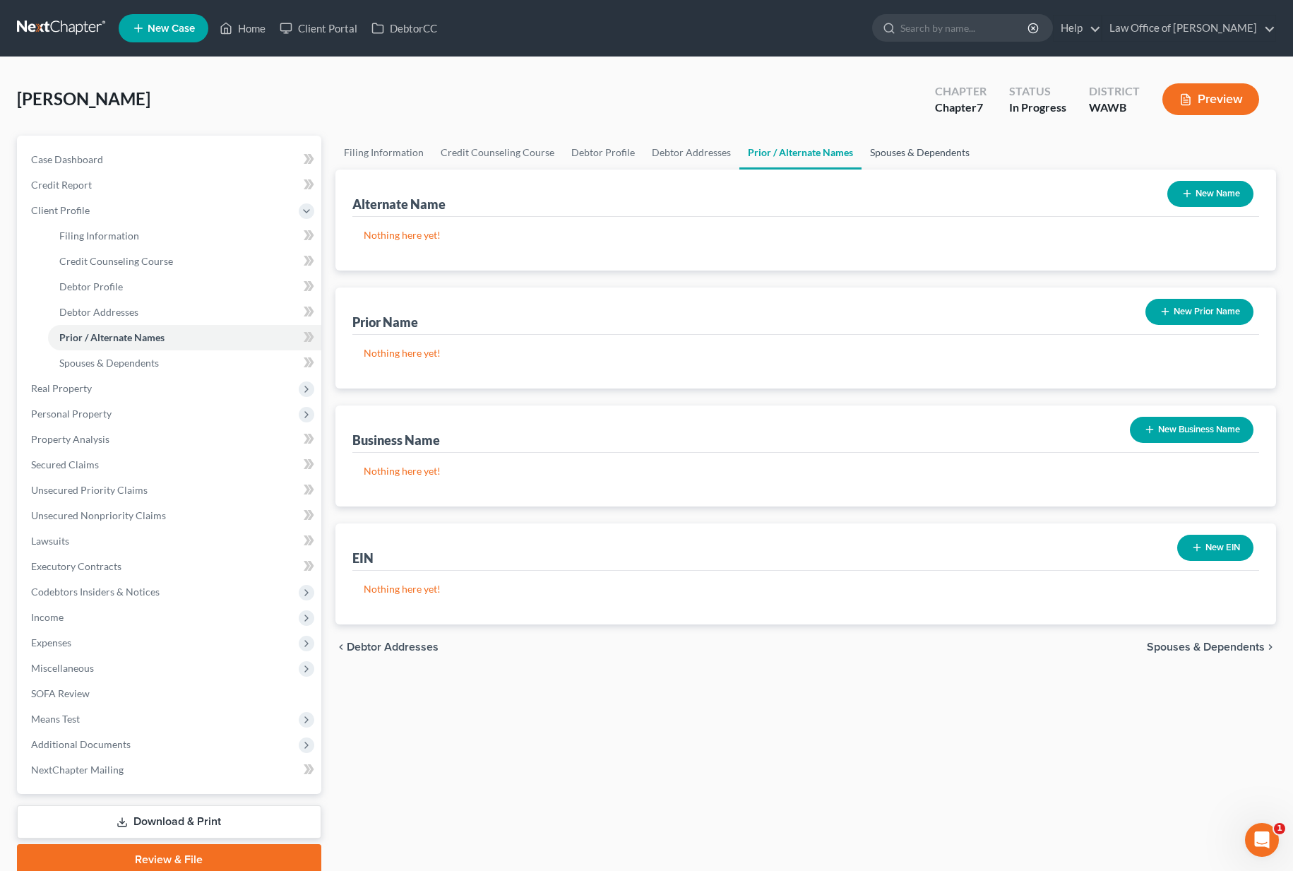
click at [900, 153] on link "Spouses & Dependents" at bounding box center [919, 153] width 116 height 34
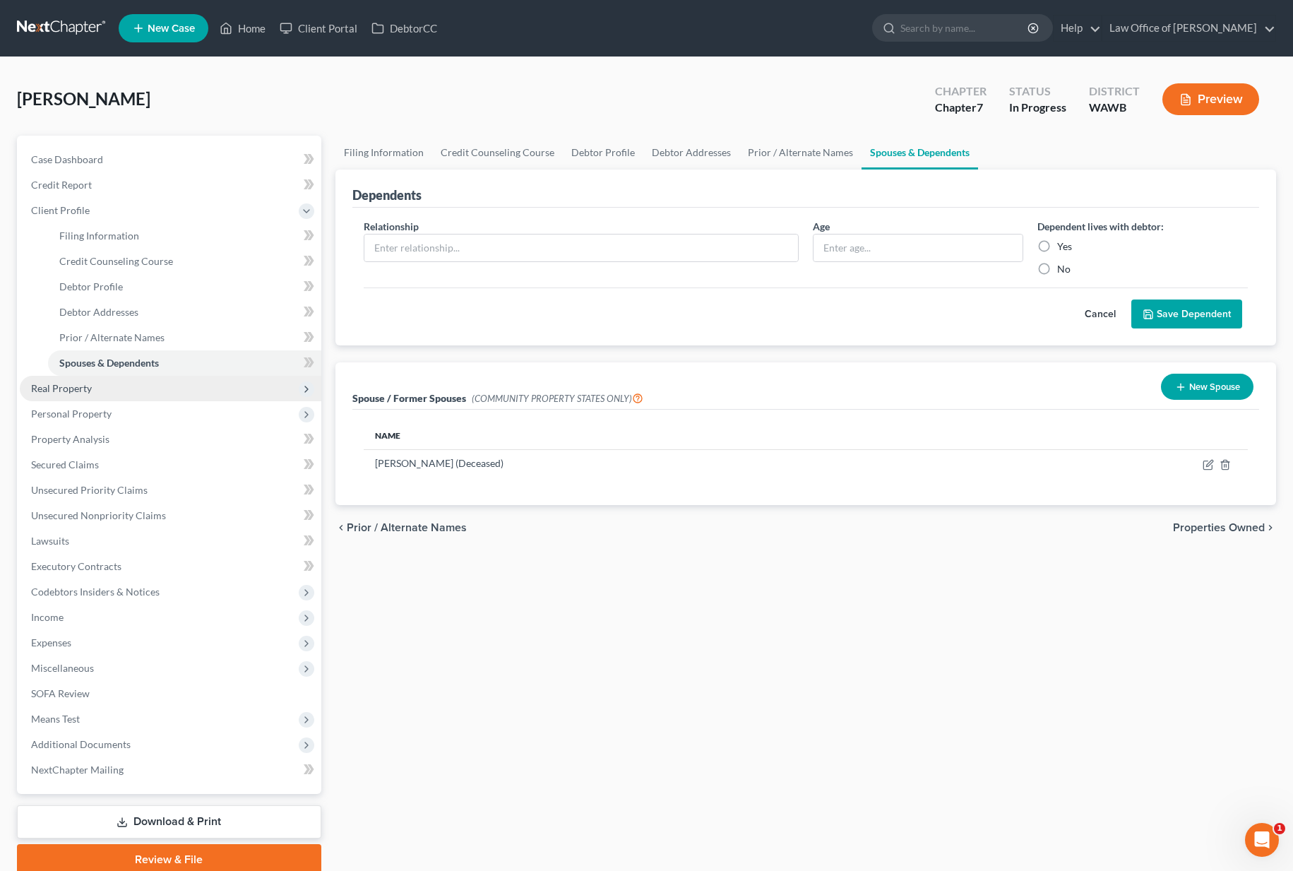
click at [178, 385] on span "Real Property" at bounding box center [170, 388] width 301 height 25
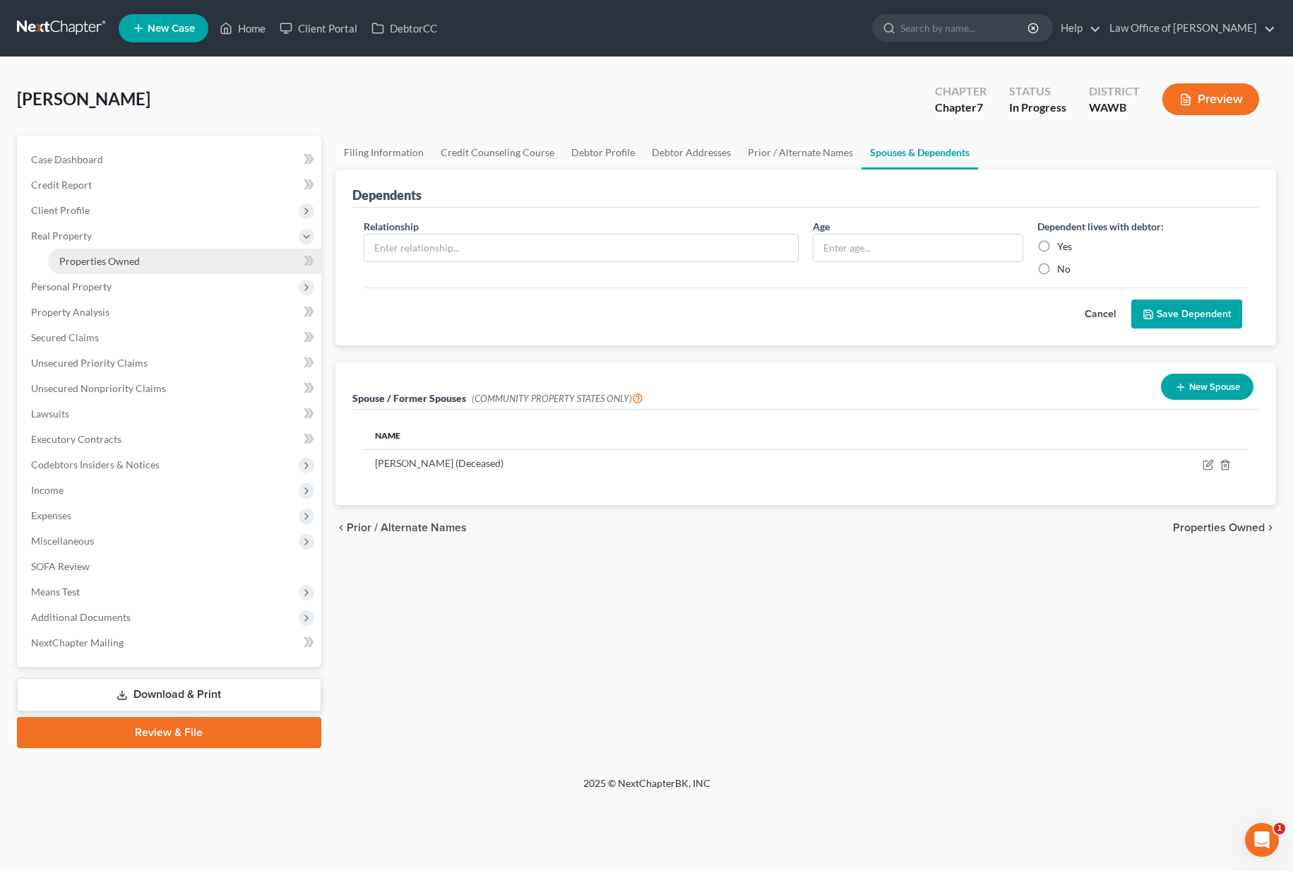
click at [203, 264] on link "Properties Owned" at bounding box center [184, 261] width 273 height 25
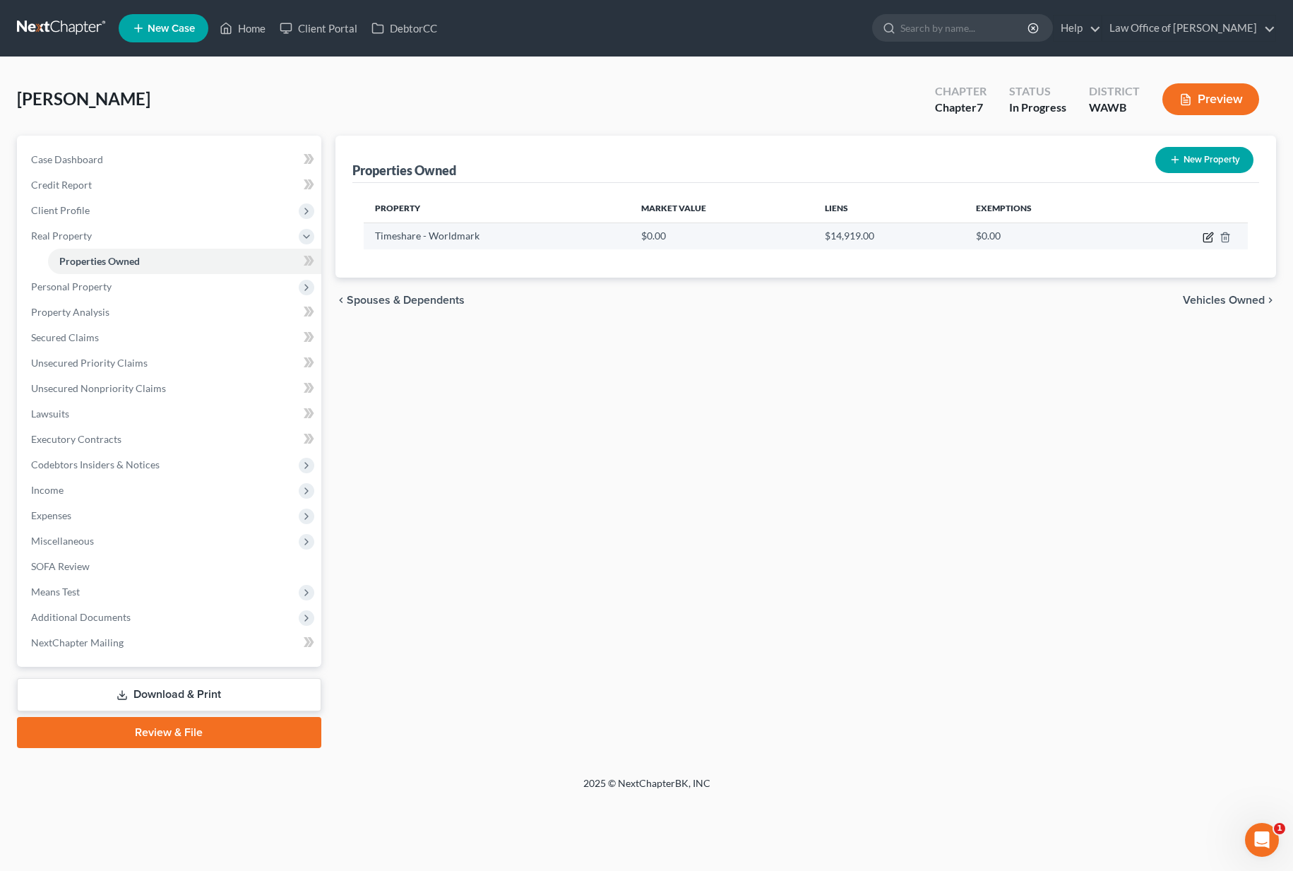
click at [1207, 236] on icon "button" at bounding box center [1209, 235] width 6 height 6
select select "50"
select select "16"
select select "0"
select select "4"
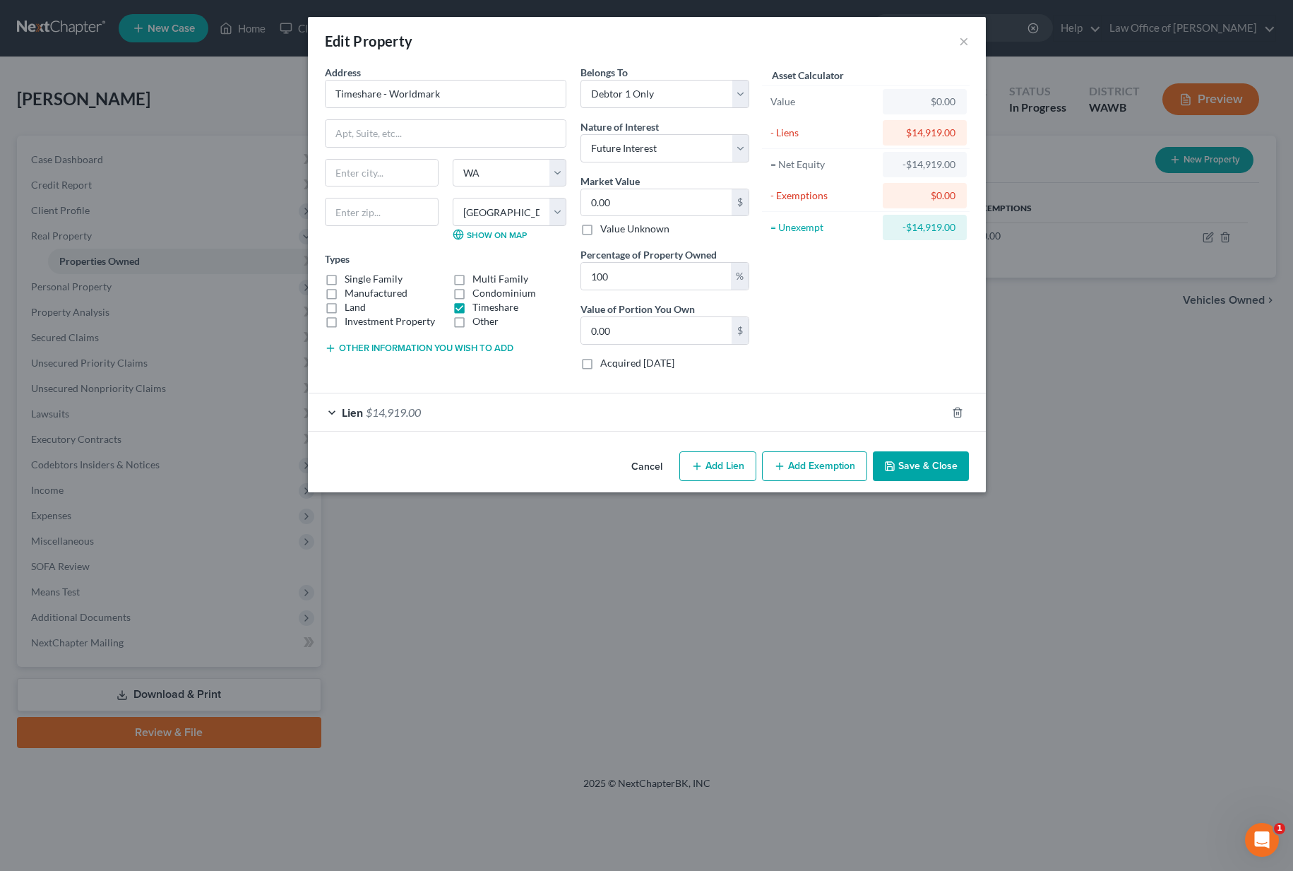
click at [868, 412] on div "Lien $14,919.00" at bounding box center [627, 411] width 638 height 37
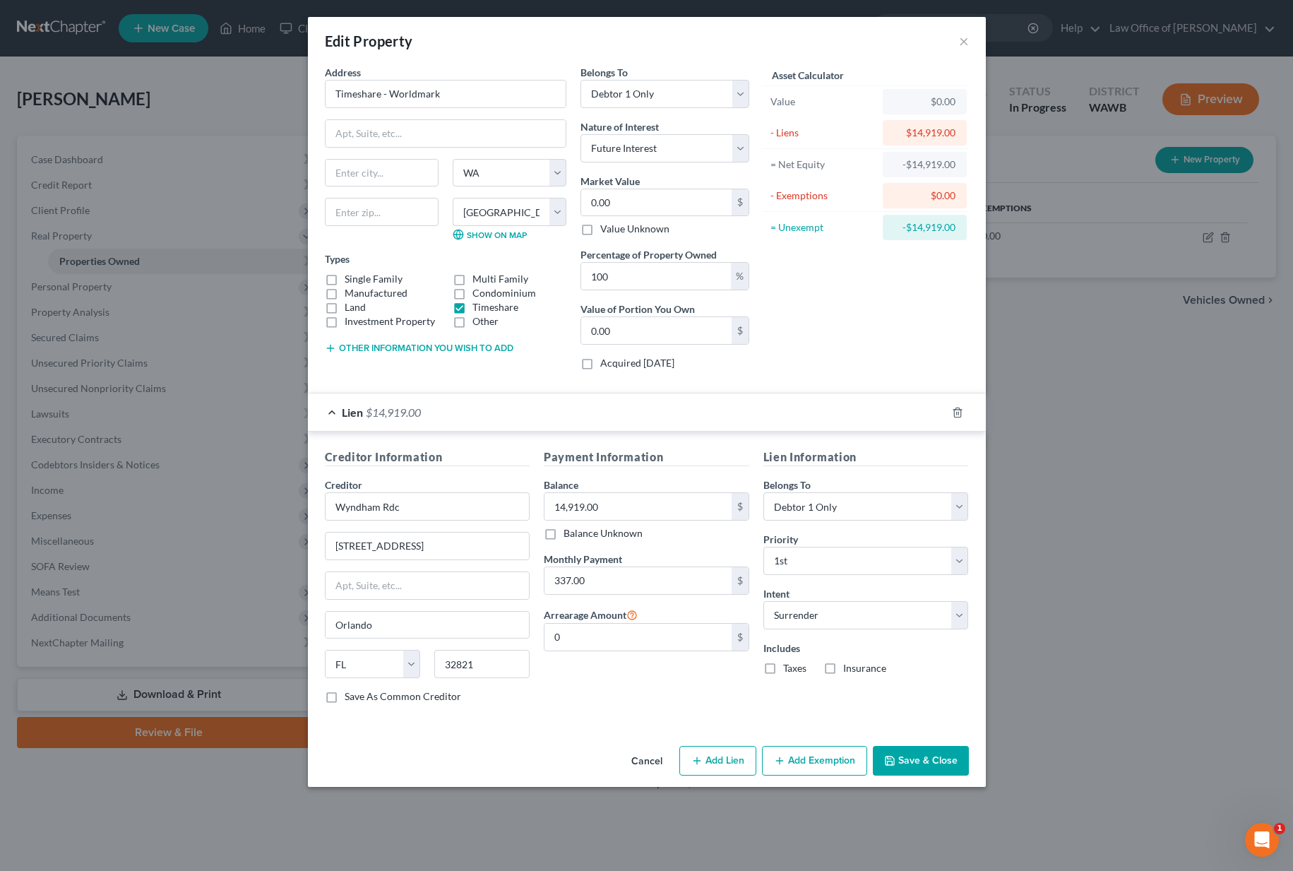
drag, startPoint x: 903, startPoint y: 753, endPoint x: 905, endPoint y: 741, distance: 12.9
click at [903, 753] on button "Save & Close" at bounding box center [921, 761] width 96 height 30
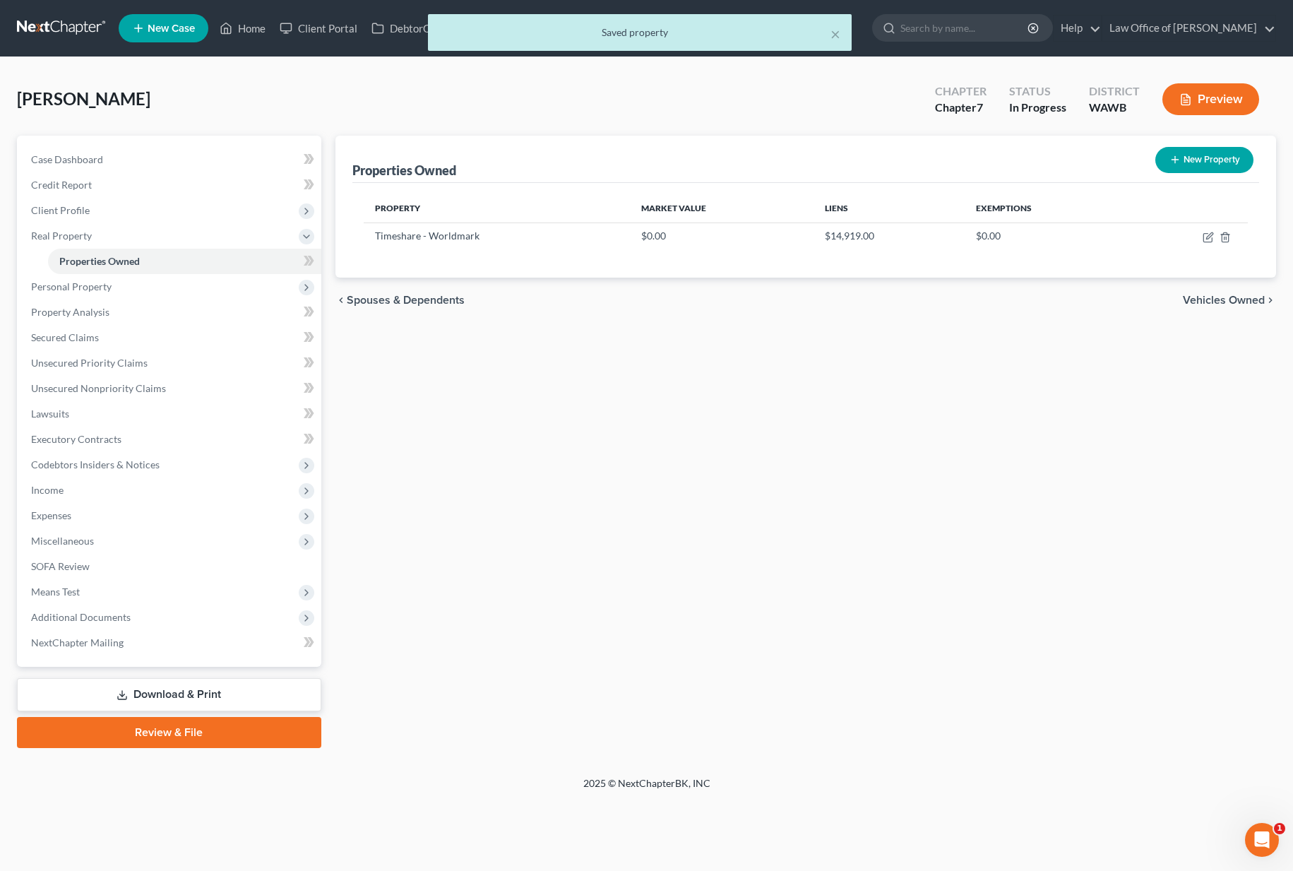
click at [1212, 306] on span "Vehicles Owned" at bounding box center [1224, 299] width 82 height 11
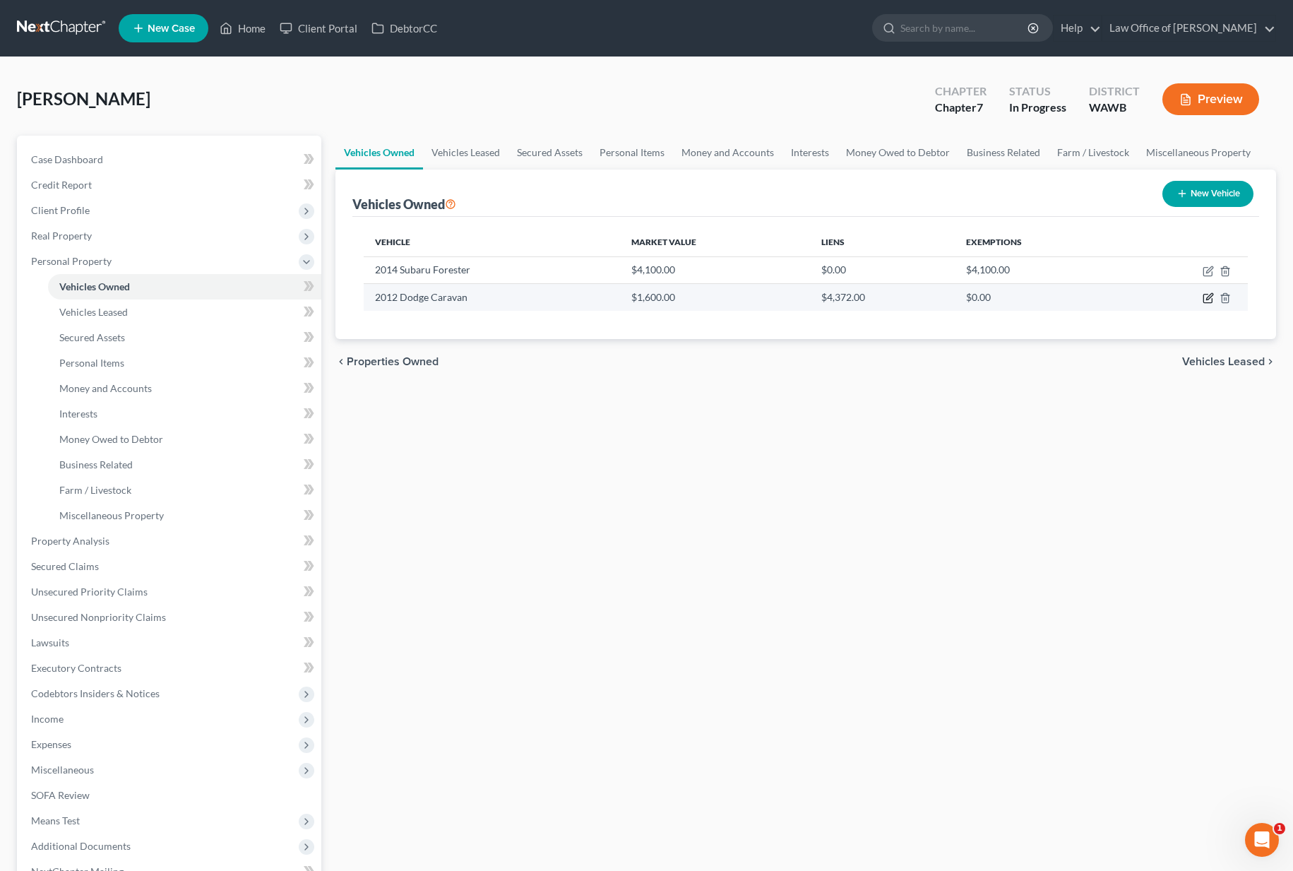
click at [1208, 299] on icon "button" at bounding box center [1209, 297] width 6 height 6
select select "0"
select select "14"
select select "2"
select select "0"
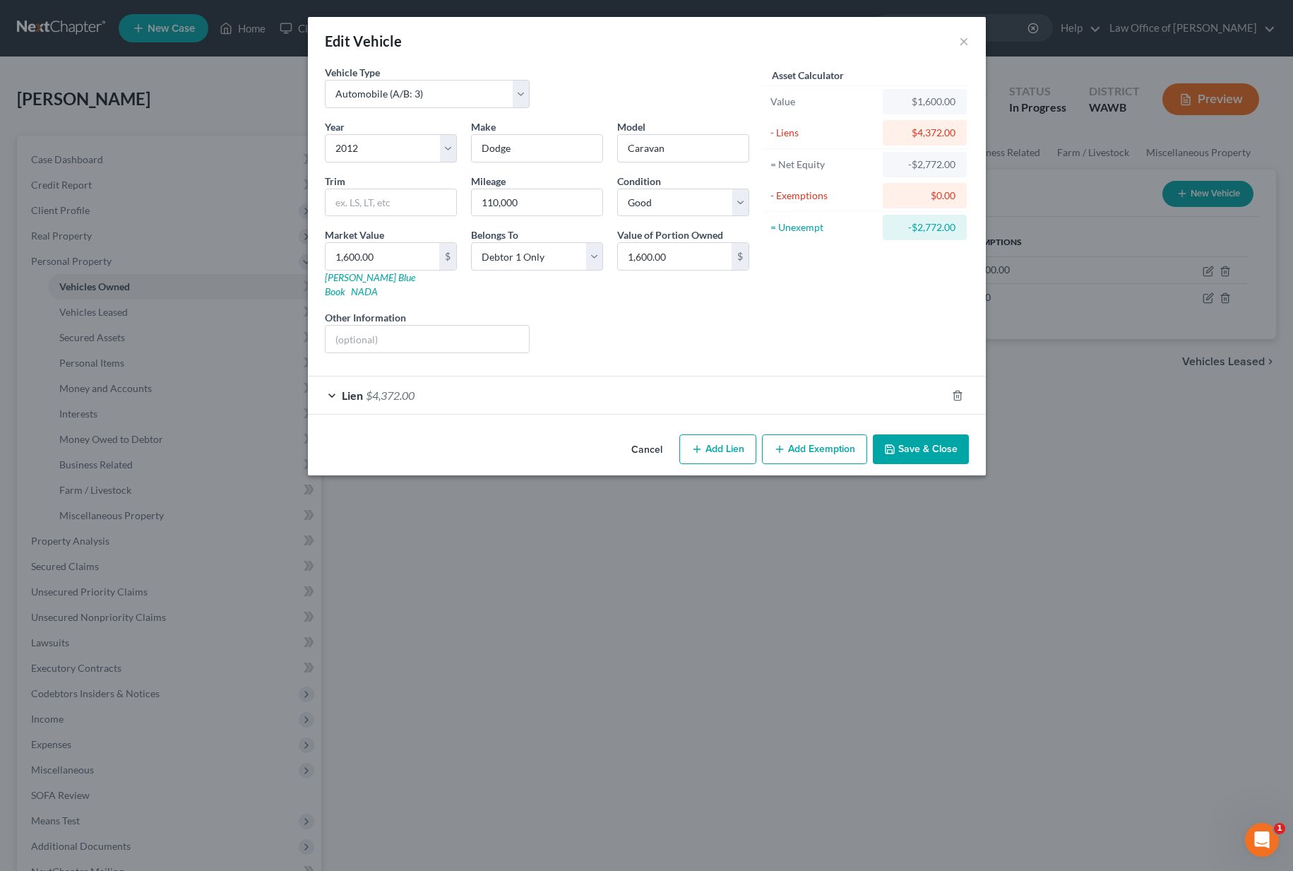
click at [839, 384] on div "Lien $4,372.00" at bounding box center [627, 394] width 638 height 37
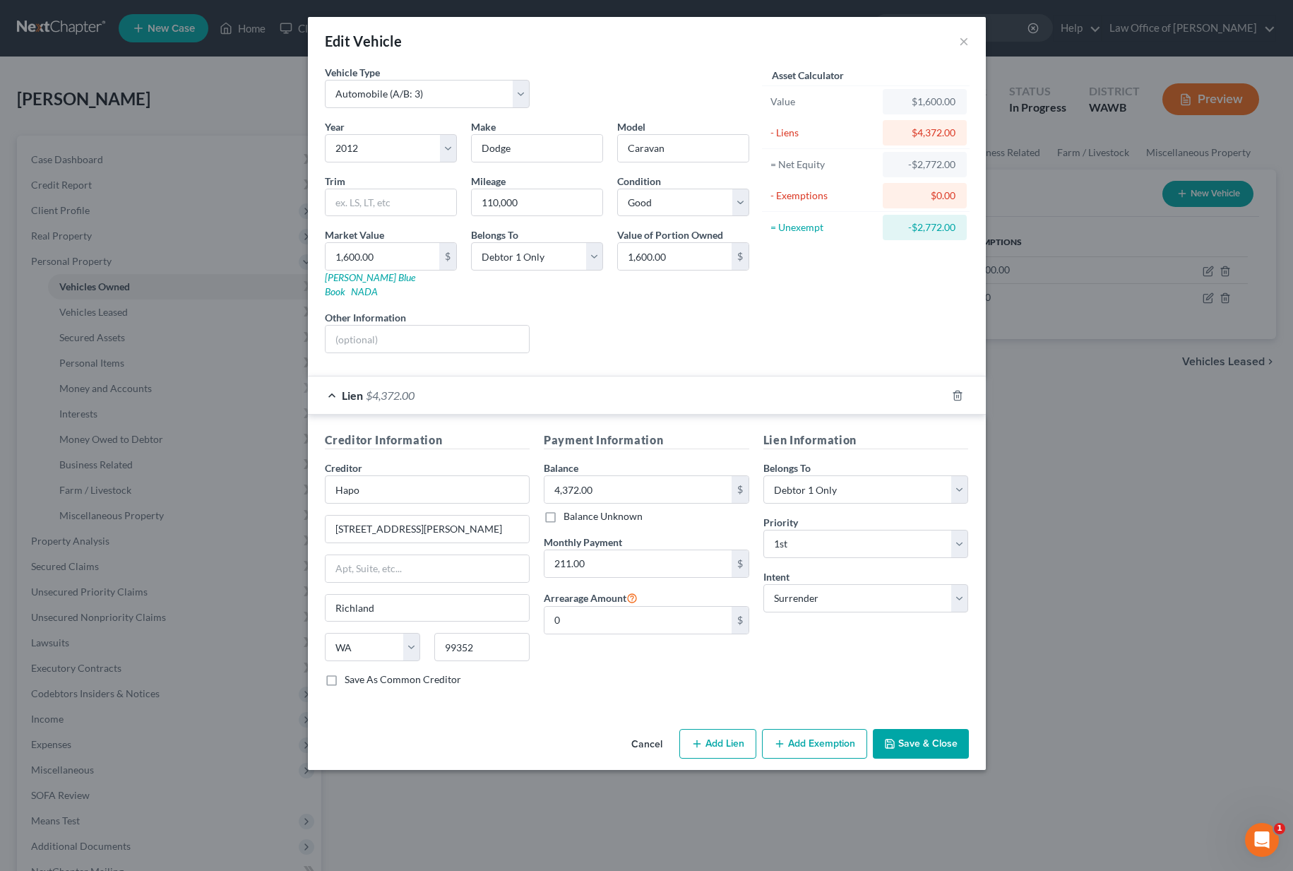
click at [923, 738] on button "Save & Close" at bounding box center [921, 744] width 96 height 30
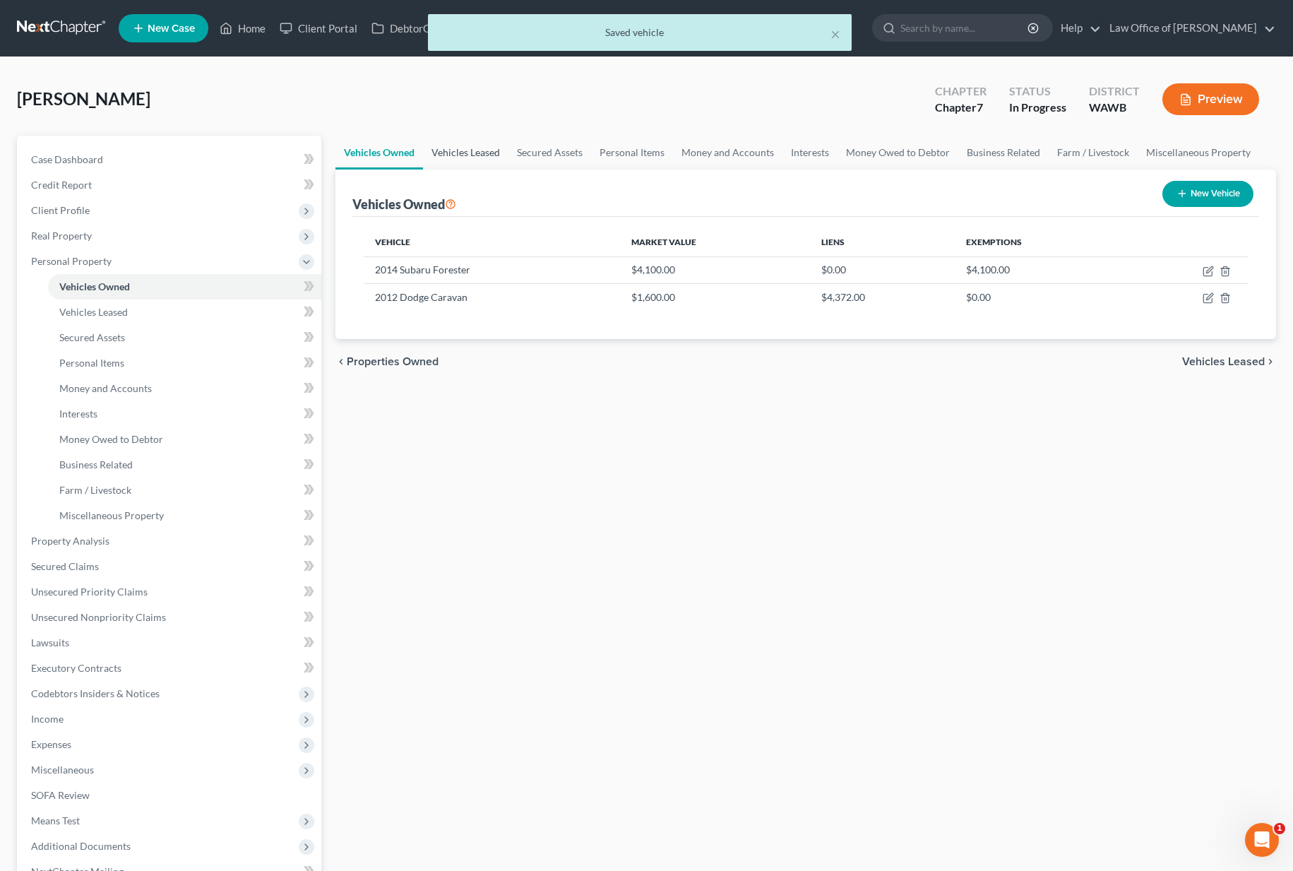
click at [470, 154] on link "Vehicles Leased" at bounding box center [465, 153] width 85 height 34
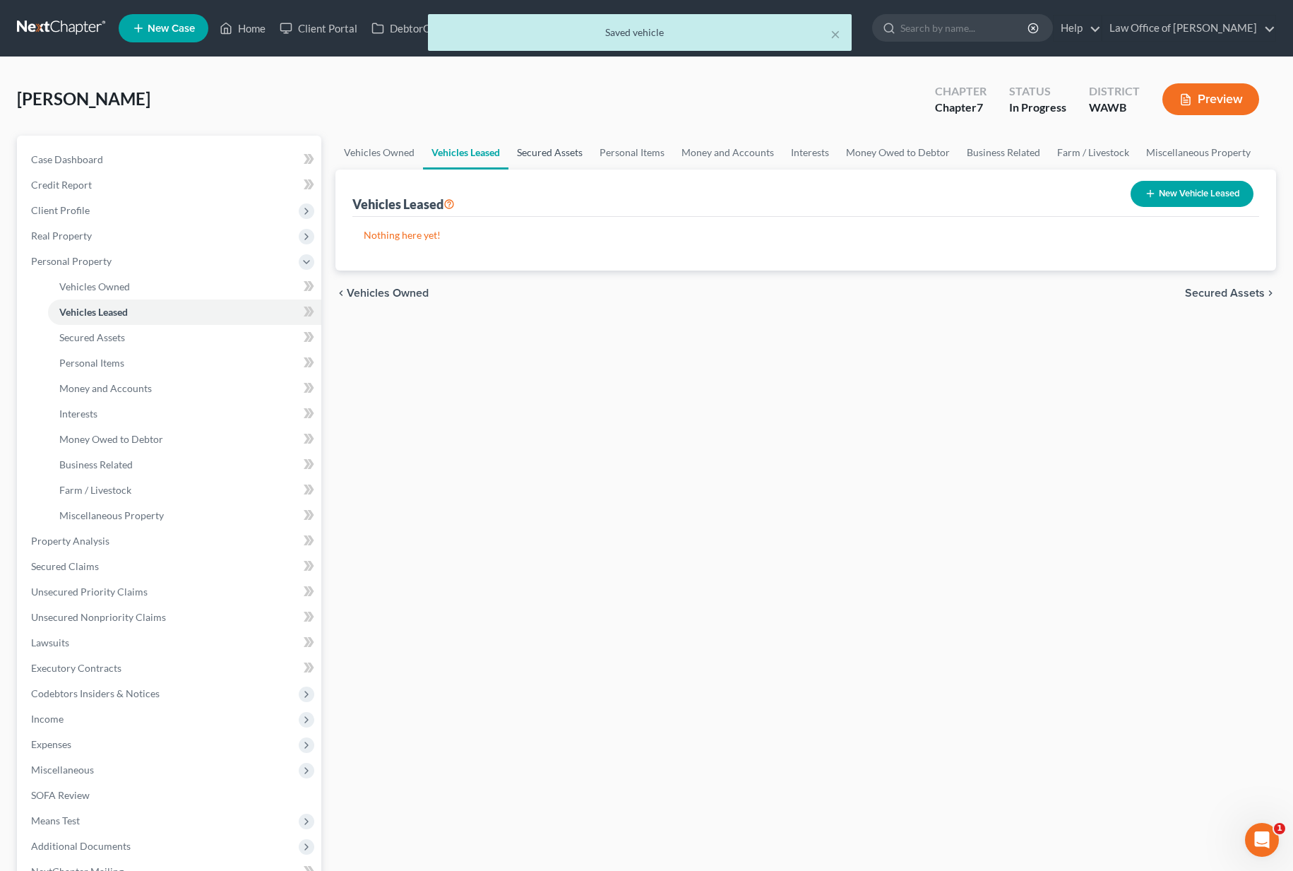
click at [533, 153] on link "Secured Assets" at bounding box center [549, 153] width 83 height 34
click at [614, 148] on link "Personal Items" at bounding box center [633, 153] width 82 height 34
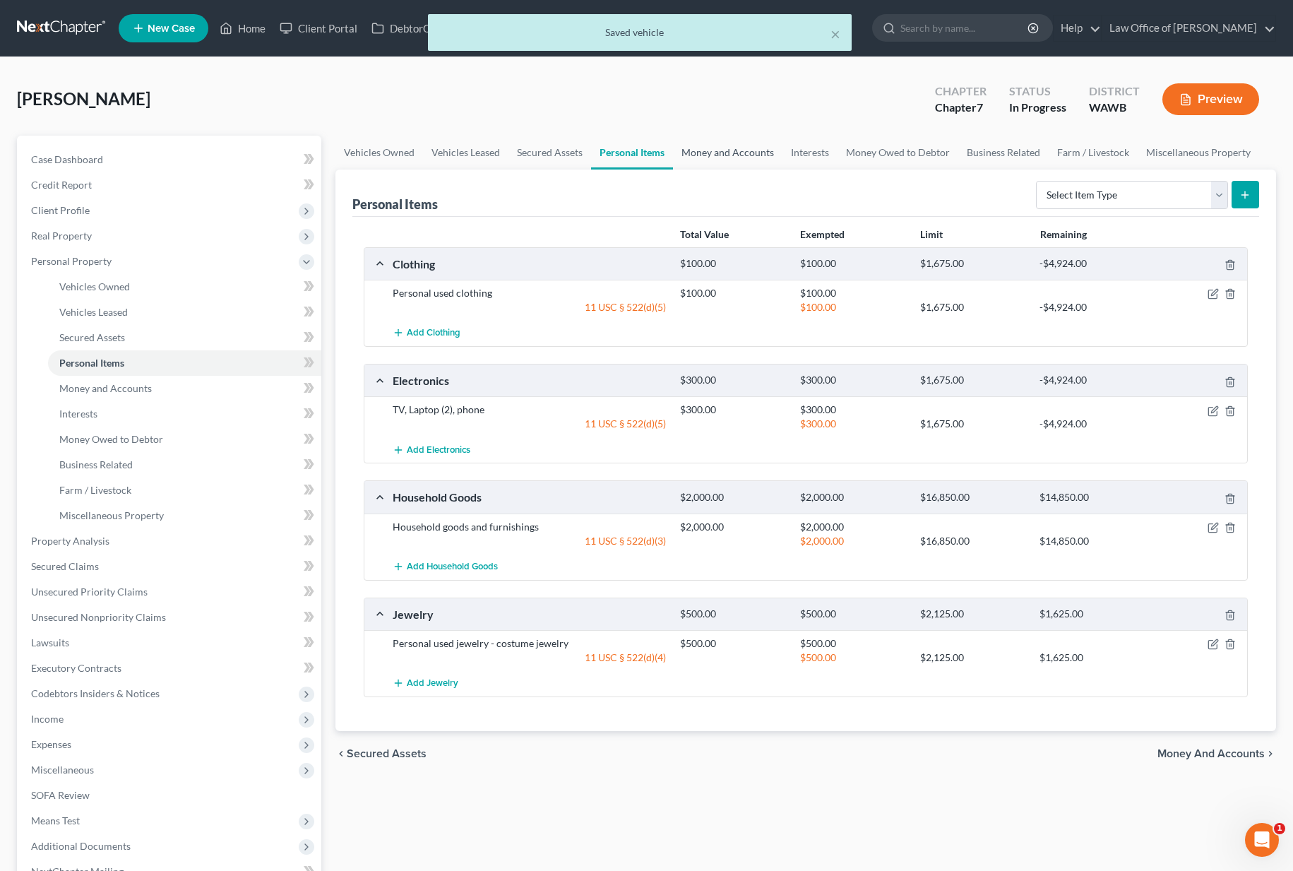
click at [694, 149] on link "Money and Accounts" at bounding box center [727, 153] width 109 height 34
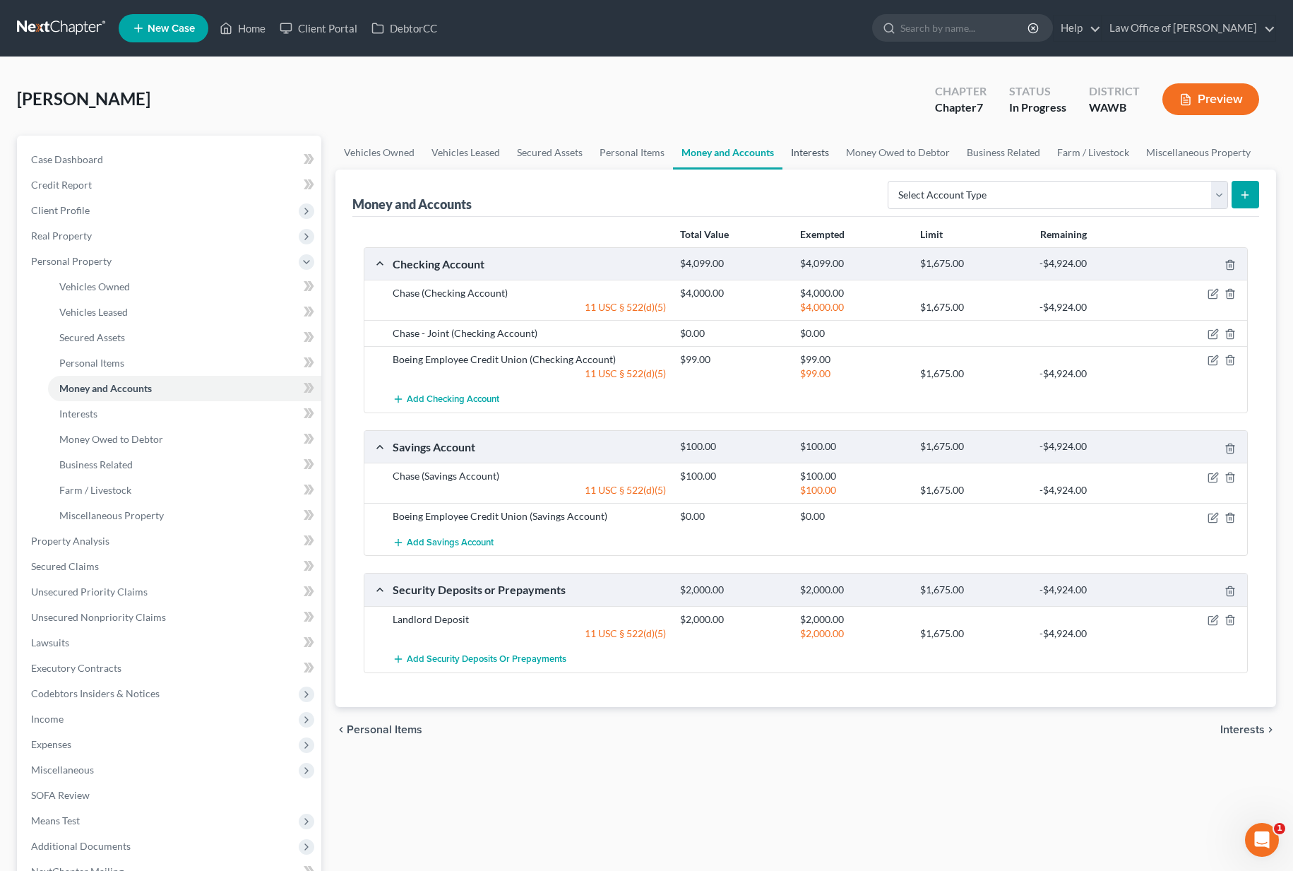
click at [801, 154] on link "Interests" at bounding box center [809, 153] width 55 height 34
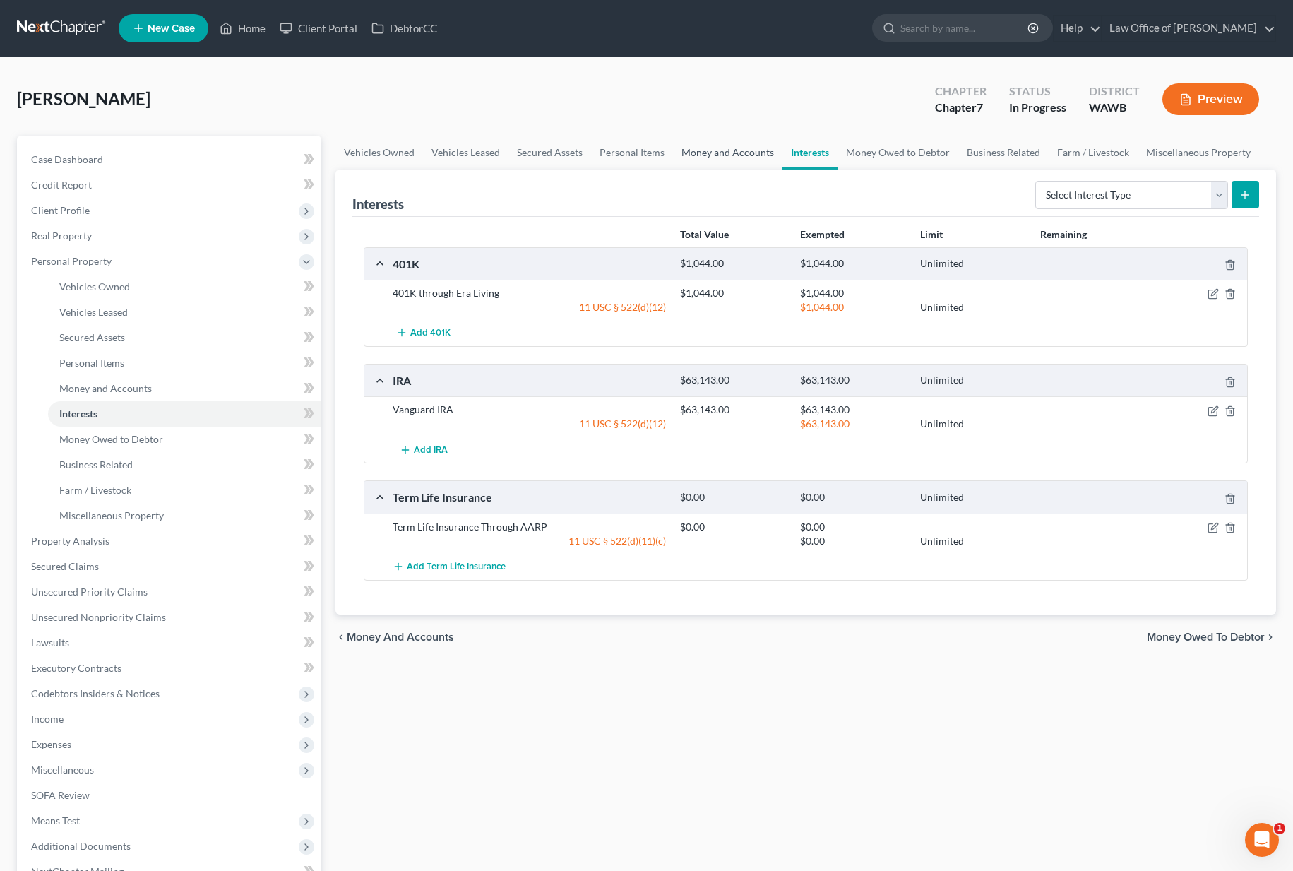
click at [731, 151] on link "Money and Accounts" at bounding box center [727, 153] width 109 height 34
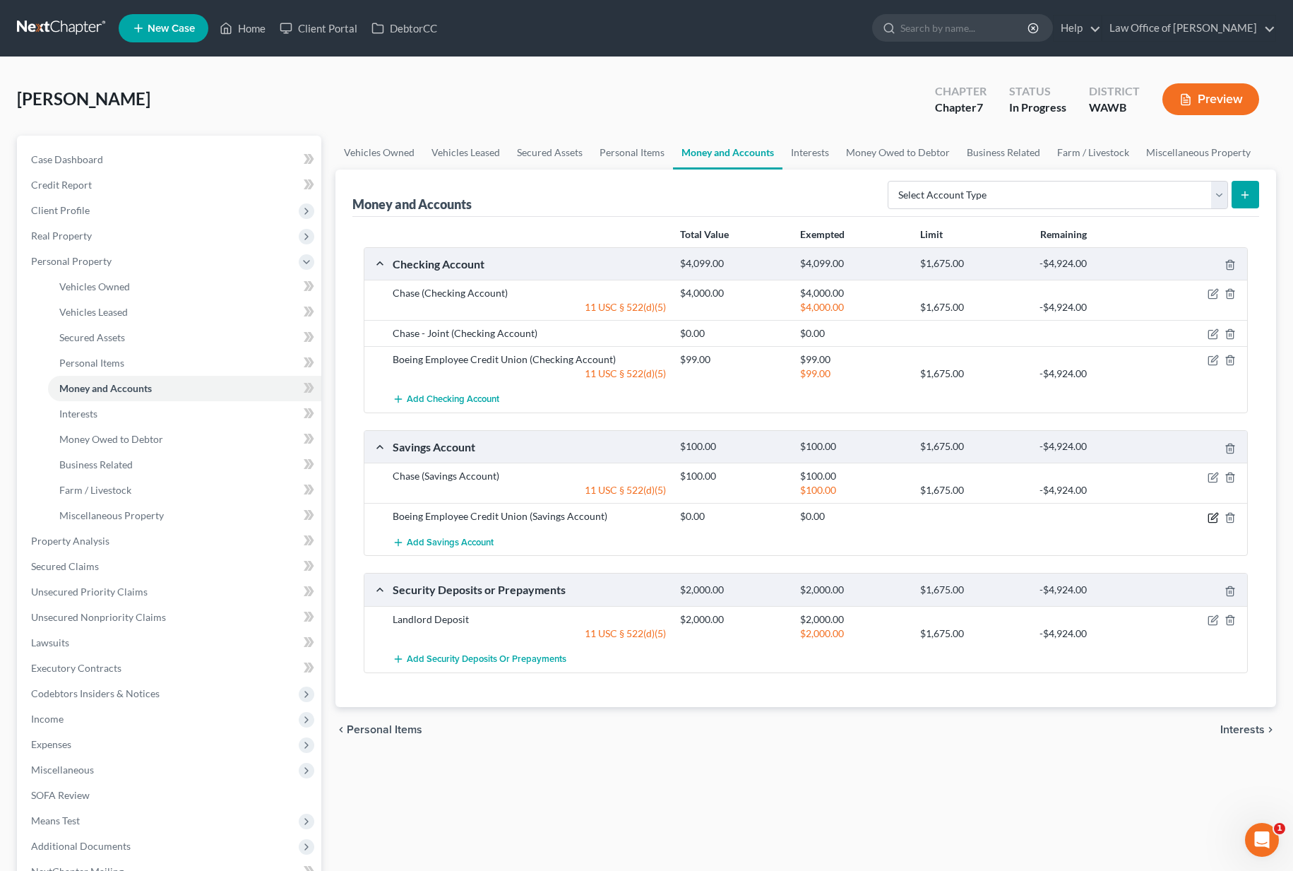
click at [1212, 520] on icon "button" at bounding box center [1212, 517] width 11 height 11
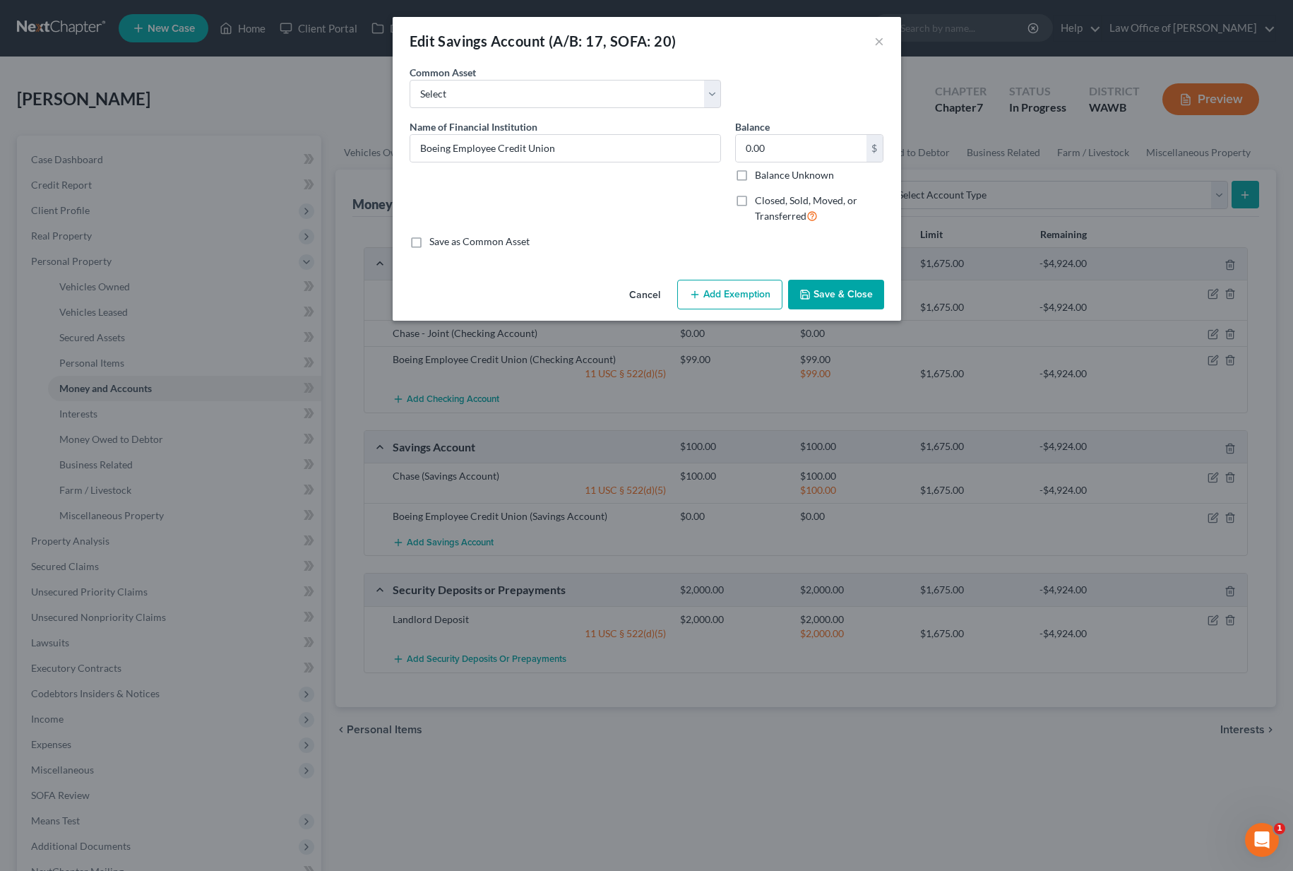
click at [747, 295] on button "Add Exemption" at bounding box center [729, 295] width 105 height 30
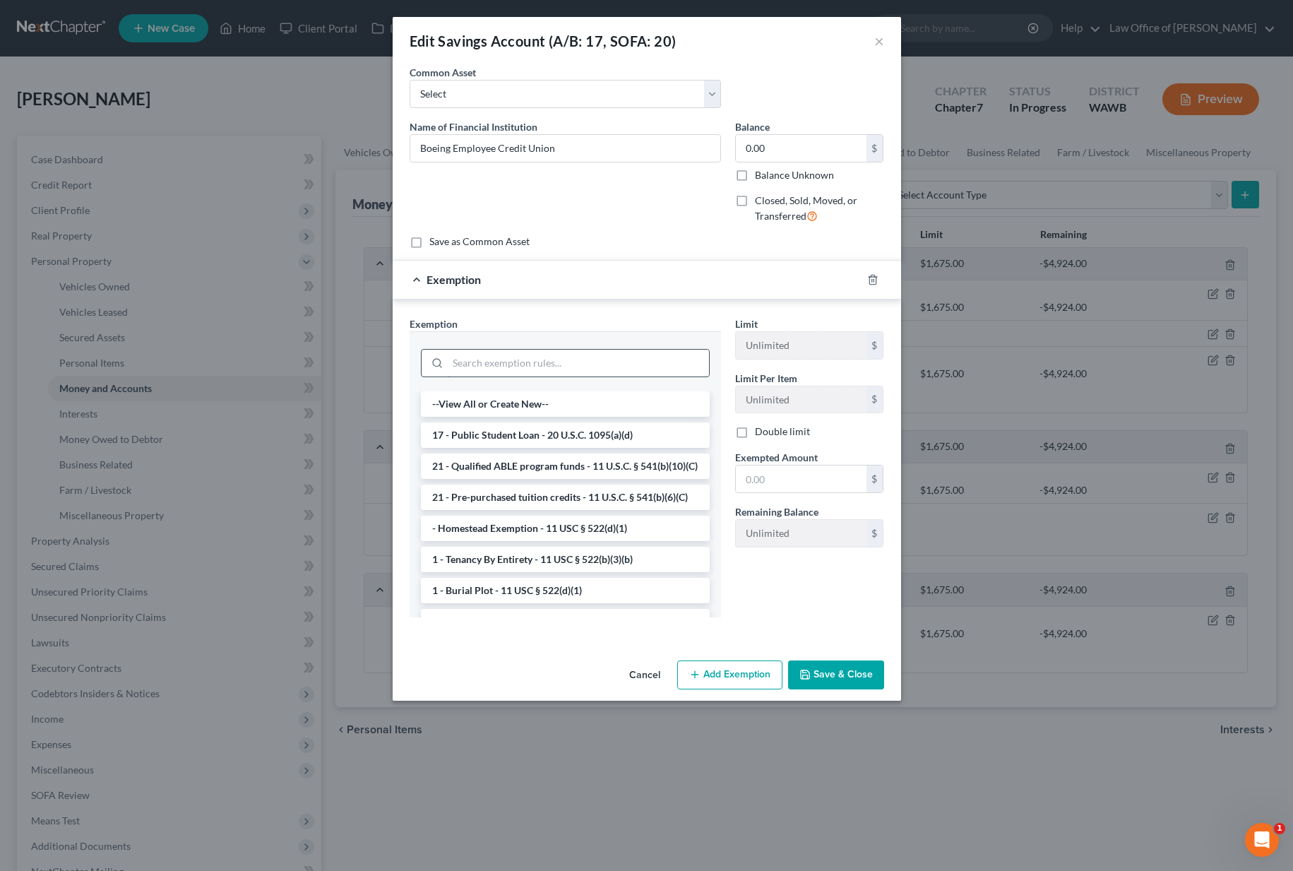
click at [606, 354] on input "search" at bounding box center [578, 362] width 261 height 27
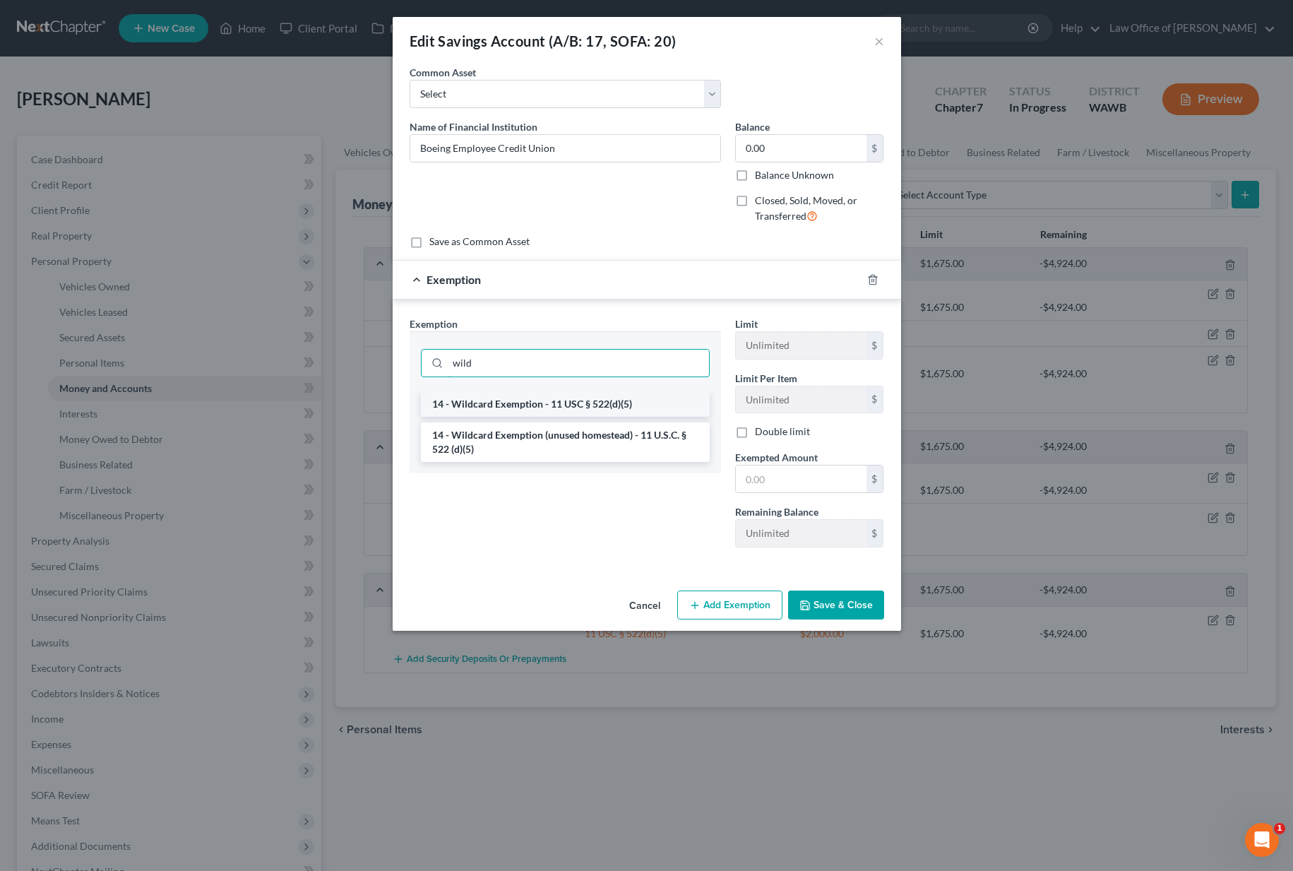
type input "wild"
click at [602, 397] on li "14 - Wildcard Exemption - 11 USC § 522(d)(5)" at bounding box center [565, 403] width 289 height 25
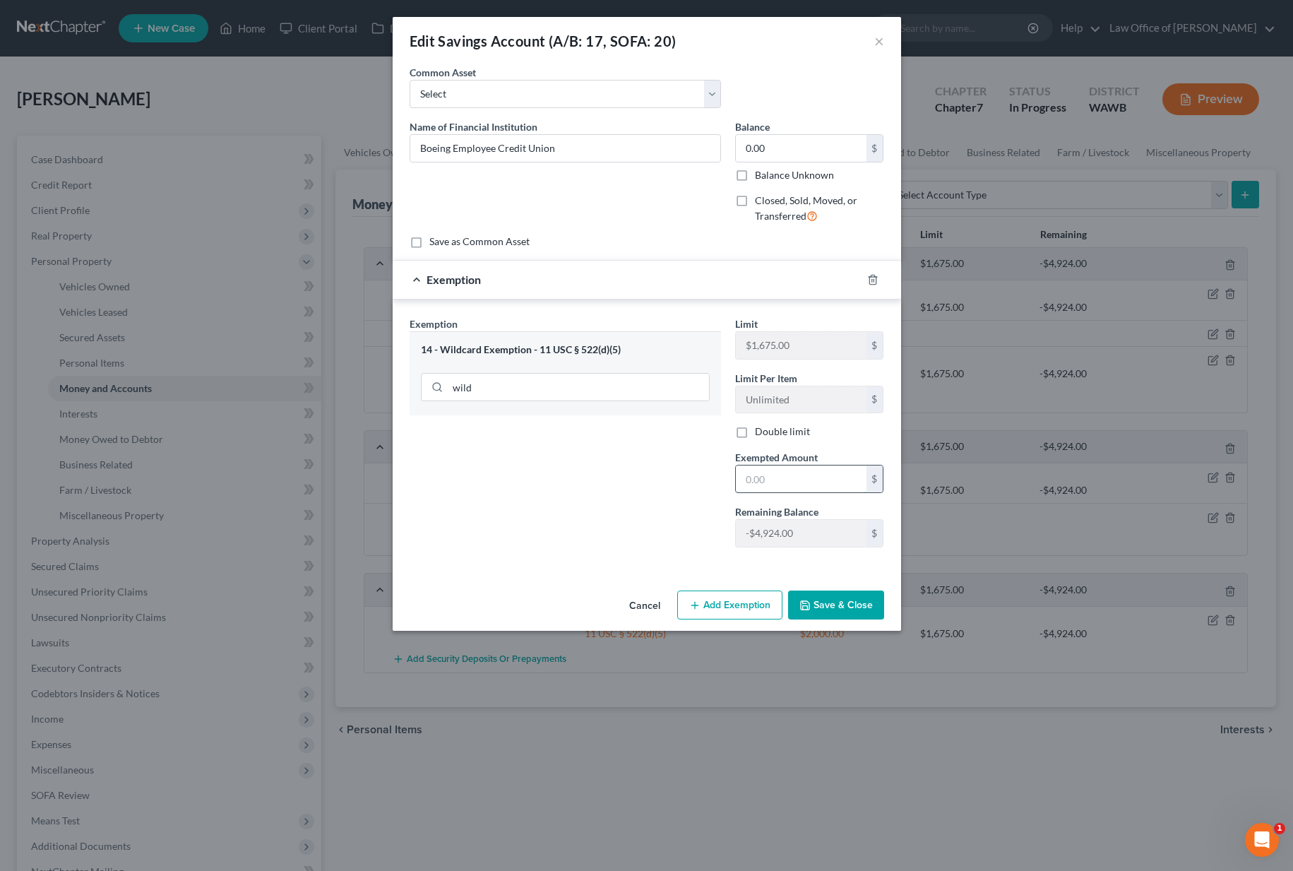
click at [770, 475] on input "text" at bounding box center [801, 478] width 131 height 27
type input "0"
click at [695, 539] on div "Exemption Set must be selected for CA. Exemption * 14 - Wildcard Exemption - 11…" at bounding box center [564, 437] width 325 height 242
click at [831, 612] on button "Save & Close" at bounding box center [836, 605] width 96 height 30
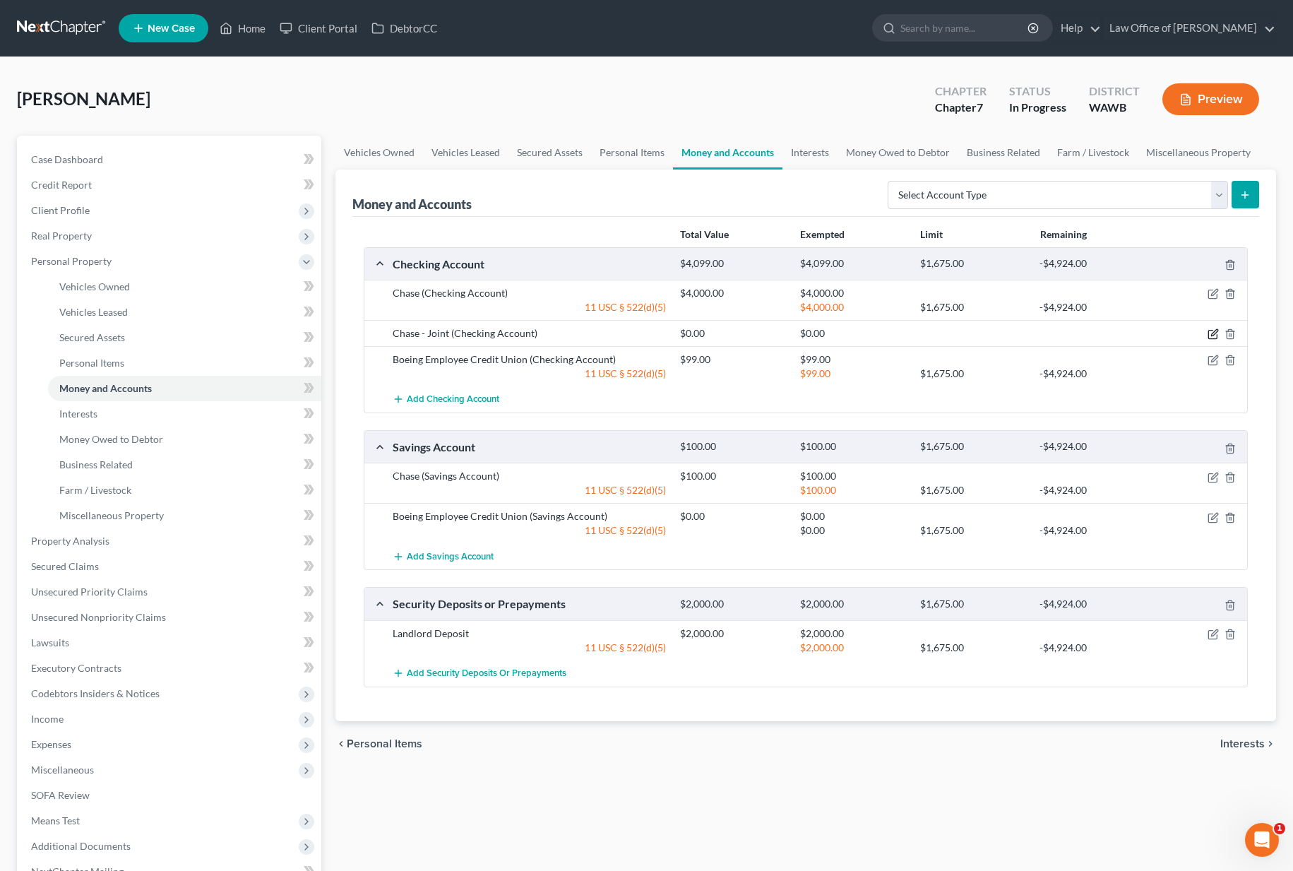
click at [1212, 332] on icon "button" at bounding box center [1212, 333] width 11 height 11
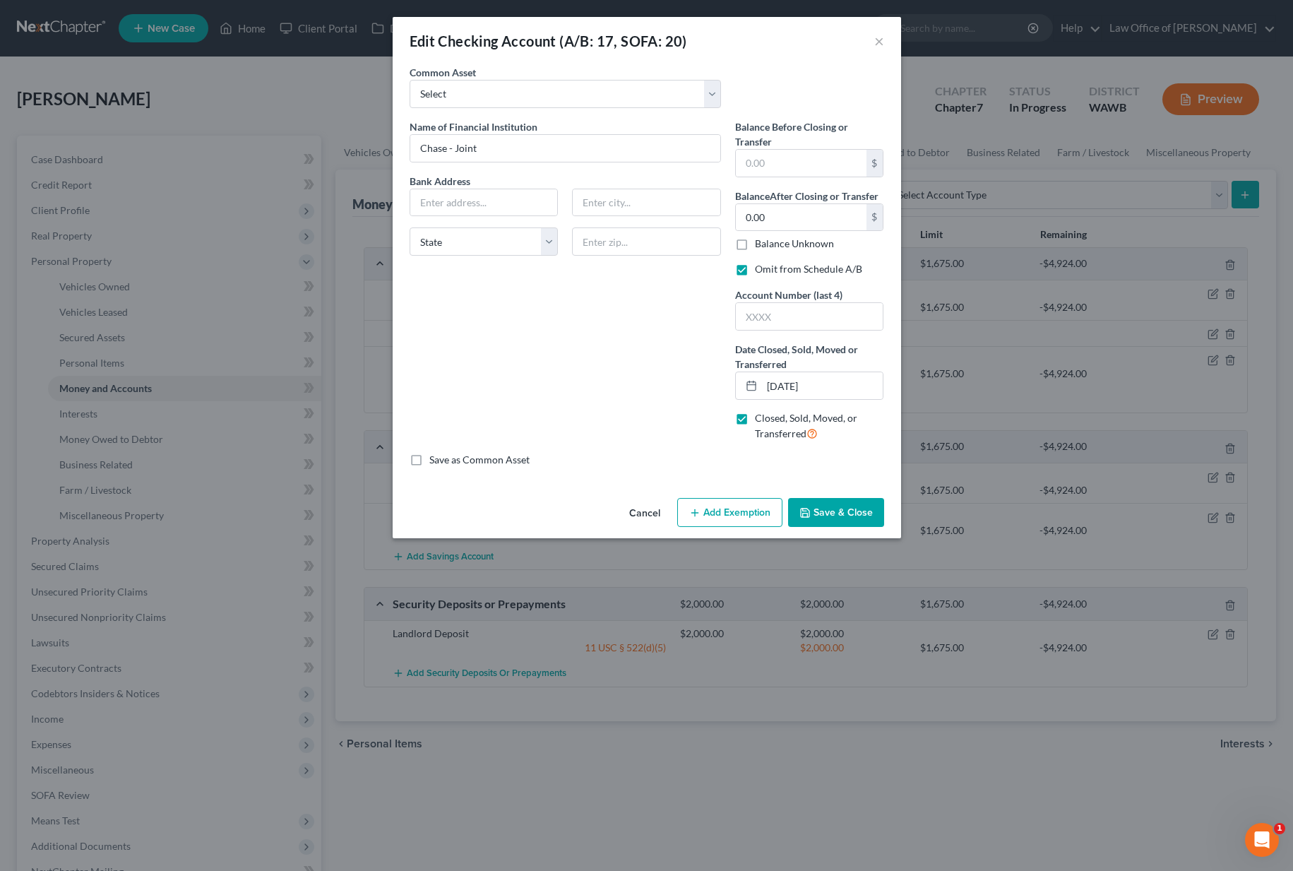
click at [849, 510] on button "Save & Close" at bounding box center [836, 513] width 96 height 30
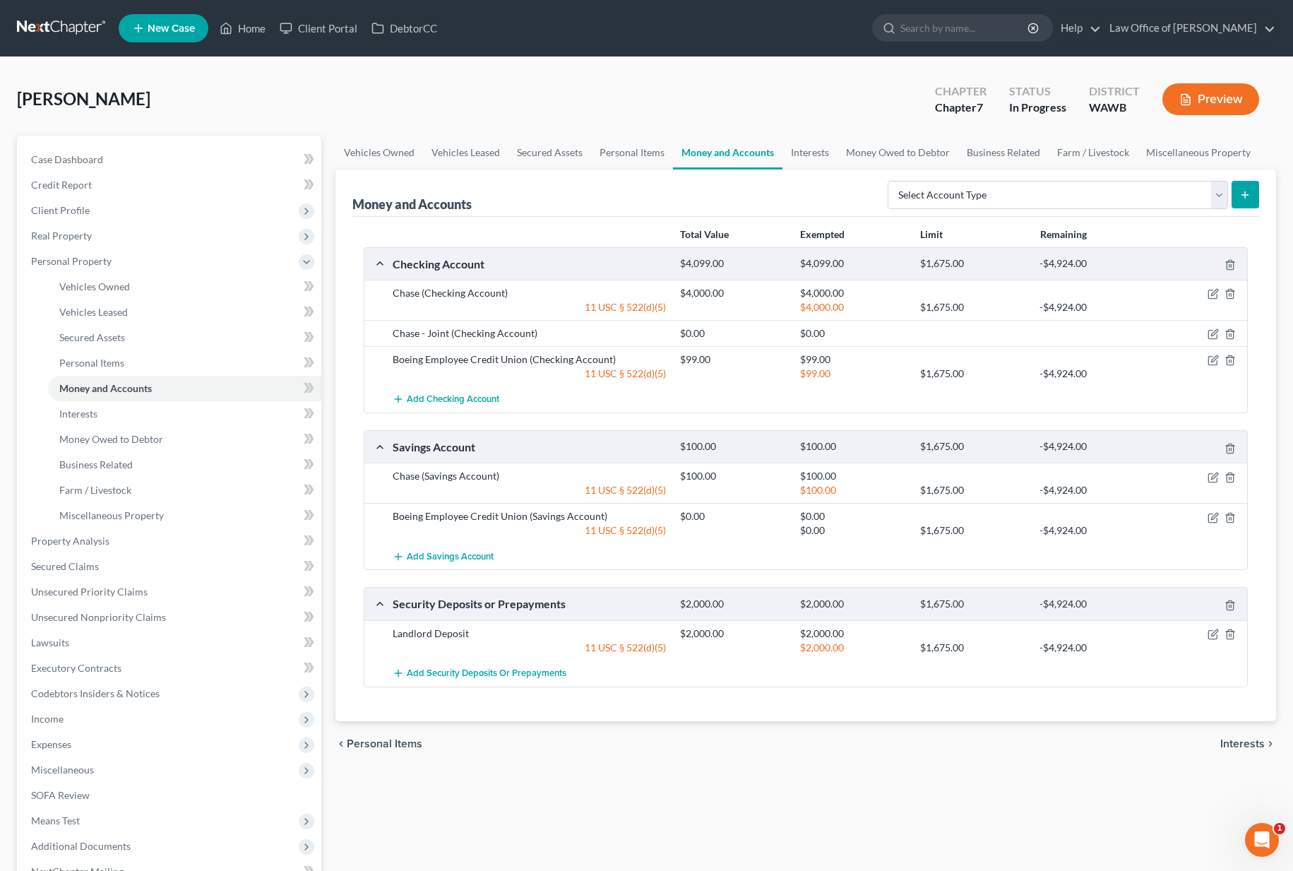
click at [824, 134] on div "Roath, Patricia Upgraded Chapter Chapter 7 Status In Progress District WAWB Pre…" at bounding box center [646, 104] width 1259 height 61
click at [816, 149] on link "Interests" at bounding box center [809, 153] width 55 height 34
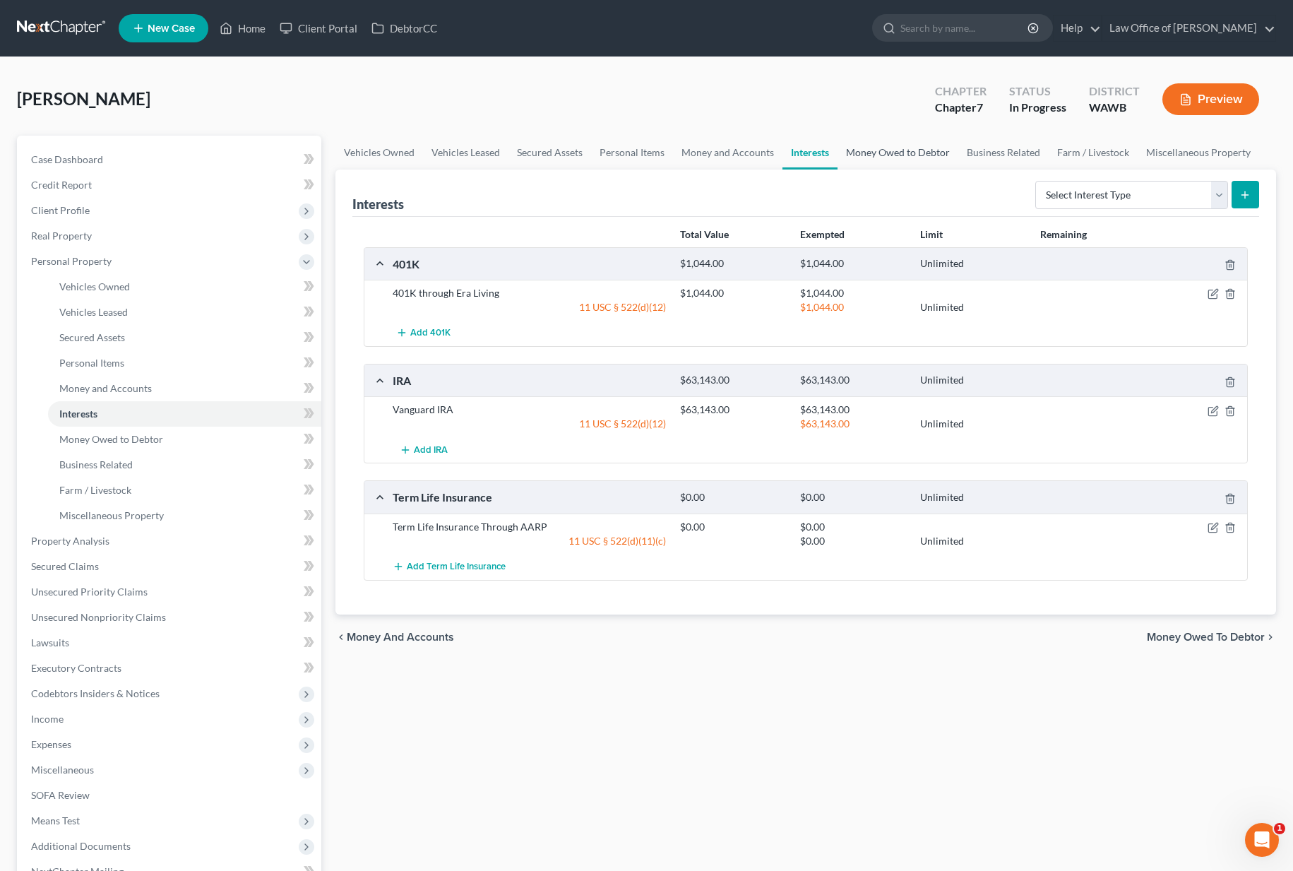
click at [865, 153] on link "Money Owed to Debtor" at bounding box center [897, 153] width 121 height 34
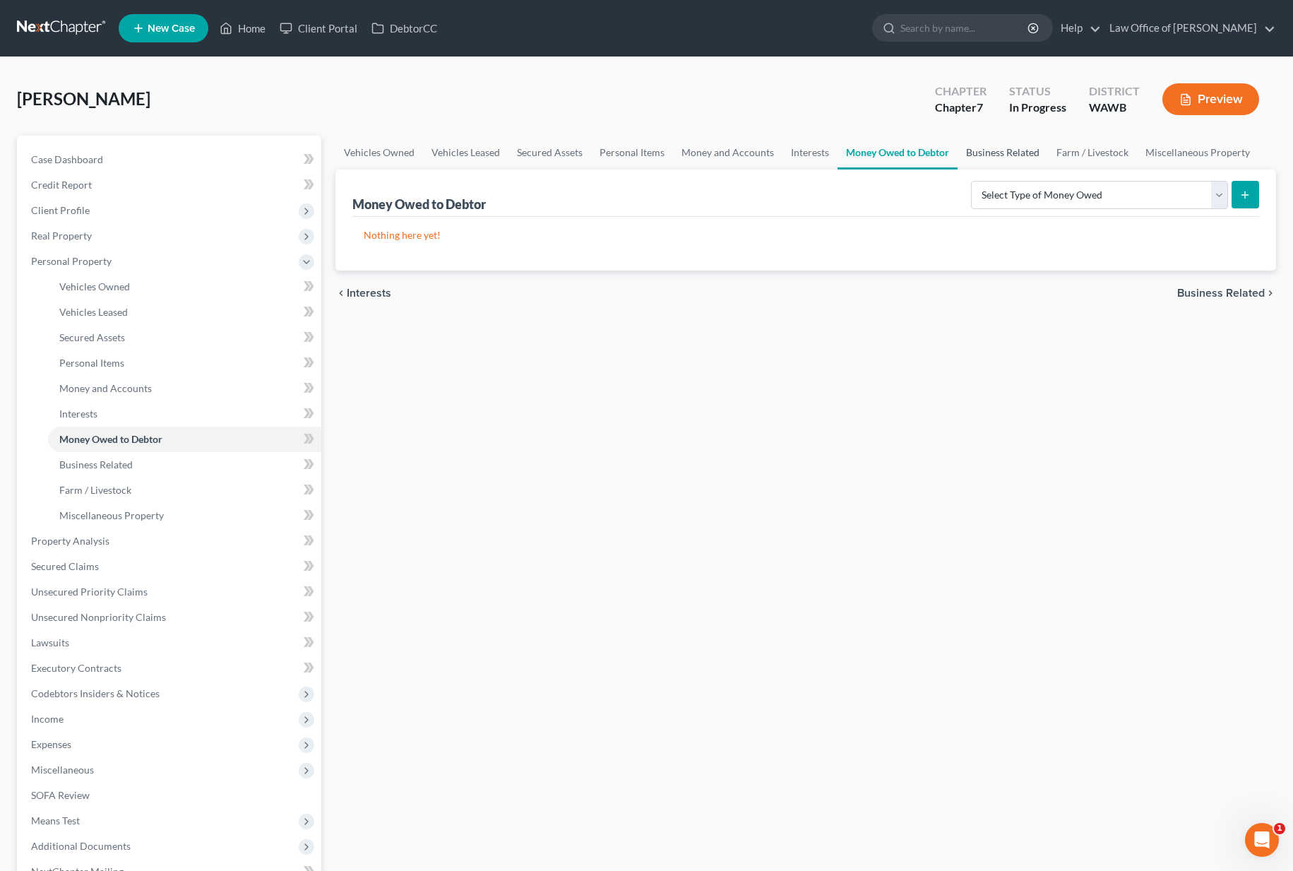
click at [986, 148] on link "Business Related" at bounding box center [1002, 153] width 90 height 34
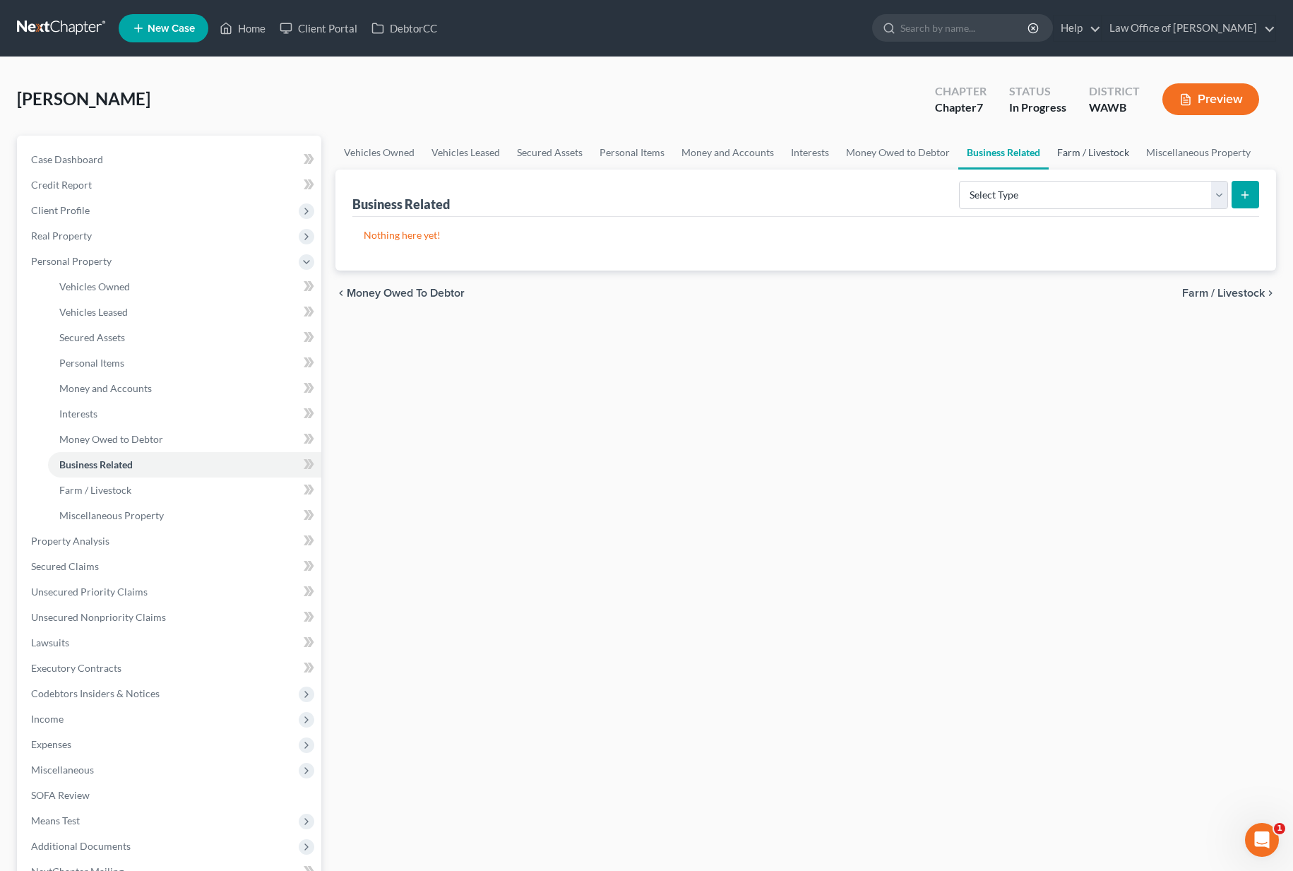
click at [1076, 157] on link "Farm / Livestock" at bounding box center [1092, 153] width 89 height 34
click at [1171, 148] on link "Miscellaneous Property" at bounding box center [1198, 153] width 121 height 34
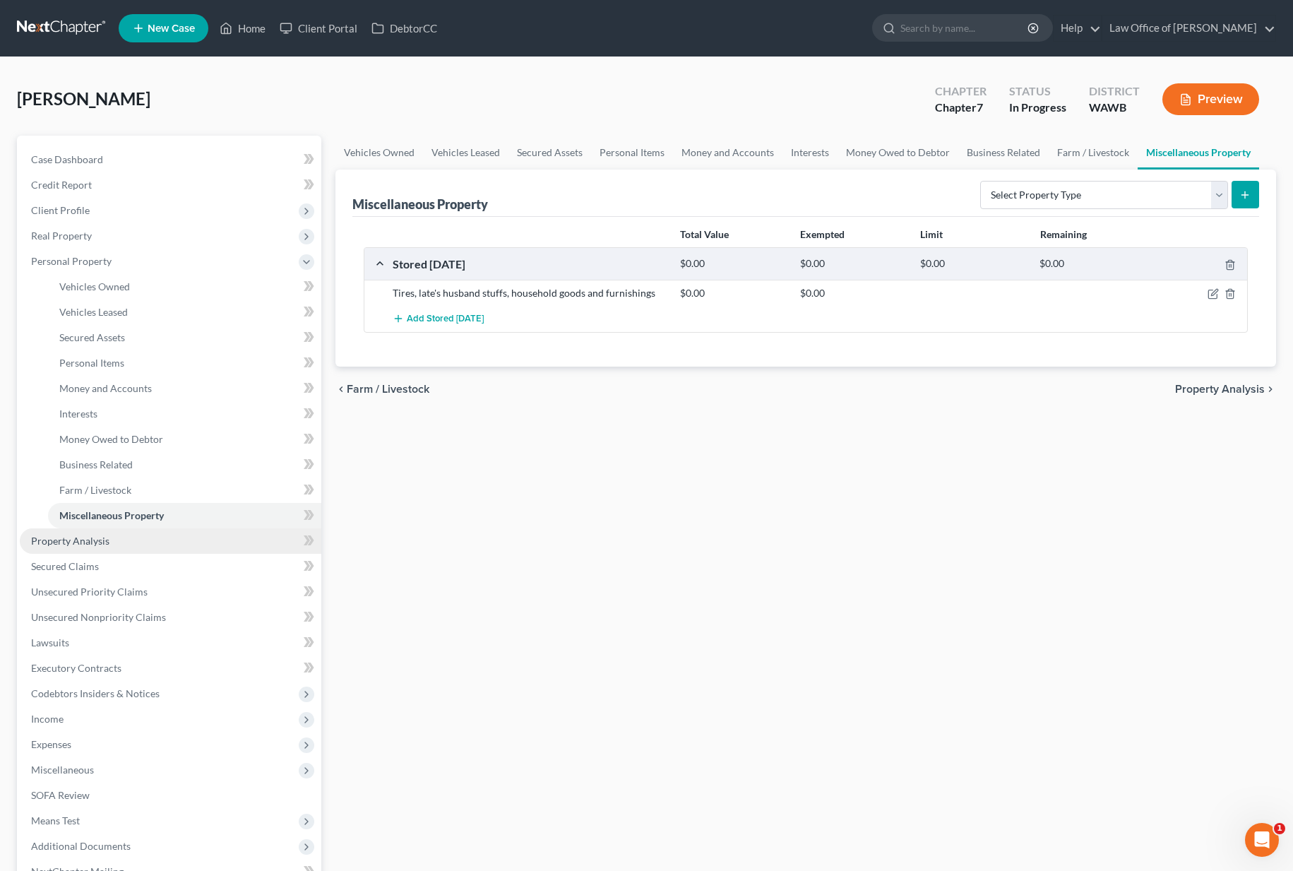
click at [167, 542] on link "Property Analysis" at bounding box center [170, 540] width 301 height 25
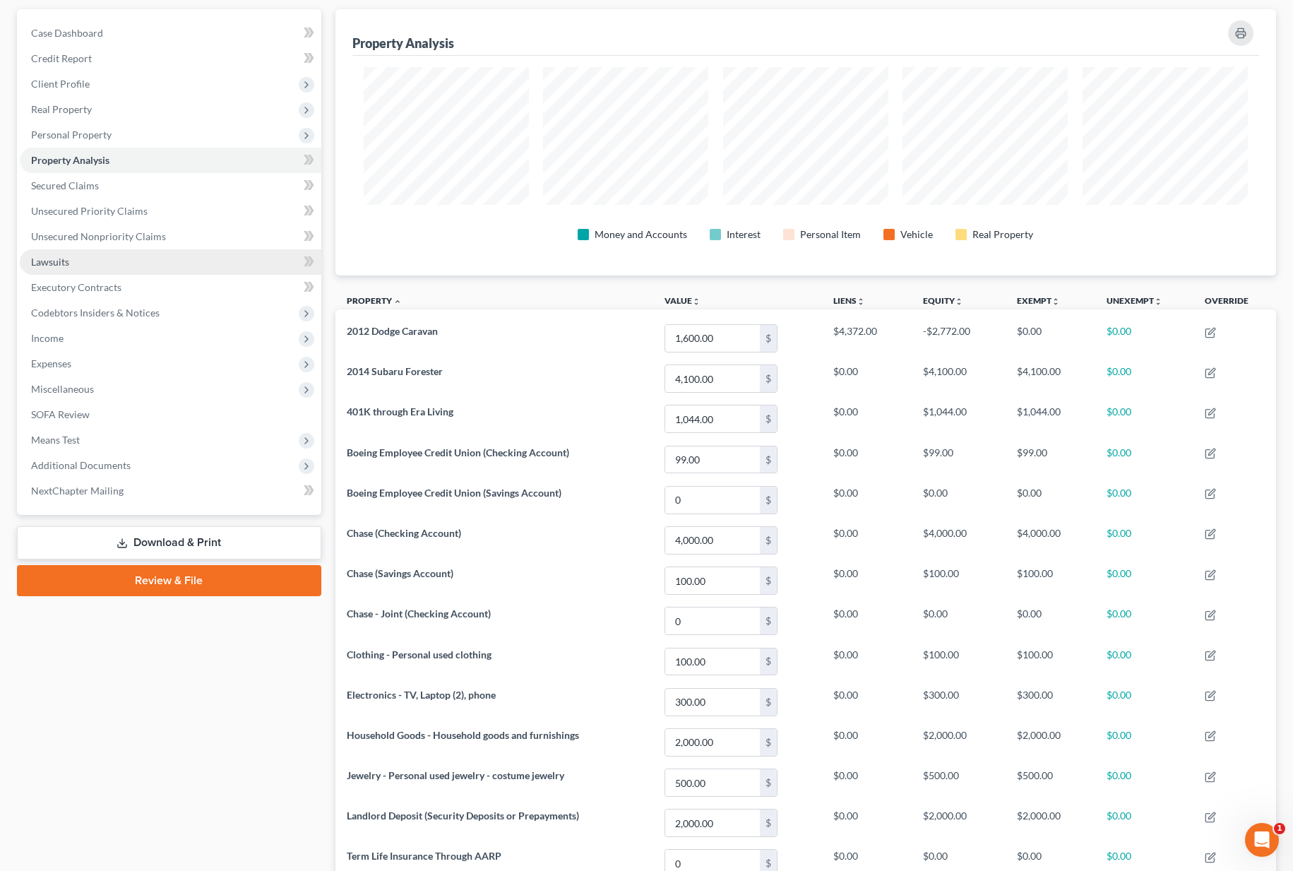
scroll to position [116, 0]
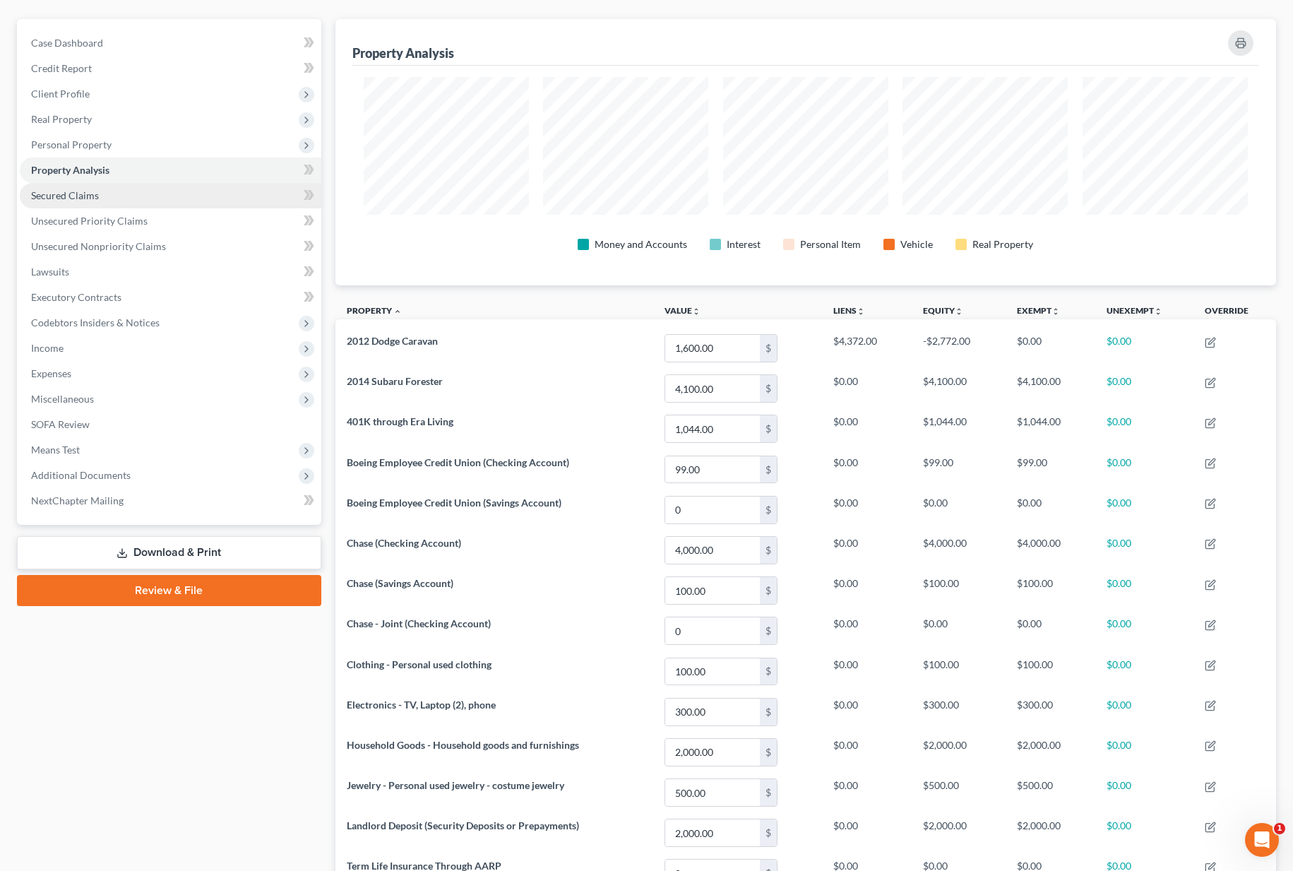
click at [219, 191] on link "Secured Claims" at bounding box center [170, 195] width 301 height 25
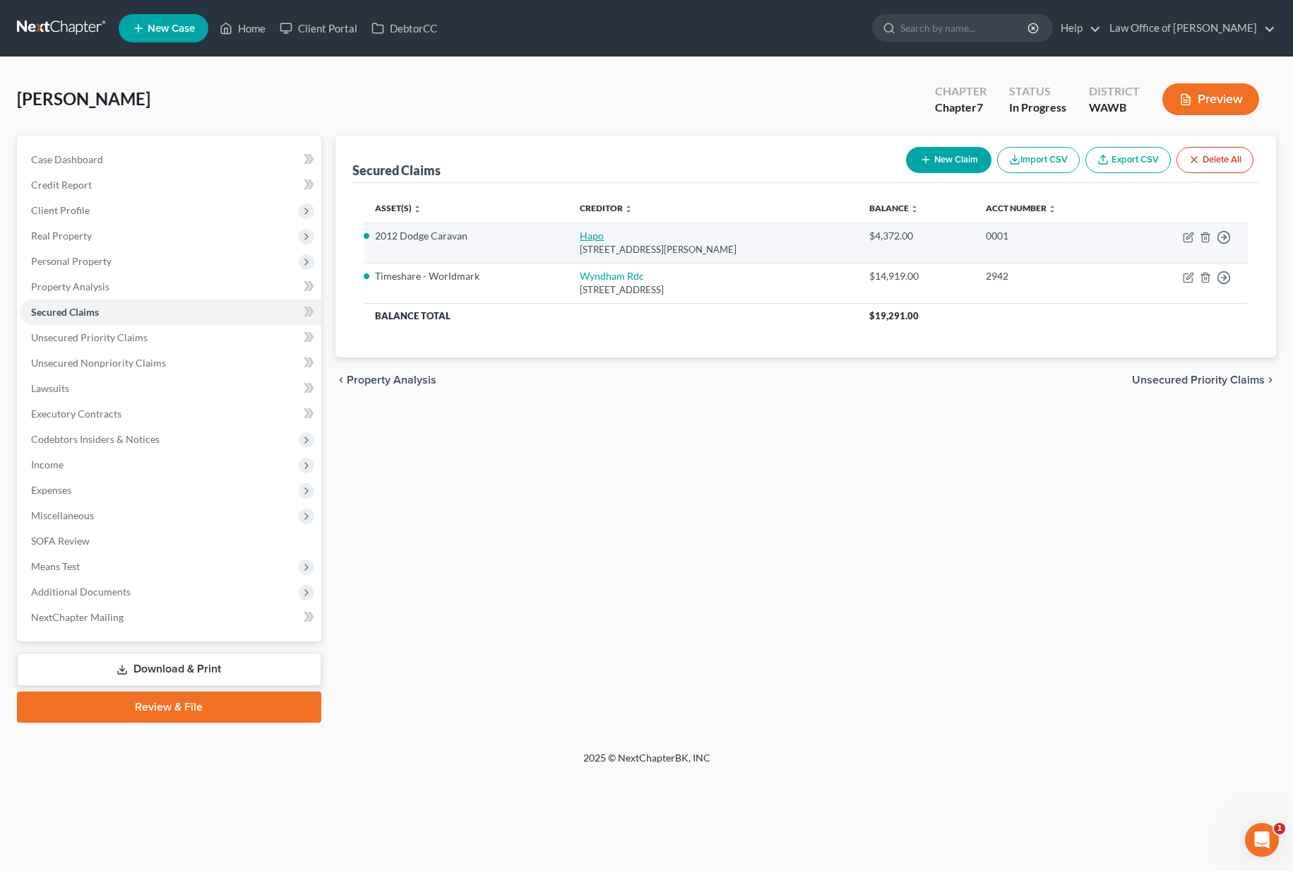
click at [592, 237] on link "Hapo" at bounding box center [592, 235] width 24 height 12
select select "50"
select select "10"
select select "0"
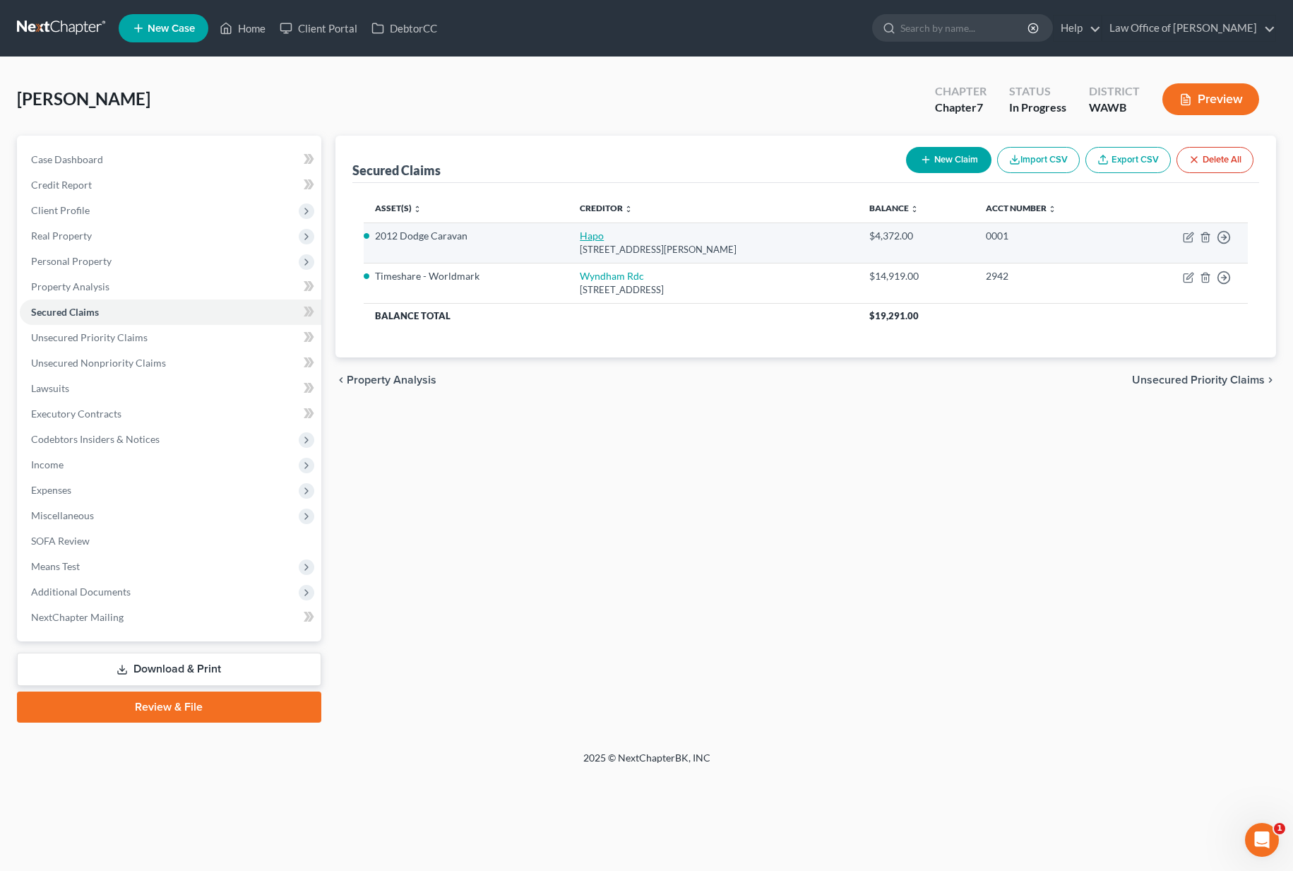
select select "0"
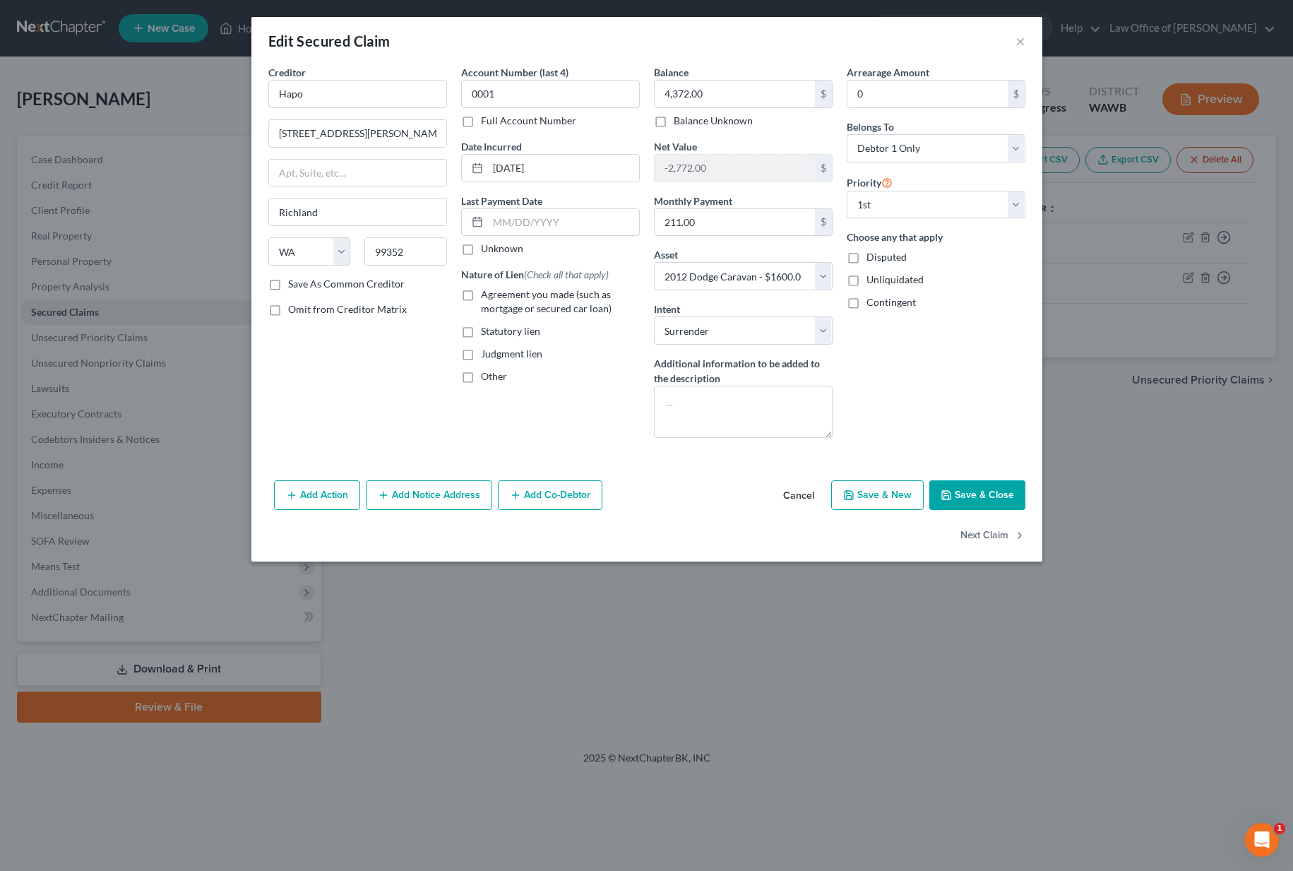
click at [555, 315] on label "Agreement you made (such as mortgage or secured car loan)" at bounding box center [560, 301] width 159 height 28
click at [496, 297] on input "Agreement you made (such as mortgage or secured car loan)" at bounding box center [490, 291] width 9 height 9
checkbox input "true"
click at [973, 501] on button "Save & Close" at bounding box center [977, 495] width 96 height 30
select select
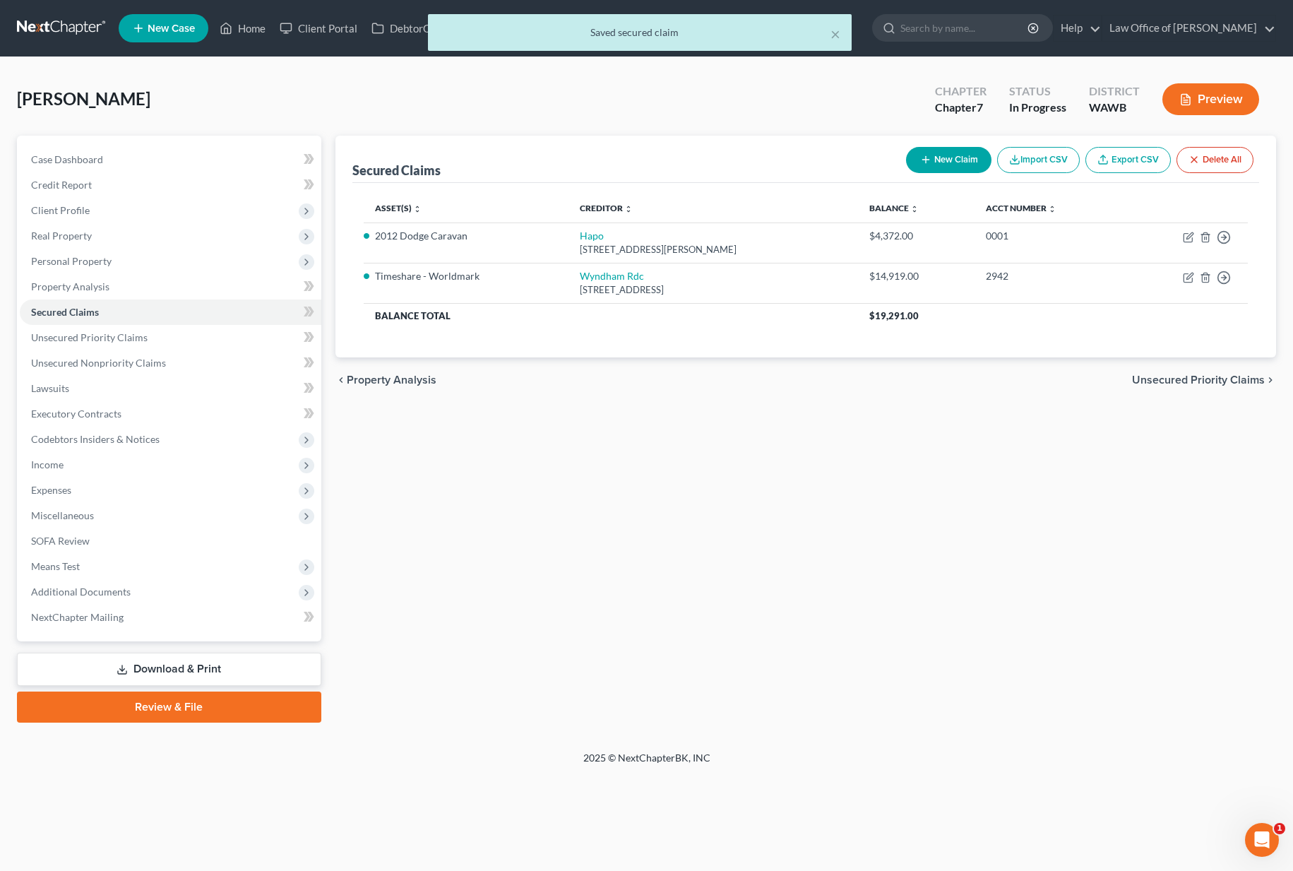
click at [1173, 378] on span "Unsecured Priority Claims" at bounding box center [1198, 379] width 133 height 11
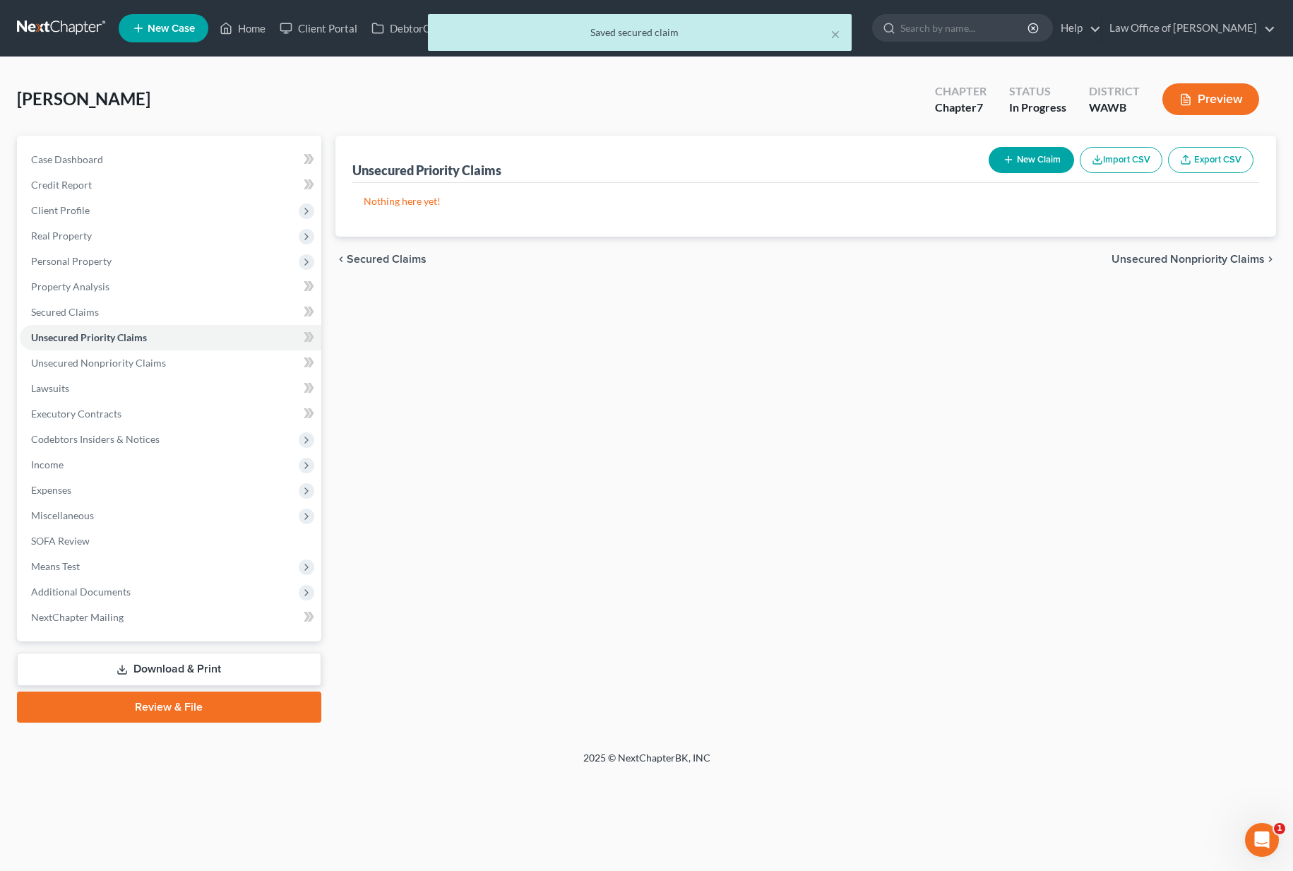
click at [420, 261] on span "Secured Claims" at bounding box center [387, 258] width 80 height 11
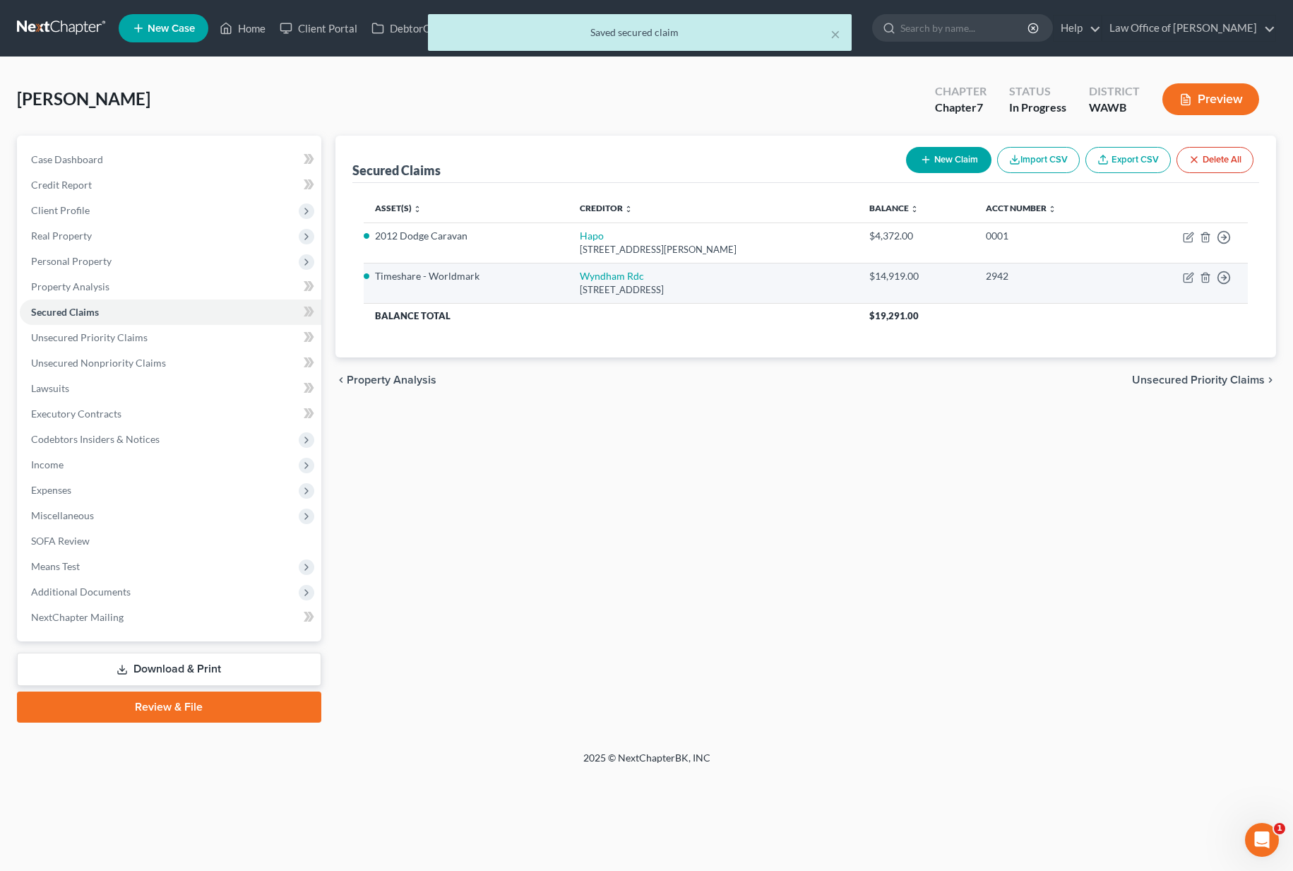
click at [452, 277] on li "Timeshare - Worldmark" at bounding box center [466, 276] width 182 height 14
click at [589, 277] on link "Wyndham Rdc" at bounding box center [612, 276] width 64 height 12
select select "9"
select select "0"
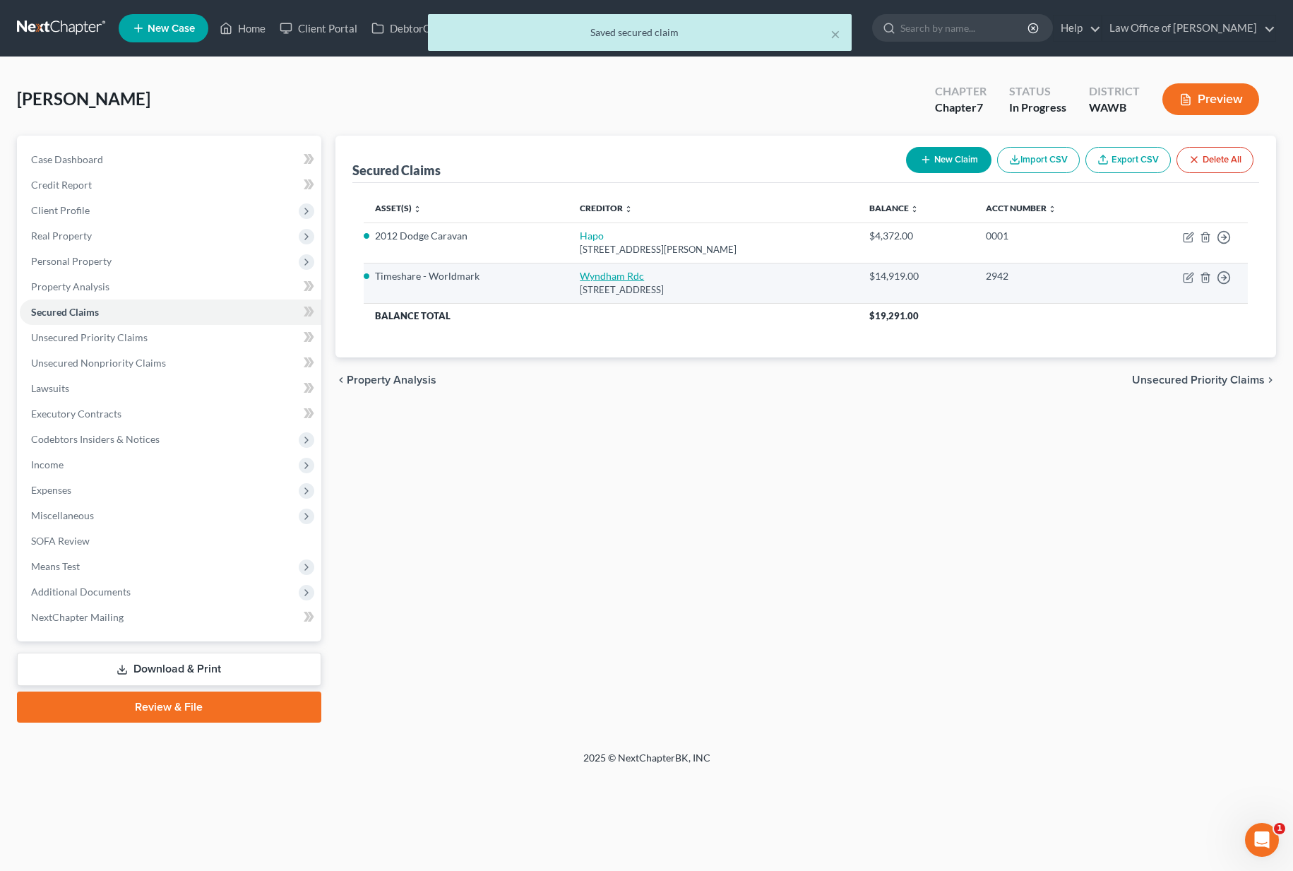
select select "0"
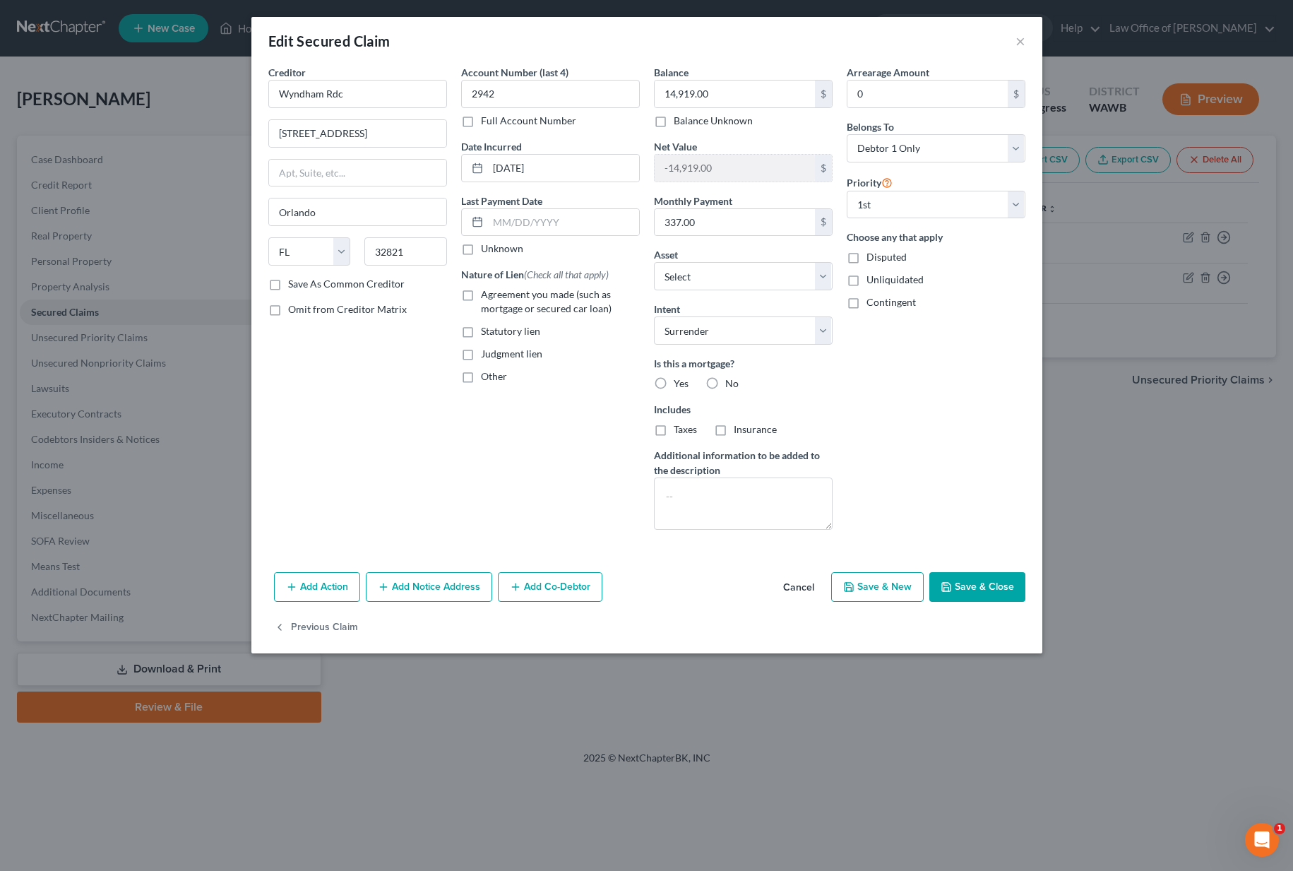
click at [569, 304] on span "Agreement you made (such as mortgage or secured car loan)" at bounding box center [546, 301] width 131 height 26
click at [496, 297] on input "Agreement you made (such as mortgage or secured car loan)" at bounding box center [490, 291] width 9 height 9
checkbox input "true"
click at [959, 586] on button "Save & Close" at bounding box center [977, 587] width 96 height 30
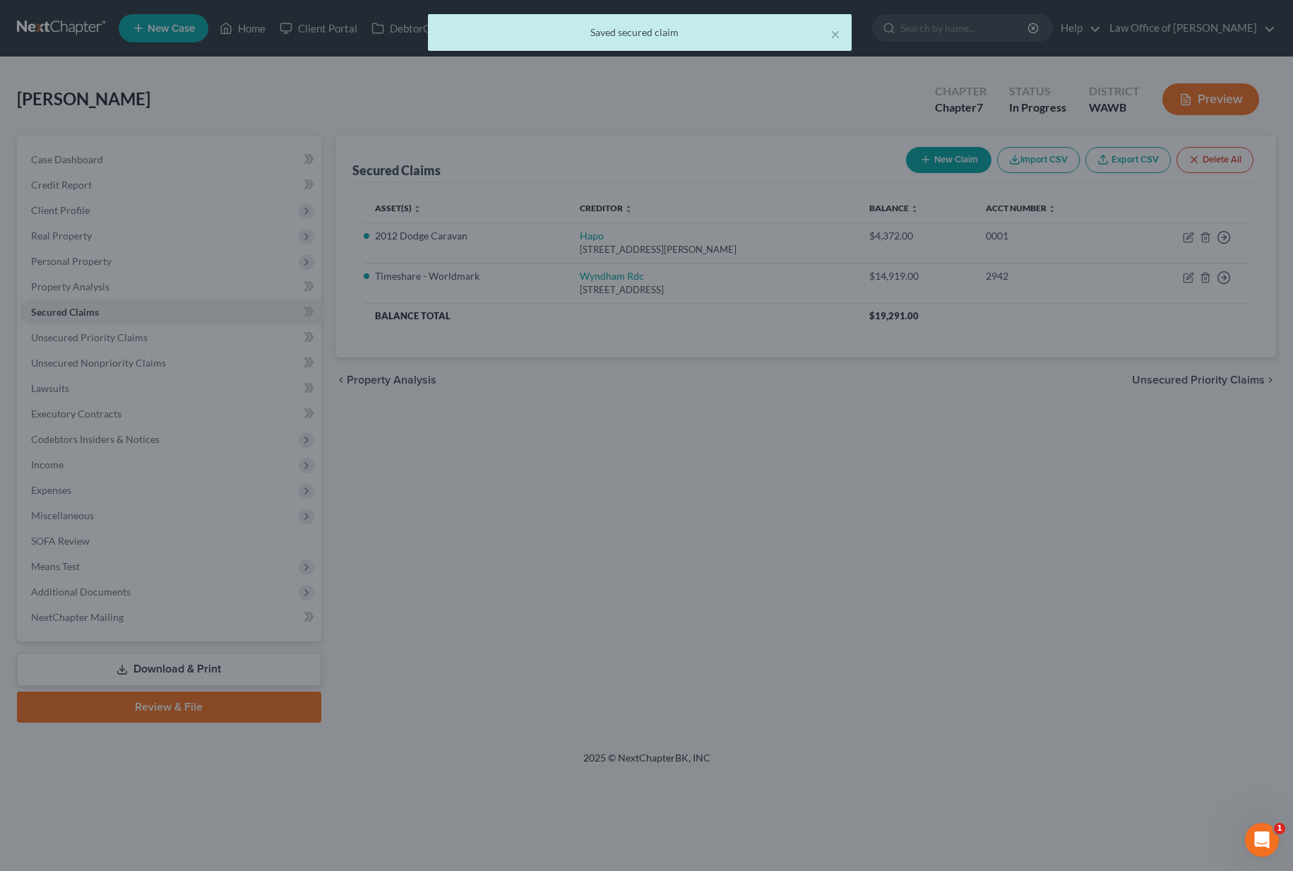
select select "9"
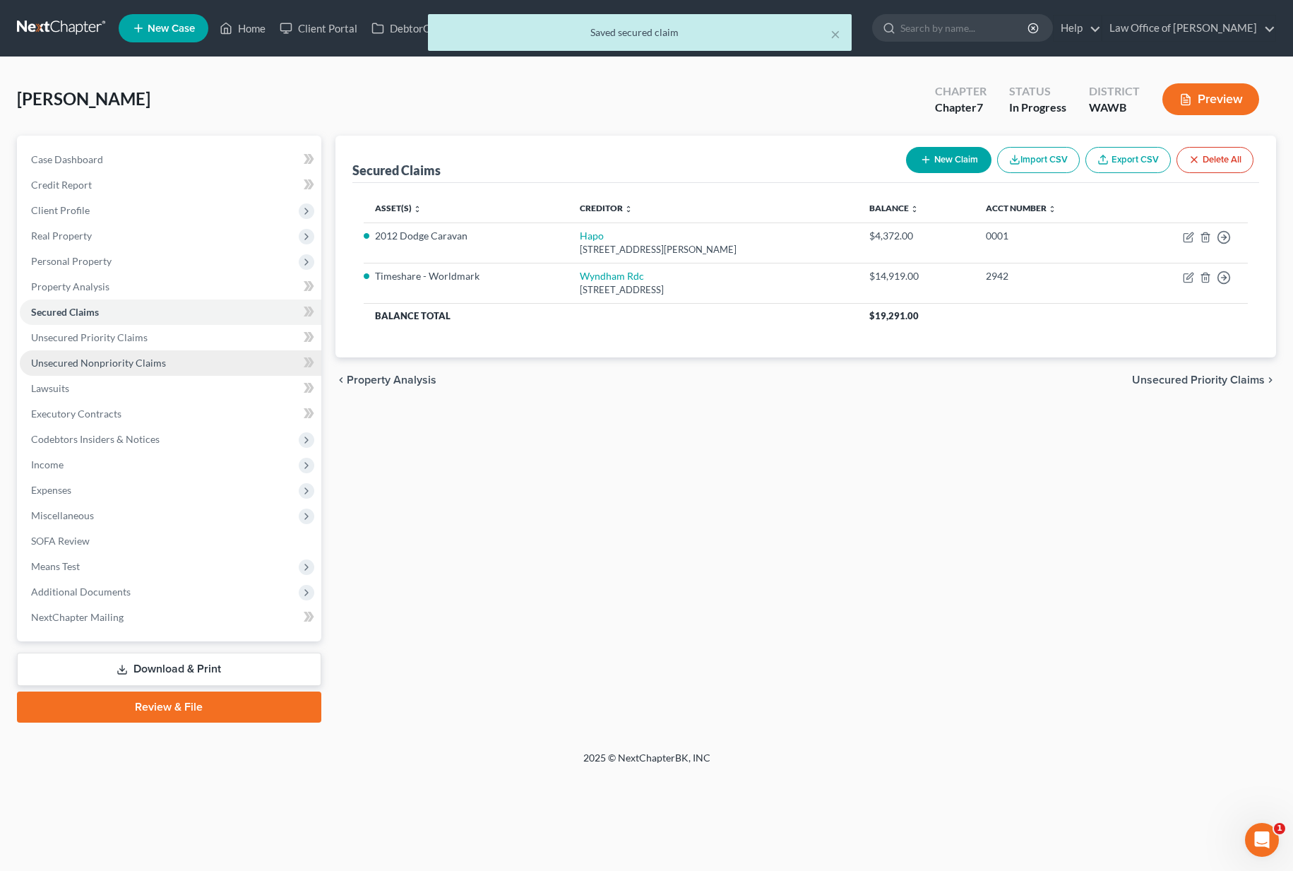
click at [130, 359] on span "Unsecured Nonpriority Claims" at bounding box center [98, 363] width 135 height 12
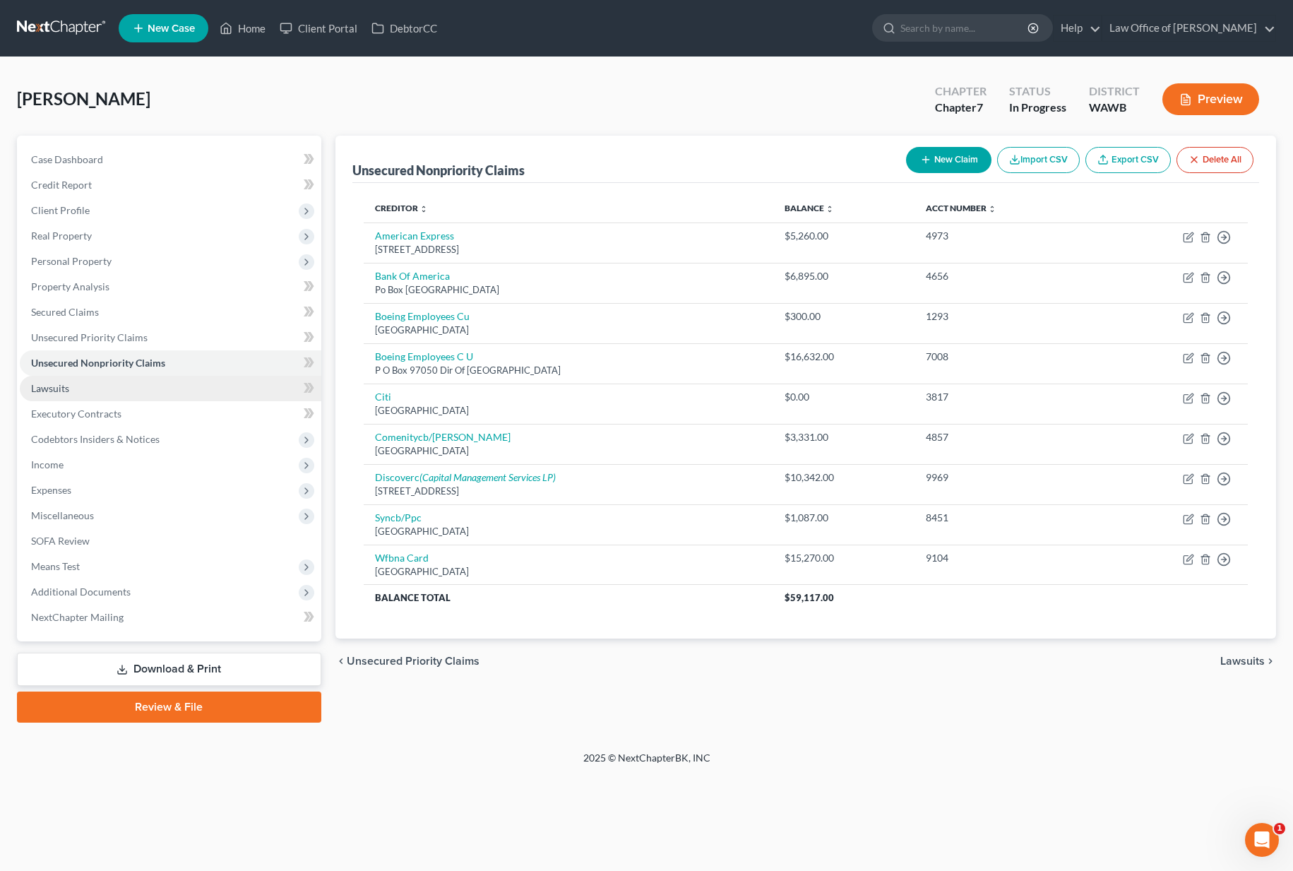
click at [185, 395] on link "Lawsuits" at bounding box center [170, 388] width 301 height 25
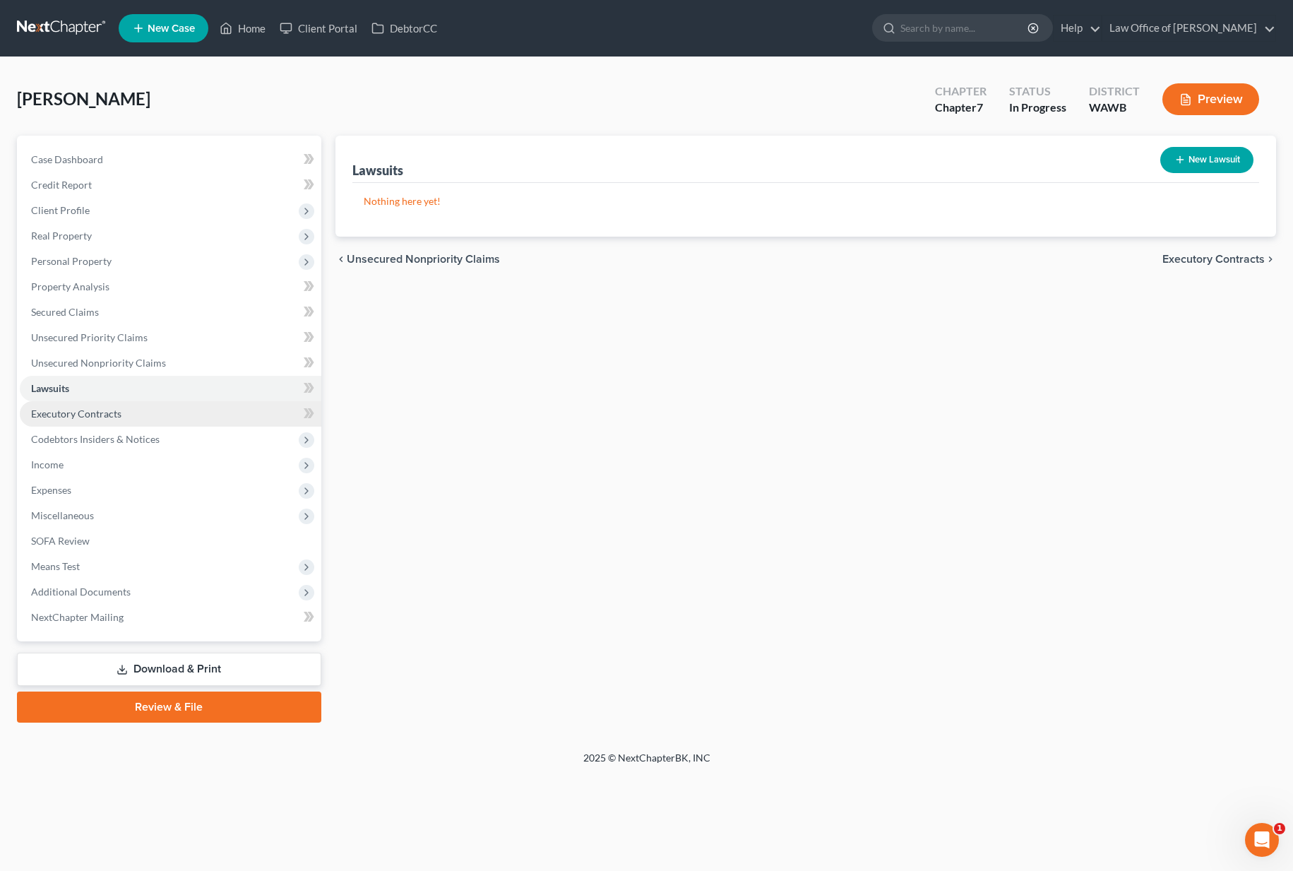
click at [175, 408] on link "Executory Contracts" at bounding box center [170, 413] width 301 height 25
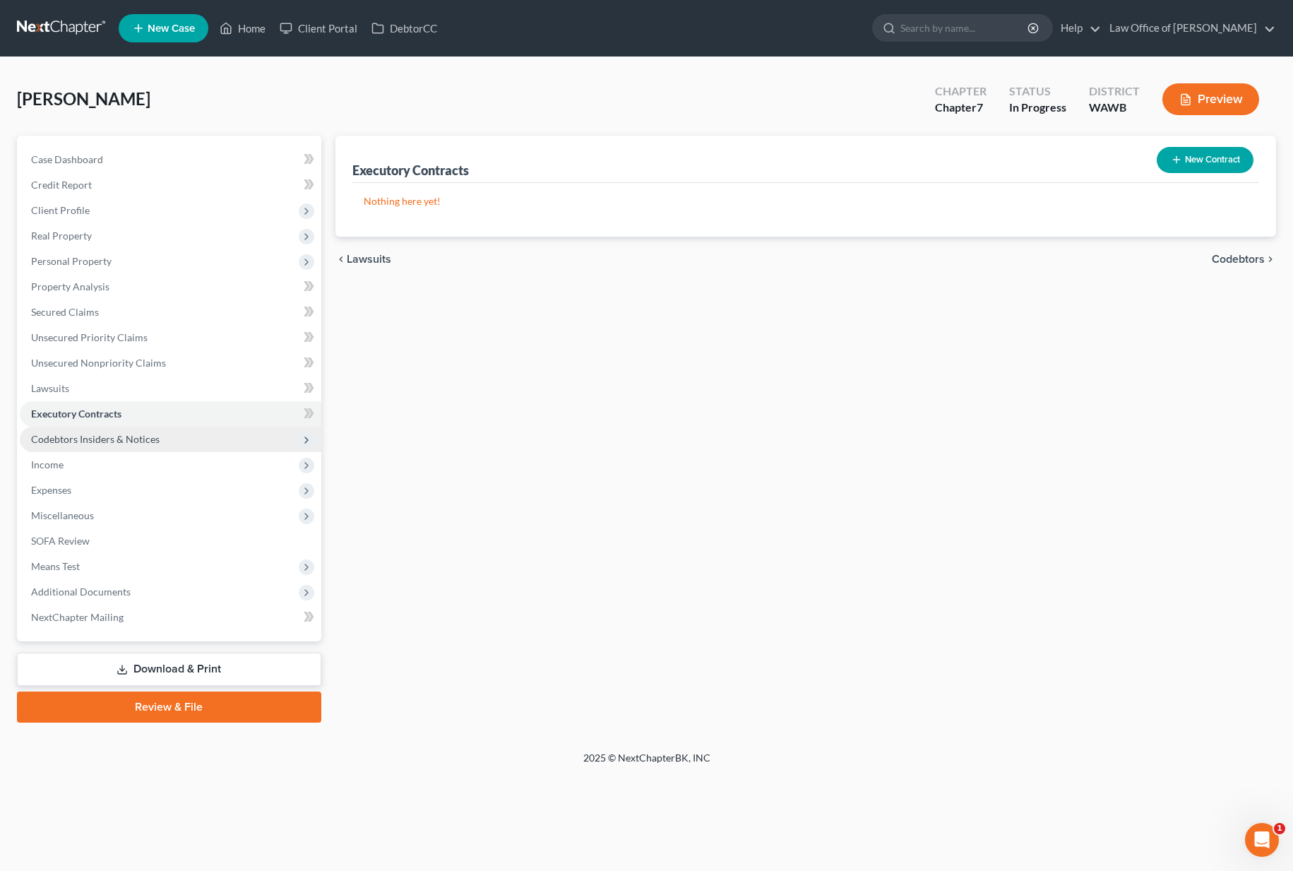
click at [171, 432] on span "Codebtors Insiders & Notices" at bounding box center [170, 438] width 301 height 25
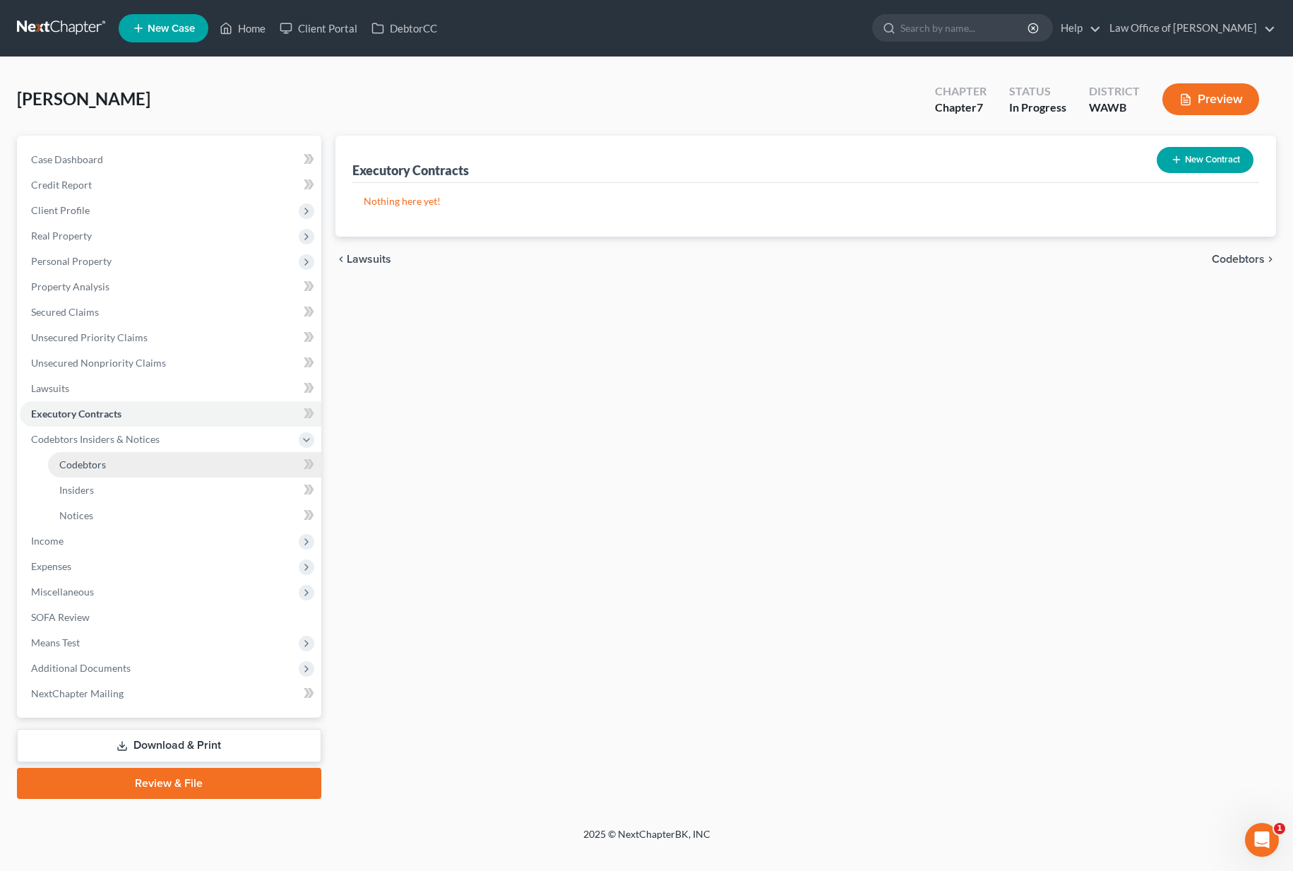
click at [163, 462] on link "Codebtors" at bounding box center [184, 464] width 273 height 25
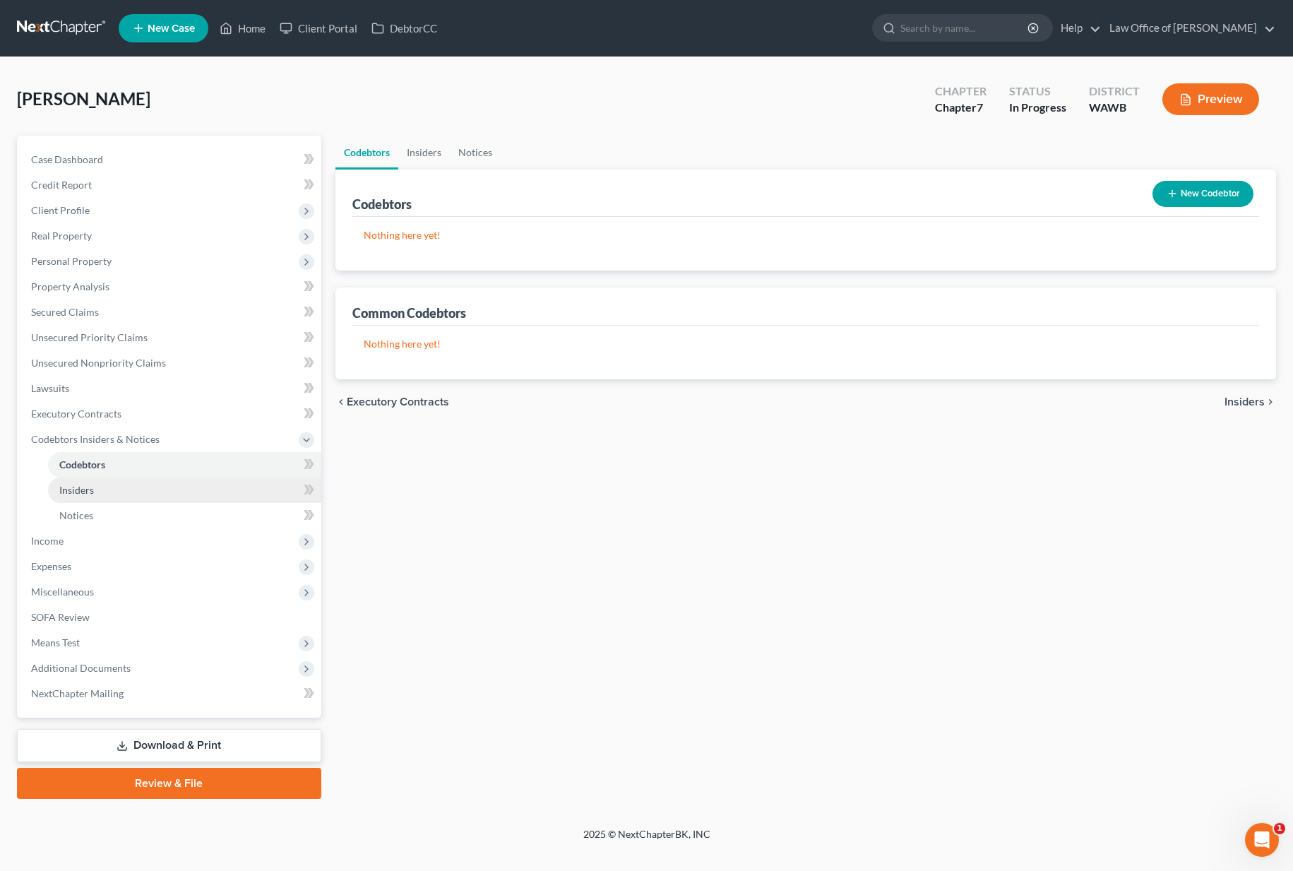
click at [157, 489] on link "Insiders" at bounding box center [184, 489] width 273 height 25
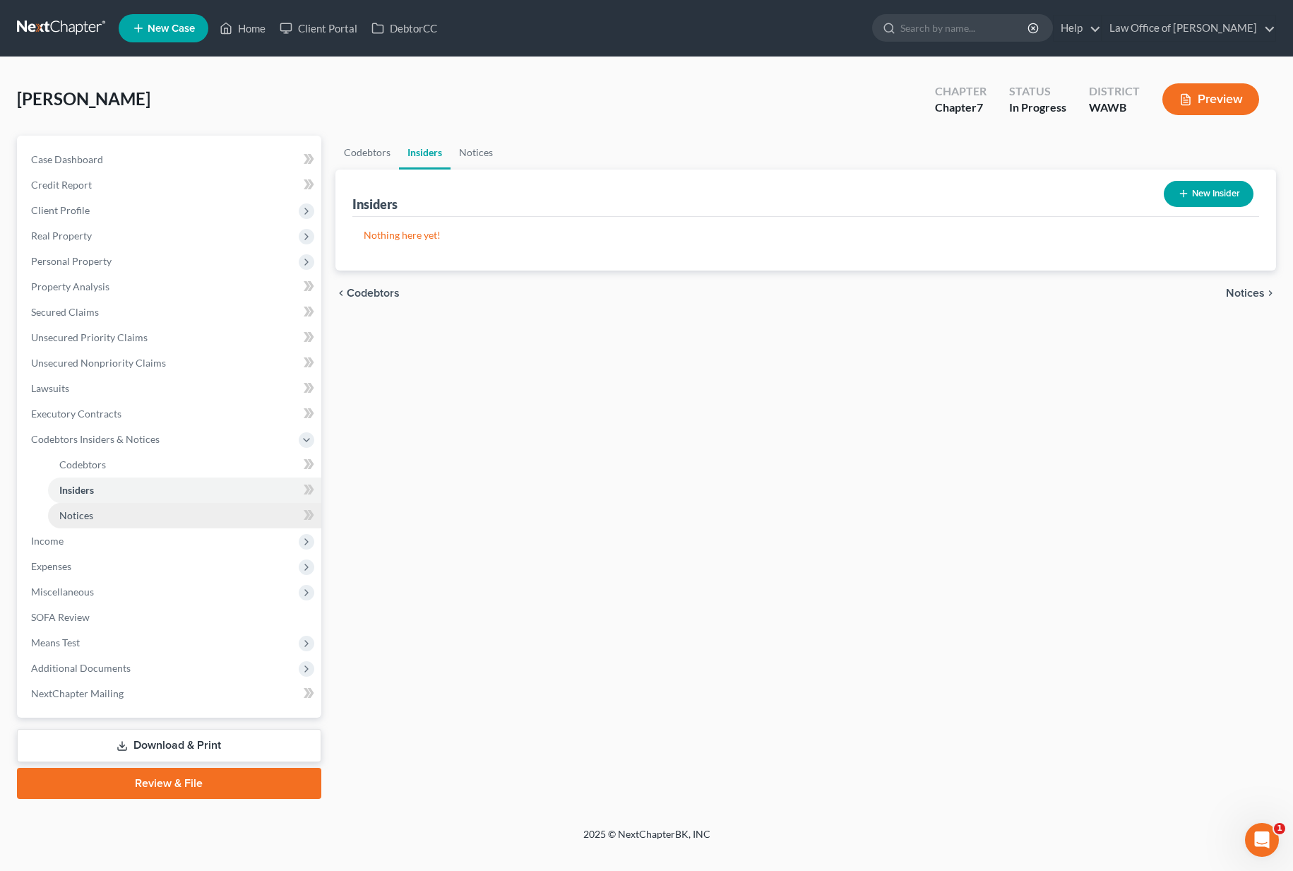
click at [153, 515] on link "Notices" at bounding box center [184, 515] width 273 height 25
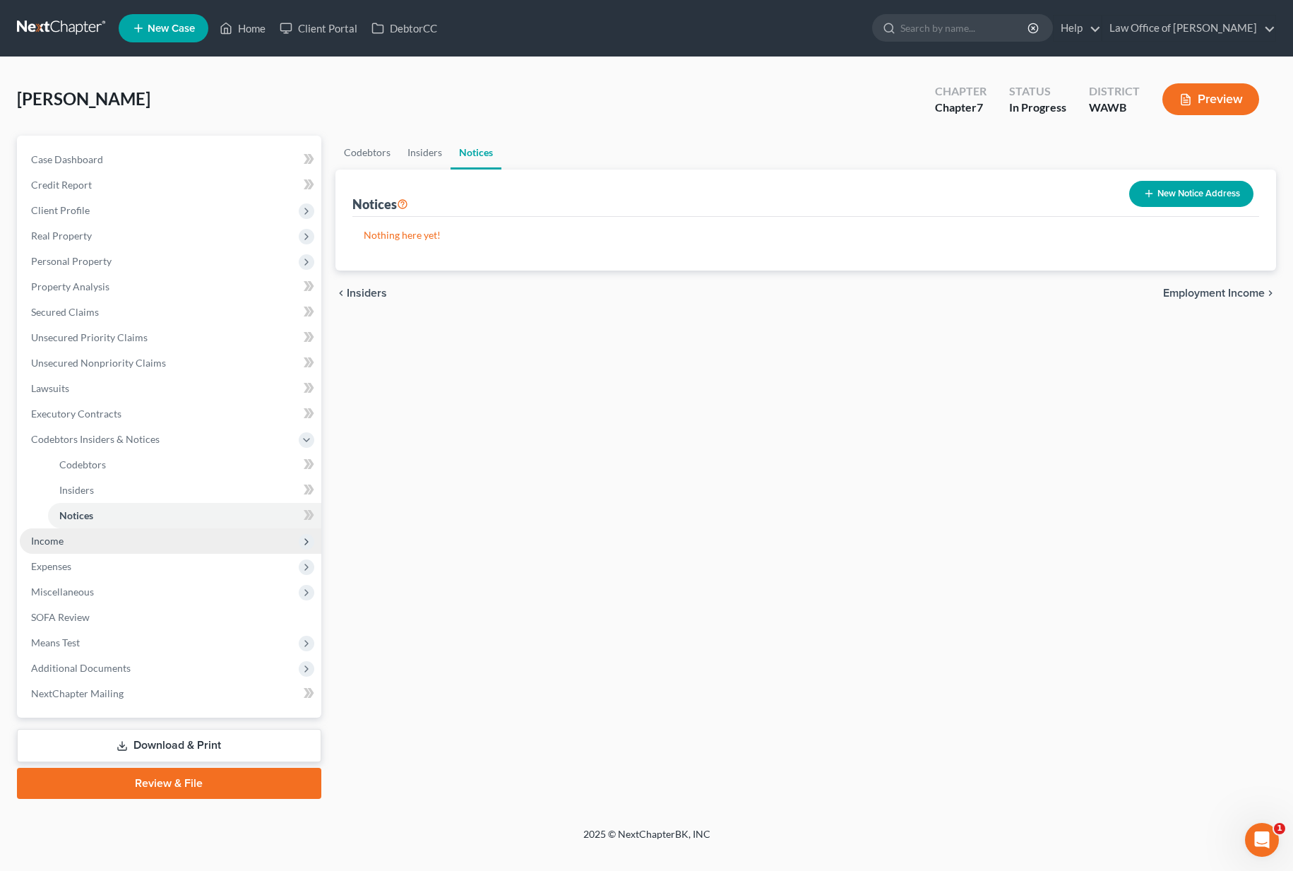
click at [147, 541] on span "Income" at bounding box center [170, 540] width 301 height 25
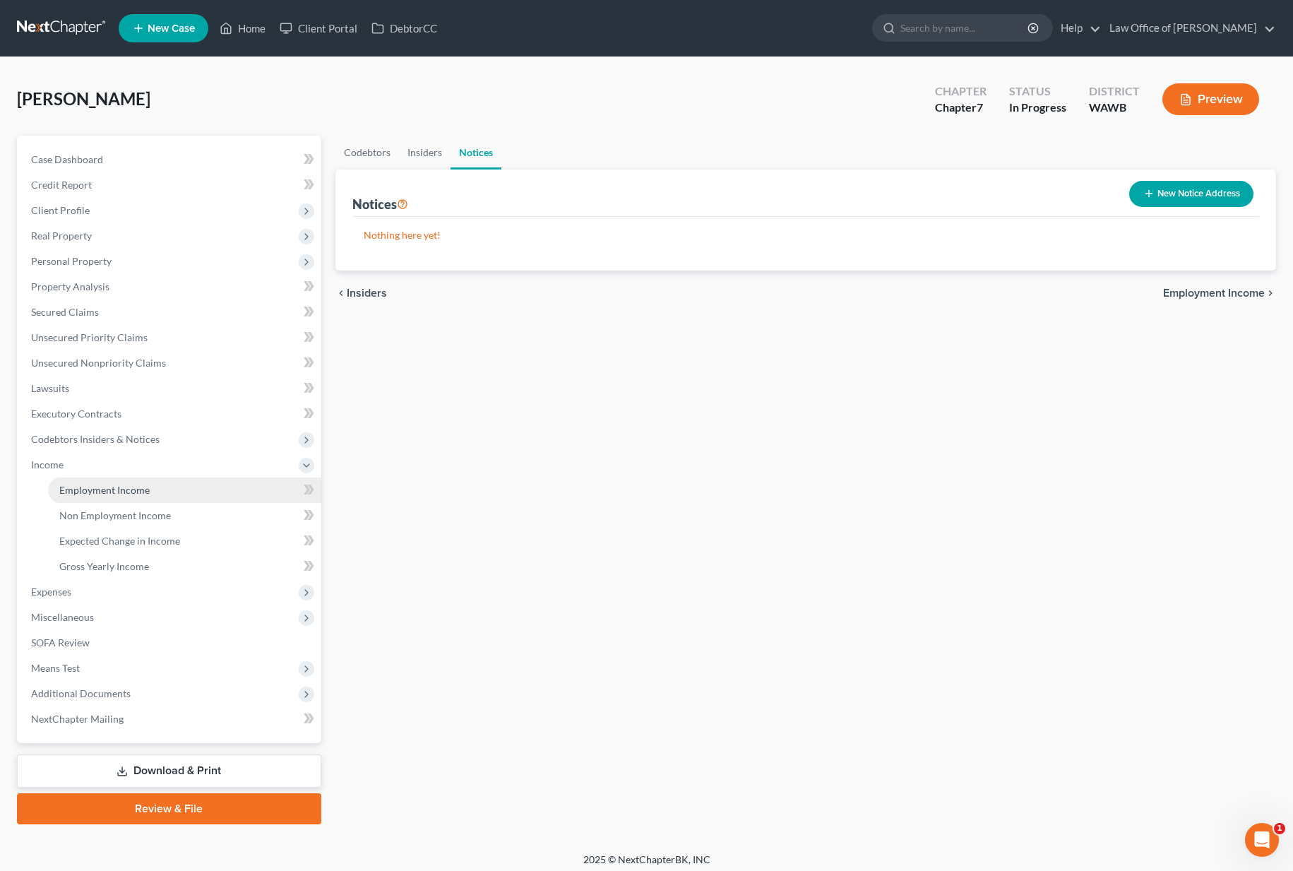
click at [148, 487] on link "Employment Income" at bounding box center [184, 489] width 273 height 25
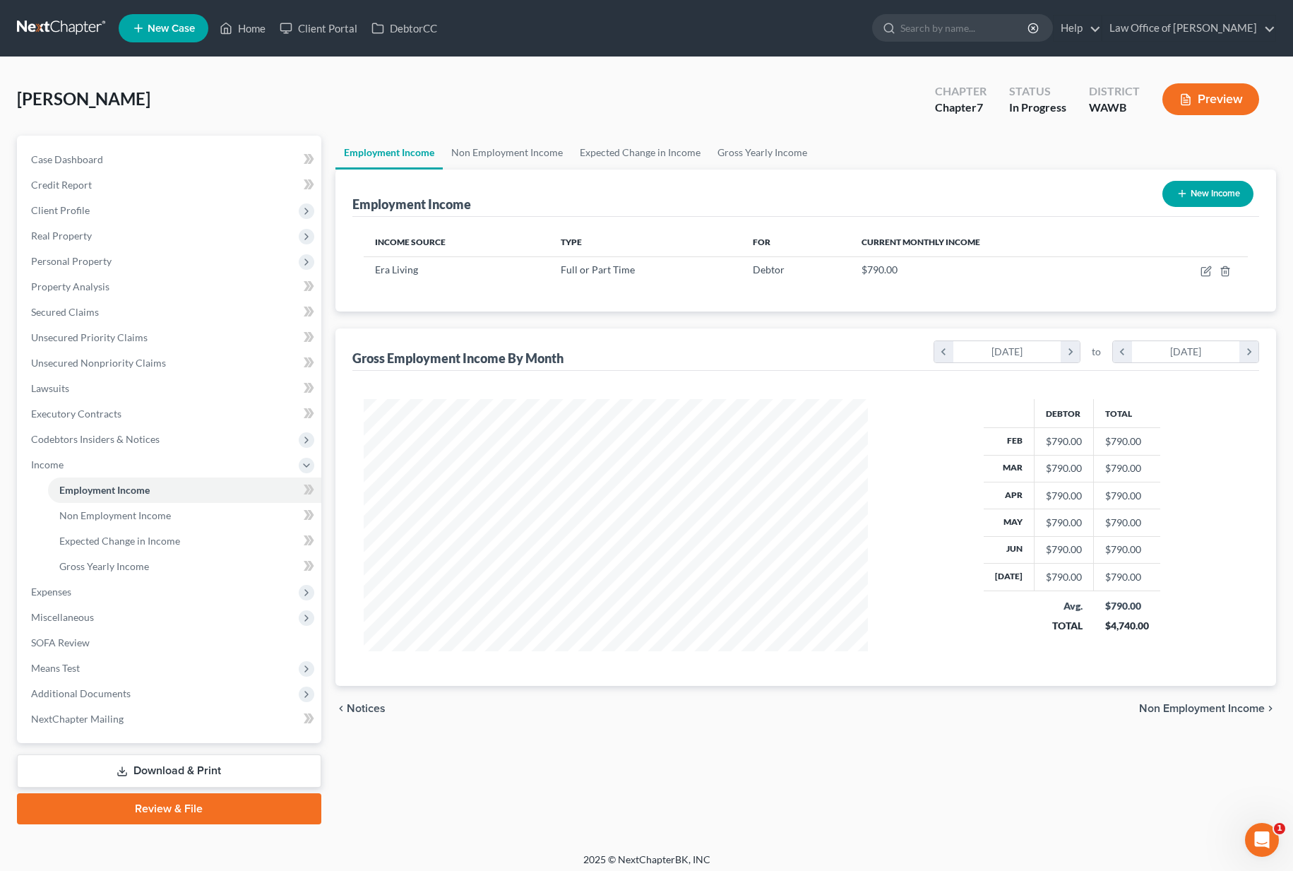
scroll to position [253, 532]
click at [484, 155] on link "Non Employment Income" at bounding box center [507, 153] width 128 height 34
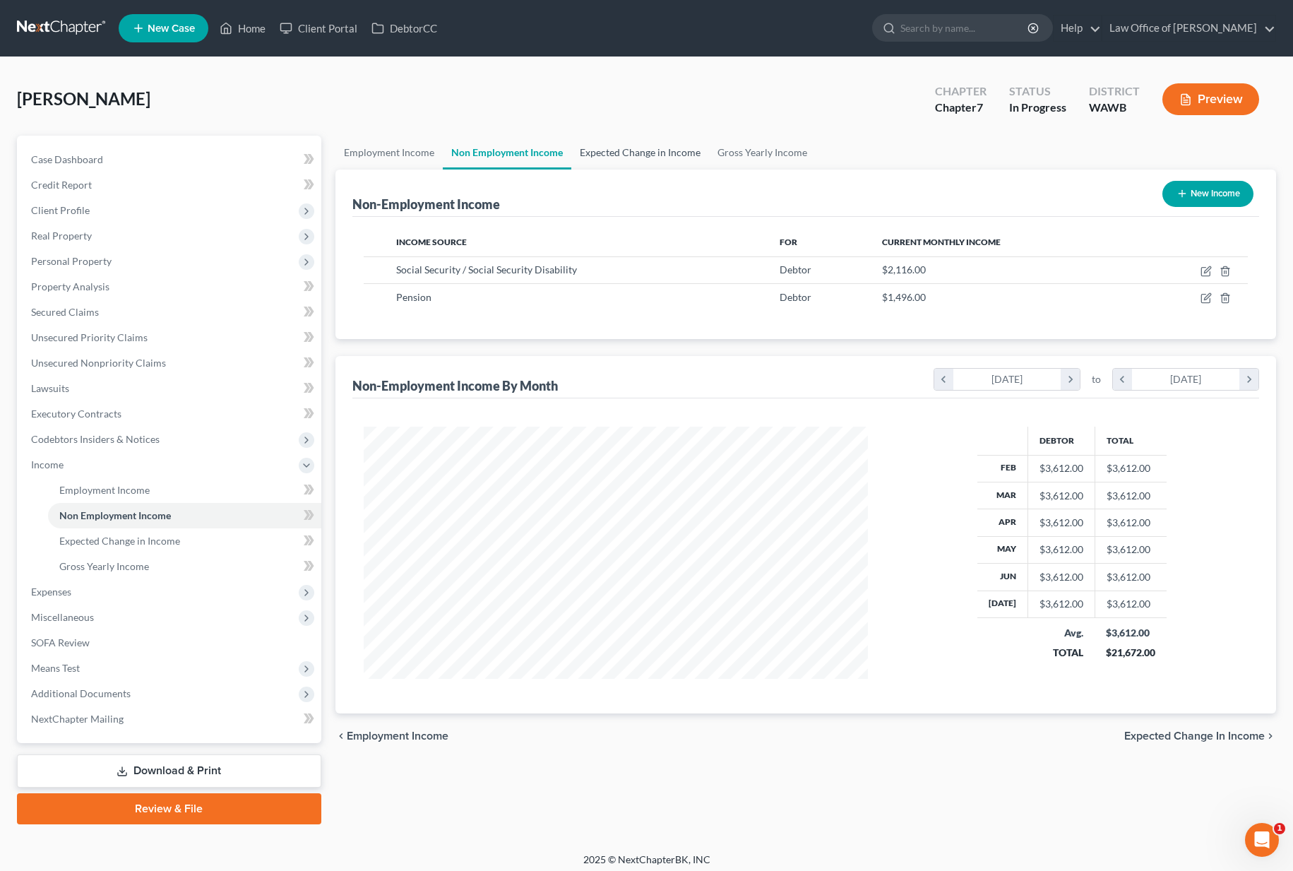
scroll to position [253, 532]
click at [573, 162] on link "Expected Change in Income" at bounding box center [640, 153] width 138 height 34
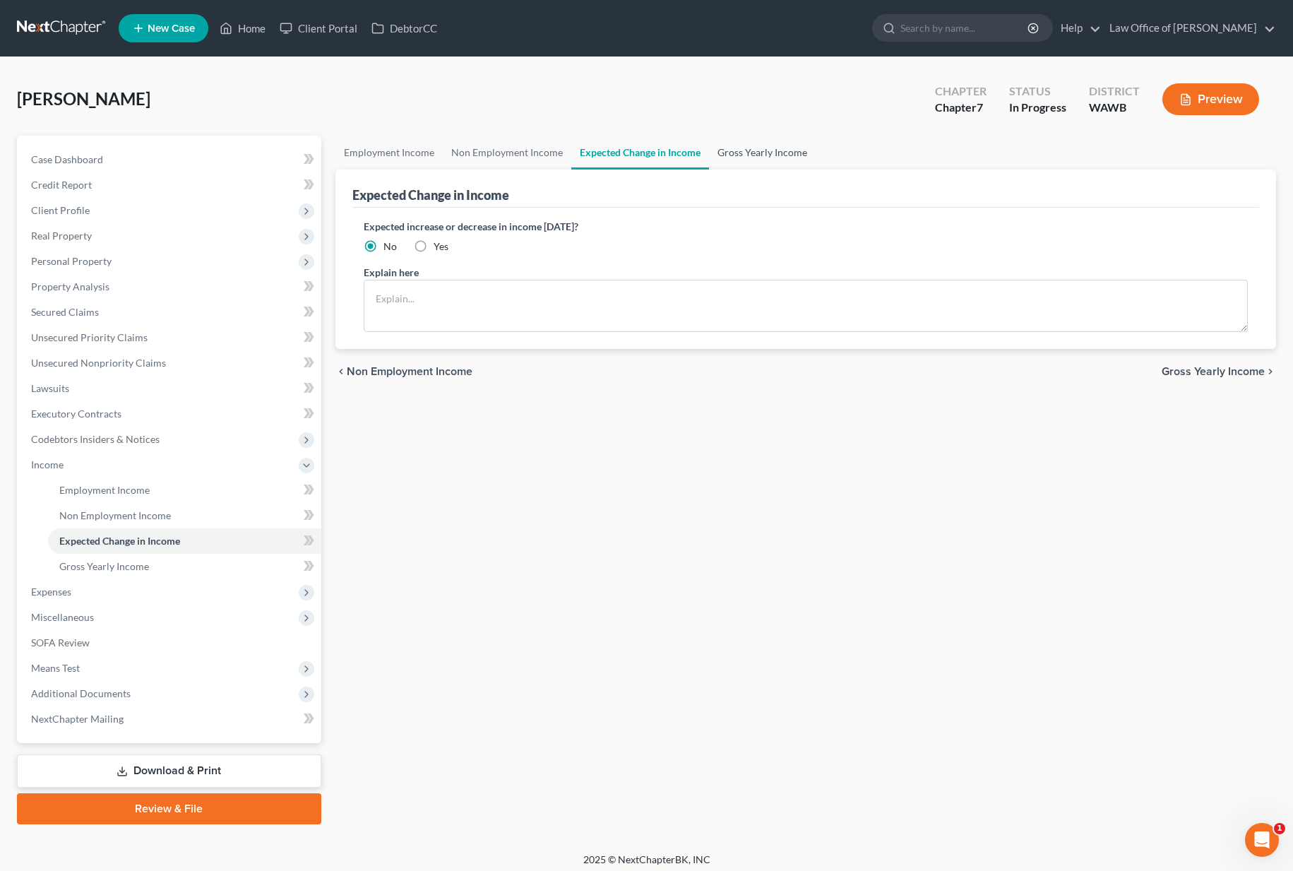
click at [740, 159] on link "Gross Yearly Income" at bounding box center [762, 153] width 107 height 34
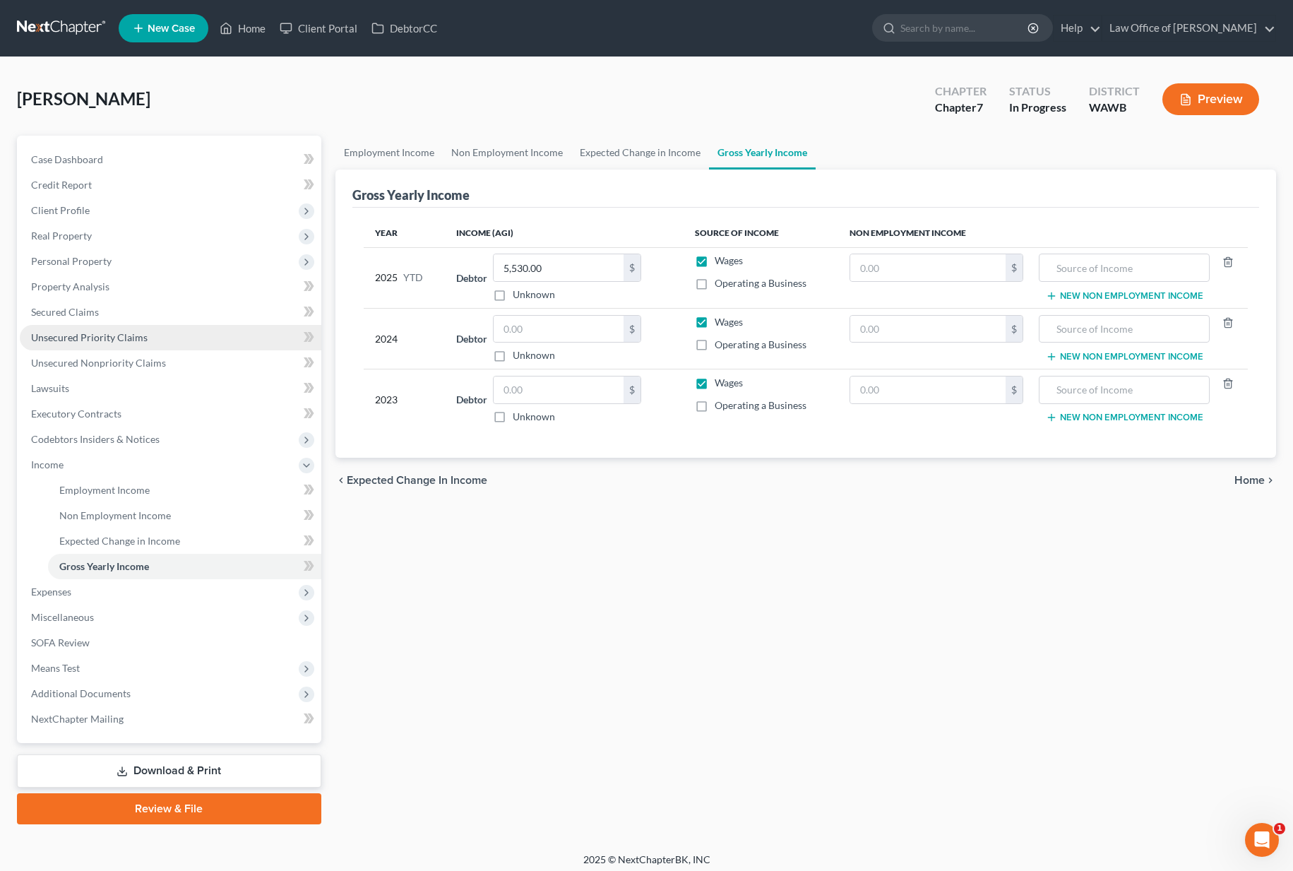
click at [121, 336] on span "Unsecured Priority Claims" at bounding box center [89, 337] width 116 height 12
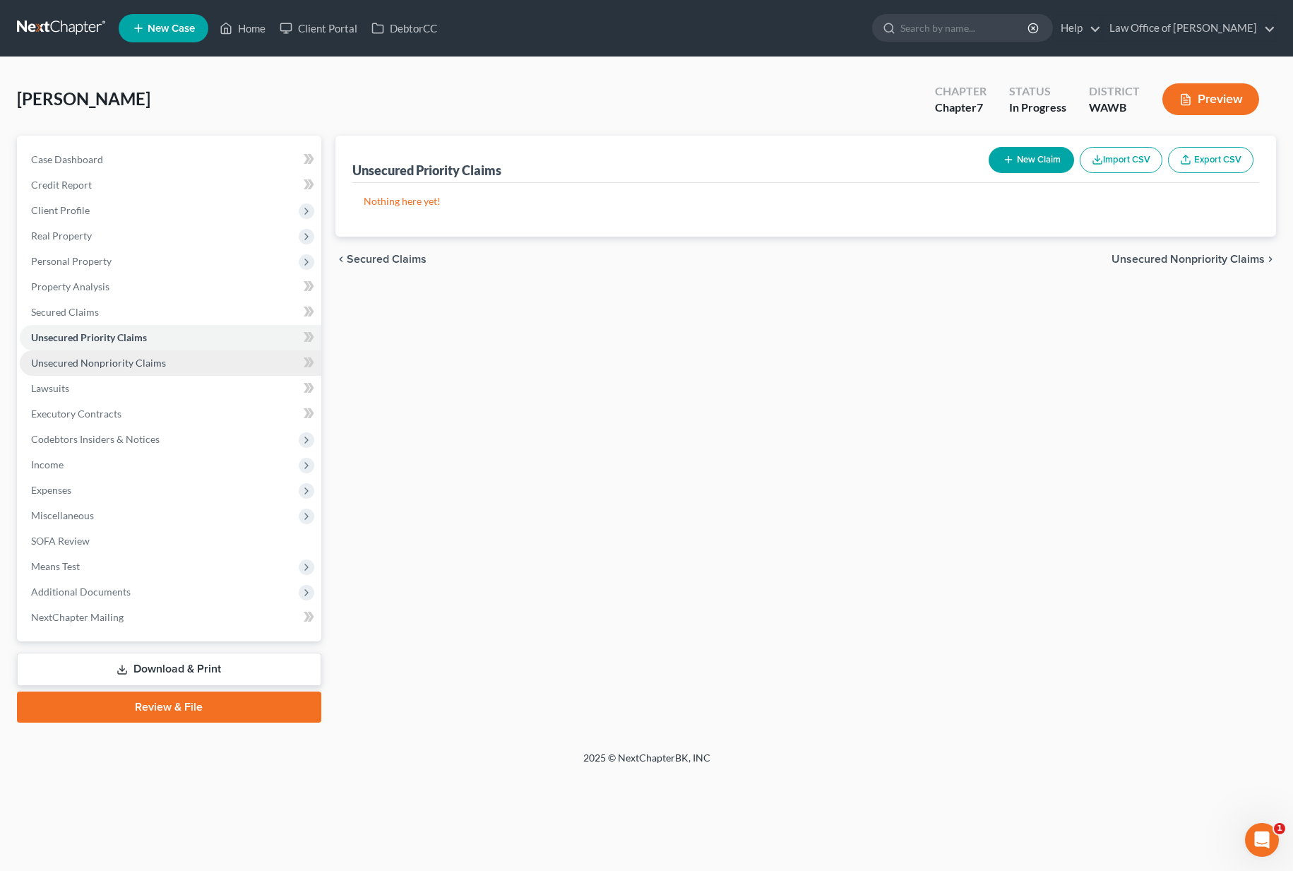
click at [114, 361] on span "Unsecured Nonpriority Claims" at bounding box center [98, 363] width 135 height 12
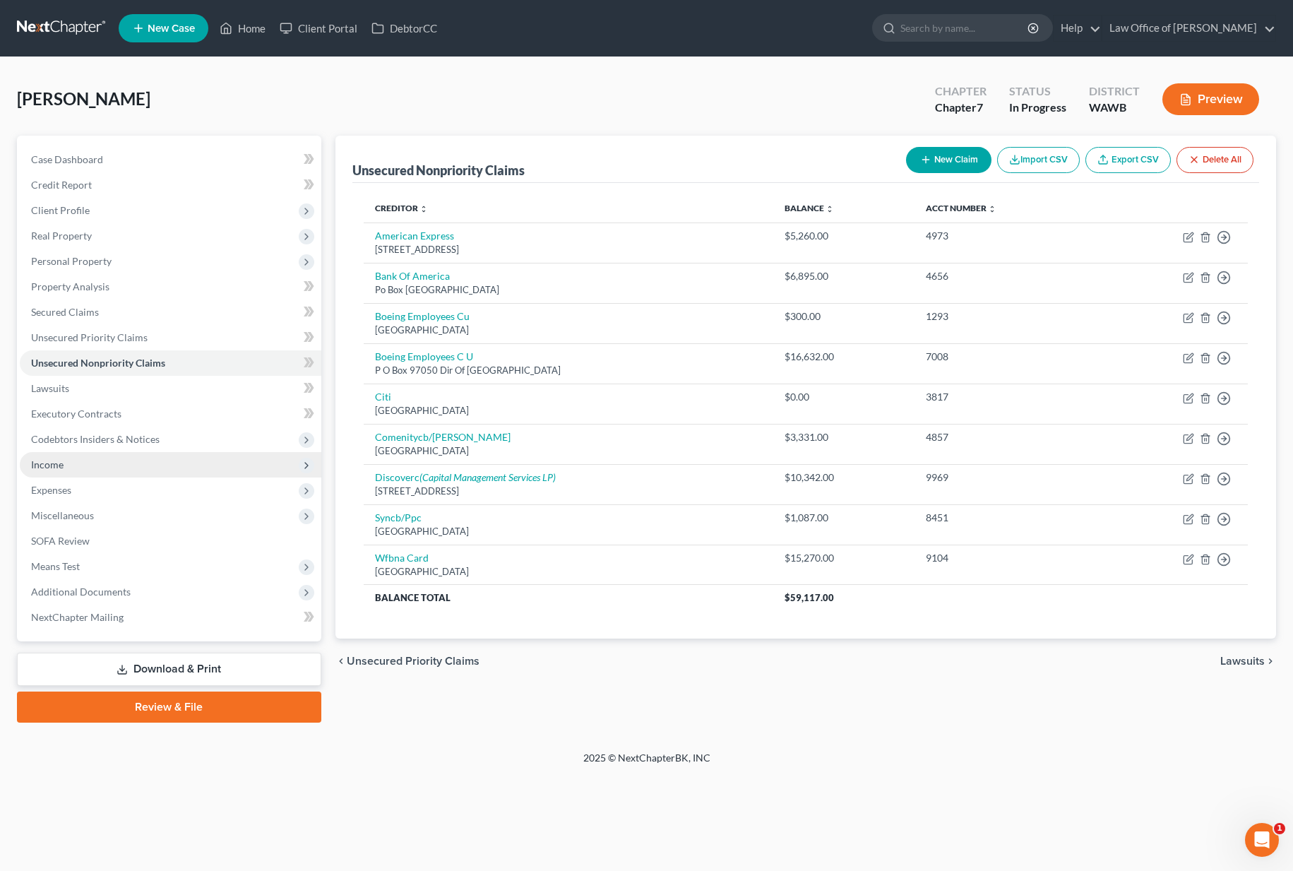
click at [75, 467] on span "Income" at bounding box center [170, 464] width 301 height 25
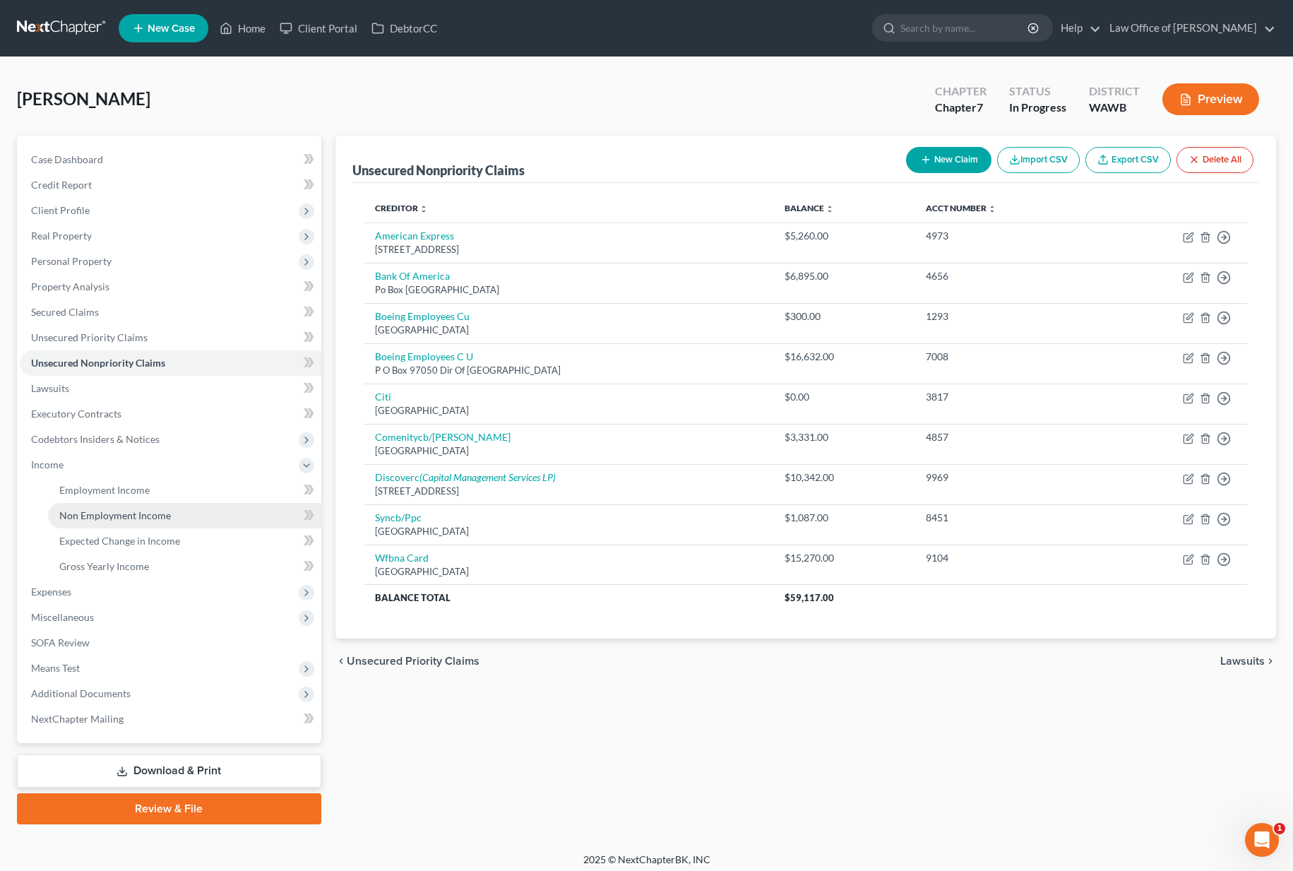
click at [97, 516] on span "Non Employment Income" at bounding box center [115, 515] width 112 height 12
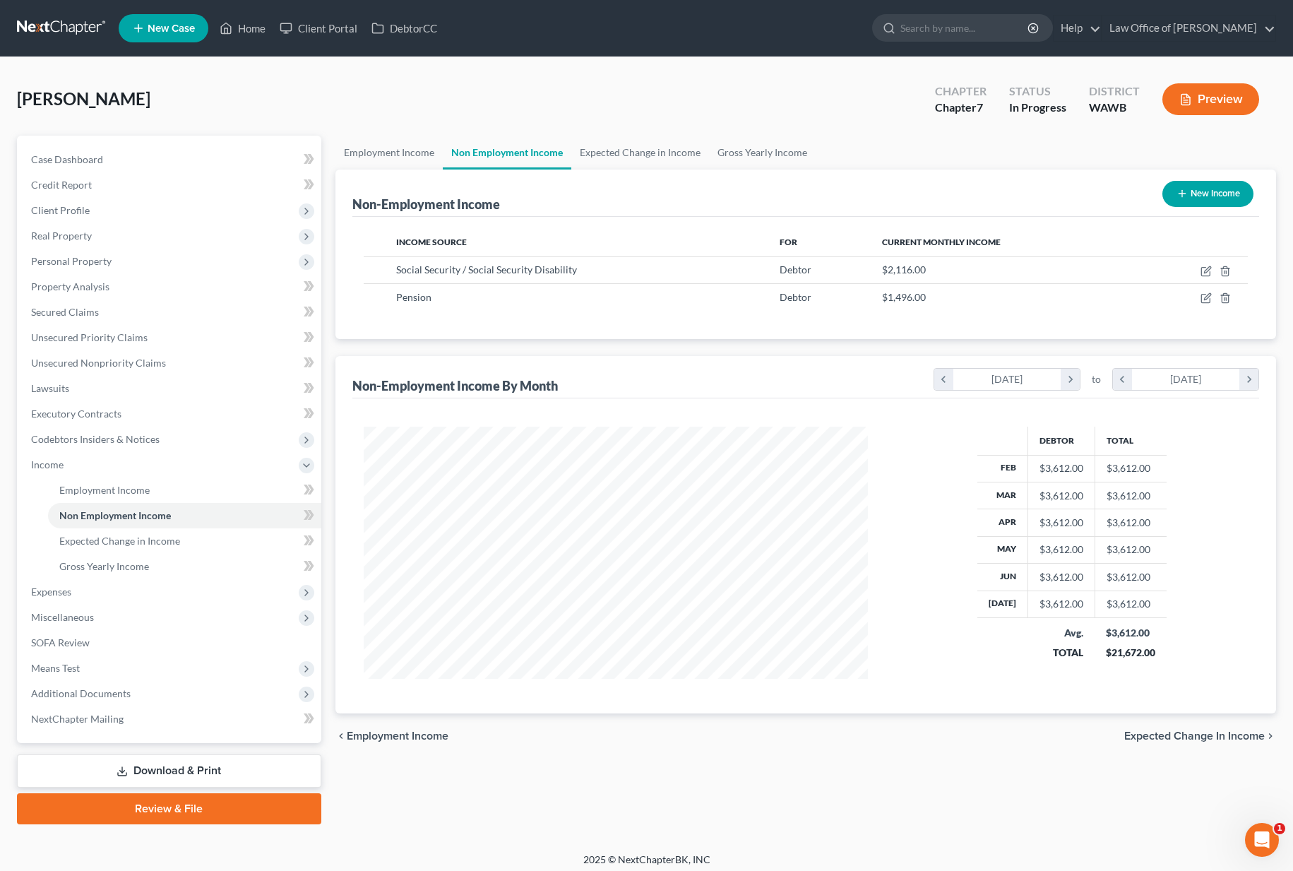
scroll to position [253, 532]
click at [751, 153] on link "Gross Yearly Income" at bounding box center [762, 153] width 107 height 34
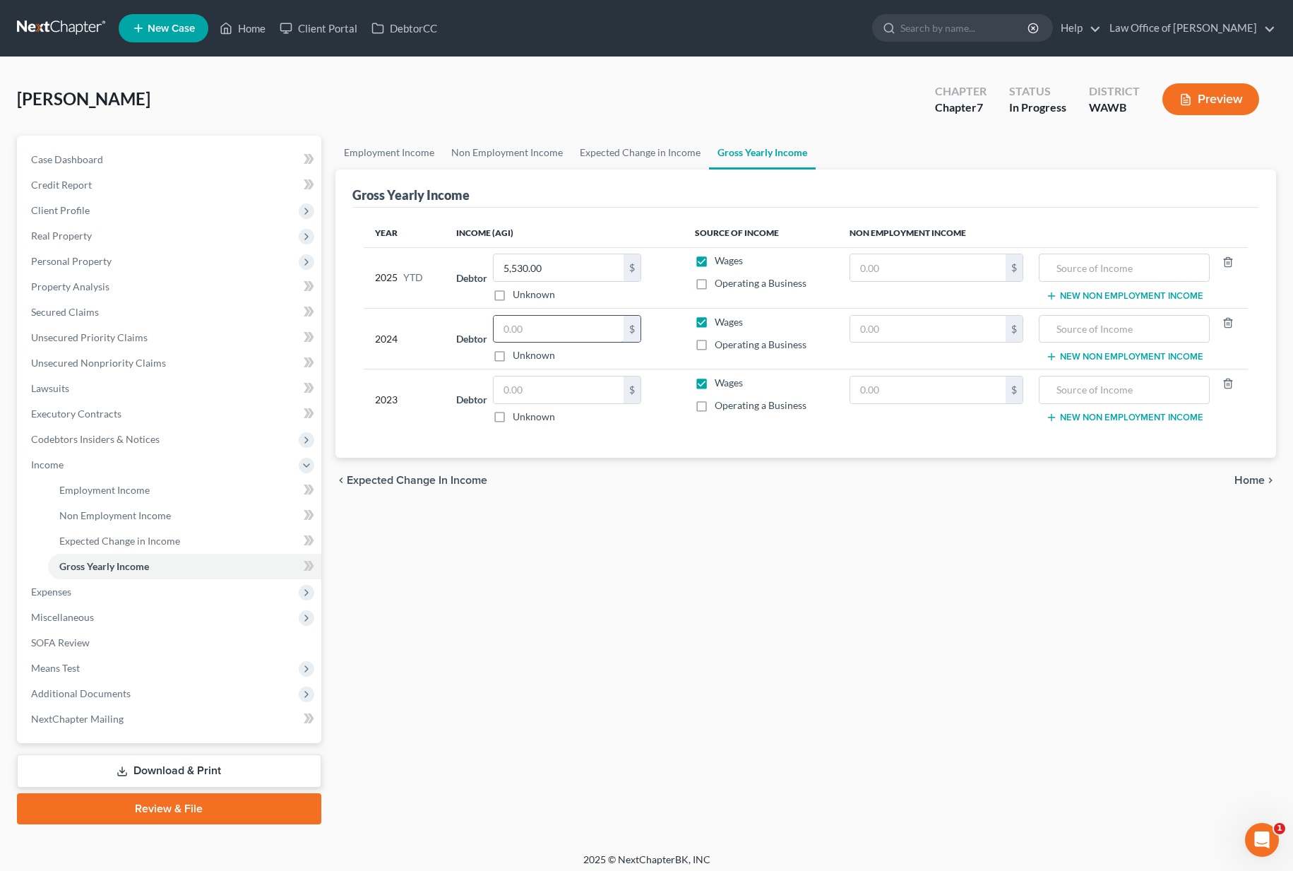
click at [534, 320] on input "text" at bounding box center [559, 329] width 130 height 27
type input "8,388"
click at [924, 324] on input "text" at bounding box center [928, 329] width 156 height 27
type input "38,315"
click at [1125, 356] on button "New Non Employment Income" at bounding box center [1124, 356] width 157 height 11
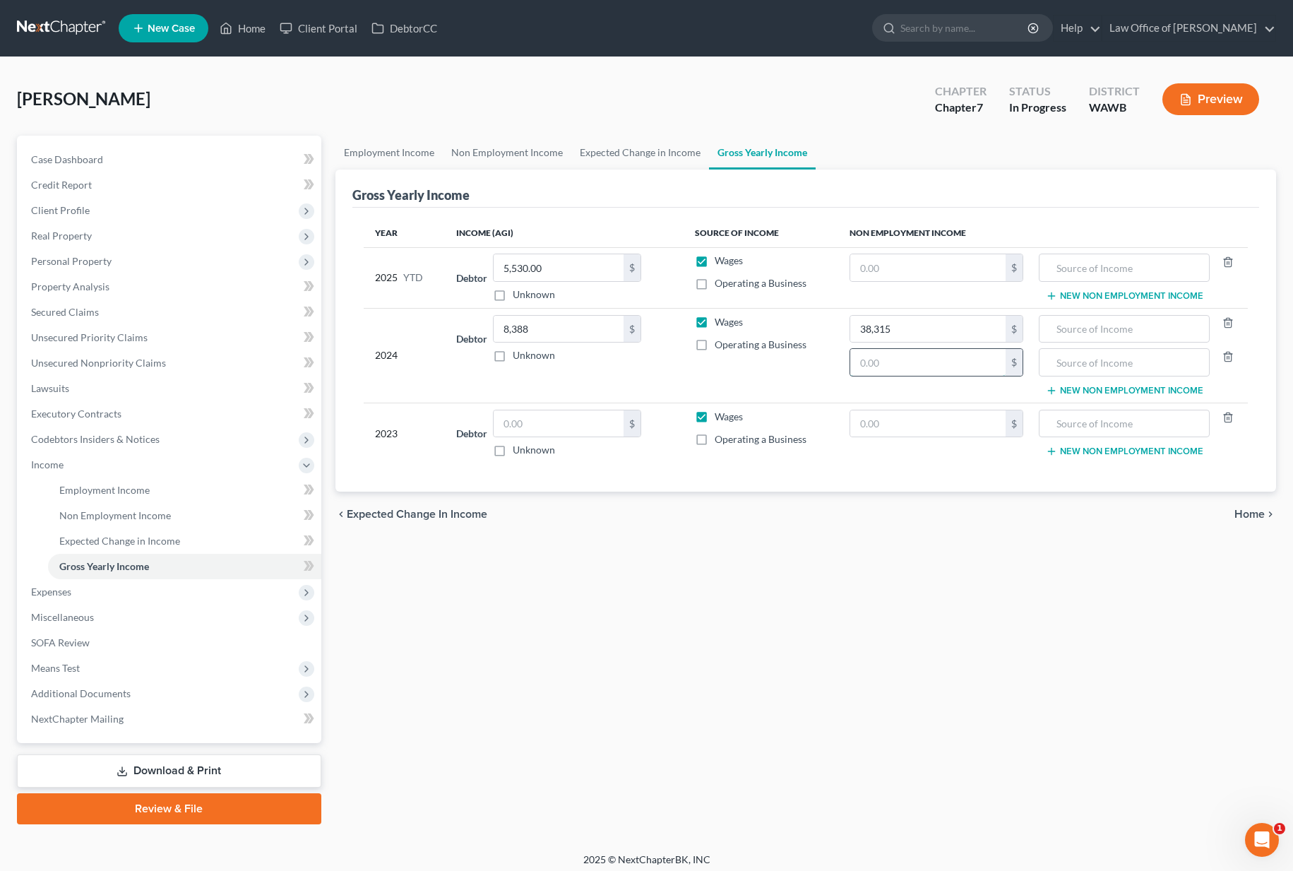
click at [940, 369] on input "text" at bounding box center [928, 362] width 156 height 27
type input "58,688"
click at [1100, 331] on input "text" at bounding box center [1123, 329] width 155 height 27
click at [543, 421] on input "text" at bounding box center [559, 423] width 130 height 27
click at [1089, 457] on td "New Non Employment Income" at bounding box center [1140, 432] width 213 height 61
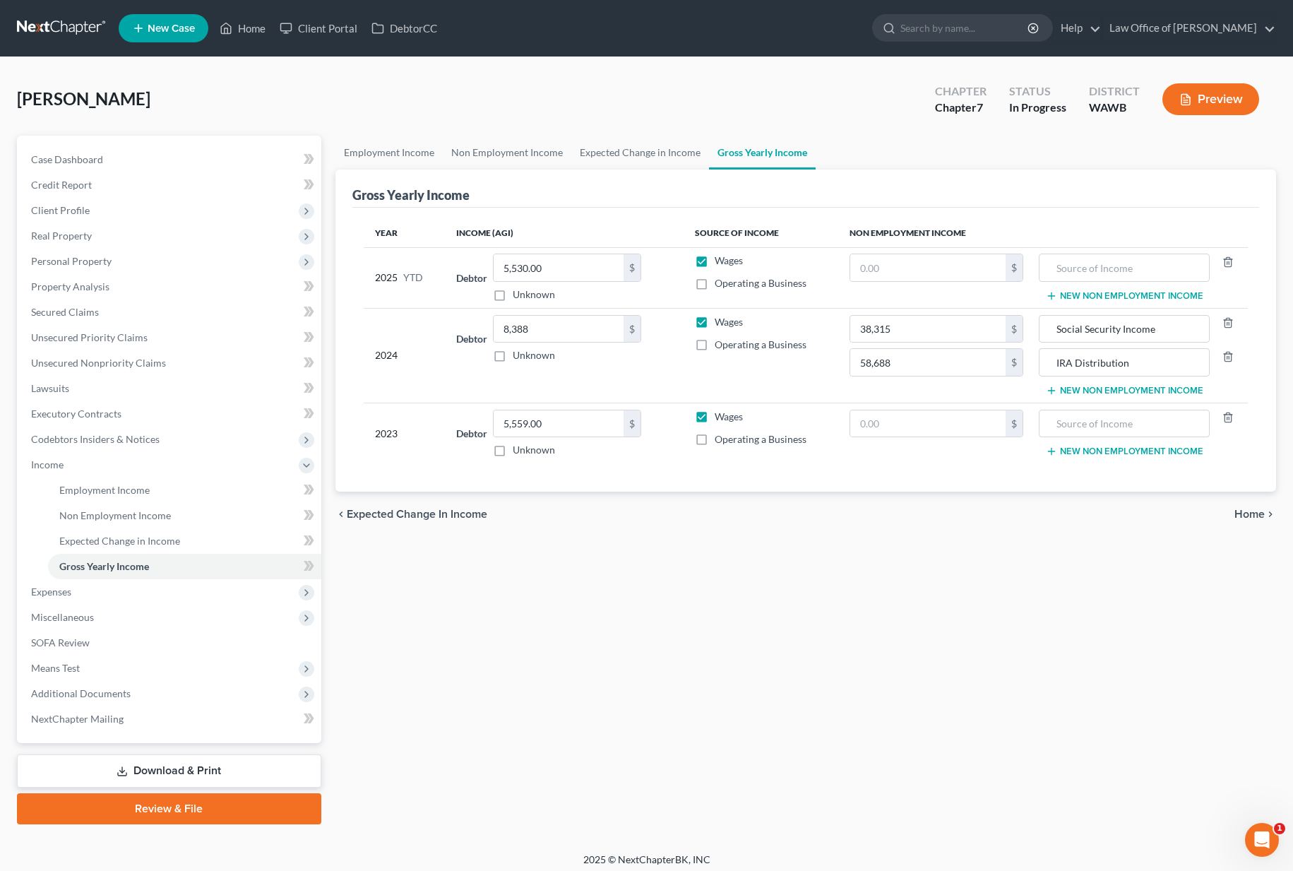
click at [1089, 450] on button "New Non Employment Income" at bounding box center [1124, 451] width 157 height 11
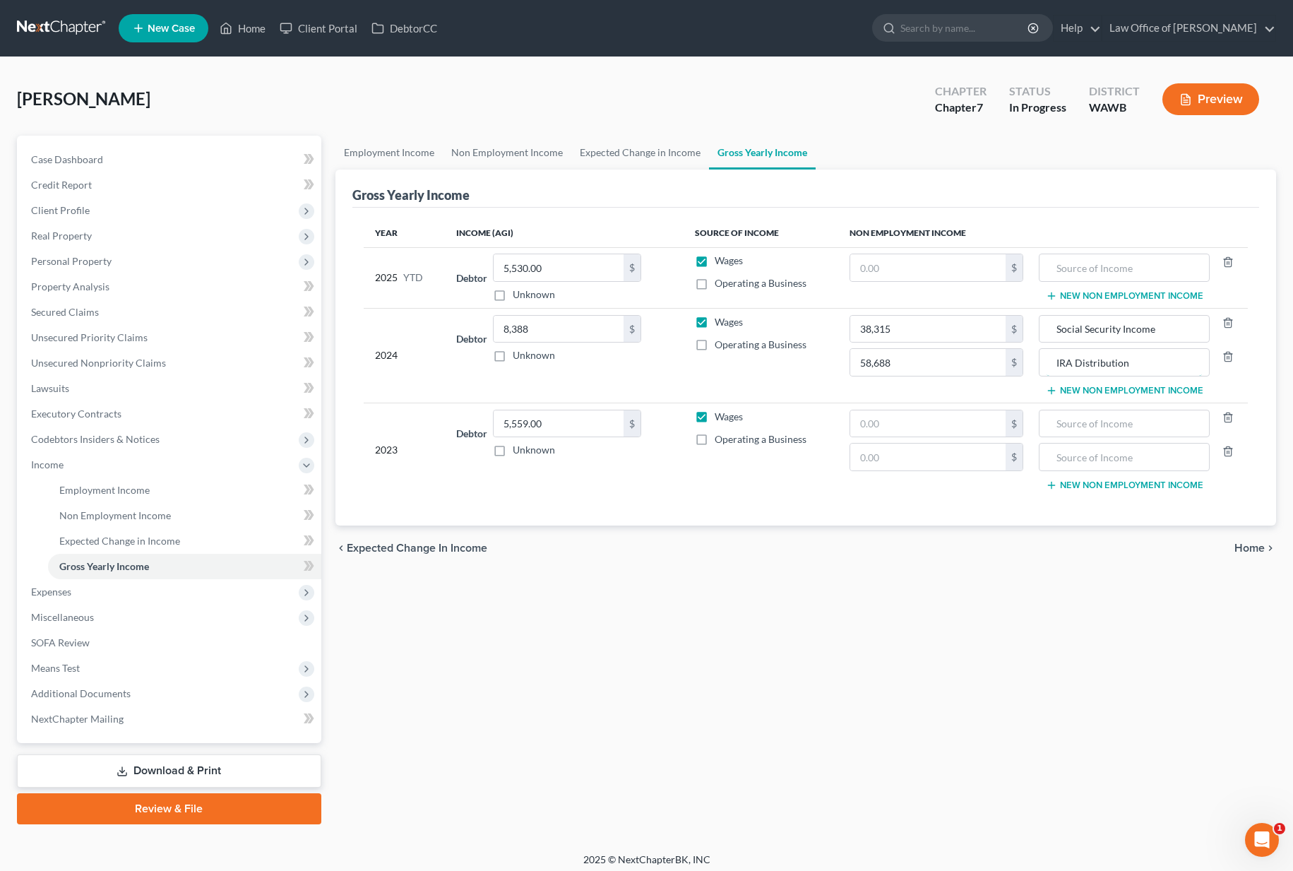
drag, startPoint x: 1138, startPoint y: 365, endPoint x: 1046, endPoint y: 405, distance: 99.9
click at [1007, 362] on tr "2024 Debtor 8,388.00 $ Unknown Balance Undetermined 8,388 $ Unknown Wages Opera…" at bounding box center [806, 355] width 884 height 95
click at [1089, 458] on input "text" at bounding box center [1123, 456] width 155 height 27
paste input "IRA Distribution"
drag, startPoint x: 1166, startPoint y: 330, endPoint x: 1012, endPoint y: 354, distance: 155.8
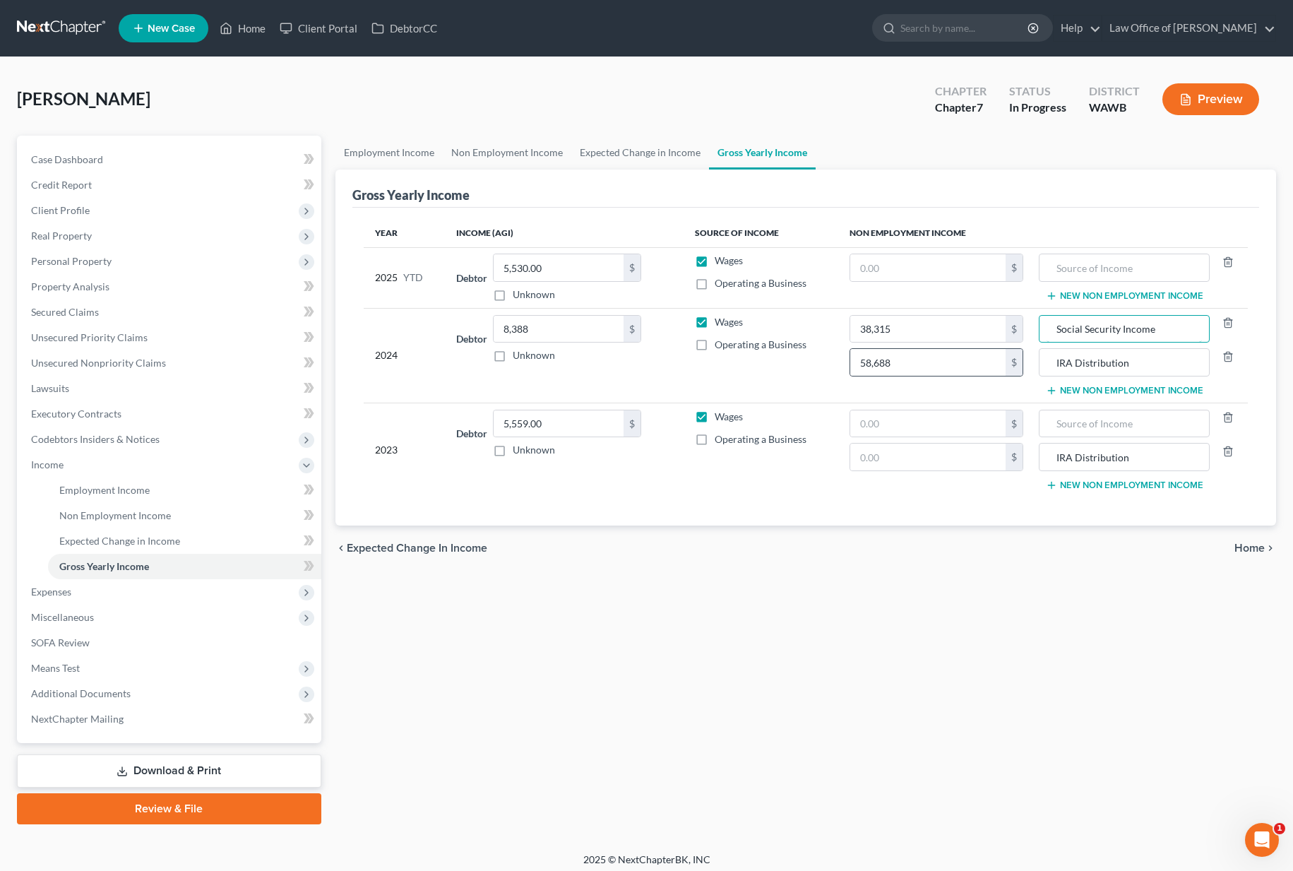
click at [996, 330] on tr "2024 Debtor 8,388.00 $ Unknown Balance Undetermined 8,388 $ Unknown Wages Opera…" at bounding box center [806, 355] width 884 height 95
click at [1077, 438] on td "IRA Distribution New Non Employment Income" at bounding box center [1140, 449] width 213 height 94
click at [1077, 429] on input "text" at bounding box center [1123, 423] width 155 height 27
paste input "Social Security Income"
click at [922, 424] on input "text" at bounding box center [928, 423] width 156 height 27
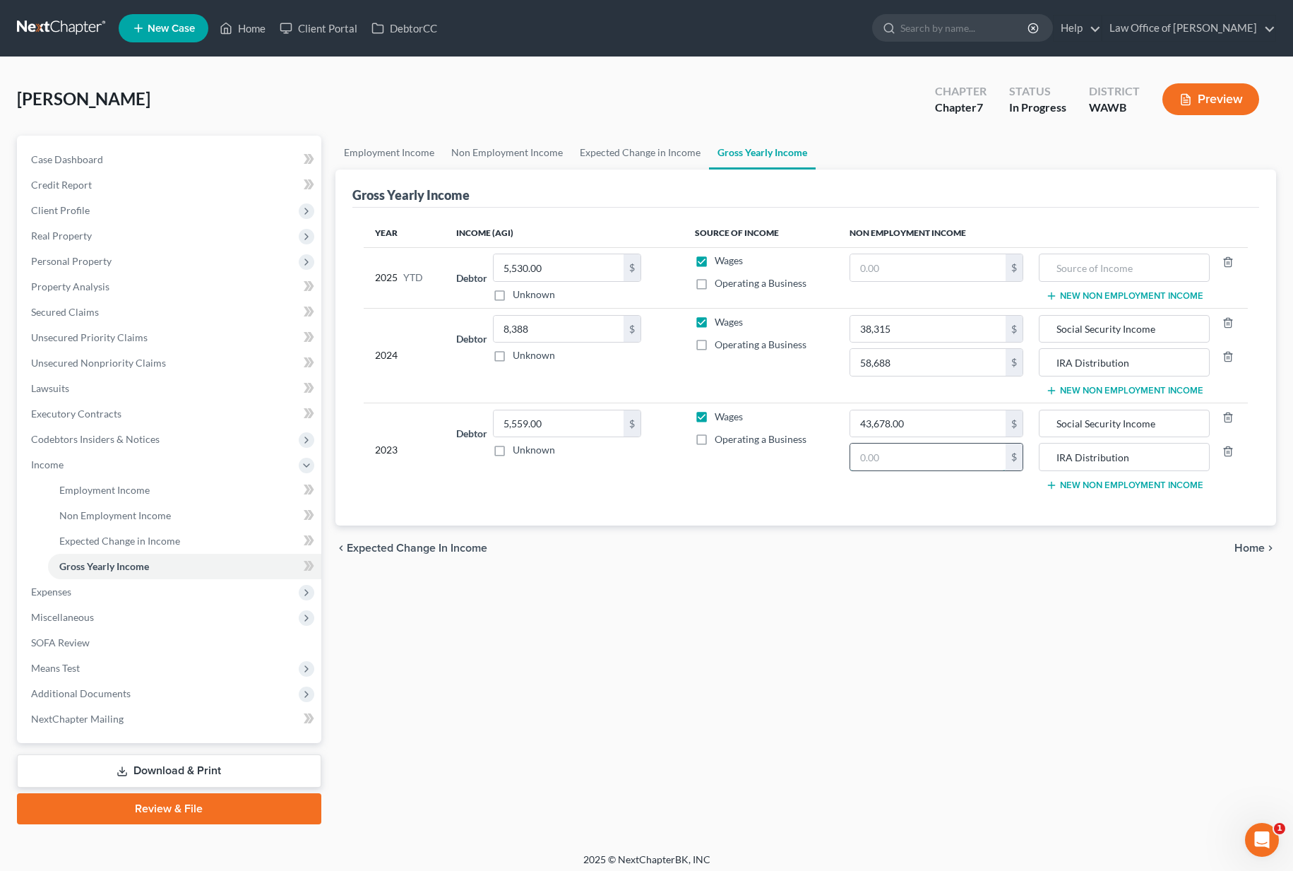
click at [948, 458] on input "text" at bounding box center [928, 456] width 156 height 27
drag, startPoint x: 969, startPoint y: 462, endPoint x: 508, endPoint y: 440, distance: 461.6
click at [573, 441] on tr "2023 Debtor 5,559.00 $ Unknown Balance Undetermined 5,559.00 $ Unknown Wages Op…" at bounding box center [806, 449] width 884 height 94
click at [150, 588] on span "Expenses" at bounding box center [170, 591] width 301 height 25
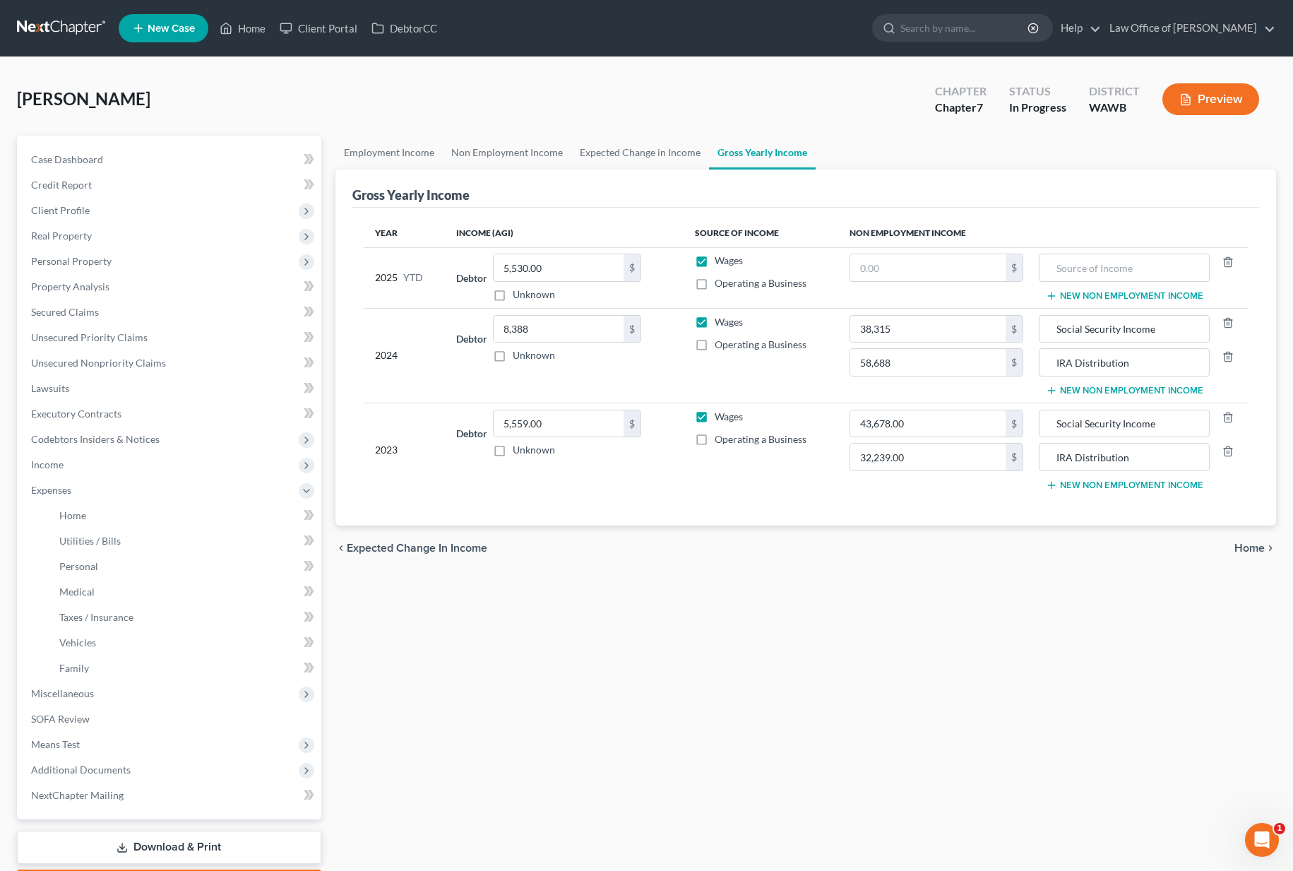
click at [176, 503] on li "Home" at bounding box center [184, 515] width 273 height 25
click at [170, 518] on link "Home" at bounding box center [184, 515] width 273 height 25
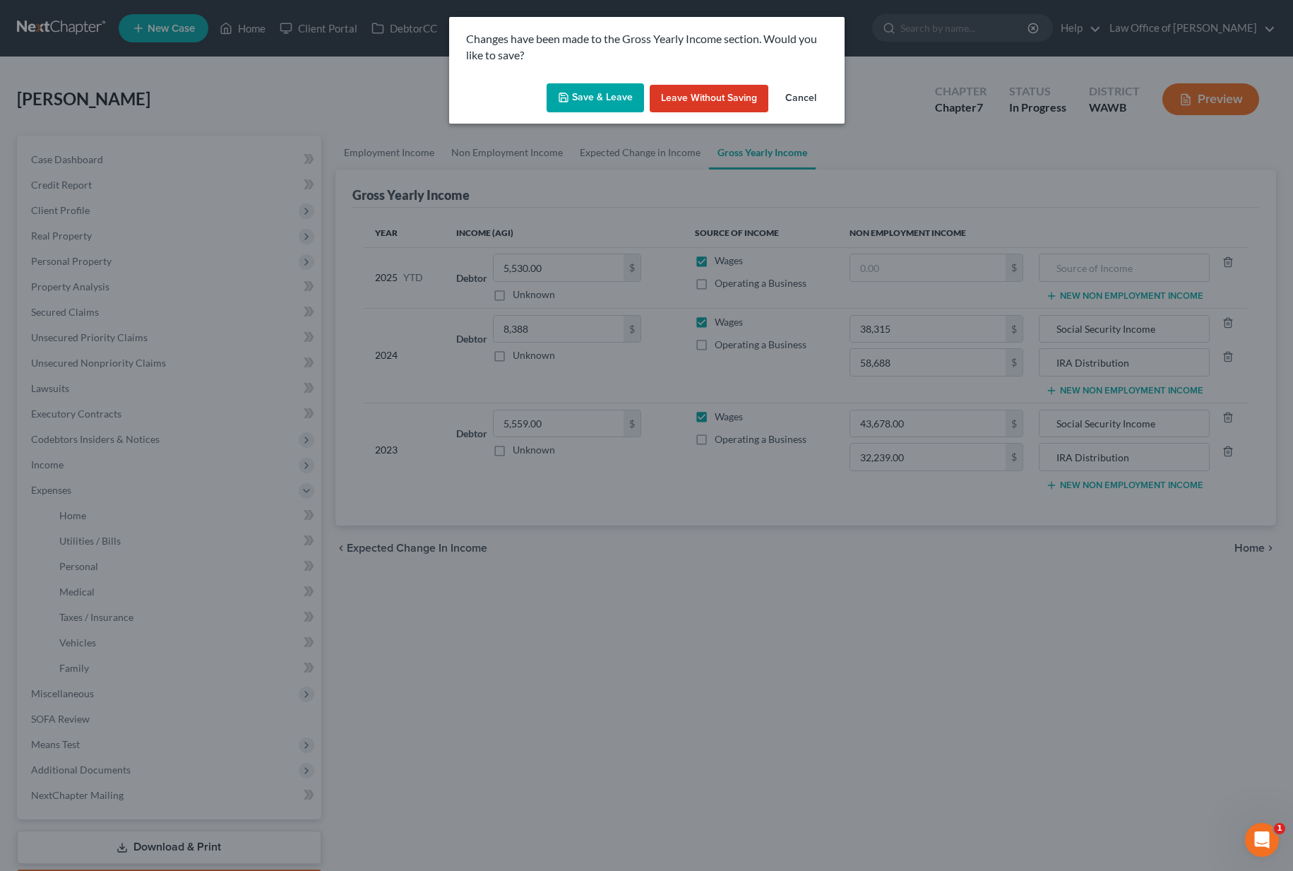
click at [587, 88] on button "Save & Leave" at bounding box center [594, 98] width 97 height 30
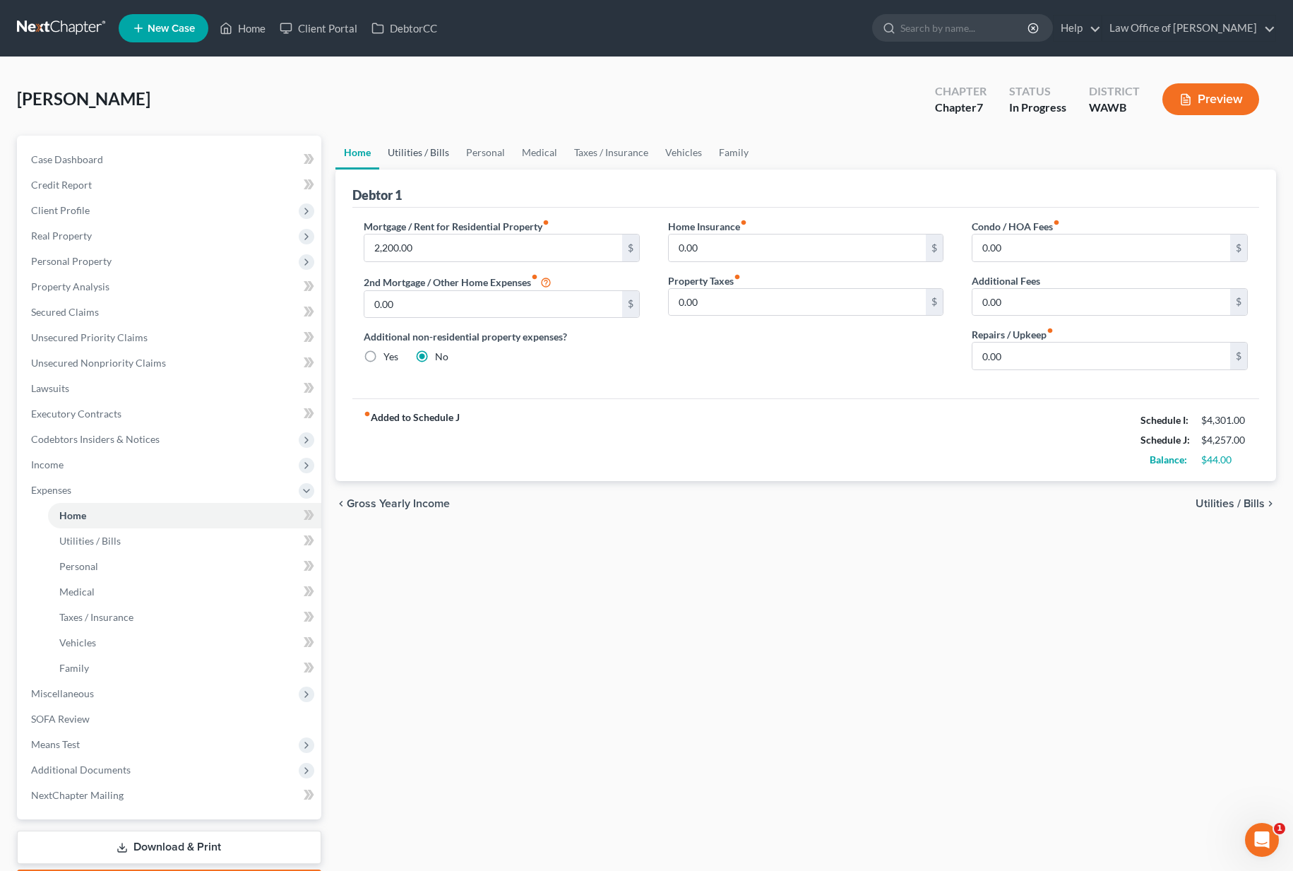
click at [424, 155] on link "Utilities / Bills" at bounding box center [418, 153] width 78 height 34
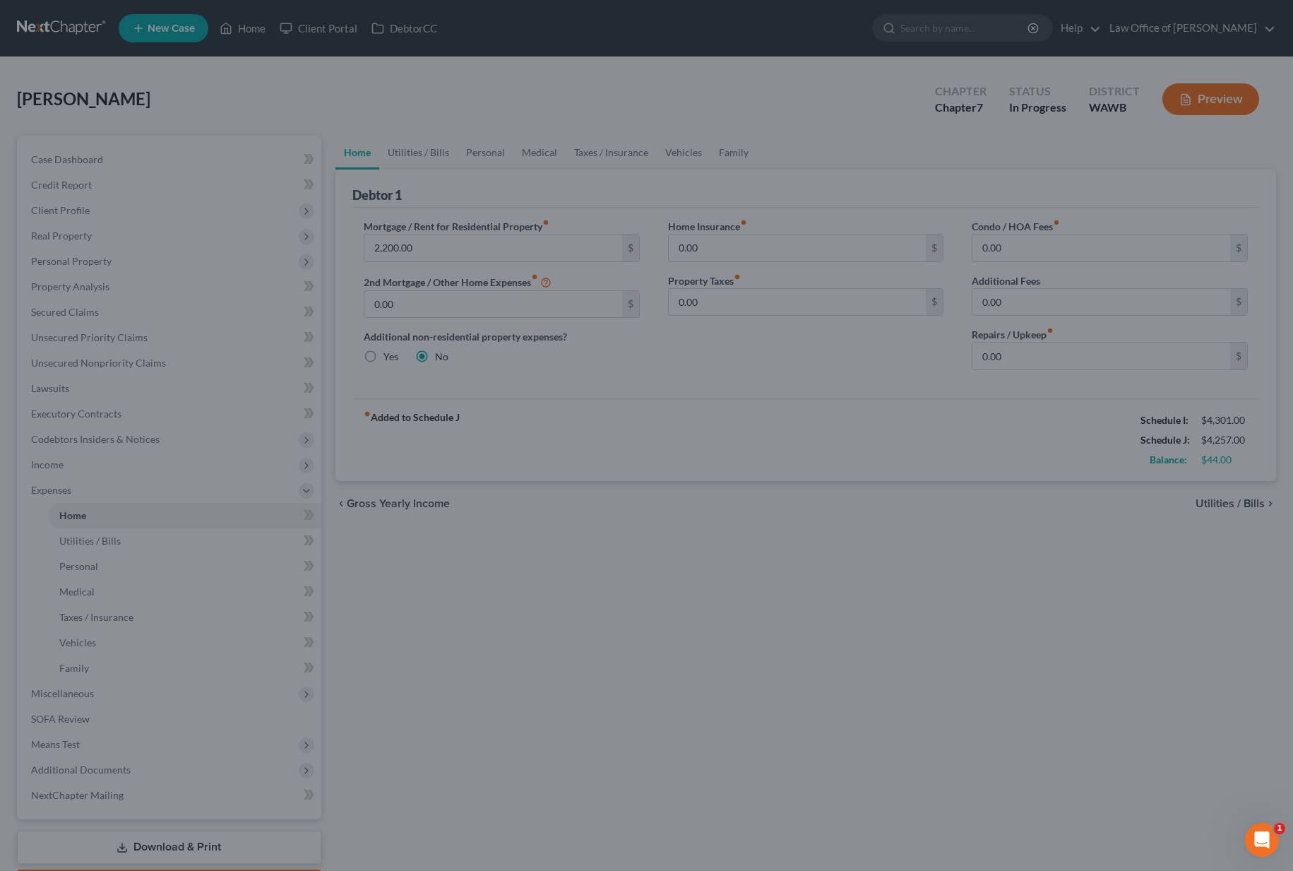
click at [191, 103] on div at bounding box center [646, 435] width 1293 height 871
click at [337, 338] on div at bounding box center [646, 435] width 1293 height 871
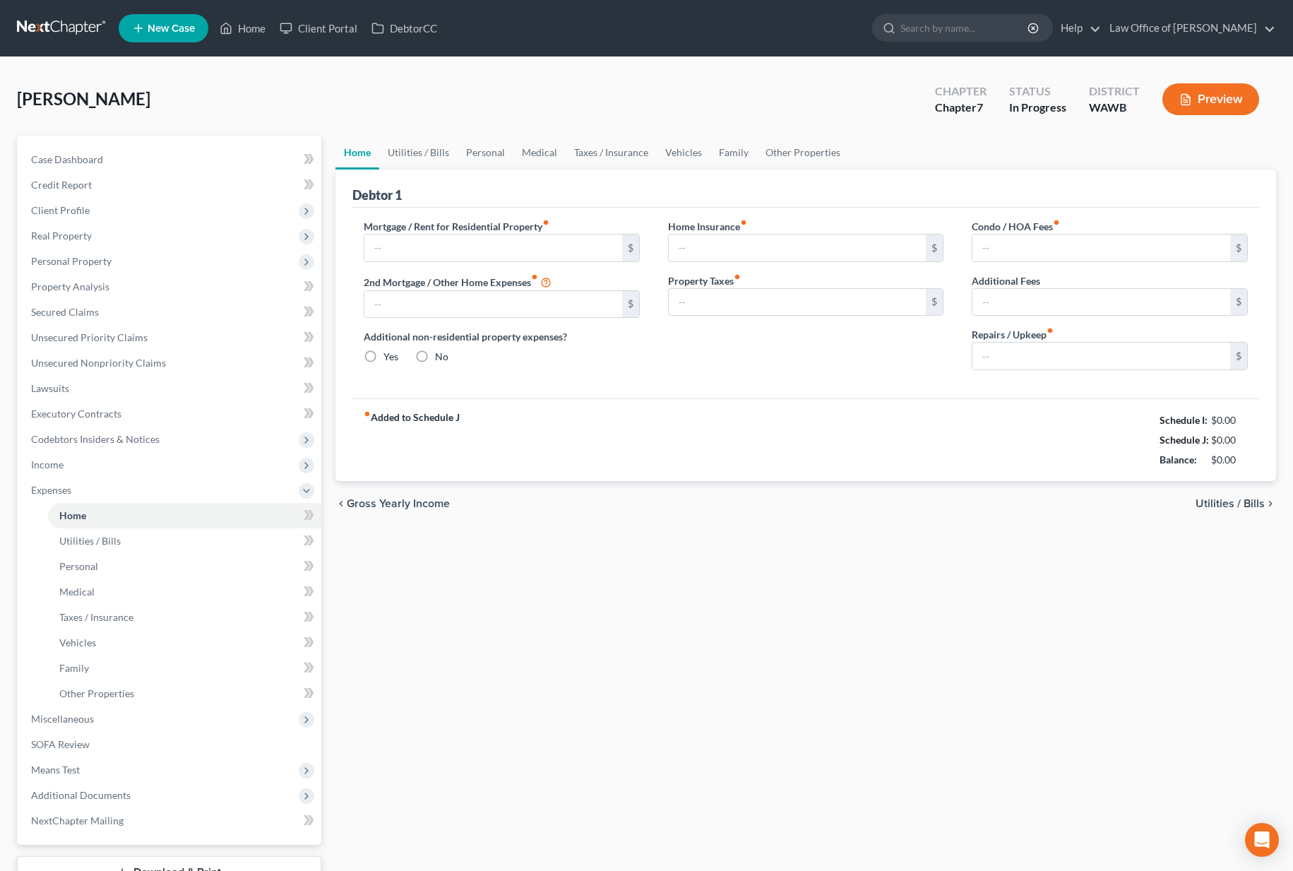
type input "2,200.00"
type input "0.00"
radio input "true"
type input "0.00"
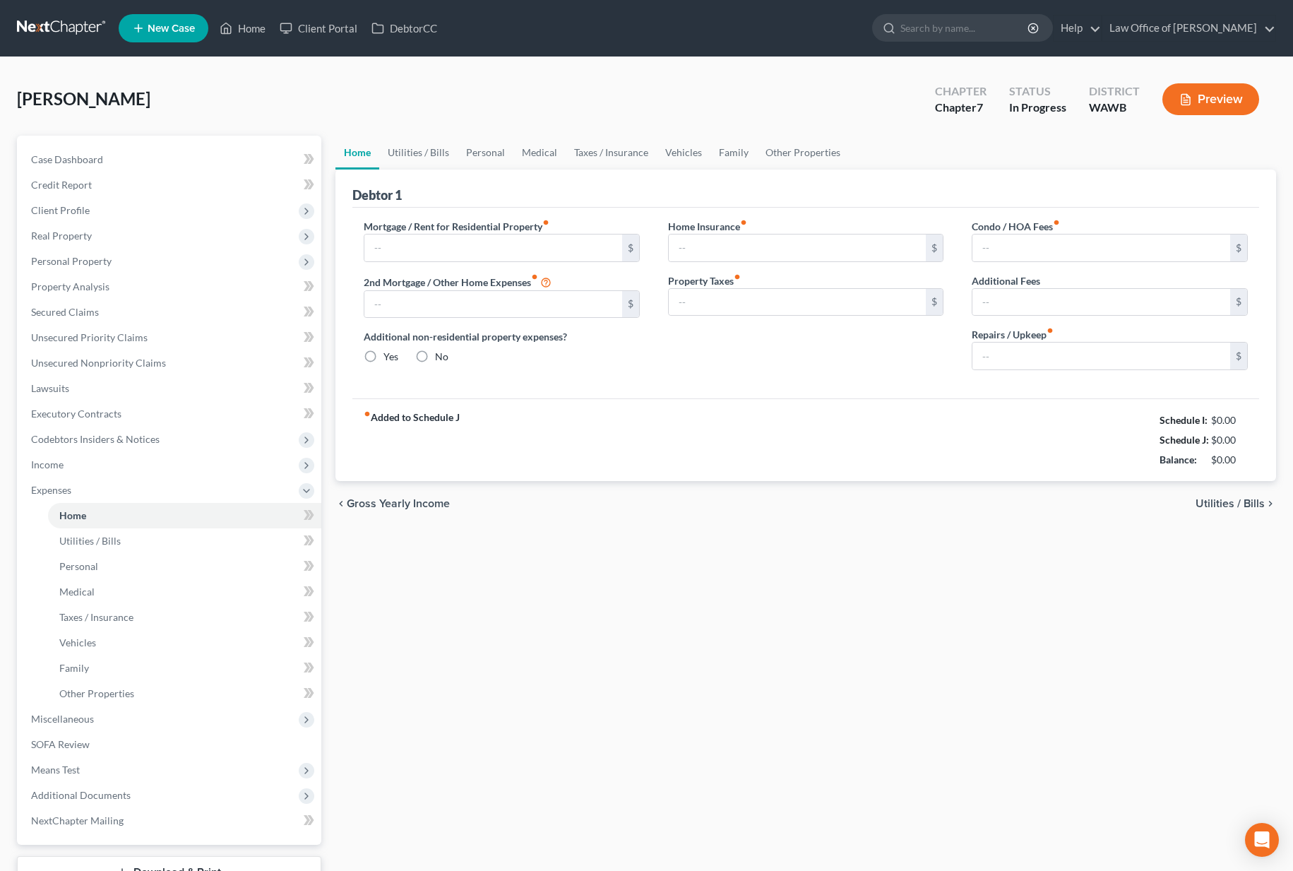
type input "0.00"
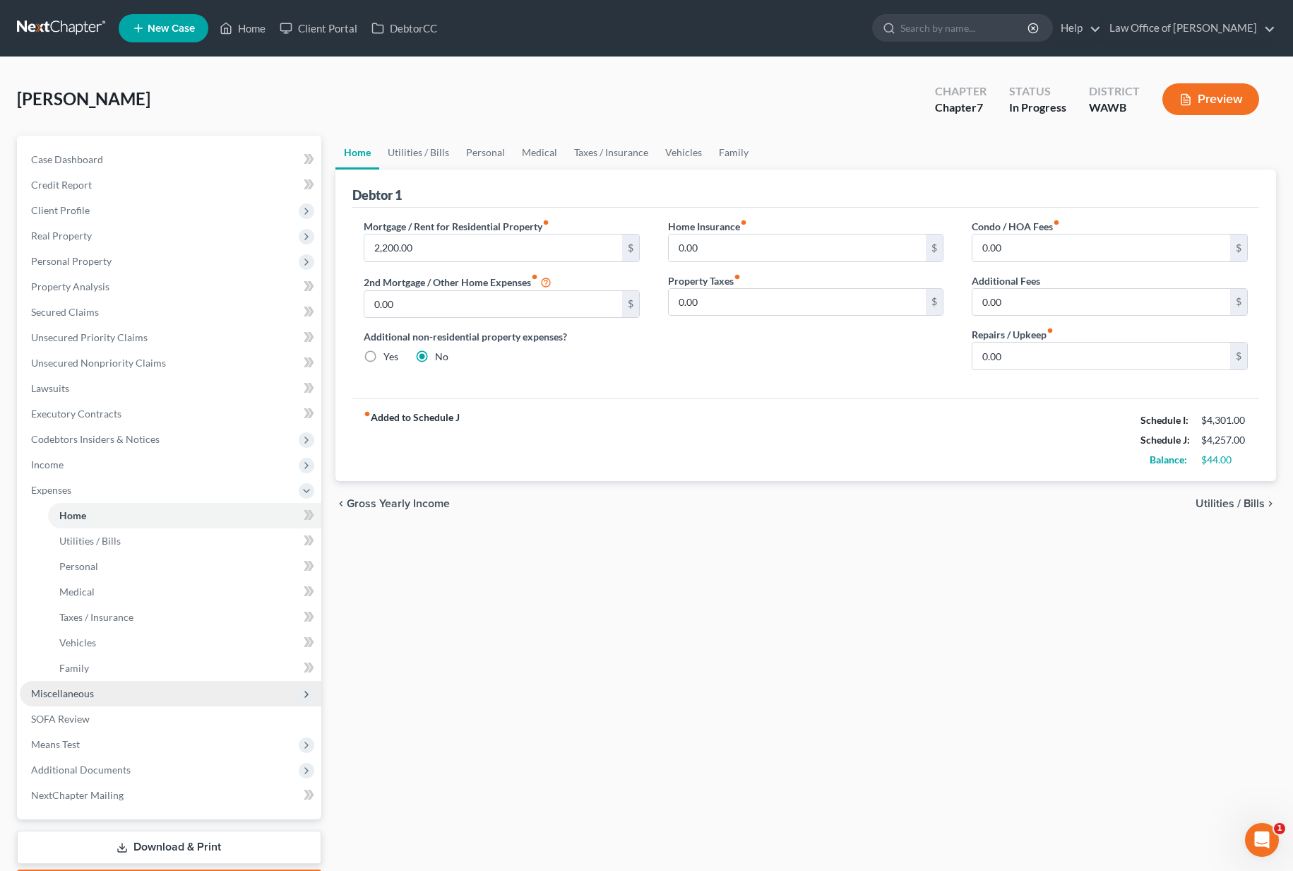
click at [109, 687] on span "Miscellaneous" at bounding box center [170, 693] width 301 height 25
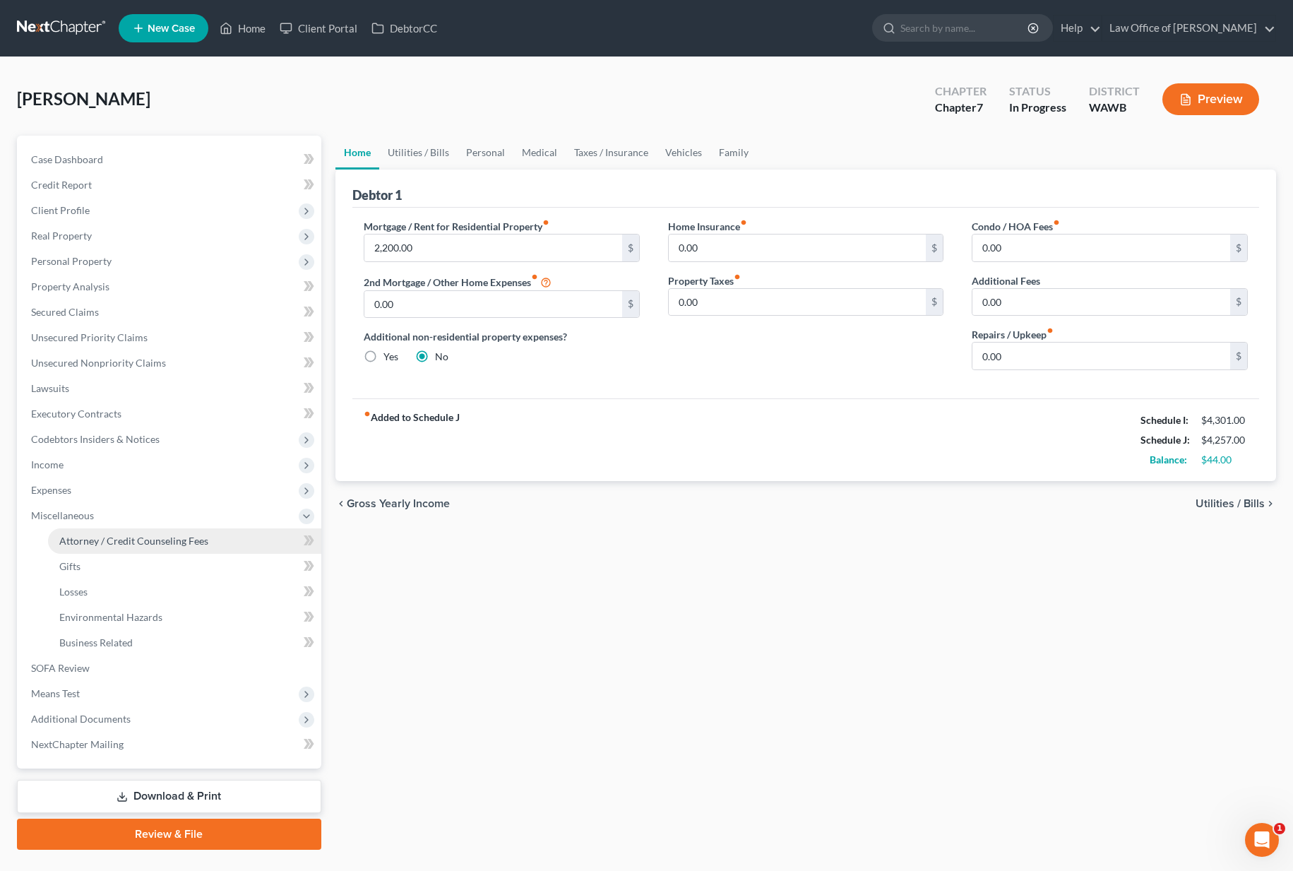
click at [140, 539] on span "Attorney / Credit Counseling Fees" at bounding box center [133, 540] width 149 height 12
select select "0"
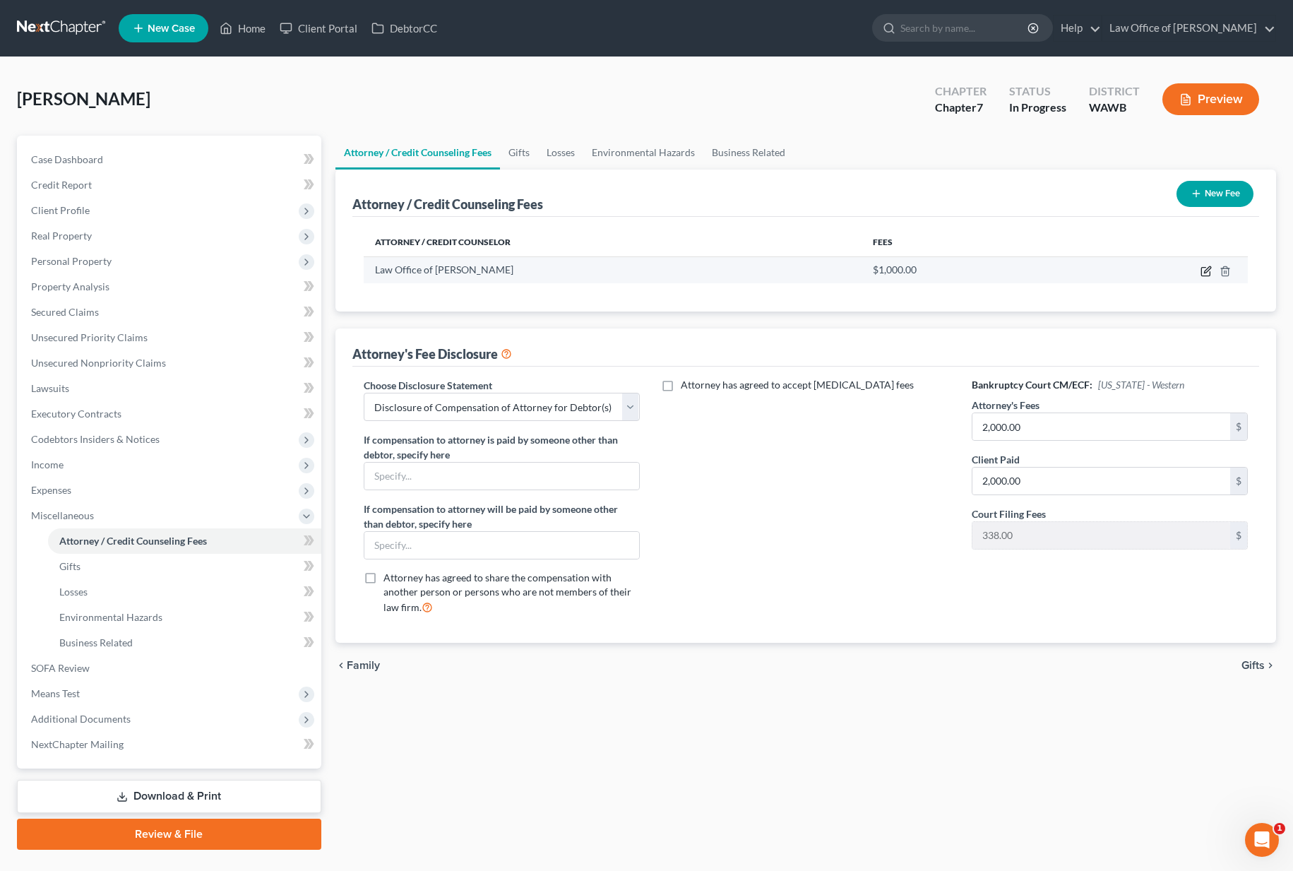
click at [1207, 270] on icon "button" at bounding box center [1205, 270] width 11 height 11
select select "50"
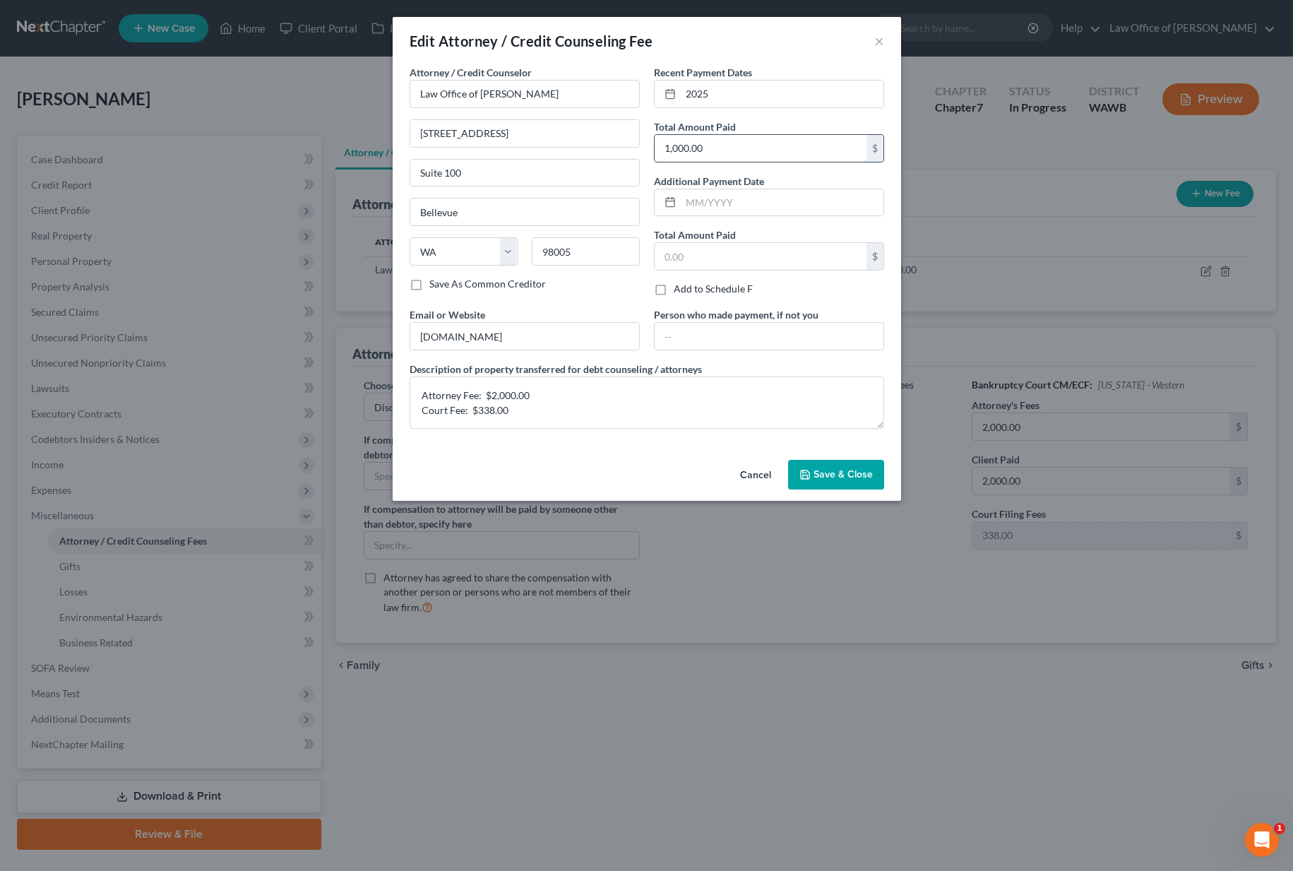
click at [787, 148] on input "1,000.00" at bounding box center [760, 148] width 212 height 27
type input "2,338.00"
click at [826, 474] on span "Save & Close" at bounding box center [842, 474] width 59 height 12
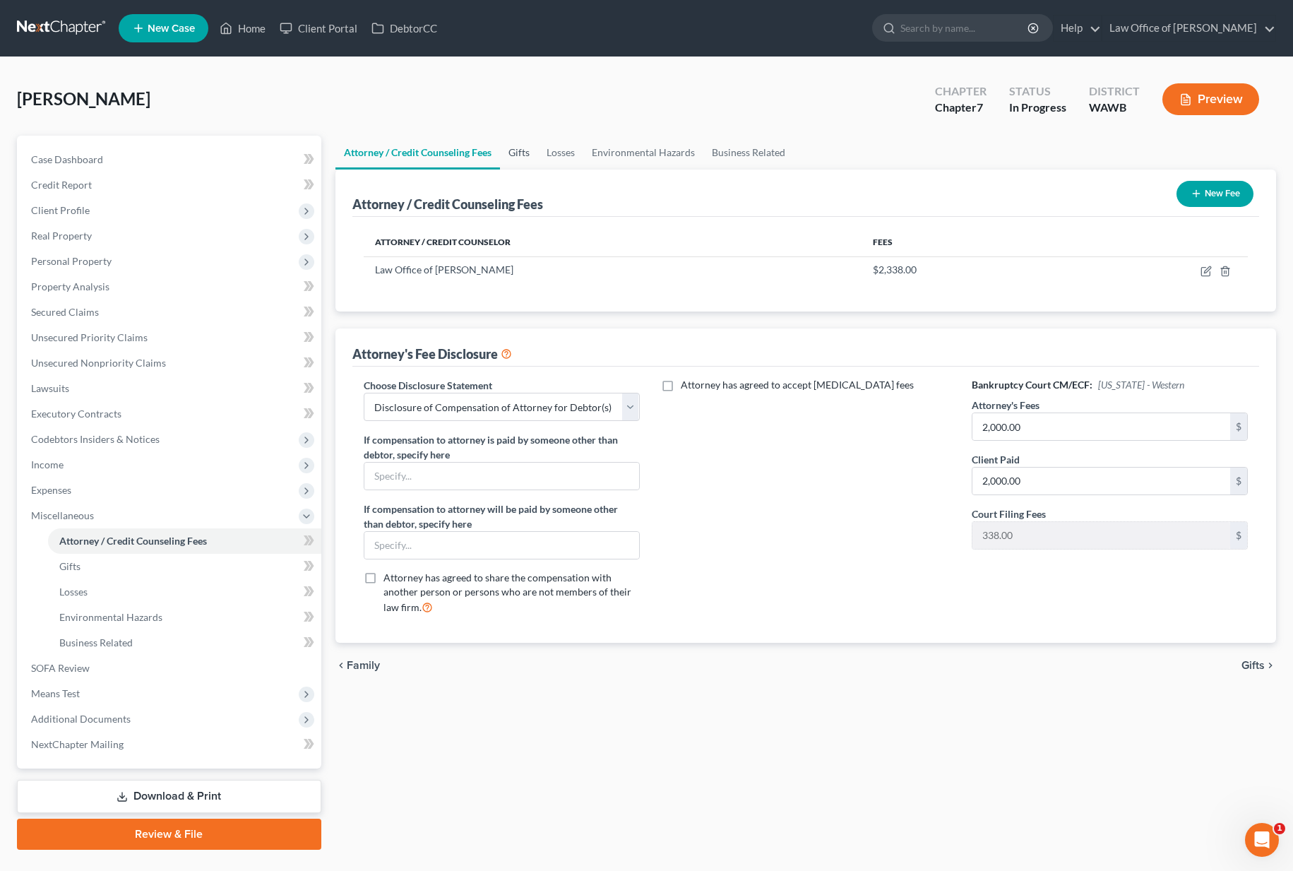
click at [525, 153] on link "Gifts" at bounding box center [519, 153] width 38 height 34
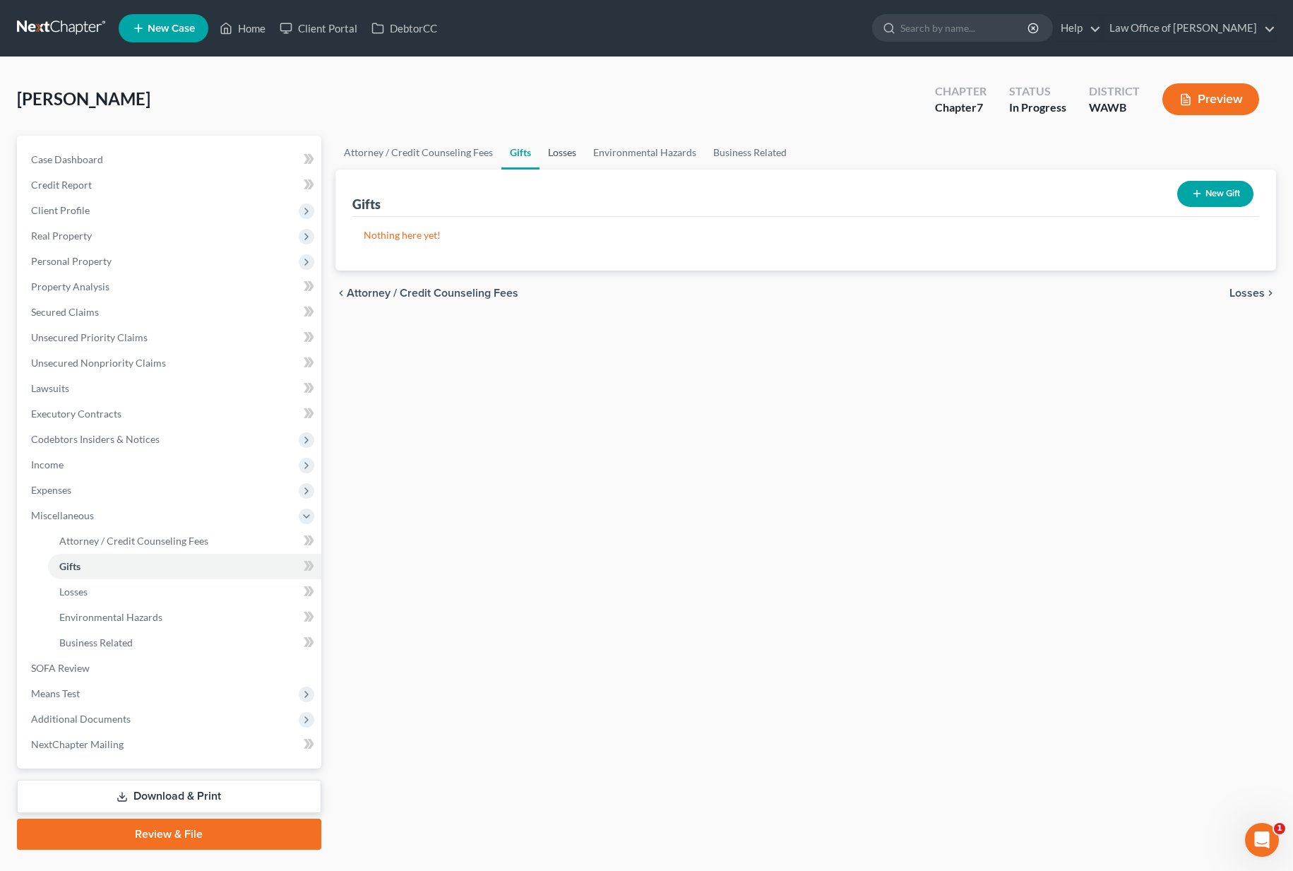
click at [573, 155] on link "Losses" at bounding box center [561, 153] width 45 height 34
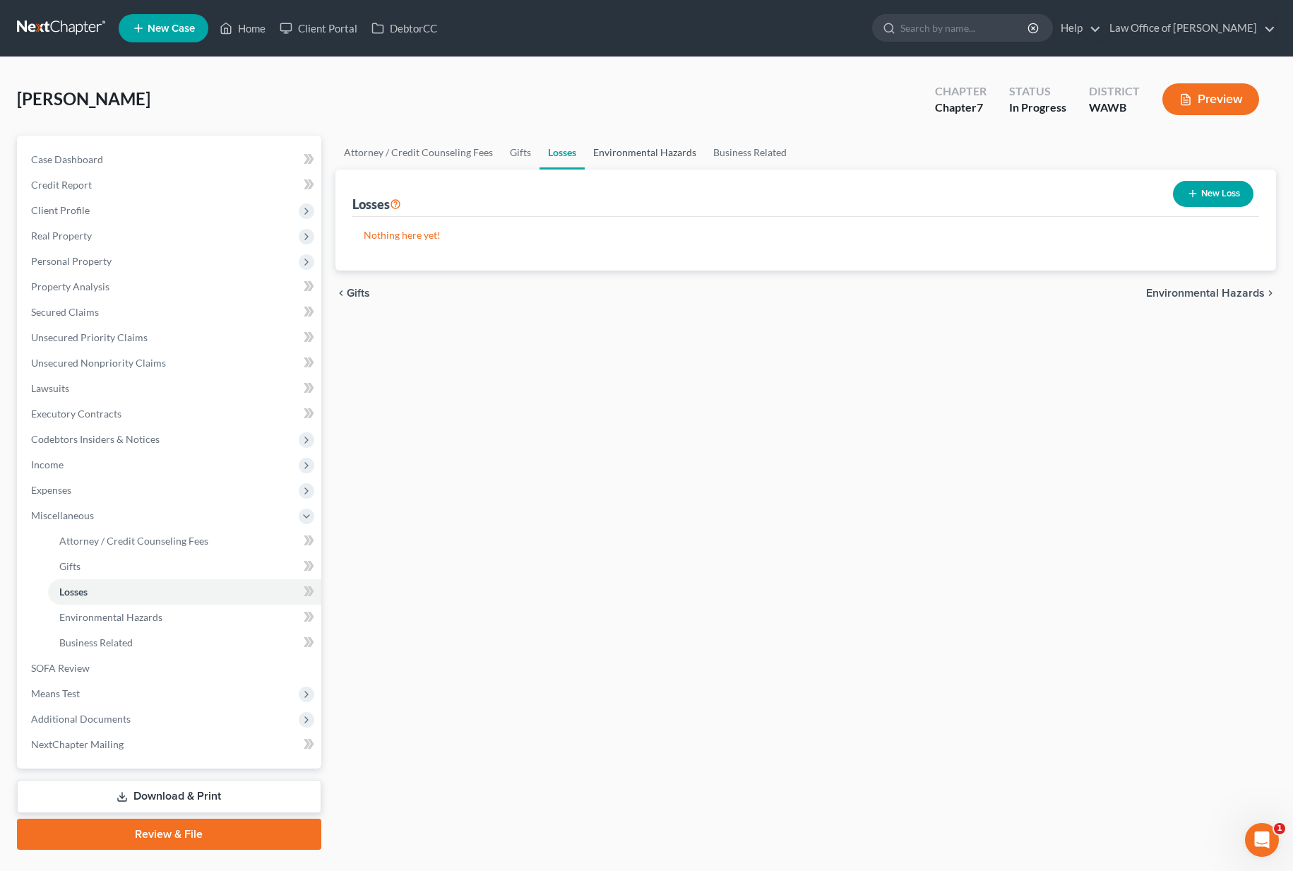
click at [645, 159] on link "Environmental Hazards" at bounding box center [645, 153] width 120 height 34
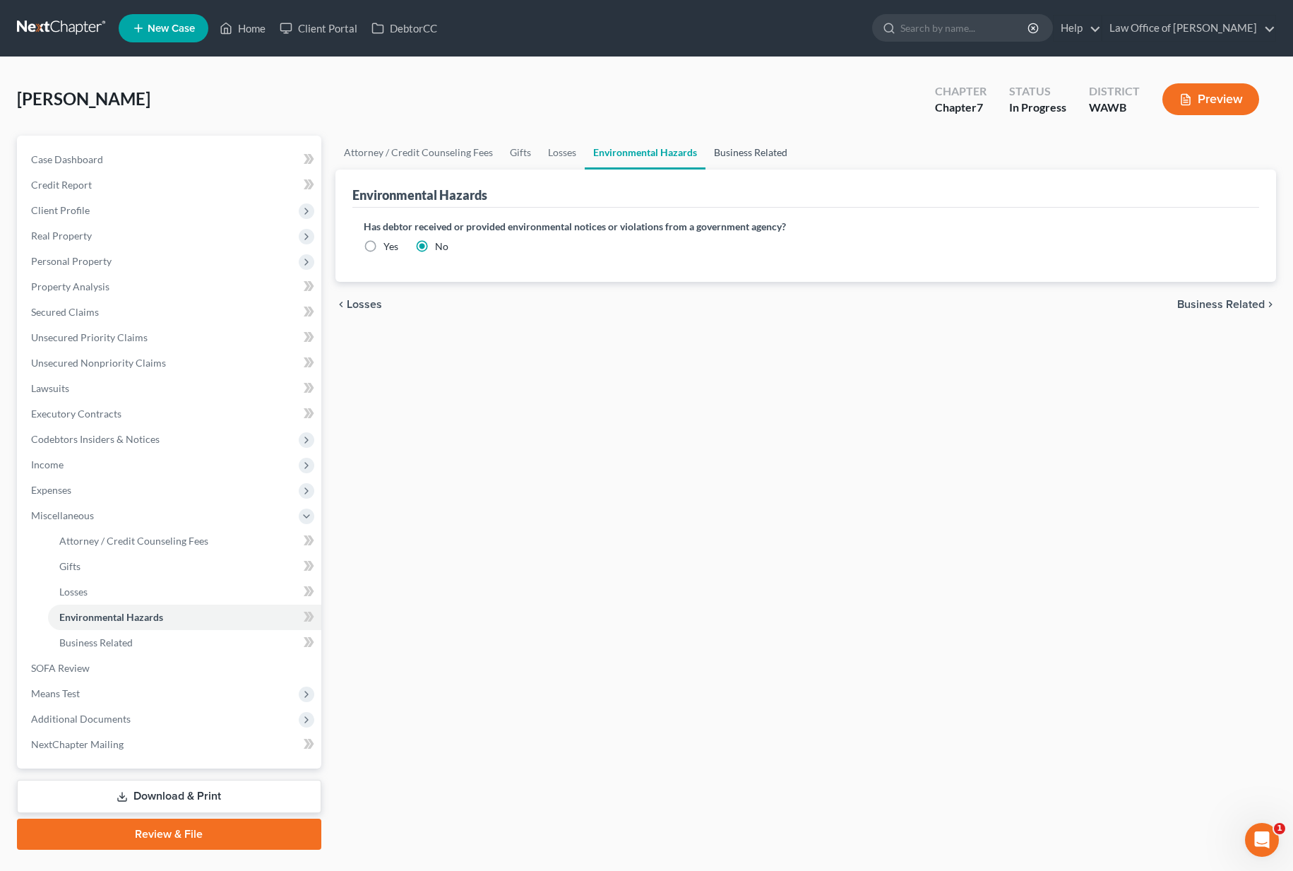
click at [722, 158] on link "Business Related" at bounding box center [750, 153] width 90 height 34
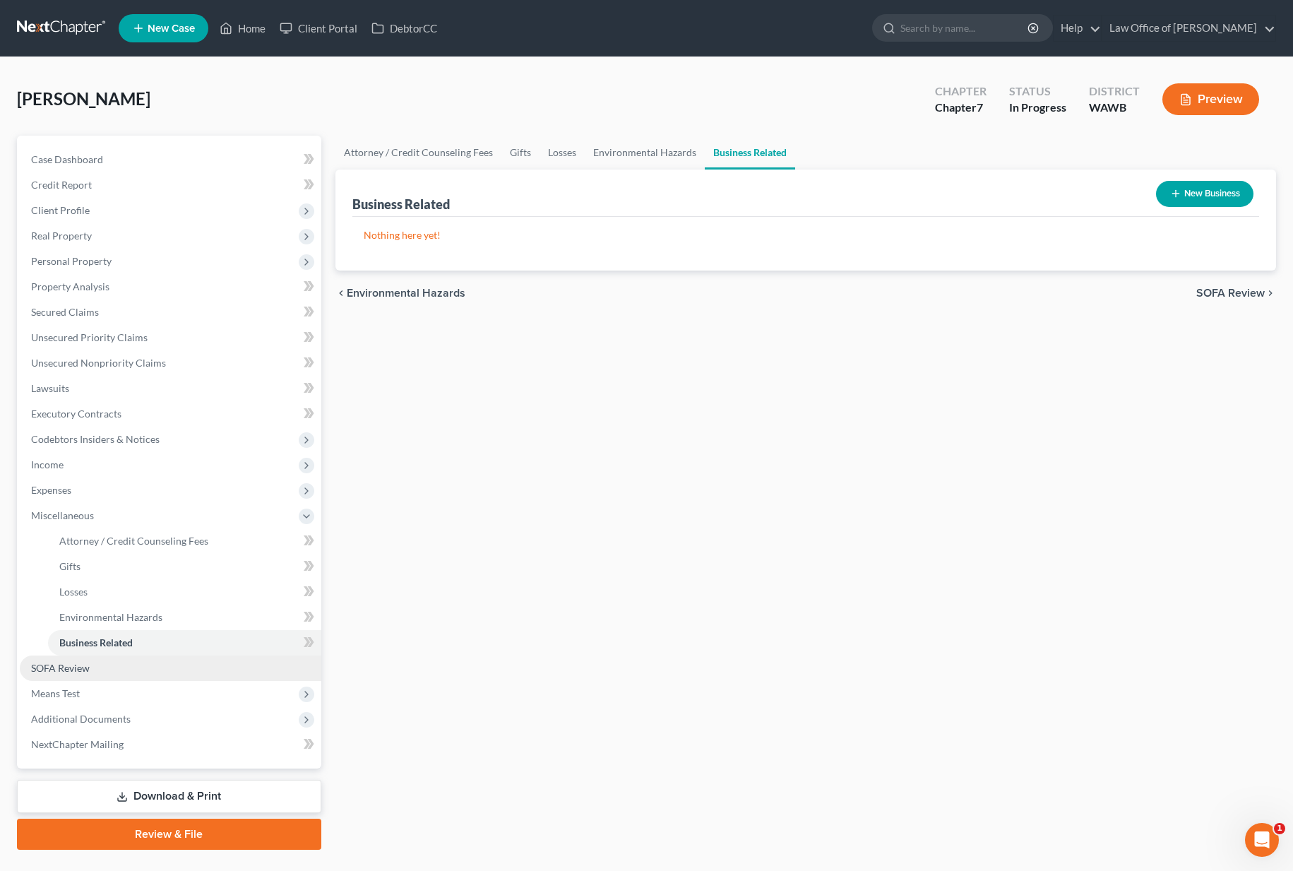
click at [101, 666] on link "SOFA Review" at bounding box center [170, 667] width 301 height 25
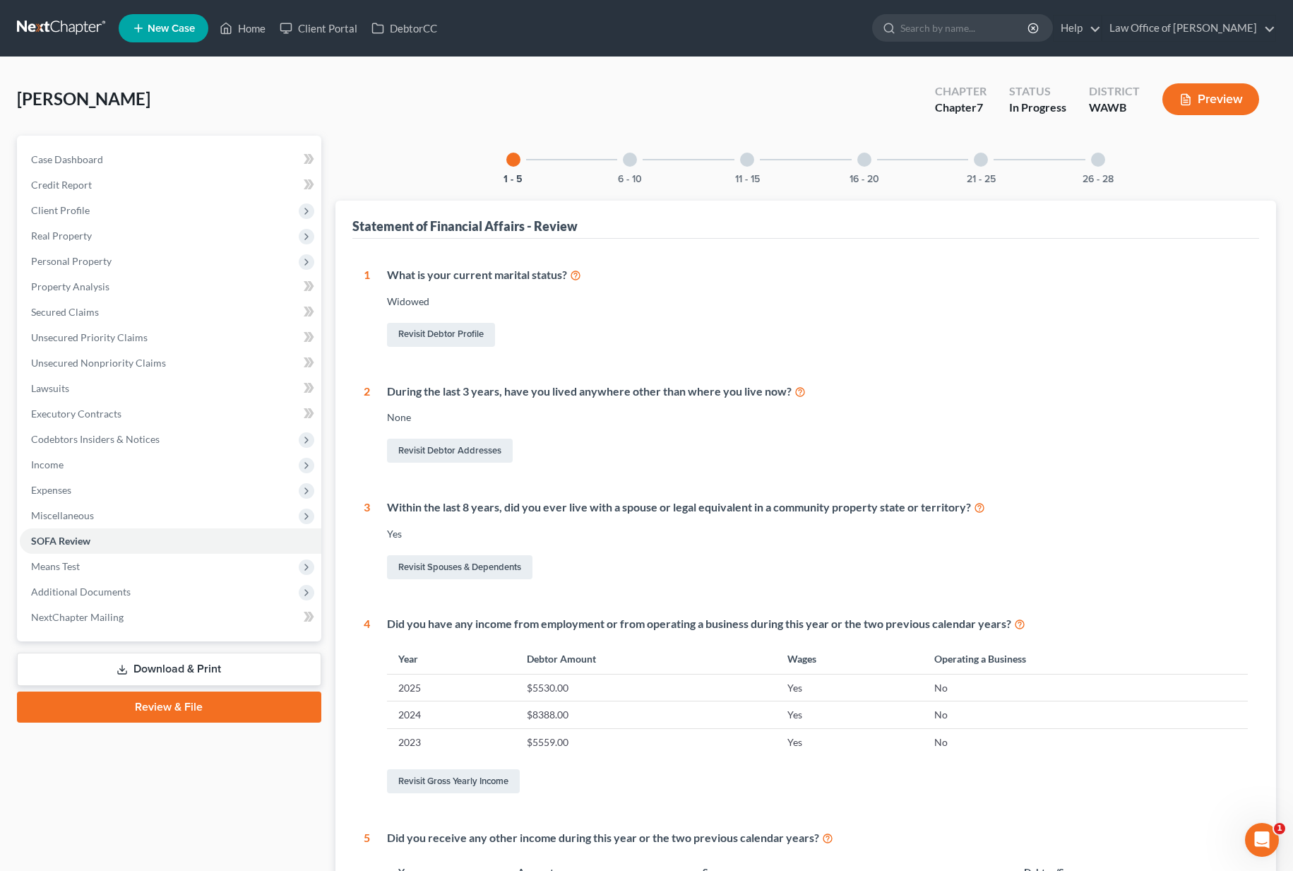
click at [626, 166] on div "6 - 10" at bounding box center [630, 160] width 48 height 48
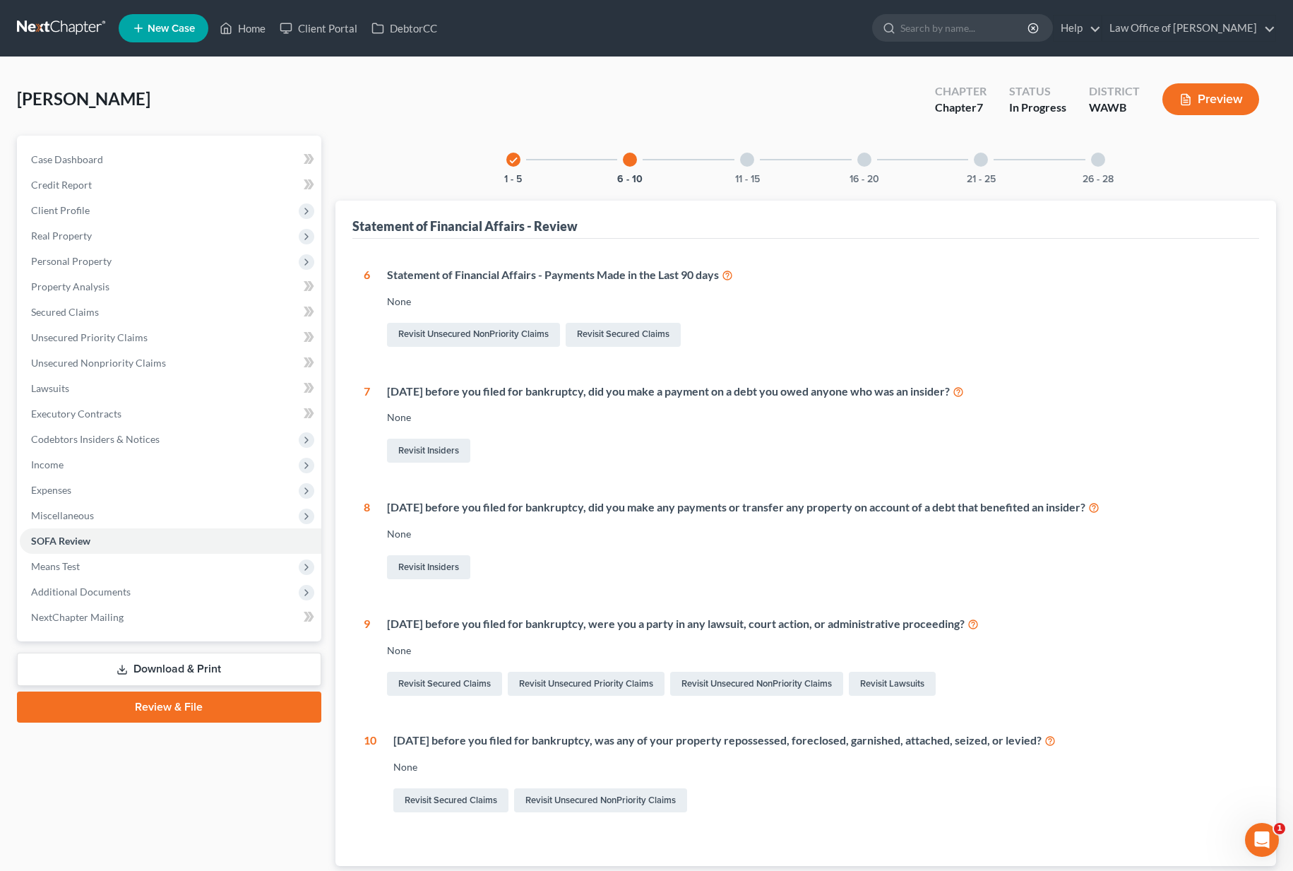
click at [740, 160] on div at bounding box center [747, 160] width 14 height 14
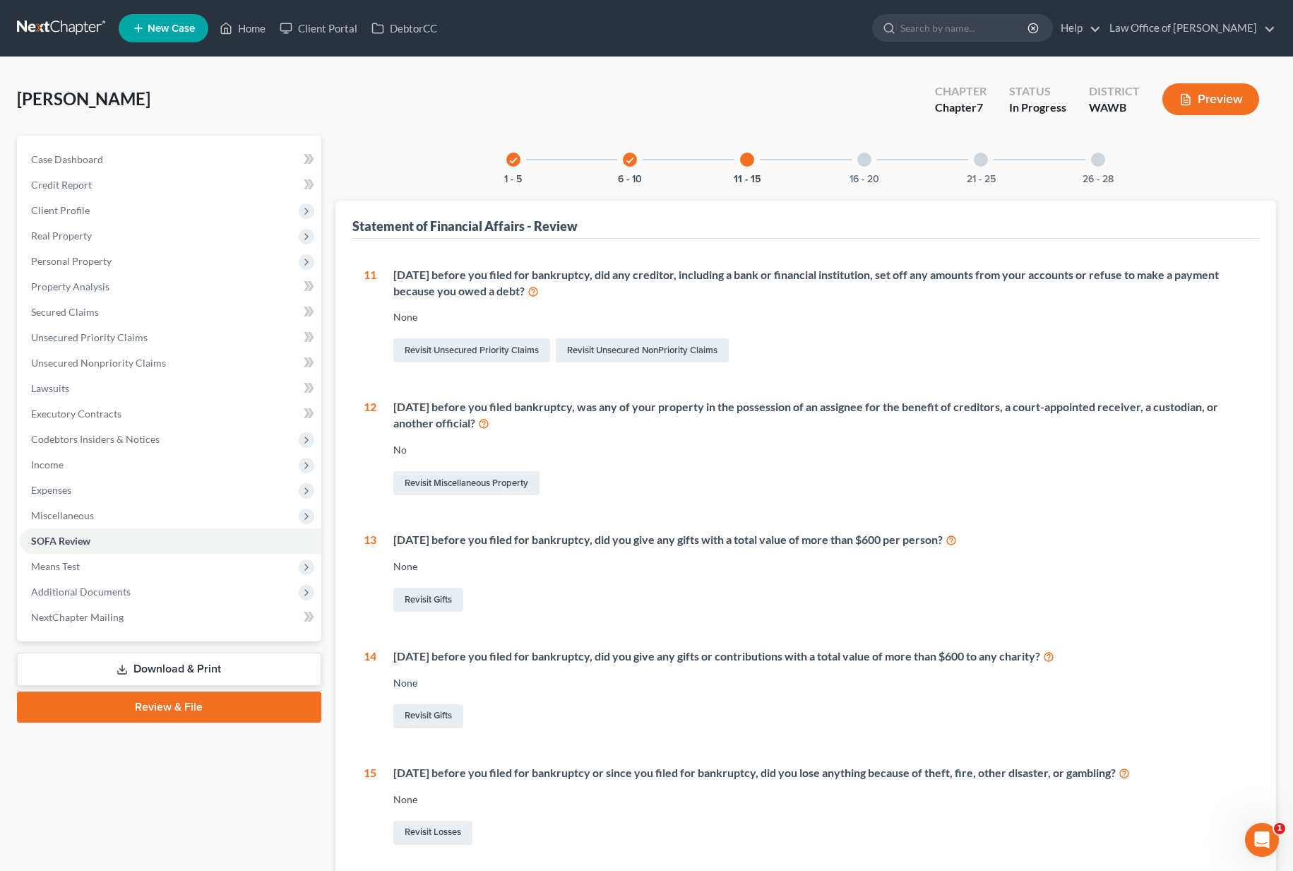
click at [868, 167] on div "16 - 20" at bounding box center [864, 160] width 48 height 48
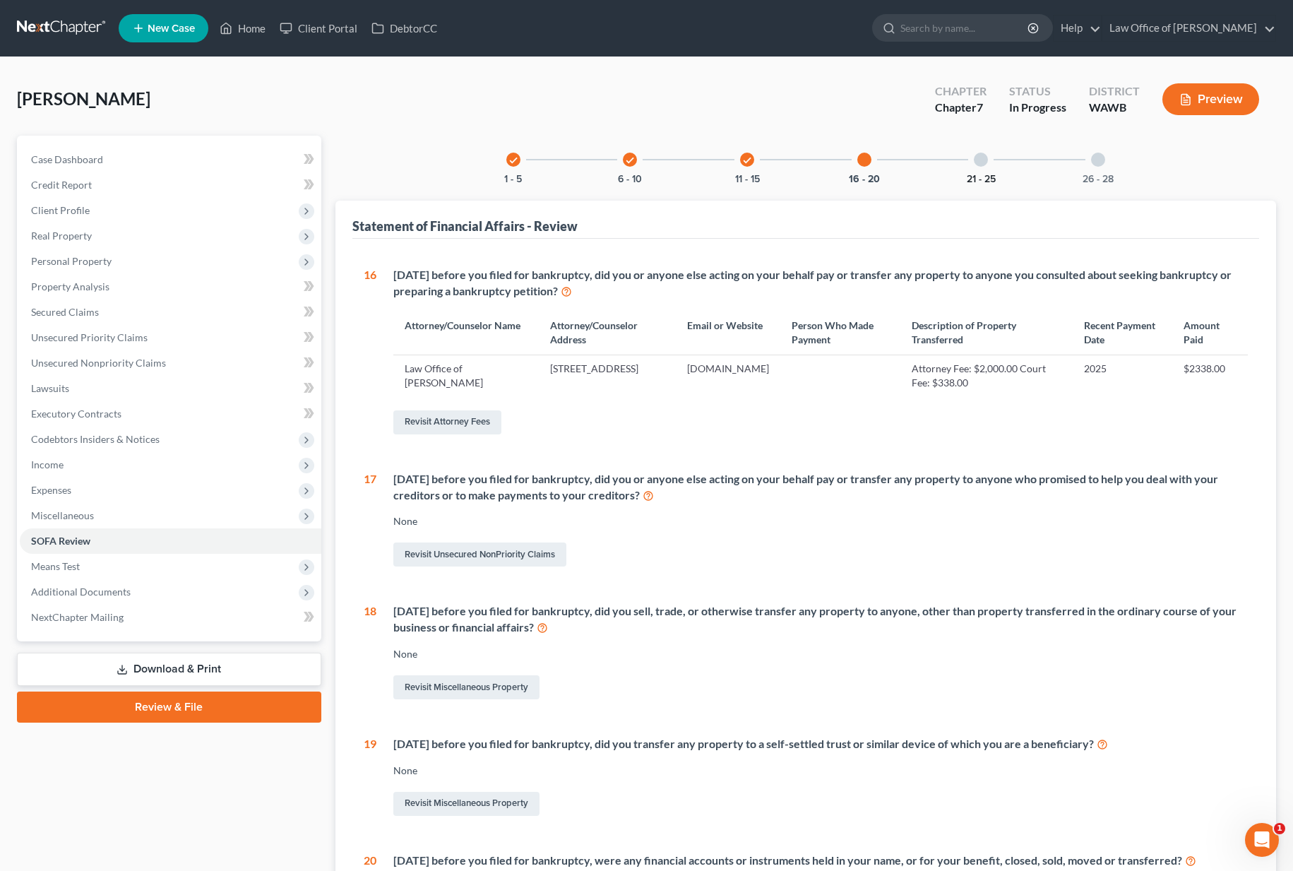
click at [979, 174] on button "21 - 25" at bounding box center [981, 179] width 29 height 10
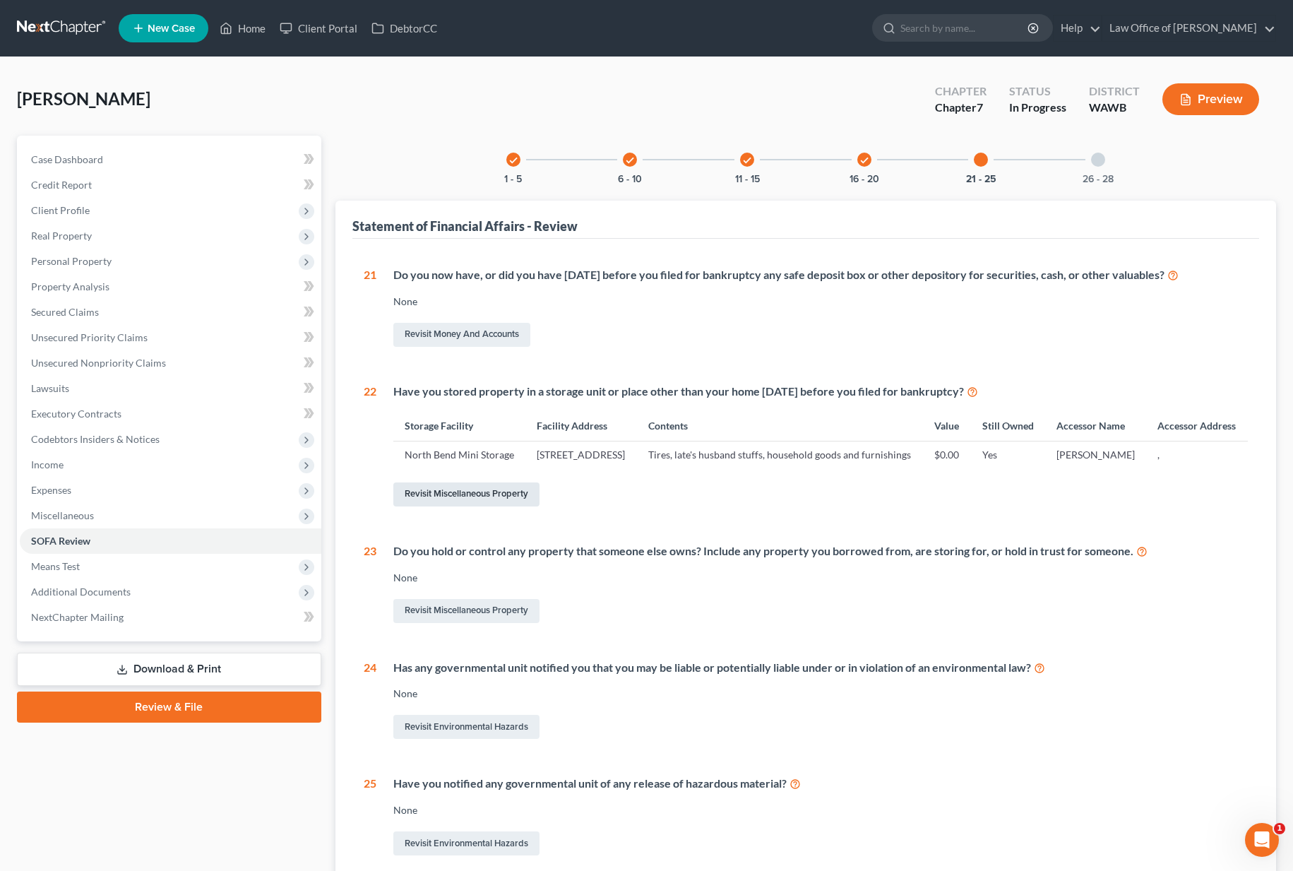
click at [479, 506] on link "Revisit Miscellaneous Property" at bounding box center [466, 494] width 146 height 24
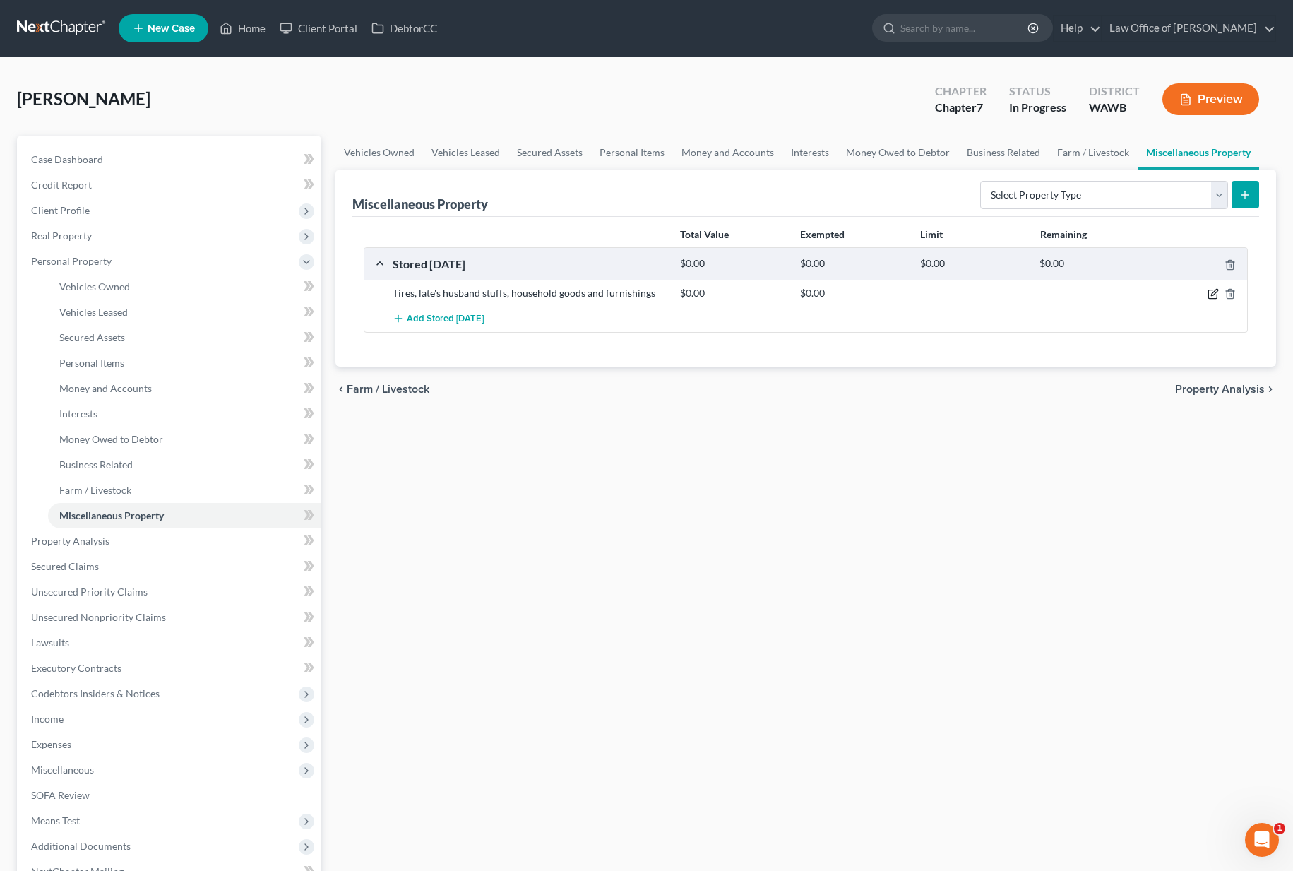
click at [1214, 294] on icon "button" at bounding box center [1214, 292] width 6 height 6
select select "50"
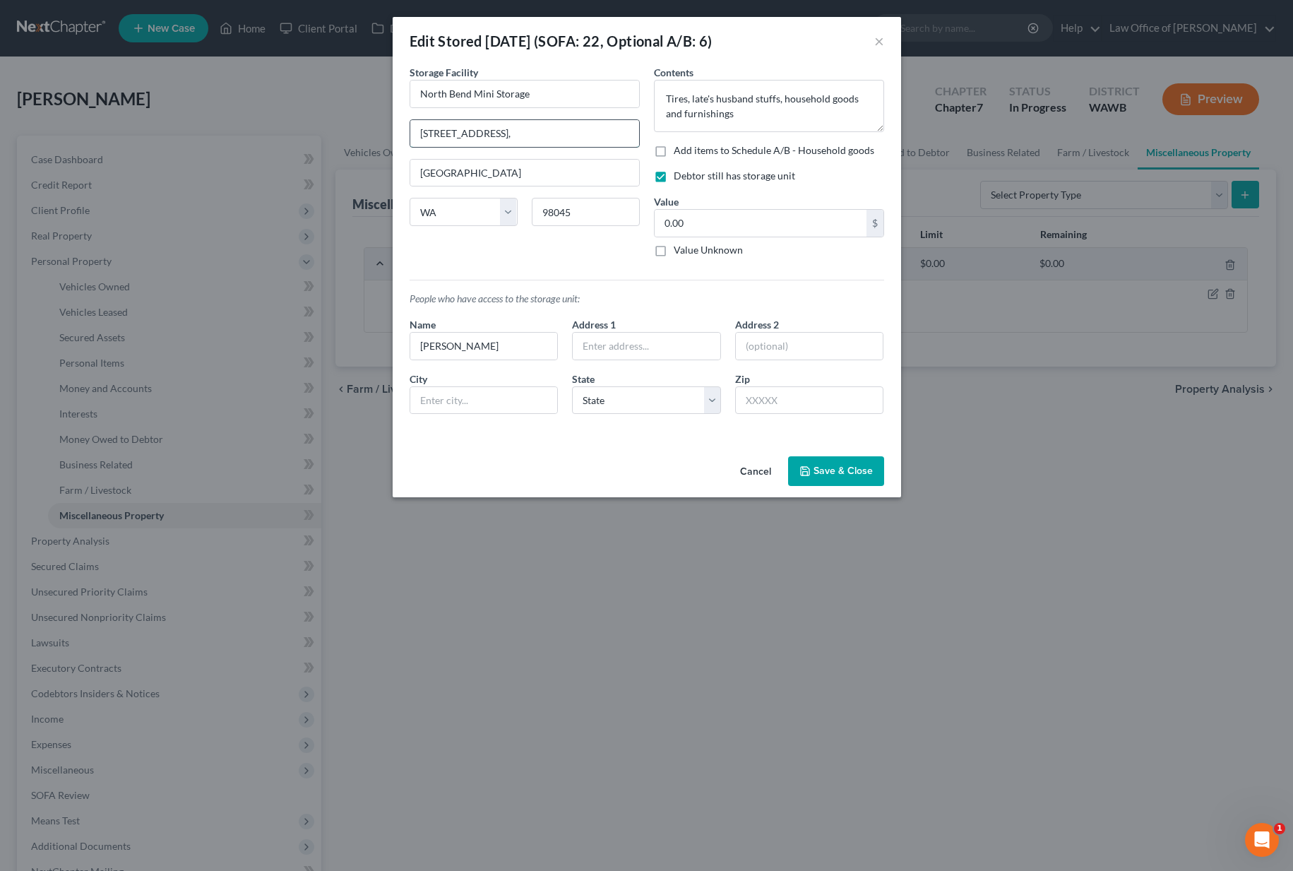
click at [525, 131] on input "45440 SE N Bend Way," at bounding box center [524, 133] width 229 height 27
type input "45440 SE N Bend Way"
click at [832, 477] on button "Save & Close" at bounding box center [836, 471] width 96 height 30
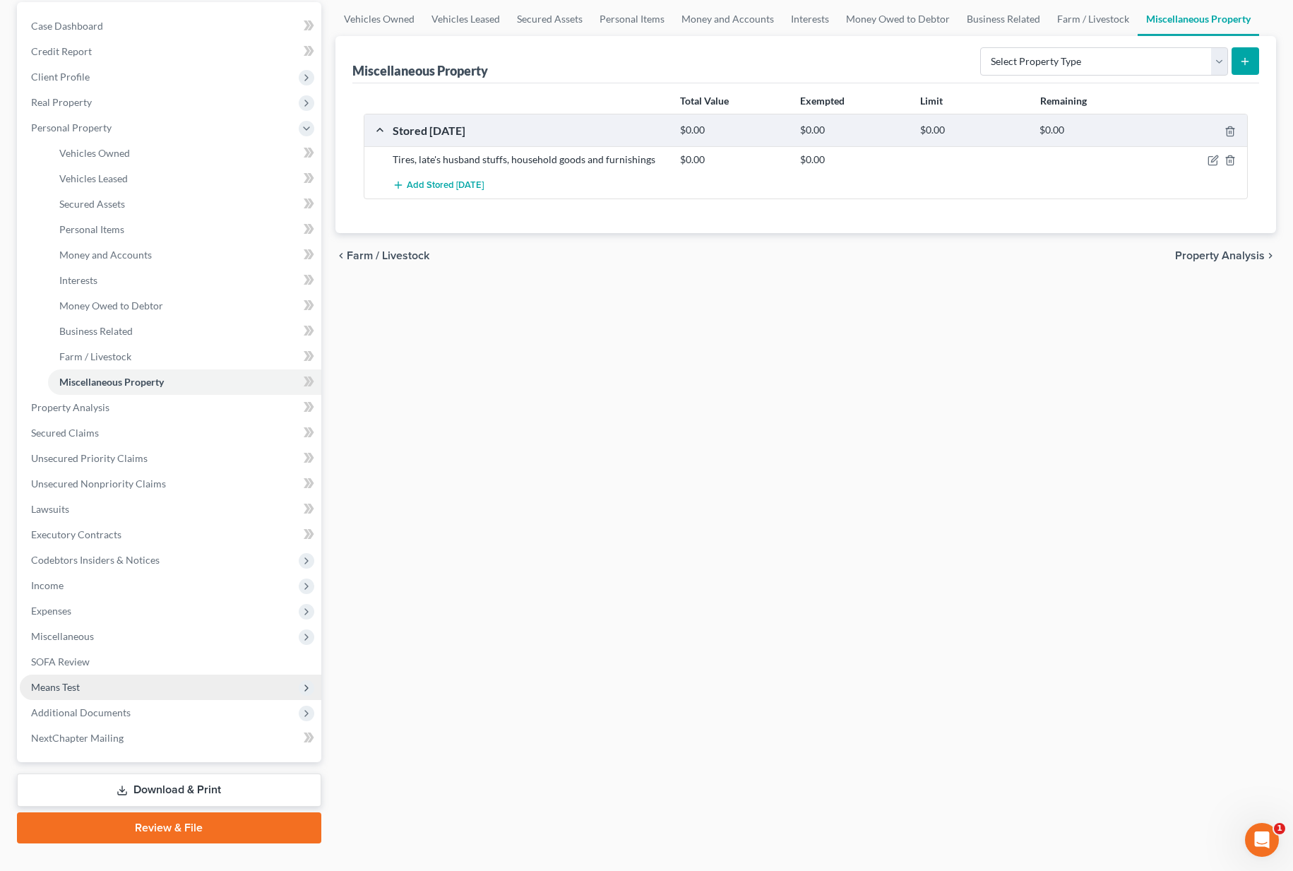
scroll to position [141, 0]
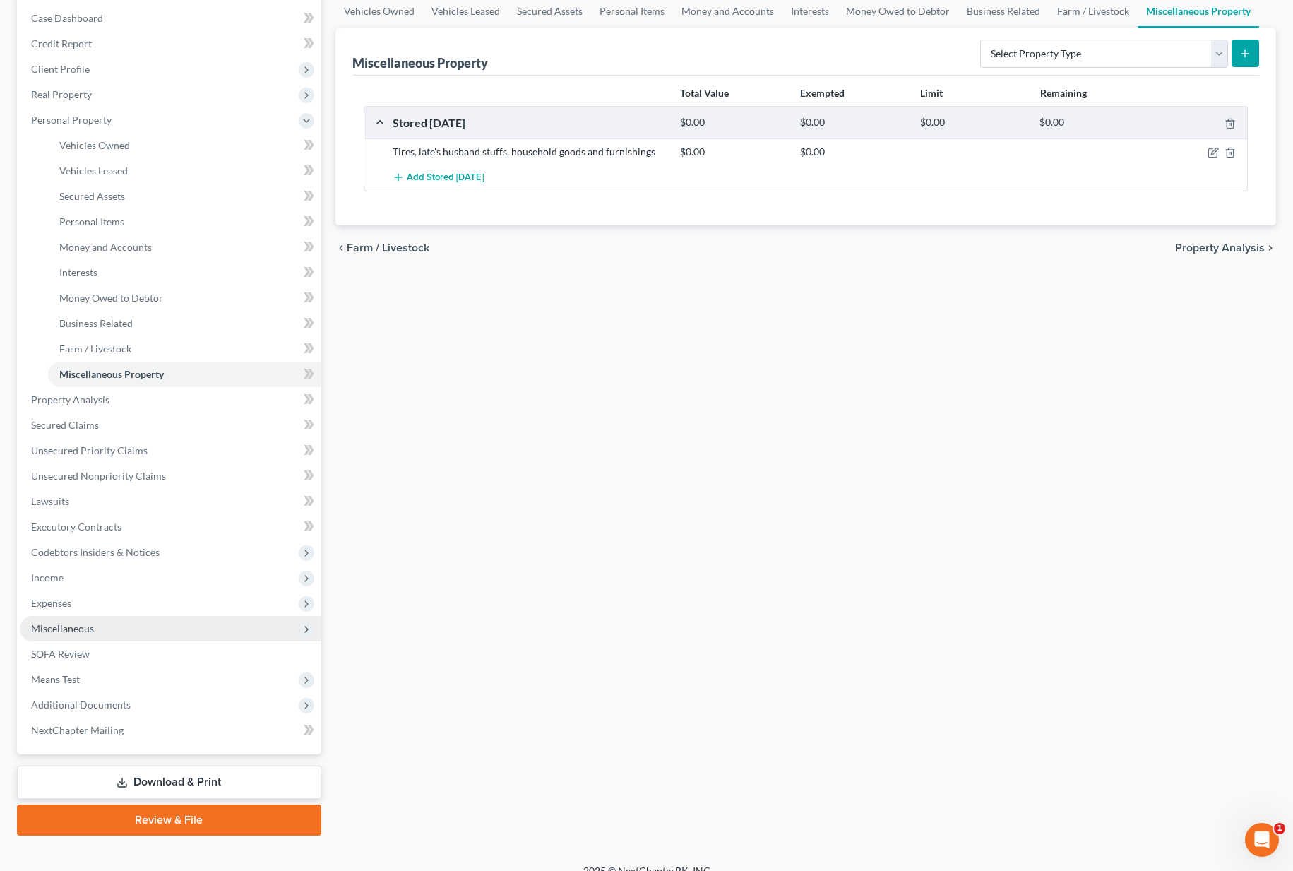
click at [129, 626] on span "Miscellaneous" at bounding box center [170, 628] width 301 height 25
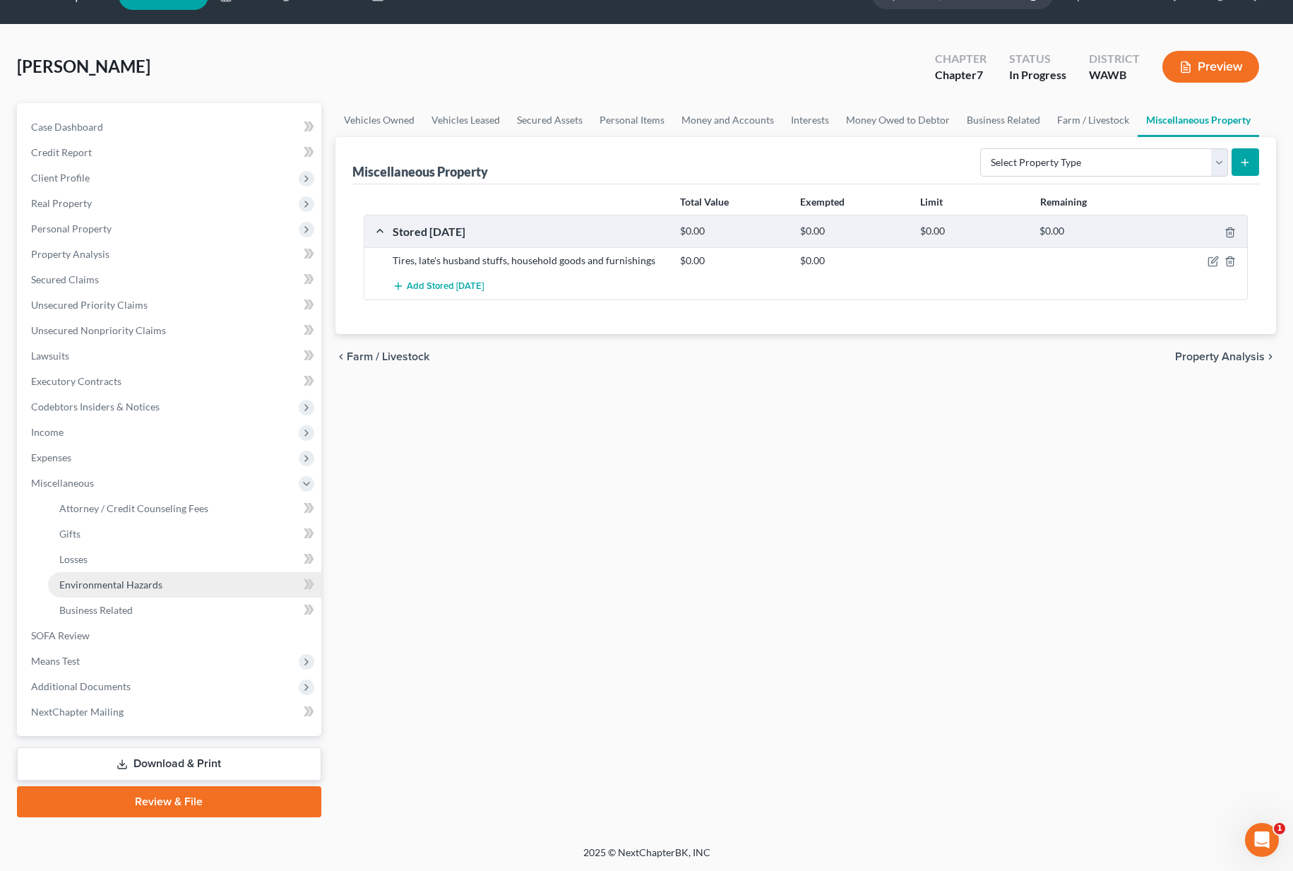
scroll to position [32, 0]
click at [91, 643] on link "SOFA Review" at bounding box center [170, 635] width 301 height 25
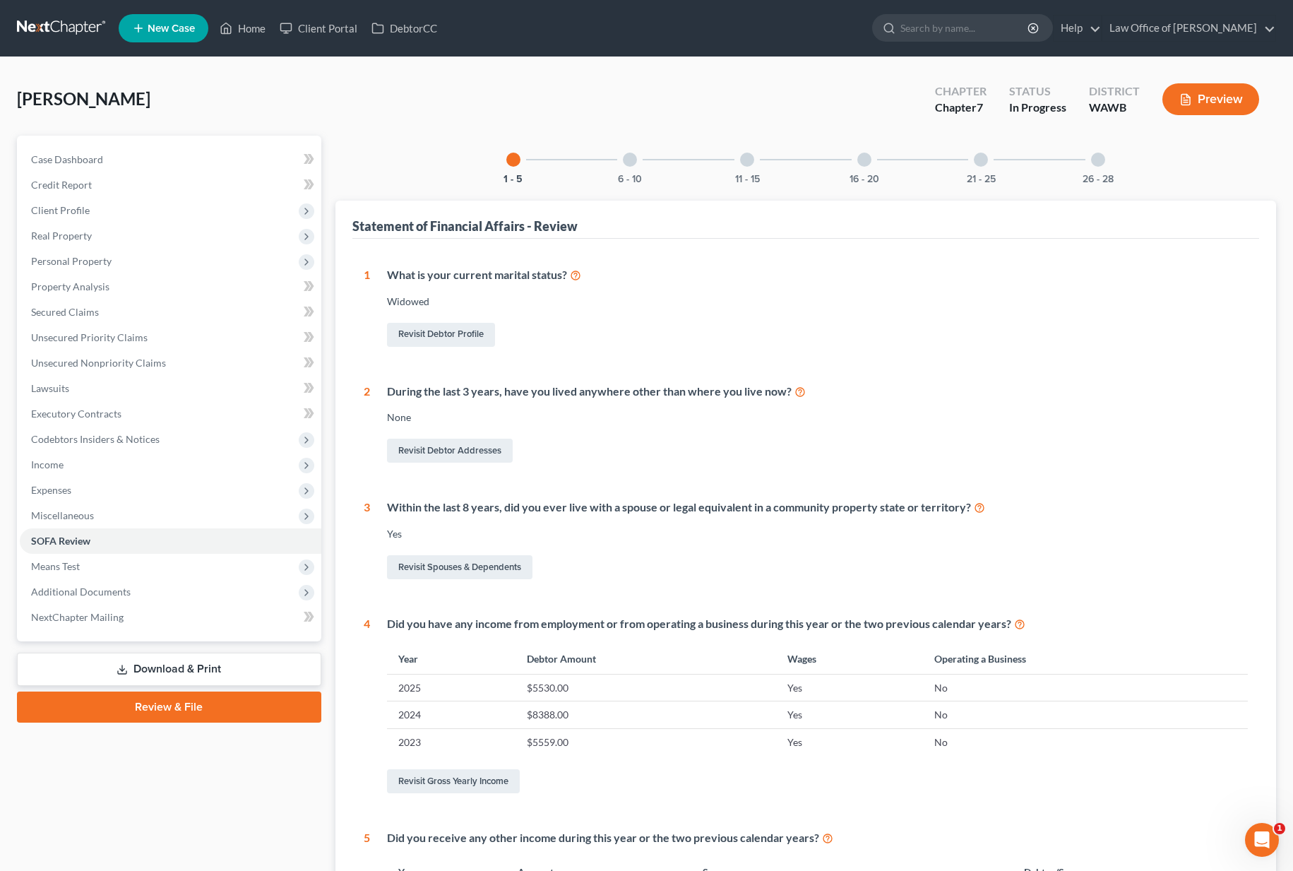
scroll to position [316, 0]
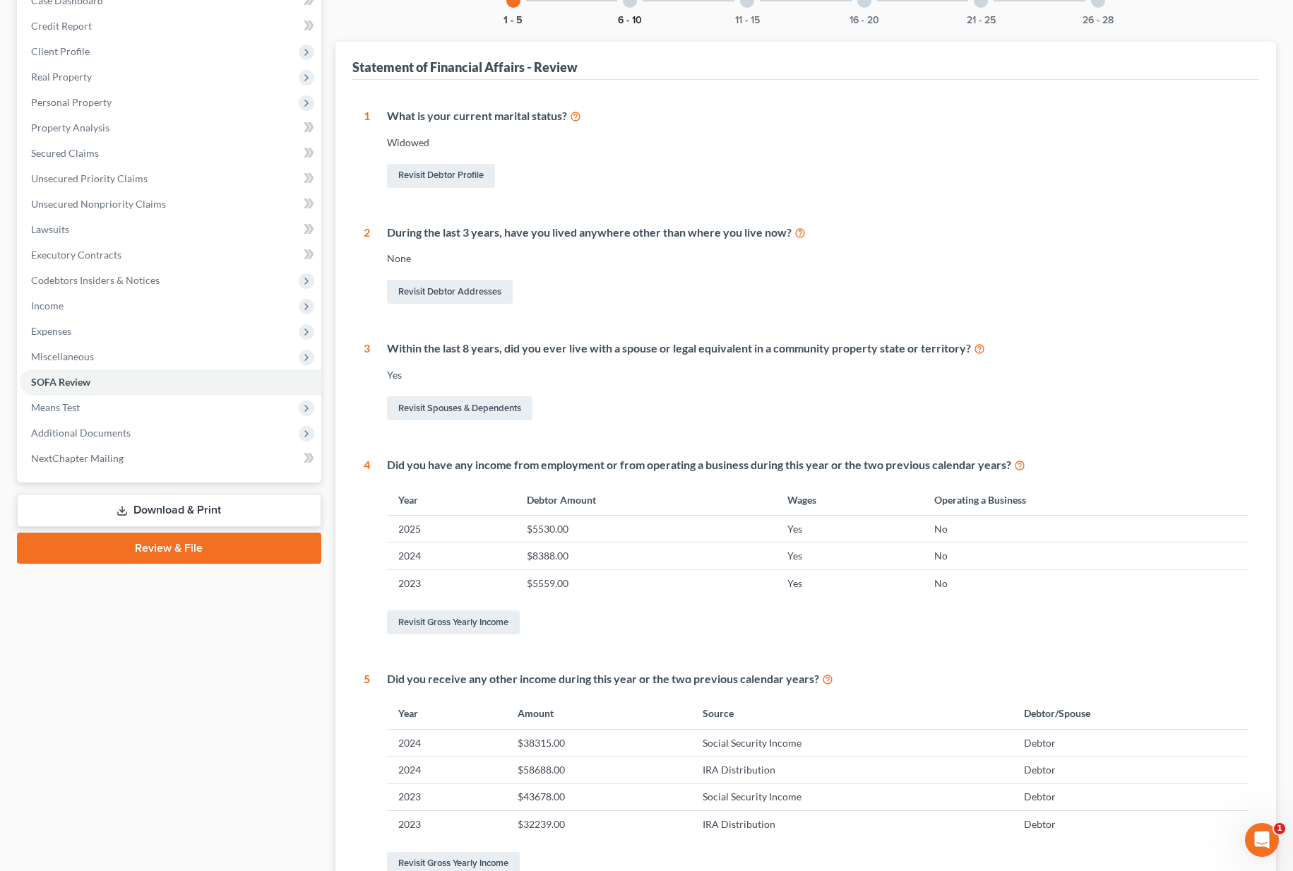
click at [632, 20] on button "6 - 10" at bounding box center [630, 21] width 24 height 10
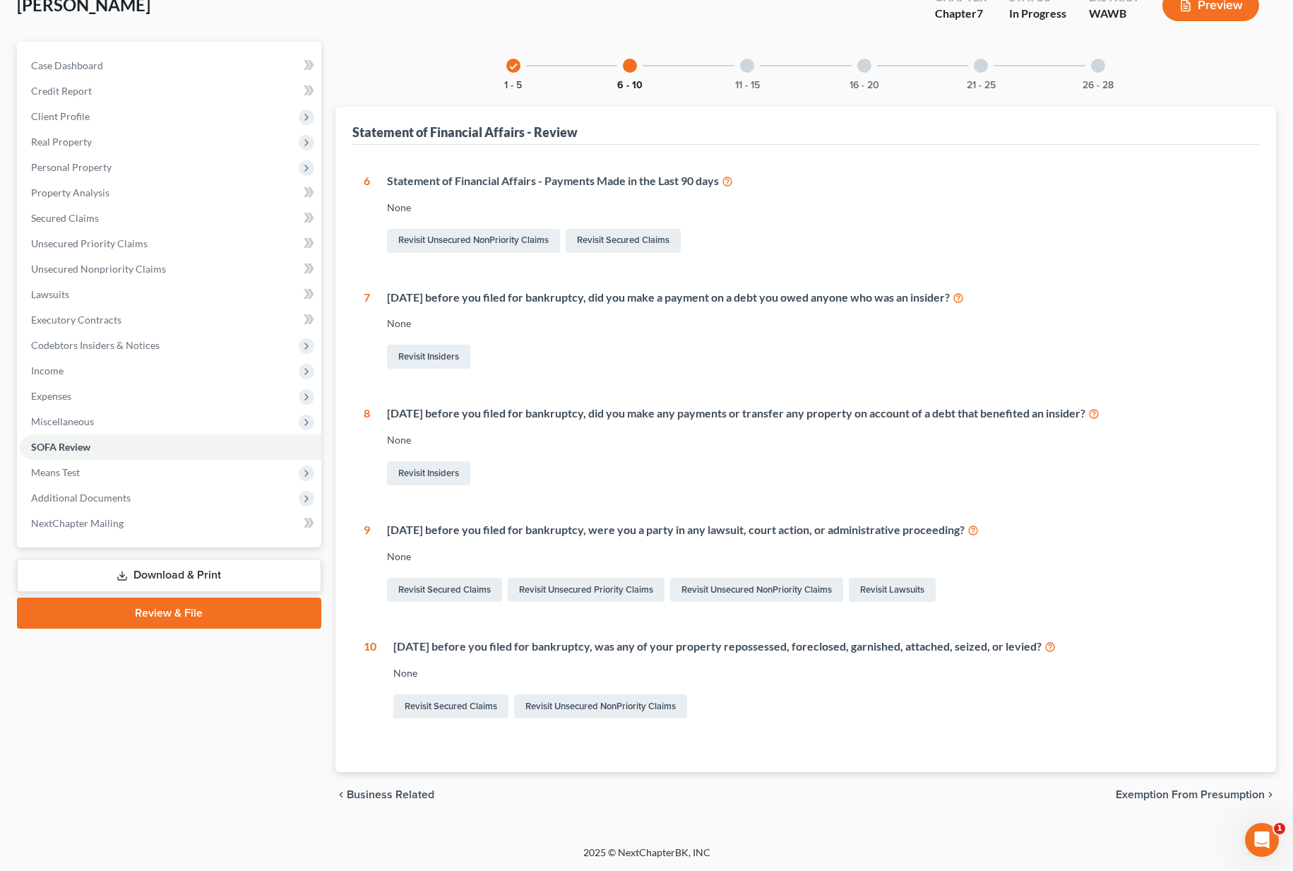
scroll to position [94, 0]
click at [751, 82] on button "11 - 15" at bounding box center [747, 85] width 25 height 10
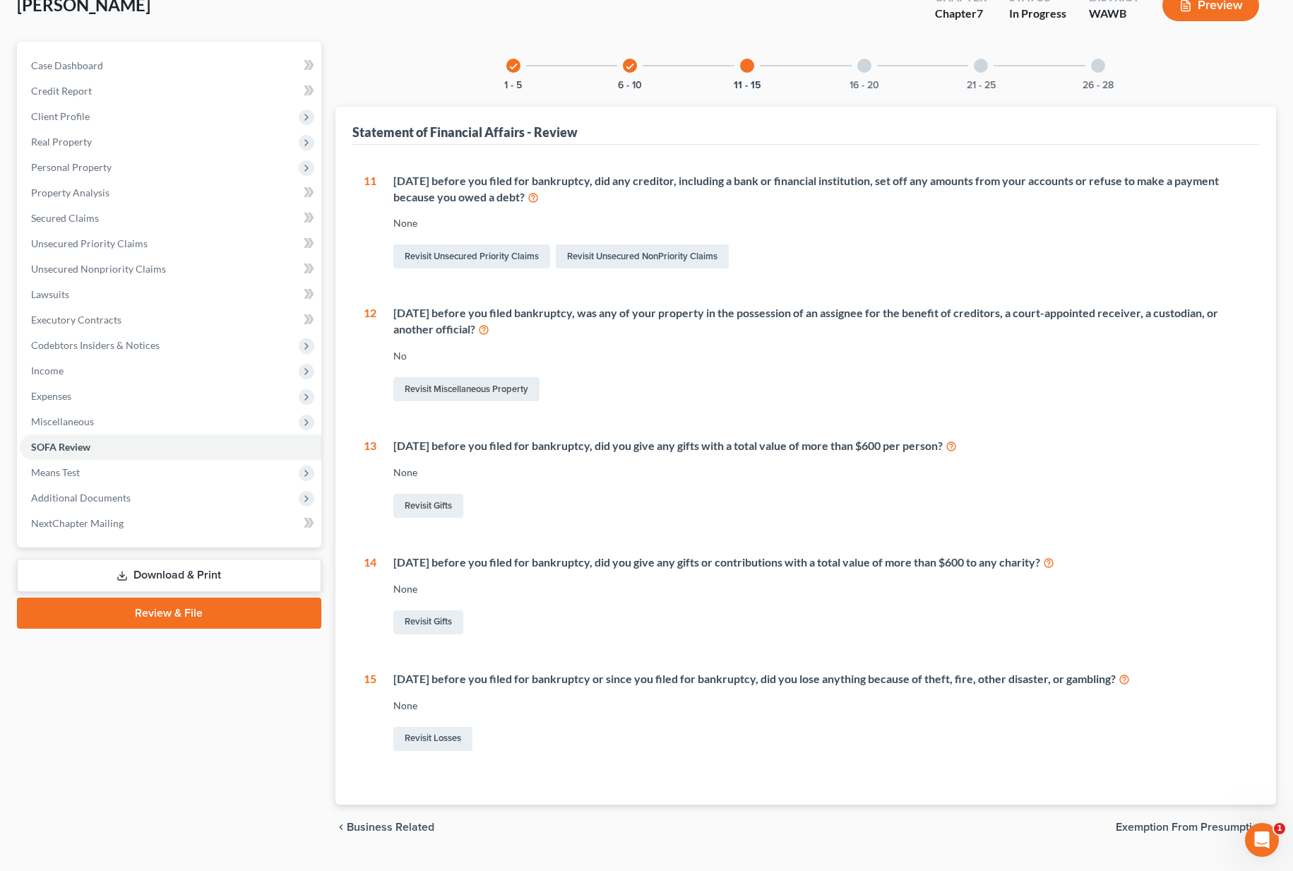
click at [861, 90] on div "check 1 - 5 check 6 - 10 11 - 15 16 - 20 21 - 25 26 - 28 Statement of Financial…" at bounding box center [805, 423] width 940 height 763
click at [864, 72] on div "16 - 20" at bounding box center [864, 66] width 48 height 48
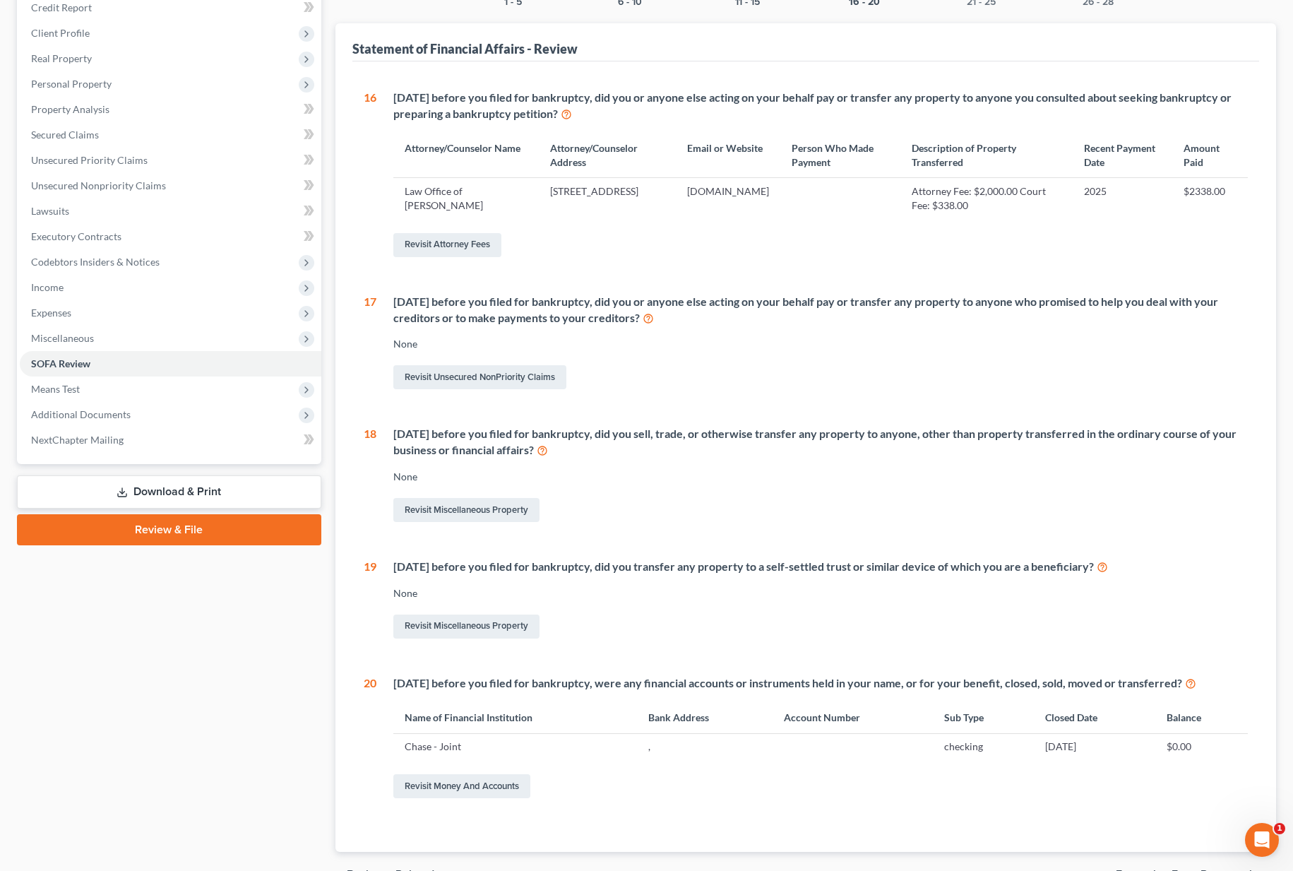
scroll to position [125, 0]
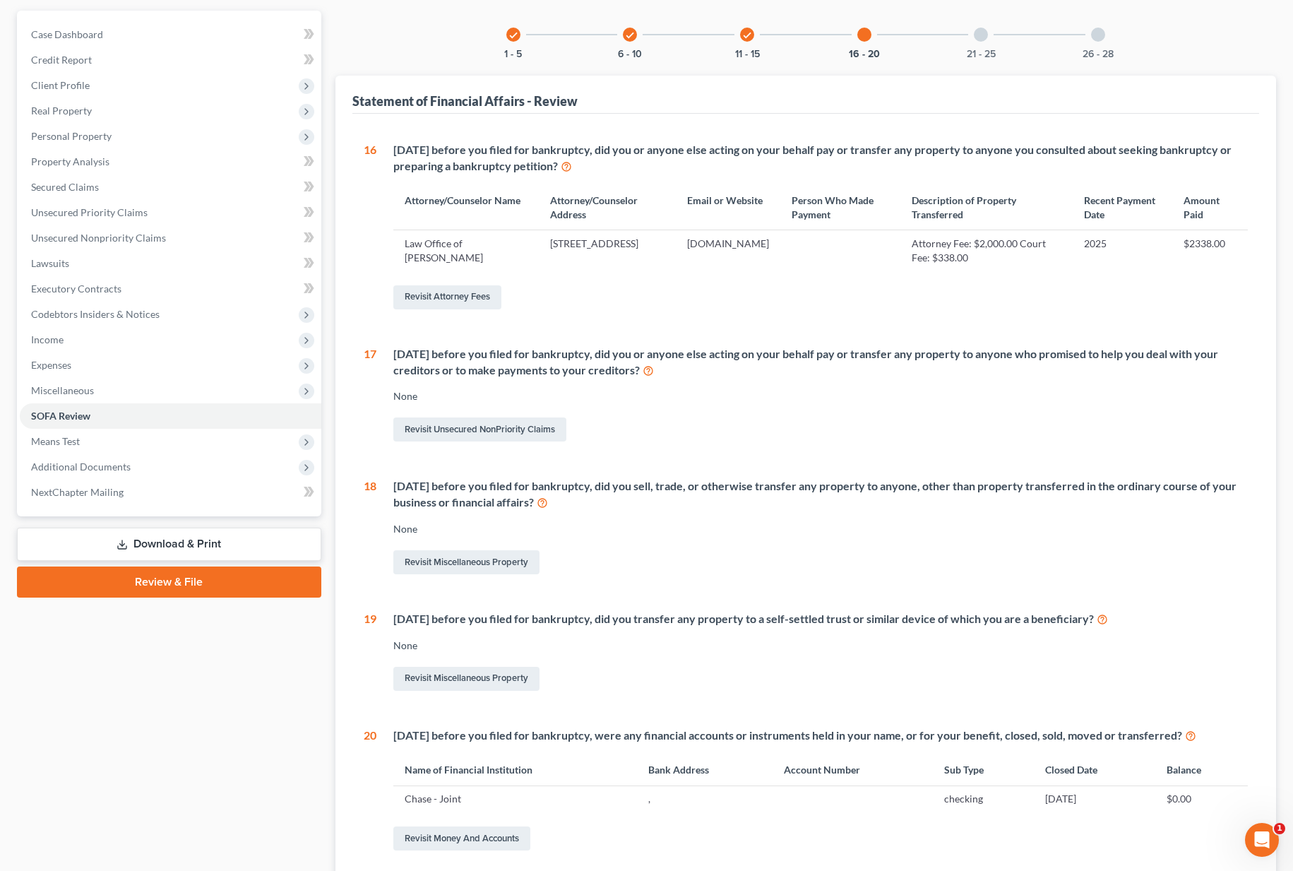
click at [979, 45] on div "21 - 25" at bounding box center [981, 35] width 48 height 48
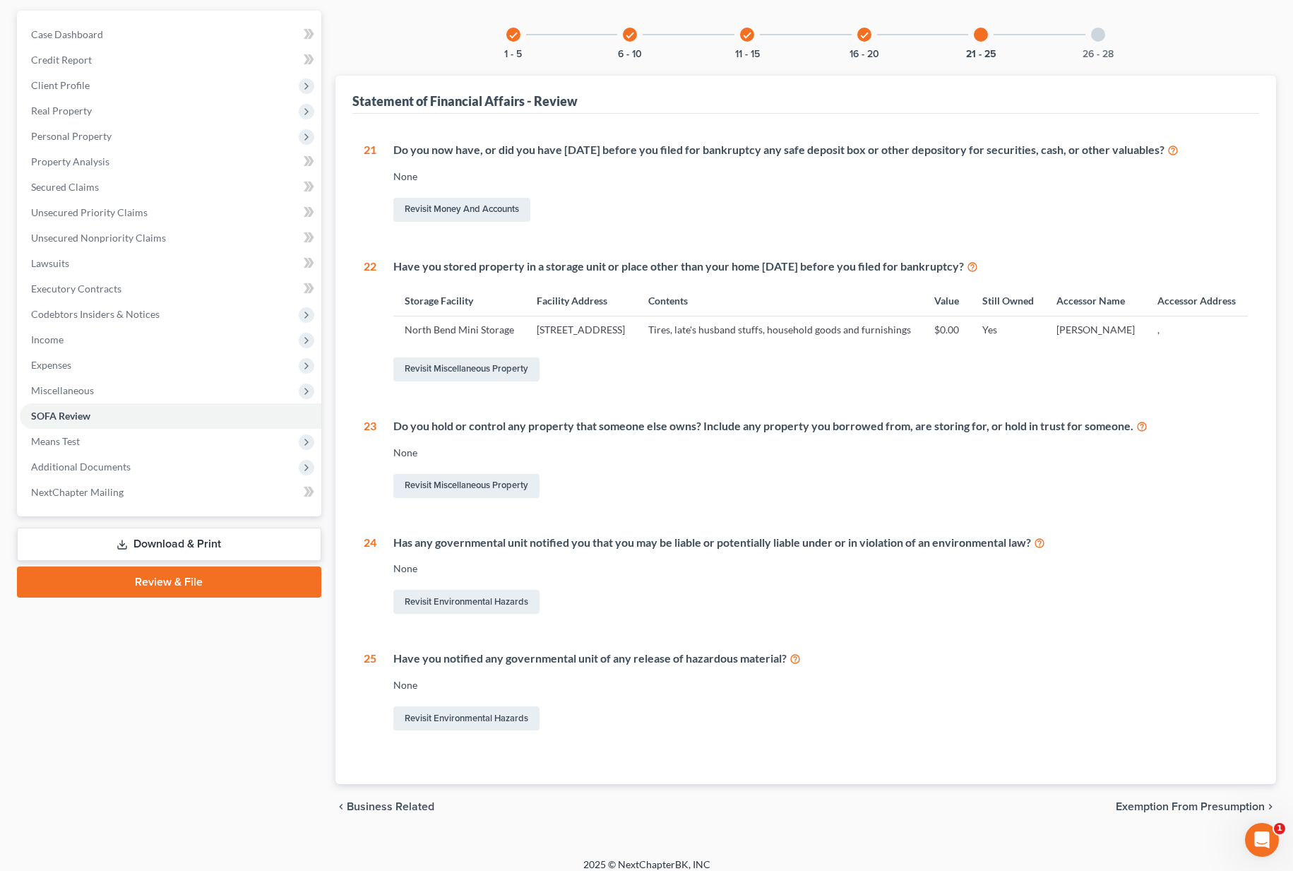
click at [1096, 43] on div "26 - 28" at bounding box center [1098, 35] width 48 height 48
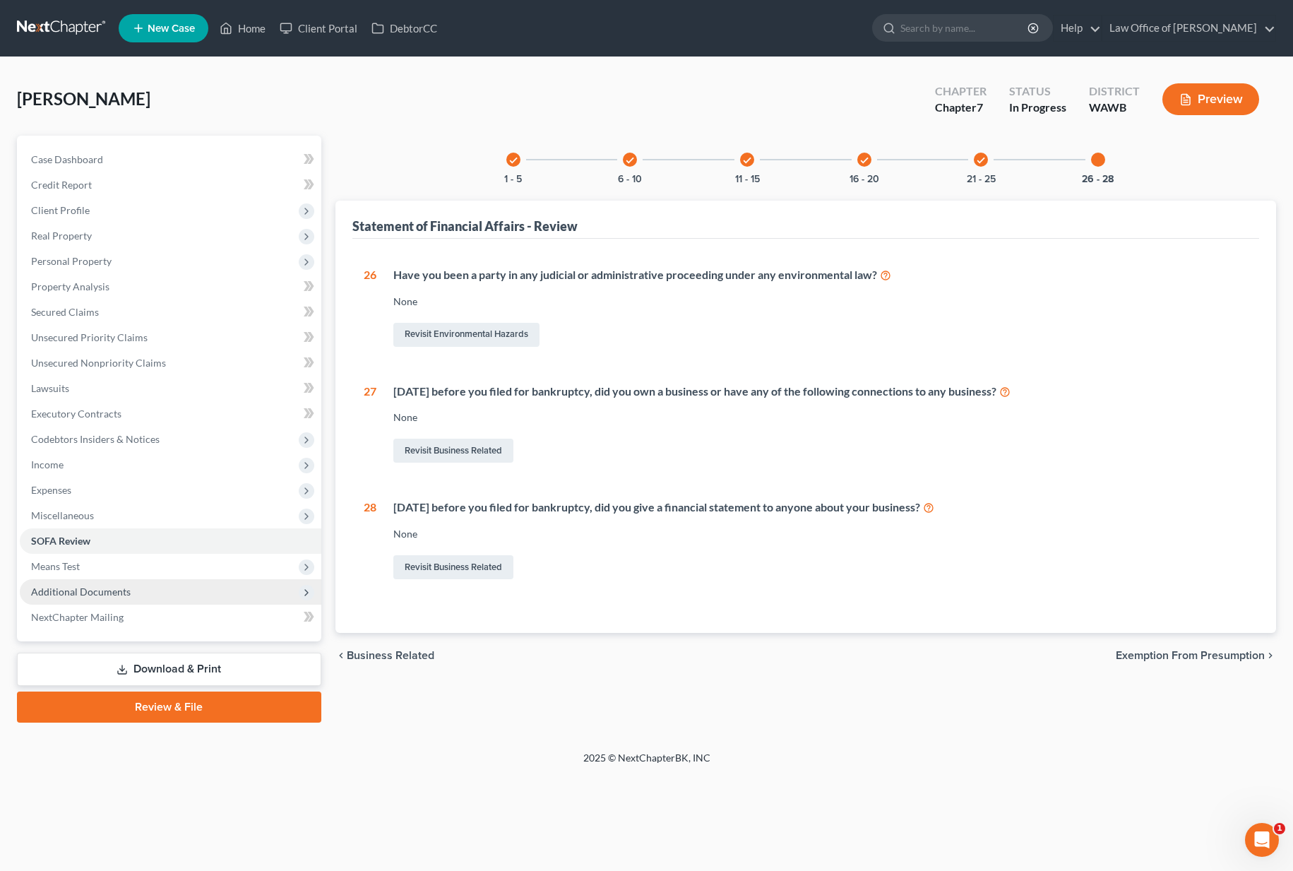
click at [128, 581] on span "Additional Documents" at bounding box center [170, 591] width 301 height 25
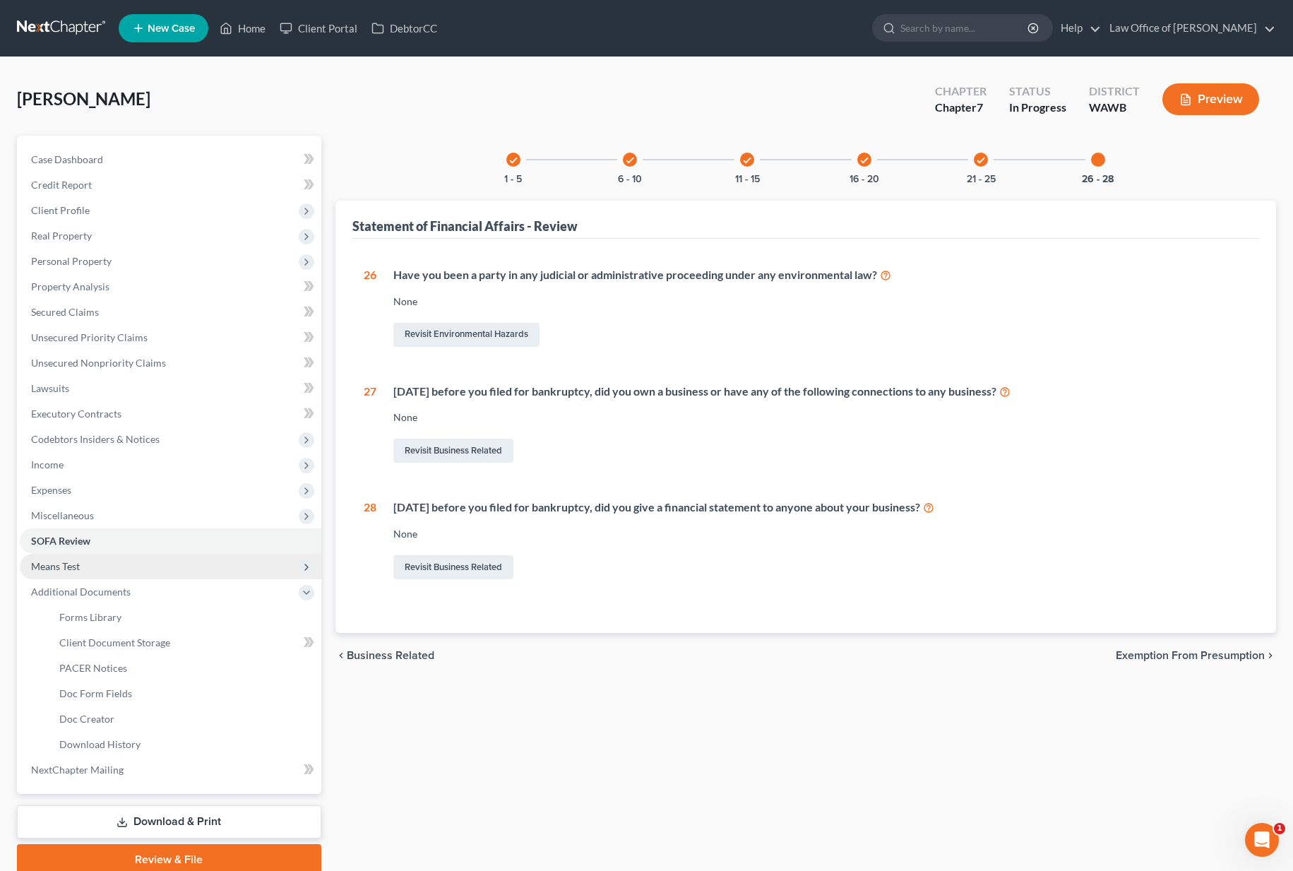
click at [128, 566] on span "Means Test" at bounding box center [170, 566] width 301 height 25
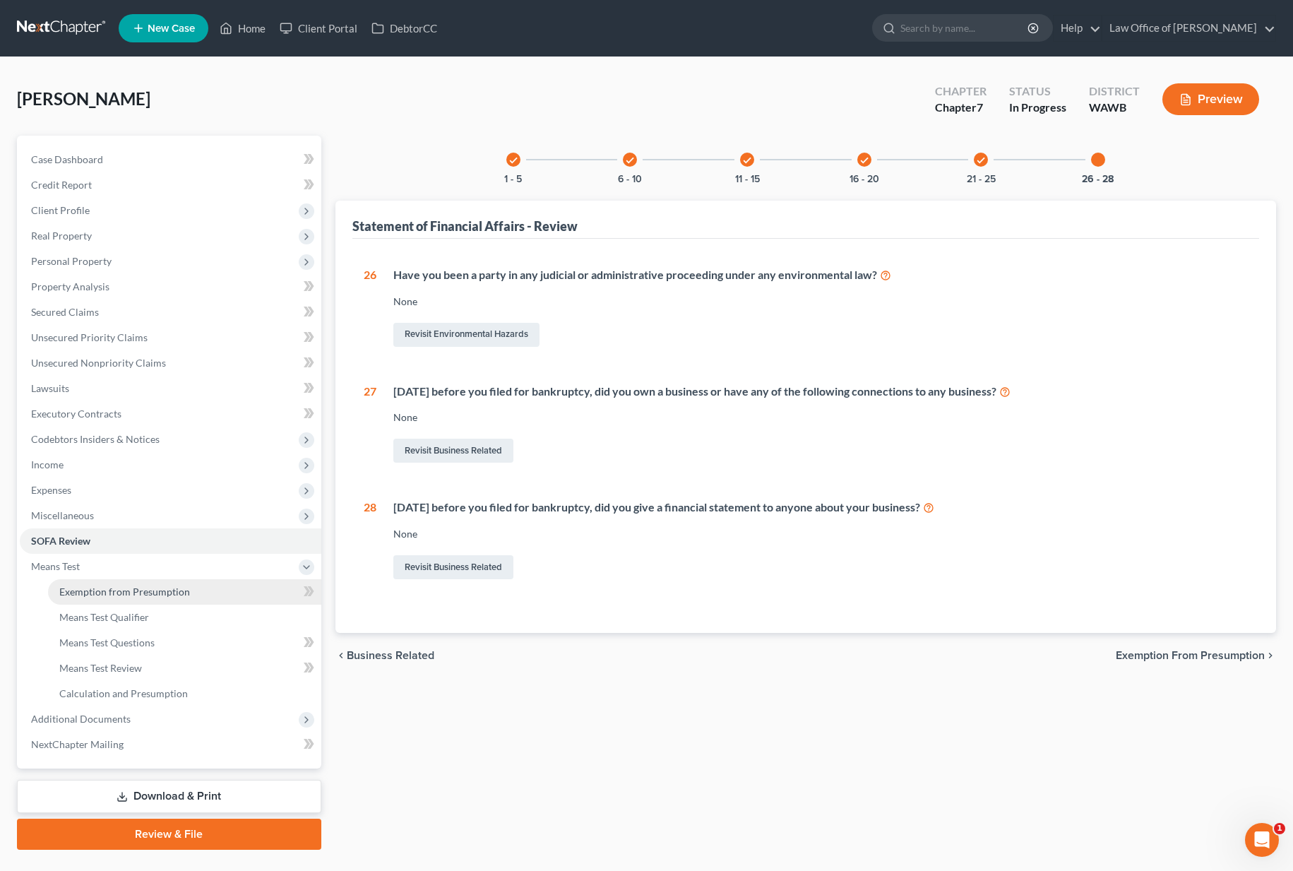
click at [126, 582] on link "Exemption from Presumption" at bounding box center [184, 591] width 273 height 25
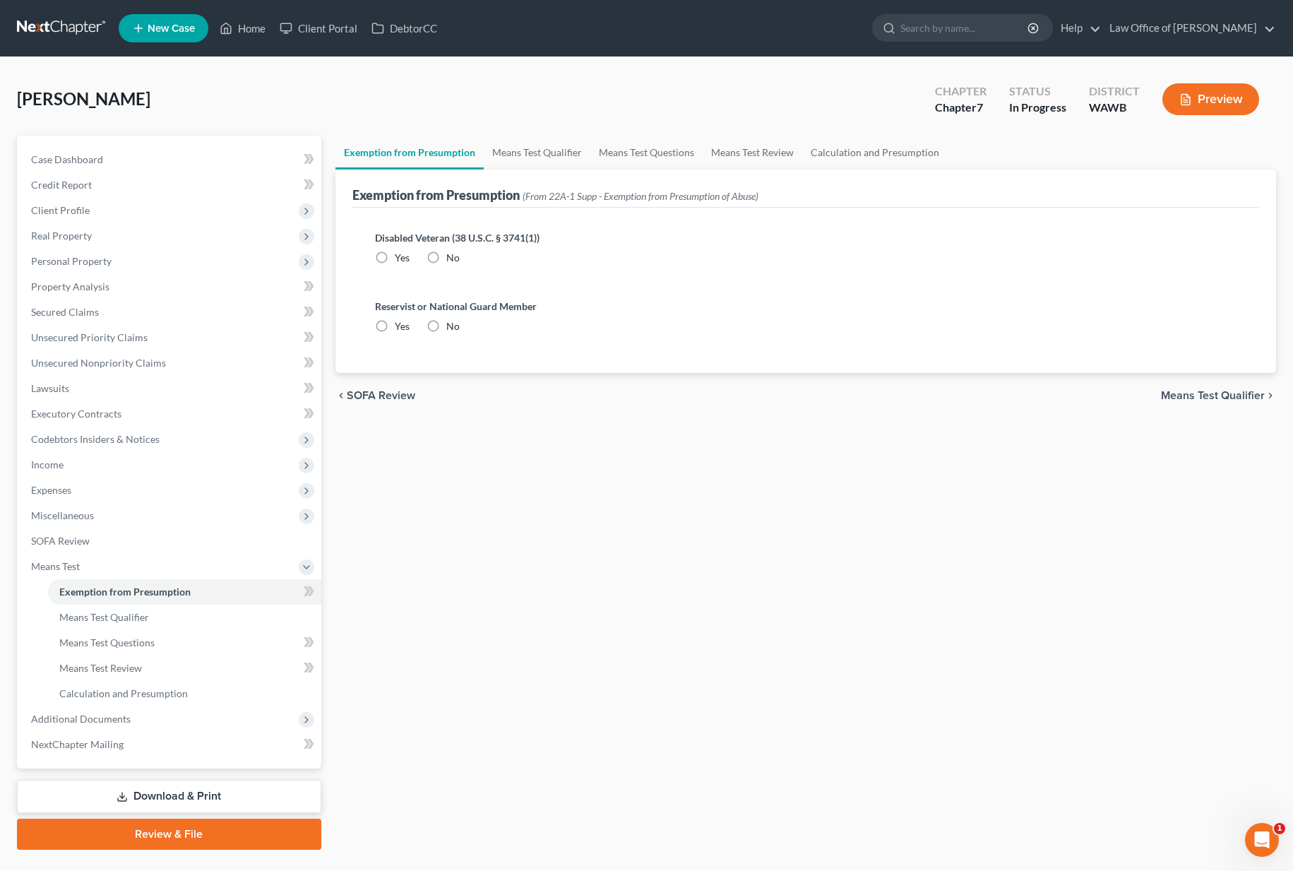
click at [446, 261] on label "No" at bounding box center [452, 258] width 13 height 14
click at [452, 260] on input "No" at bounding box center [456, 255] width 9 height 9
radio input "true"
click at [446, 323] on label "No" at bounding box center [452, 326] width 13 height 14
click at [452, 323] on input "No" at bounding box center [456, 323] width 9 height 9
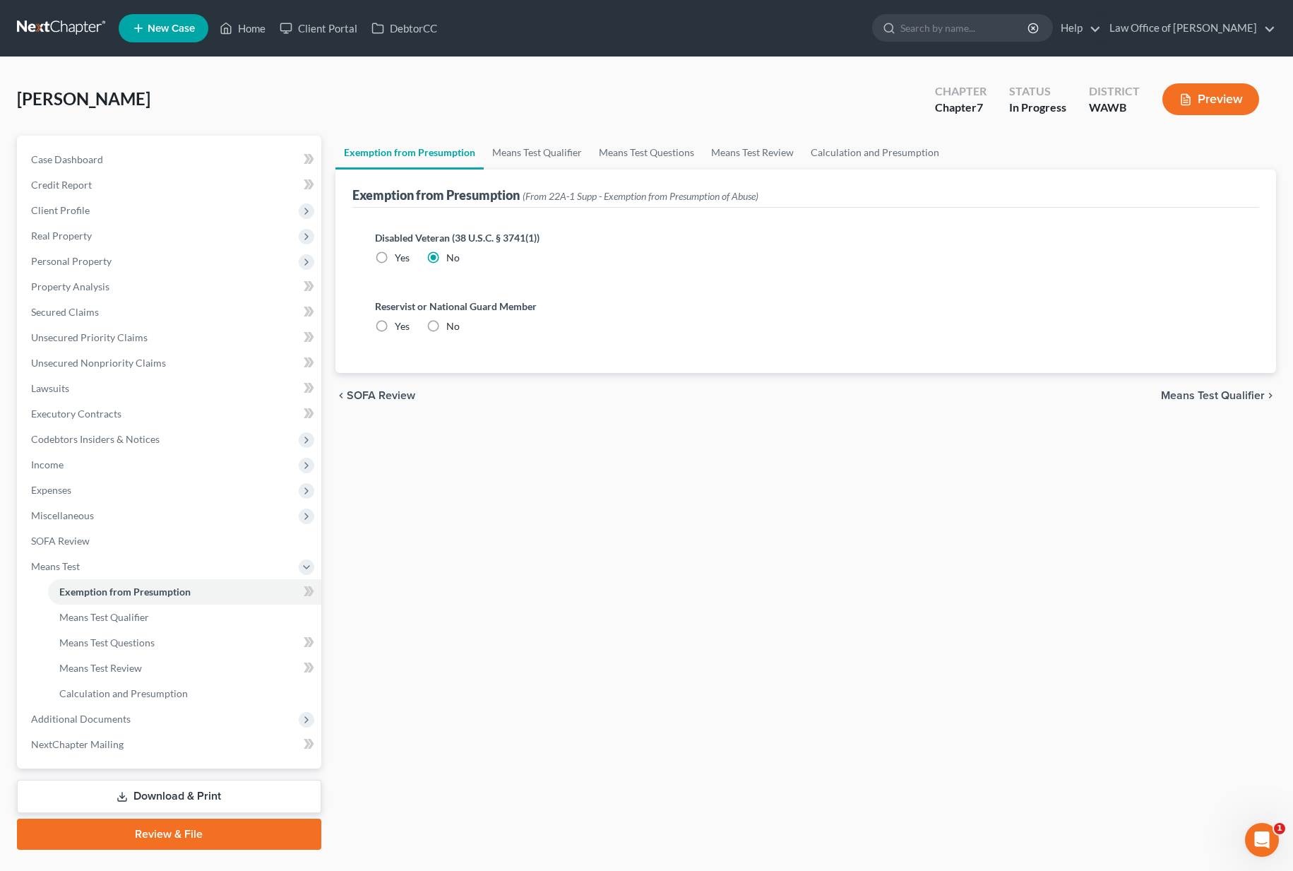
radio input "true"
click at [529, 172] on div "Exemption from Presumption (From 22A-1 Supp - Exemption from Presumption of Abu…" at bounding box center [805, 188] width 907 height 38
click at [531, 157] on link "Means Test Qualifier" at bounding box center [537, 153] width 107 height 34
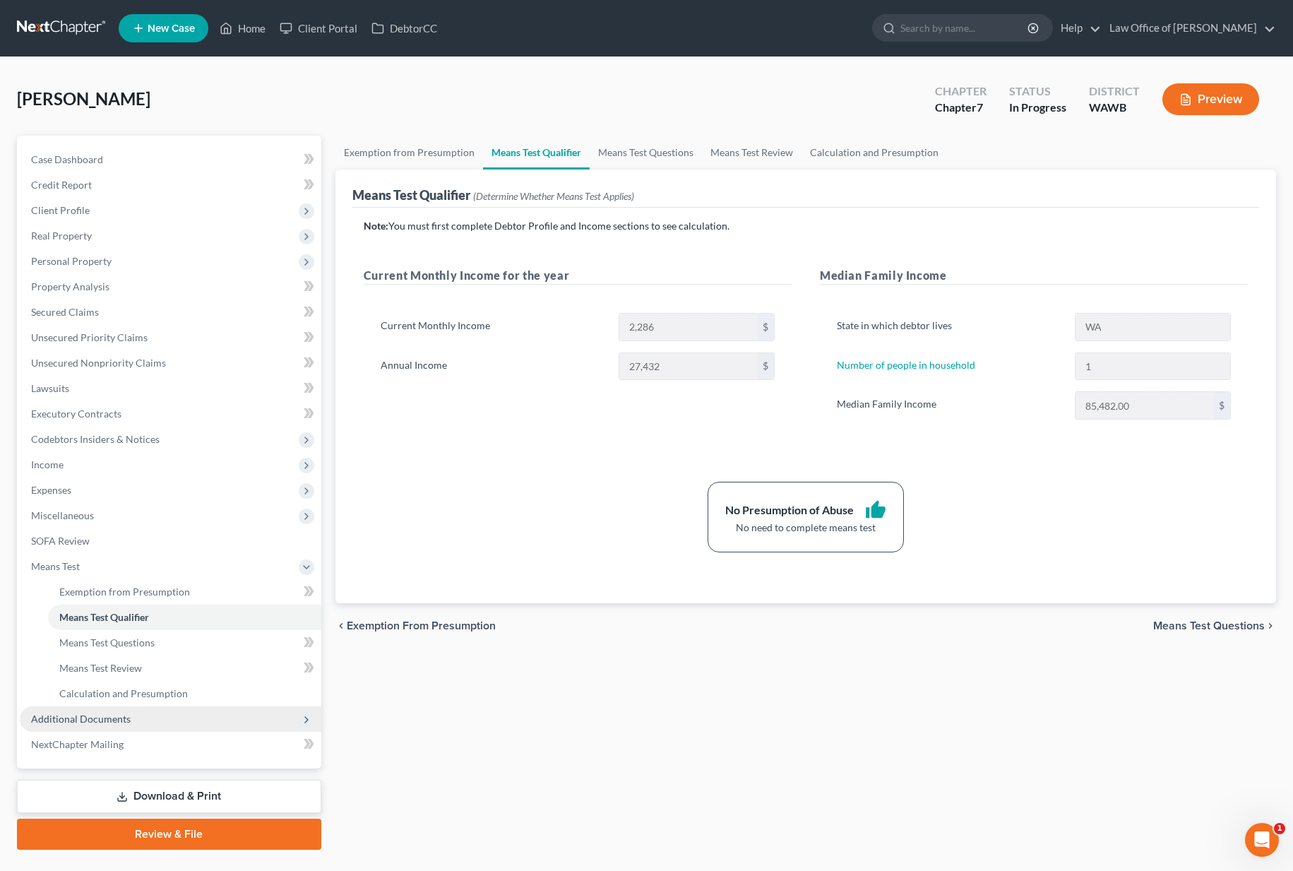
click at [136, 720] on span "Additional Documents" at bounding box center [170, 718] width 301 height 25
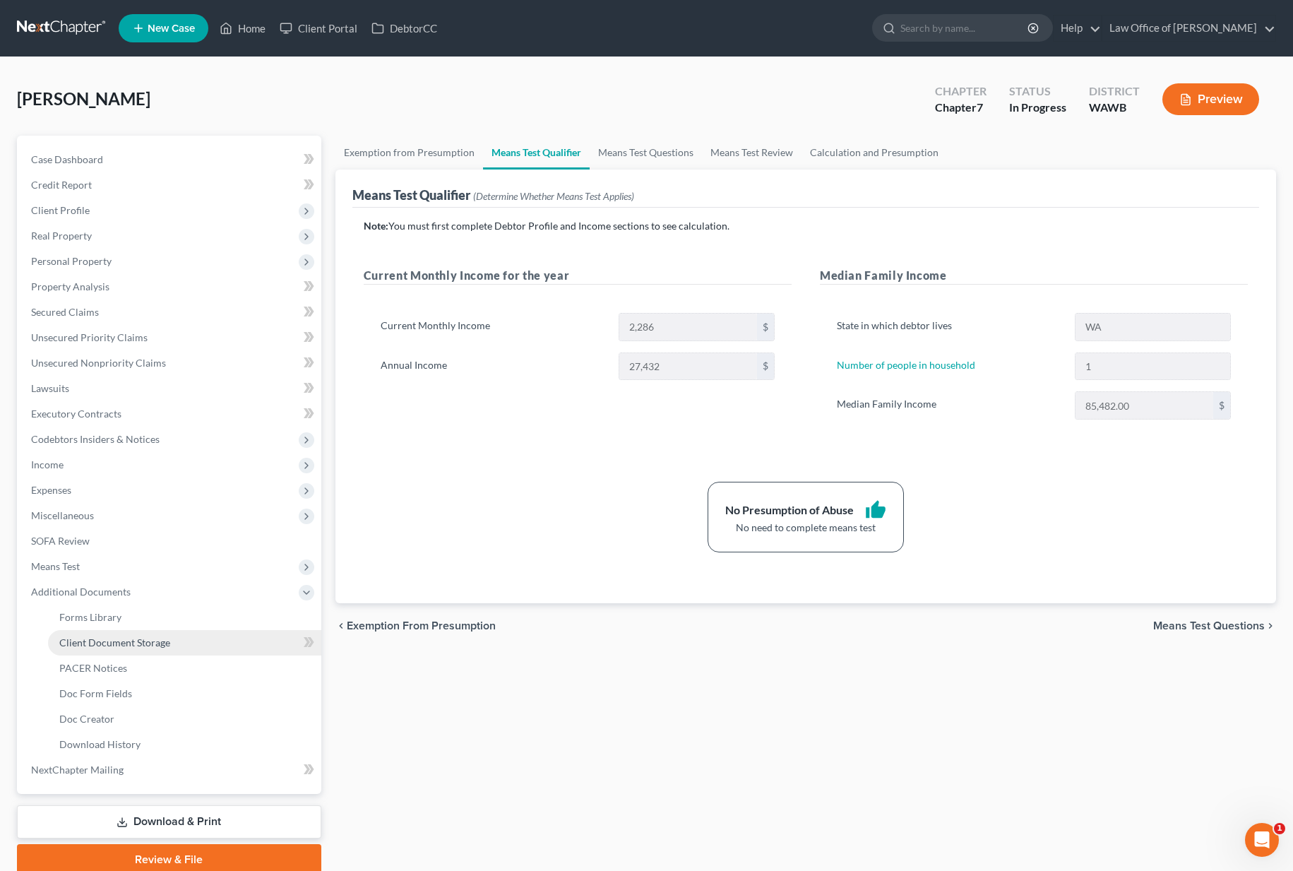
click at [156, 642] on span "Client Document Storage" at bounding box center [114, 642] width 111 height 12
select select "0"
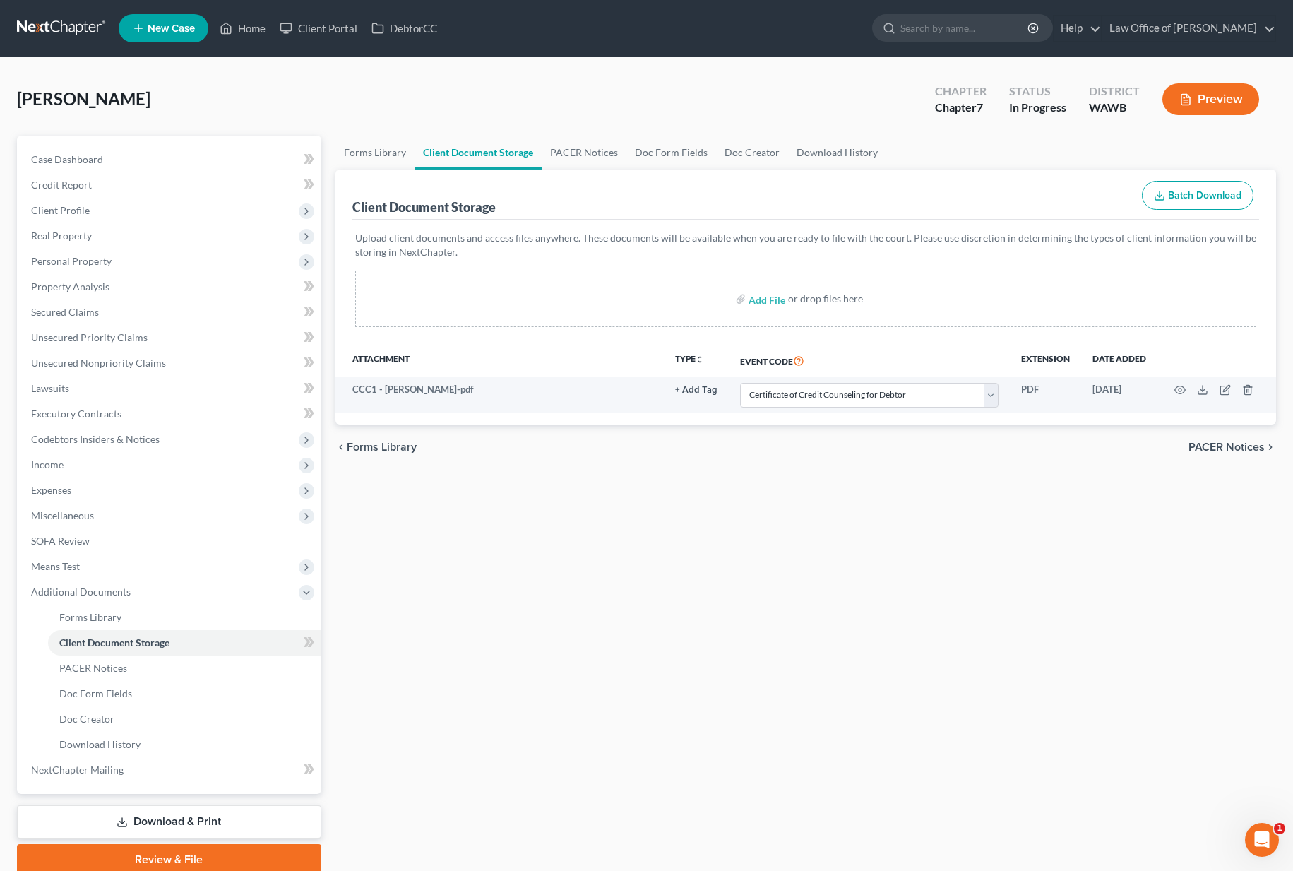
click at [116, 818] on icon at bounding box center [121, 821] width 11 height 11
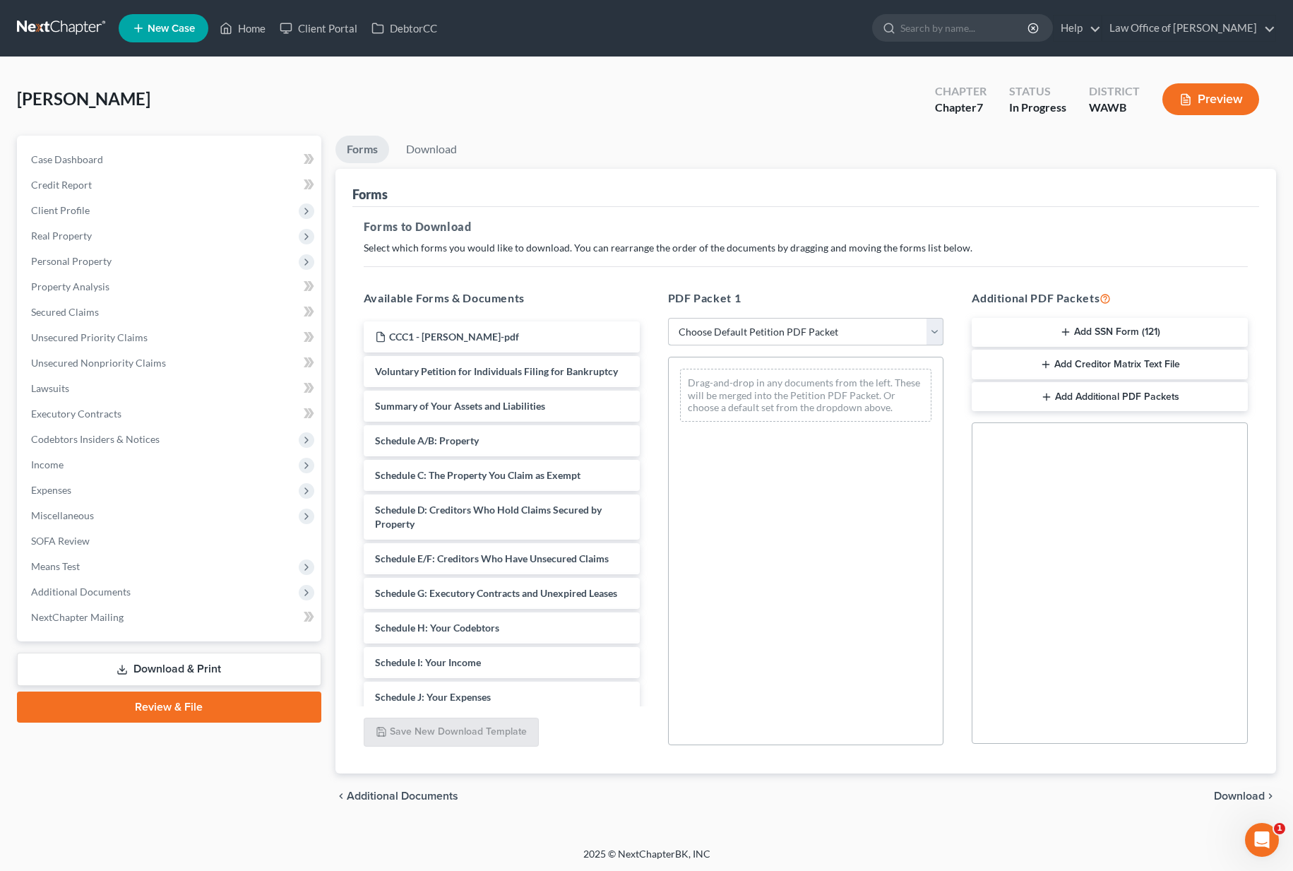
click at [730, 325] on select "Choose Default Petition PDF Packet Complete Bankruptcy Petition (all forms and …" at bounding box center [806, 332] width 276 height 28
select select "0"
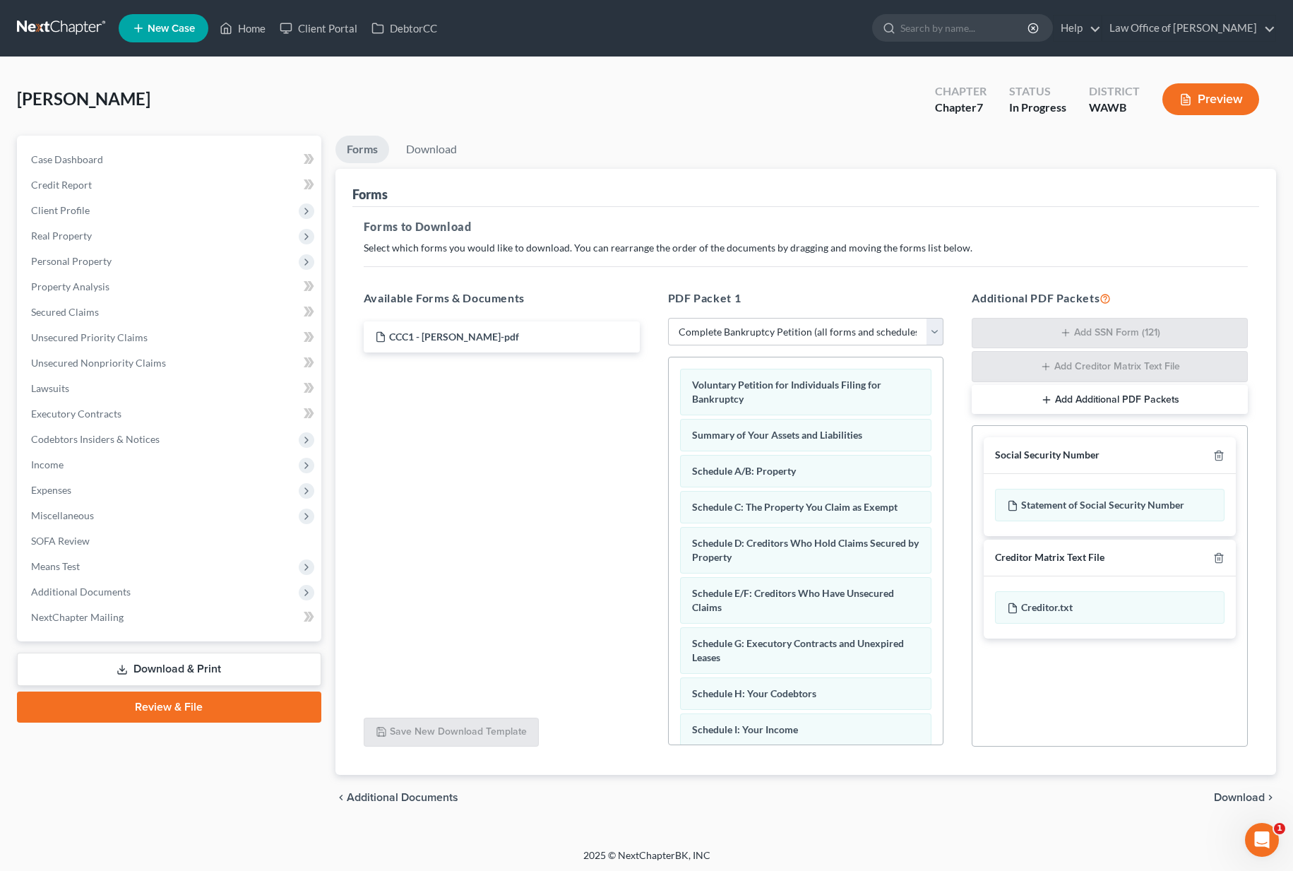
click at [1236, 792] on span "Download" at bounding box center [1239, 796] width 51 height 11
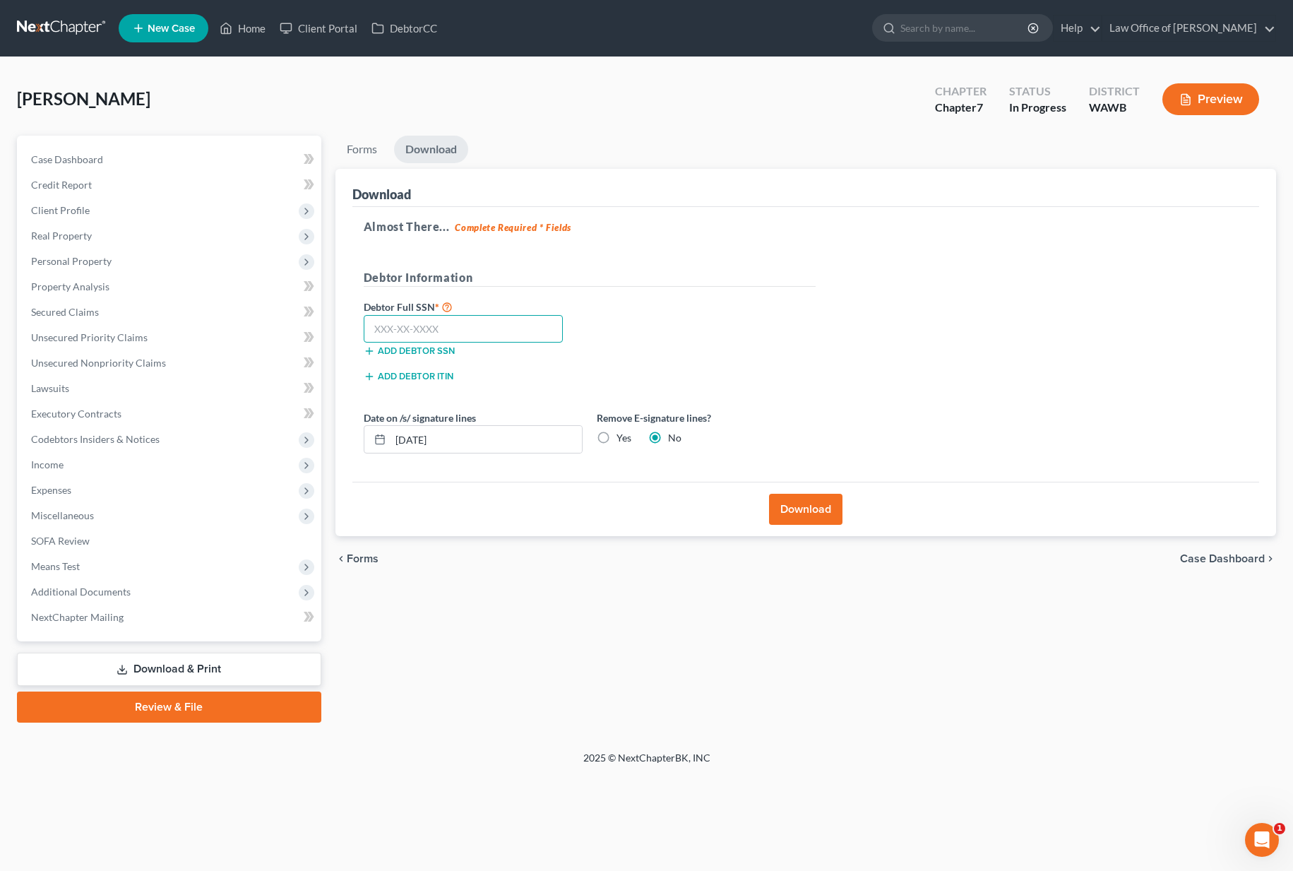
click at [404, 325] on input "text" at bounding box center [464, 329] width 200 height 28
type input "543-52-5354"
click at [616, 441] on label "Yes" at bounding box center [623, 438] width 15 height 14
click at [622, 440] on input "Yes" at bounding box center [626, 435] width 9 height 9
radio input "true"
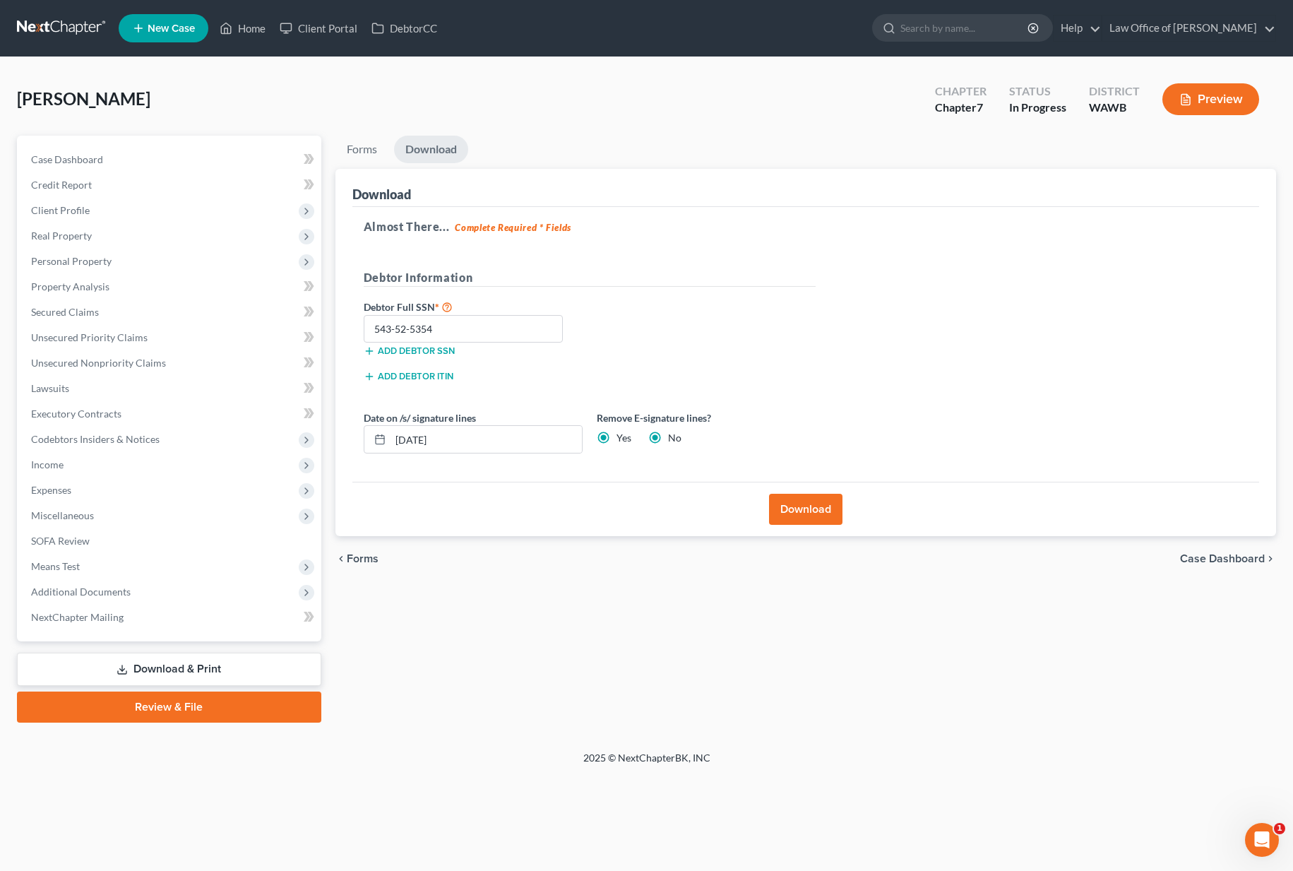
radio input "false"
drag, startPoint x: 547, startPoint y: 441, endPoint x: 364, endPoint y: 433, distance: 183.0
click at [366, 433] on div "[DATE]" at bounding box center [473, 439] width 219 height 28
click at [798, 513] on button "Download" at bounding box center [805, 509] width 73 height 31
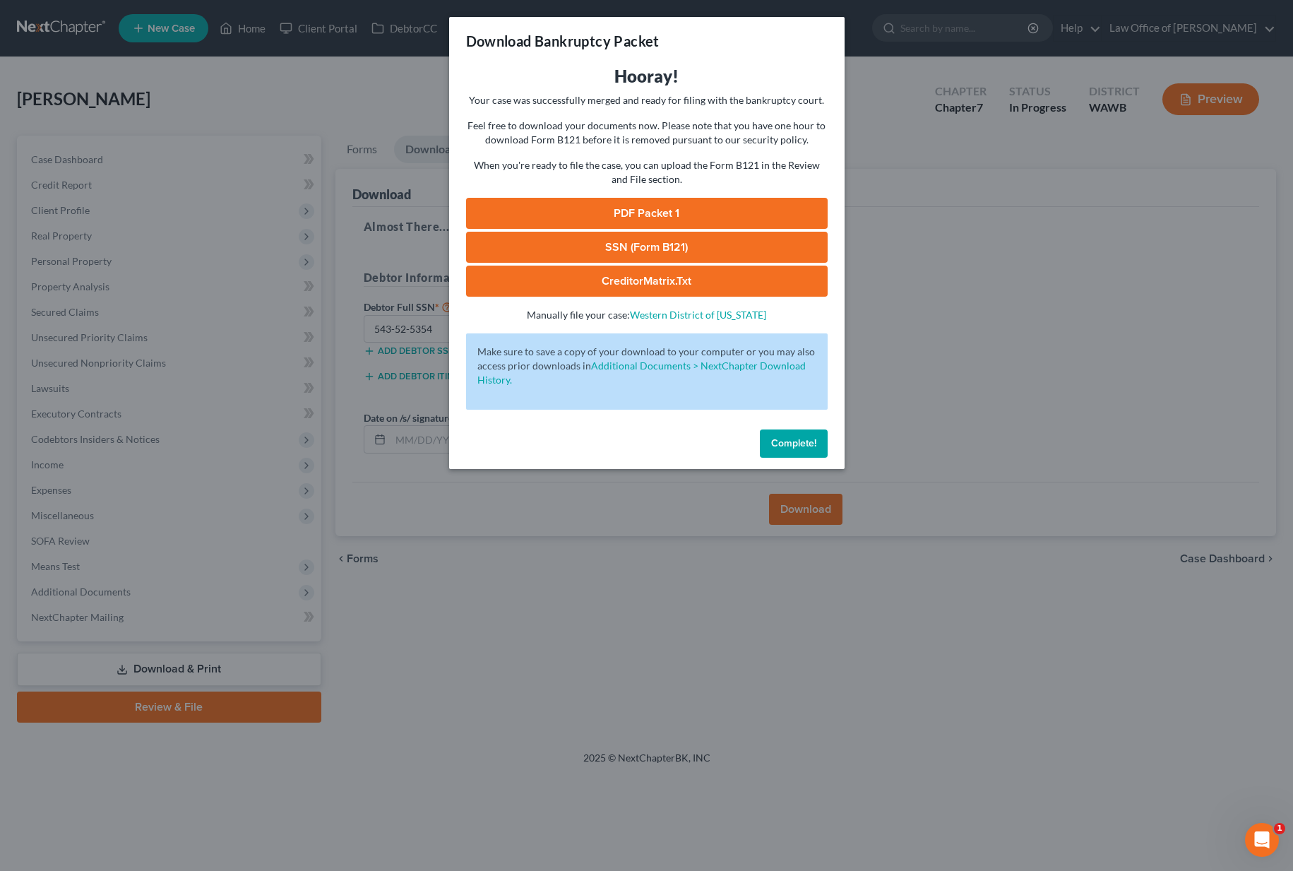
click at [597, 247] on link "SSN (Form B121)" at bounding box center [646, 247] width 361 height 31
click at [359, 87] on div "Download Bankruptcy Packet Hooray! Your case was successfully merged and ready …" at bounding box center [646, 435] width 1293 height 871
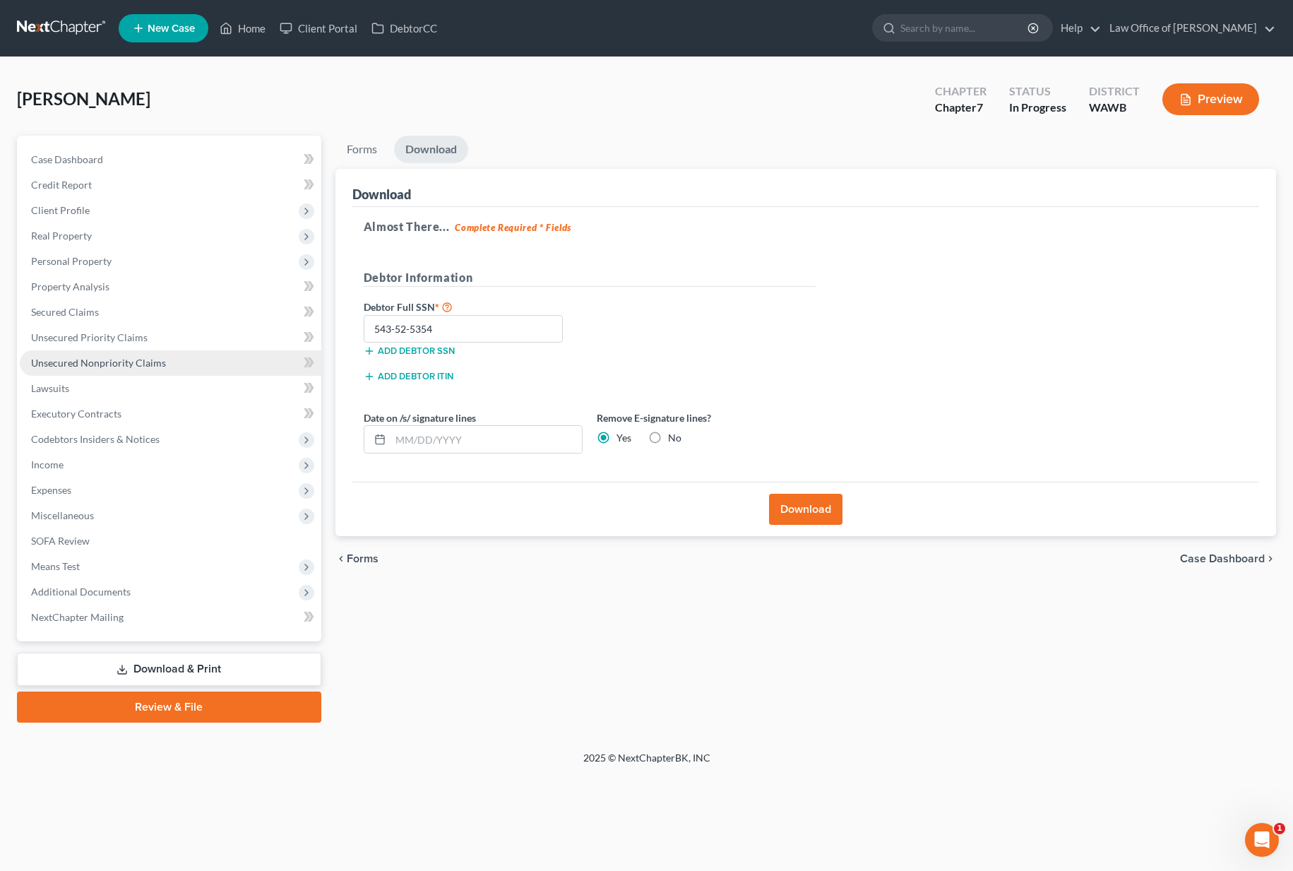
click at [186, 369] on link "Unsecured Nonpriority Claims" at bounding box center [170, 362] width 301 height 25
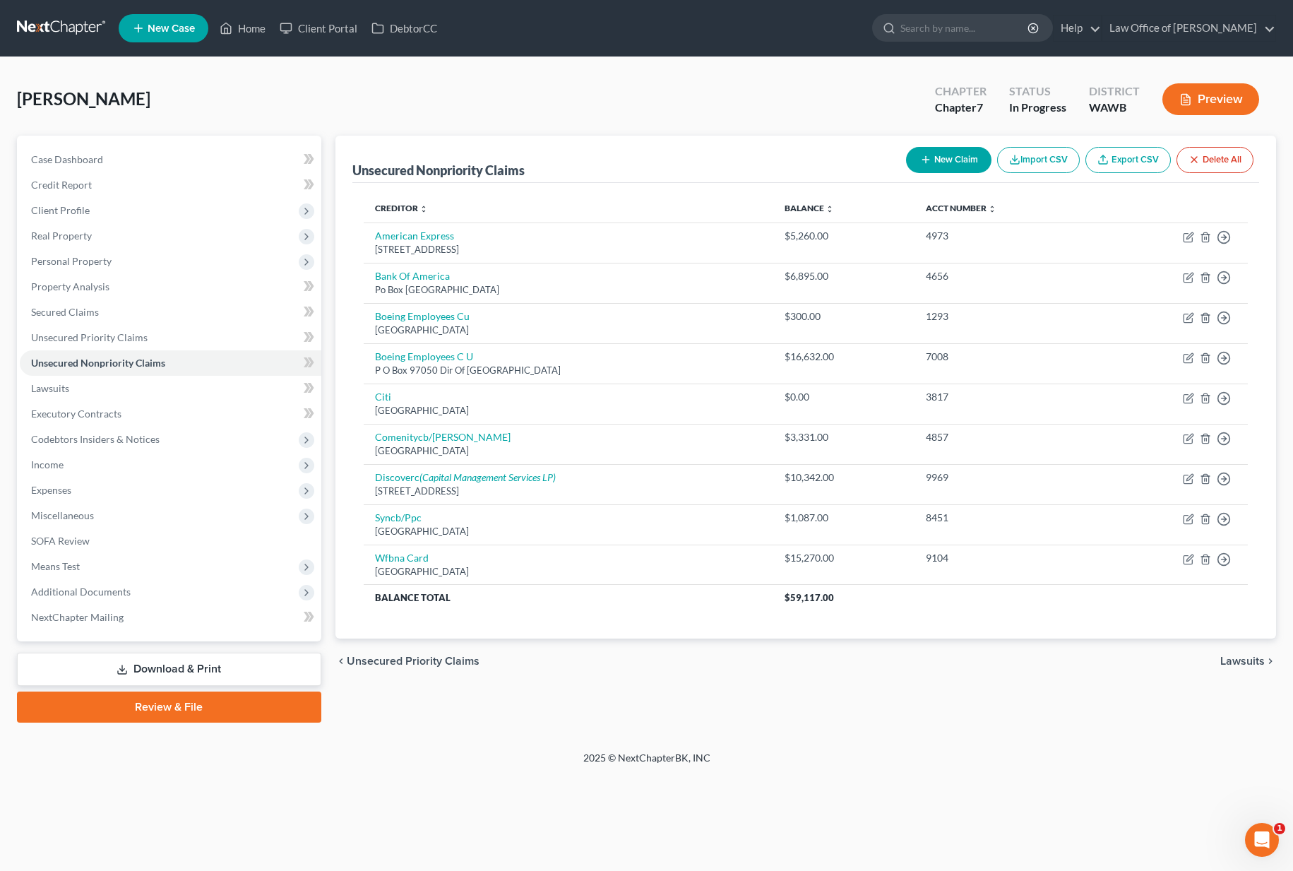
click at [935, 157] on button "New Claim" at bounding box center [948, 160] width 85 height 26
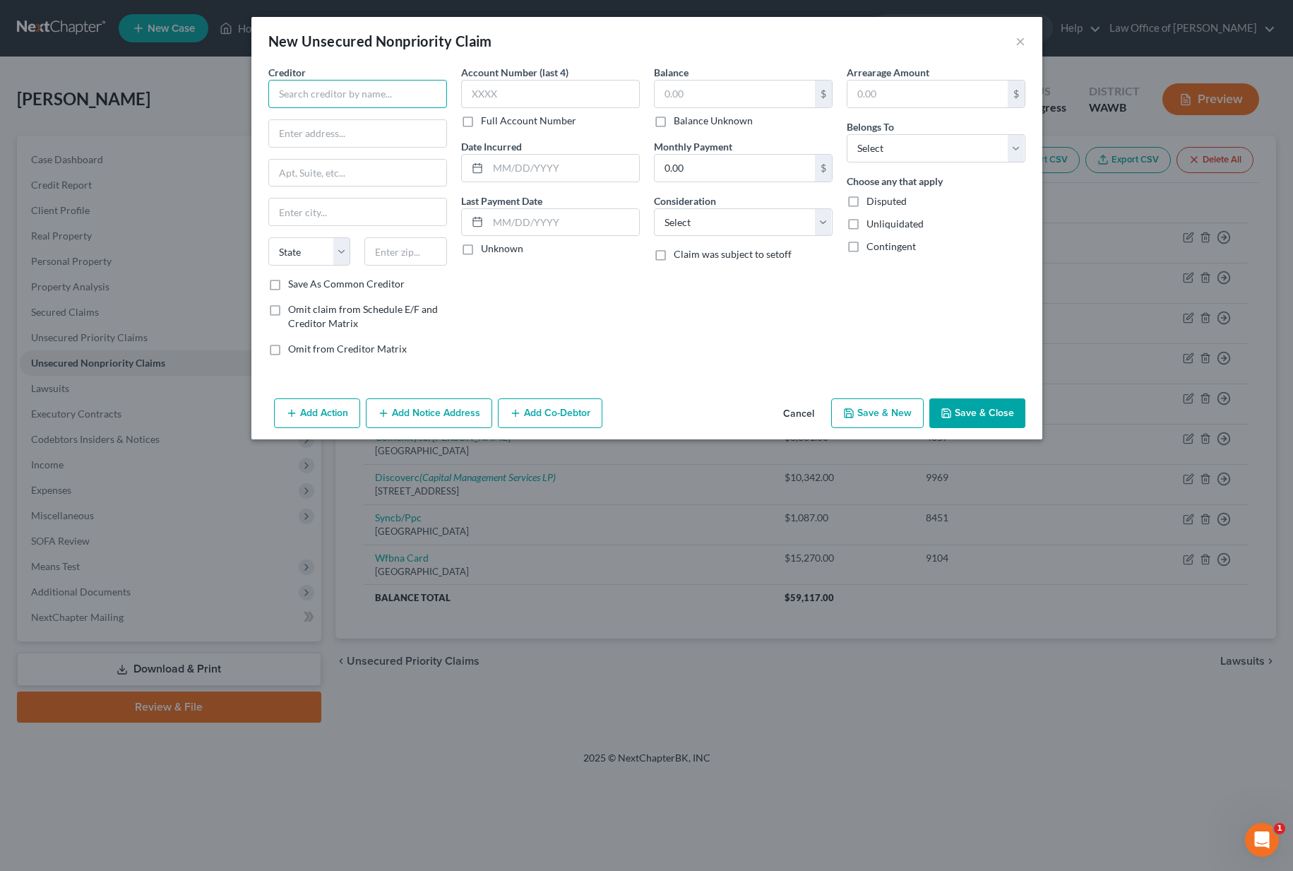
click at [394, 90] on input "text" at bounding box center [357, 94] width 179 height 28
type input "Phillips & Cohen Associates LTD"
type input "Mail Stop: 655"
type input "1002 Justison Street"
click at [394, 249] on input "text" at bounding box center [405, 251] width 83 height 28
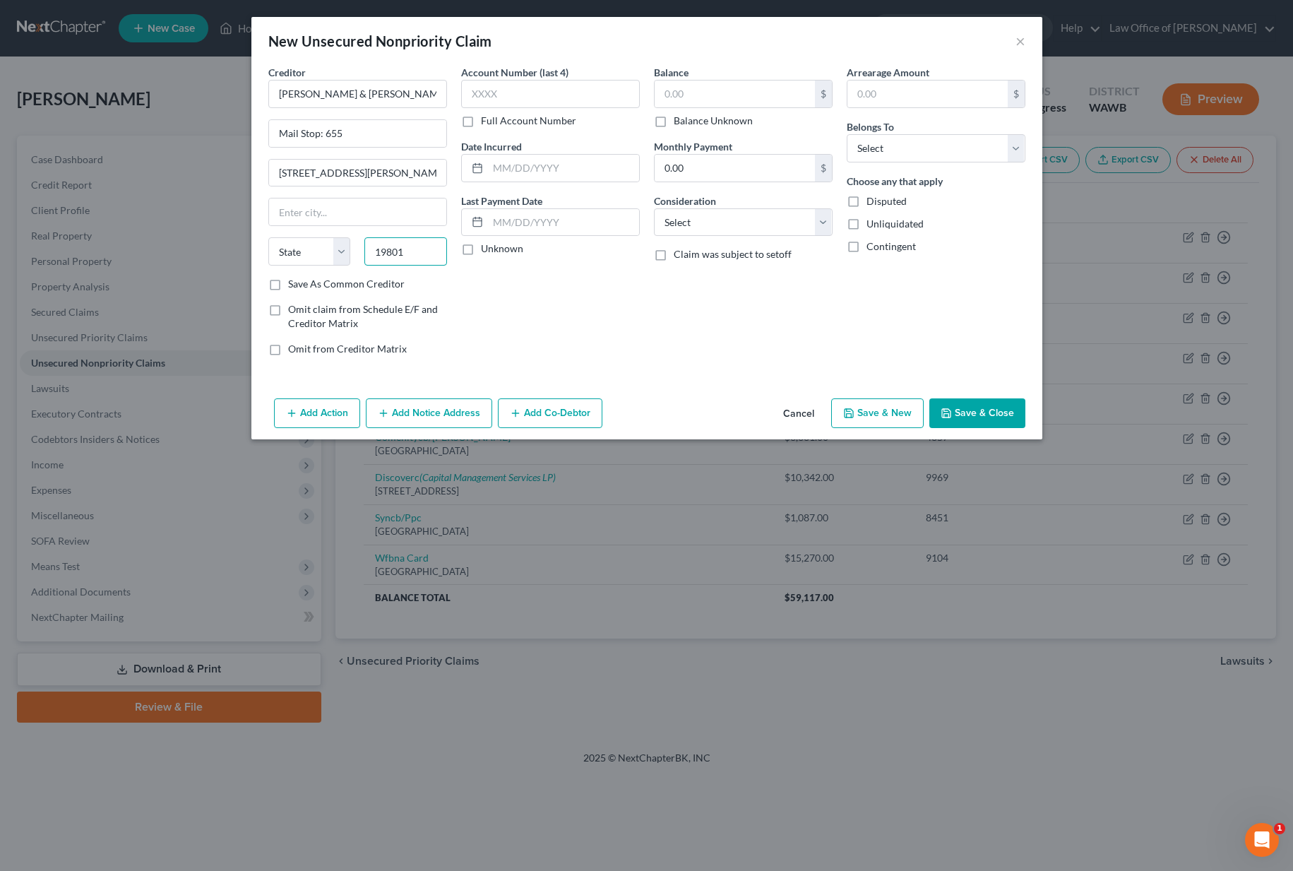
type input "19801"
type input "Wilmington"
select select "7"
click at [904, 148] on select "Select Debtor 1 Only Debtor 2 Only Debtor 1 And Debtor 2 Only At Least One Of T…" at bounding box center [936, 148] width 179 height 28
select select "4"
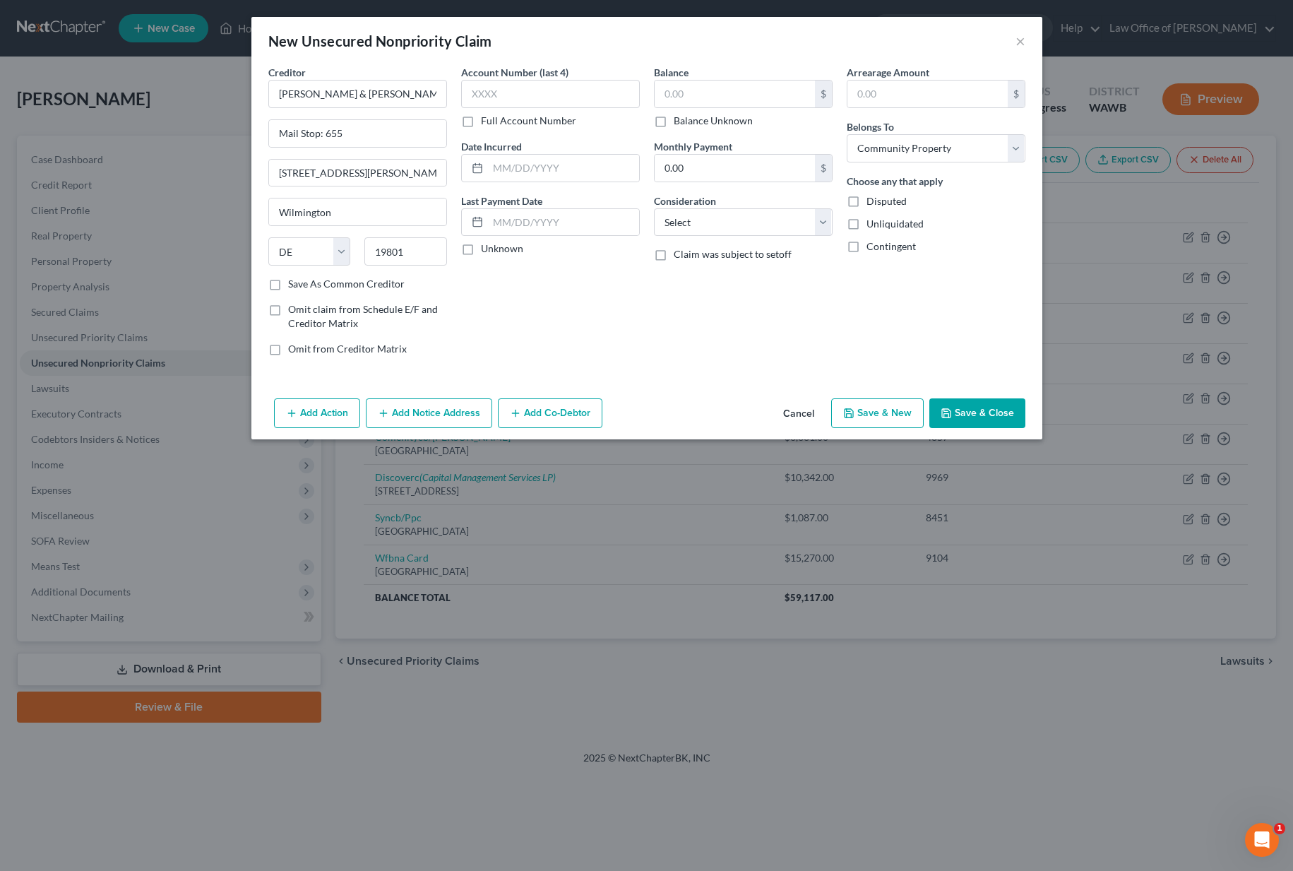
click at [880, 412] on button "Save & New" at bounding box center [877, 413] width 92 height 30
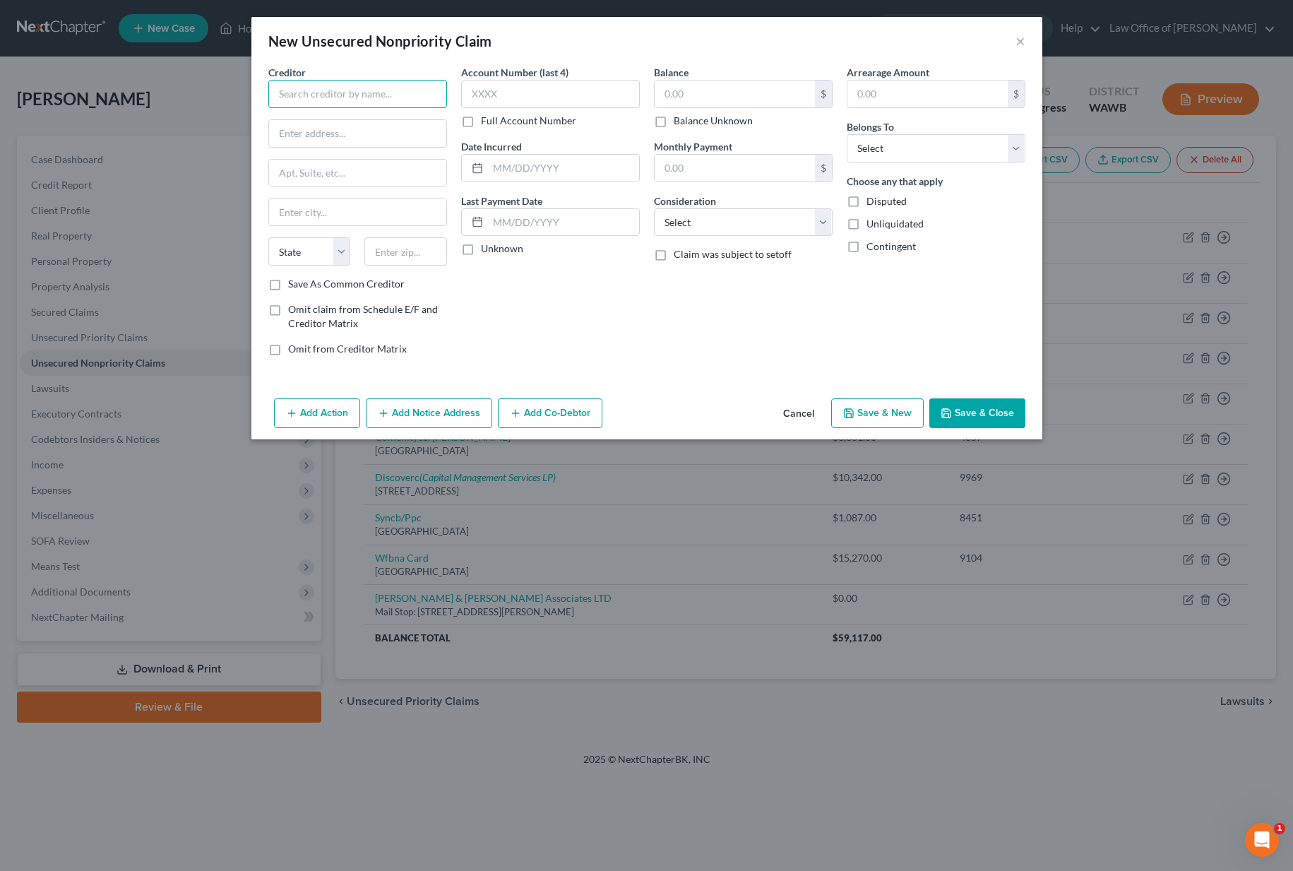
click at [369, 98] on input "text" at bounding box center [357, 94] width 179 height 28
type input "Citibank NA"
type input "PO Box 790049"
click at [395, 252] on input "text" at bounding box center [405, 251] width 83 height 28
type input "63179"
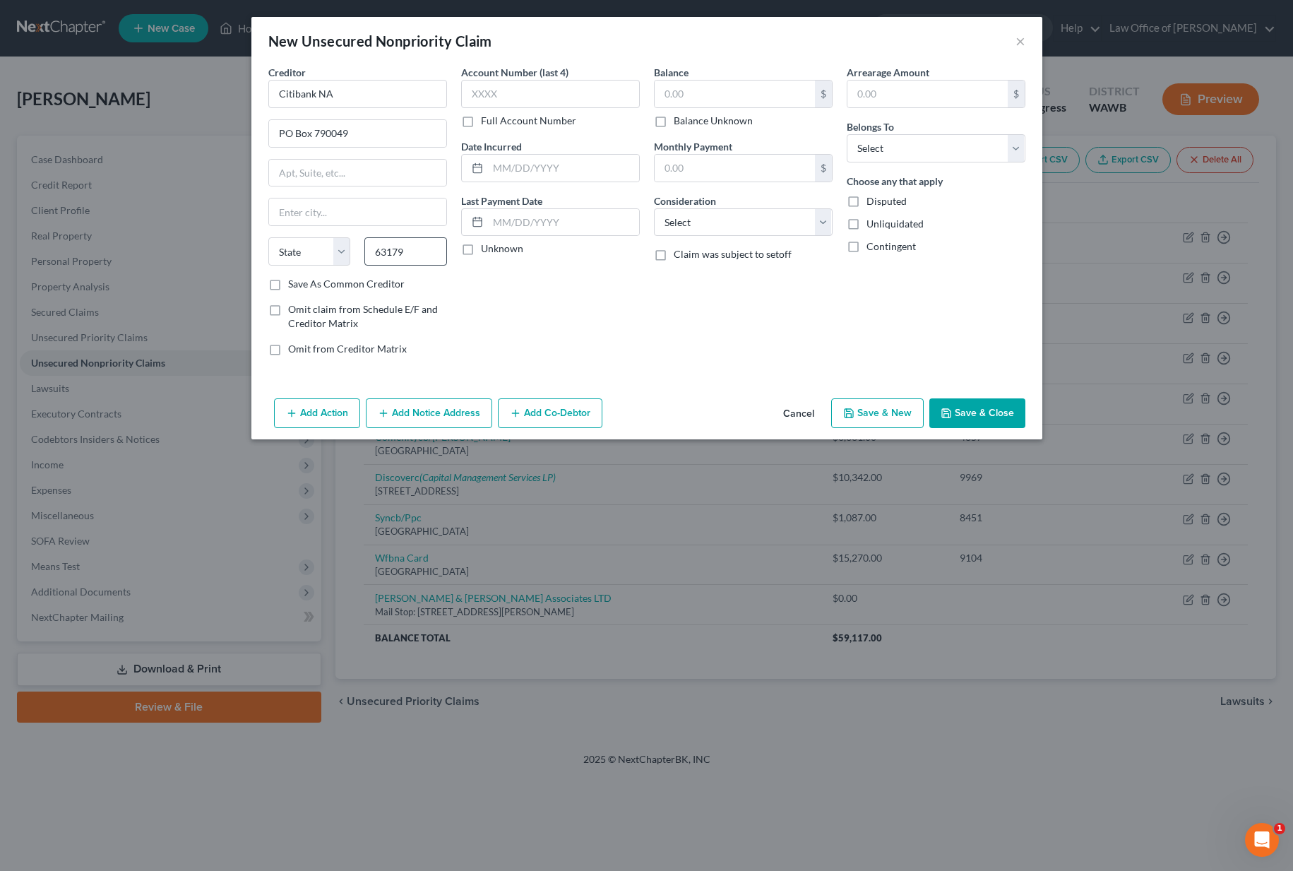
type input "Saint Louis"
select select "26"
click at [346, 418] on button "Add Action" at bounding box center [317, 413] width 86 height 30
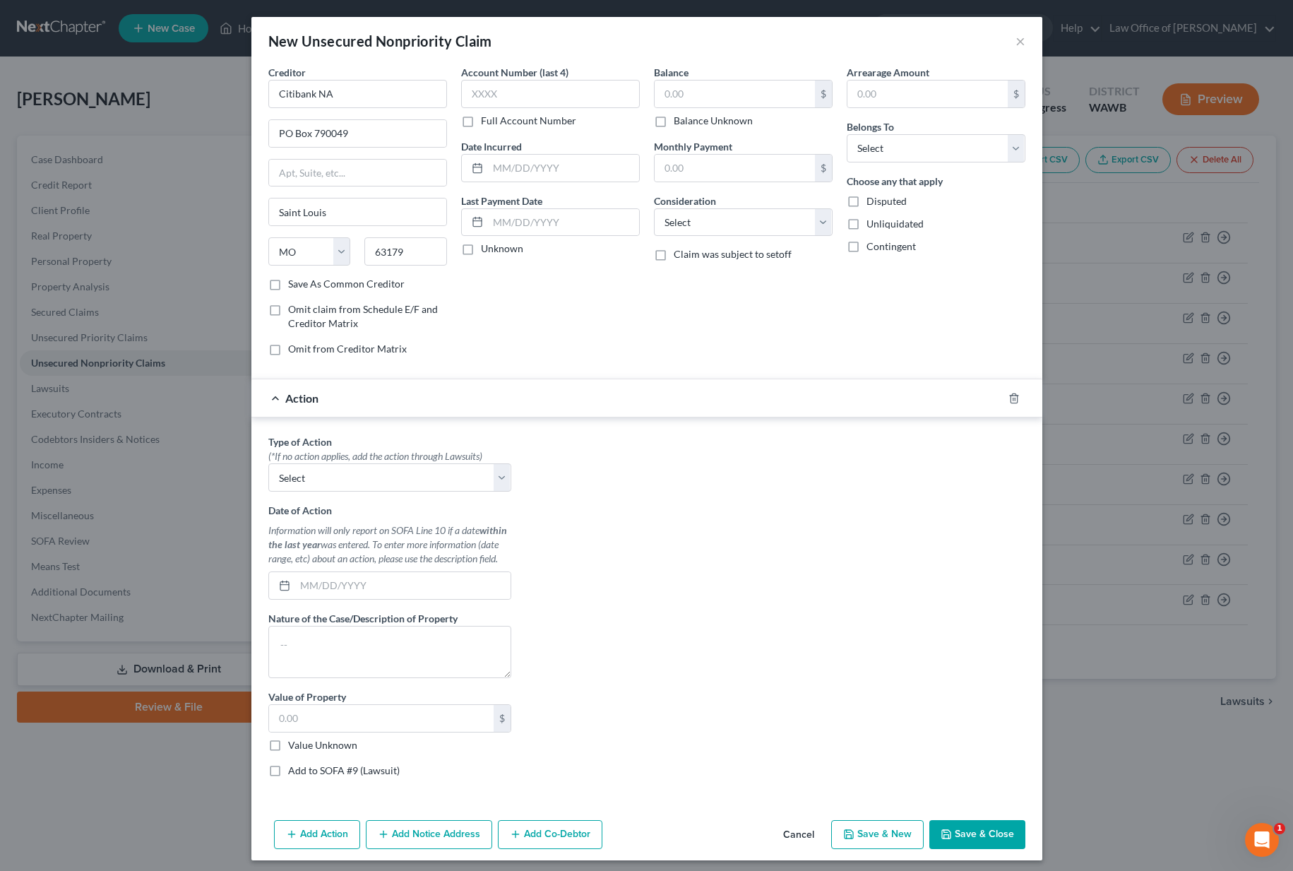
click at [1020, 393] on div at bounding box center [1023, 398] width 40 height 23
click at [1012, 397] on icon "button" at bounding box center [1013, 398] width 11 height 11
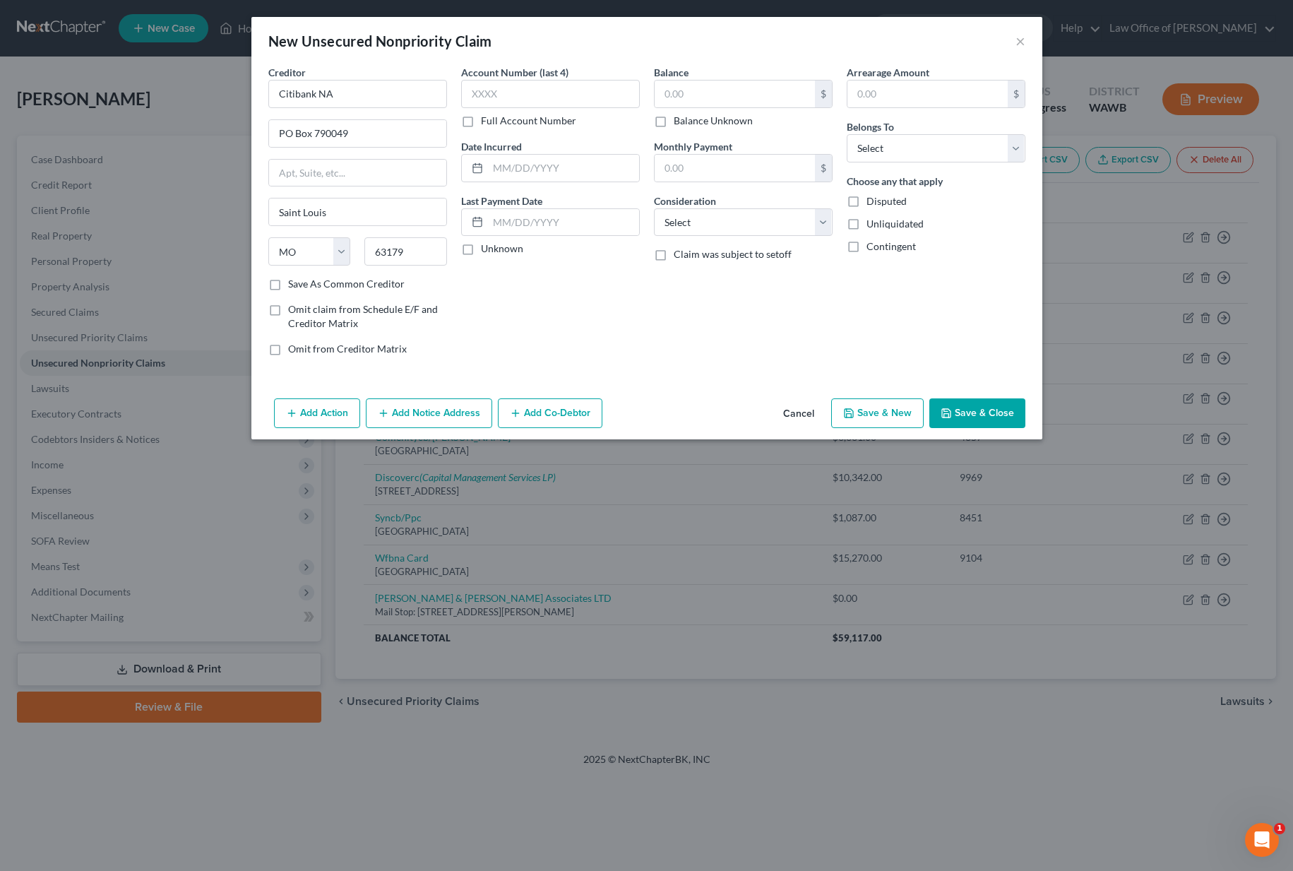
click at [1012, 398] on button "Save & Close" at bounding box center [977, 413] width 96 height 30
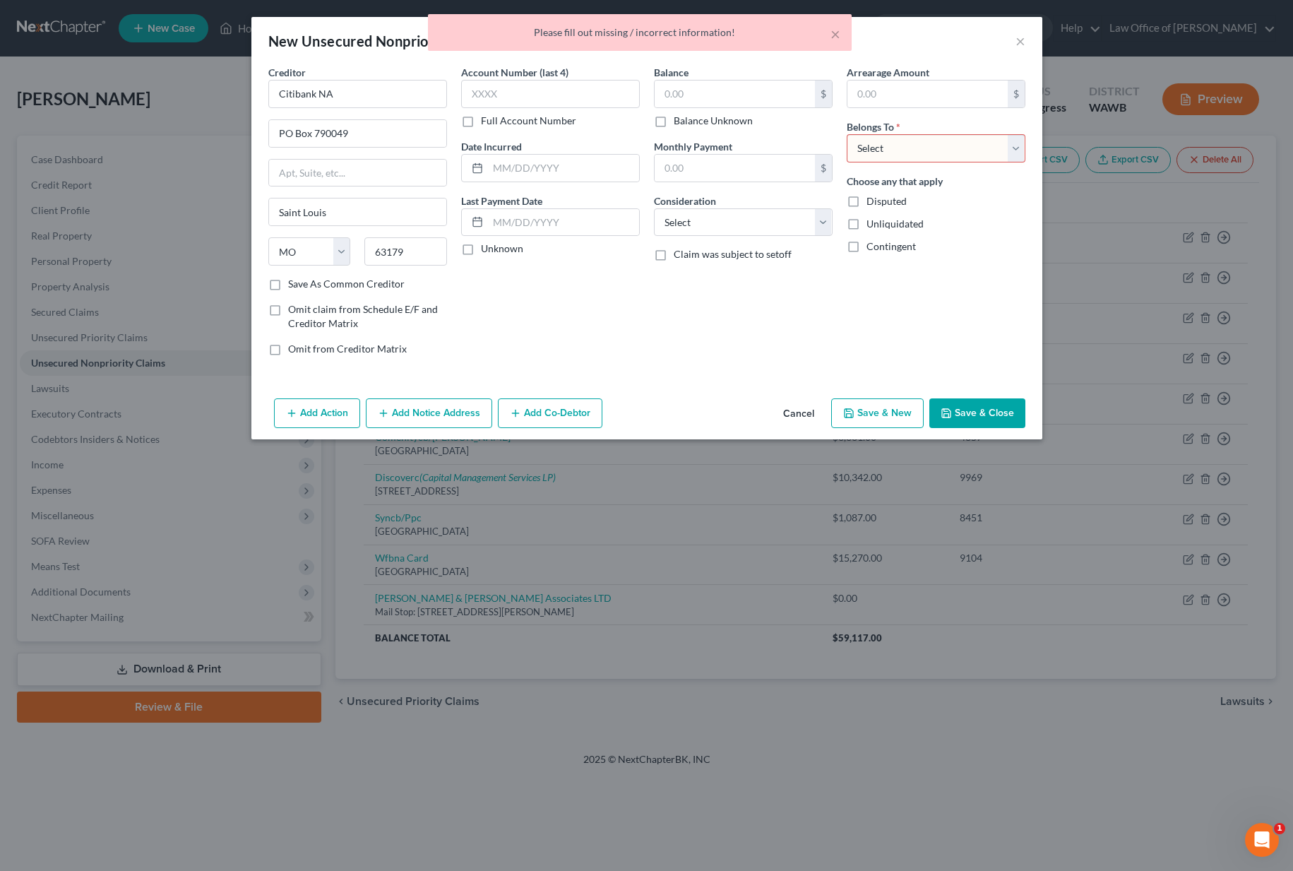
click at [887, 167] on div "Arrearage Amount $ Belongs To * Select Debtor 1 Only Debtor 2 Only Debtor 1 And…" at bounding box center [935, 216] width 193 height 302
click at [890, 149] on select "Select Debtor 1 Only Debtor 2 Only Debtor 1 And Debtor 2 Only At Least One Of T…" at bounding box center [936, 148] width 179 height 28
select select "4"
click at [433, 419] on button "Add Notice Address" at bounding box center [429, 413] width 126 height 30
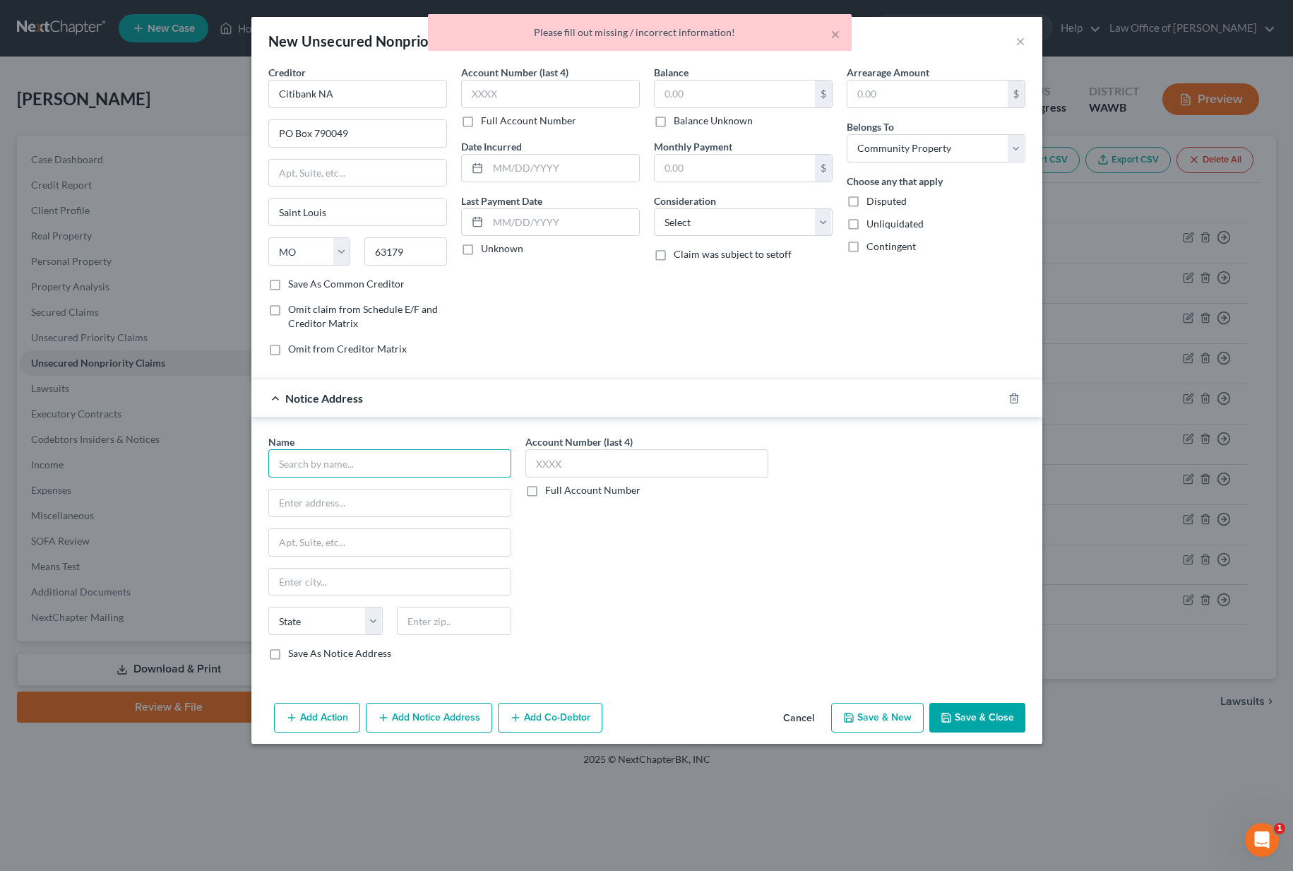
click at [328, 467] on input "text" at bounding box center [389, 463] width 243 height 28
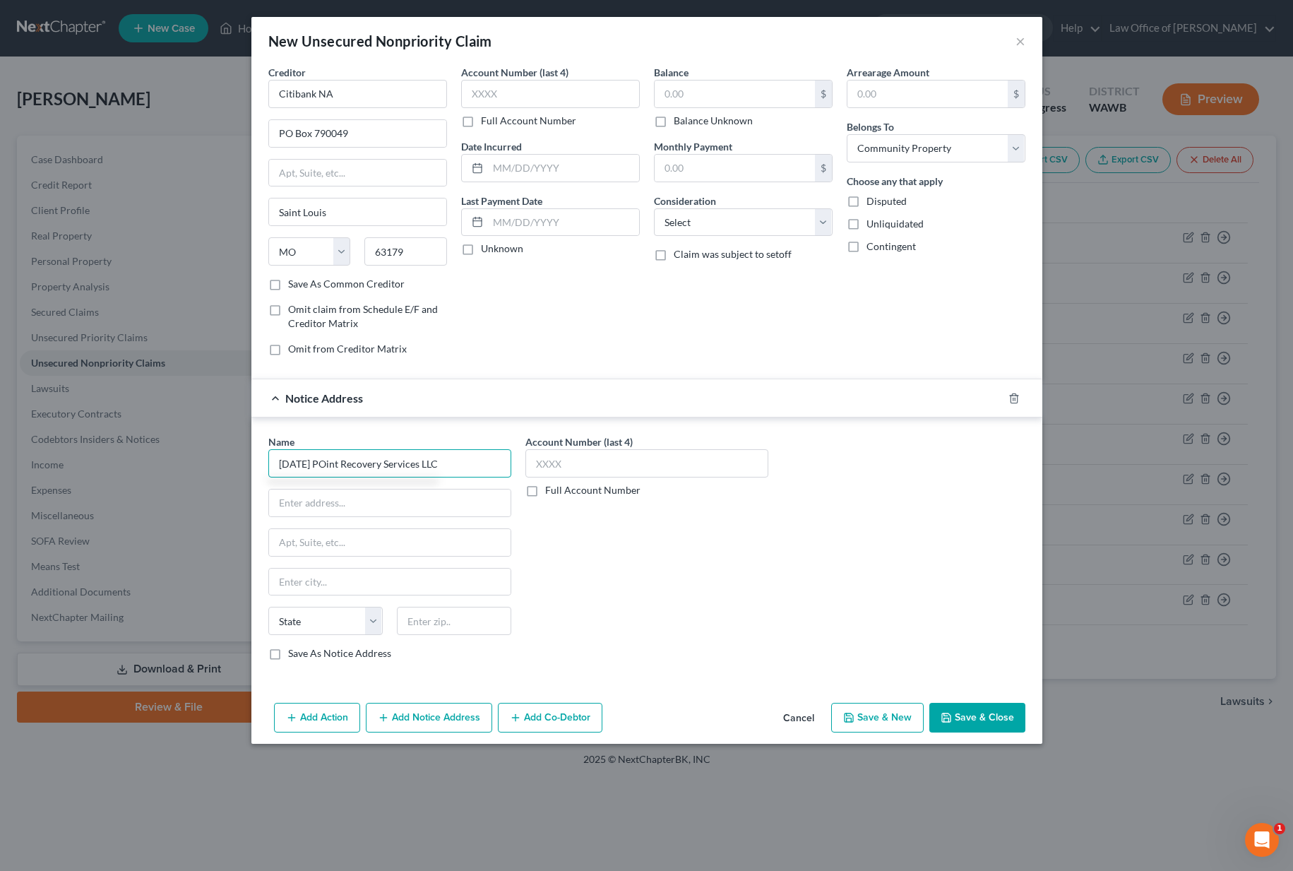
type input "Ascension POint Recovery Services LLC"
type input "200 Coon Rapids Blvd #200"
click at [303, 466] on input "Ascension POint Recovery Services LLC" at bounding box center [389, 463] width 243 height 28
click at [337, 464] on input "Ascension POint Recovery Services LLC" at bounding box center [389, 463] width 243 height 28
type input "Ascension Point Recovery Services LLC"
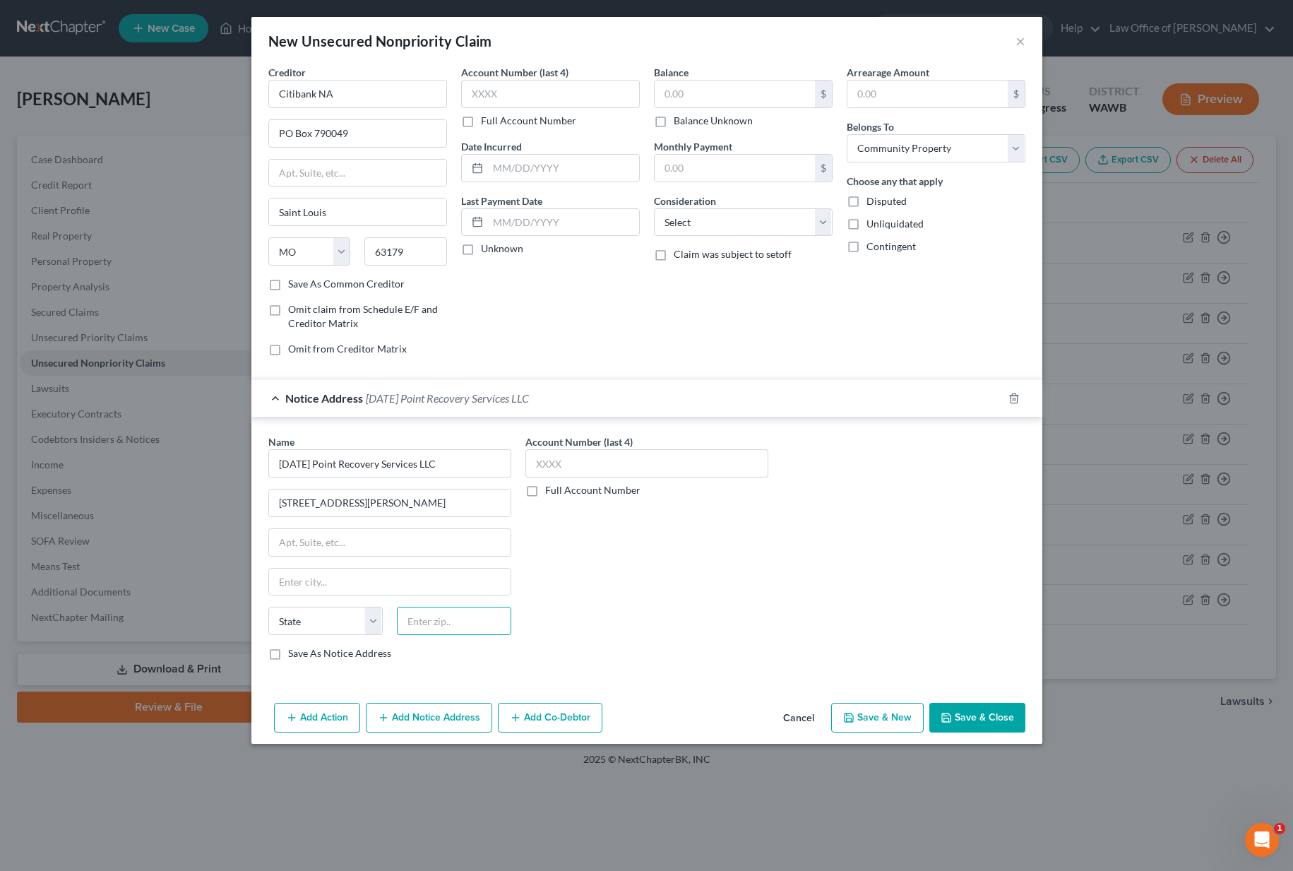
click at [436, 623] on input "text" at bounding box center [454, 620] width 114 height 28
type input "55433"
type input "Minneapolis"
select select "24"
click at [960, 722] on button "Save & Close" at bounding box center [977, 717] width 96 height 30
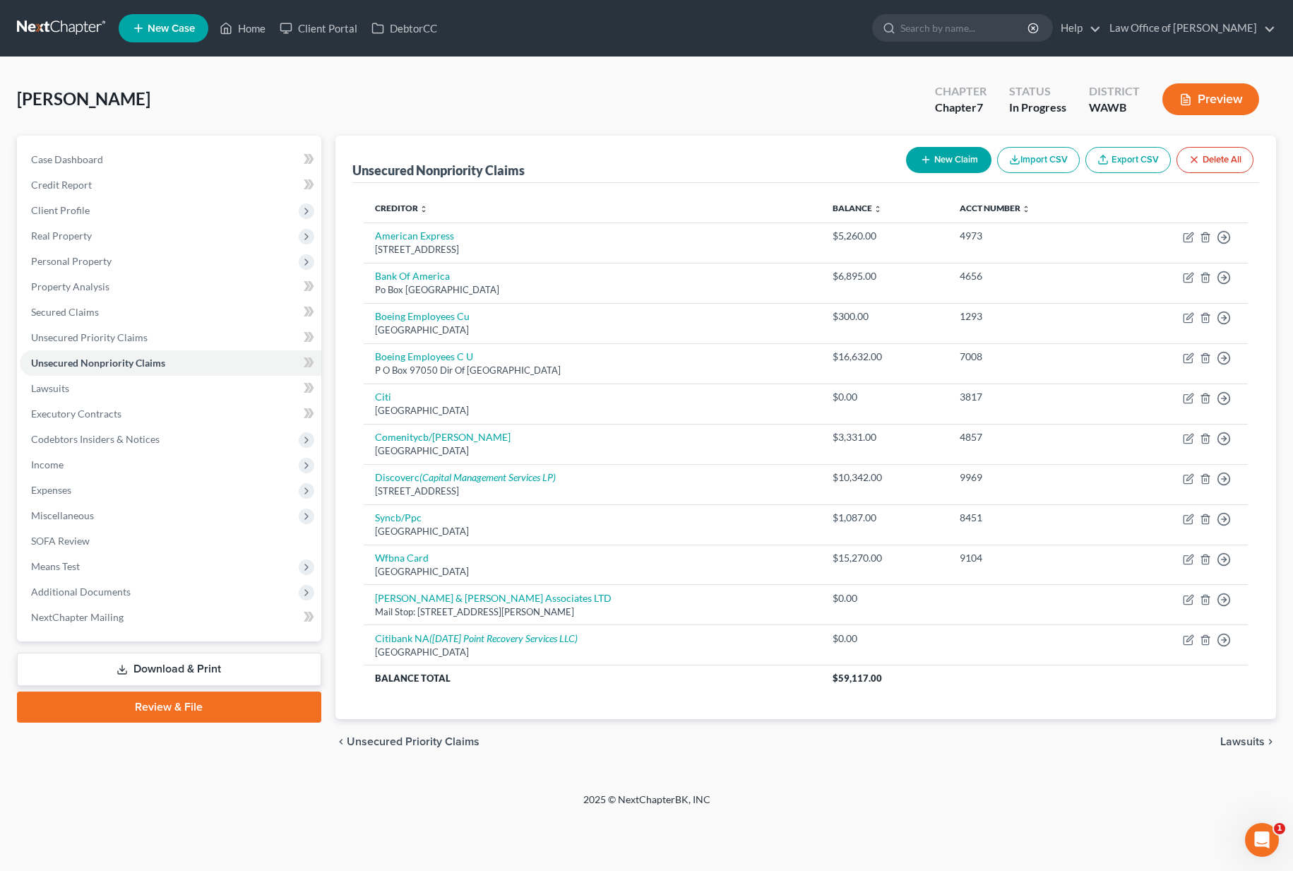
click at [941, 160] on button "New Claim" at bounding box center [948, 160] width 85 height 26
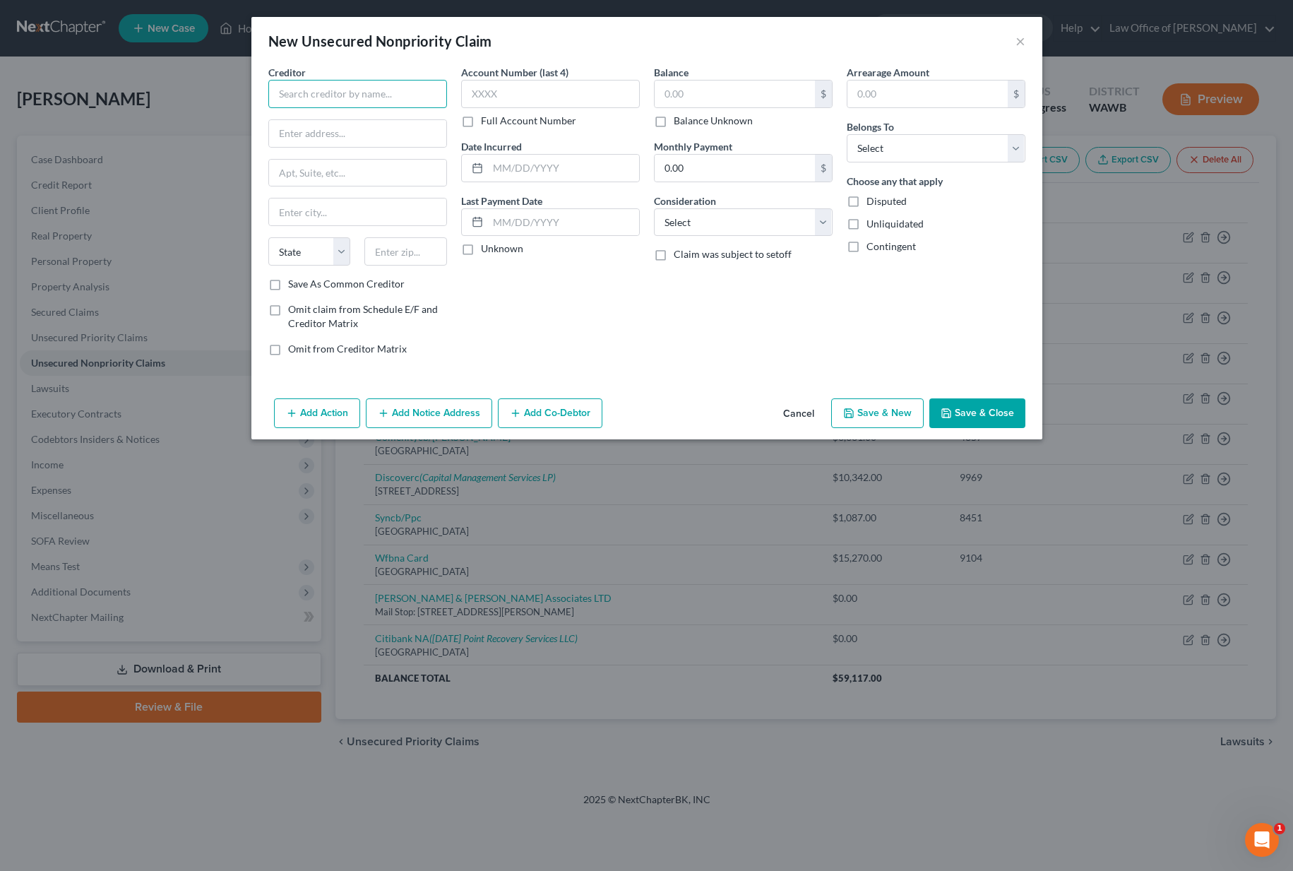
click at [359, 92] on input "text" at bounding box center [357, 94] width 179 height 28
type input "DCM Services LLC"
type input "1550 American Blvd E Suite 200"
click at [424, 249] on input "text" at bounding box center [405, 251] width 83 height 28
type input "55425"
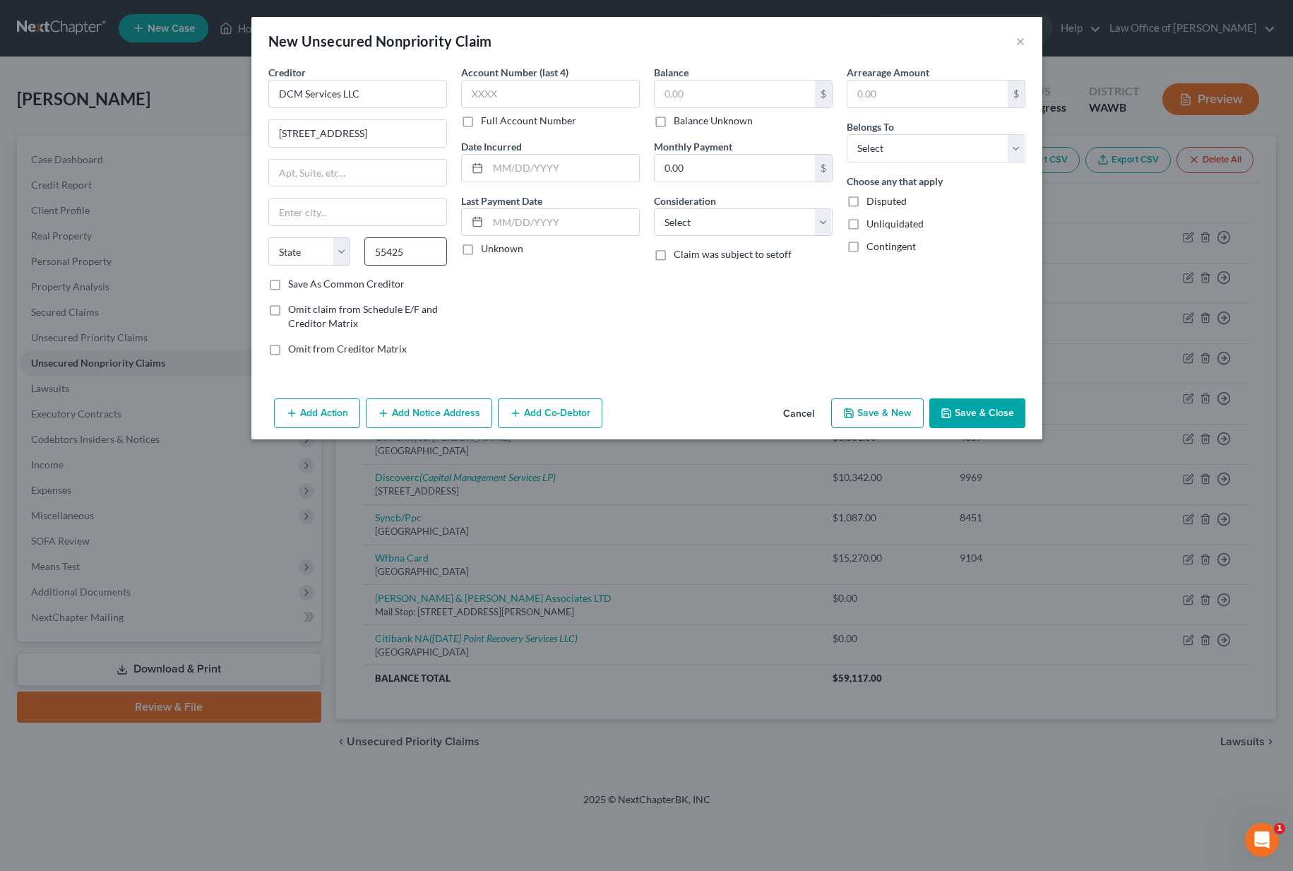
type input "Minneapolis"
select select "24"
click at [905, 152] on select "Select Debtor 1 Only Debtor 2 Only Debtor 1 And Debtor 2 Only At Least One Of T…" at bounding box center [936, 148] width 179 height 28
select select "4"
click at [950, 409] on icon "button" at bounding box center [945, 412] width 11 height 11
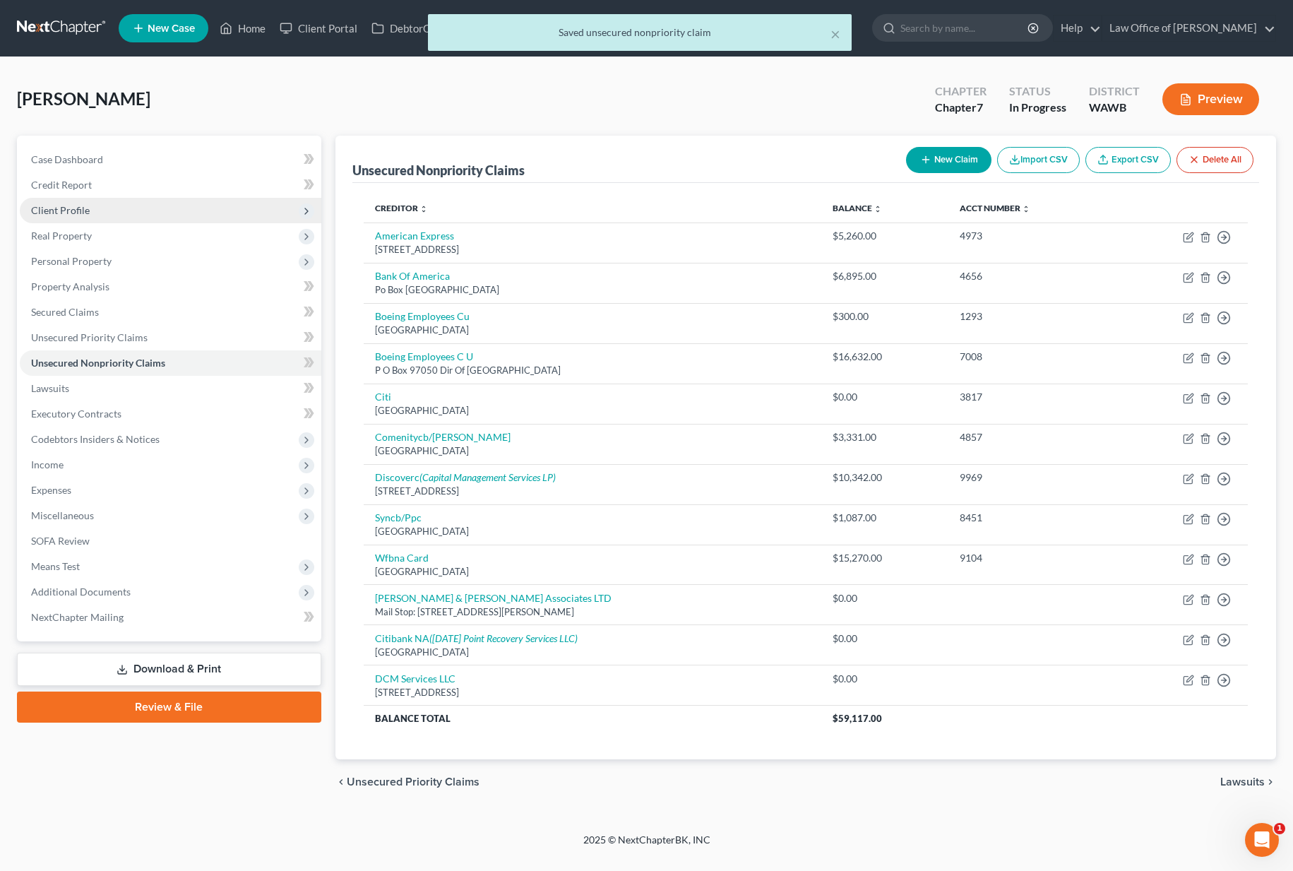
click at [150, 209] on span "Client Profile" at bounding box center [170, 210] width 301 height 25
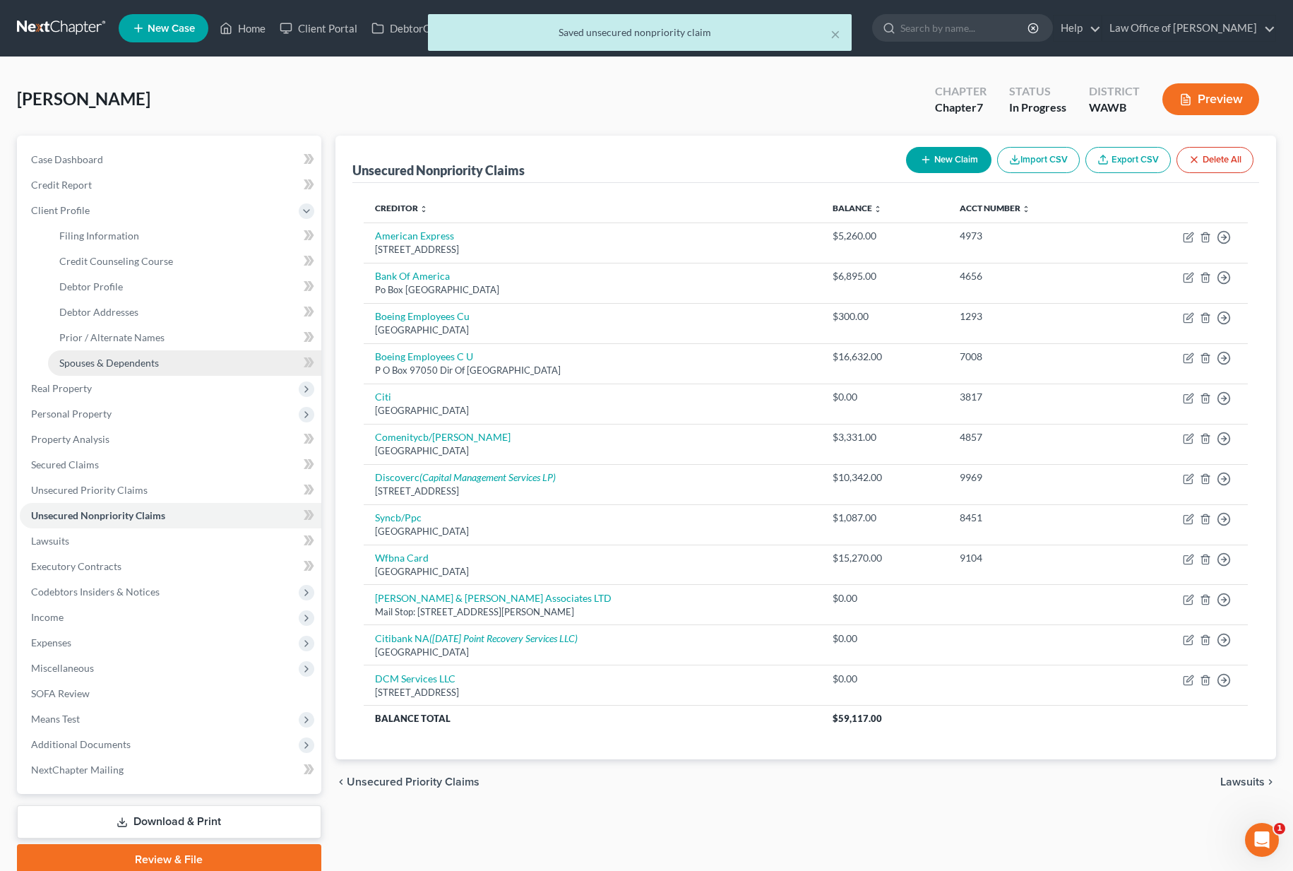
click at [132, 352] on link "Spouses & Dependents" at bounding box center [184, 362] width 273 height 25
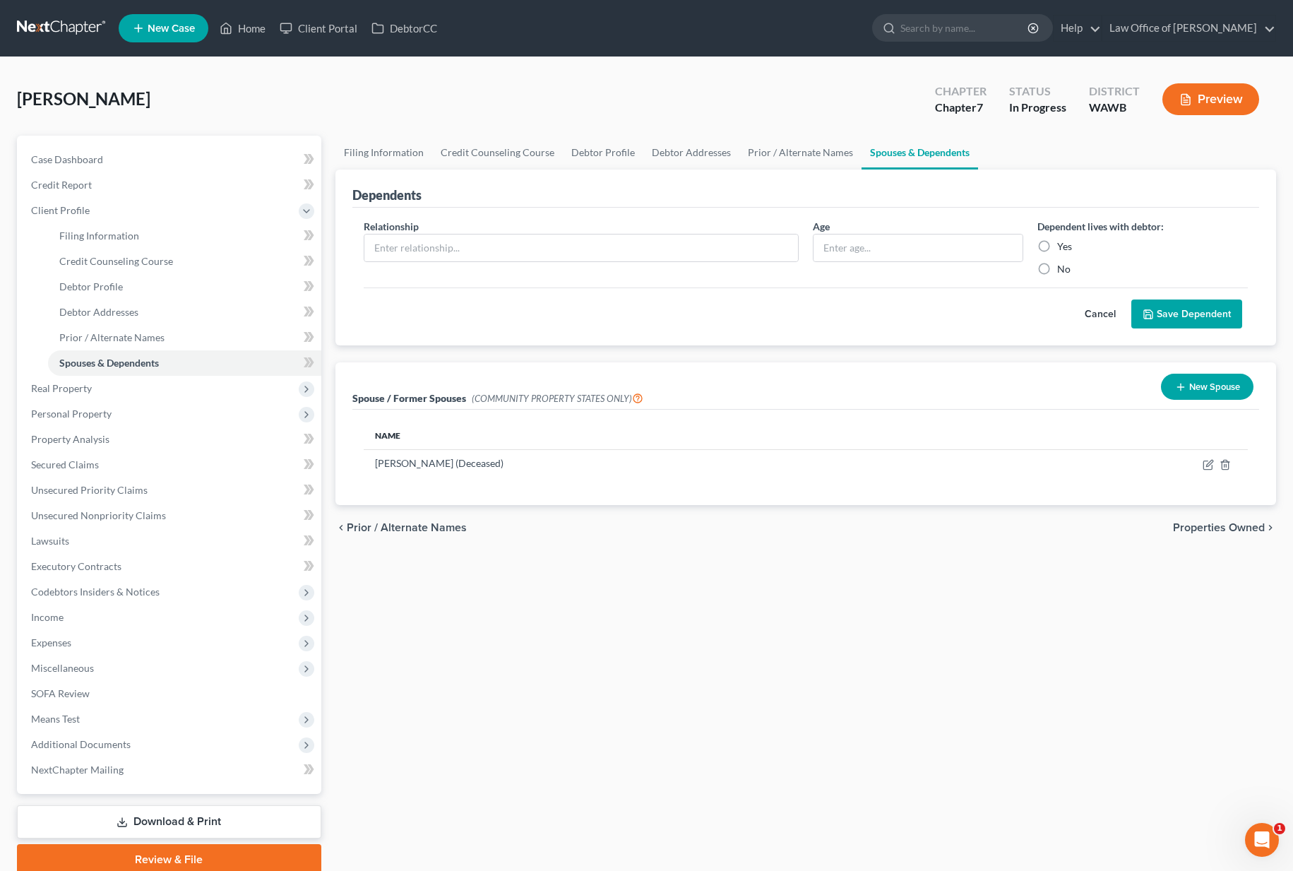
click at [152, 825] on link "Download & Print" at bounding box center [169, 821] width 304 height 33
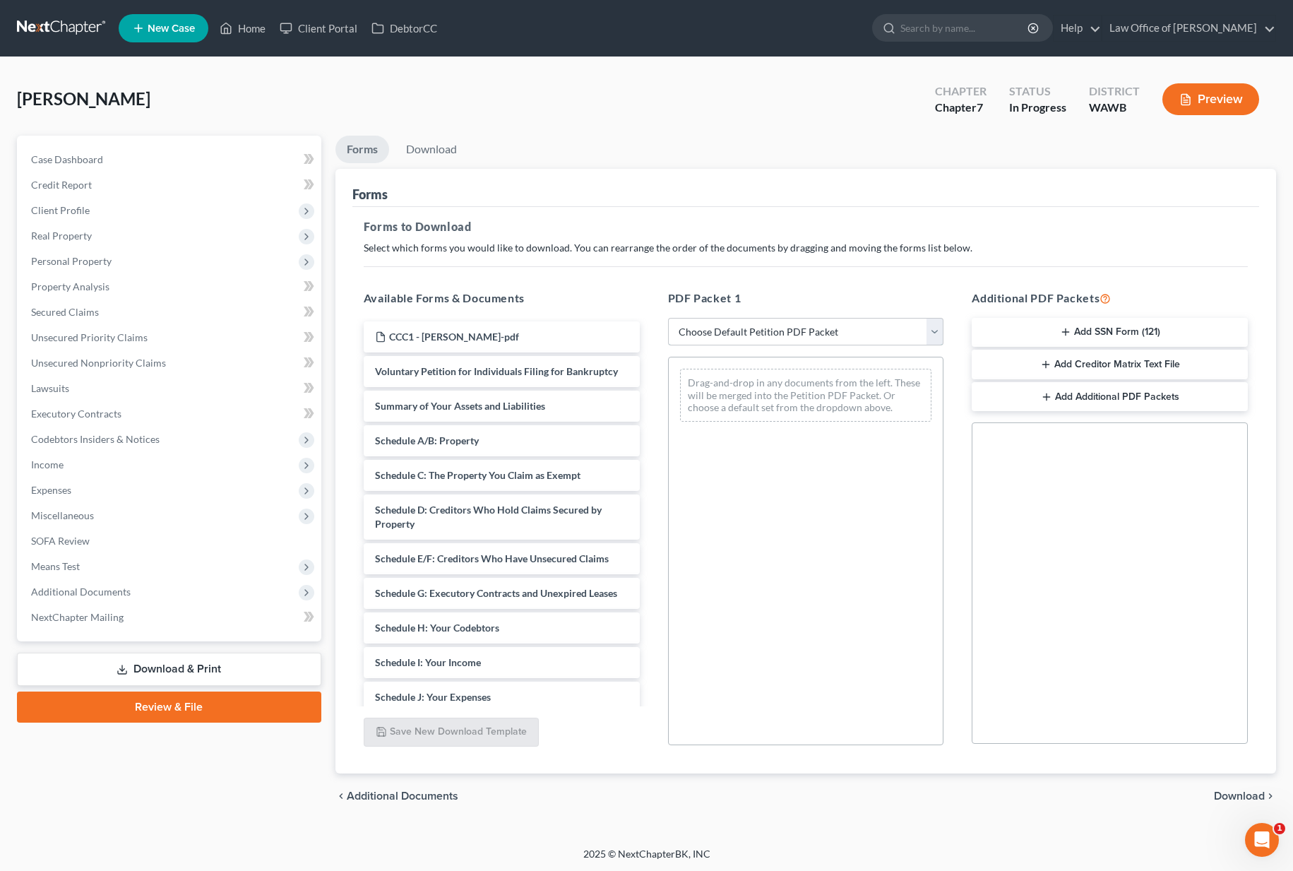
click at [743, 337] on select "Choose Default Petition PDF Packet Complete Bankruptcy Petition (all forms and …" at bounding box center [806, 332] width 276 height 28
select select "0"
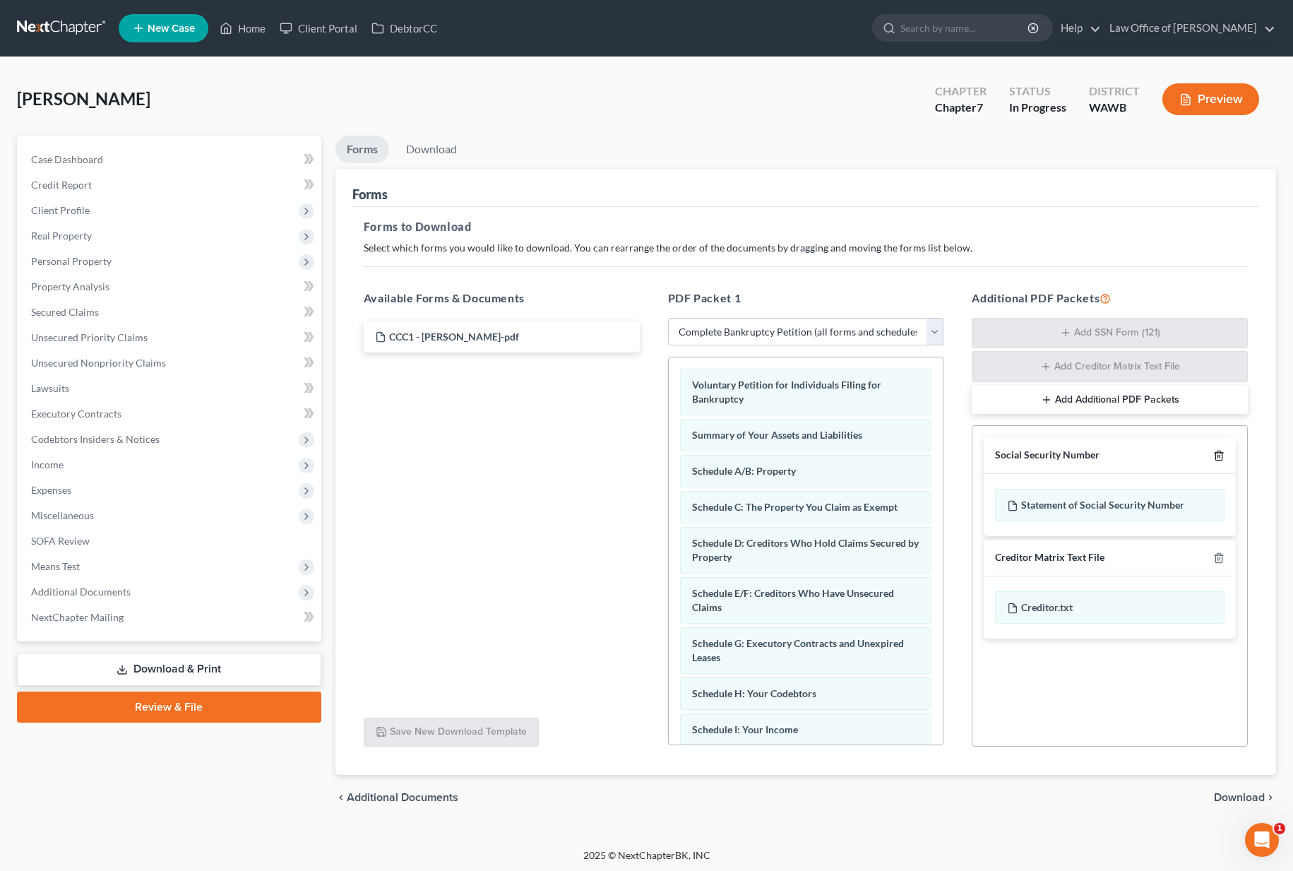
click at [1213, 457] on icon "button" at bounding box center [1218, 455] width 11 height 11
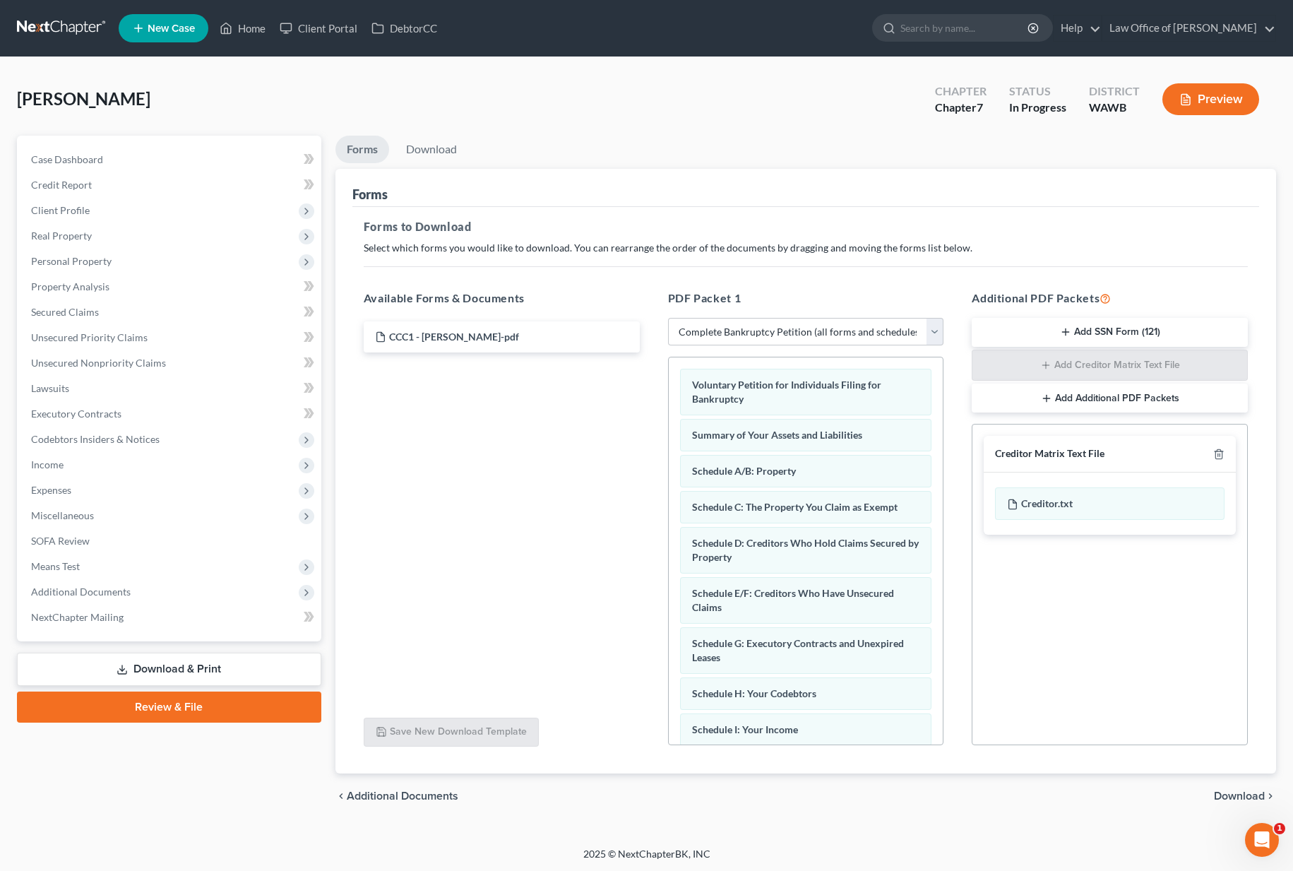
click at [1236, 799] on span "Download" at bounding box center [1239, 795] width 51 height 11
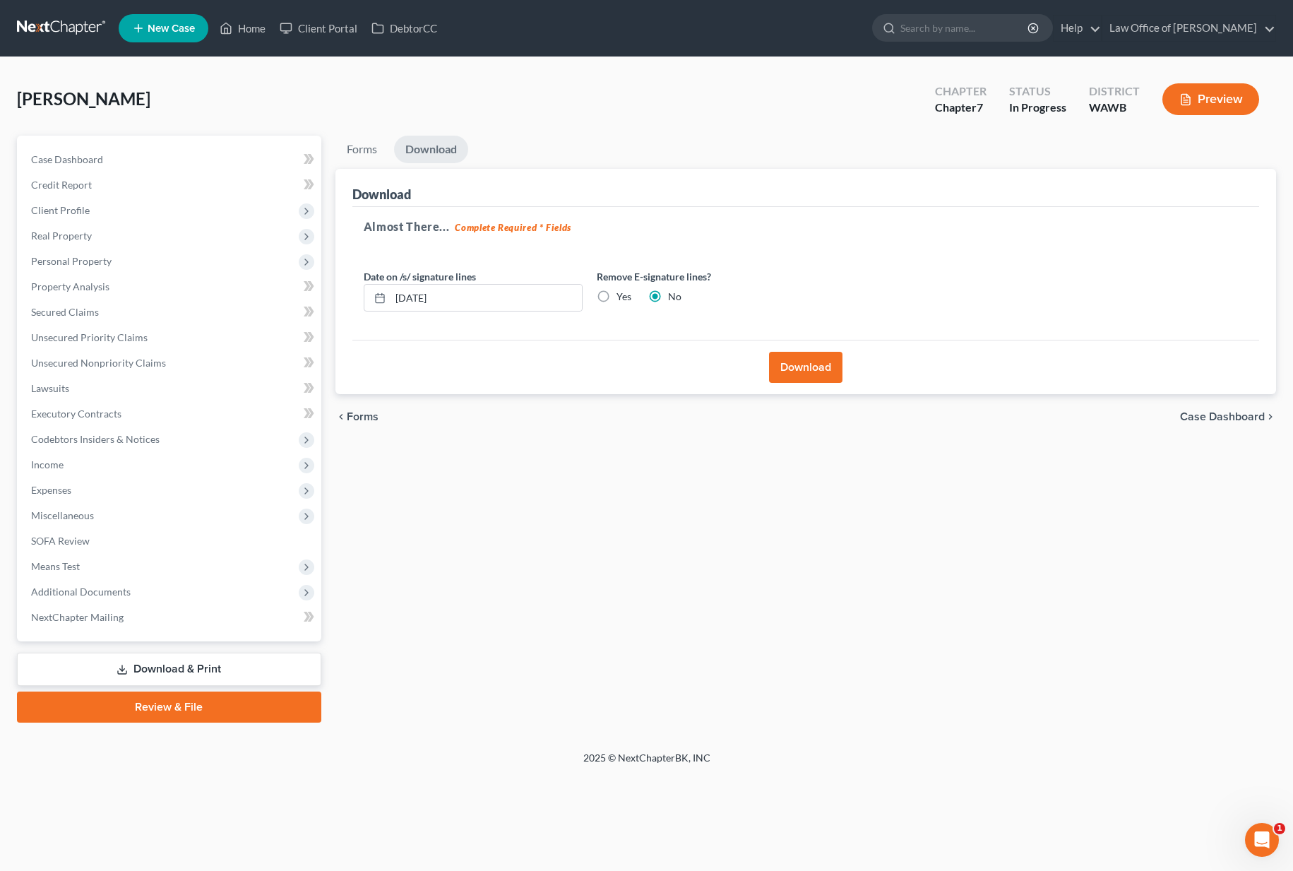
click at [616, 293] on label "Yes" at bounding box center [623, 296] width 15 height 14
click at [622, 293] on input "Yes" at bounding box center [626, 293] width 9 height 9
radio input "true"
radio input "false"
drag, startPoint x: 548, startPoint y: 285, endPoint x: 256, endPoint y: 270, distance: 292.7
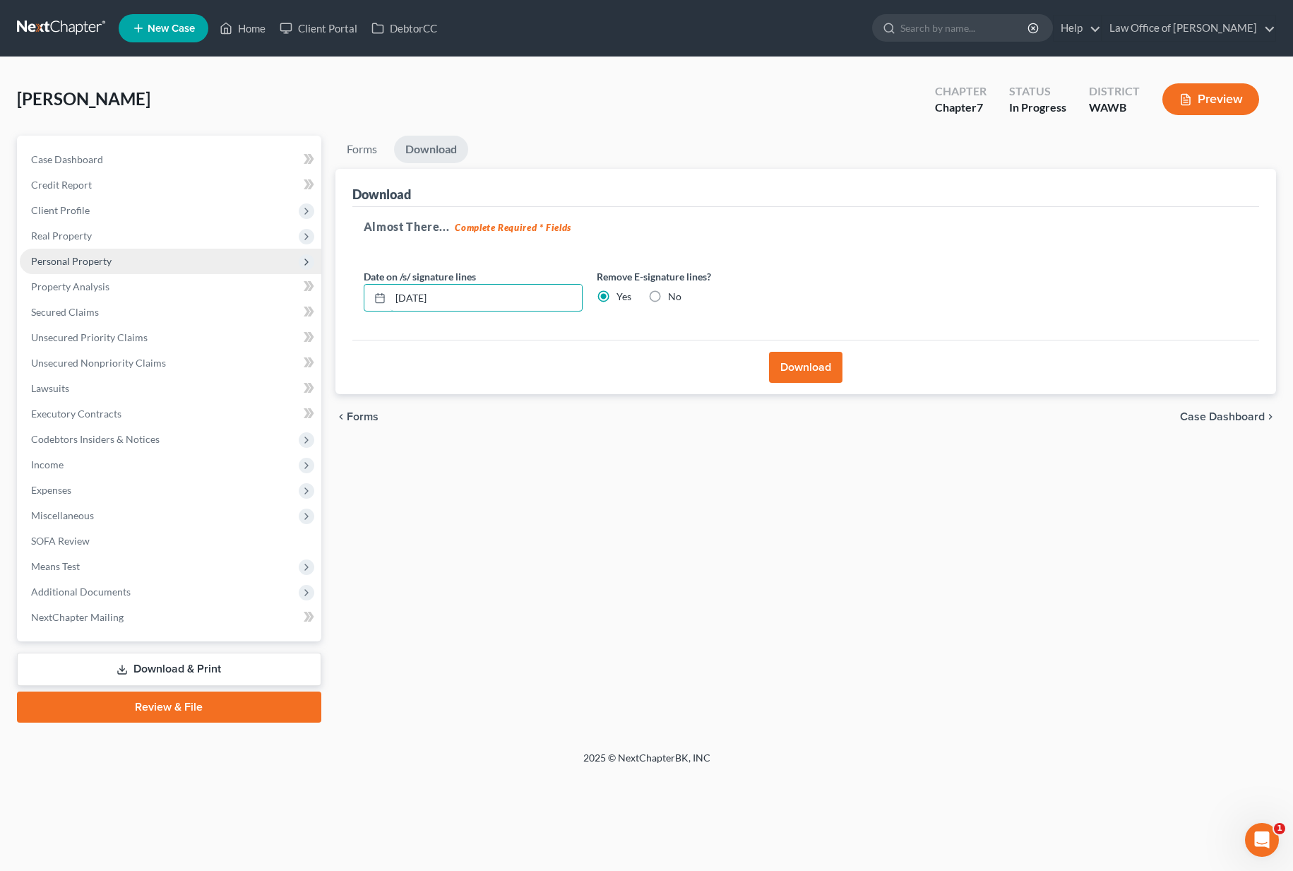
click at [256, 270] on div "Petition Navigation Case Dashboard Payments Invoices Payments Payments Credit R…" at bounding box center [646, 429] width 1273 height 587
drag, startPoint x: 481, startPoint y: 298, endPoint x: 214, endPoint y: 276, distance: 267.8
click at [214, 276] on div "Petition Navigation Case Dashboard Payments Invoices Payments Payments Credit R…" at bounding box center [646, 429] width 1273 height 587
click at [818, 364] on button "Download" at bounding box center [805, 367] width 73 height 31
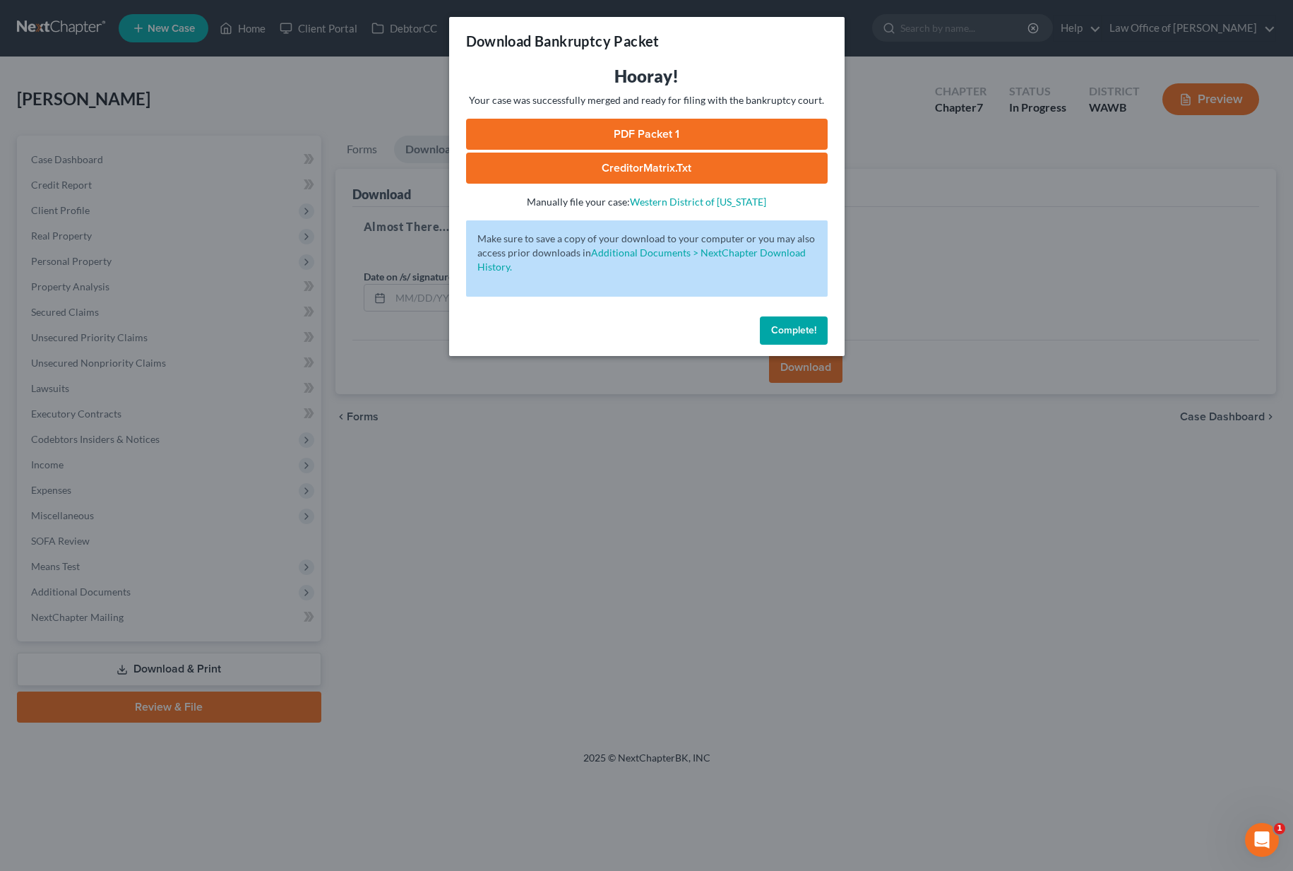
click at [588, 131] on link "PDF Packet 1" at bounding box center [646, 134] width 361 height 31
click at [585, 174] on link "CreditorMatrix.txt" at bounding box center [646, 168] width 361 height 31
click at [889, 127] on div "Download Bankruptcy Packet Hooray! Your case was successfully merged and ready …" at bounding box center [646, 435] width 1293 height 871
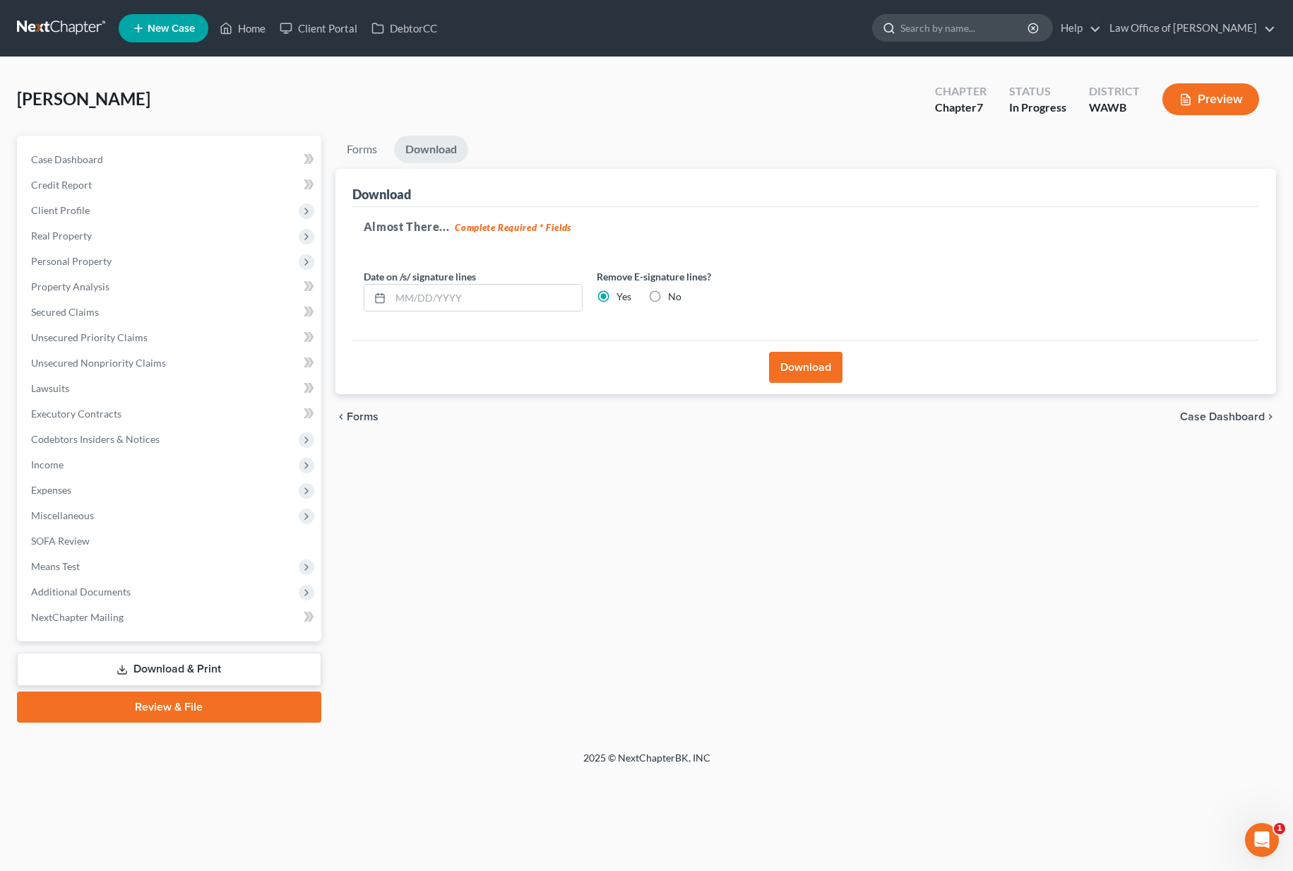
click at [980, 30] on input "search" at bounding box center [964, 28] width 129 height 26
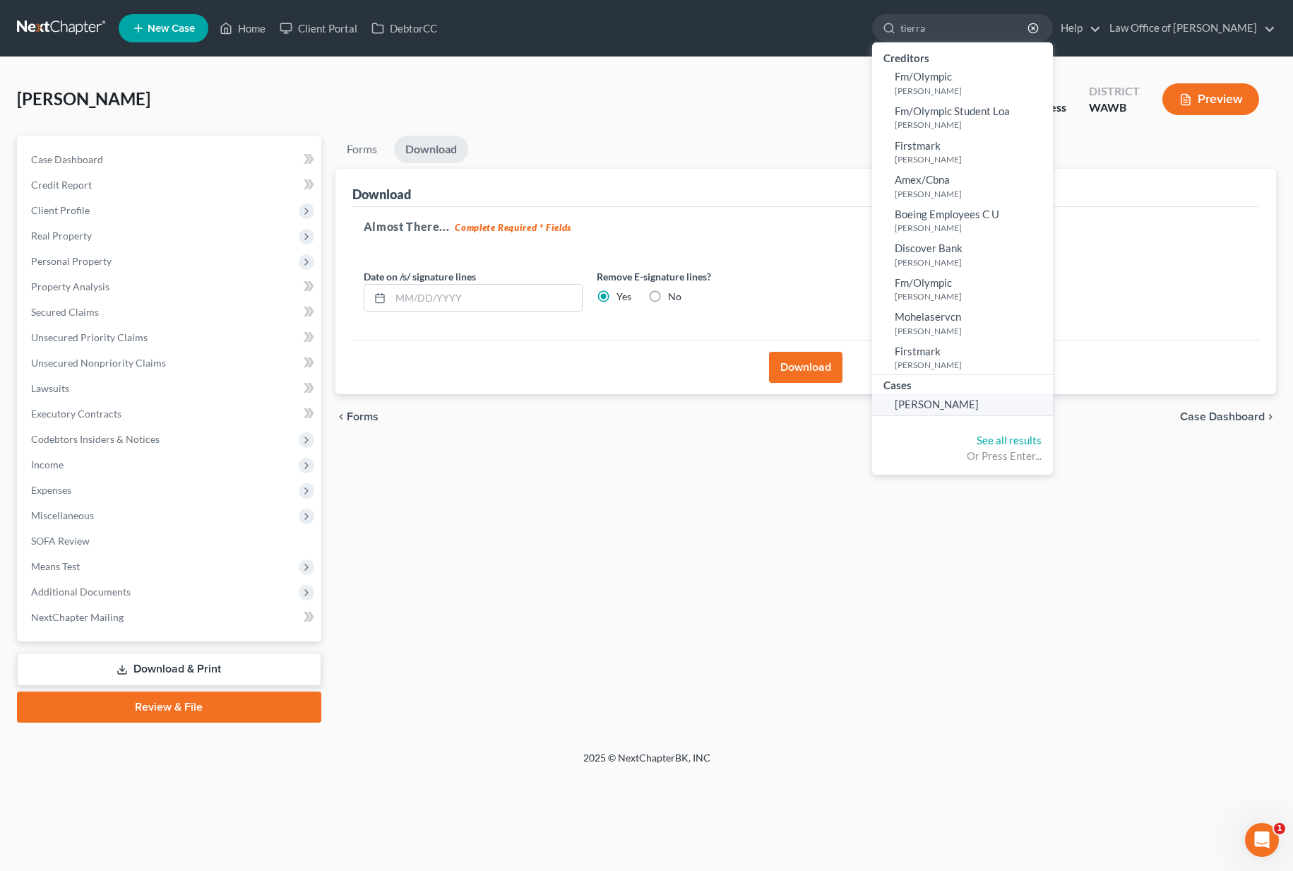
type input "tierra"
click at [969, 400] on span "[PERSON_NAME]" at bounding box center [937, 403] width 84 height 13
select select "6"
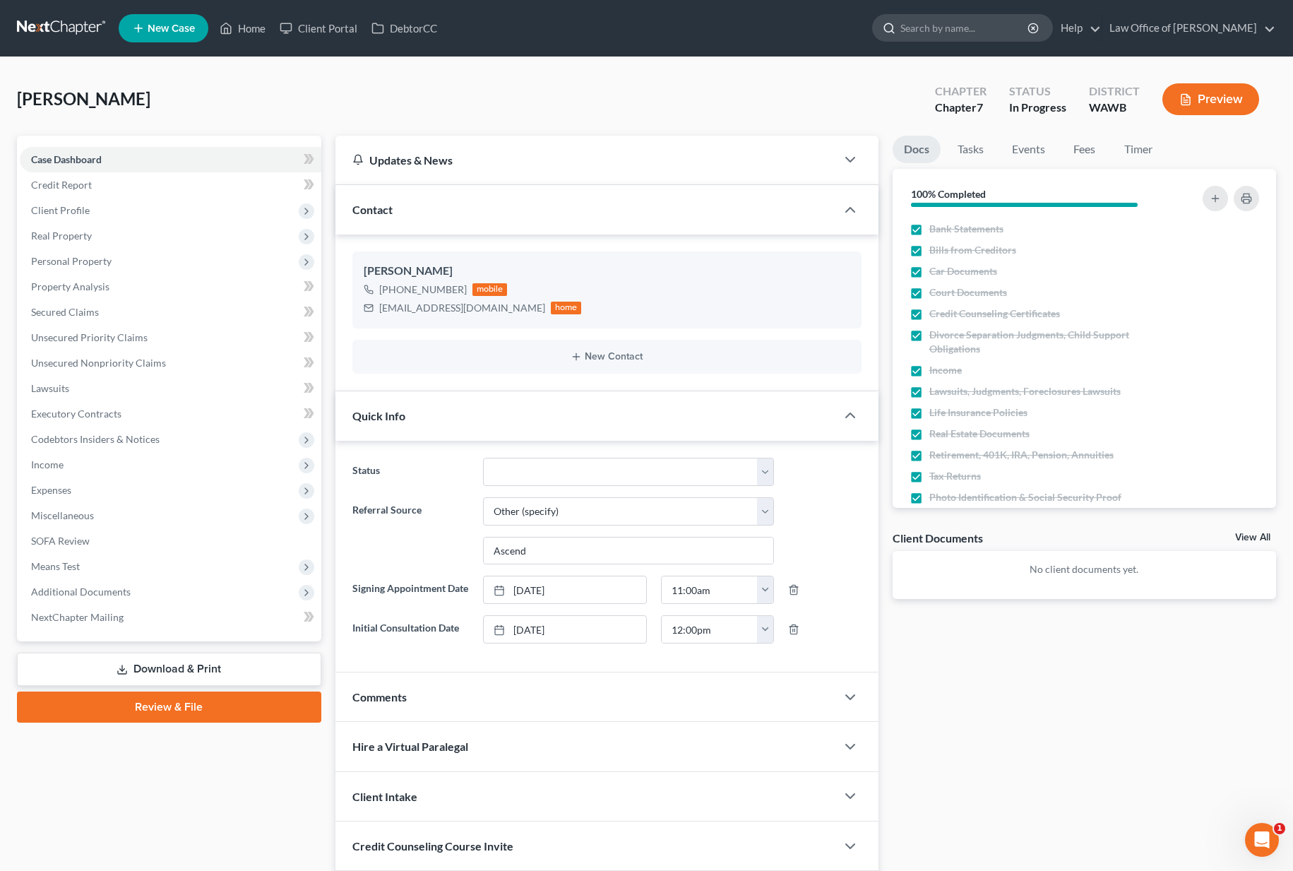
click at [981, 31] on input "search" at bounding box center [964, 28] width 129 height 26
click at [981, 31] on input "jenkins" at bounding box center [964, 28] width 129 height 26
type input "jenkins"
click at [70, 210] on span "Client Profile" at bounding box center [60, 210] width 59 height 12
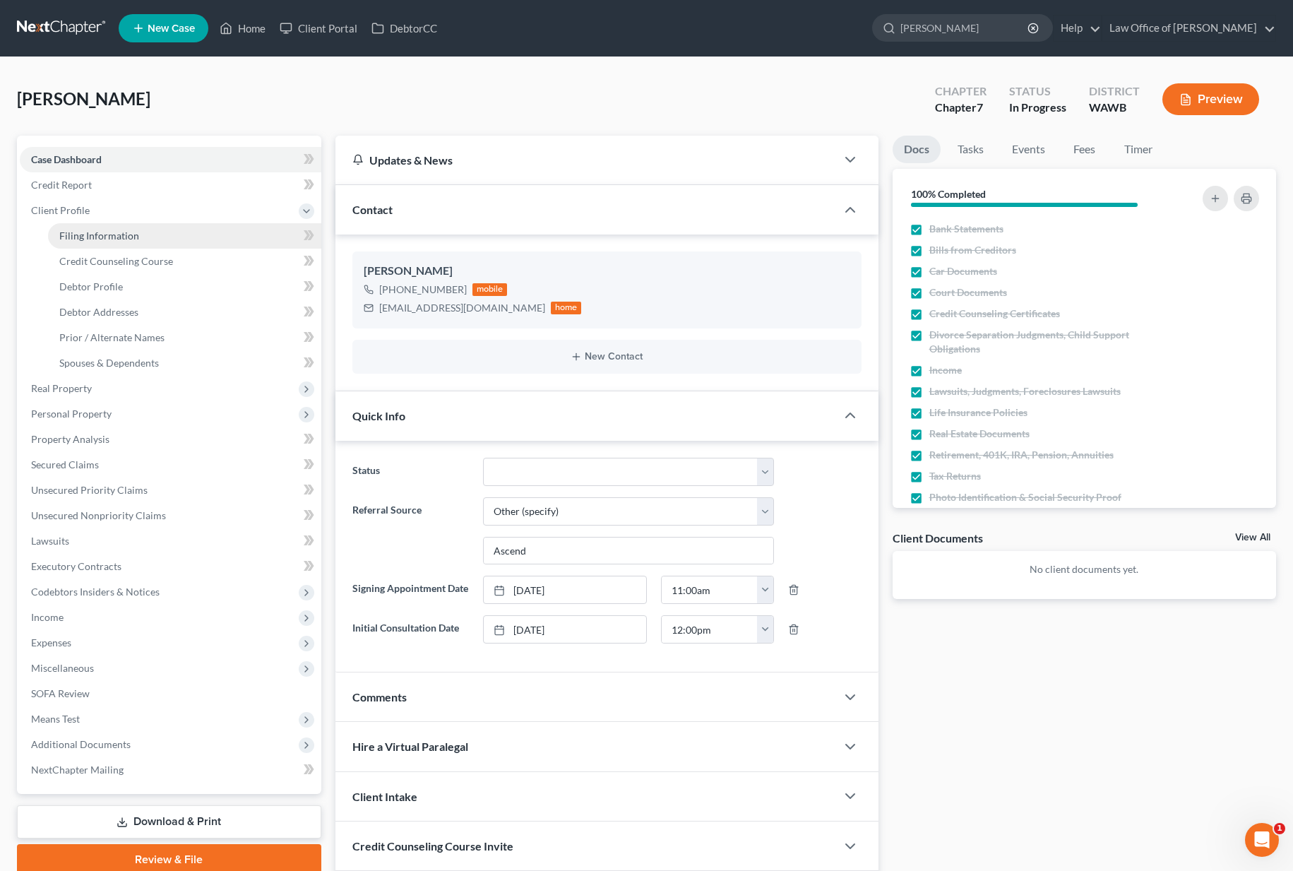
click at [185, 239] on link "Filing Information" at bounding box center [184, 235] width 273 height 25
select select "1"
select select "0"
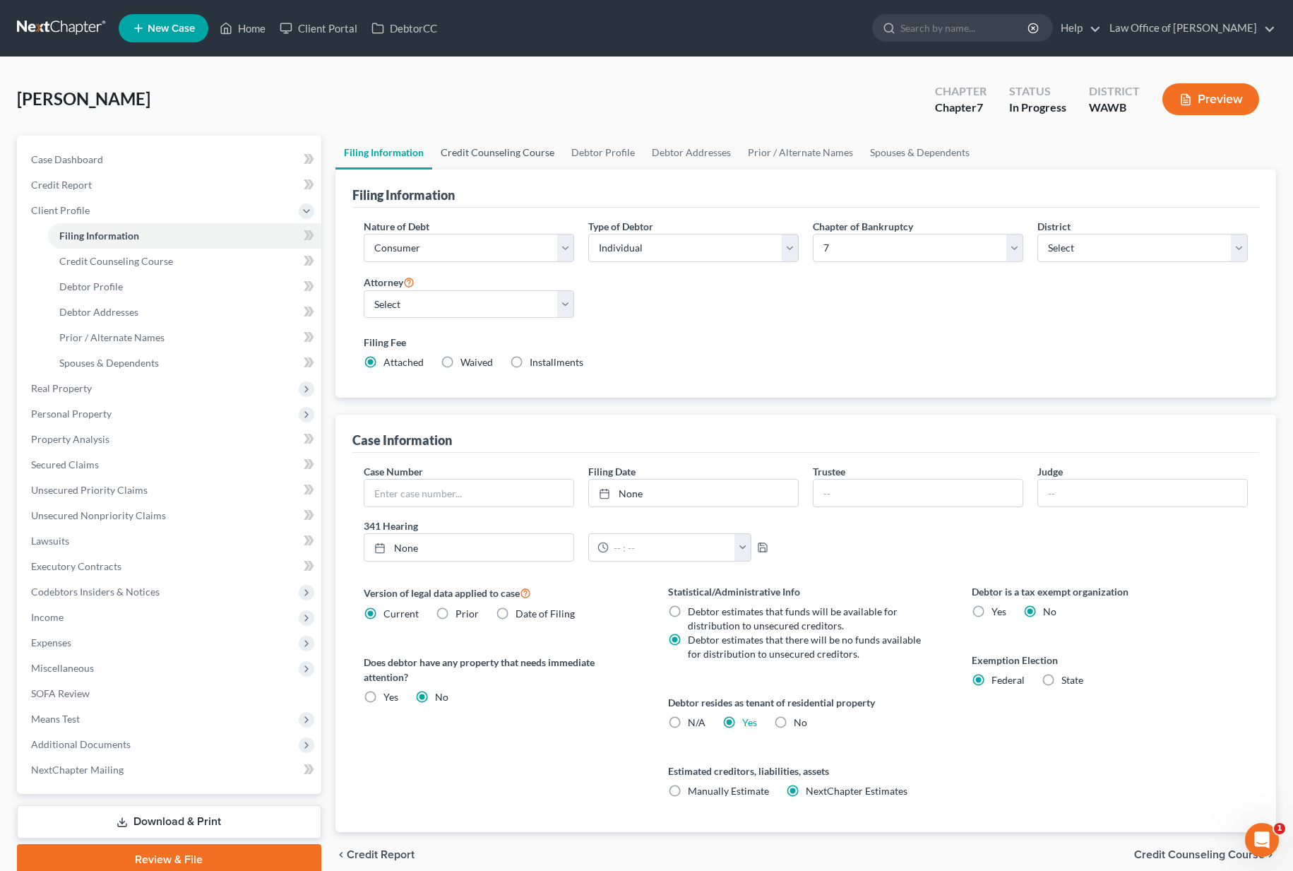
click at [485, 155] on link "Credit Counseling Course" at bounding box center [497, 153] width 131 height 34
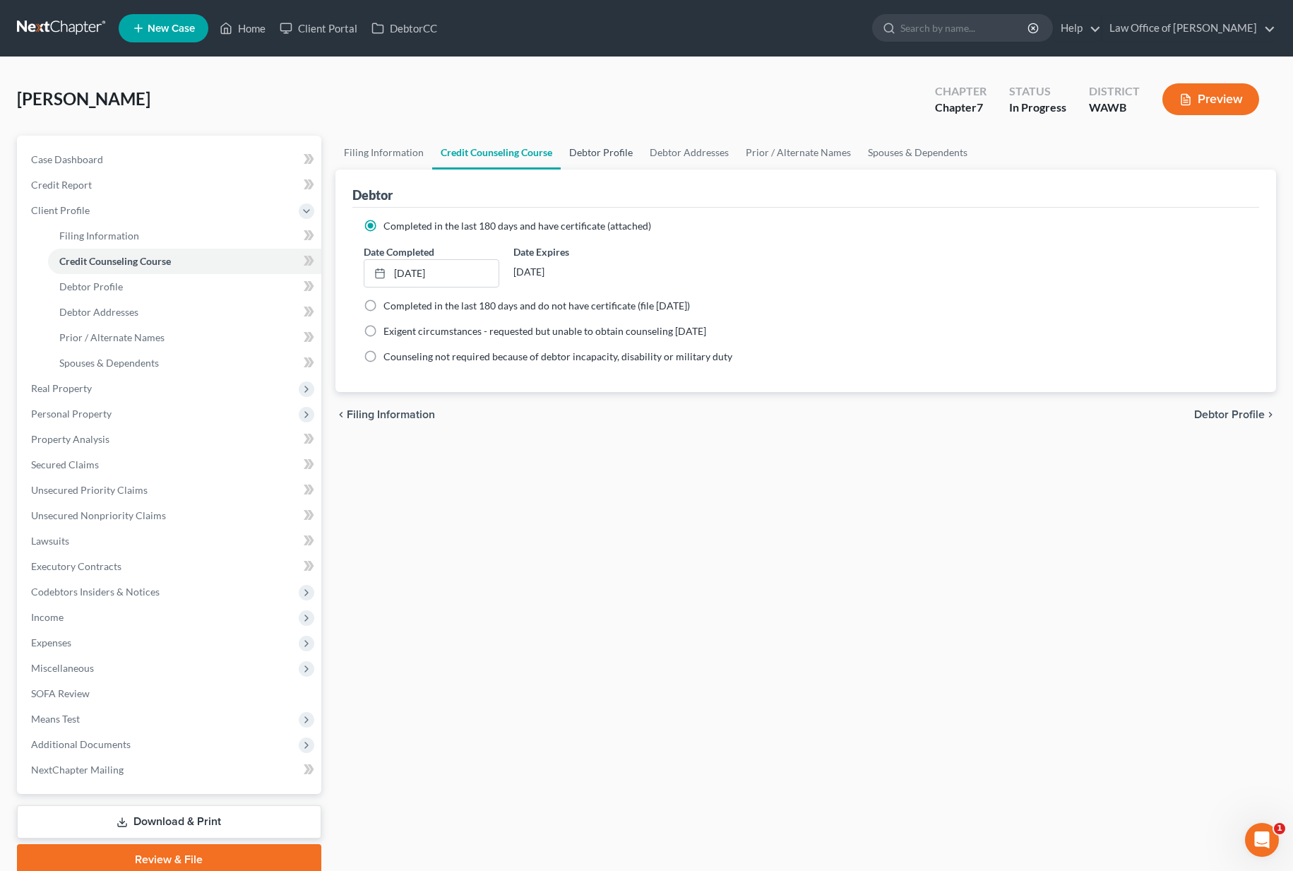
click at [619, 153] on link "Debtor Profile" at bounding box center [601, 153] width 80 height 34
select select "0"
select select "1"
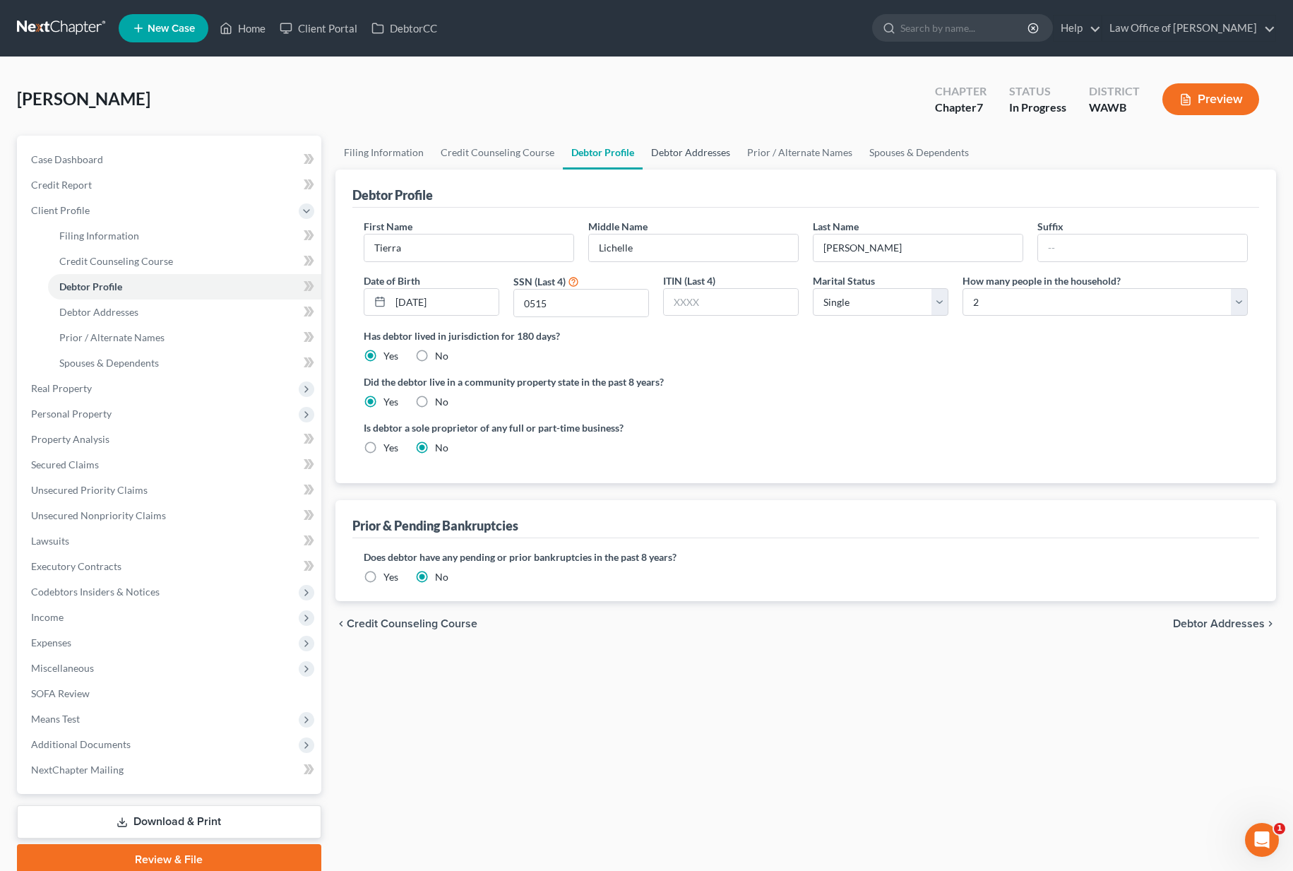
click at [679, 153] on link "Debtor Addresses" at bounding box center [690, 153] width 96 height 34
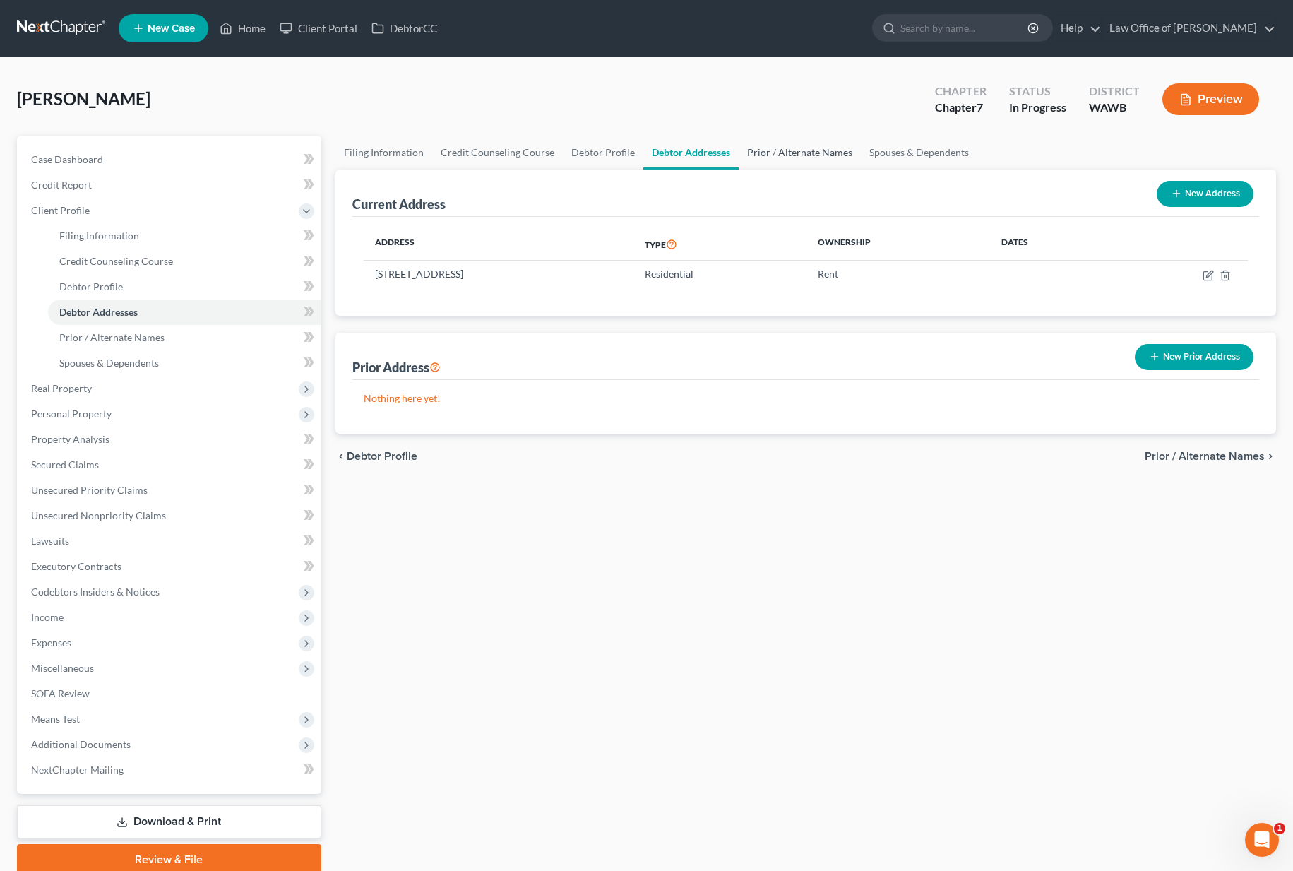
click at [775, 159] on link "Prior / Alternate Names" at bounding box center [800, 153] width 122 height 34
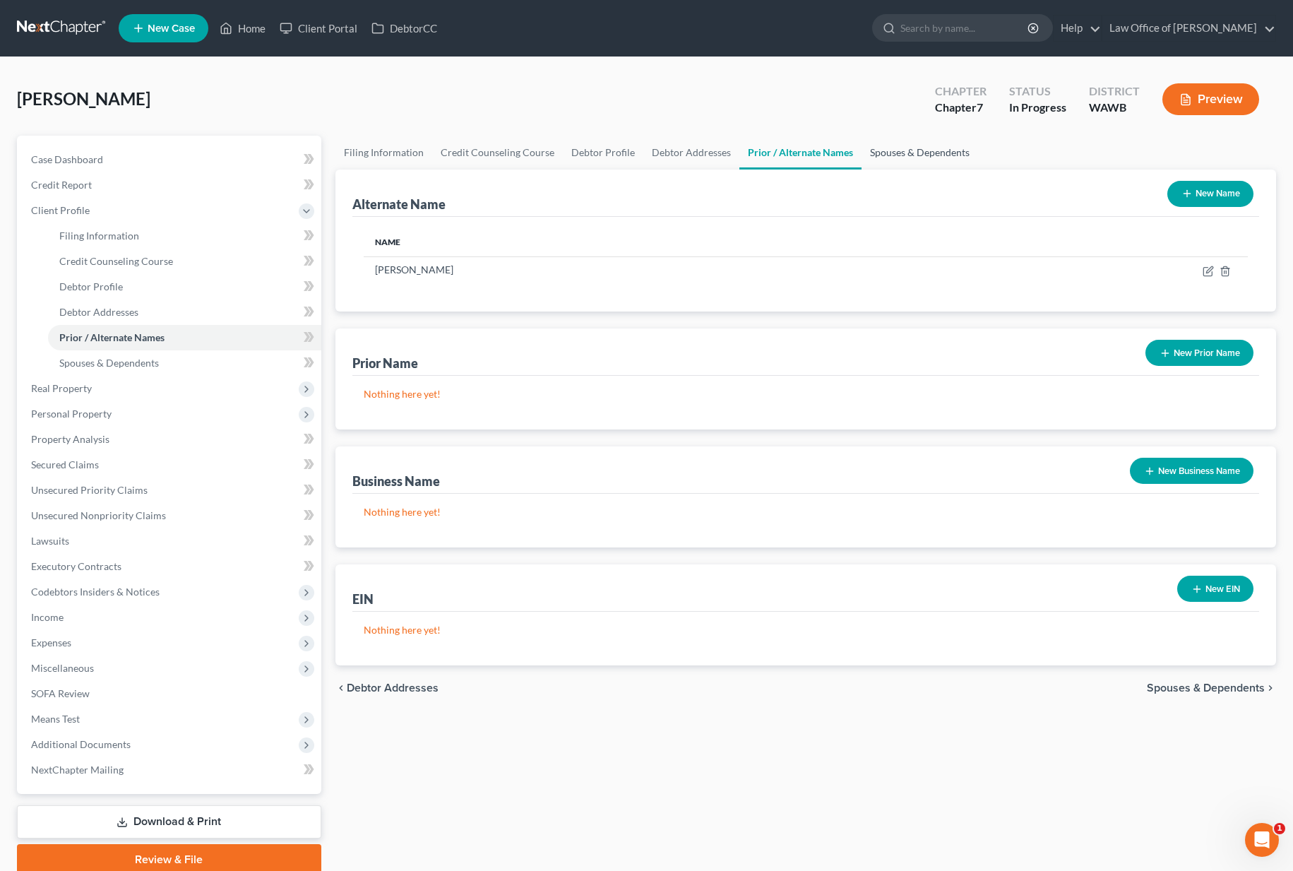
click at [890, 155] on link "Spouses & Dependents" at bounding box center [919, 153] width 116 height 34
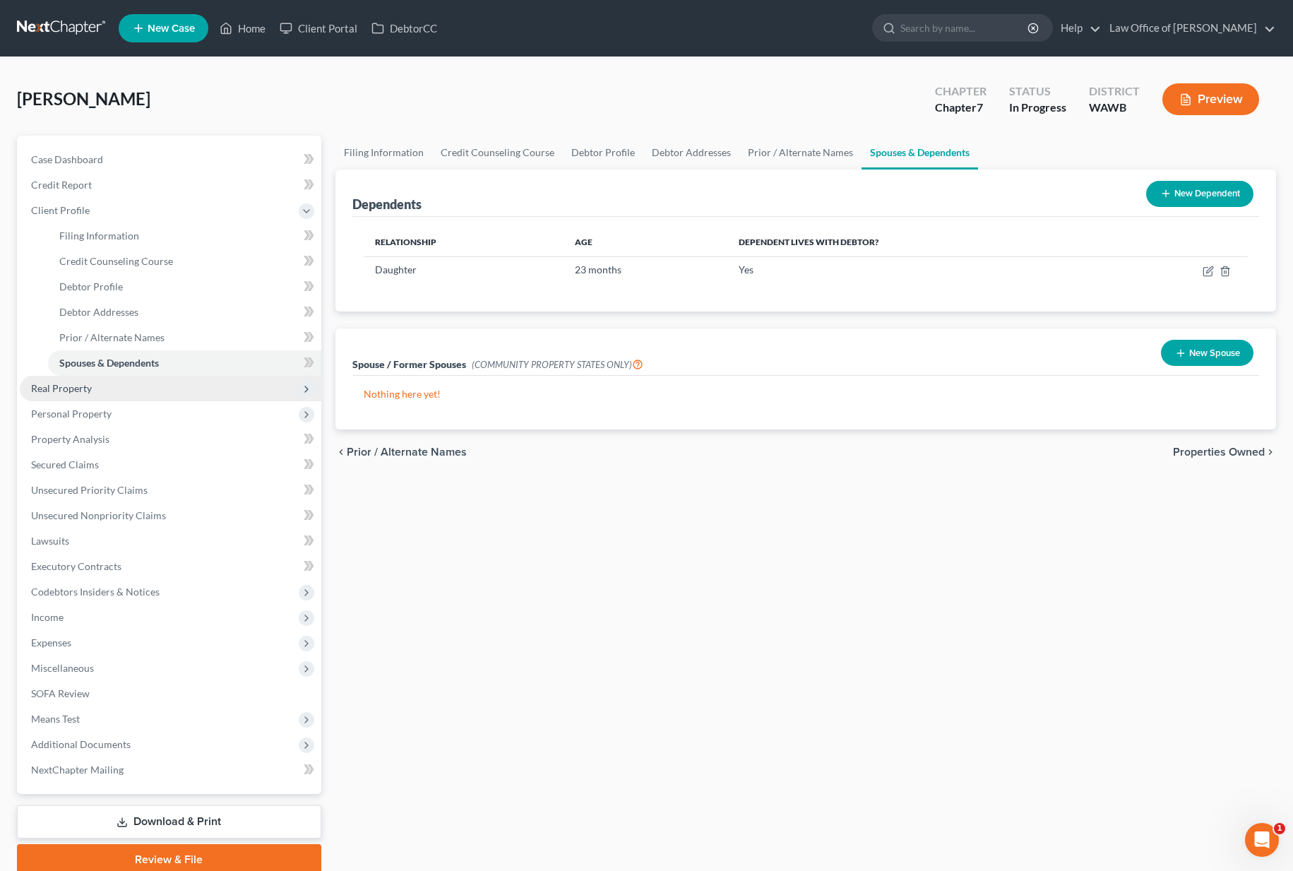
click at [177, 384] on span "Real Property" at bounding box center [170, 388] width 301 height 25
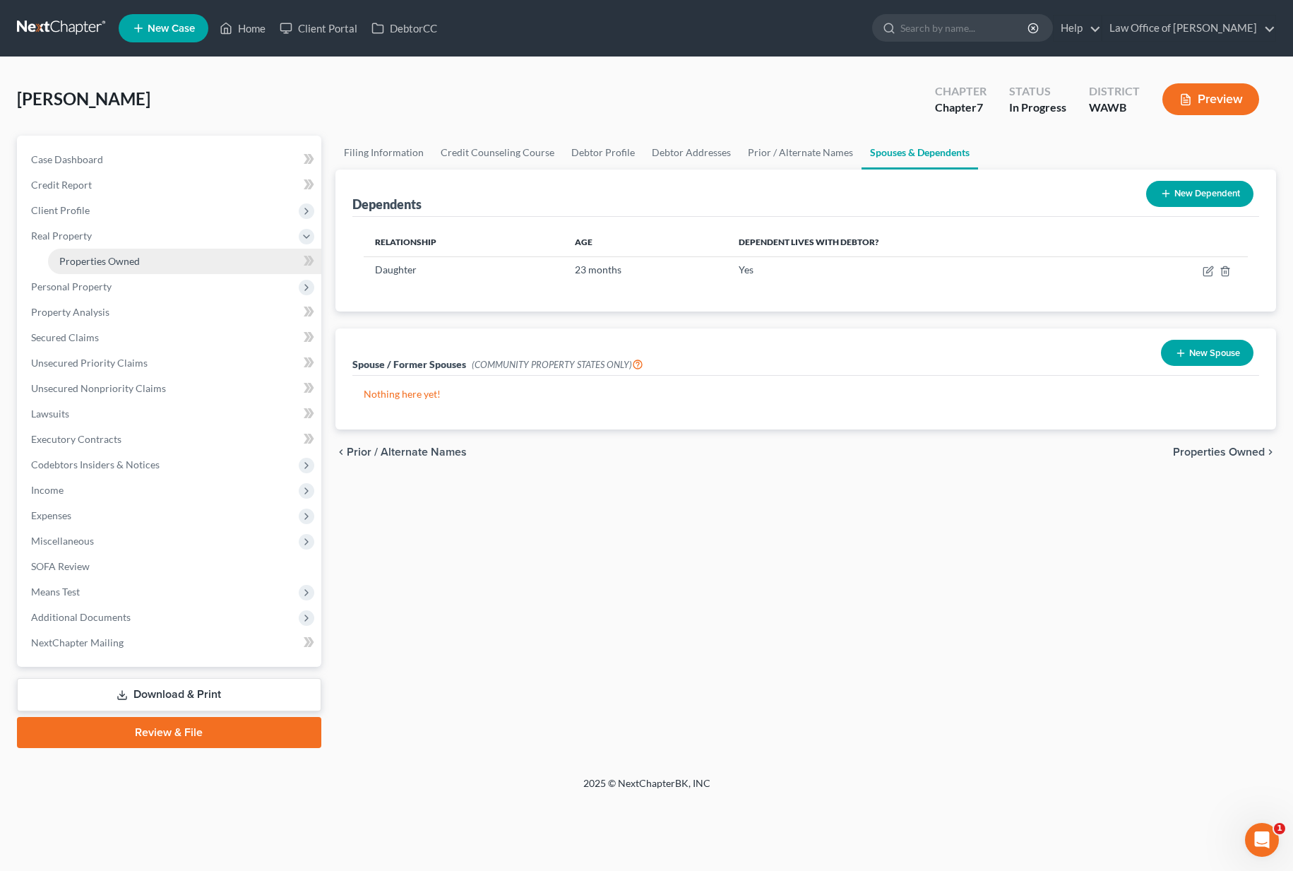
click at [179, 267] on link "Properties Owned" at bounding box center [184, 261] width 273 height 25
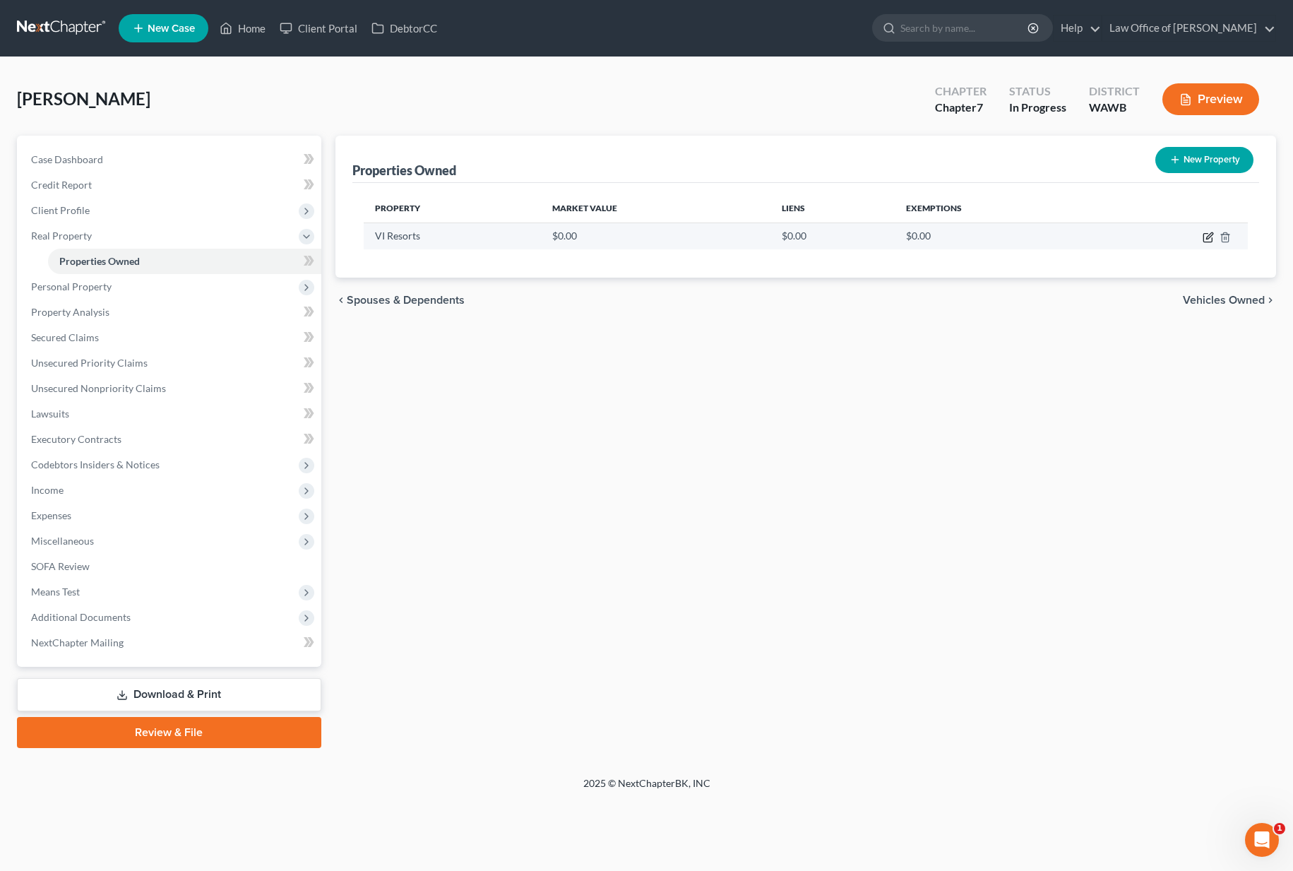
click at [1211, 234] on icon "button" at bounding box center [1207, 237] width 11 height 11
select select "50"
select select "0"
select select "7"
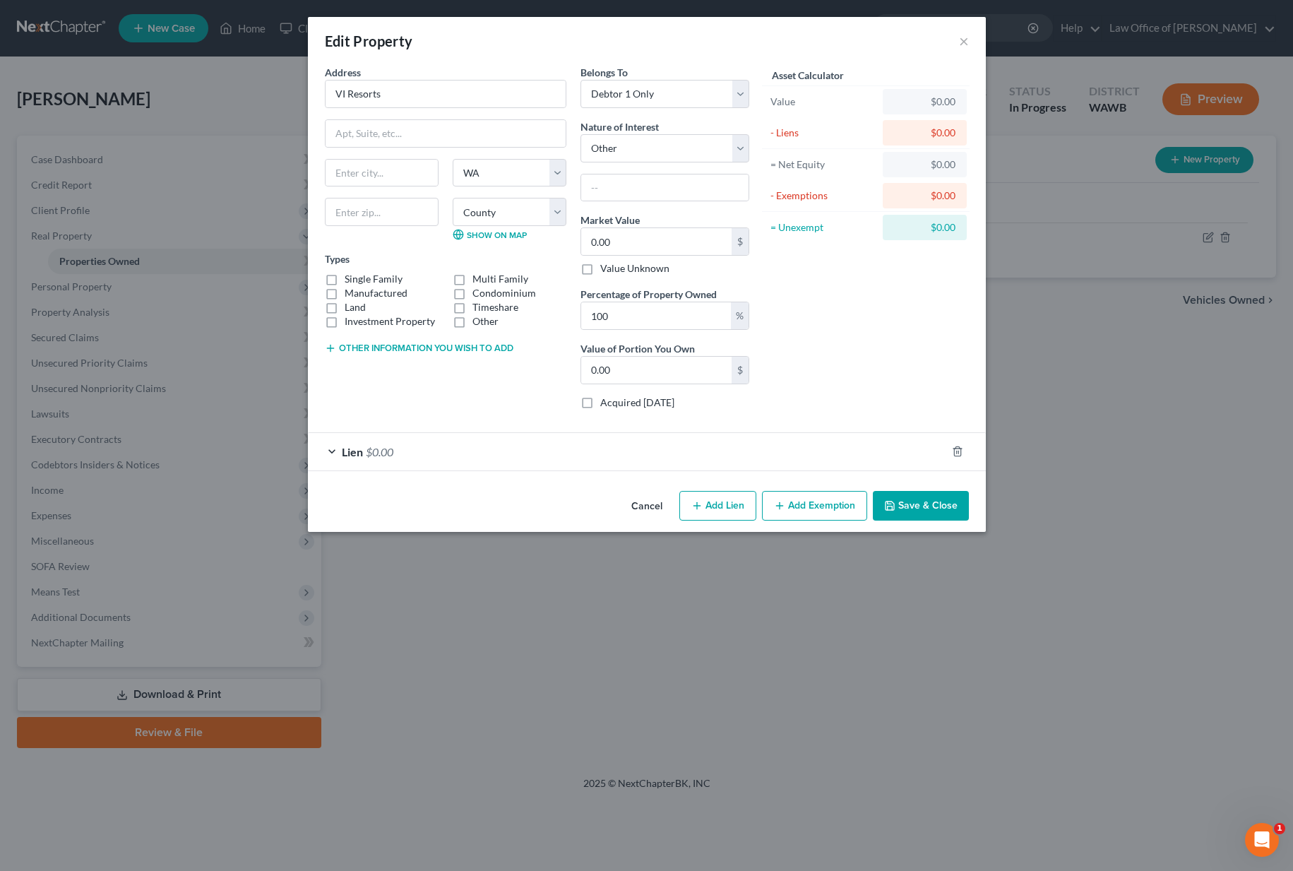
click at [587, 449] on div "Lien $0.00" at bounding box center [627, 451] width 638 height 37
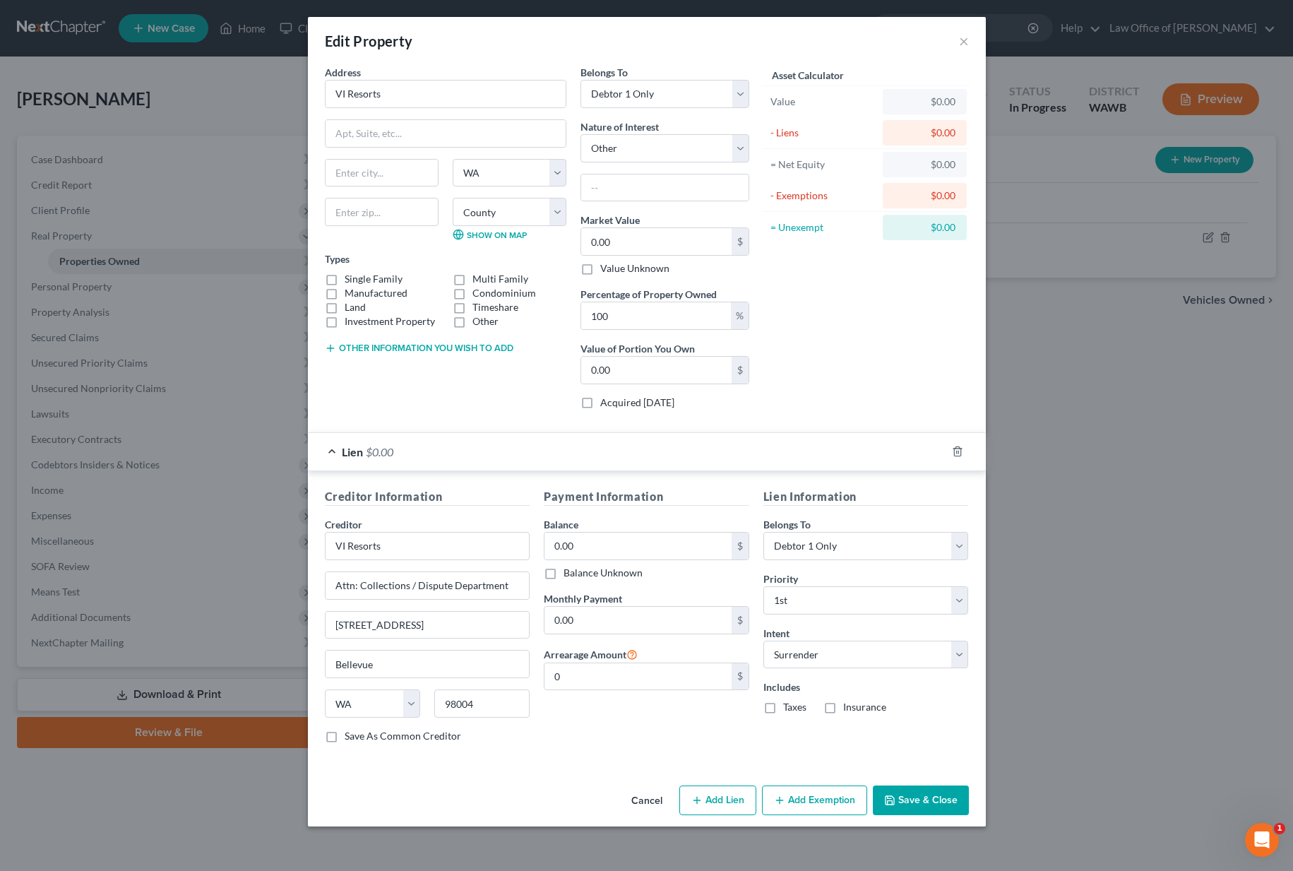
click at [924, 799] on button "Save & Close" at bounding box center [921, 800] width 96 height 30
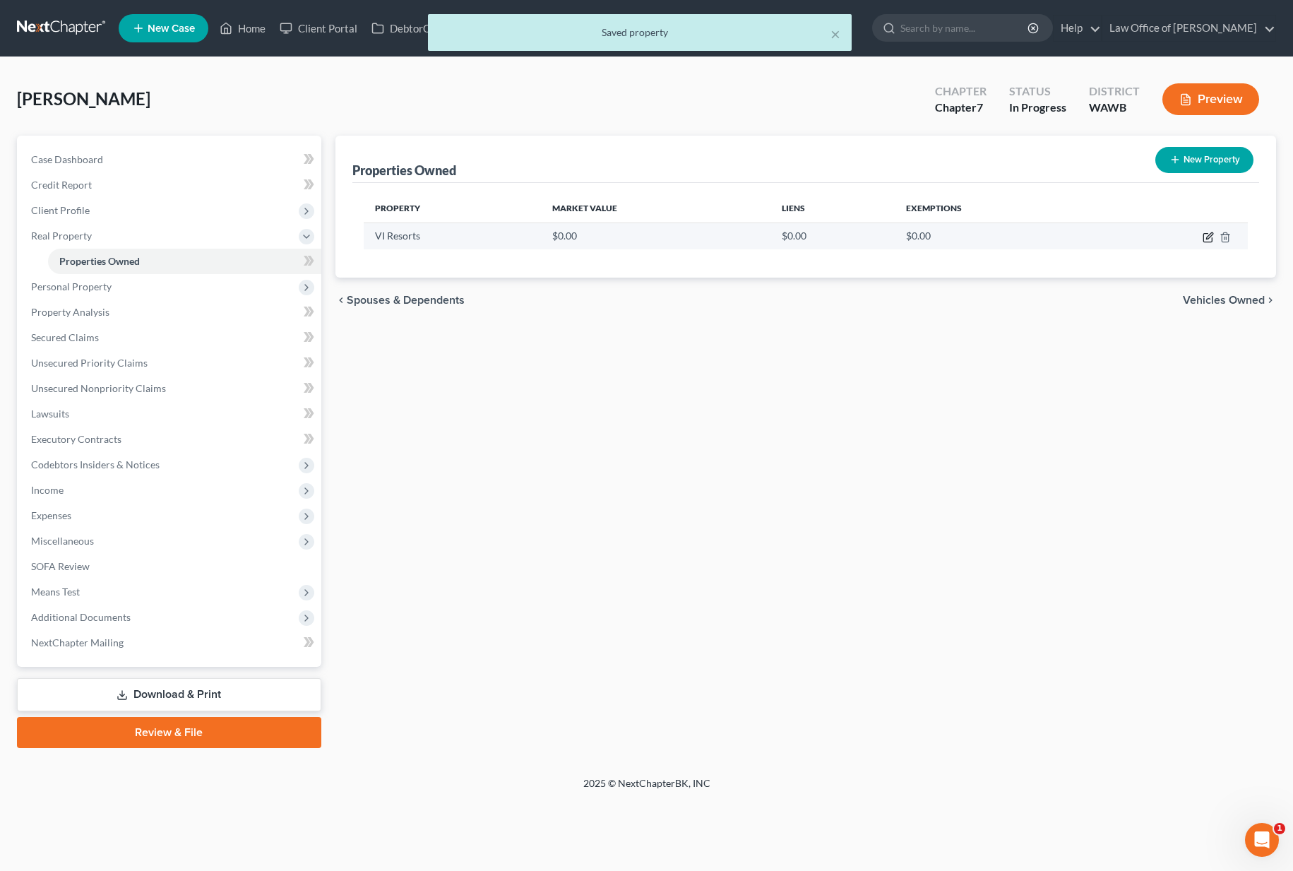
click at [1204, 235] on icon "button" at bounding box center [1207, 237] width 11 height 11
select select "50"
select select "16"
select select "0"
select select "7"
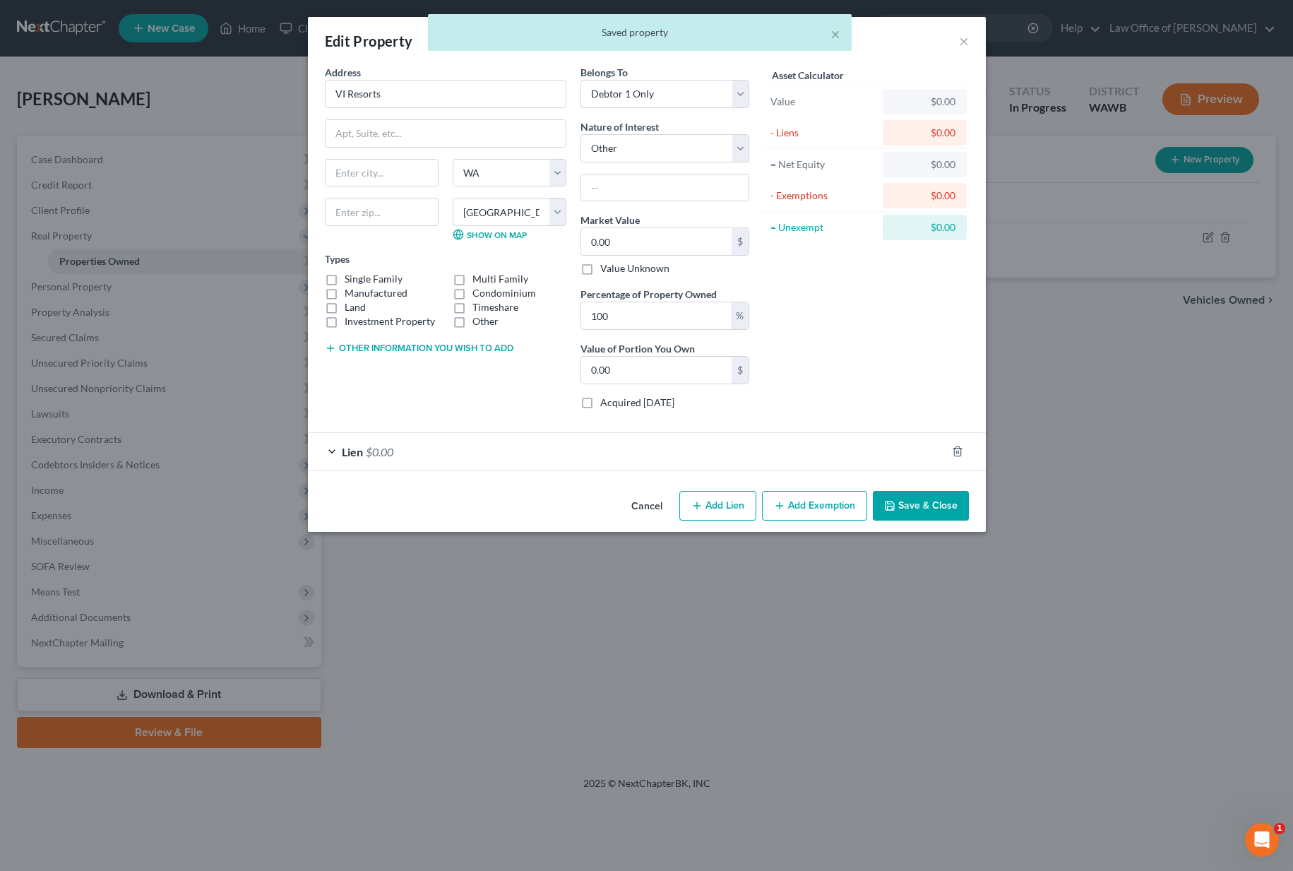
click at [472, 304] on label "Timeshare" at bounding box center [495, 307] width 46 height 14
click at [478, 304] on input "Timeshare" at bounding box center [482, 304] width 9 height 9
checkbox input "true"
click at [910, 501] on button "Save & Close" at bounding box center [921, 506] width 96 height 30
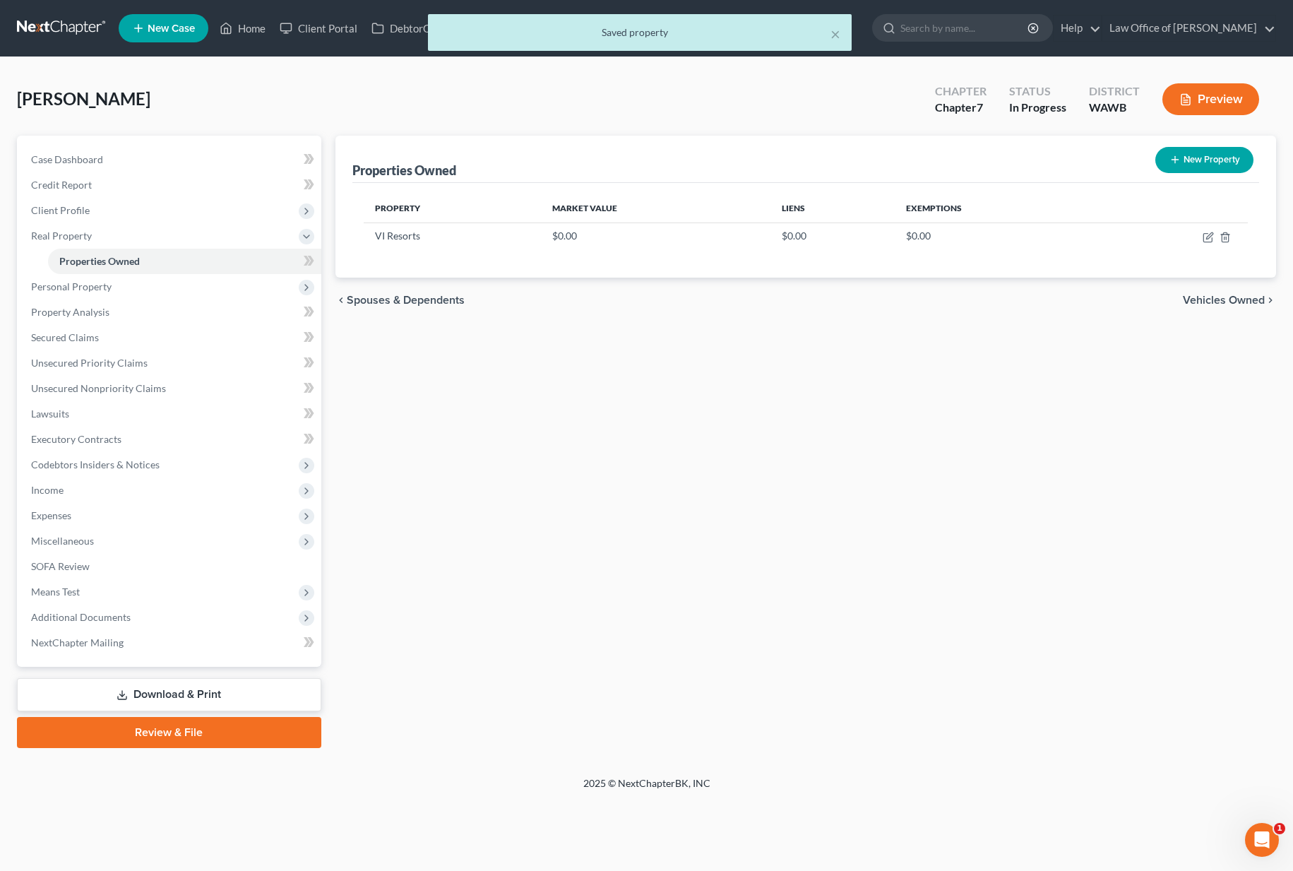
click at [1220, 294] on span "Vehicles Owned" at bounding box center [1224, 299] width 82 height 11
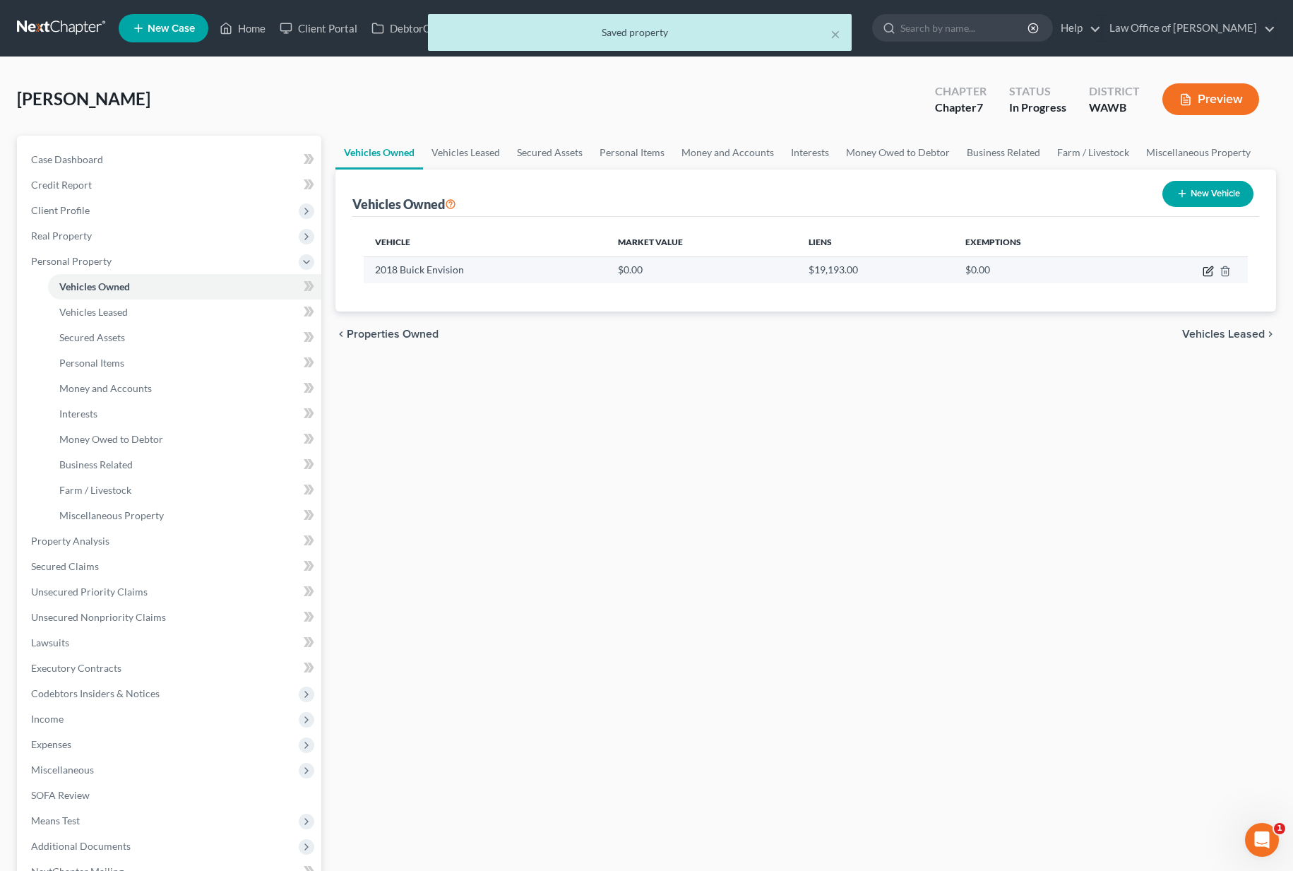
click at [1211, 270] on icon "button" at bounding box center [1207, 270] width 11 height 11
select select "0"
select select "8"
select select "2"
select select "0"
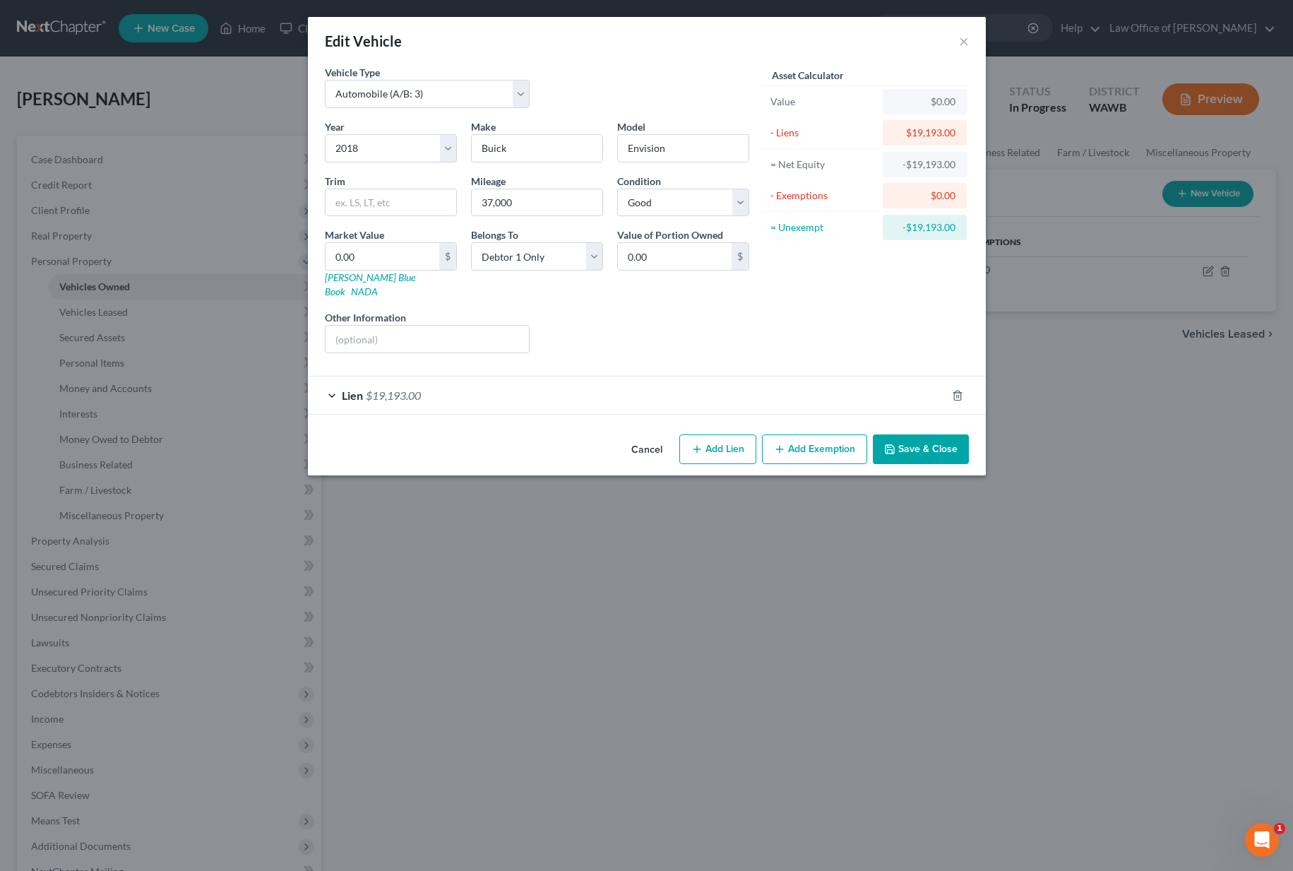
click at [363, 287] on div "Year Select 2026 2025 2024 2023 2022 2021 2020 2019 2018 2017 2016 2015 2014 20…" at bounding box center [537, 241] width 438 height 245
click at [364, 280] on link "Kelly Blue Book" at bounding box center [370, 284] width 90 height 26
click at [378, 263] on input "0.00" at bounding box center [382, 256] width 114 height 27
type input "1"
type input "1.00"
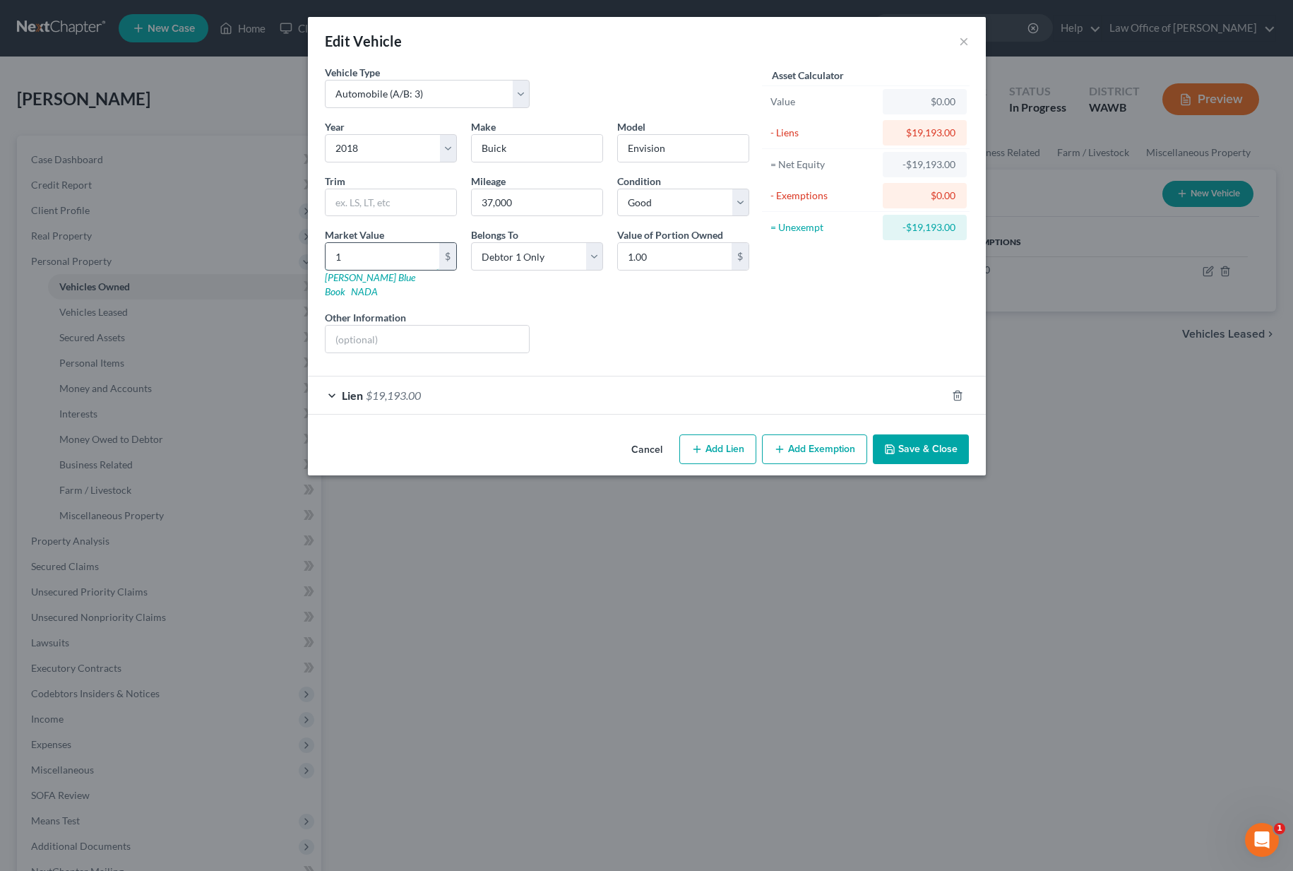
type input "14"
type input "14.00"
type input "144"
type input "144.00"
type input "1442"
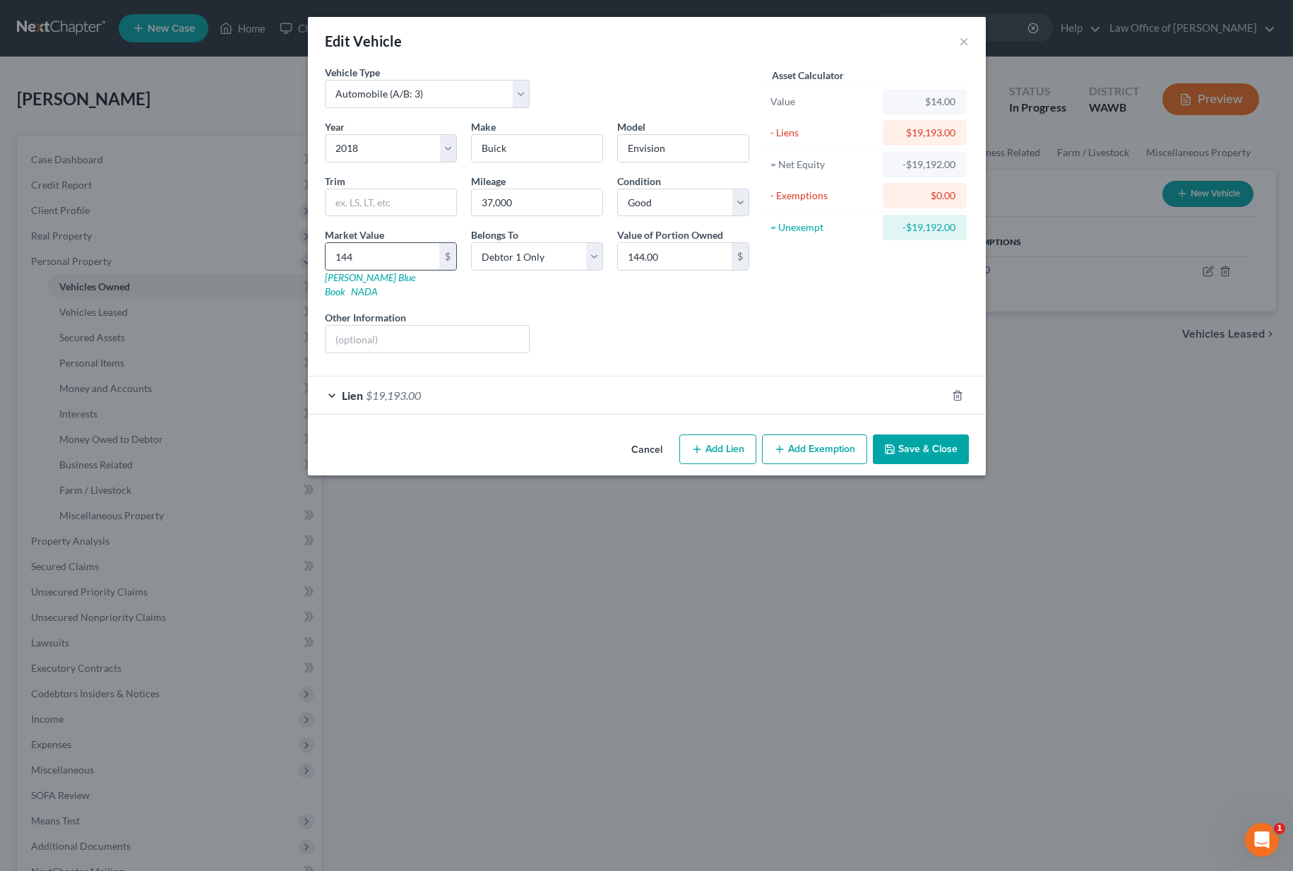
type input "1,442.00"
type input "14,421"
type input "14,421.00"
type input "Valued Per KBB."
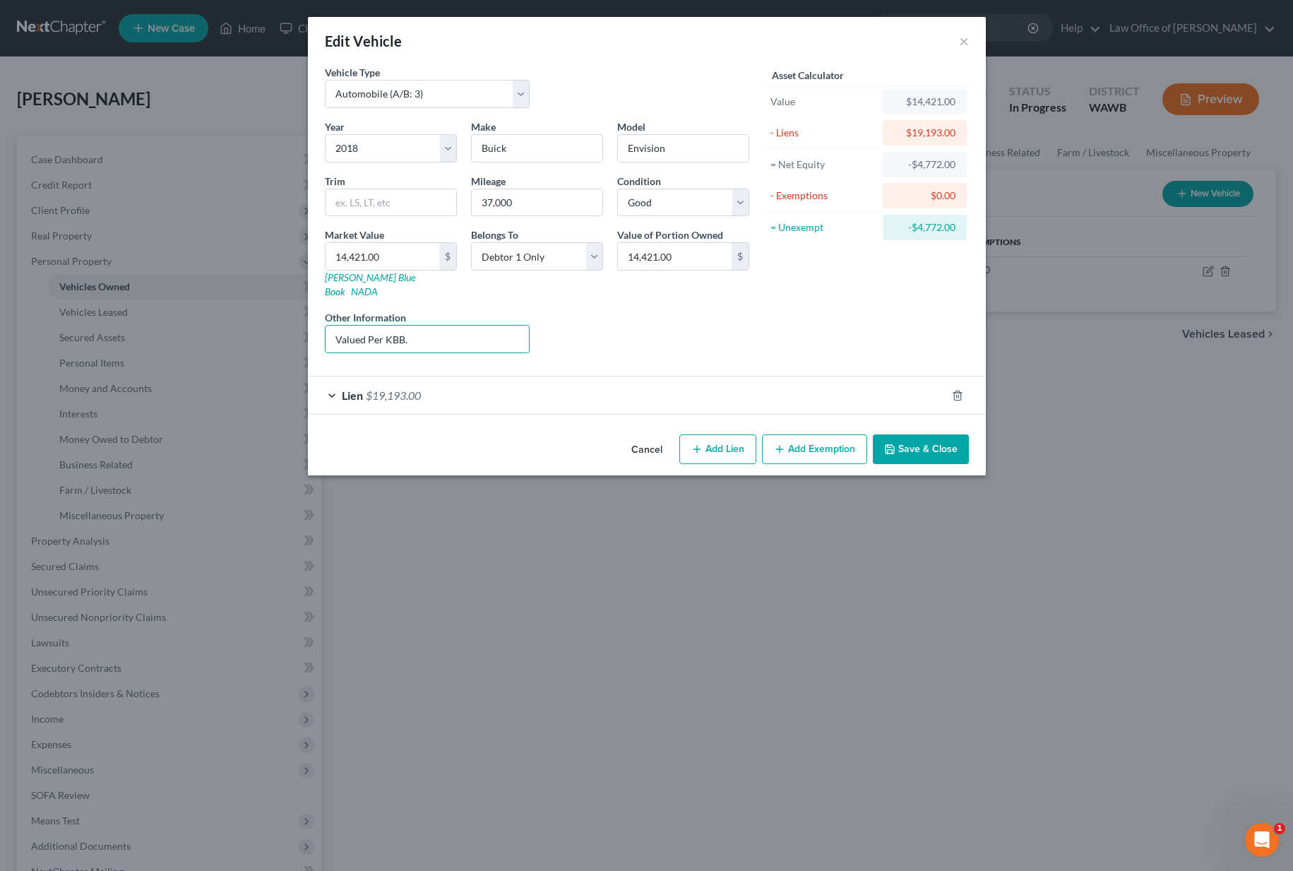
click at [670, 352] on form "Vehicle Type Select Automobile (A/B: 3) Truck (A/B: 3) Trailer (A/B: 4) Watercr…" at bounding box center [647, 239] width 644 height 349
click at [755, 376] on div "Lien $19,193.00" at bounding box center [627, 394] width 638 height 37
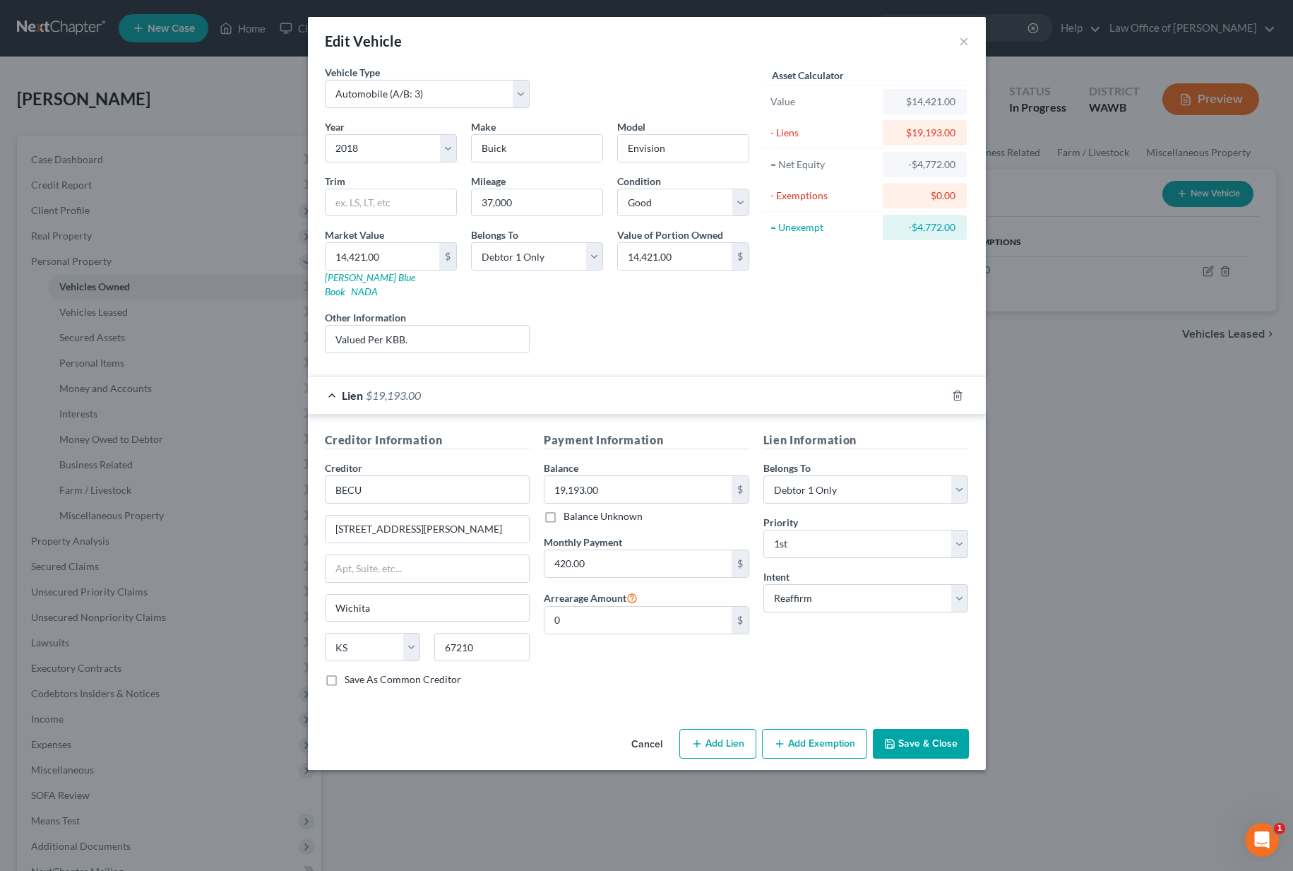
click at [823, 732] on button "Add Exemption" at bounding box center [814, 744] width 105 height 30
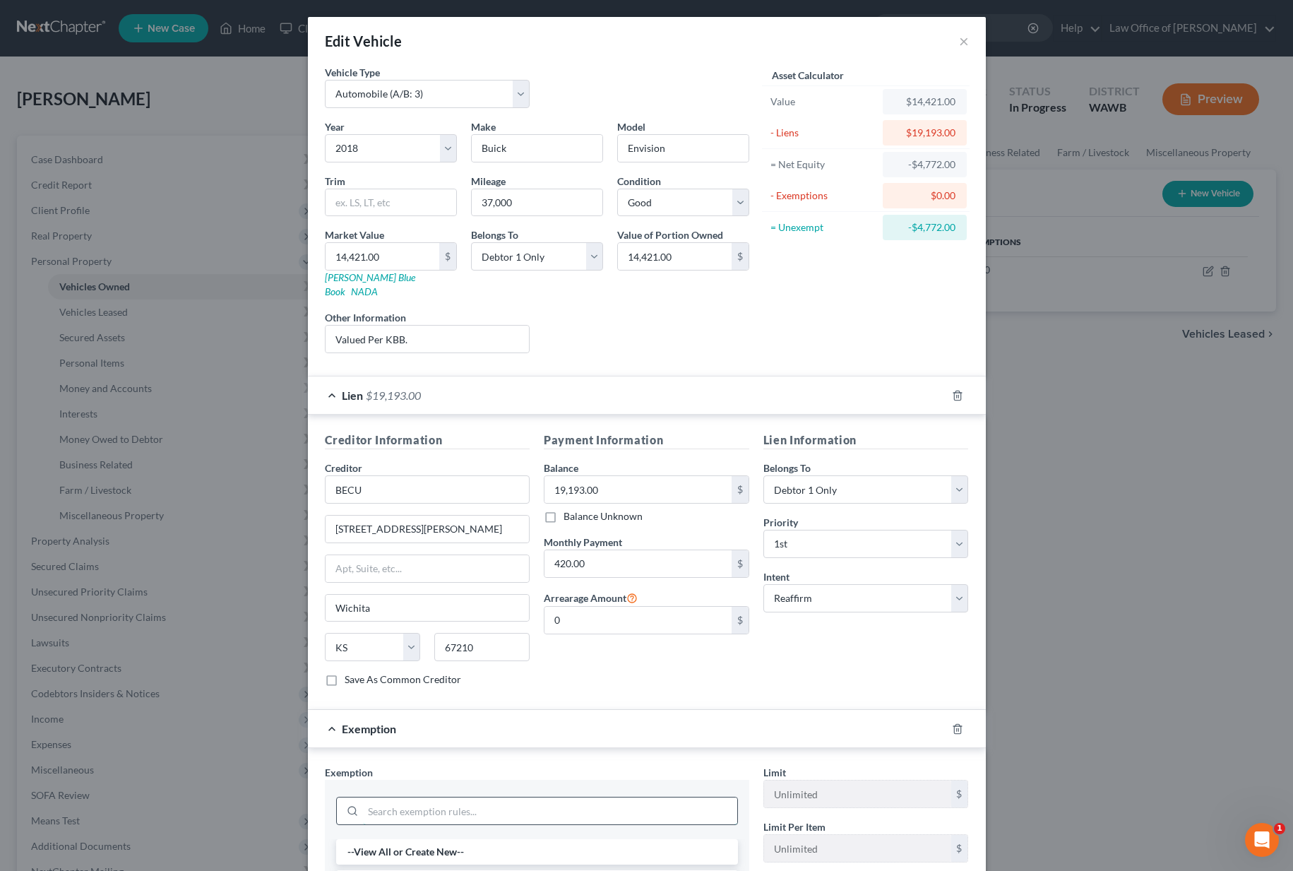
click at [528, 797] on input "search" at bounding box center [550, 810] width 374 height 27
click at [464, 864] on li "3 - Automobiles - 11 USC § 522(d)(2)" at bounding box center [537, 876] width 402 height 25
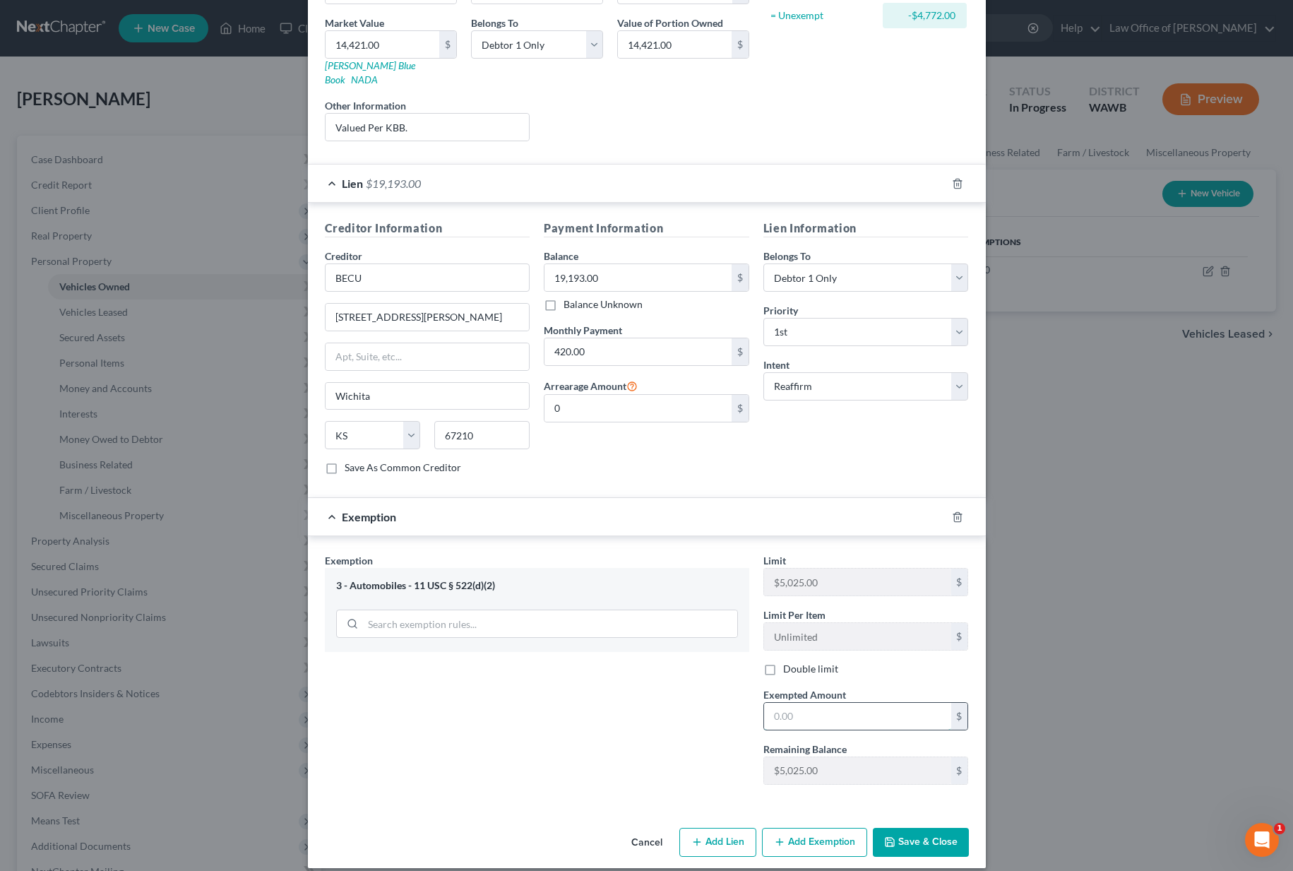
click at [860, 702] on input "text" at bounding box center [857, 715] width 187 height 27
type input "0"
click at [907, 827] on button "Save & Close" at bounding box center [921, 842] width 96 height 30
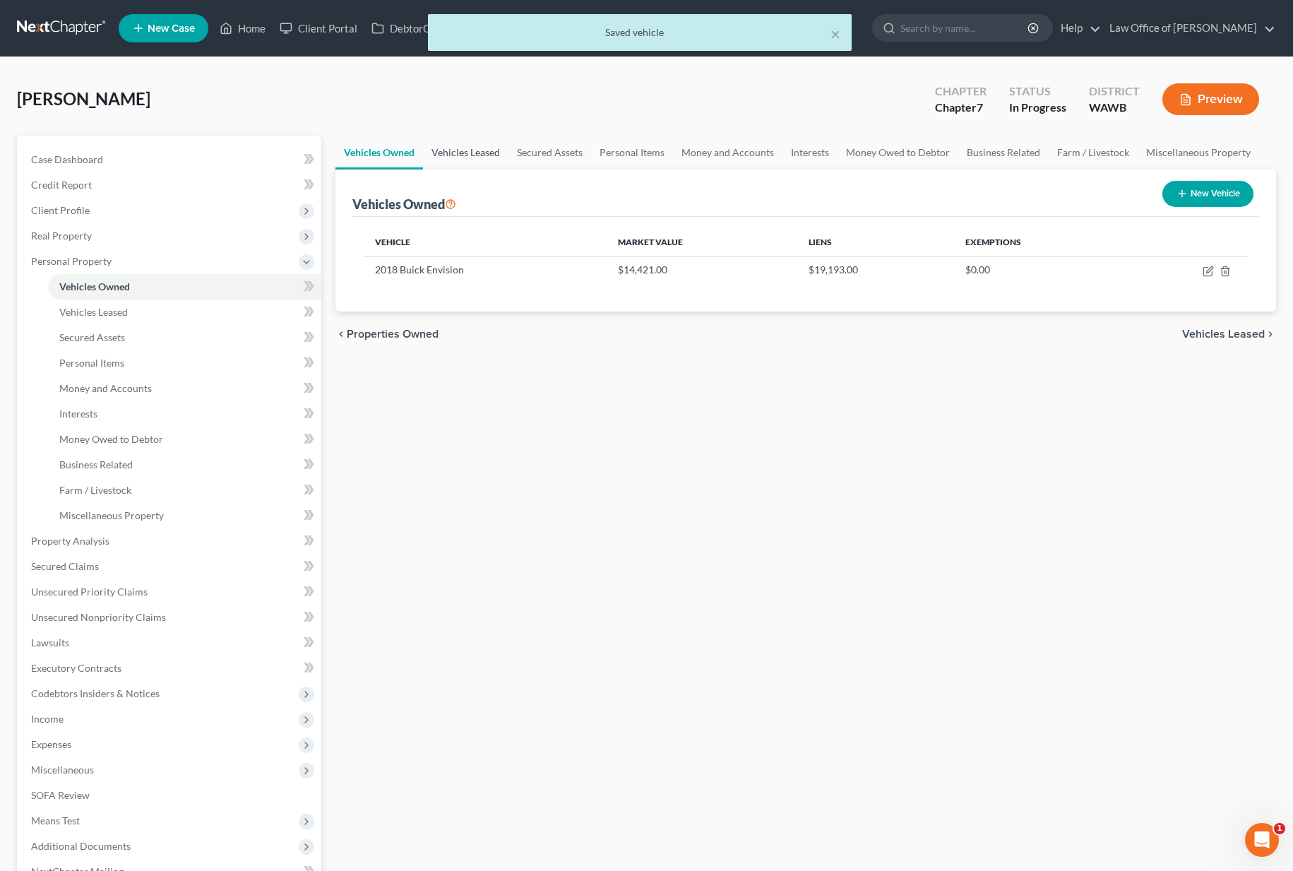
click at [486, 157] on link "Vehicles Leased" at bounding box center [465, 153] width 85 height 34
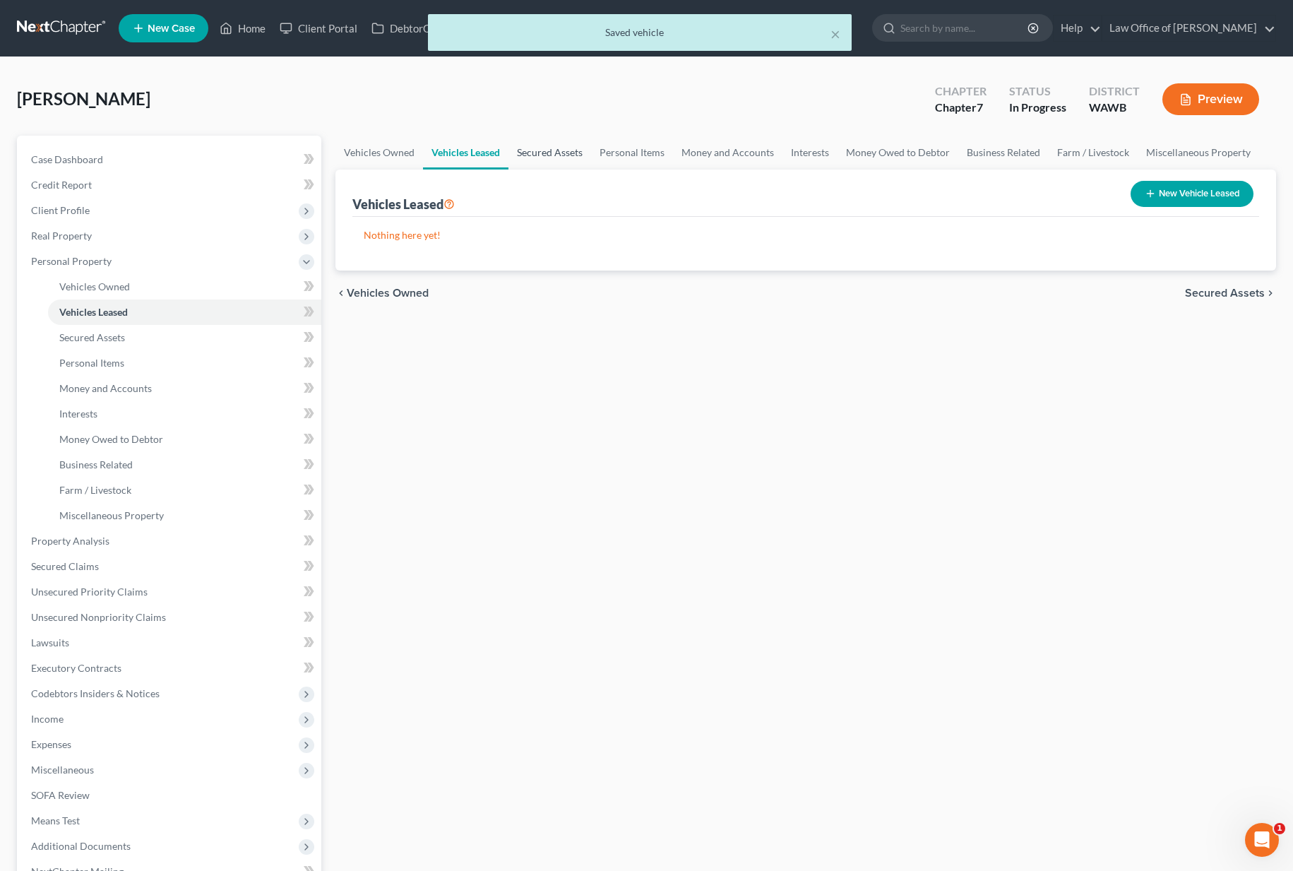
click at [534, 152] on link "Secured Assets" at bounding box center [549, 153] width 83 height 34
click at [623, 151] on link "Personal Items" at bounding box center [633, 153] width 82 height 34
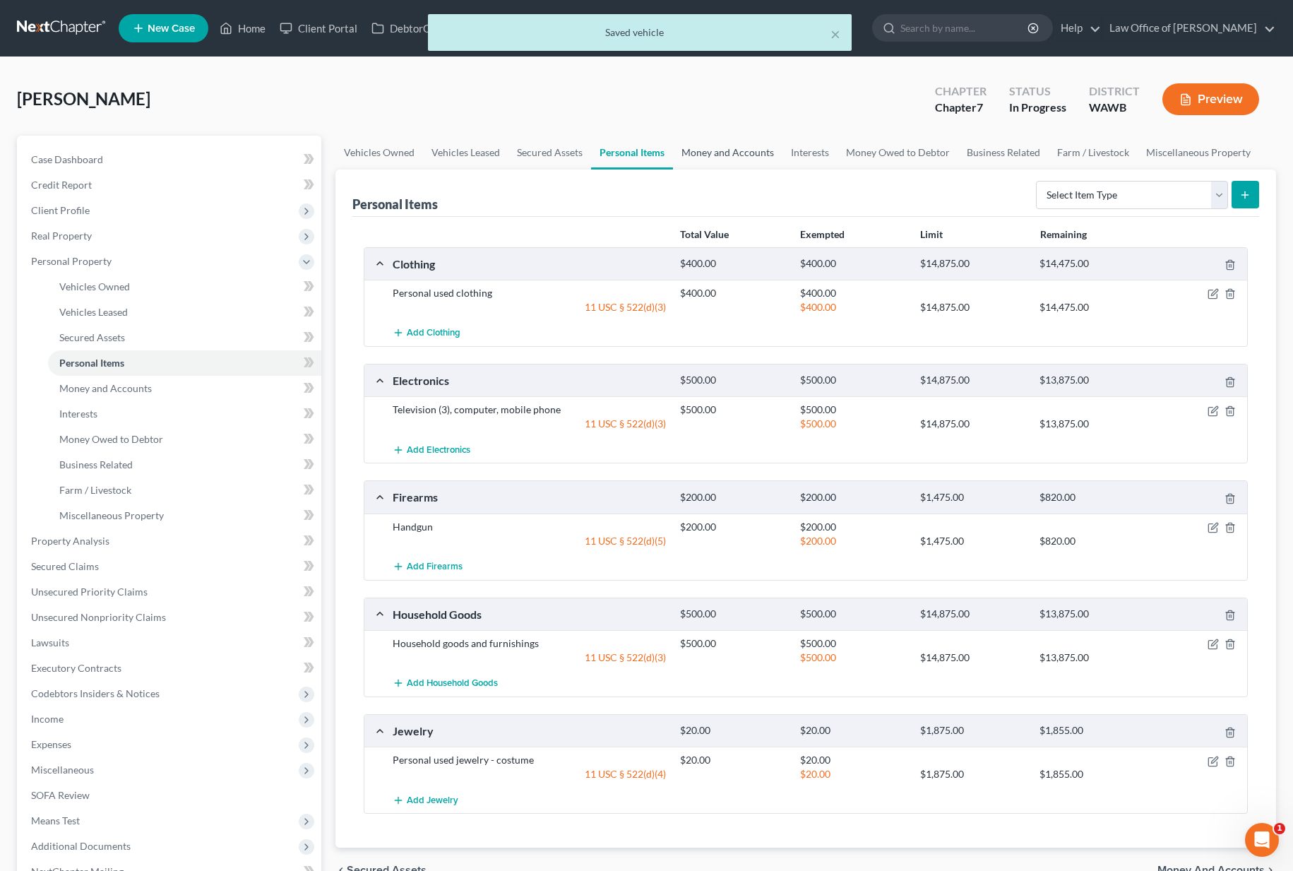
click at [683, 160] on link "Money and Accounts" at bounding box center [727, 153] width 109 height 34
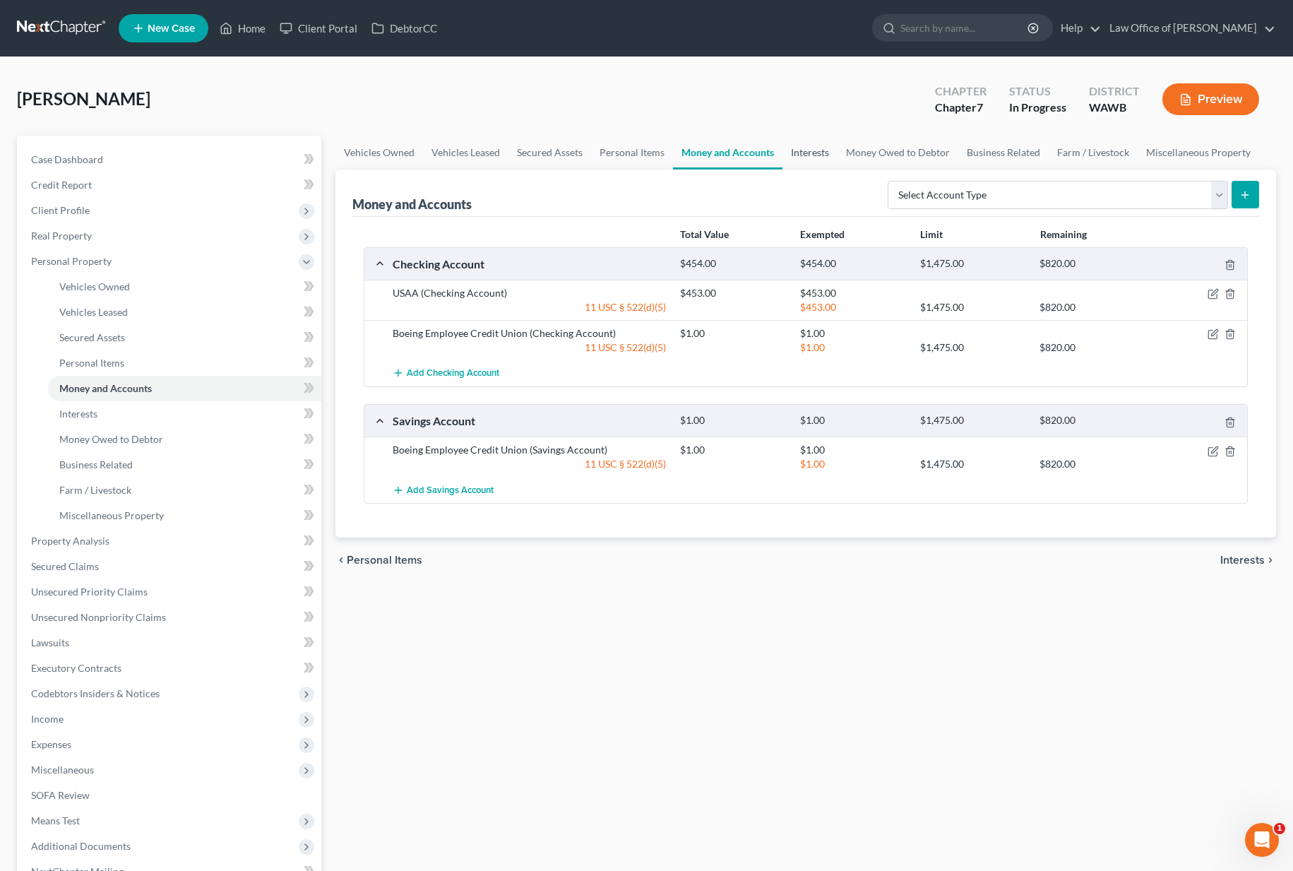
click at [810, 160] on link "Interests" at bounding box center [809, 153] width 55 height 34
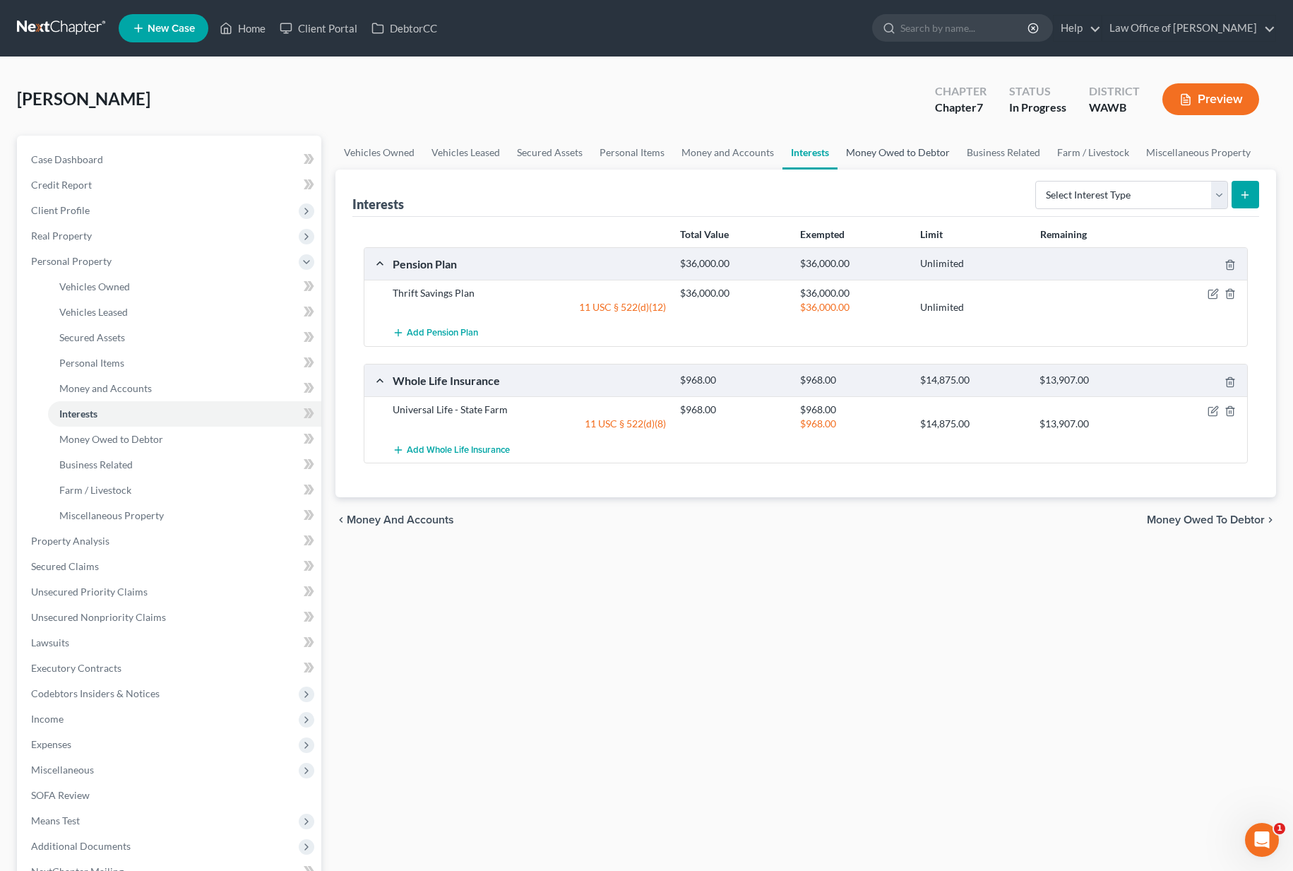
click at [873, 157] on link "Money Owed to Debtor" at bounding box center [897, 153] width 121 height 34
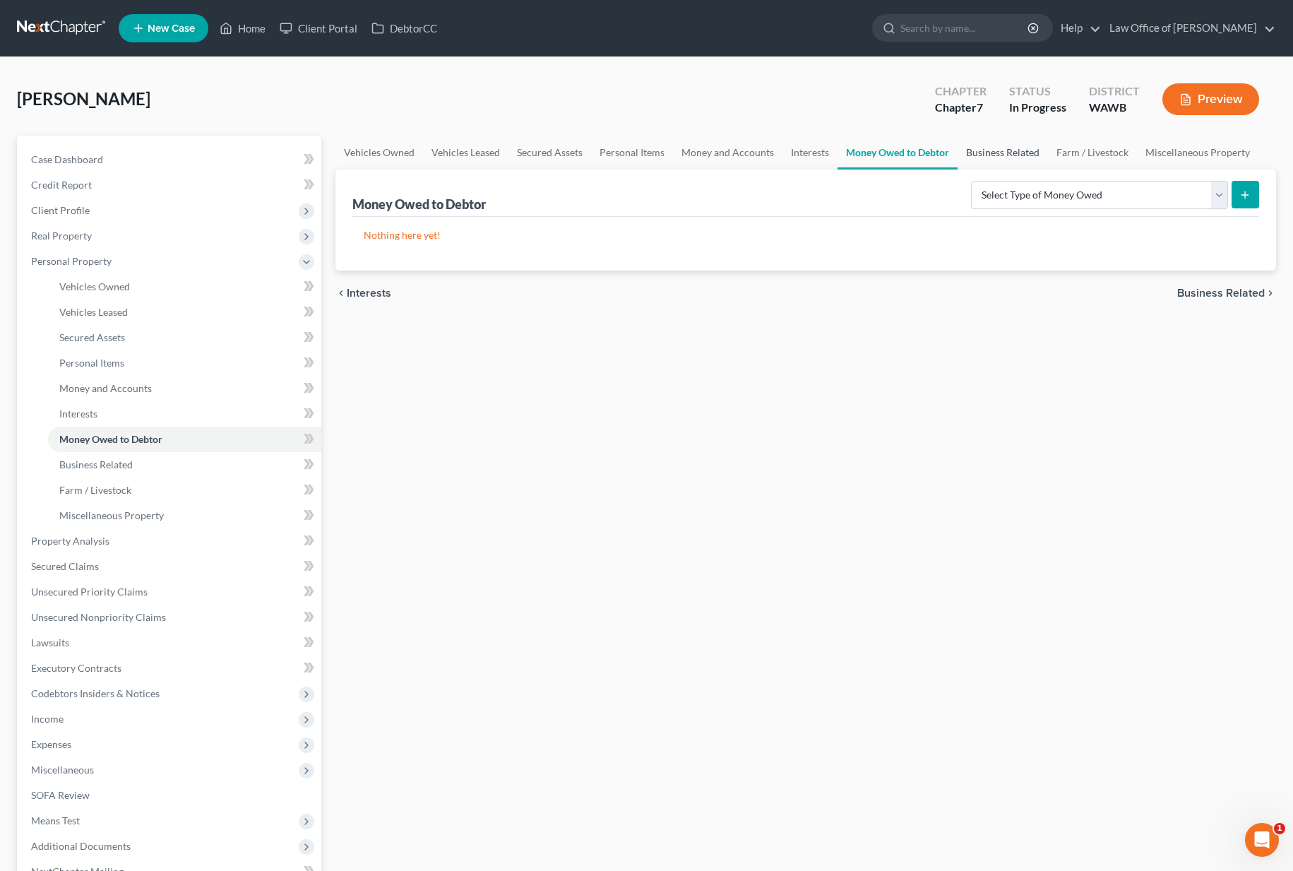
click at [991, 159] on link "Business Related" at bounding box center [1002, 153] width 90 height 34
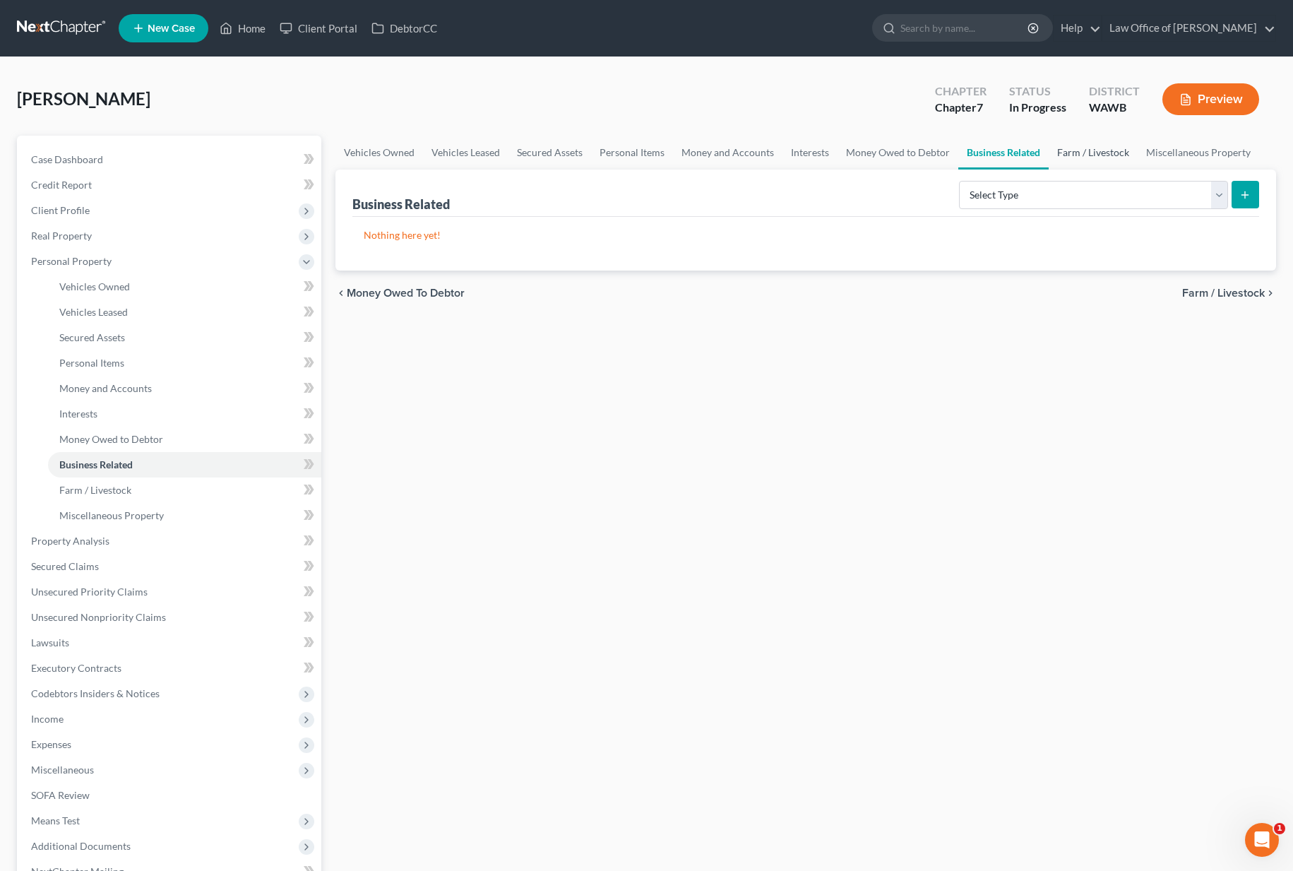
click at [1087, 158] on link "Farm / Livestock" at bounding box center [1092, 153] width 89 height 34
click at [1184, 157] on link "Miscellaneous Property" at bounding box center [1198, 153] width 121 height 34
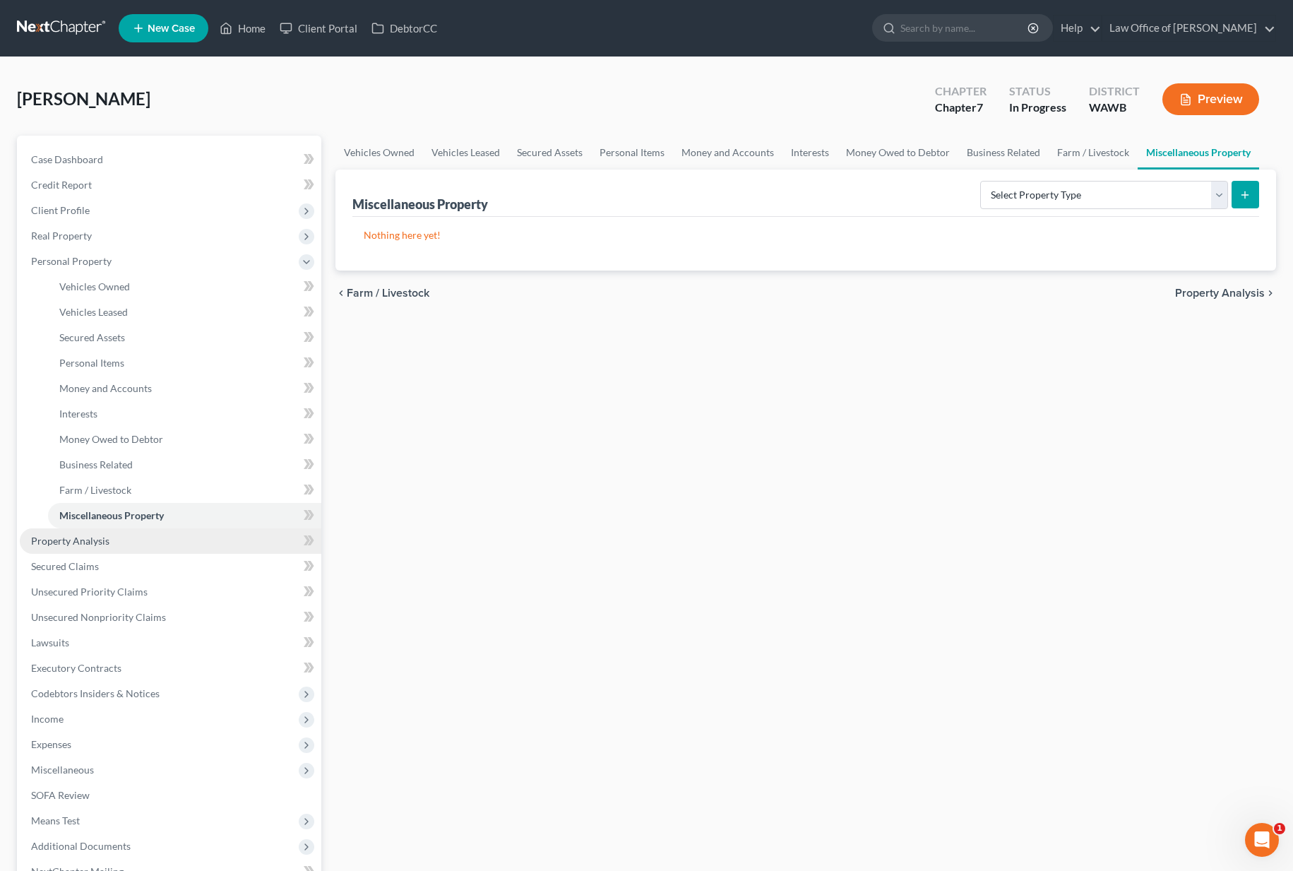
click at [181, 544] on link "Property Analysis" at bounding box center [170, 540] width 301 height 25
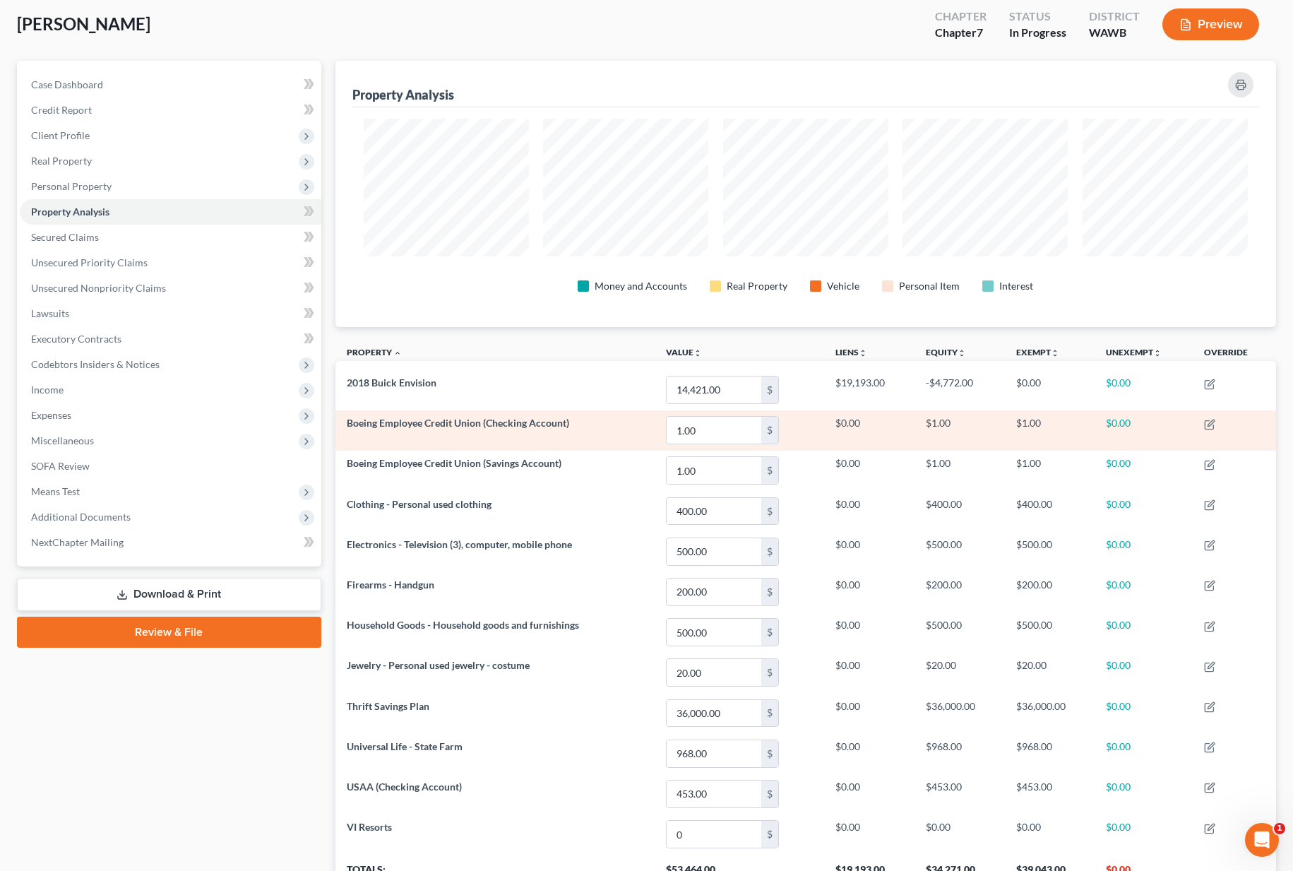
scroll to position [197, 0]
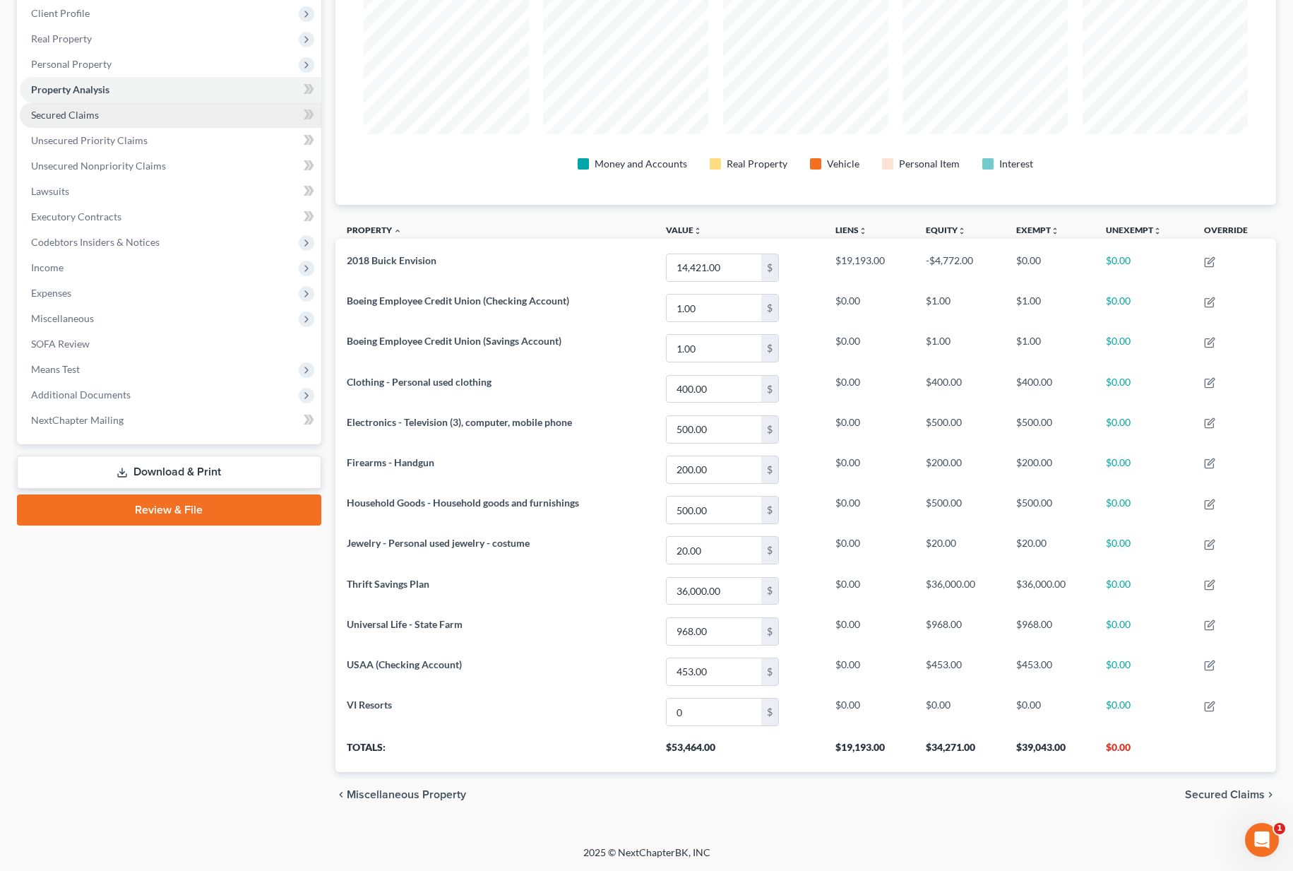
click at [155, 107] on link "Secured Claims" at bounding box center [170, 114] width 301 height 25
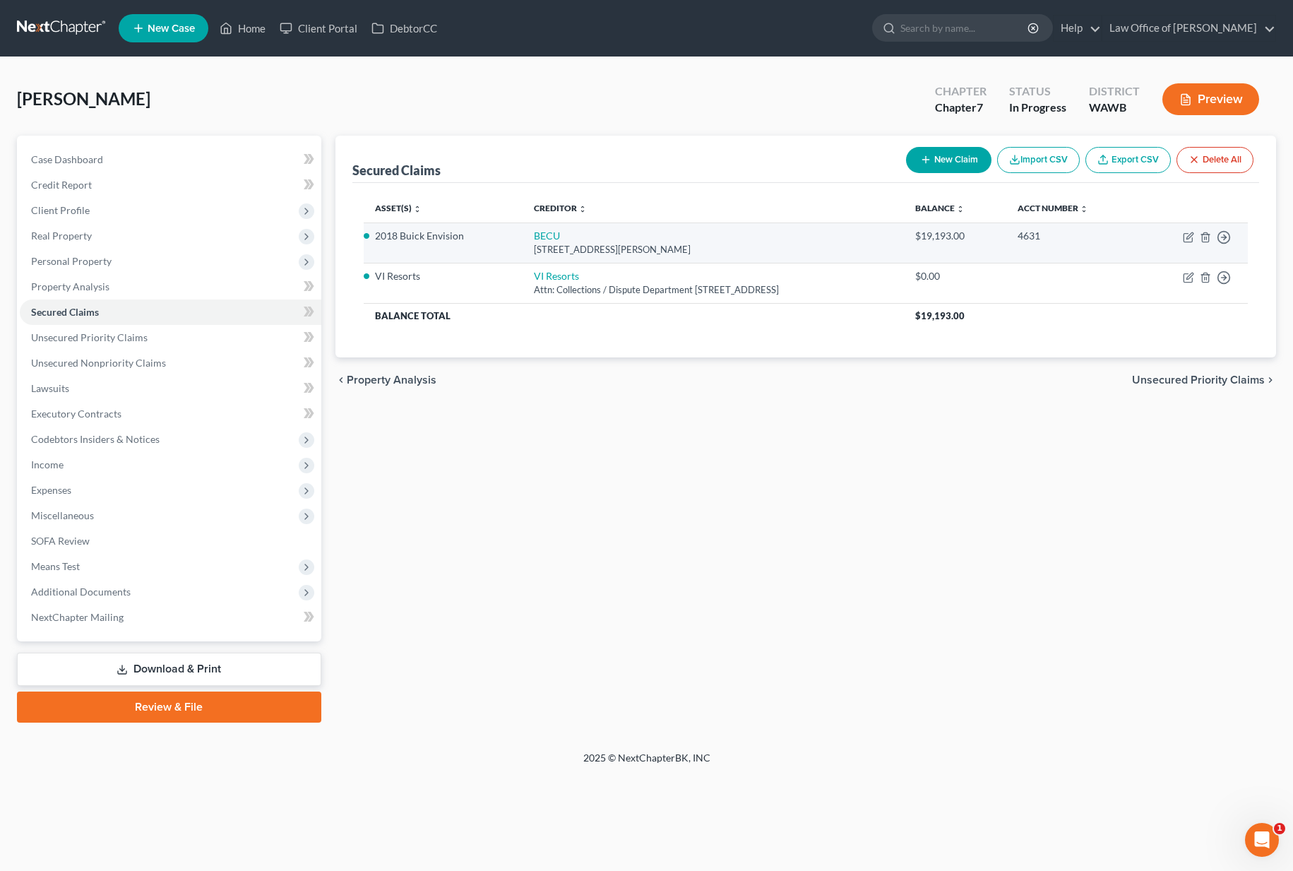
click at [539, 236] on td "BECU 2900 South Oliver, Wichita, KS 67210" at bounding box center [712, 242] width 381 height 40
click at [536, 235] on link "BECU" at bounding box center [547, 235] width 26 height 12
select select "17"
select select "2"
select select "0"
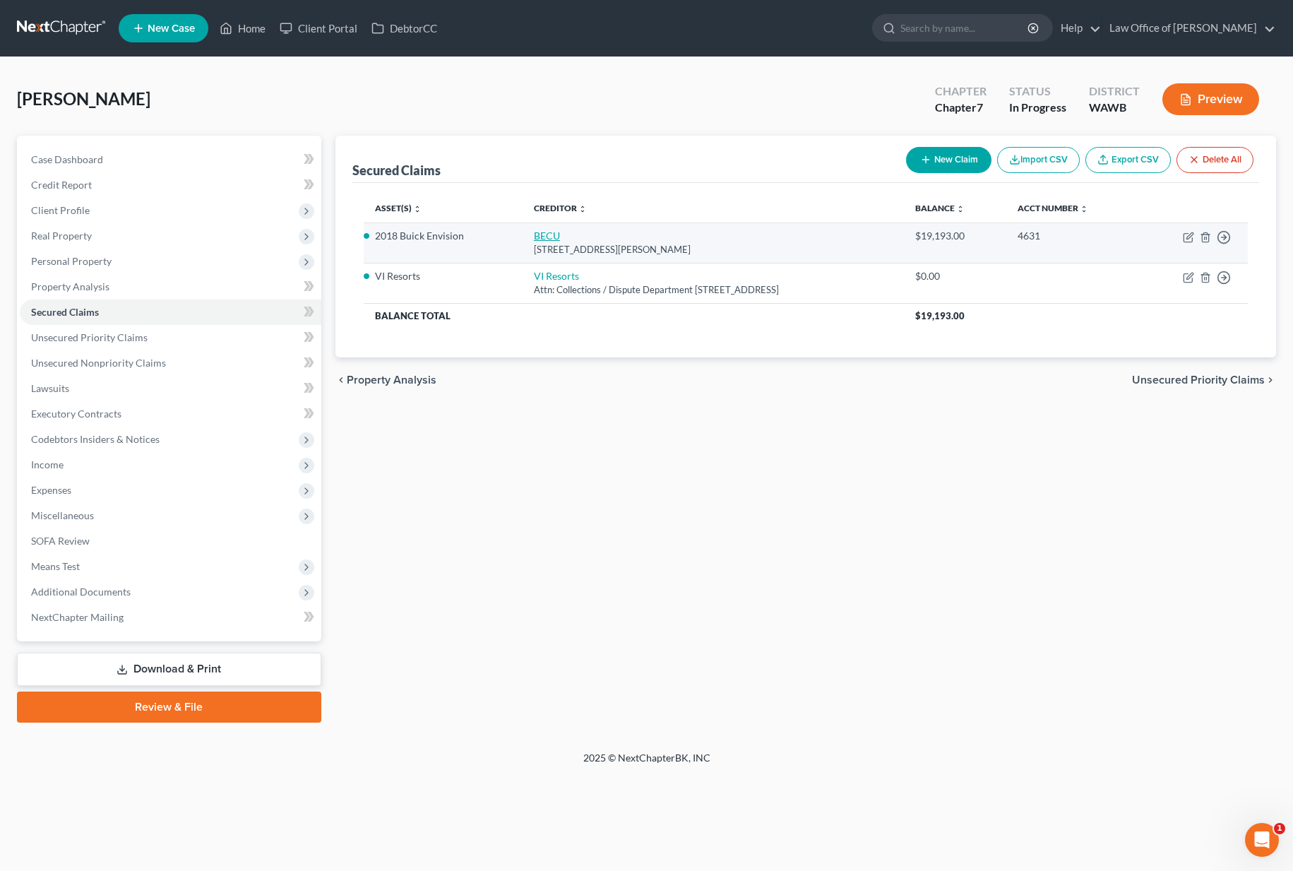
select select "0"
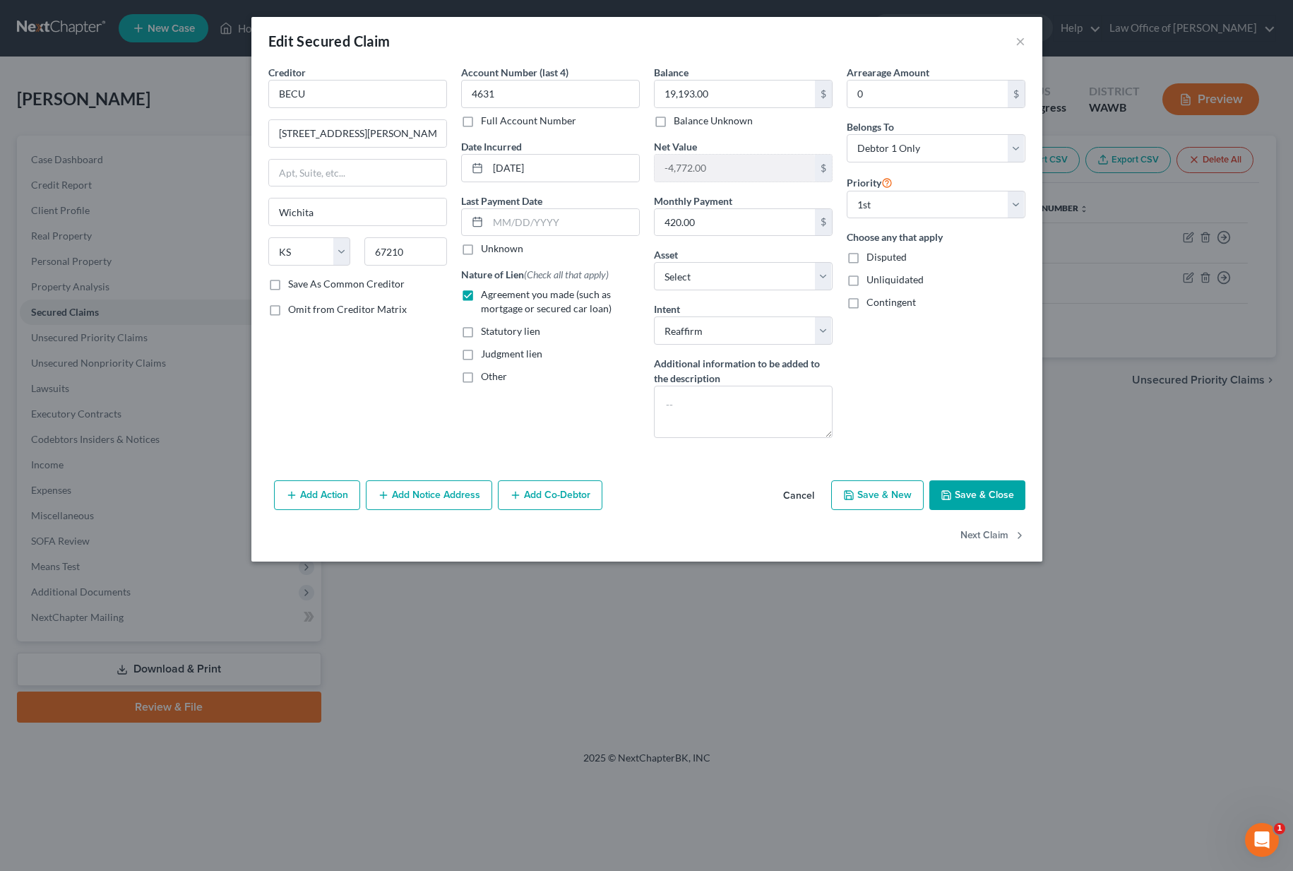
click at [952, 487] on button "Save & Close" at bounding box center [977, 495] width 96 height 30
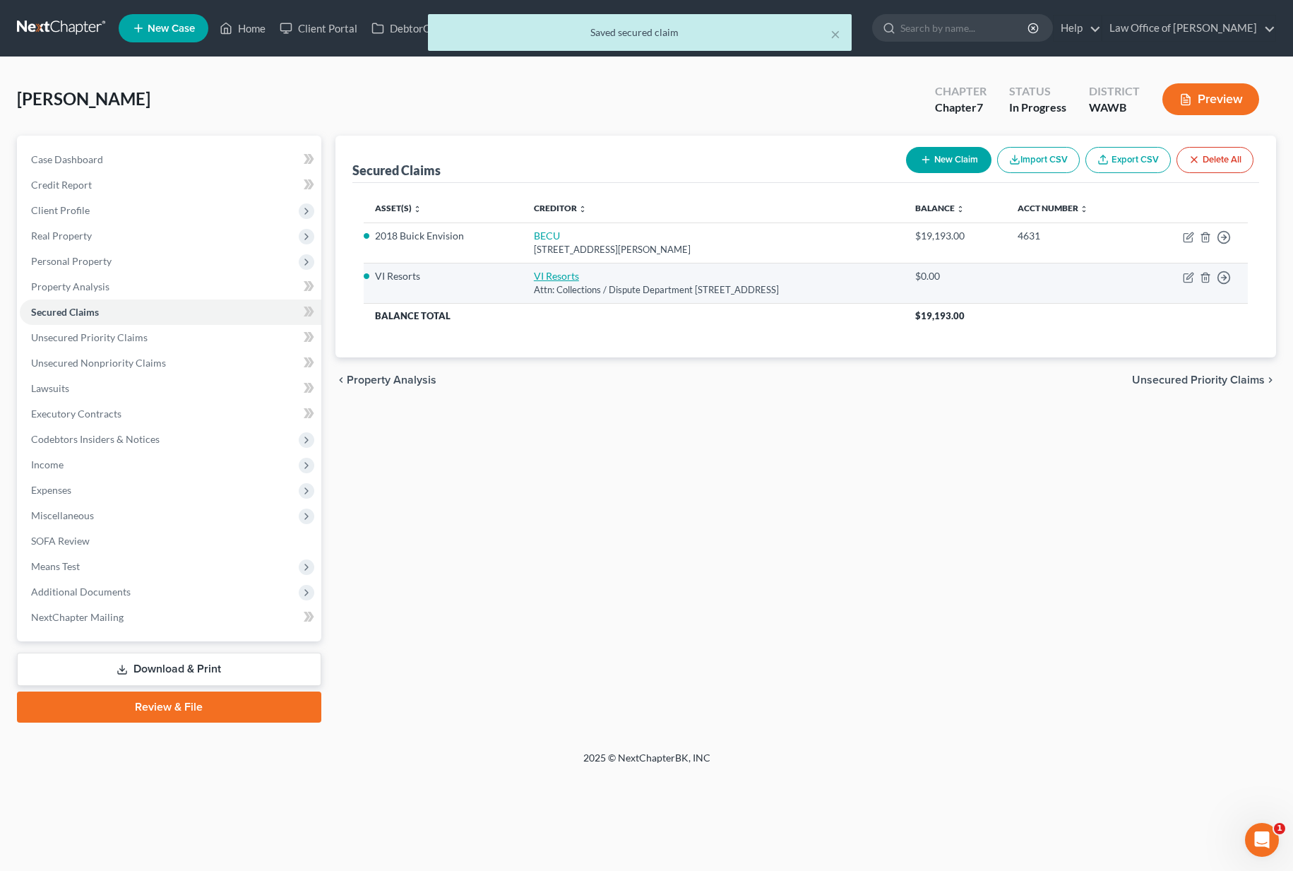
click at [534, 271] on link "VI Resorts" at bounding box center [556, 276] width 45 height 12
select select "50"
select select "0"
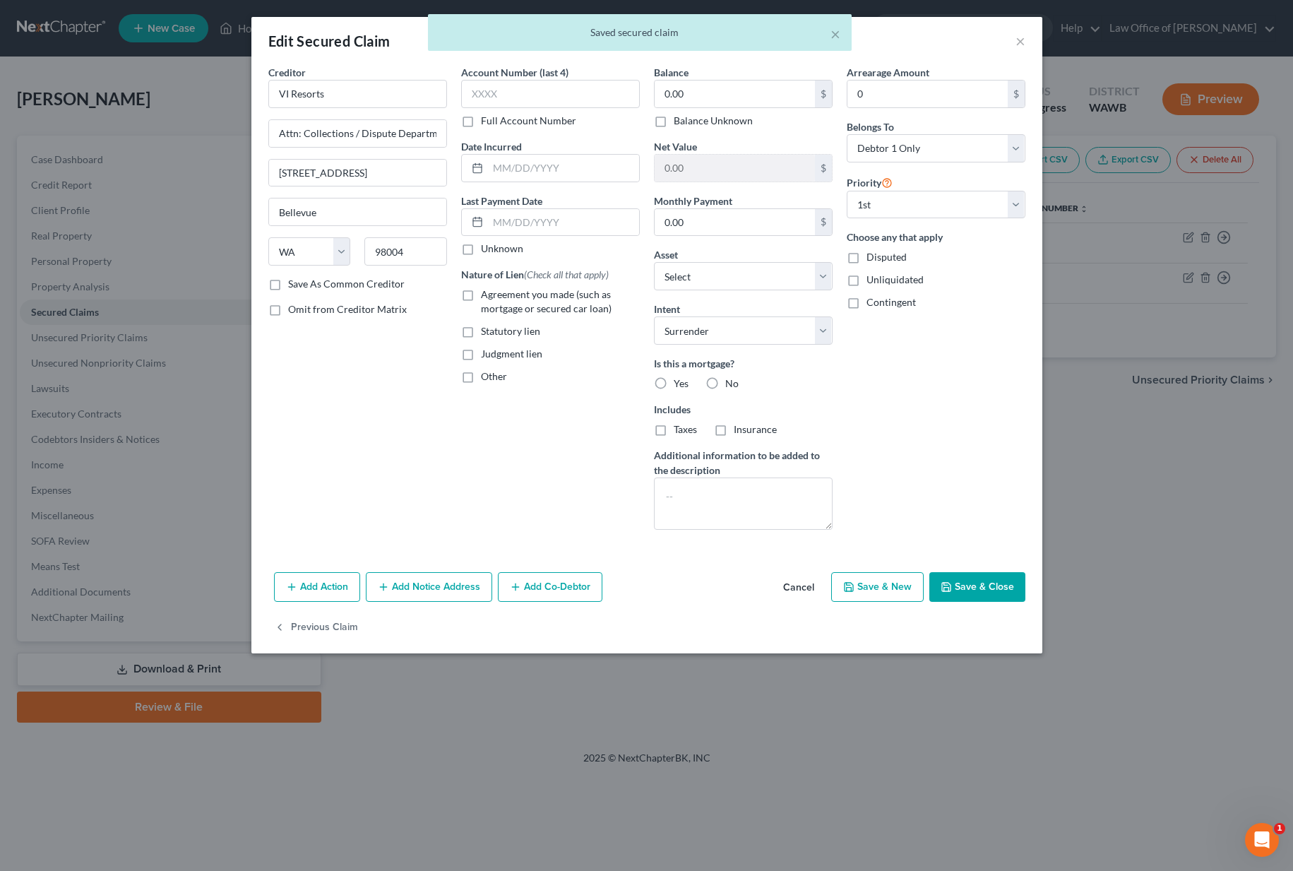
click at [496, 303] on span "Agreement you made (such as mortgage or secured car loan)" at bounding box center [546, 301] width 131 height 26
click at [496, 297] on input "Agreement you made (such as mortgage or secured car loan)" at bounding box center [490, 291] width 9 height 9
checkbox input "true"
click at [986, 578] on button "Save & Close" at bounding box center [977, 587] width 96 height 30
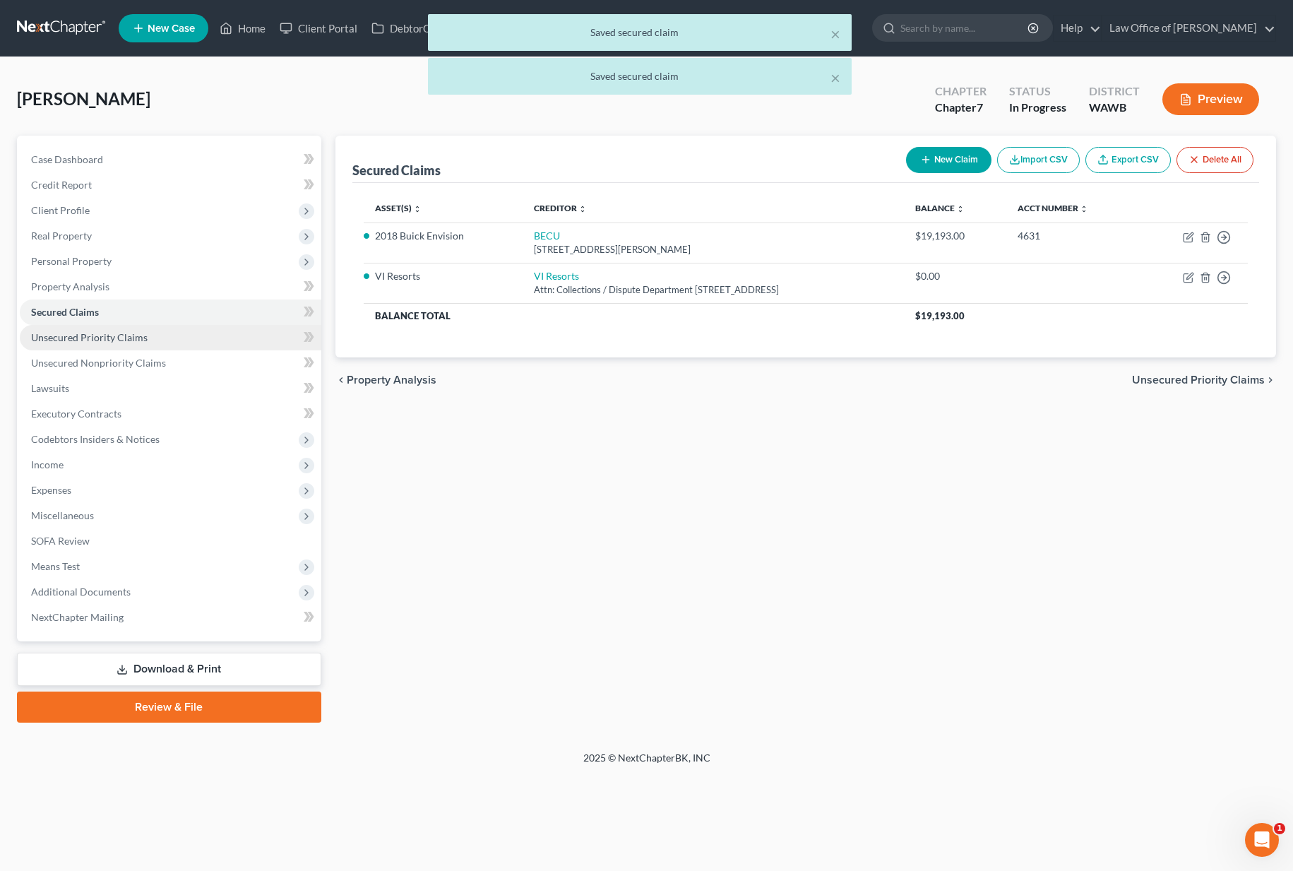
click at [191, 348] on link "Unsecured Priority Claims" at bounding box center [170, 337] width 301 height 25
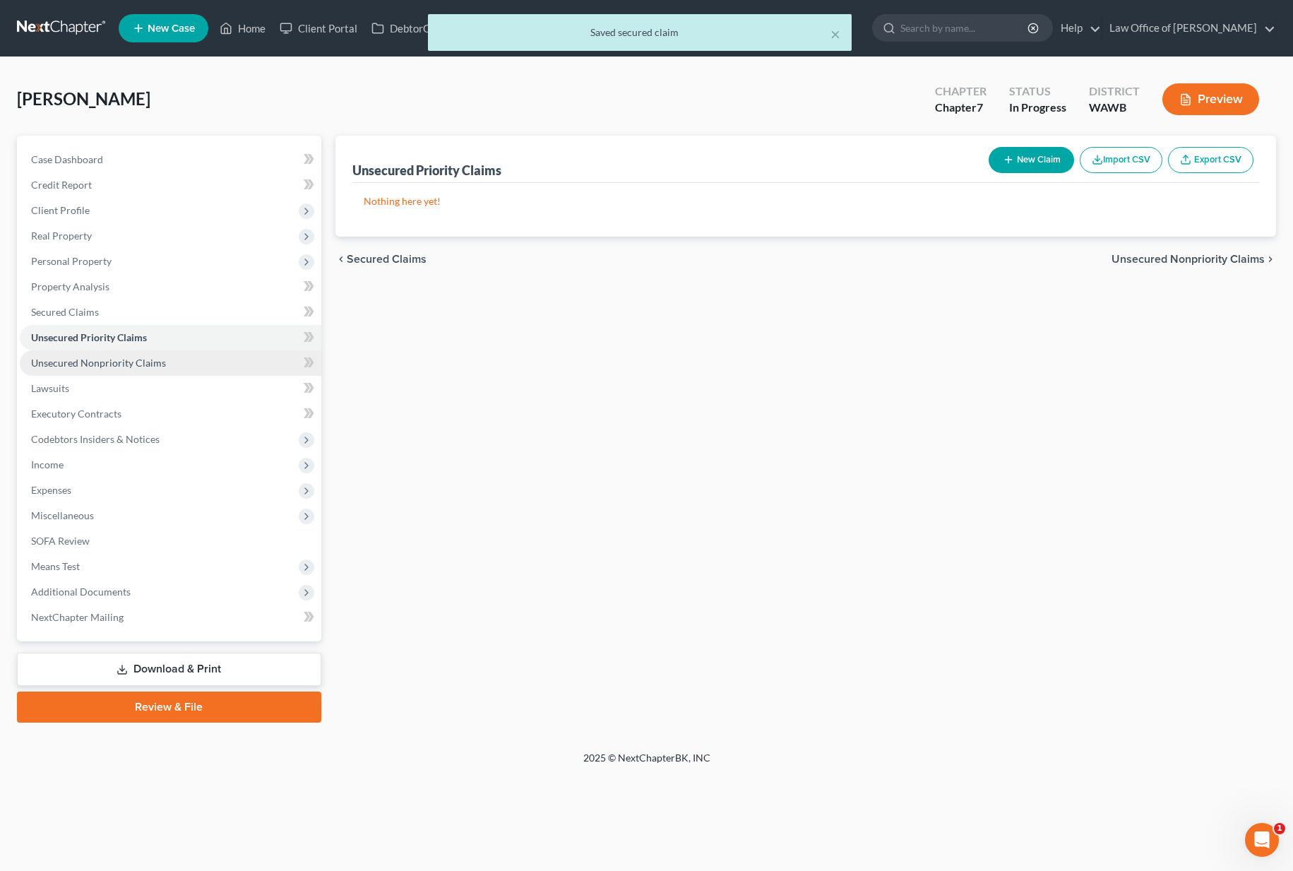
click at [184, 371] on link "Unsecured Nonpriority Claims" at bounding box center [170, 362] width 301 height 25
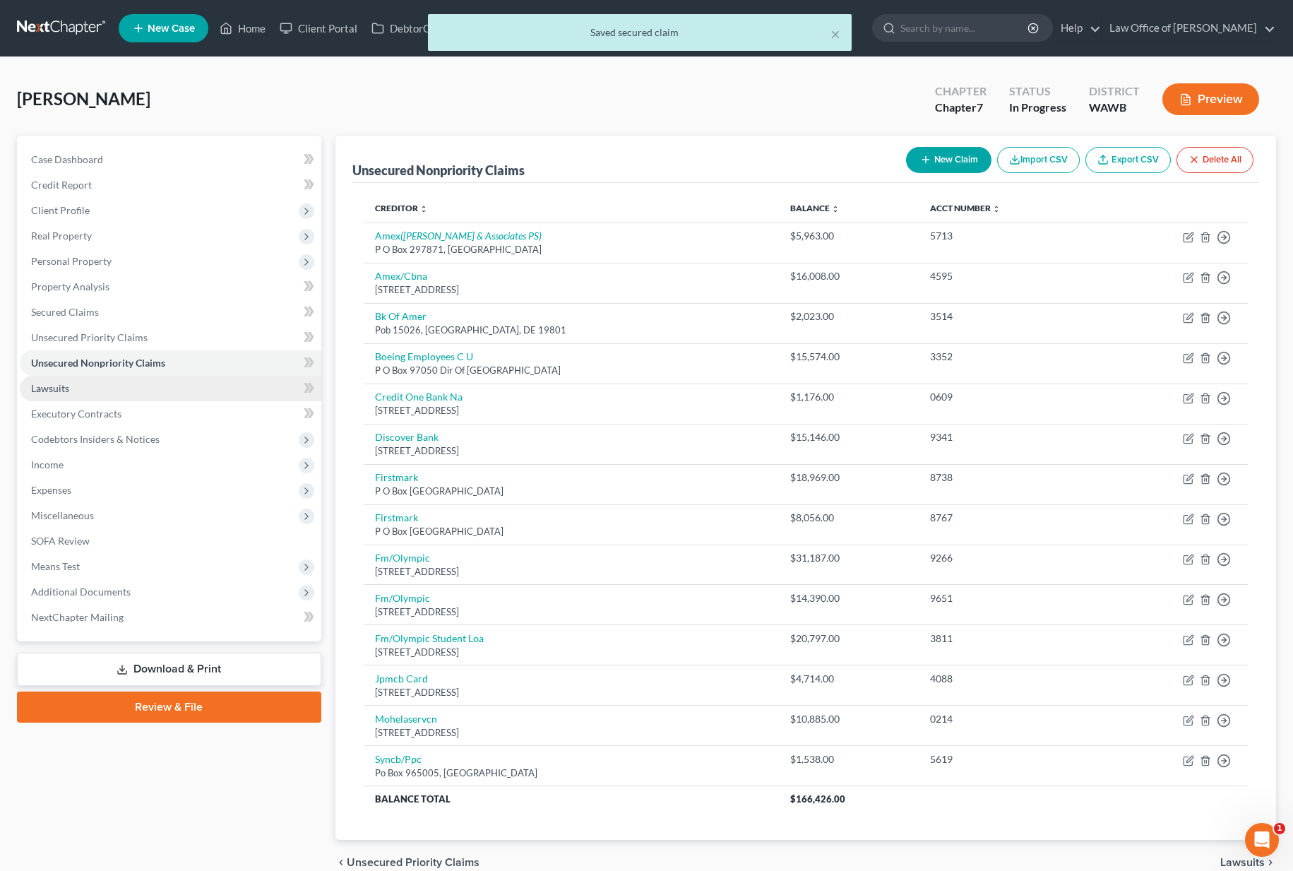
click at [181, 383] on link "Lawsuits" at bounding box center [170, 388] width 301 height 25
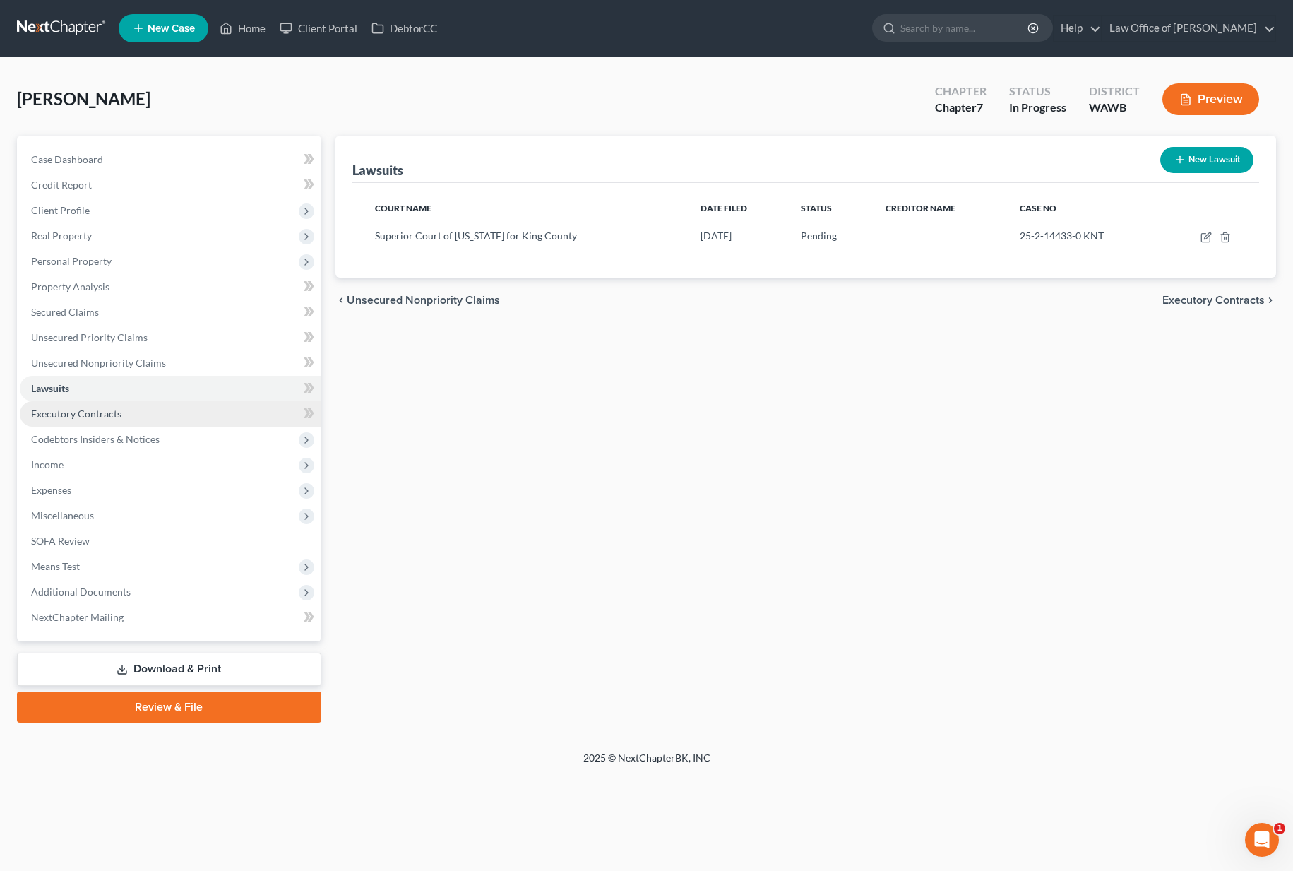
click at [174, 412] on link "Executory Contracts" at bounding box center [170, 413] width 301 height 25
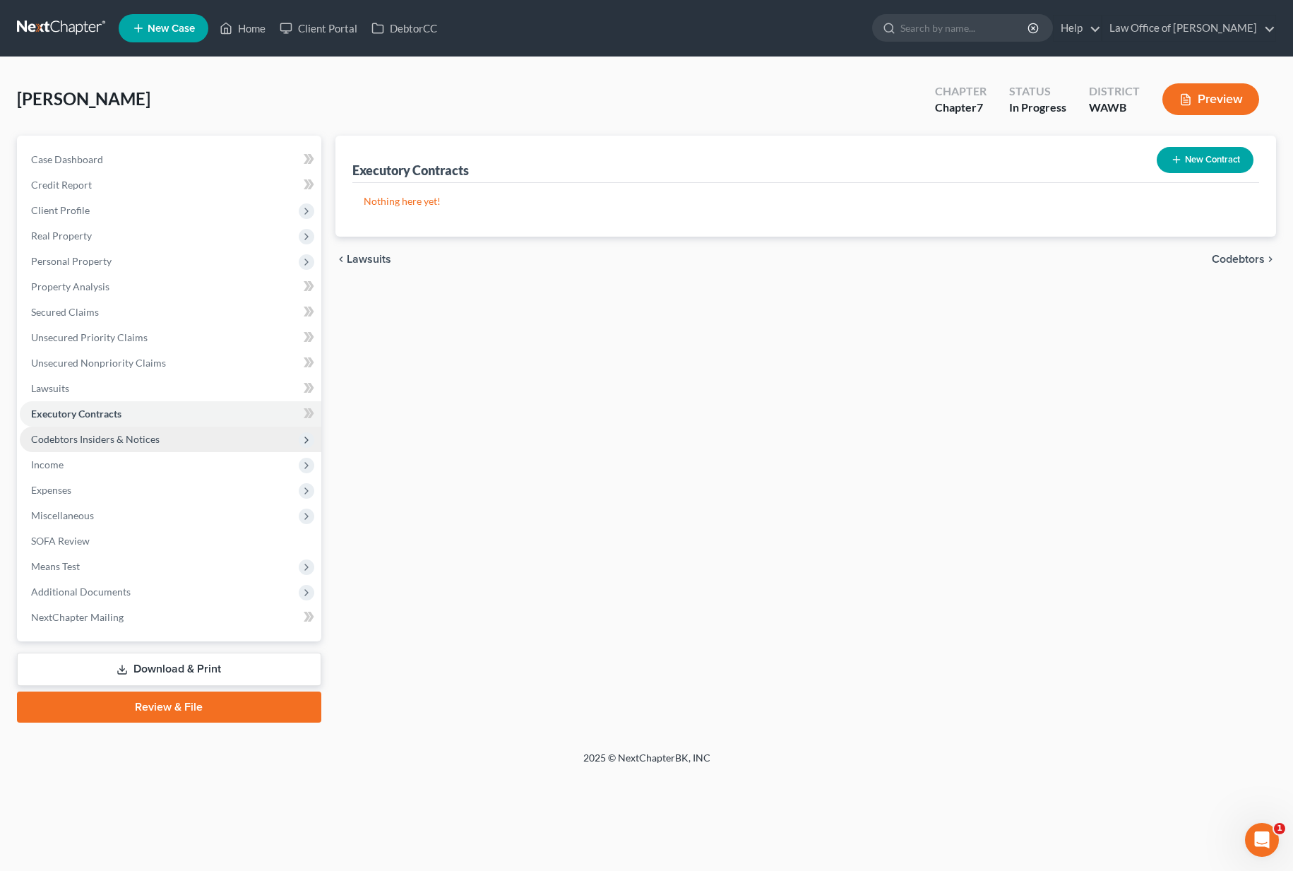
click at [168, 438] on span "Codebtors Insiders & Notices" at bounding box center [170, 438] width 301 height 25
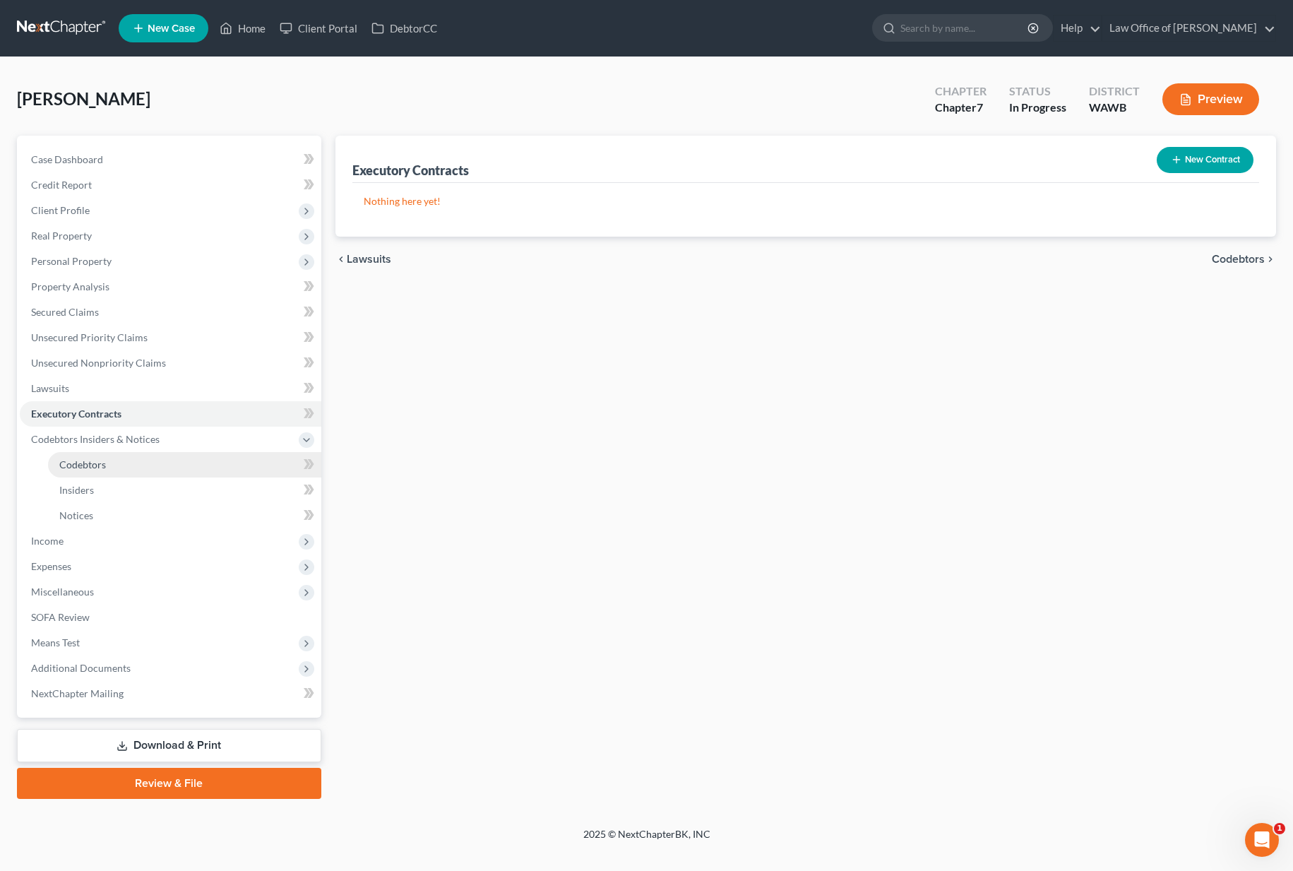
click at [162, 460] on link "Codebtors" at bounding box center [184, 464] width 273 height 25
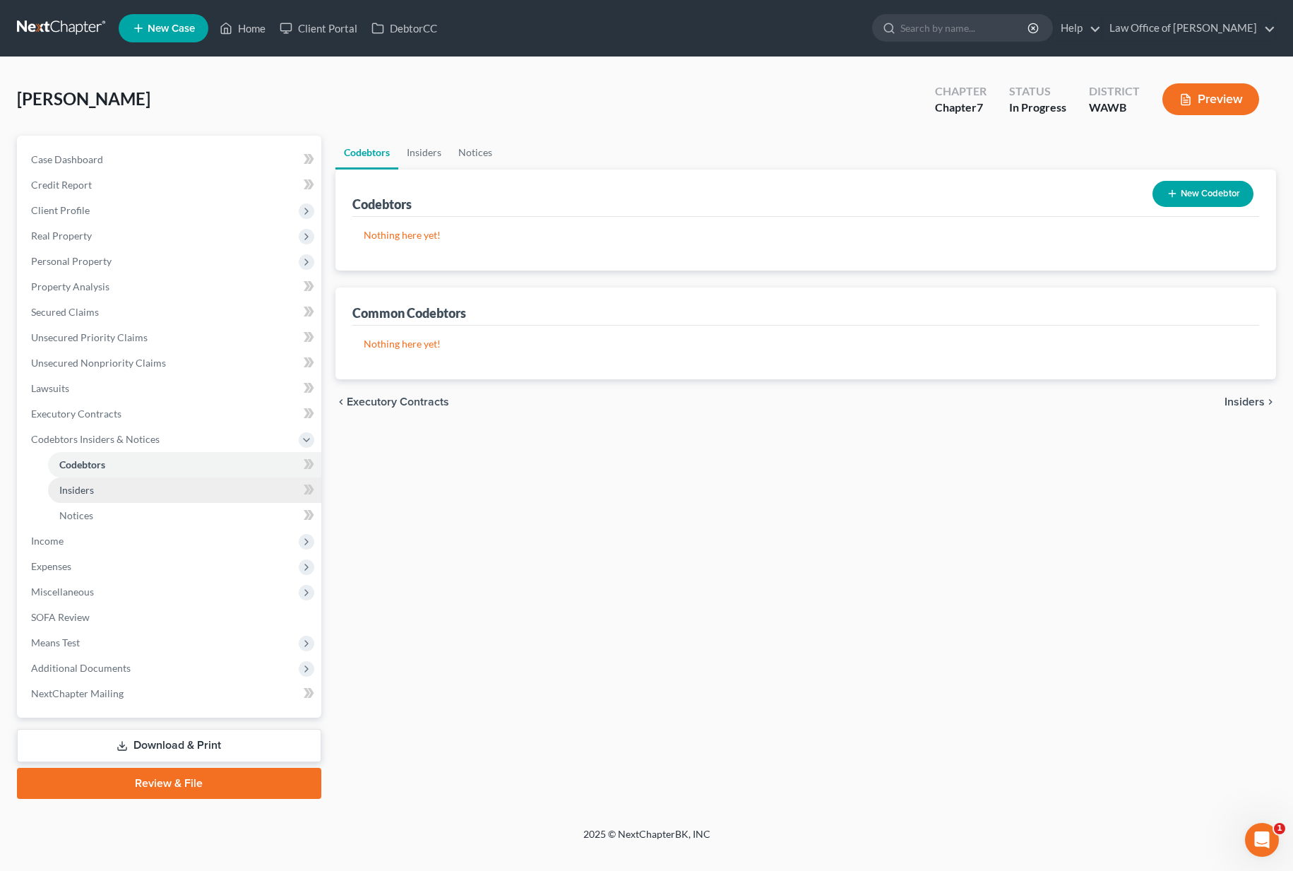
click at [156, 489] on link "Insiders" at bounding box center [184, 489] width 273 height 25
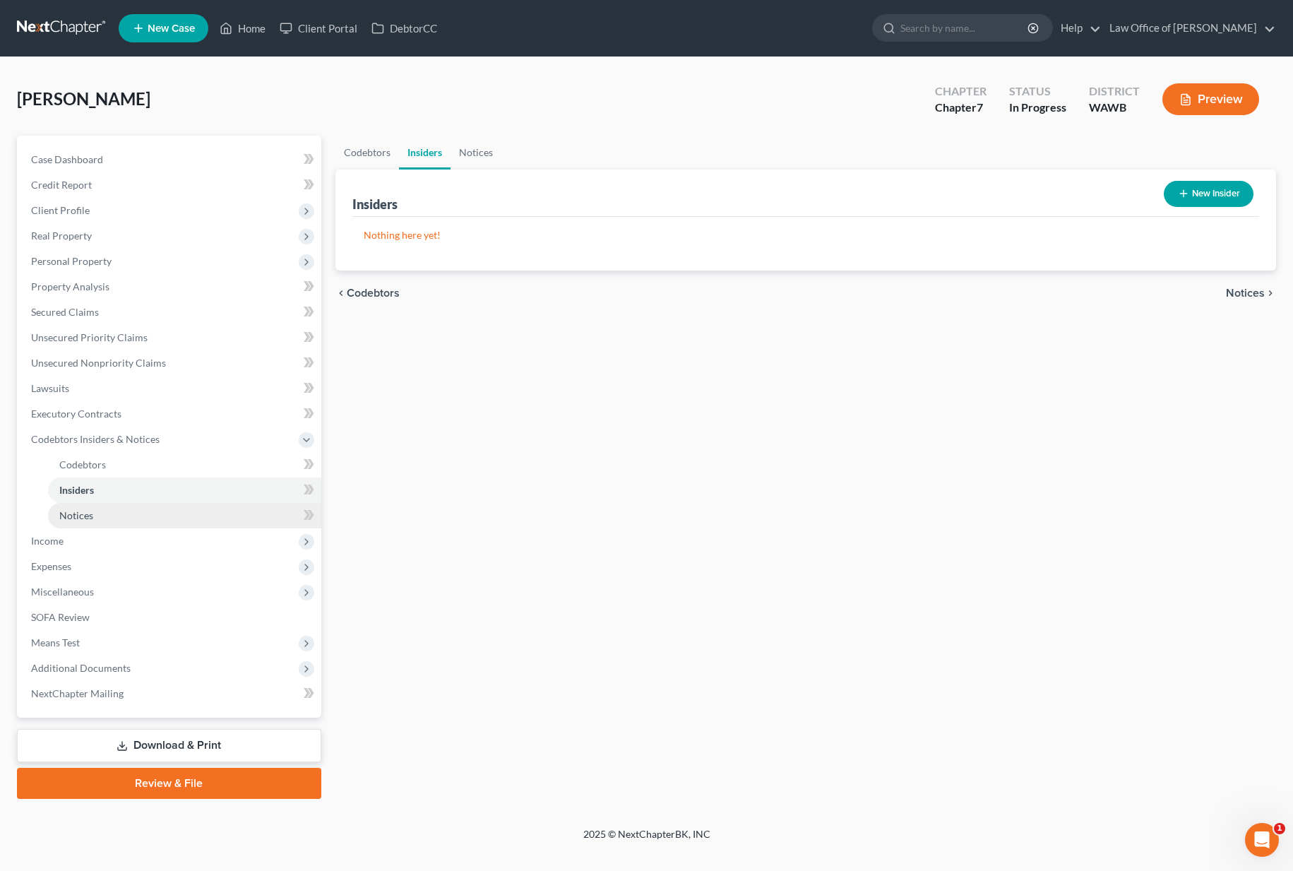
click at [151, 522] on link "Notices" at bounding box center [184, 515] width 273 height 25
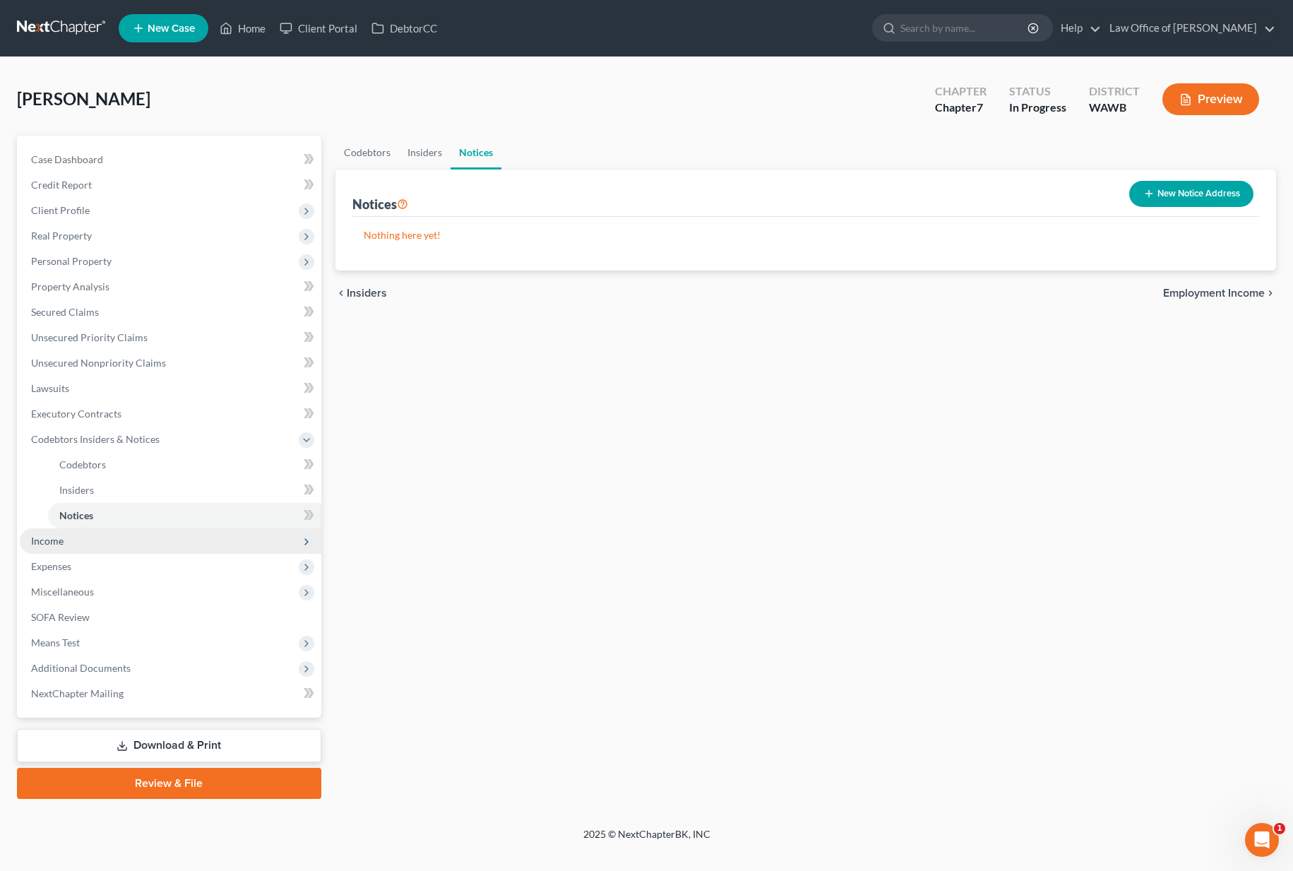
click at [147, 538] on span "Income" at bounding box center [170, 540] width 301 height 25
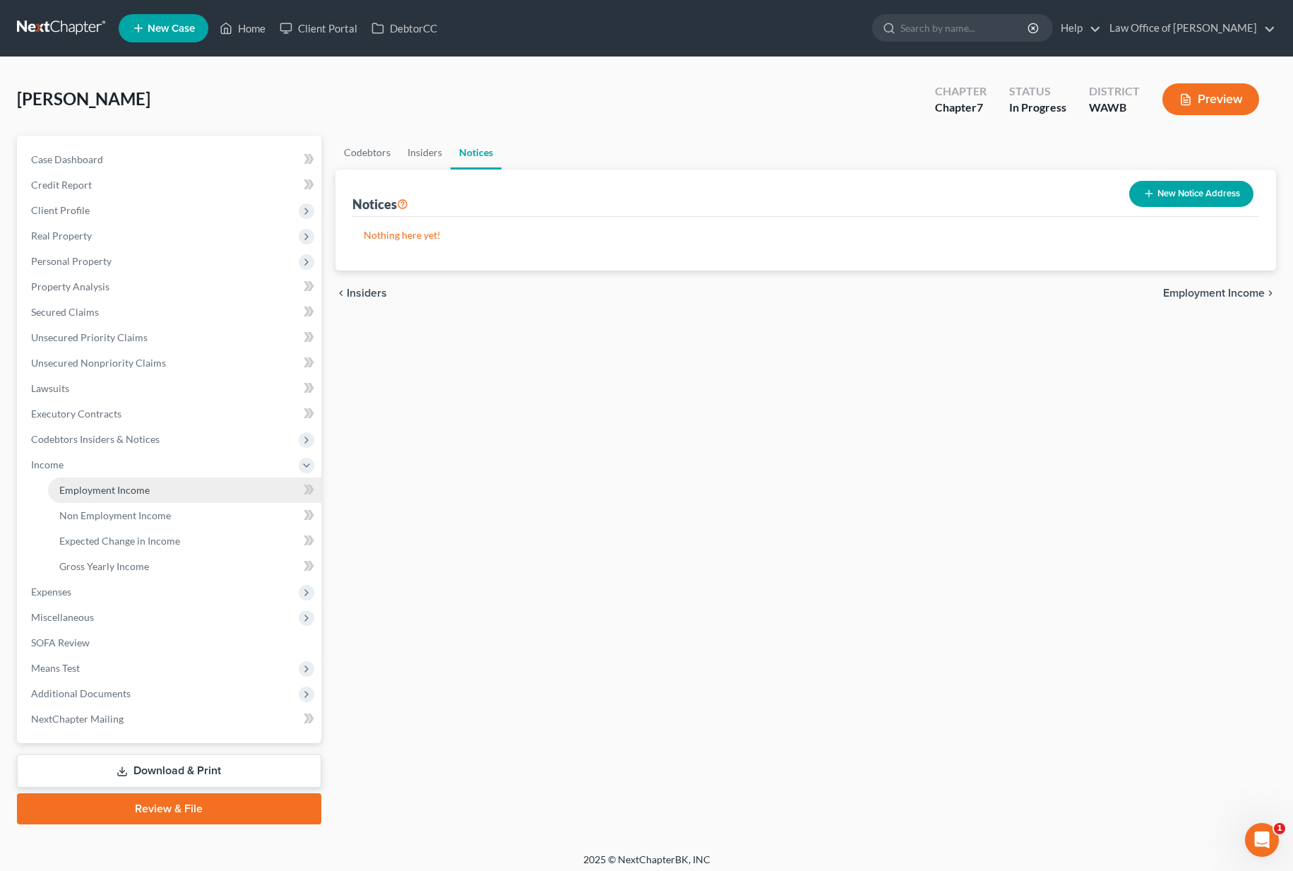
click at [149, 482] on link "Employment Income" at bounding box center [184, 489] width 273 height 25
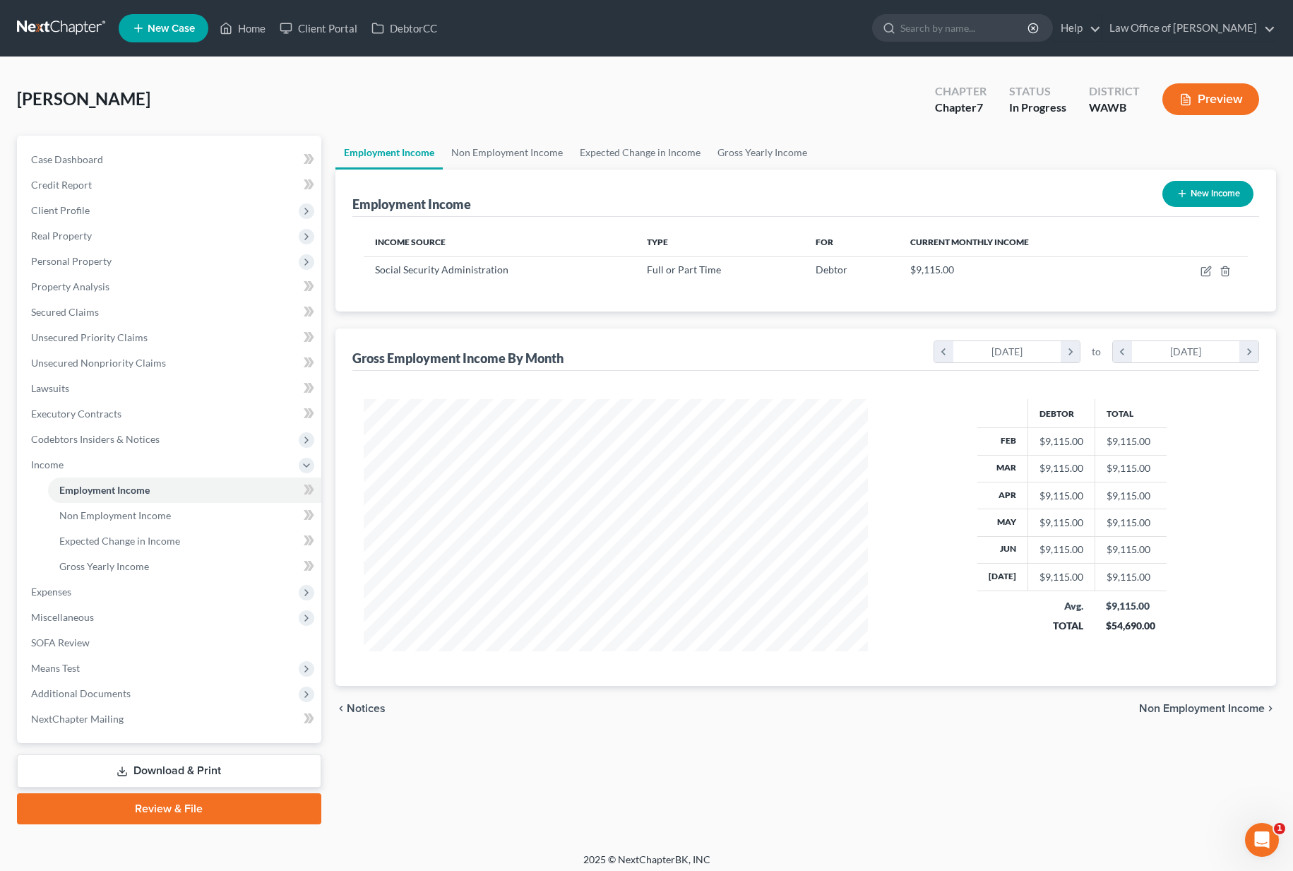
scroll to position [253, 532]
click at [1207, 269] on icon "button" at bounding box center [1207, 269] width 6 height 6
select select "0"
select select "50"
select select "0"
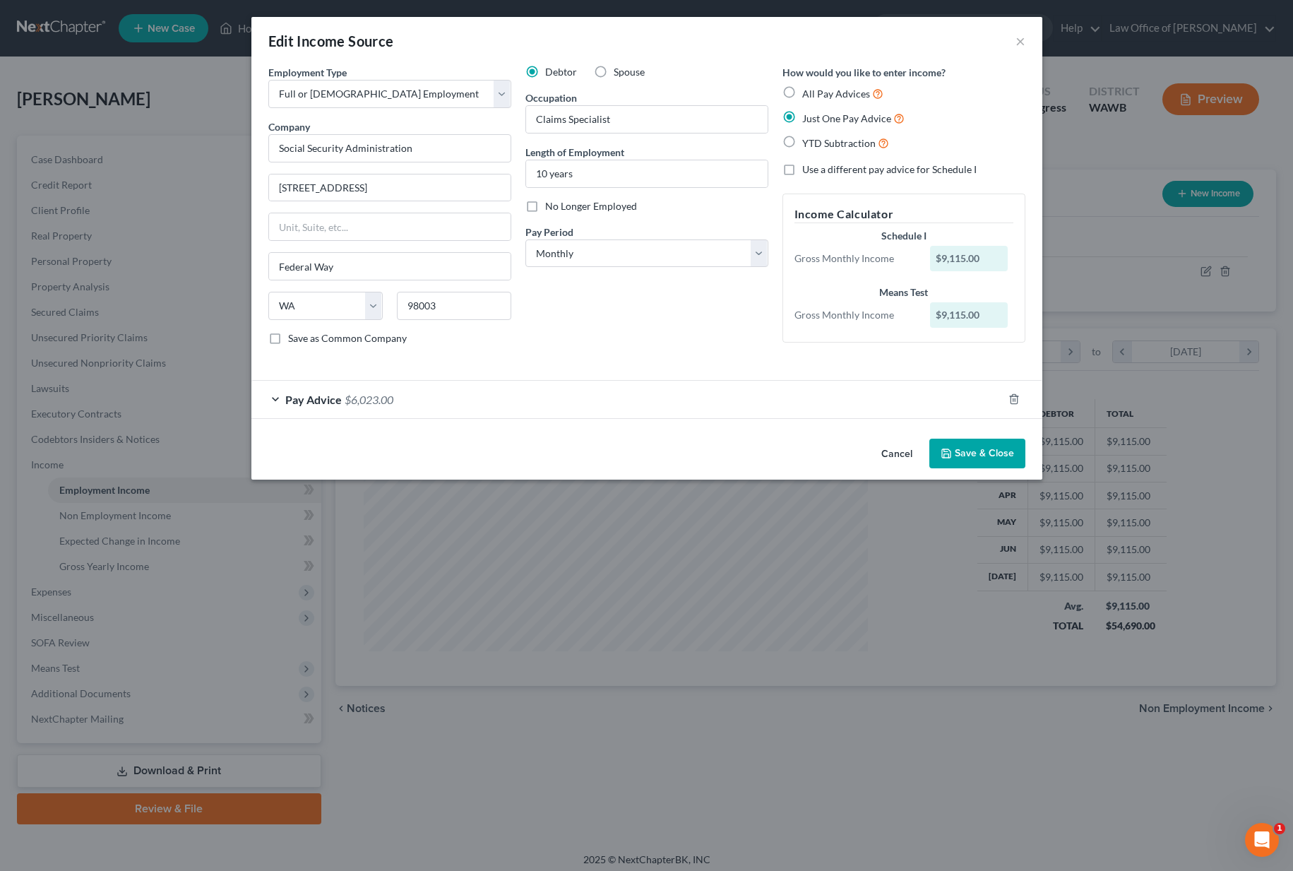
click at [427, 394] on div "Pay Advice $6,023.00" at bounding box center [626, 399] width 751 height 37
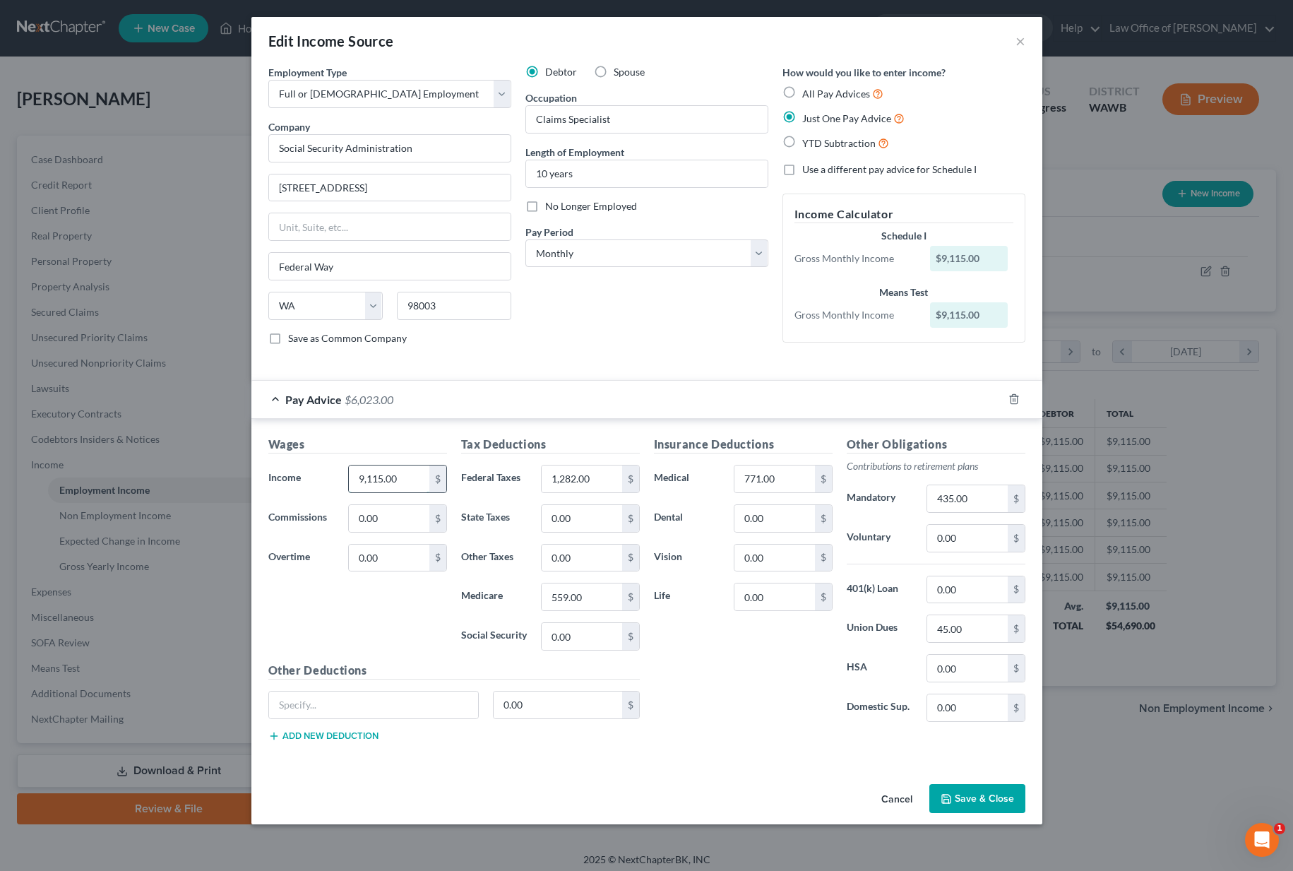
click at [412, 481] on input "9,115.00" at bounding box center [389, 478] width 80 height 27
type input "9,213.00"
click at [585, 480] on input "1,282.00" at bounding box center [582, 478] width 80 height 27
type input "1,878"
click at [604, 600] on input "559.00" at bounding box center [582, 596] width 80 height 27
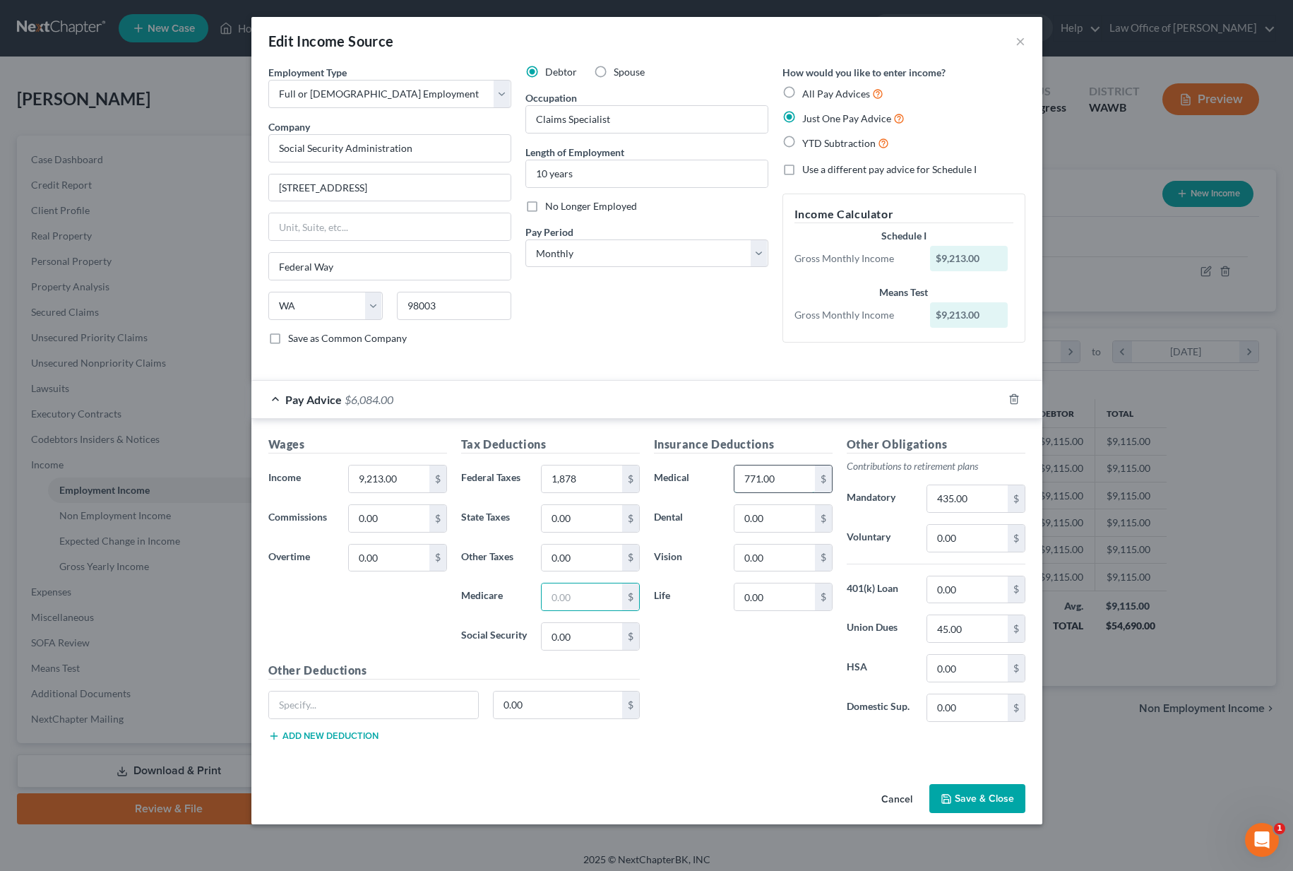
click at [778, 483] on input "771.00" at bounding box center [774, 478] width 80 height 27
type input "637"
click at [959, 547] on input "0.00" at bounding box center [967, 538] width 80 height 27
type input "77"
click at [973, 498] on input "435.00" at bounding box center [967, 498] width 80 height 27
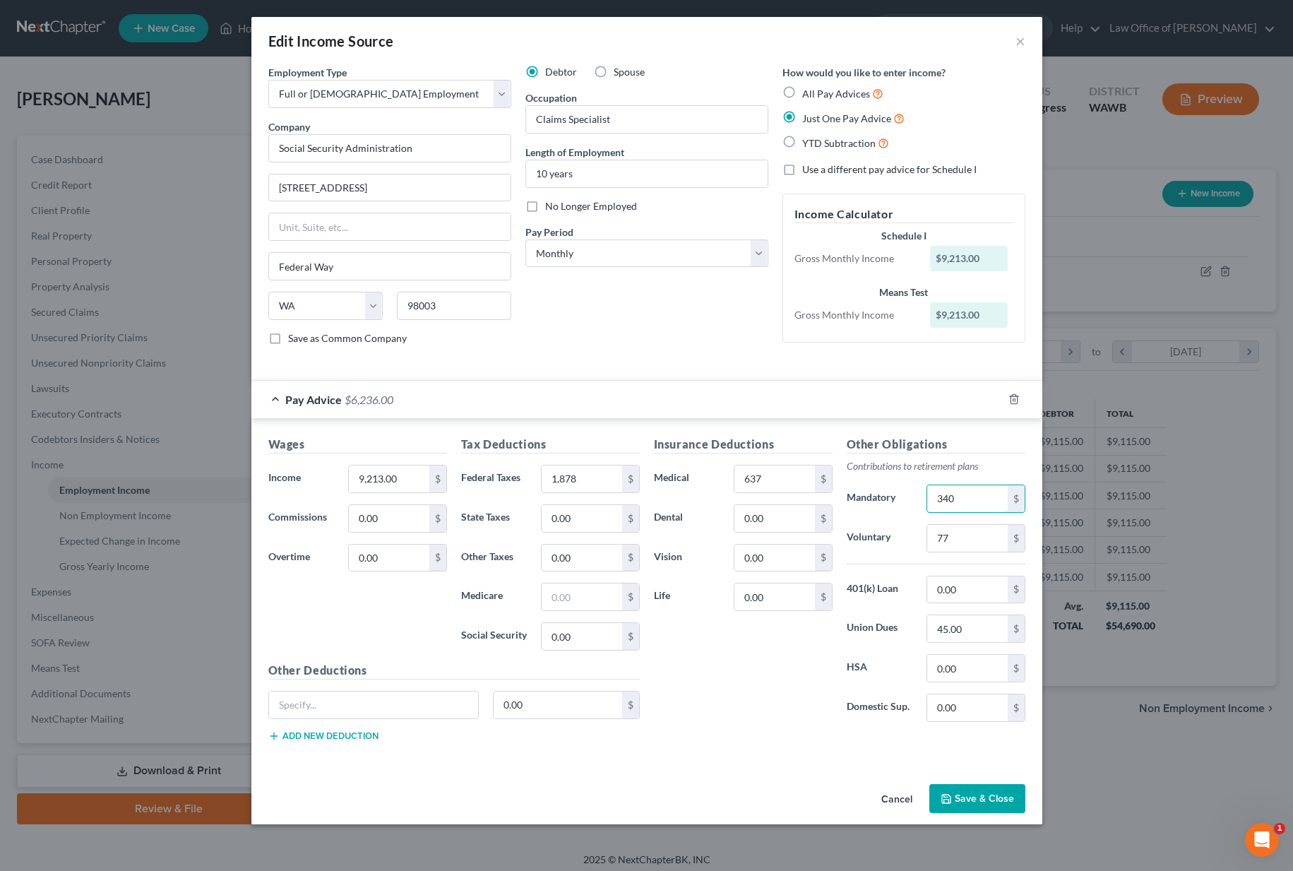
type input "340"
click at [964, 796] on button "Save & Close" at bounding box center [977, 799] width 96 height 30
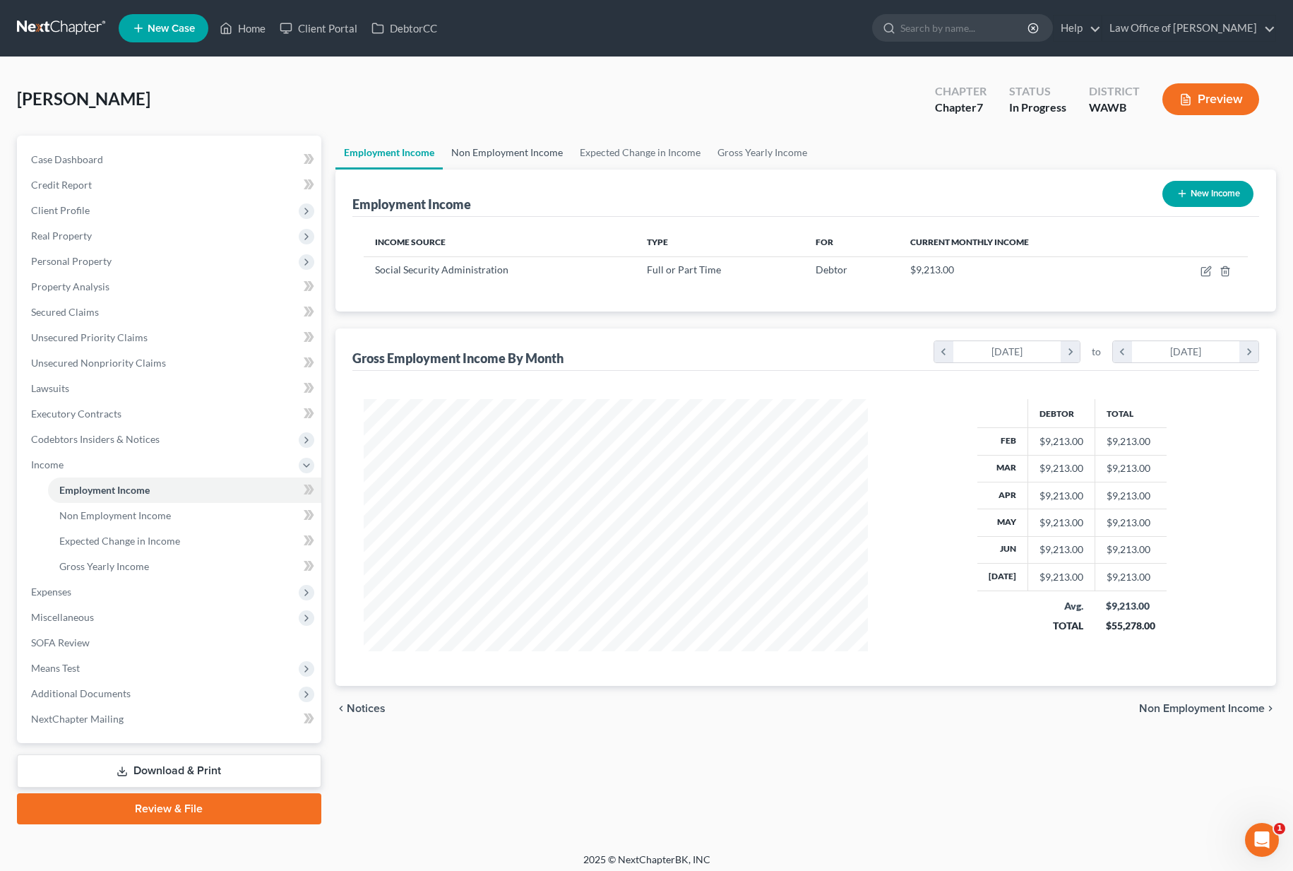
click at [546, 155] on link "Non Employment Income" at bounding box center [507, 153] width 128 height 34
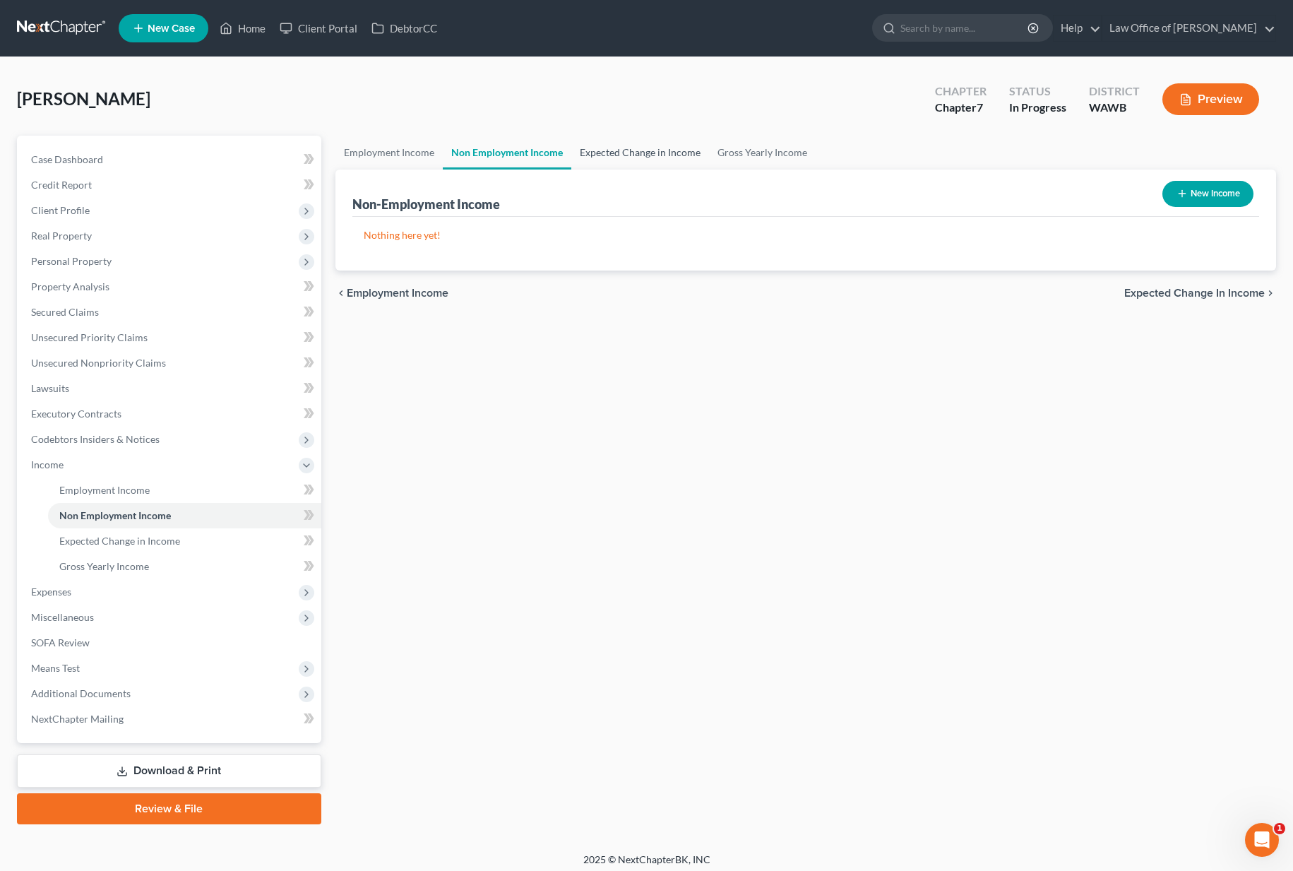
click at [586, 153] on link "Expected Change in Income" at bounding box center [640, 153] width 138 height 34
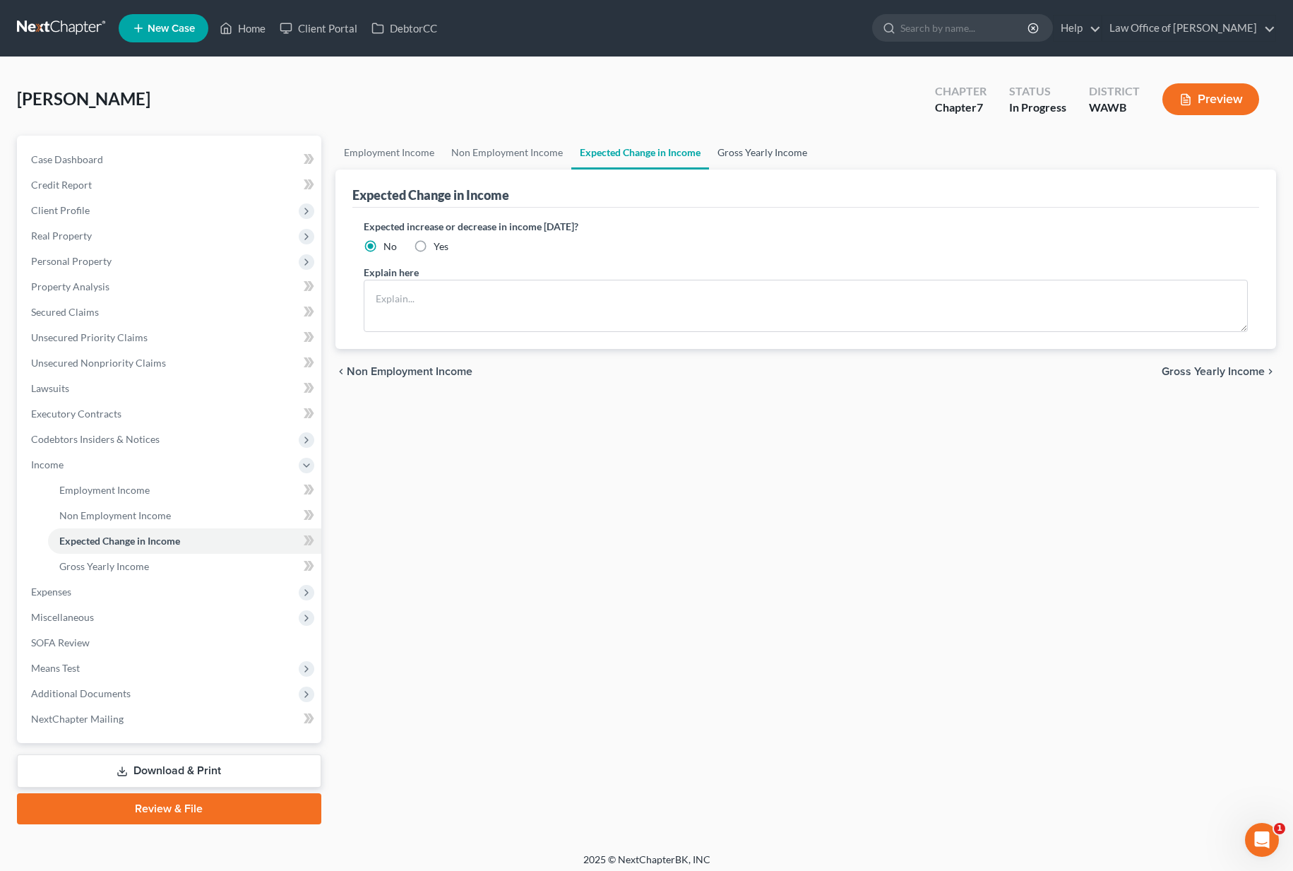
click at [745, 155] on link "Gross Yearly Income" at bounding box center [762, 153] width 107 height 34
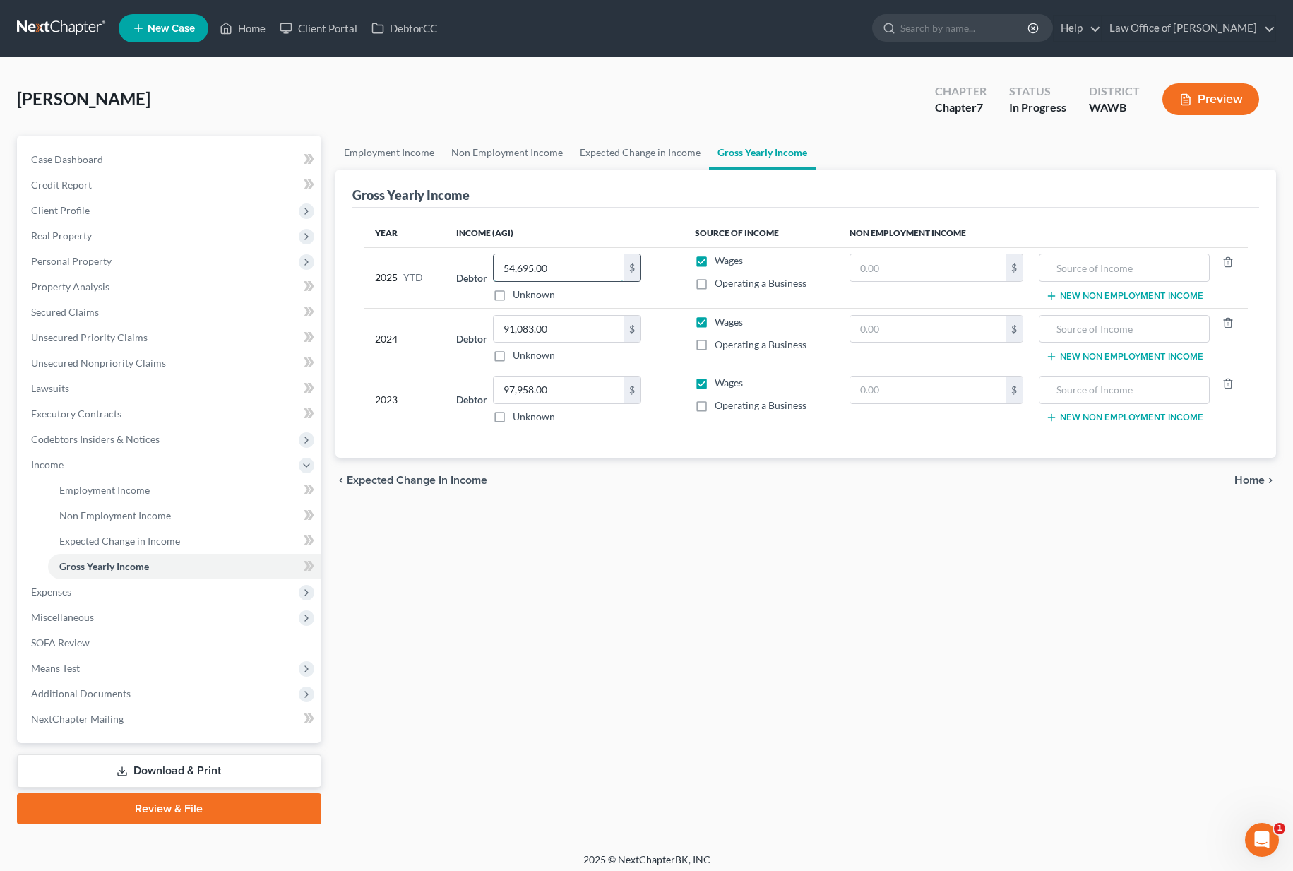
click at [570, 275] on input "54,695.00" at bounding box center [559, 267] width 130 height 27
type input "64,488.00"
click at [212, 584] on span "Expenses" at bounding box center [170, 591] width 301 height 25
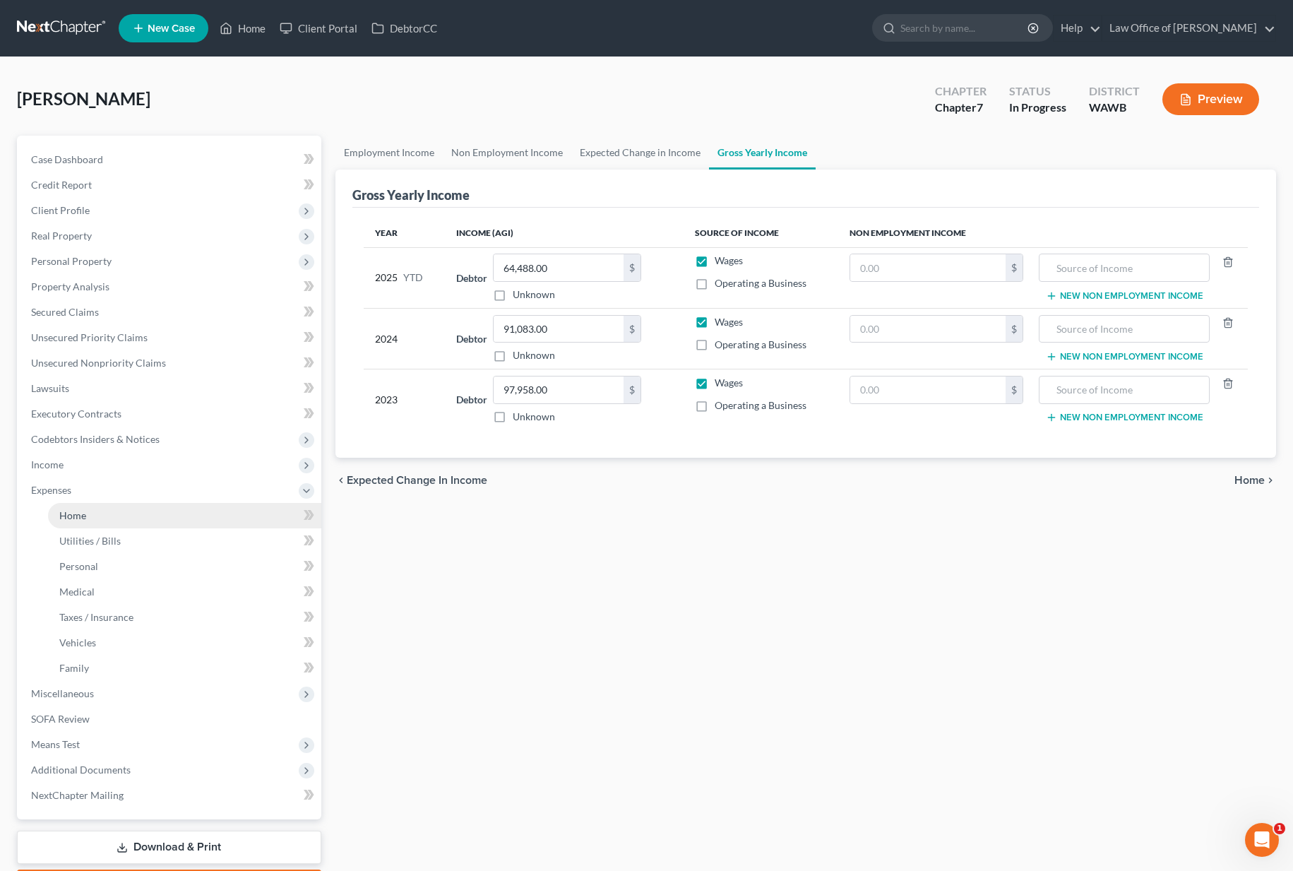
click at [204, 515] on link "Home" at bounding box center [184, 515] width 273 height 25
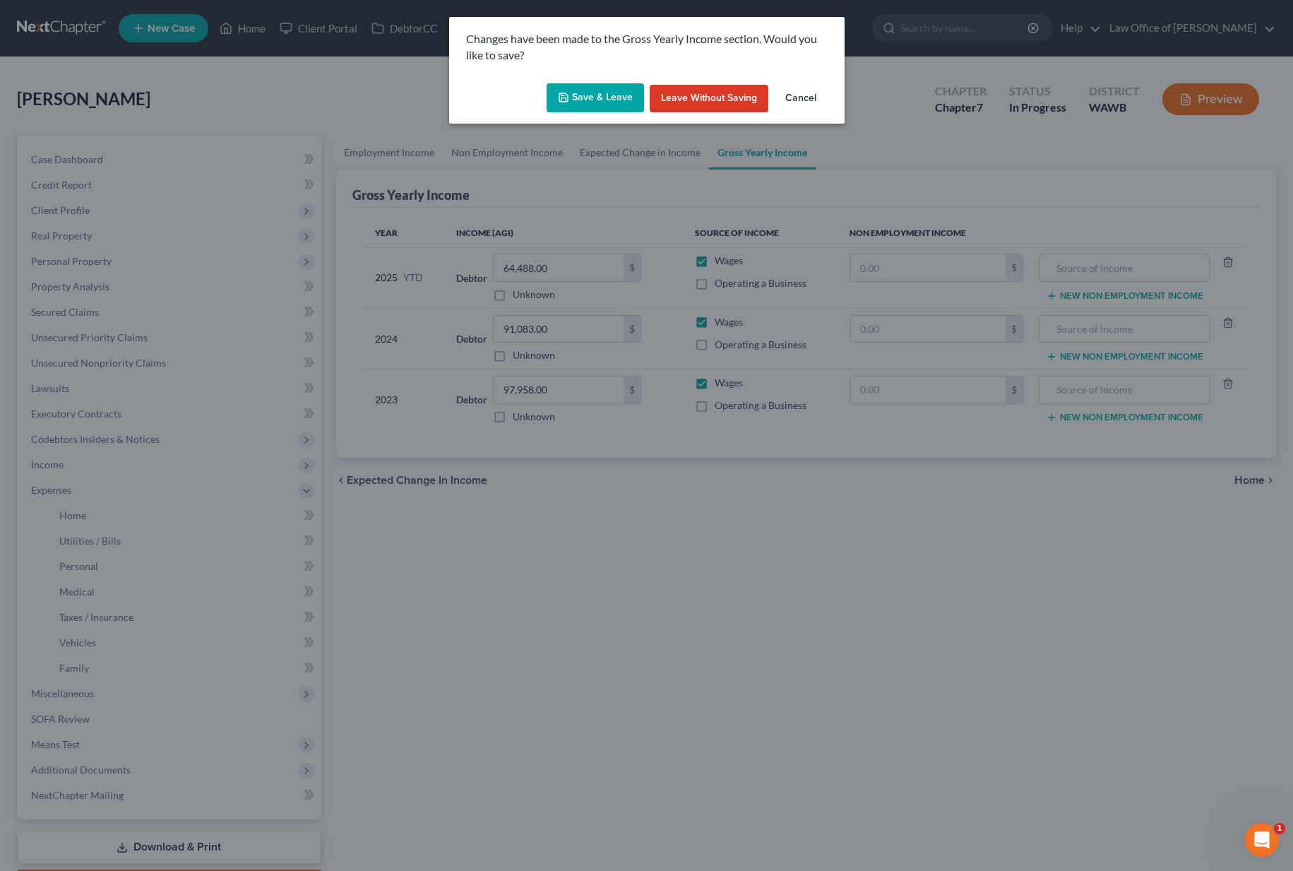
click at [597, 93] on button "Save & Leave" at bounding box center [594, 98] width 97 height 30
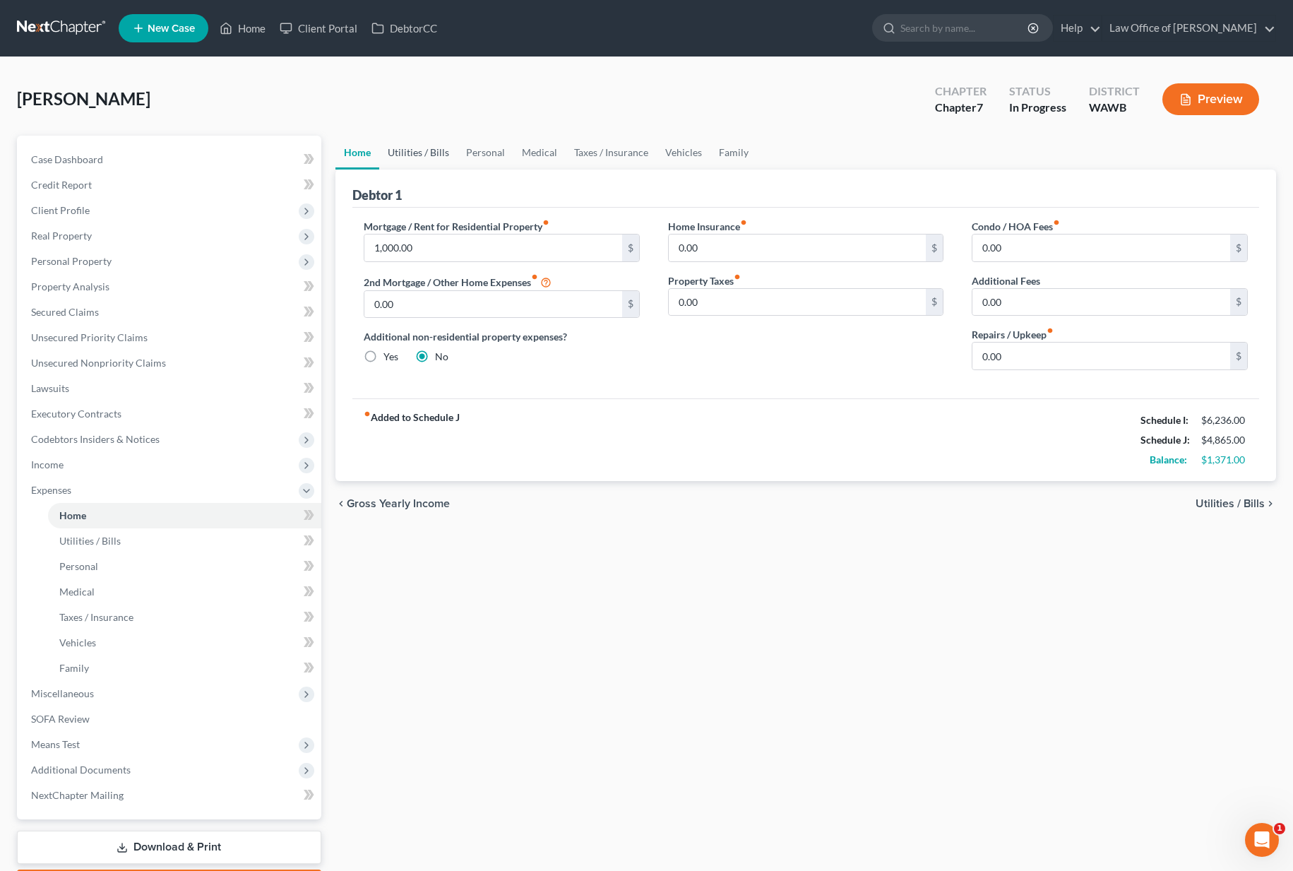
click at [420, 160] on link "Utilities / Bills" at bounding box center [418, 153] width 78 height 34
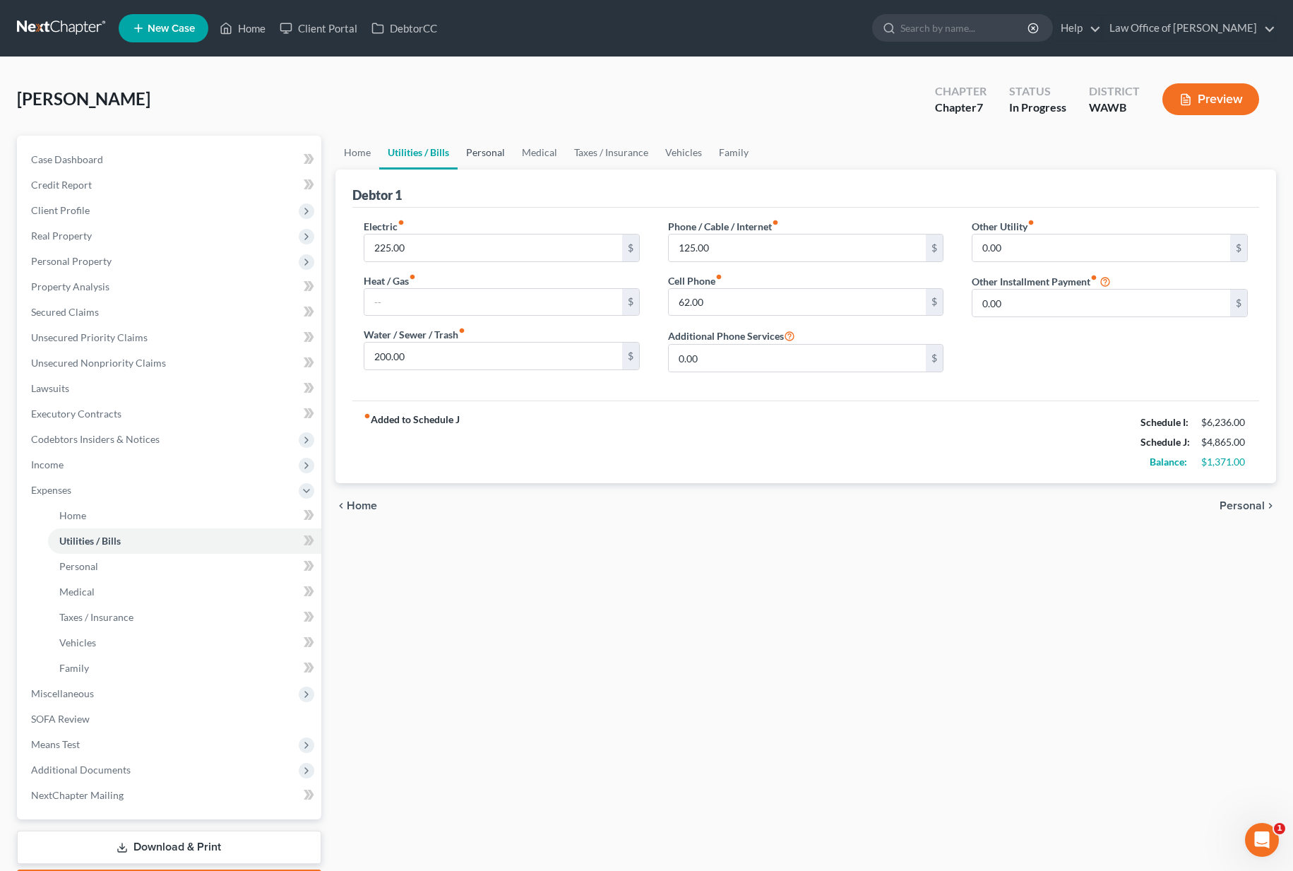
click at [485, 158] on link "Personal" at bounding box center [486, 153] width 56 height 34
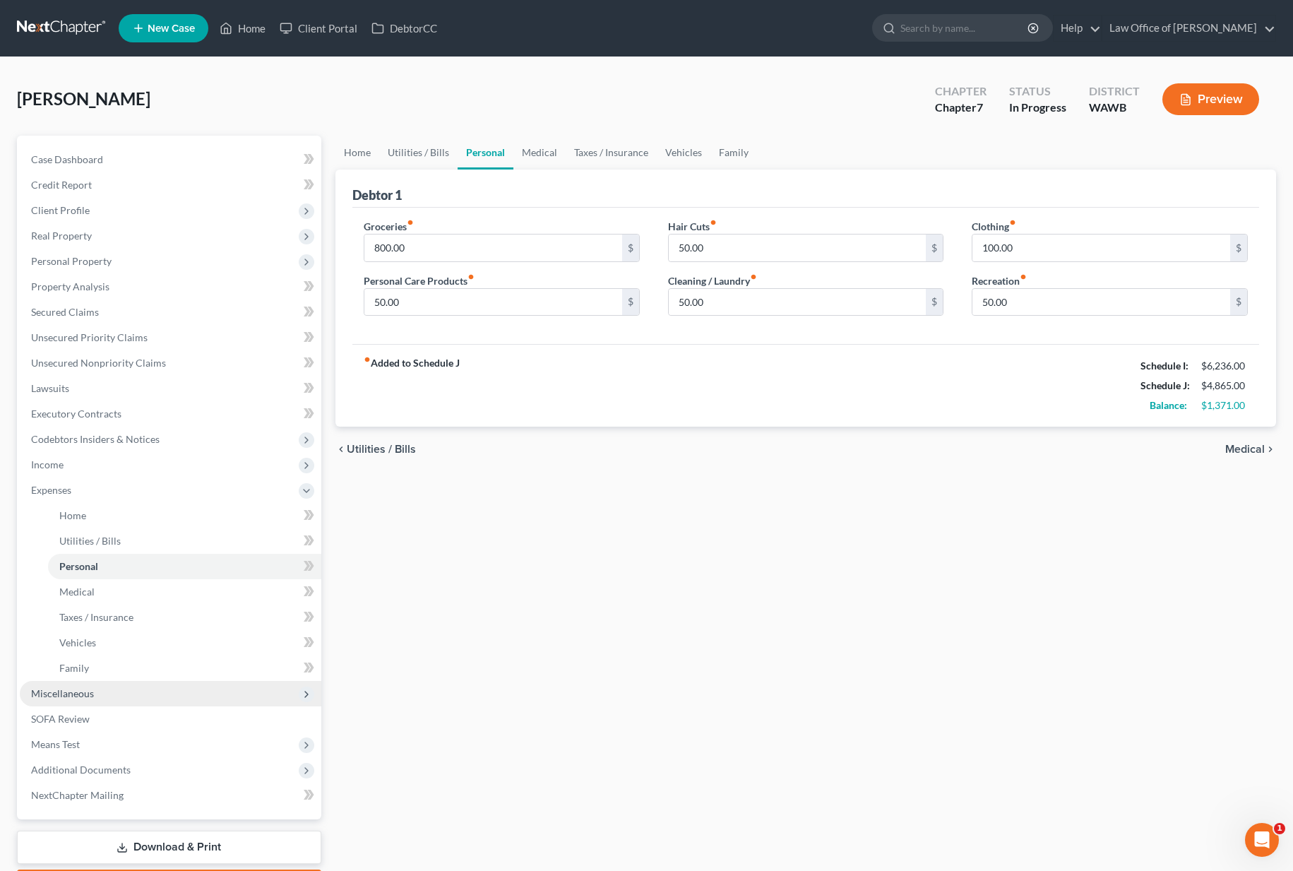
click at [173, 696] on span "Miscellaneous" at bounding box center [170, 693] width 301 height 25
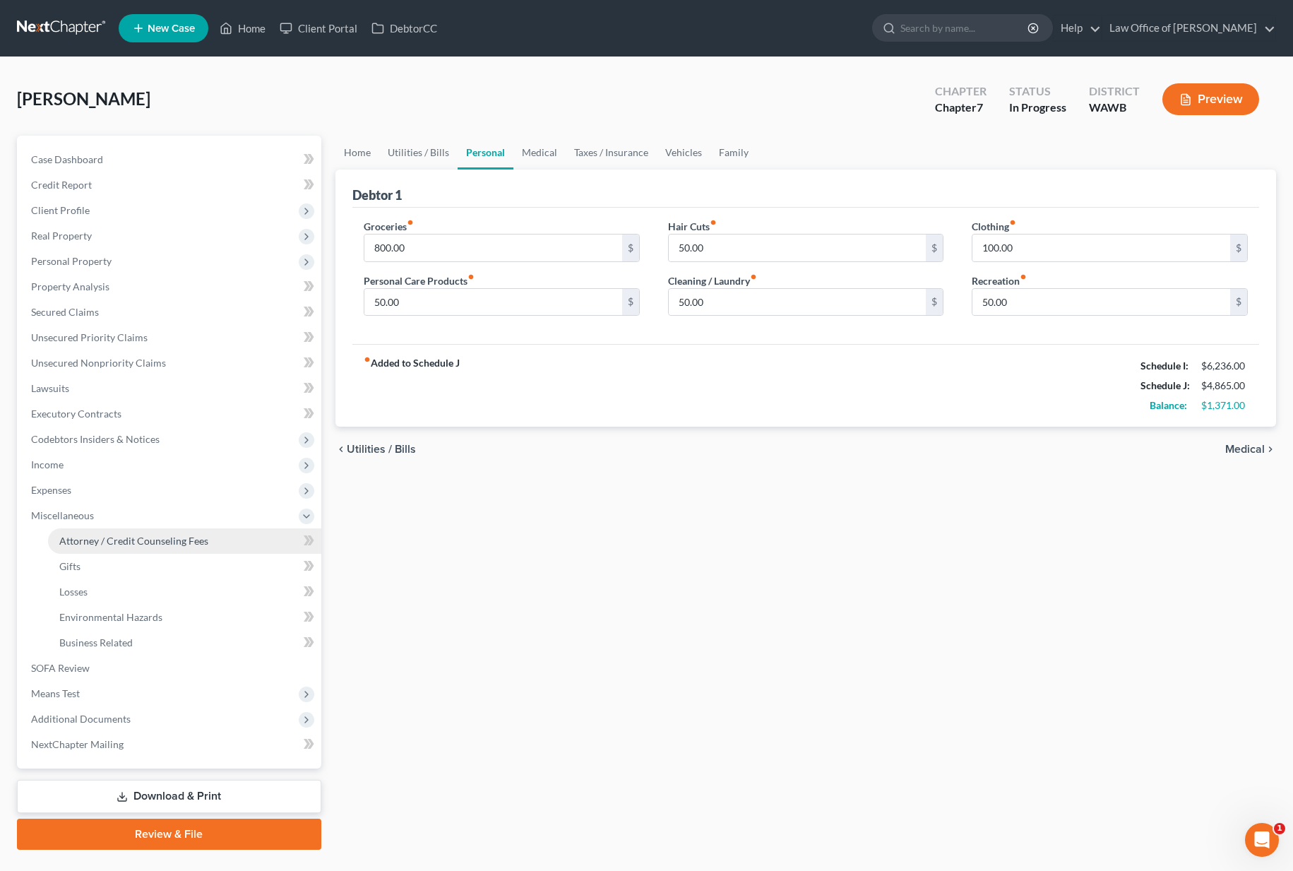
click at [198, 546] on span "Attorney / Credit Counseling Fees" at bounding box center [133, 540] width 149 height 12
select select "0"
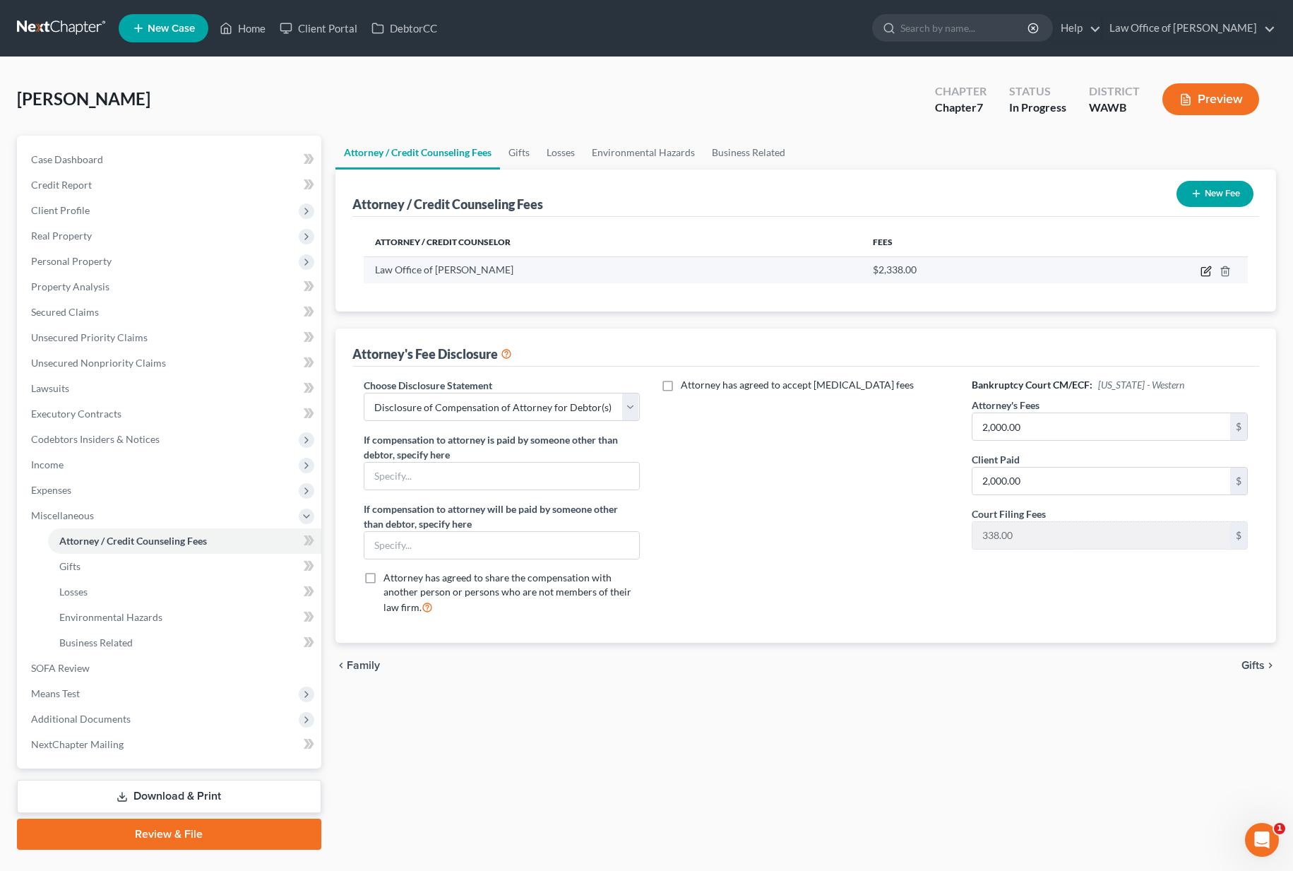
click at [1205, 273] on icon "button" at bounding box center [1207, 269] width 6 height 6
select select "50"
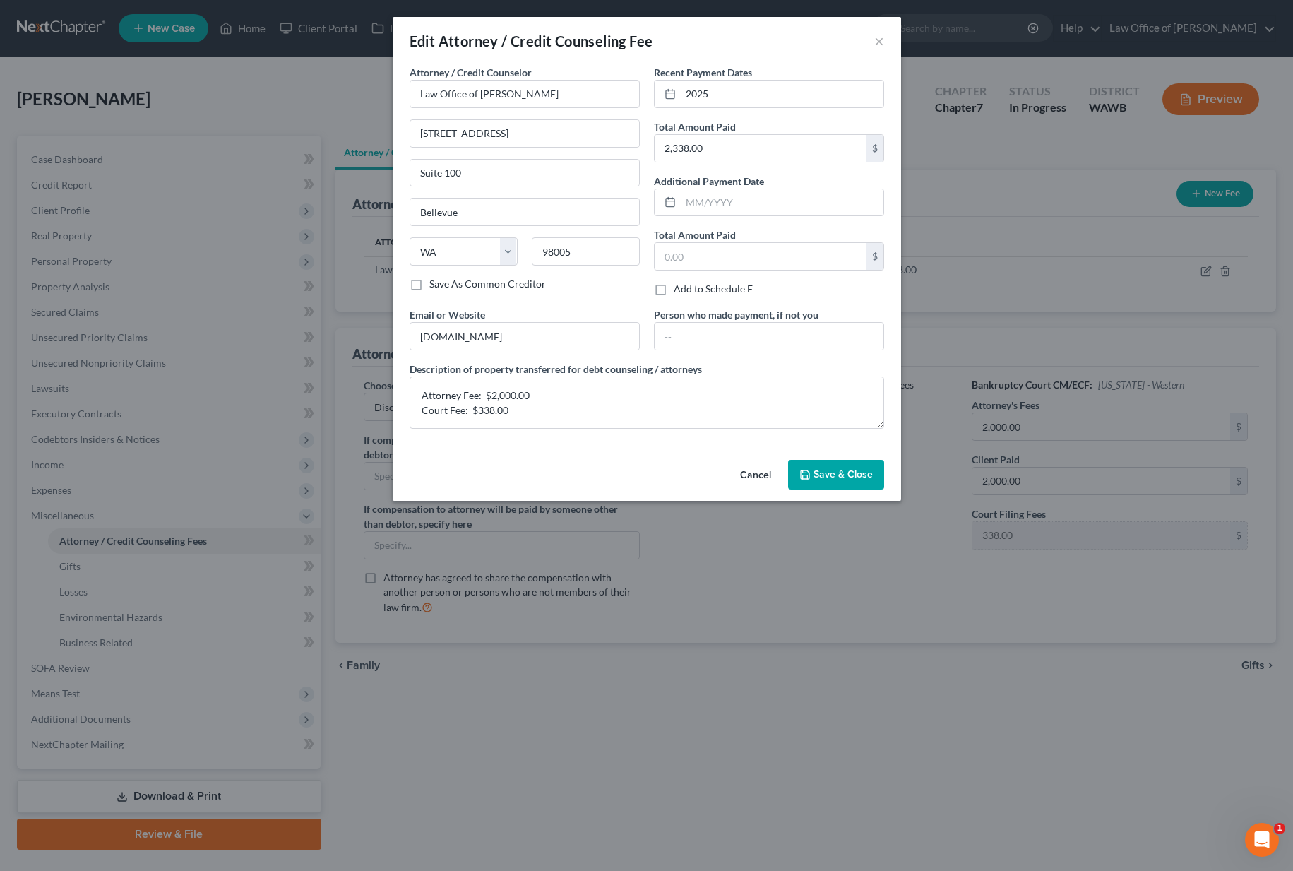
click at [824, 473] on span "Save & Close" at bounding box center [842, 474] width 59 height 12
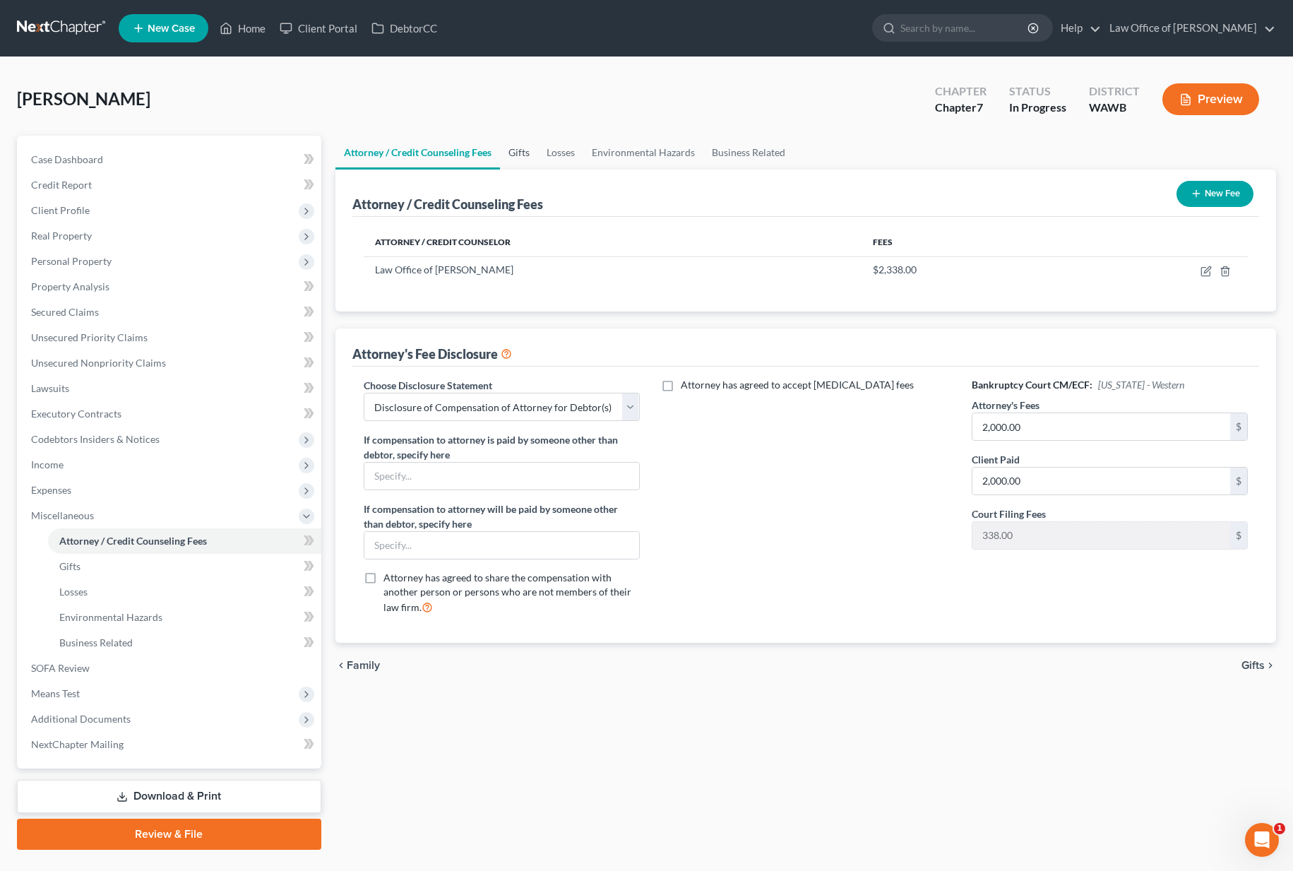
click at [511, 151] on link "Gifts" at bounding box center [519, 153] width 38 height 34
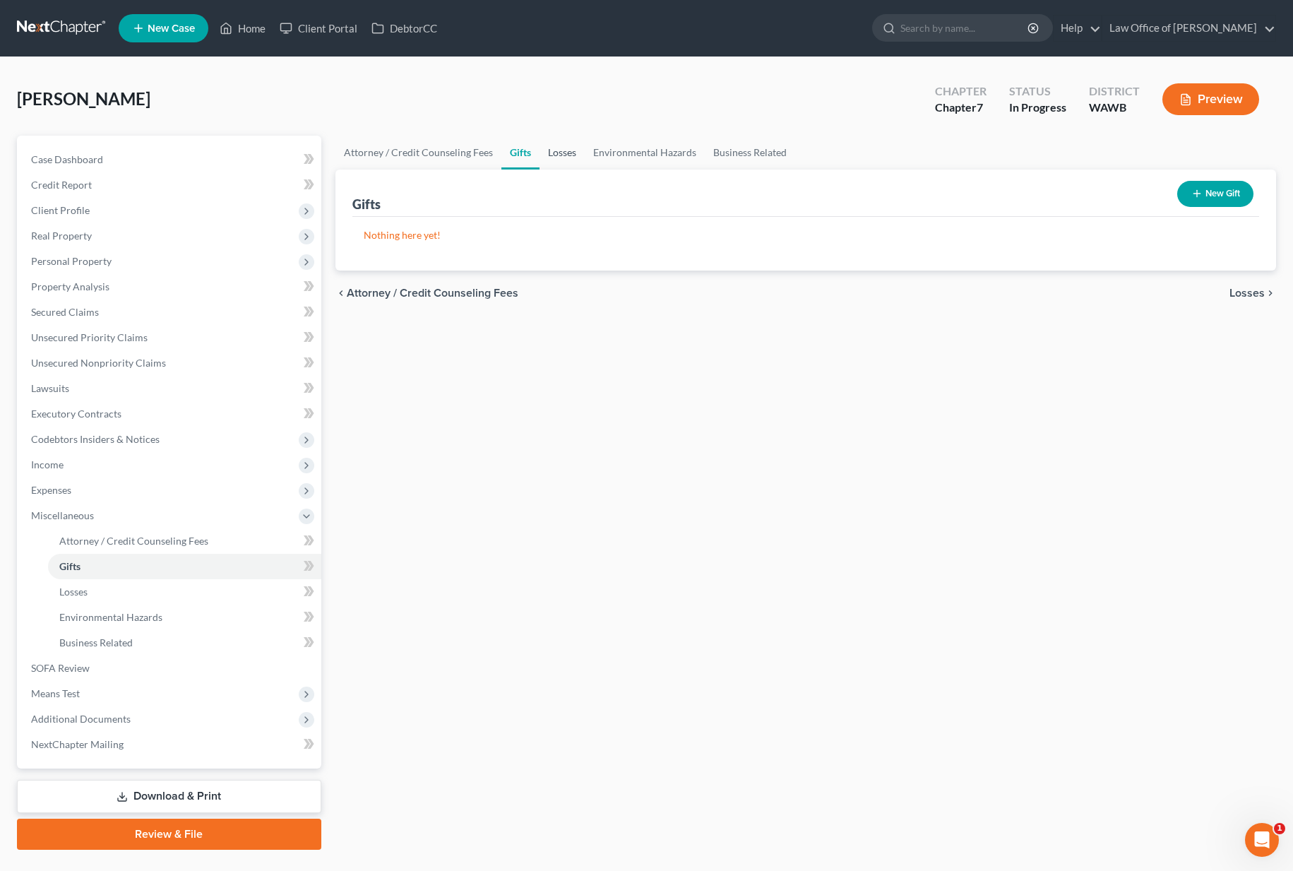
click at [546, 151] on link "Losses" at bounding box center [561, 153] width 45 height 34
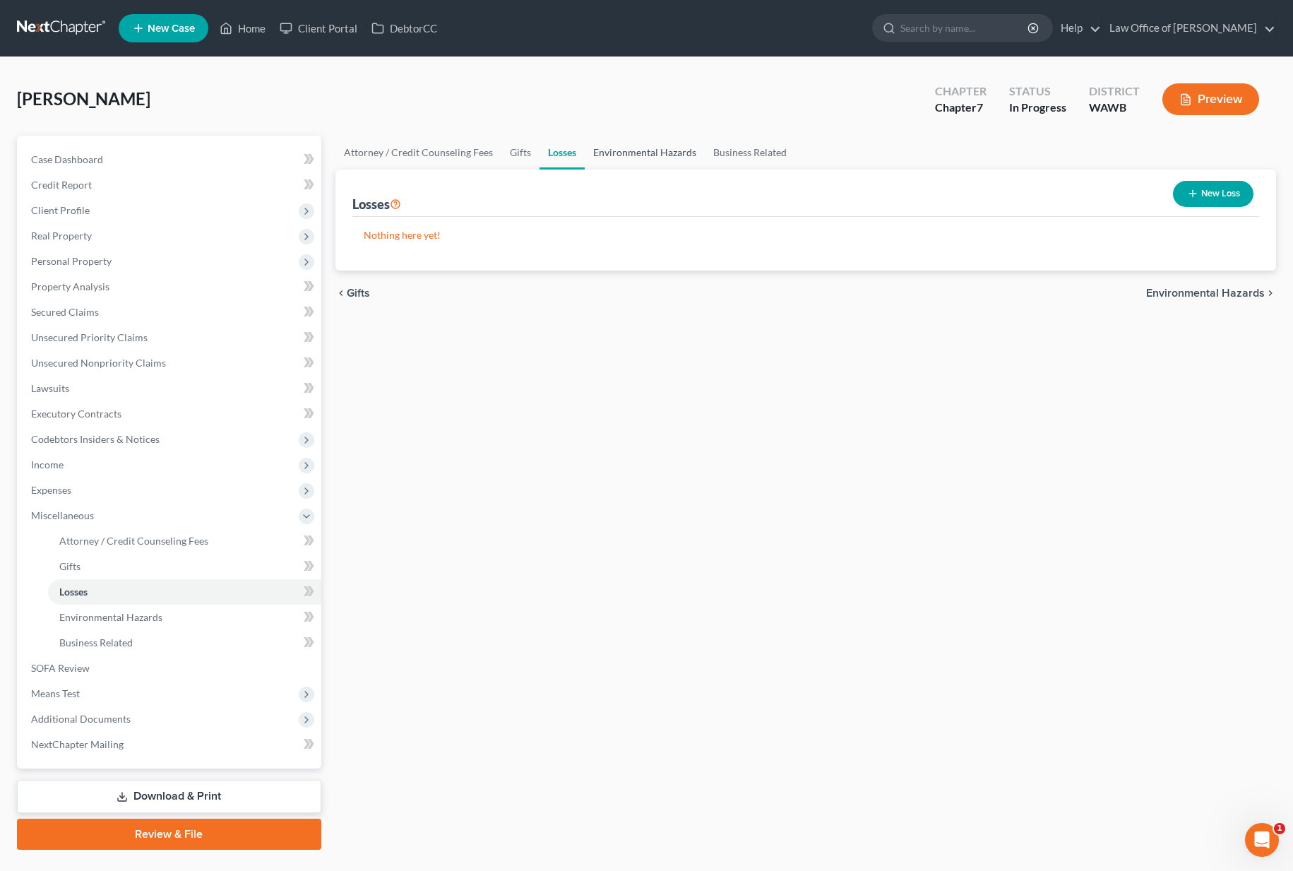
click at [617, 152] on link "Environmental Hazards" at bounding box center [645, 153] width 120 height 34
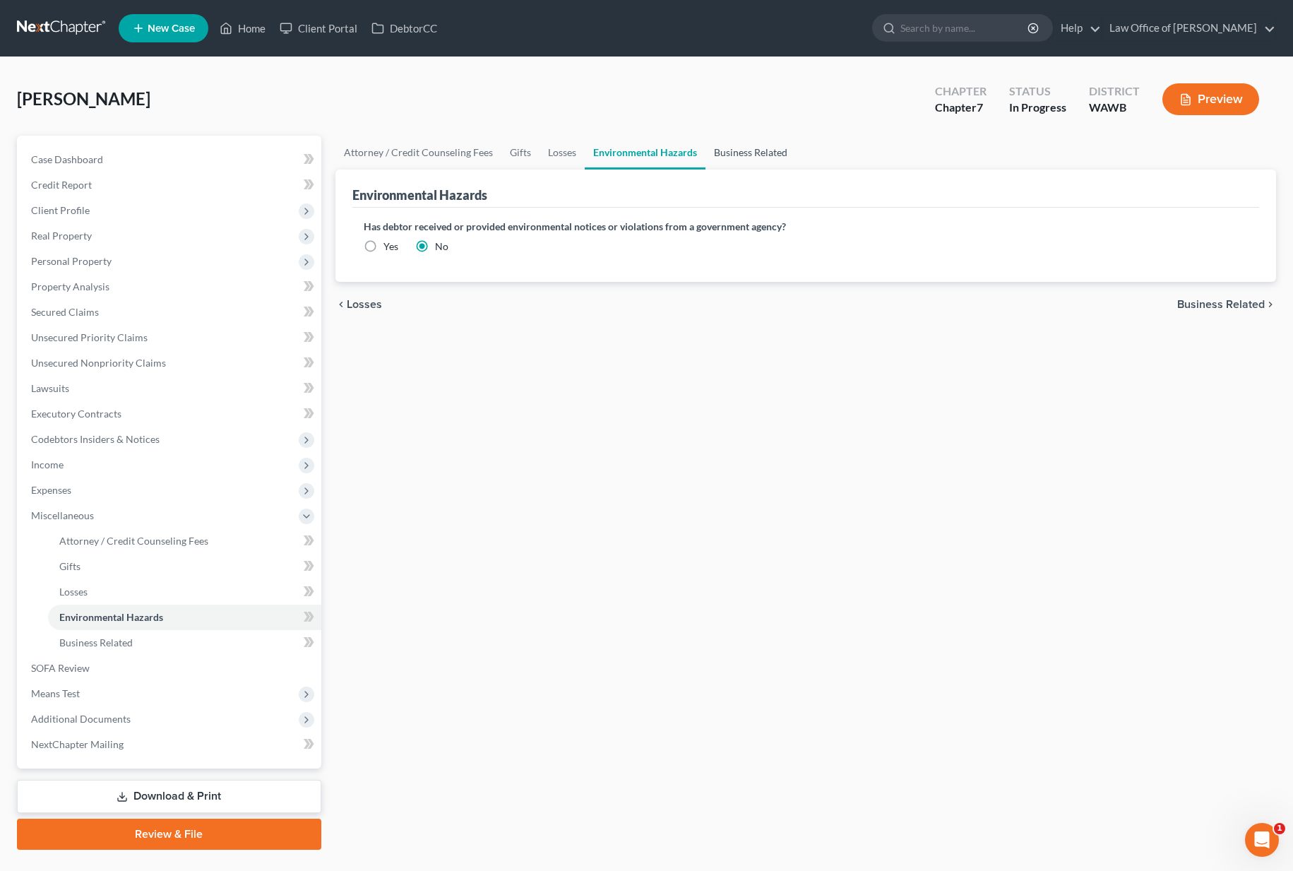
click at [758, 161] on link "Business Related" at bounding box center [750, 153] width 90 height 34
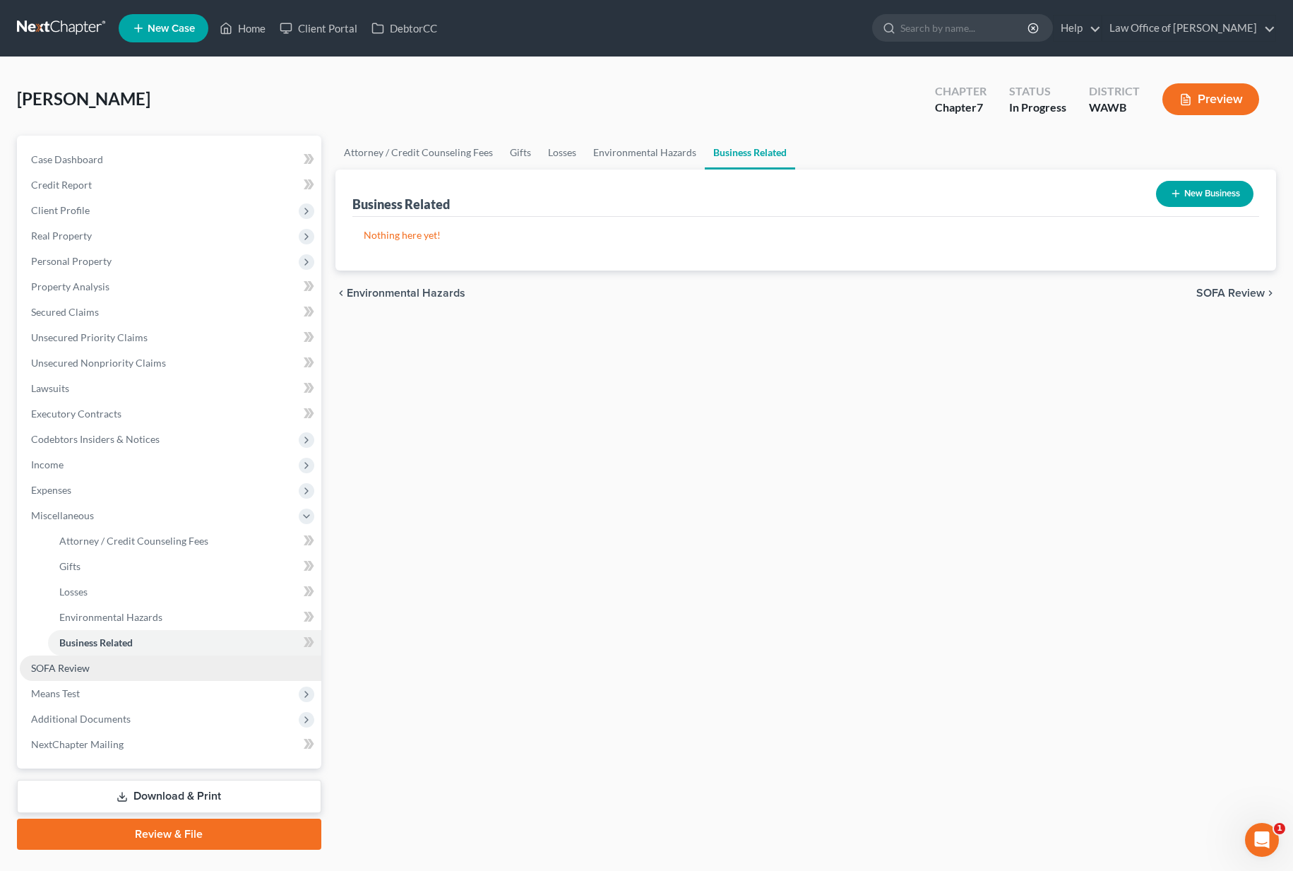
click at [133, 664] on link "SOFA Review" at bounding box center [170, 667] width 301 height 25
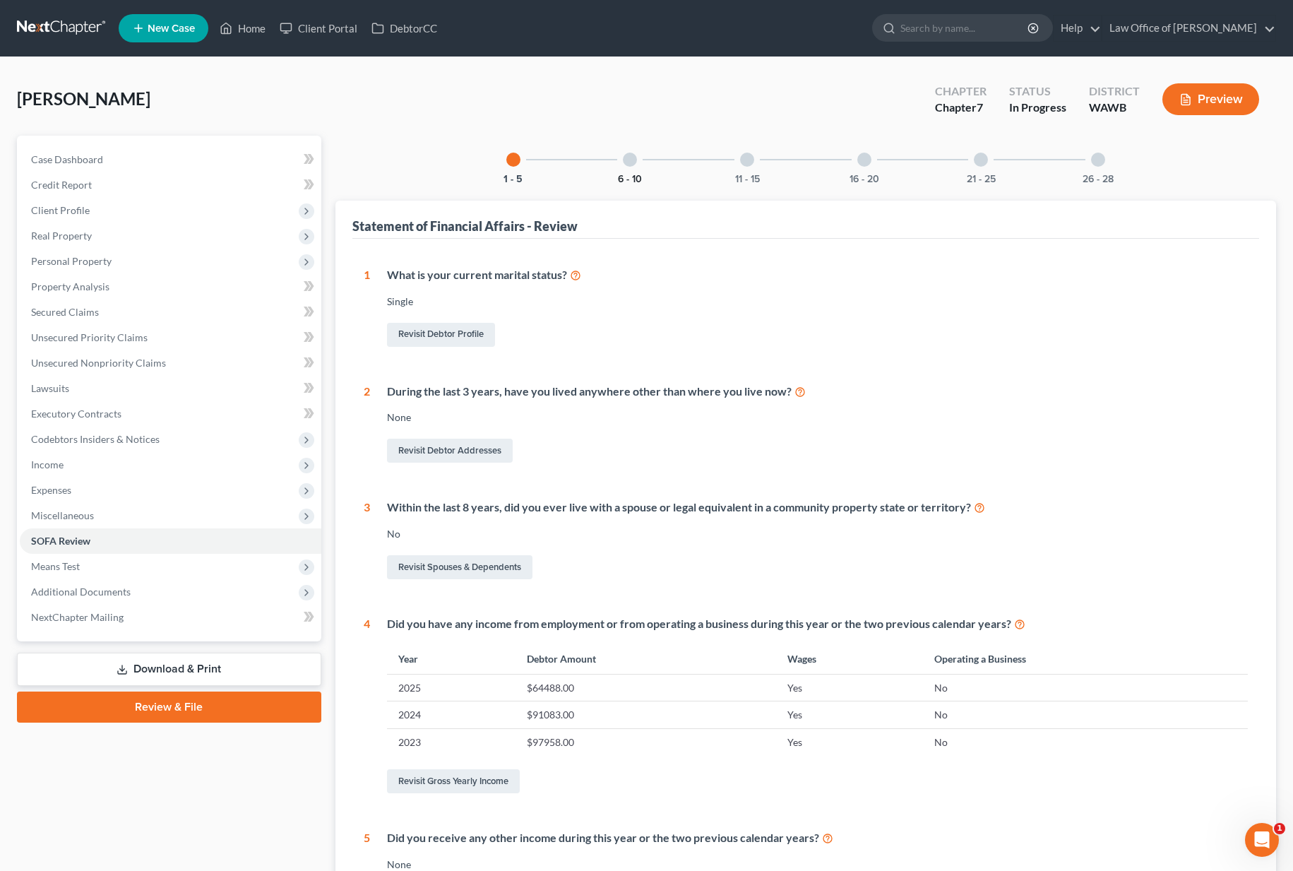
click at [628, 176] on button "6 - 10" at bounding box center [630, 179] width 24 height 10
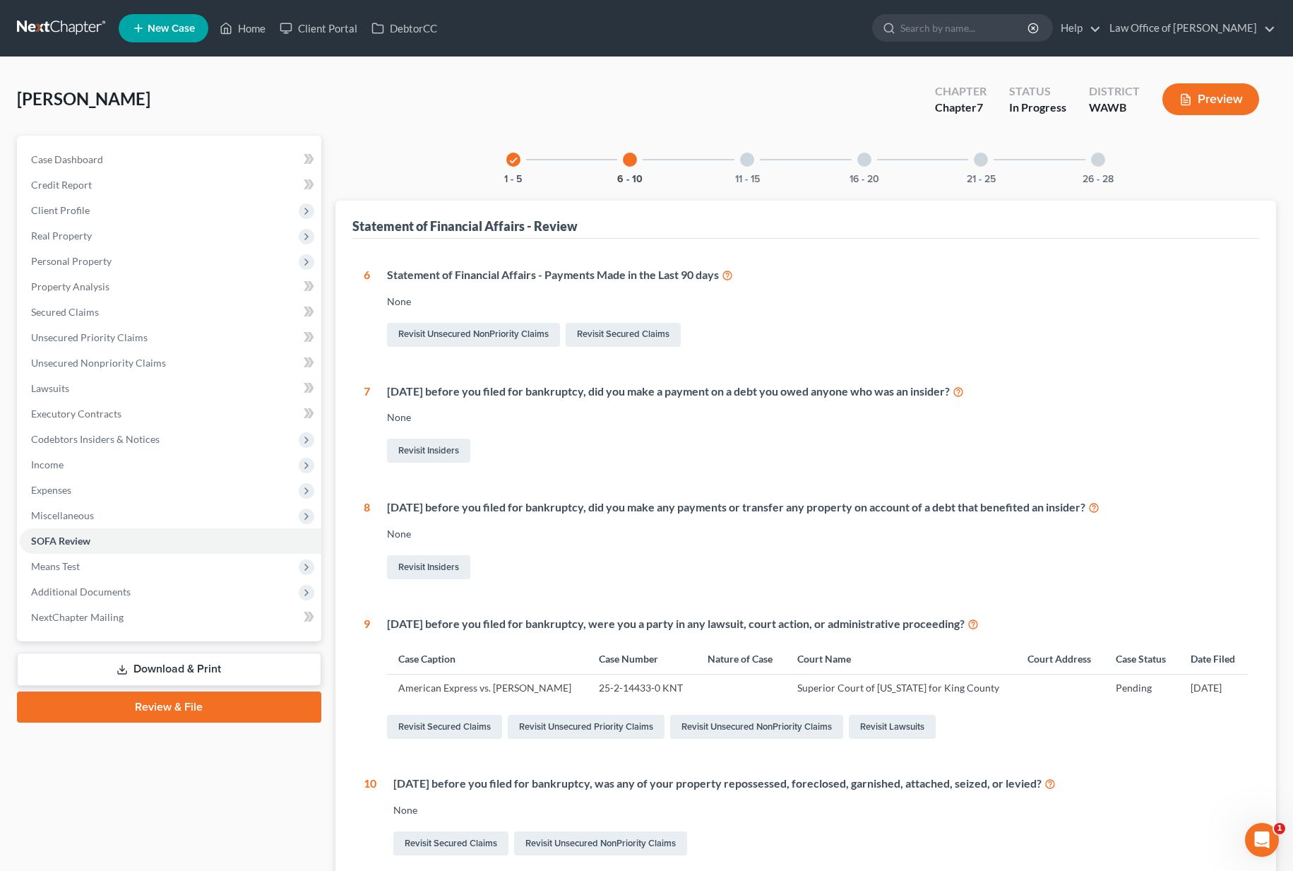
click at [732, 179] on div "11 - 15" at bounding box center [747, 160] width 48 height 48
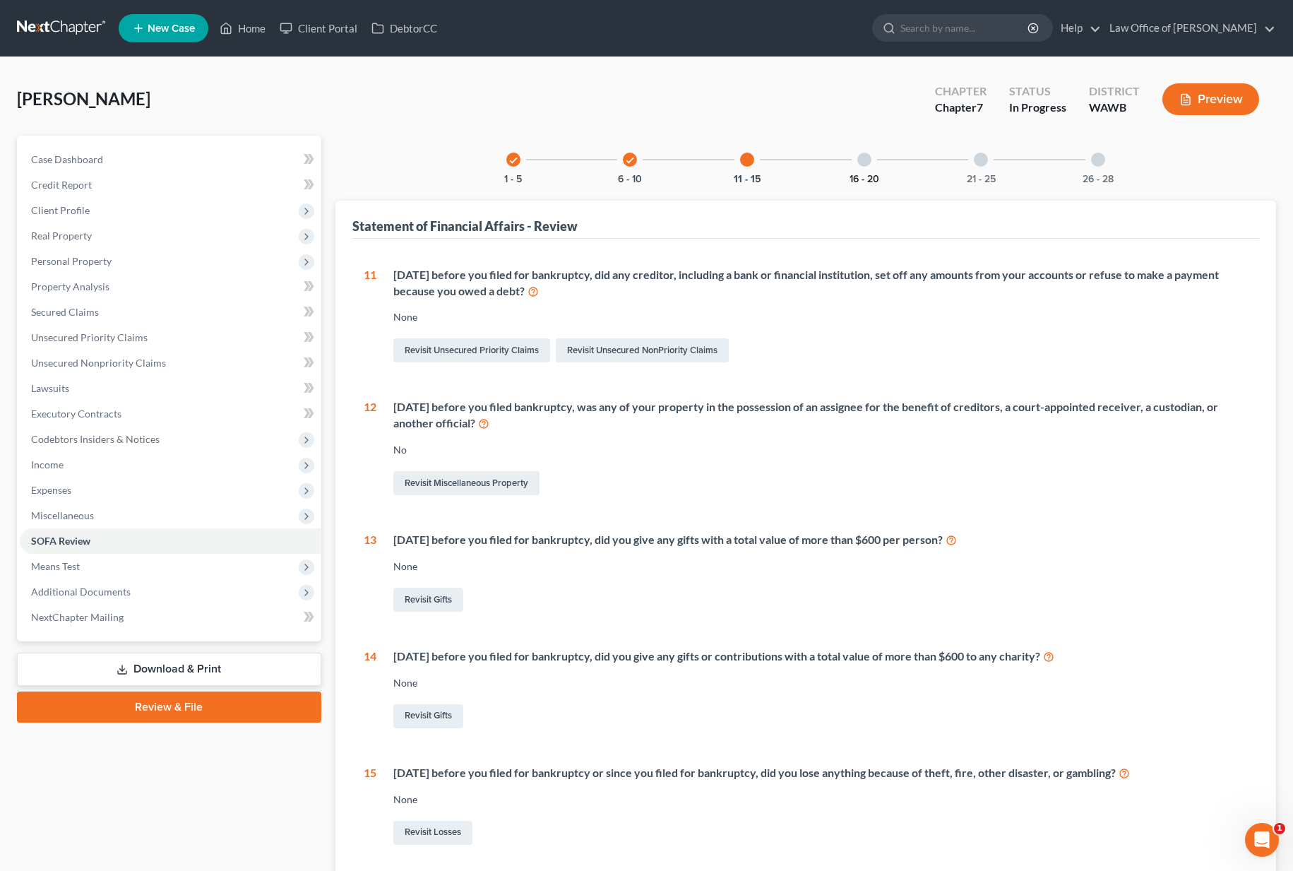
click at [850, 178] on button "16 - 20" at bounding box center [864, 179] width 30 height 10
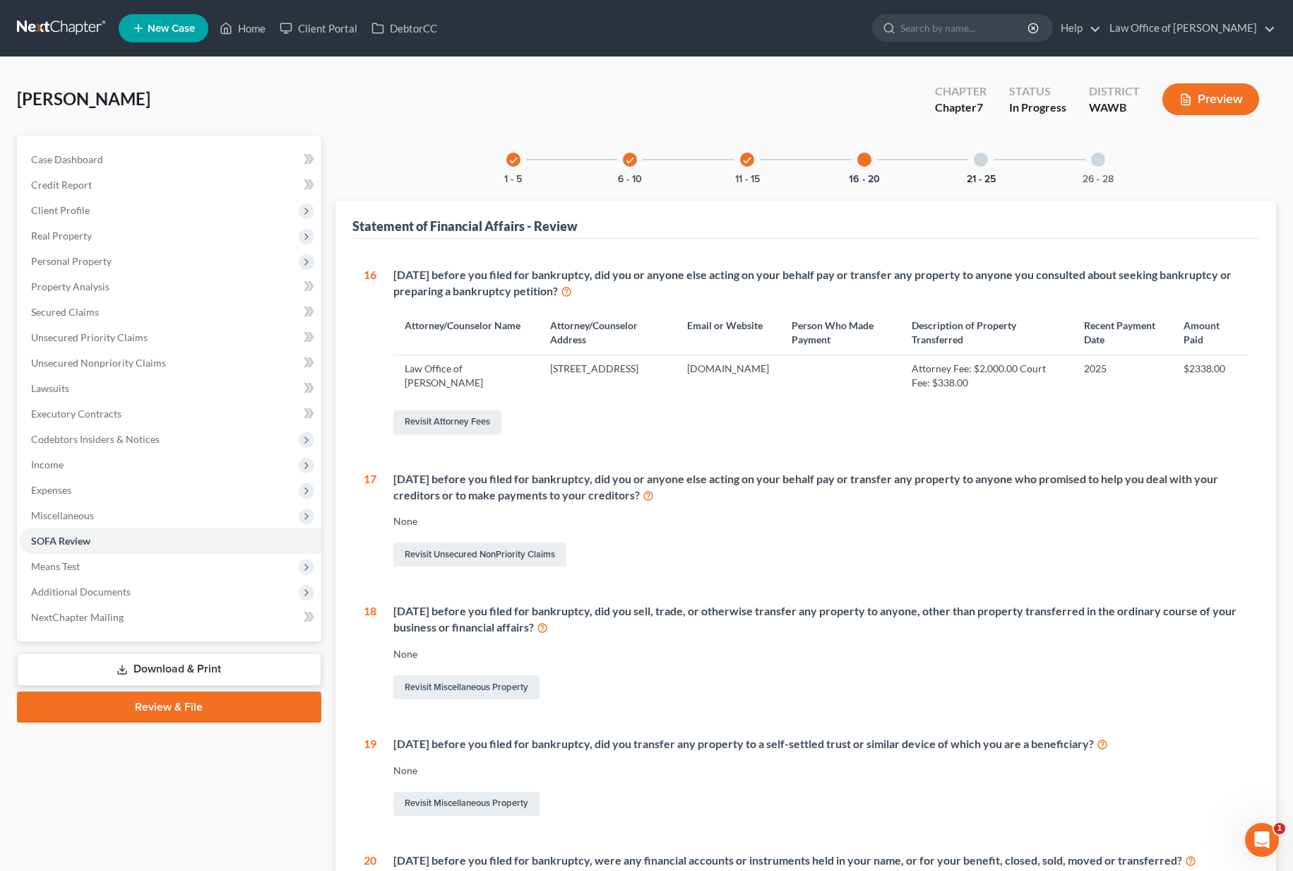
click at [968, 176] on button "21 - 25" at bounding box center [981, 179] width 29 height 10
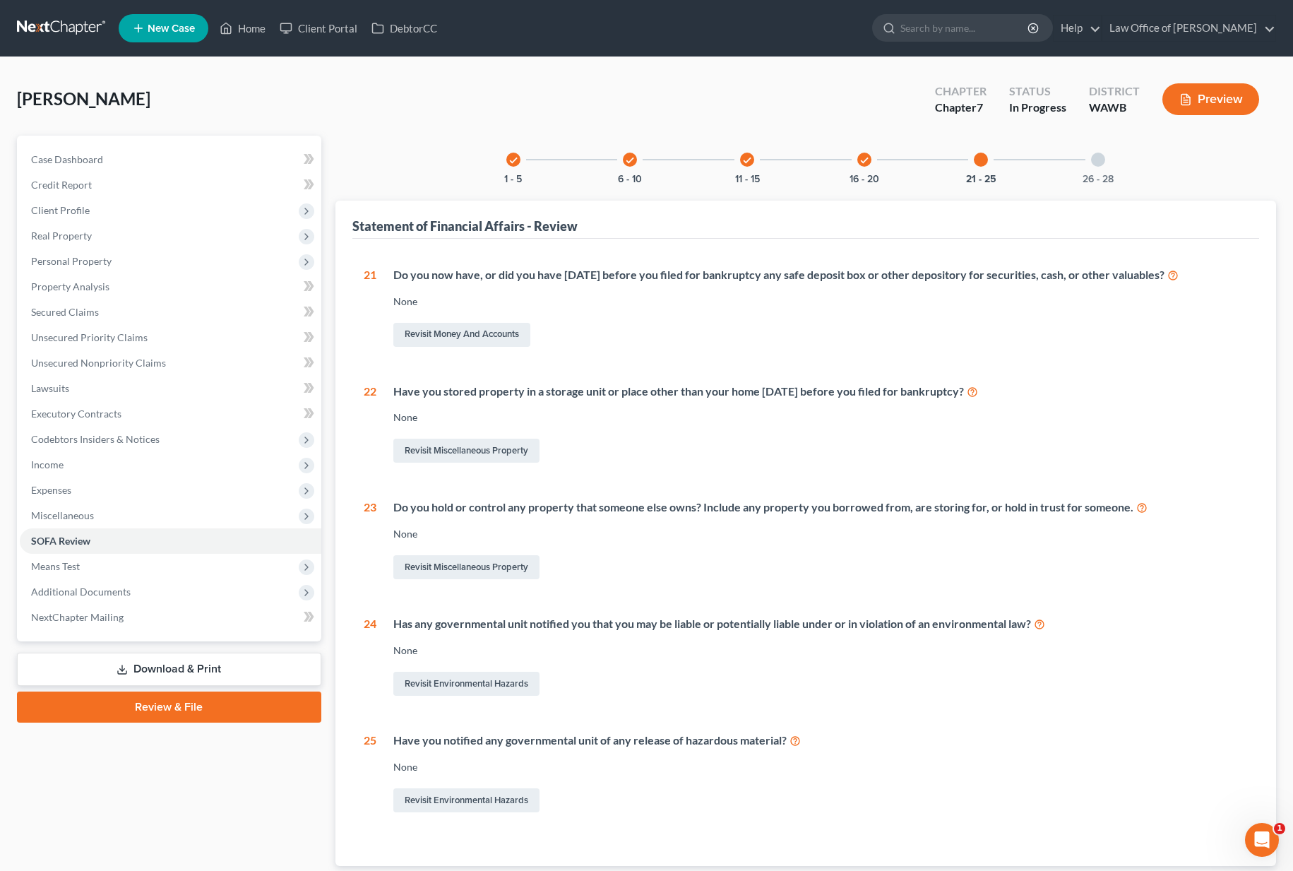
click at [1090, 172] on div "26 - 28" at bounding box center [1098, 160] width 48 height 48
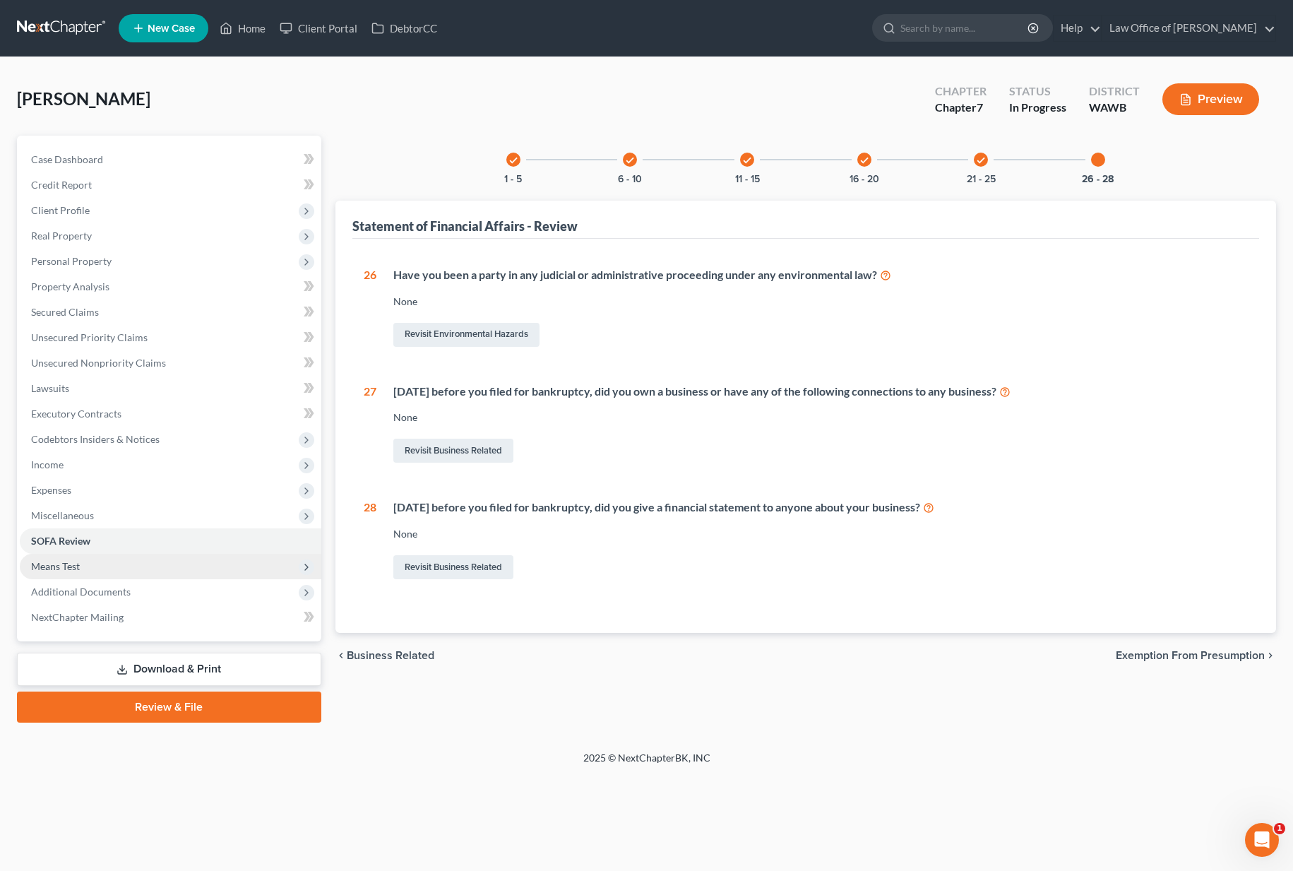
click at [230, 570] on span "Means Test" at bounding box center [170, 566] width 301 height 25
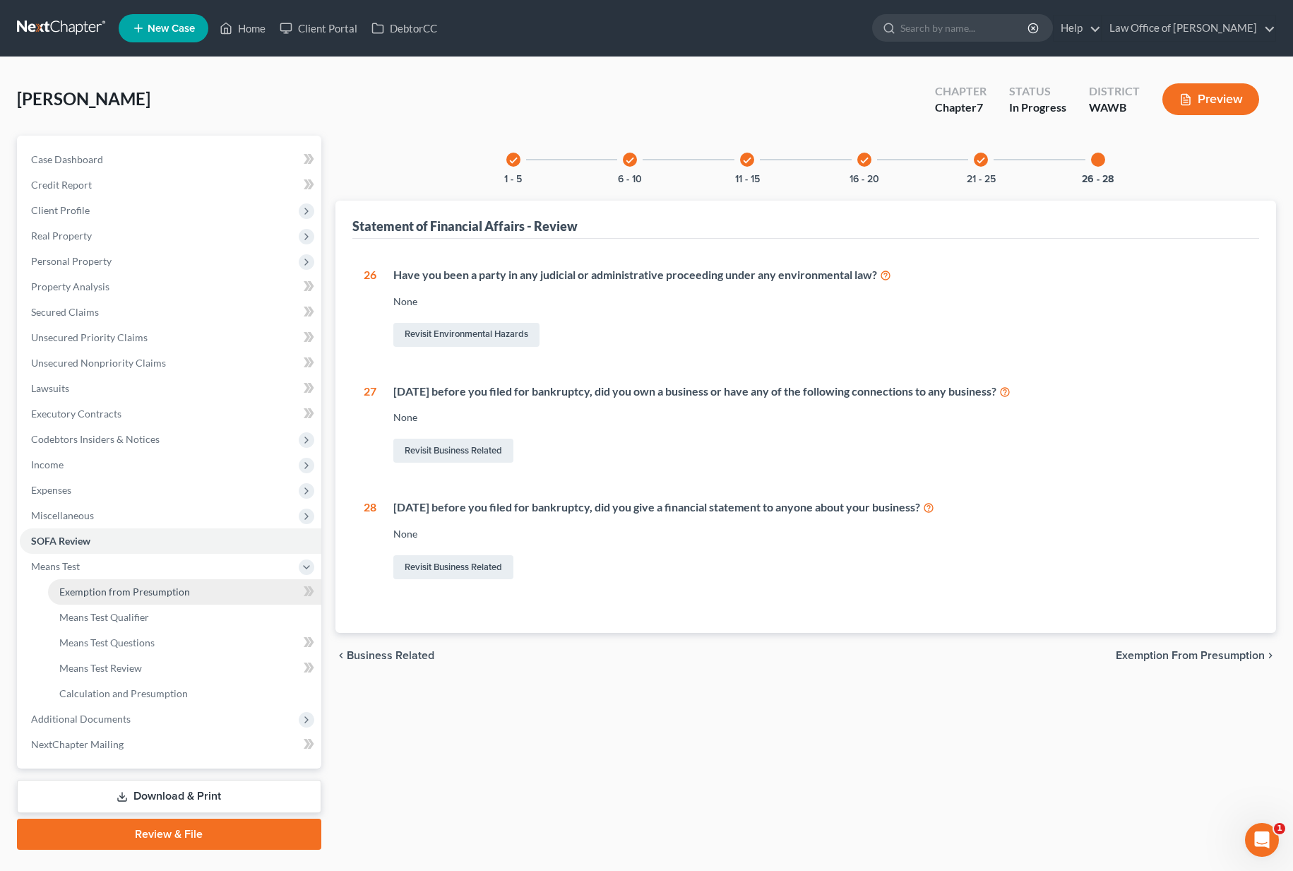
click at [220, 584] on link "Exemption from Presumption" at bounding box center [184, 591] width 273 height 25
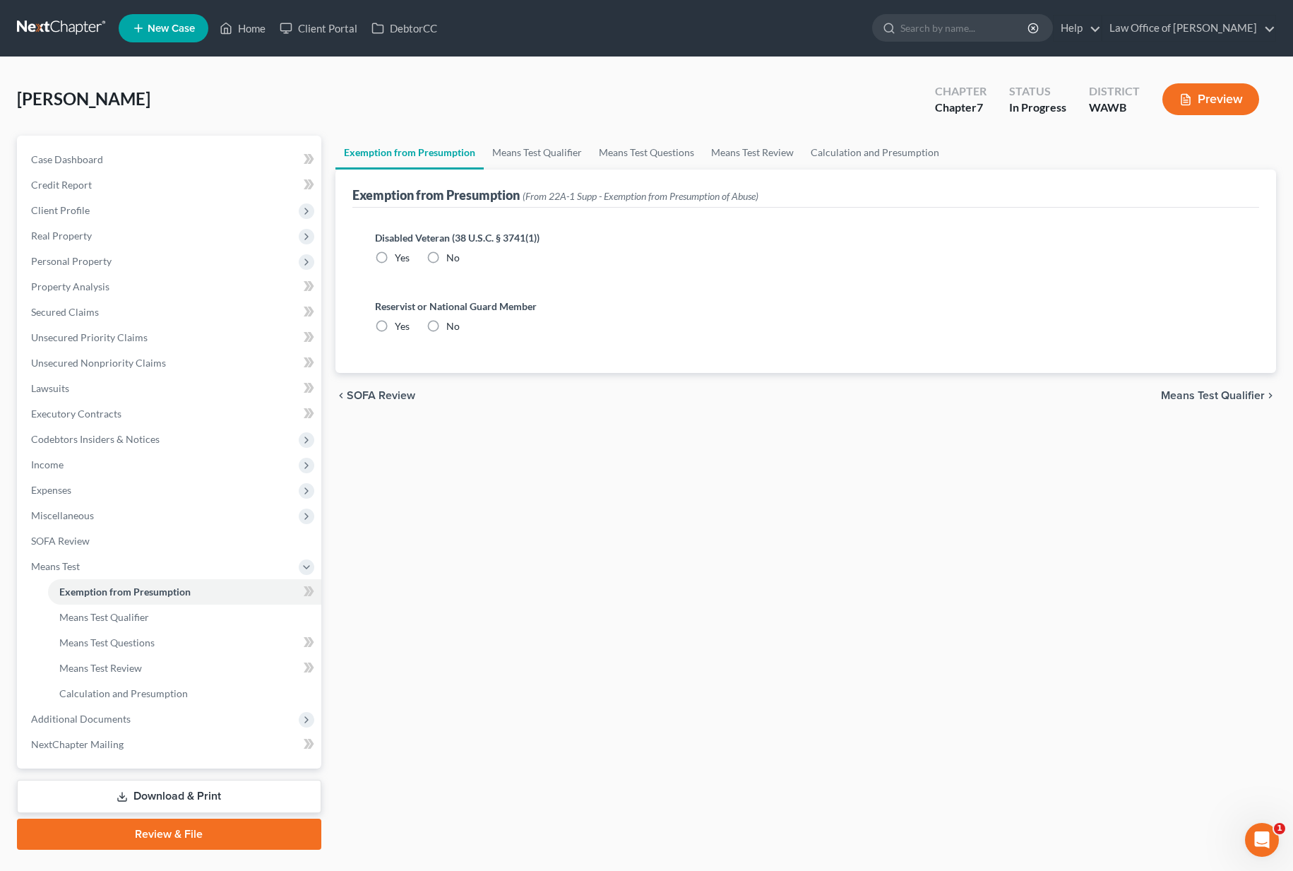
radio input "true"
click at [532, 153] on link "Means Test Qualifier" at bounding box center [537, 153] width 107 height 34
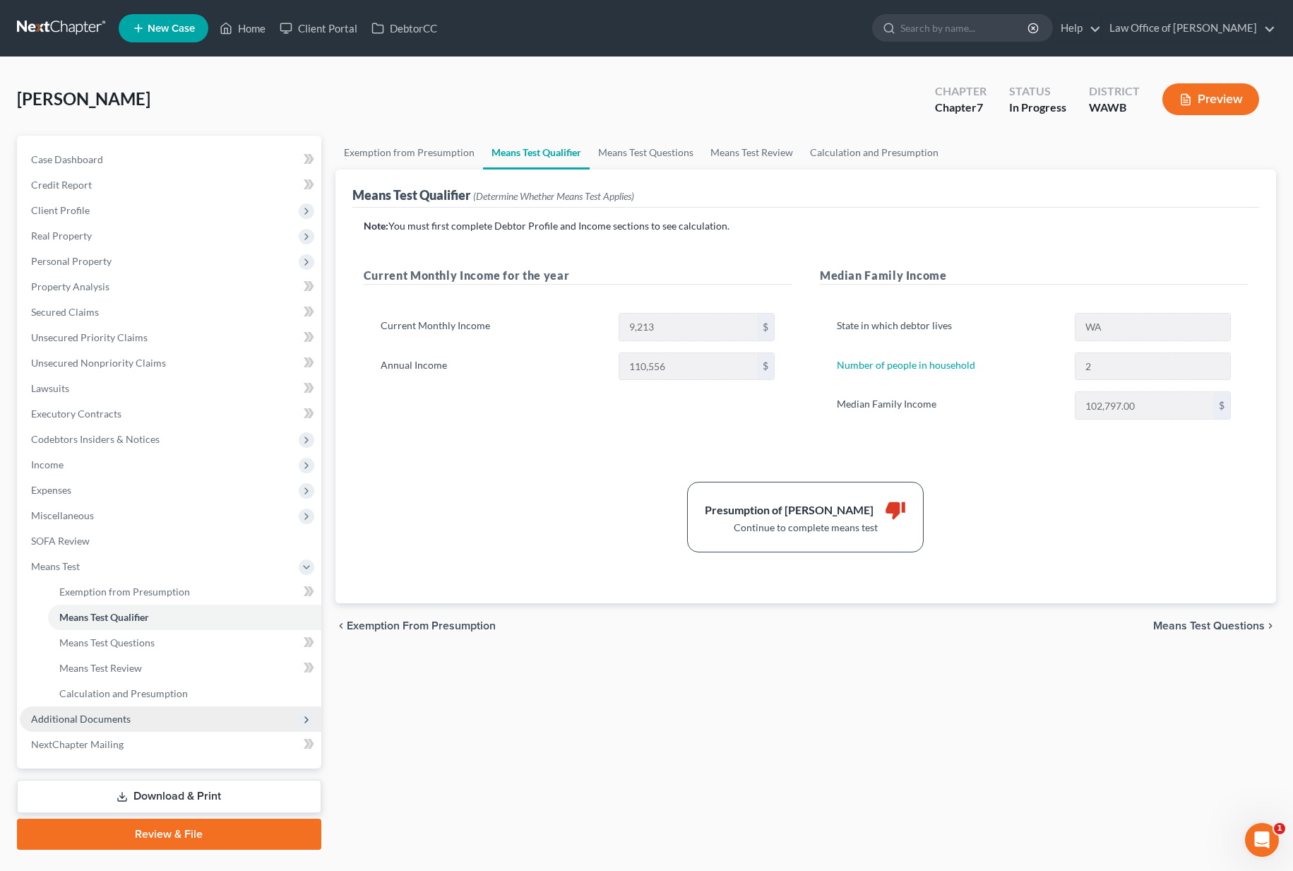
click at [168, 724] on span "Additional Documents" at bounding box center [170, 718] width 301 height 25
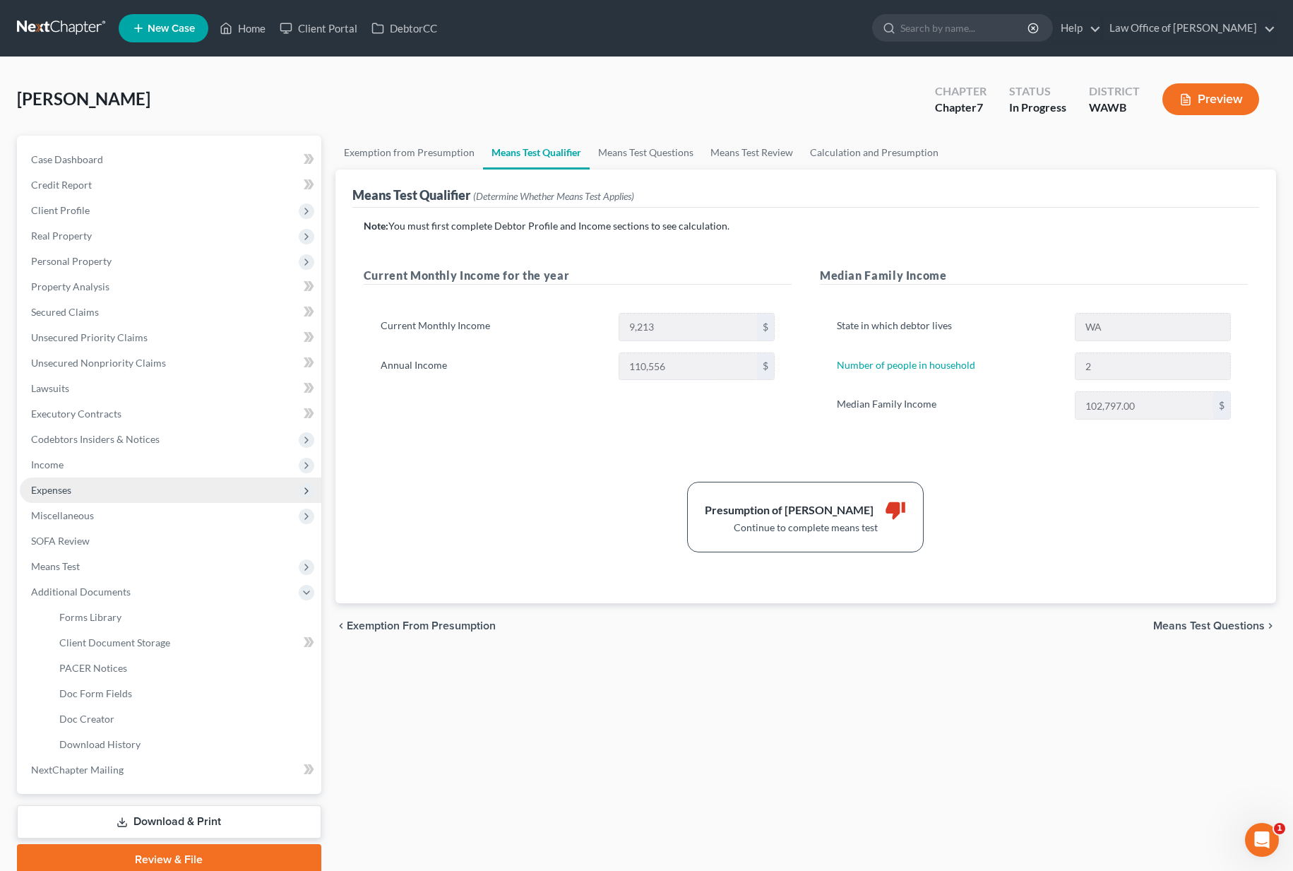
click at [162, 482] on span "Expenses" at bounding box center [170, 489] width 301 height 25
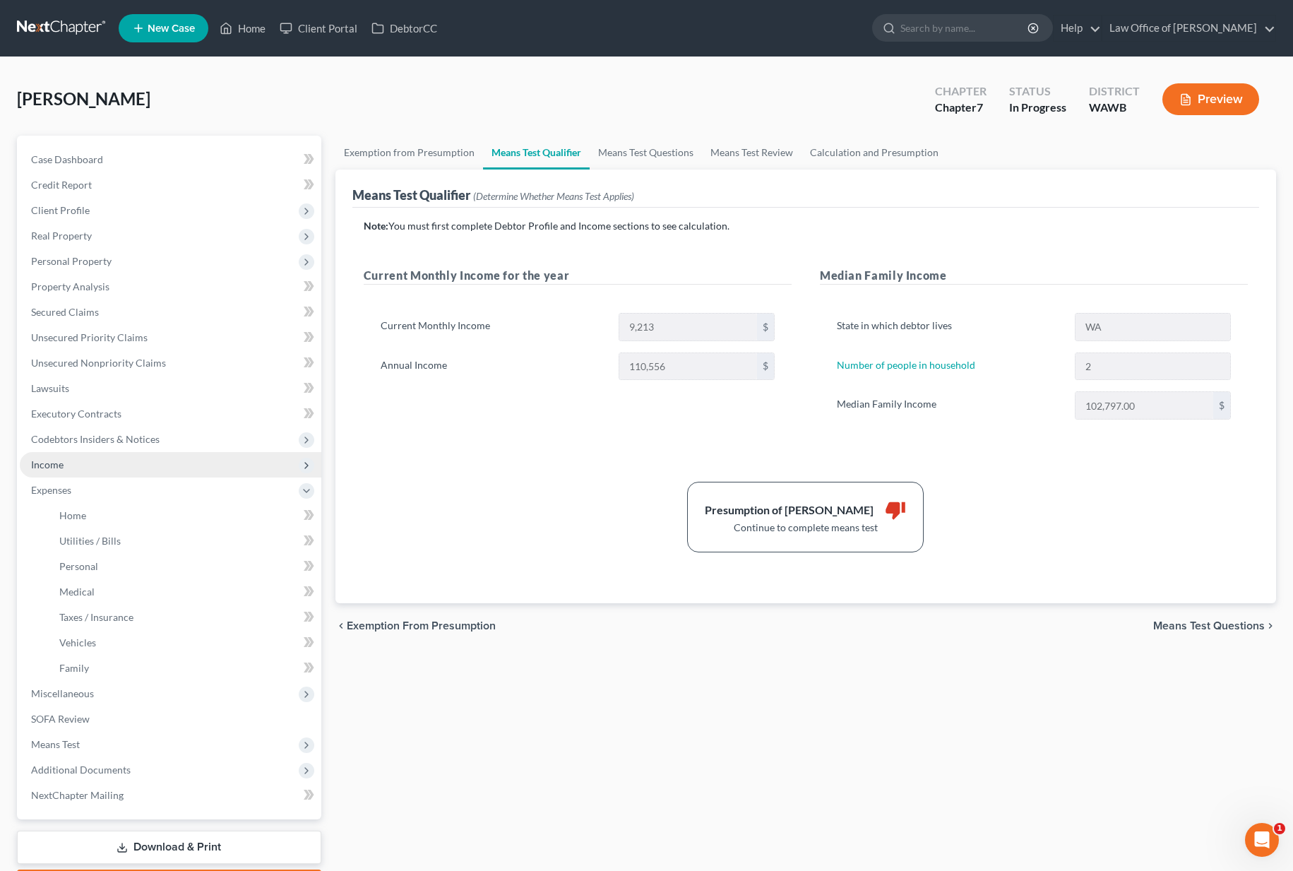
click at [164, 468] on span "Income" at bounding box center [170, 464] width 301 height 25
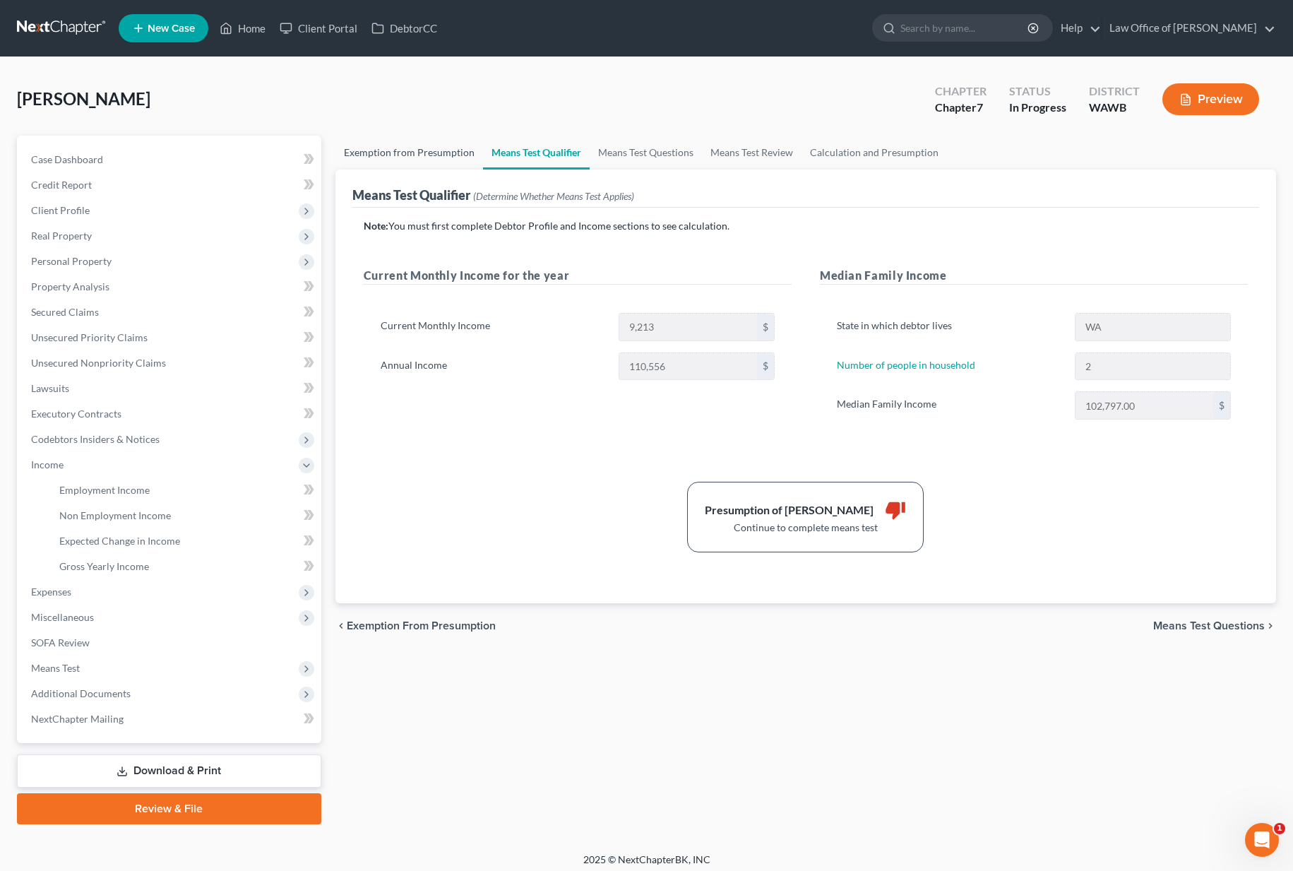
click at [429, 154] on link "Exemption from Presumption" at bounding box center [409, 153] width 148 height 34
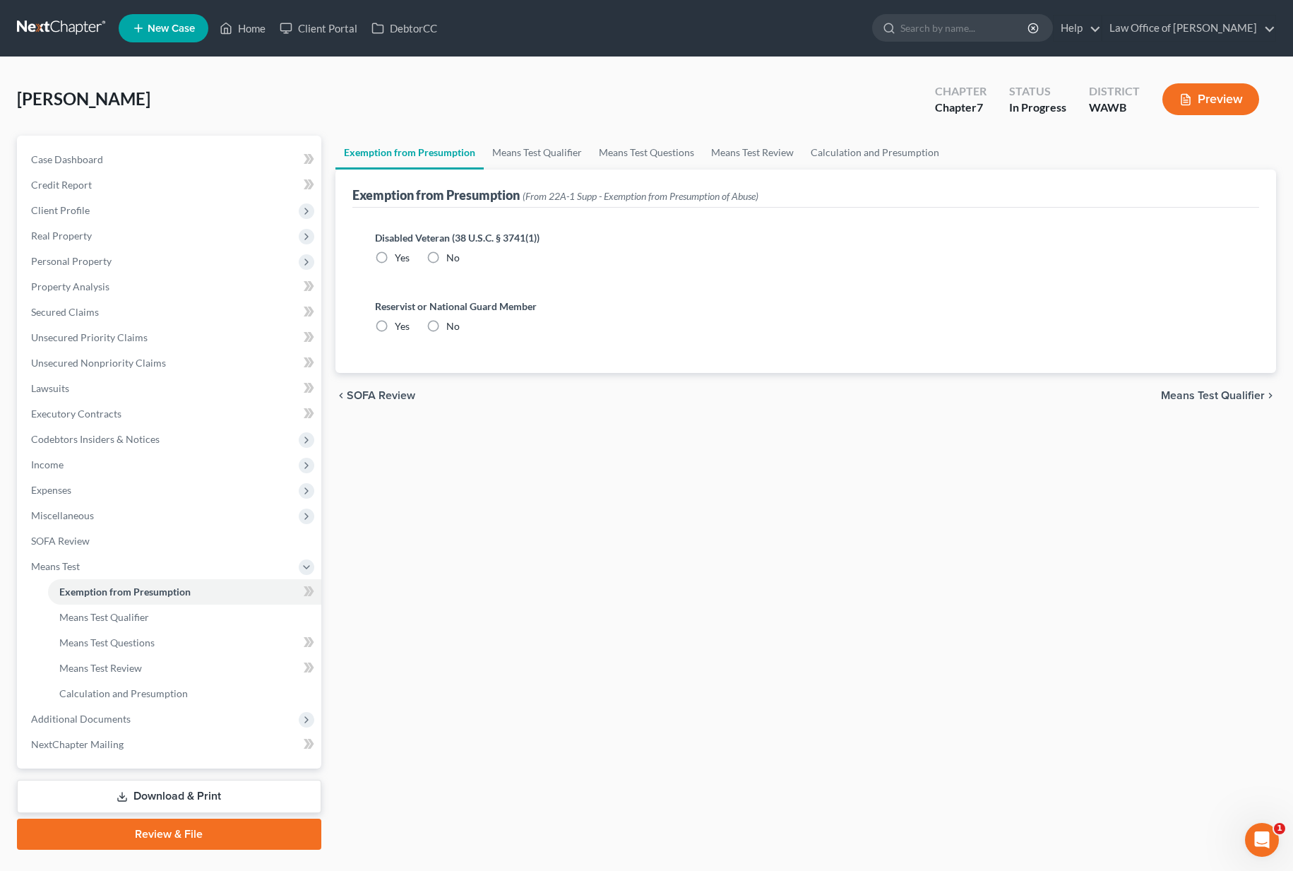
radio input "true"
click at [522, 157] on link "Means Test Qualifier" at bounding box center [537, 153] width 107 height 34
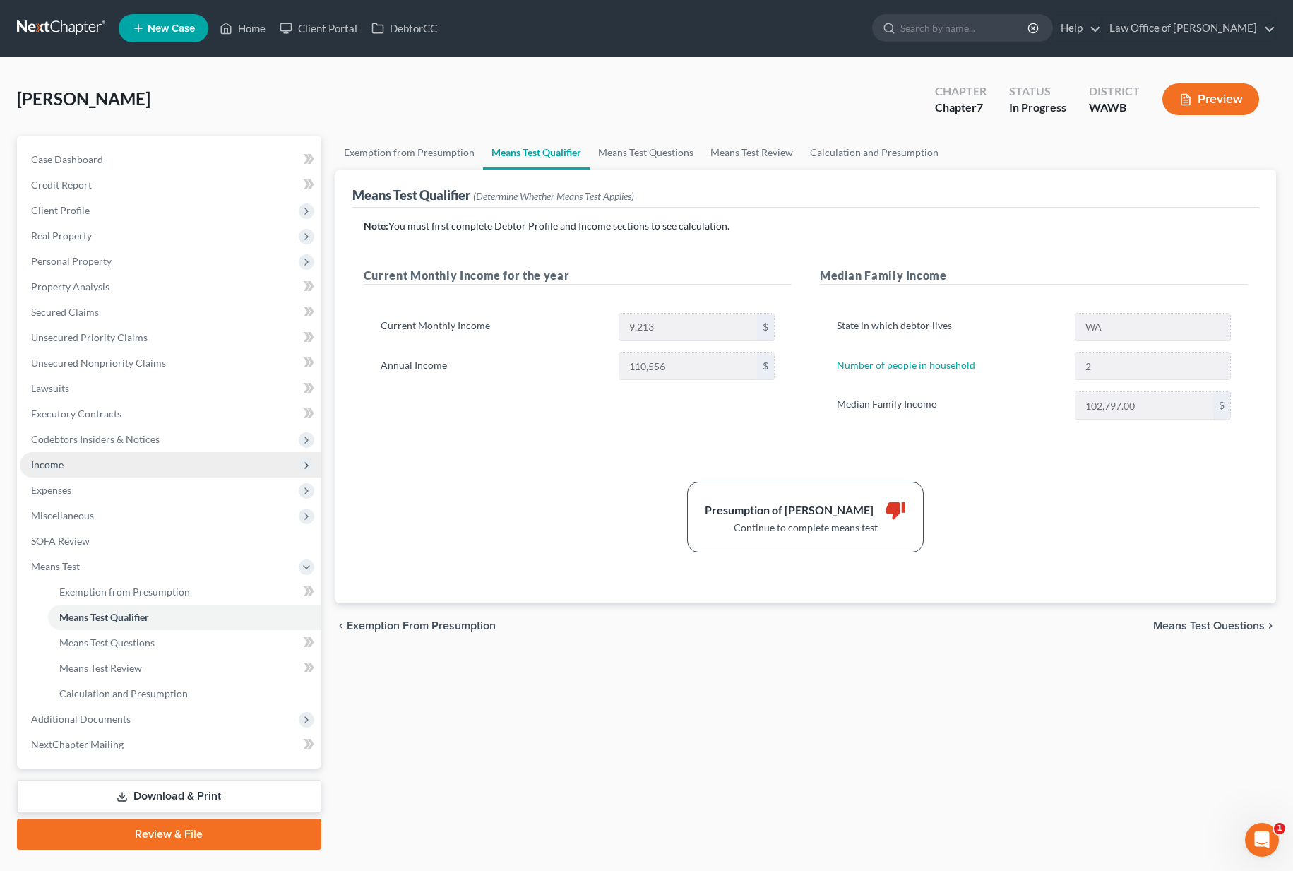
click at [171, 462] on span "Income" at bounding box center [170, 464] width 301 height 25
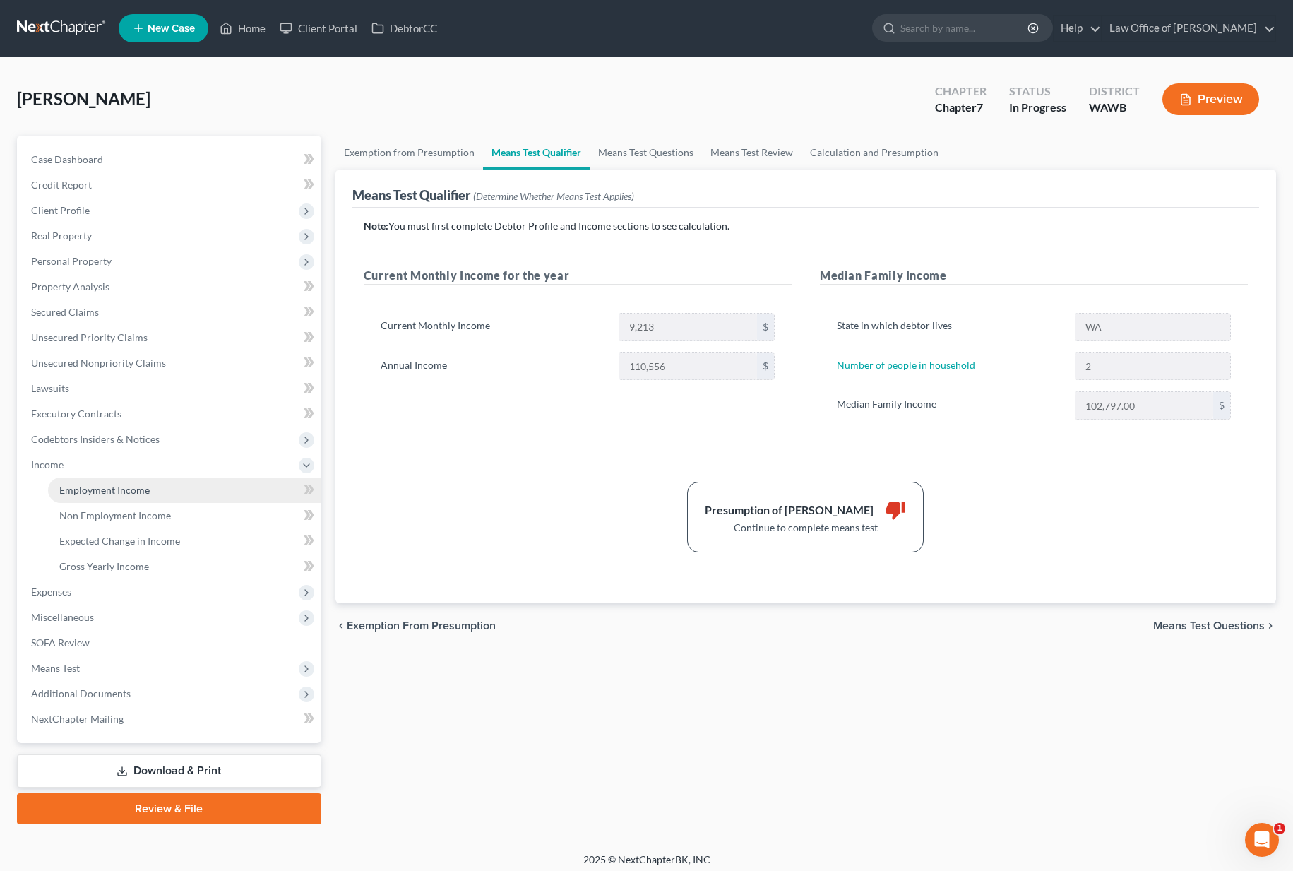
click at [167, 486] on link "Employment Income" at bounding box center [184, 489] width 273 height 25
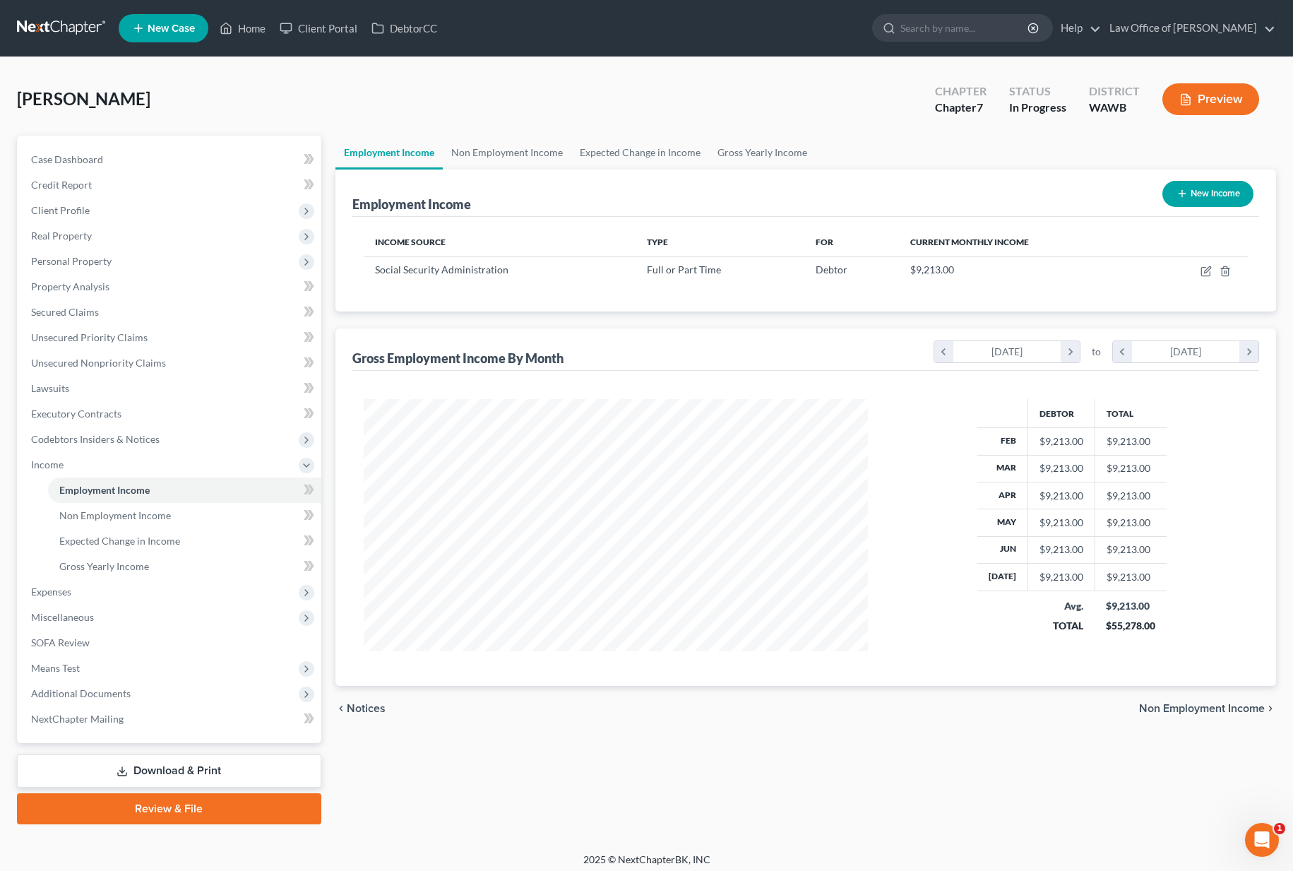
scroll to position [253, 532]
click at [1207, 270] on icon "button" at bounding box center [1205, 270] width 11 height 11
select select "0"
select select "50"
select select "0"
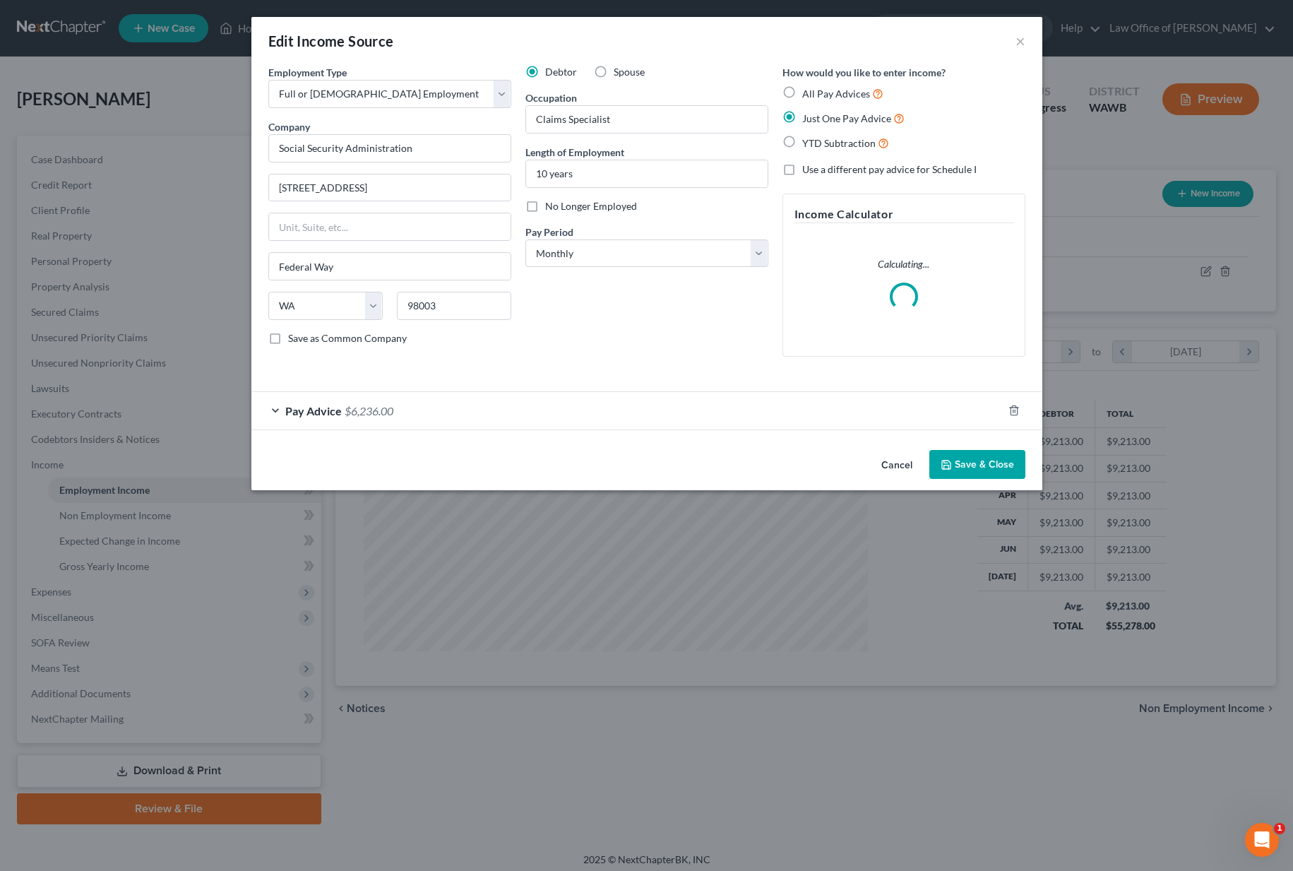
click at [802, 143] on label "YTD Subtraction" at bounding box center [845, 143] width 87 height 16
click at [808, 143] on input "YTD Subtraction" at bounding box center [812, 139] width 9 height 9
radio input "true"
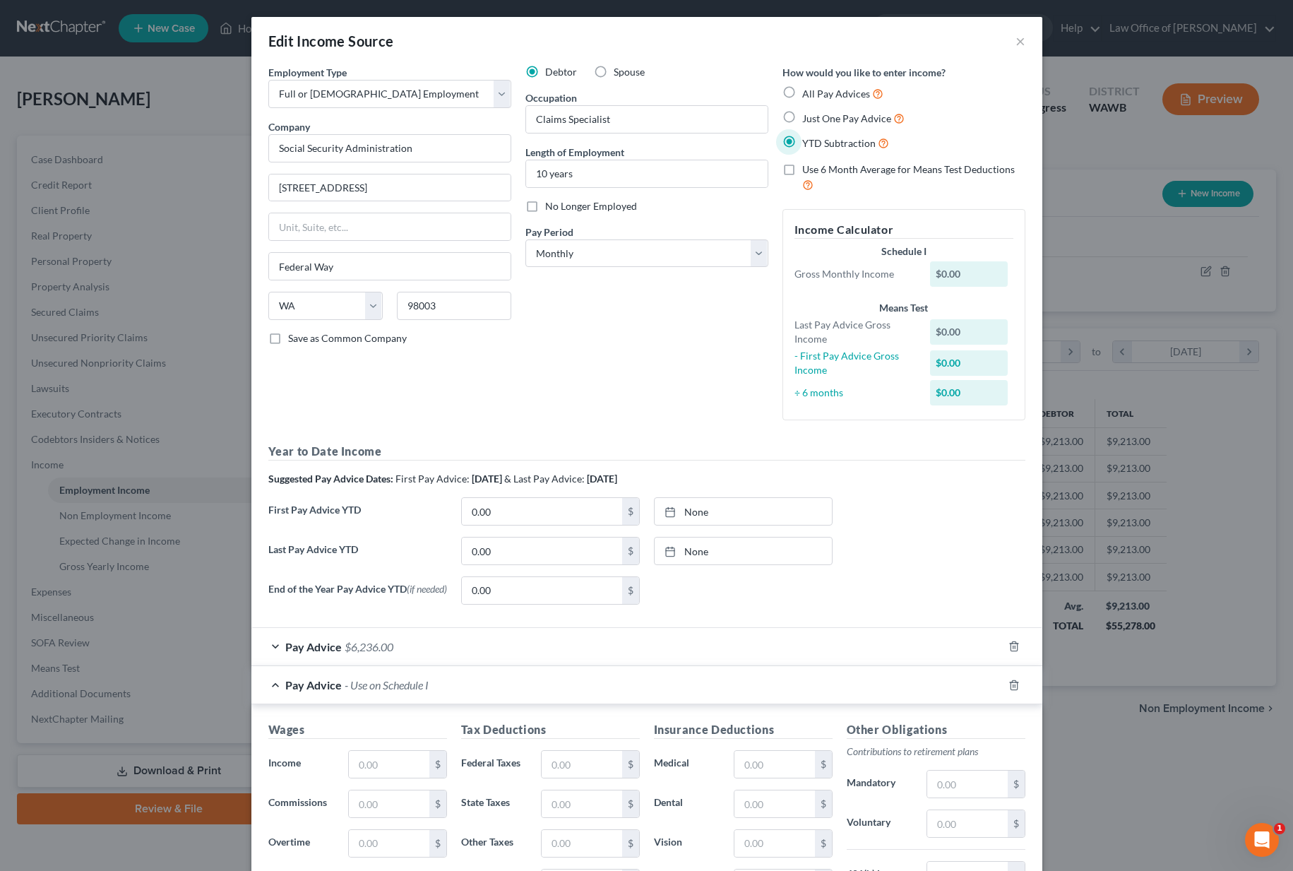
scroll to position [259, 0]
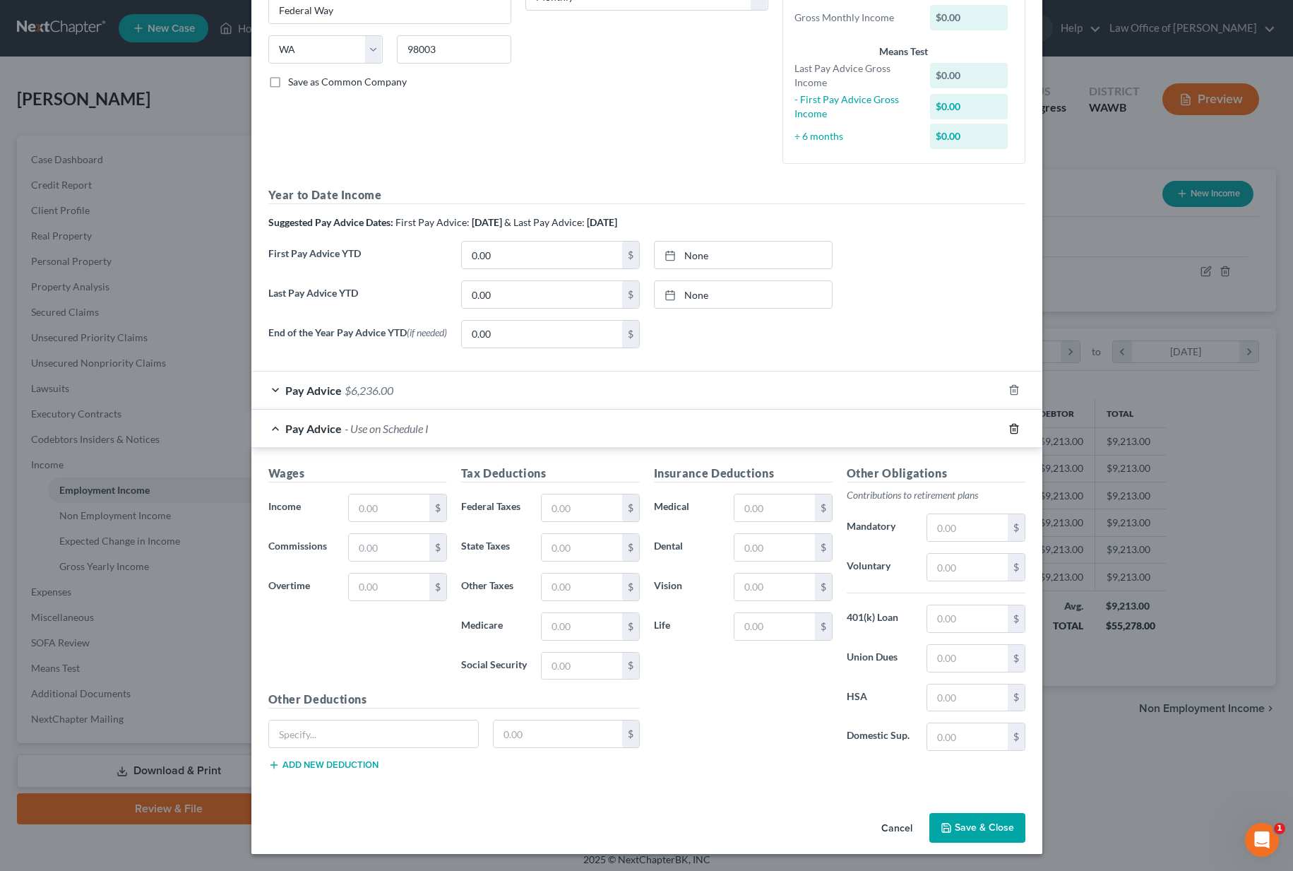
click at [1015, 433] on icon "button" at bounding box center [1013, 428] width 6 height 9
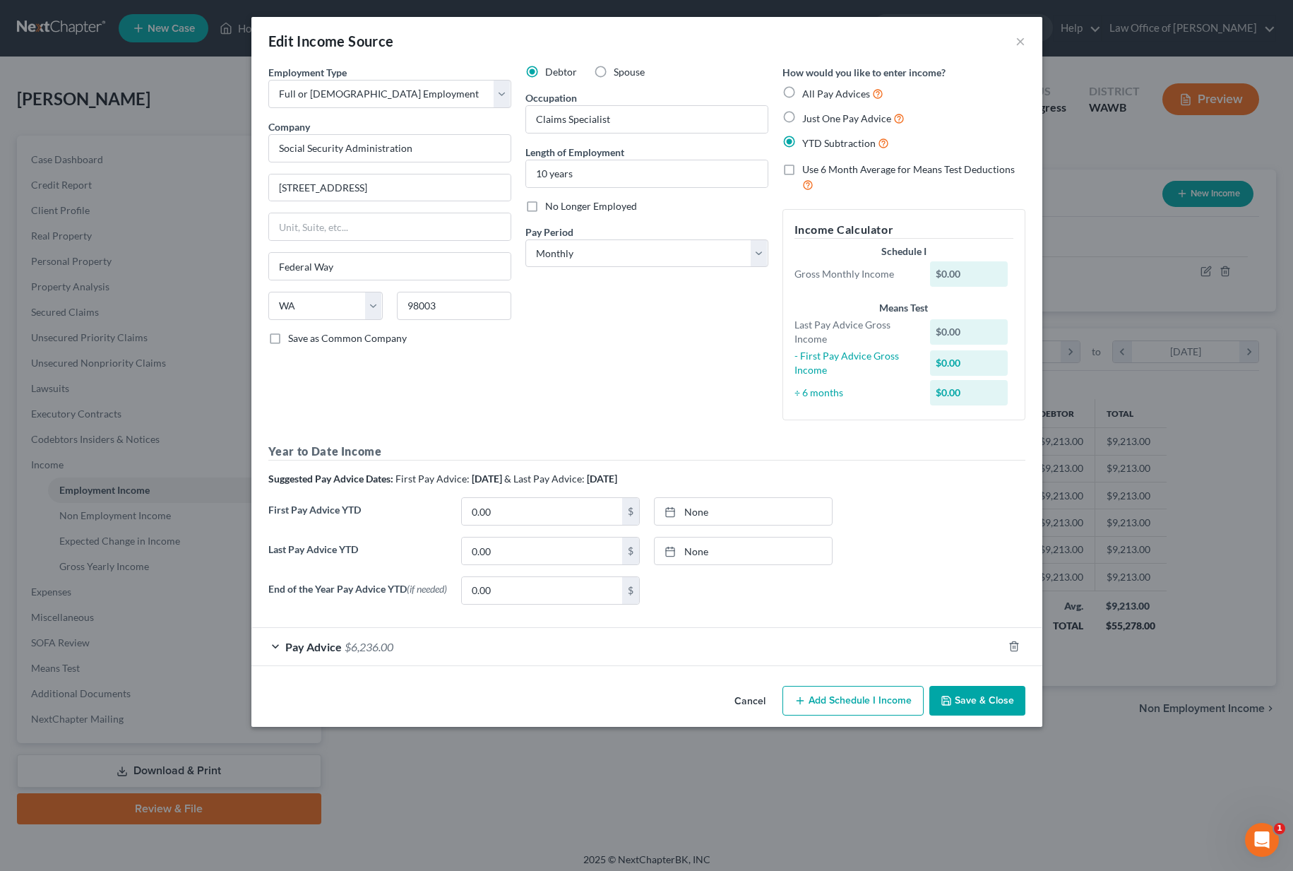
scroll to position [0, 0]
click at [965, 698] on button "Save & Close" at bounding box center [977, 701] width 96 height 30
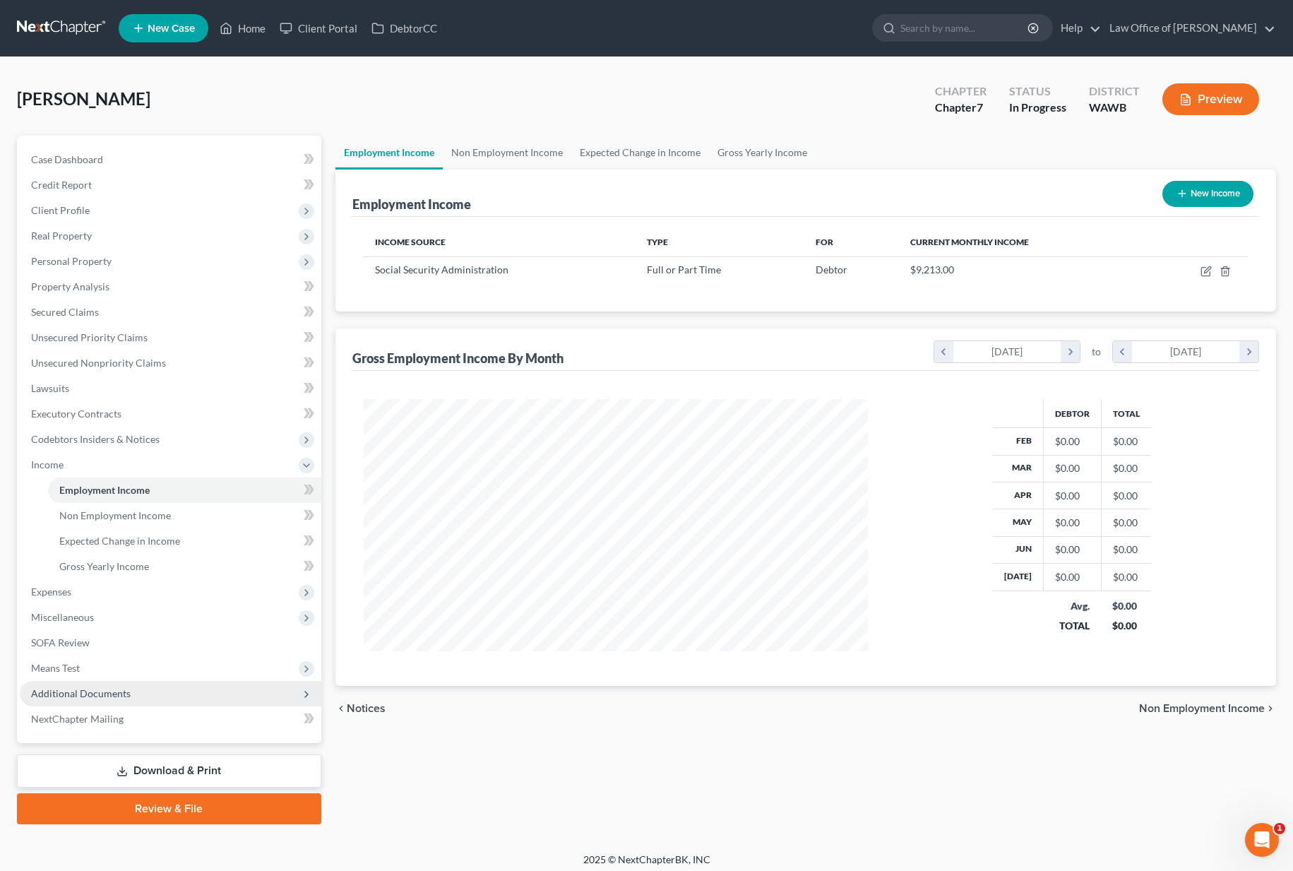
click at [141, 690] on span "Additional Documents" at bounding box center [170, 693] width 301 height 25
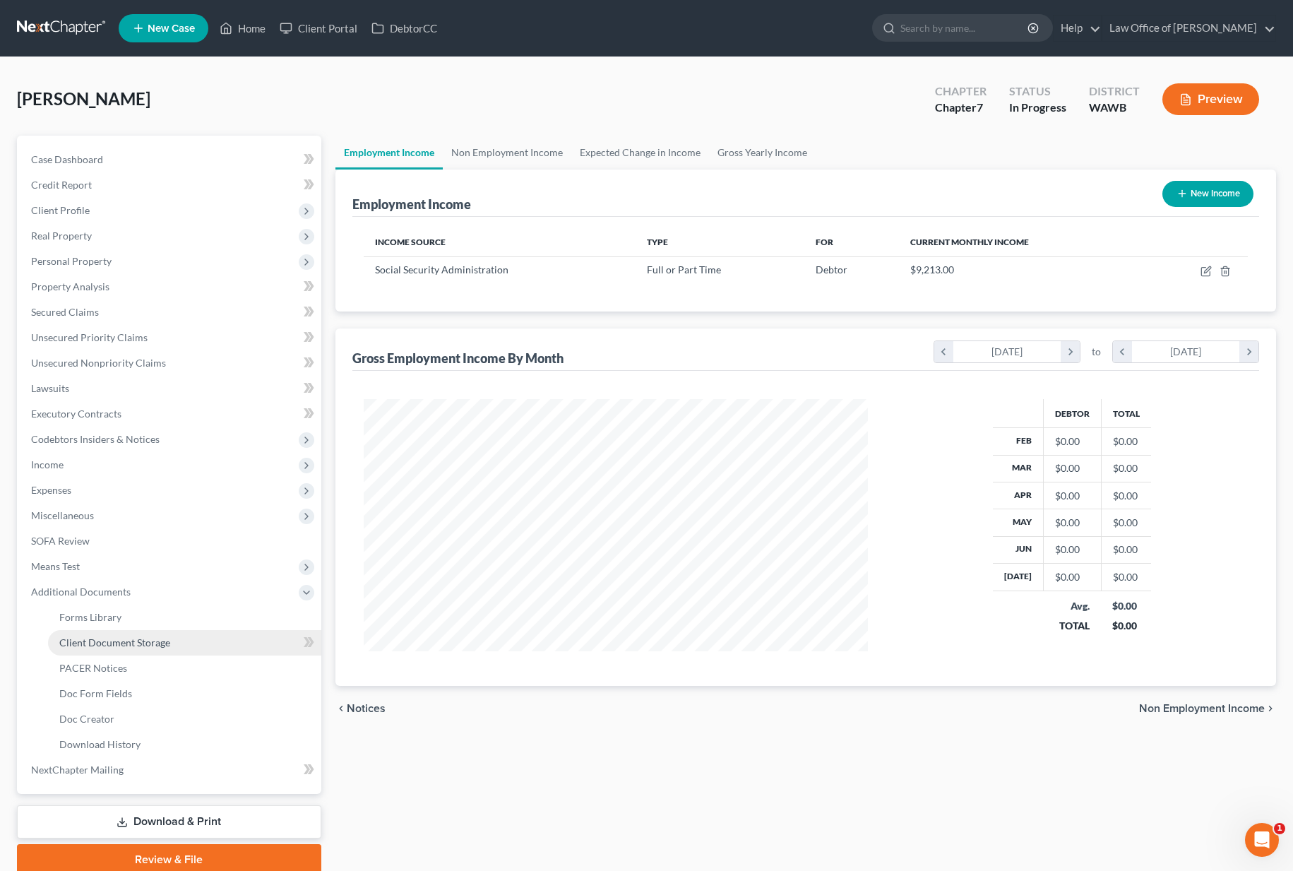
click at [119, 638] on span "Client Document Storage" at bounding box center [114, 642] width 111 height 12
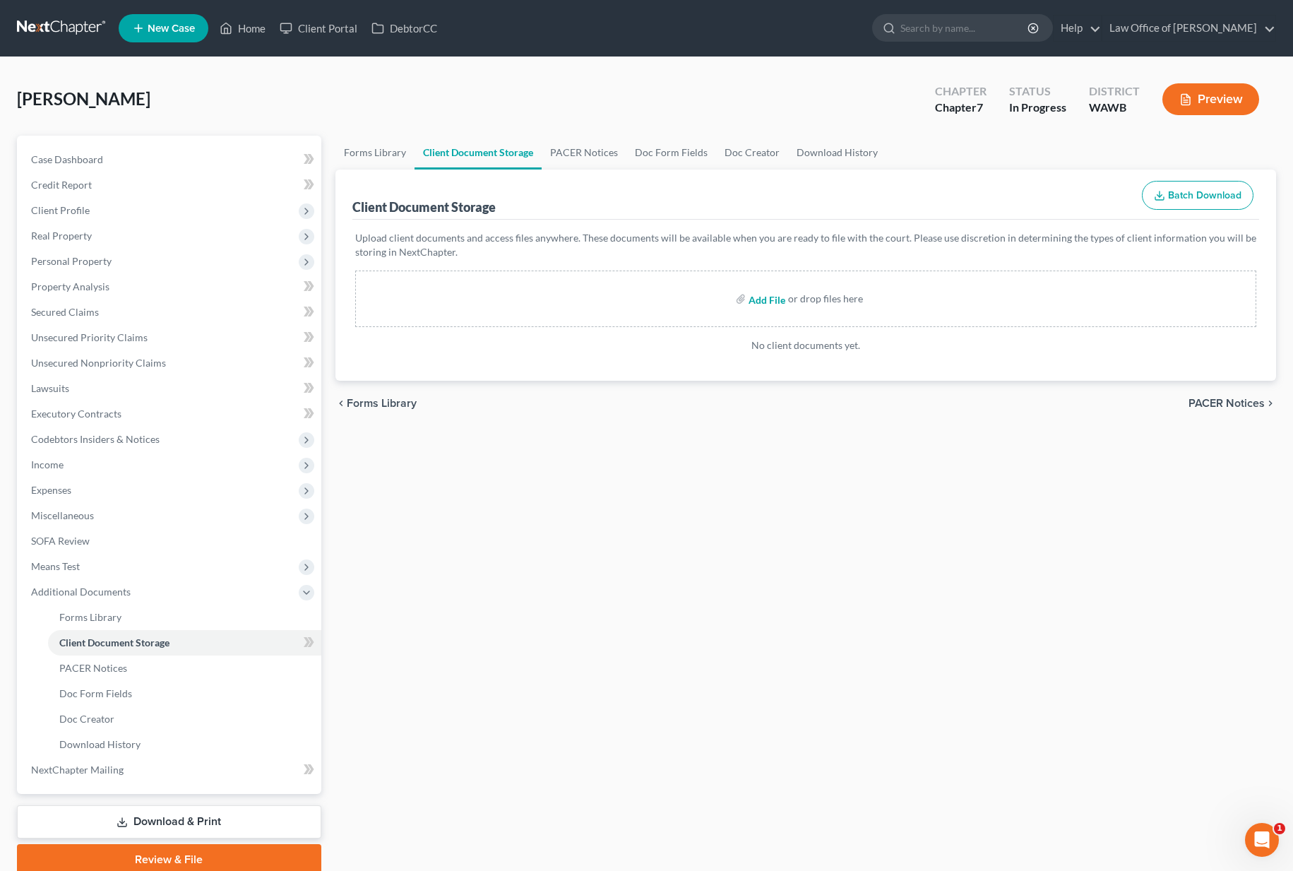
click at [772, 302] on input "file" at bounding box center [765, 298] width 34 height 25
click at [56, 25] on link at bounding box center [62, 28] width 90 height 25
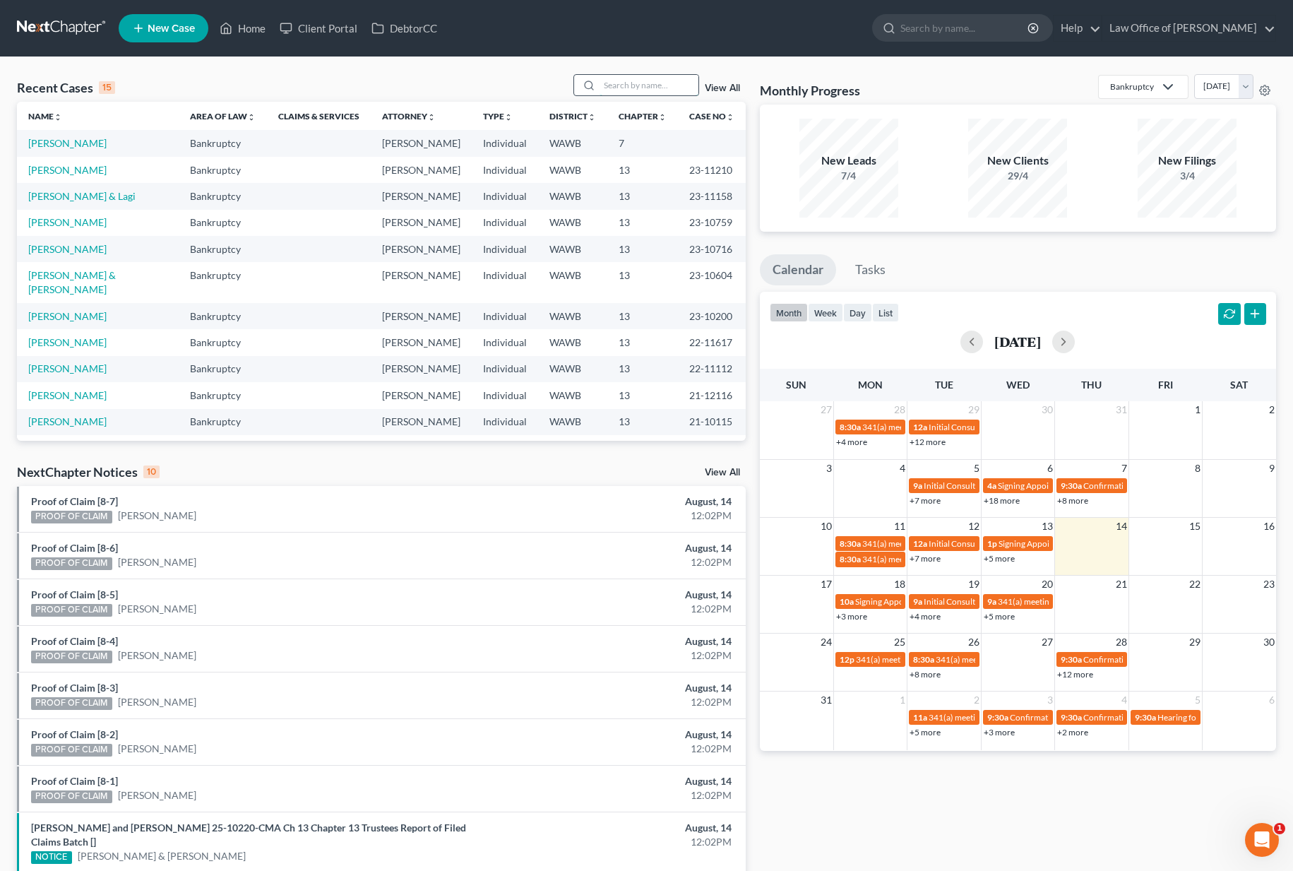
click at [652, 80] on input "search" at bounding box center [648, 85] width 99 height 20
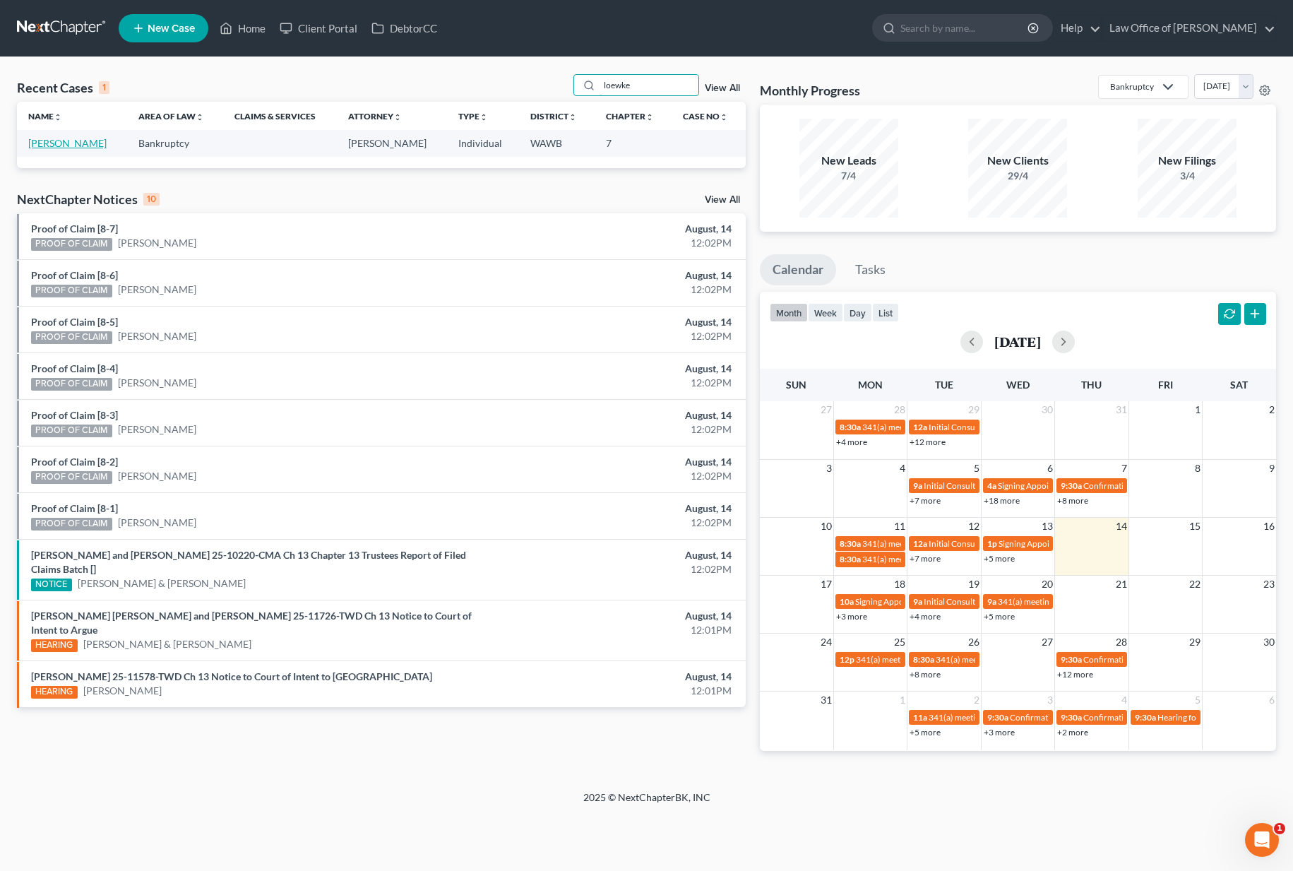
type input "loewke"
click at [67, 140] on link "[PERSON_NAME]" at bounding box center [67, 143] width 78 height 12
select select "6"
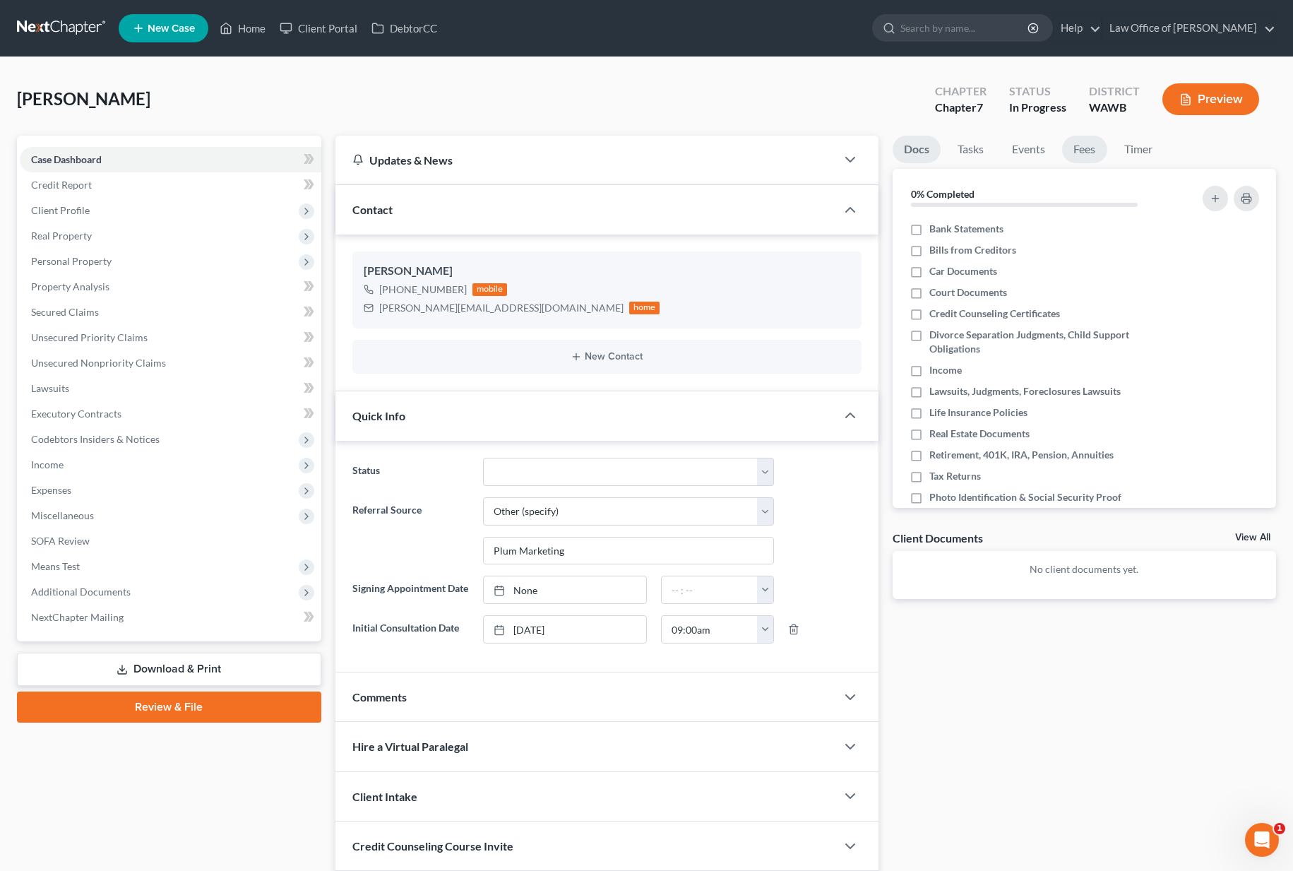
click at [1081, 148] on link "Fees" at bounding box center [1084, 150] width 45 height 28
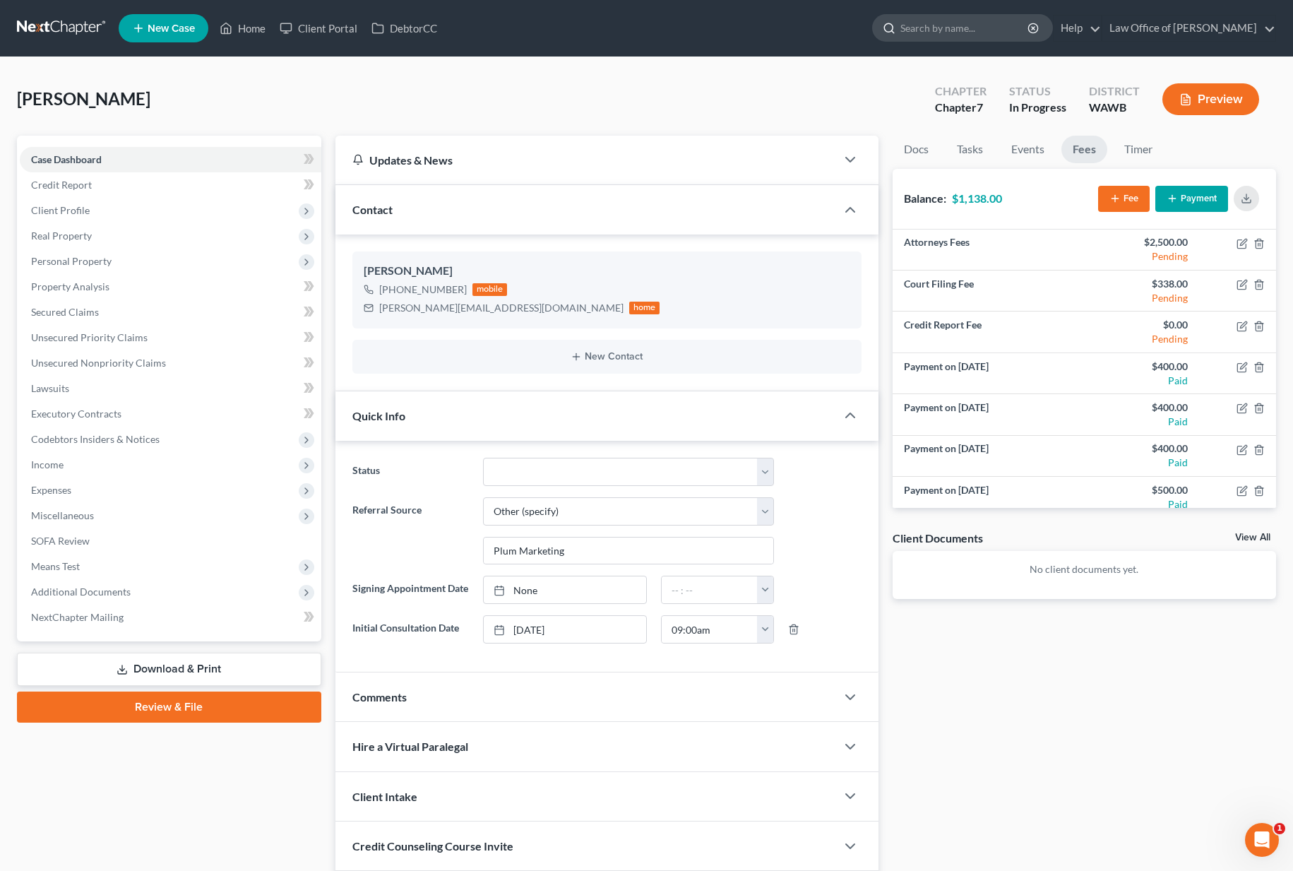
click at [953, 28] on input "search" at bounding box center [964, 28] width 129 height 26
drag, startPoint x: 988, startPoint y: 32, endPoint x: 772, endPoint y: 11, distance: 217.0
click at [772, 11] on ul "New Case Home Client Portal DebtorCC erneseto - No Result - See all results Or …" at bounding box center [697, 28] width 1157 height 37
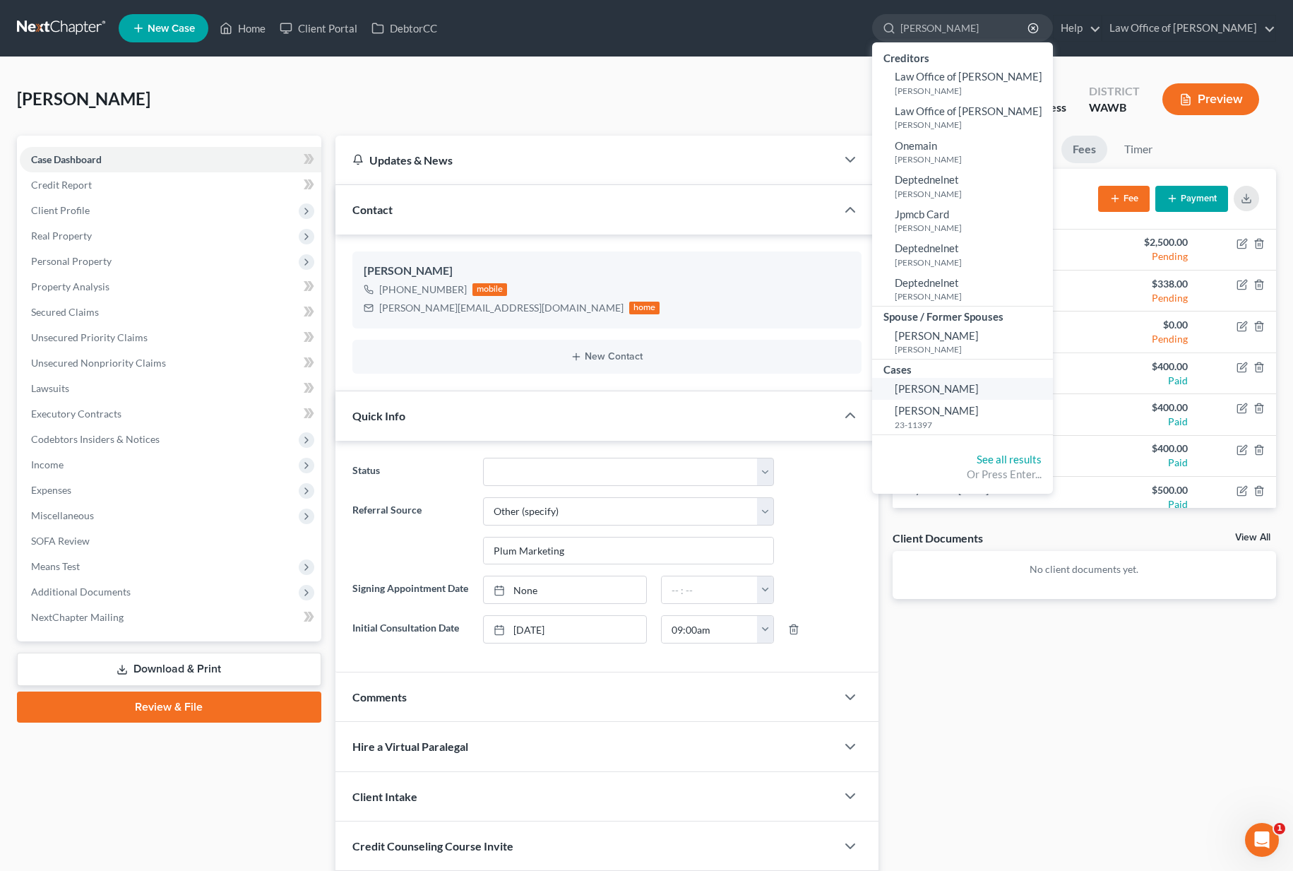
type input "[PERSON_NAME]"
click at [979, 387] on span "[PERSON_NAME]" at bounding box center [937, 388] width 84 height 13
select select "6"
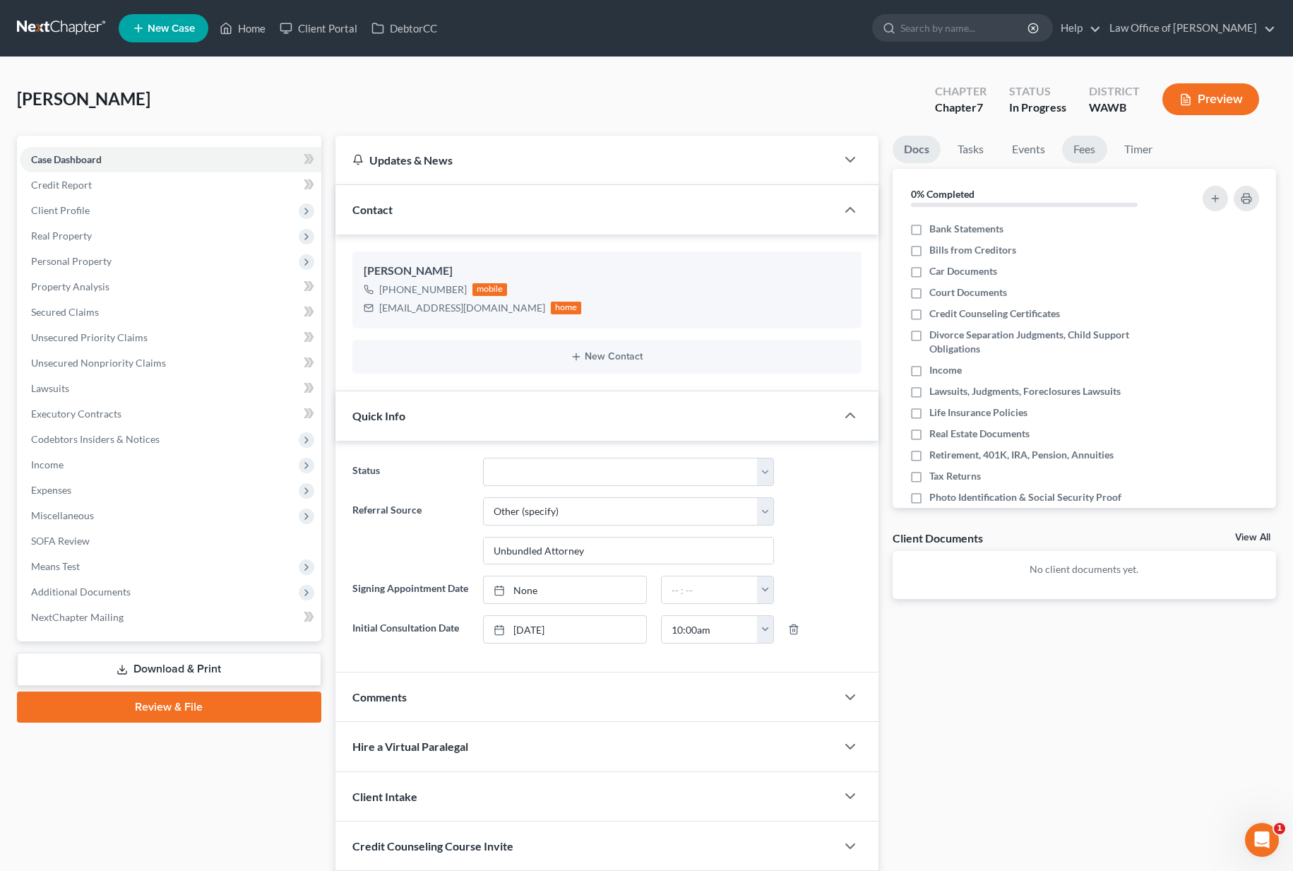
click at [1080, 152] on link "Fees" at bounding box center [1084, 150] width 45 height 28
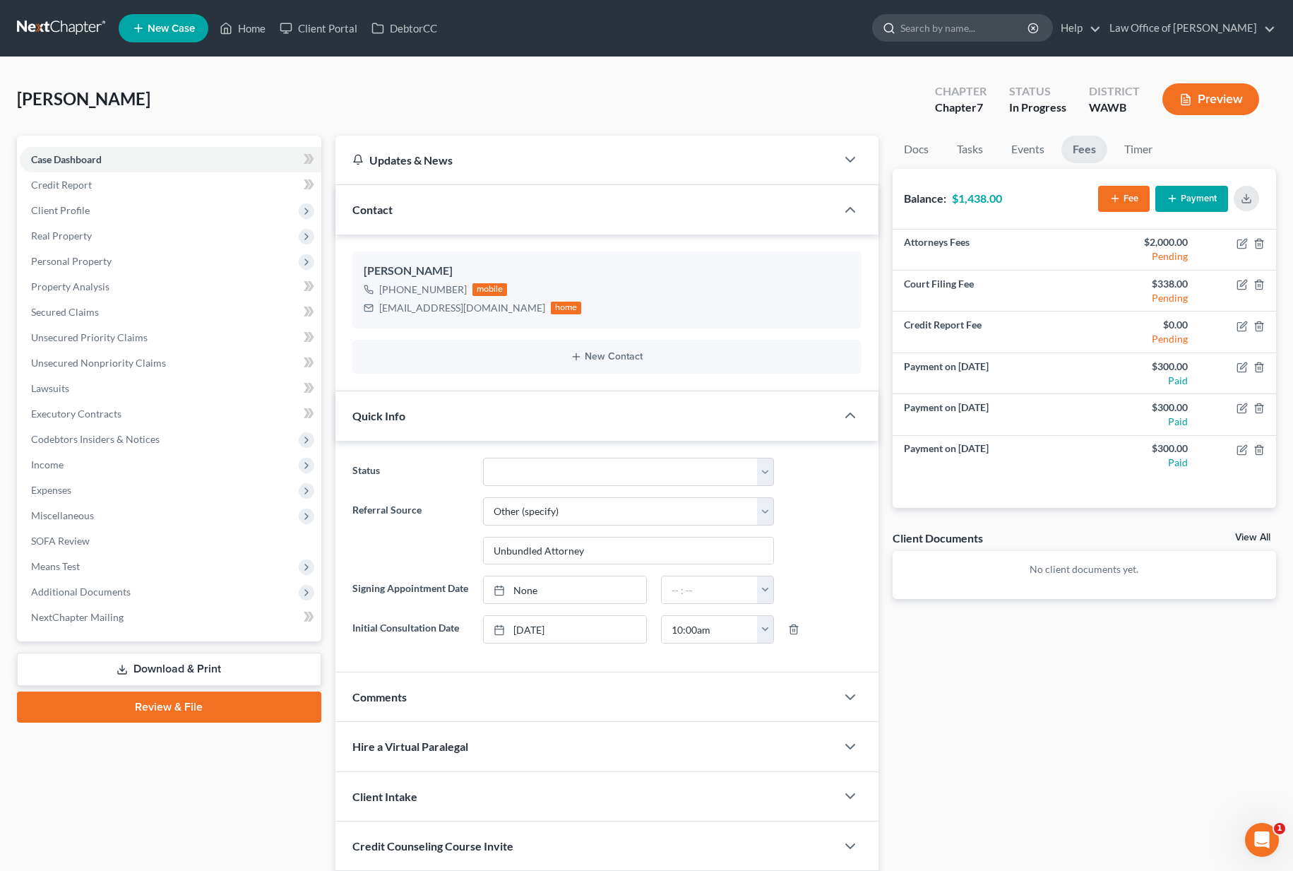
click at [977, 28] on input "search" at bounding box center [964, 28] width 129 height 26
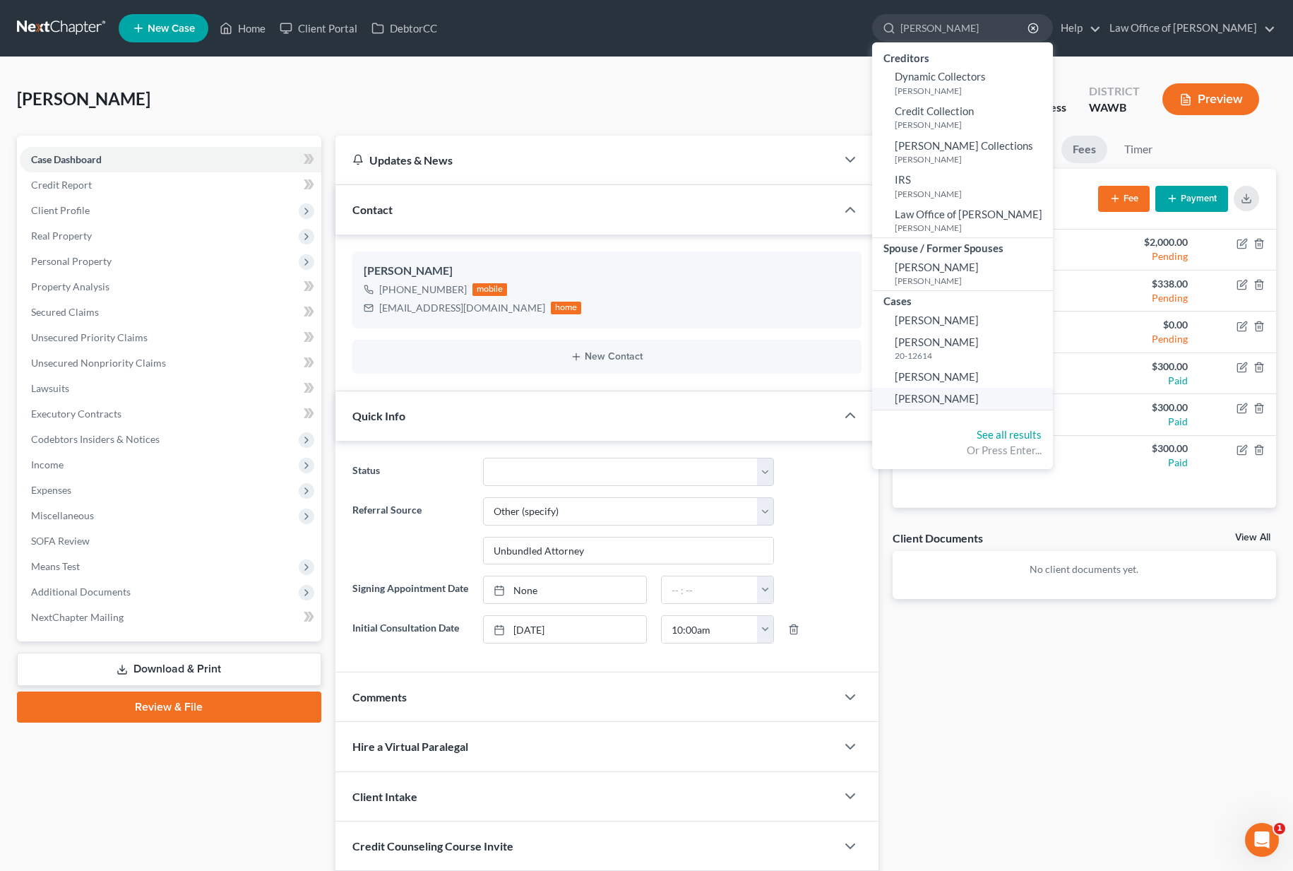
type input "[PERSON_NAME]"
click at [978, 404] on span "[PERSON_NAME]" at bounding box center [937, 398] width 84 height 13
select select "6"
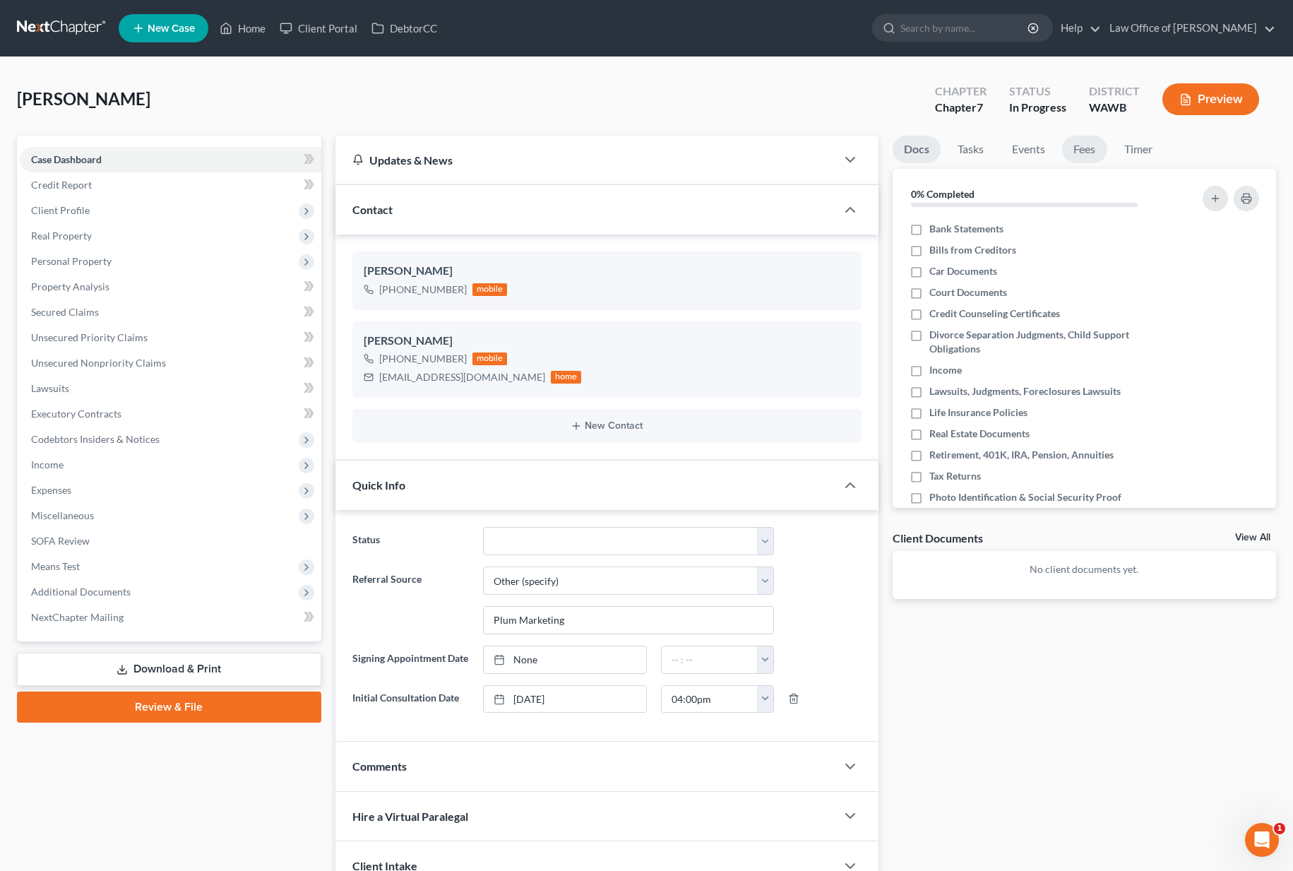
click at [1083, 145] on link "Fees" at bounding box center [1084, 150] width 45 height 28
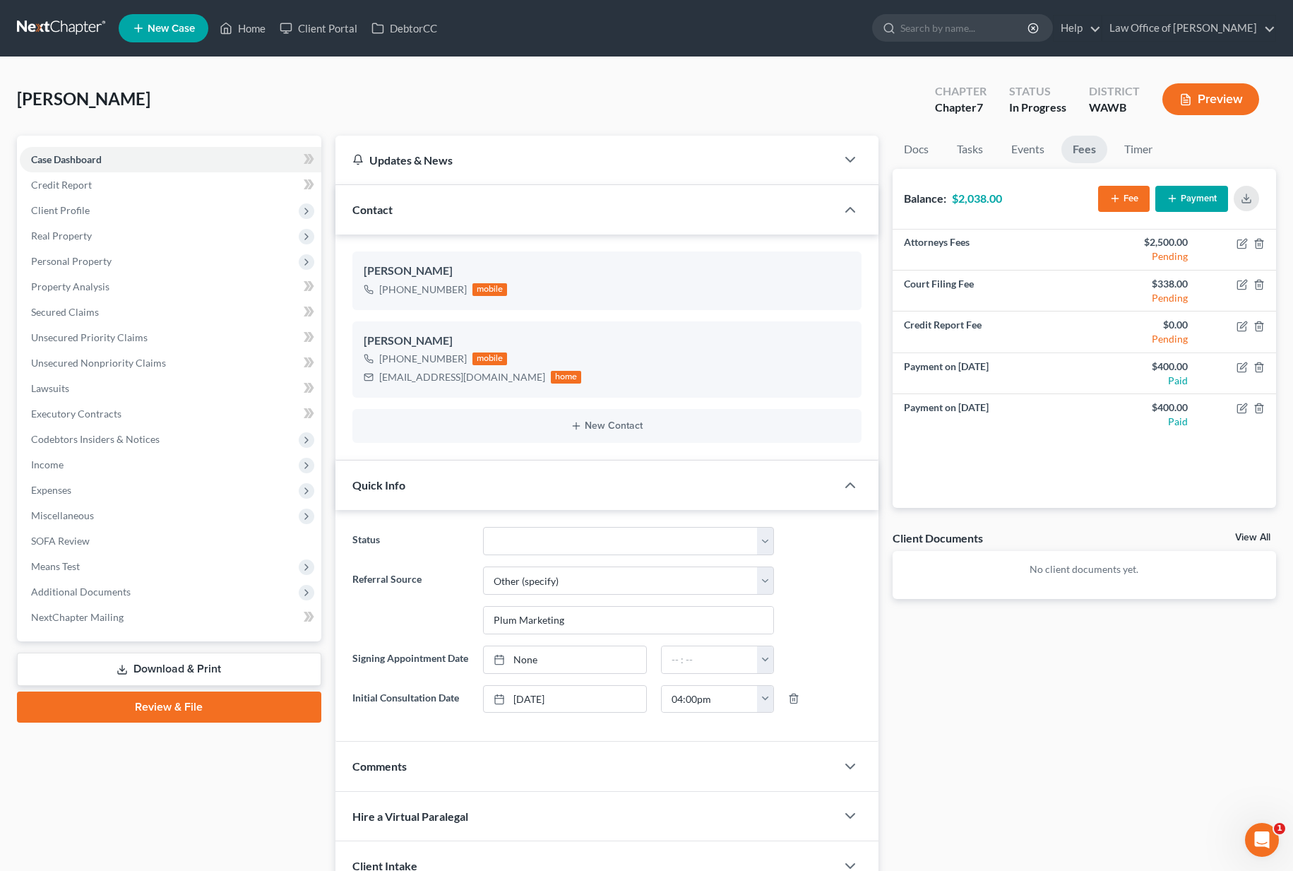
click at [76, 45] on nav "Home New Case Client Portal DebtorCC Law Office of [PERSON_NAME] Tse [EMAIL_ADD…" at bounding box center [646, 28] width 1293 height 56
click at [76, 24] on link at bounding box center [62, 28] width 90 height 25
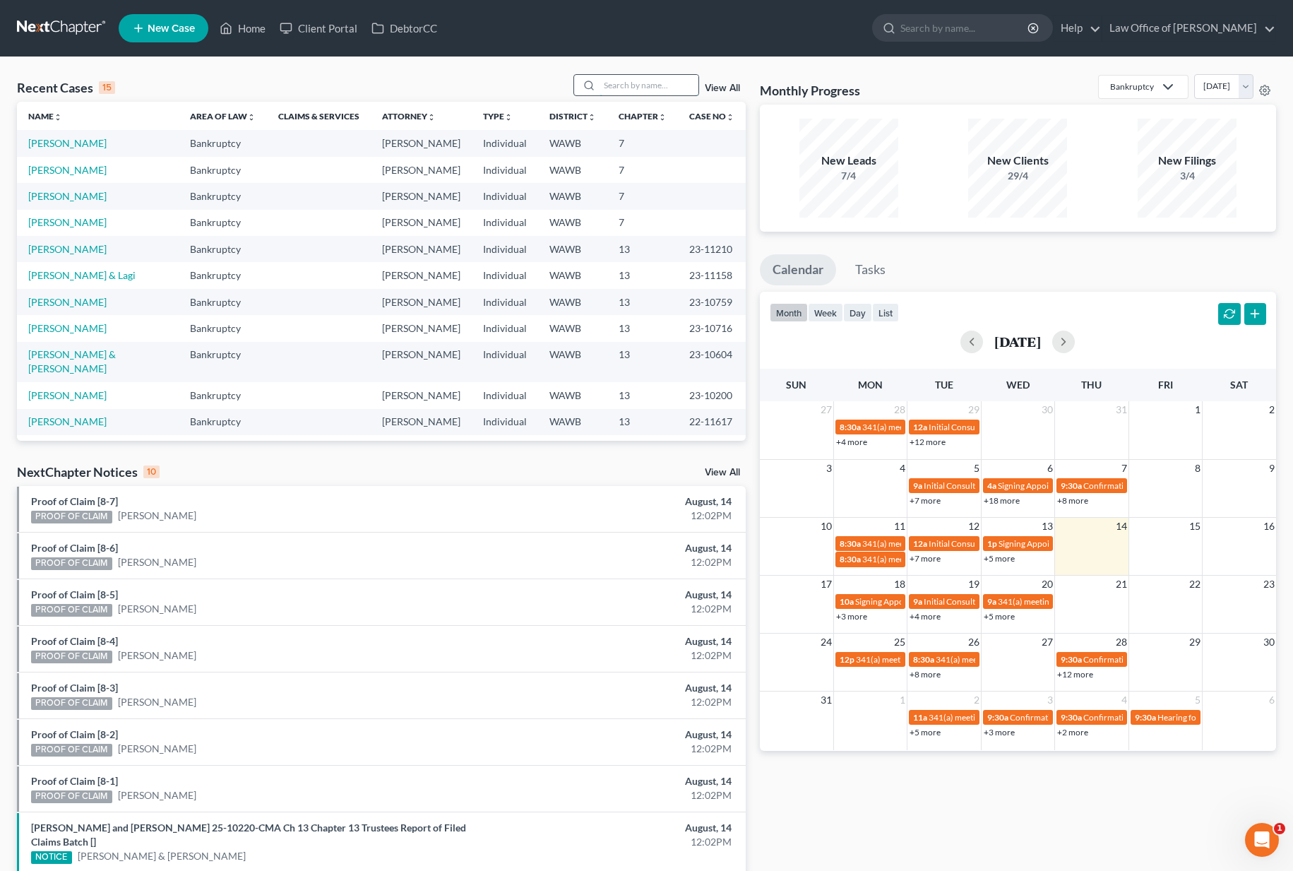
click at [664, 85] on input "search" at bounding box center [648, 85] width 99 height 20
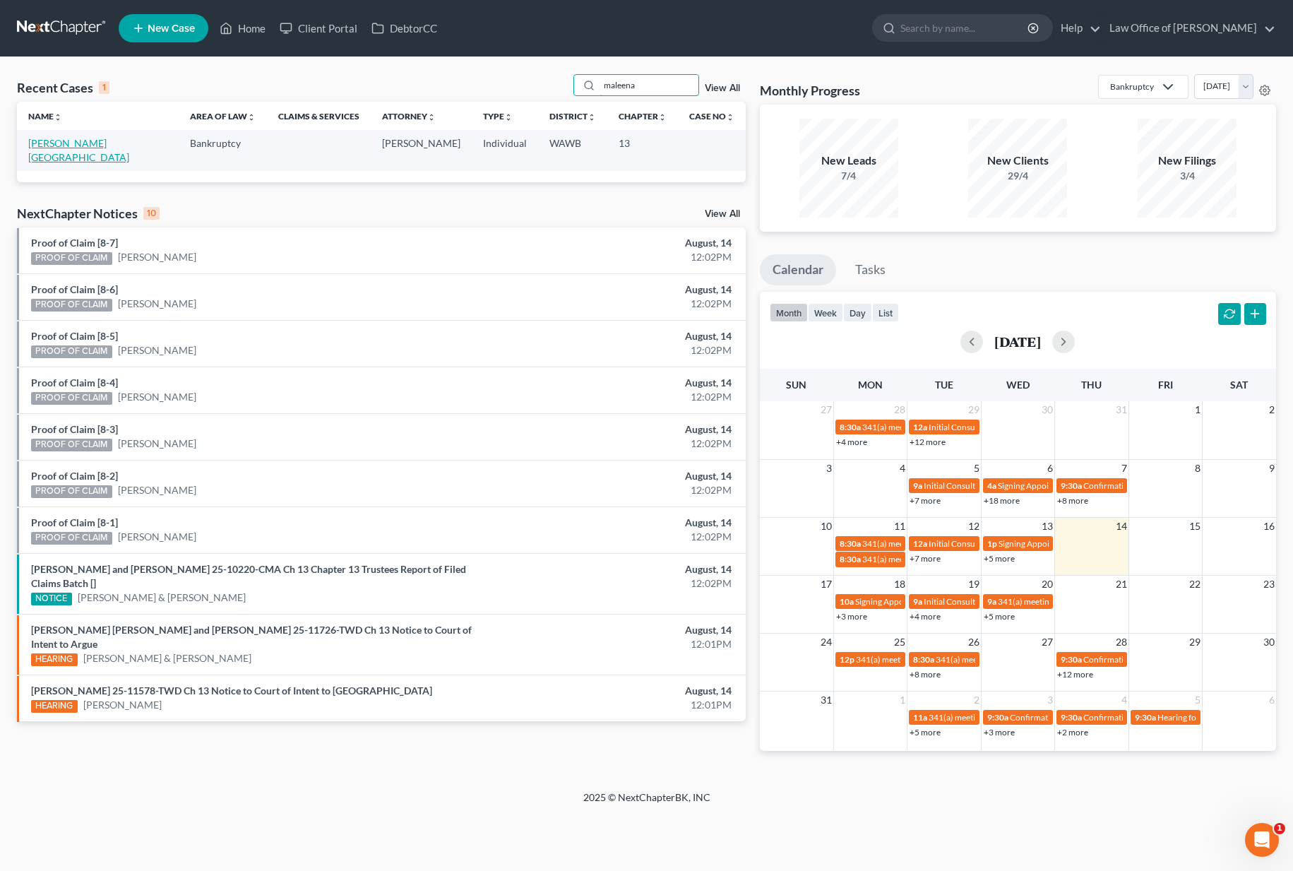
type input "maleena"
click at [86, 139] on link "[PERSON_NAME][GEOGRAPHIC_DATA]" at bounding box center [78, 150] width 101 height 26
select select "6"
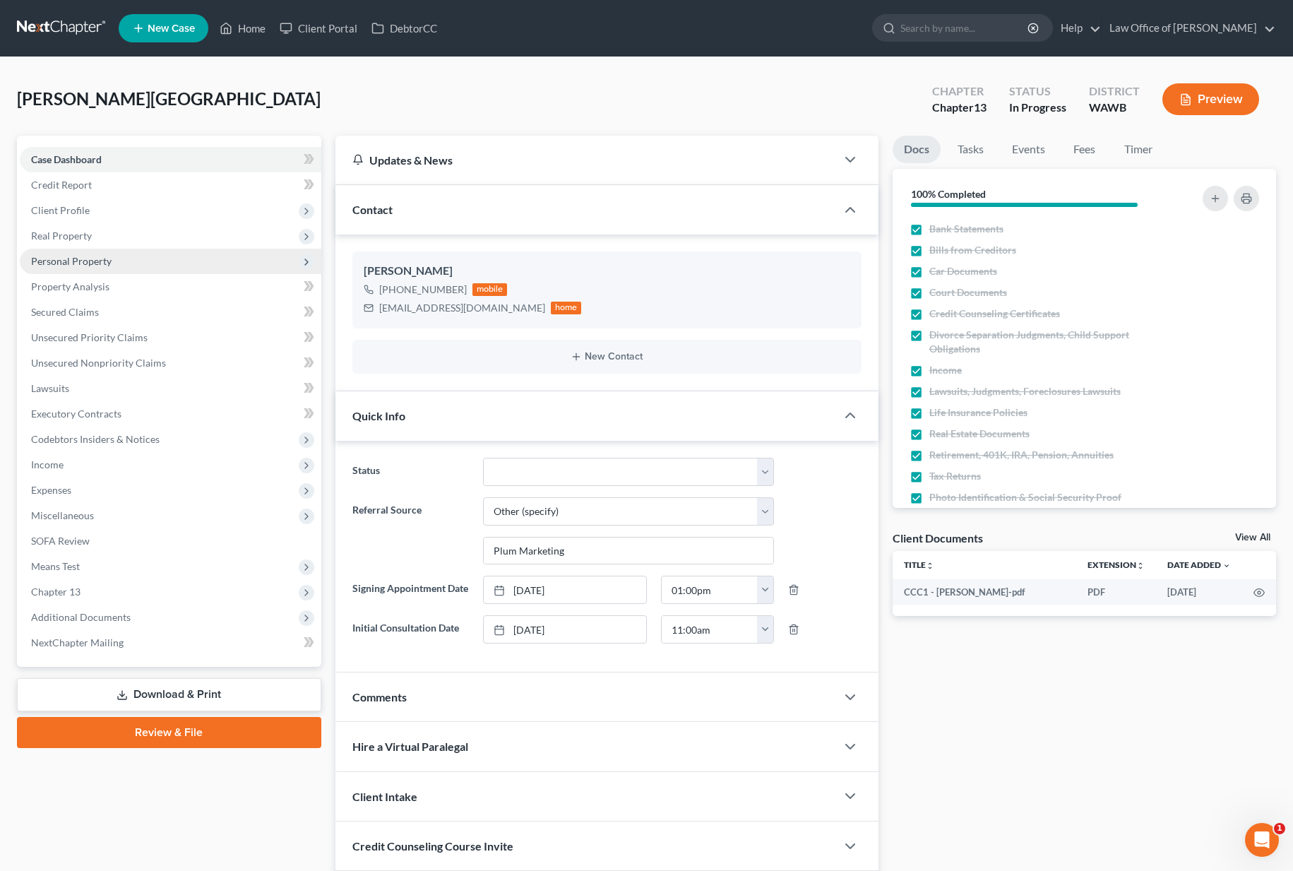
click at [143, 252] on span "Personal Property" at bounding box center [170, 261] width 301 height 25
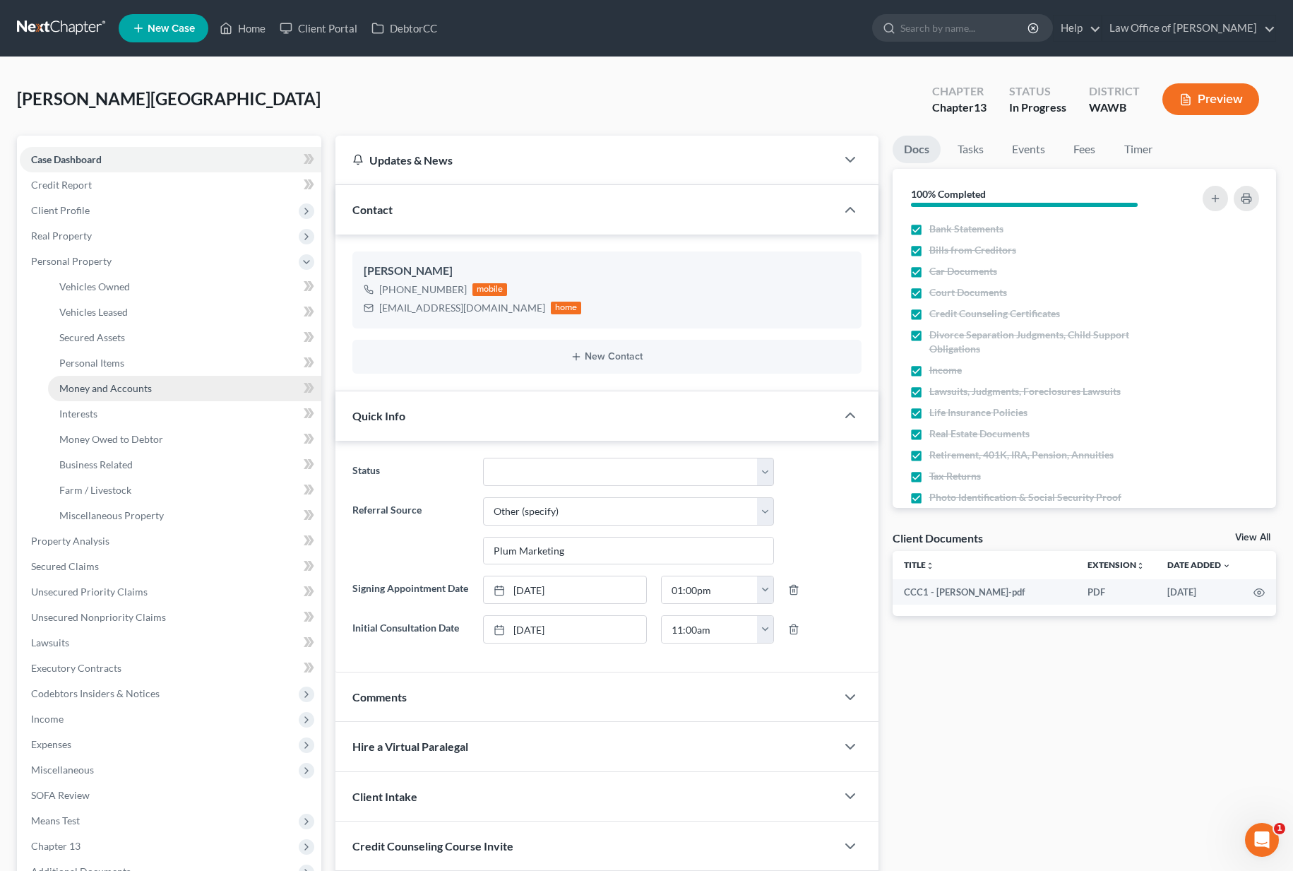
click at [115, 399] on link "Money and Accounts" at bounding box center [184, 388] width 273 height 25
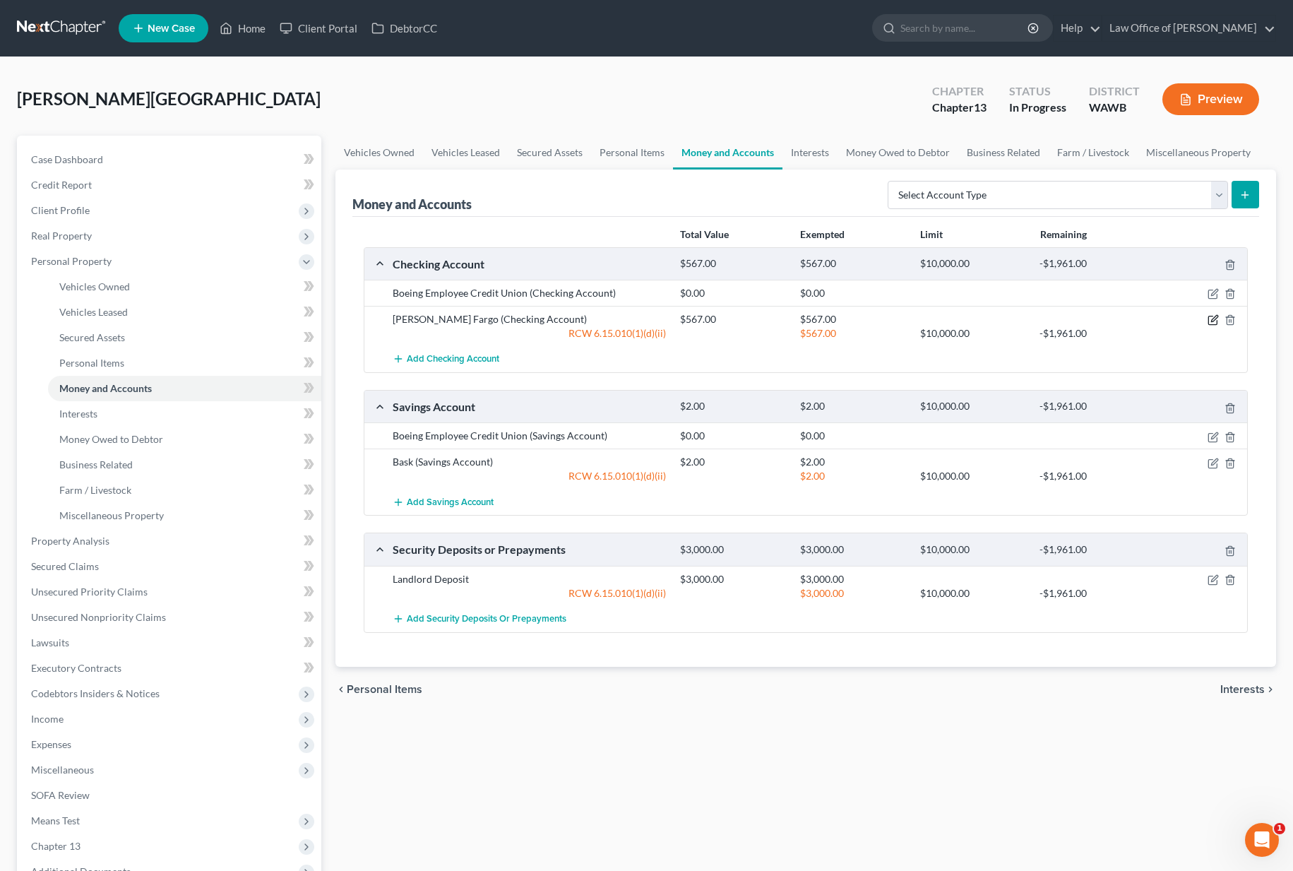
click at [1214, 318] on icon "button" at bounding box center [1212, 319] width 11 height 11
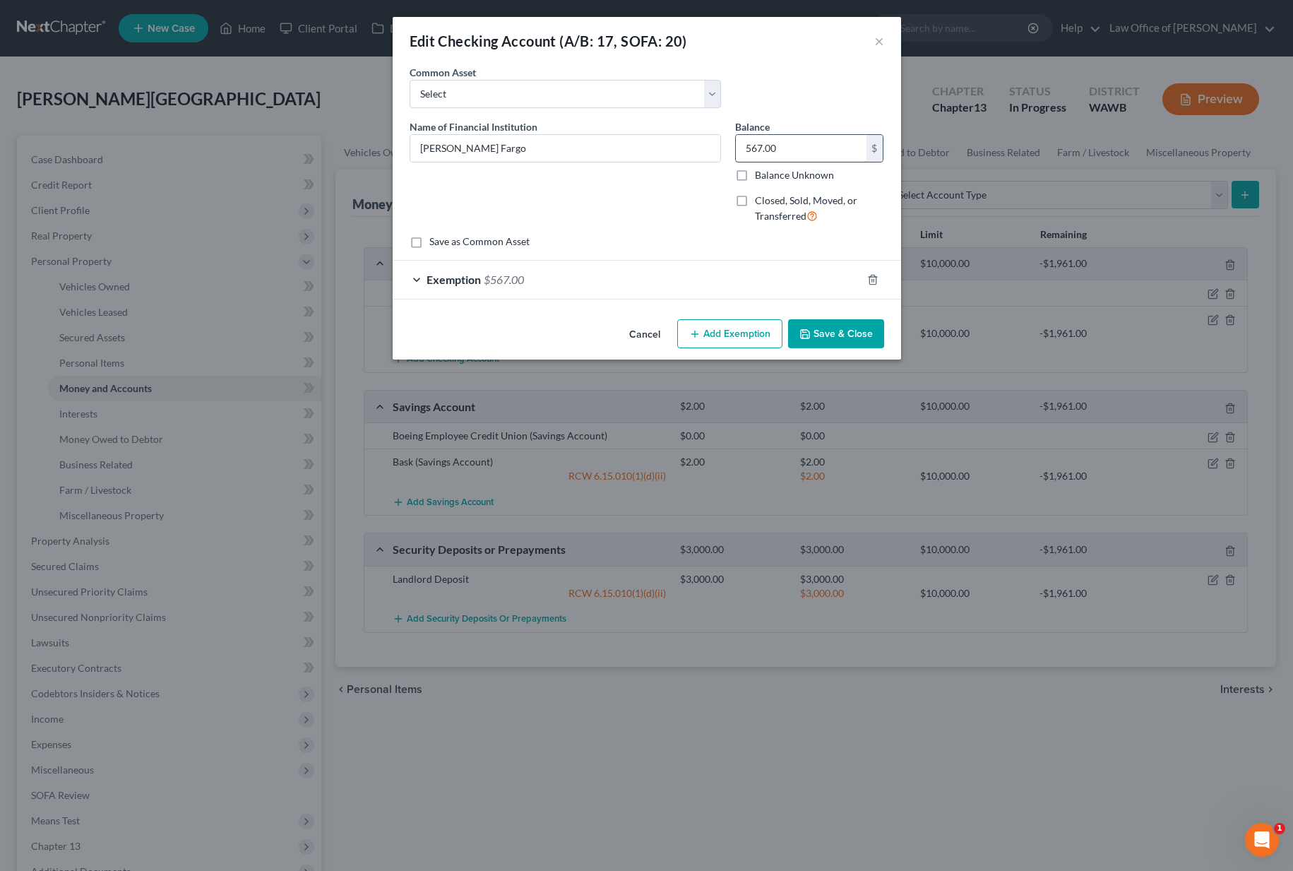
click at [809, 149] on input "567.00" at bounding box center [801, 148] width 131 height 27
type input "173"
click at [714, 278] on div "Exemption $567.00" at bounding box center [627, 279] width 469 height 37
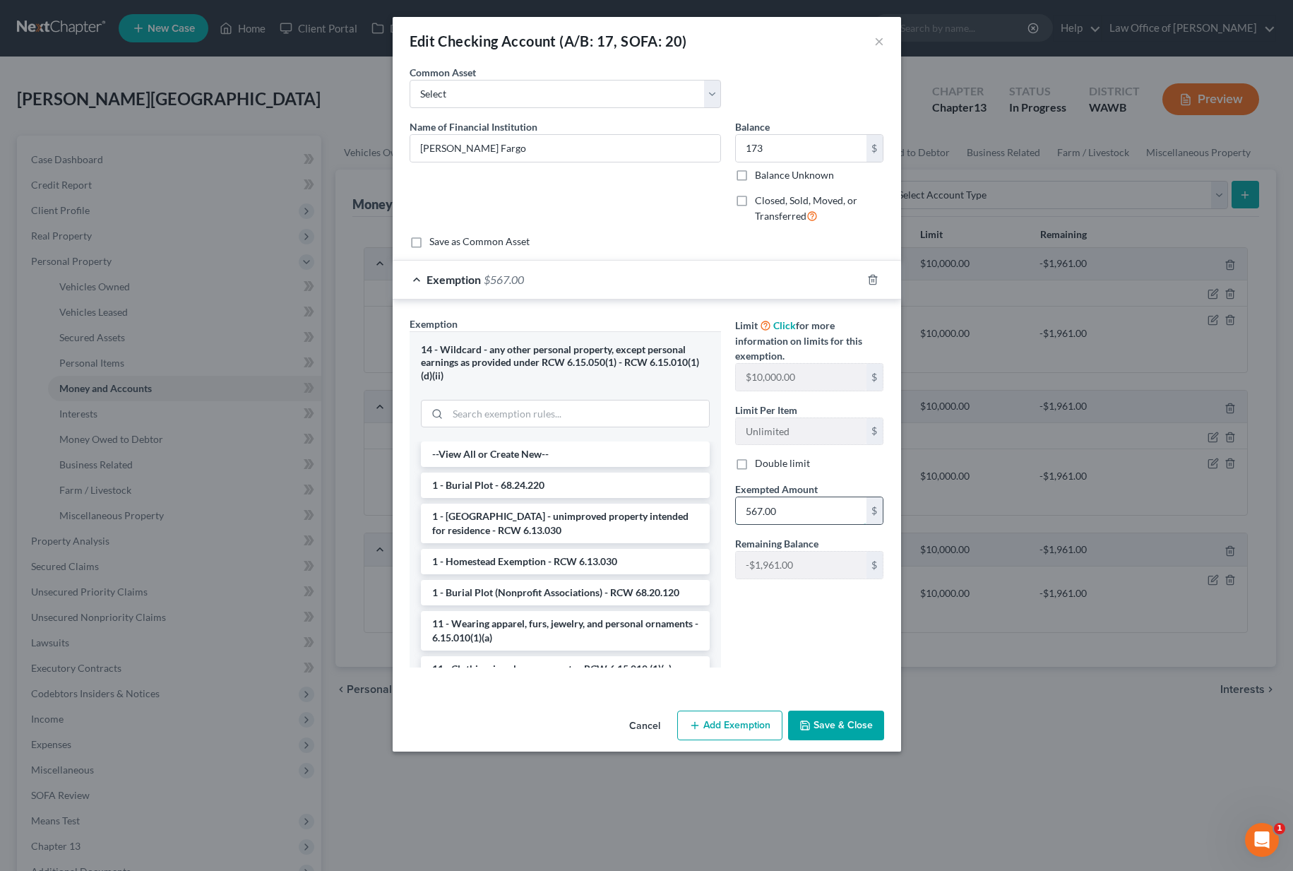
click at [791, 505] on input "567.00" at bounding box center [801, 510] width 131 height 27
type input "173"
click at [837, 712] on button "Save & Close" at bounding box center [836, 725] width 96 height 30
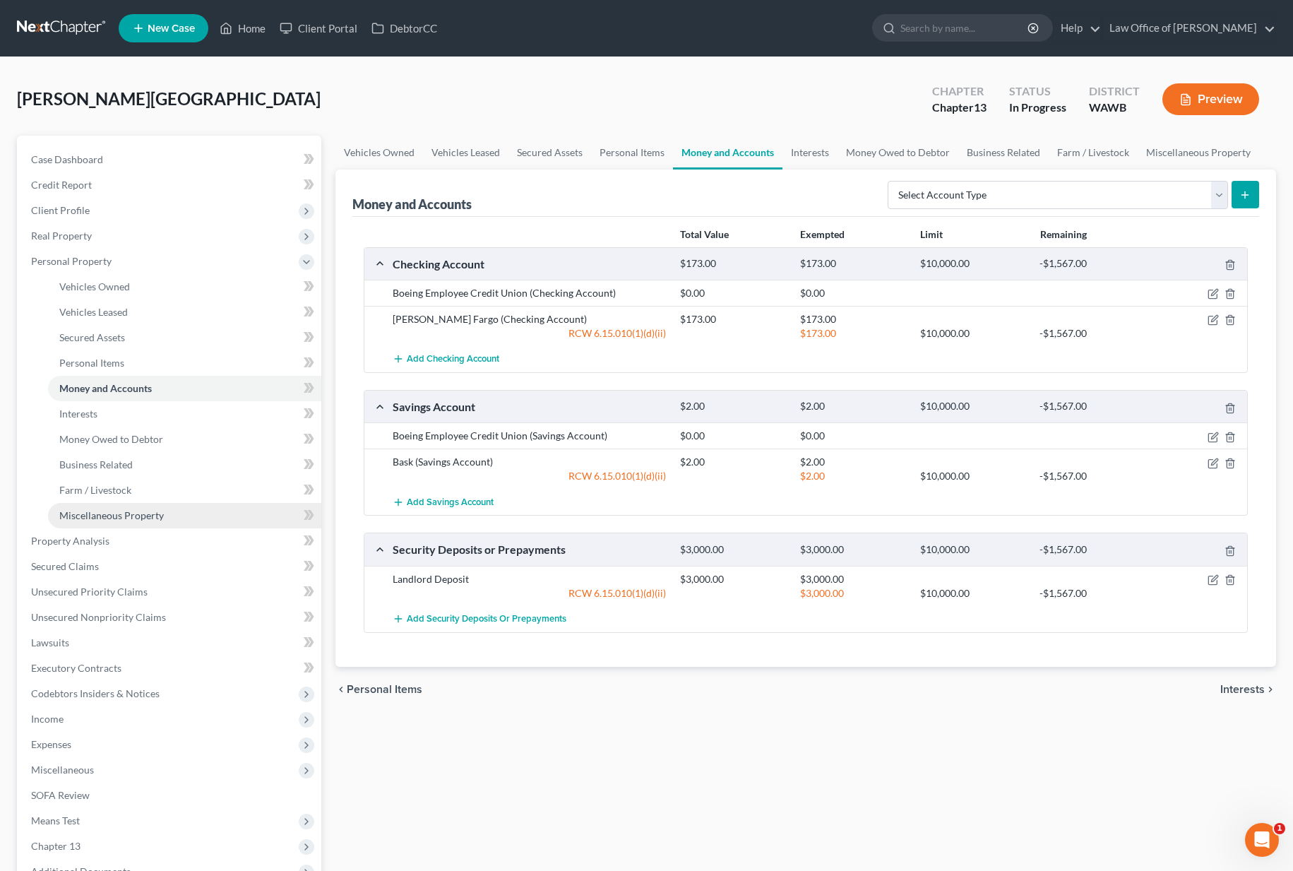
scroll to position [185, 0]
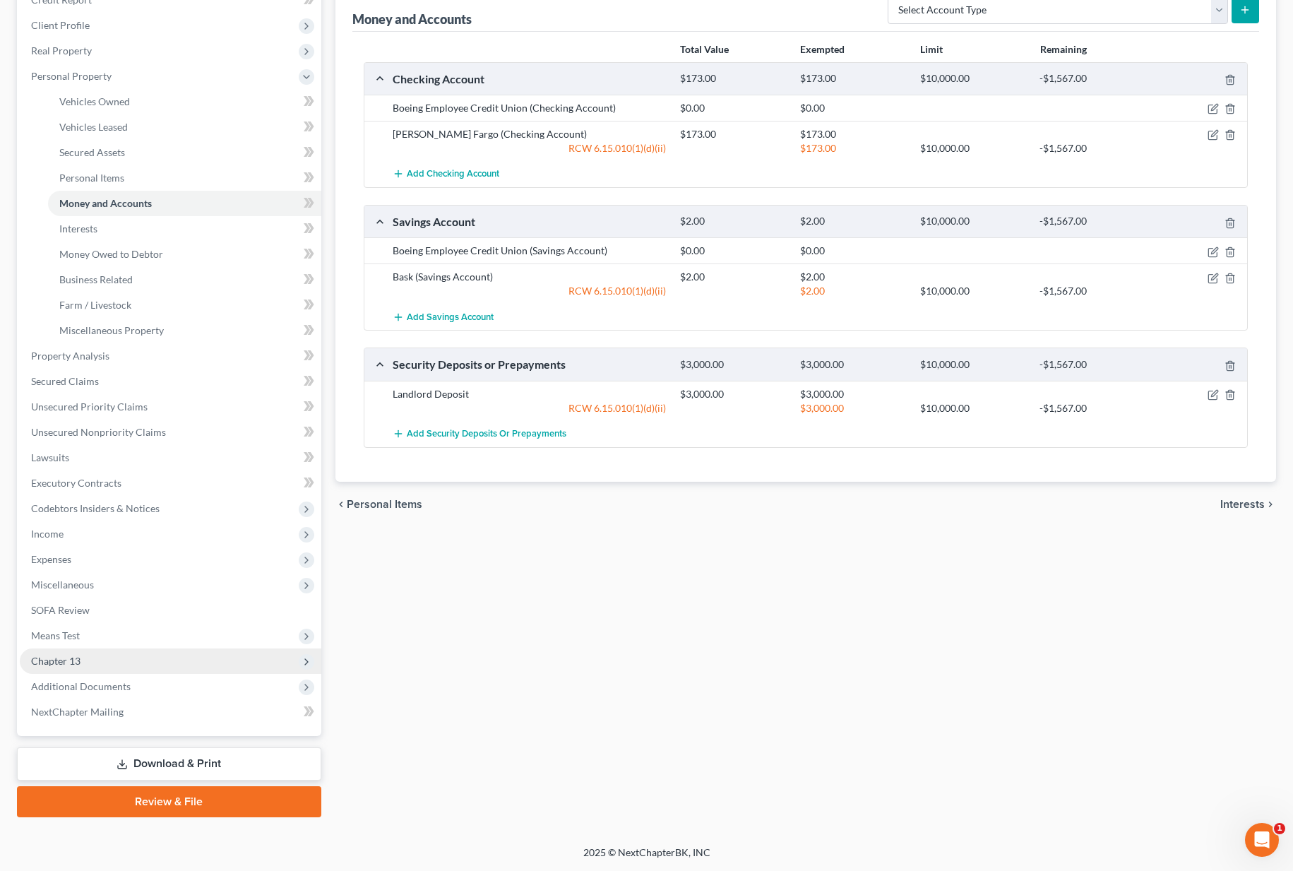
click at [143, 660] on span "Chapter 13" at bounding box center [170, 660] width 301 height 25
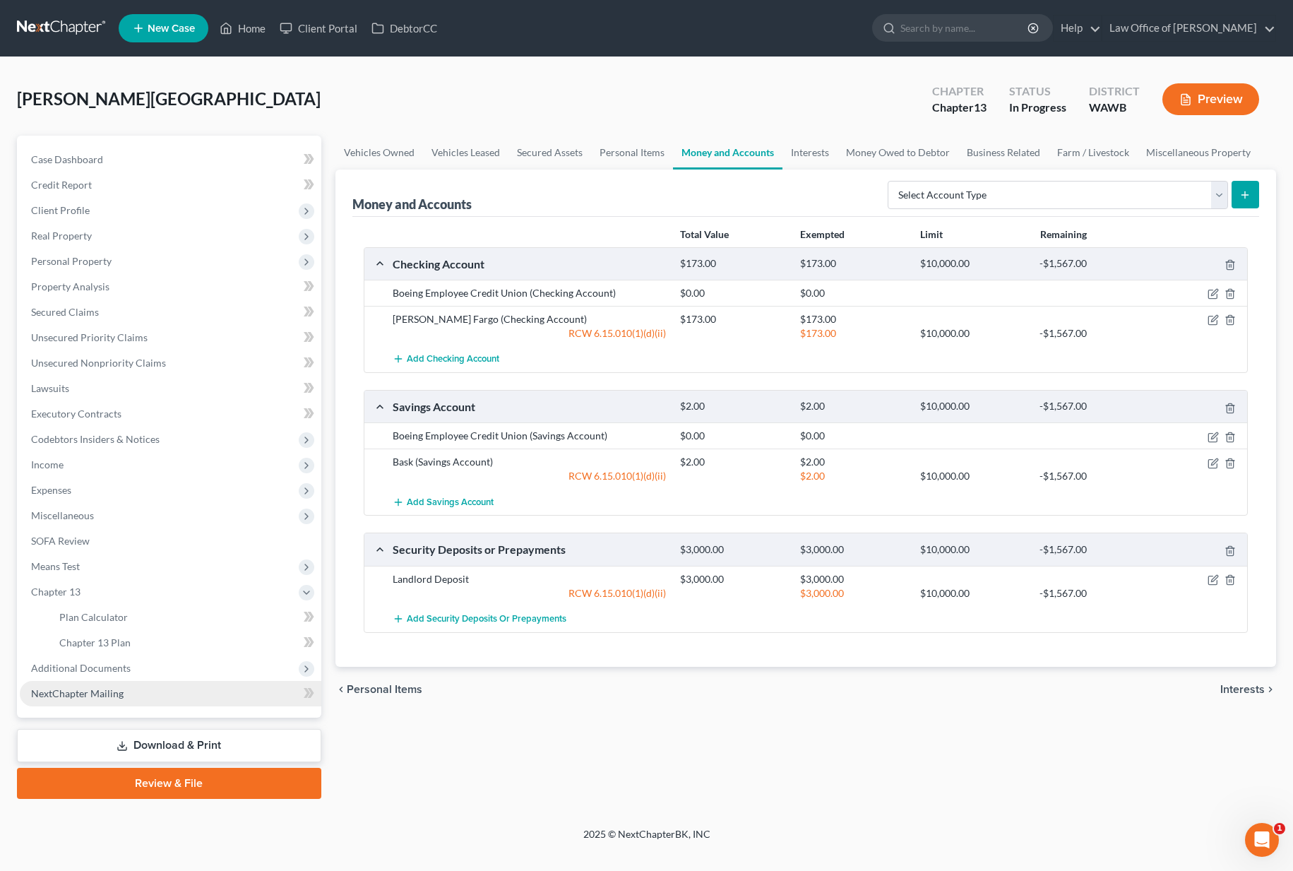
scroll to position [0, 0]
click at [133, 649] on link "Chapter 13 Plan" at bounding box center [184, 642] width 273 height 25
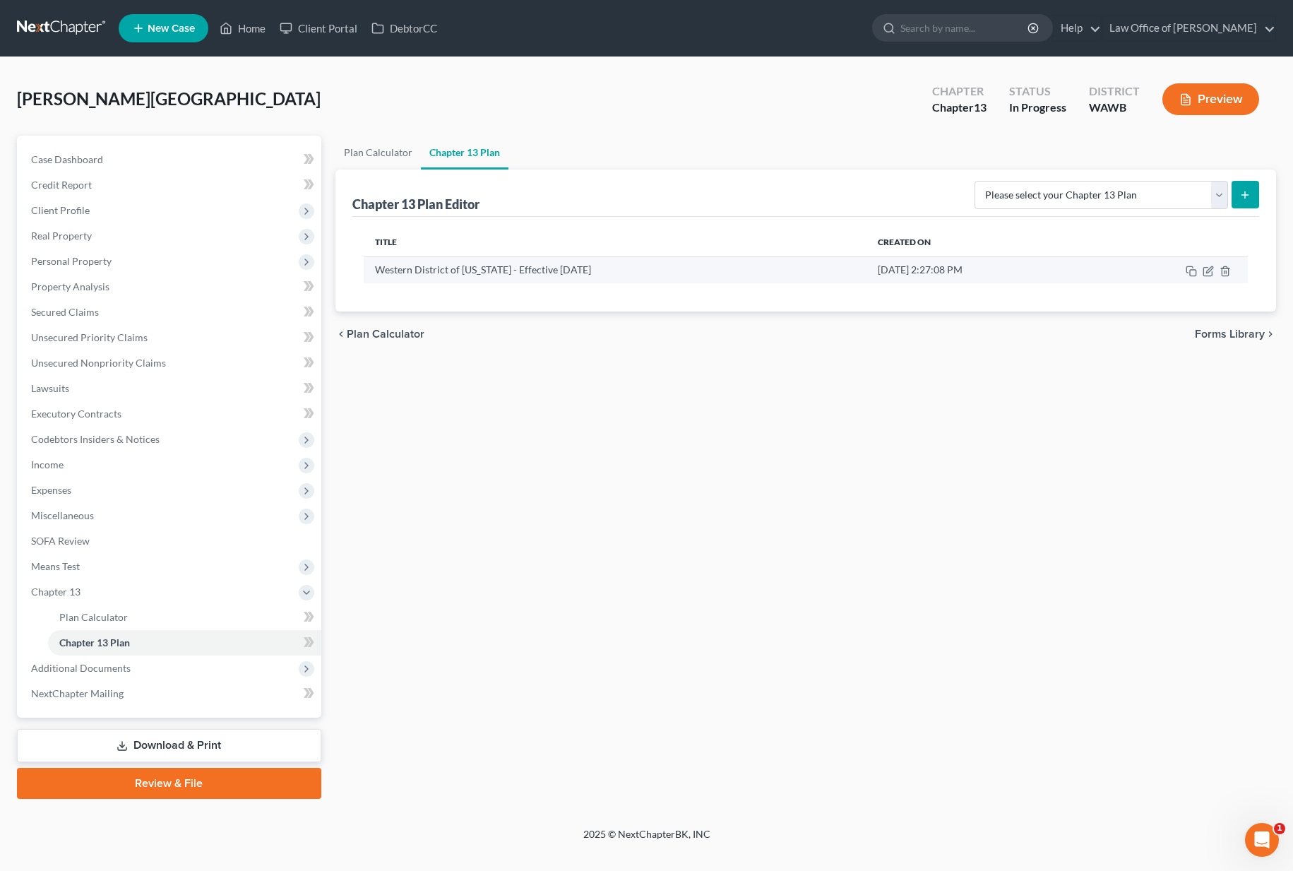
click at [1209, 278] on td at bounding box center [1170, 269] width 155 height 27
click at [1209, 273] on icon "button" at bounding box center [1207, 270] width 11 height 11
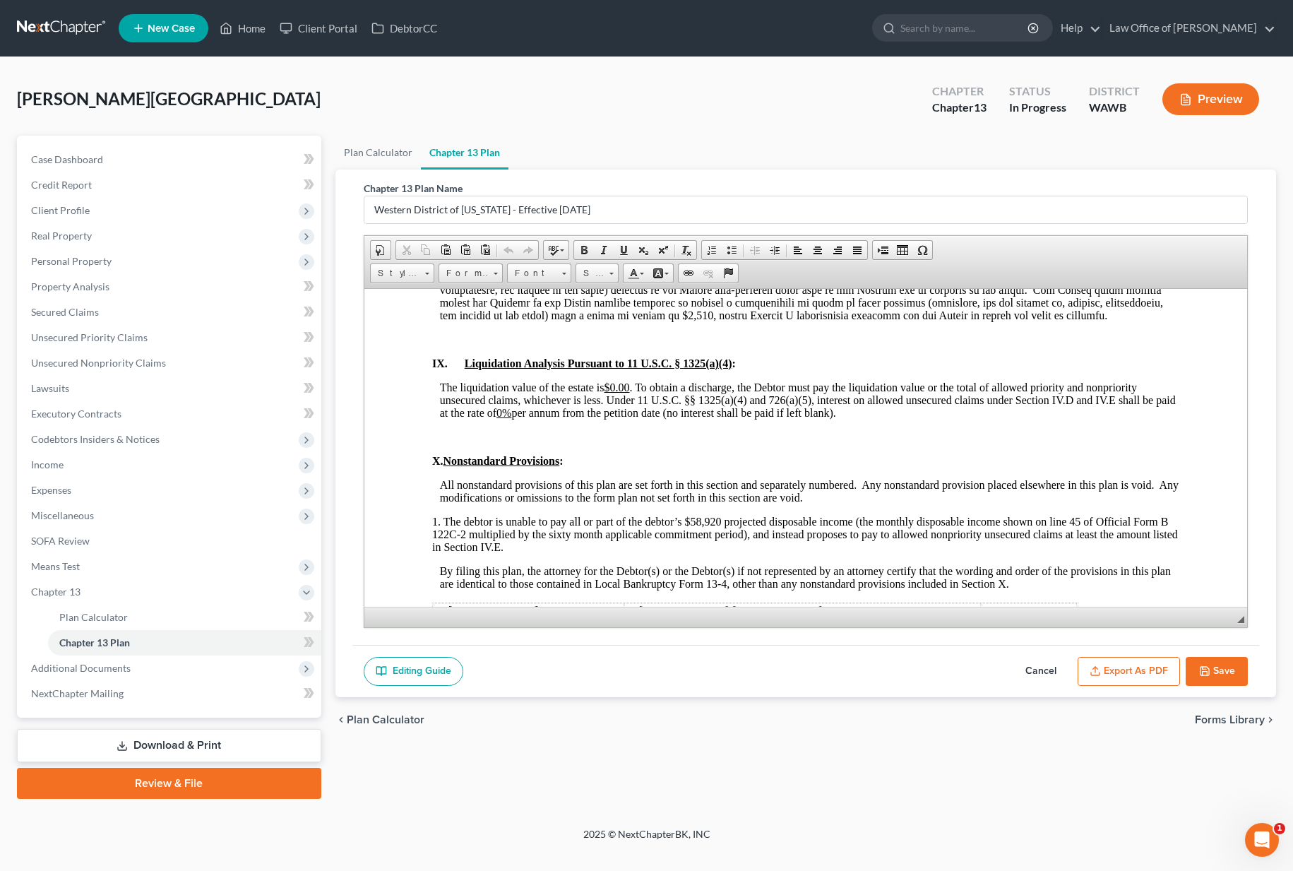
scroll to position [3925, 0]
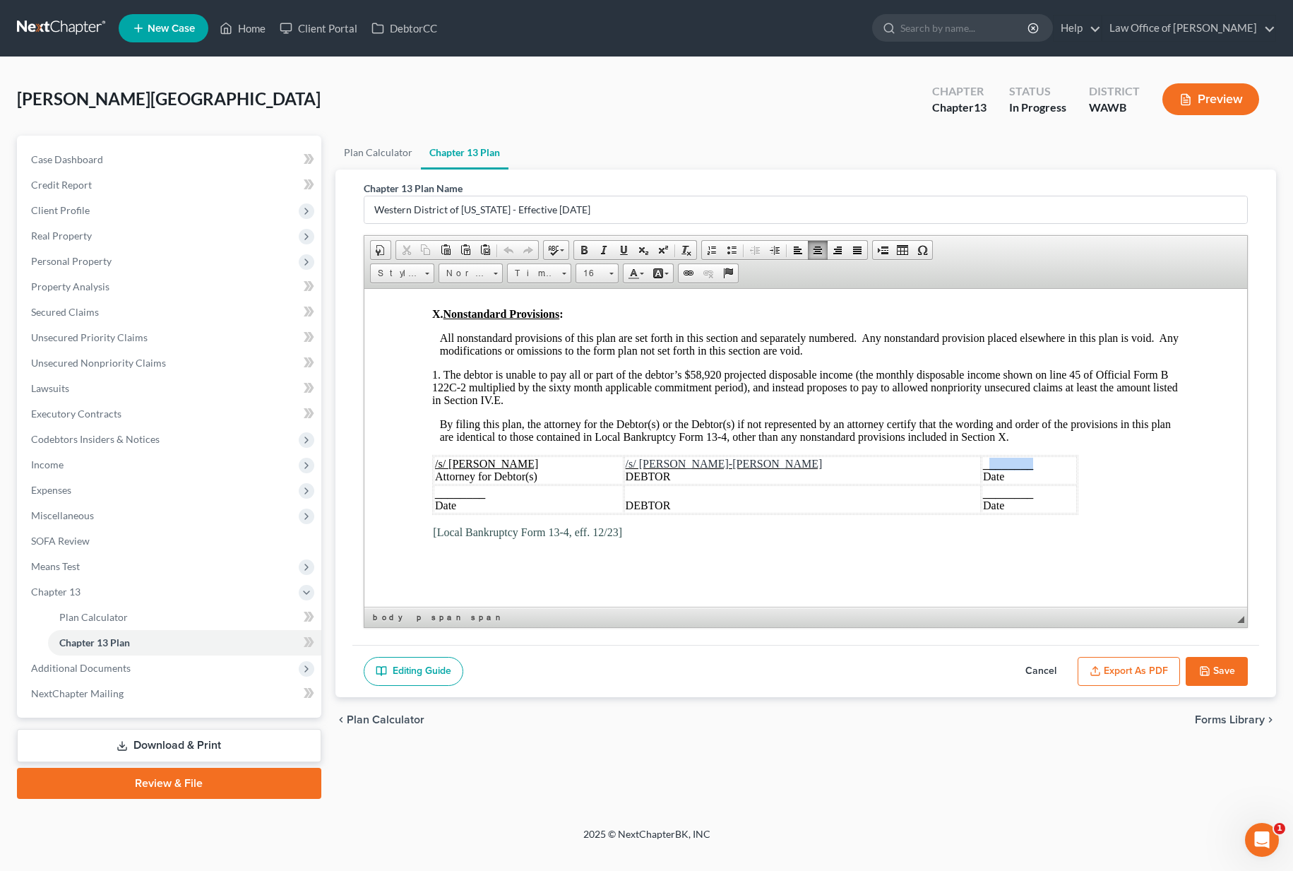
drag, startPoint x: 1009, startPoint y: 461, endPoint x: 959, endPoint y: 460, distance: 50.1
click at [981, 460] on td "________ Date" at bounding box center [1028, 469] width 95 height 28
drag, startPoint x: 1005, startPoint y: 465, endPoint x: 904, endPoint y: 462, distance: 101.0
click at [981, 462] on td "[DATE] Date" at bounding box center [1028, 469] width 95 height 28
click at [464, 272] on span "Format" at bounding box center [463, 273] width 49 height 18
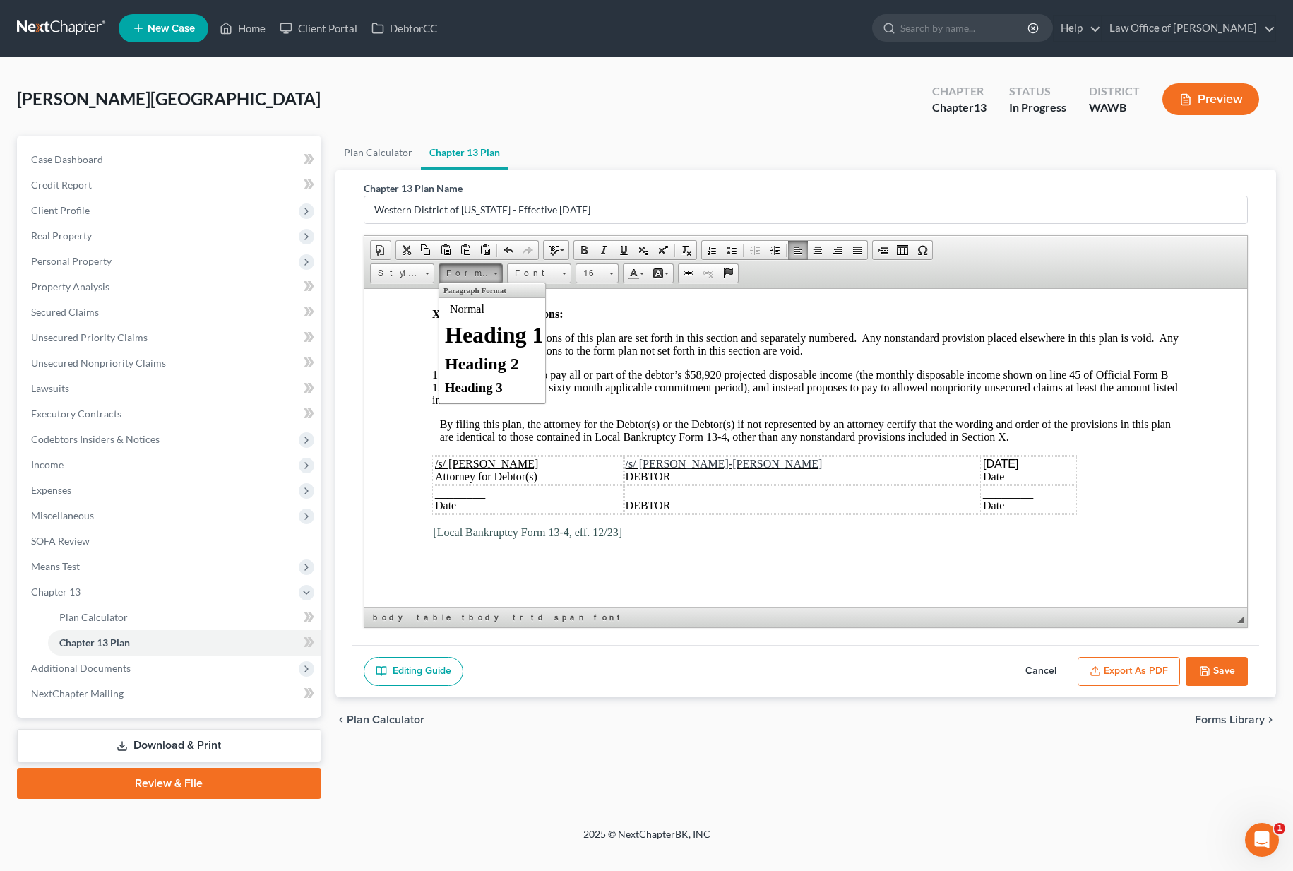
scroll to position [0, 0]
click at [472, 309] on p "Normal" at bounding box center [491, 308] width 85 height 13
click at [530, 274] on span "Font" at bounding box center [532, 273] width 49 height 18
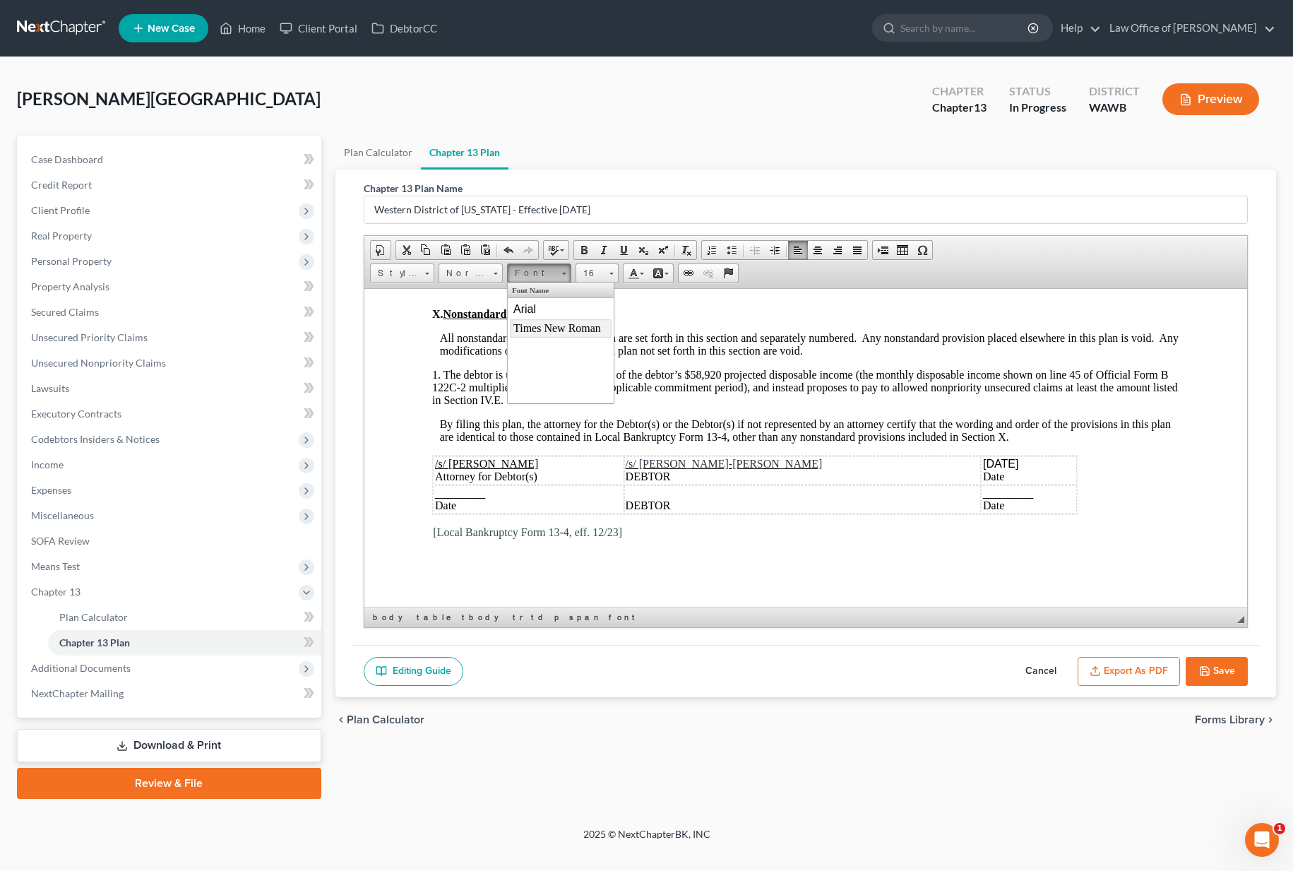
click at [530, 328] on span "Times New Roman" at bounding box center [557, 327] width 88 height 12
click at [621, 248] on span at bounding box center [623, 249] width 11 height 11
drag, startPoint x: 491, startPoint y: 492, endPoint x: 435, endPoint y: 494, distance: 55.8
click at [435, 494] on td "________ Date" at bounding box center [528, 498] width 190 height 28
click at [1103, 671] on button "Export as PDF" at bounding box center [1128, 672] width 102 height 30
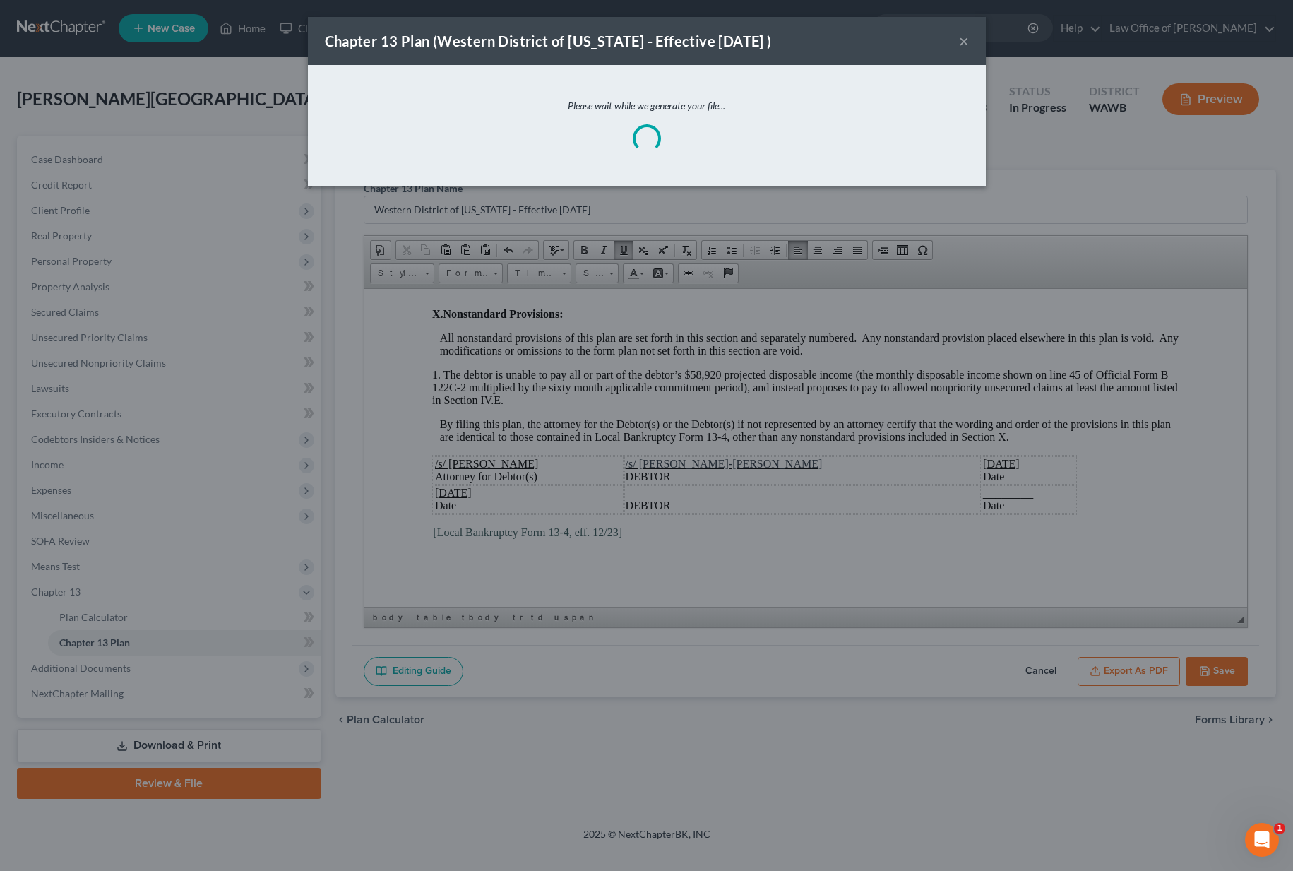
click at [519, 137] on div "Please wait while we generate your file..." at bounding box center [647, 125] width 678 height 121
click at [962, 44] on button "×" at bounding box center [964, 40] width 10 height 17
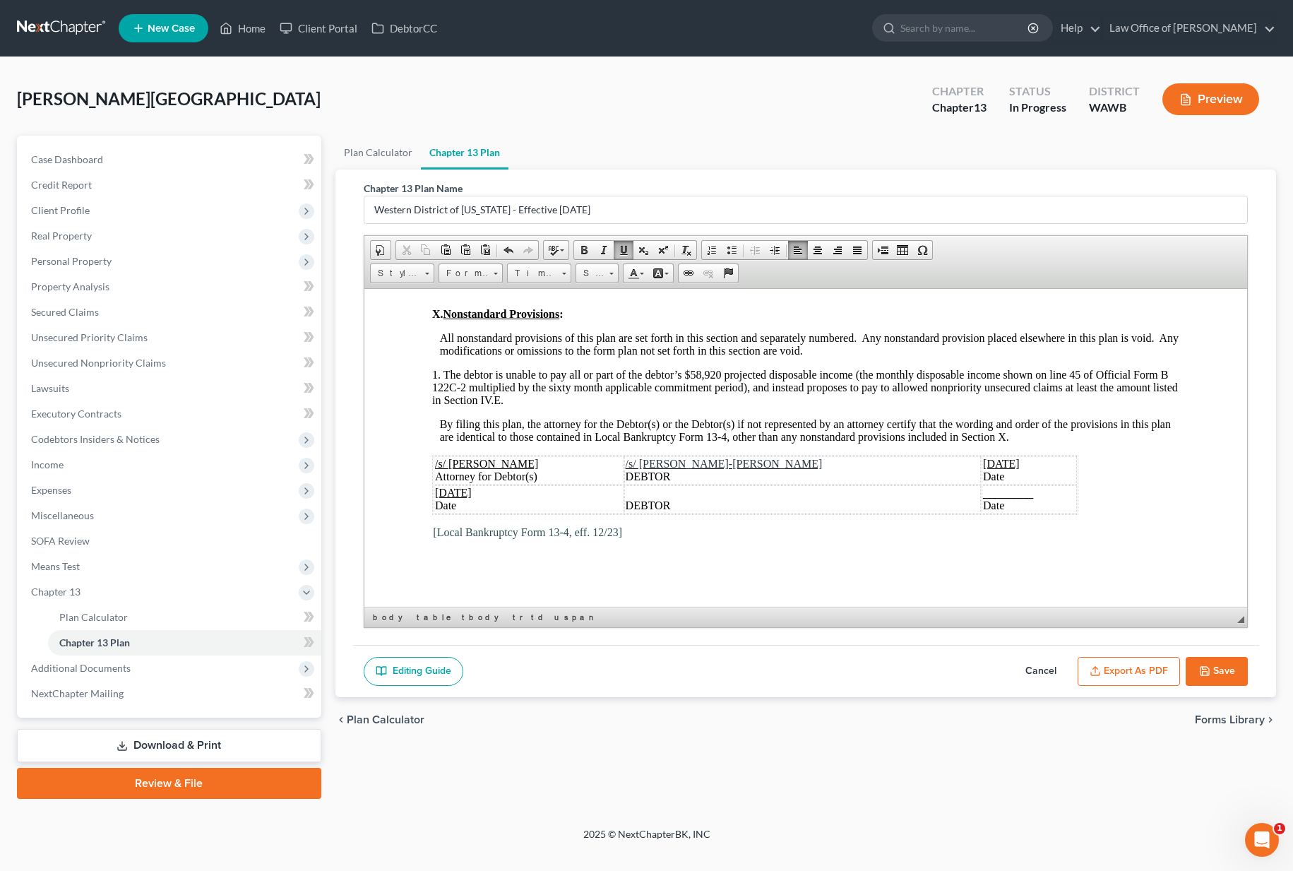
click at [1117, 669] on button "Export as PDF" at bounding box center [1128, 672] width 102 height 30
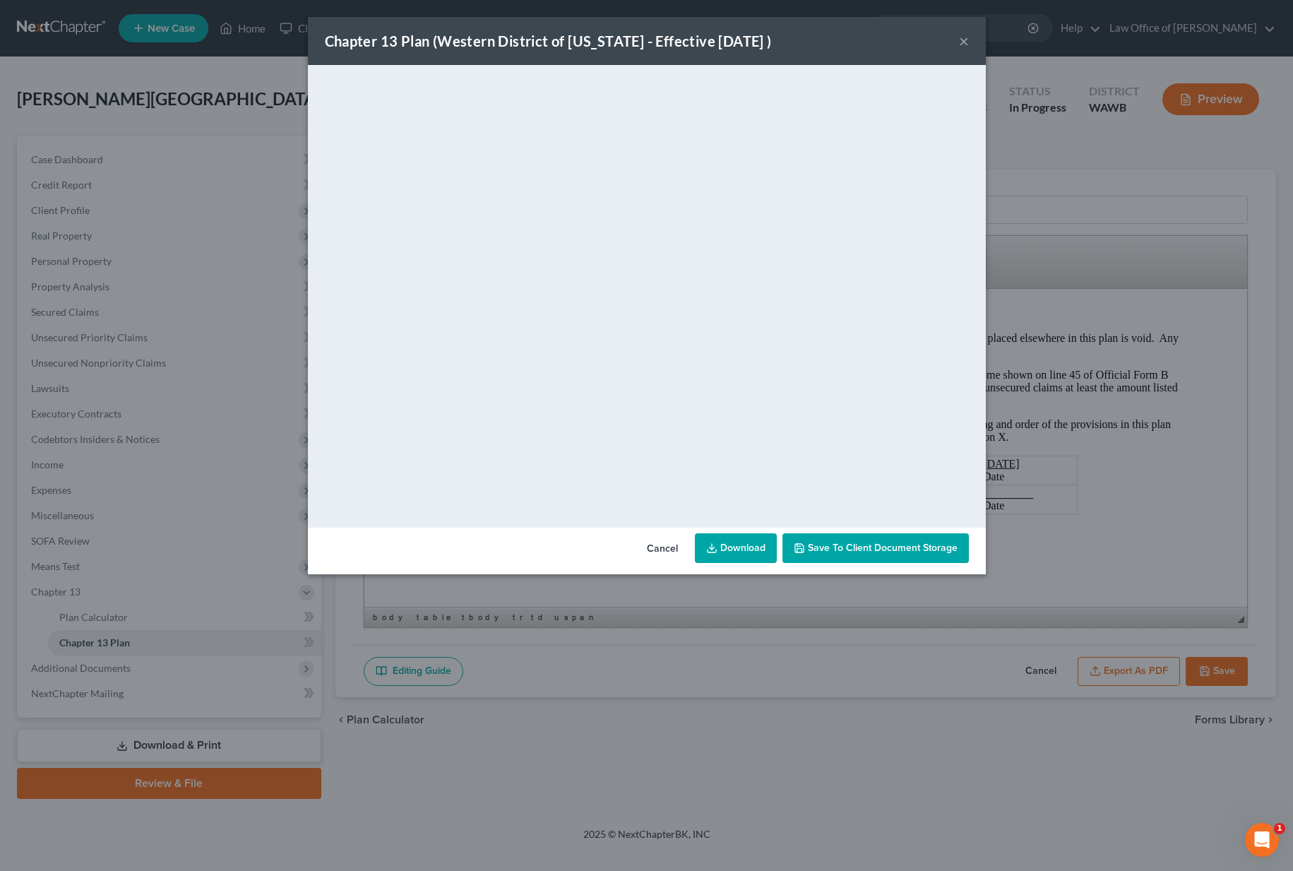
click at [962, 42] on button "×" at bounding box center [964, 40] width 10 height 17
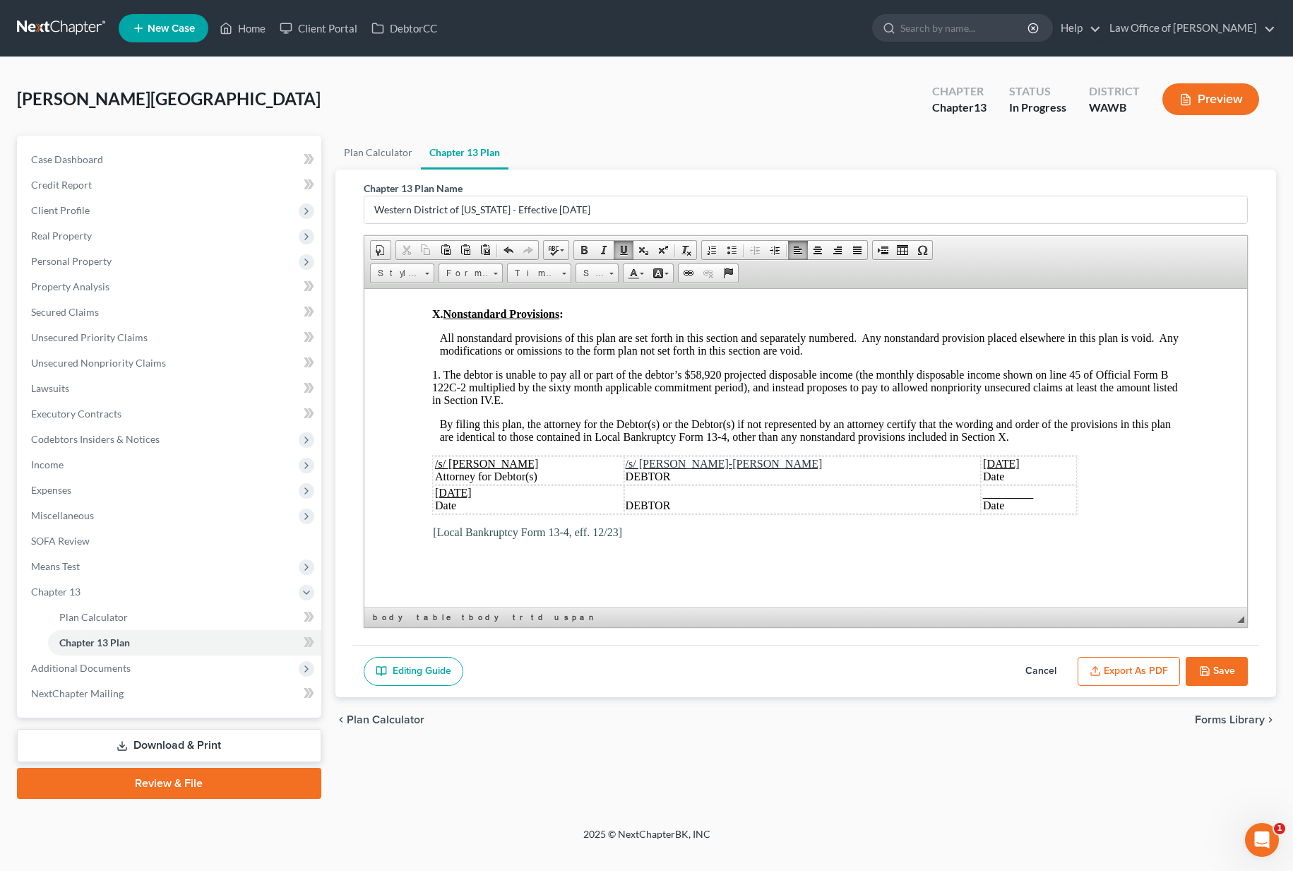
click at [1209, 674] on button "Save" at bounding box center [1216, 672] width 62 height 30
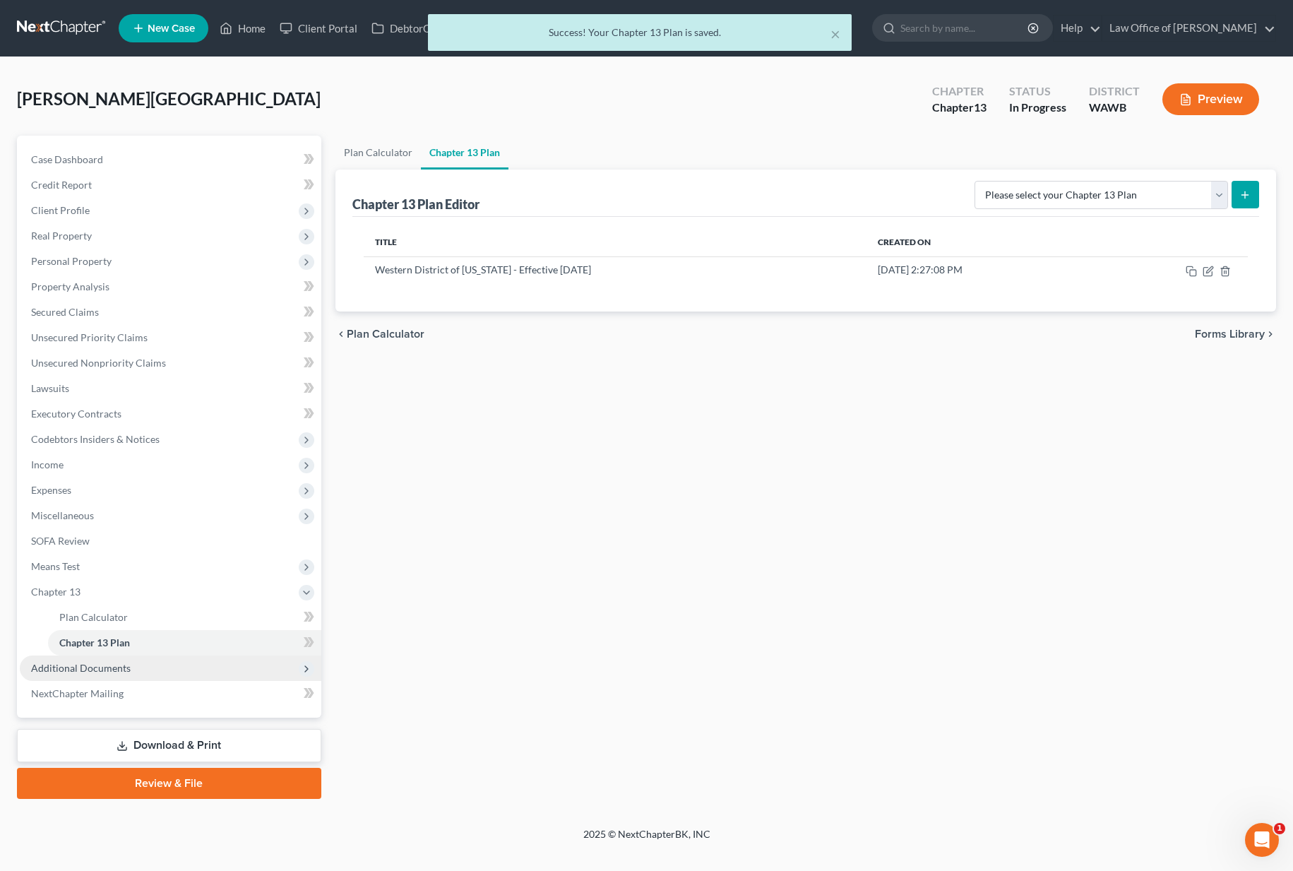
click at [193, 664] on span "Additional Documents" at bounding box center [170, 667] width 301 height 25
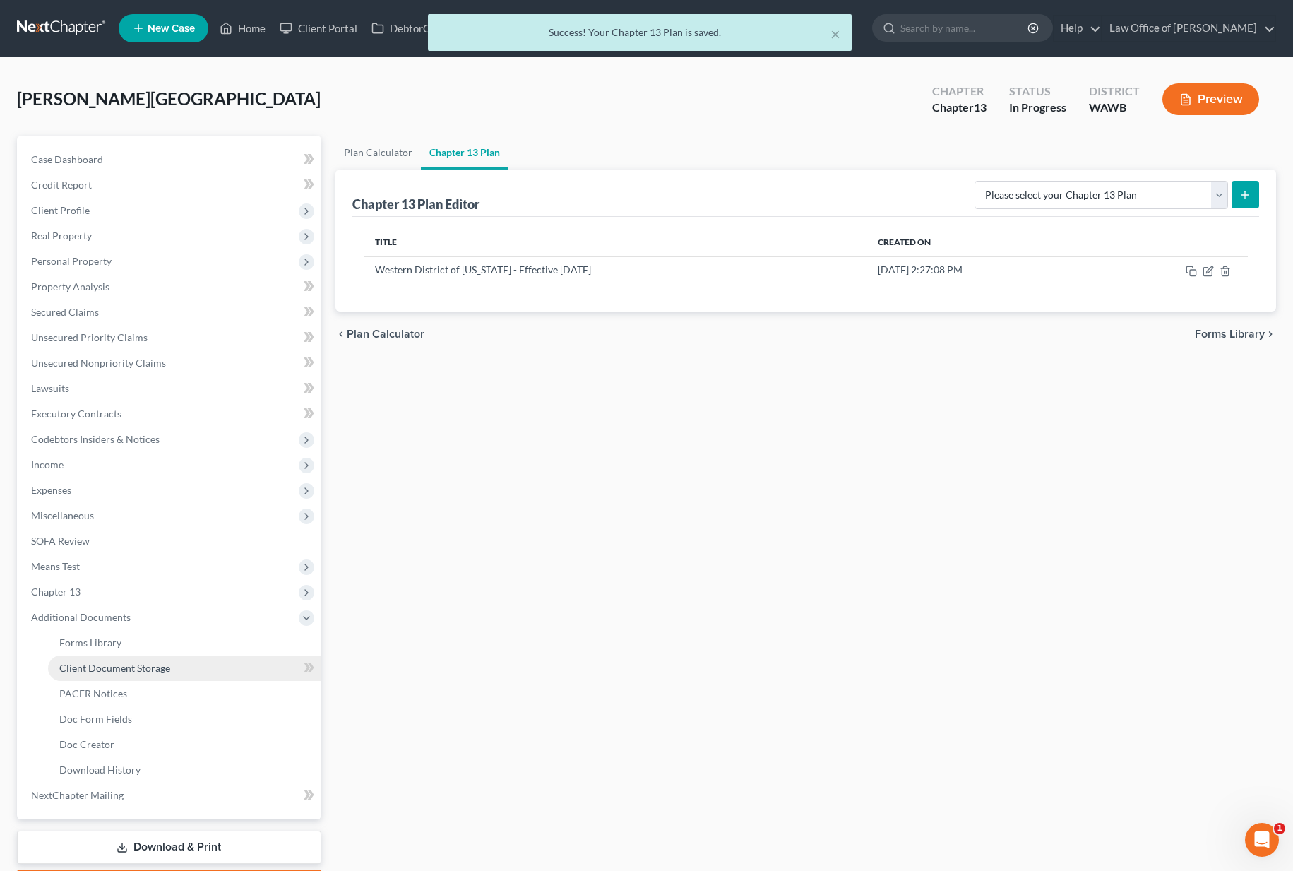
click at [169, 669] on link "Client Document Storage" at bounding box center [184, 667] width 273 height 25
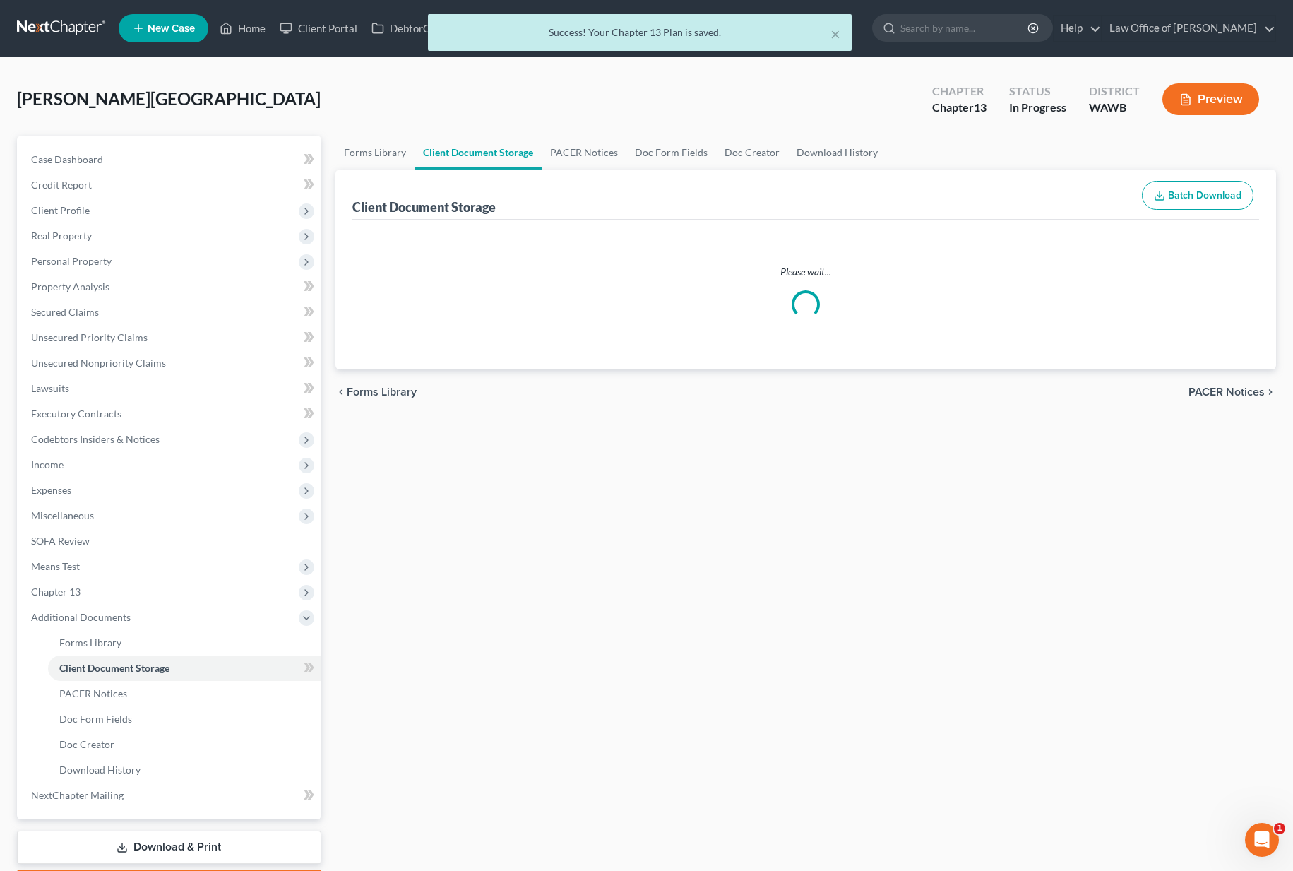
select select "0"
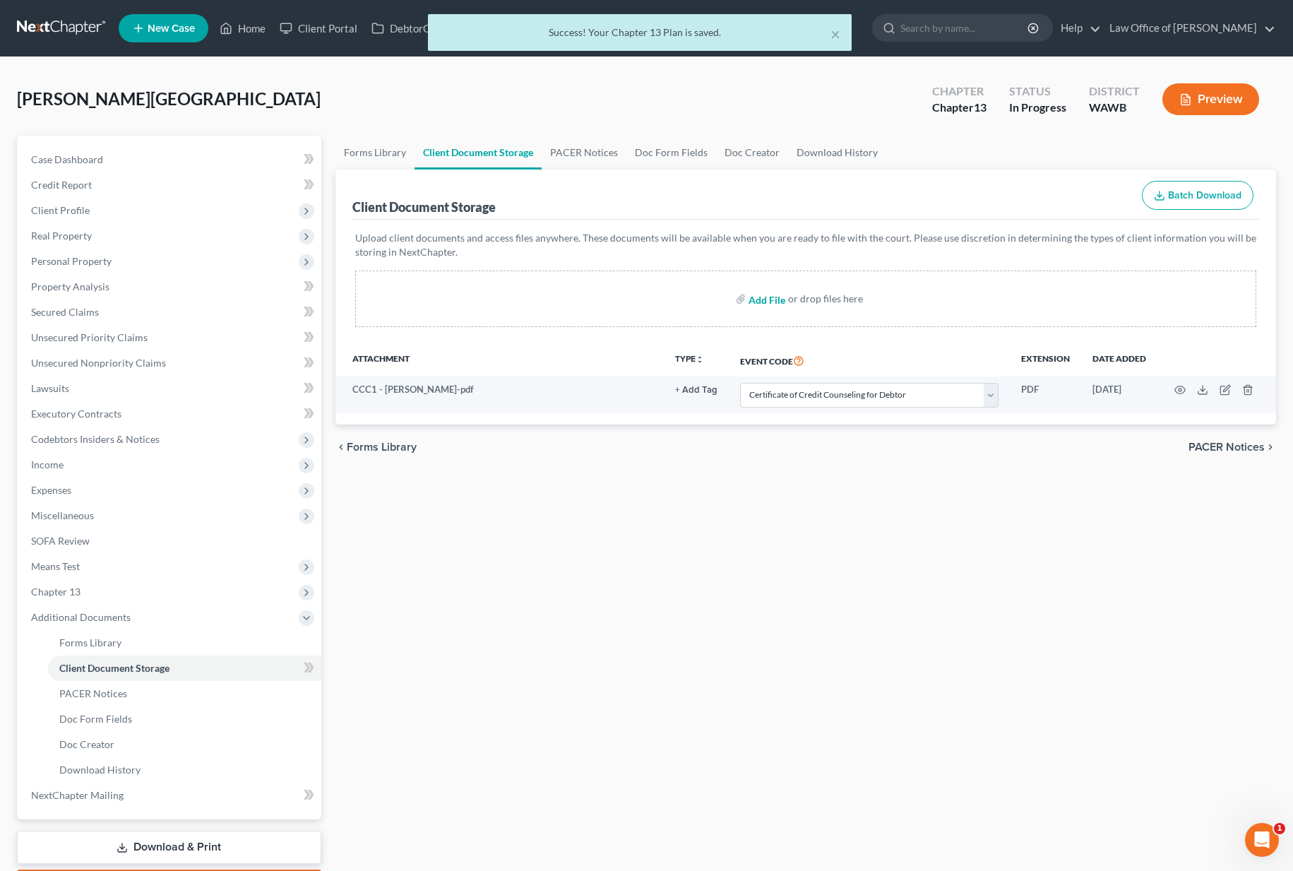
click at [775, 299] on input "file" at bounding box center [765, 298] width 34 height 25
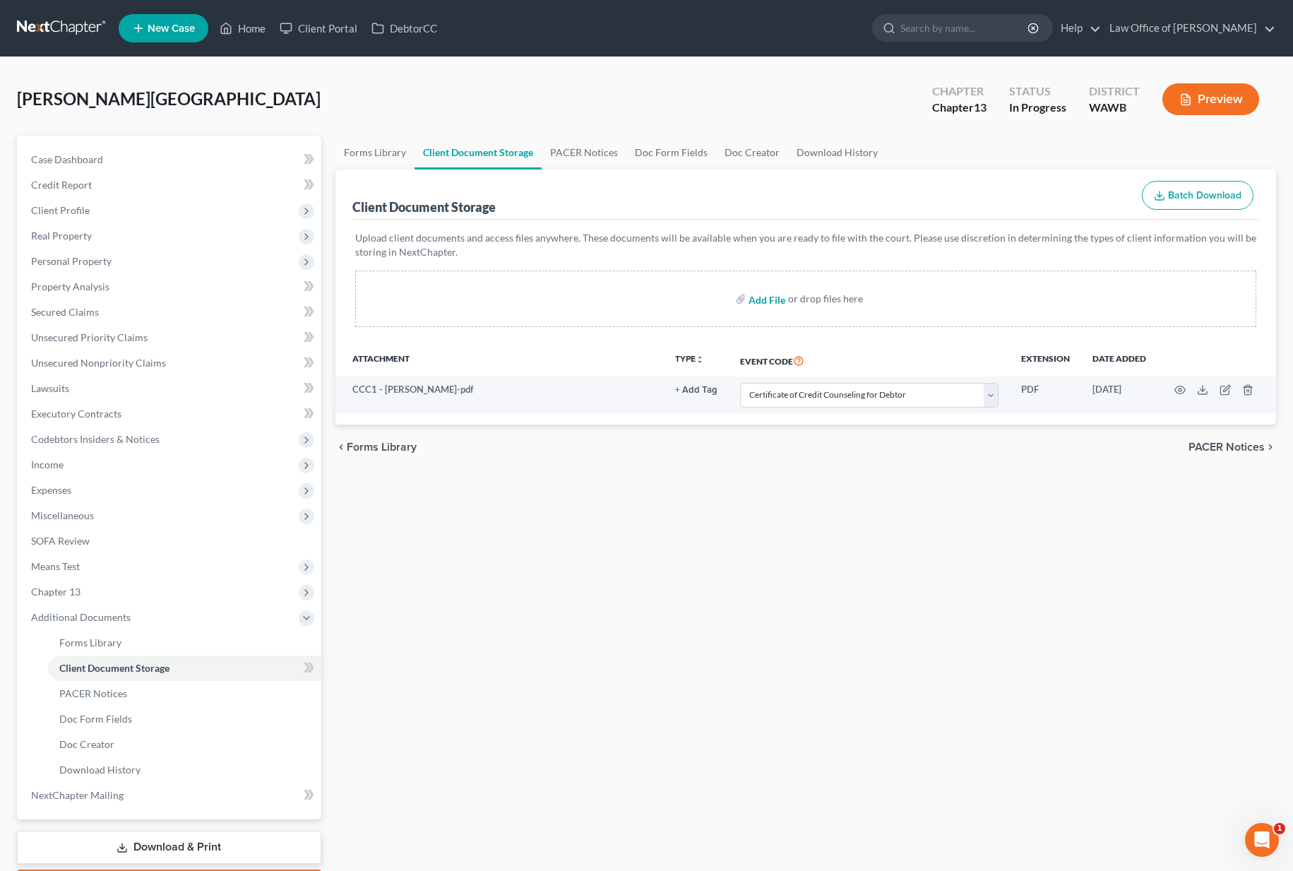
type input "C:\fakepath\Chapter 13 Plan dated [DATE] - [PERSON_NAME][GEOGRAPHIC_DATA]pdf"
select select "0"
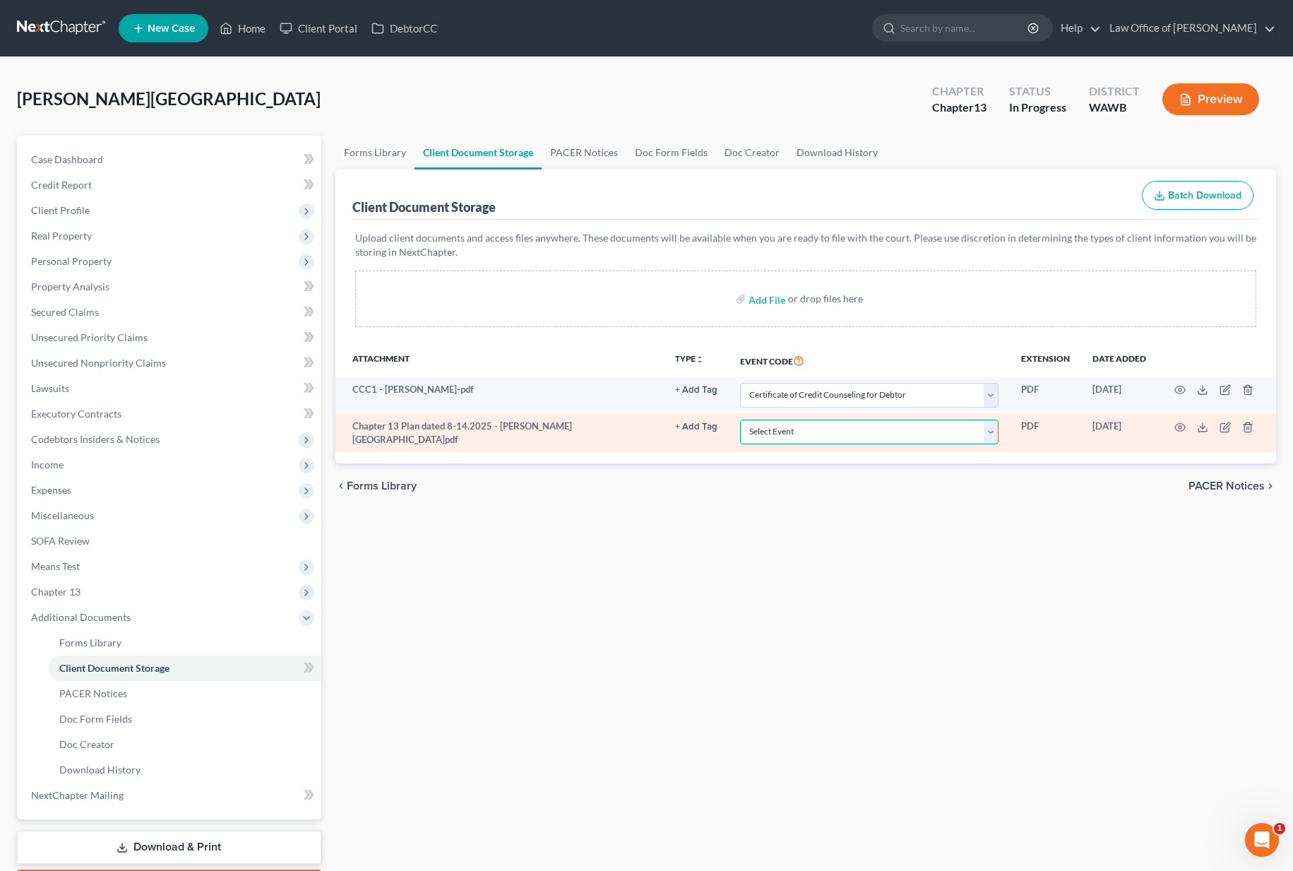
click at [825, 434] on select "Select Event Certificate of Credit Counseling for Debtor Certificate of Credit …" at bounding box center [869, 431] width 258 height 25
select select "3"
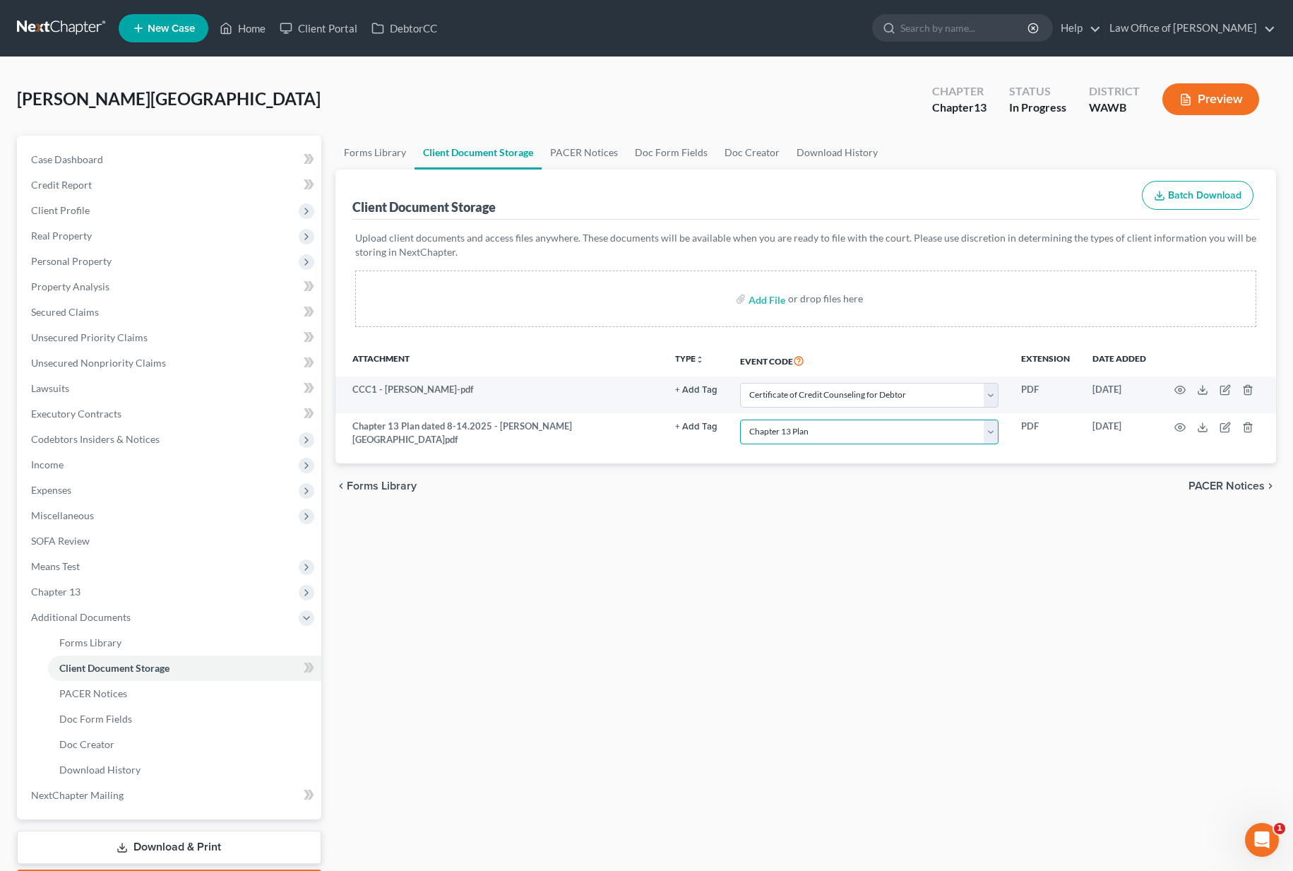
scroll to position [83, 0]
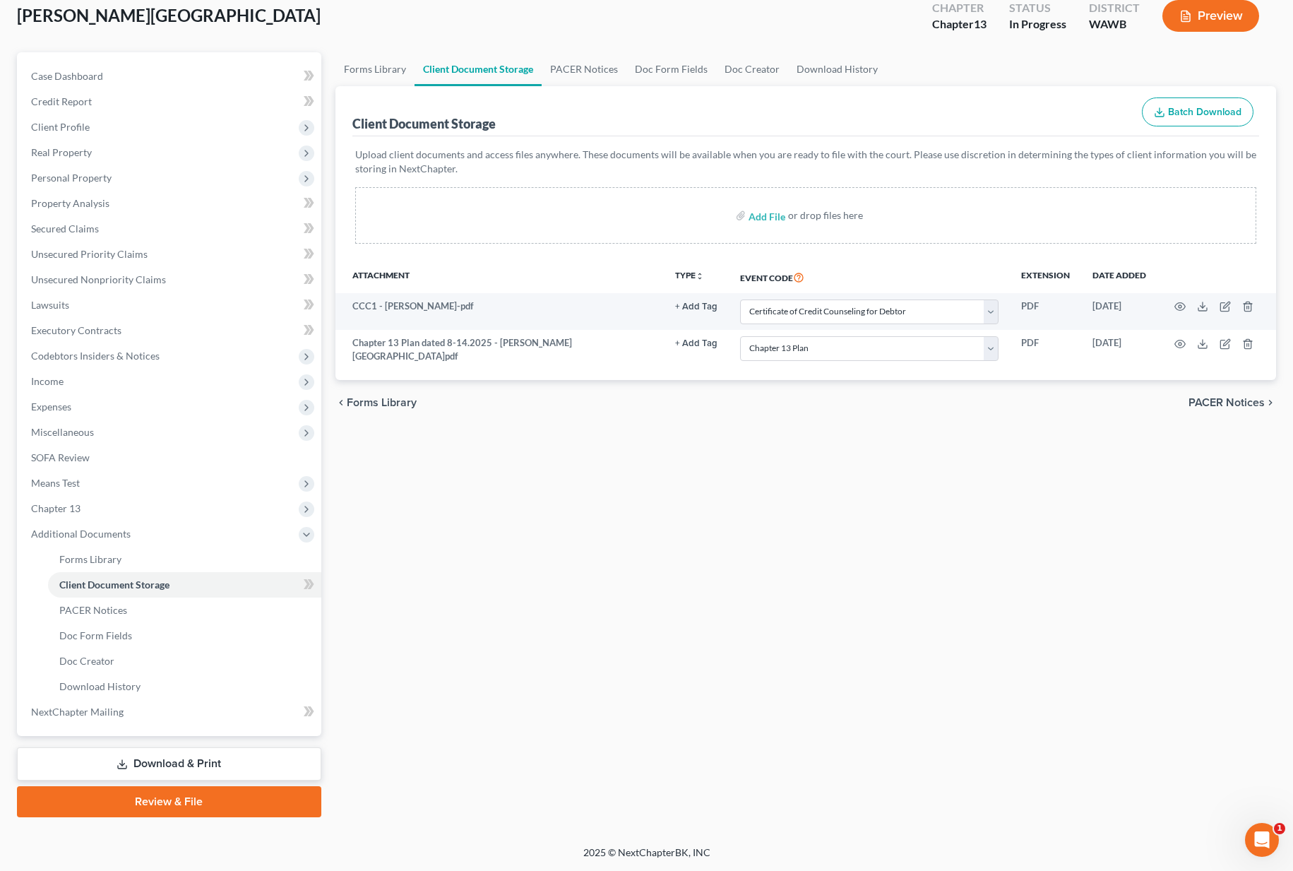
click at [131, 758] on link "Download & Print" at bounding box center [169, 763] width 304 height 33
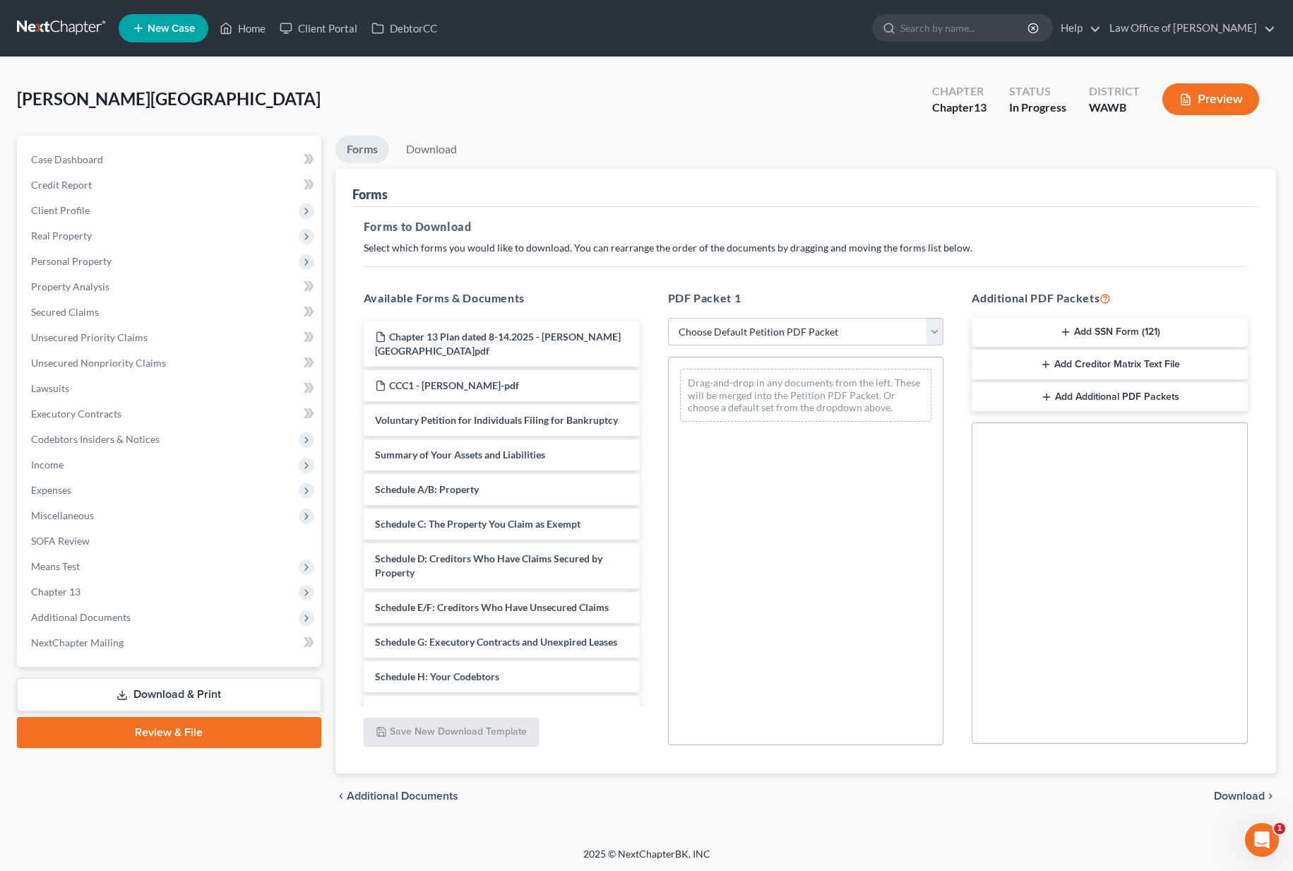
click at [753, 318] on select "Choose Default Petition PDF Packet Complete Bankruptcy Petition (all forms and …" at bounding box center [806, 332] width 276 height 28
click at [1113, 328] on button "Add SSN Form (121)" at bounding box center [1109, 333] width 276 height 30
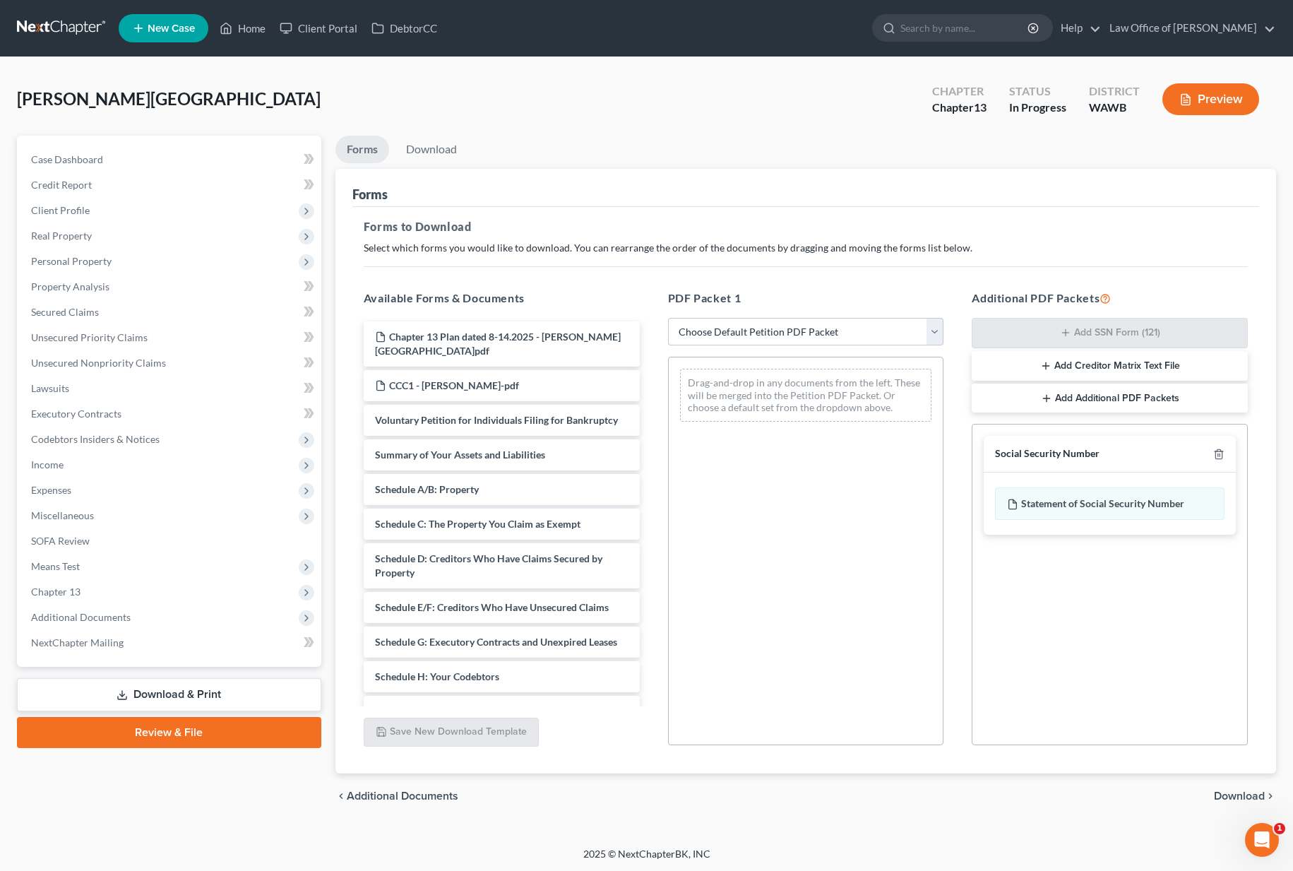
click at [1241, 790] on span "Download" at bounding box center [1239, 795] width 51 height 11
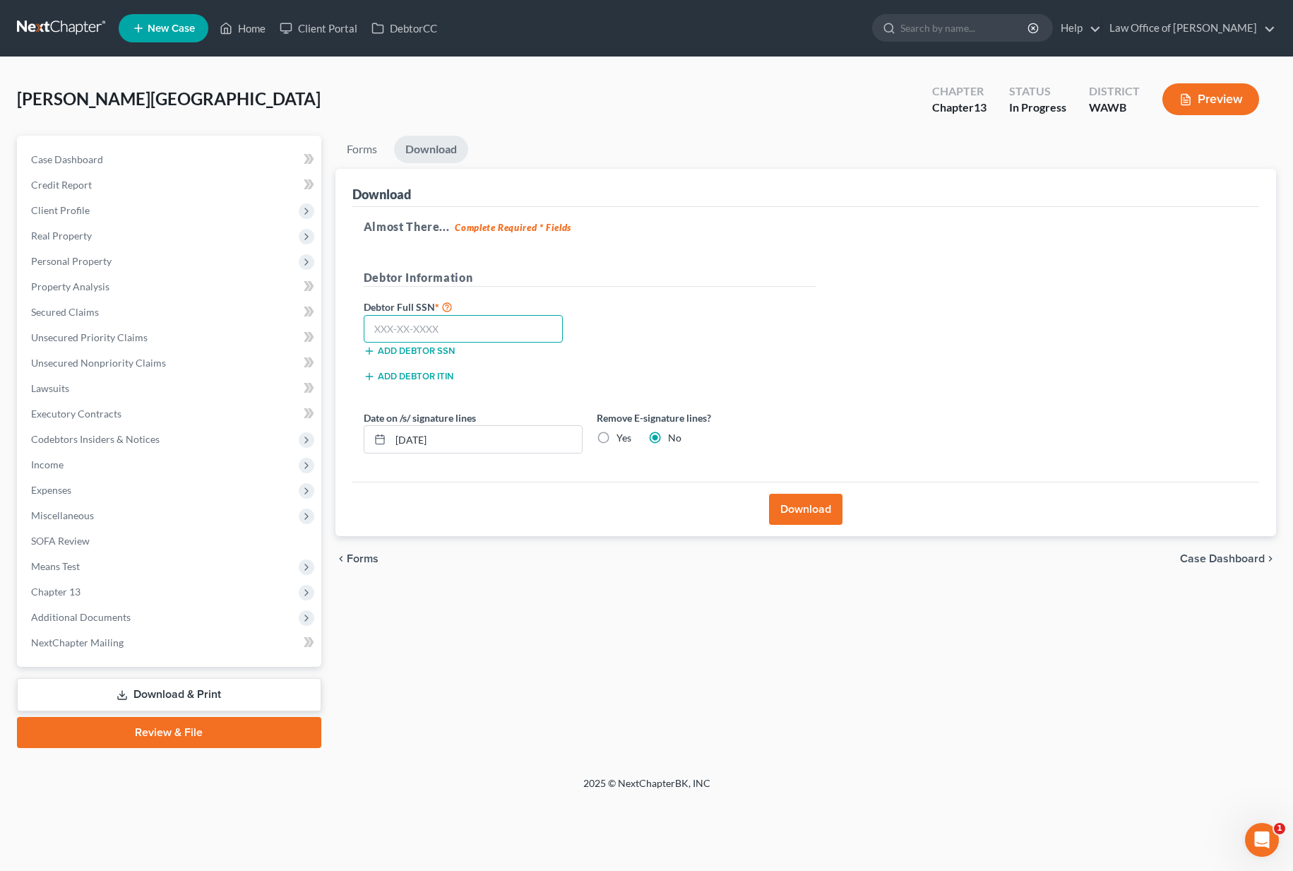
click at [512, 318] on input "text" at bounding box center [464, 329] width 200 height 28
paste input "532-37-3589"
type input "532-37-3589"
click at [791, 512] on button "Download" at bounding box center [805, 509] width 73 height 31
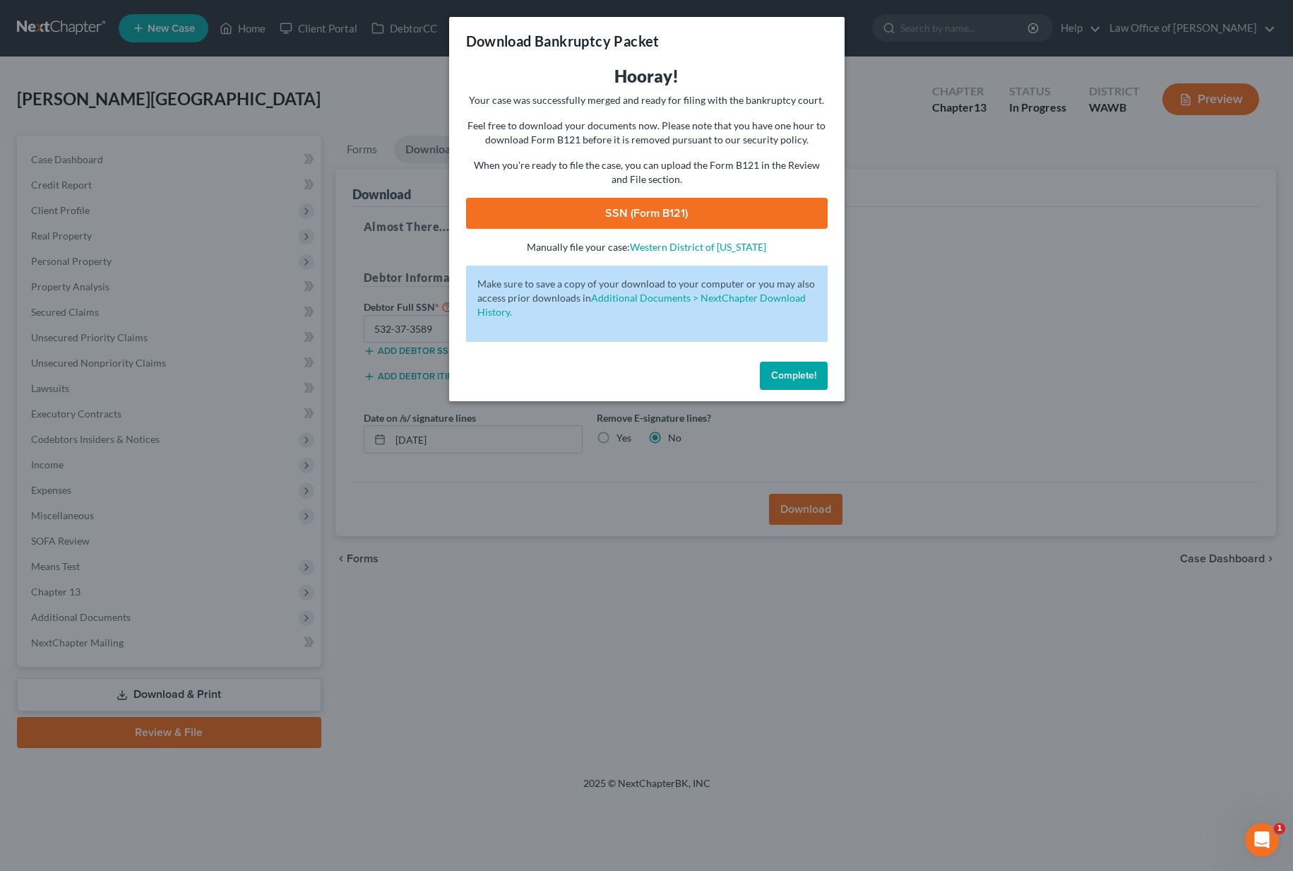
click at [648, 213] on link "SSN (Form B121)" at bounding box center [646, 213] width 361 height 31
click at [959, 189] on div "Download Bankruptcy Packet Hooray! Your case was successfully merged and ready …" at bounding box center [646, 435] width 1293 height 871
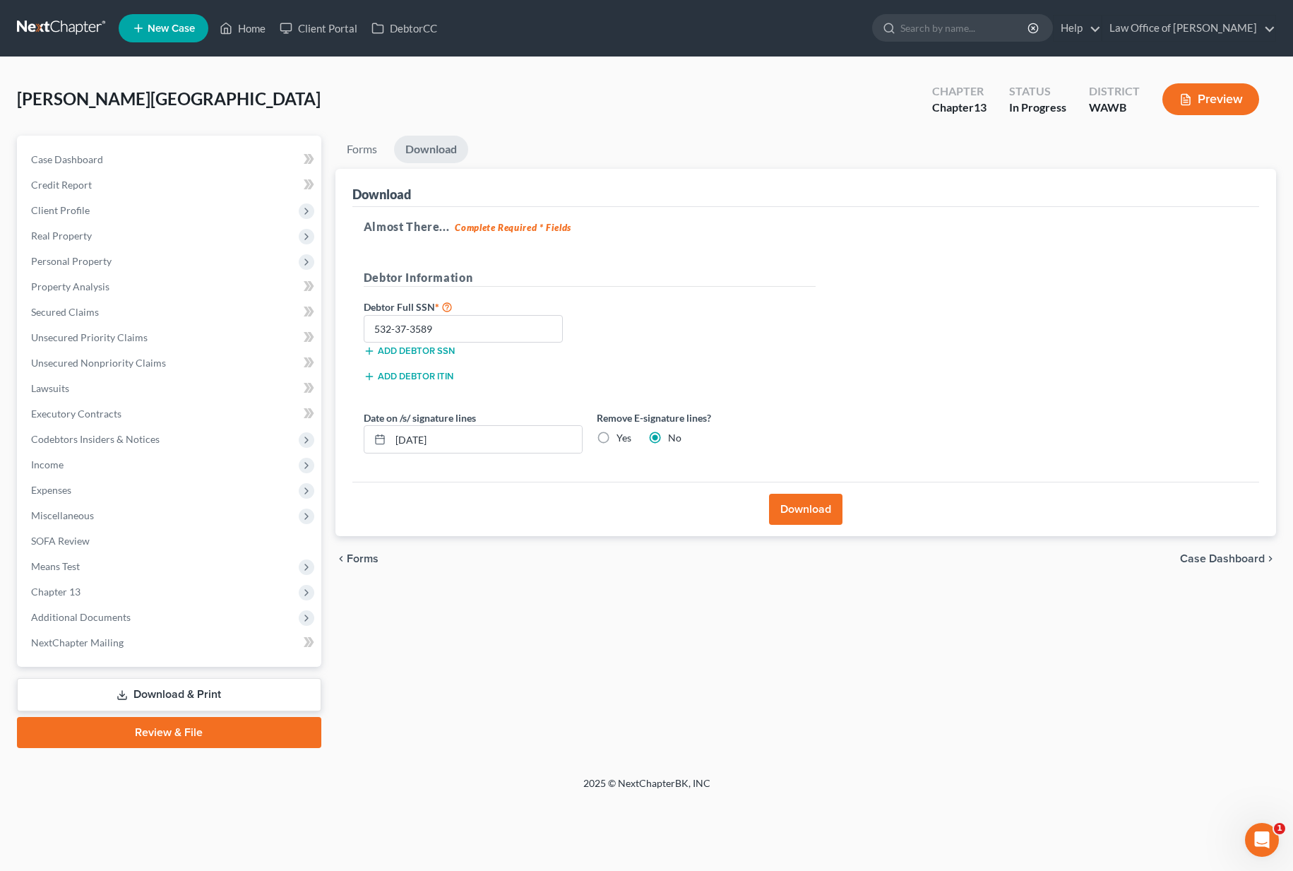
click at [1209, 92] on button "Preview" at bounding box center [1210, 99] width 97 height 32
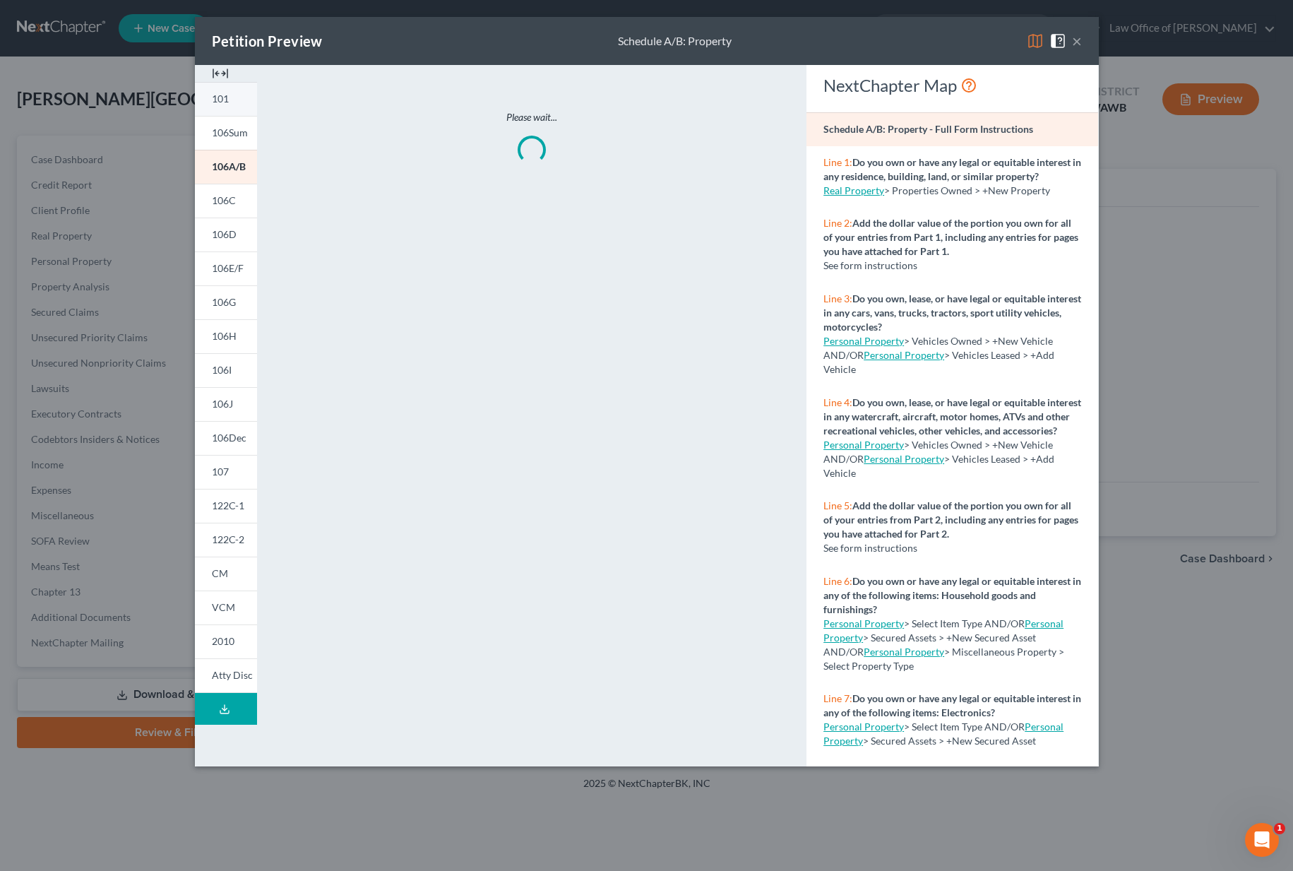
click at [222, 107] on link "101" at bounding box center [226, 99] width 62 height 34
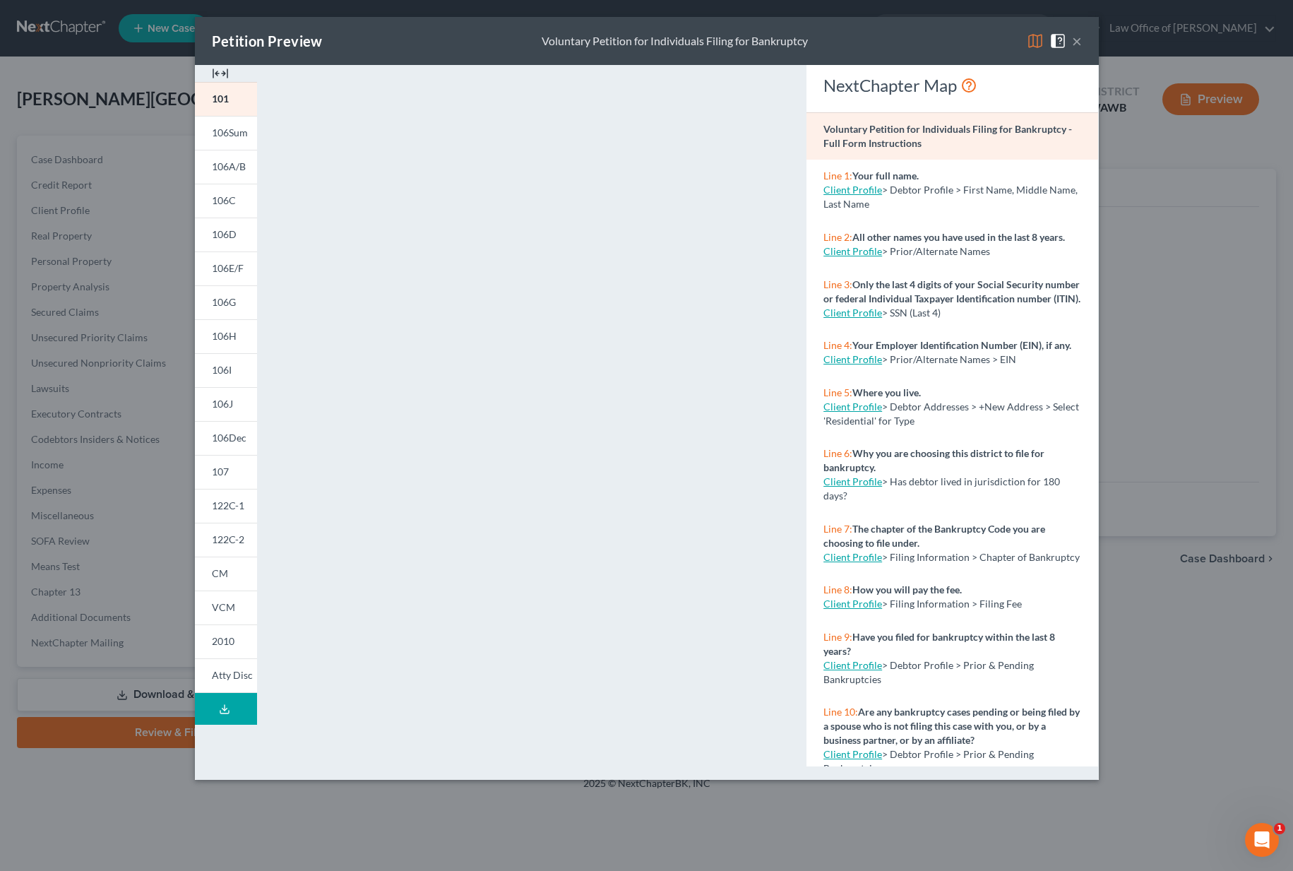
click at [1078, 43] on button "×" at bounding box center [1077, 40] width 10 height 17
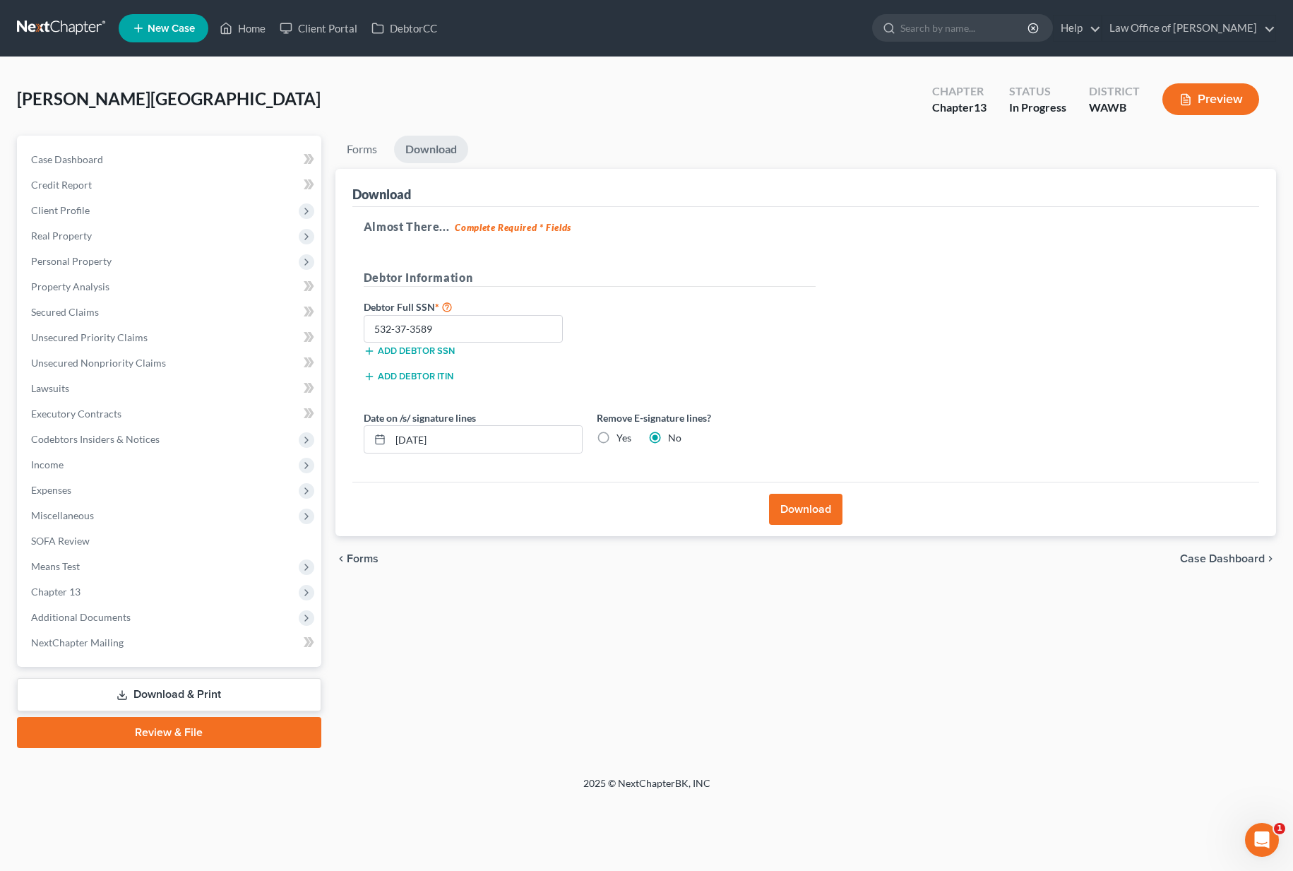
click at [164, 726] on link "Review & File" at bounding box center [169, 732] width 304 height 31
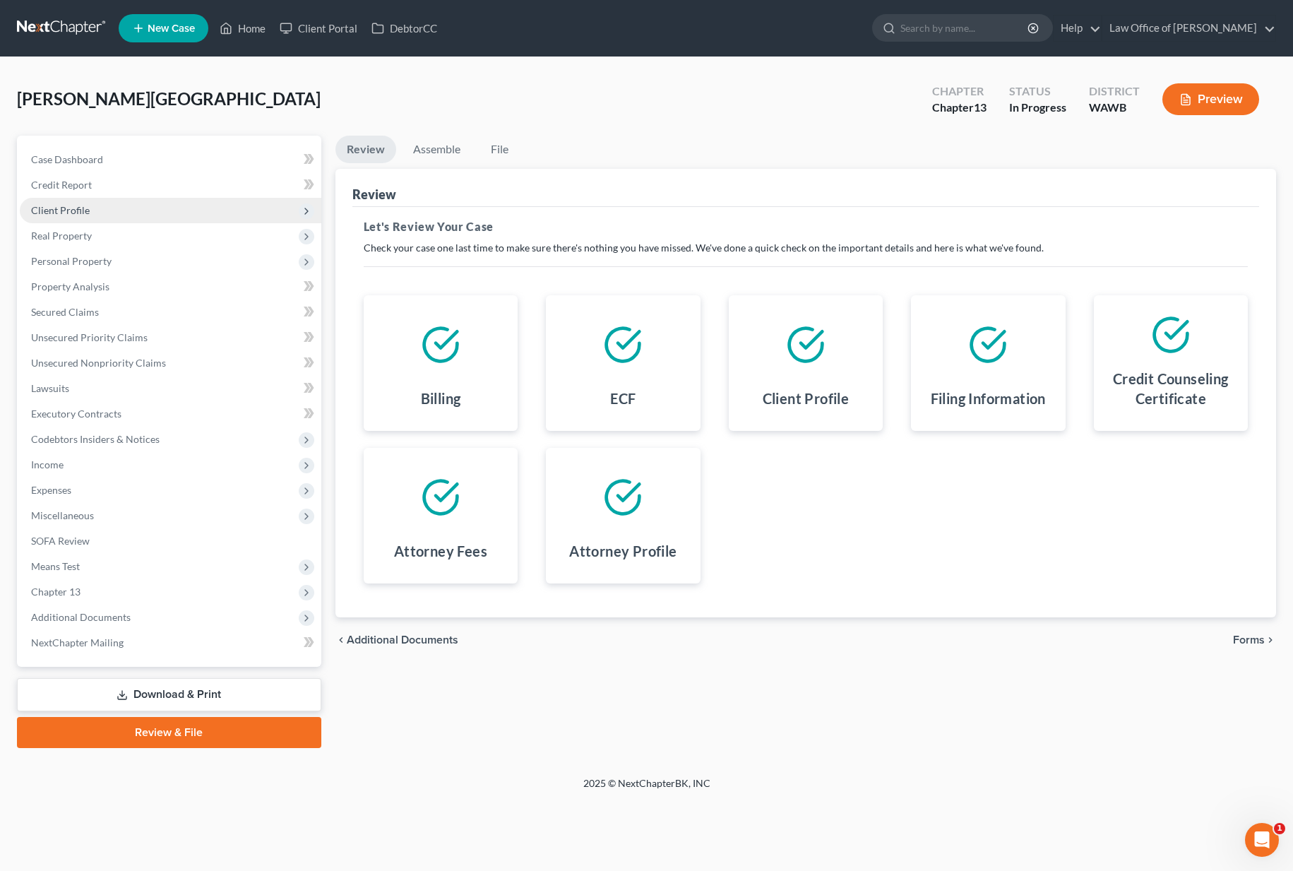
click at [141, 208] on span "Client Profile" at bounding box center [170, 210] width 301 height 25
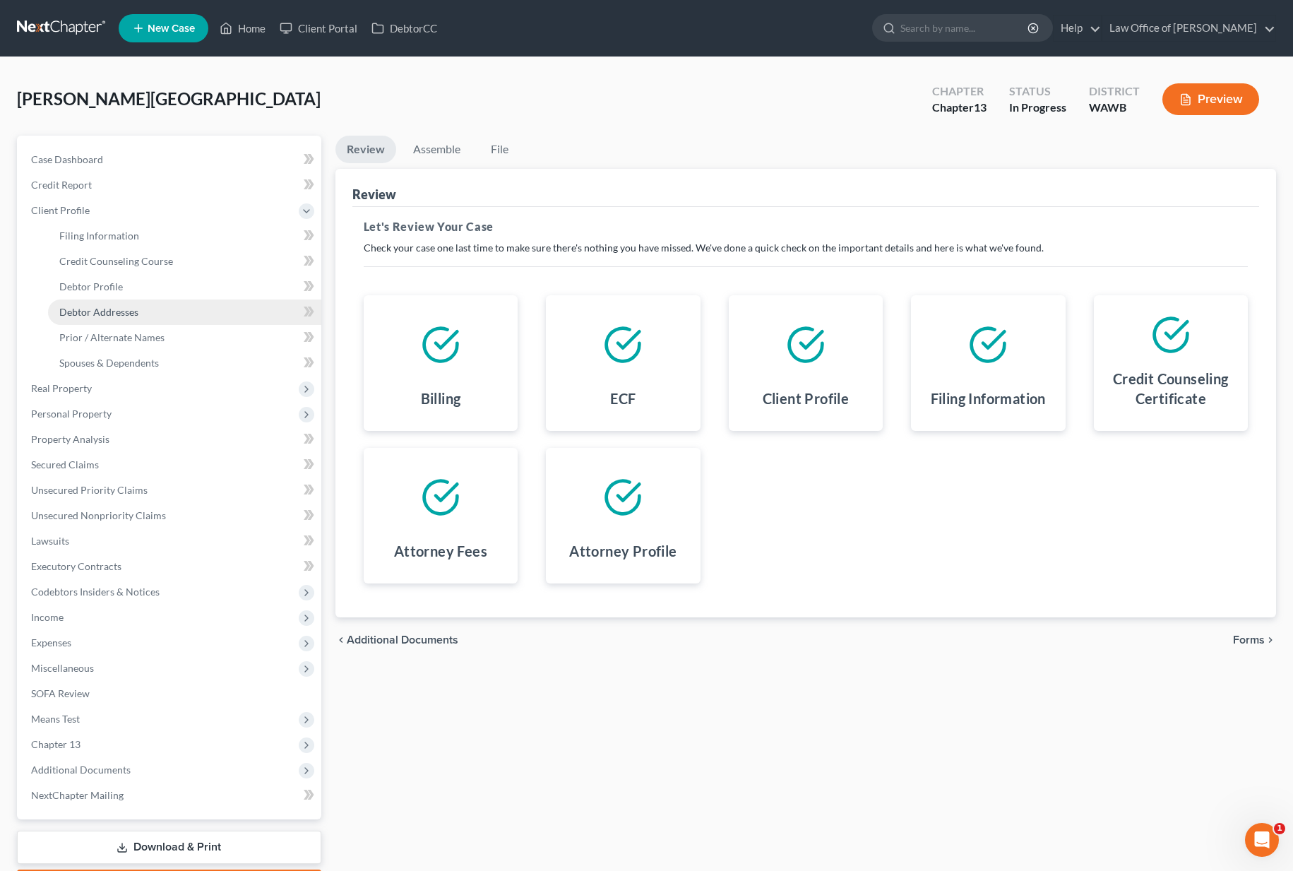
click at [131, 314] on span "Debtor Addresses" at bounding box center [98, 312] width 79 height 12
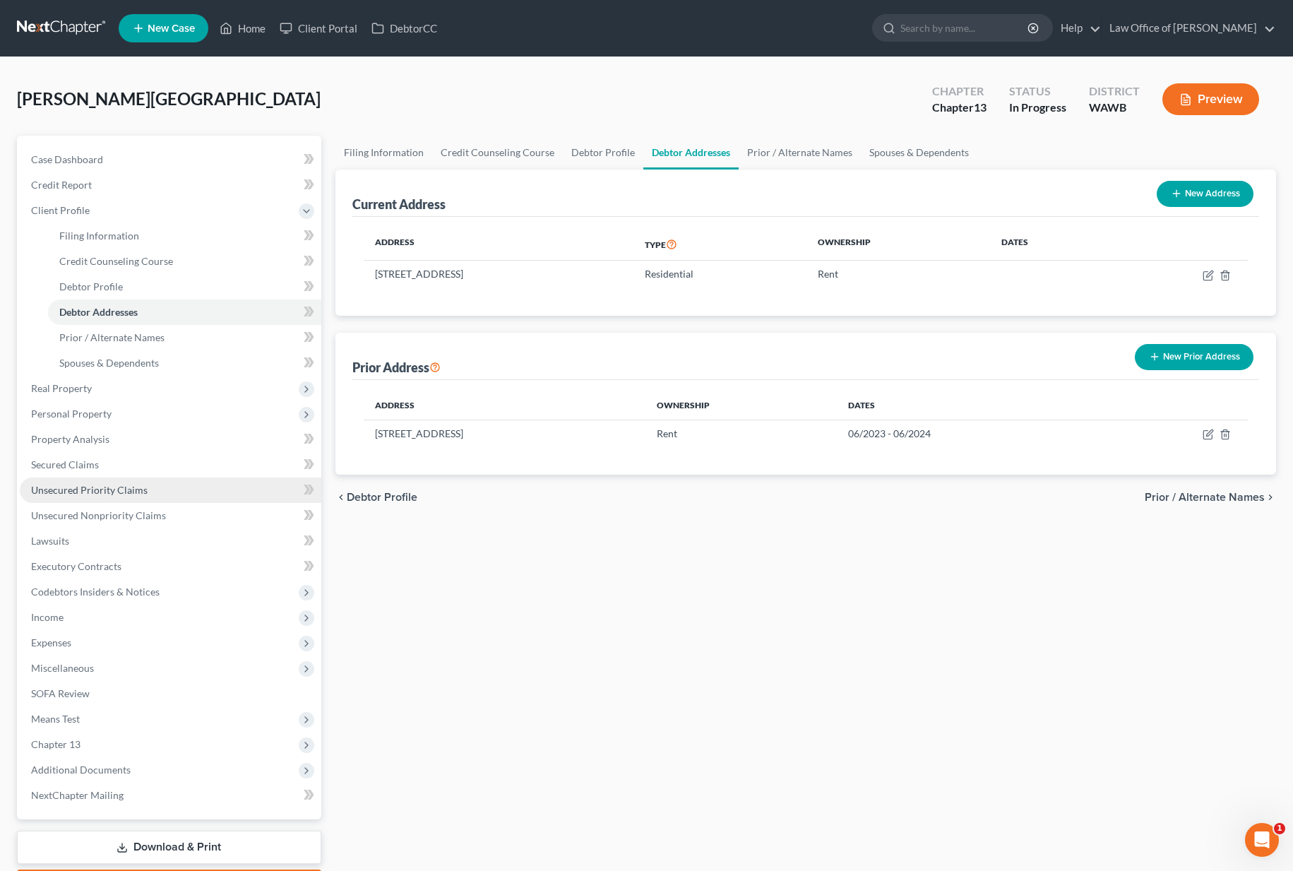
scroll to position [83, 0]
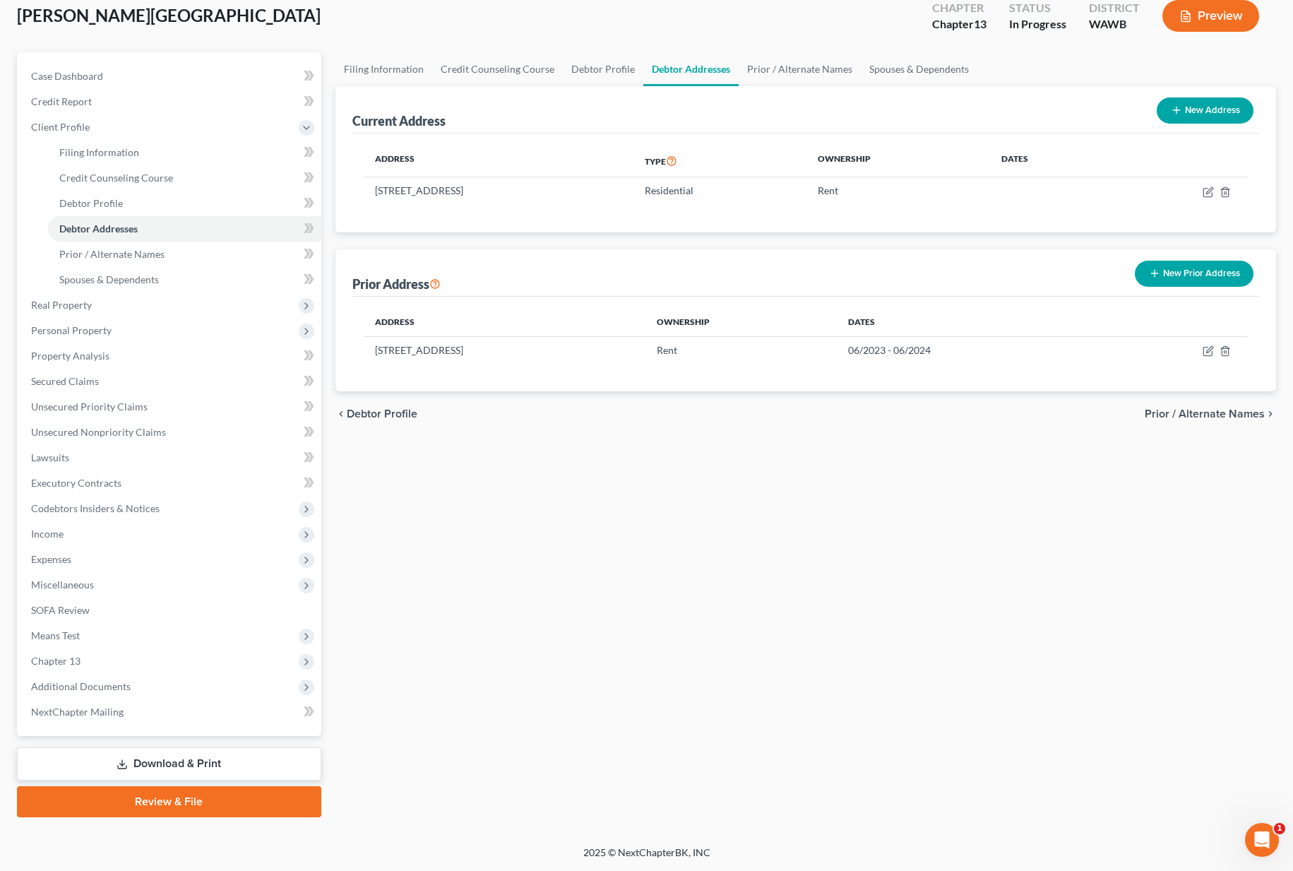
click at [141, 806] on link "Review & File" at bounding box center [169, 801] width 304 height 31
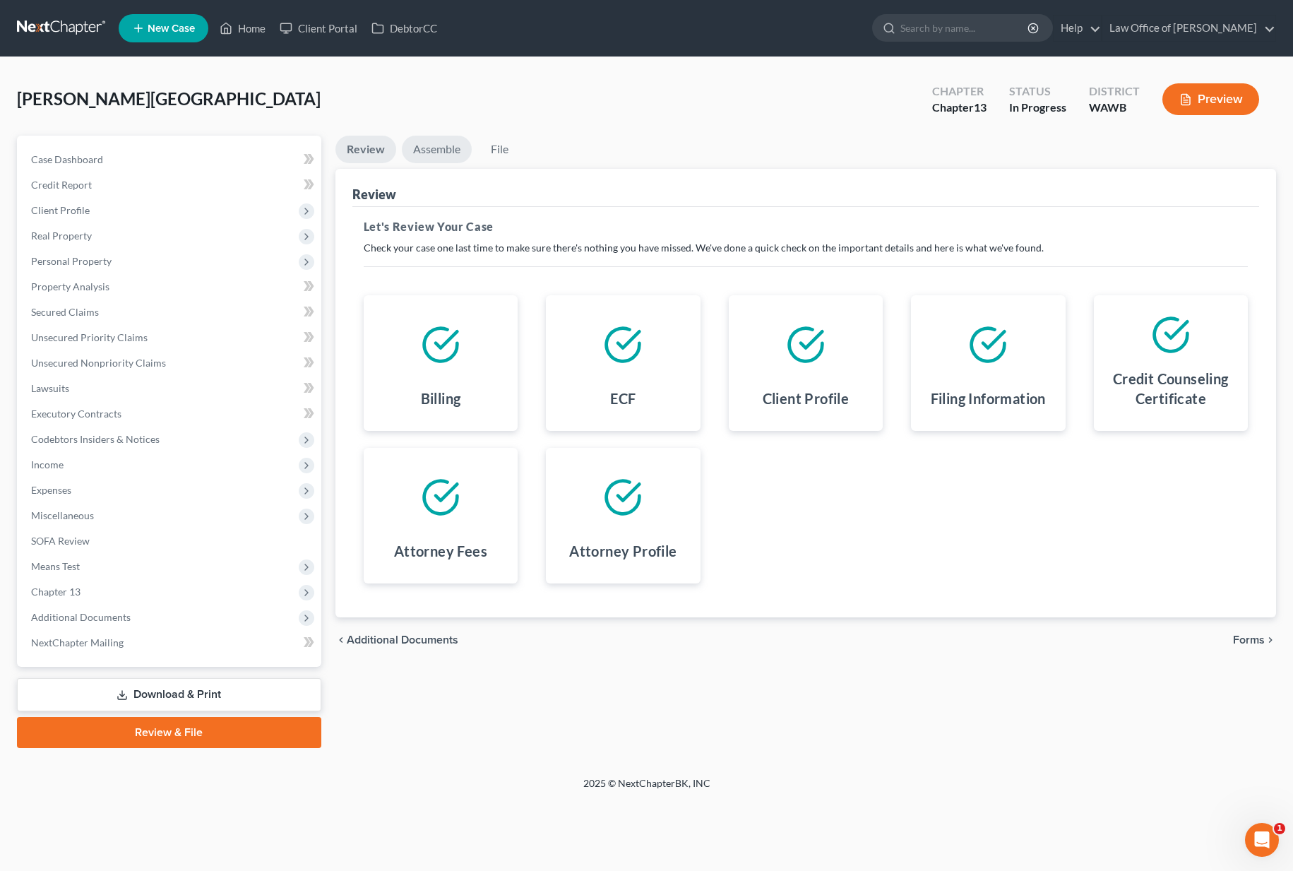
click at [448, 145] on link "Assemble" at bounding box center [437, 150] width 70 height 28
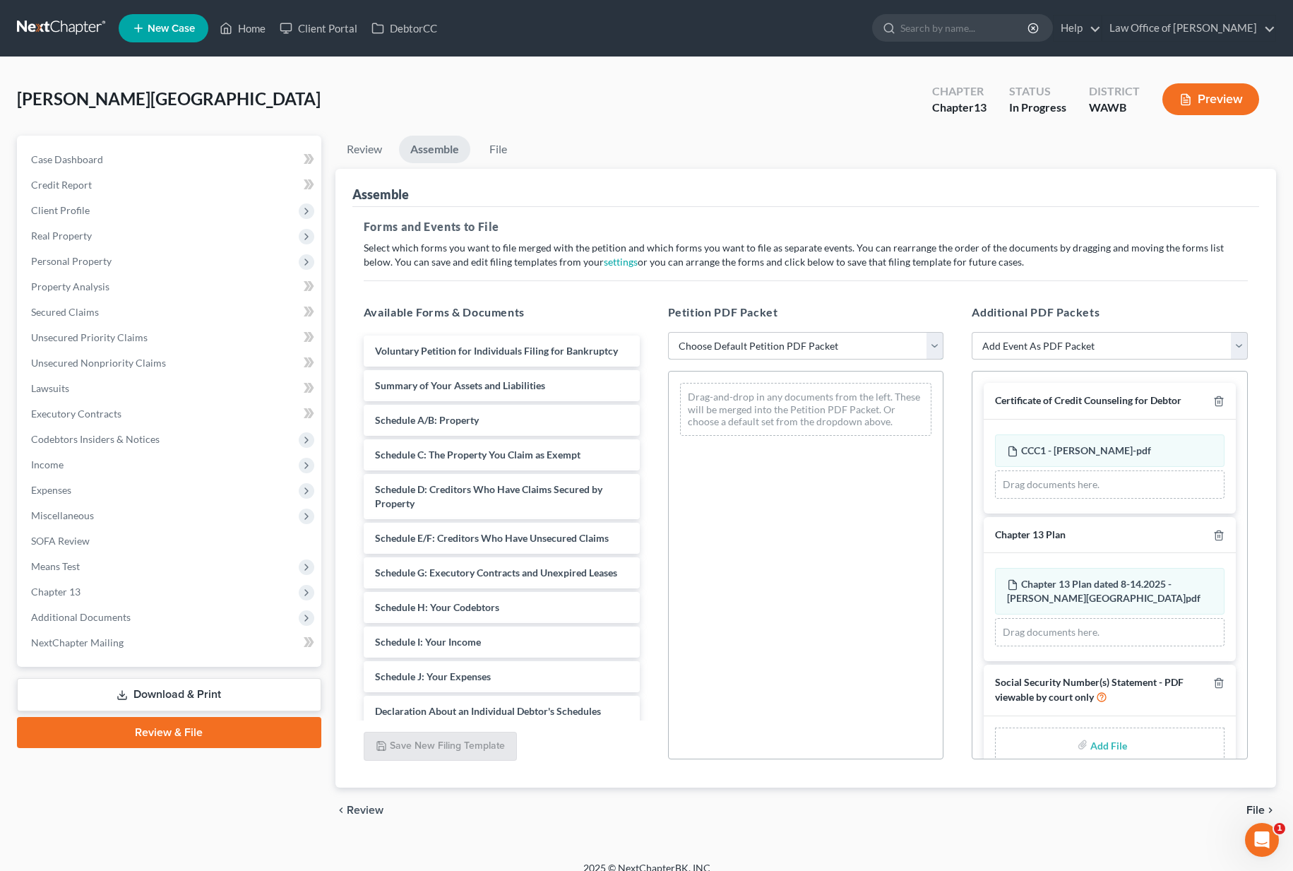
click at [731, 337] on select "Choose Default Petition PDF Packet Emergency Filing (Voluntary Petition and Cre…" at bounding box center [806, 346] width 276 height 28
select select "1"
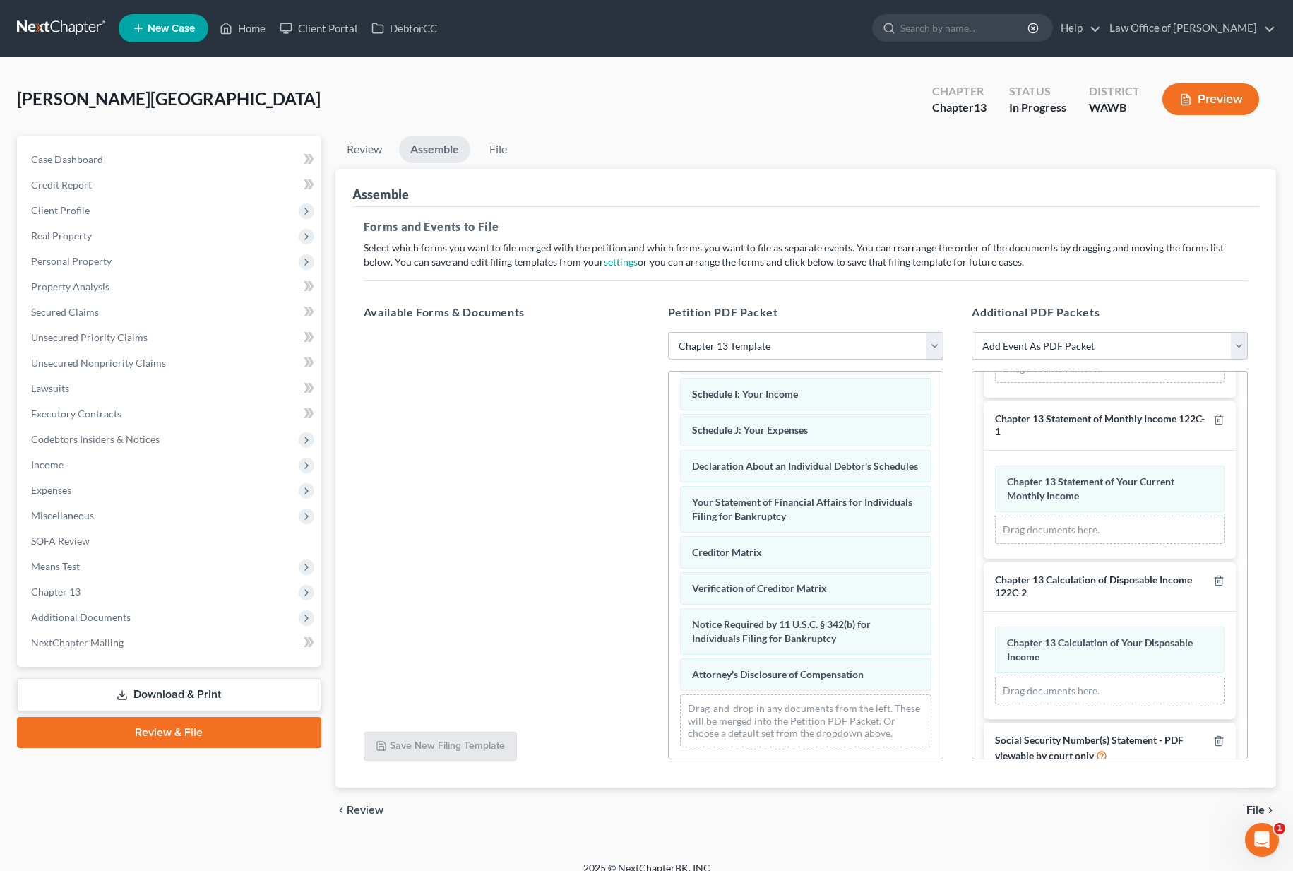
scroll to position [347, 0]
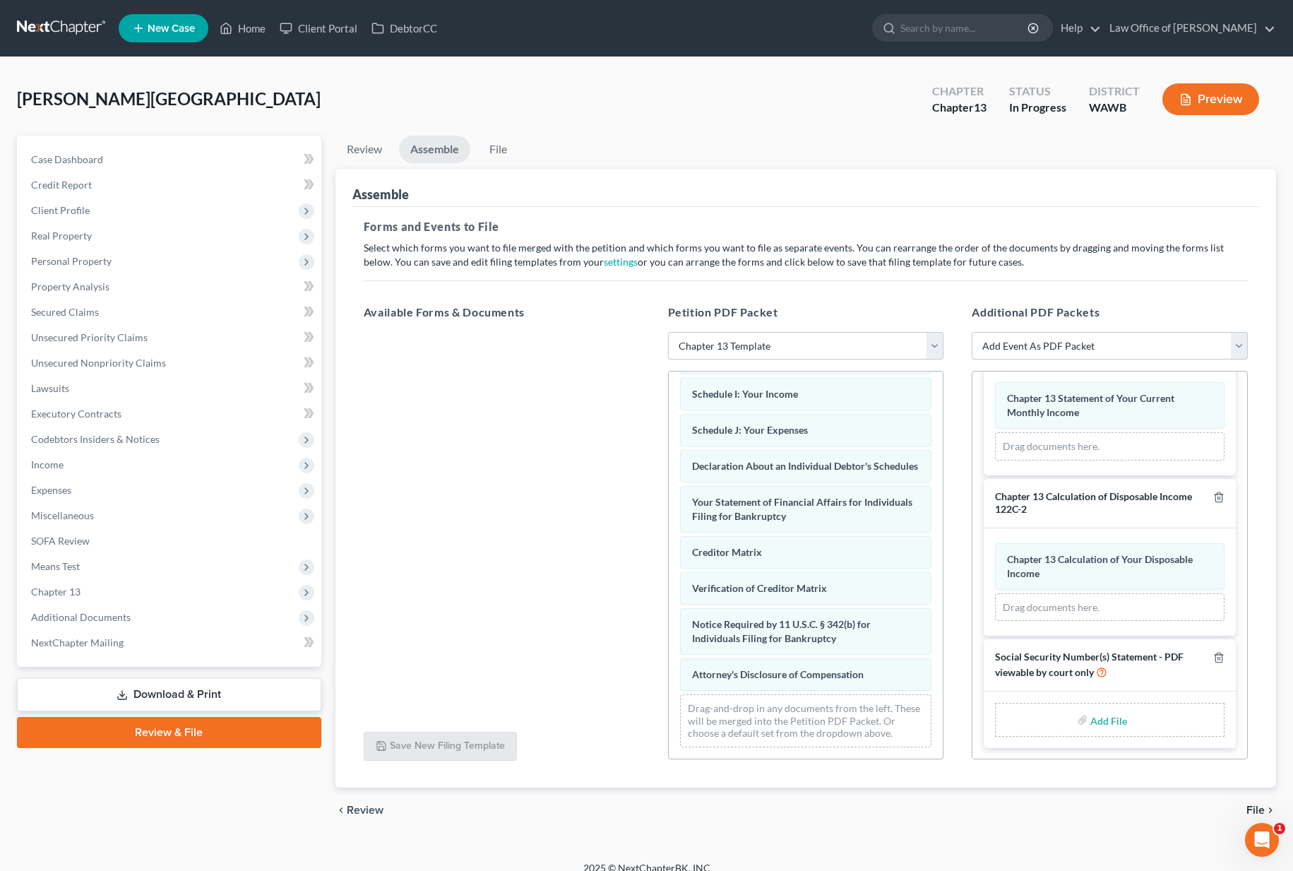
click at [1104, 724] on input "file" at bounding box center [1107, 719] width 34 height 25
type input "C:\fakepath\Form 121 dated 8.14.2025 - Boyd, Maleena.pdf"
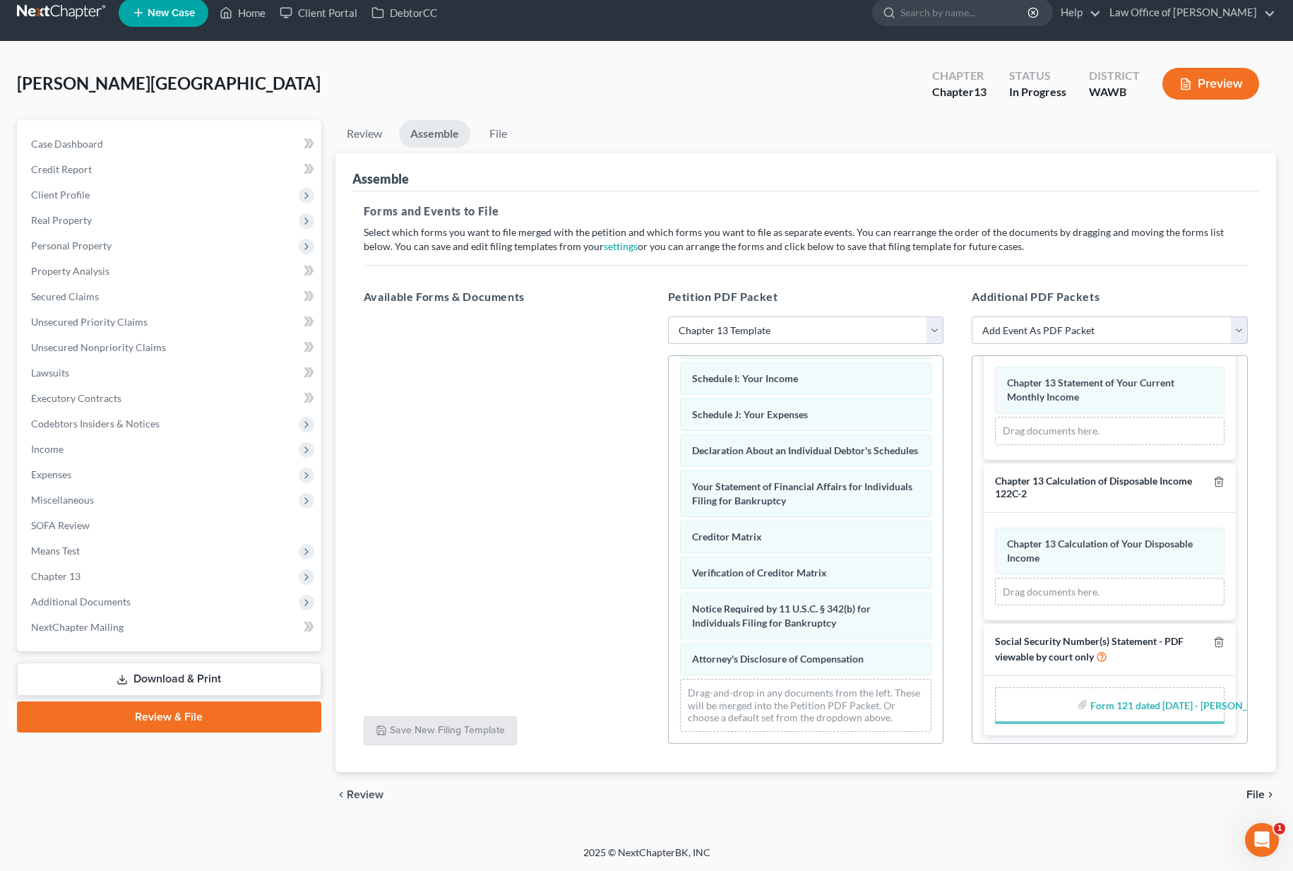
scroll to position [327, 0]
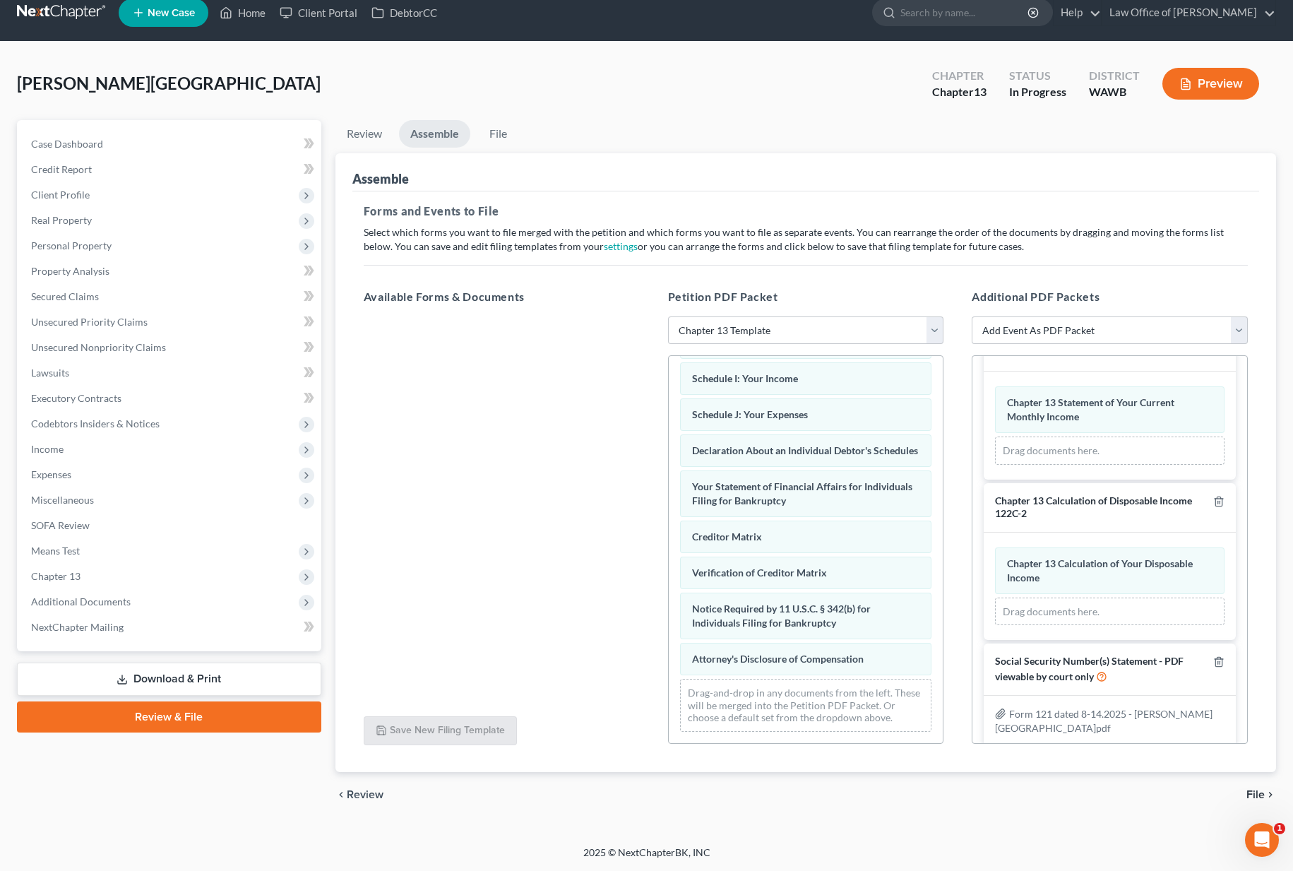
click at [1249, 791] on span "File" at bounding box center [1255, 794] width 18 height 11
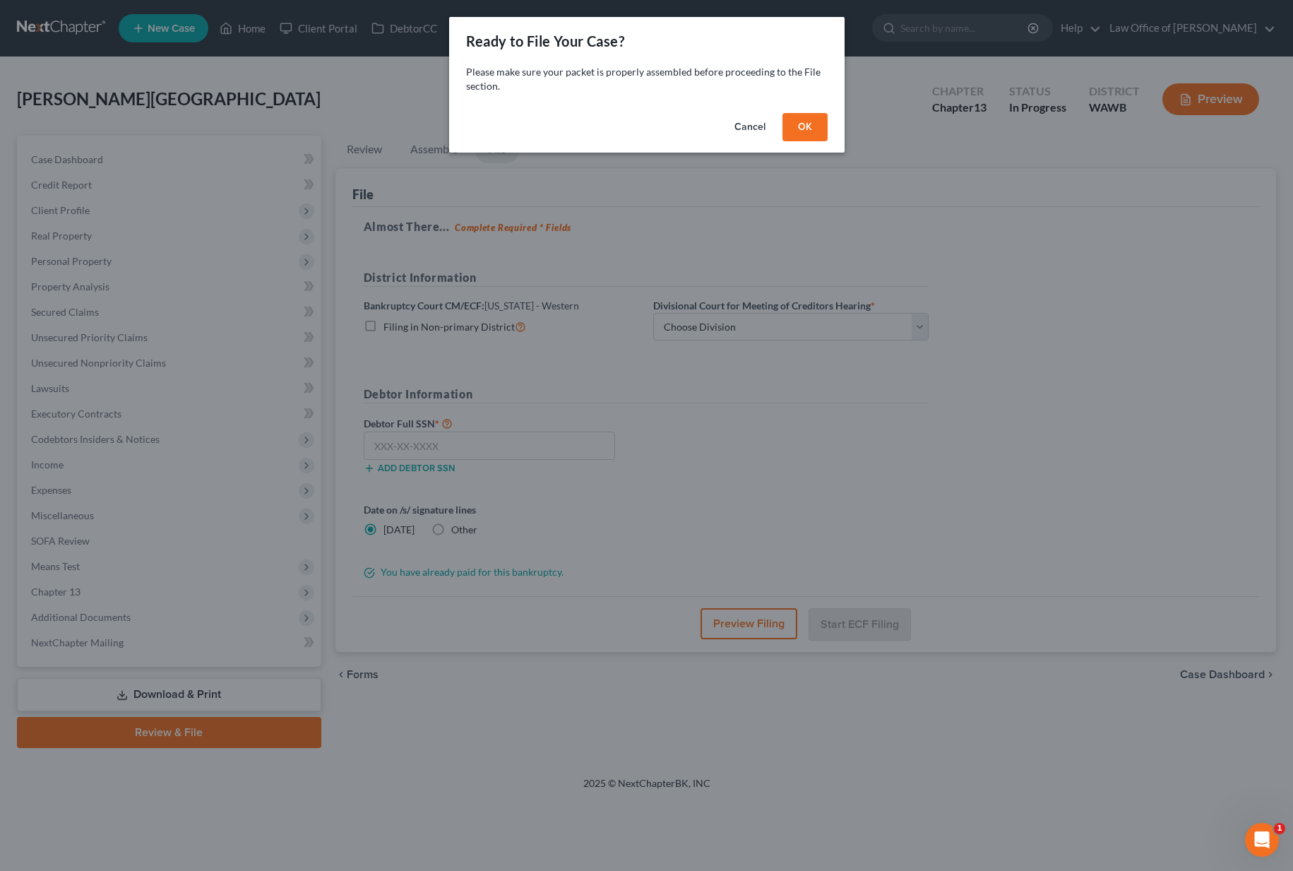
click at [812, 127] on button "OK" at bounding box center [804, 127] width 45 height 28
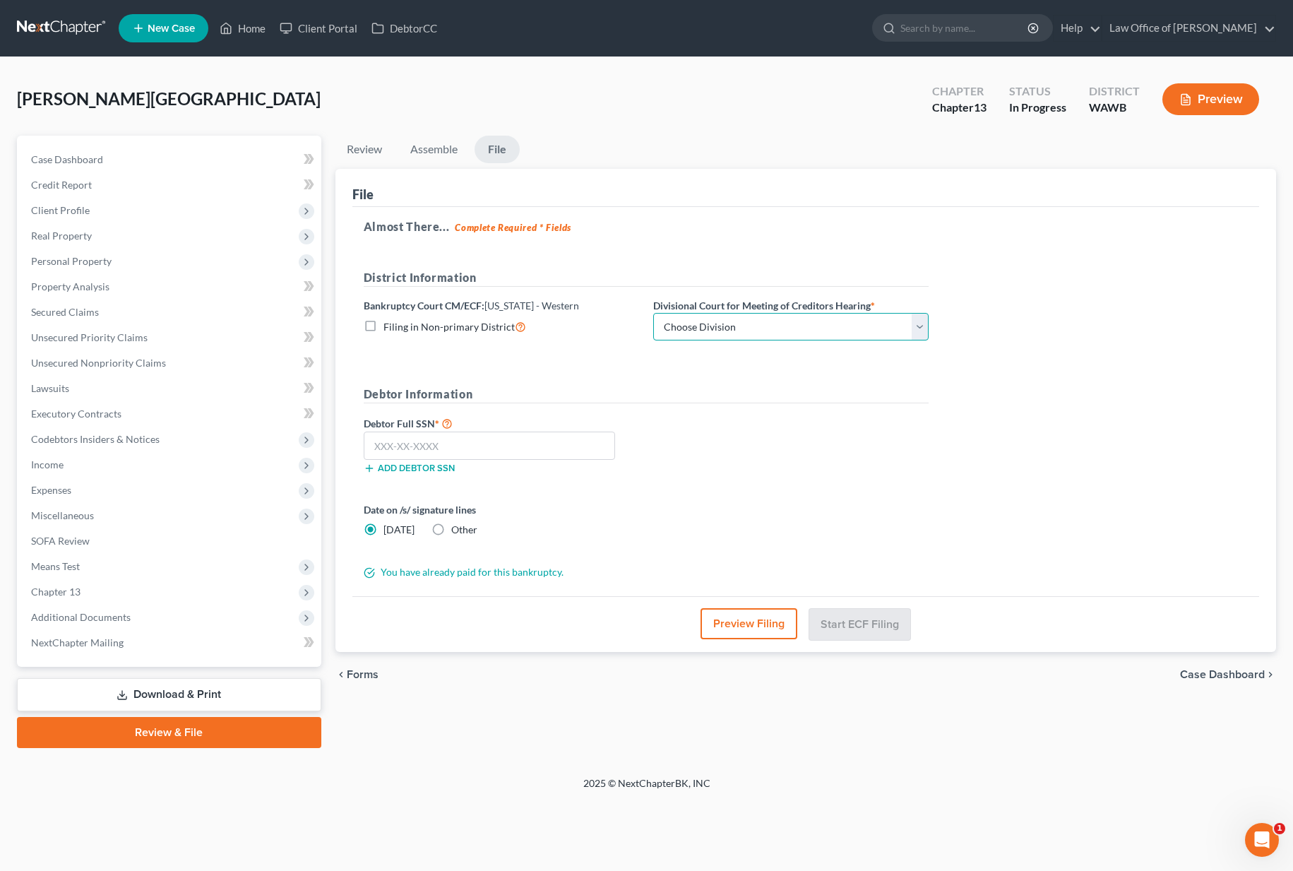
click at [736, 321] on select "Choose Division Seattle Tacoma" at bounding box center [790, 327] width 275 height 28
select select "0"
click at [544, 443] on input "text" at bounding box center [489, 445] width 251 height 28
paste input "532-37-3589"
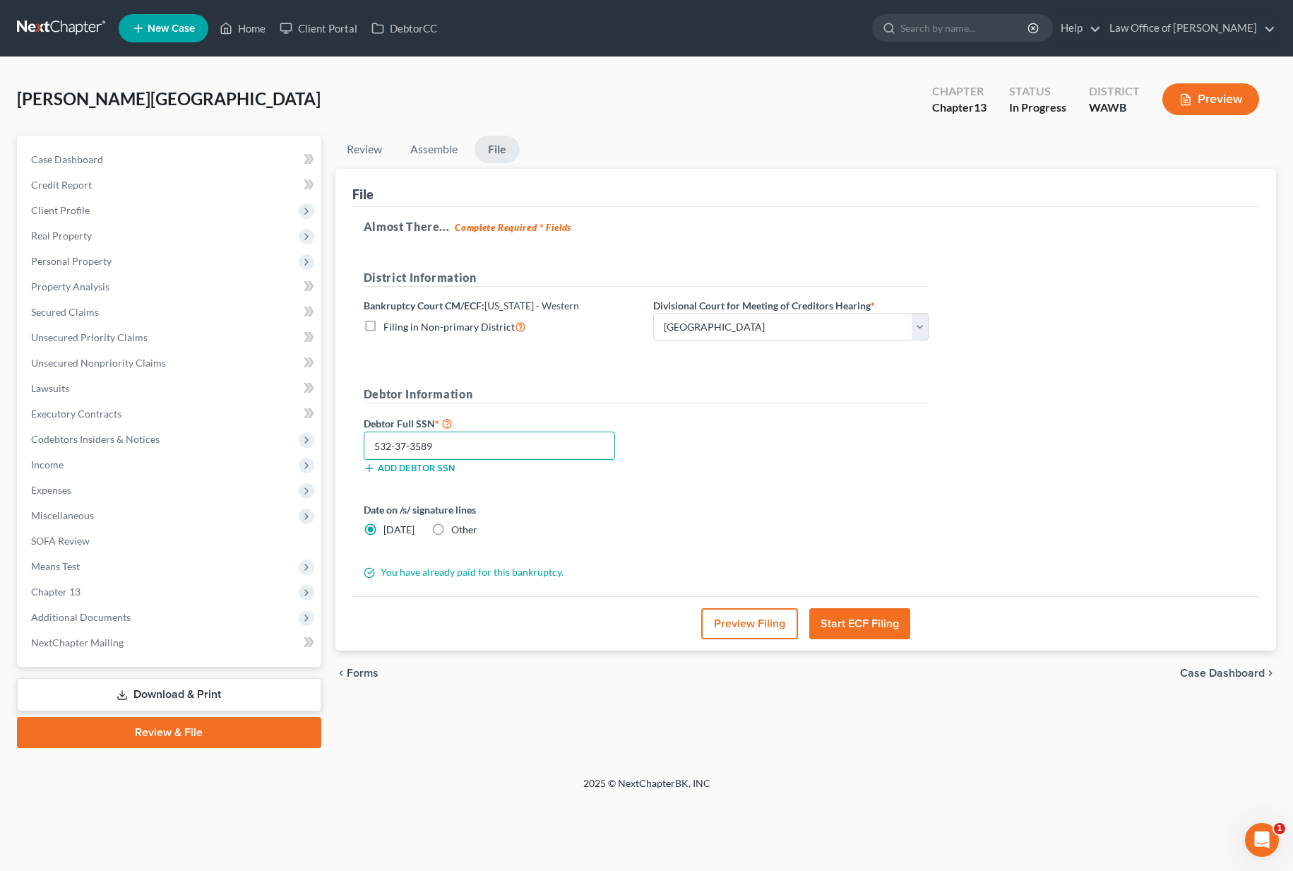
type input "532-37-3589"
click at [866, 614] on button "Start ECF Filing" at bounding box center [859, 623] width 101 height 31
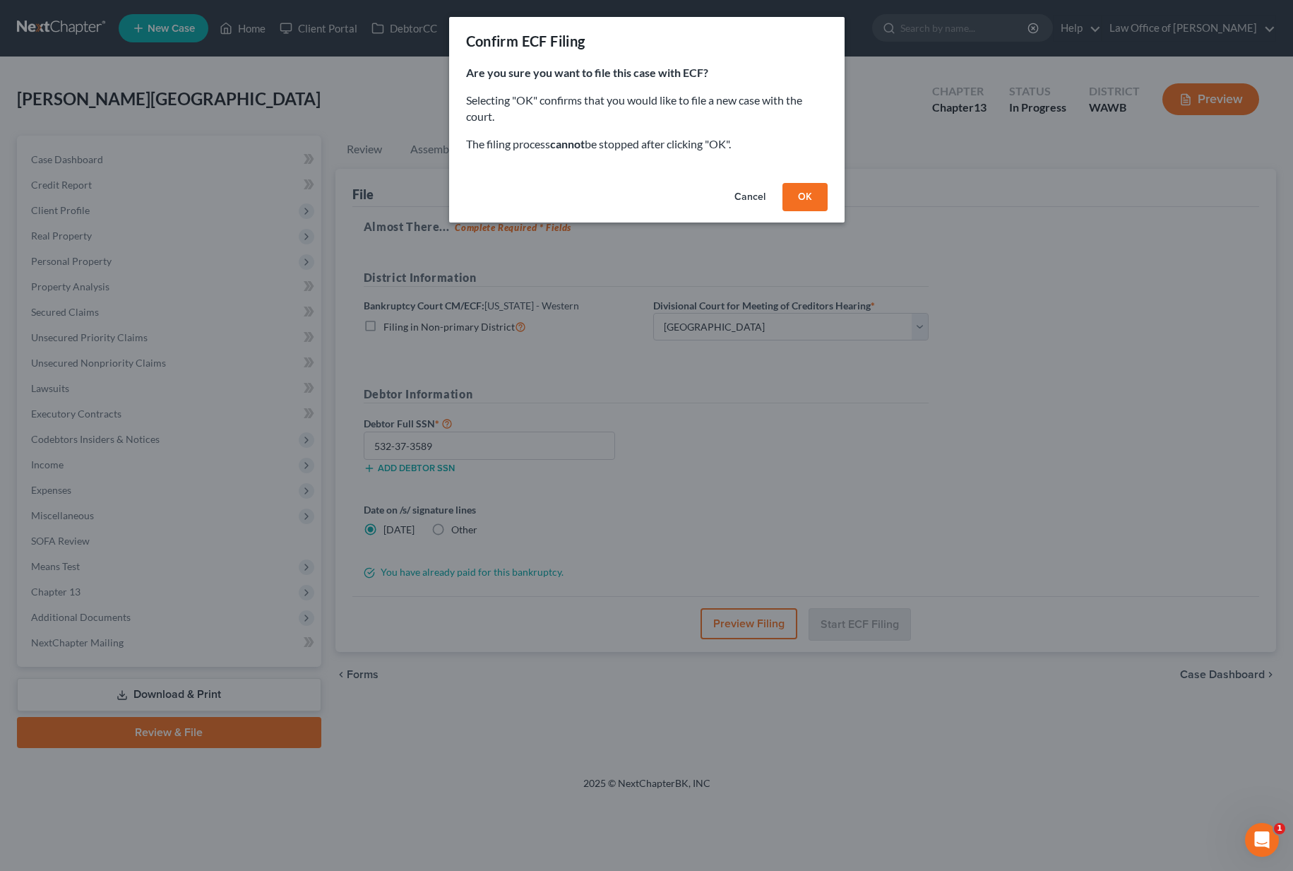
click at [796, 205] on button "OK" at bounding box center [804, 197] width 45 height 28
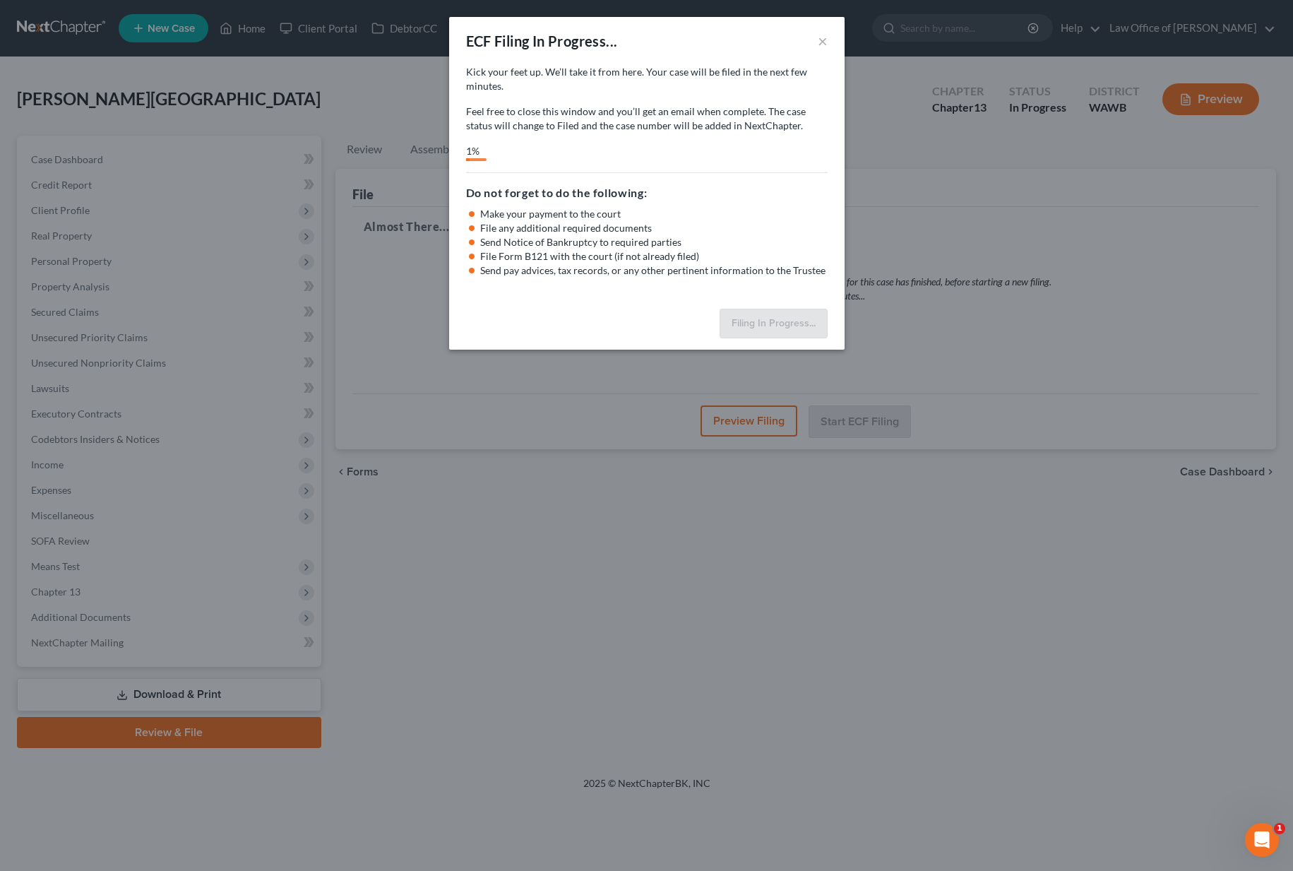
click at [119, 315] on div "ECF Filing In Progress... × Kick your feet up. We’ll take it from here. Your ca…" at bounding box center [646, 435] width 1293 height 871
click at [822, 38] on button "×" at bounding box center [823, 40] width 10 height 17
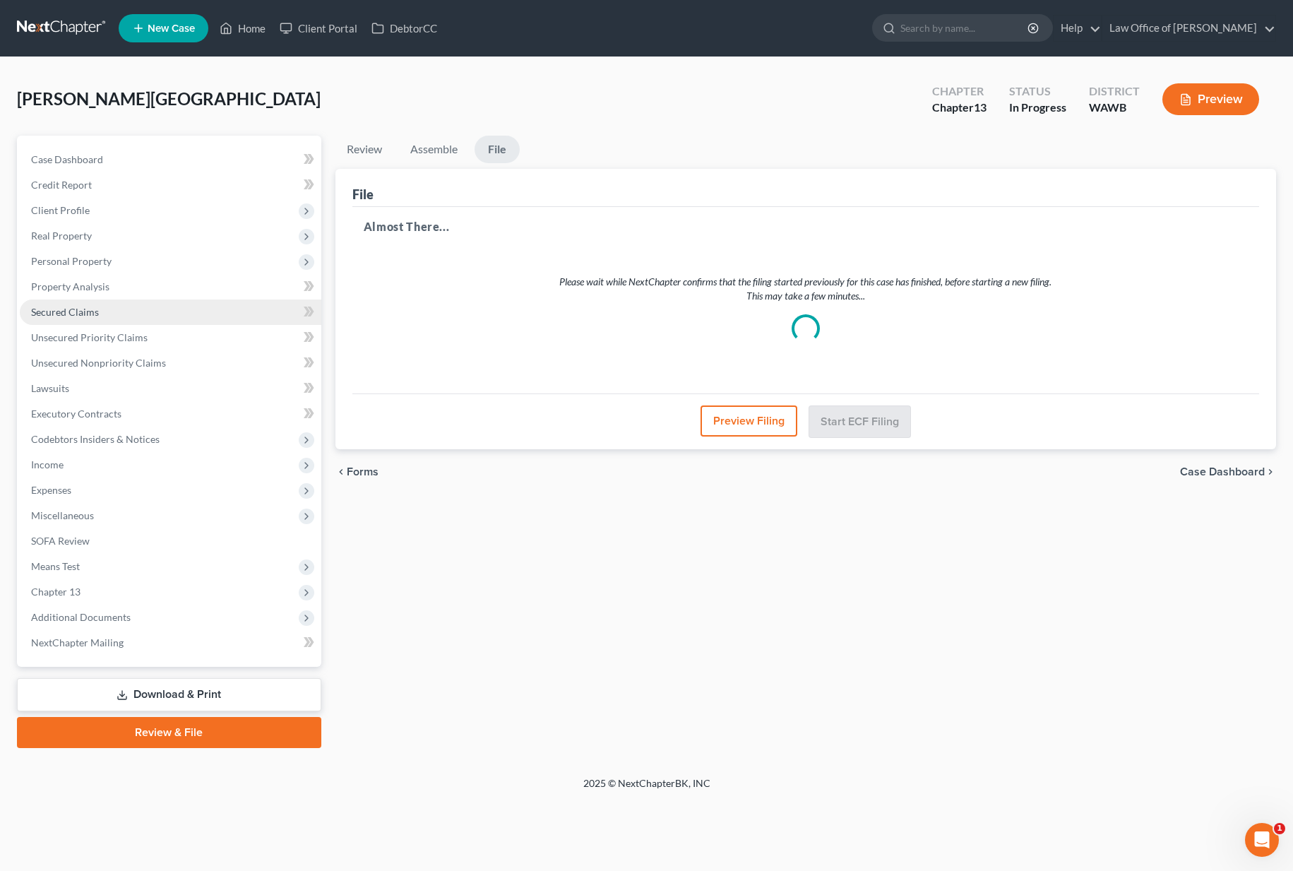
click at [115, 311] on link "Secured Claims" at bounding box center [170, 311] width 301 height 25
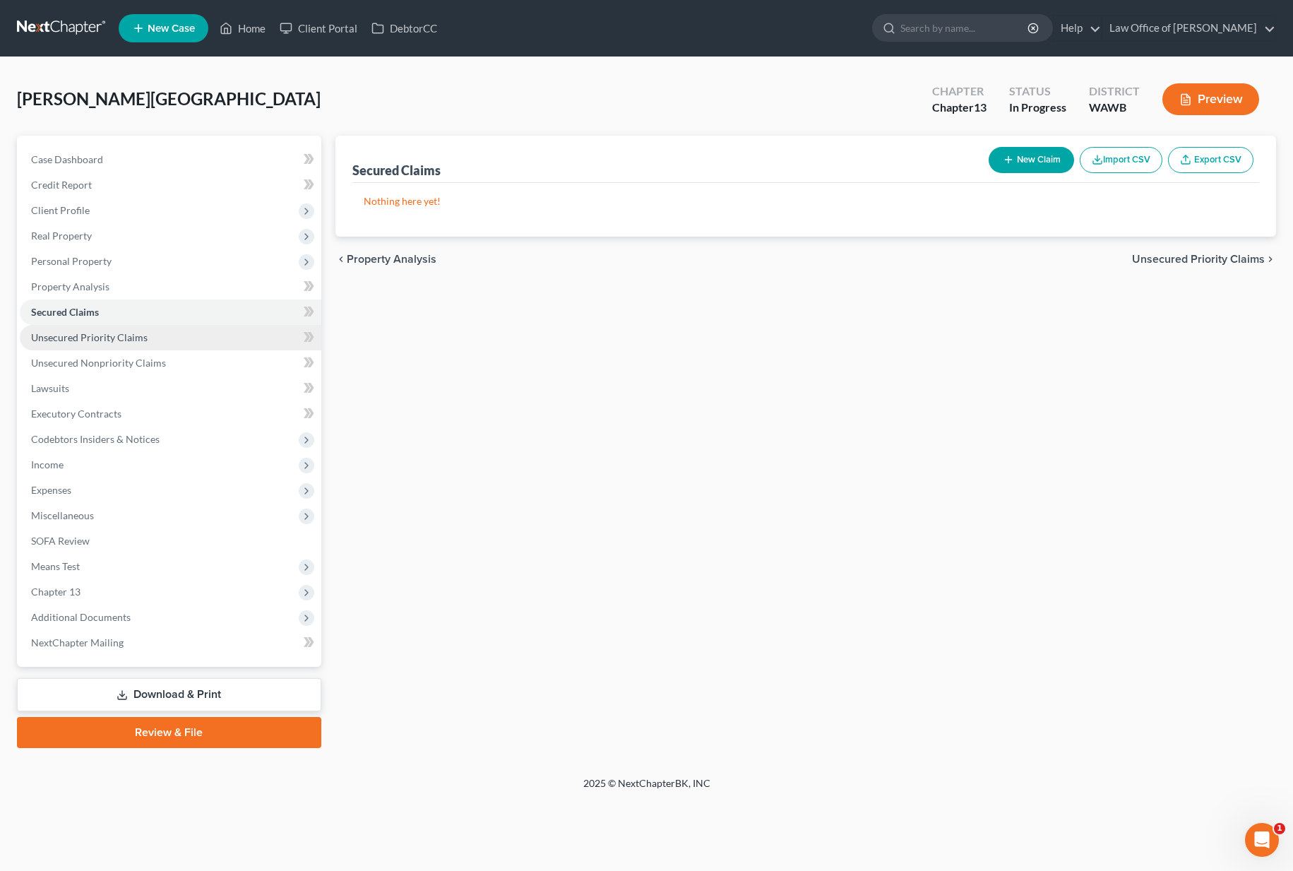
click at [110, 338] on span "Unsecured Priority Claims" at bounding box center [89, 337] width 116 height 12
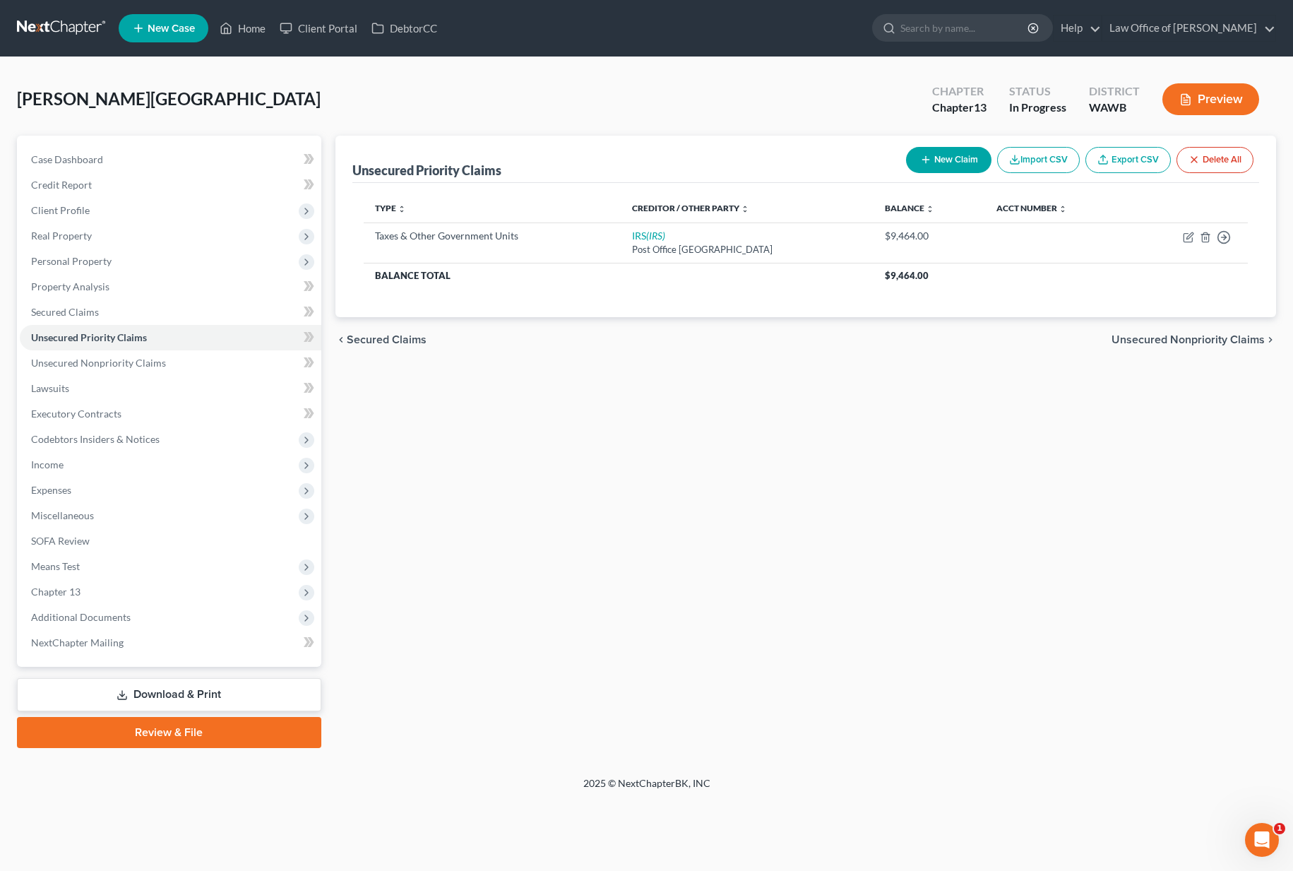
click at [83, 30] on link at bounding box center [62, 28] width 90 height 25
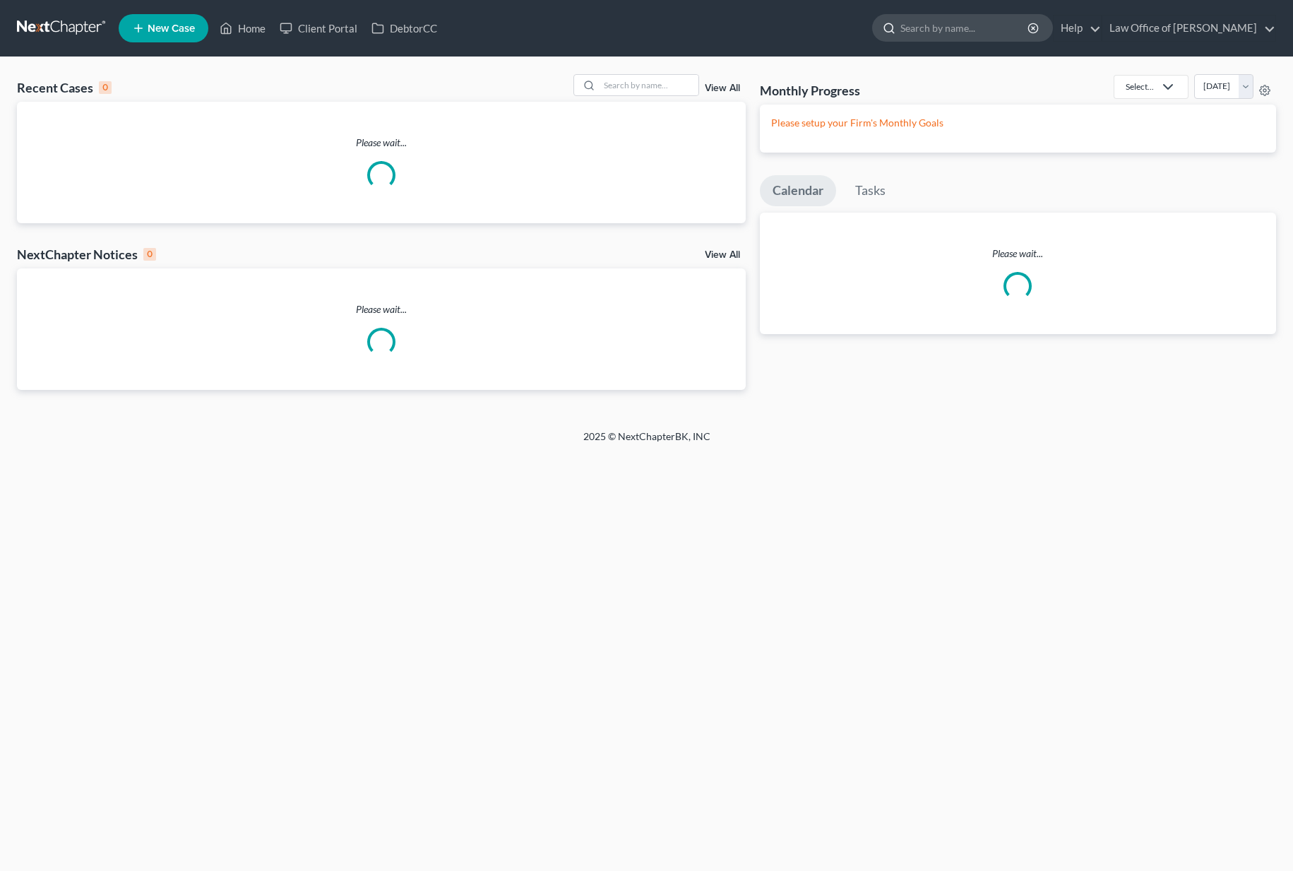
click at [956, 28] on input "search" at bounding box center [964, 28] width 129 height 26
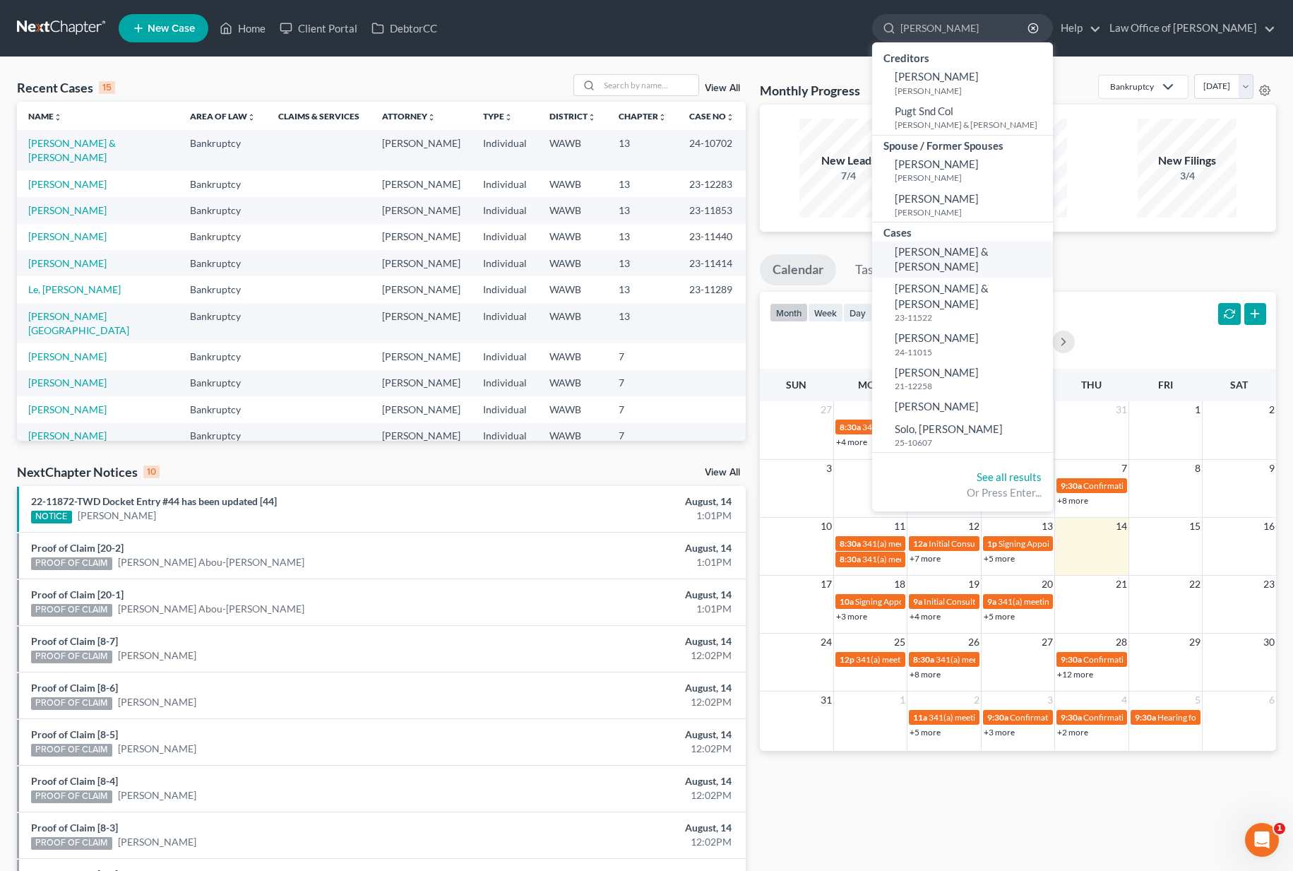
type input "[PERSON_NAME]"
click at [983, 255] on span "[PERSON_NAME] & [PERSON_NAME]" at bounding box center [942, 259] width 94 height 28
select select "6"
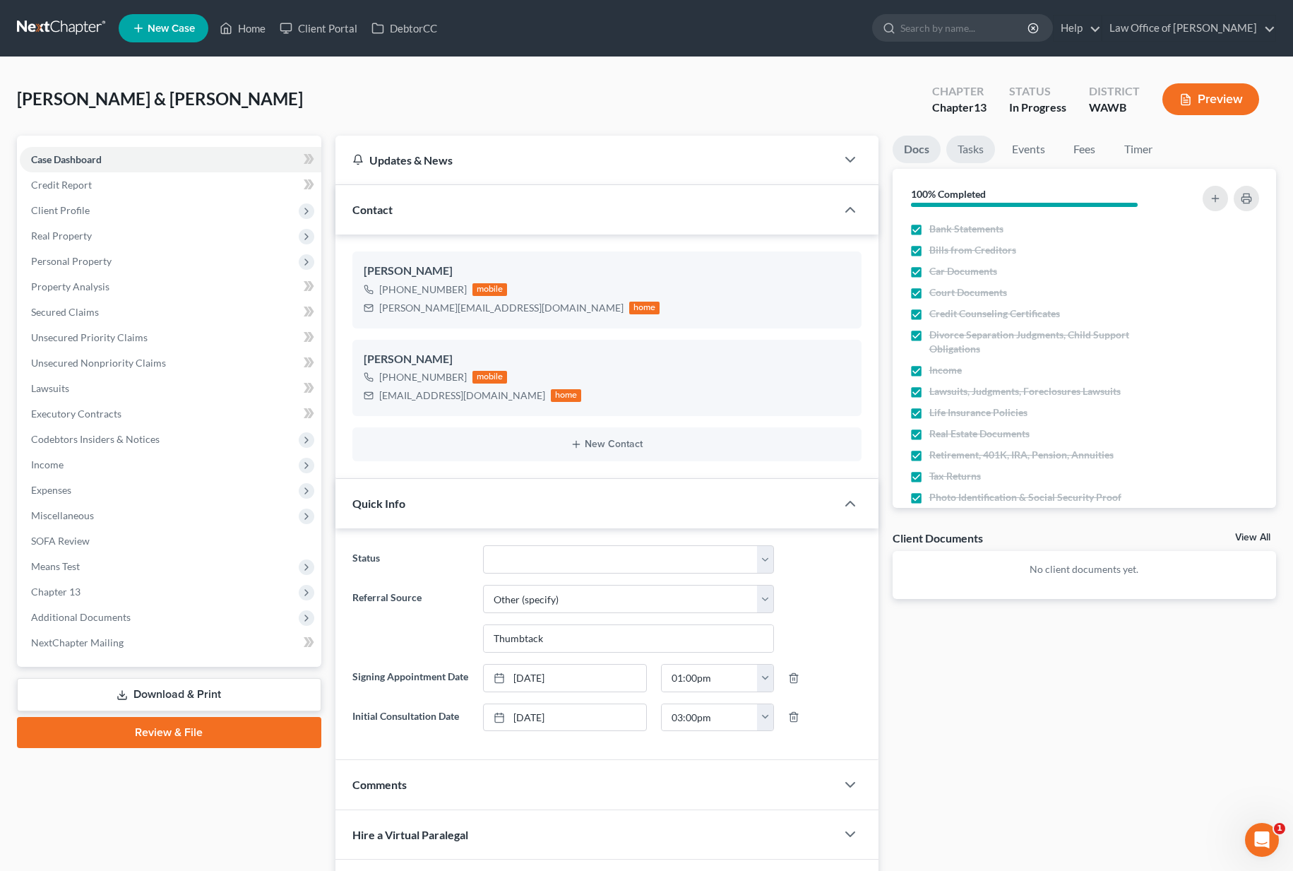
click at [971, 148] on link "Tasks" at bounding box center [970, 150] width 49 height 28
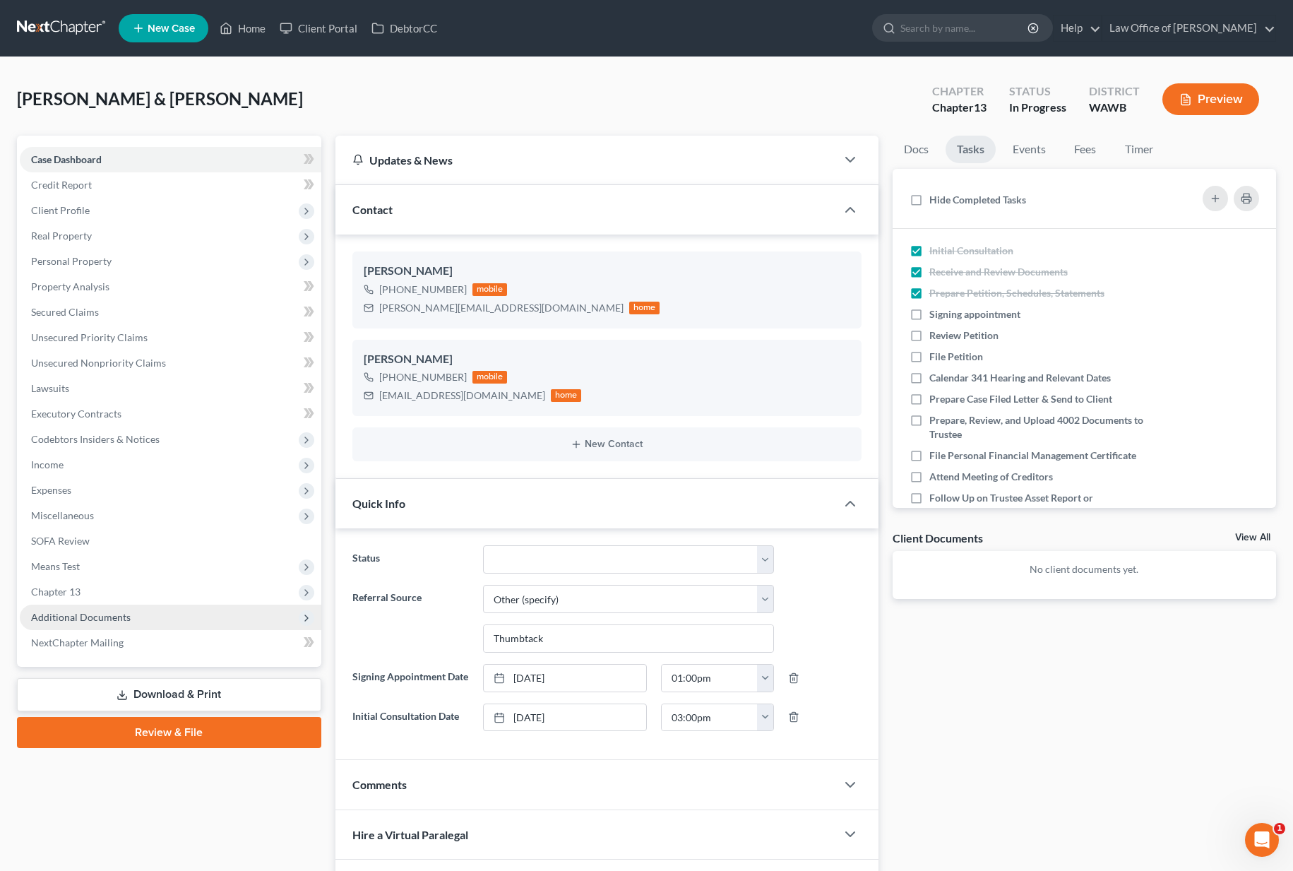
click at [128, 619] on span "Additional Documents" at bounding box center [170, 616] width 301 height 25
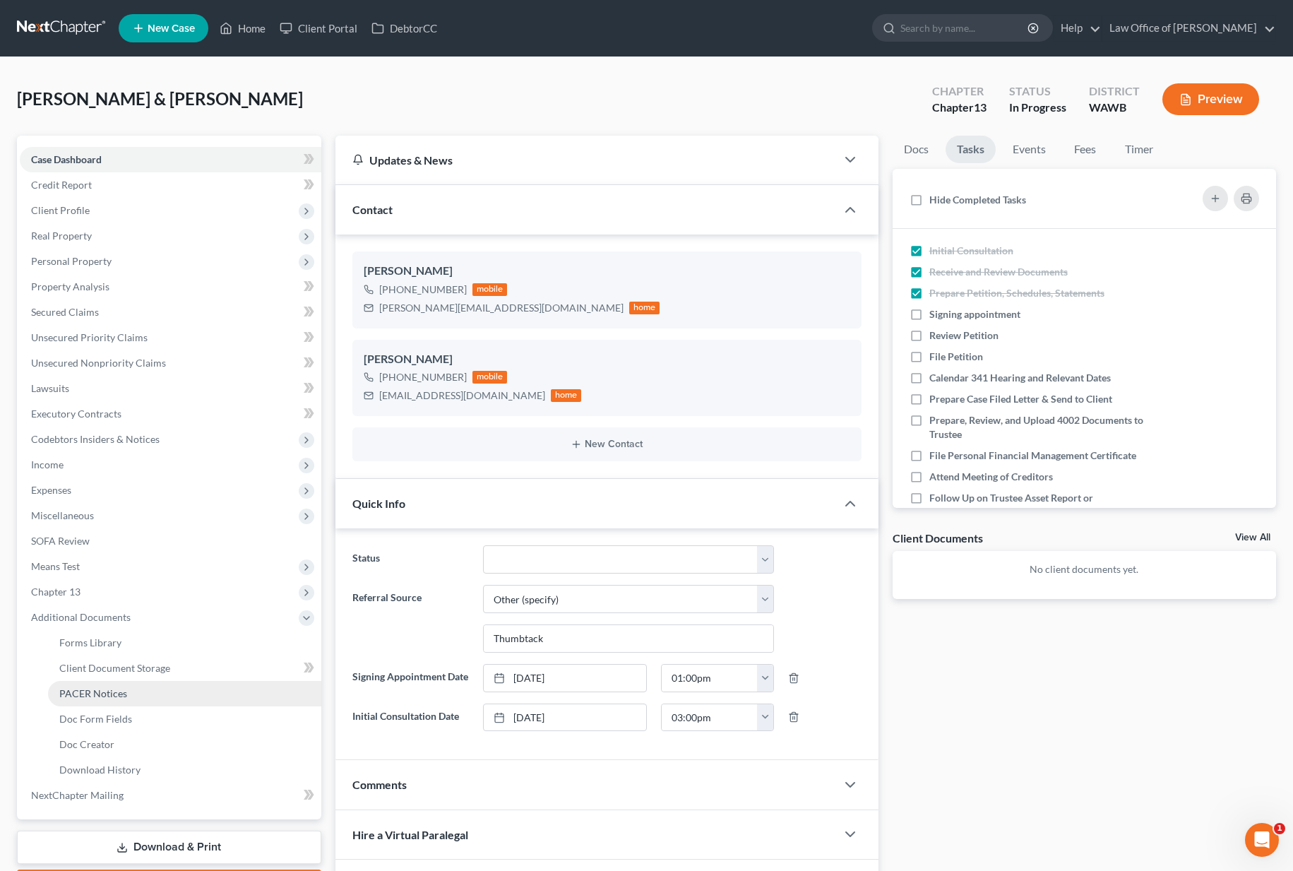
click at [121, 698] on span "PACER Notices" at bounding box center [93, 693] width 68 height 12
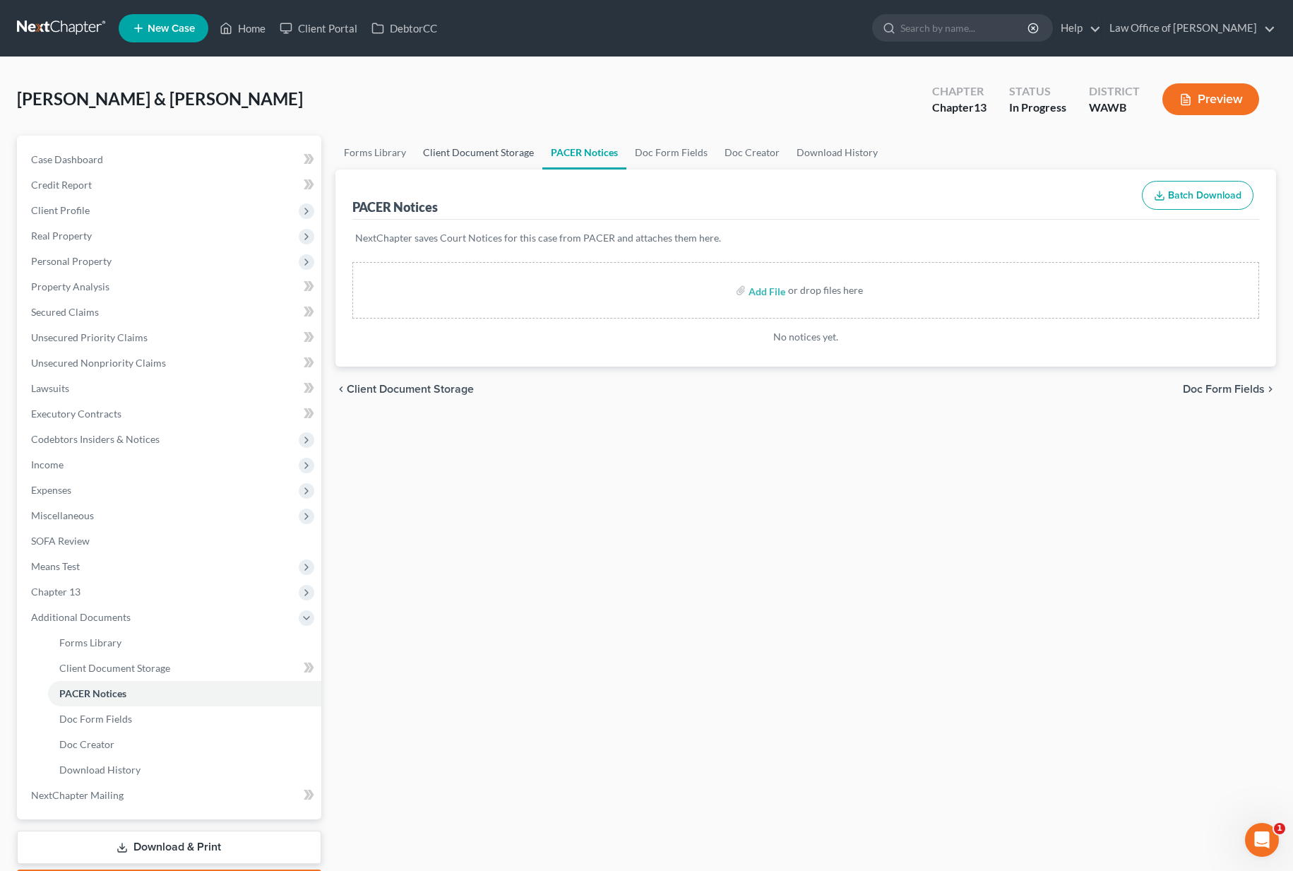
click at [438, 157] on link "Client Document Storage" at bounding box center [478, 153] width 128 height 34
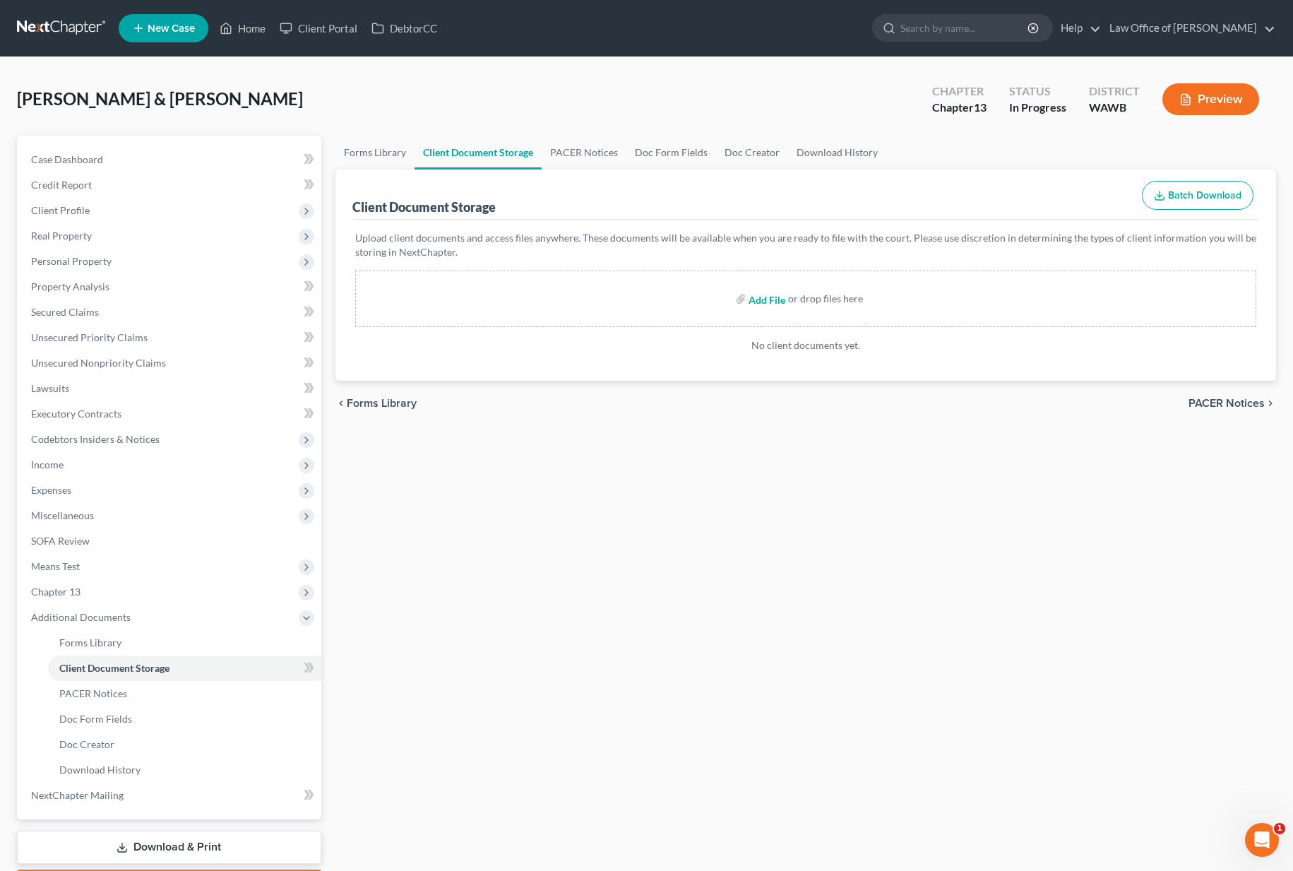
click at [770, 294] on input "file" at bounding box center [765, 298] width 34 height 25
type input "C:\fakepath\CCC1 - [PERSON_NAME].pdf"
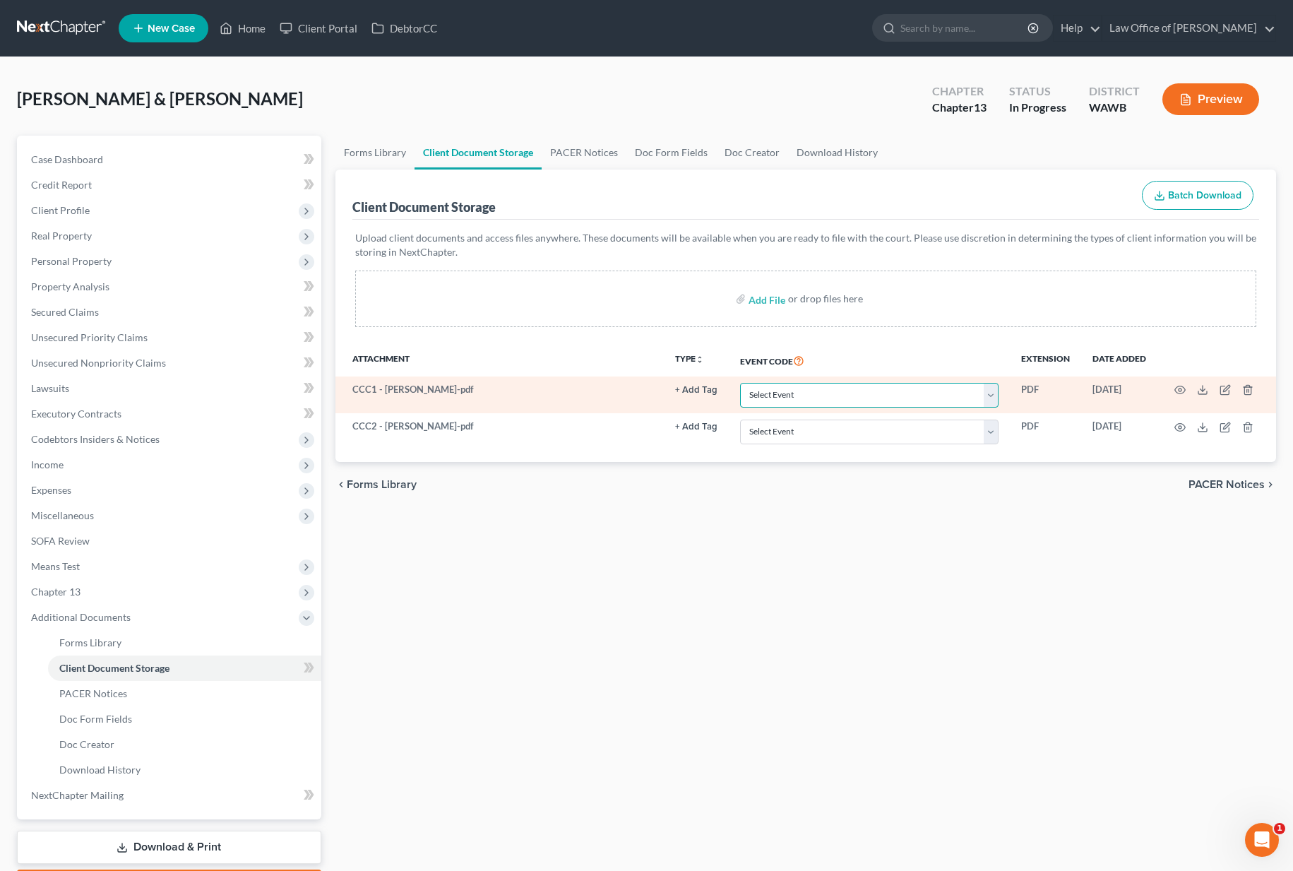
click at [876, 395] on select "Select Event Certificate of Credit Counseling for Debtor Certificate of Credit …" at bounding box center [869, 395] width 258 height 25
select select "0"
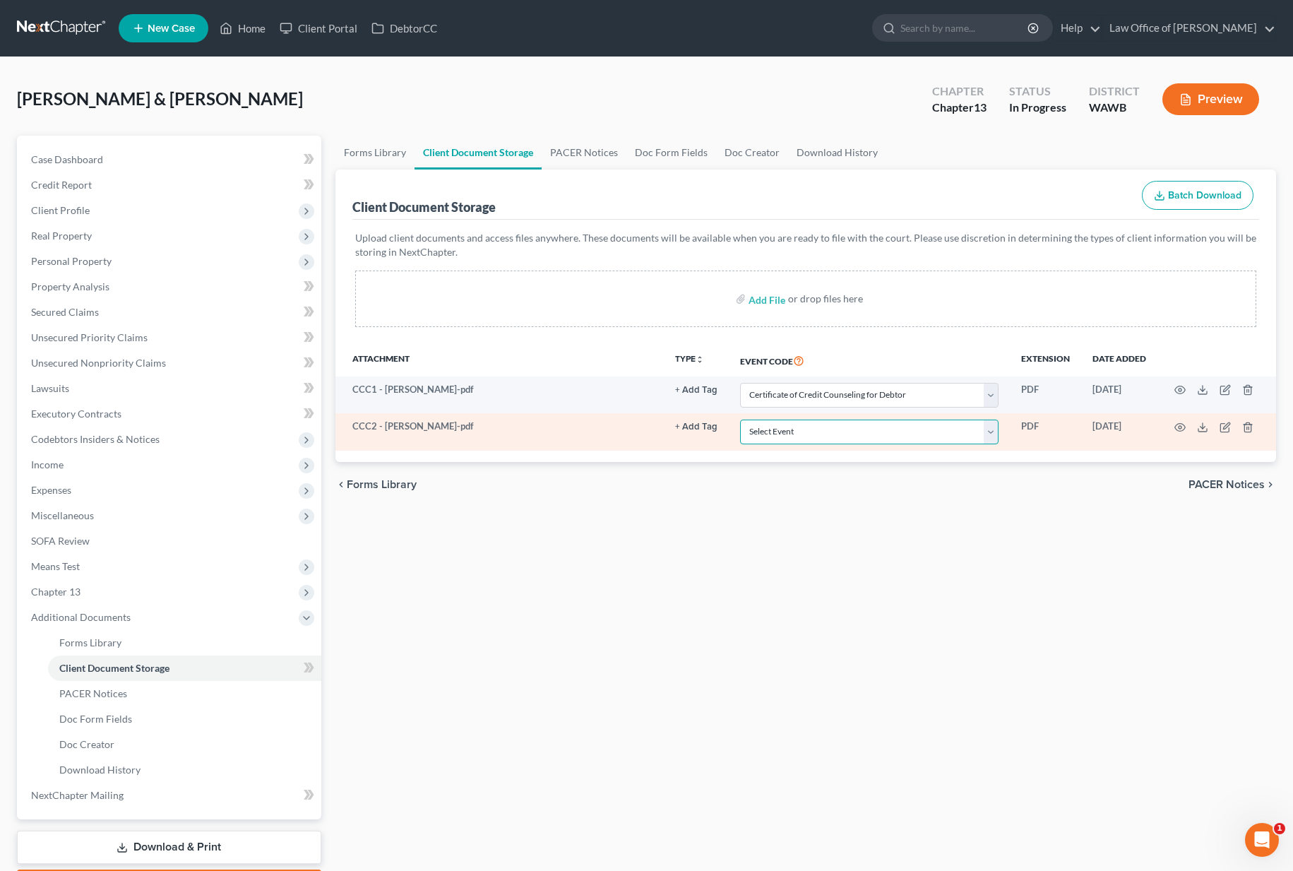
click at [868, 441] on select "Select Event Certificate of Credit Counseling for Debtor Certificate of Credit …" at bounding box center [869, 431] width 258 height 25
select select "1"
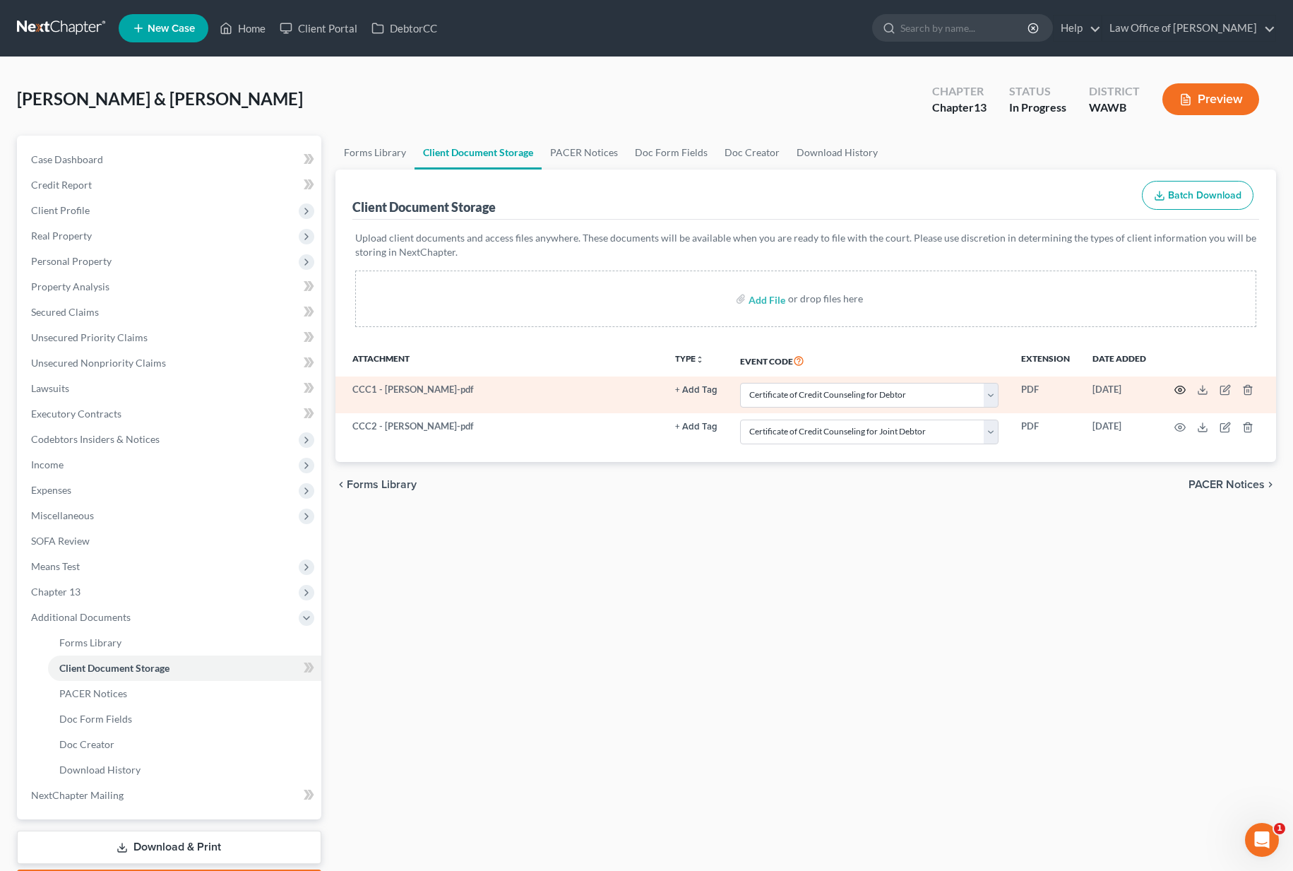
click at [1174, 395] on icon "button" at bounding box center [1179, 389] width 11 height 11
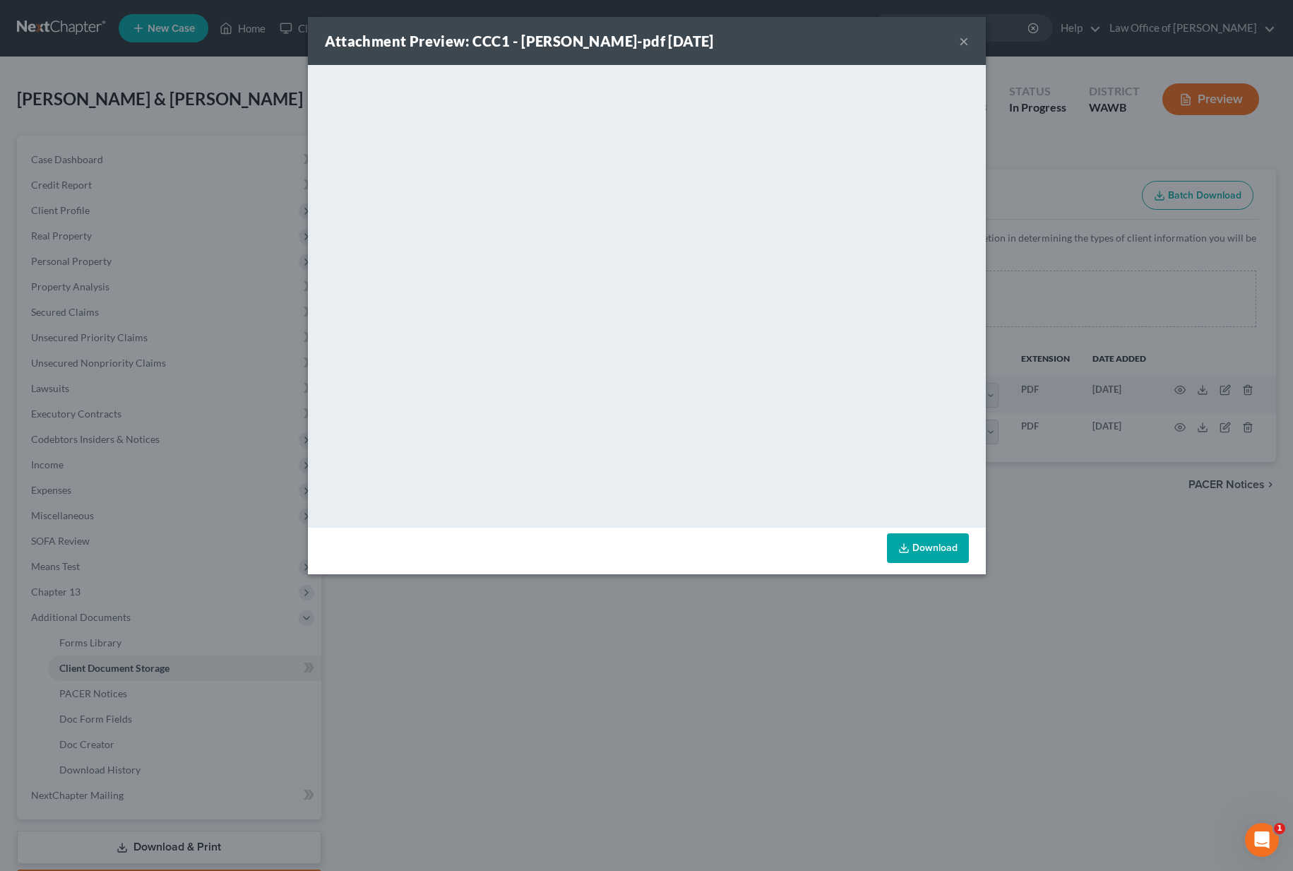
click at [1177, 405] on div "Attachment Preview: CCC1 - [PERSON_NAME]-pdf [DATE] × <object ng-attr-data='[UR…" at bounding box center [646, 435] width 1293 height 871
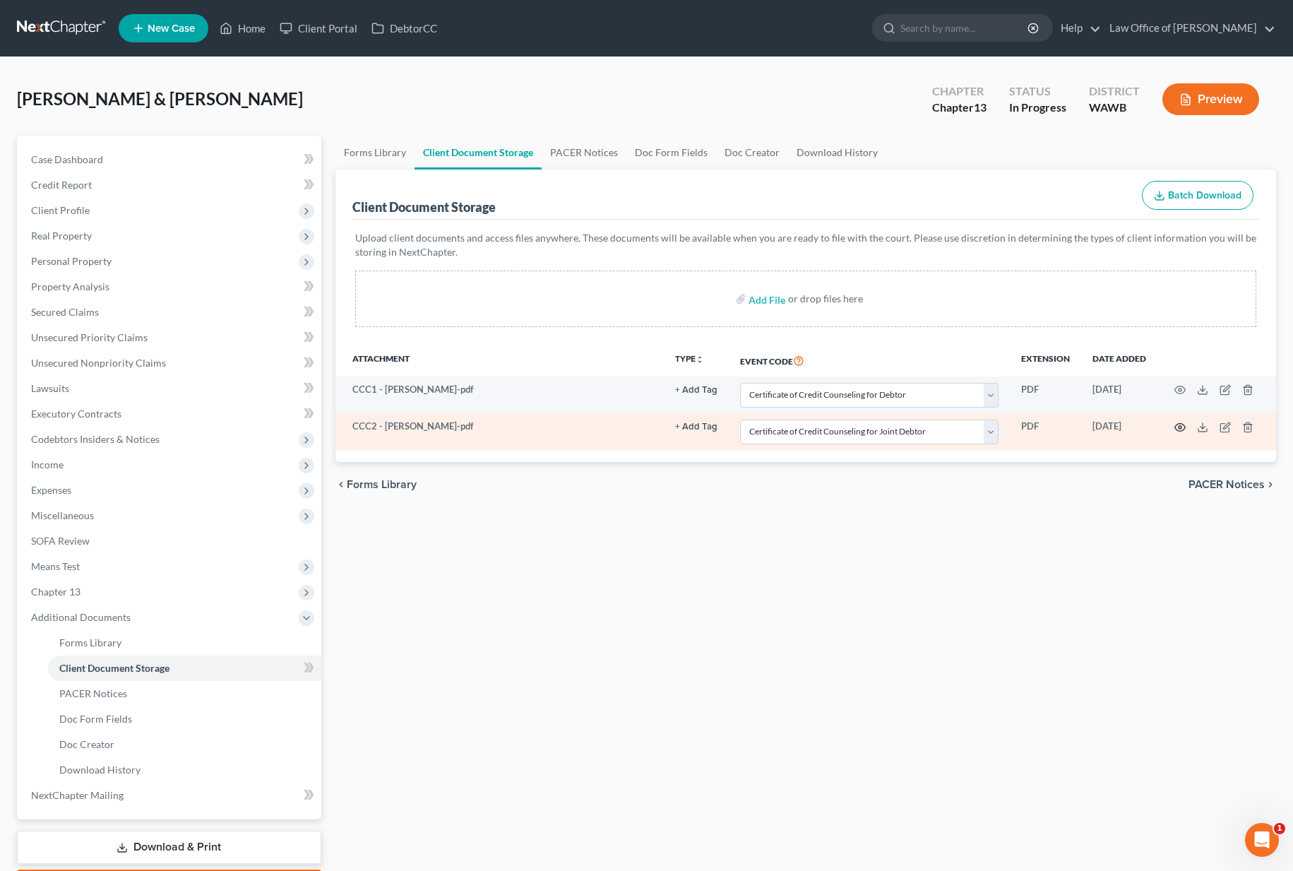
click at [1180, 426] on icon "button" at bounding box center [1179, 426] width 11 height 11
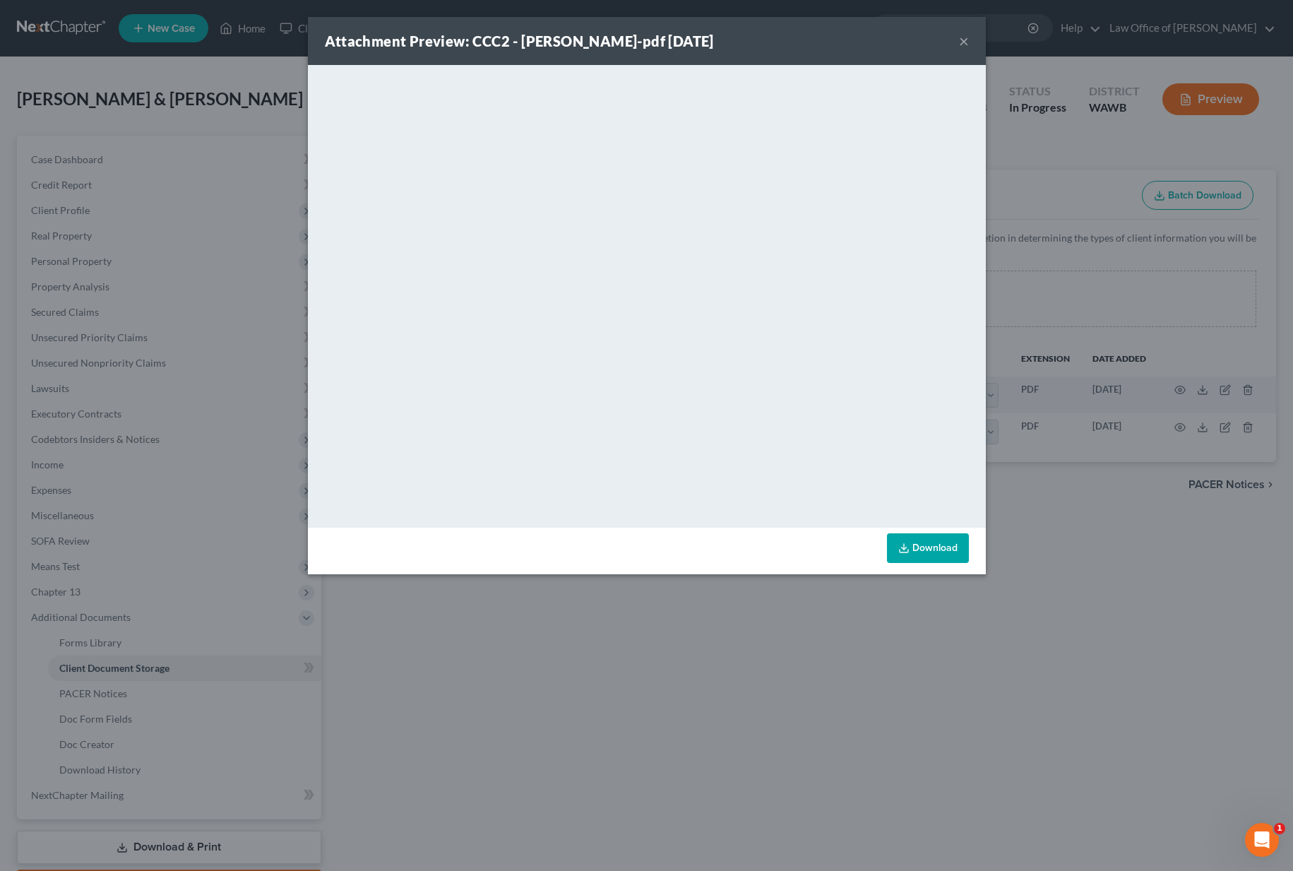
click at [1163, 446] on div "Attachment Preview: CCC2 - [PERSON_NAME]-pdf [DATE] × <object ng-attr-data='[UR…" at bounding box center [646, 435] width 1293 height 871
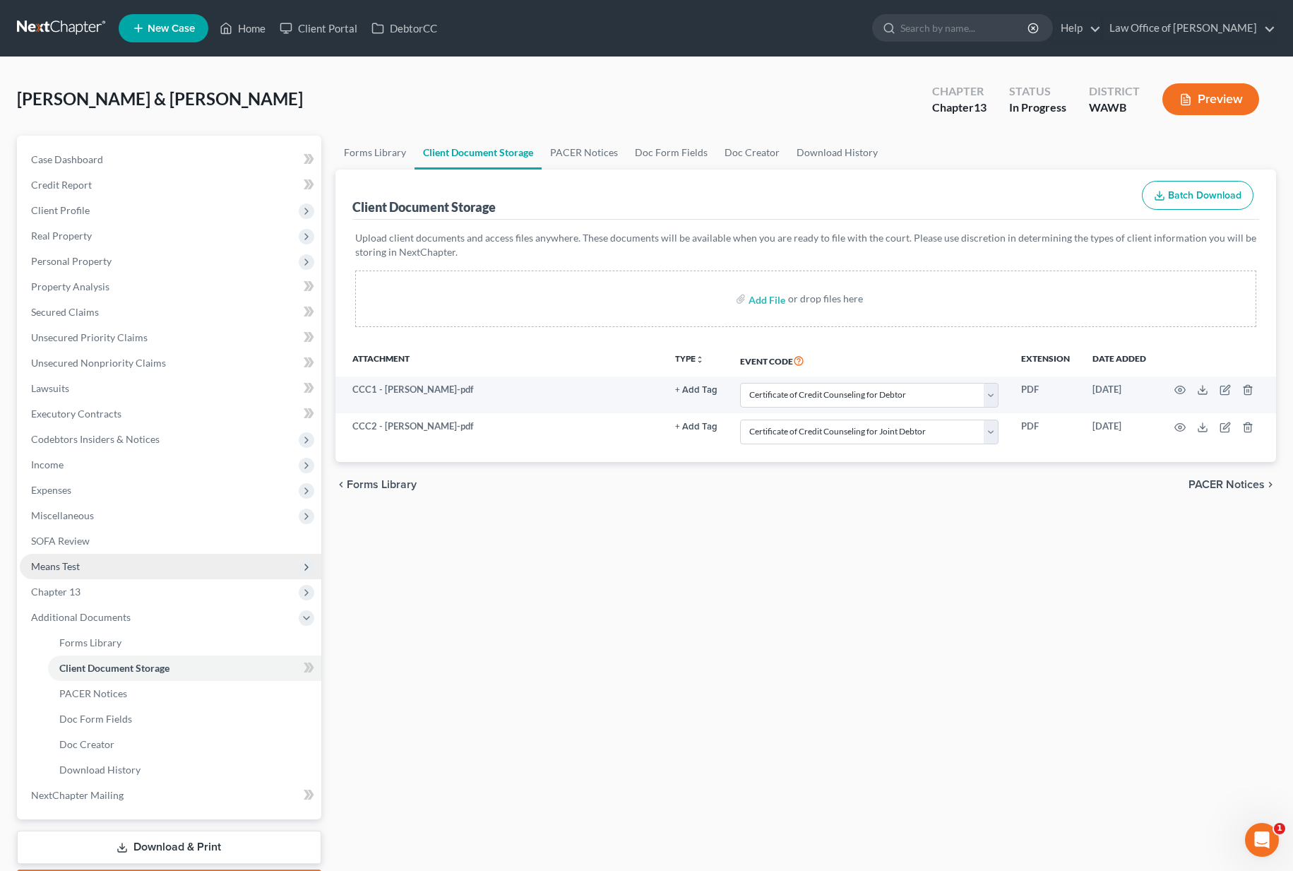
click at [128, 577] on span "Means Test" at bounding box center [170, 566] width 301 height 25
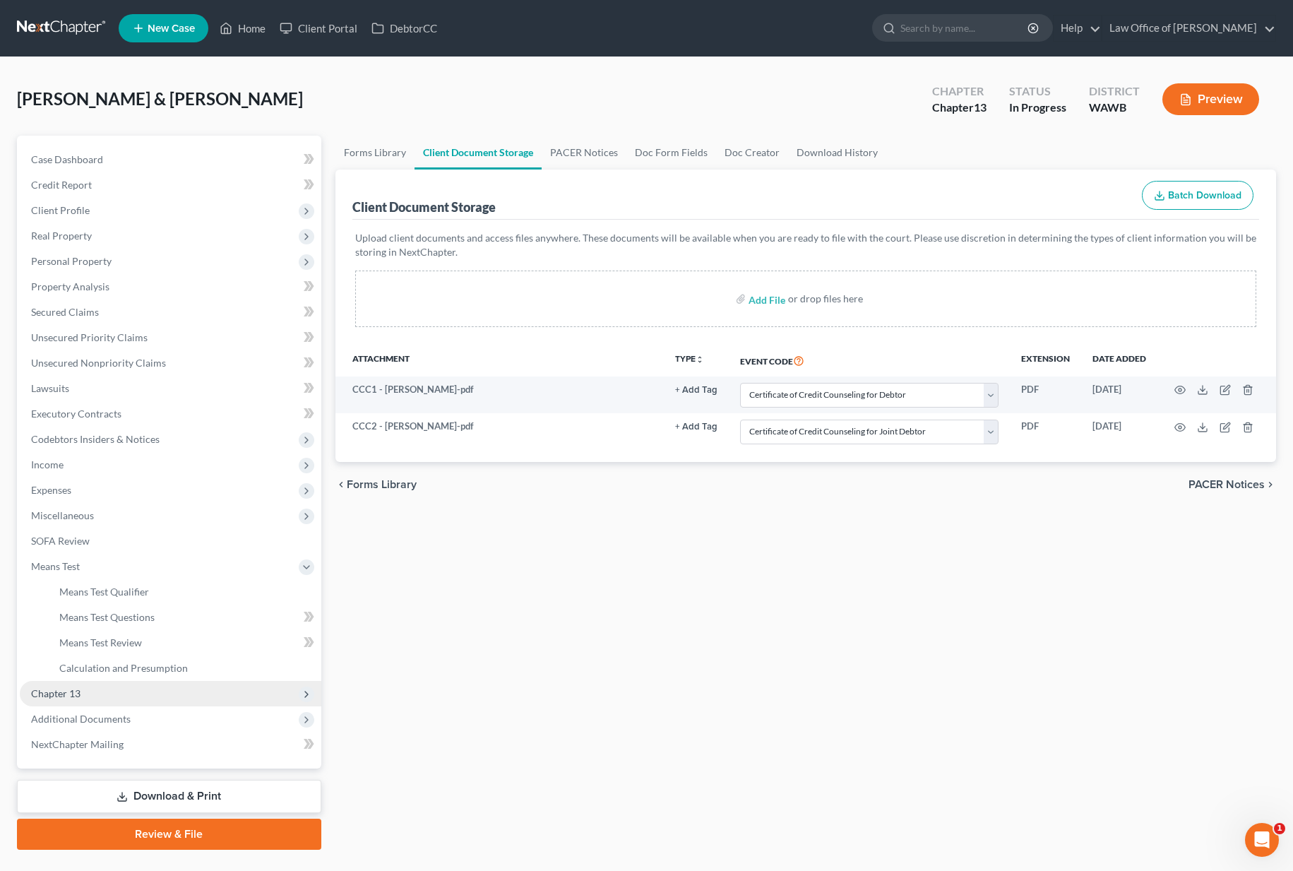
click at [93, 692] on span "Chapter 13" at bounding box center [170, 693] width 301 height 25
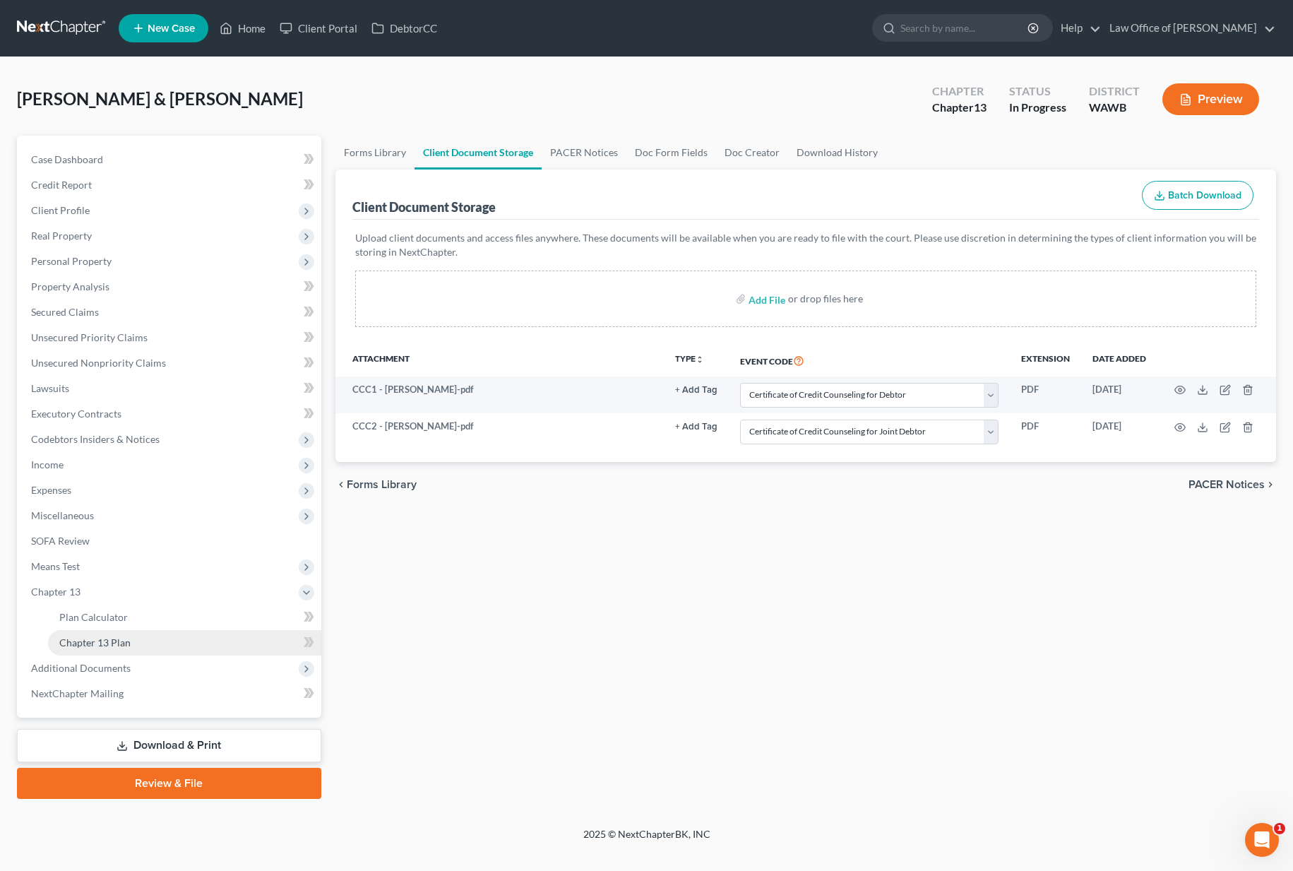
click at [102, 641] on span "Chapter 13 Plan" at bounding box center [94, 642] width 71 height 12
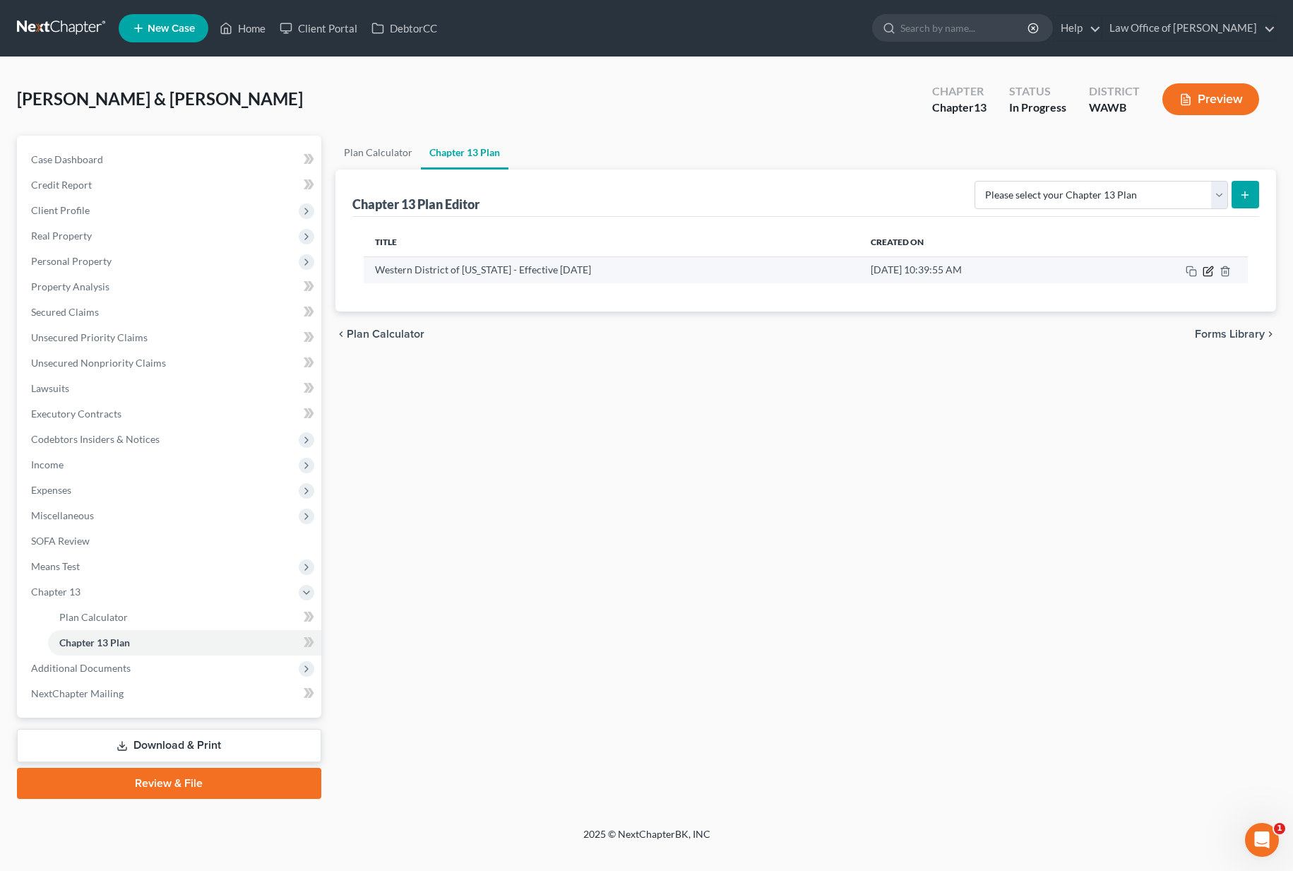
click at [1208, 275] on icon "button" at bounding box center [1207, 271] width 8 height 8
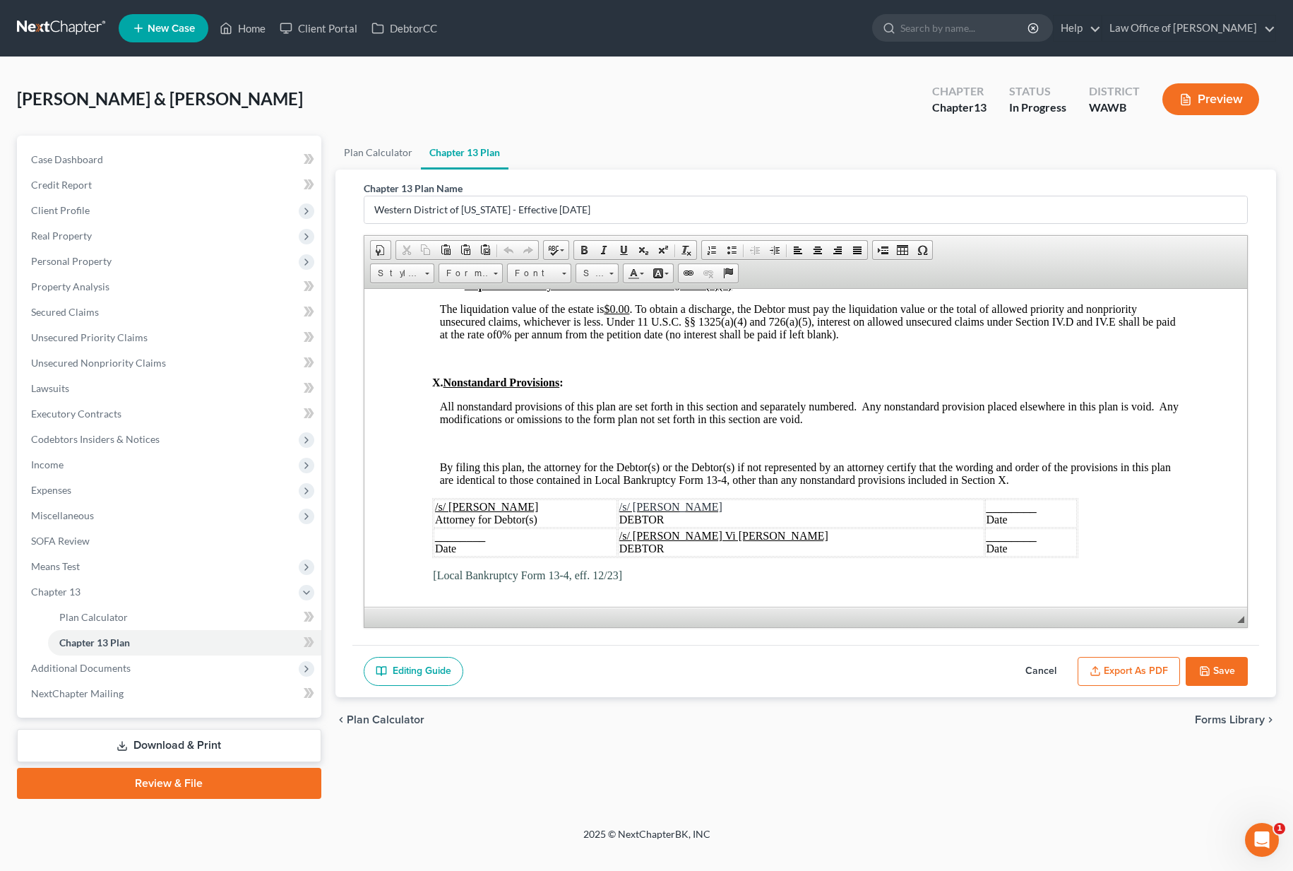
scroll to position [4103, 0]
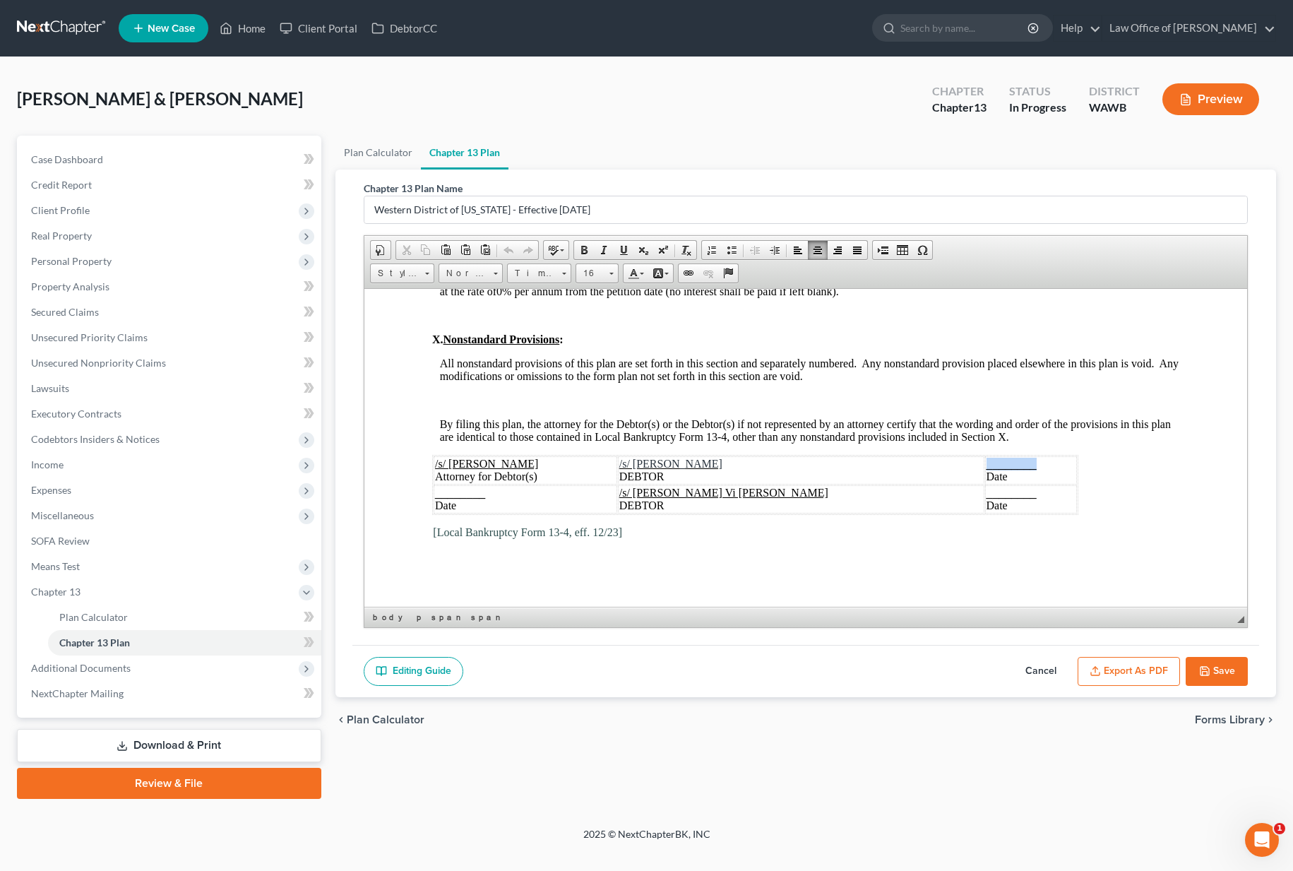
drag, startPoint x: 1010, startPoint y: 463, endPoint x: 945, endPoint y: 462, distance: 64.3
click at [984, 462] on td "________ Date" at bounding box center [1030, 469] width 92 height 28
drag, startPoint x: 973, startPoint y: 464, endPoint x: 889, endPoint y: 464, distance: 84.0
click at [984, 464] on td "[DATE] Date" at bounding box center [1030, 469] width 92 height 28
click at [517, 274] on span "Font" at bounding box center [532, 273] width 49 height 18
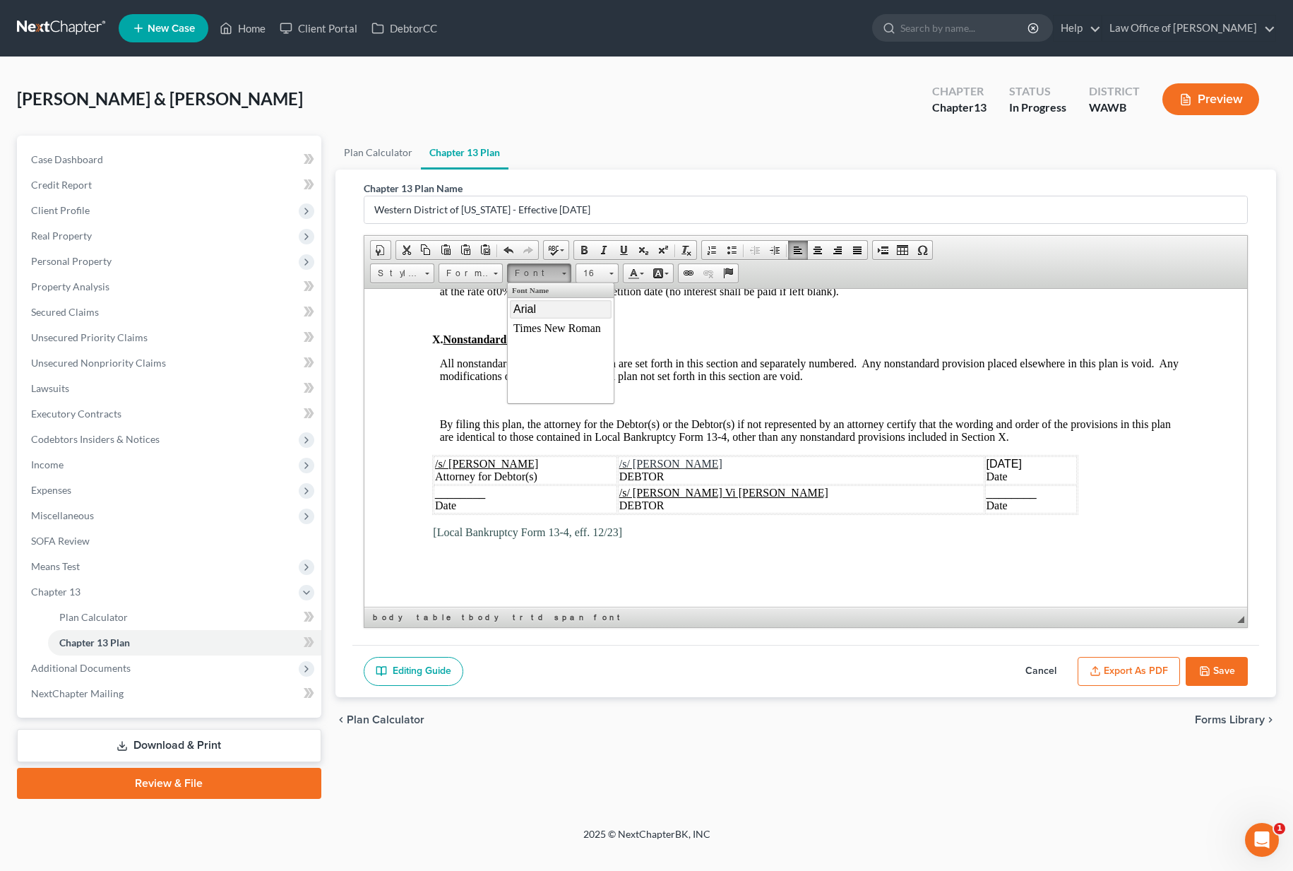
scroll to position [0, 0]
click at [527, 327] on span "Times New Roman" at bounding box center [557, 327] width 88 height 12
click at [616, 251] on link "Underline" at bounding box center [624, 250] width 20 height 18
drag, startPoint x: 952, startPoint y: 490, endPoint x: 902, endPoint y: 490, distance: 49.4
click at [984, 490] on td "________ Date" at bounding box center [1030, 498] width 92 height 28
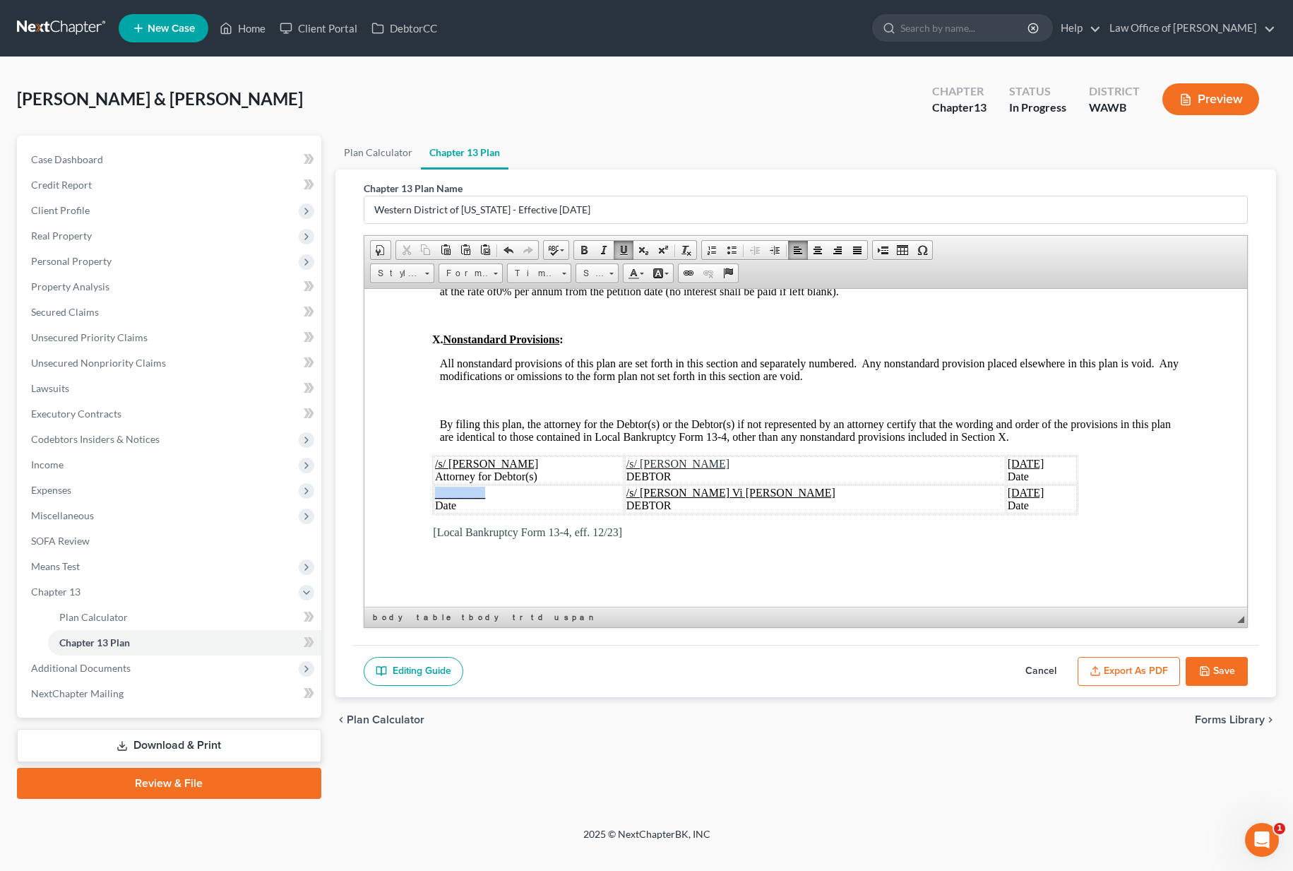
drag, startPoint x: 491, startPoint y: 494, endPoint x: 436, endPoint y: 494, distance: 55.1
click at [436, 494] on td "________ Date" at bounding box center [528, 498] width 191 height 28
click at [1111, 670] on button "Export as PDF" at bounding box center [1128, 672] width 102 height 30
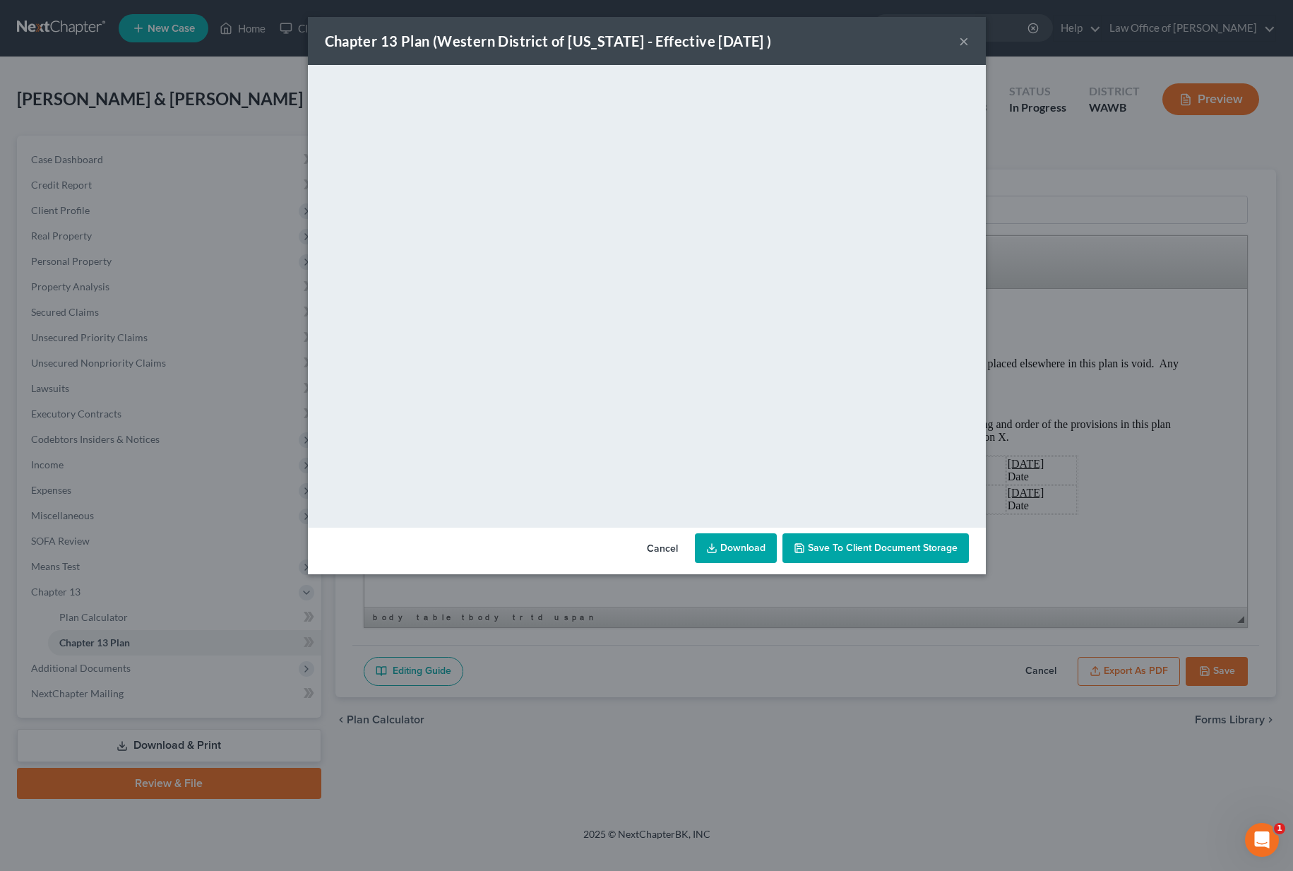
click at [923, 44] on div "Chapter 13 Plan (Western District of [US_STATE] - Effective [DATE] ) ×" at bounding box center [647, 41] width 678 height 48
click at [963, 40] on button "×" at bounding box center [964, 40] width 10 height 17
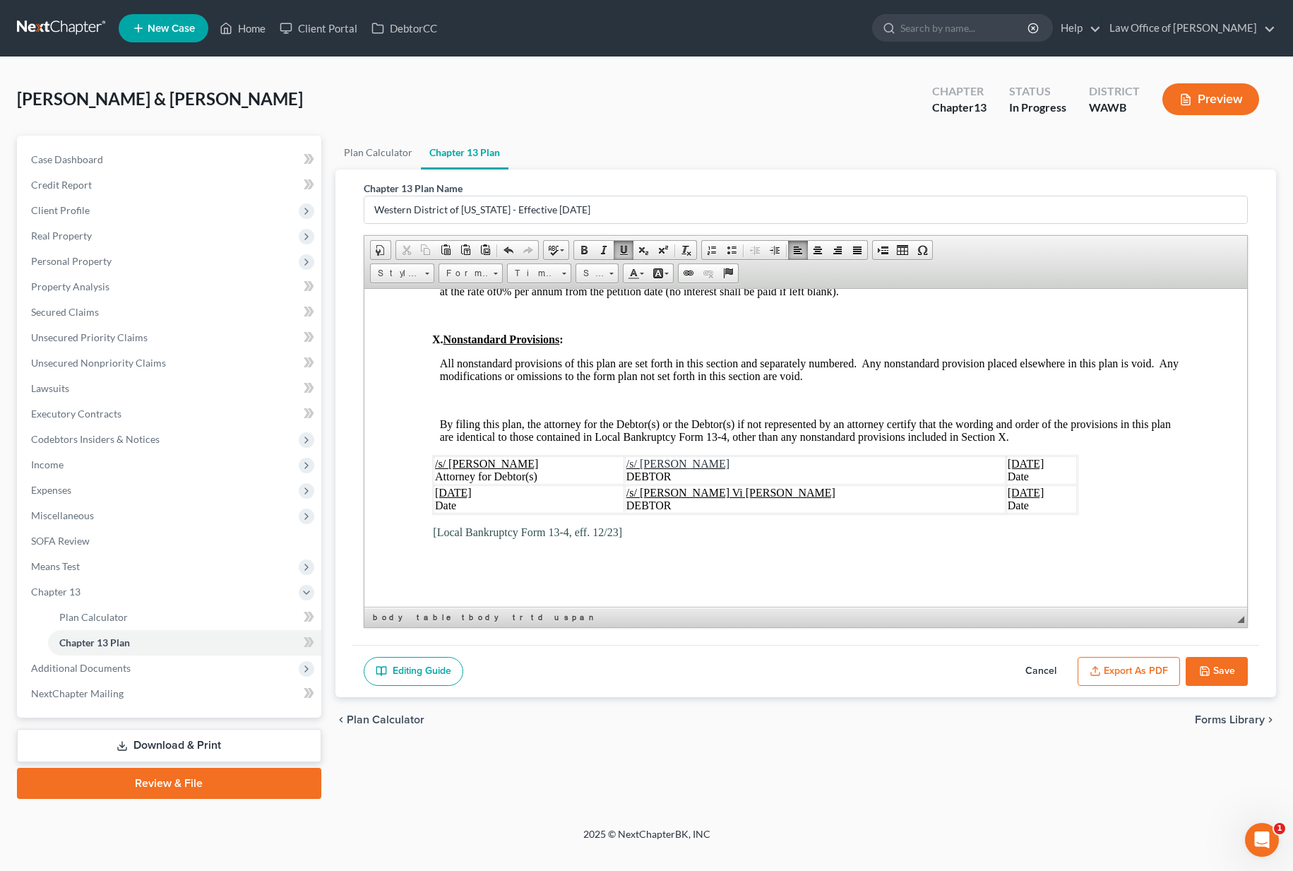
click at [1207, 674] on icon "button" at bounding box center [1204, 670] width 11 height 11
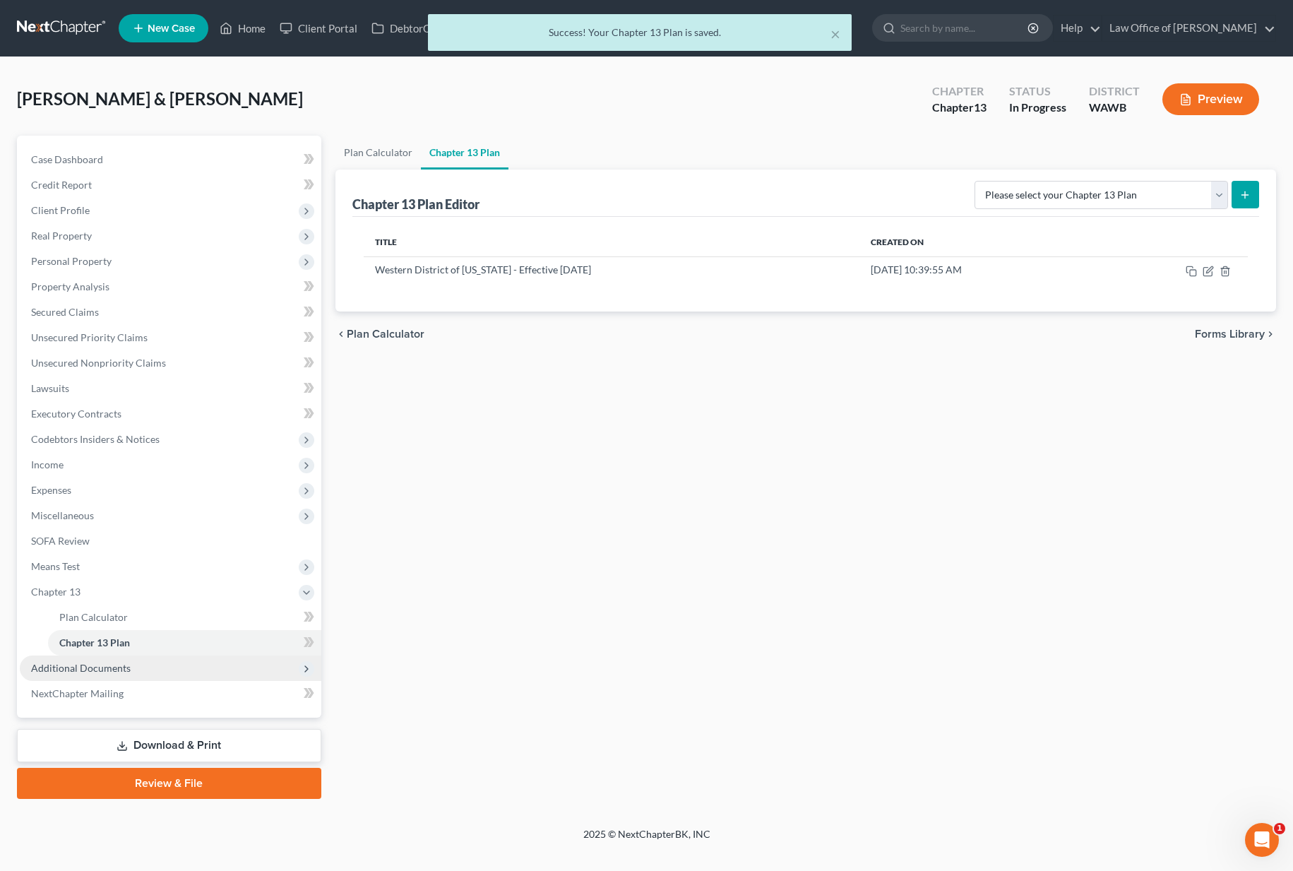
click at [205, 669] on span "Additional Documents" at bounding box center [170, 667] width 301 height 25
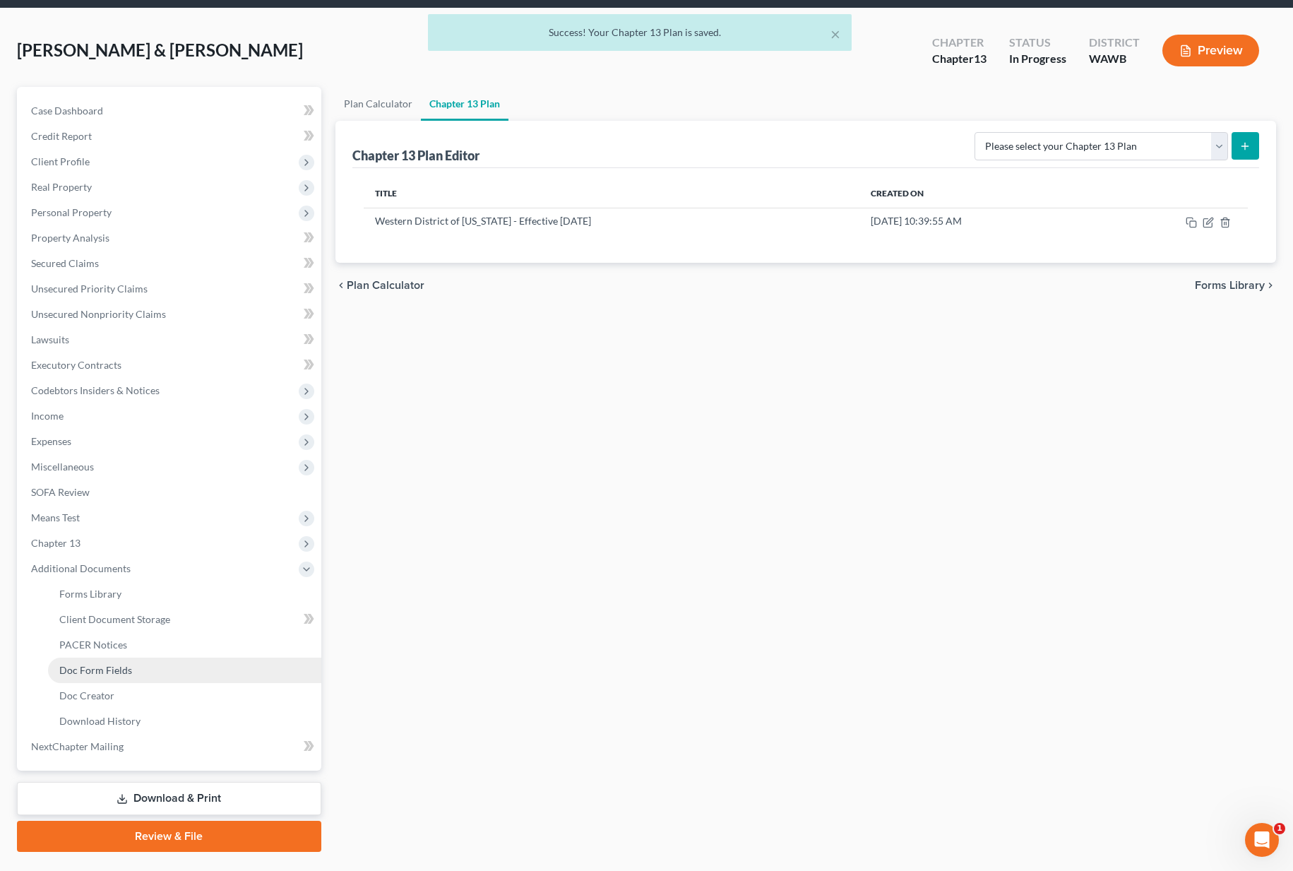
scroll to position [83, 0]
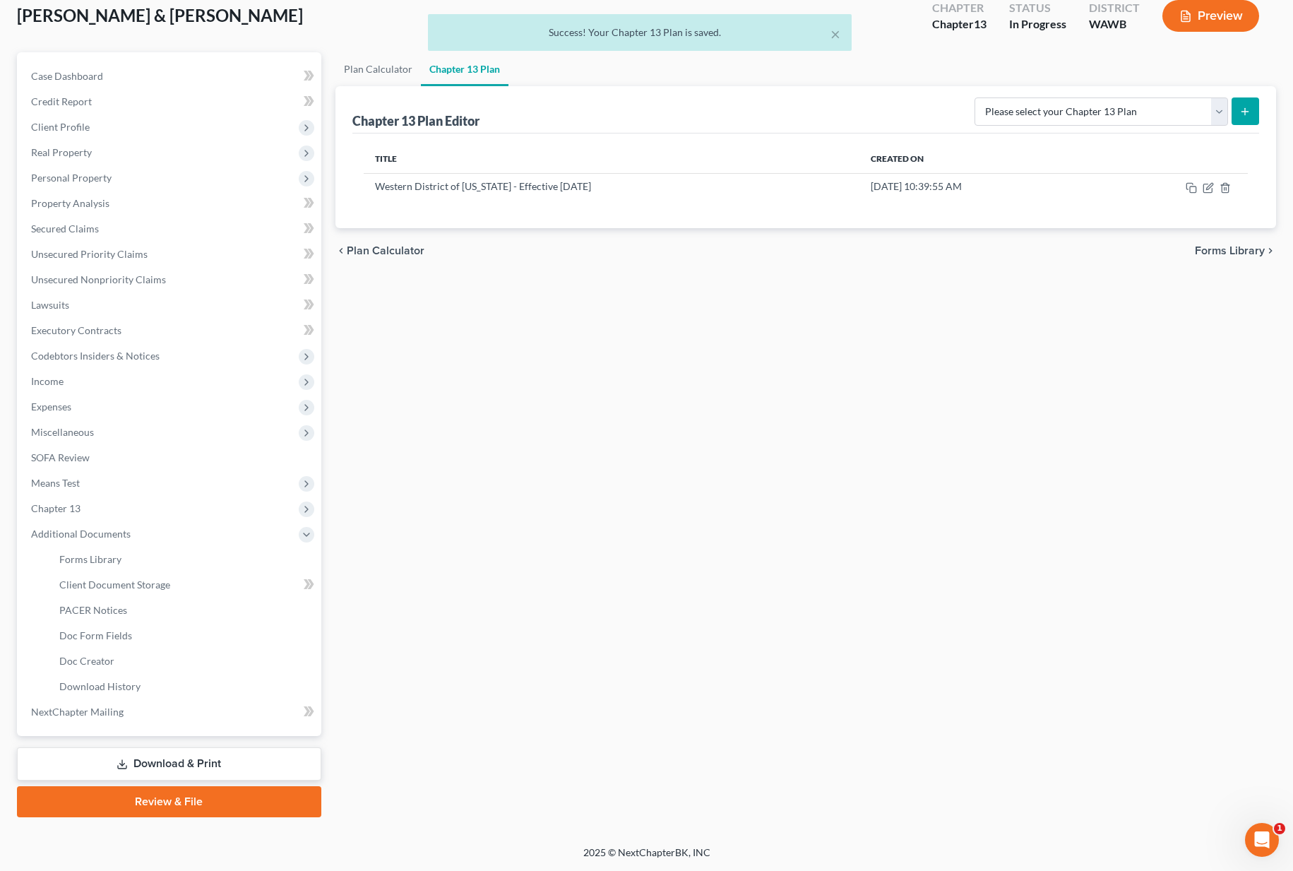
click at [176, 758] on link "Download & Print" at bounding box center [169, 763] width 304 height 33
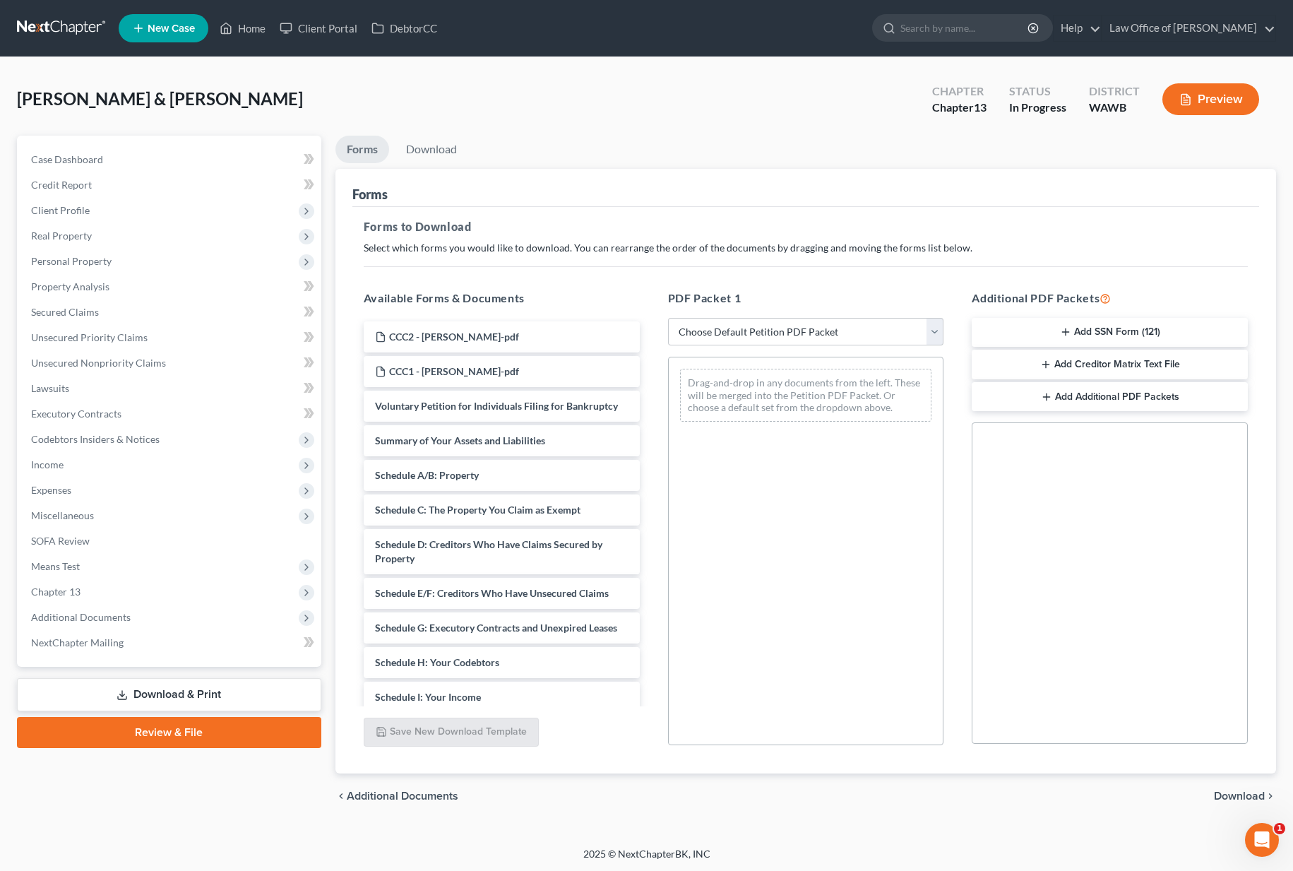
click at [1088, 322] on button "Add SSN Form (121)" at bounding box center [1109, 333] width 276 height 30
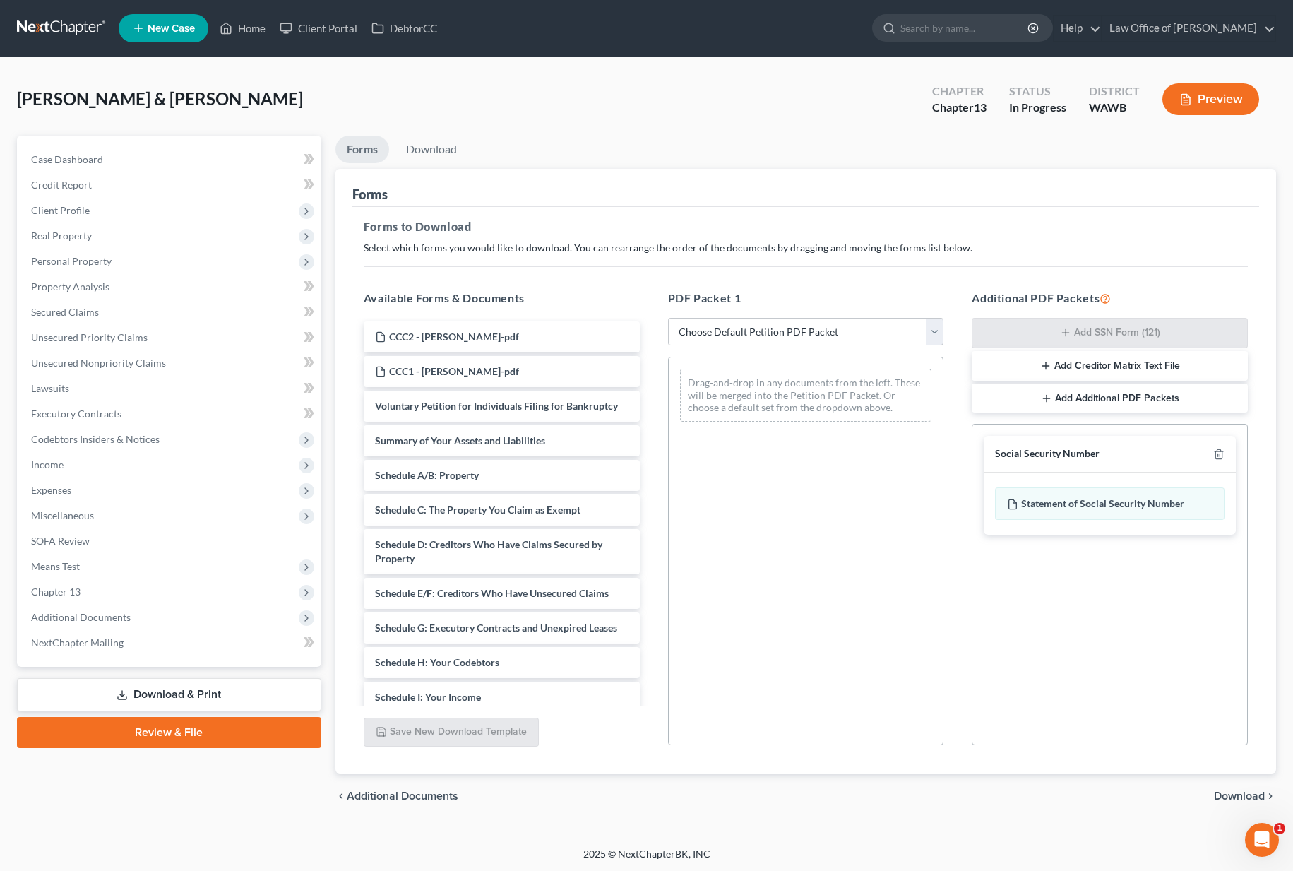
click at [1245, 784] on div "chevron_left Additional Documents Download chevron_right" at bounding box center [805, 795] width 940 height 45
click at [1242, 791] on span "Download" at bounding box center [1239, 795] width 51 height 11
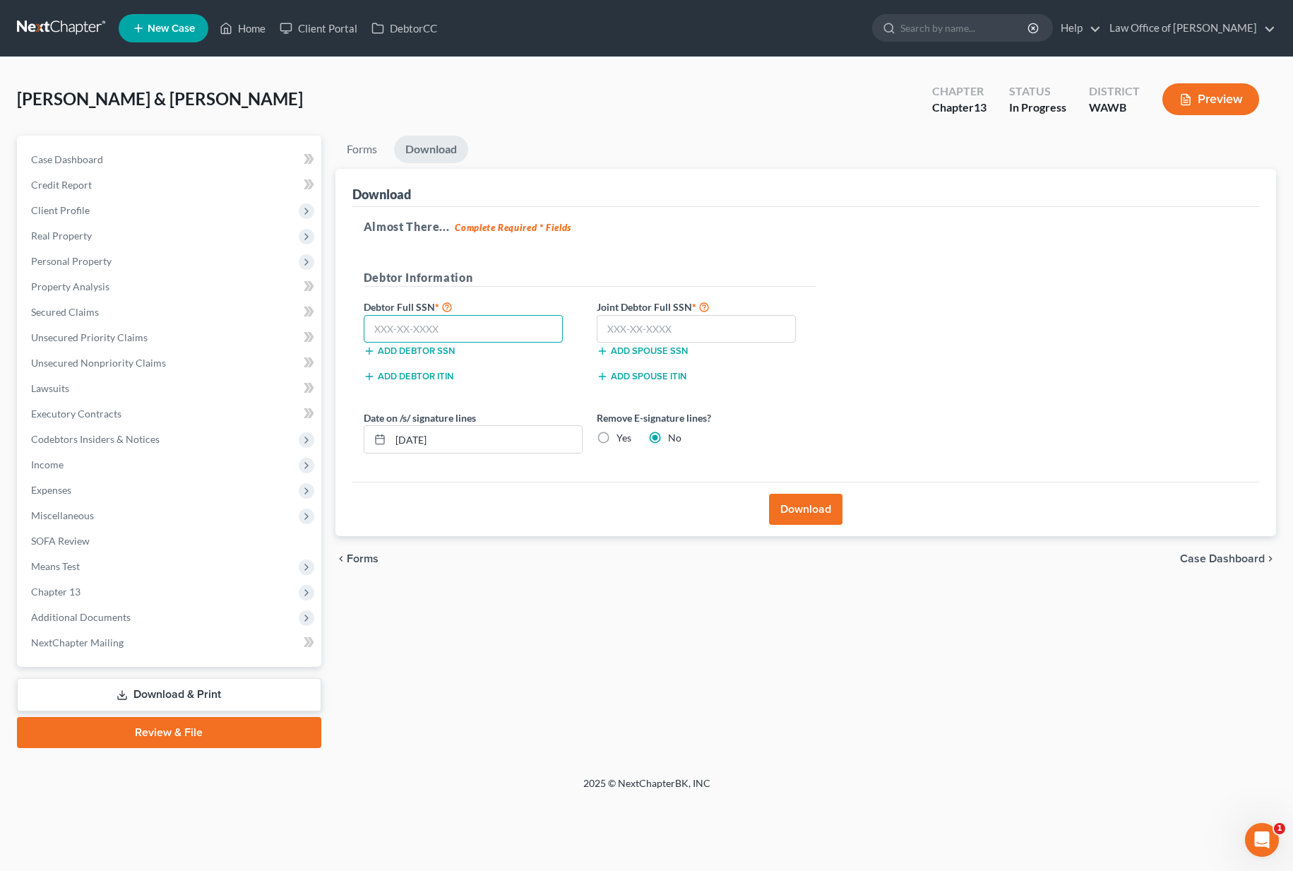
click at [436, 320] on input "text" at bounding box center [464, 329] width 200 height 28
click at [436, 321] on input "text" at bounding box center [464, 329] width 200 height 28
type input "537-64-3921"
click at [625, 330] on input "text" at bounding box center [697, 329] width 200 height 28
type input "536-70-3430"
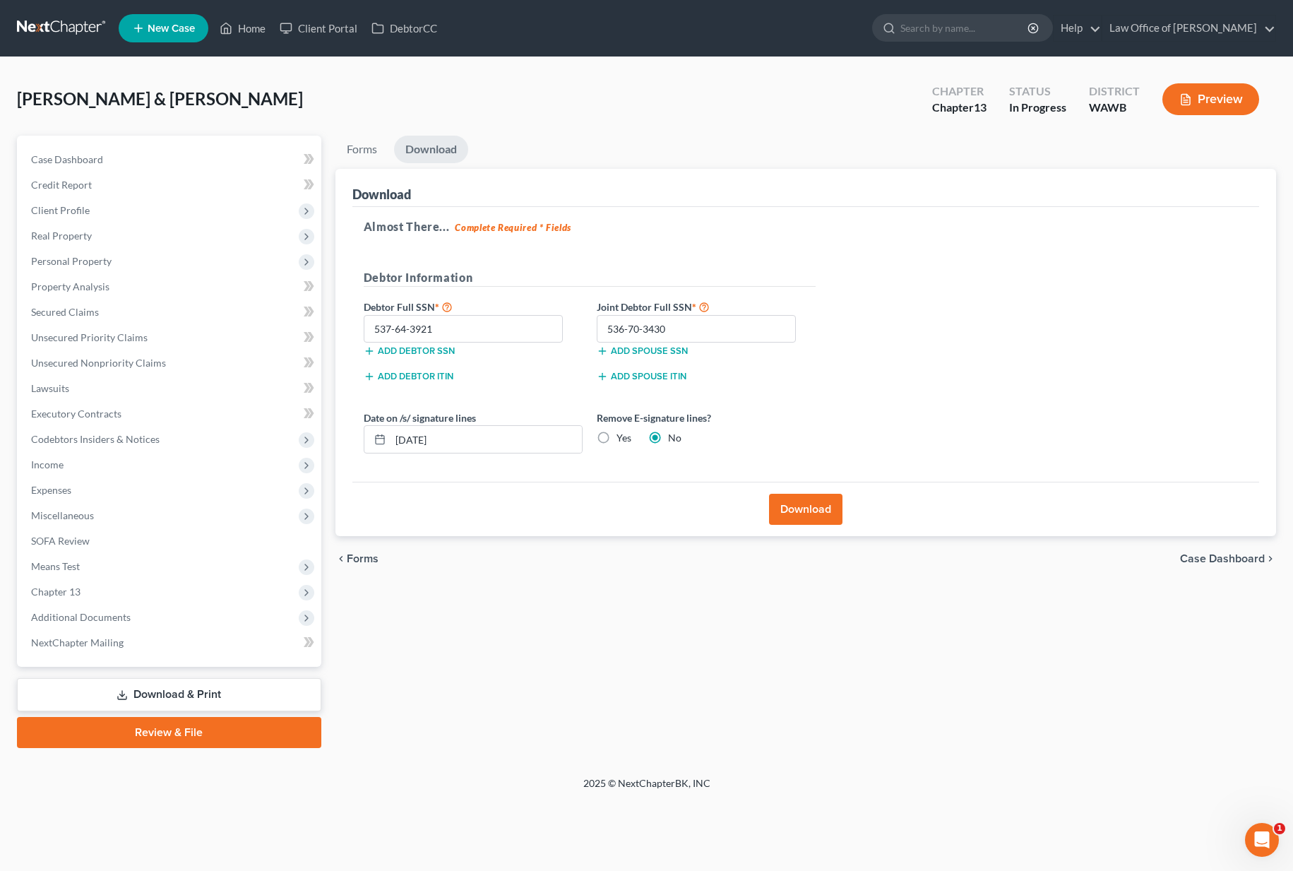
click at [804, 500] on button "Download" at bounding box center [805, 509] width 73 height 31
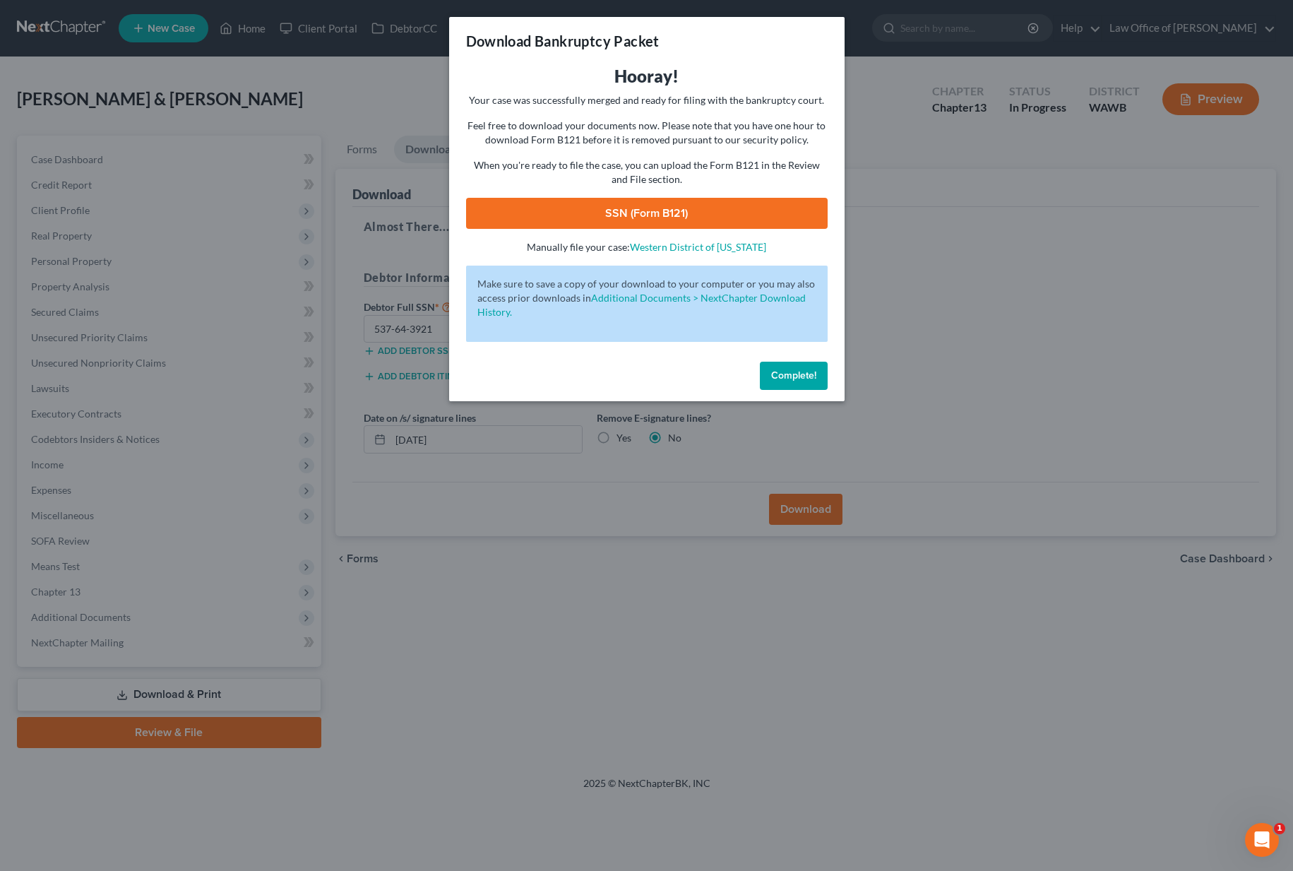
click at [570, 215] on link "SSN (Form B121)" at bounding box center [646, 213] width 361 height 31
click at [811, 375] on span "Complete!" at bounding box center [793, 375] width 45 height 12
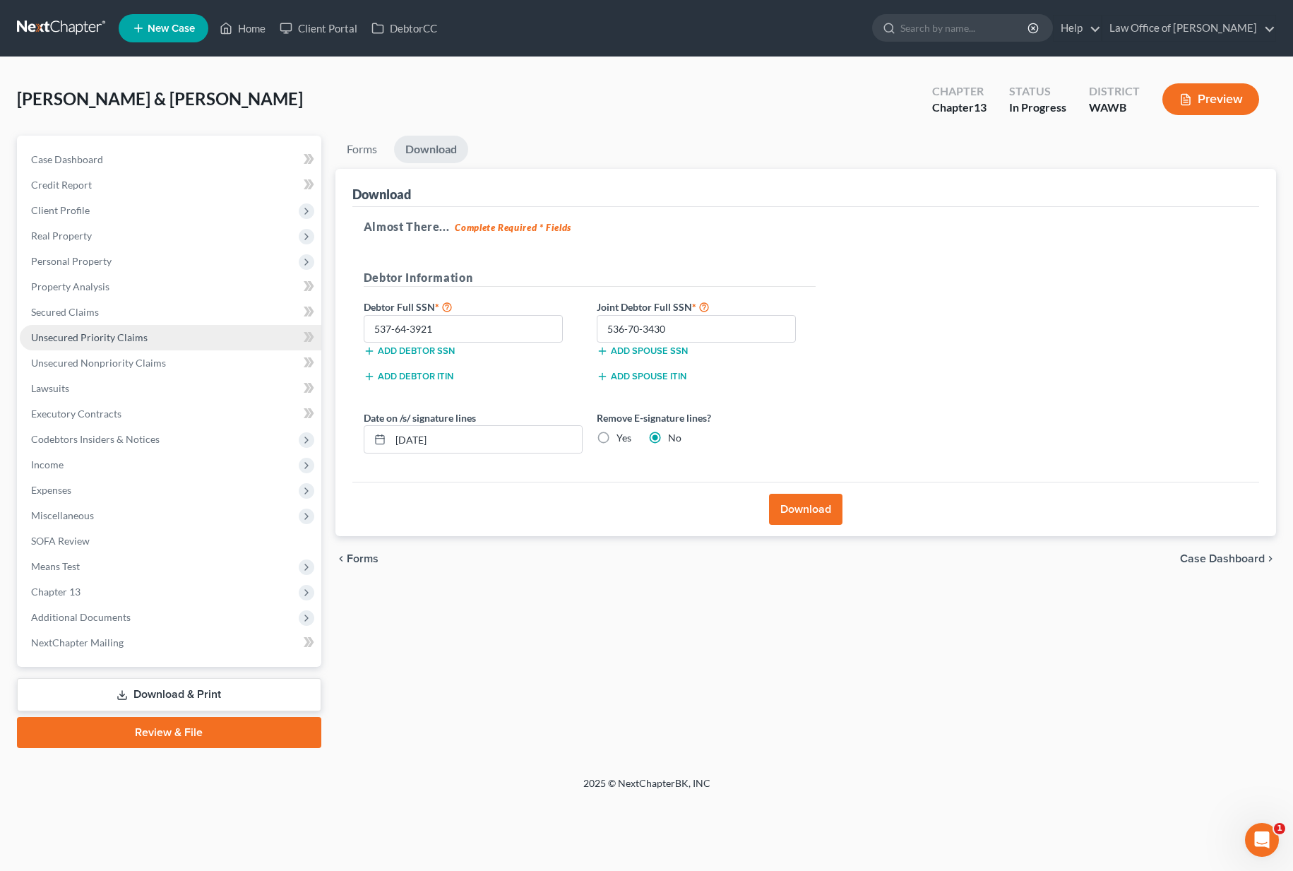
click at [88, 345] on link "Unsecured Priority Claims" at bounding box center [170, 337] width 301 height 25
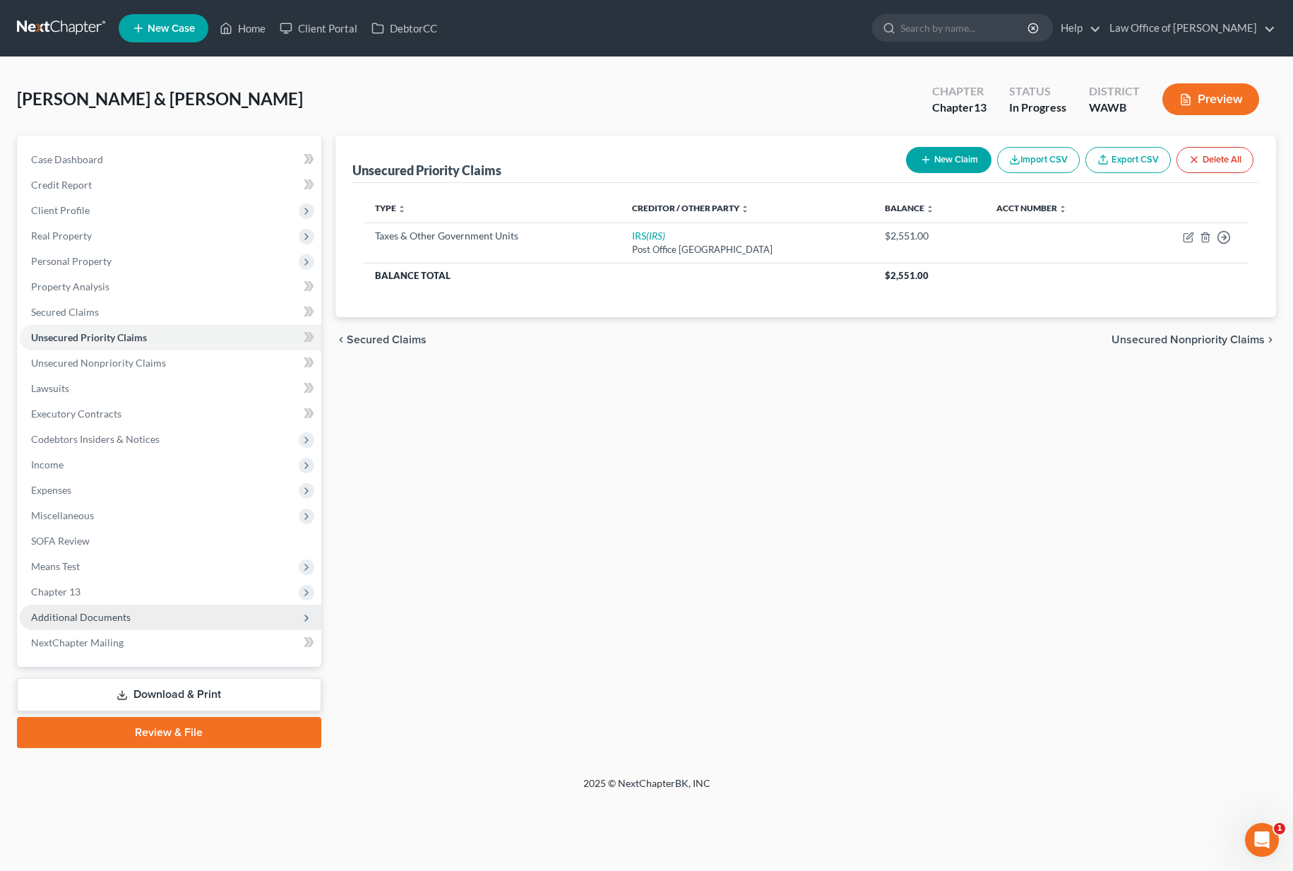
click at [174, 614] on span "Additional Documents" at bounding box center [170, 616] width 301 height 25
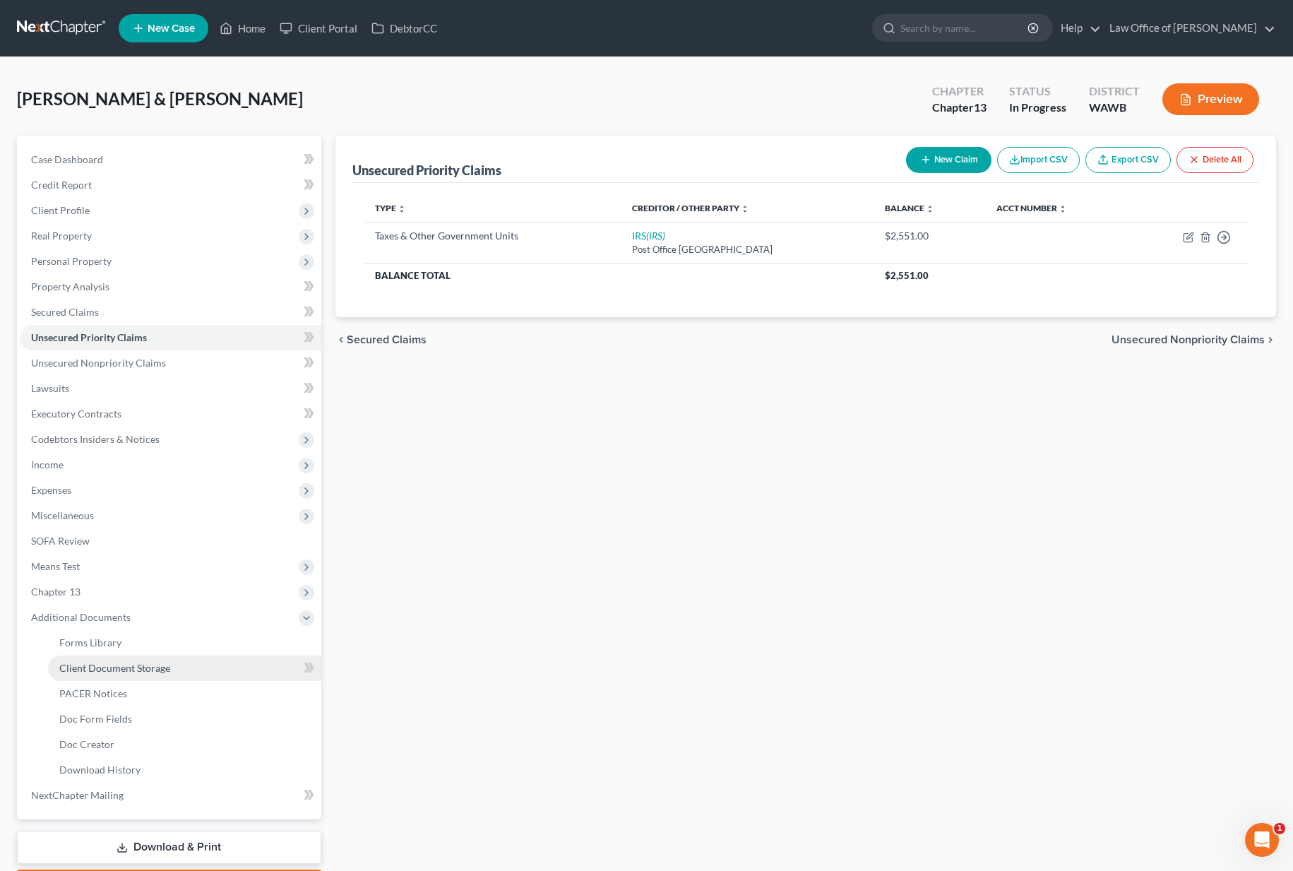
click at [157, 662] on span "Client Document Storage" at bounding box center [114, 668] width 111 height 12
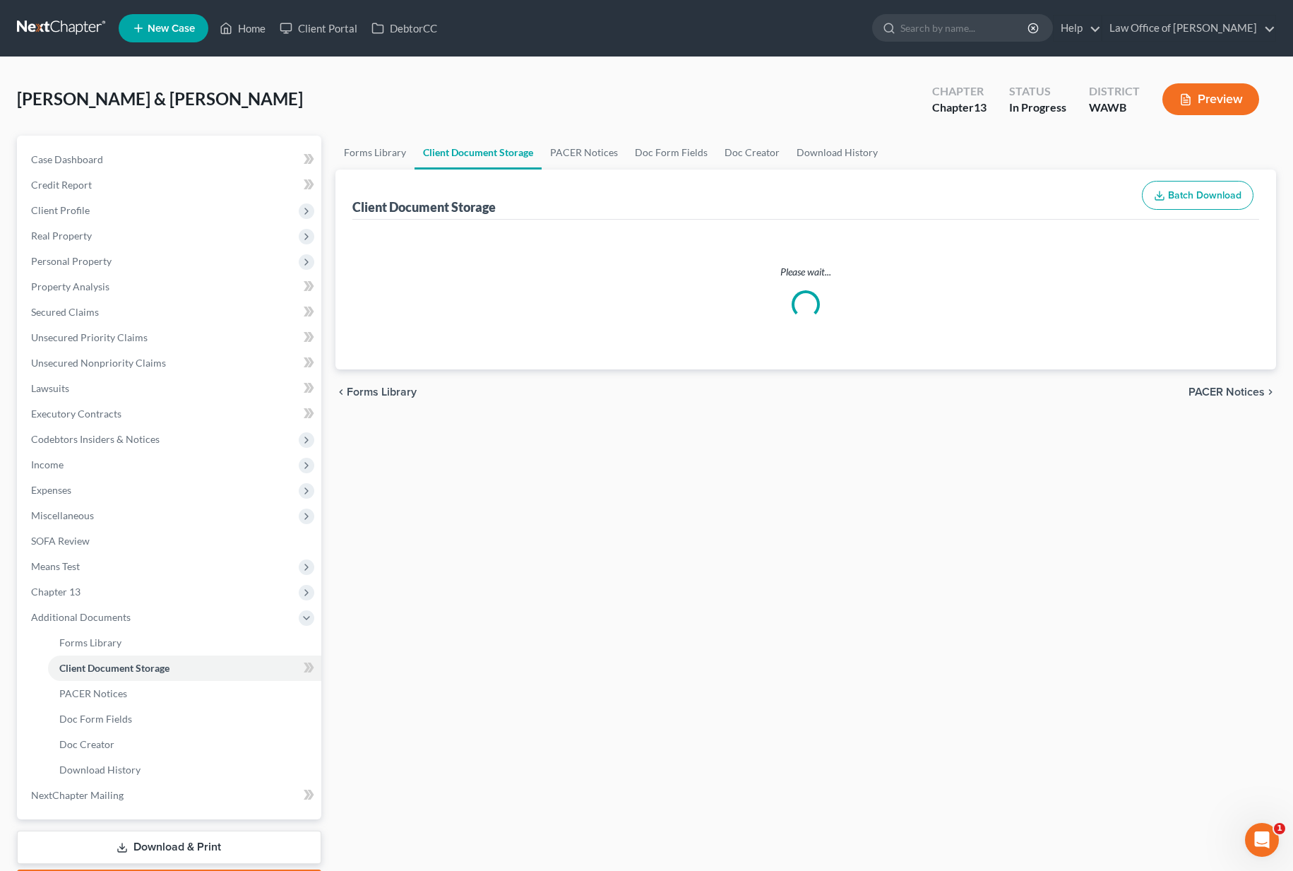
select select "0"
select select "1"
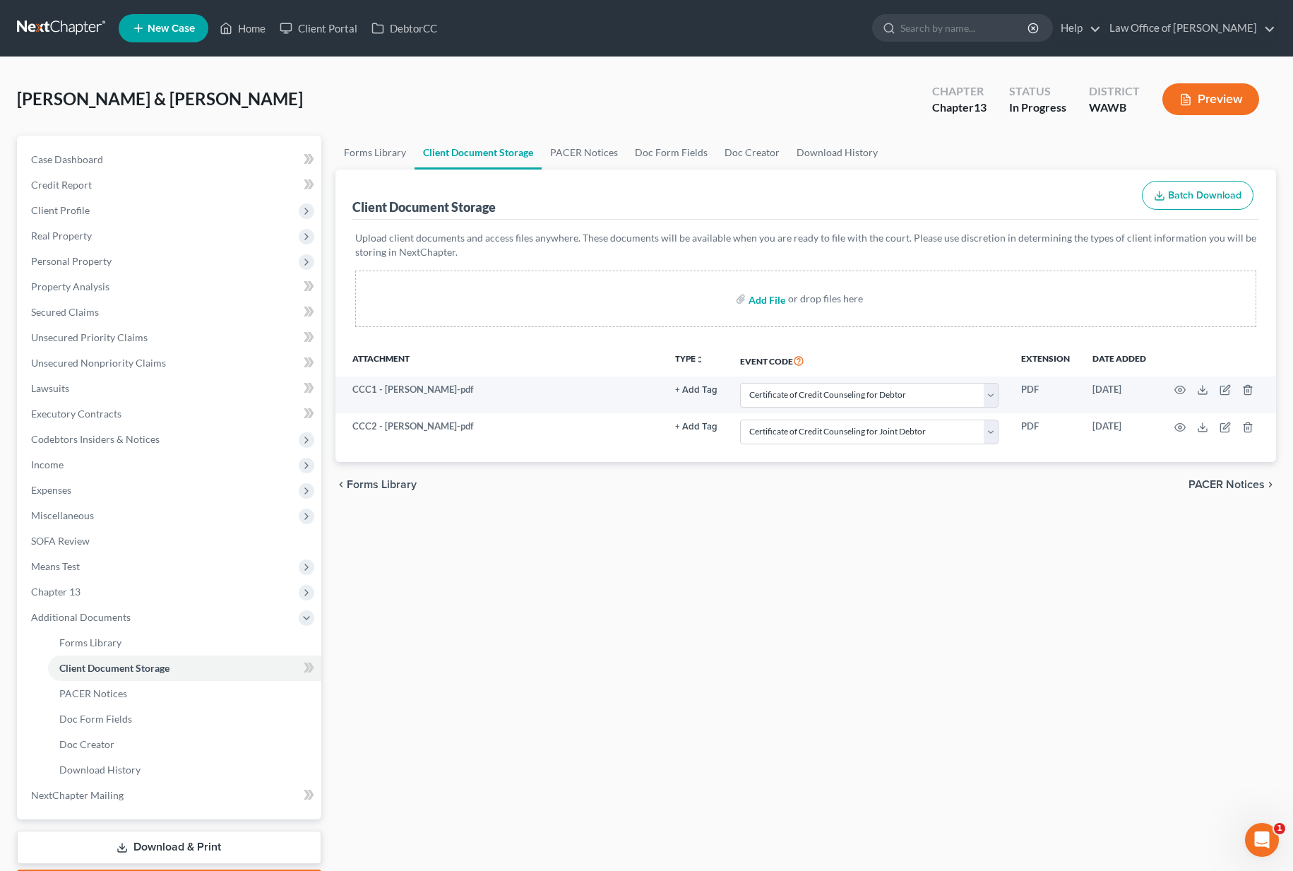
click at [760, 297] on input "file" at bounding box center [765, 298] width 34 height 25
type input "C:\fakepath\Chapter 13 Plan dated [DATE] - [PERSON_NAME] & [PERSON_NAME].pdf"
select select "0"
select select "1"
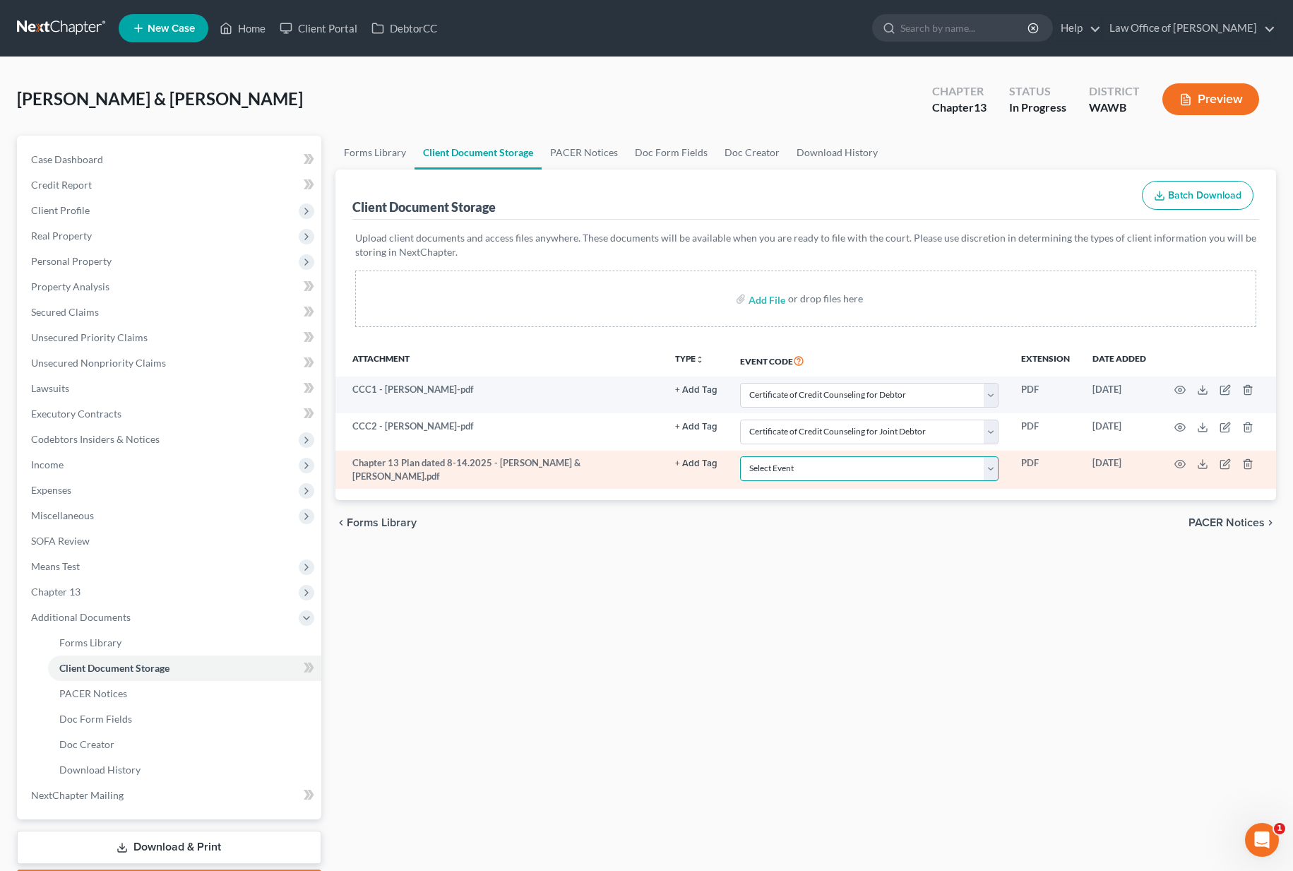
click at [801, 472] on select "Select Event Certificate of Credit Counseling for Debtor Certificate of Credit …" at bounding box center [869, 468] width 258 height 25
select select "3"
click at [1177, 465] on icon "button" at bounding box center [1179, 463] width 11 height 11
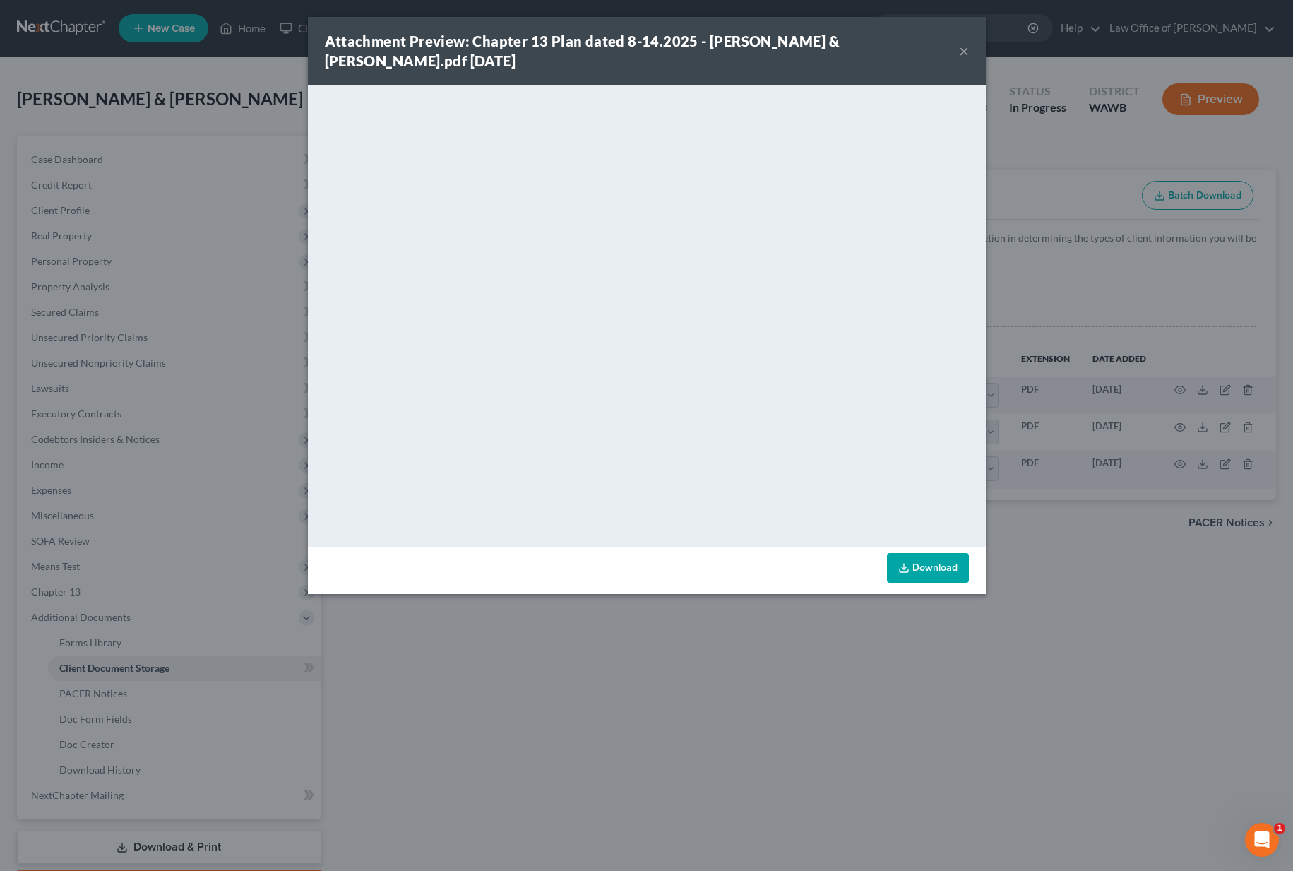
click at [1081, 580] on div "Attachment Preview: Chapter 13 Plan dated 8-14.2025 - [PERSON_NAME] & [PERSON_N…" at bounding box center [646, 435] width 1293 height 871
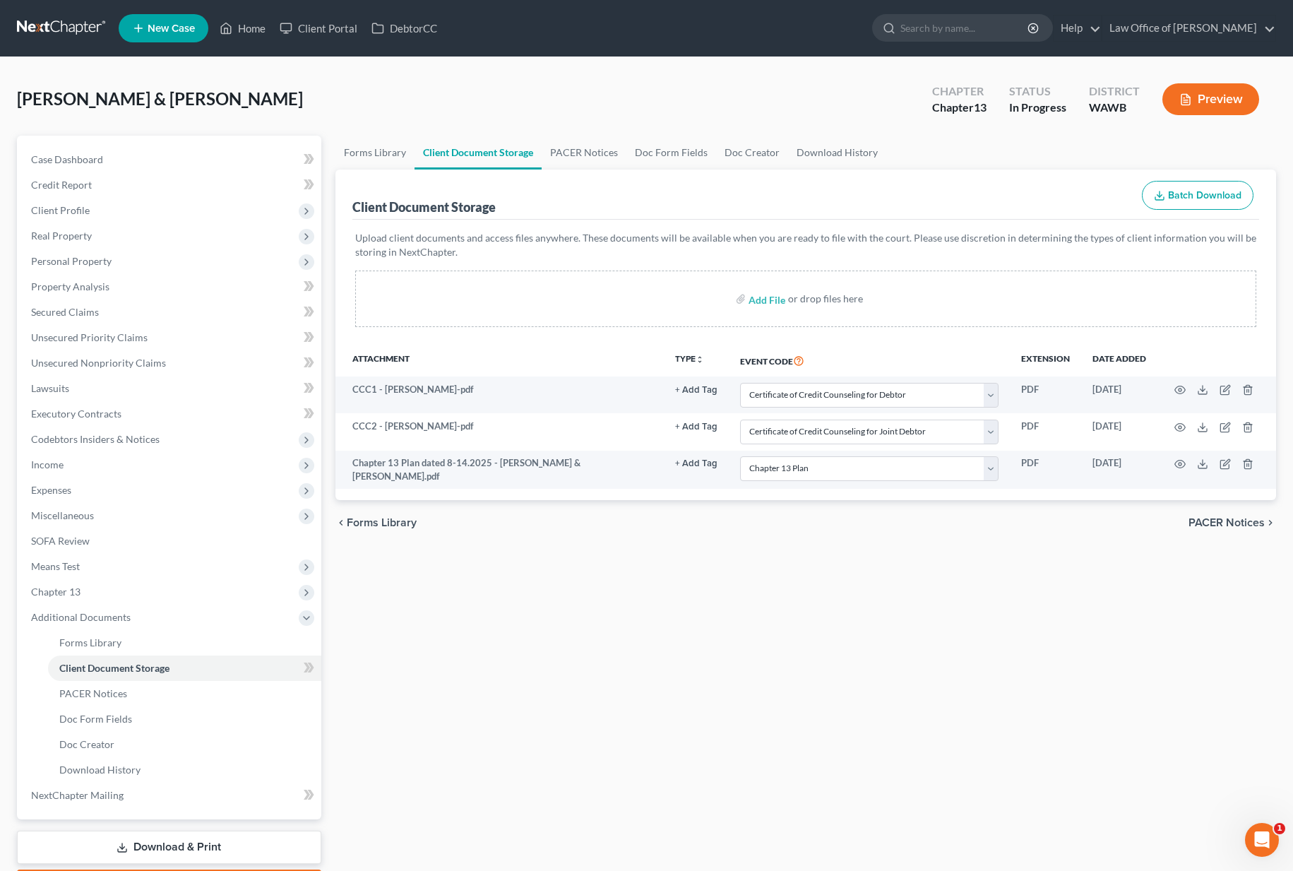
scroll to position [83, 0]
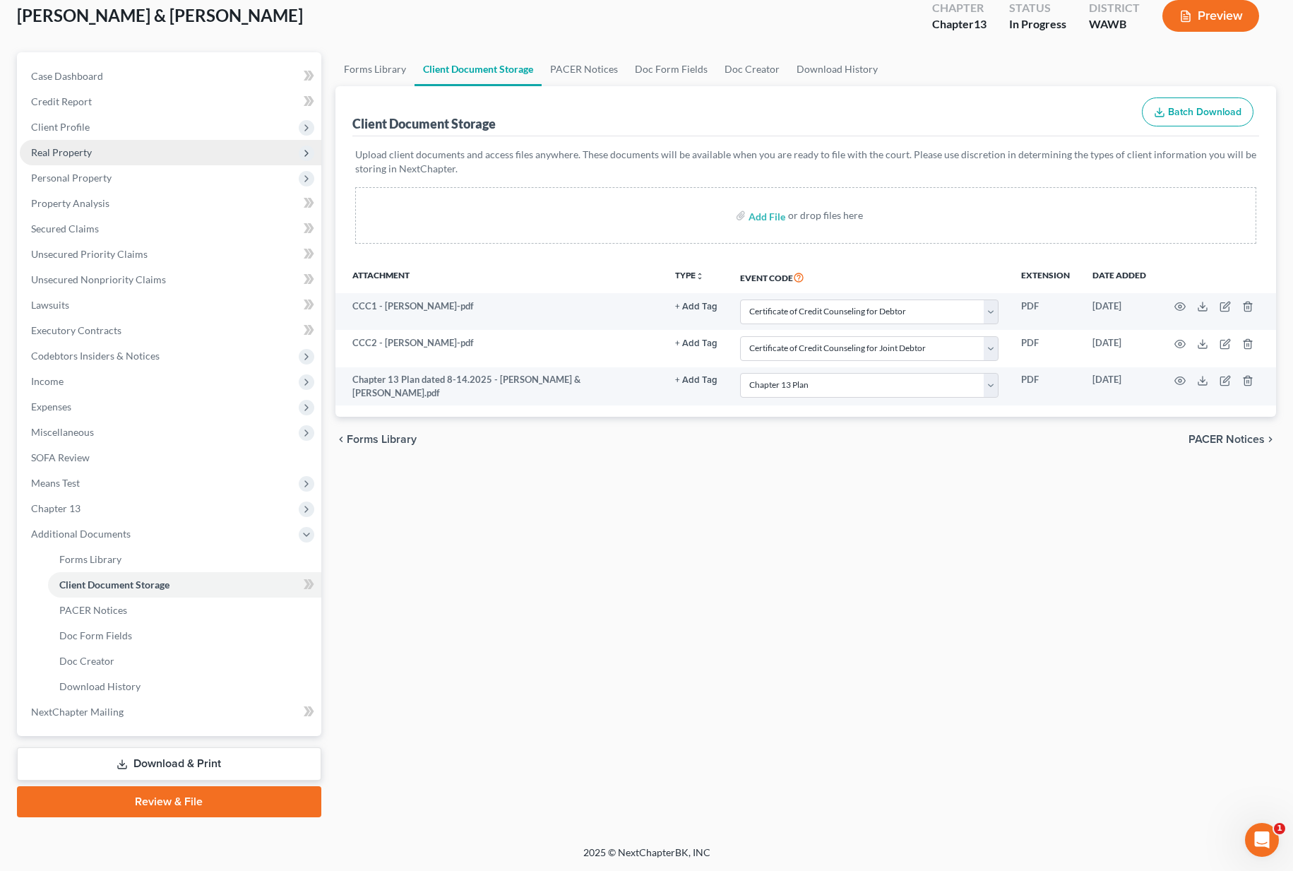
click at [133, 145] on span "Real Property" at bounding box center [170, 152] width 301 height 25
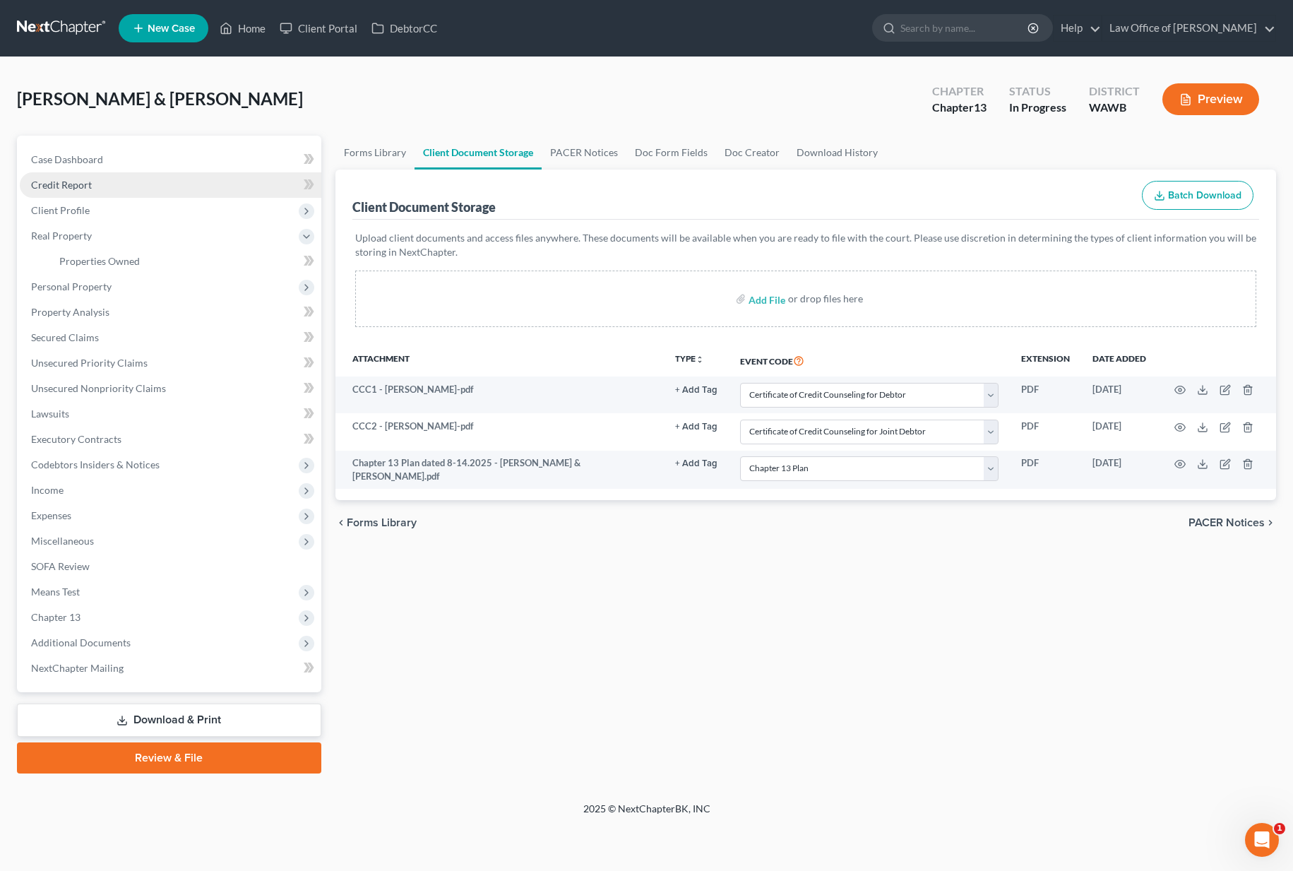
scroll to position [0, 0]
click at [104, 215] on span "Client Profile" at bounding box center [170, 210] width 301 height 25
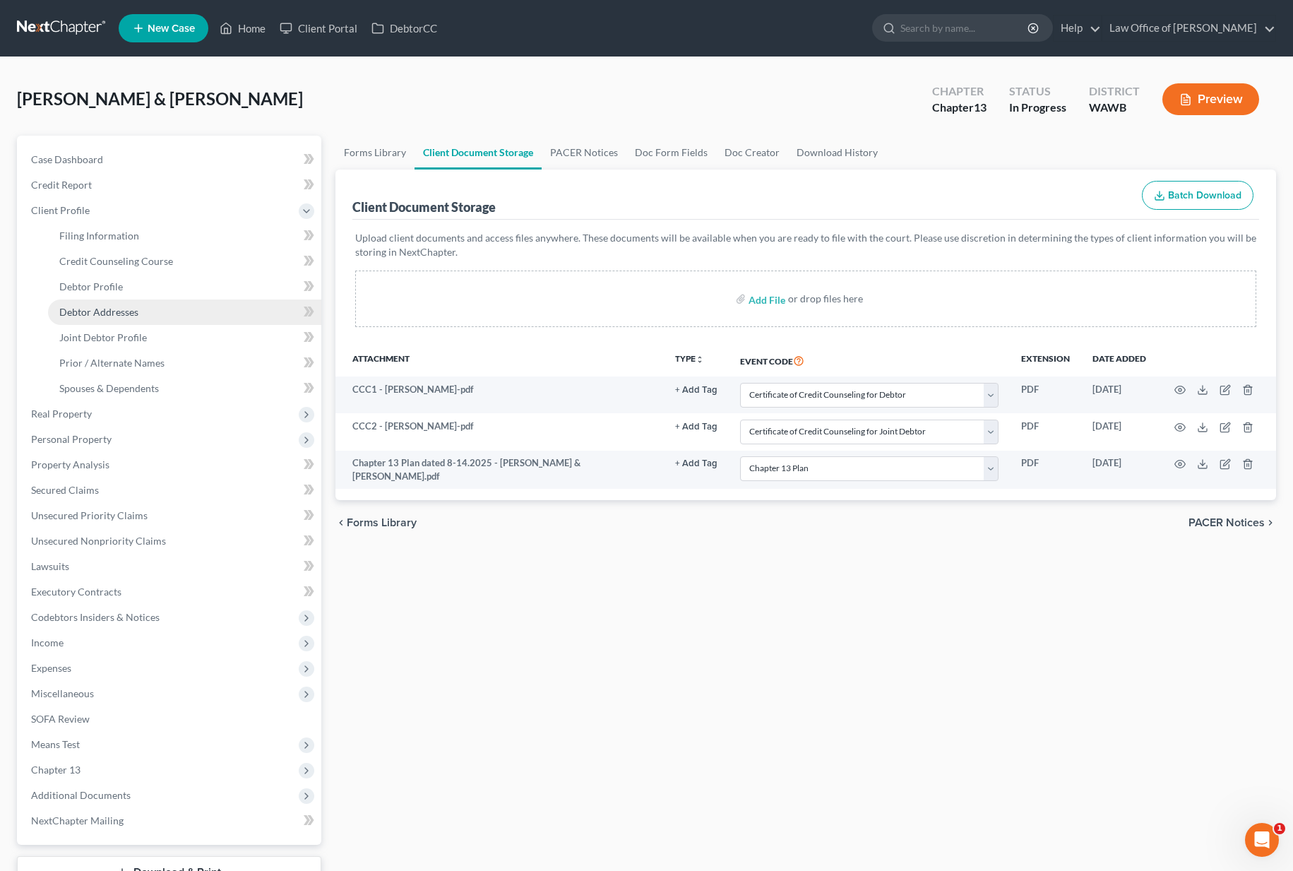
click at [109, 315] on span "Debtor Addresses" at bounding box center [98, 312] width 79 height 12
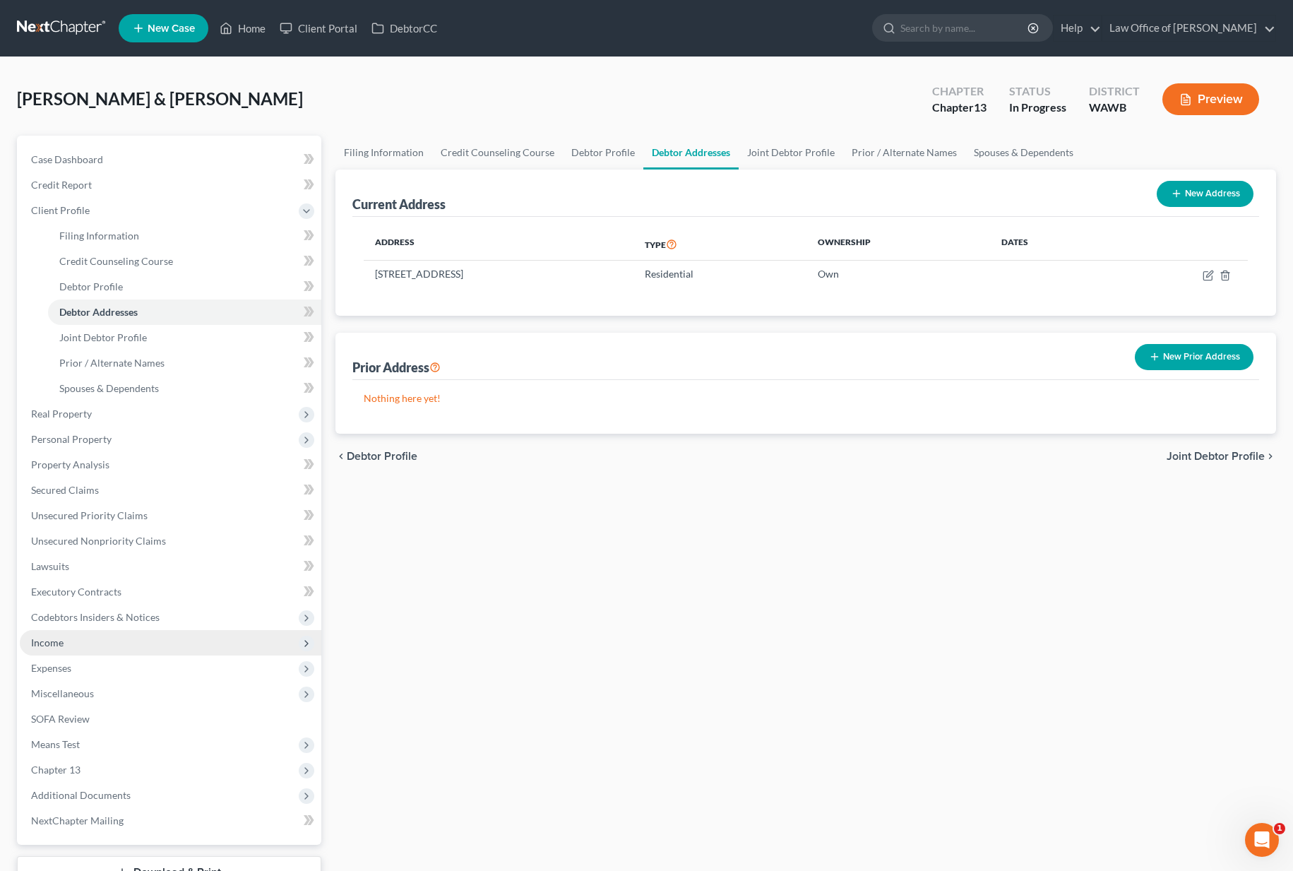
scroll to position [109, 0]
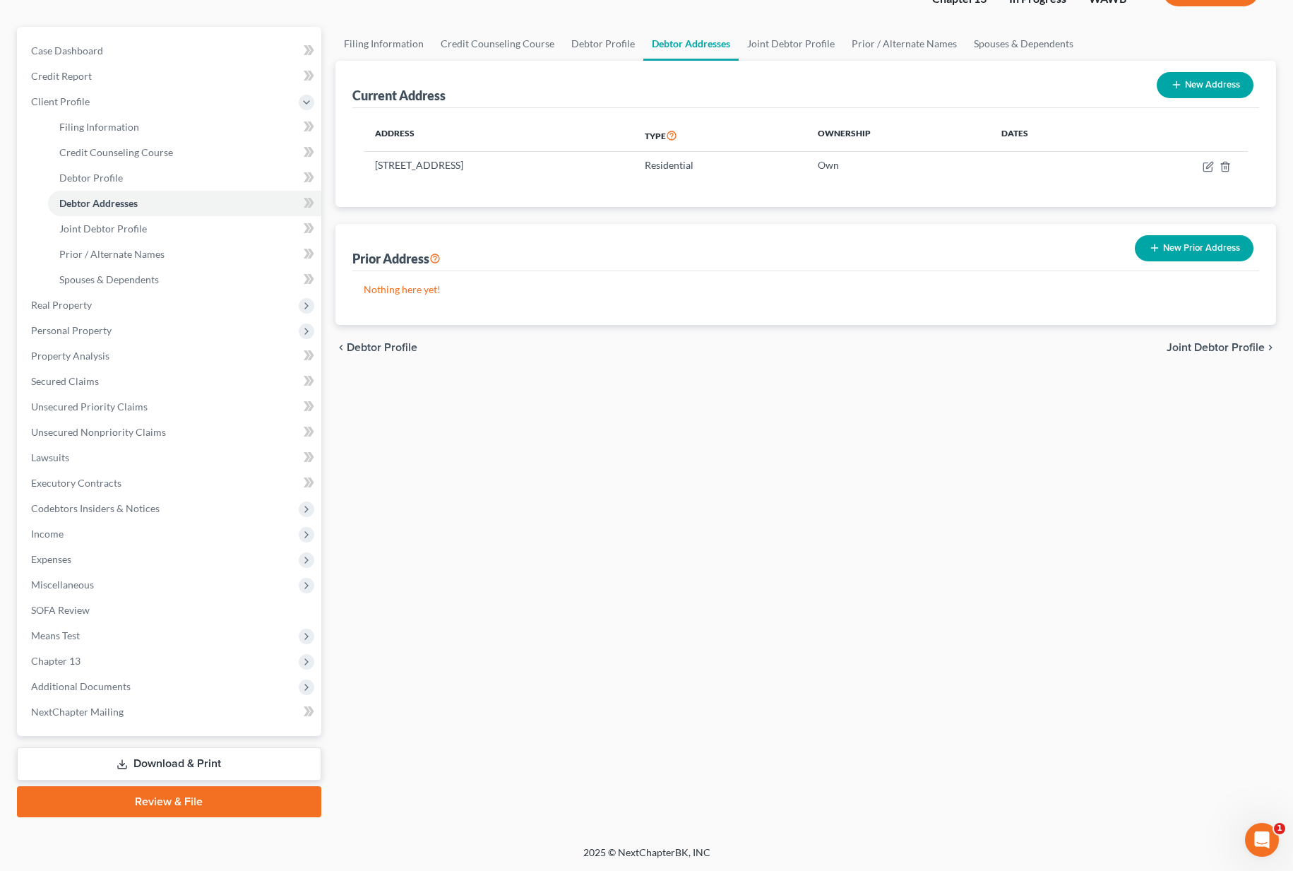
click at [148, 758] on link "Download & Print" at bounding box center [169, 763] width 304 height 33
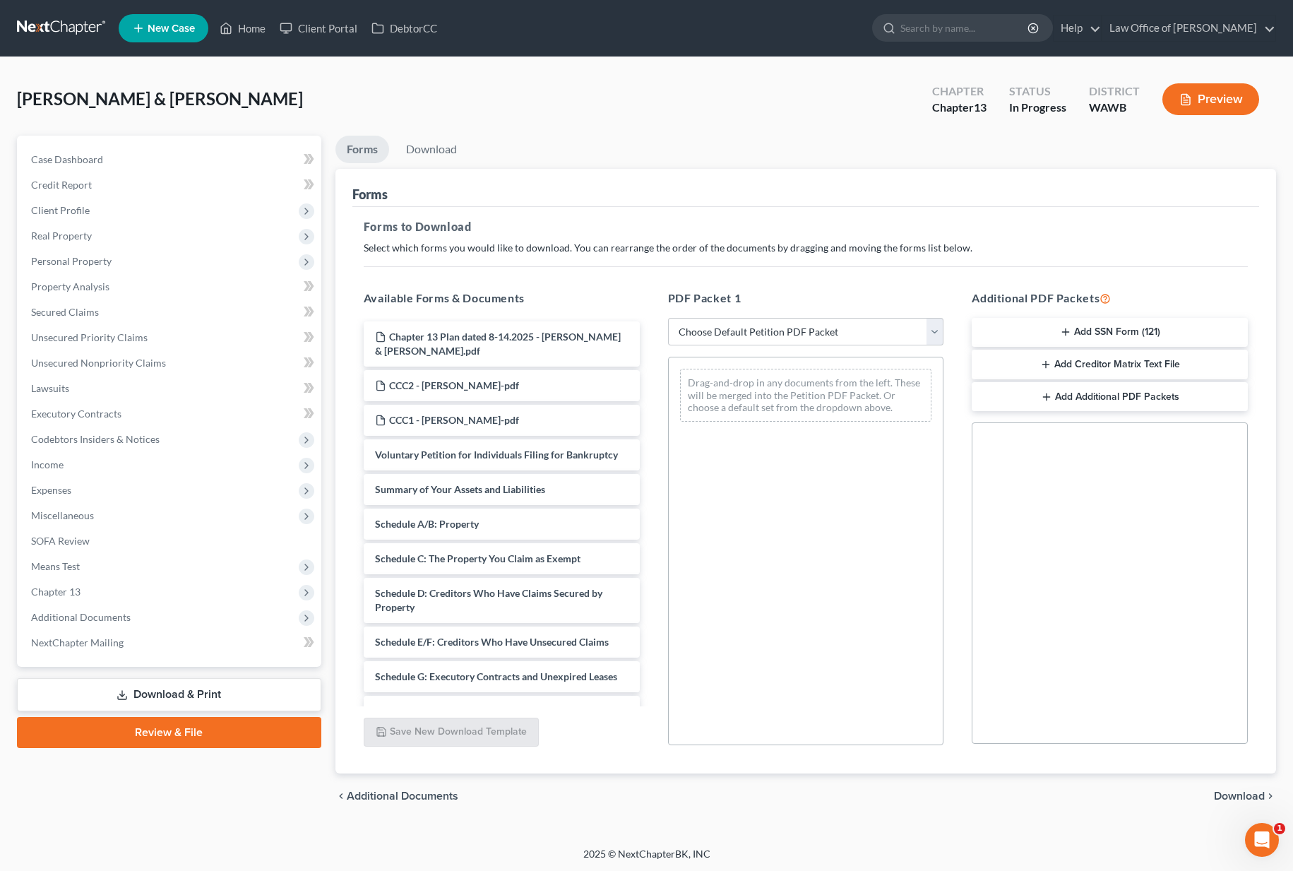
click at [118, 726] on link "Review & File" at bounding box center [169, 732] width 304 height 31
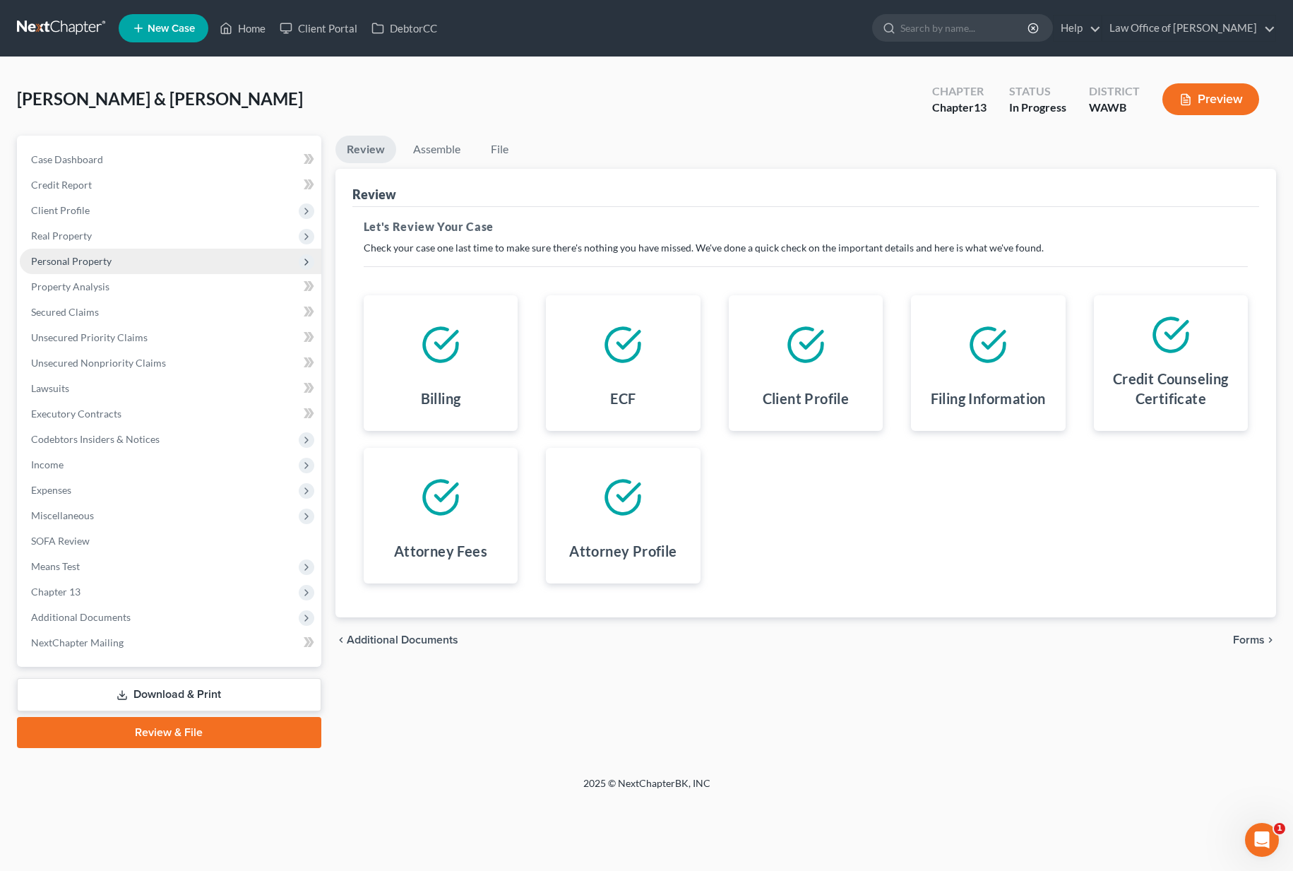
click at [104, 263] on span "Personal Property" at bounding box center [71, 261] width 80 height 12
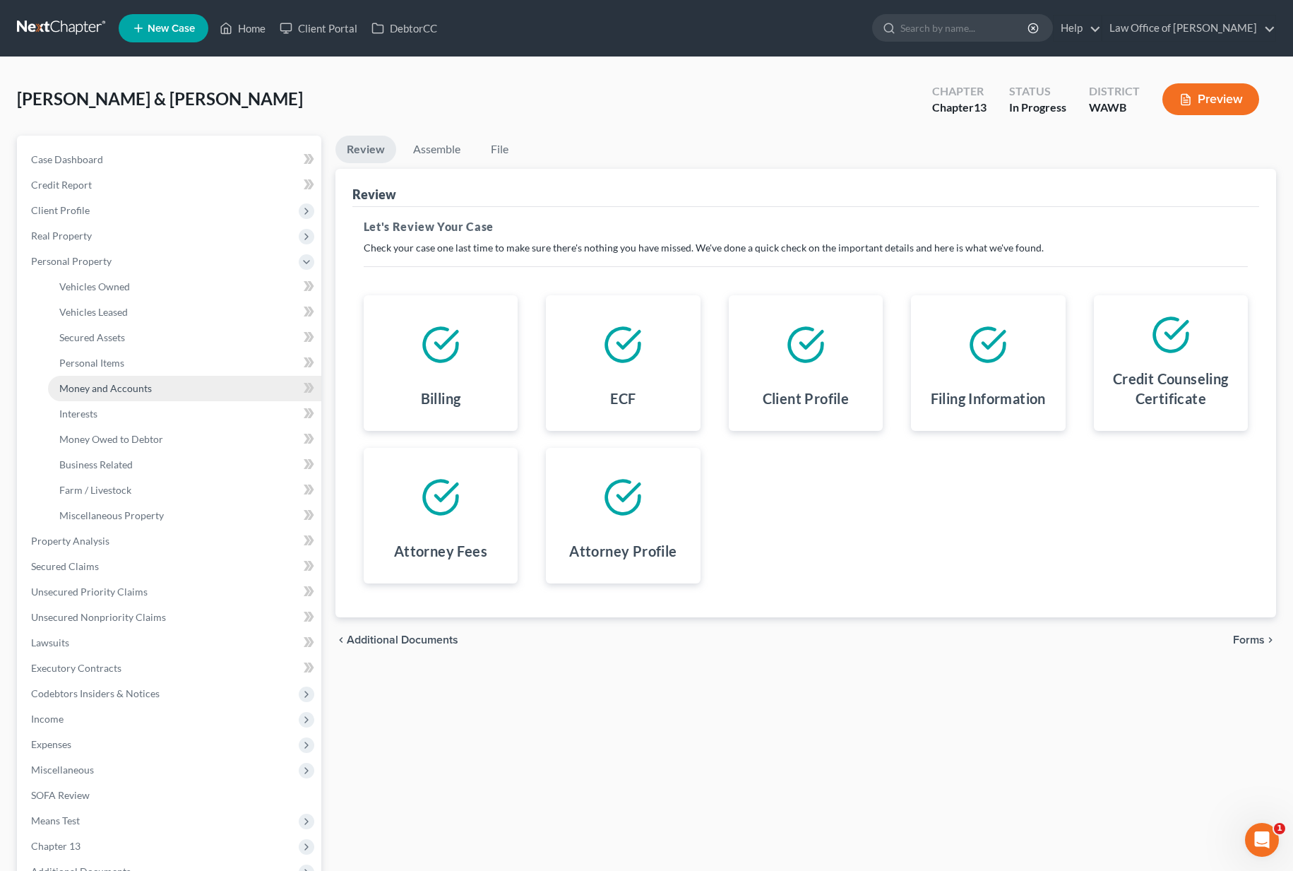
click at [126, 385] on span "Money and Accounts" at bounding box center [105, 388] width 92 height 12
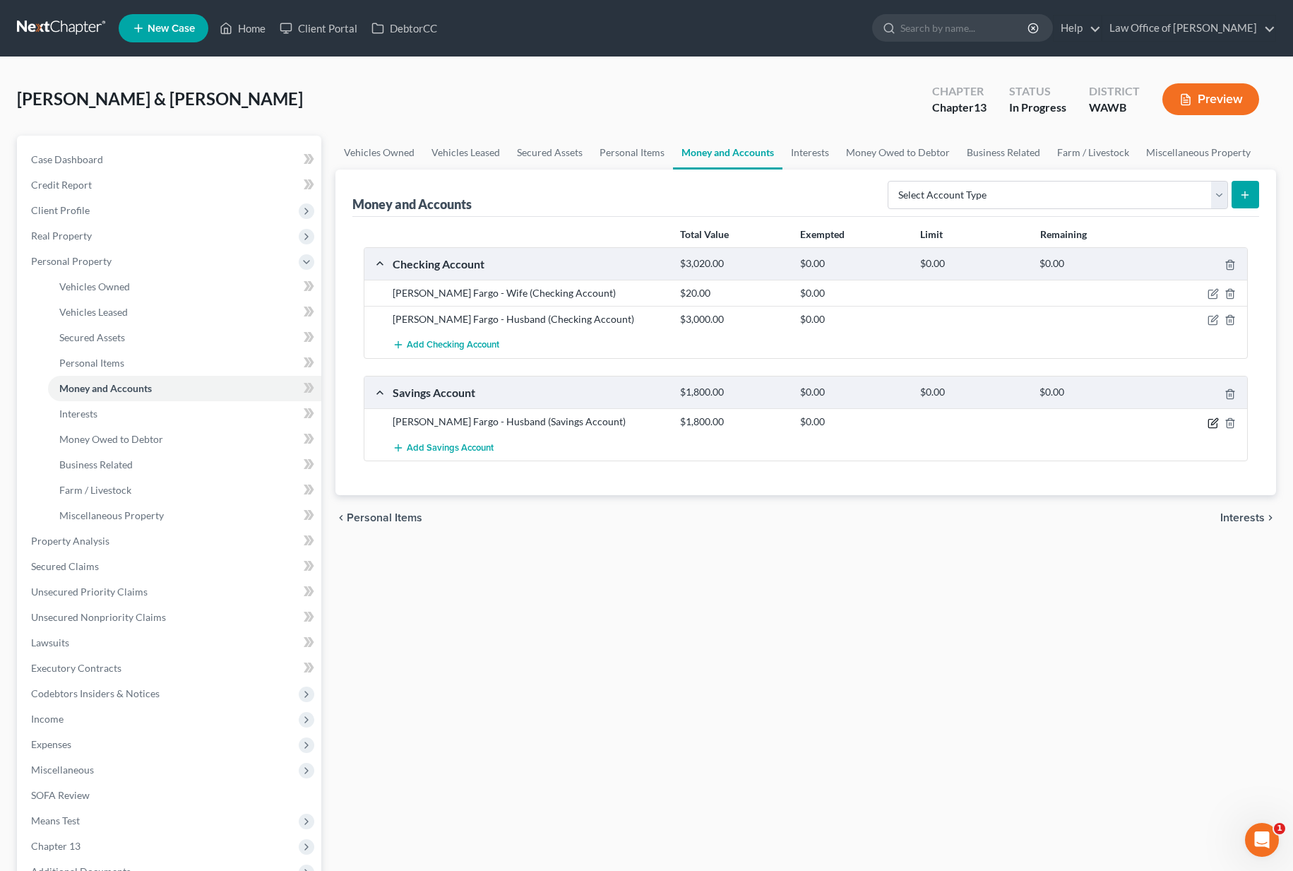
click at [1212, 422] on icon "button" at bounding box center [1214, 421] width 6 height 6
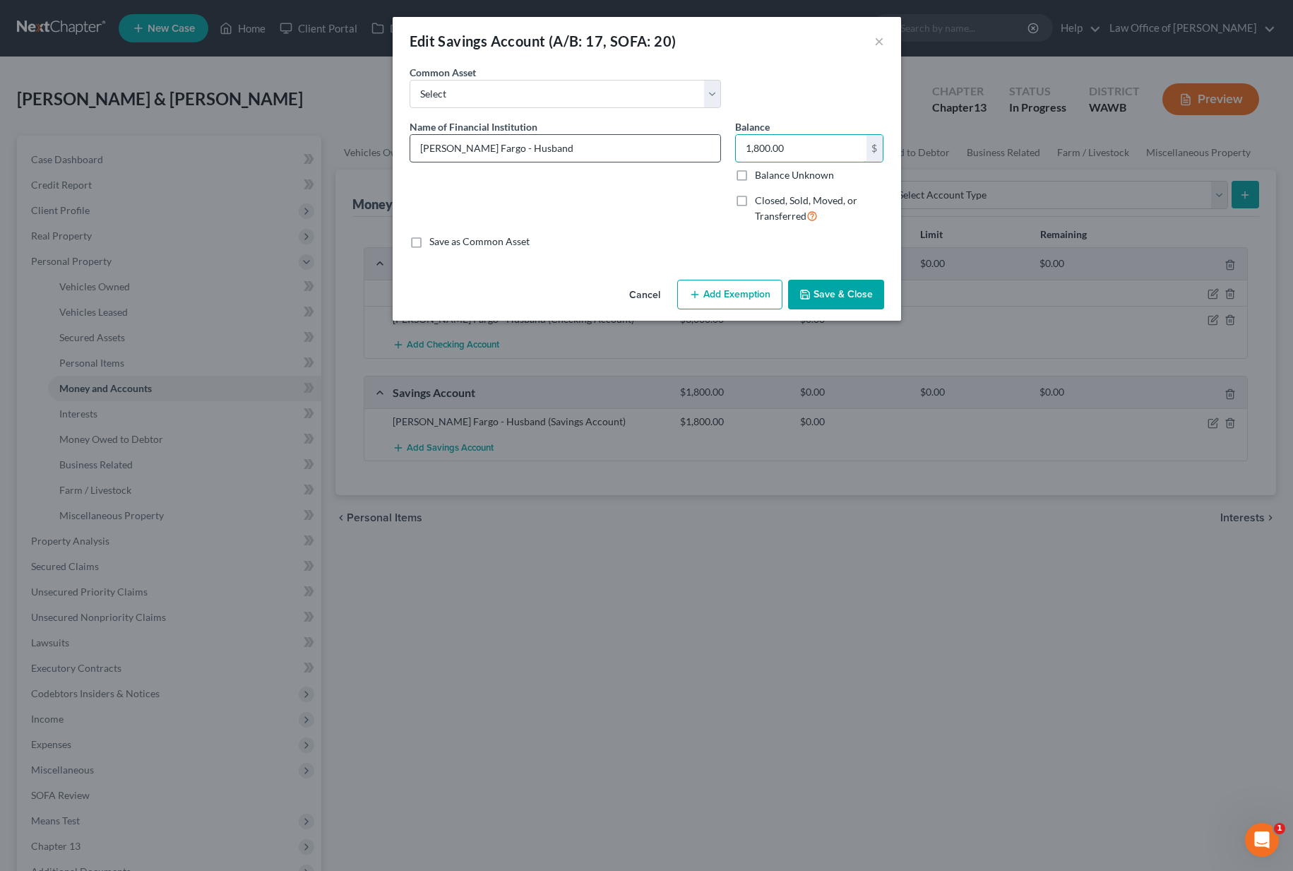
drag, startPoint x: 788, startPoint y: 153, endPoint x: 676, endPoint y: 145, distance: 111.8
click at [676, 145] on div "Name of Financial Institution * [PERSON_NAME] Fargo - Husband Balance 1,800.00 …" at bounding box center [646, 177] width 489 height 116
paste input "3,701.92"
drag, startPoint x: 851, startPoint y: 148, endPoint x: 645, endPoint y: 148, distance: 206.2
click at [645, 148] on div "Name of Financial Institution * [PERSON_NAME] Fargo - Husband Balance 3,701.92 …" at bounding box center [646, 177] width 489 height 116
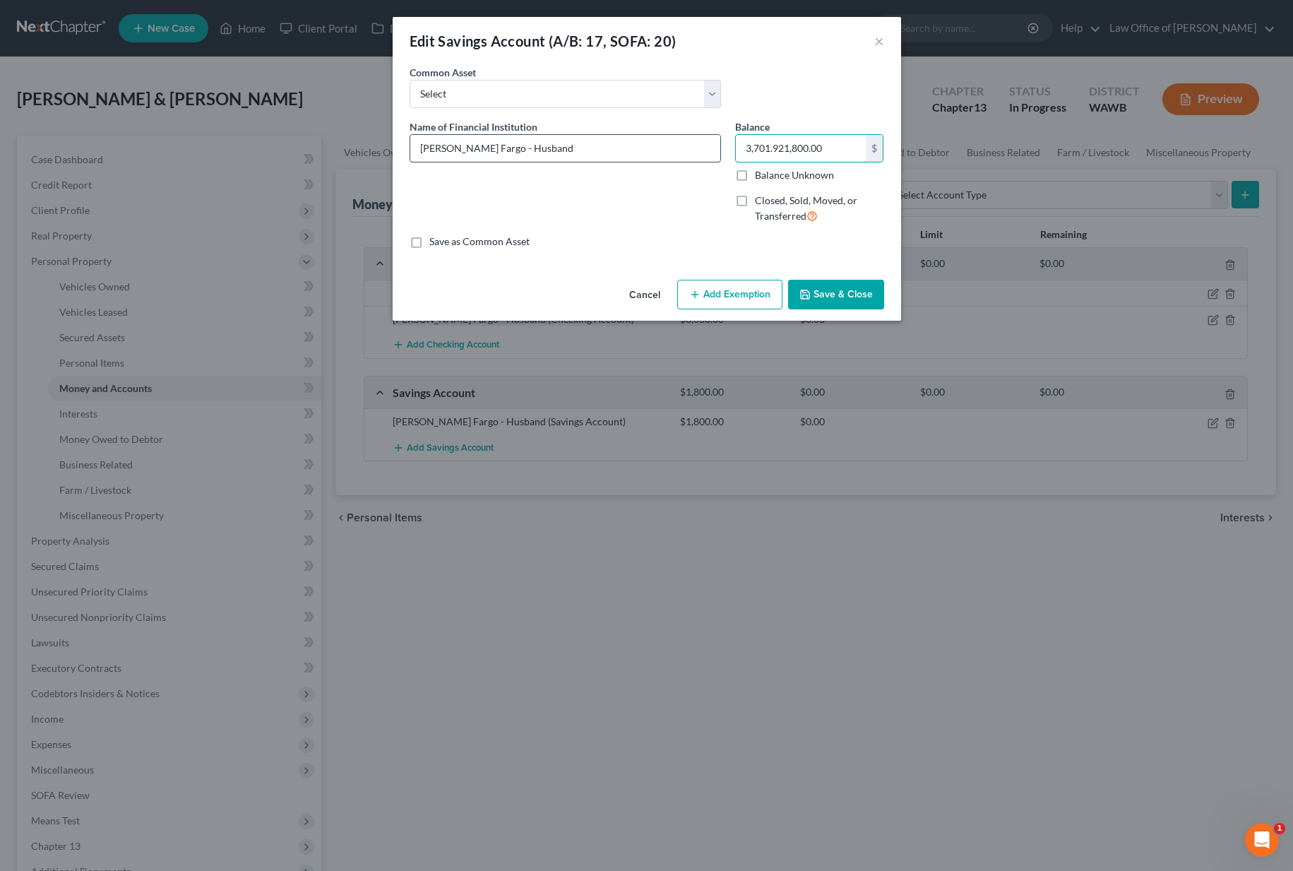
paste input "text"
type input "3,701.00"
click at [856, 302] on button "Save & Close" at bounding box center [836, 295] width 96 height 30
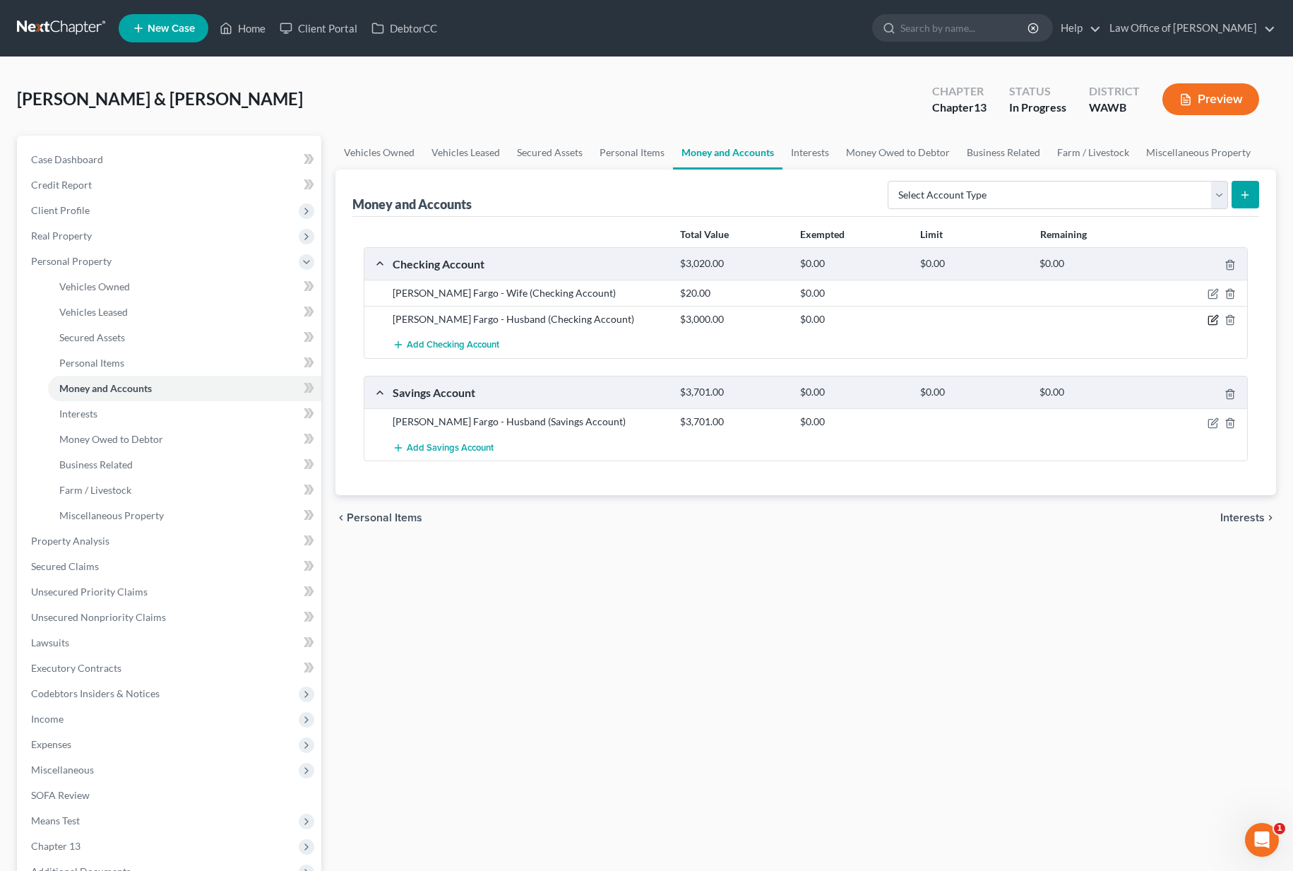
click at [1212, 320] on icon "button" at bounding box center [1212, 319] width 11 height 11
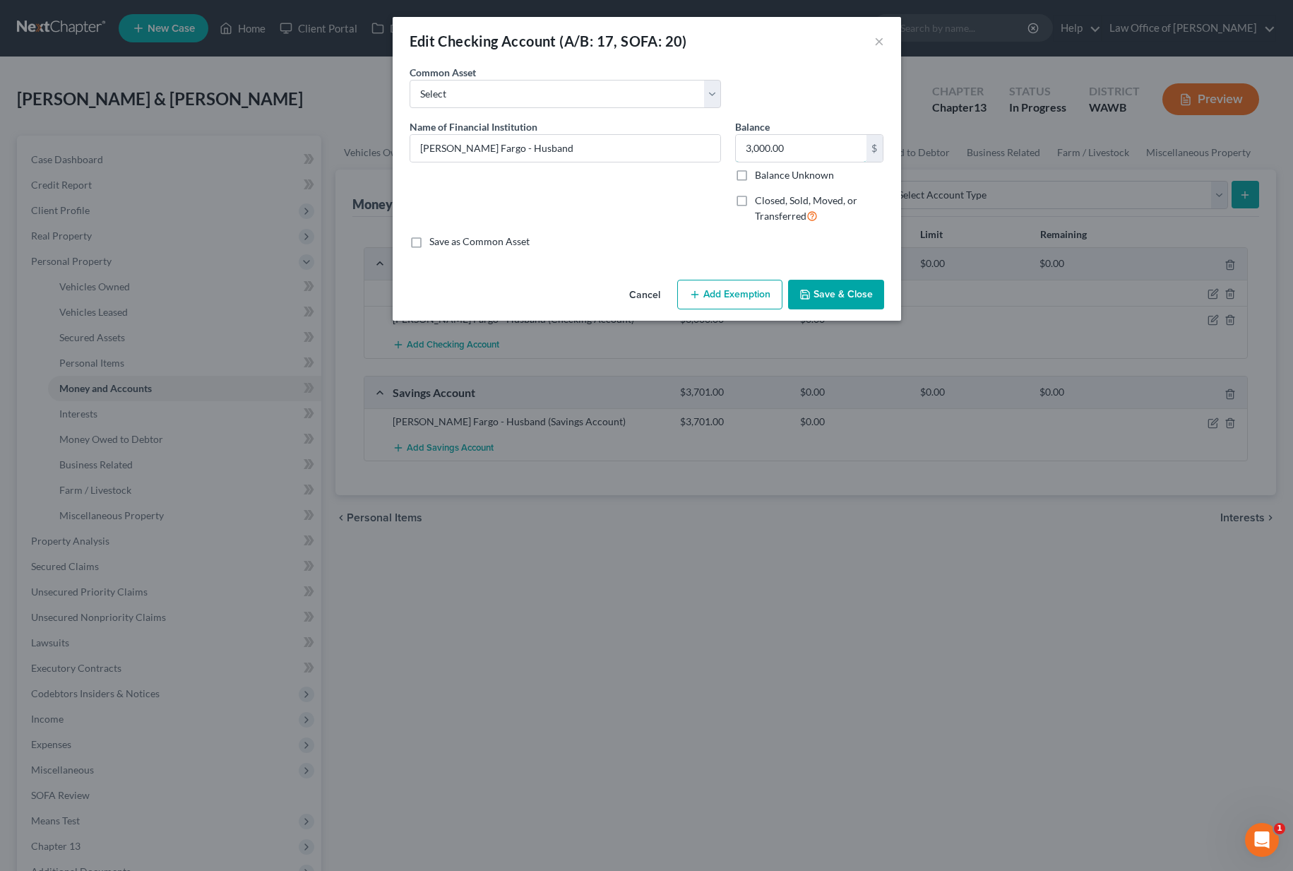
drag, startPoint x: 696, startPoint y: 139, endPoint x: 539, endPoint y: 128, distance: 157.1
click at [539, 128] on div "Name of Financial Institution * [PERSON_NAME] Fargo - Husband Balance 3,000.00 …" at bounding box center [646, 177] width 489 height 116
drag, startPoint x: 811, startPoint y: 155, endPoint x: 678, endPoint y: 145, distance: 133.8
click at [678, 145] on div "Name of Financial Institution * [PERSON_NAME] Fargo - Husband Balance 3,000.00 …" at bounding box center [646, 177] width 489 height 116
type input "1,670"
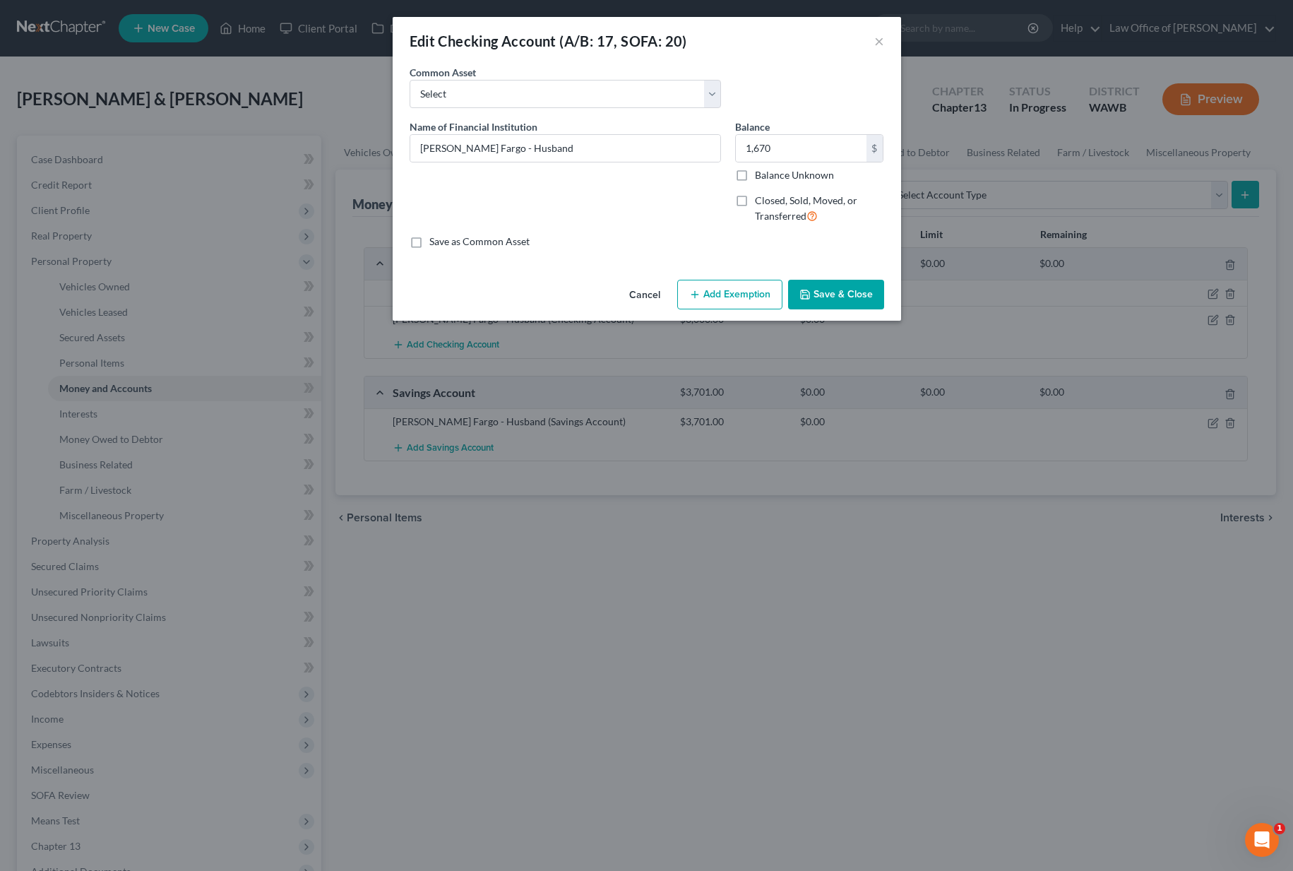
click at [747, 281] on button "Add Exemption" at bounding box center [729, 295] width 105 height 30
select select "2"
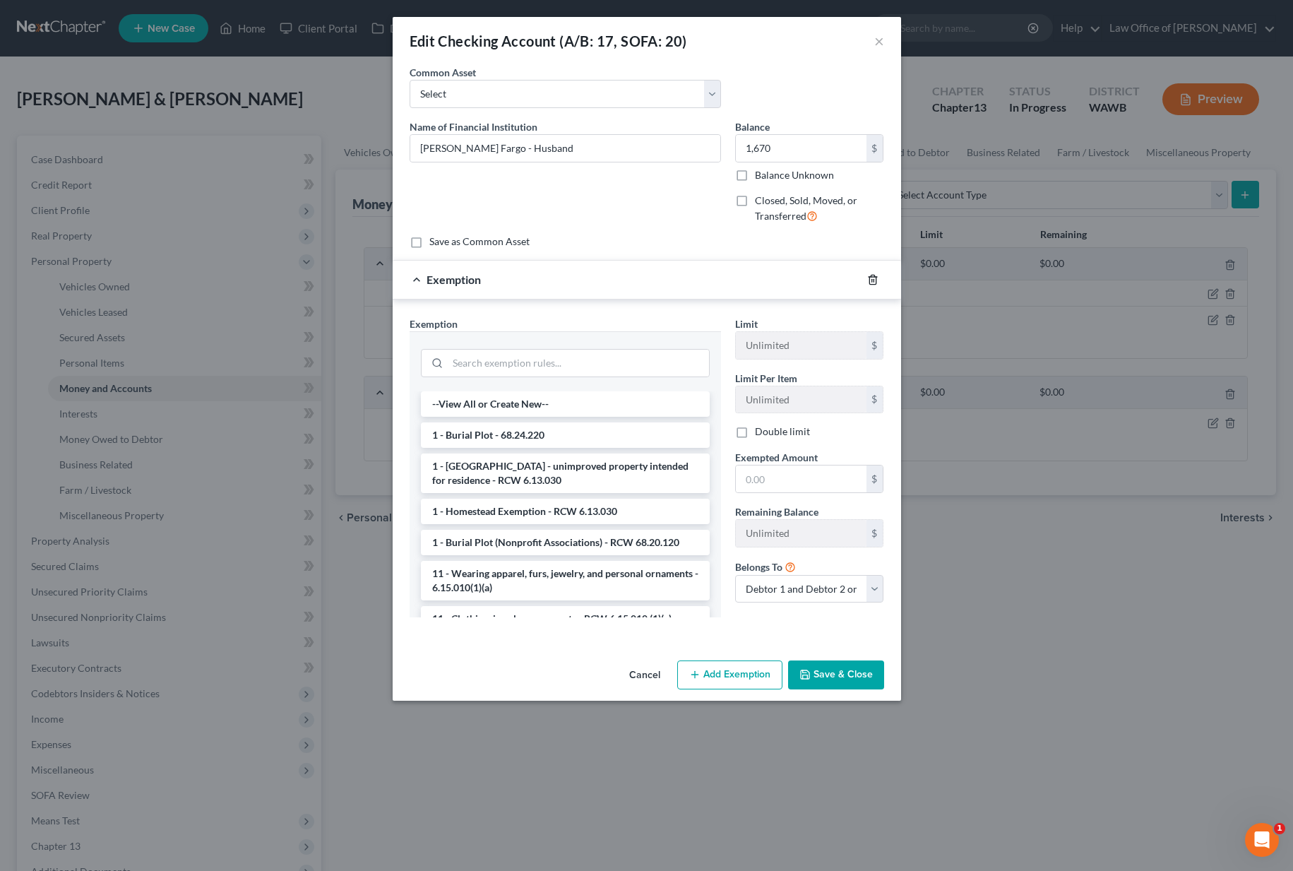
click at [867, 280] on icon "button" at bounding box center [872, 279] width 11 height 11
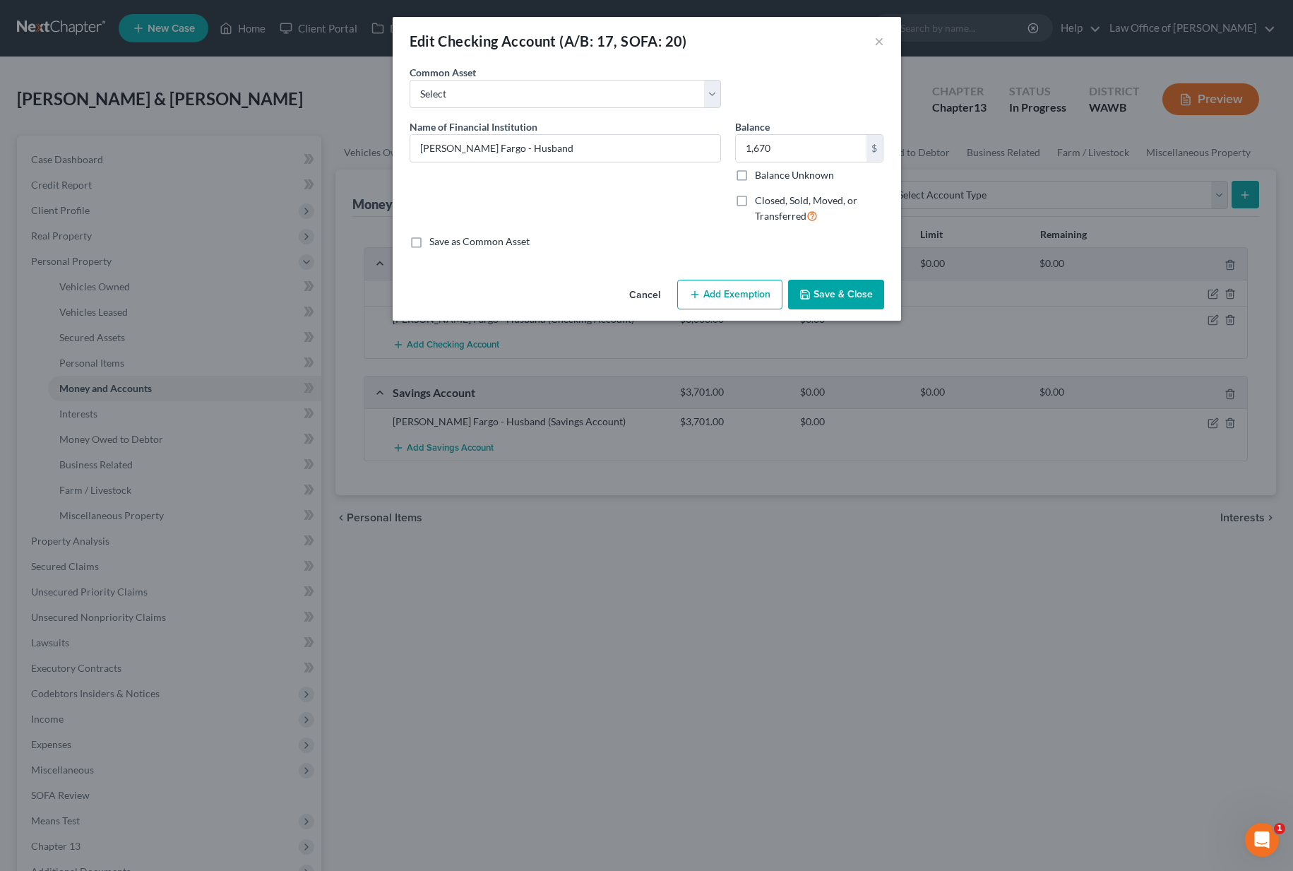
click at [844, 305] on button "Save & Close" at bounding box center [836, 295] width 96 height 30
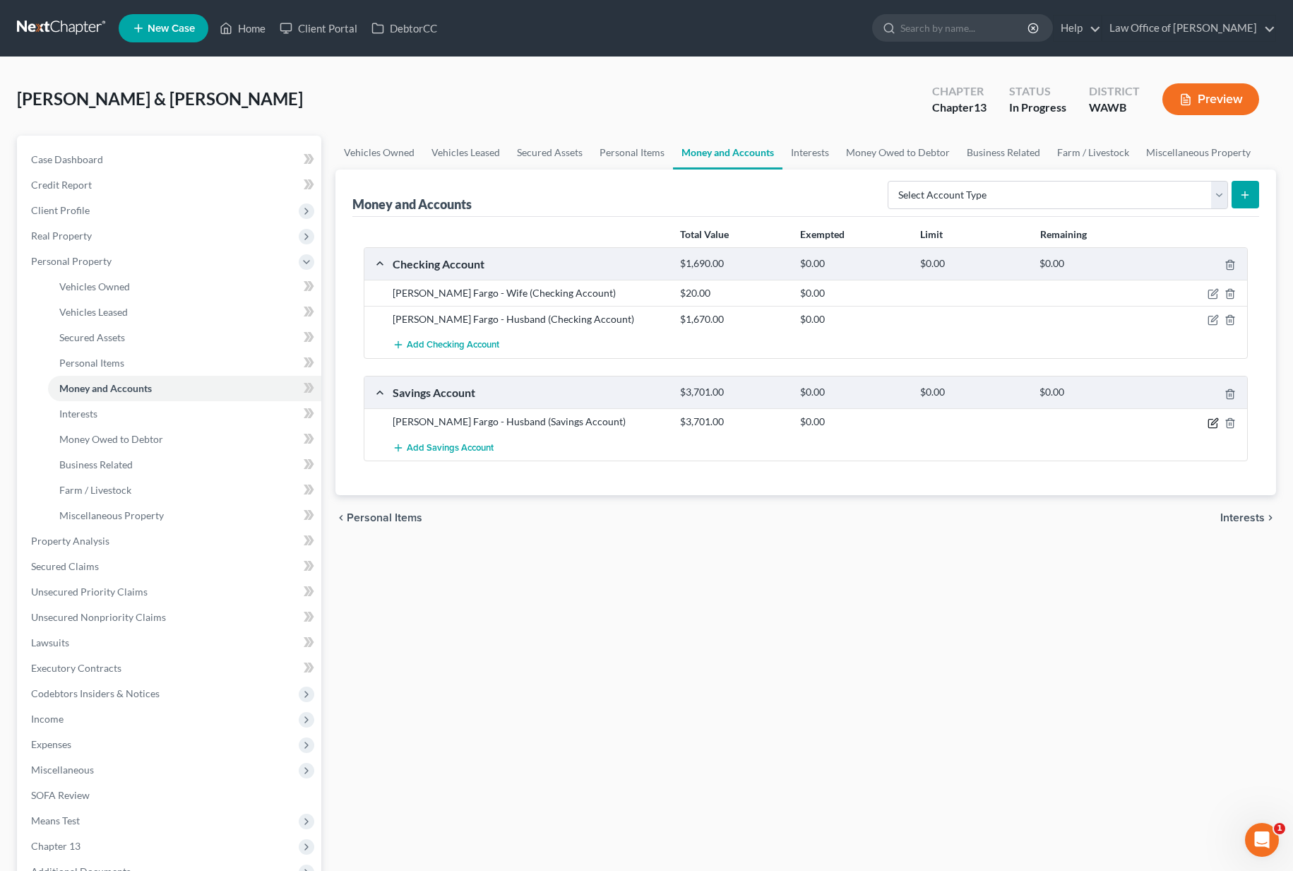
click at [1214, 424] on icon "button" at bounding box center [1212, 422] width 11 height 11
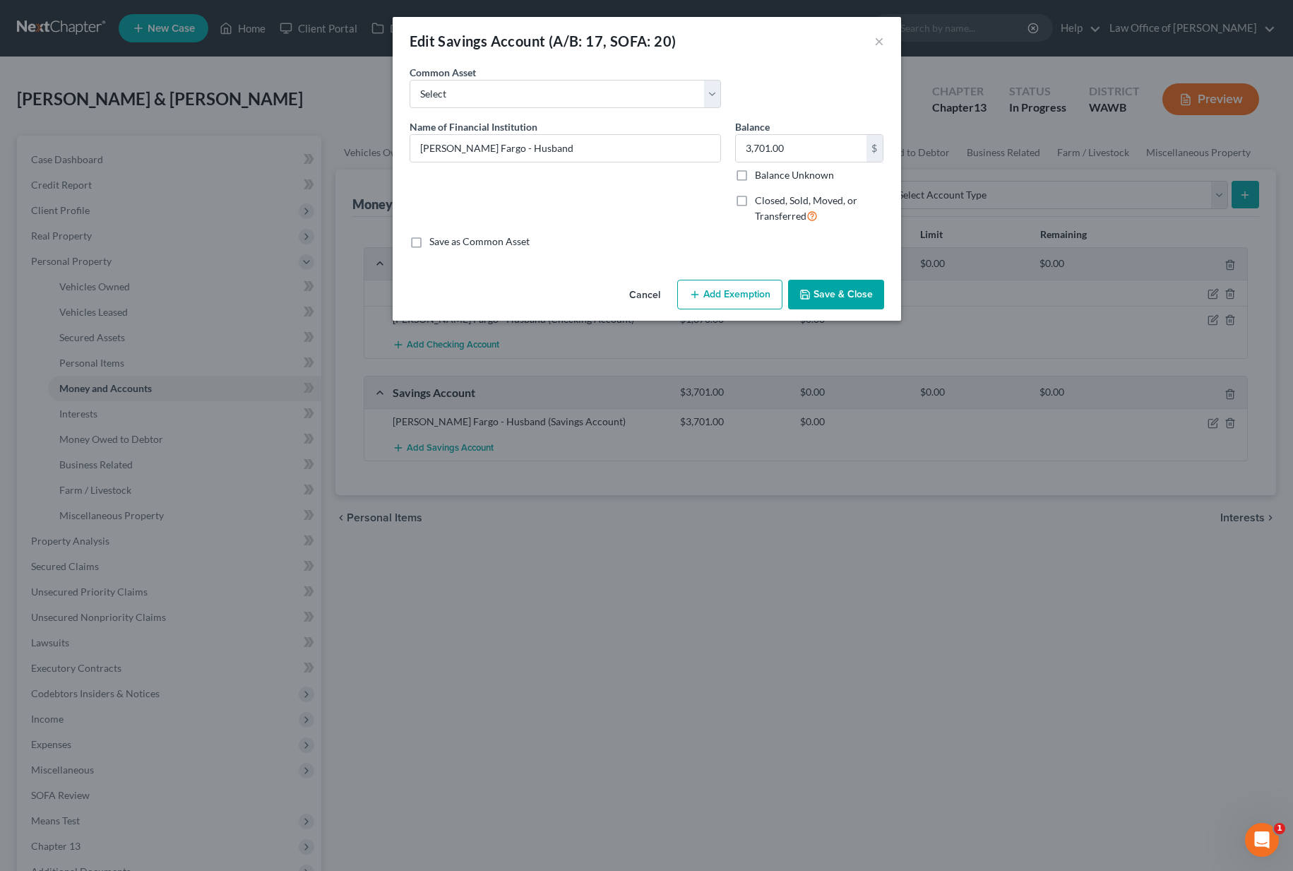
click at [700, 303] on button "Add Exemption" at bounding box center [729, 295] width 105 height 30
select select "2"
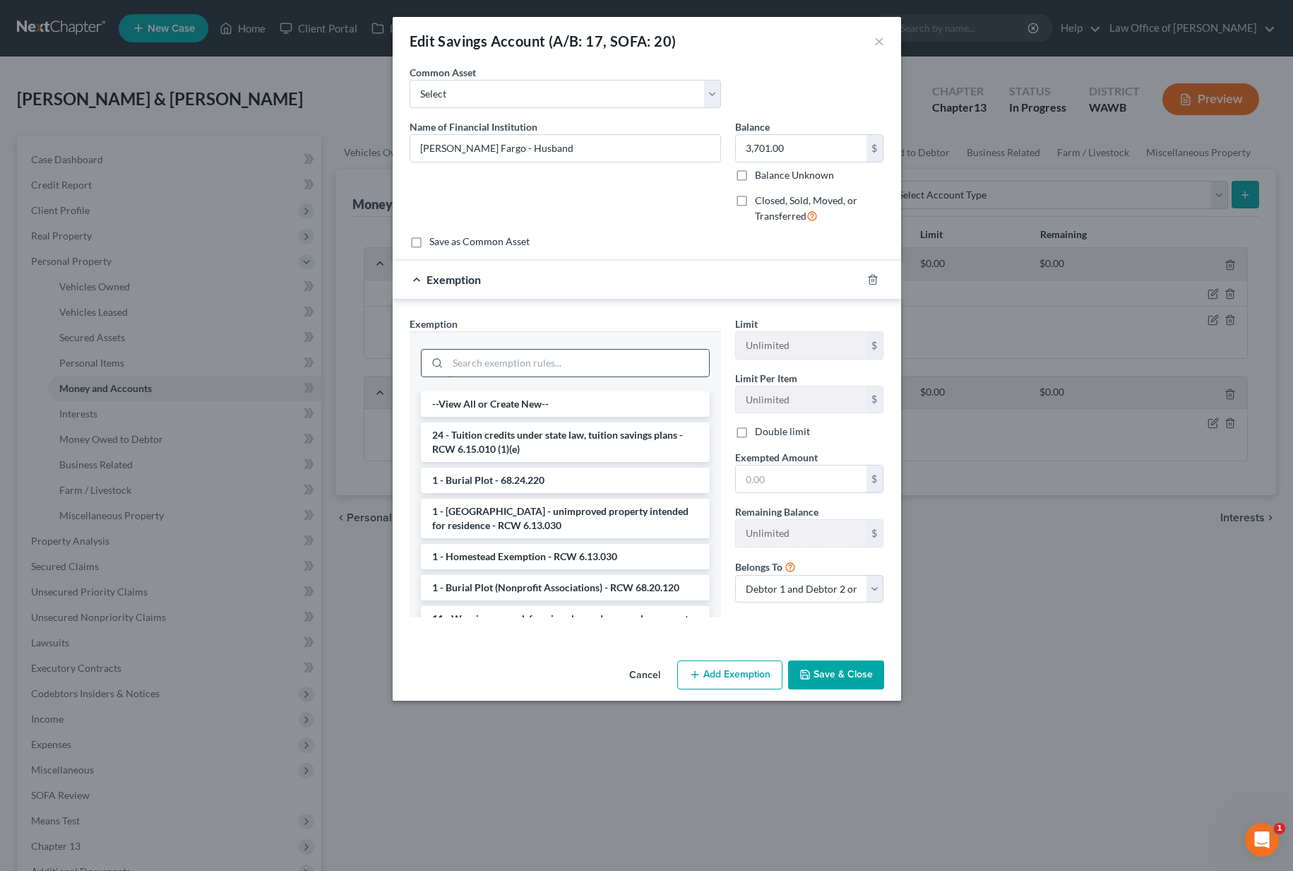
click at [534, 362] on input "search" at bounding box center [578, 362] width 261 height 27
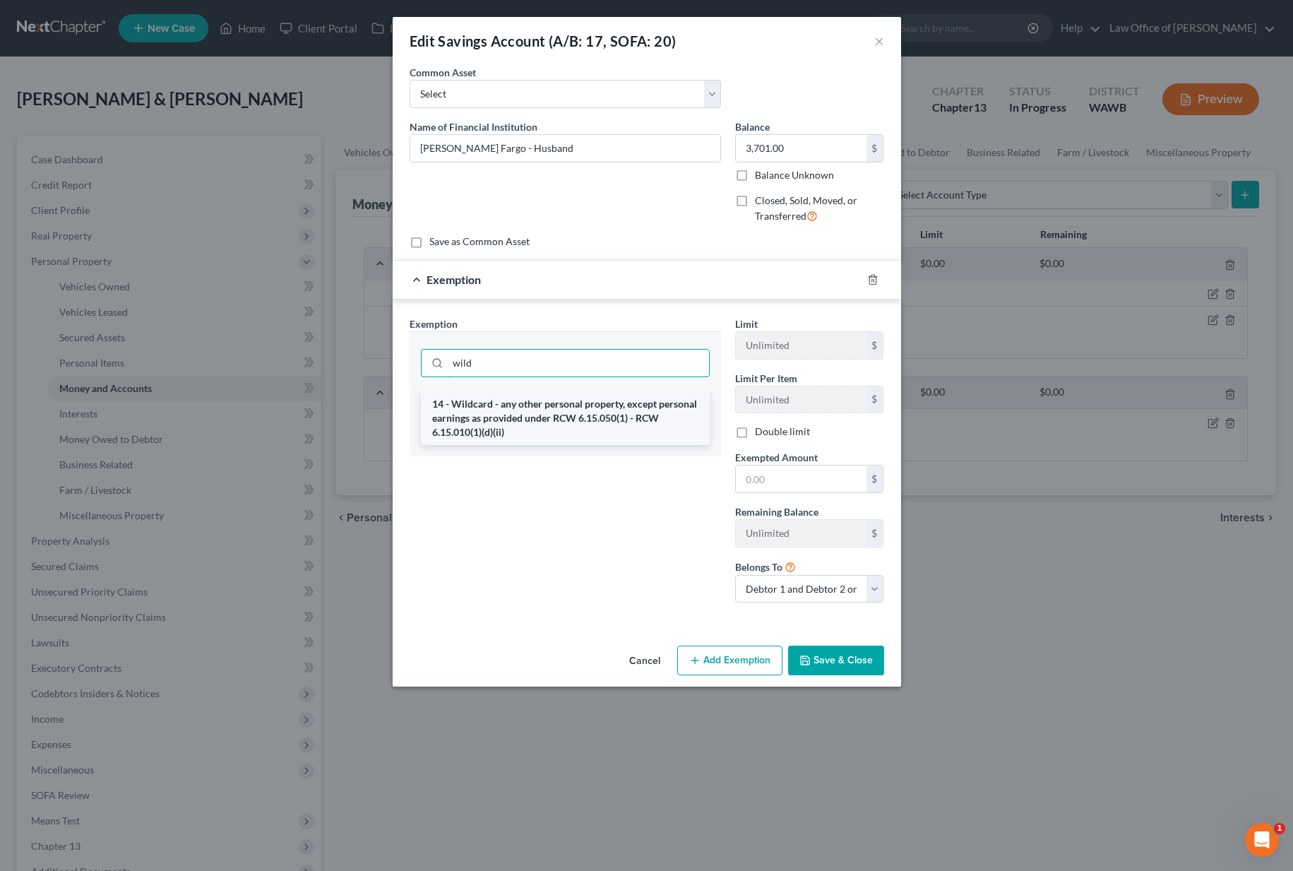
type input "wild"
click at [554, 414] on li "14 - Wildcard - any other personal property, except personal earnings as provid…" at bounding box center [565, 418] width 289 height 54
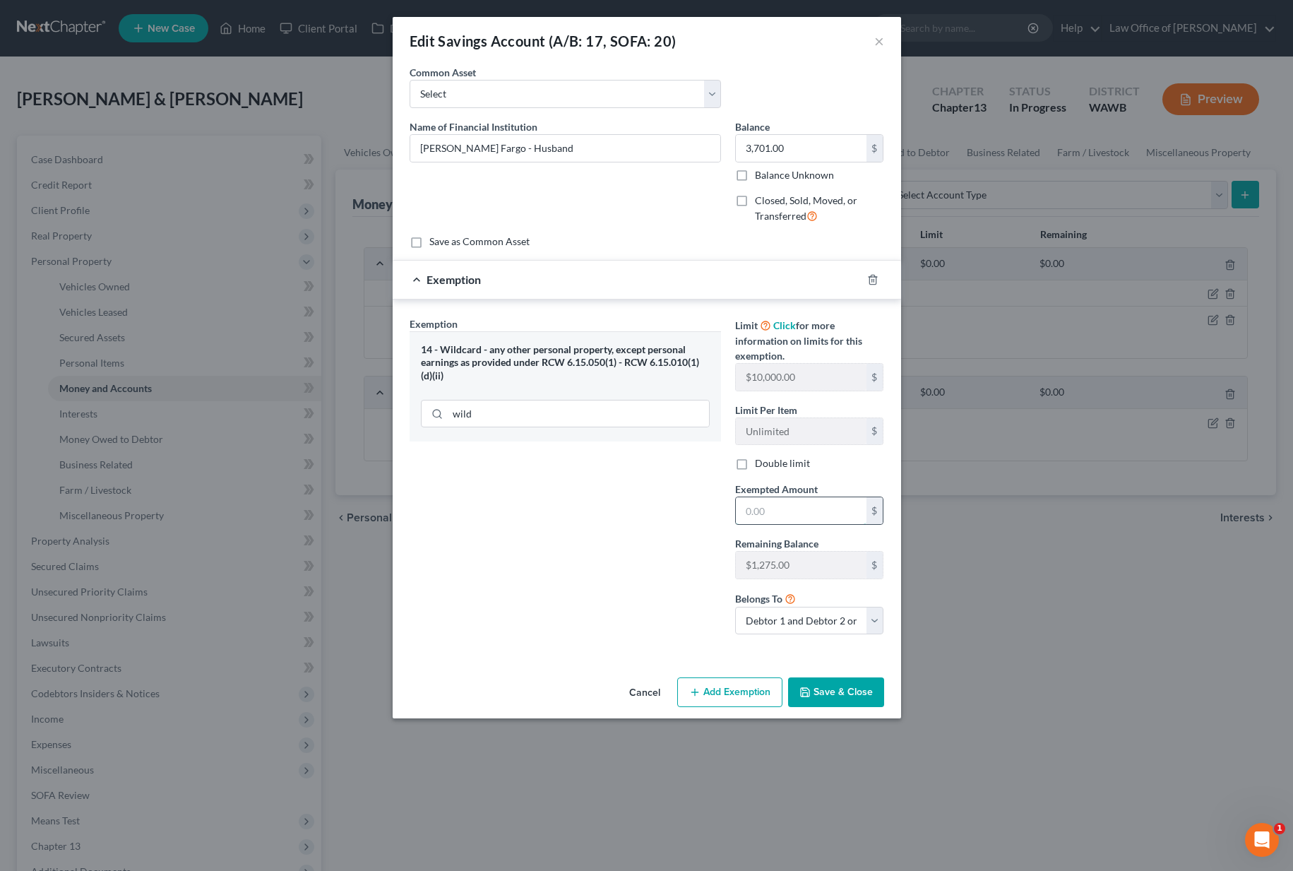
click at [791, 515] on input "text" at bounding box center [801, 510] width 131 height 27
type input "2,500"
click at [842, 683] on button "Save & Close" at bounding box center [836, 692] width 96 height 30
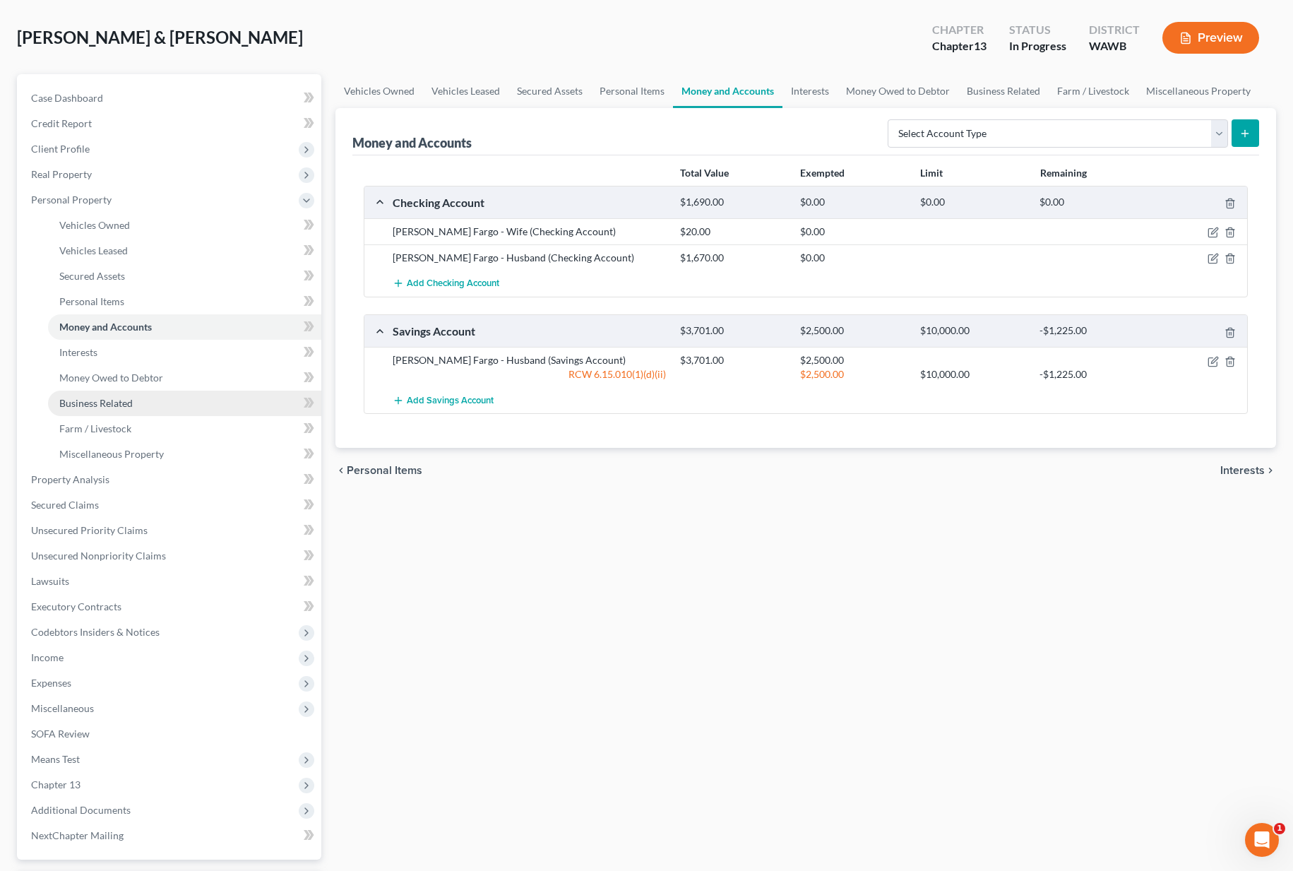
scroll to position [185, 0]
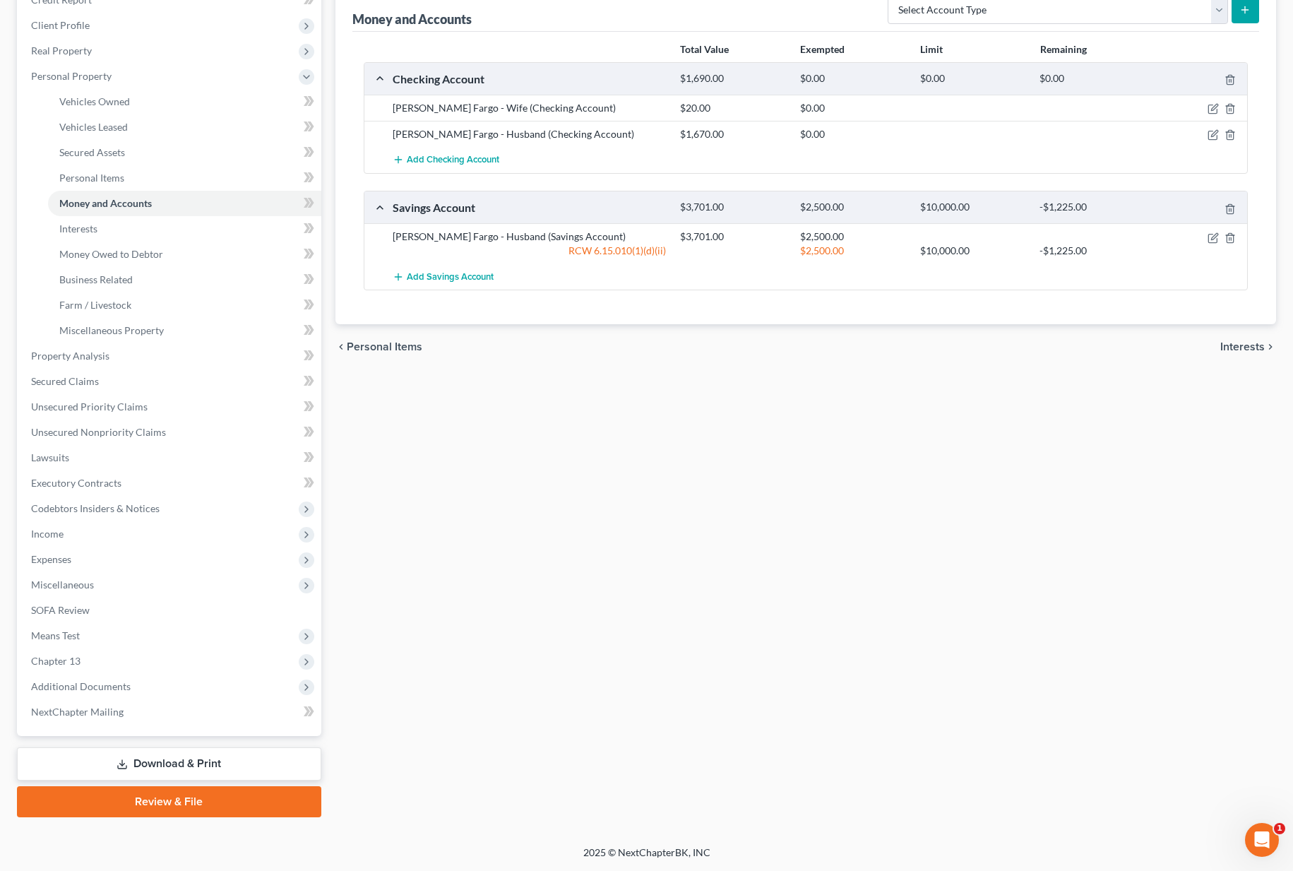
click at [118, 796] on link "Review & File" at bounding box center [169, 801] width 304 height 31
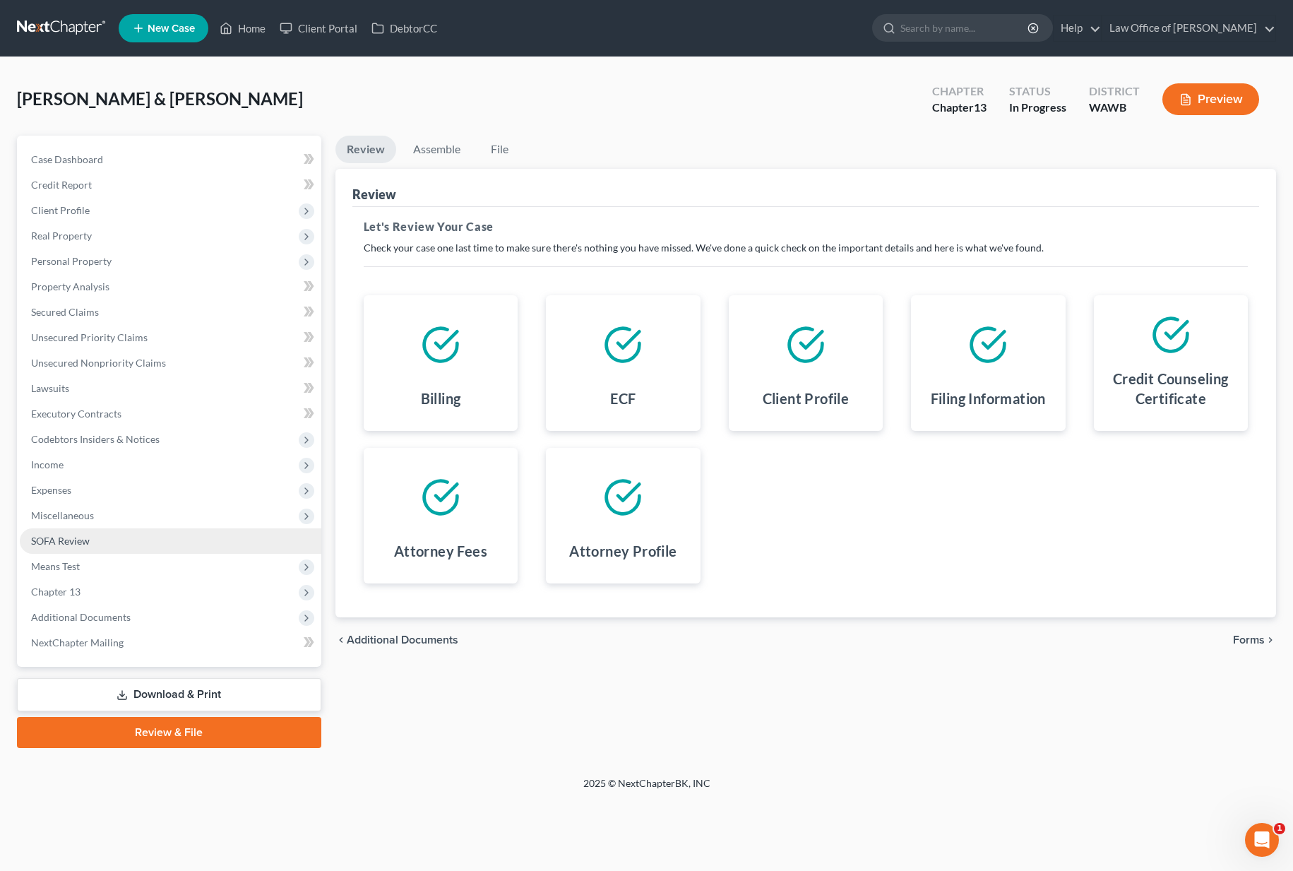
click at [109, 542] on link "SOFA Review" at bounding box center [170, 540] width 301 height 25
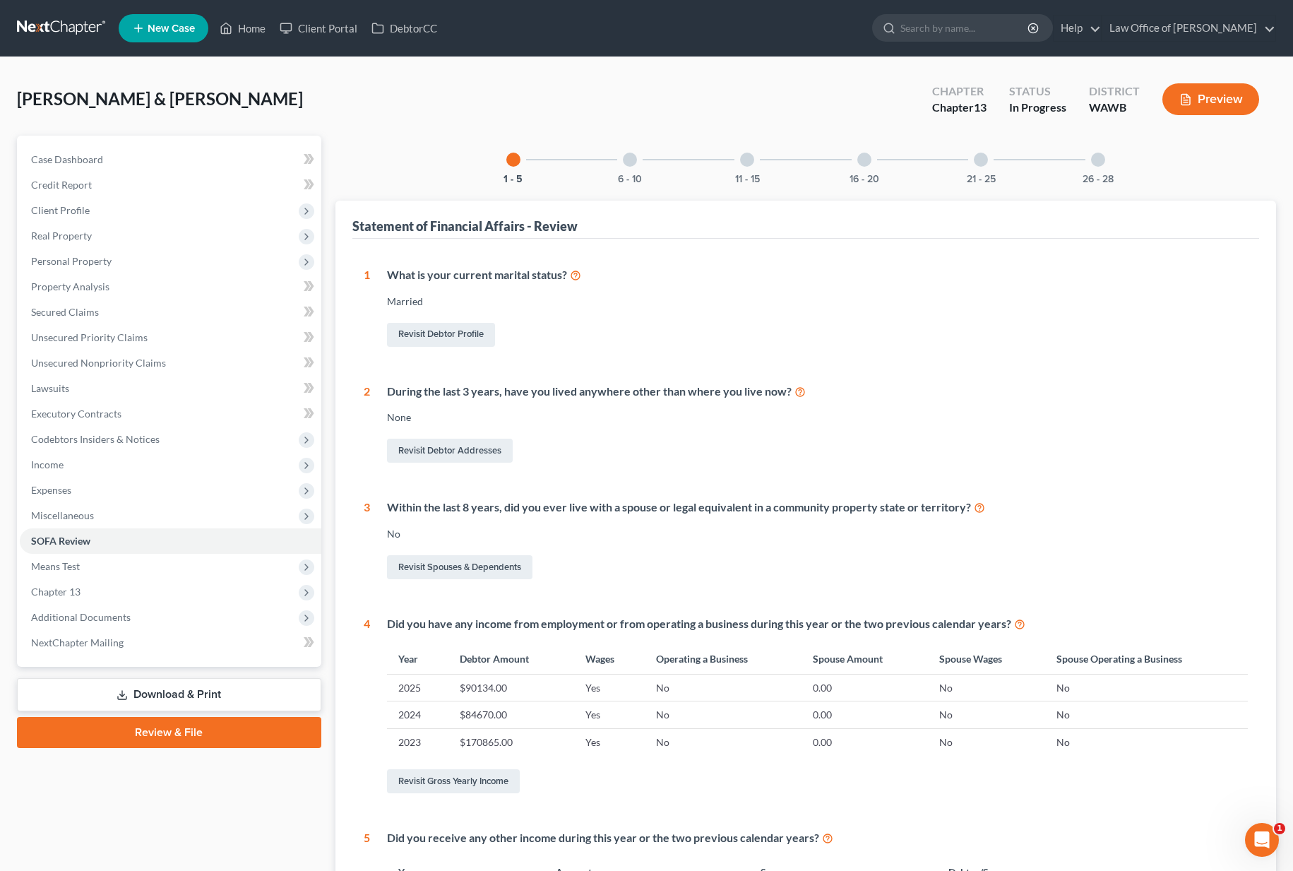
click at [998, 172] on div "21 - 25" at bounding box center [981, 160] width 48 height 48
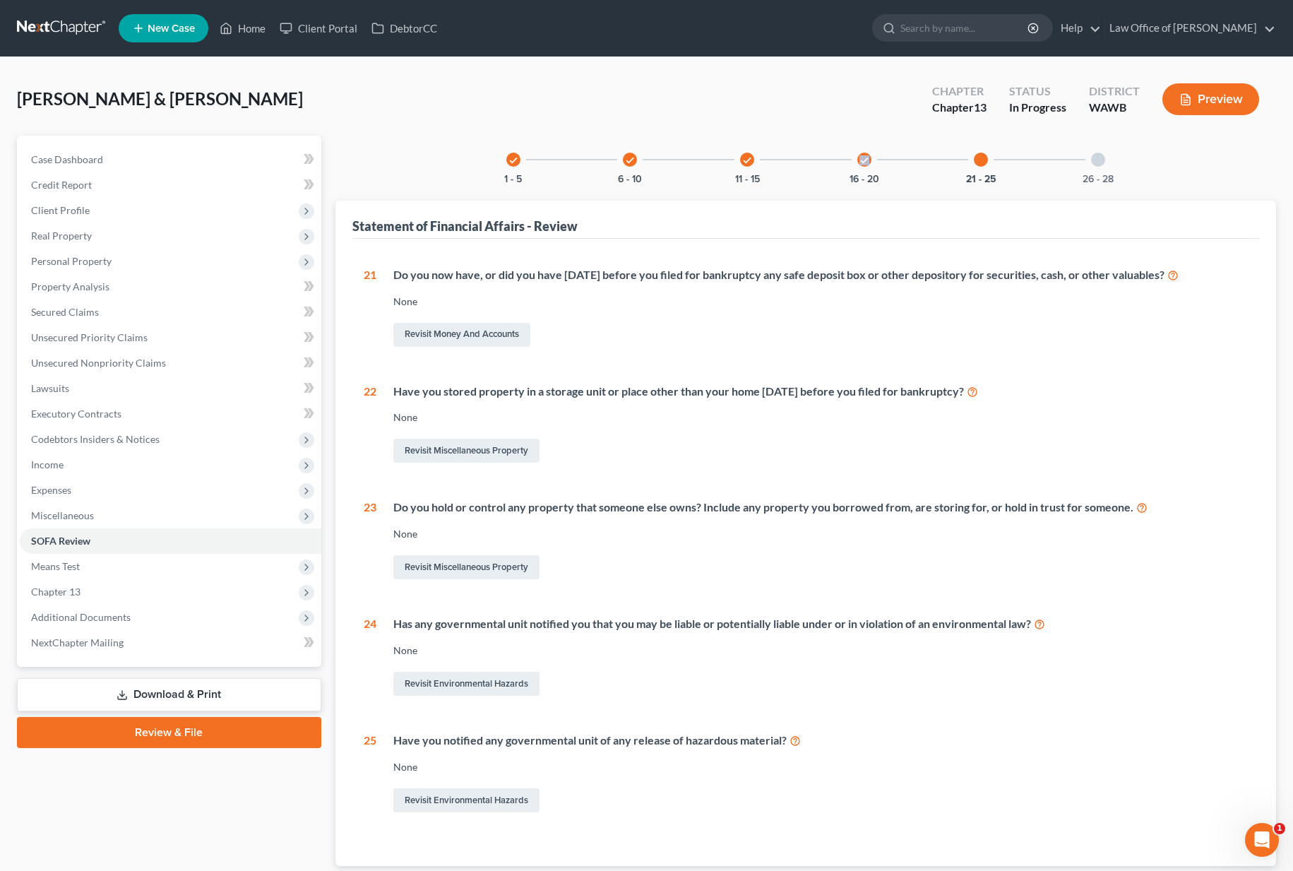
click at [854, 170] on div "check 16 - 20" at bounding box center [864, 160] width 48 height 48
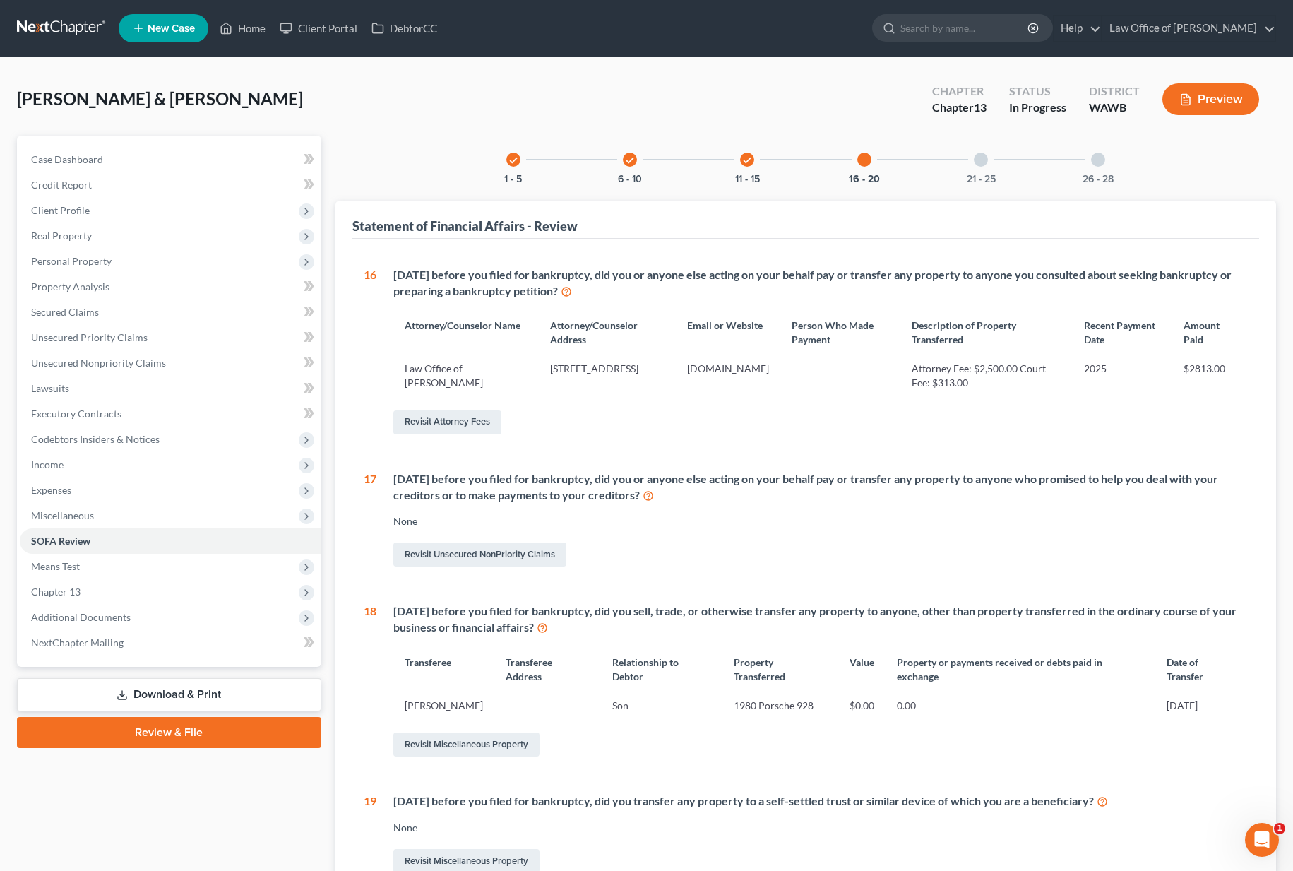
click at [182, 734] on link "Review & File" at bounding box center [169, 732] width 304 height 31
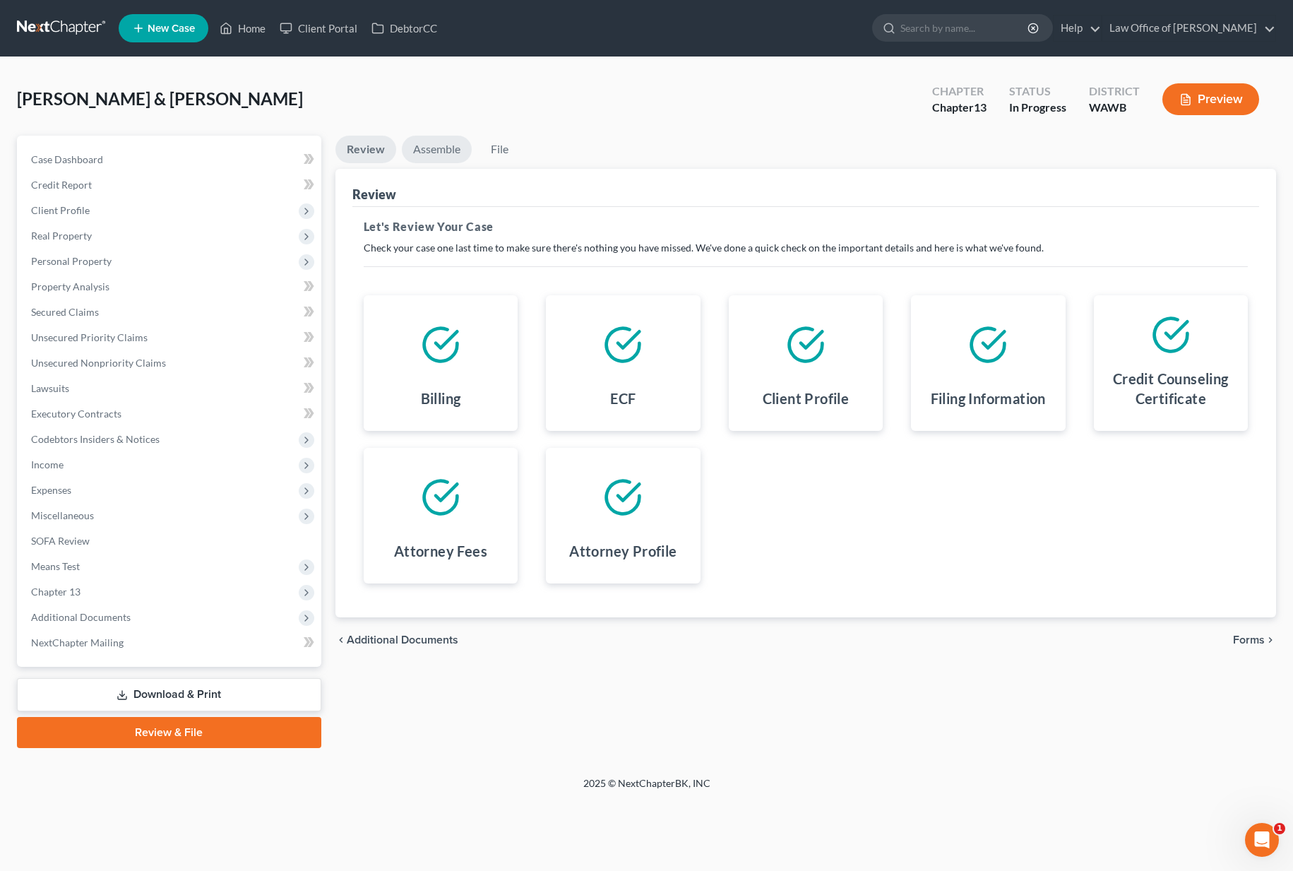
click at [441, 150] on link "Assemble" at bounding box center [437, 150] width 70 height 28
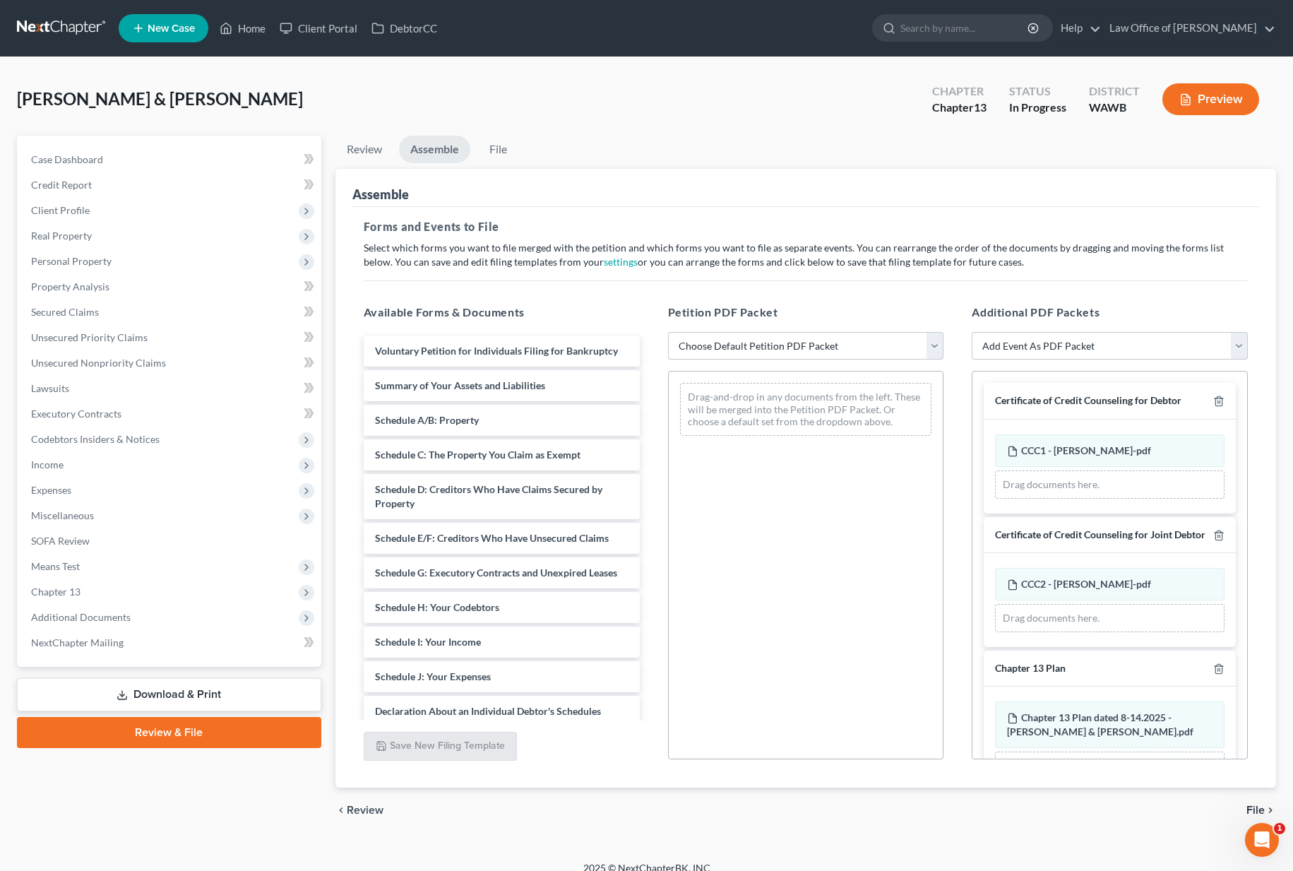
click at [807, 347] on select "Choose Default Petition PDF Packet Emergency Filing (Voluntary Petition and Cre…" at bounding box center [806, 346] width 276 height 28
select select "1"
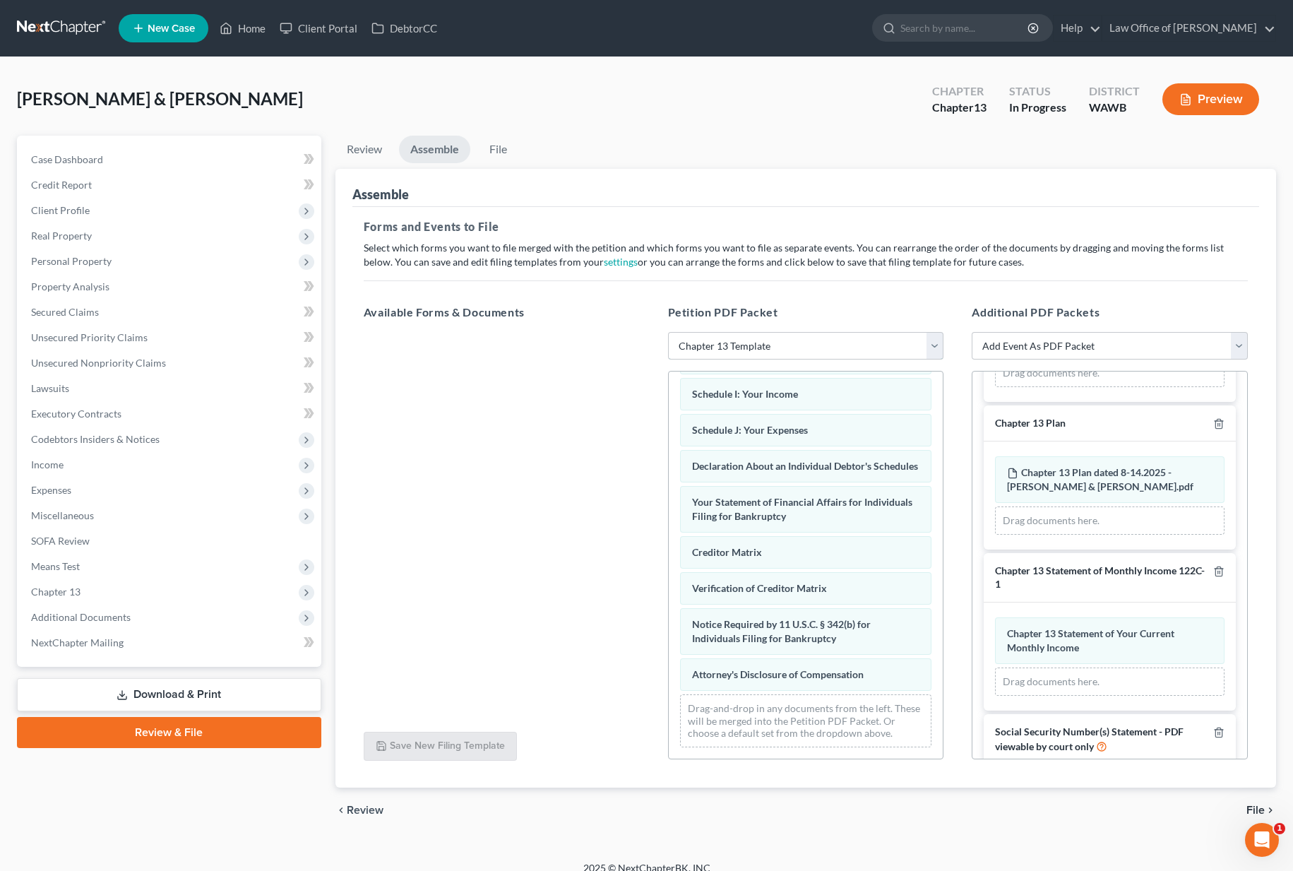
scroll to position [320, 0]
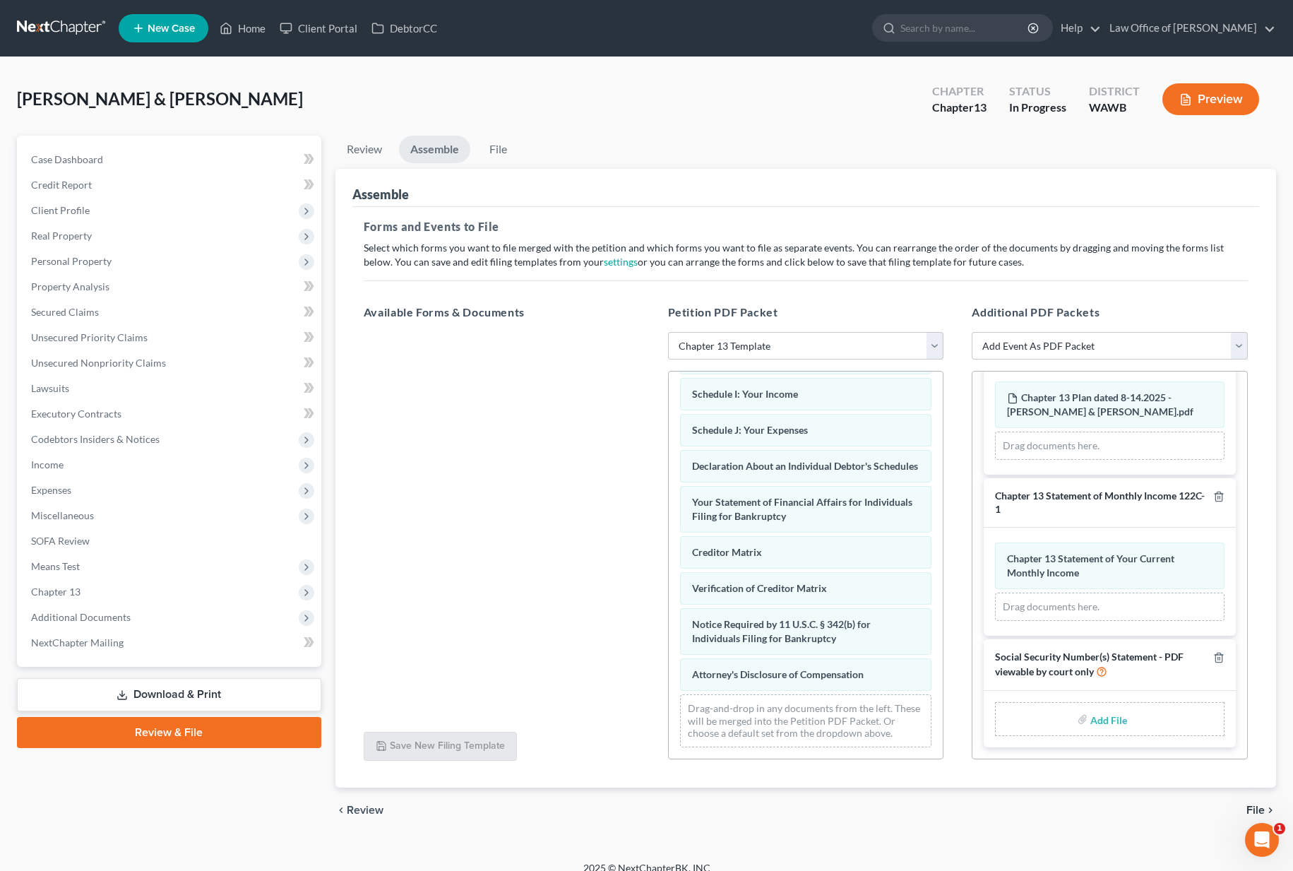
click at [1110, 723] on input "file" at bounding box center [1107, 718] width 34 height 25
type input "C:\fakepath\Form 121 dated [DATE] - [PERSON_NAME] & [PERSON_NAME].pdf"
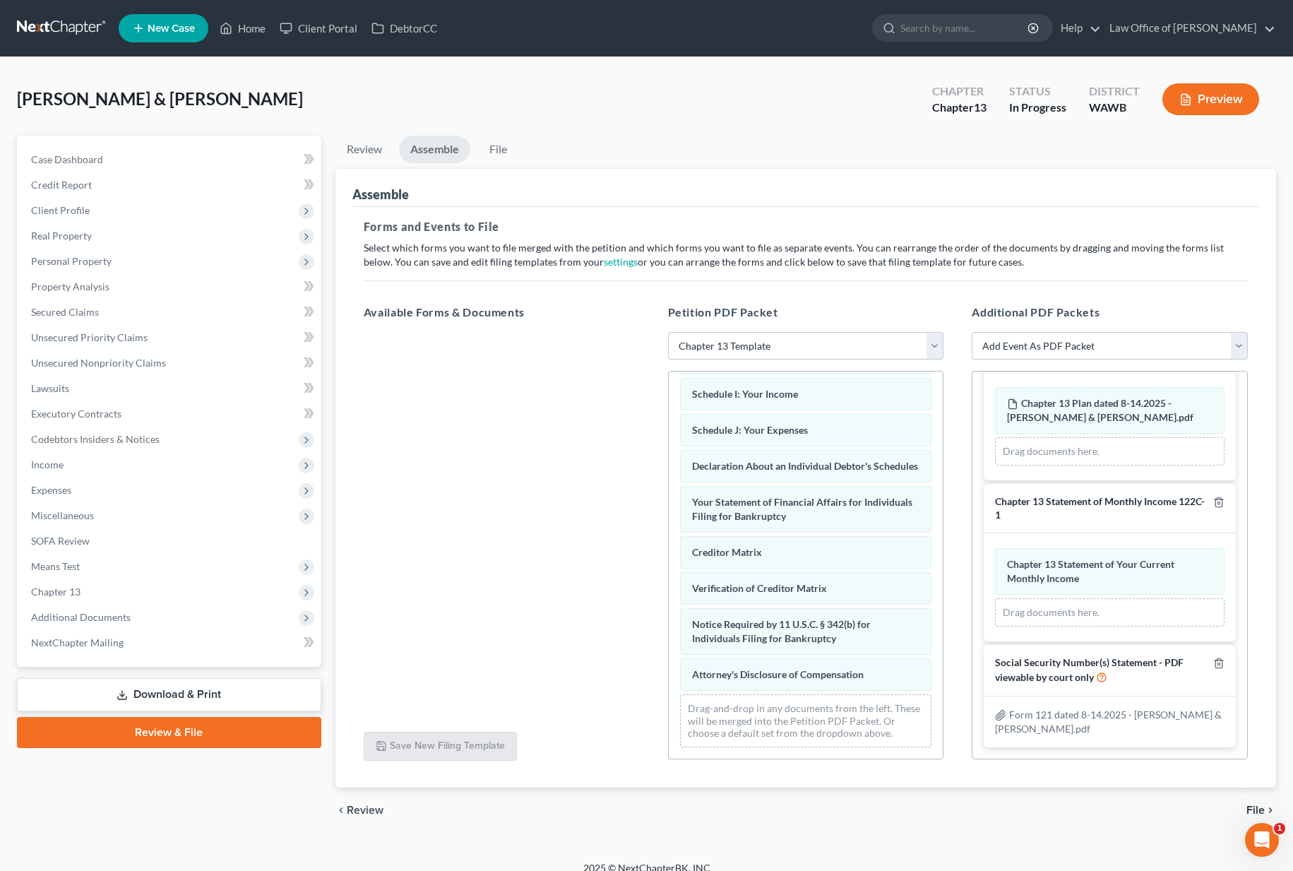
scroll to position [16, 0]
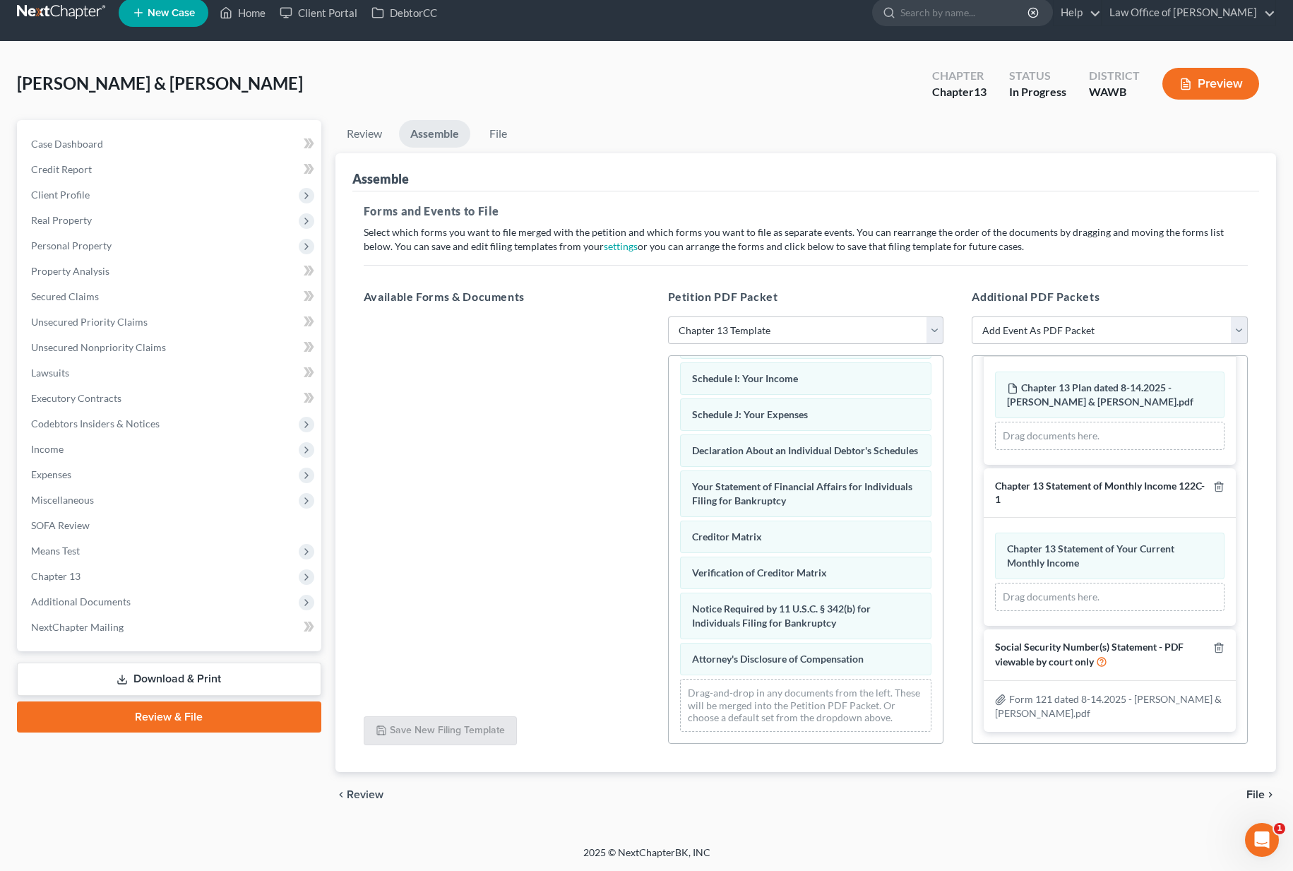
click at [1255, 793] on span "File" at bounding box center [1255, 794] width 18 height 11
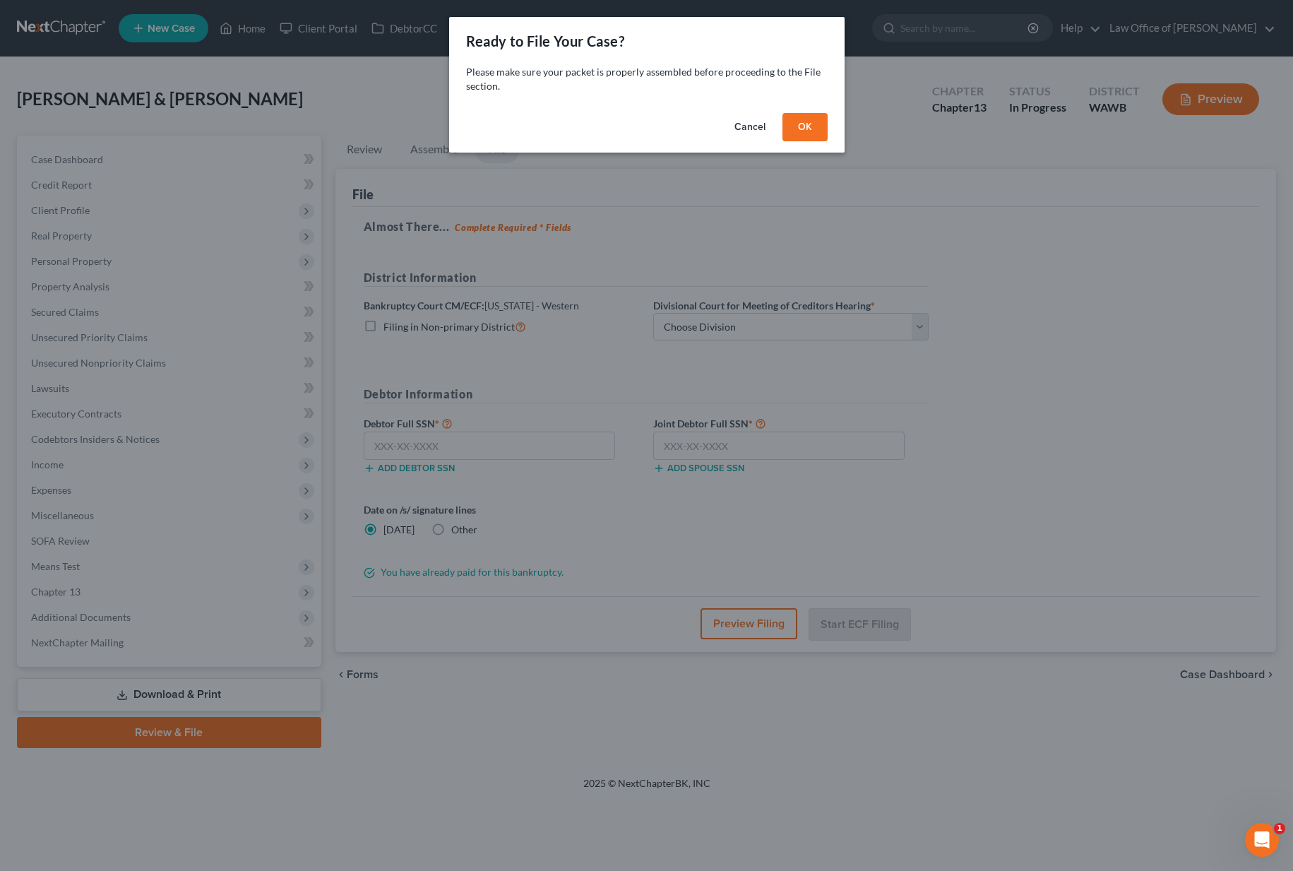
scroll to position [0, 0]
click at [802, 128] on button "OK" at bounding box center [804, 127] width 45 height 28
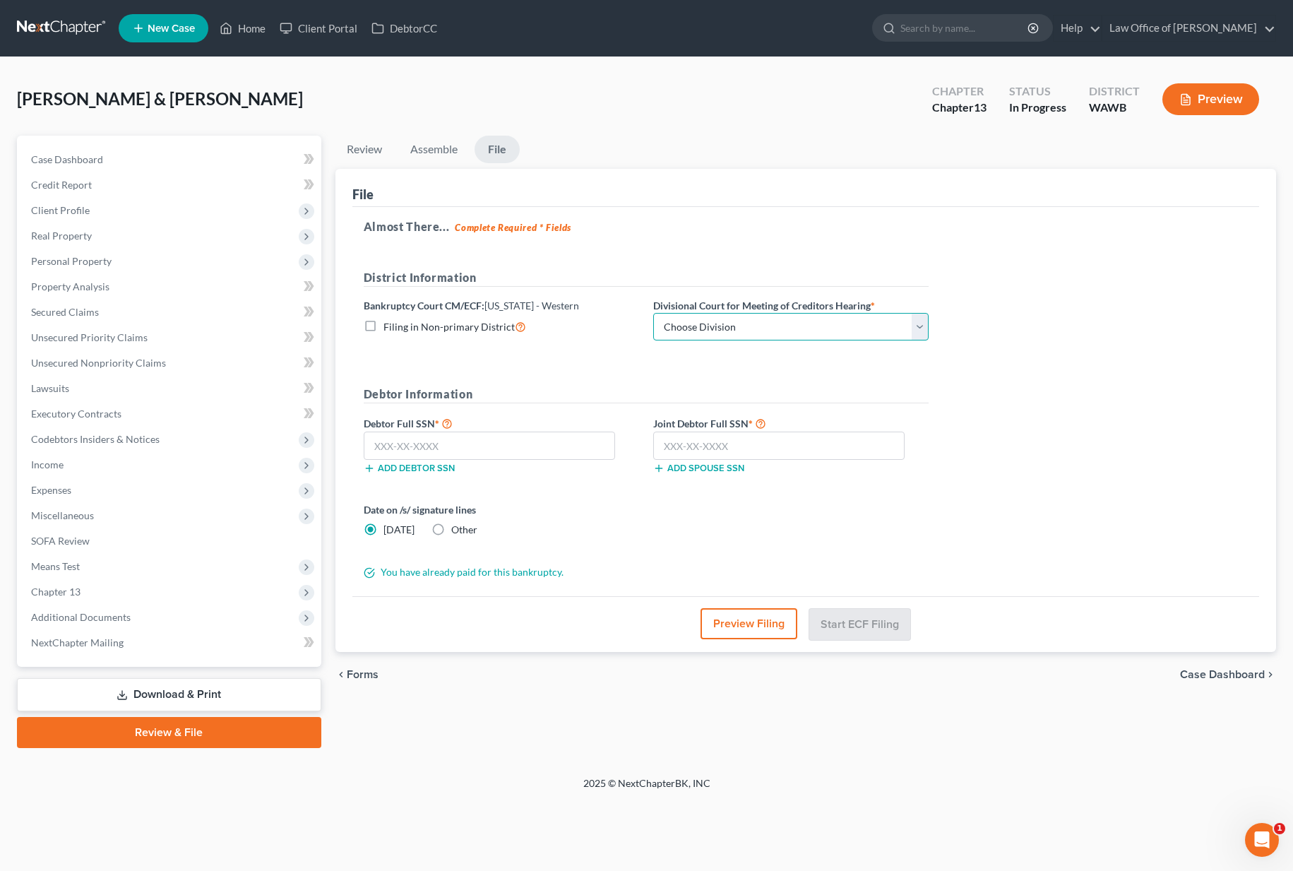
click at [747, 319] on select "Choose Division Seattle Tacoma" at bounding box center [790, 327] width 275 height 28
select select "0"
click at [566, 444] on input "text" at bounding box center [489, 445] width 251 height 28
type input "537-64-3921"
click at [717, 448] on input "text" at bounding box center [778, 445] width 251 height 28
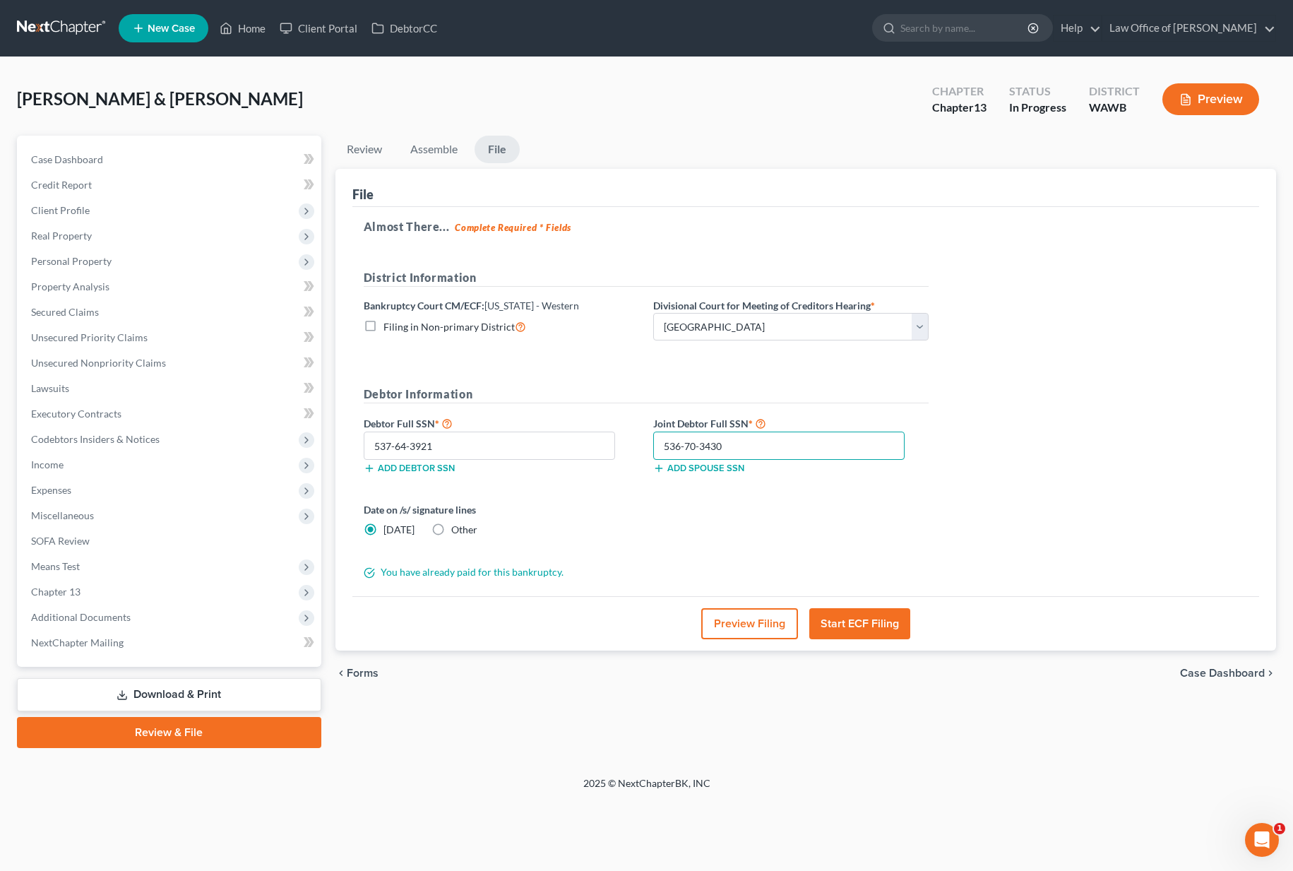
type input "536-70-3430"
click at [833, 628] on button "Start ECF Filing" at bounding box center [859, 623] width 101 height 31
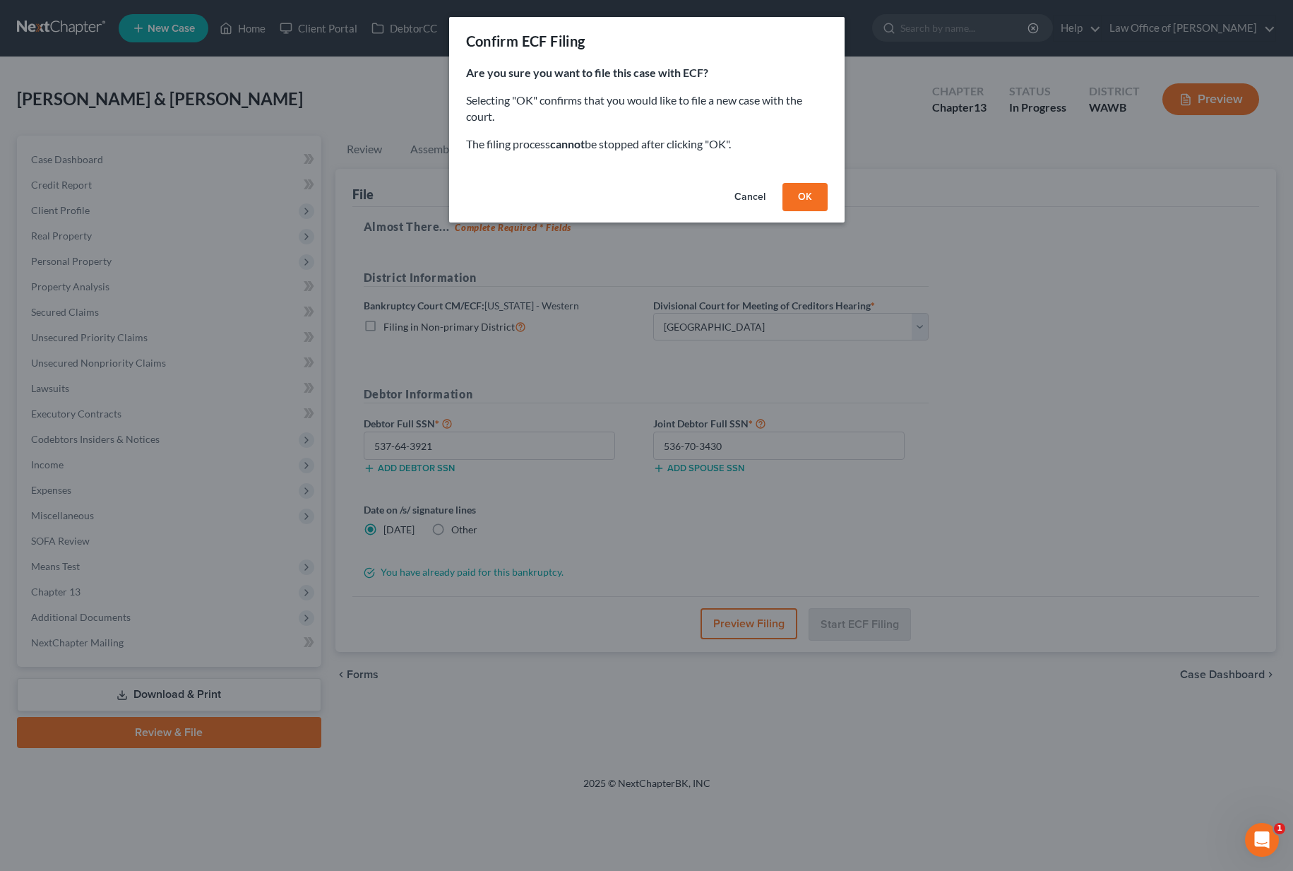
click at [803, 196] on button "OK" at bounding box center [804, 197] width 45 height 28
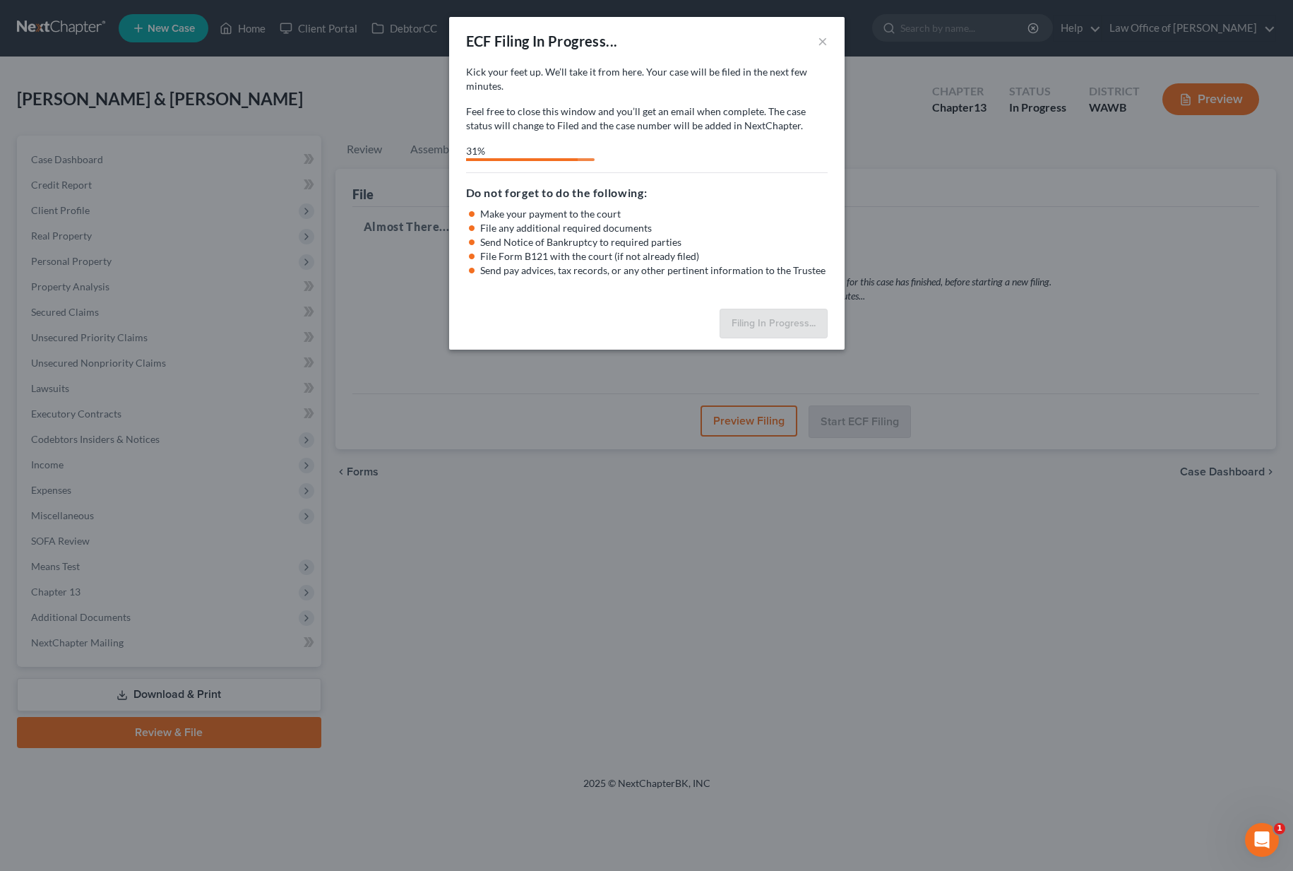
select select "0"
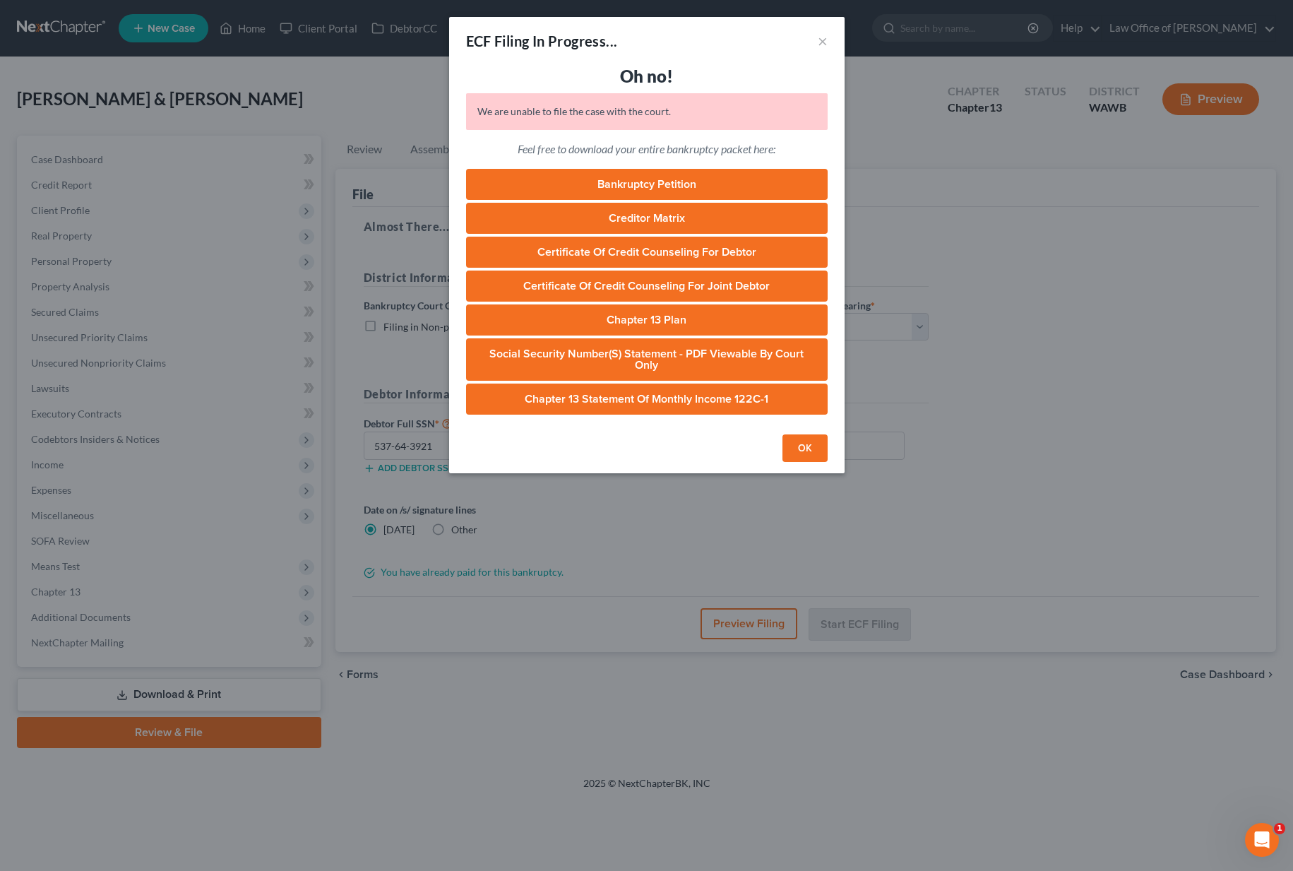
click at [192, 699] on div "ECF Filing In Progress... × Oh no! We are unable to file the case with the cour…" at bounding box center [646, 435] width 1293 height 871
click at [190, 699] on div "ECF Filing In Progress... × Oh no! We are unable to file the case with the cour…" at bounding box center [646, 435] width 1293 height 871
click at [815, 438] on button "OK" at bounding box center [804, 448] width 45 height 28
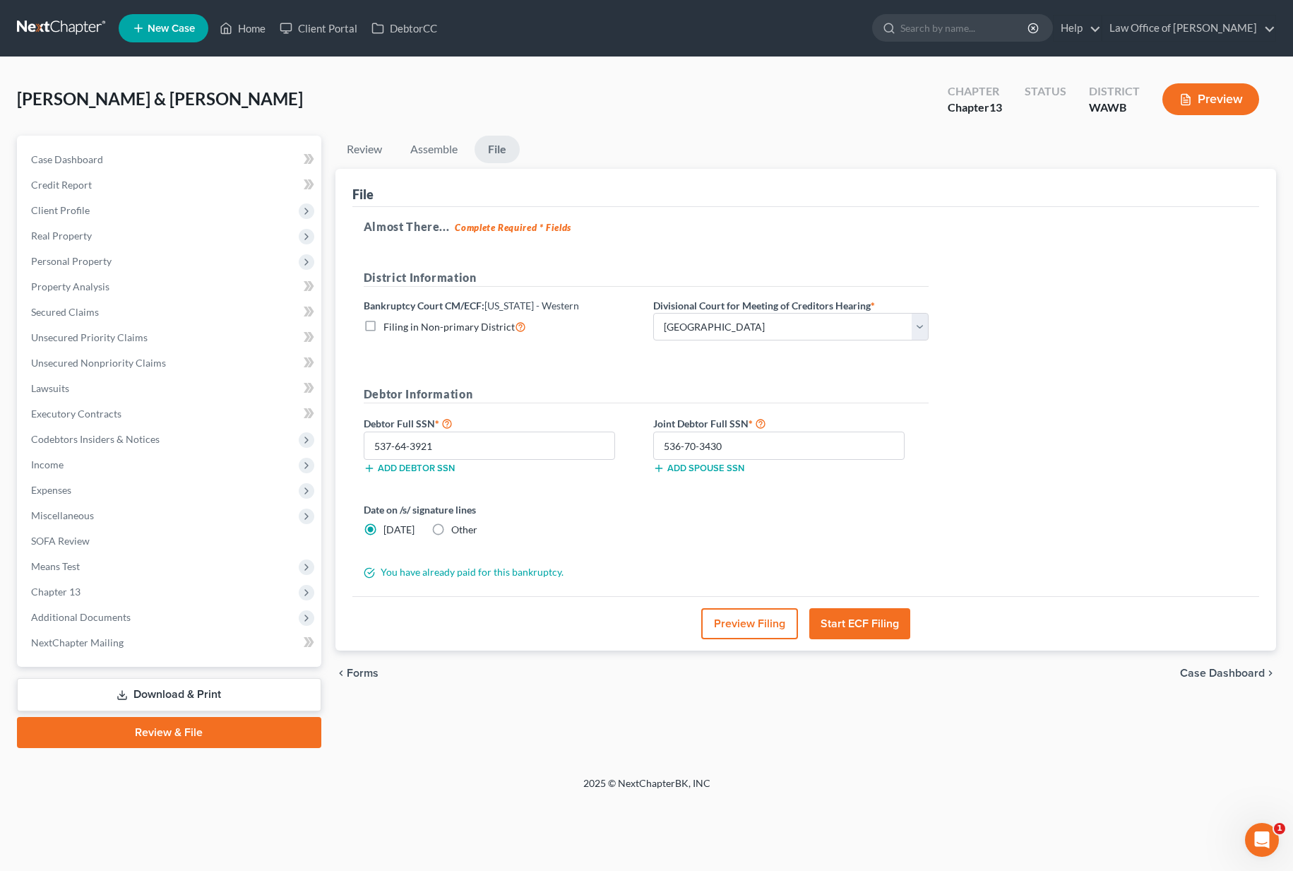
click at [844, 626] on button "Start ECF Filing" at bounding box center [859, 623] width 101 height 31
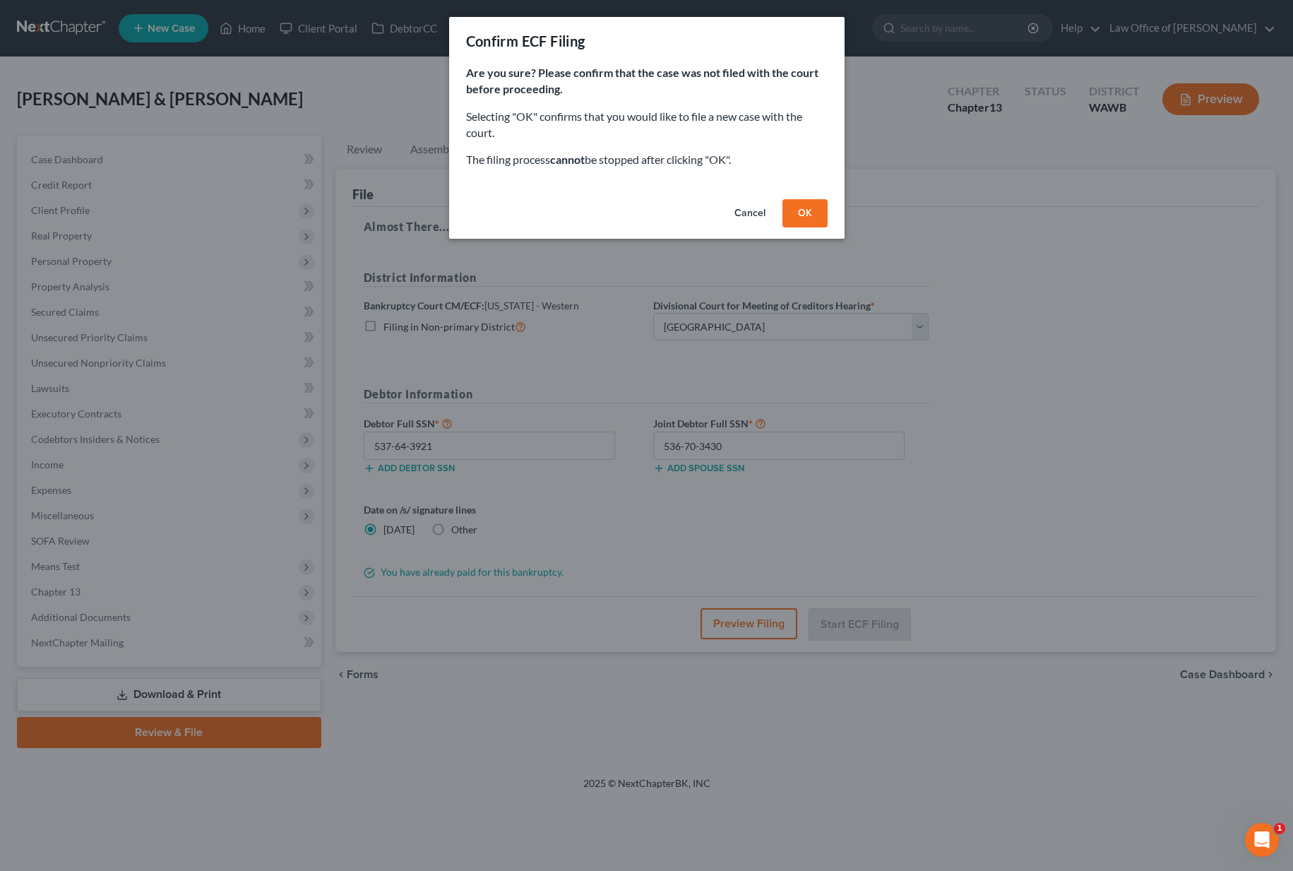
click at [803, 214] on button "OK" at bounding box center [804, 213] width 45 height 28
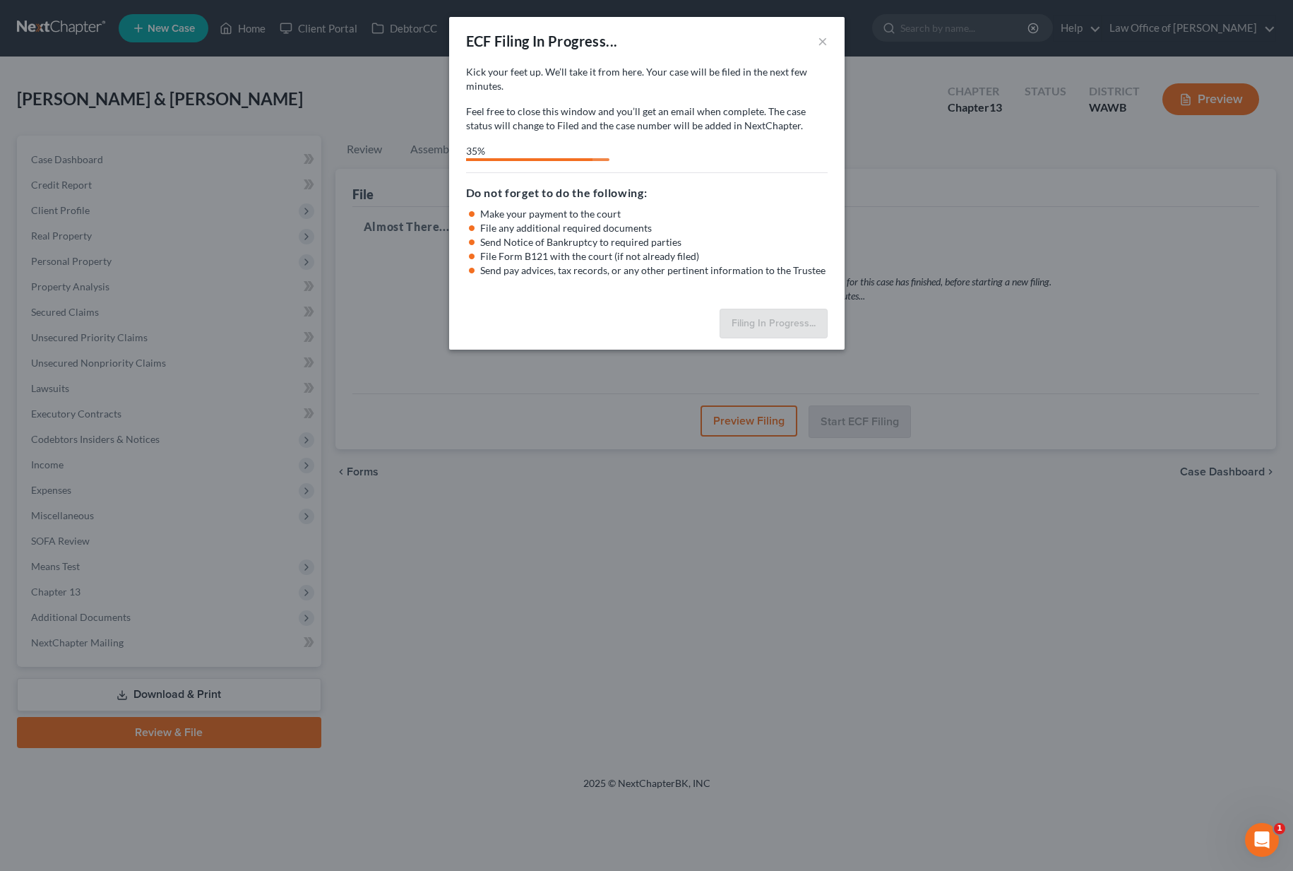
select select "0"
